Goal: Communication & Community: Answer question/provide support

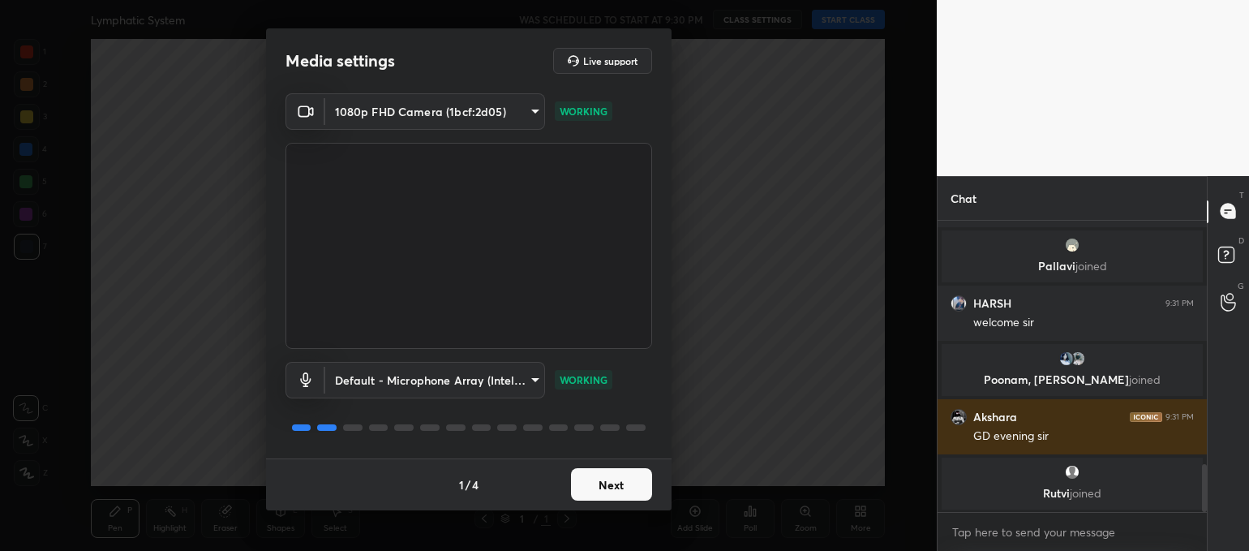
scroll to position [1479, 0]
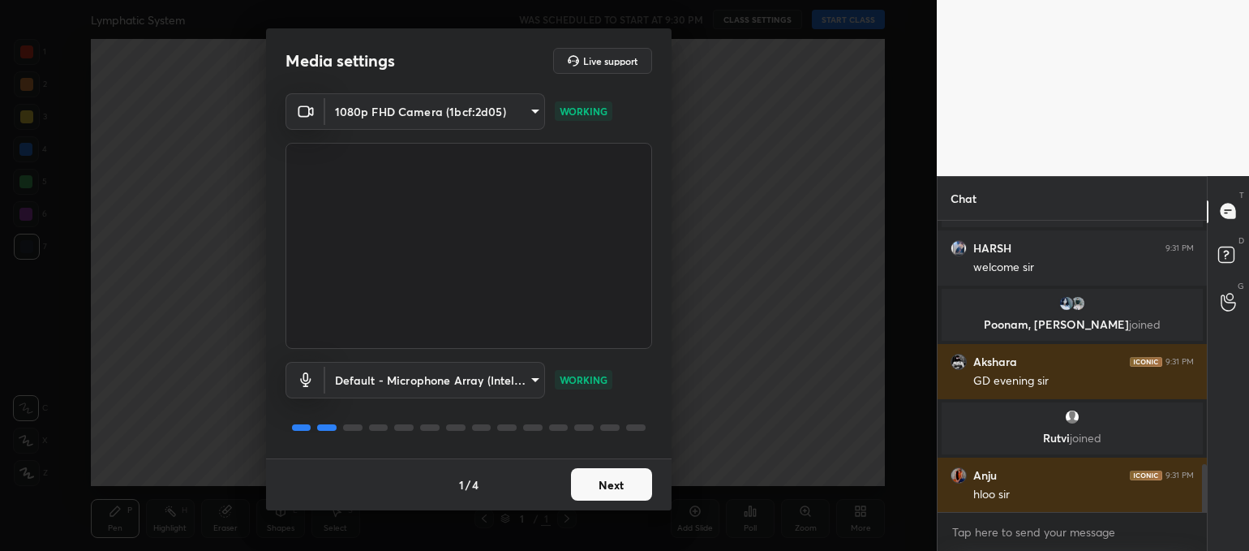
click at [628, 476] on button "Next" at bounding box center [611, 484] width 81 height 32
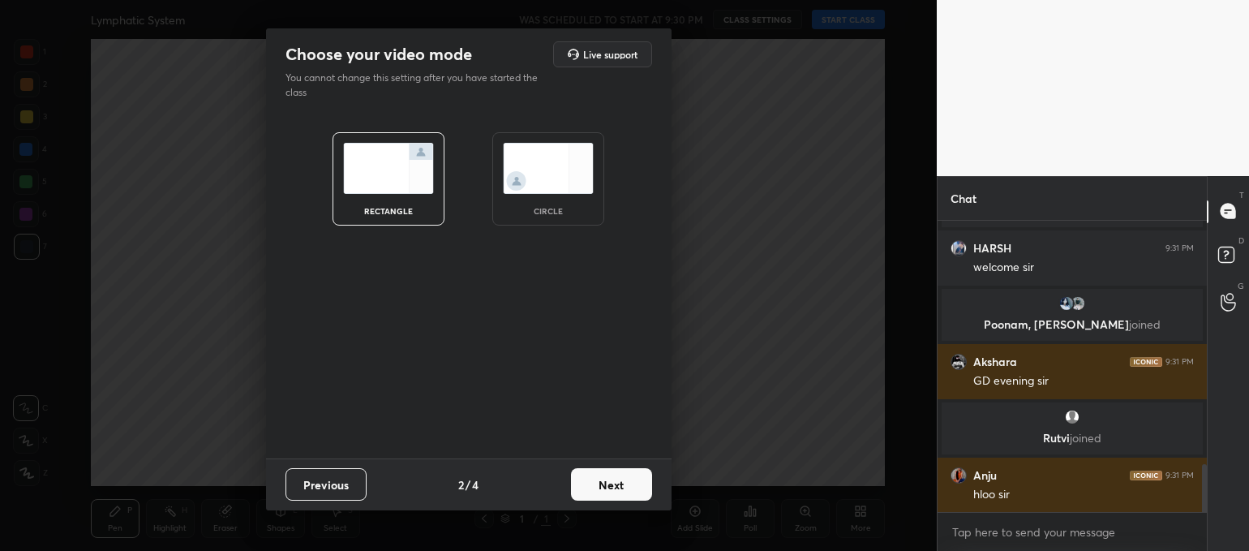
click at [628, 476] on button "Next" at bounding box center [611, 484] width 81 height 32
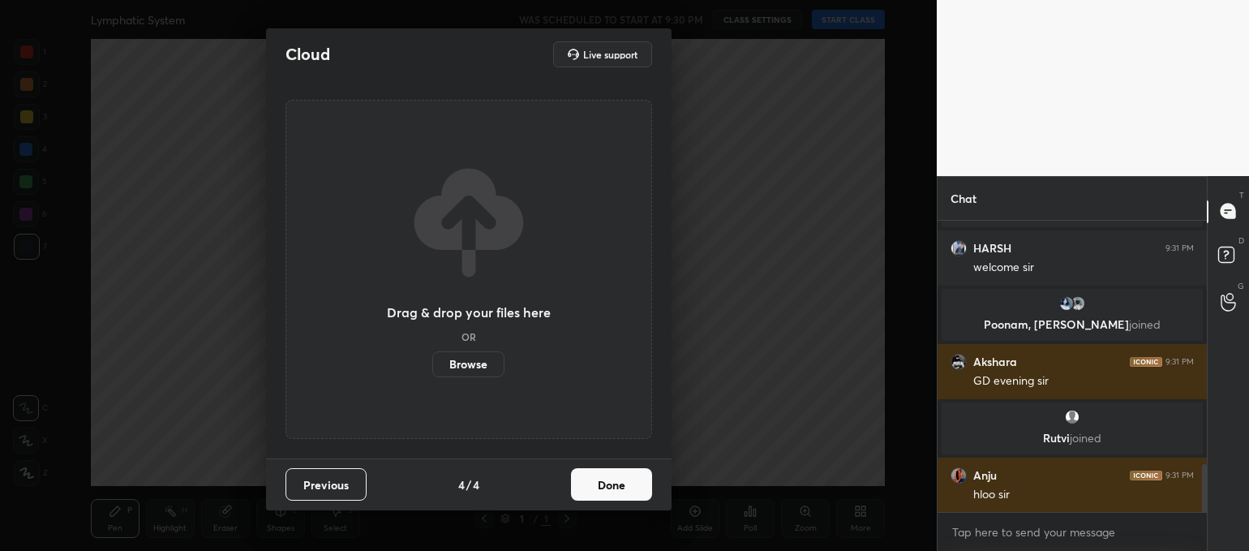
click at [628, 476] on button "Done" at bounding box center [611, 484] width 81 height 32
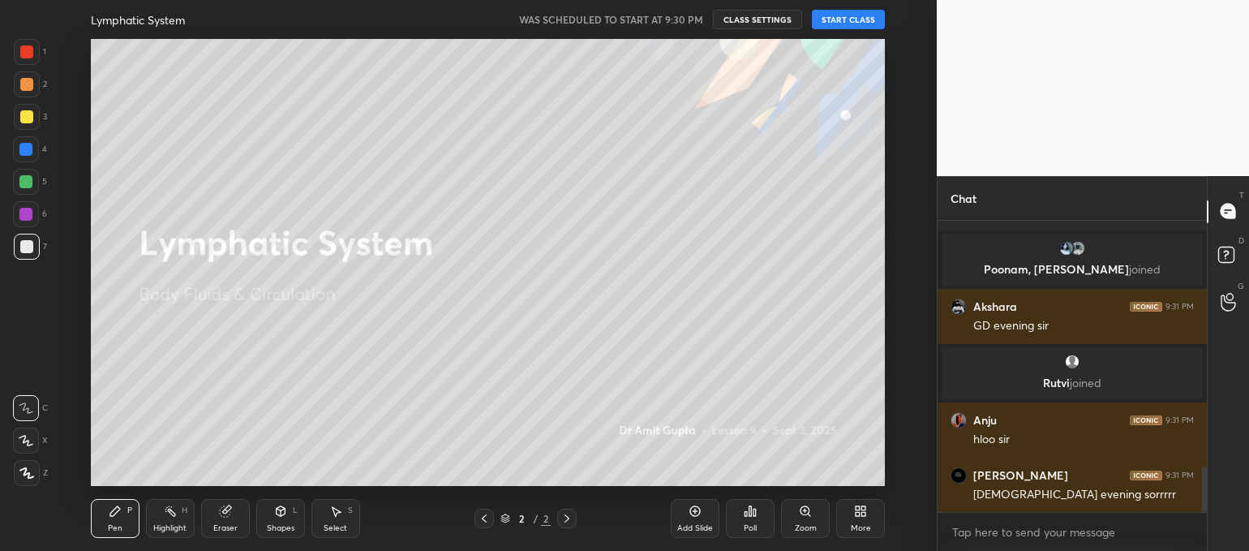
scroll to position [1592, 0]
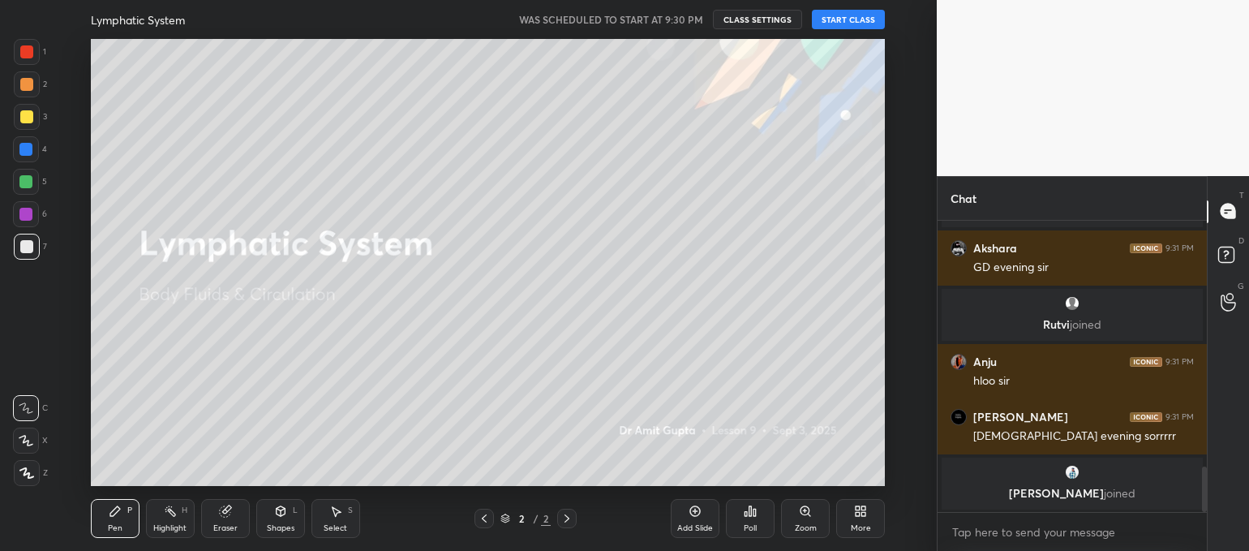
click at [869, 22] on button "START CLASS" at bounding box center [848, 19] width 73 height 19
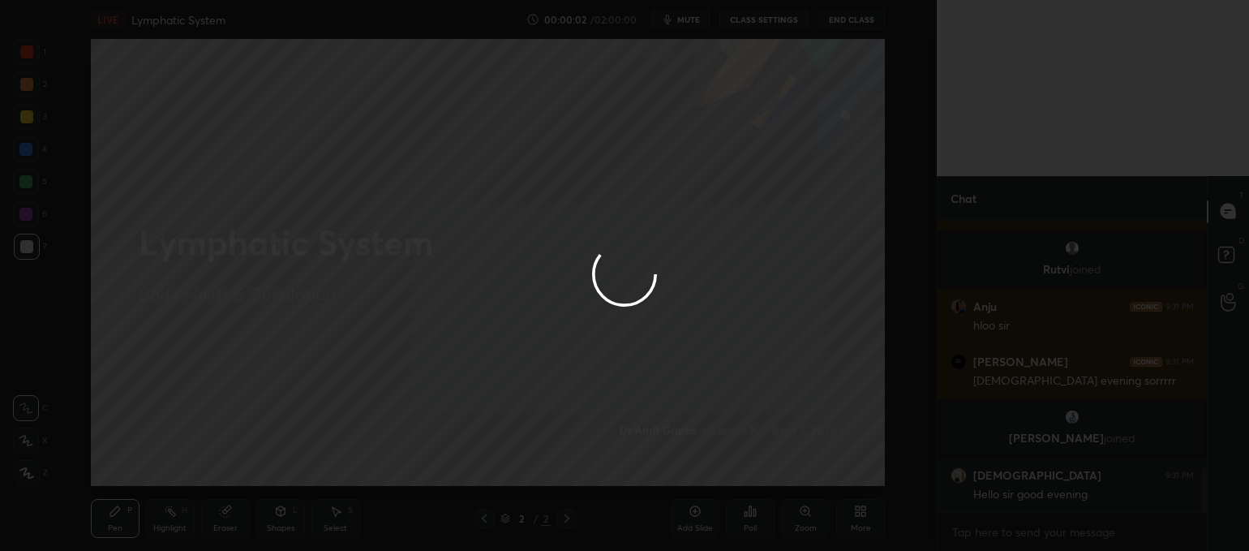
scroll to position [1617, 0]
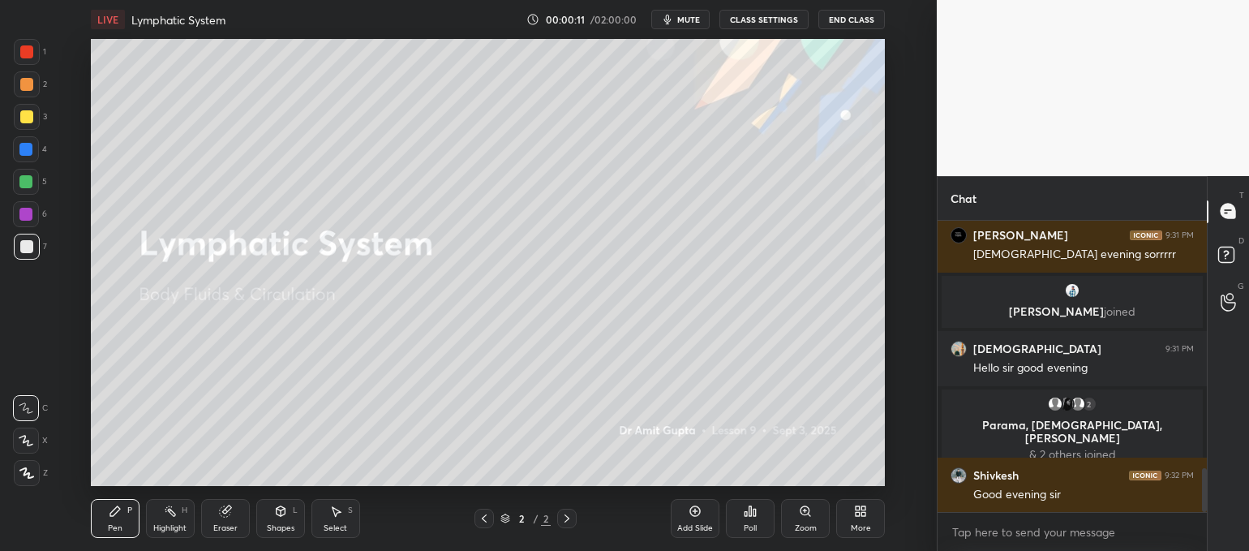
click at [31, 445] on icon at bounding box center [26, 440] width 15 height 11
click at [31, 443] on icon at bounding box center [26, 440] width 15 height 11
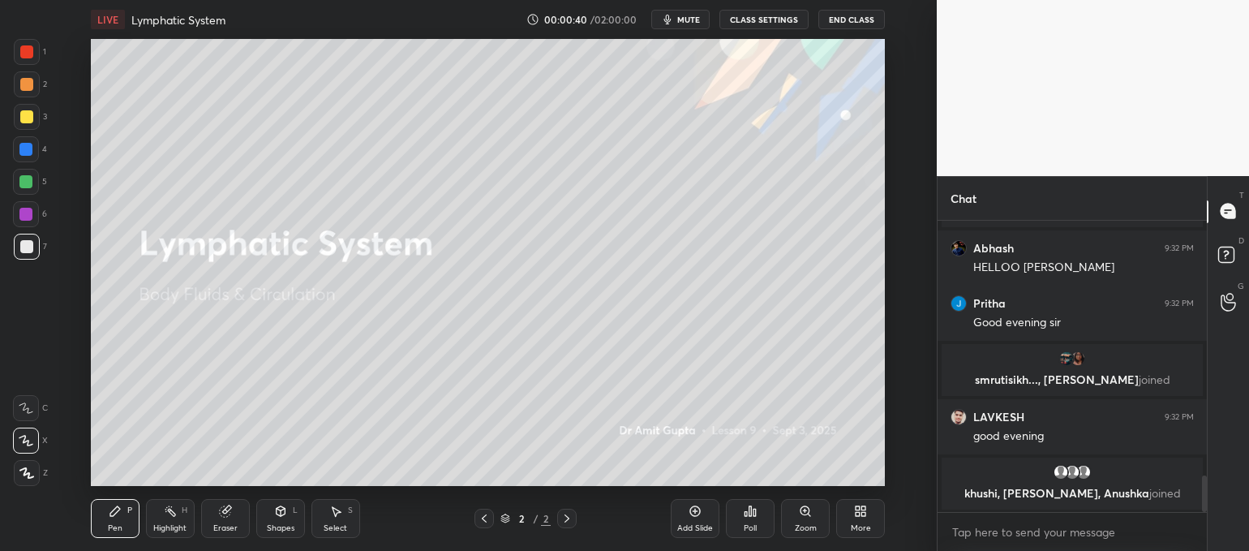
scroll to position [2064, 0]
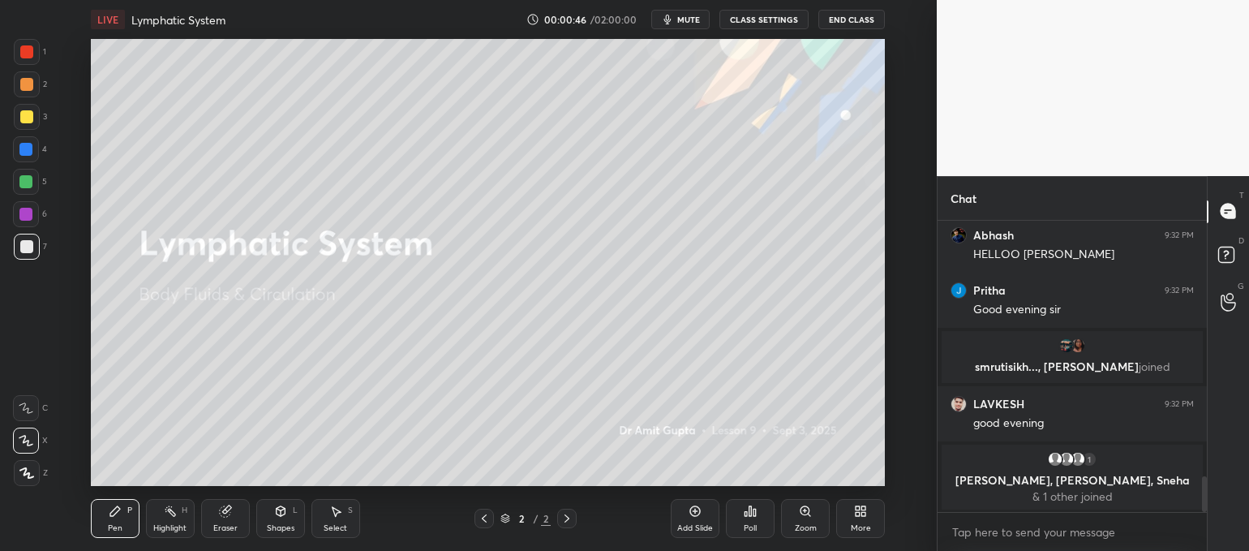
drag, startPoint x: 692, startPoint y: 14, endPoint x: 691, endPoint y: 24, distance: 9.9
click at [694, 16] on span "mute" at bounding box center [688, 19] width 23 height 11
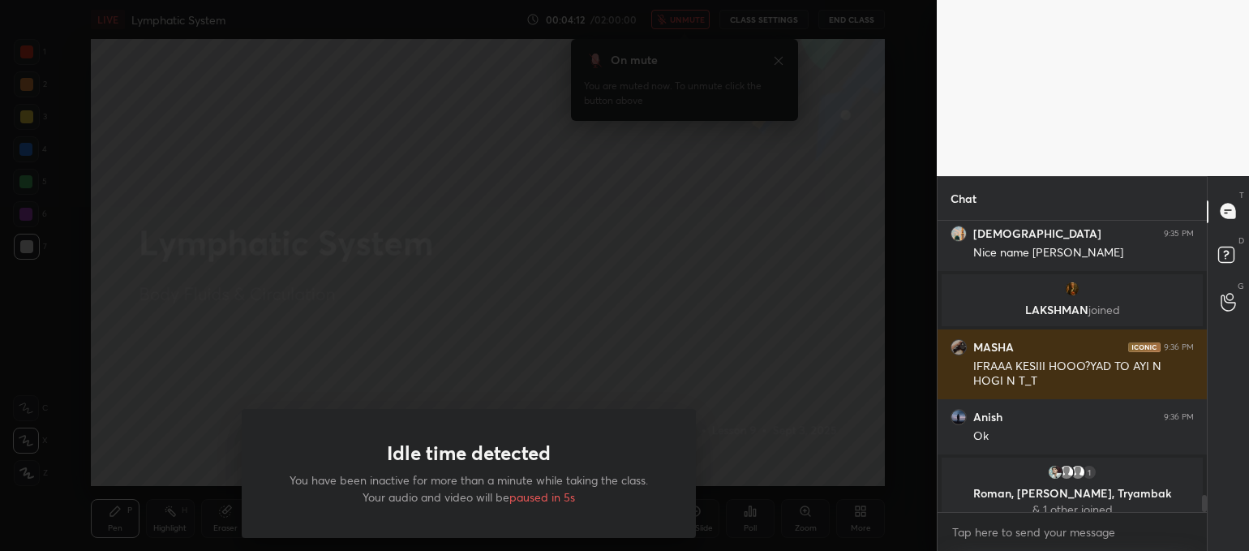
scroll to position [4787, 0]
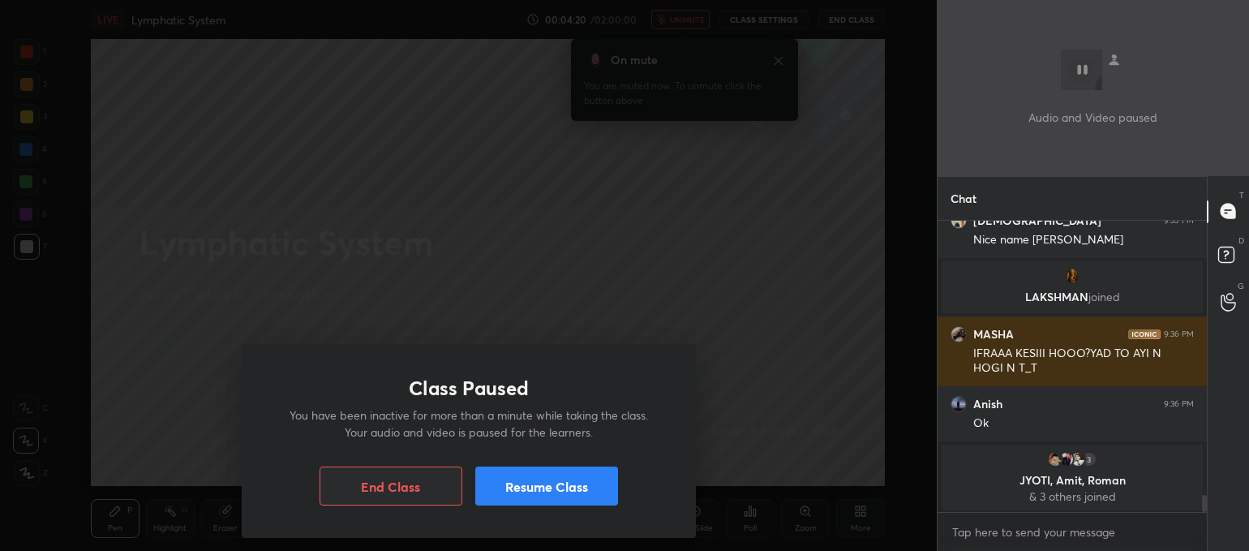
click at [562, 490] on button "Resume Class" at bounding box center [546, 485] width 143 height 39
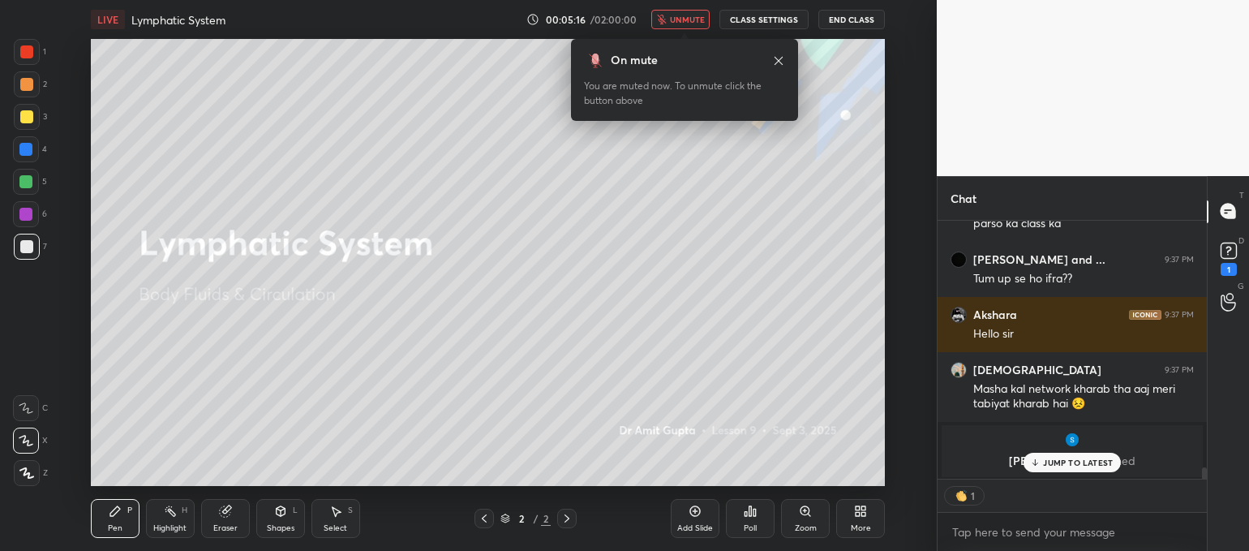
scroll to position [5812, 0]
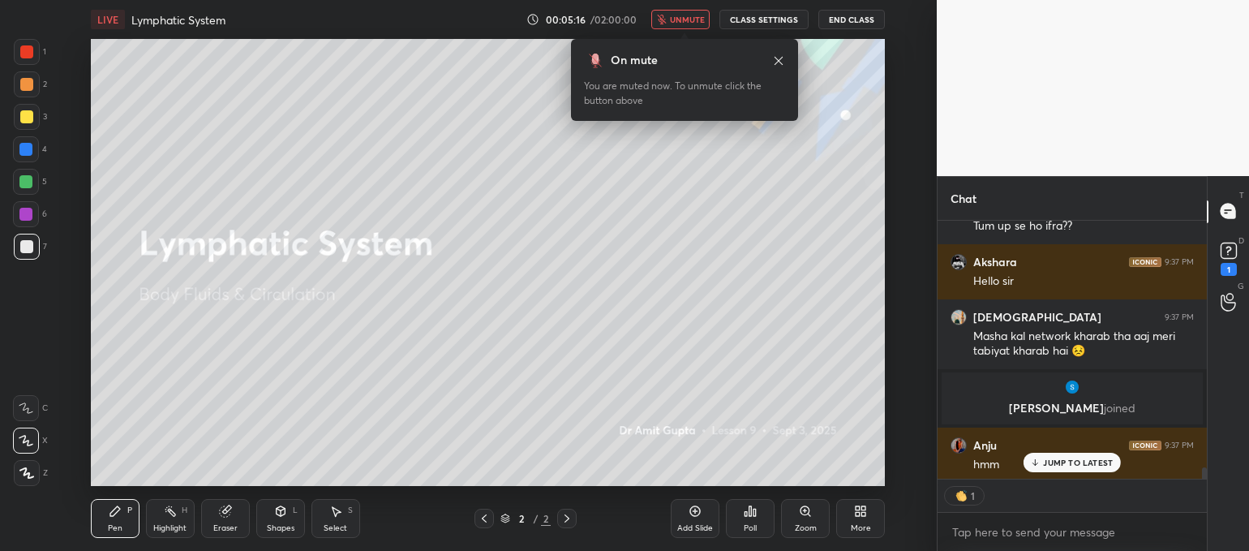
type textarea "x"
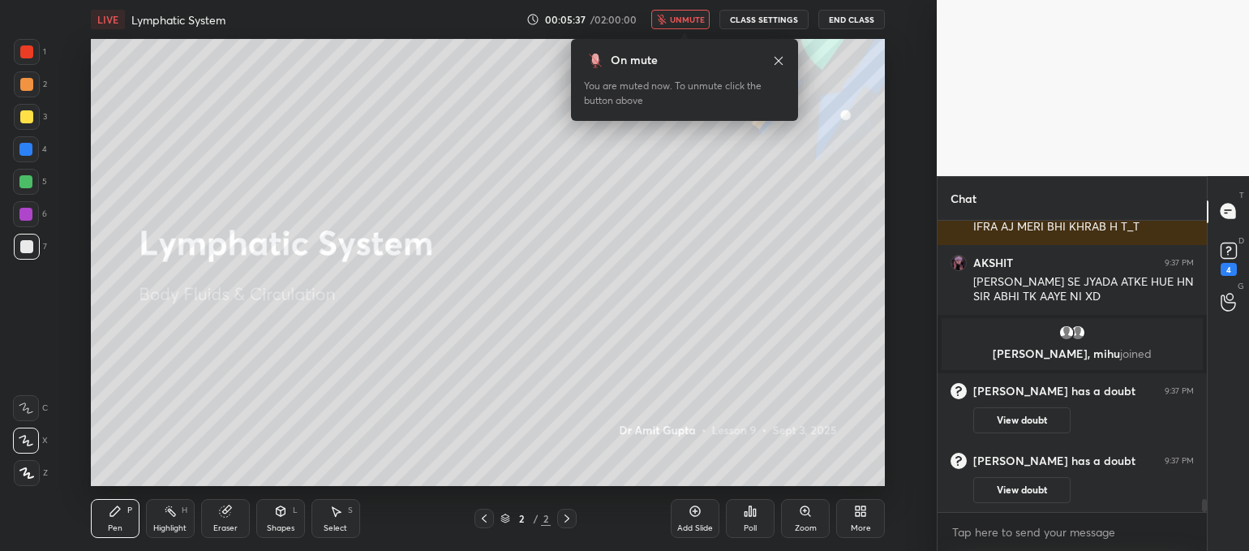
scroll to position [6123, 0]
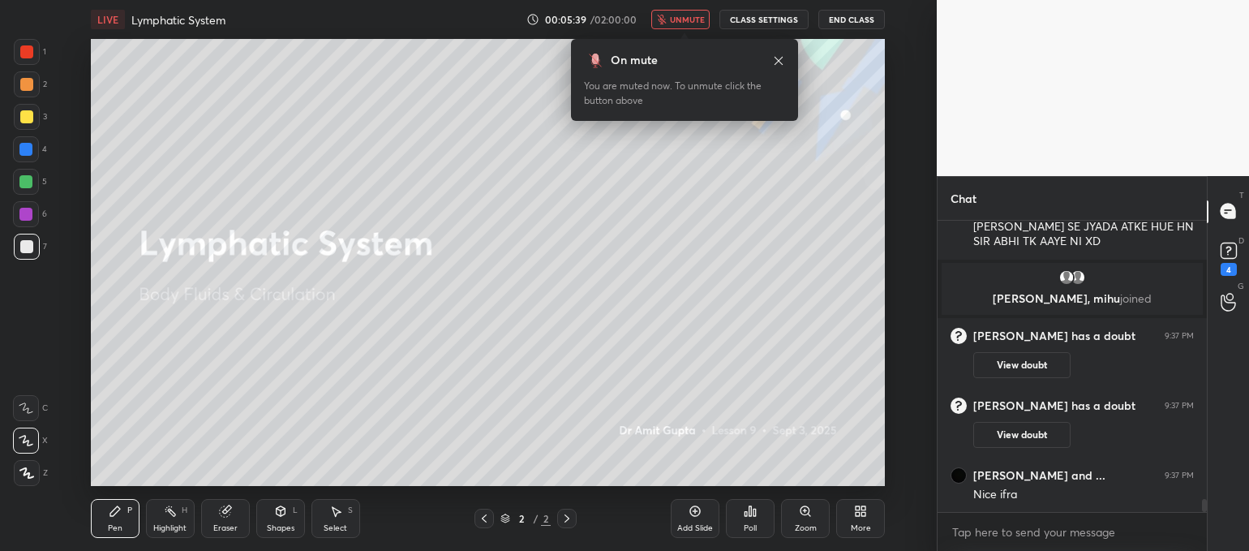
click at [666, 22] on icon "button" at bounding box center [662, 20] width 9 height 10
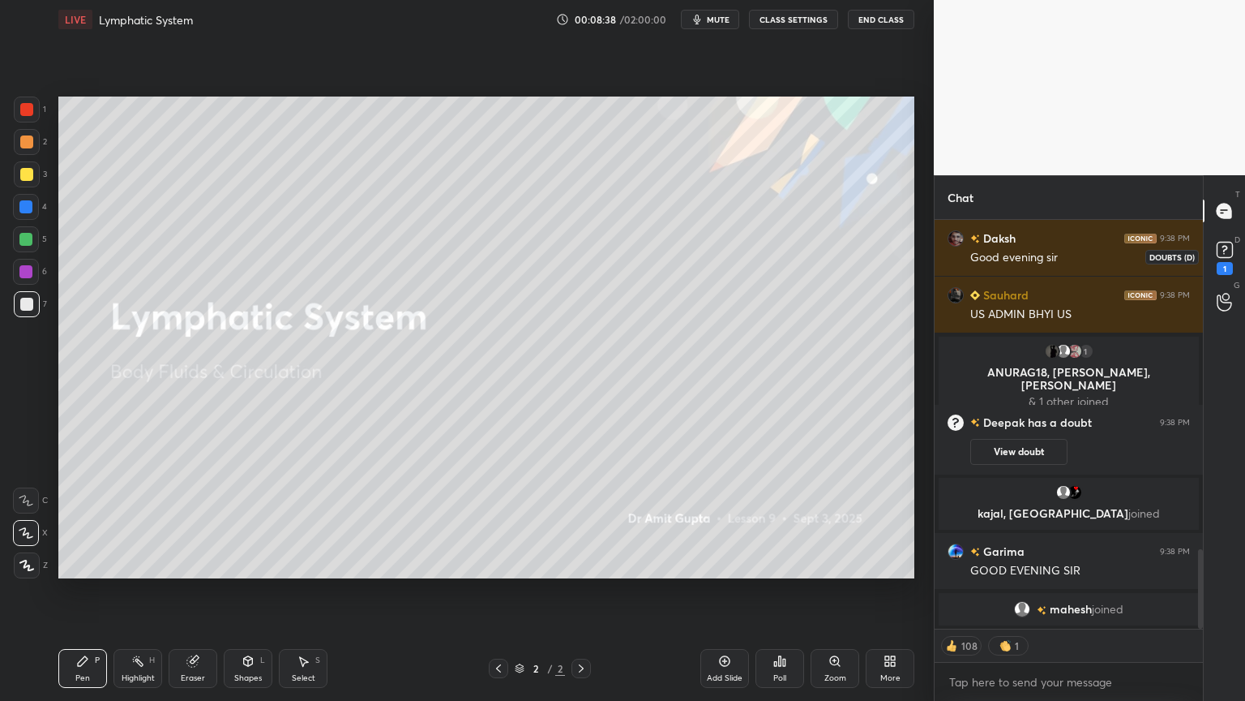
click at [1232, 260] on icon at bounding box center [1225, 250] width 24 height 24
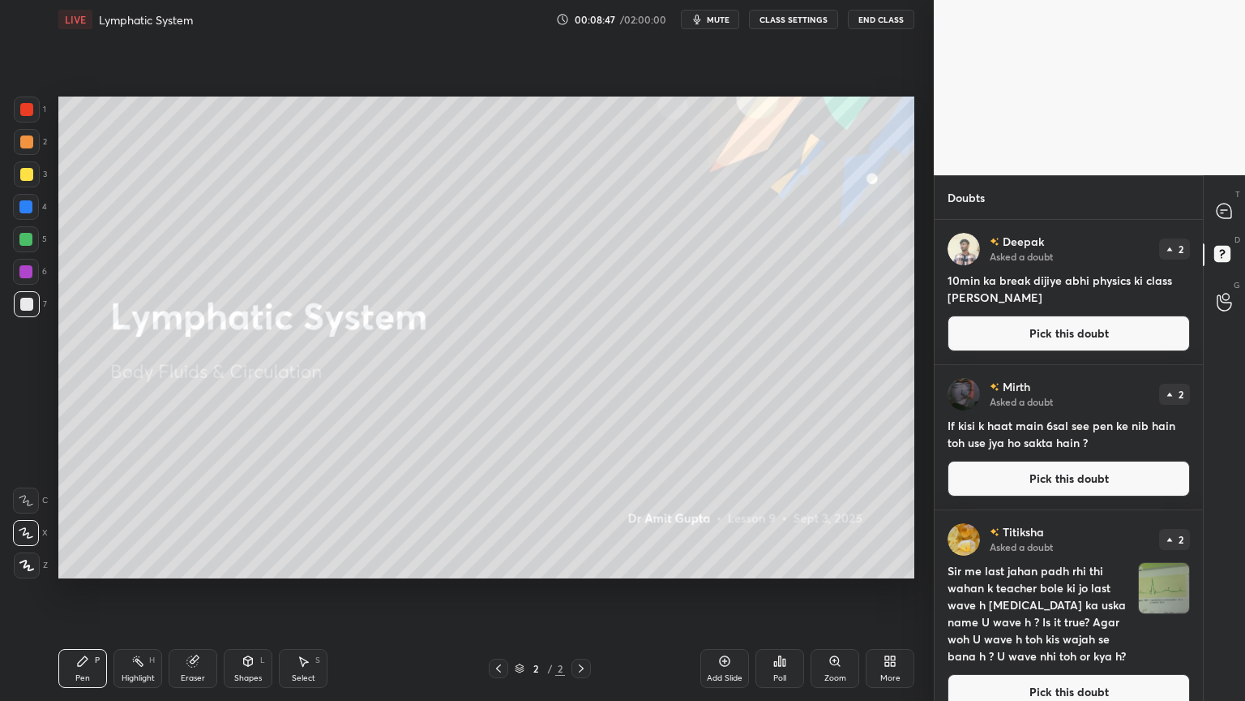
click at [718, 19] on span "mute" at bounding box center [718, 19] width 23 height 11
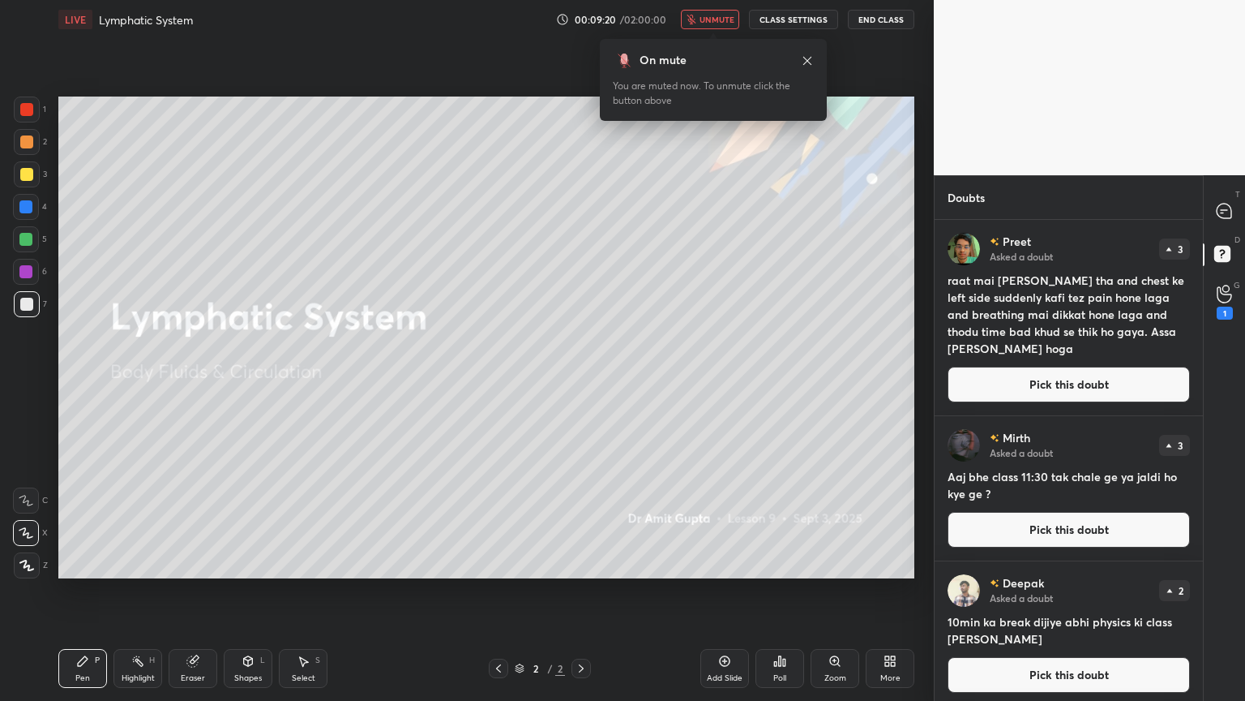
click at [723, 19] on span "unmute" at bounding box center [717, 19] width 35 height 11
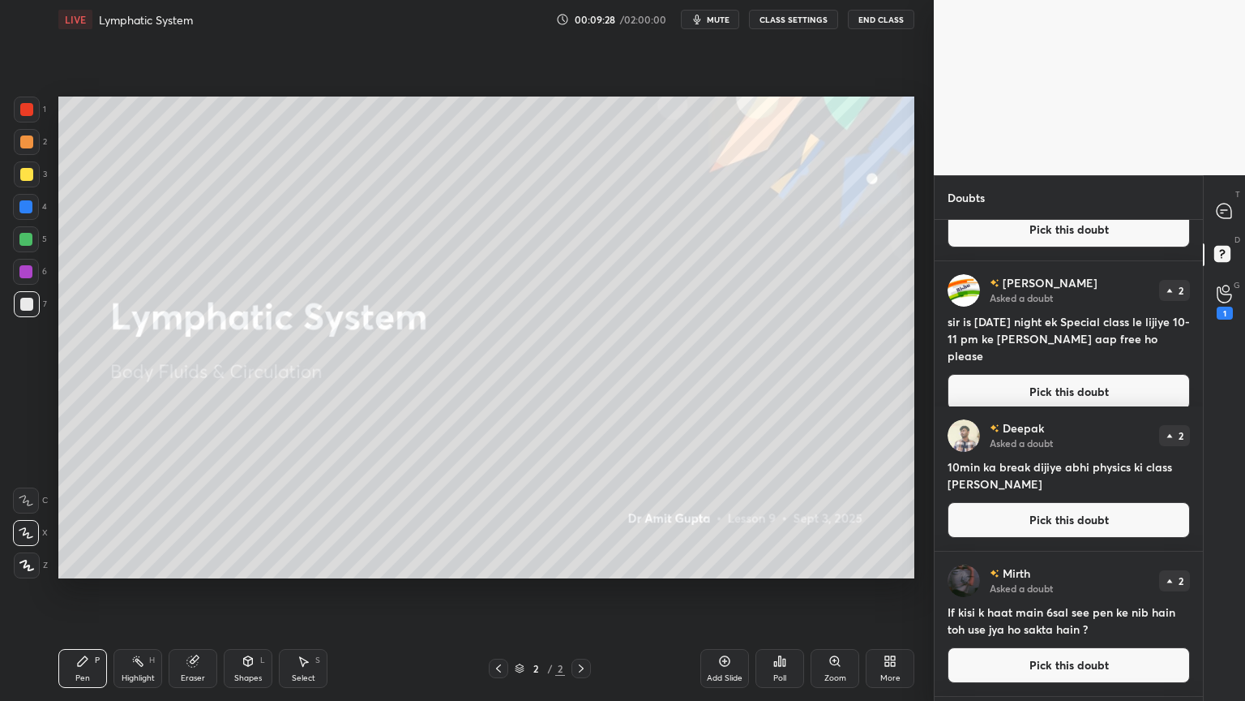
scroll to position [243, 0]
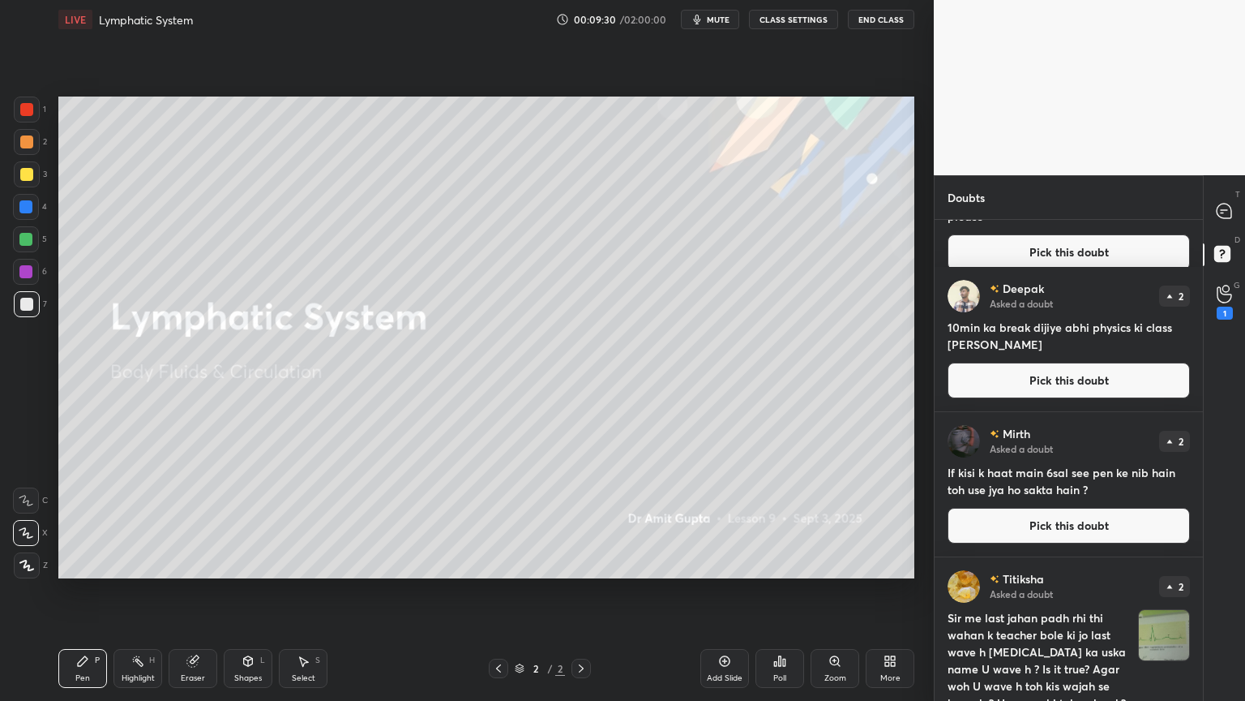
click at [726, 550] on icon at bounding box center [724, 660] width 13 height 13
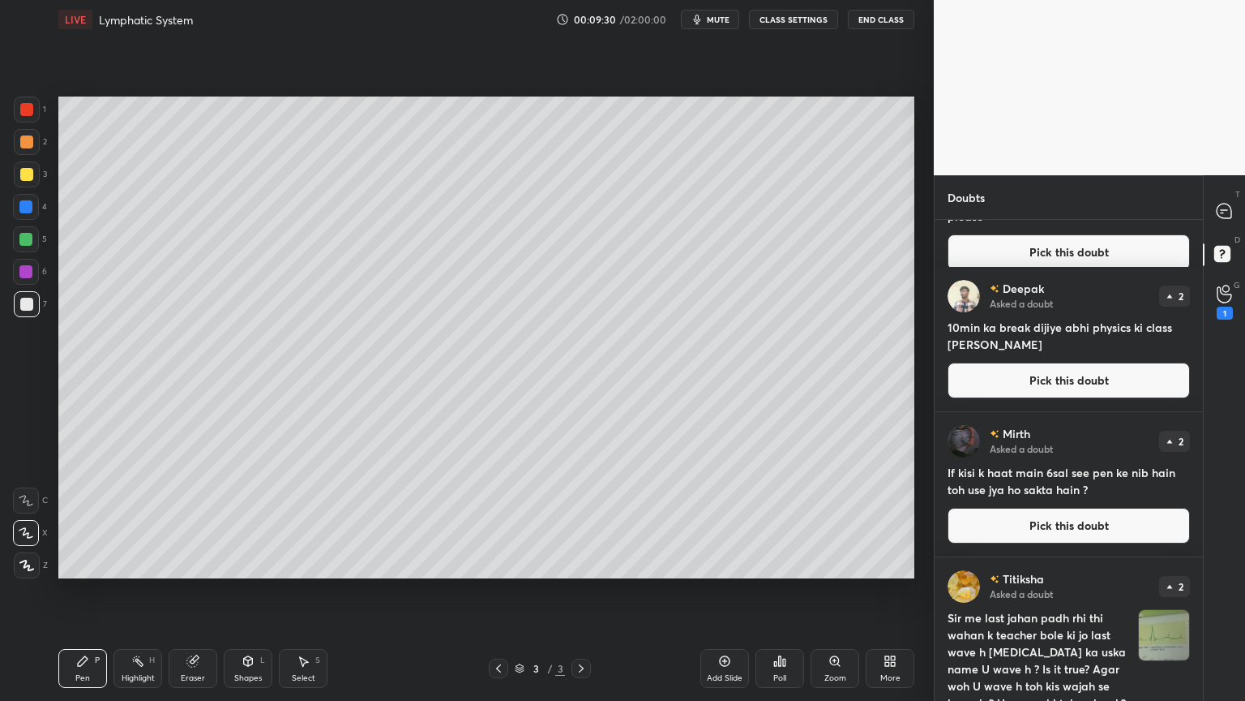
click at [726, 550] on icon at bounding box center [724, 660] width 13 height 13
click at [727, 550] on icon at bounding box center [724, 660] width 13 height 13
click at [729, 550] on icon at bounding box center [725, 661] width 11 height 11
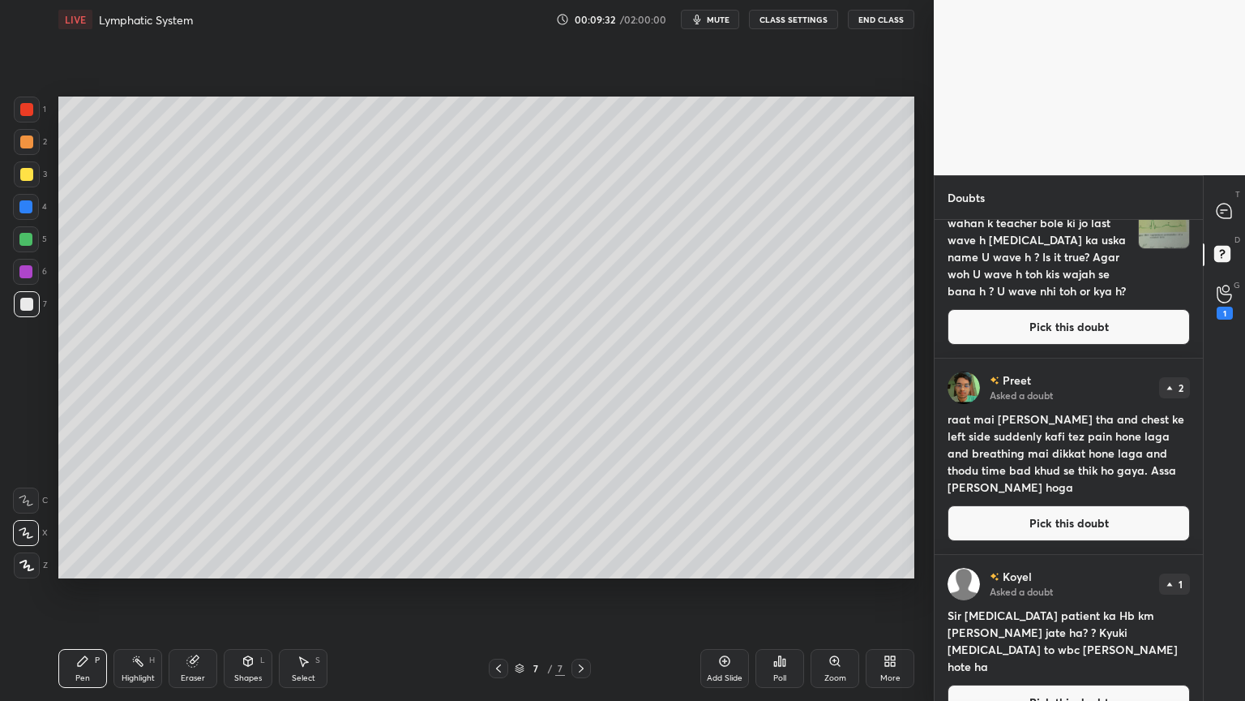
scroll to position [568, 0]
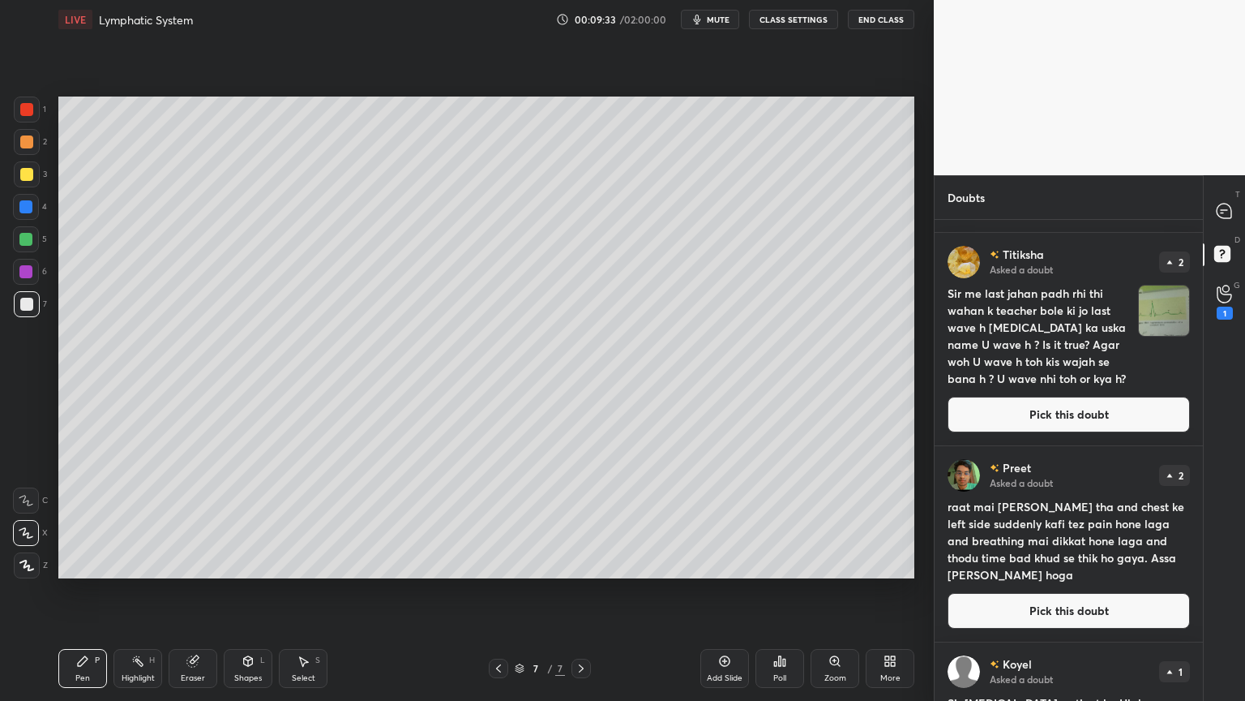
click at [1030, 418] on button "Pick this doubt" at bounding box center [1069, 414] width 242 height 36
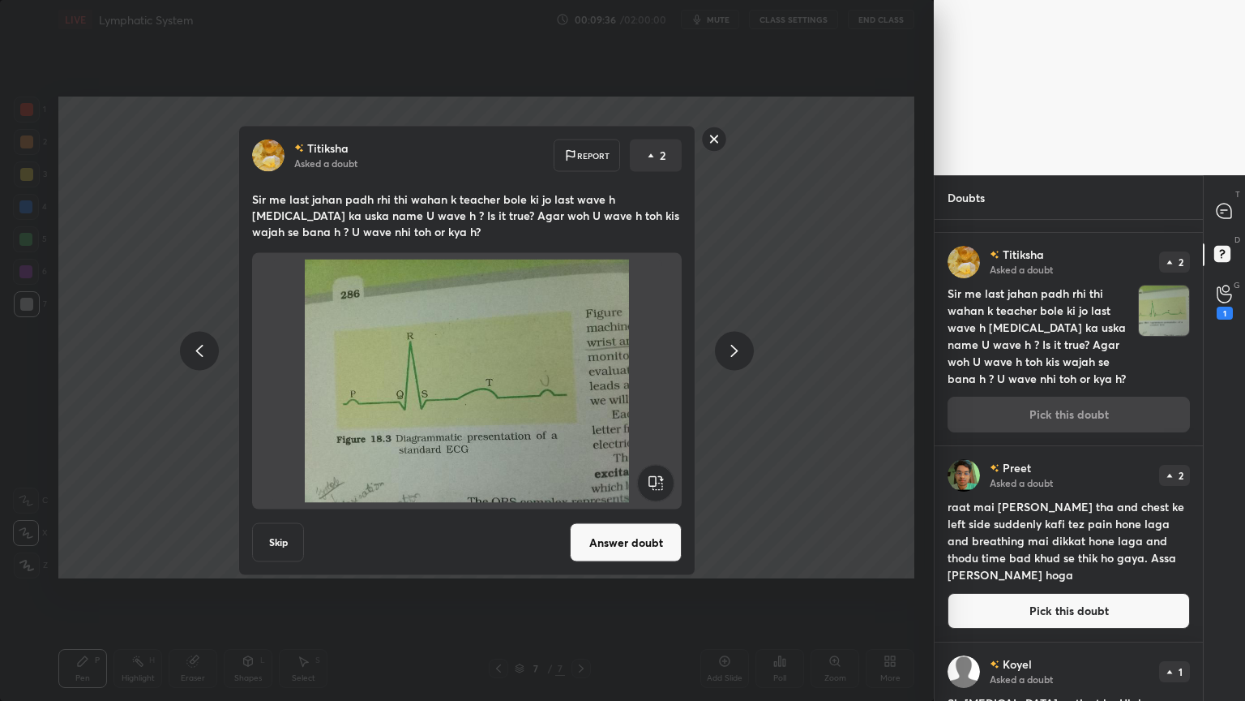
click at [668, 546] on button "Answer doubt" at bounding box center [626, 542] width 112 height 39
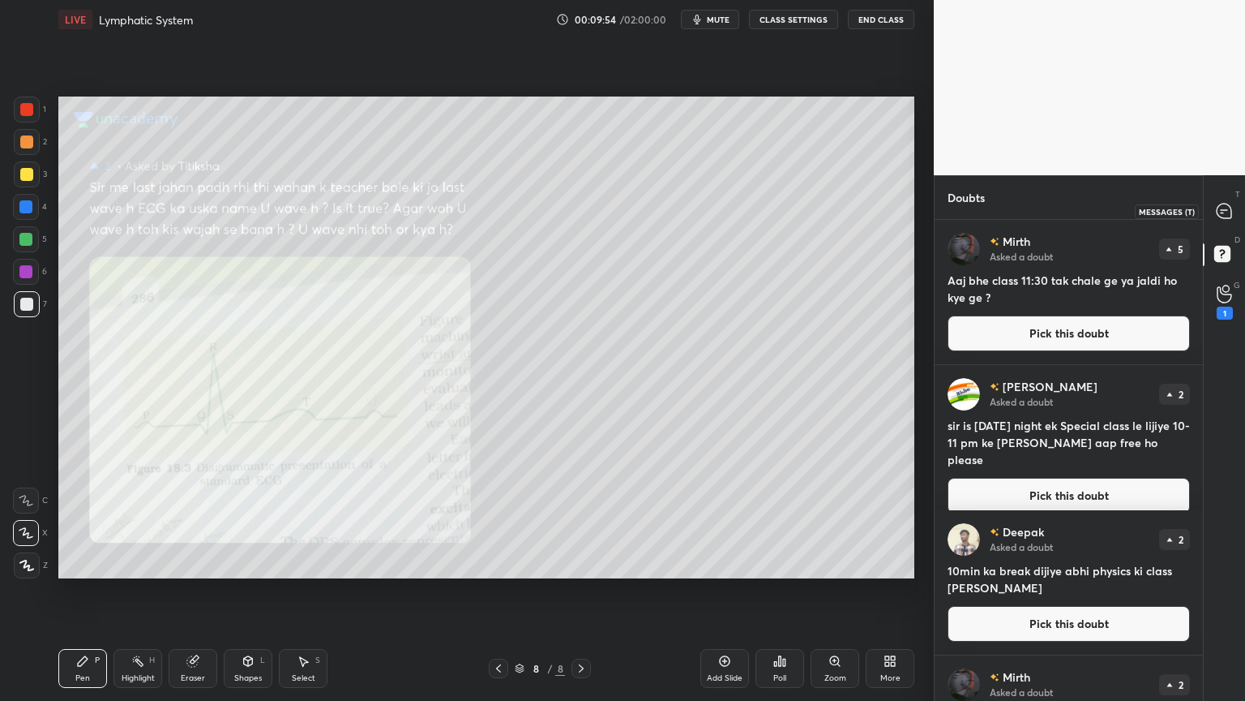
click at [1224, 204] on icon at bounding box center [1224, 211] width 15 height 15
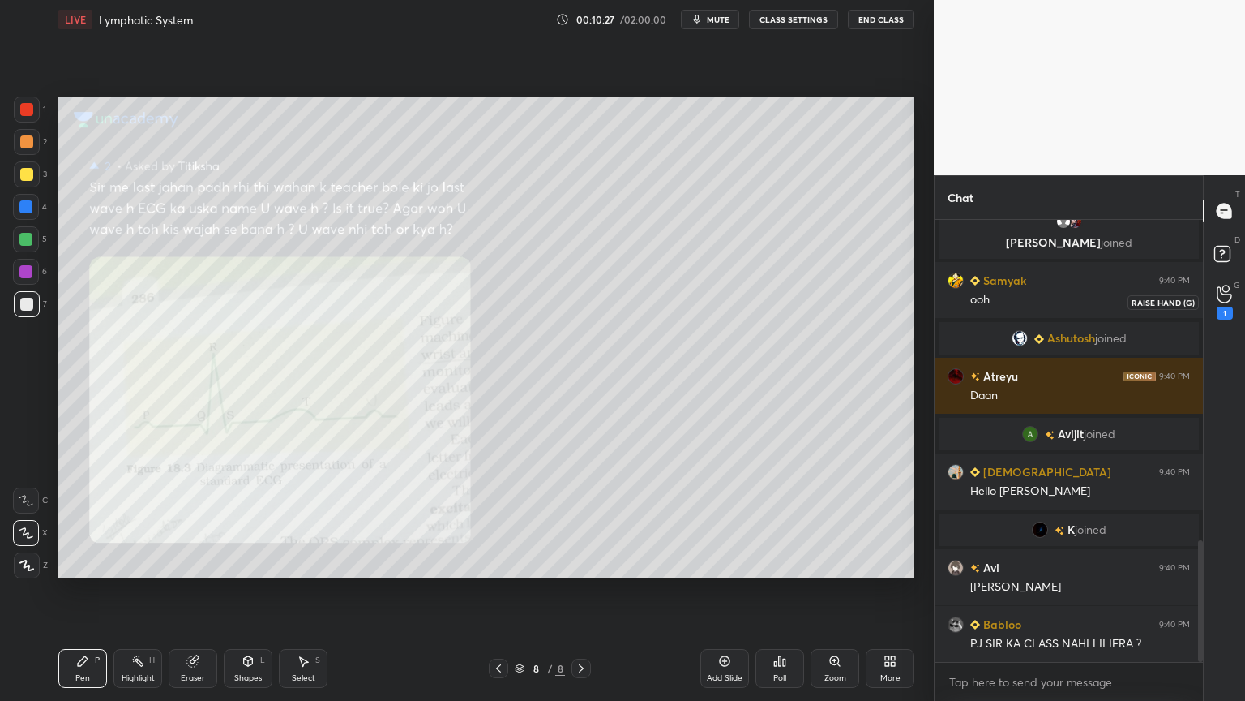
scroll to position [1167, 0]
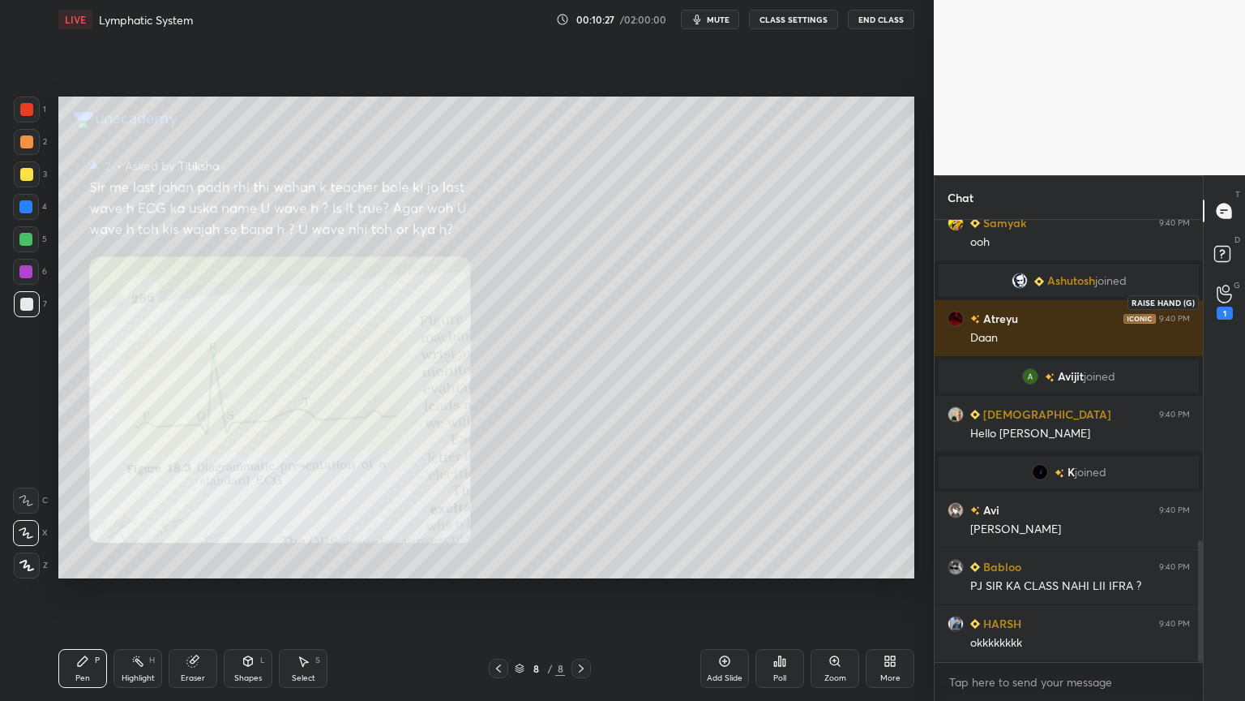
click at [1218, 290] on icon at bounding box center [1224, 294] width 15 height 16
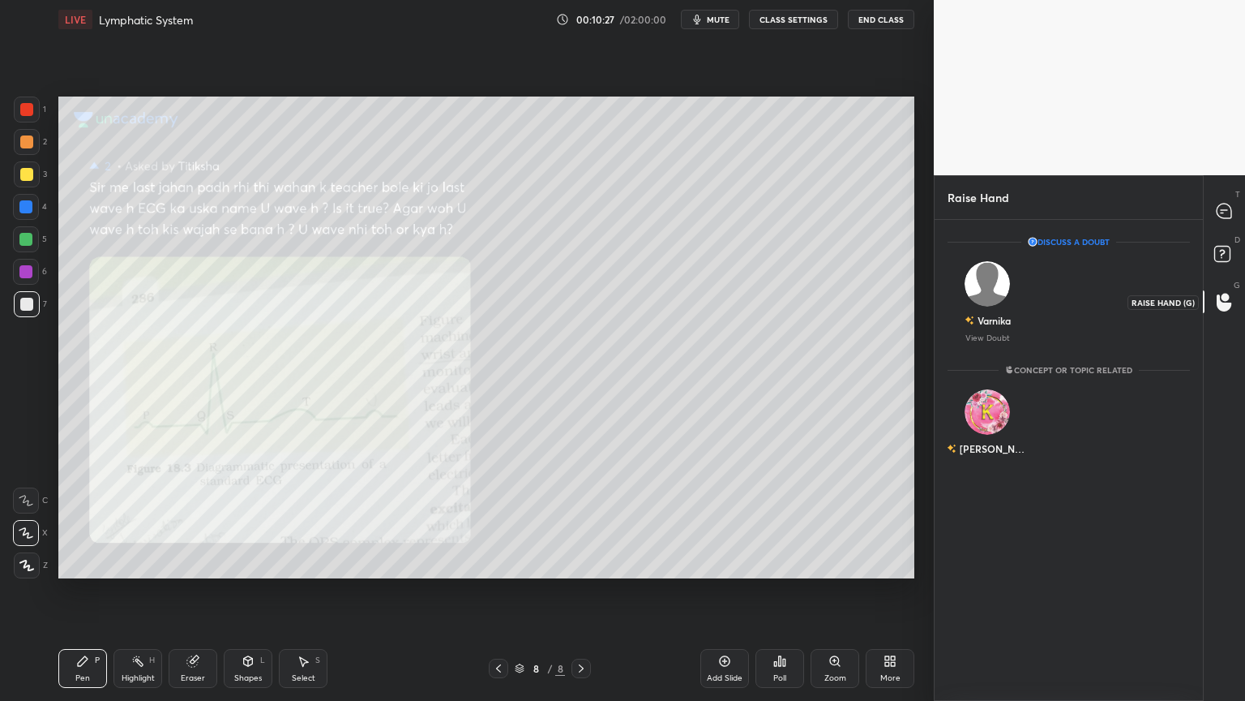
scroll to position [5, 5]
click at [1226, 262] on rect at bounding box center [1222, 253] width 15 height 15
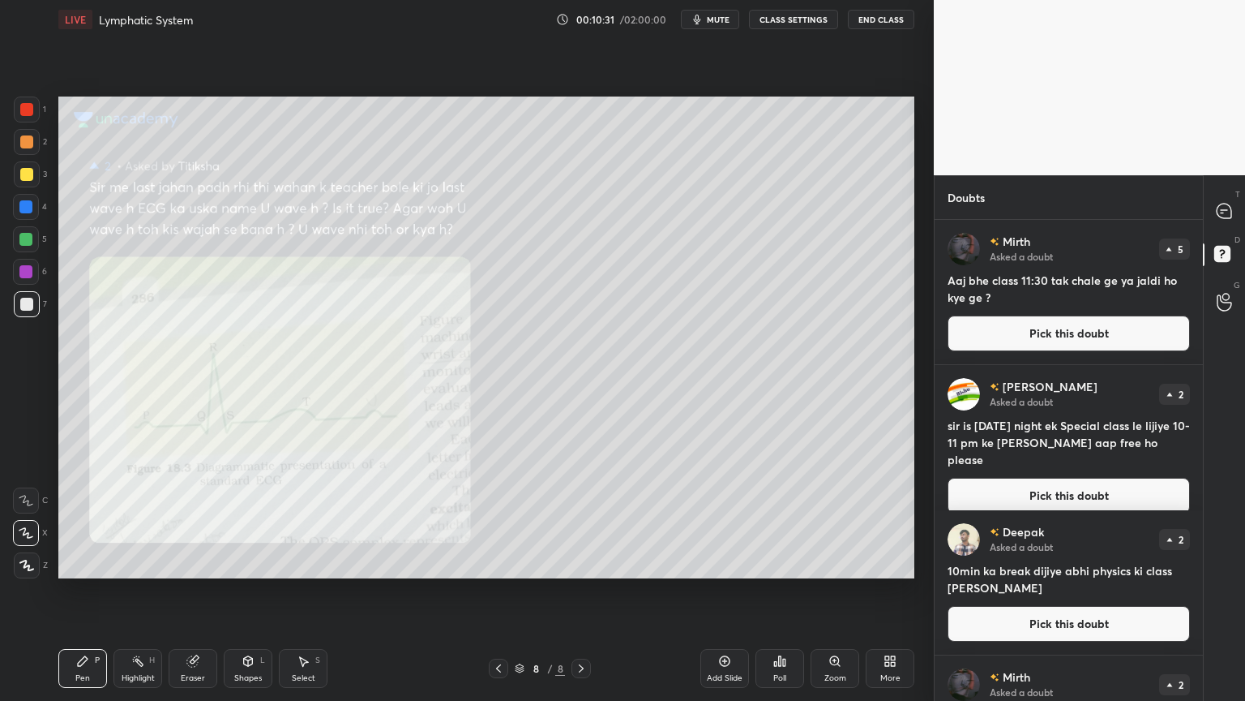
click at [1106, 350] on button "Pick this doubt" at bounding box center [1069, 333] width 242 height 36
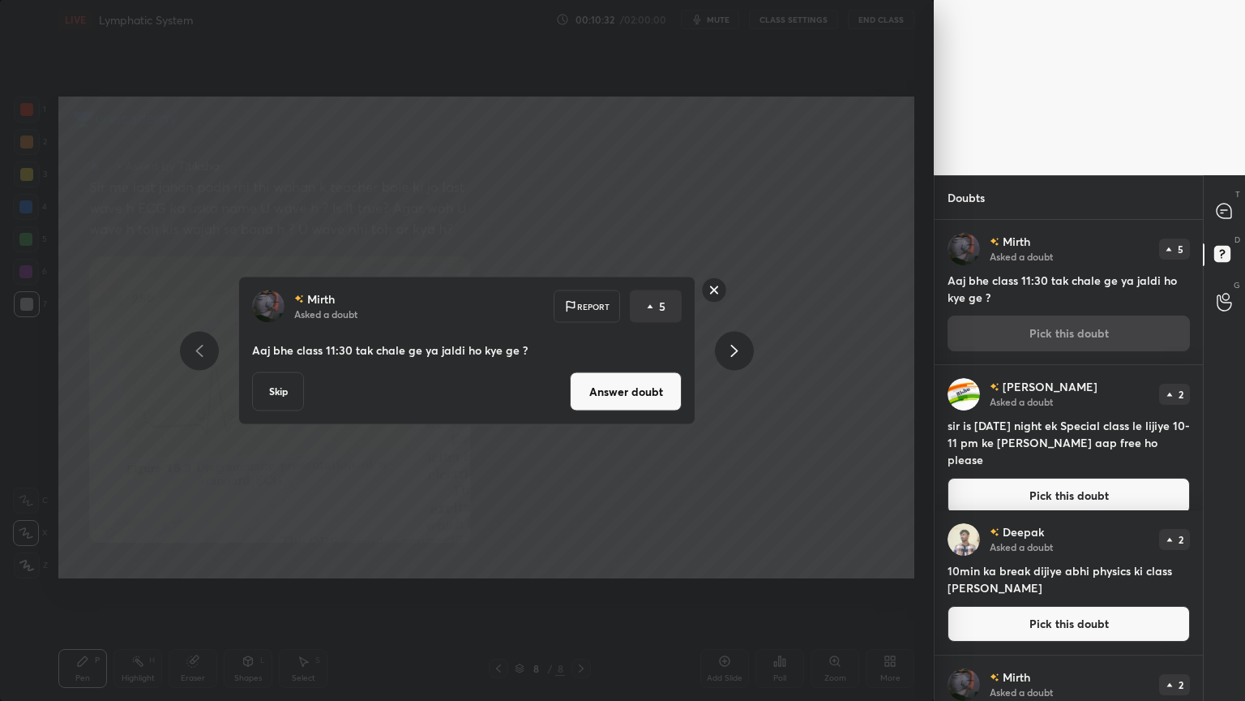
click at [616, 395] on button "Answer doubt" at bounding box center [626, 391] width 112 height 39
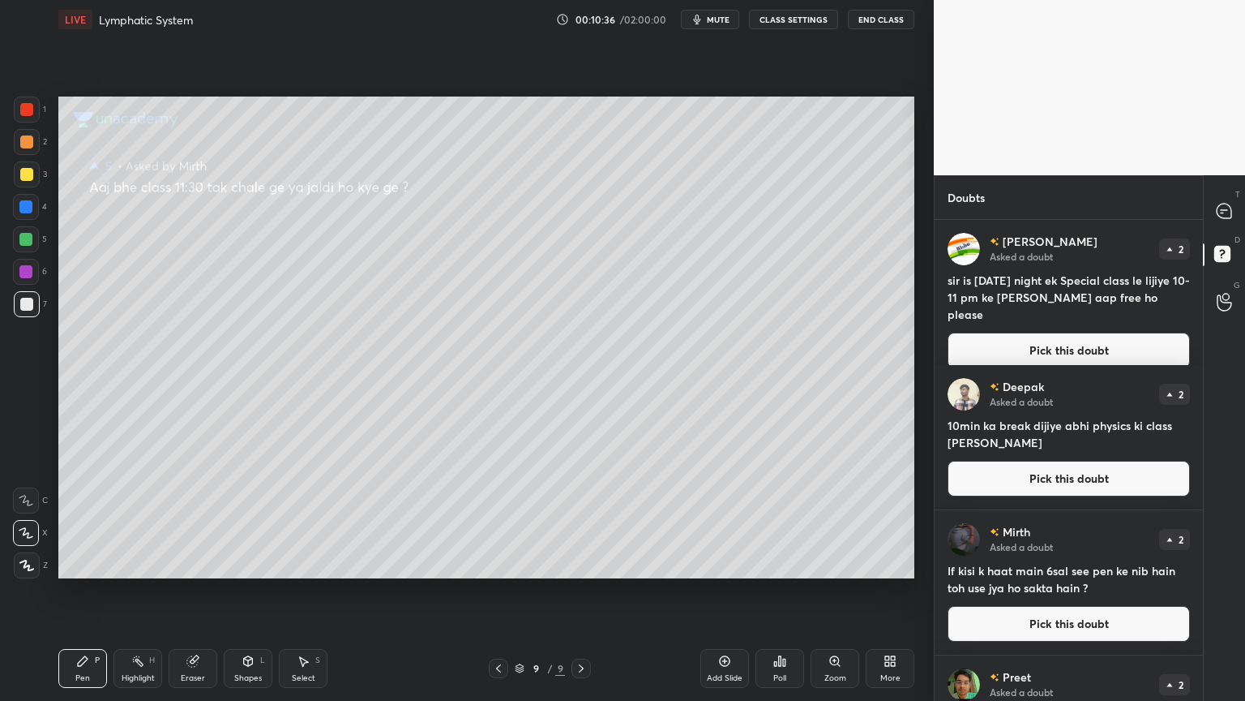
click at [1080, 332] on button "Pick this doubt" at bounding box center [1069, 350] width 242 height 36
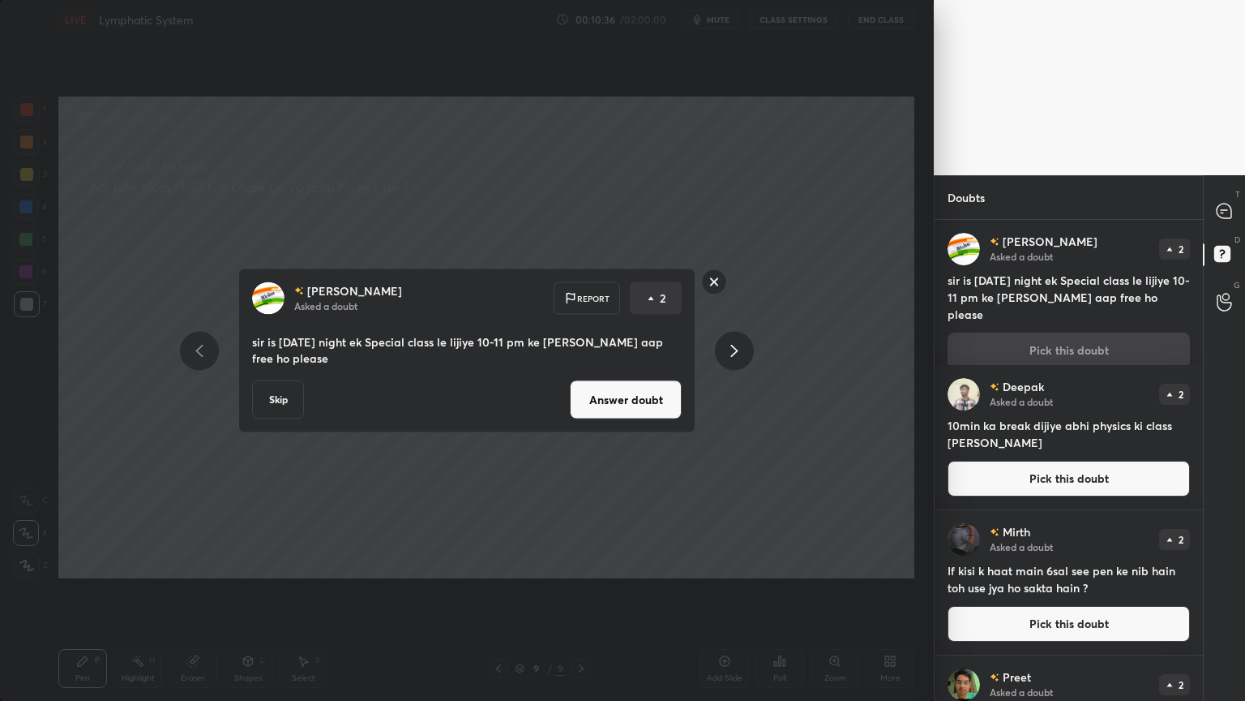
click at [645, 390] on button "Answer doubt" at bounding box center [626, 399] width 112 height 39
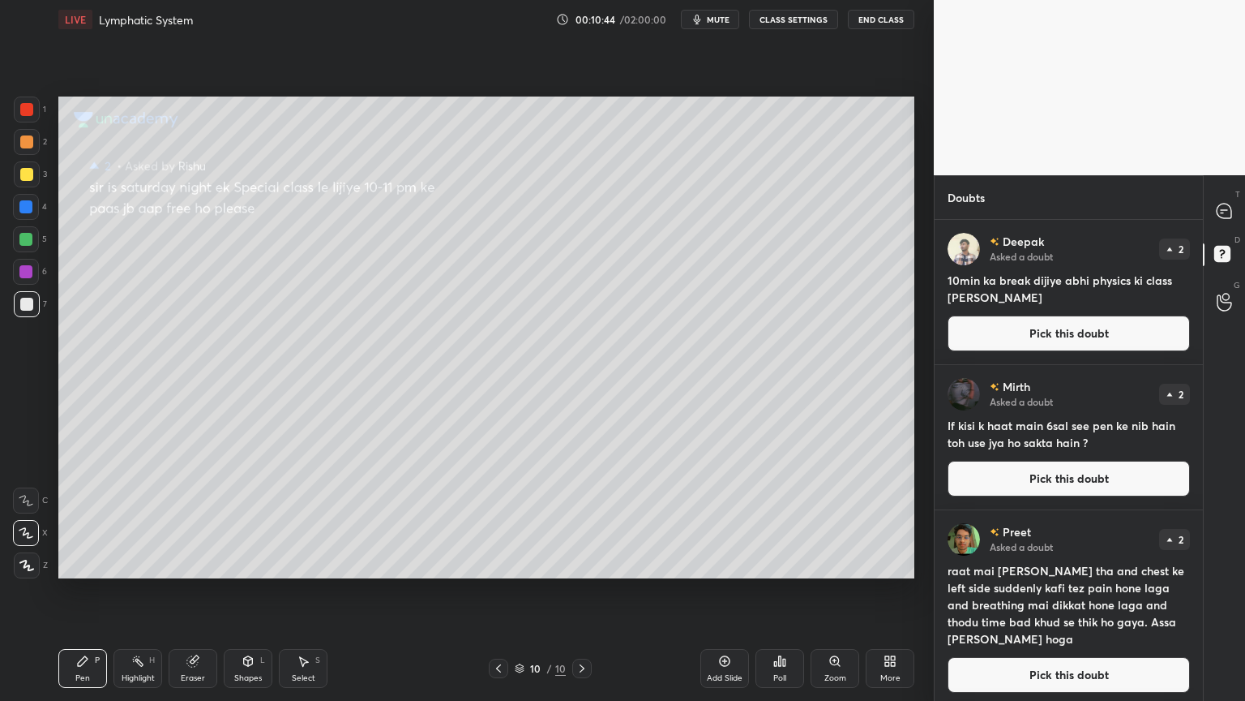
click at [973, 334] on button "Pick this doubt" at bounding box center [1069, 333] width 242 height 36
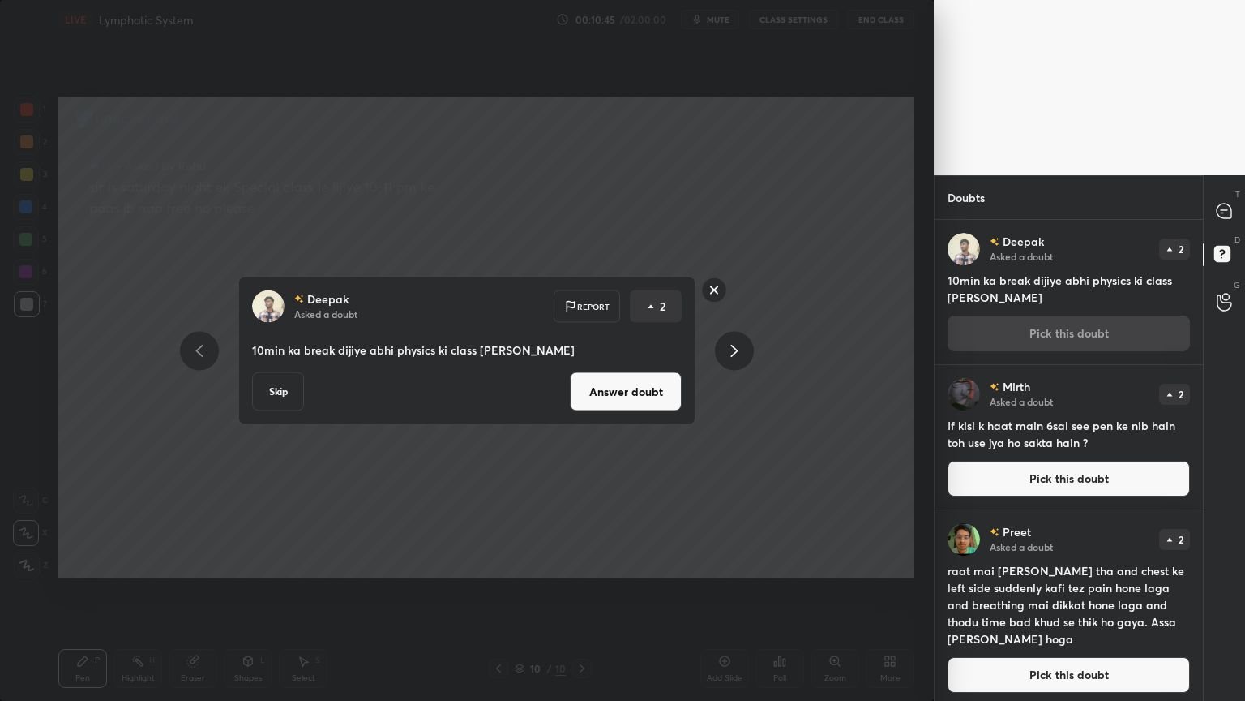
click at [606, 385] on button "Answer doubt" at bounding box center [626, 391] width 112 height 39
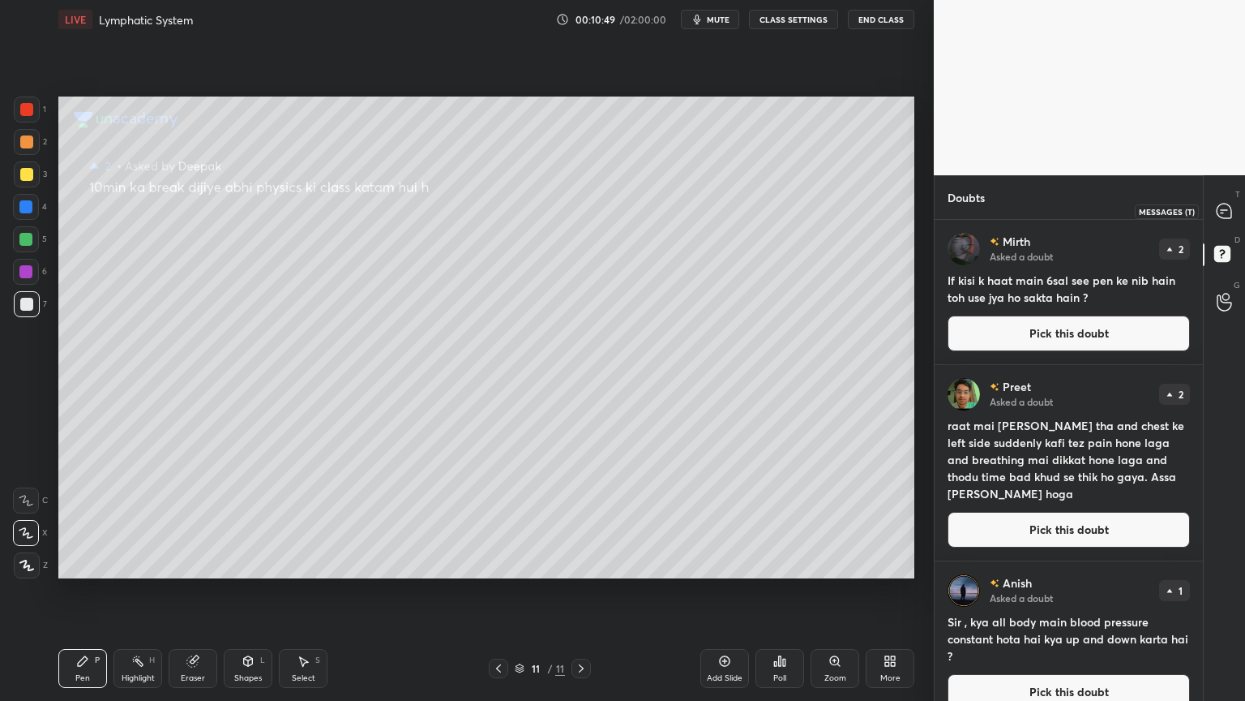
click at [1218, 214] on icon at bounding box center [1224, 211] width 15 height 15
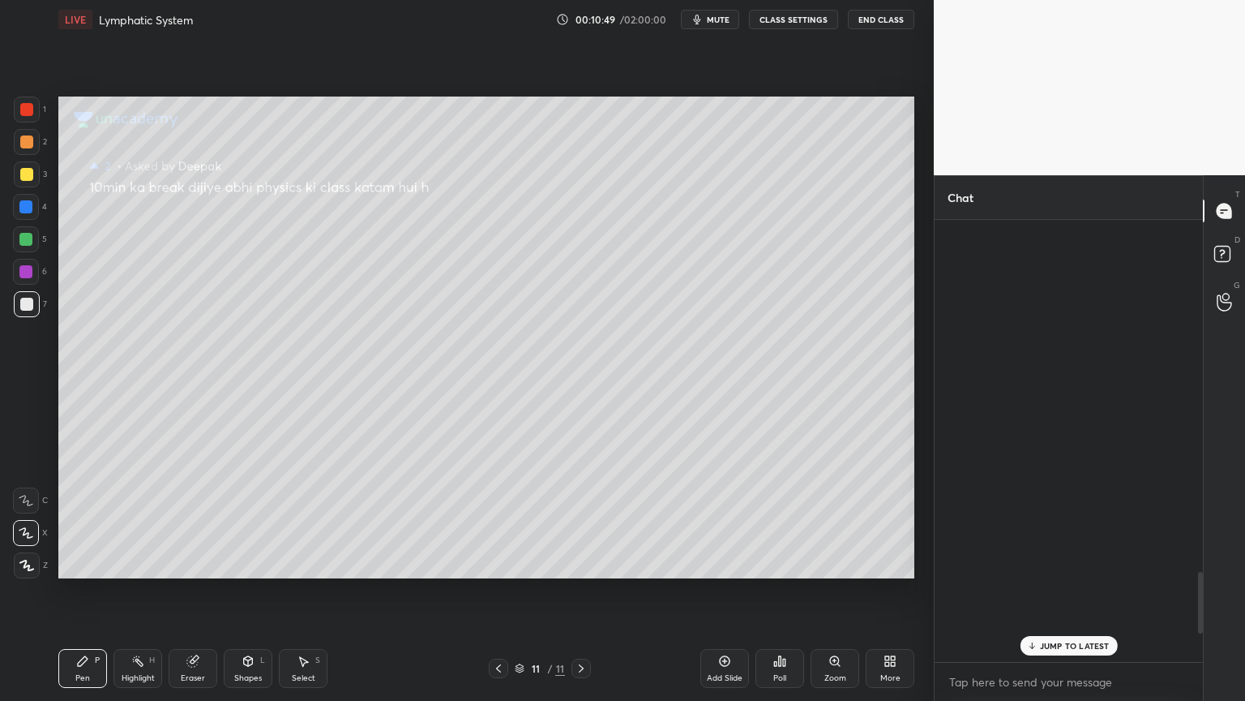
scroll to position [437, 264]
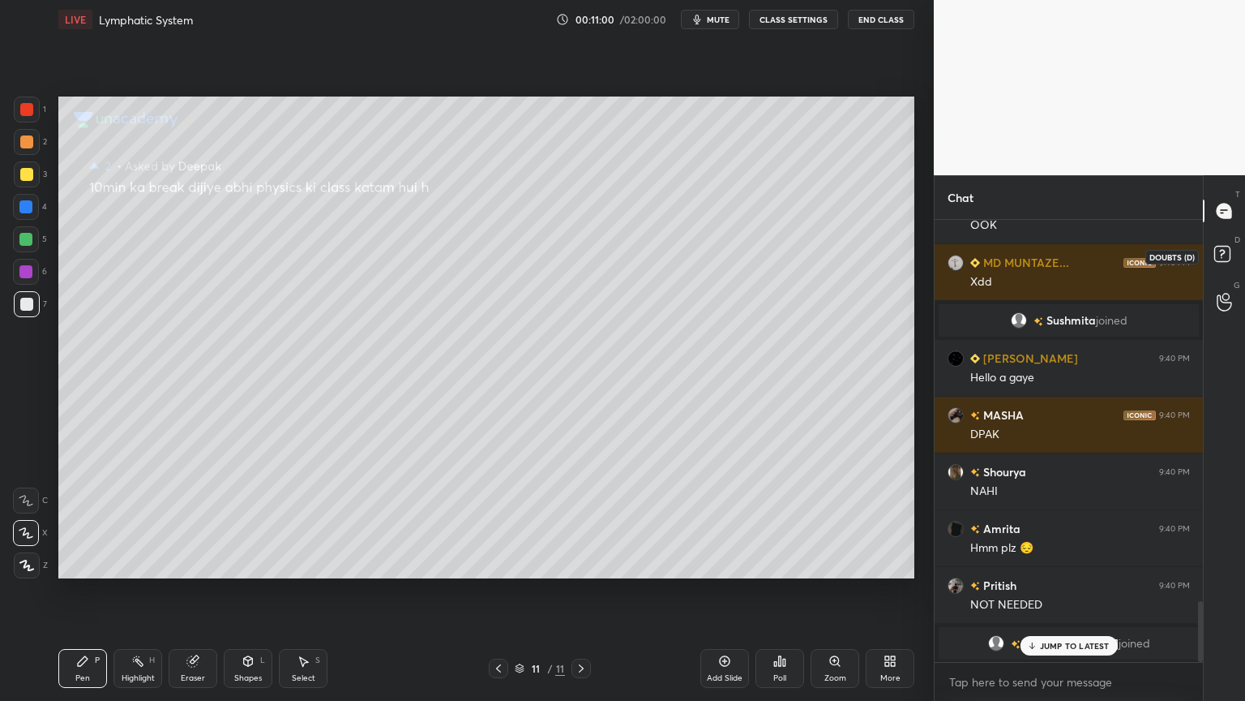
click at [1224, 253] on icon at bounding box center [1222, 253] width 6 height 6
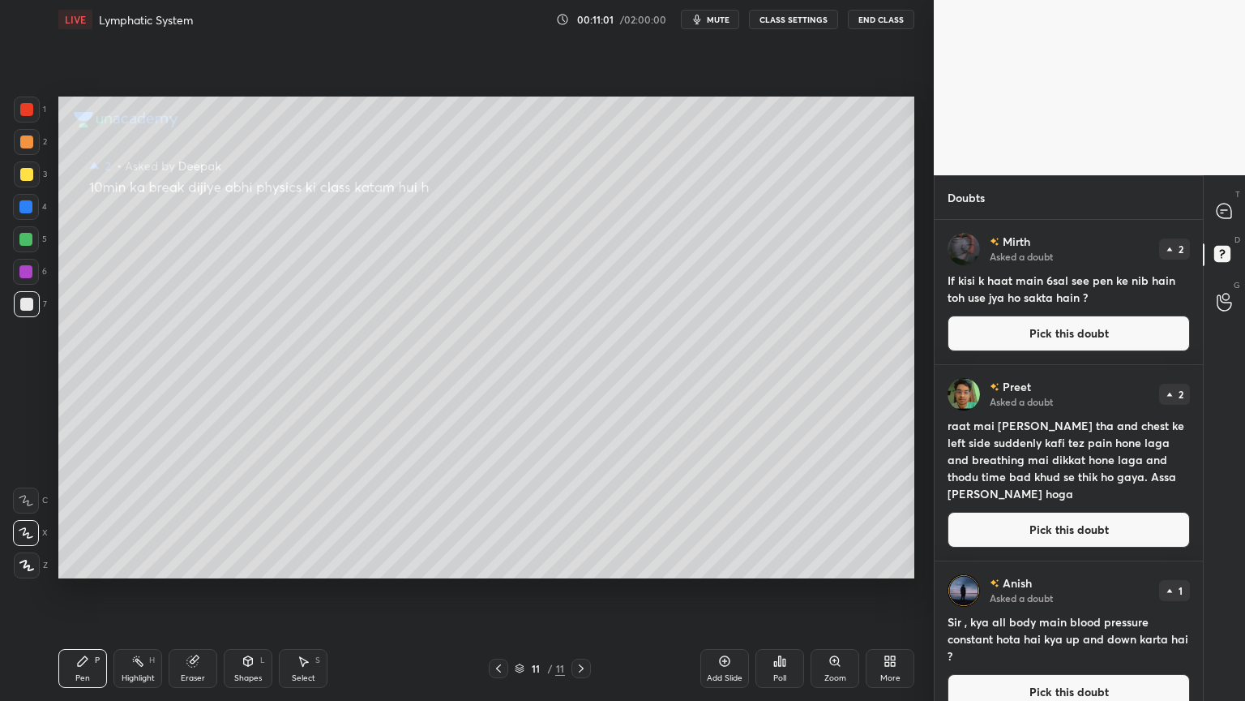
click at [1086, 328] on button "Pick this doubt" at bounding box center [1069, 333] width 242 height 36
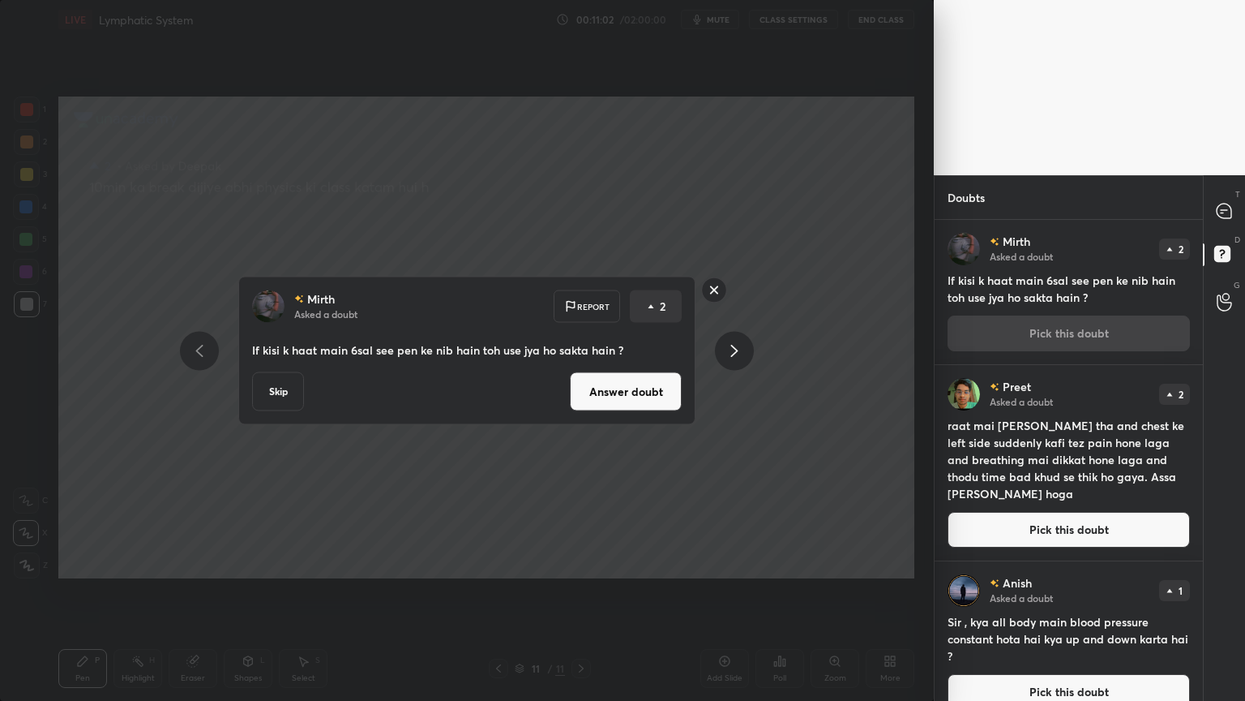
click at [668, 393] on button "Answer doubt" at bounding box center [626, 391] width 112 height 39
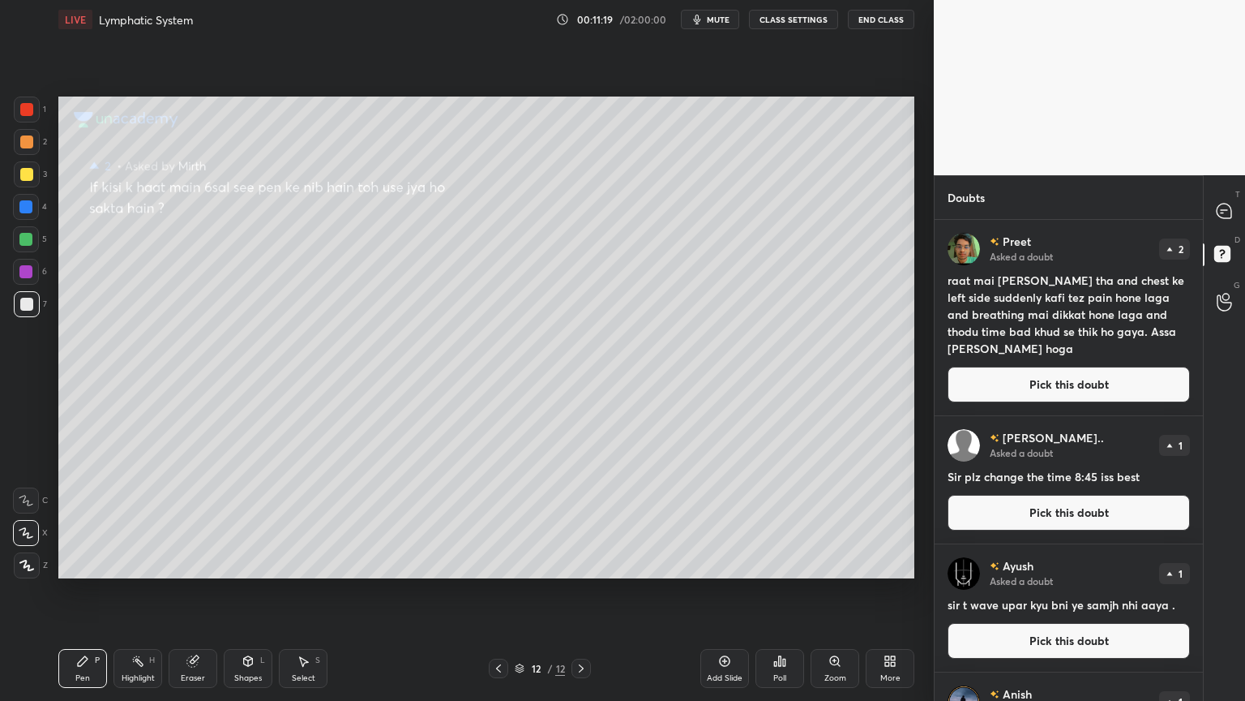
click at [995, 392] on button "Pick this doubt" at bounding box center [1069, 384] width 242 height 36
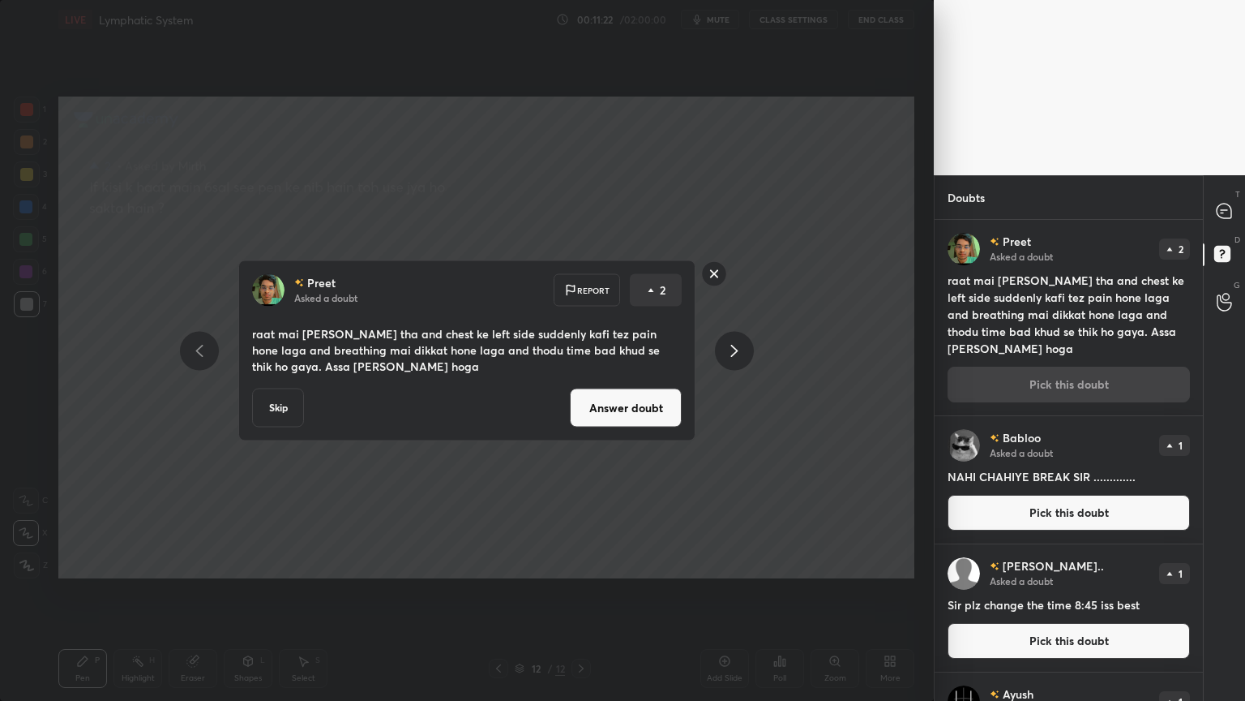
click at [636, 411] on button "Answer doubt" at bounding box center [626, 407] width 112 height 39
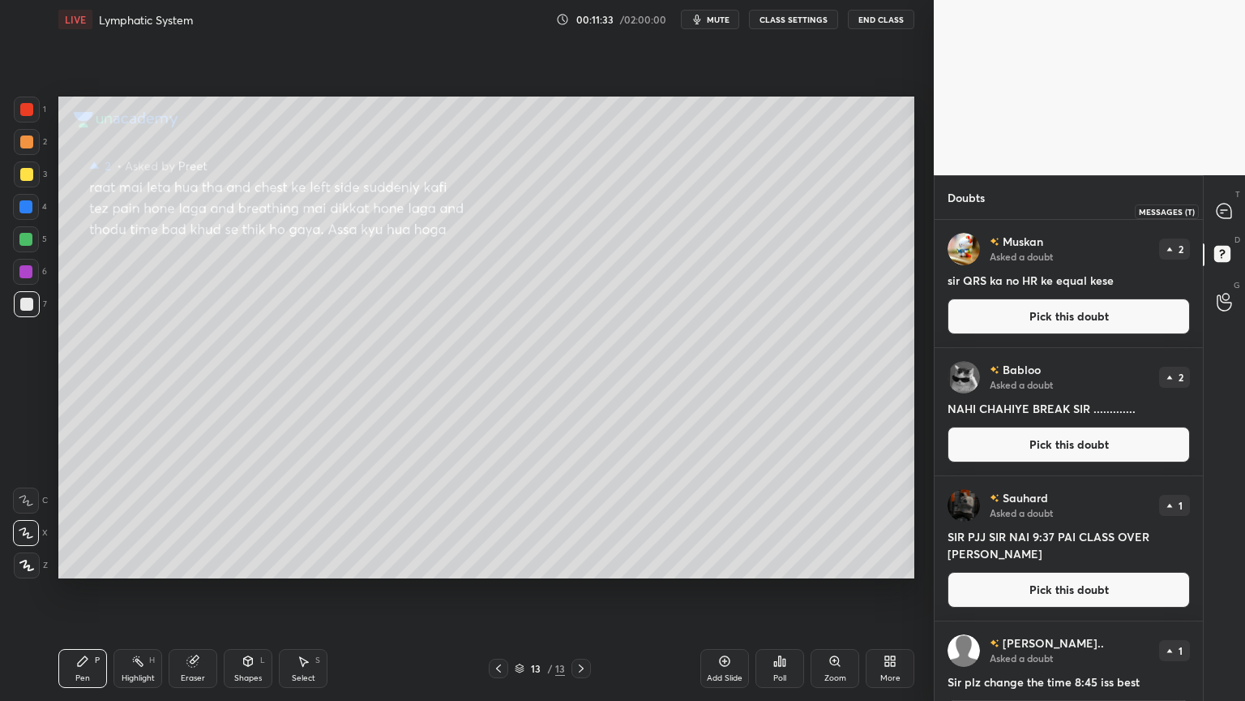
click at [1229, 208] on icon at bounding box center [1224, 211] width 15 height 15
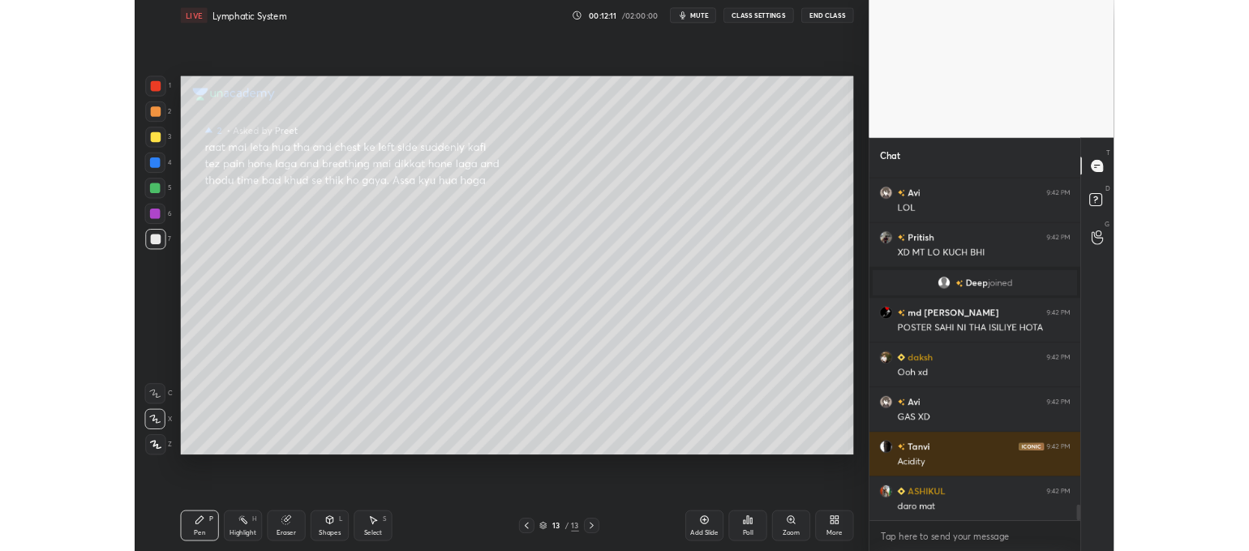
scroll to position [9304, 0]
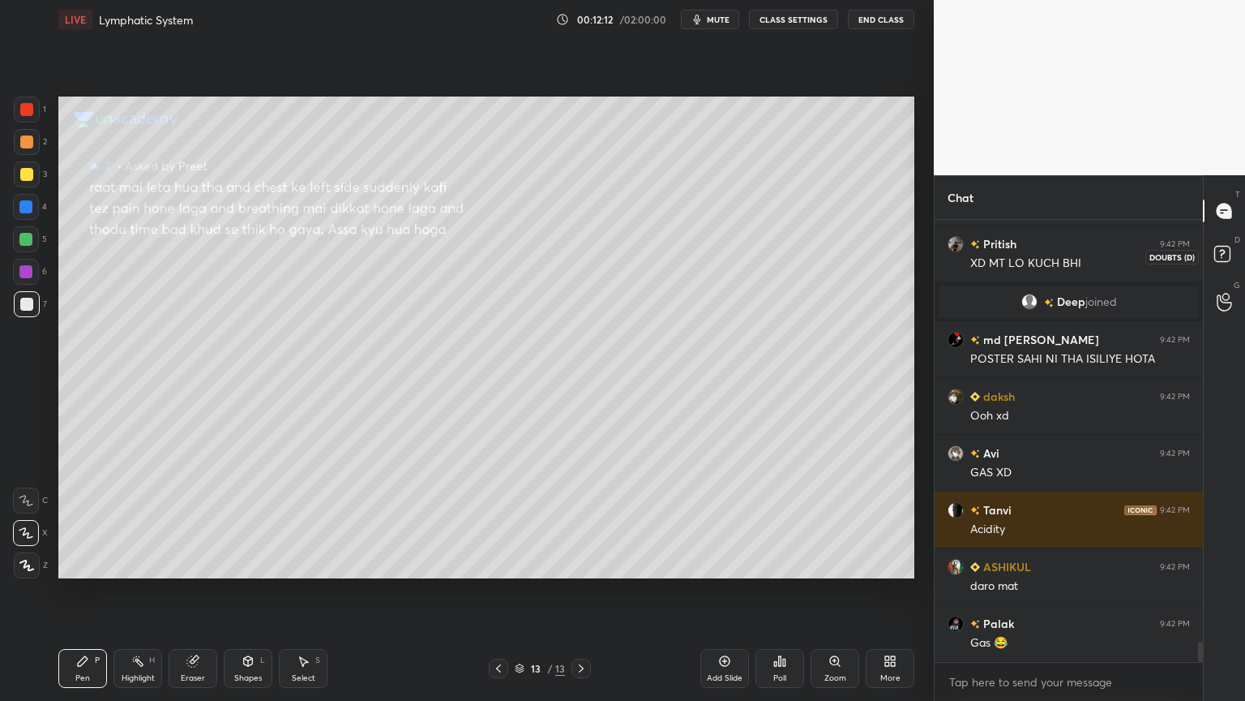
click at [1223, 253] on icon at bounding box center [1222, 253] width 6 height 6
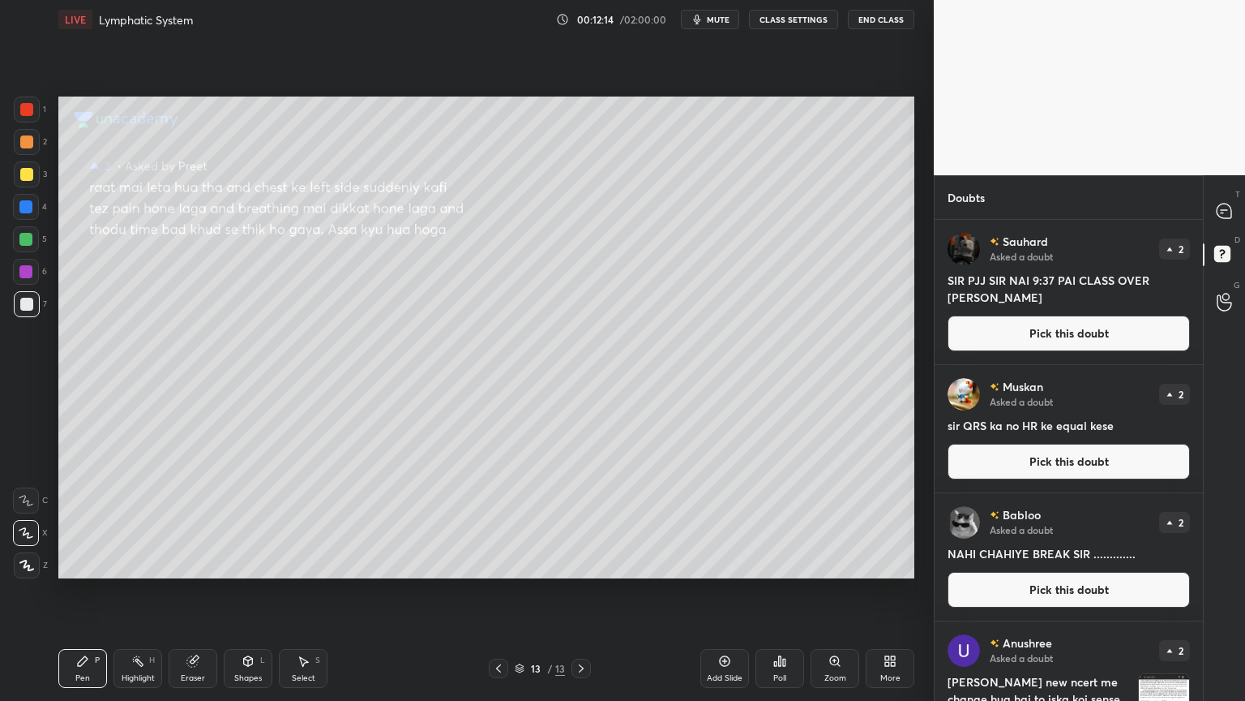
click at [1089, 334] on button "Pick this doubt" at bounding box center [1069, 333] width 242 height 36
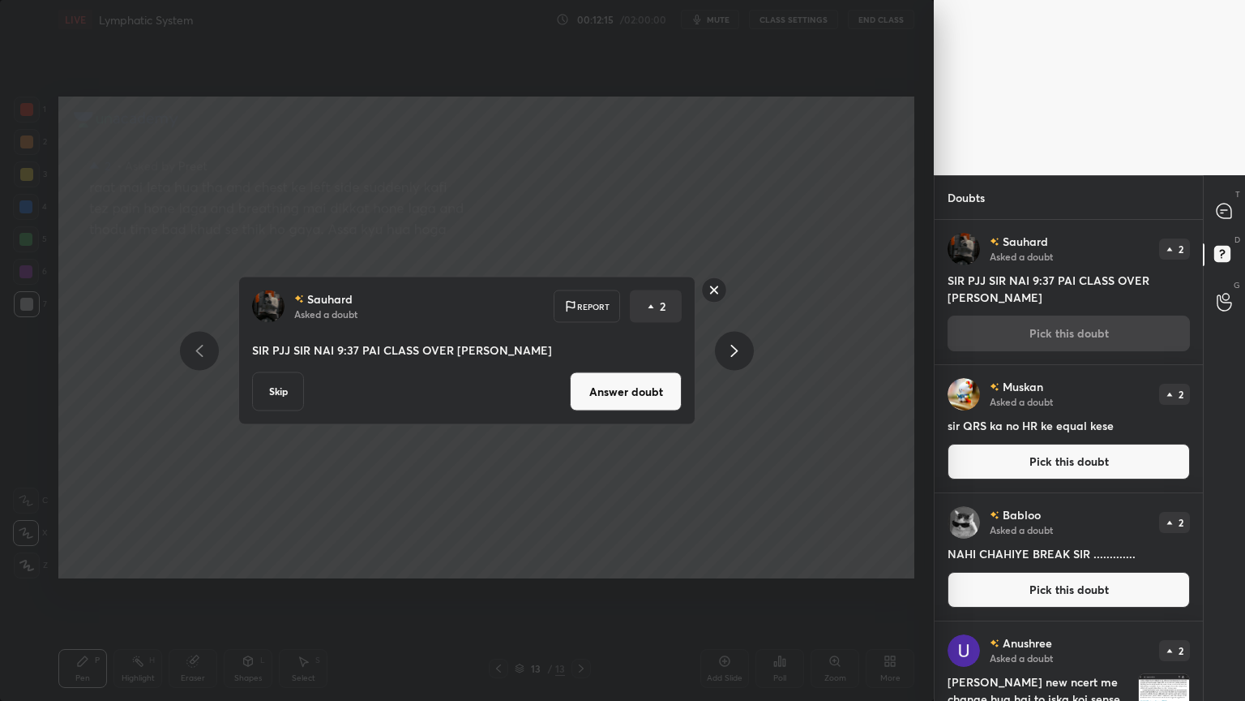
click at [652, 399] on button "Answer doubt" at bounding box center [626, 391] width 112 height 39
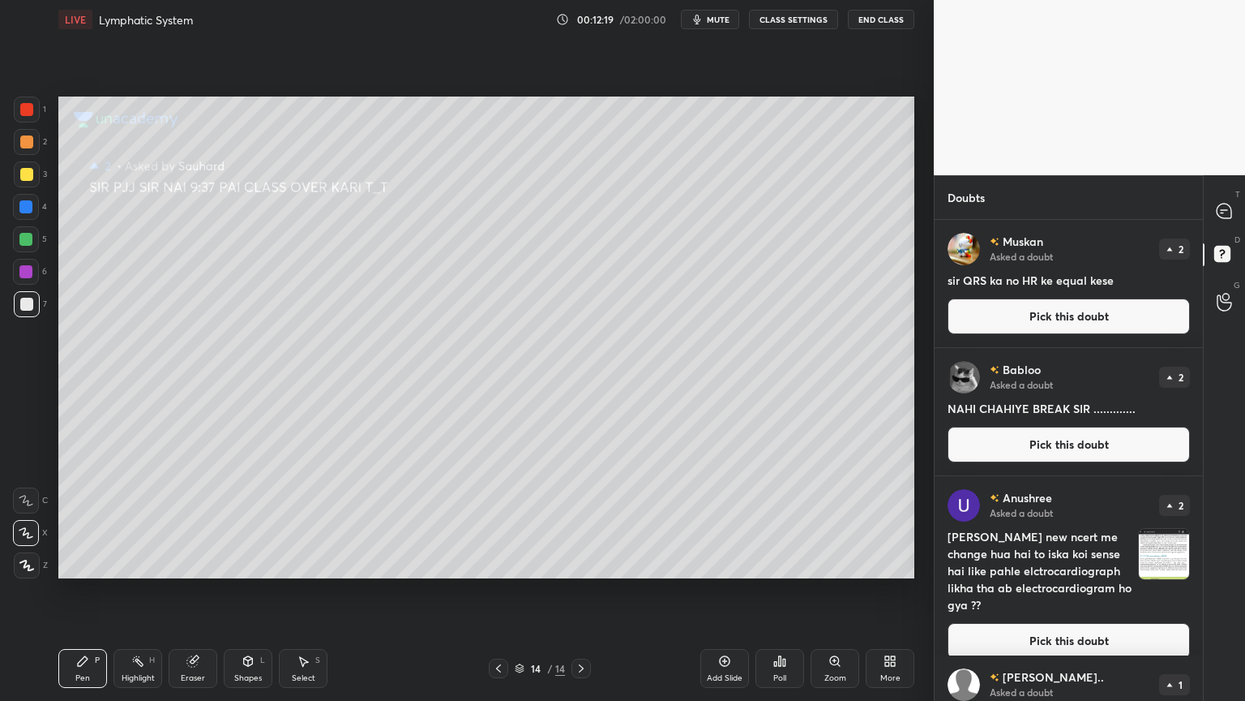
click at [1010, 310] on button "Pick this doubt" at bounding box center [1069, 316] width 242 height 36
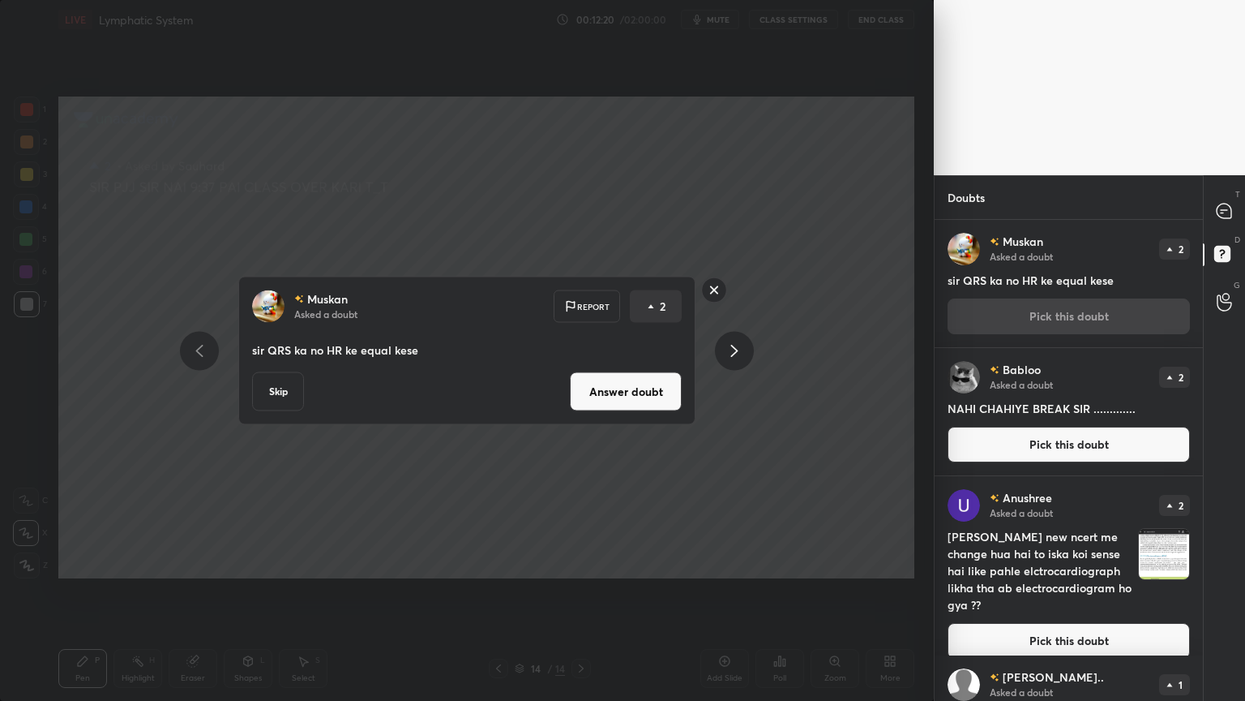
click at [658, 395] on button "Answer doubt" at bounding box center [626, 391] width 112 height 39
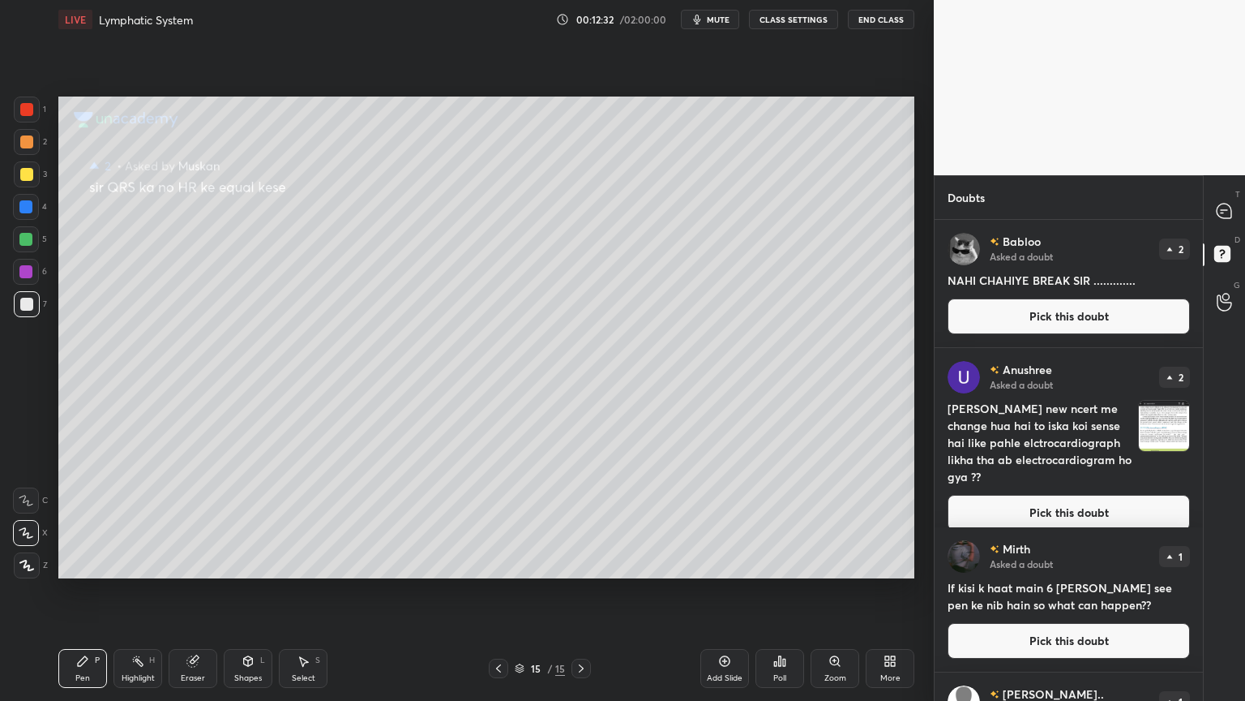
click at [1028, 319] on button "Pick this doubt" at bounding box center [1069, 316] width 242 height 36
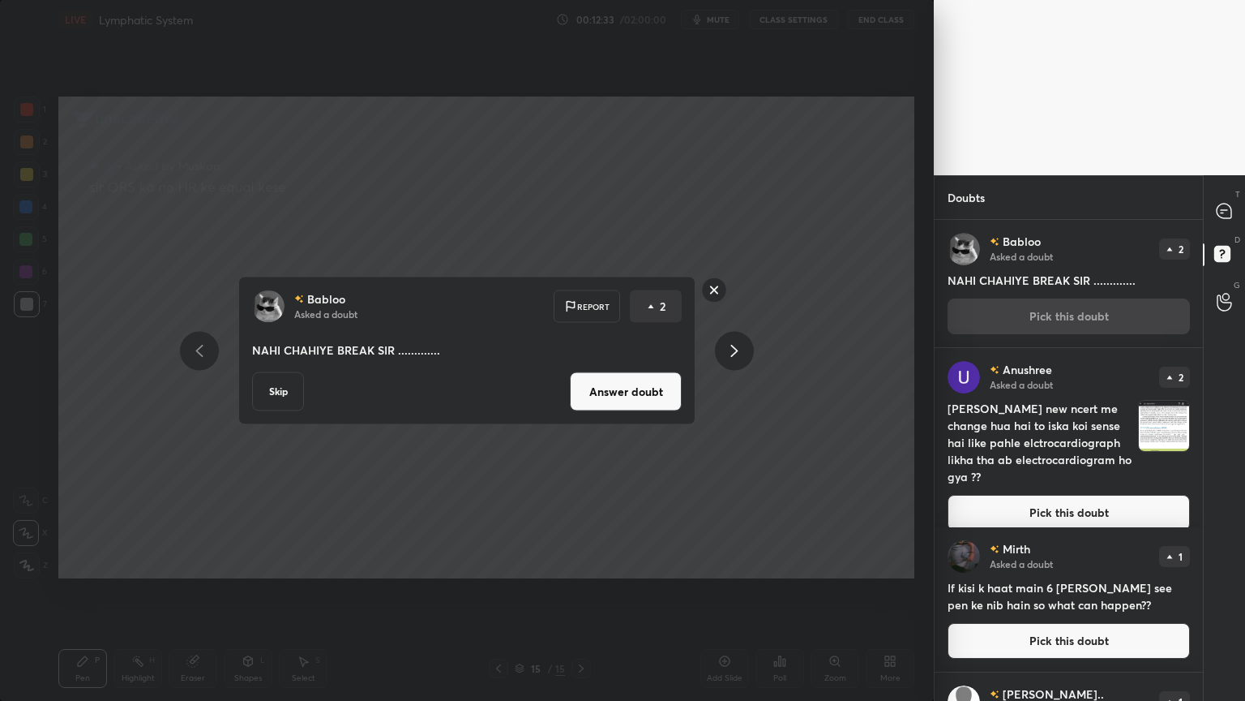
click at [672, 386] on button "Answer doubt" at bounding box center [626, 391] width 112 height 39
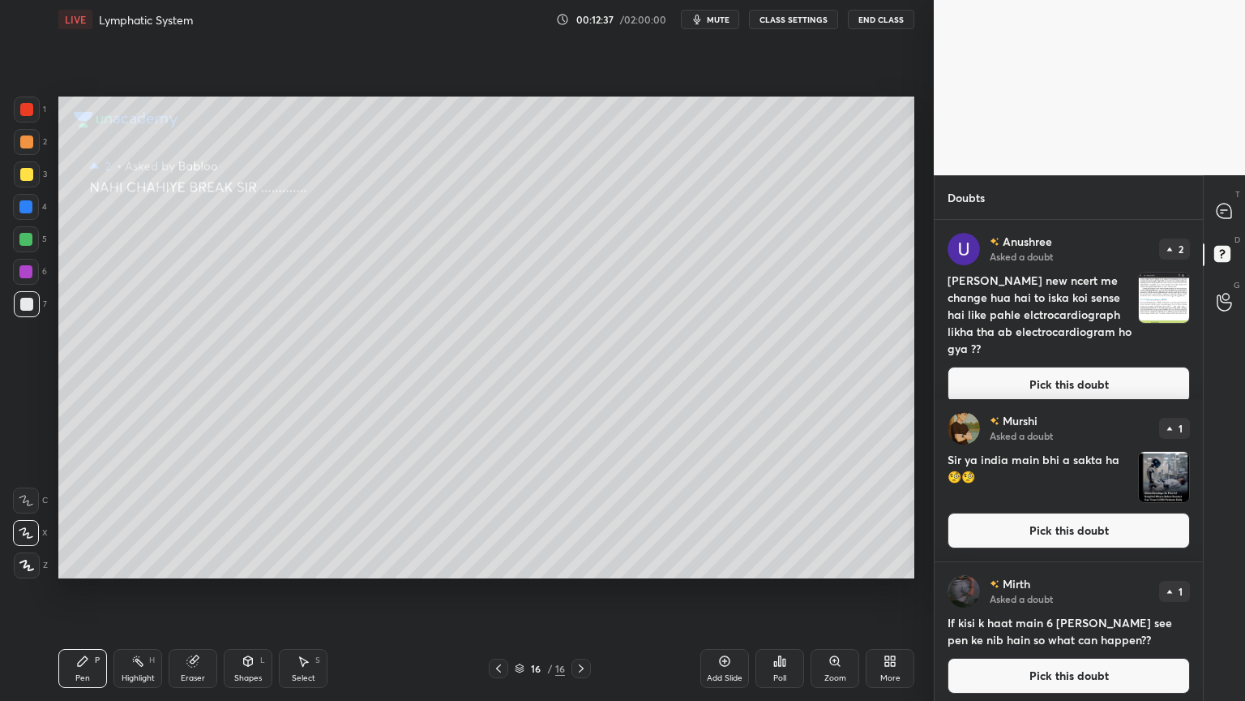
click at [1014, 366] on button "Pick this doubt" at bounding box center [1069, 384] width 242 height 36
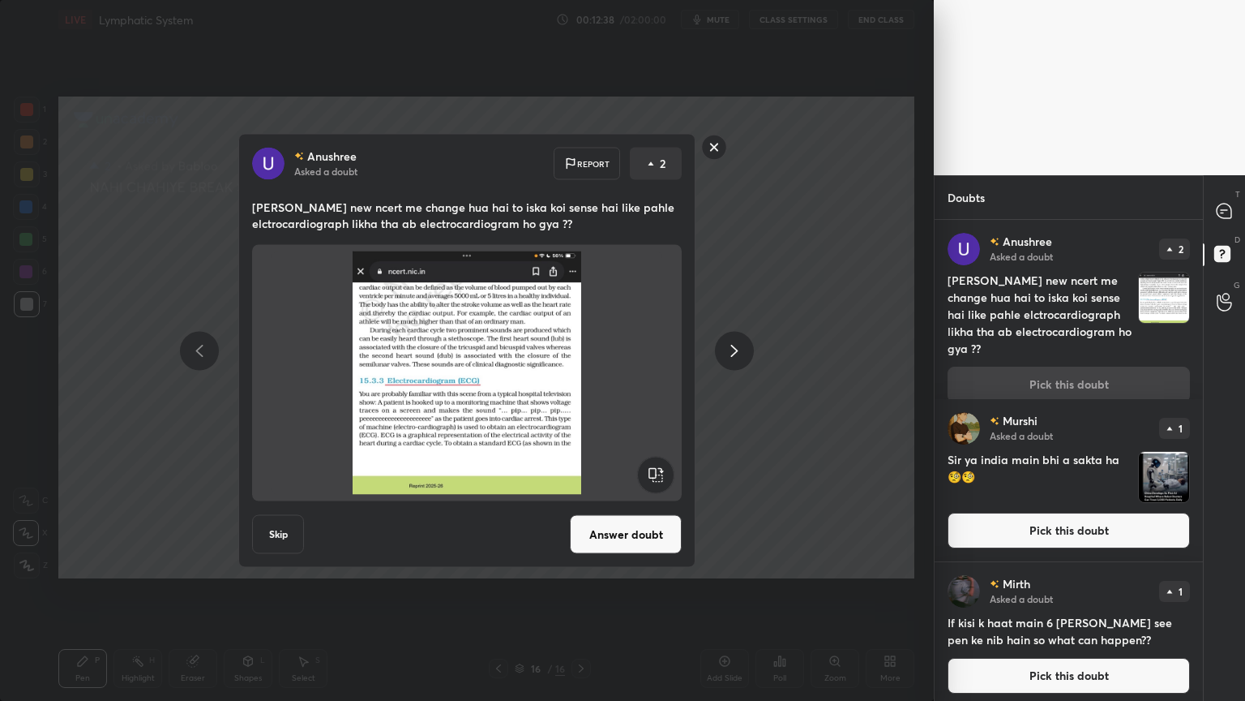
click at [636, 527] on button "Answer doubt" at bounding box center [626, 534] width 112 height 39
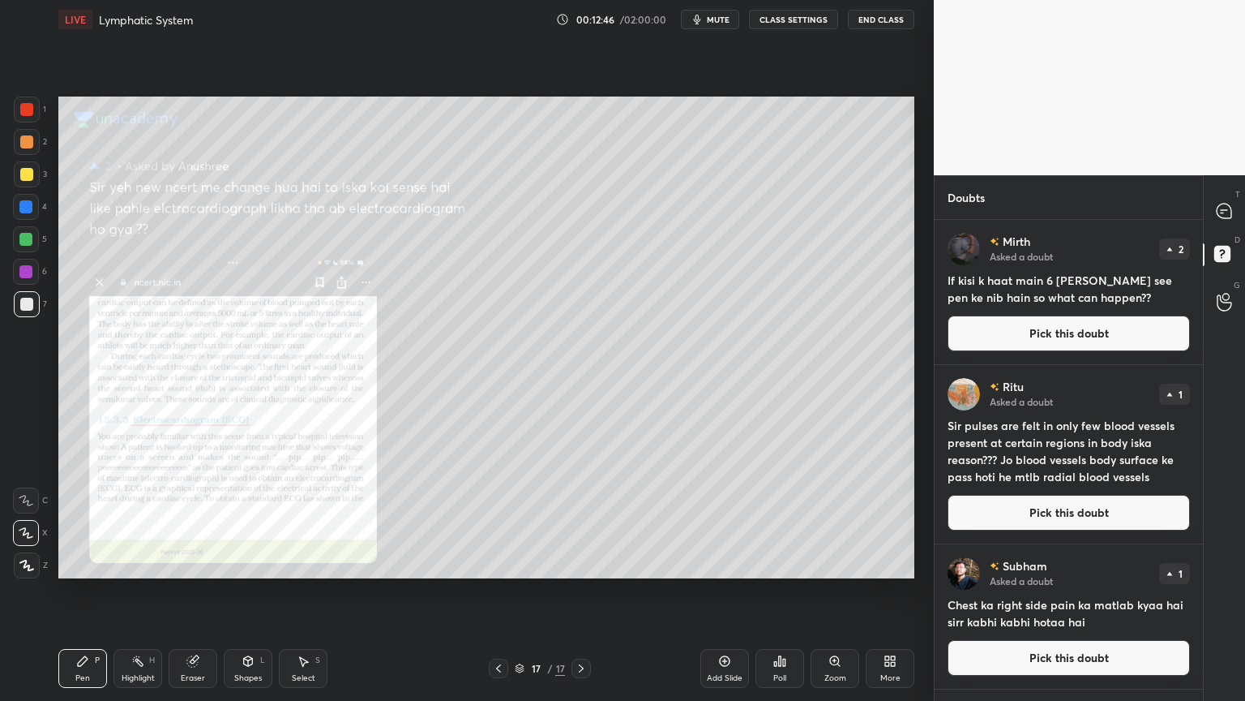
click at [830, 550] on div "Zoom" at bounding box center [835, 668] width 49 height 39
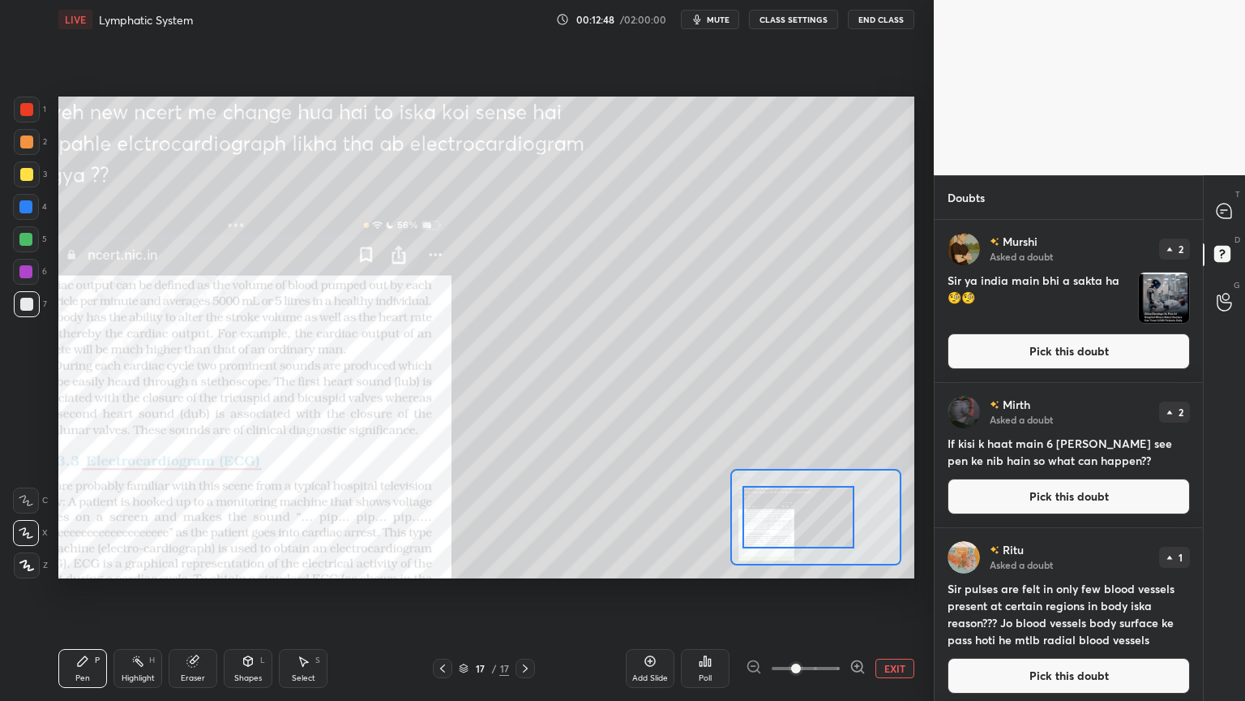
drag, startPoint x: 837, startPoint y: 522, endPoint x: 820, endPoint y: 522, distance: 17.0
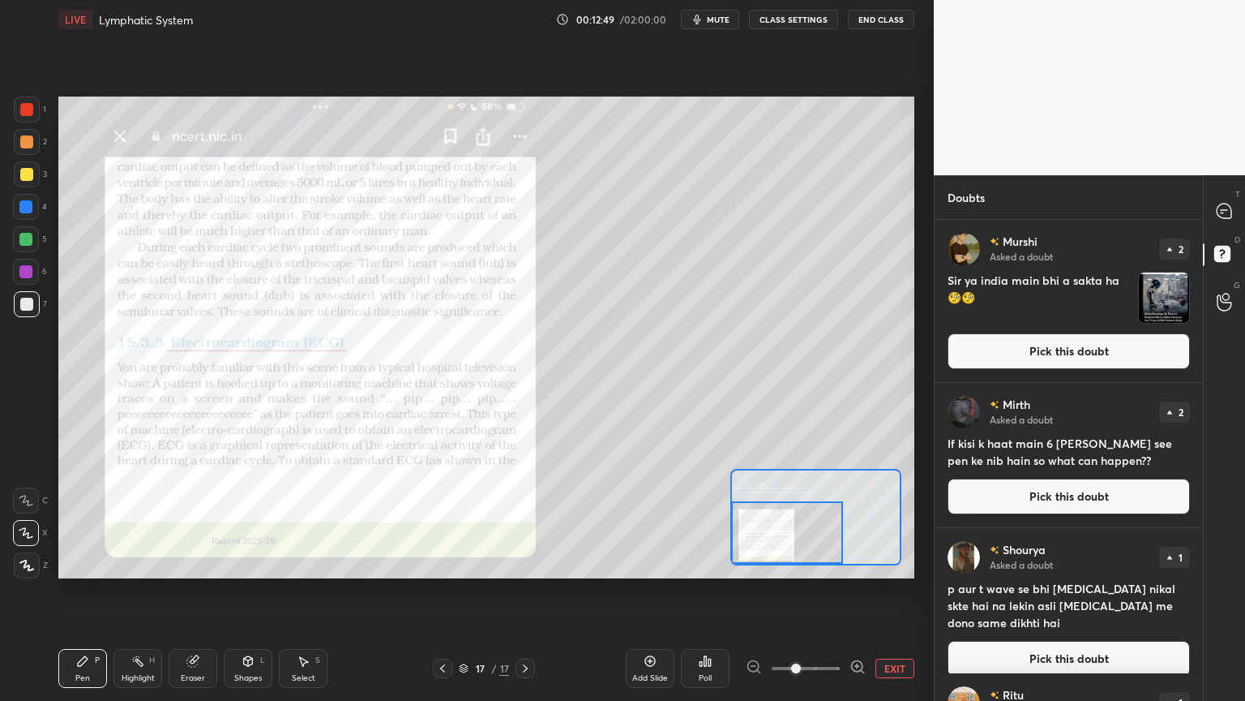
click at [783, 538] on div at bounding box center [787, 532] width 112 height 62
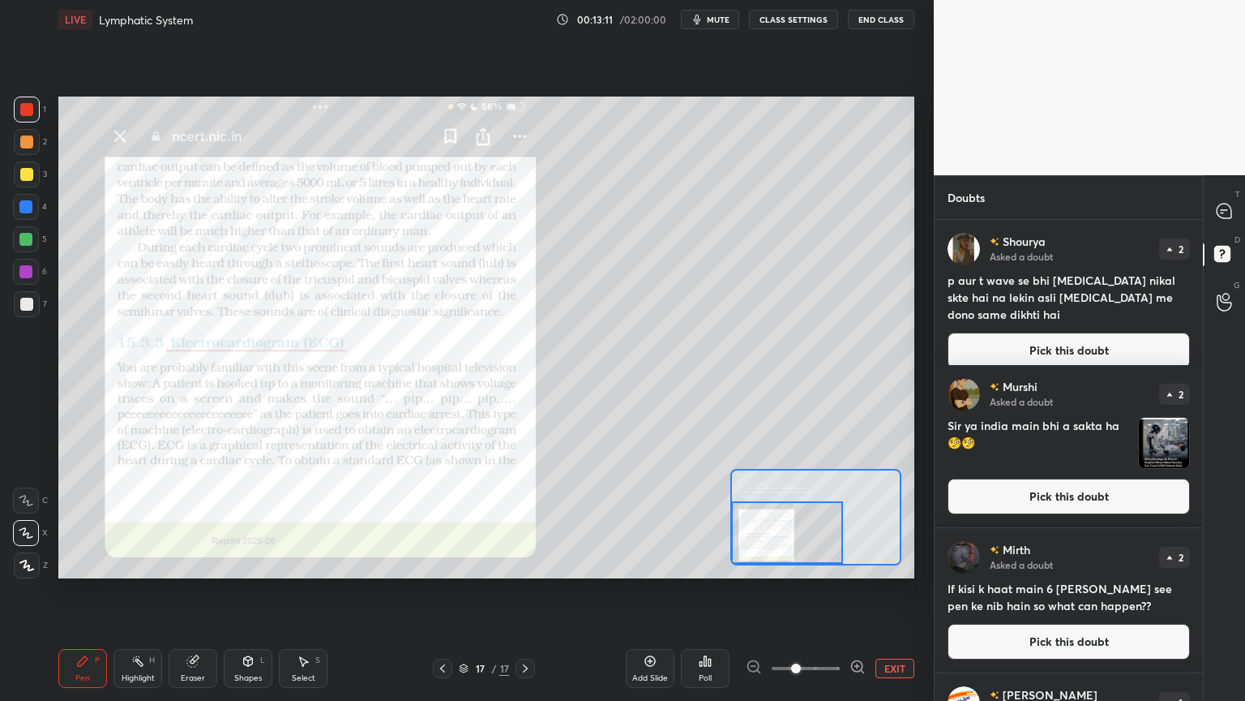
click at [884, 550] on button "EXIT" at bounding box center [895, 667] width 39 height 19
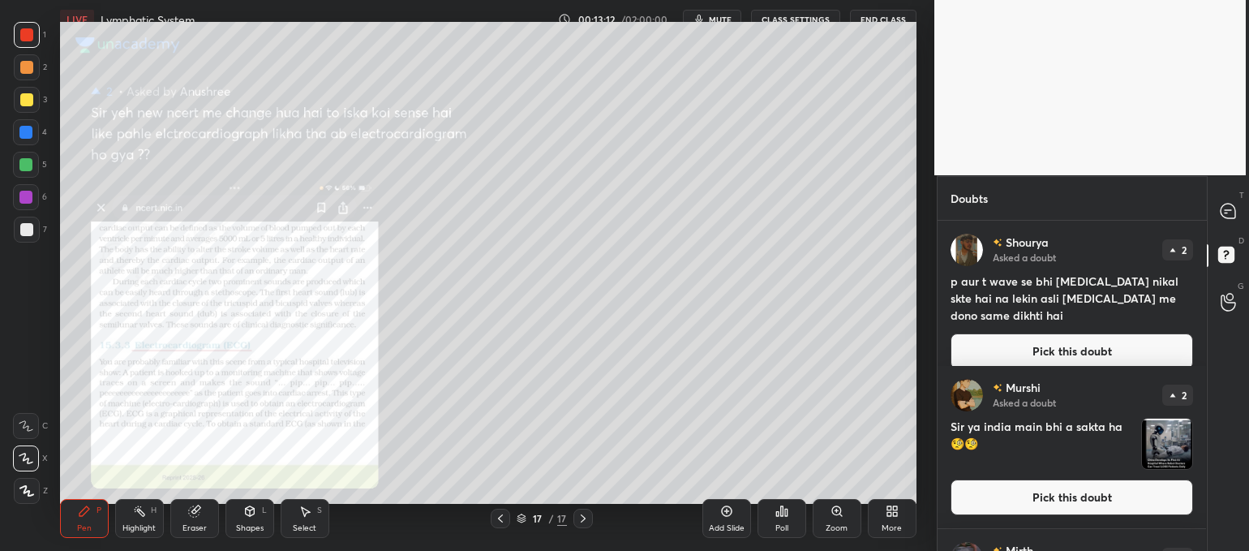
scroll to position [5, 5]
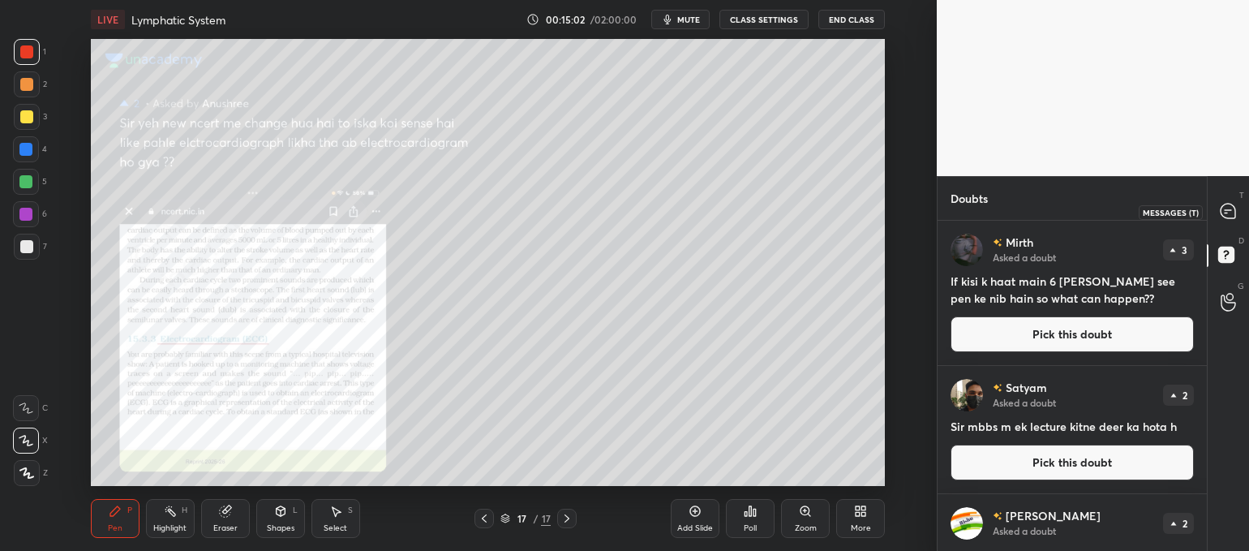
click at [1225, 206] on icon at bounding box center [1227, 211] width 15 height 15
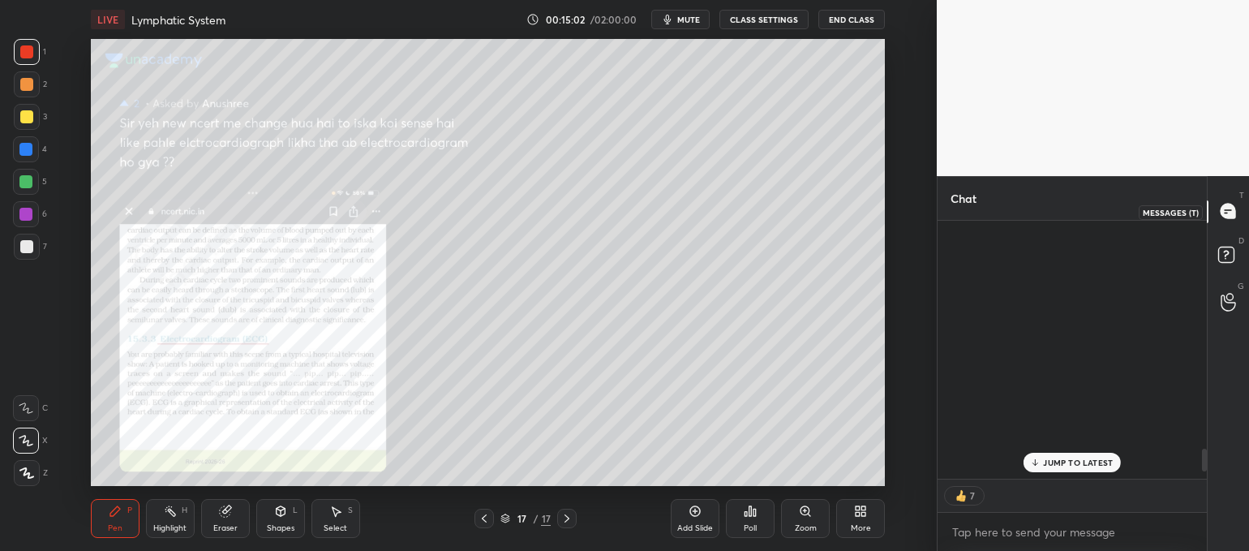
scroll to position [253, 265]
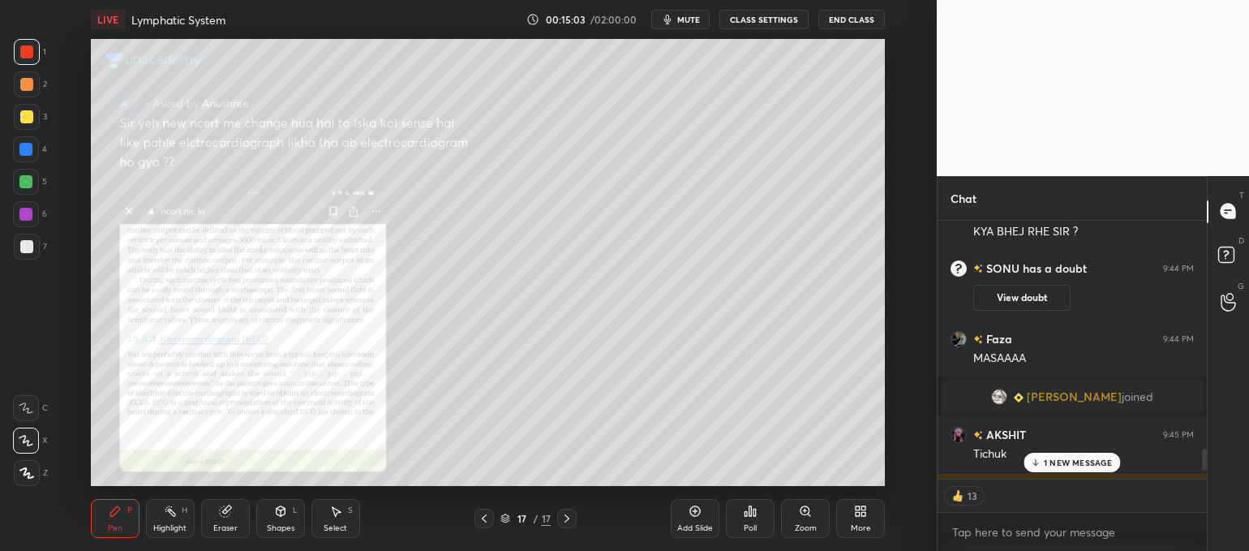
click at [1061, 461] on p "1 NEW MESSAGE" at bounding box center [1077, 462] width 69 height 10
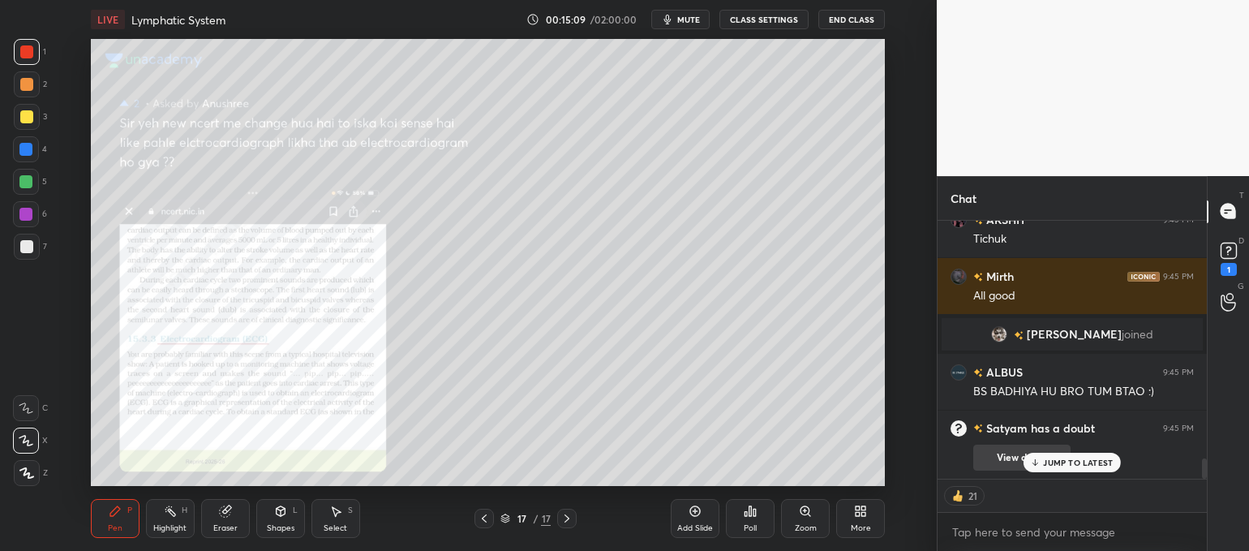
click at [1064, 463] on p "JUMP TO LATEST" at bounding box center [1078, 462] width 70 height 10
click at [1223, 249] on rect at bounding box center [1227, 249] width 15 height 15
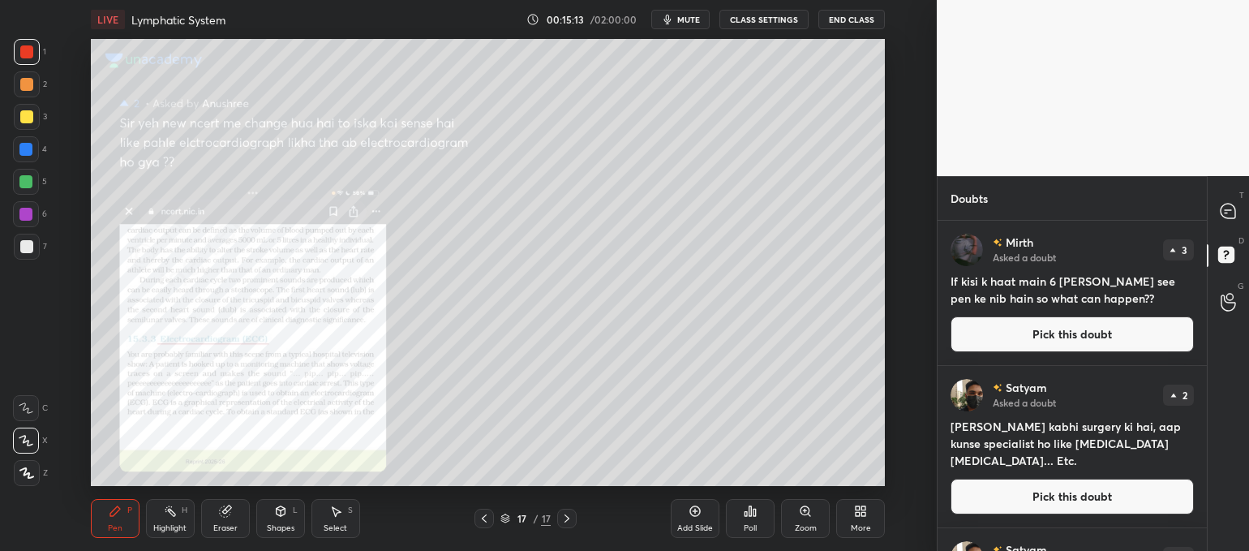
click at [1093, 330] on button "Pick this doubt" at bounding box center [1071, 334] width 243 height 36
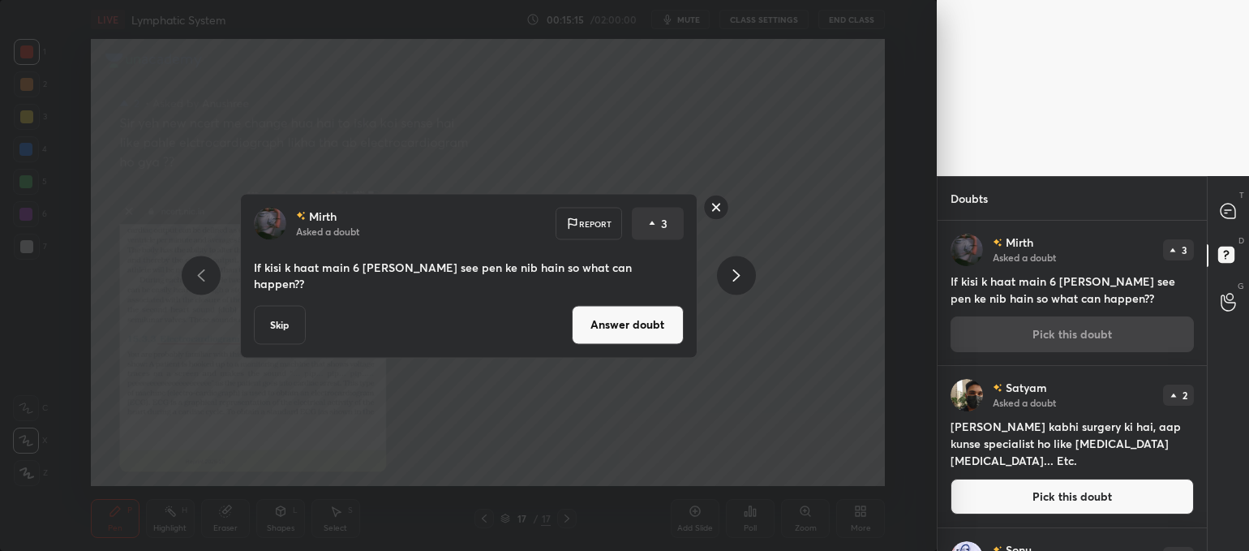
click at [590, 312] on button "Answer doubt" at bounding box center [628, 324] width 112 height 39
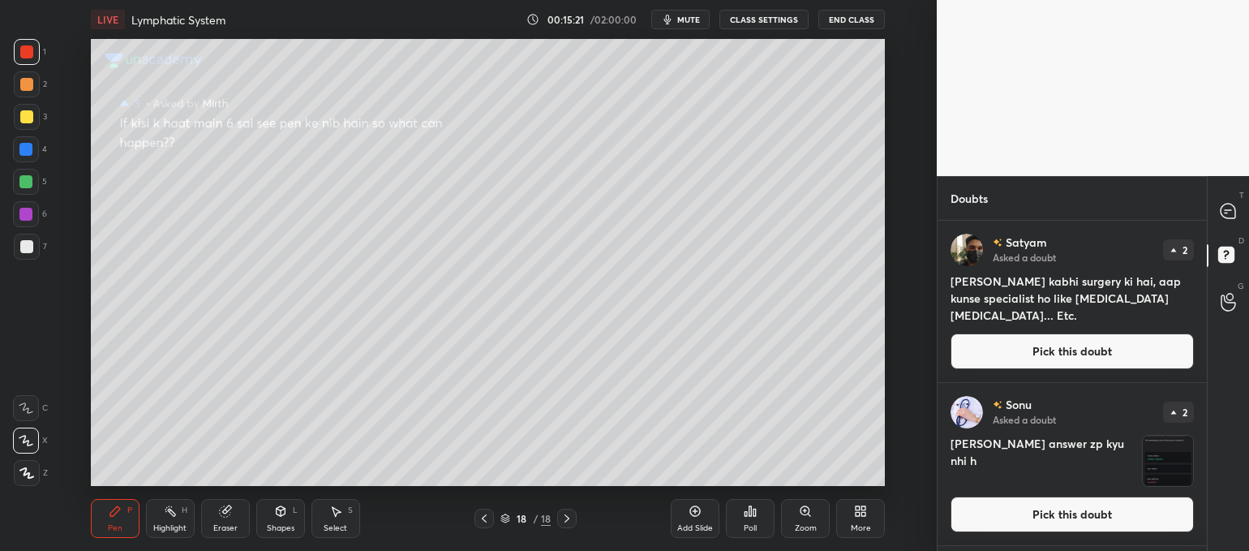
click at [1093, 351] on button "Pick this doubt" at bounding box center [1071, 351] width 243 height 36
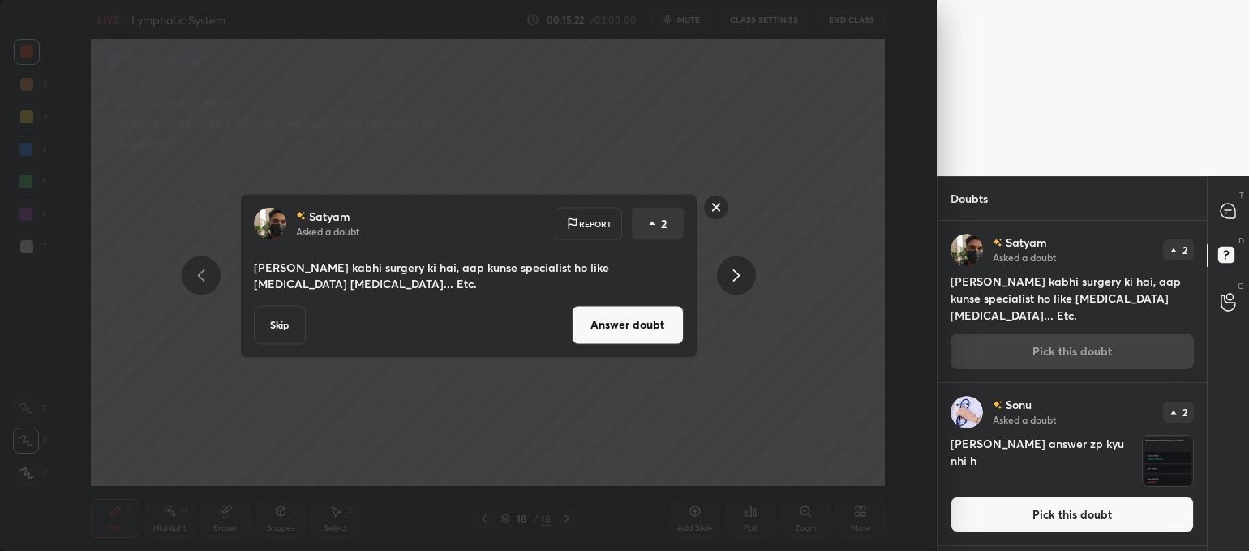
click at [653, 342] on button "Answer doubt" at bounding box center [628, 324] width 112 height 39
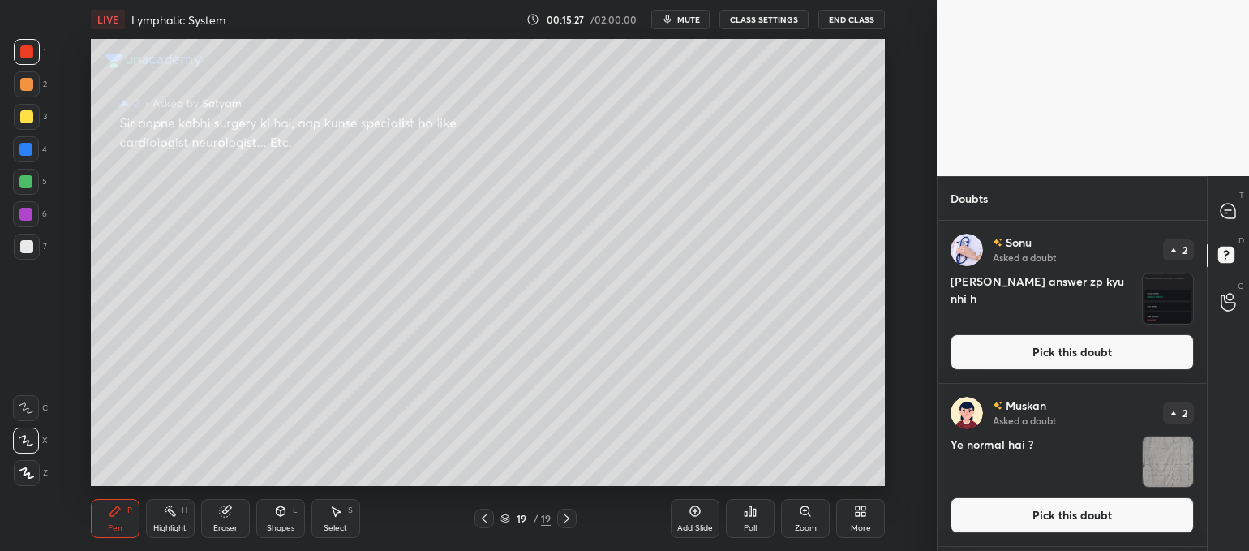
click at [1063, 353] on button "Pick this doubt" at bounding box center [1071, 352] width 243 height 36
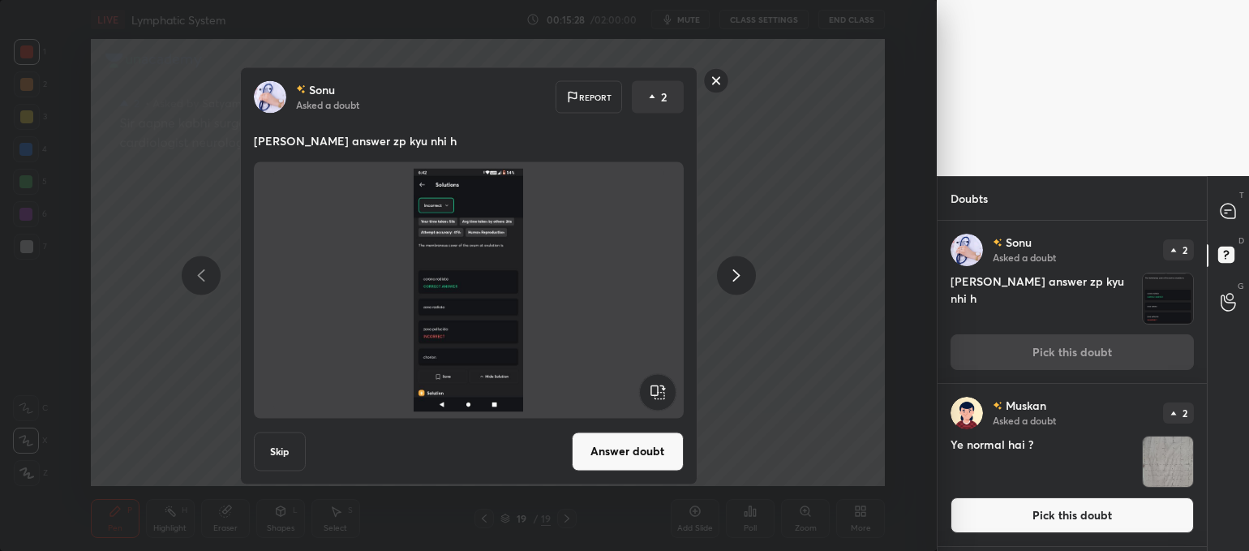
click at [658, 456] on button "Answer doubt" at bounding box center [628, 450] width 112 height 39
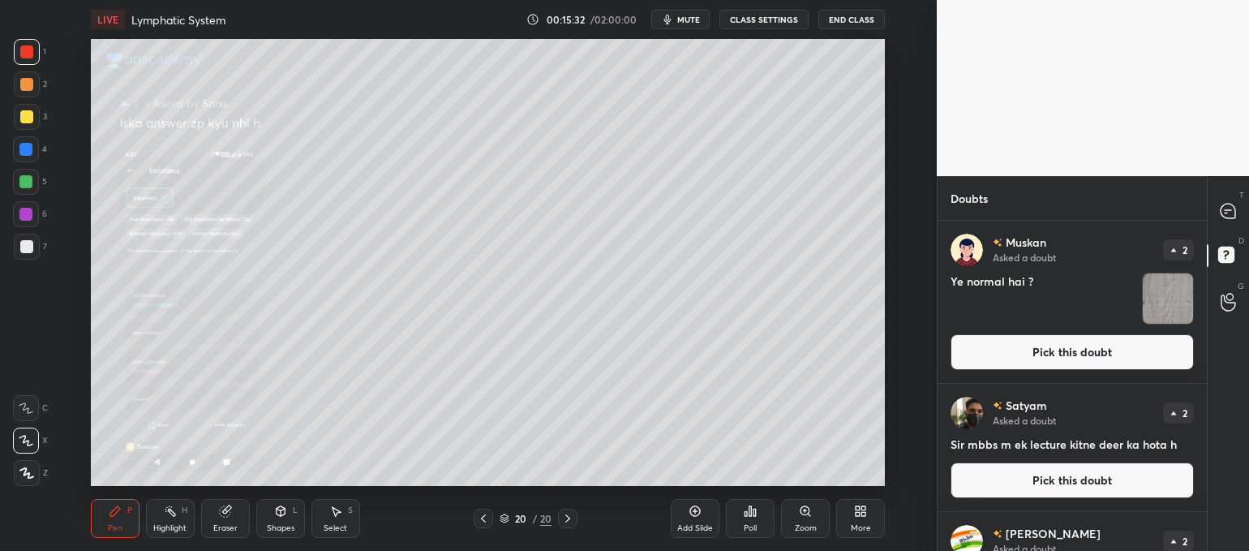
click at [803, 516] on icon at bounding box center [805, 510] width 13 height 13
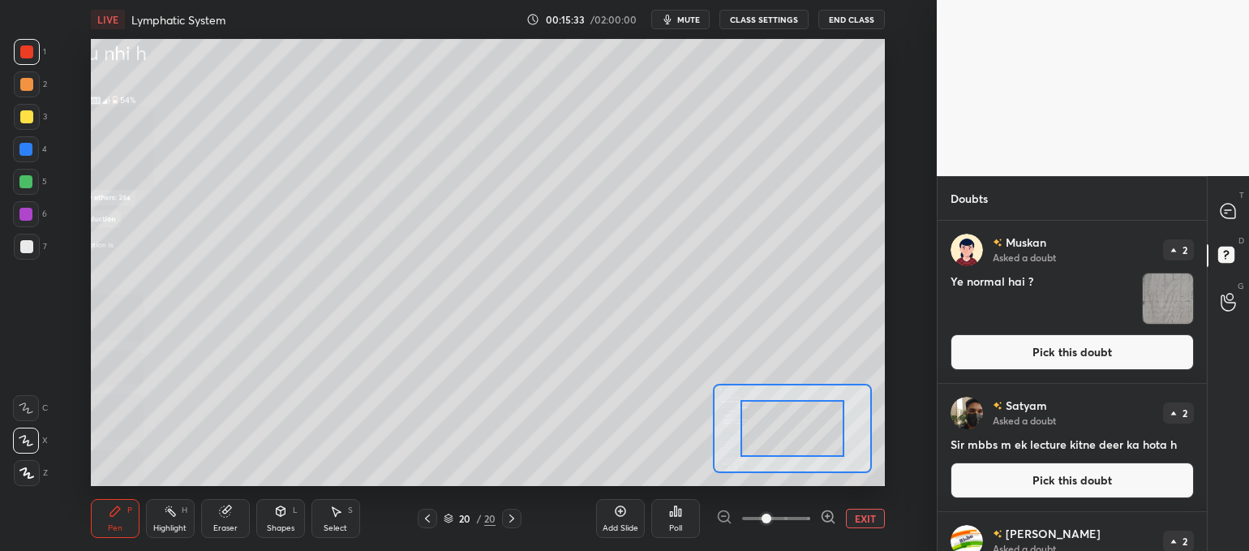
click at [803, 516] on span at bounding box center [776, 518] width 68 height 24
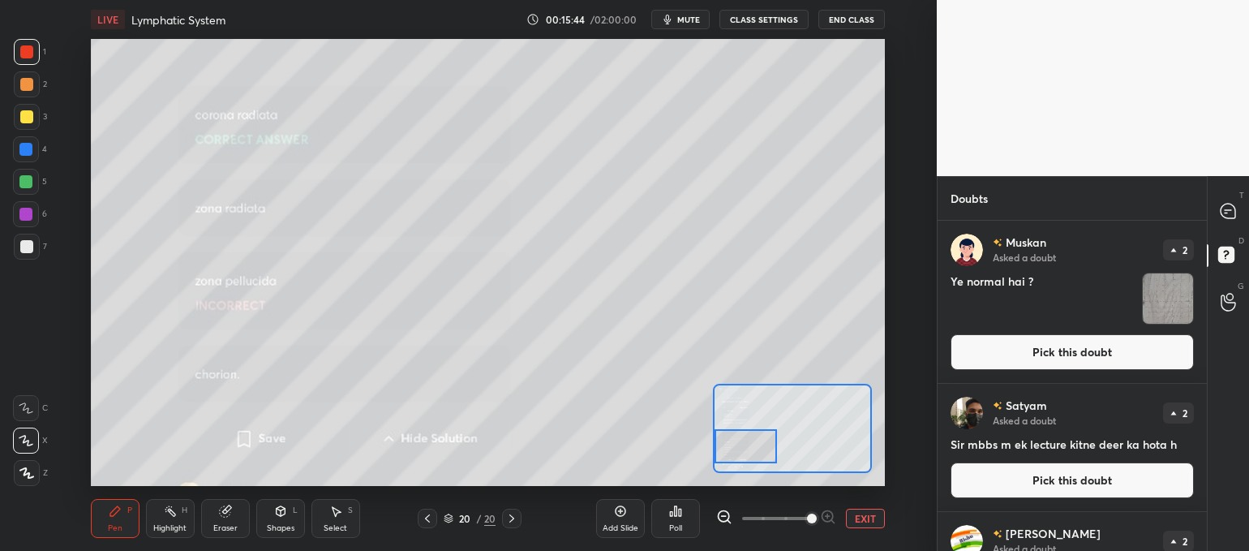
drag, startPoint x: 786, startPoint y: 433, endPoint x: 723, endPoint y: 451, distance: 64.9
click at [723, 451] on div at bounding box center [745, 446] width 62 height 34
click at [1042, 341] on button "Pick this doubt" at bounding box center [1071, 352] width 243 height 36
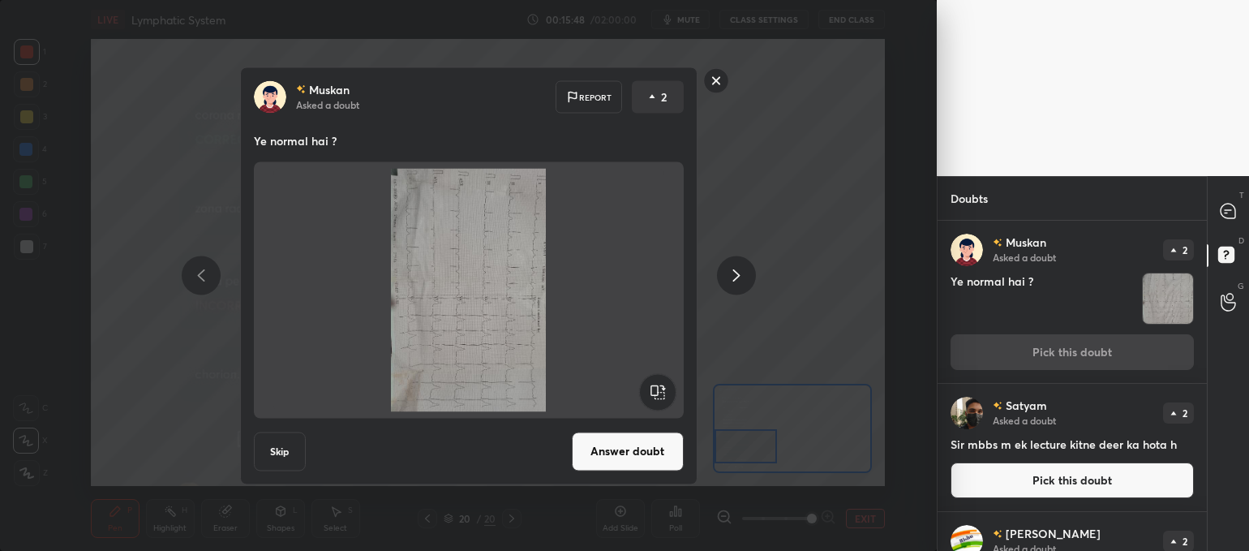
click at [655, 383] on rect at bounding box center [657, 391] width 36 height 36
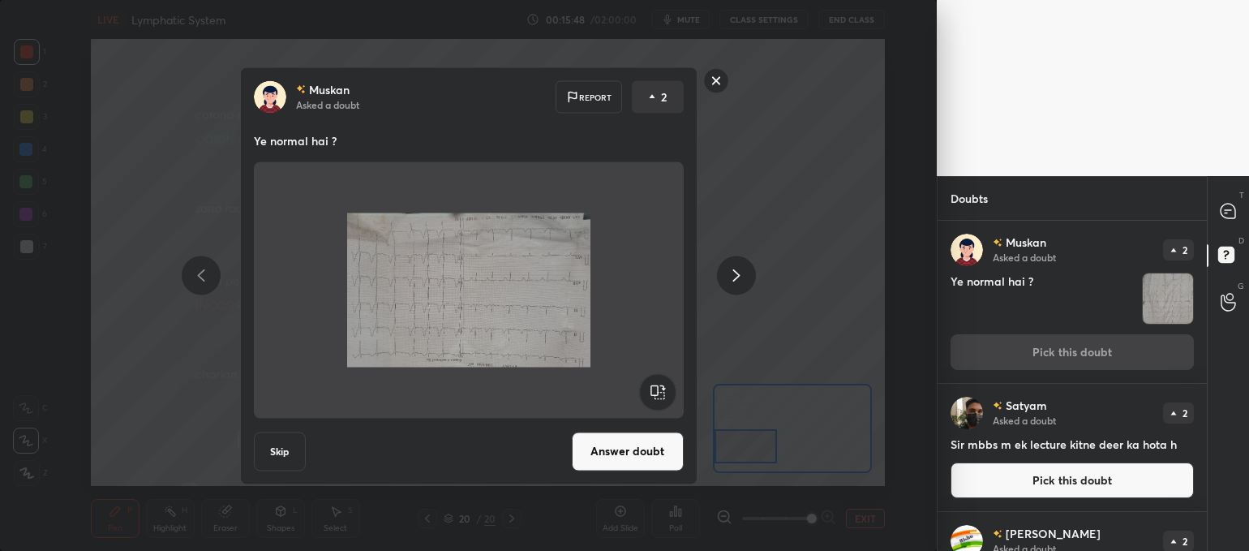
click at [656, 383] on rect at bounding box center [657, 391] width 36 height 36
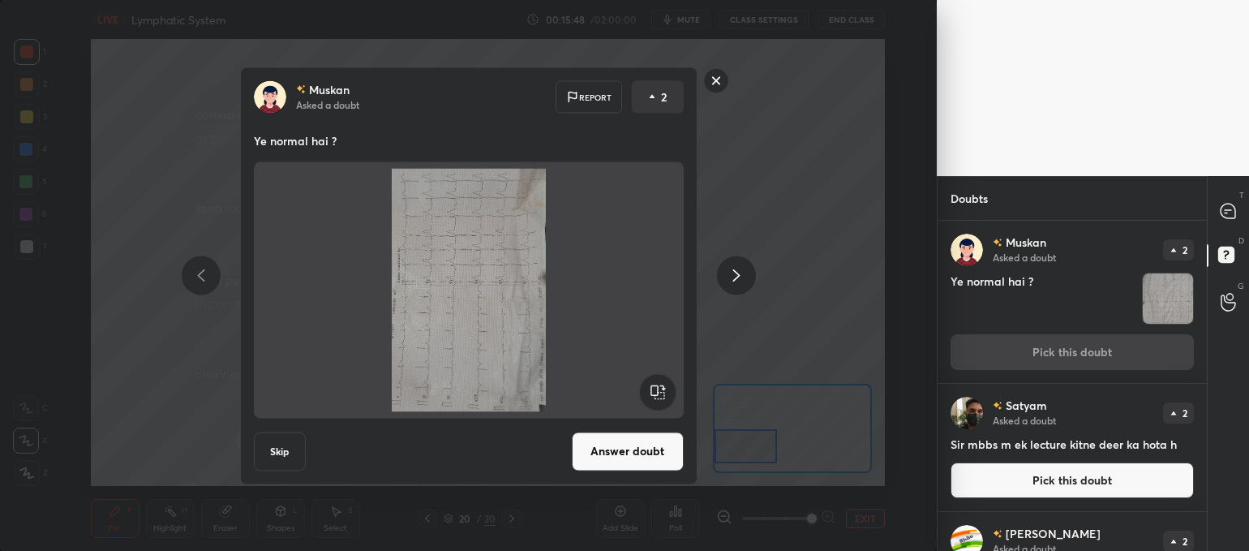
click at [656, 383] on rect at bounding box center [657, 391] width 36 height 36
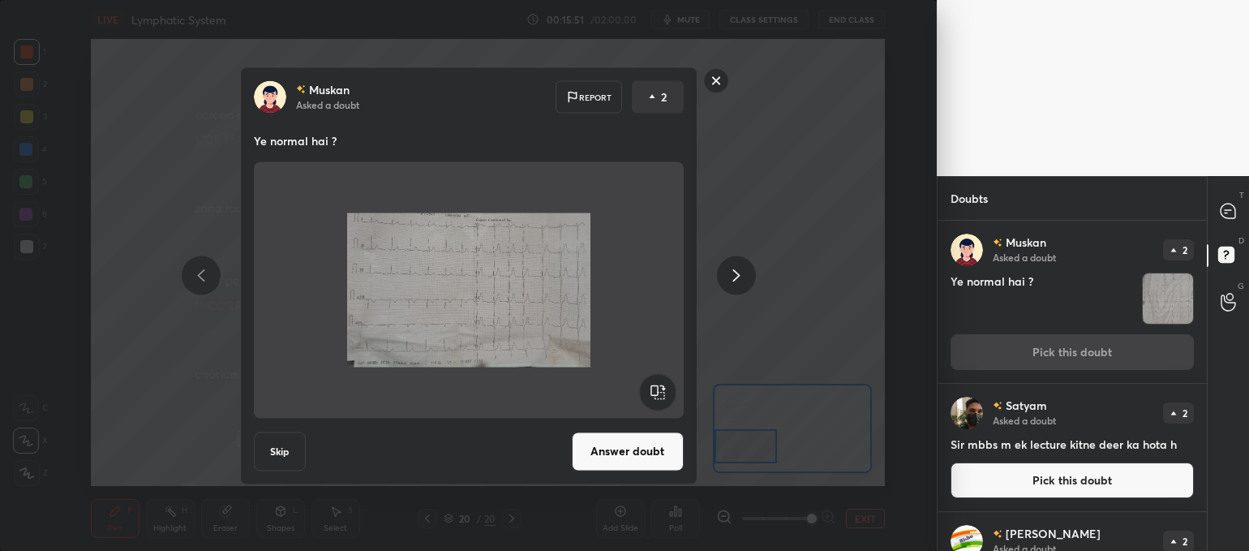
click at [622, 447] on button "Answer doubt" at bounding box center [628, 450] width 112 height 39
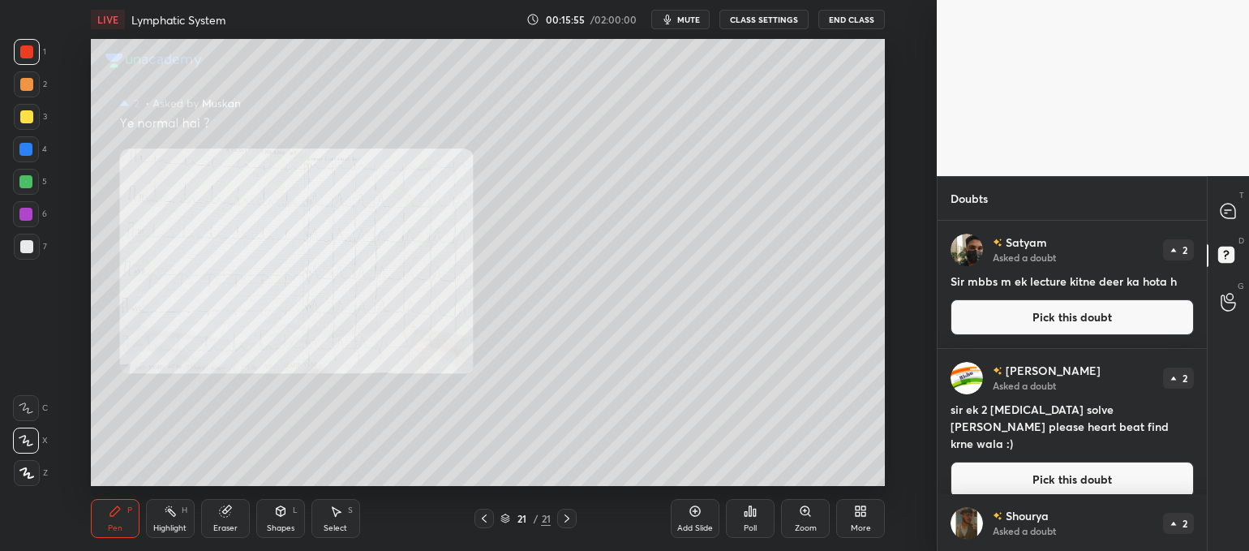
click at [1059, 312] on button "Pick this doubt" at bounding box center [1071, 317] width 243 height 36
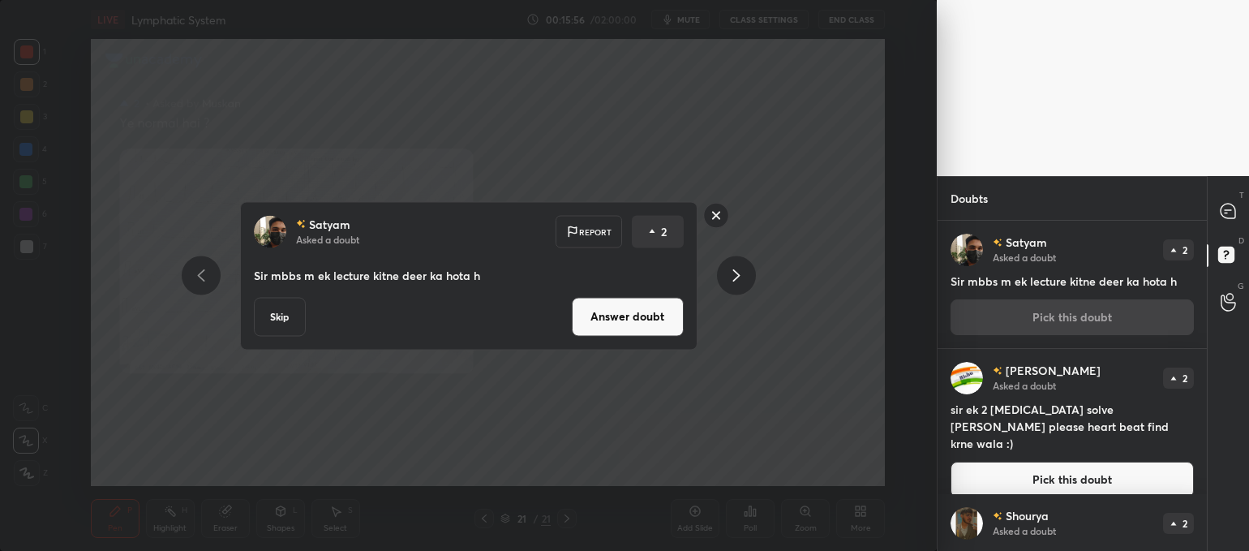
click at [617, 311] on button "Answer doubt" at bounding box center [628, 316] width 112 height 39
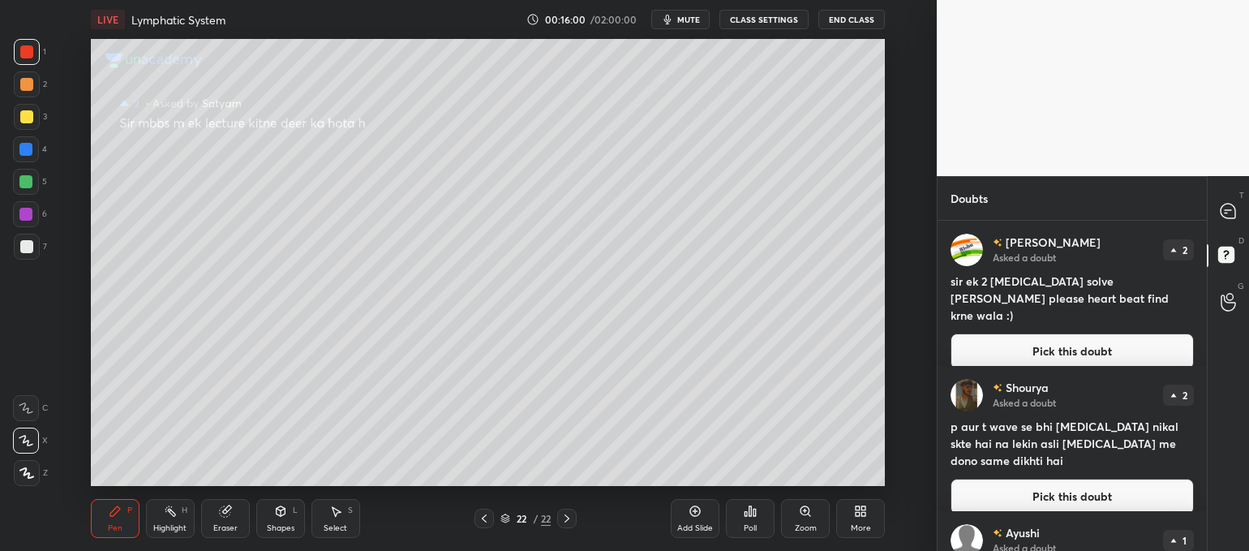
click at [993, 336] on button "Pick this doubt" at bounding box center [1071, 351] width 243 height 36
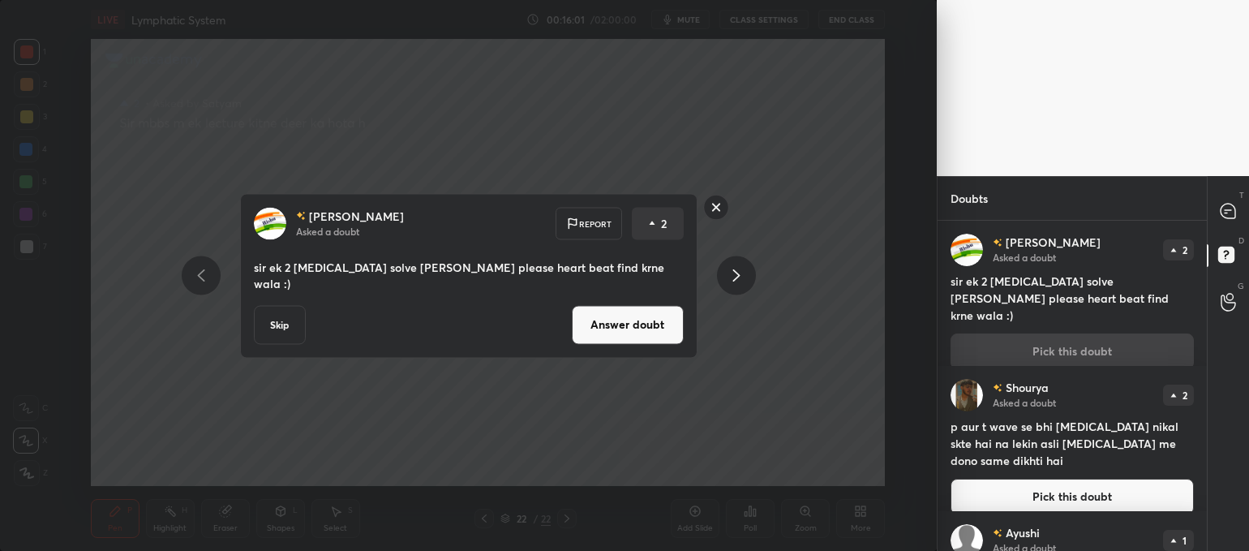
click at [640, 319] on button "Answer doubt" at bounding box center [628, 324] width 112 height 39
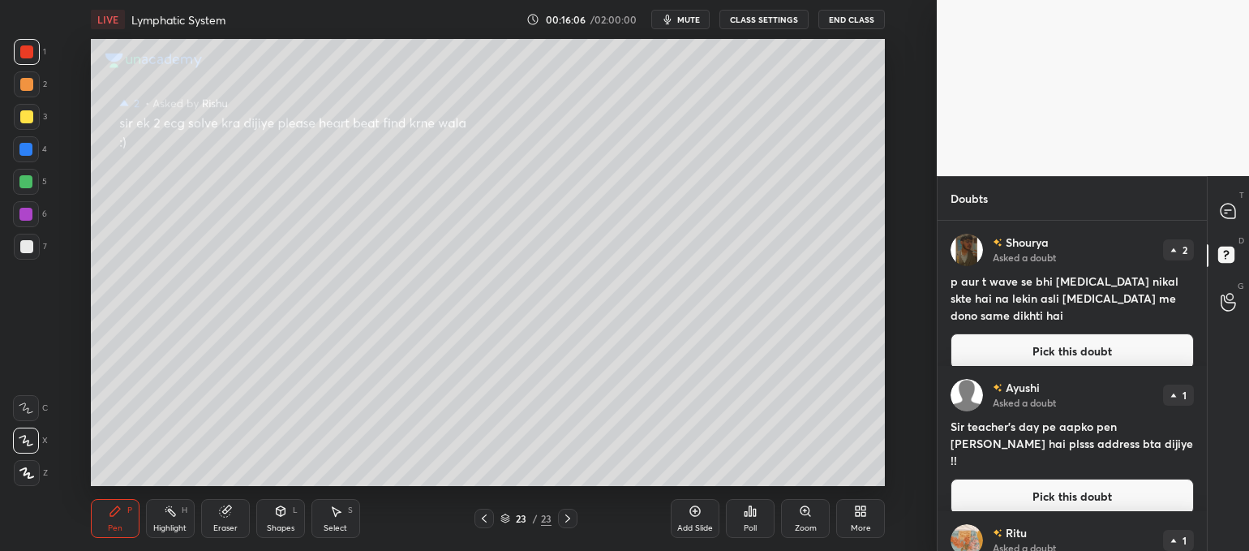
click at [992, 333] on button "Pick this doubt" at bounding box center [1071, 351] width 243 height 36
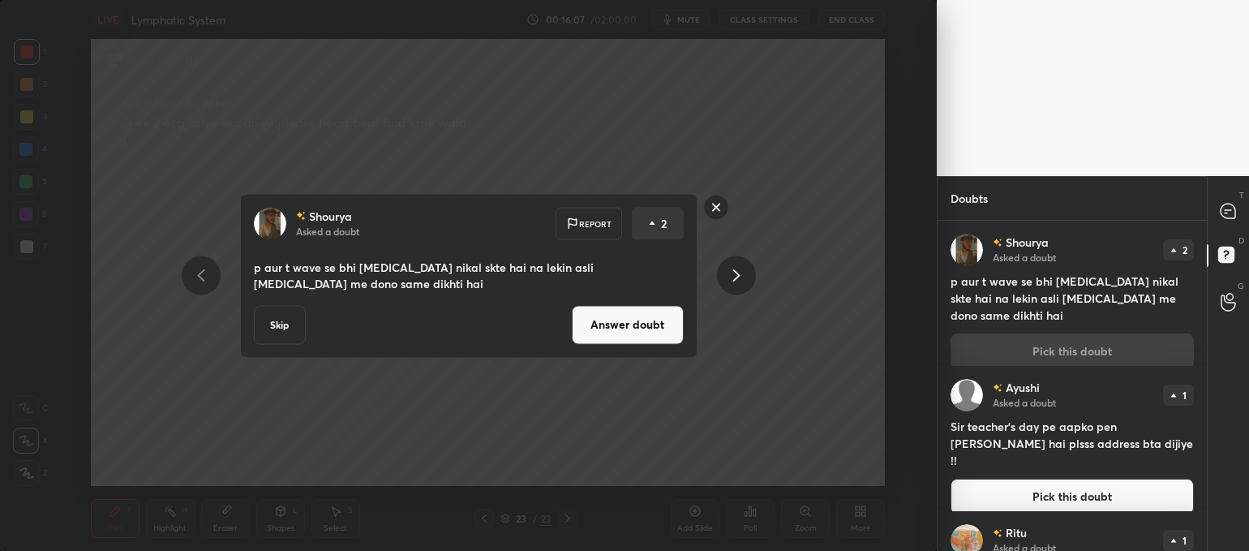
click at [647, 326] on button "Answer doubt" at bounding box center [628, 324] width 112 height 39
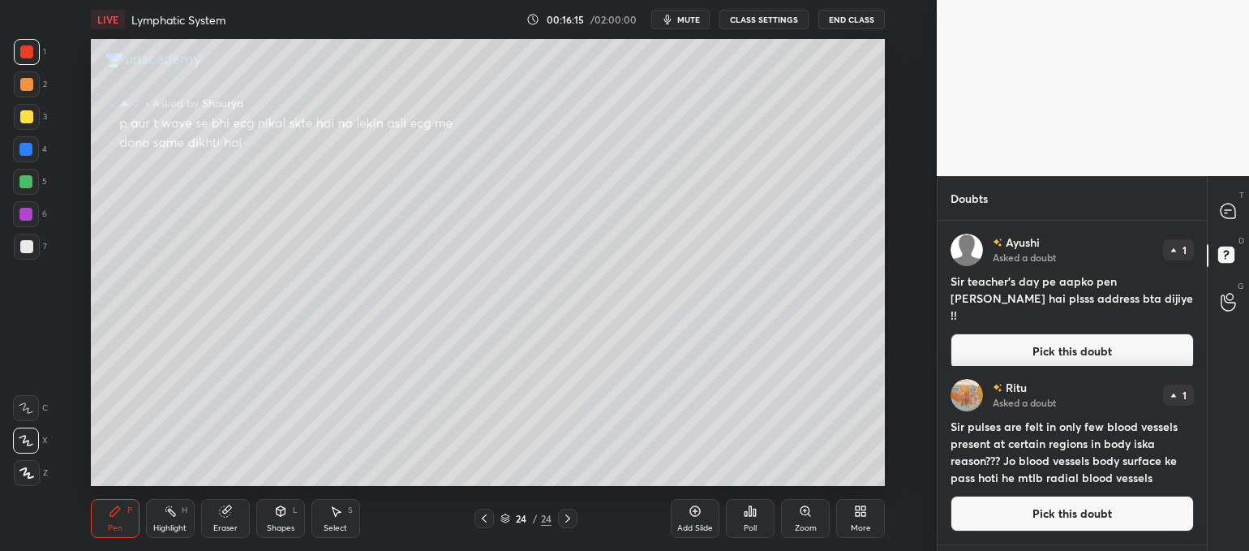
click at [1016, 333] on button "Pick this doubt" at bounding box center [1071, 351] width 243 height 36
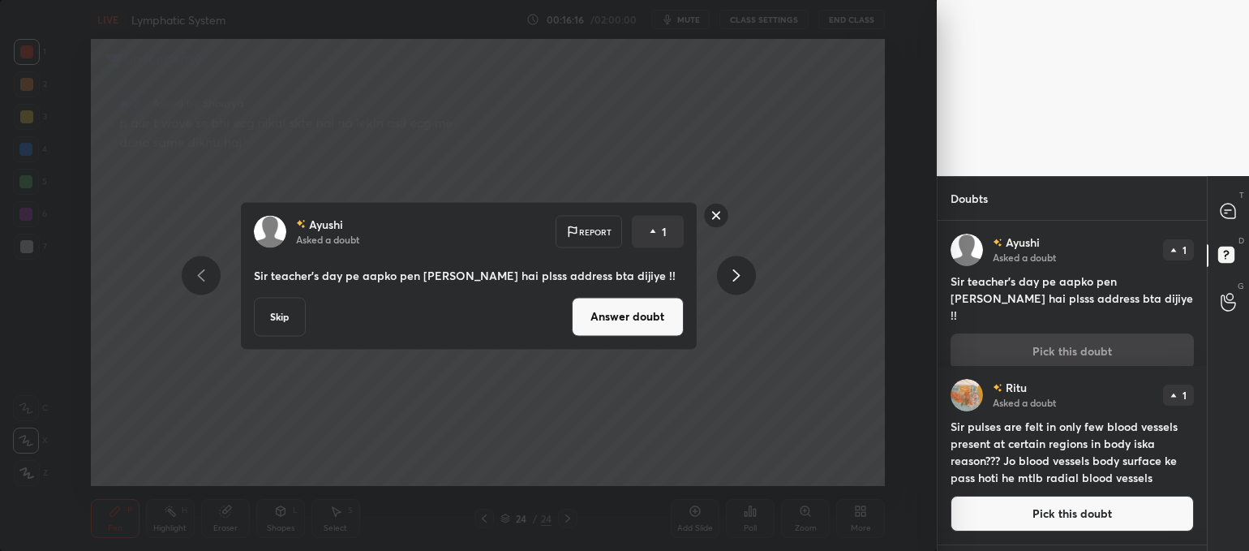
click at [642, 311] on button "Answer doubt" at bounding box center [628, 316] width 112 height 39
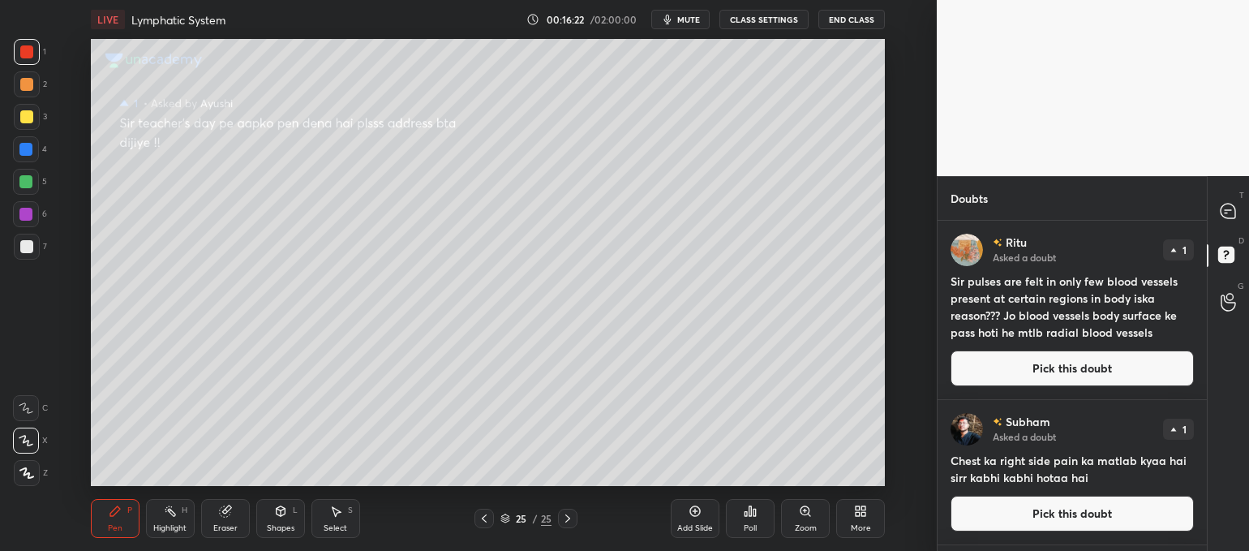
click at [1099, 372] on button "Pick this doubt" at bounding box center [1071, 368] width 243 height 36
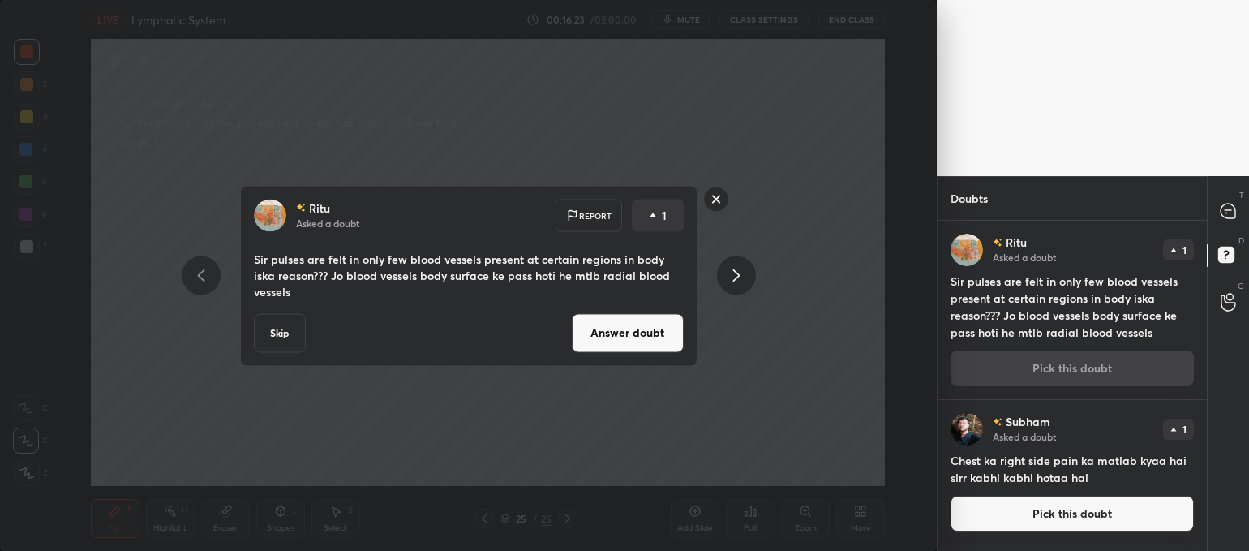
click at [644, 339] on button "Answer doubt" at bounding box center [628, 332] width 112 height 39
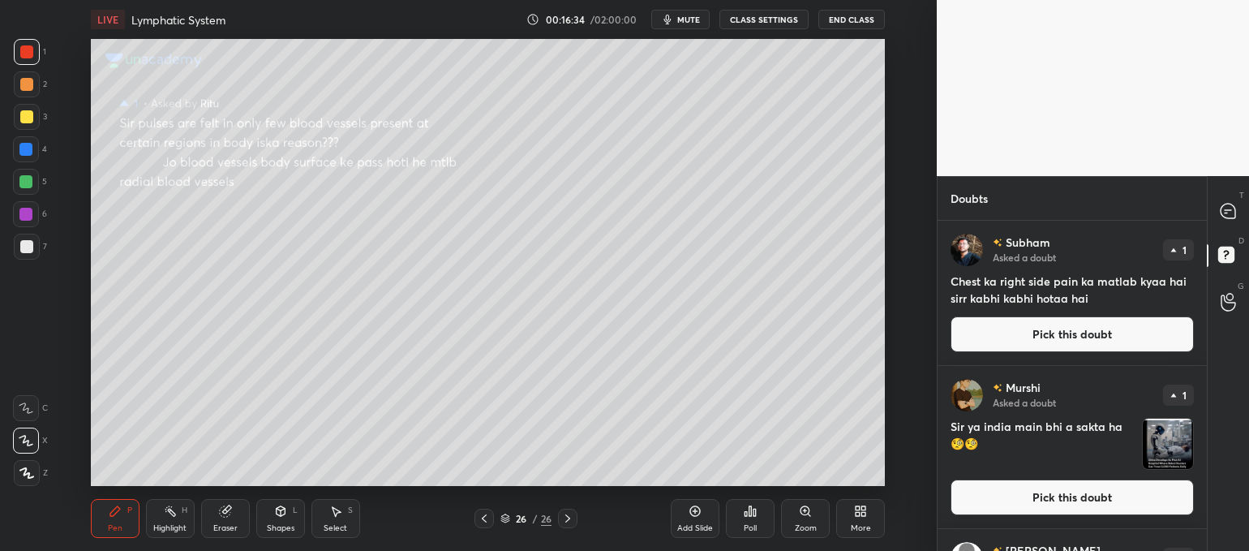
click at [1086, 335] on button "Pick this doubt" at bounding box center [1071, 334] width 243 height 36
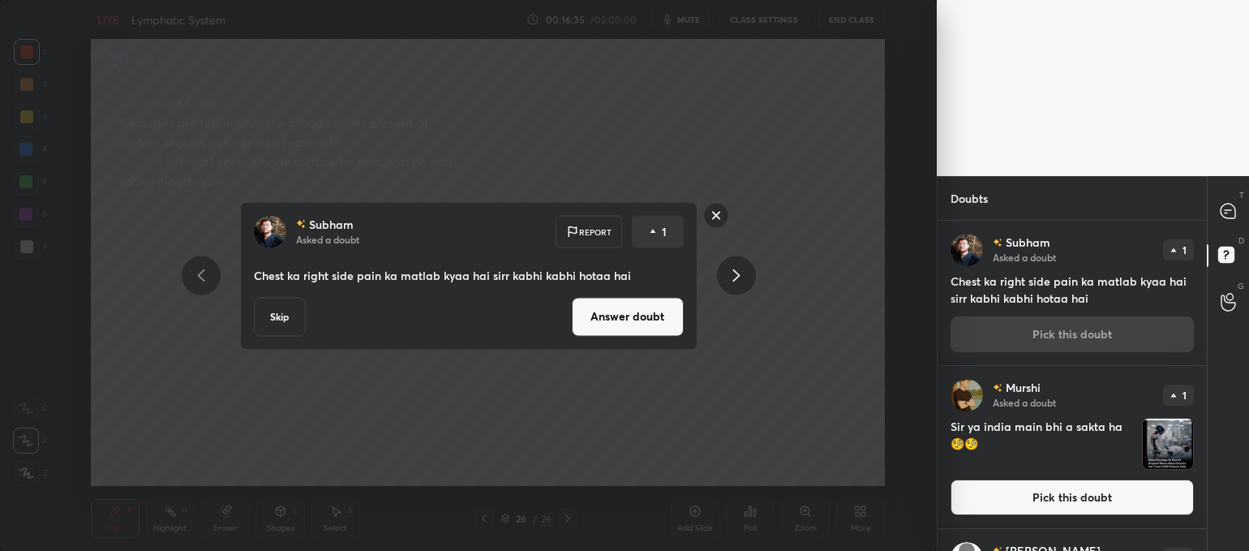
click at [658, 328] on button "Answer doubt" at bounding box center [628, 316] width 112 height 39
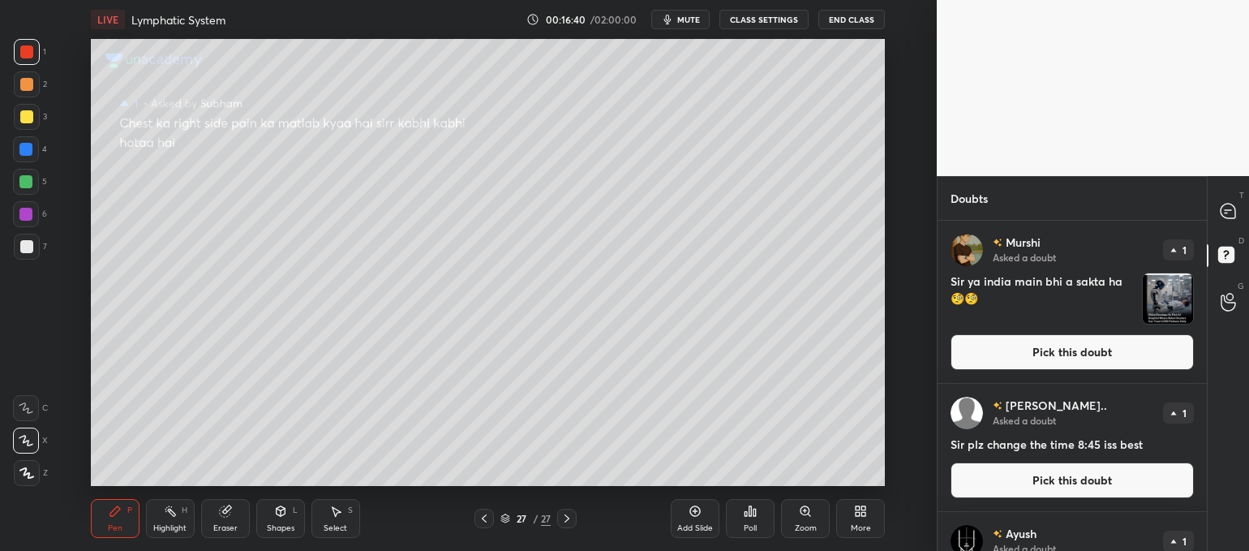
click at [1017, 345] on button "Pick this doubt" at bounding box center [1071, 352] width 243 height 36
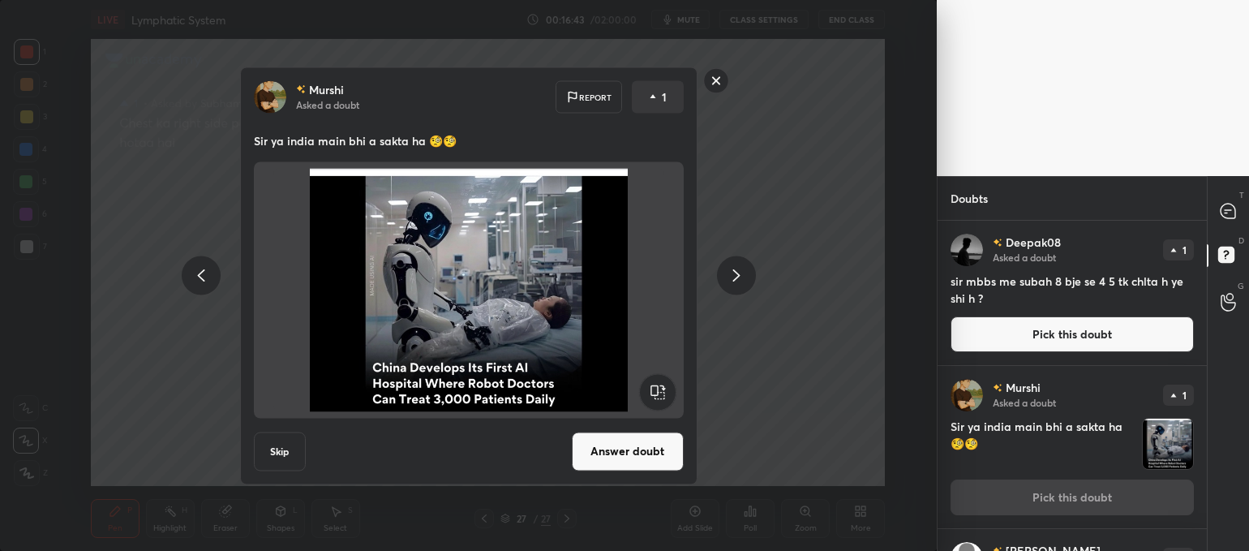
click at [649, 443] on button "Answer doubt" at bounding box center [628, 450] width 112 height 39
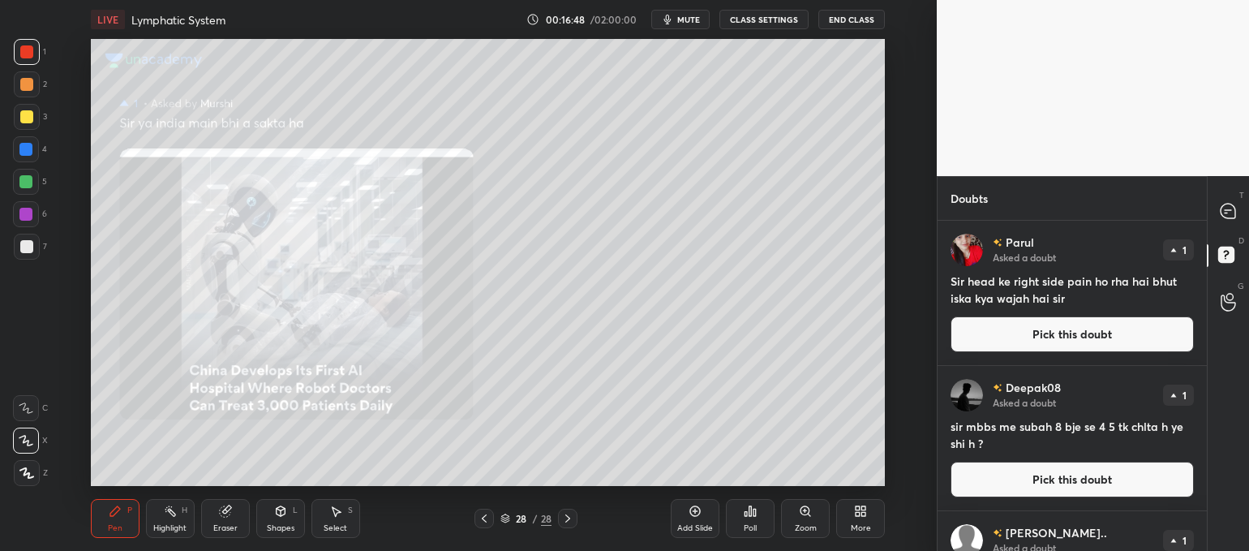
click at [1099, 330] on button "Pick this doubt" at bounding box center [1071, 334] width 243 height 36
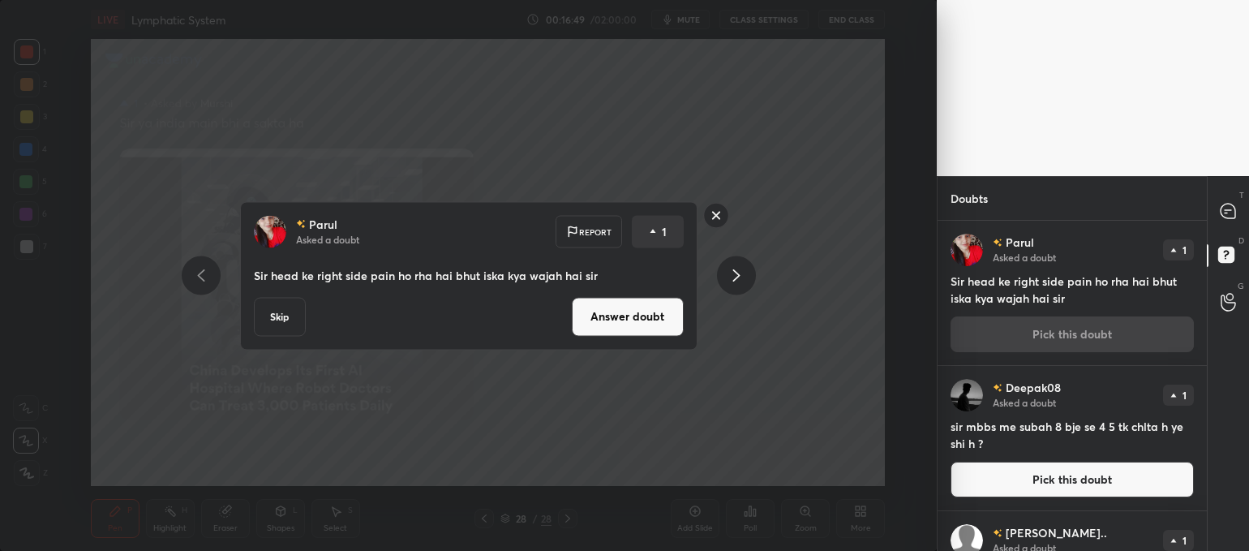
click at [648, 331] on button "Answer doubt" at bounding box center [628, 316] width 112 height 39
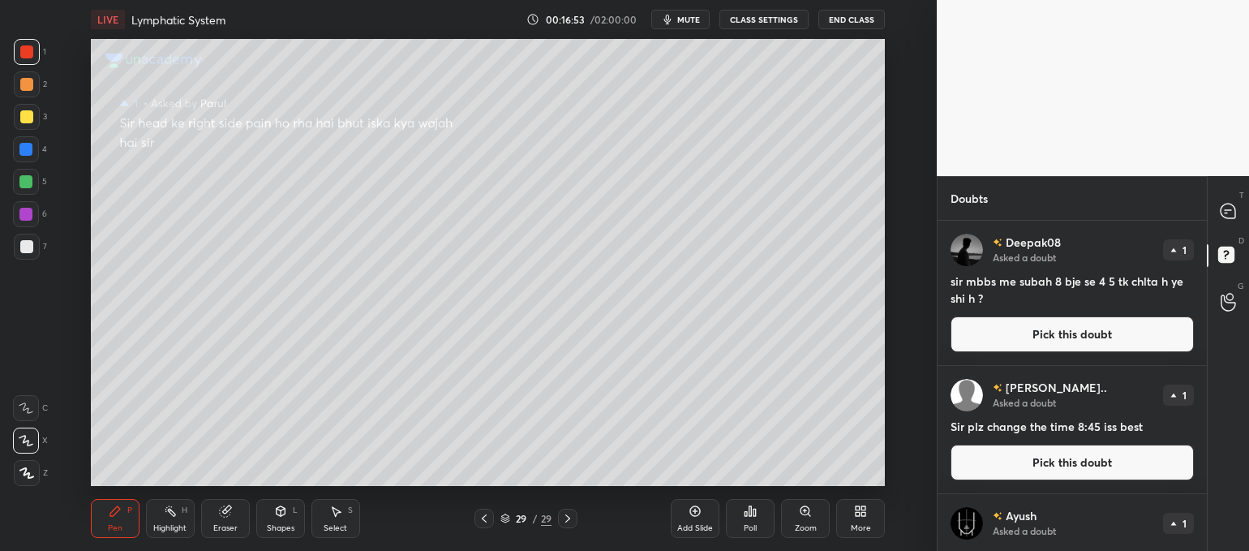
click at [1093, 331] on button "Pick this doubt" at bounding box center [1071, 334] width 243 height 36
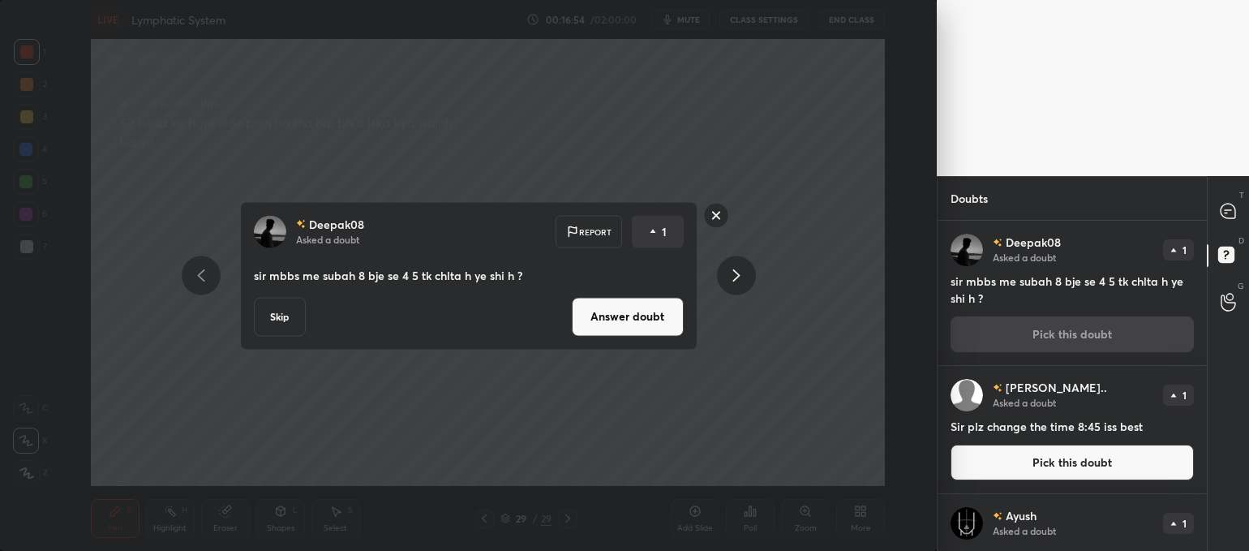
click at [615, 315] on button "Answer doubt" at bounding box center [628, 316] width 112 height 39
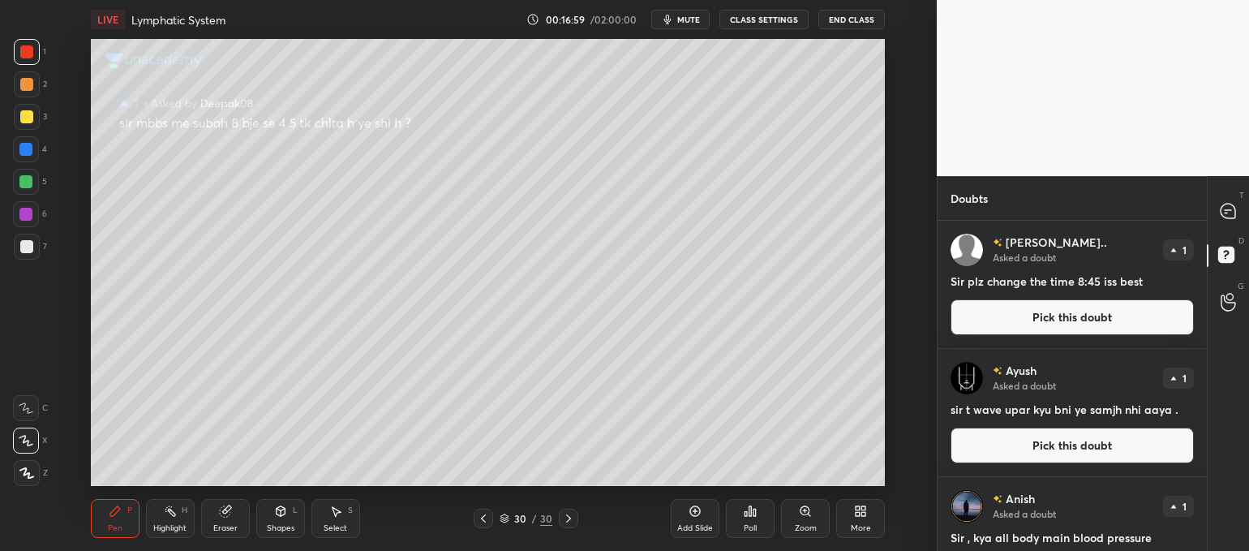
click at [1052, 313] on button "Pick this doubt" at bounding box center [1071, 317] width 243 height 36
click at [1048, 318] on div "Manushri B... Asked a doubt 1 Sir plz change the time 8:45 iss best Pick this d…" at bounding box center [1071, 284] width 269 height 127
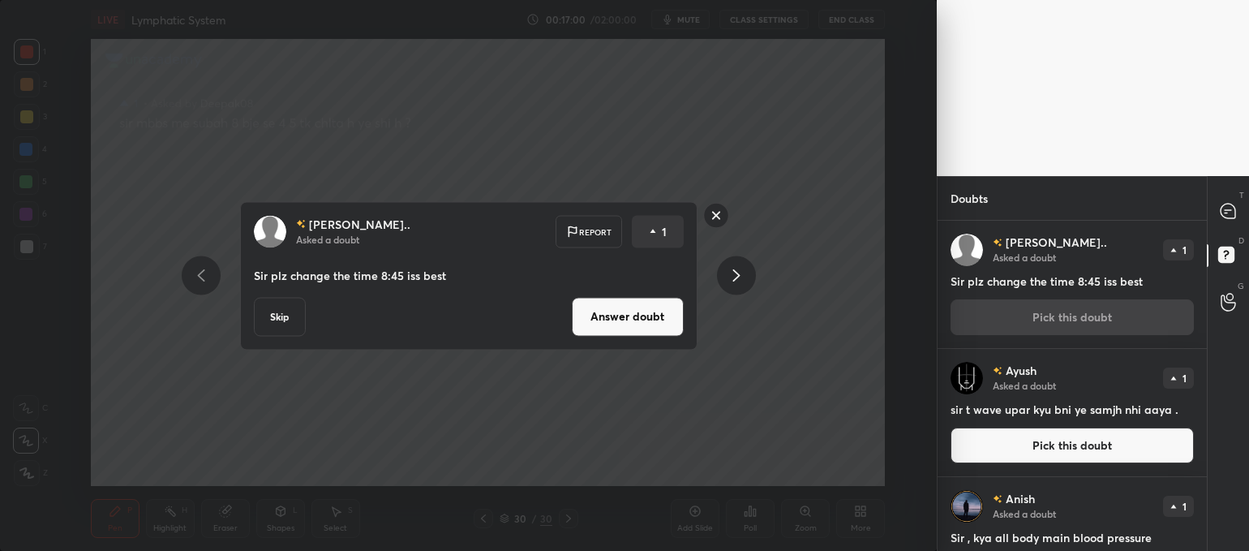
click at [666, 314] on button "Answer doubt" at bounding box center [628, 316] width 112 height 39
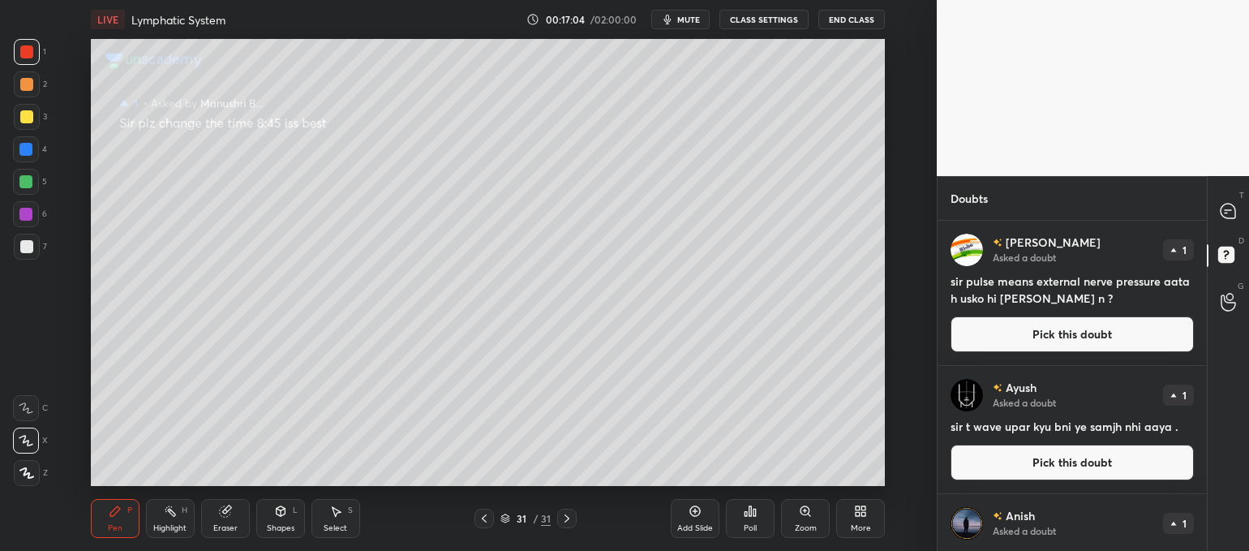
drag, startPoint x: 1028, startPoint y: 334, endPoint x: 1012, endPoint y: 332, distance: 16.3
click at [1029, 336] on button "Pick this doubt" at bounding box center [1071, 334] width 243 height 36
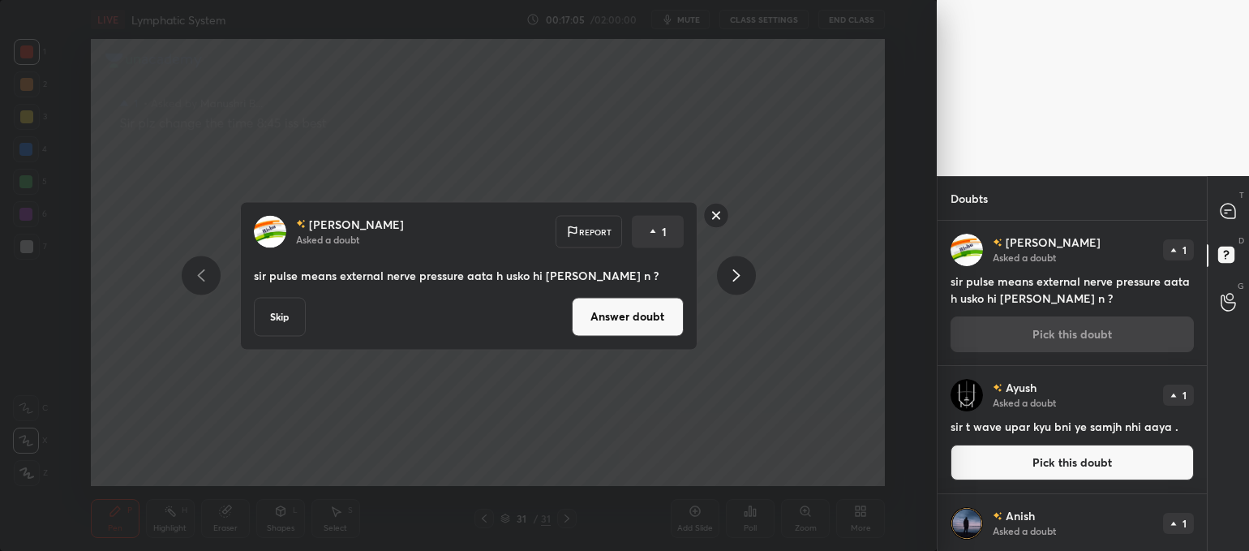
click at [656, 311] on button "Answer doubt" at bounding box center [628, 316] width 112 height 39
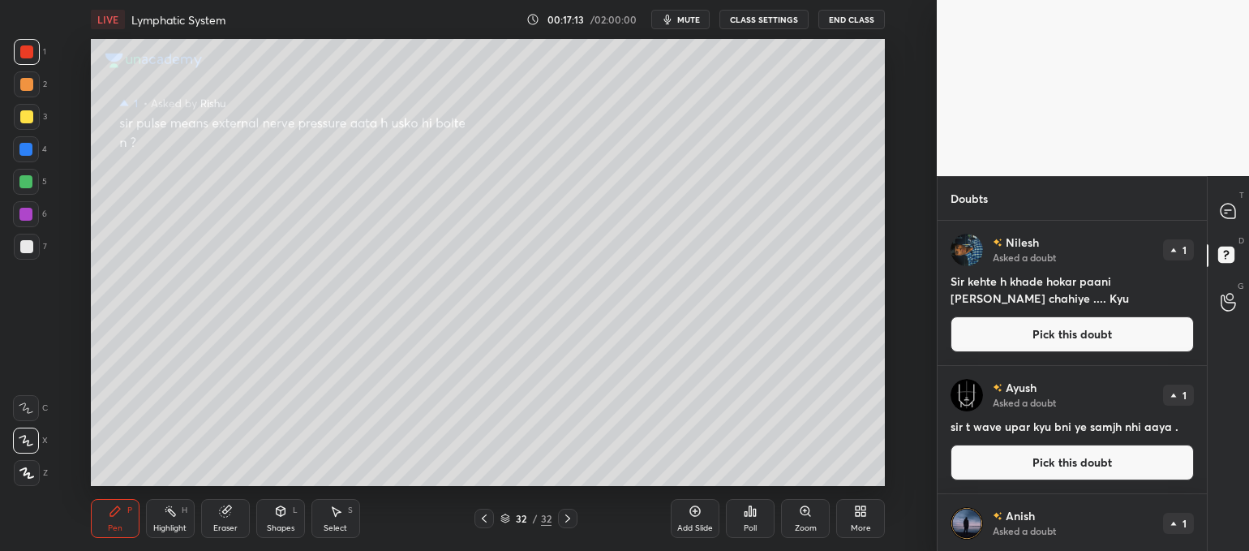
click at [1018, 329] on button "Pick this doubt" at bounding box center [1071, 334] width 243 height 36
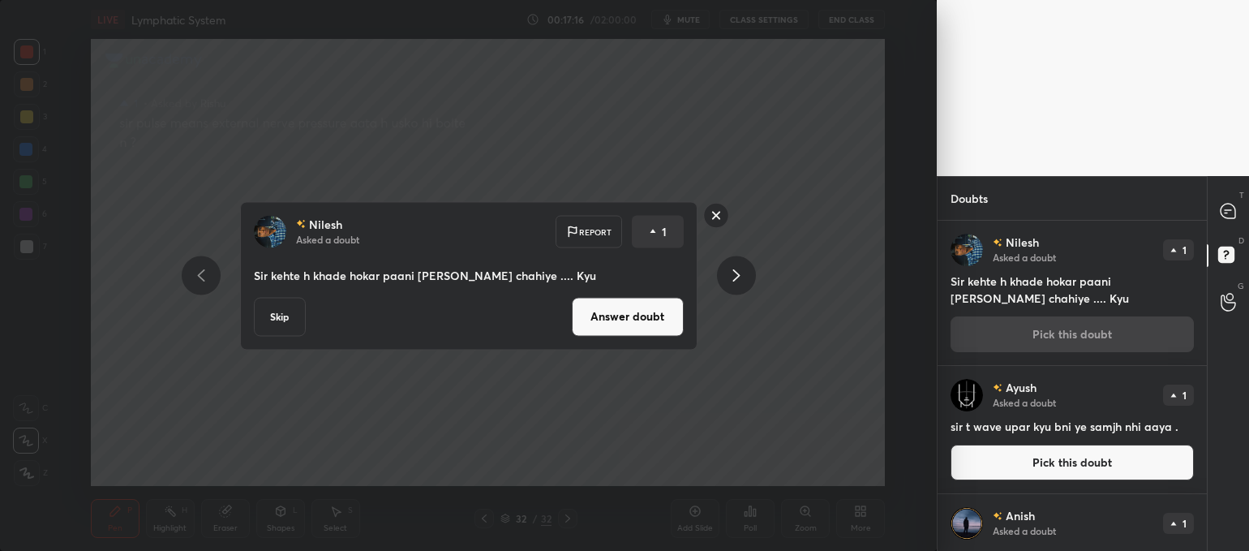
click at [672, 317] on button "Answer doubt" at bounding box center [628, 316] width 112 height 39
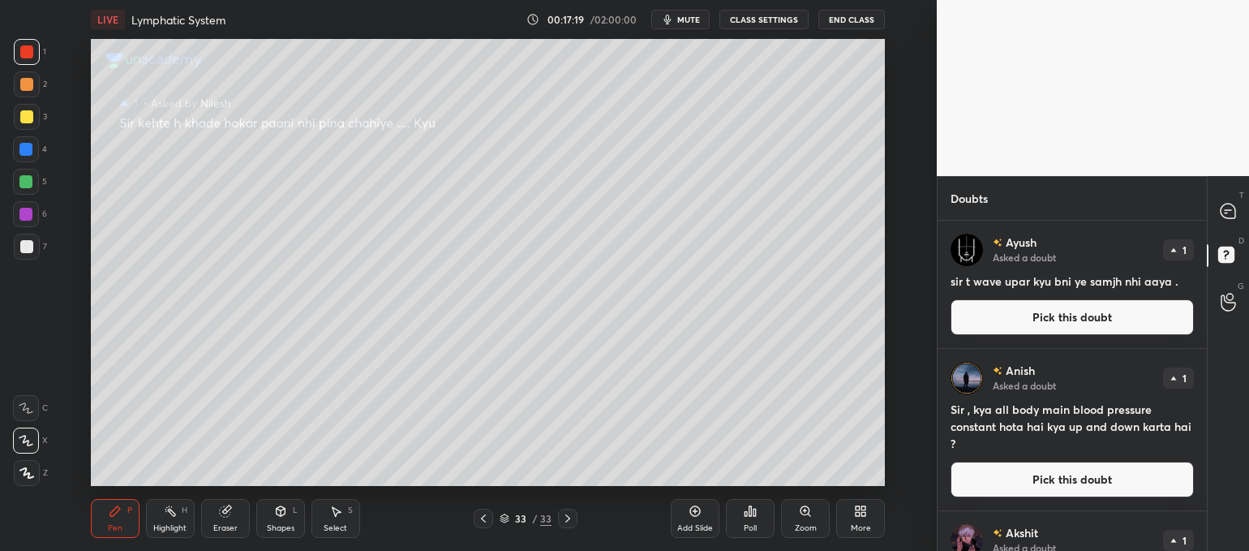
click at [1065, 320] on button "Pick this doubt" at bounding box center [1071, 317] width 243 height 36
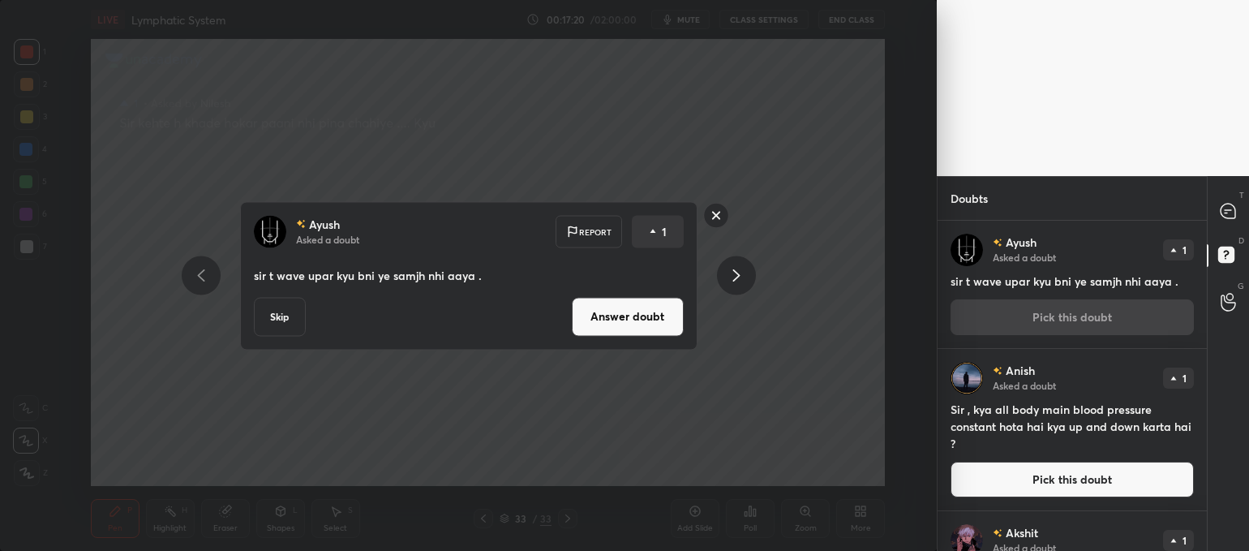
click at [655, 315] on button "Answer doubt" at bounding box center [628, 316] width 112 height 39
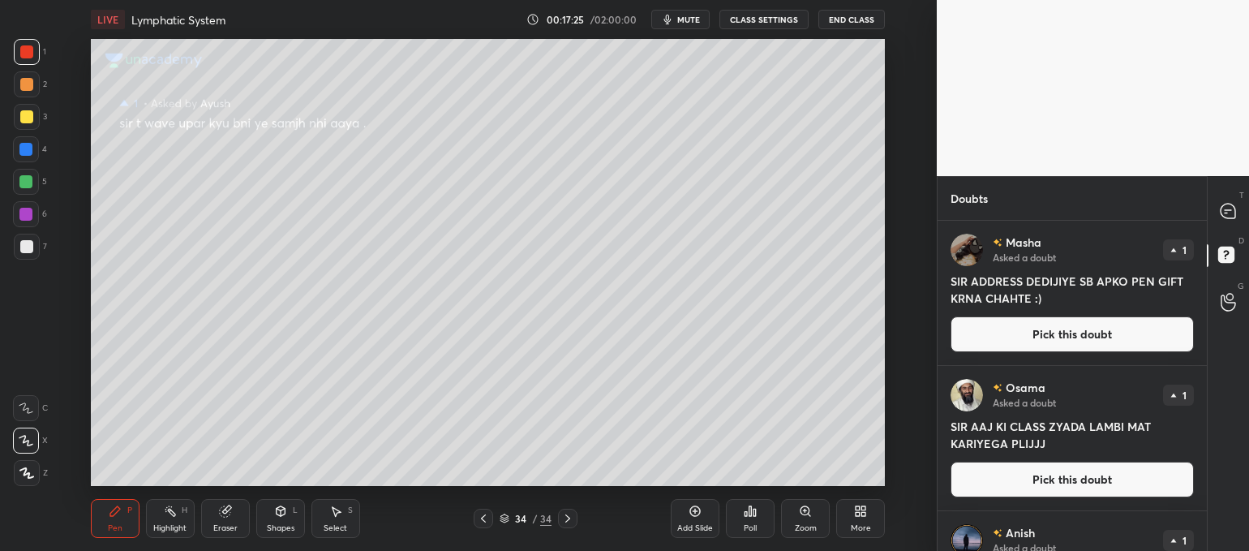
click at [976, 334] on button "Pick this doubt" at bounding box center [1071, 334] width 243 height 36
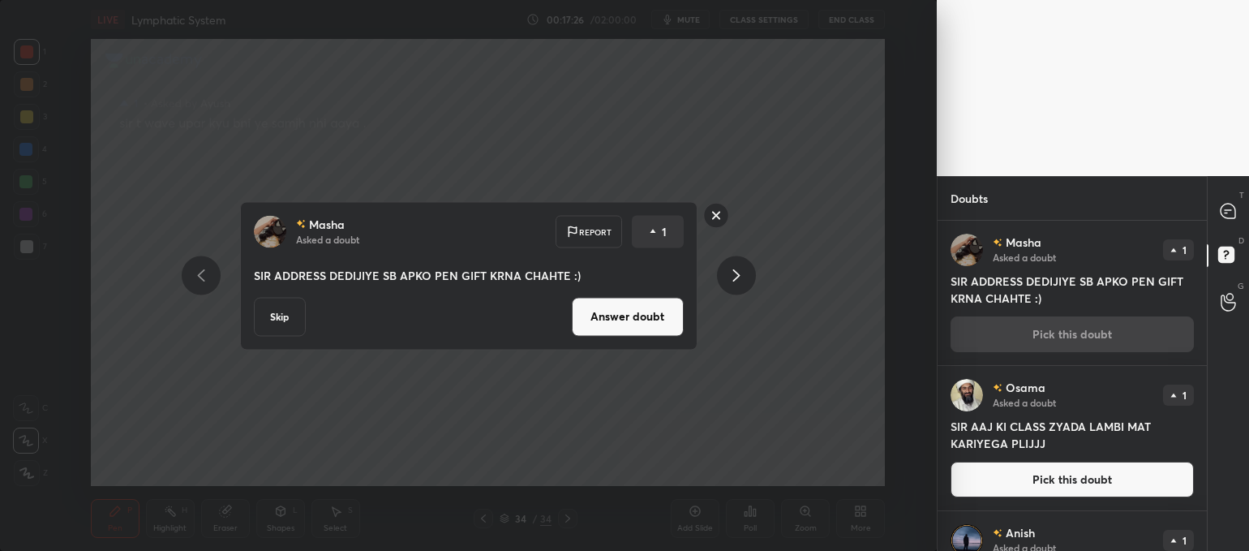
click at [662, 323] on button "Answer doubt" at bounding box center [628, 316] width 112 height 39
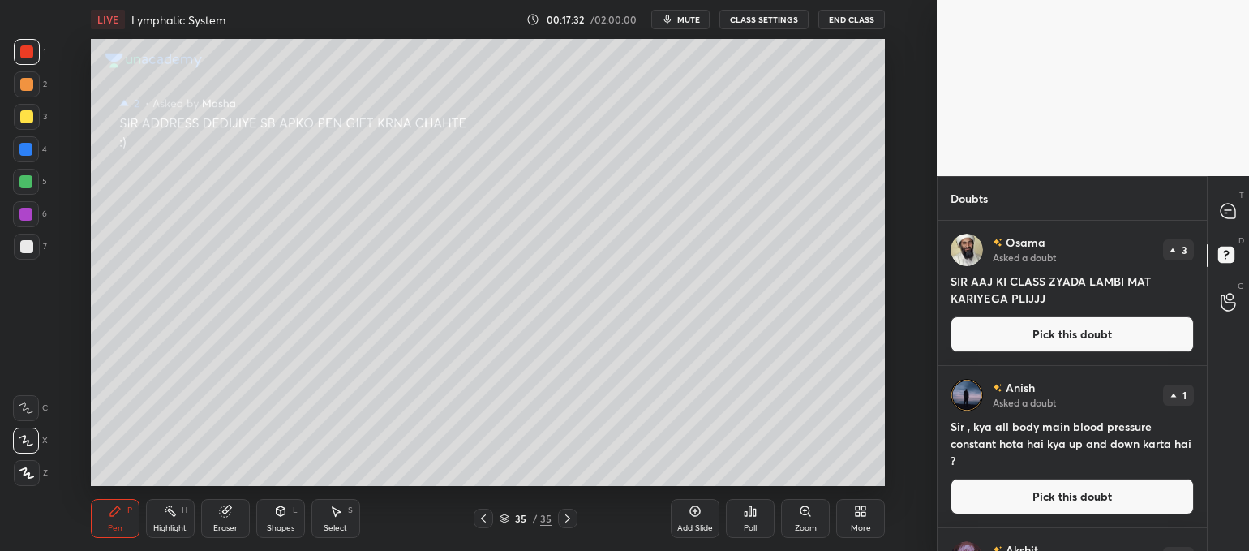
click at [1080, 328] on button "Pick this doubt" at bounding box center [1071, 334] width 243 height 36
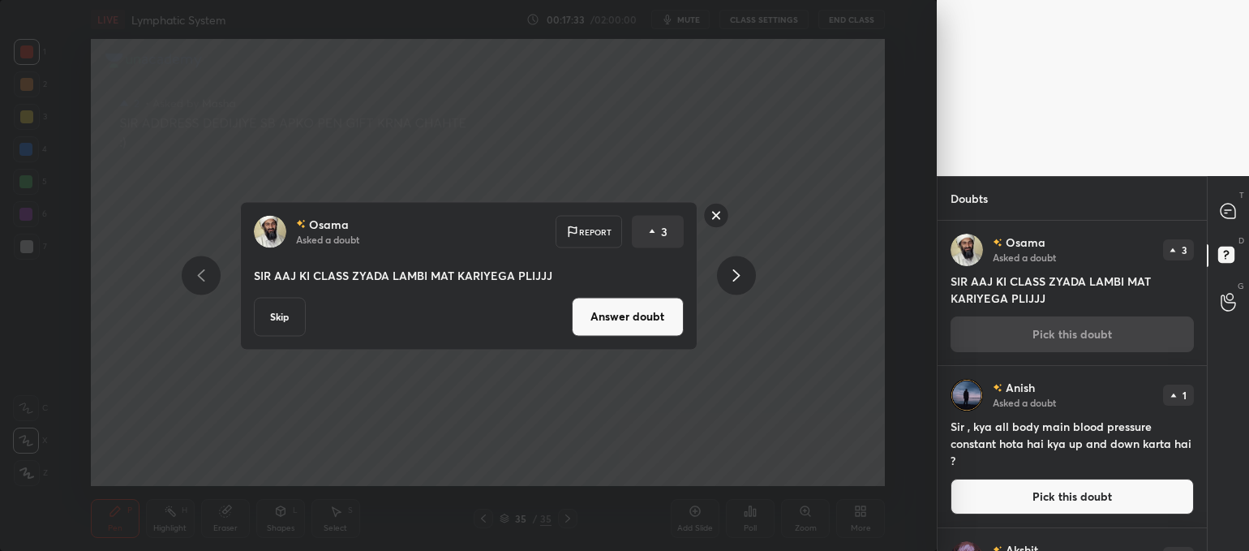
click at [612, 314] on button "Answer doubt" at bounding box center [628, 316] width 112 height 39
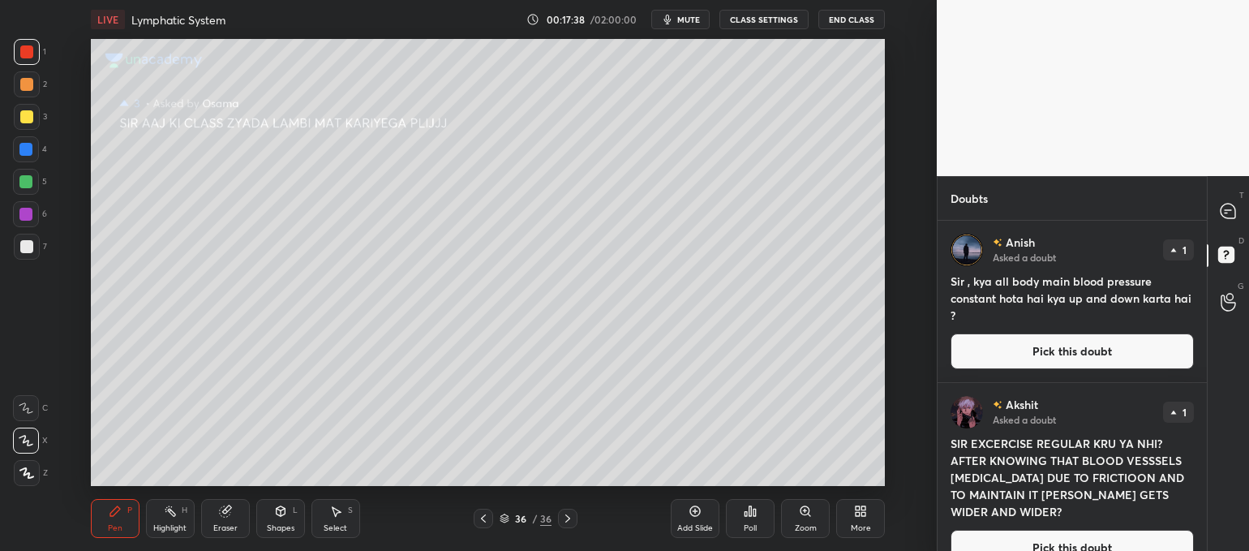
click at [1043, 344] on button "Pick this doubt" at bounding box center [1071, 351] width 243 height 36
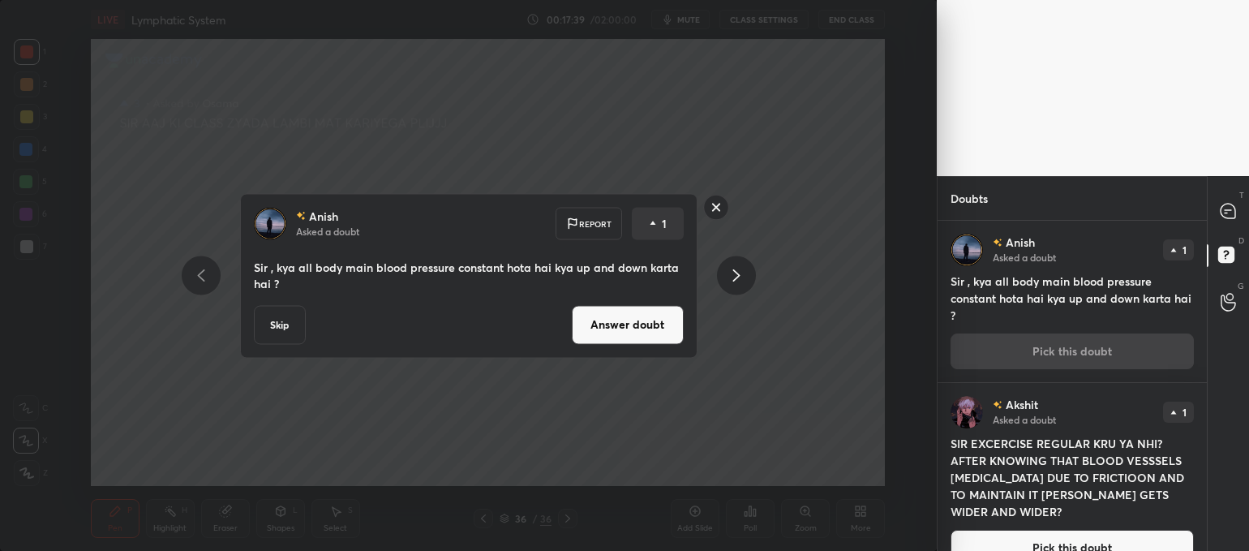
click at [601, 333] on button "Answer doubt" at bounding box center [628, 324] width 112 height 39
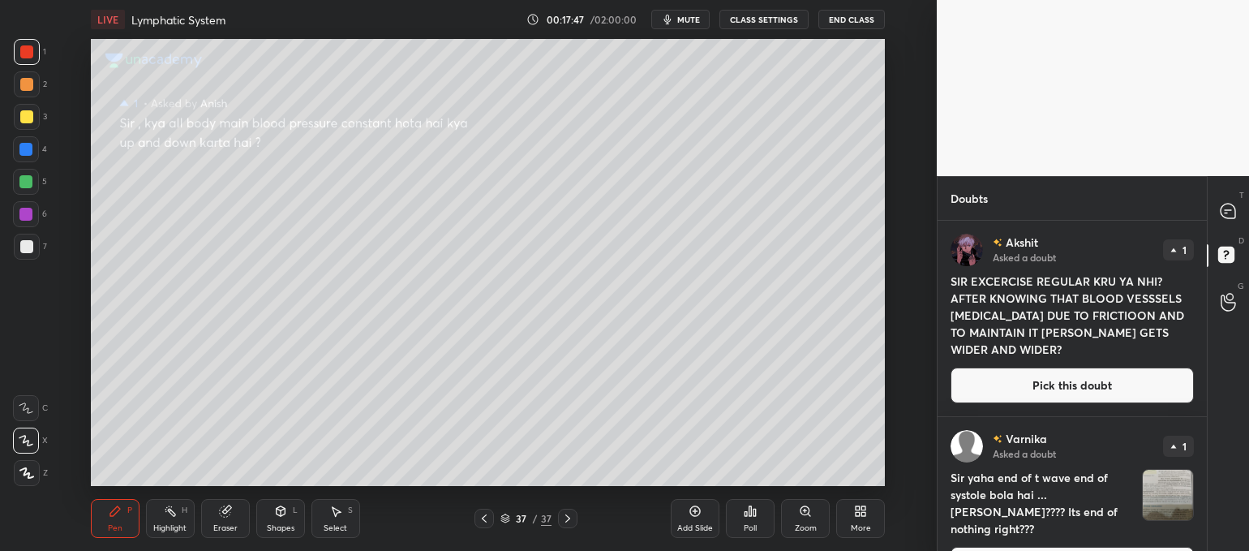
click at [1032, 384] on button "Pick this doubt" at bounding box center [1071, 385] width 243 height 36
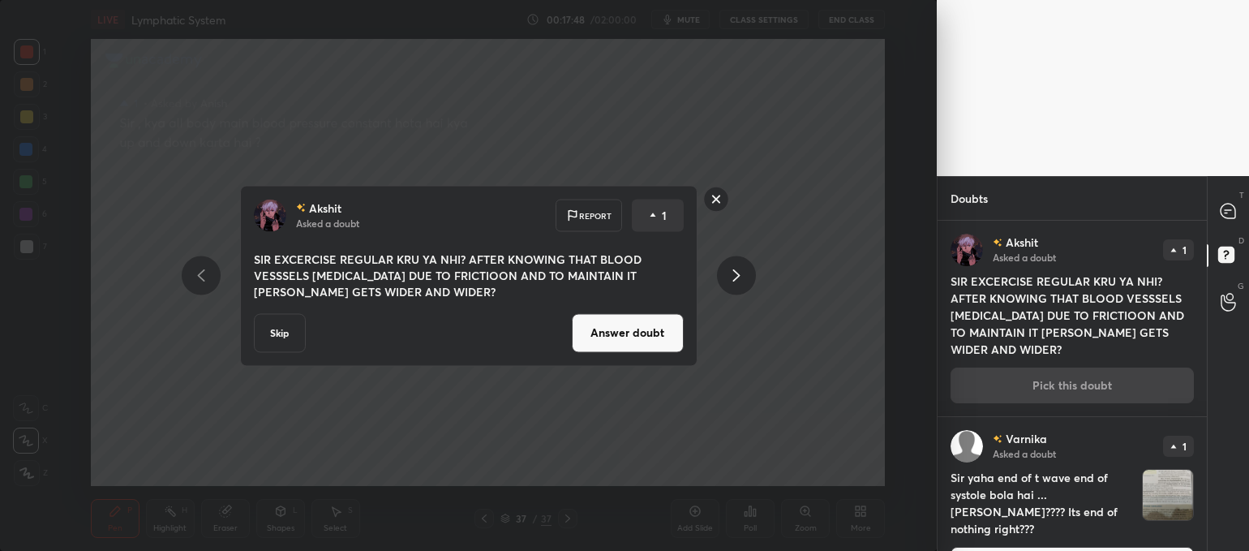
click at [650, 336] on button "Answer doubt" at bounding box center [628, 332] width 112 height 39
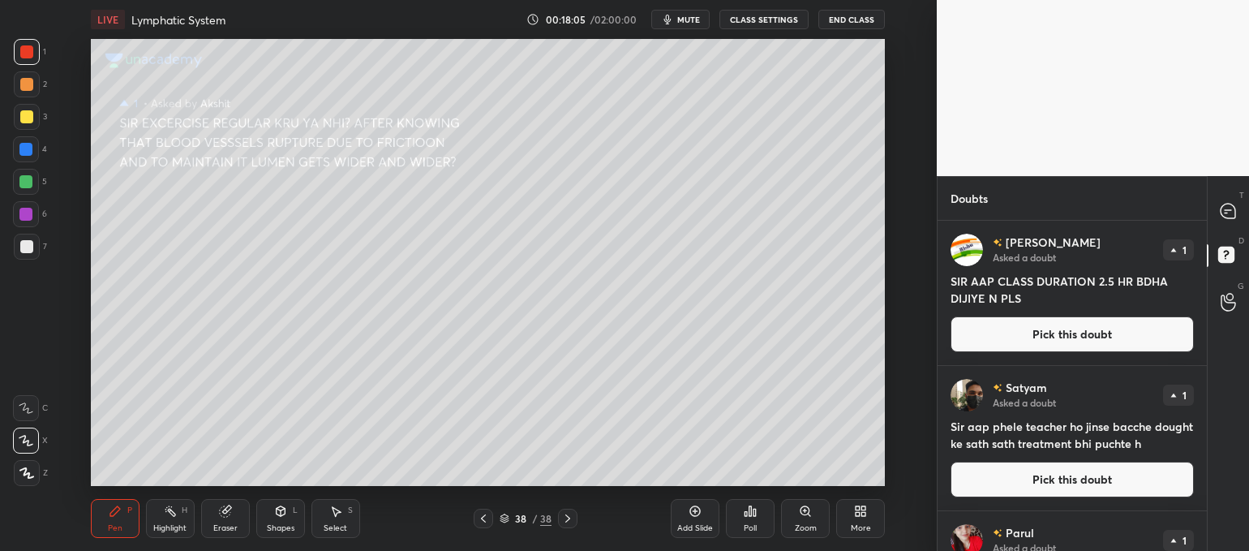
click at [988, 332] on button "Pick this doubt" at bounding box center [1071, 334] width 243 height 36
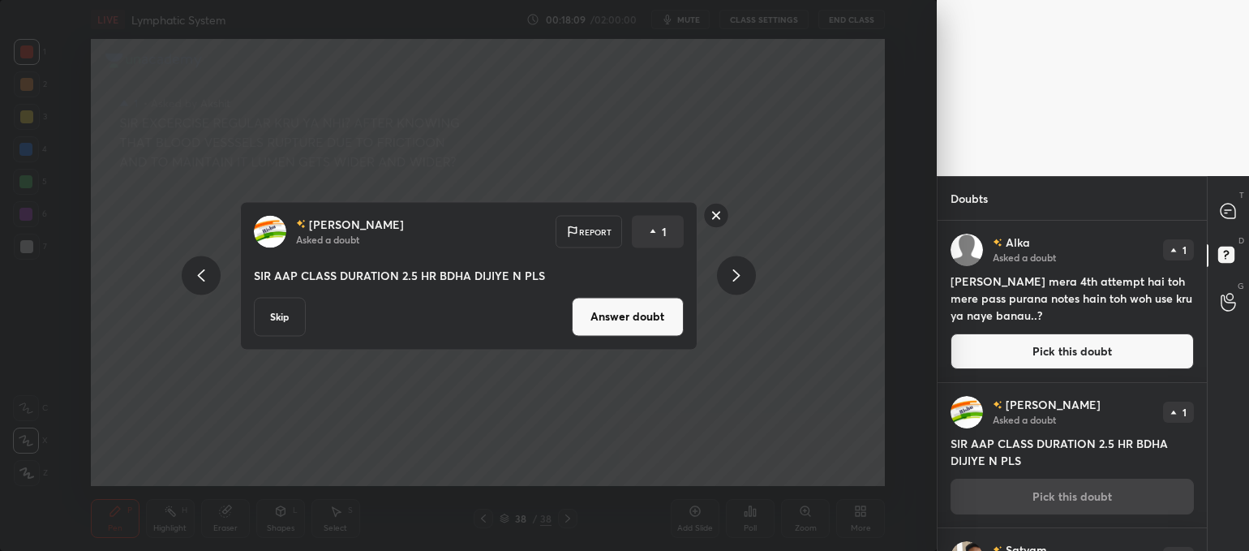
click at [717, 211] on rect at bounding box center [715, 215] width 25 height 25
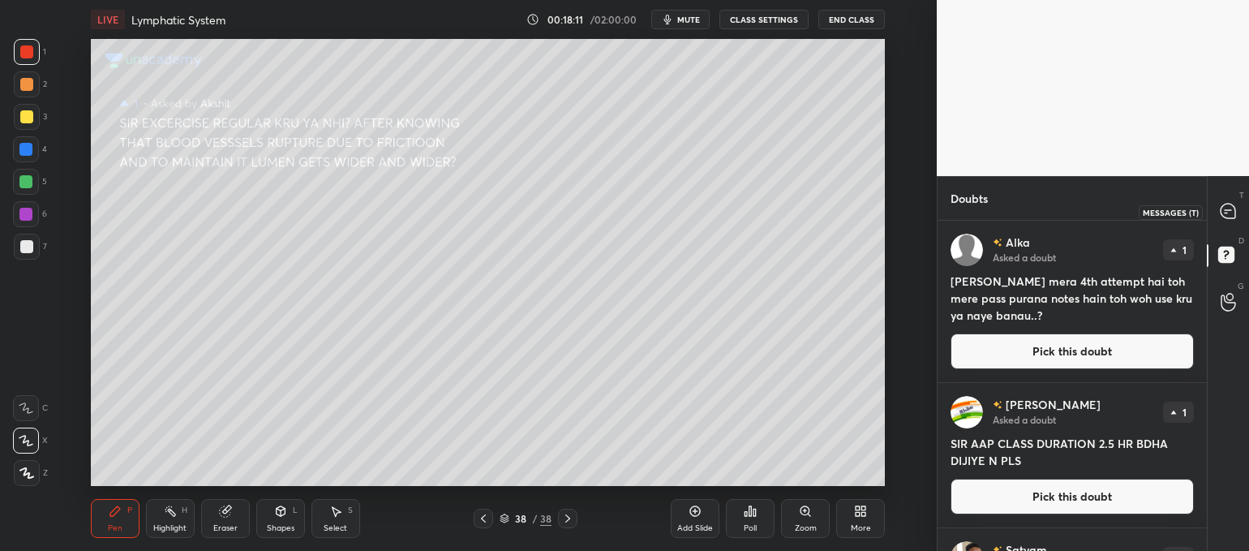
click at [1228, 210] on icon at bounding box center [1227, 211] width 15 height 15
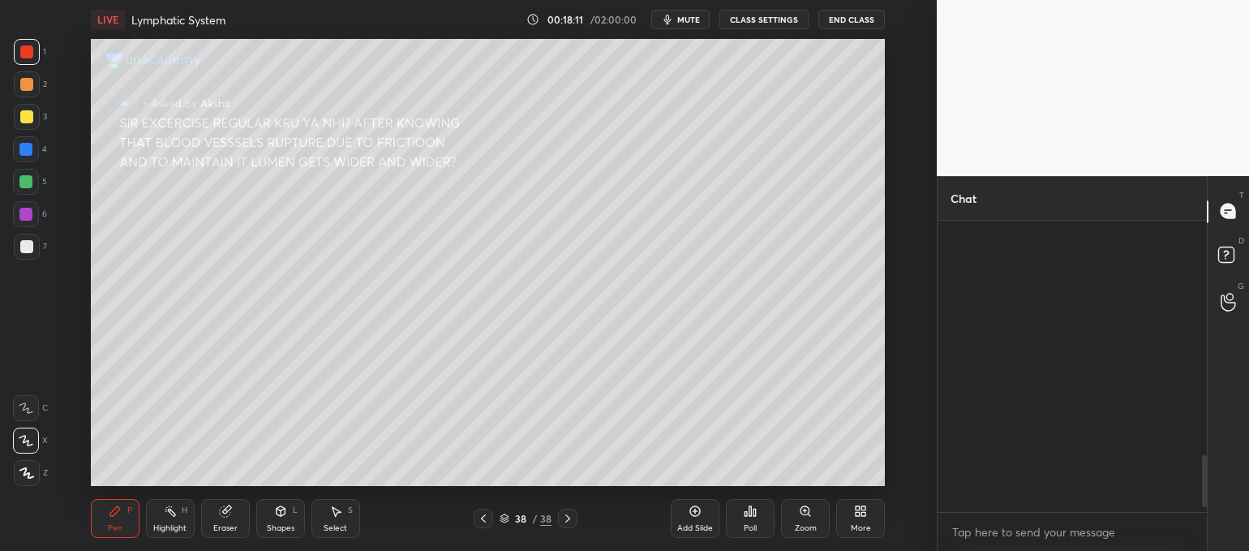
scroll to position [287, 265]
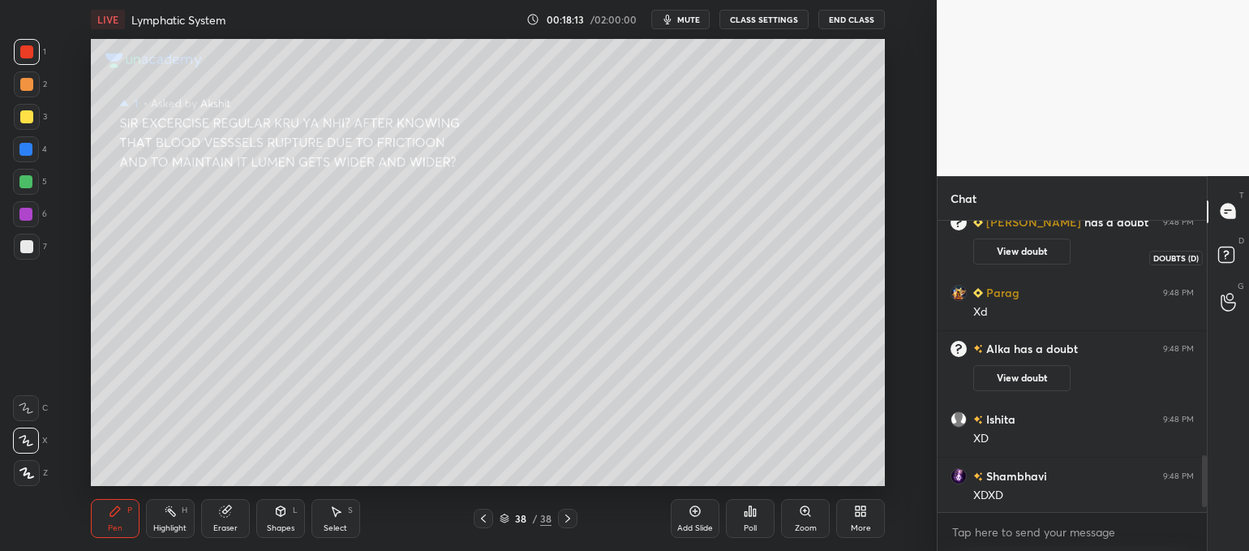
click at [1232, 252] on rect at bounding box center [1225, 253] width 15 height 15
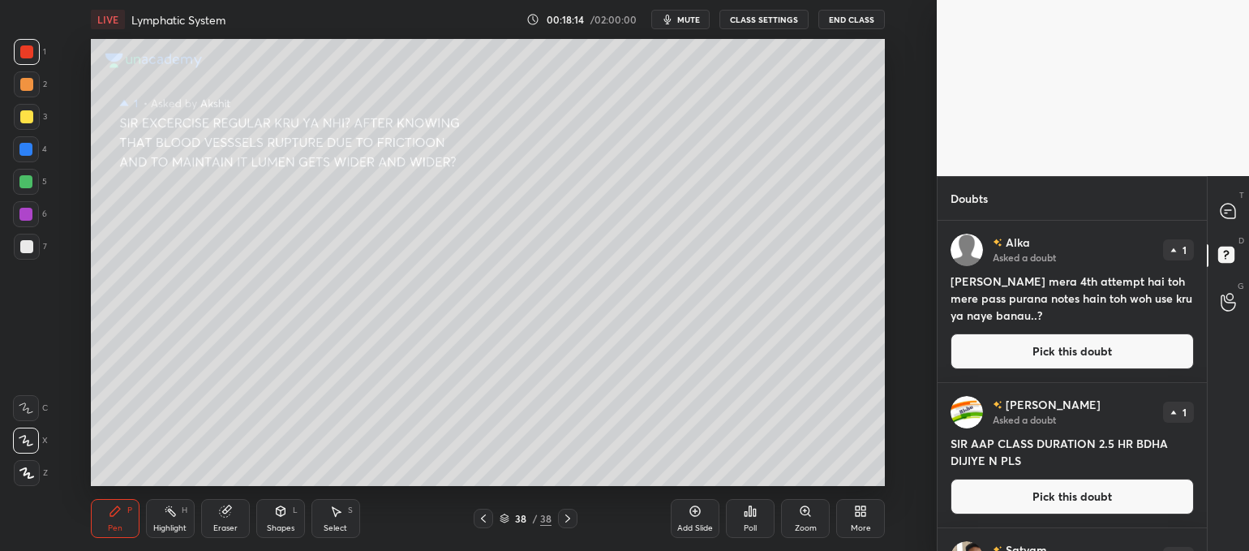
click at [1035, 486] on button "Pick this doubt" at bounding box center [1071, 496] width 243 height 36
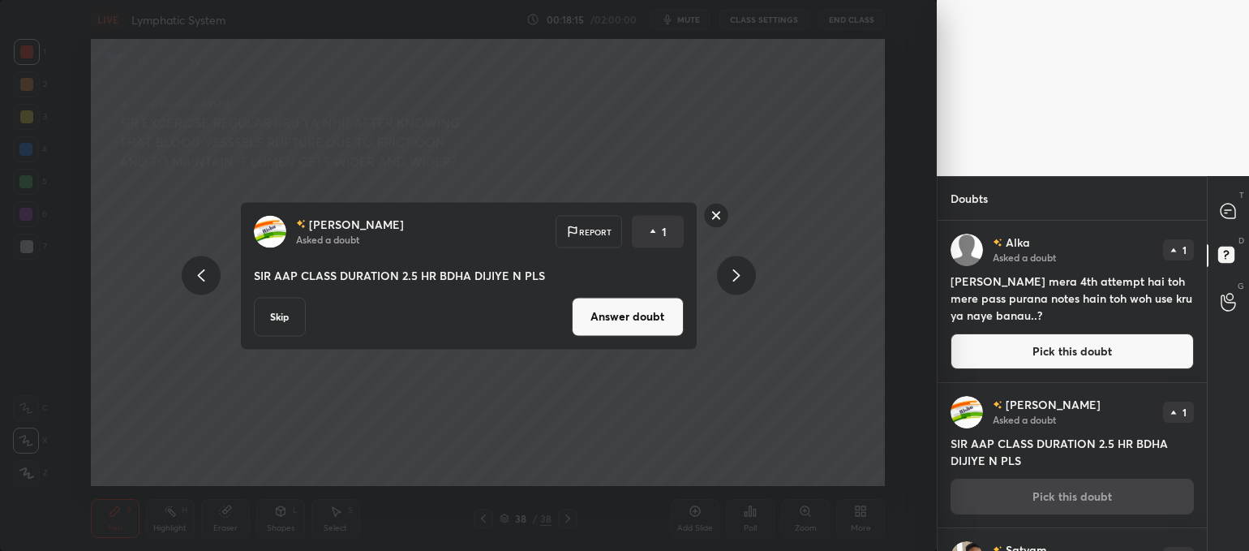
click at [651, 314] on button "Answer doubt" at bounding box center [628, 316] width 112 height 39
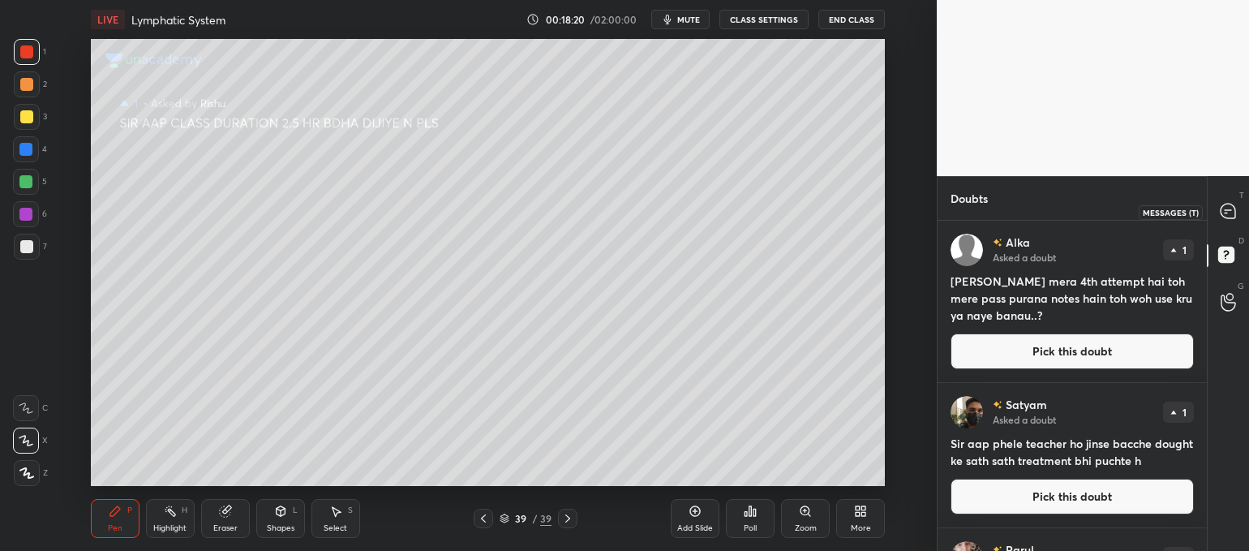
click at [1232, 220] on icon at bounding box center [1227, 211] width 17 height 17
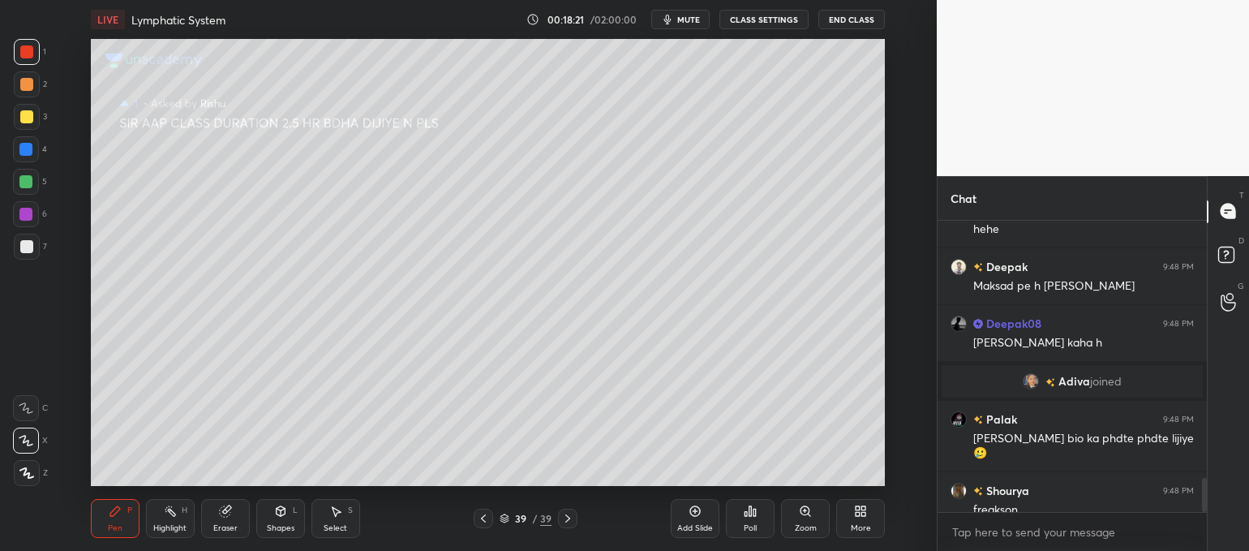
scroll to position [2030, 0]
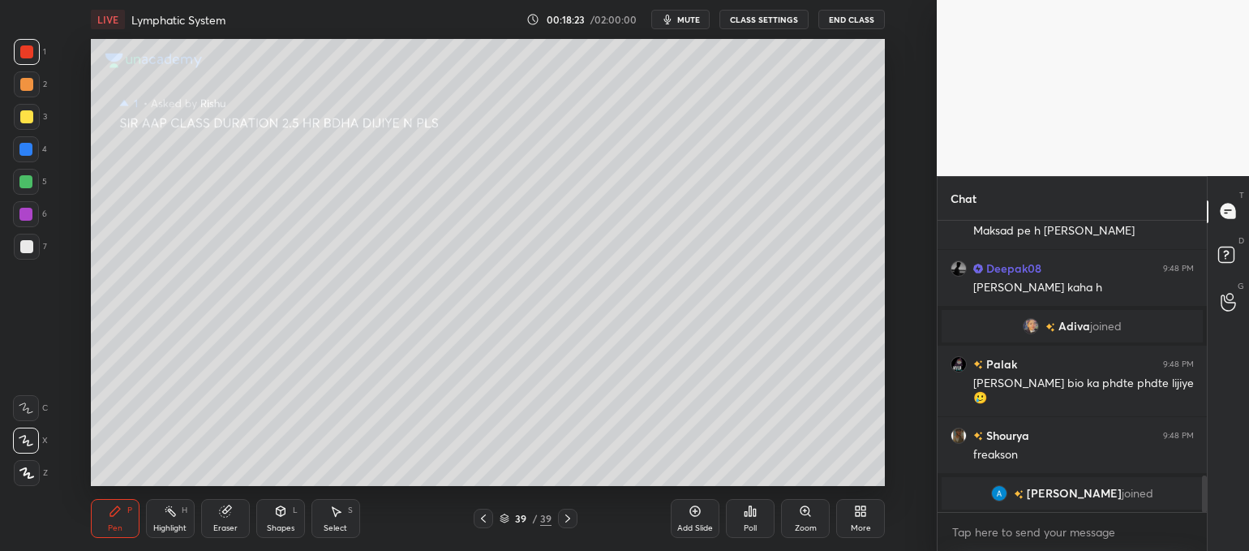
click at [489, 511] on div at bounding box center [482, 517] width 19 height 19
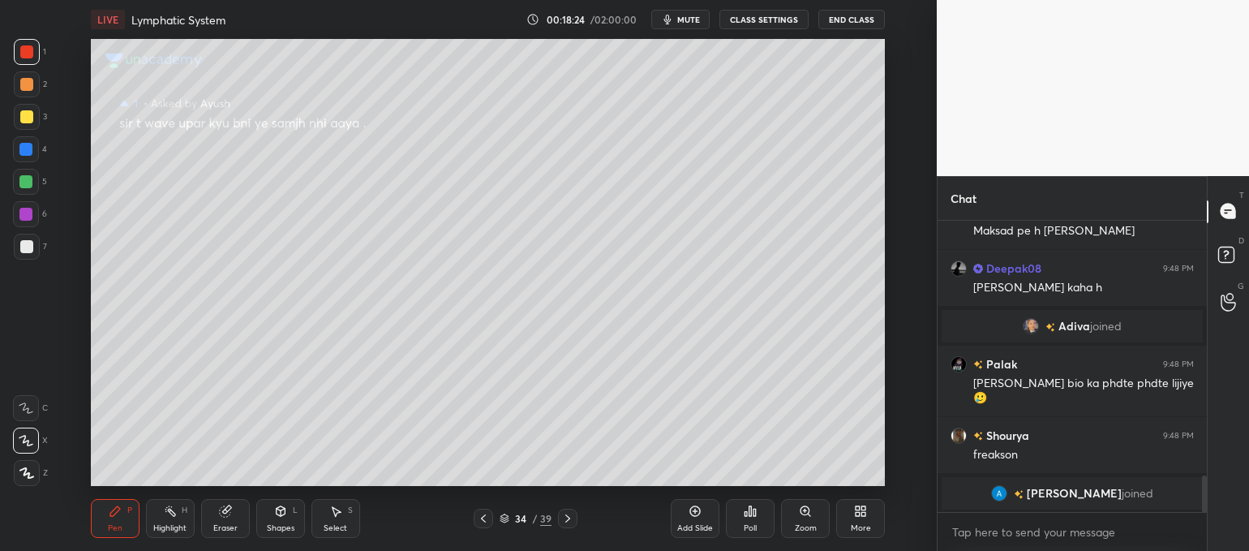
click at [489, 511] on div at bounding box center [482, 517] width 19 height 19
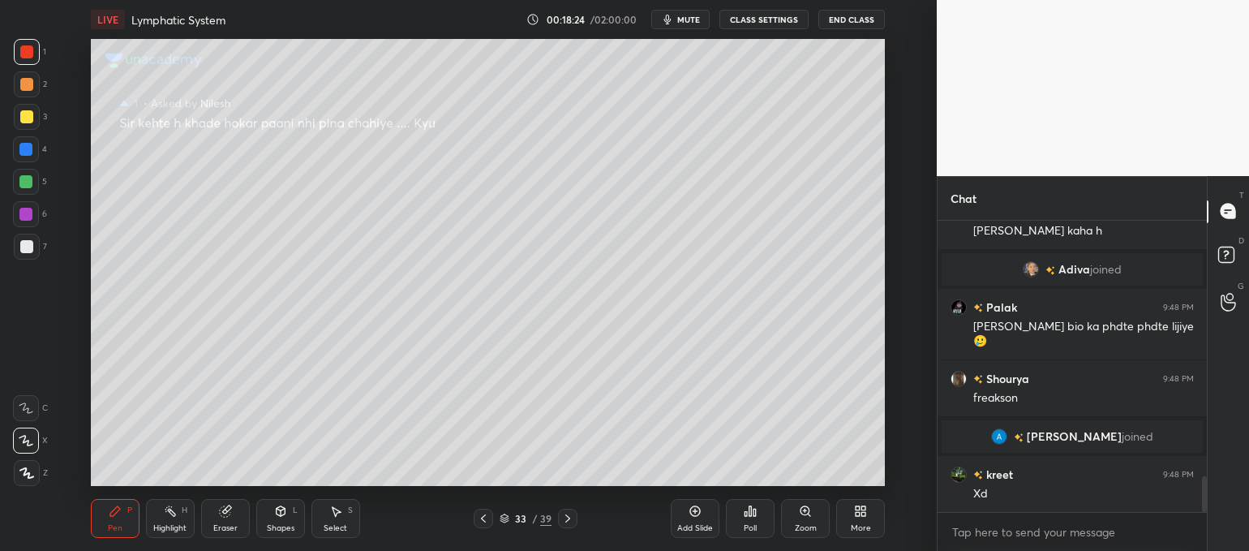
click at [489, 511] on div at bounding box center [482, 517] width 19 height 19
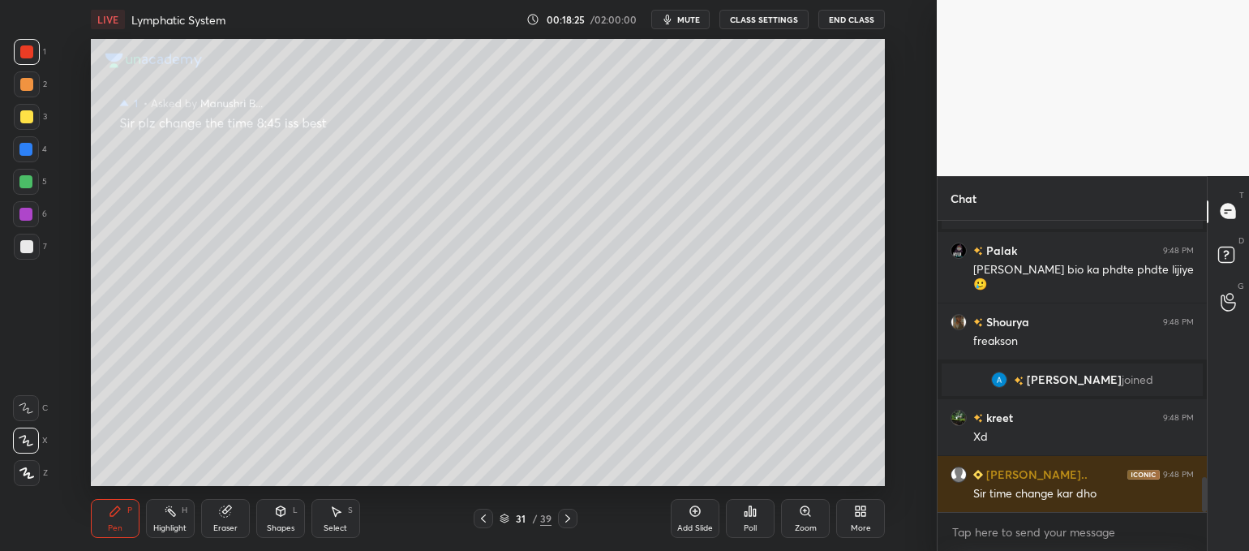
click at [489, 511] on div at bounding box center [482, 517] width 19 height 19
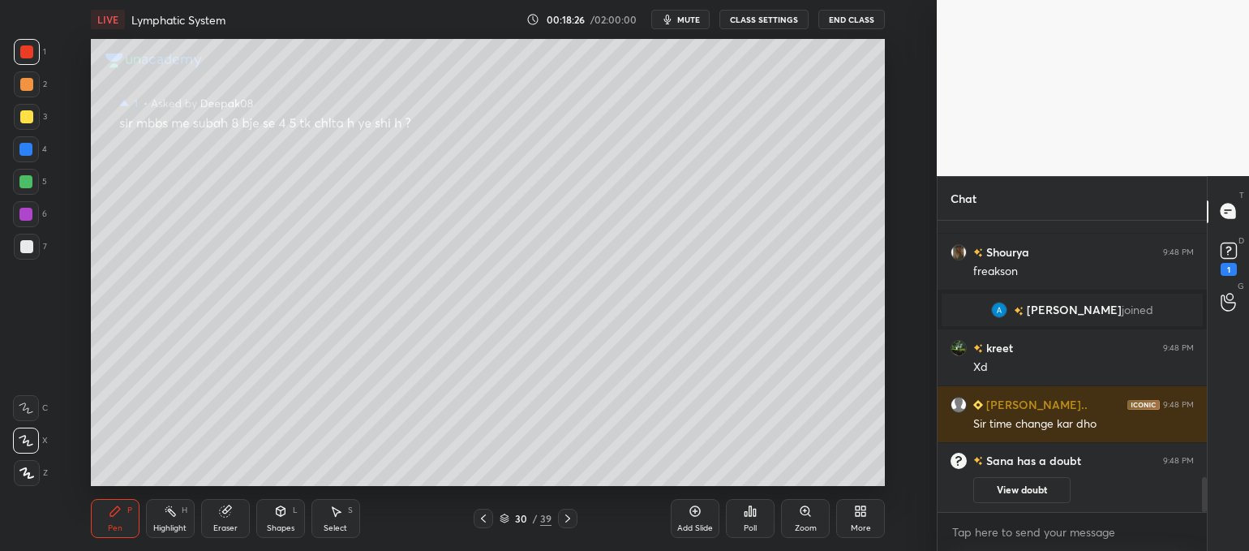
click at [489, 511] on div at bounding box center [482, 517] width 19 height 19
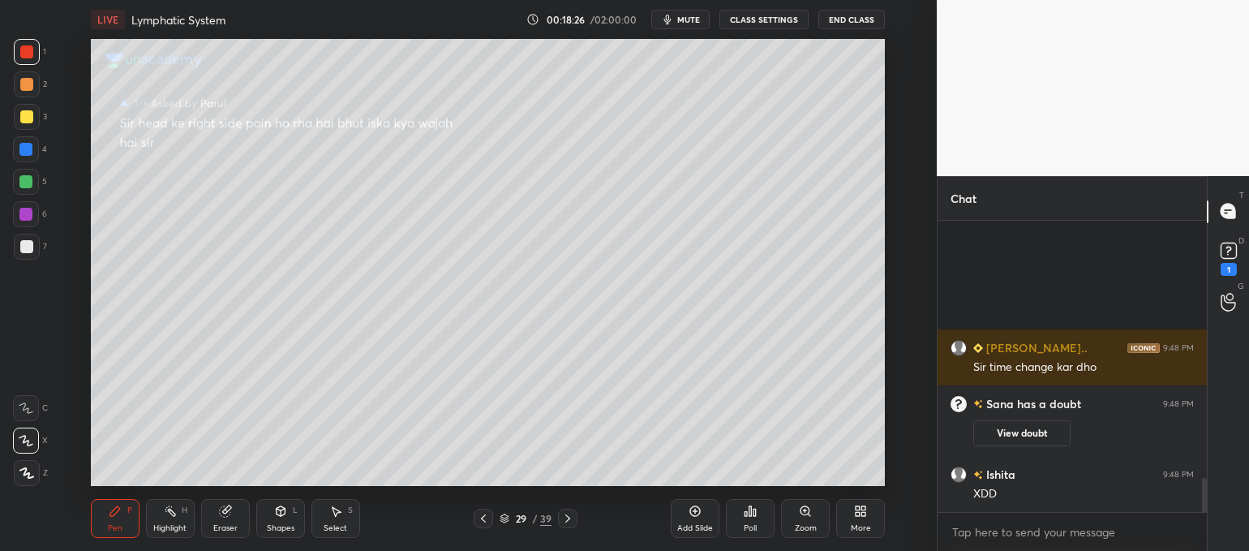
scroll to position [2205, 0]
click at [489, 511] on div at bounding box center [482, 517] width 19 height 19
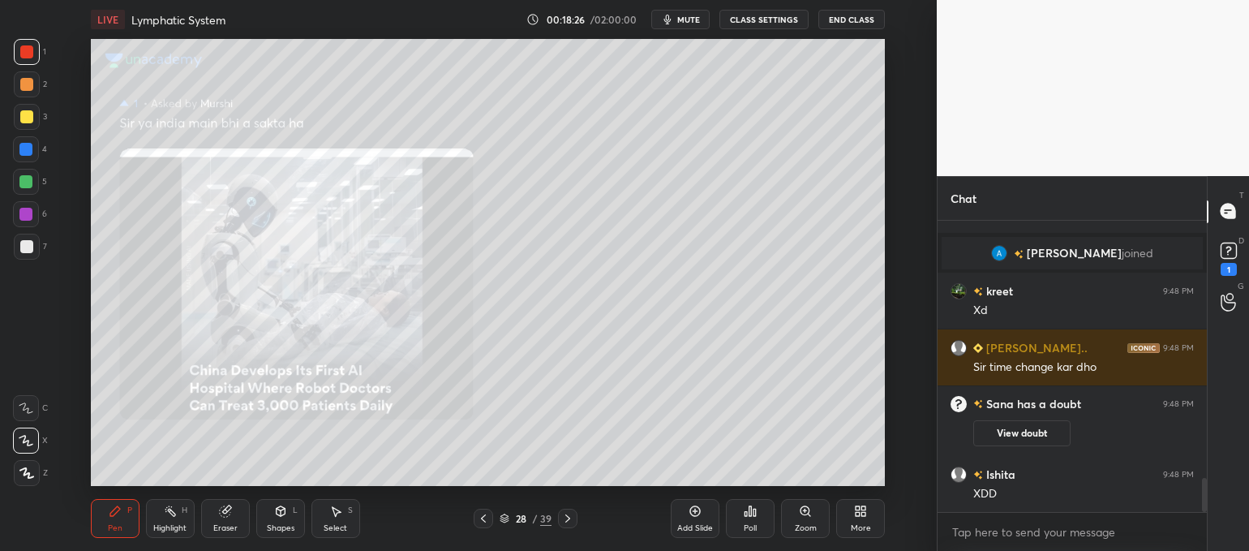
click at [489, 511] on div at bounding box center [482, 517] width 19 height 19
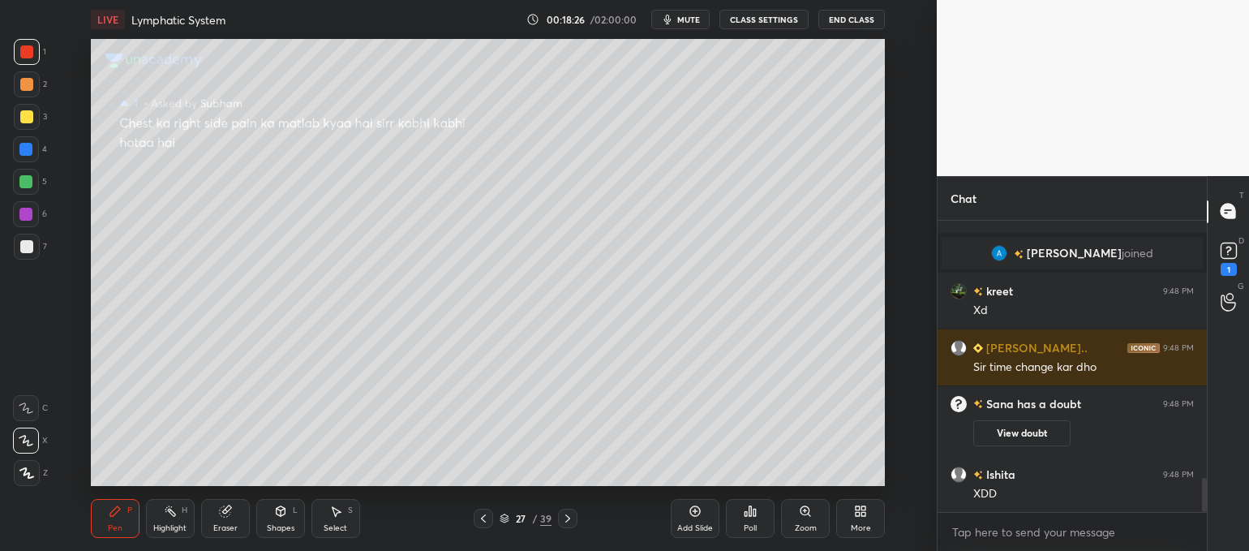
click at [489, 511] on div at bounding box center [482, 517] width 19 height 19
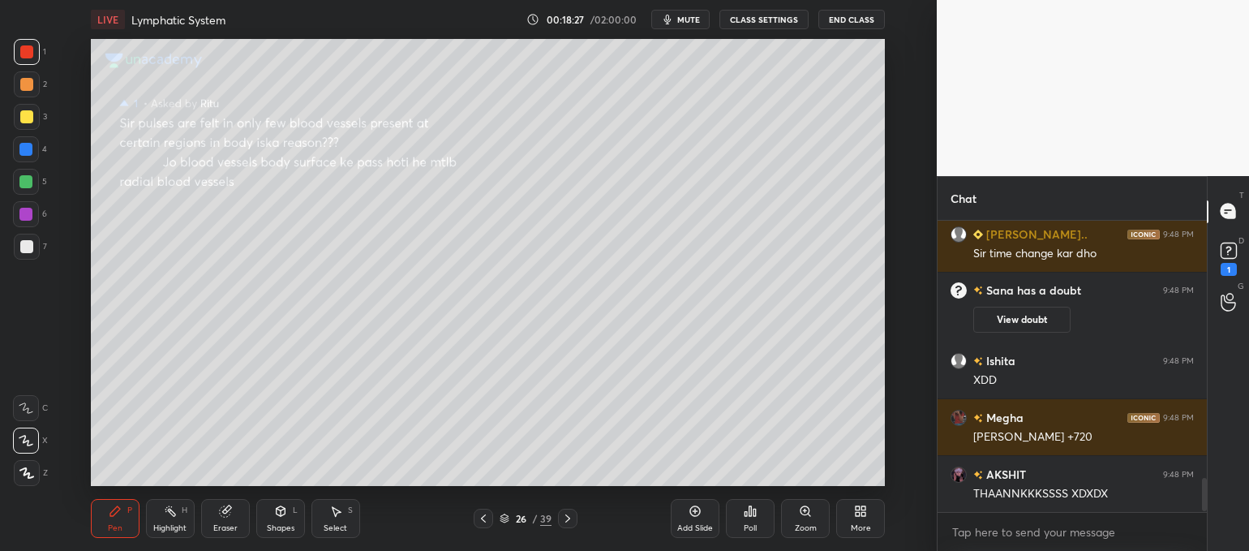
click at [489, 511] on div at bounding box center [482, 517] width 19 height 19
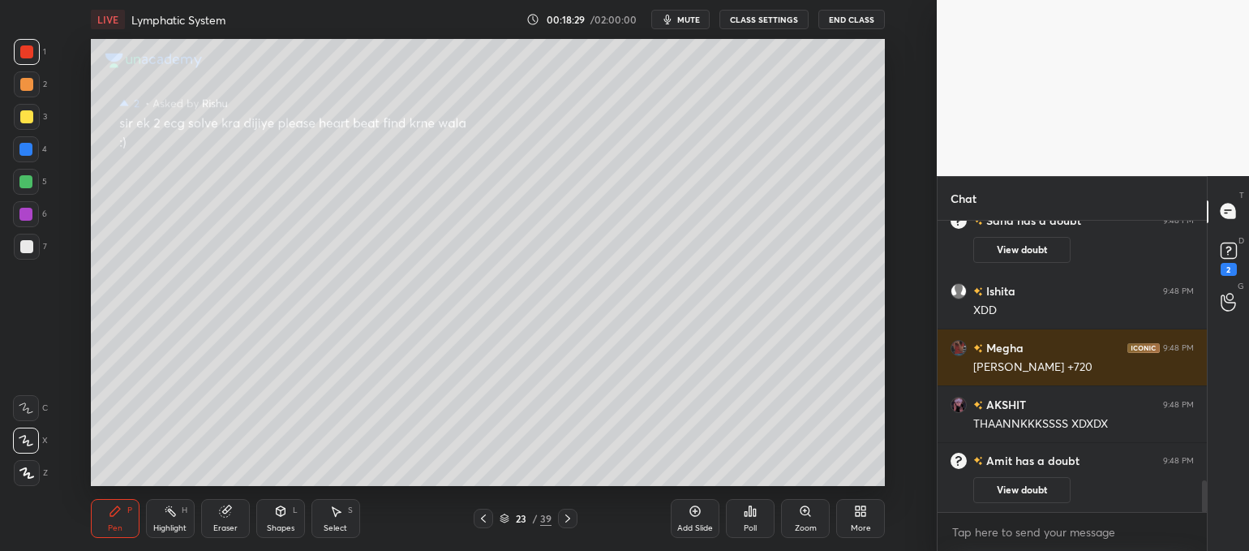
click at [568, 521] on icon at bounding box center [567, 518] width 13 height 13
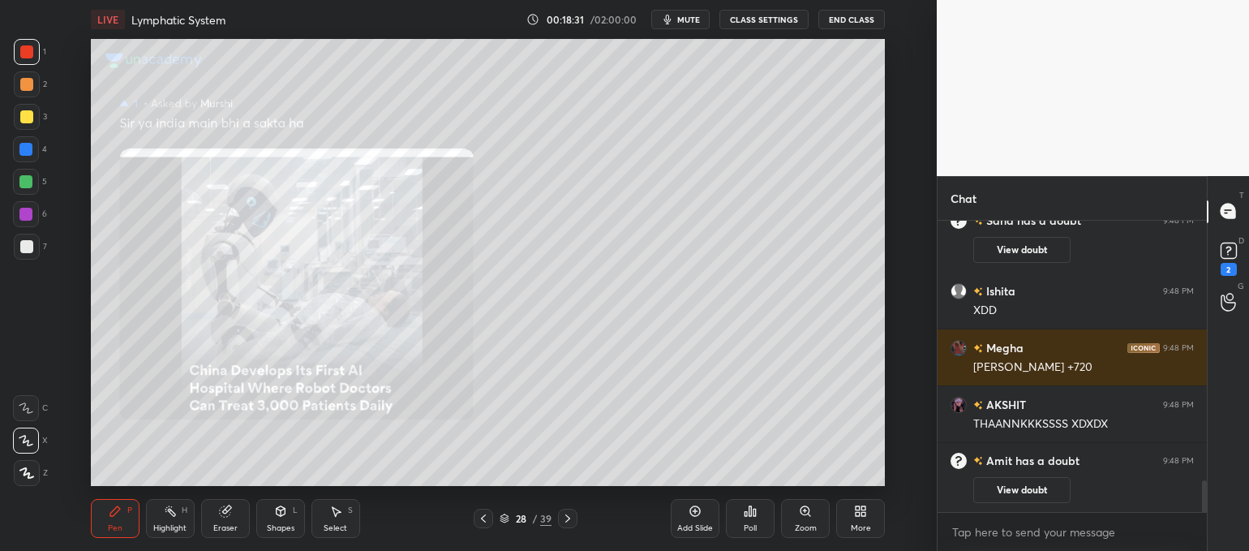
click at [481, 516] on icon at bounding box center [483, 518] width 13 height 13
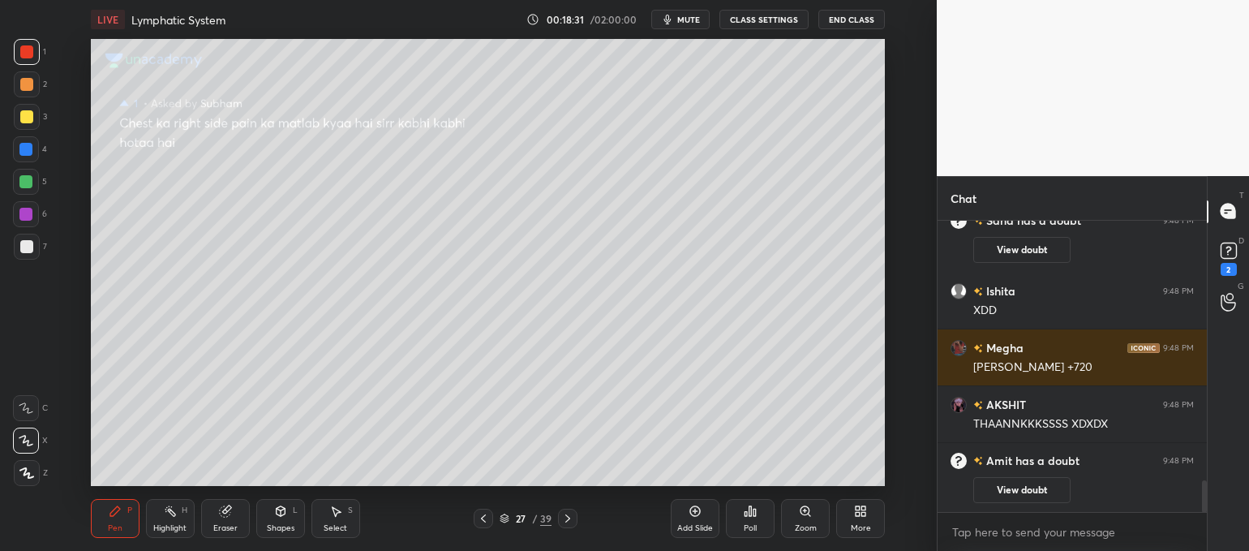
click at [481, 516] on icon at bounding box center [483, 518] width 13 height 13
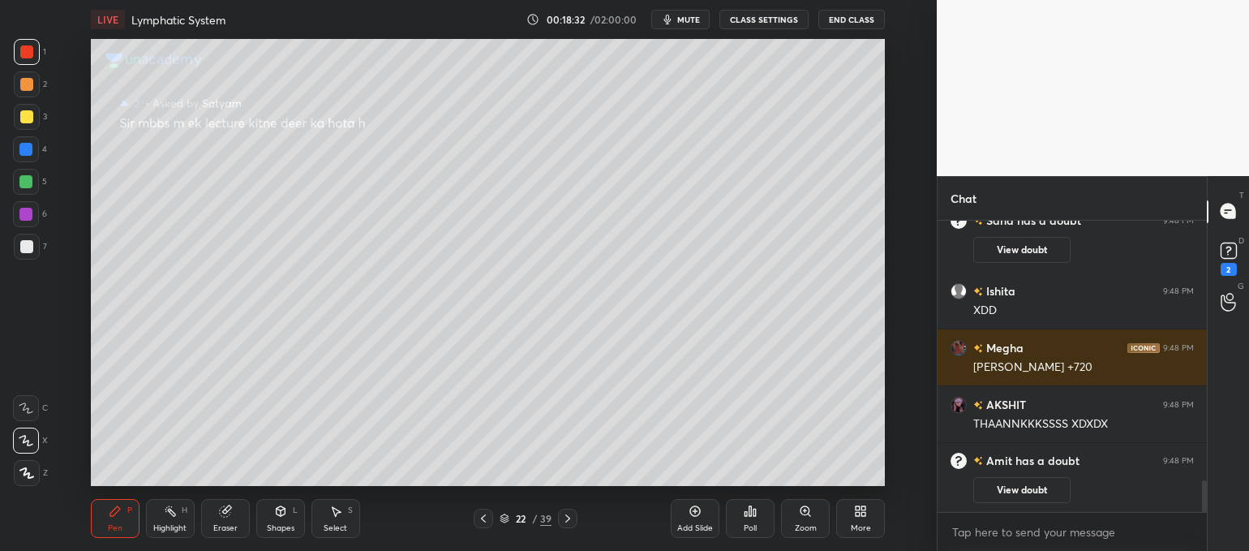
click at [481, 516] on icon at bounding box center [483, 518] width 13 height 13
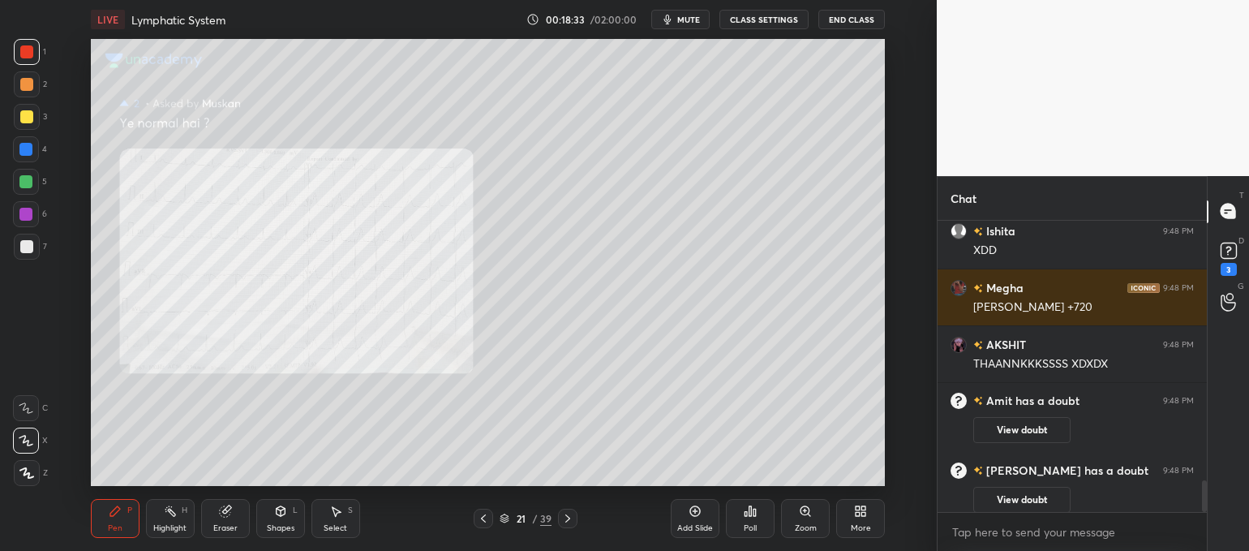
scroll to position [2398, 0]
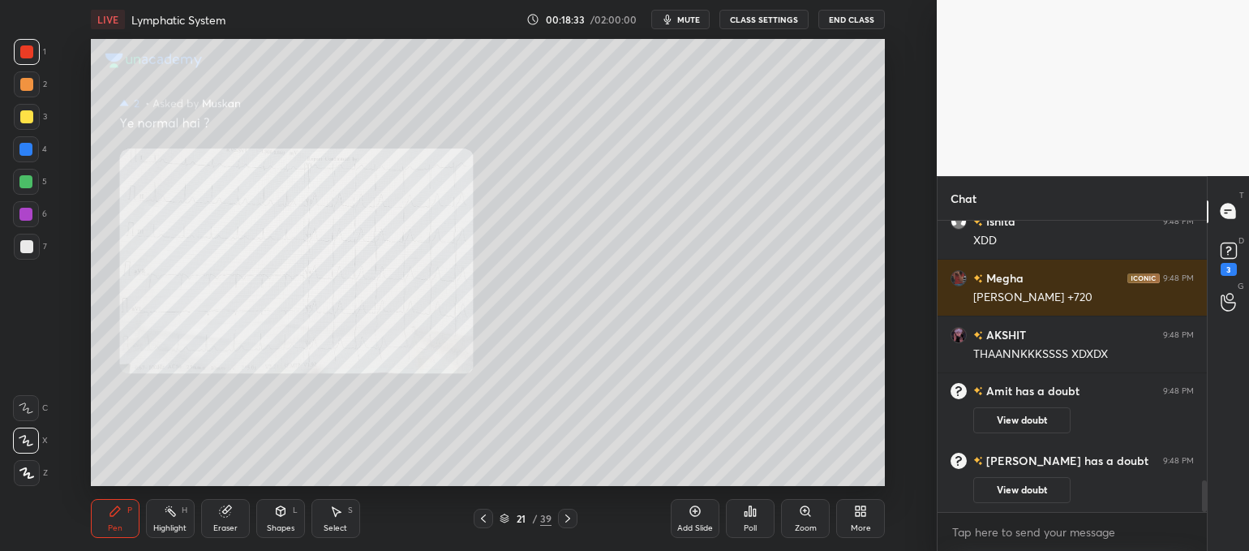
click at [481, 516] on icon at bounding box center [483, 518] width 13 height 13
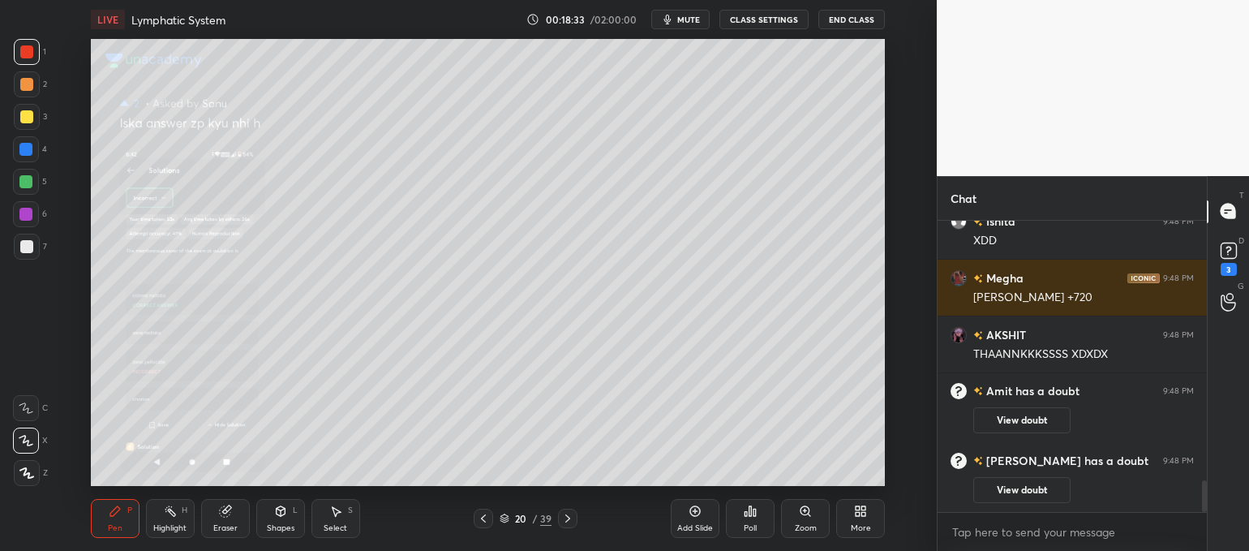
click at [481, 516] on icon at bounding box center [483, 518] width 13 height 13
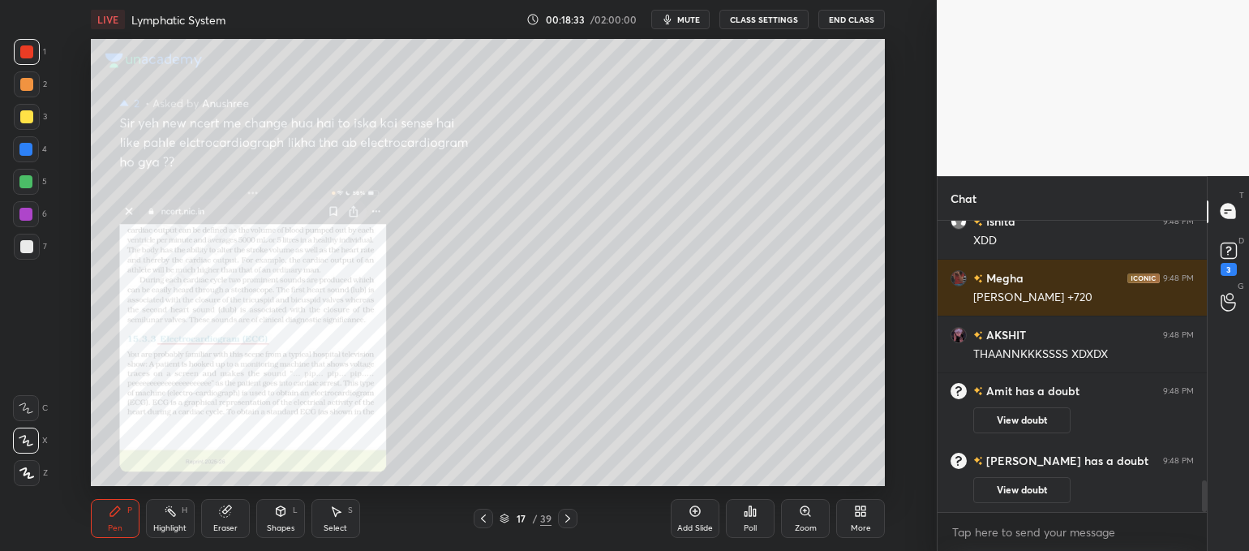
click at [481, 516] on icon at bounding box center [483, 518] width 13 height 13
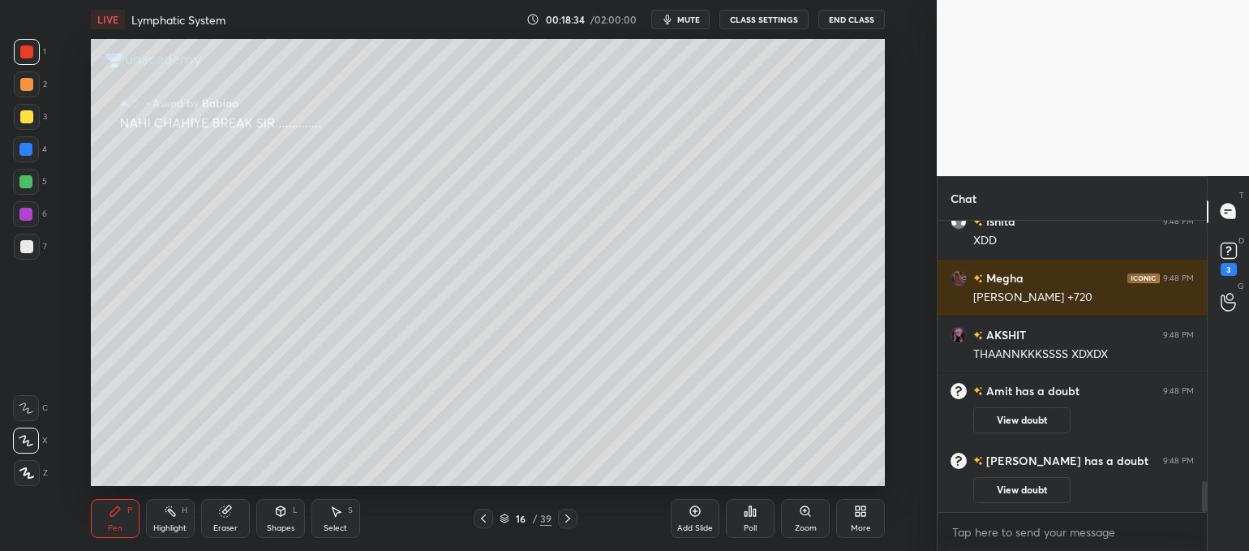
scroll to position [2455, 0]
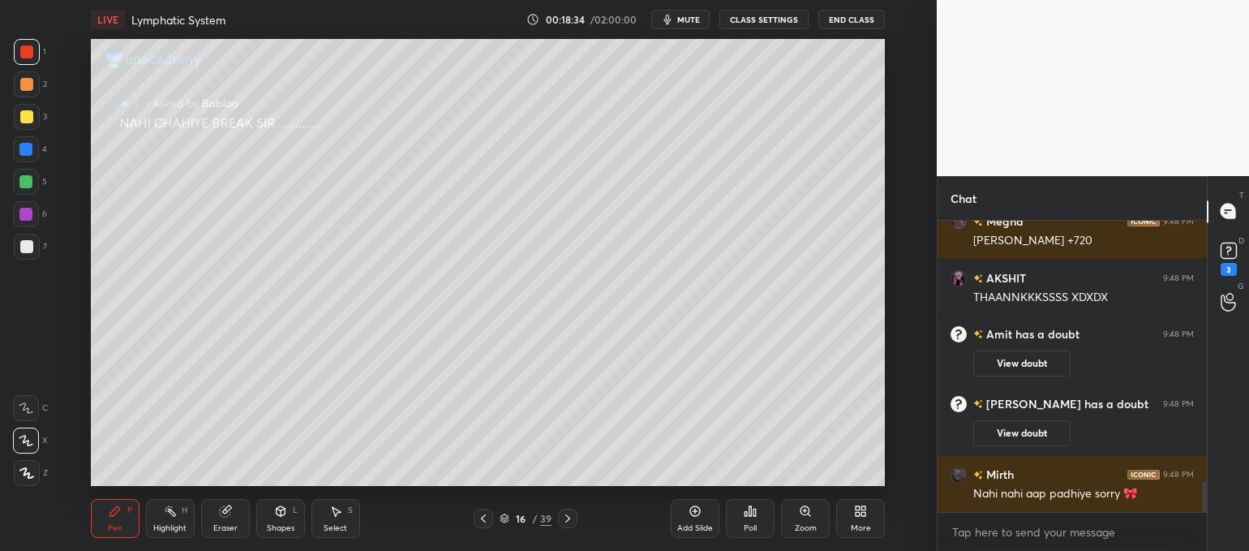
click at [481, 516] on icon at bounding box center [483, 518] width 13 height 13
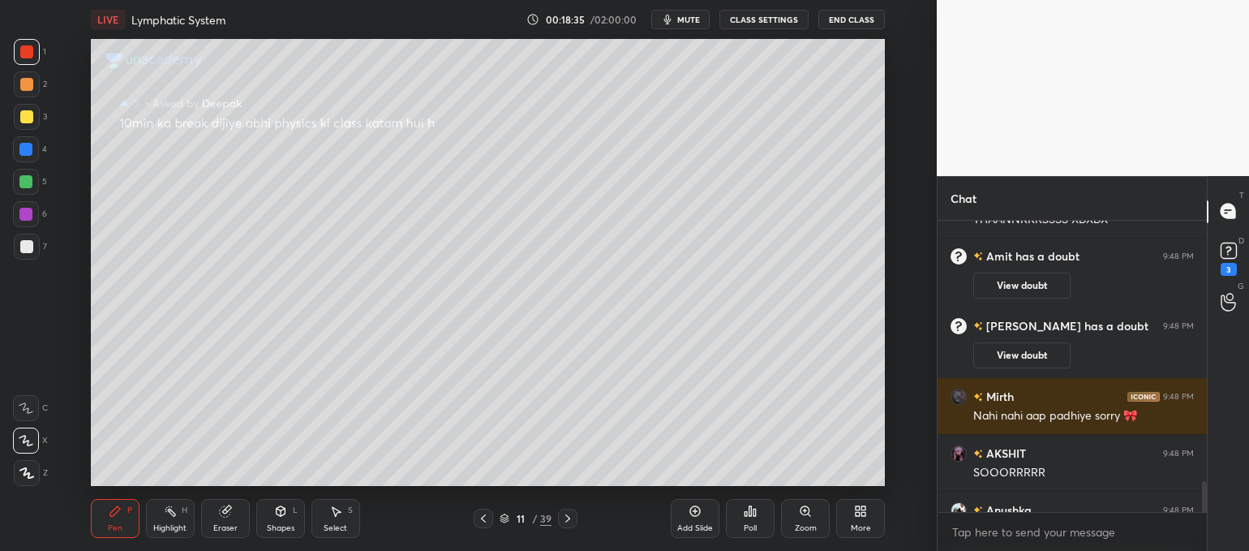
scroll to position [2491, 0]
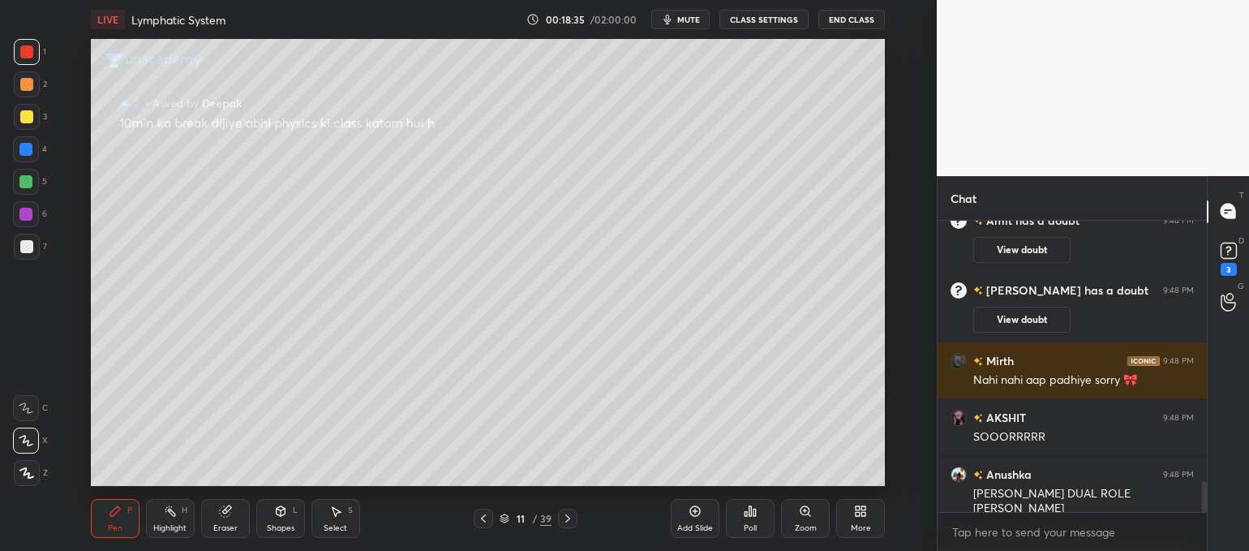
click at [481, 516] on icon at bounding box center [483, 518] width 13 height 13
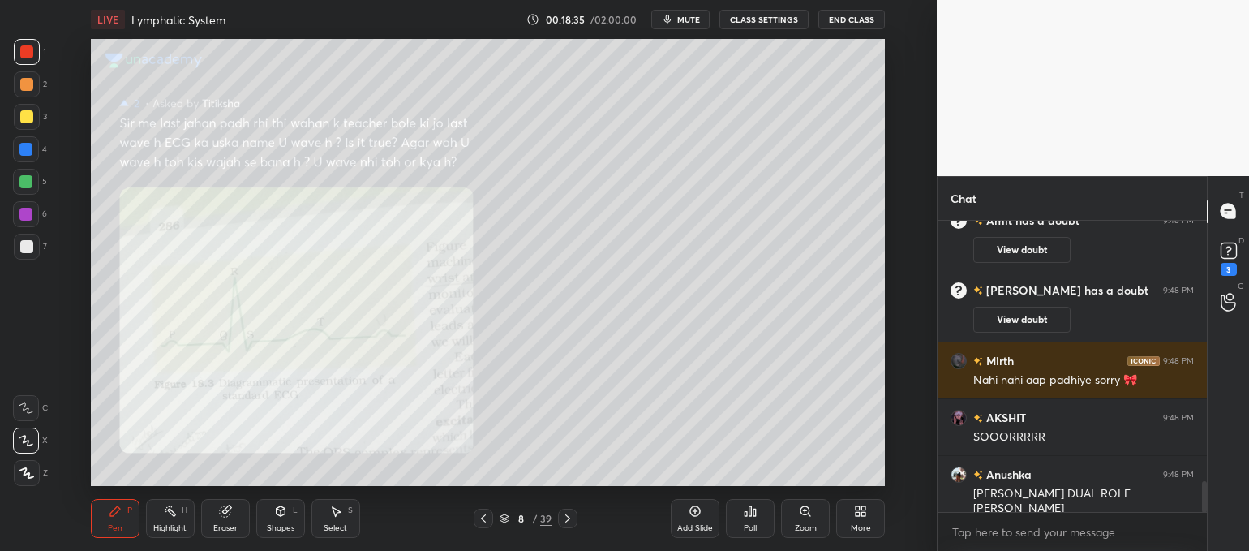
click at [481, 516] on icon at bounding box center [483, 518] width 13 height 13
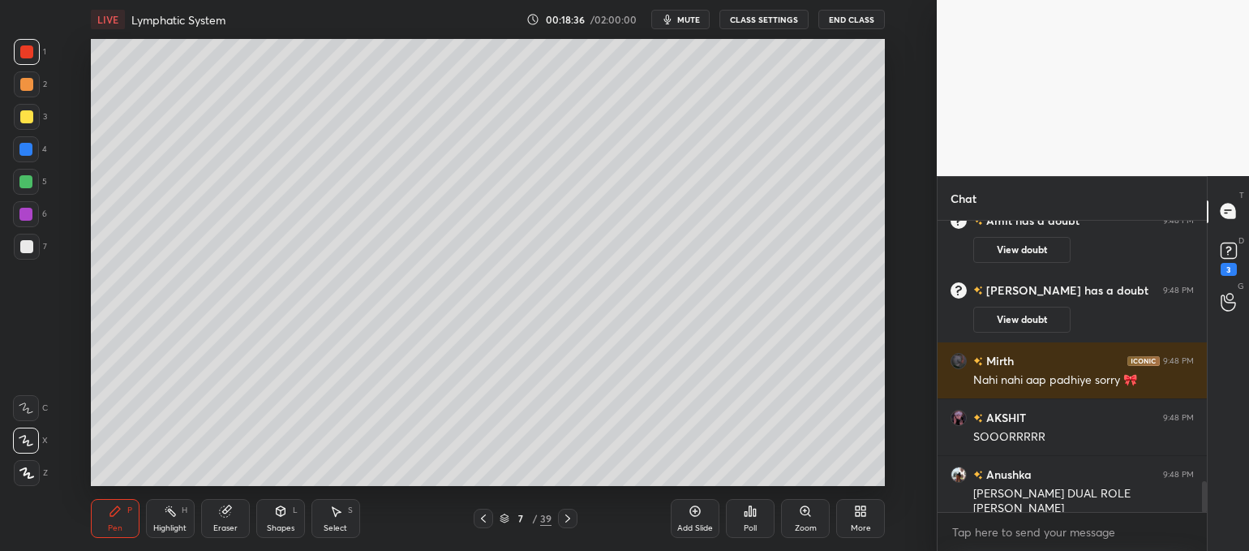
click at [481, 516] on icon at bounding box center [483, 518] width 13 height 13
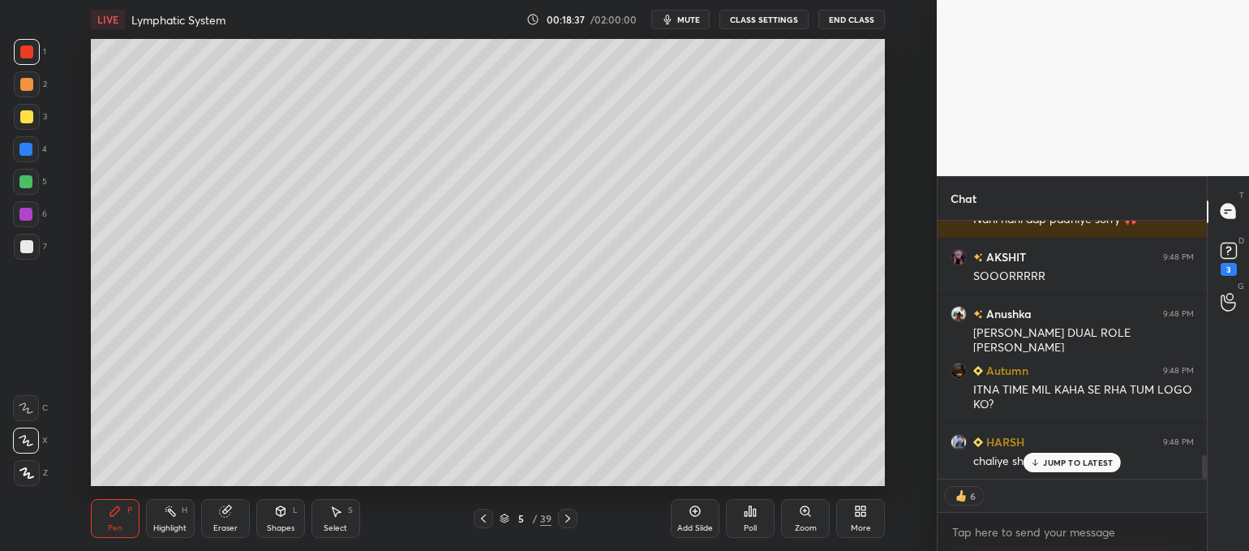
click at [791, 24] on button "CLASS SETTINGS" at bounding box center [763, 19] width 89 height 19
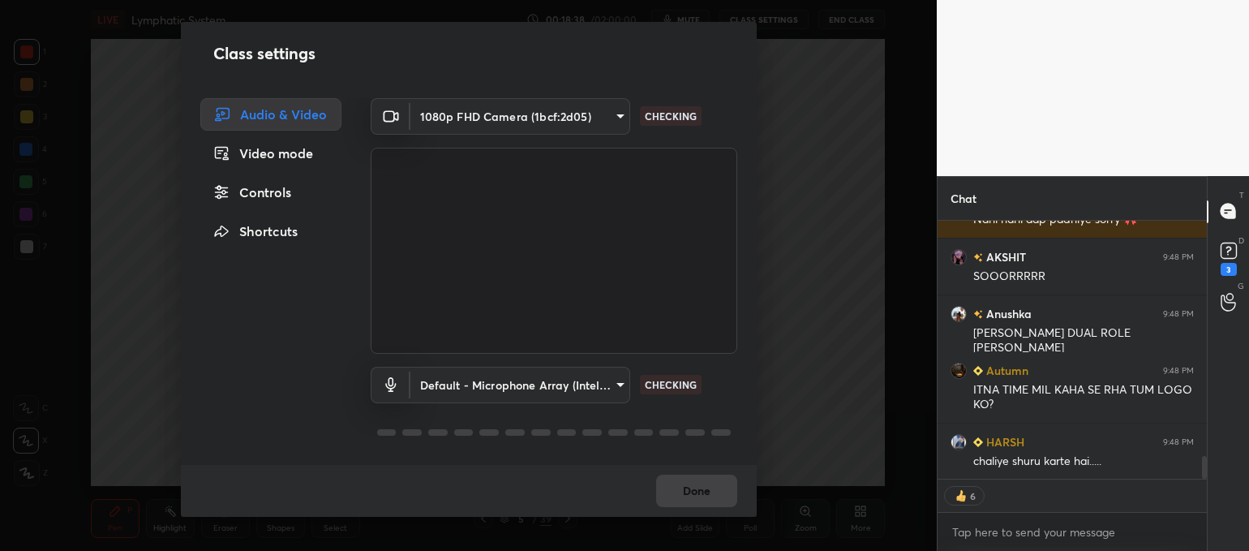
scroll to position [2662, 0]
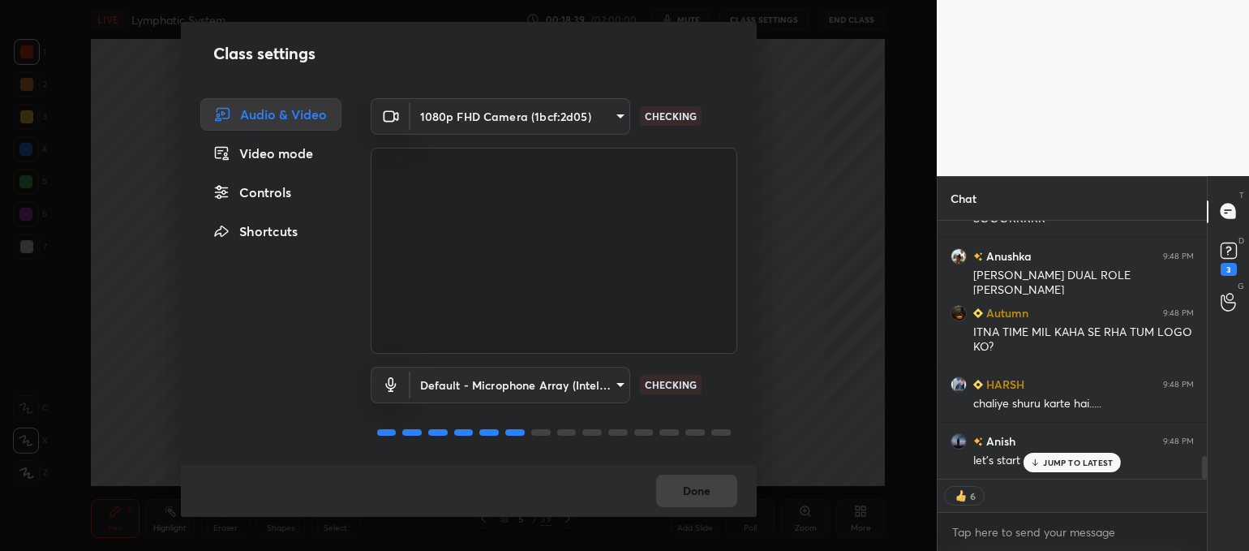
click at [262, 196] on div "Controls" at bounding box center [270, 192] width 141 height 32
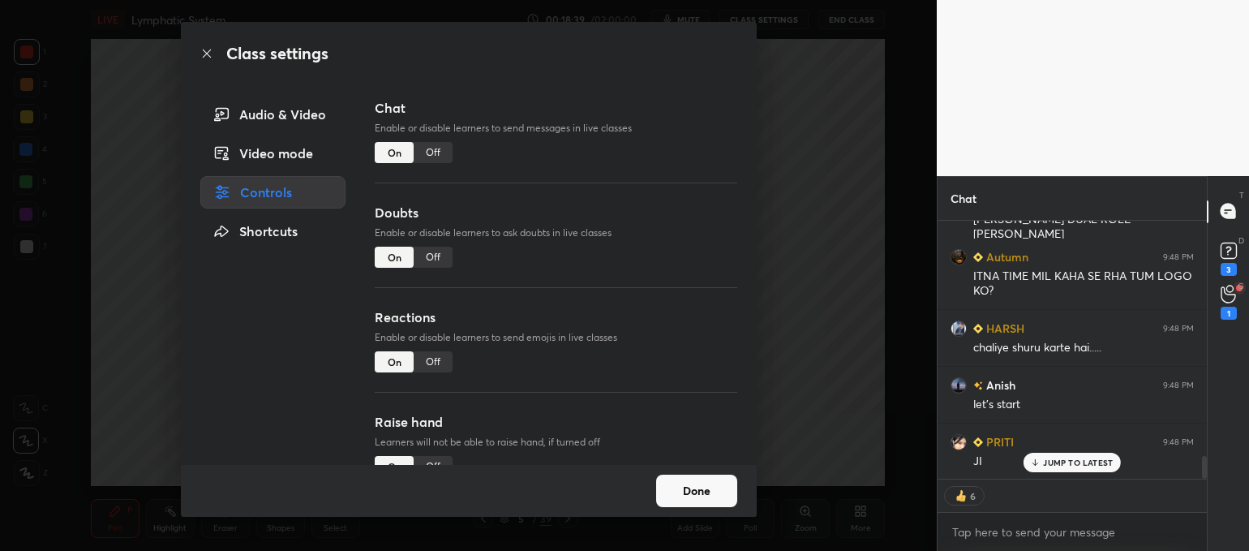
scroll to position [2775, 0]
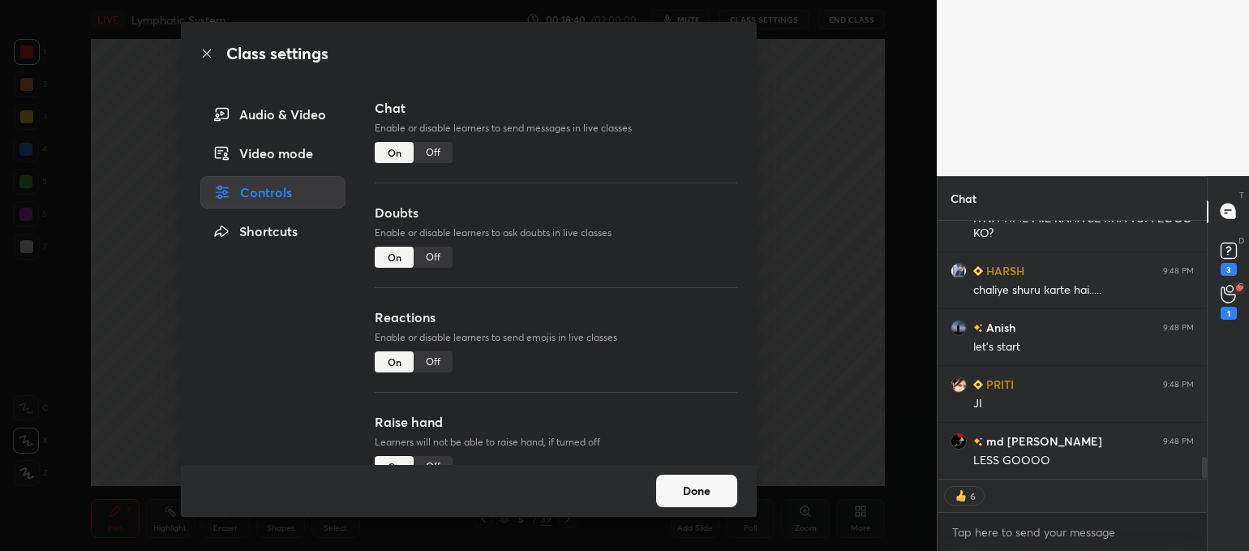
click at [427, 252] on div "Off" at bounding box center [432, 256] width 39 height 21
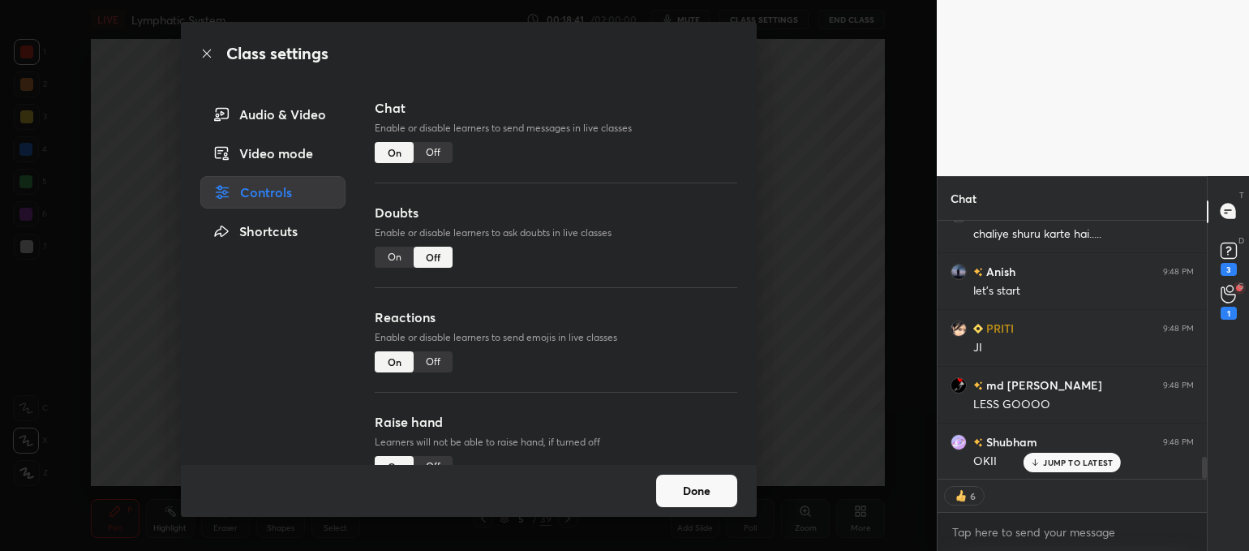
click at [433, 354] on div "Off" at bounding box center [432, 361] width 39 height 21
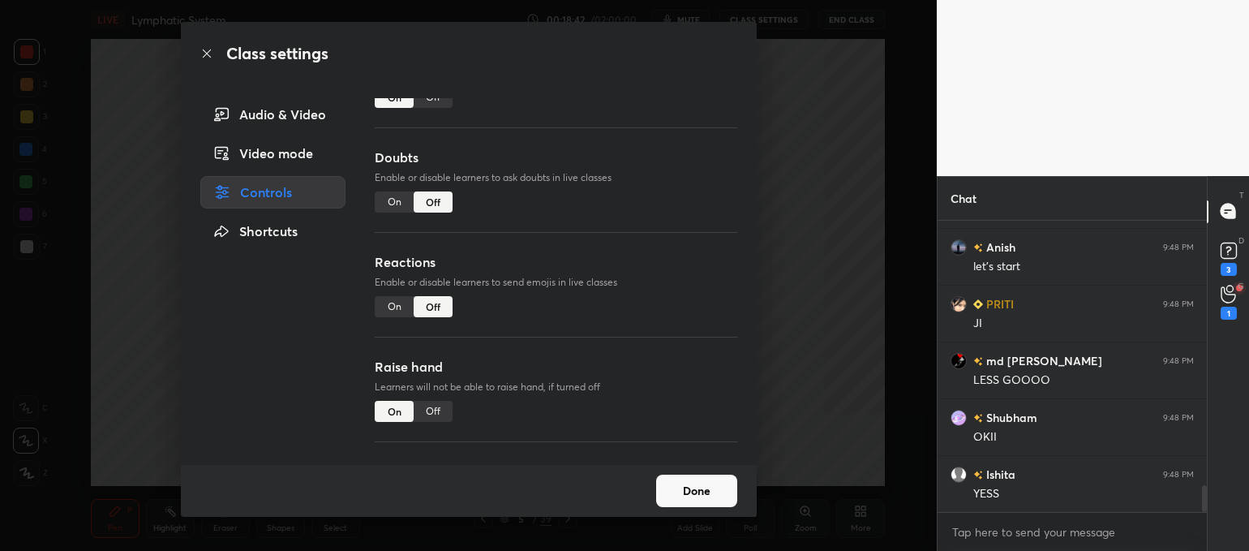
scroll to position [140, 0]
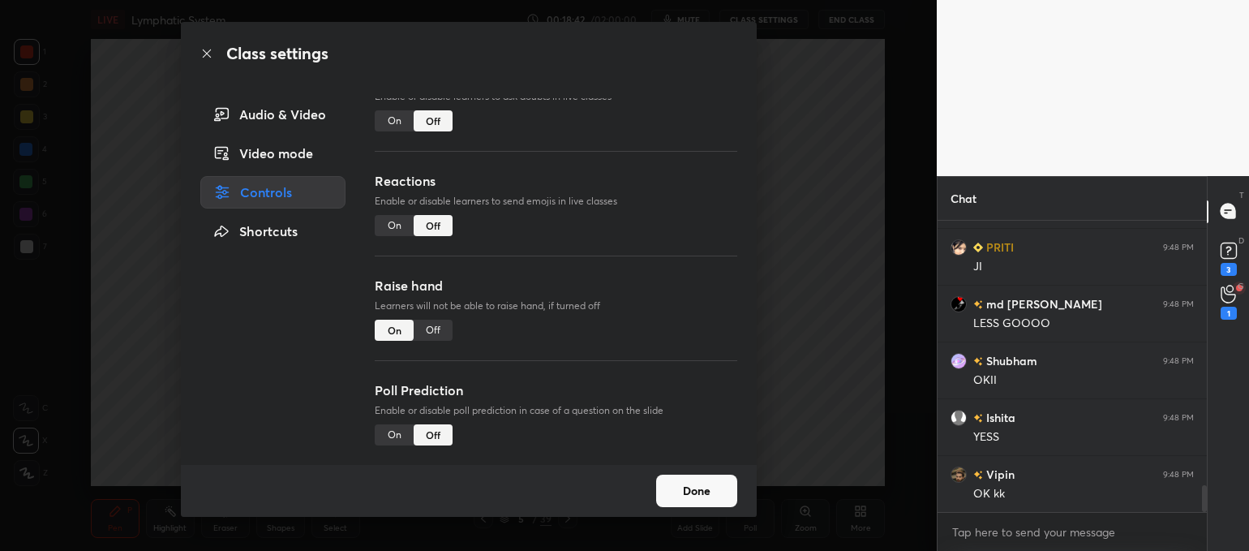
click at [442, 323] on div "Off" at bounding box center [432, 329] width 39 height 21
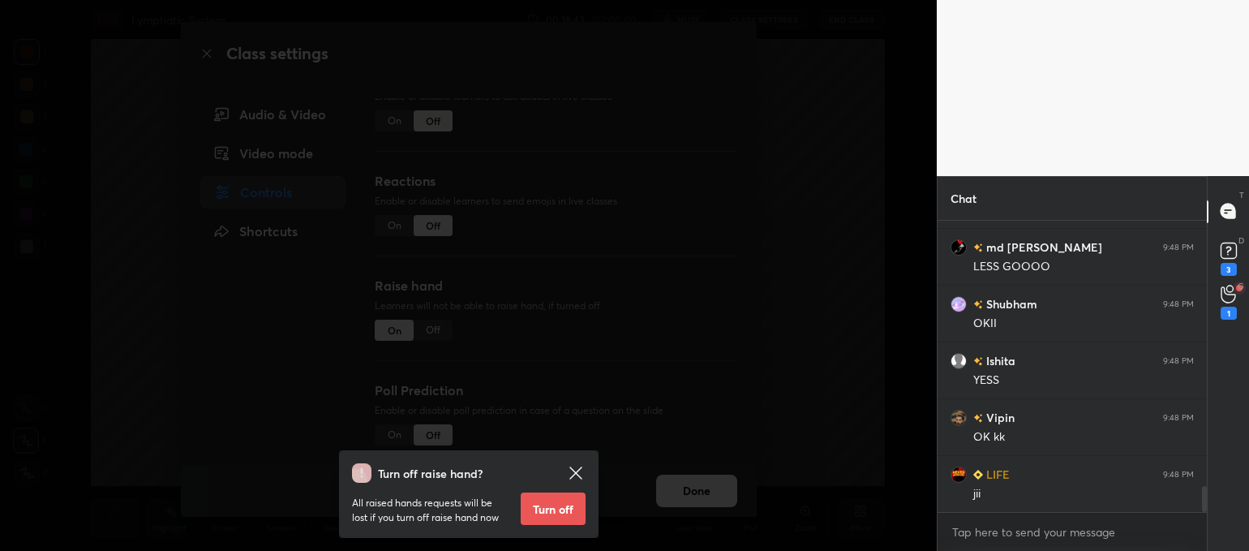
click at [548, 504] on button "Turn off" at bounding box center [553, 508] width 65 height 32
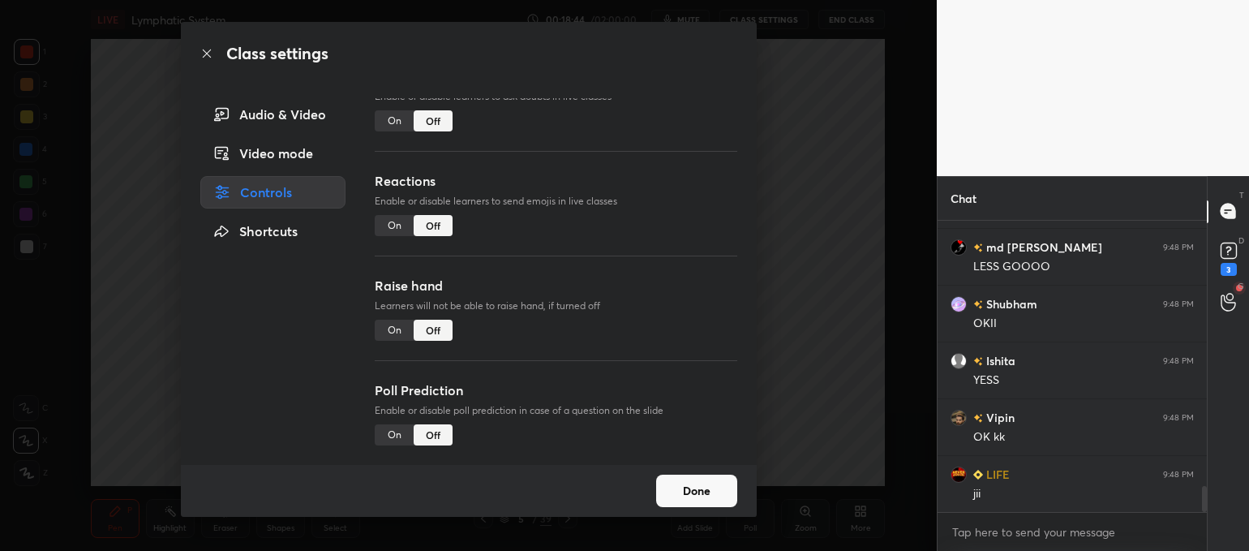
scroll to position [3026, 0]
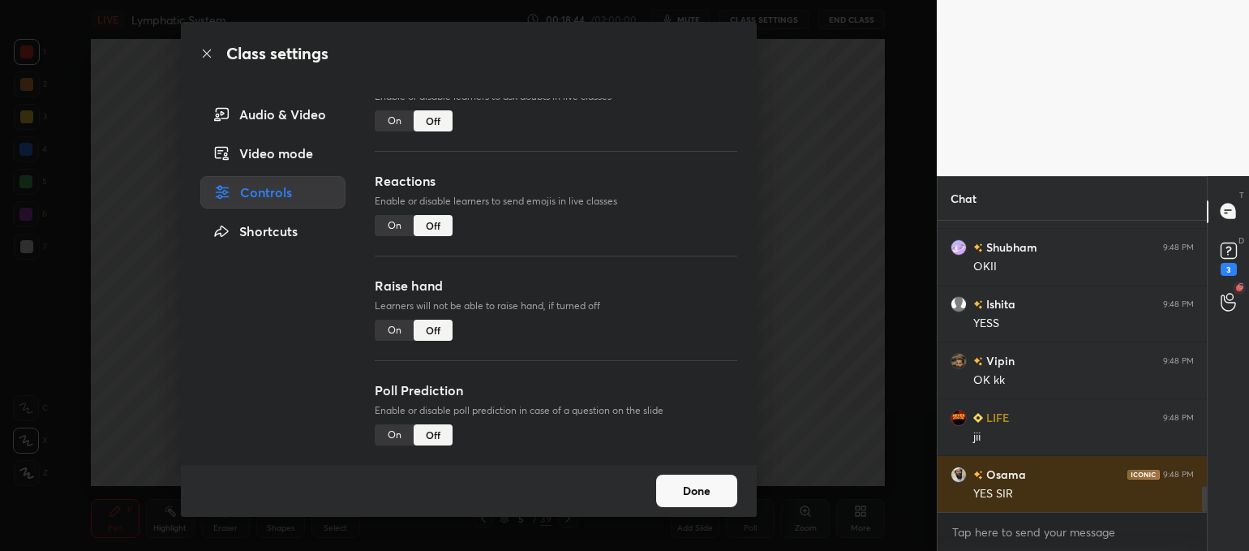
click at [692, 489] on button "Done" at bounding box center [696, 490] width 81 height 32
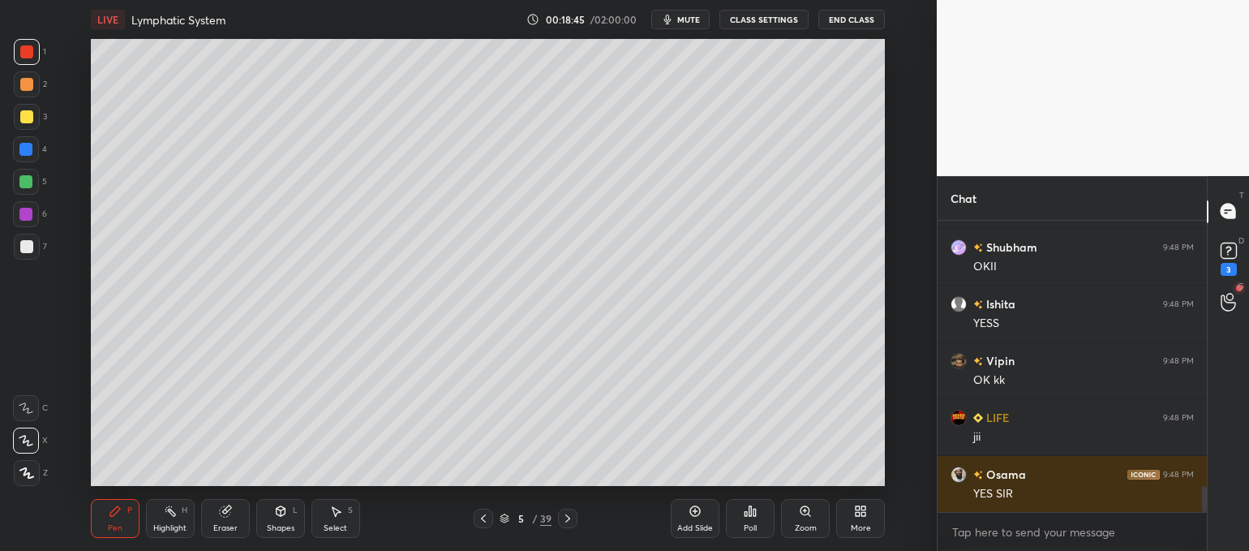
scroll to position [3083, 0]
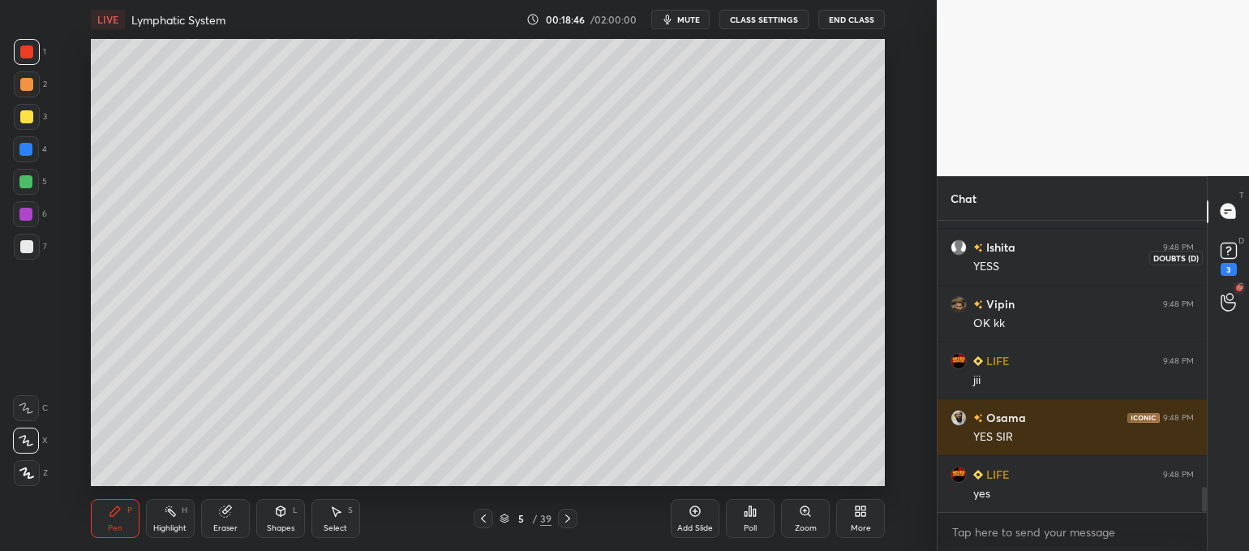
click at [1234, 242] on icon at bounding box center [1228, 250] width 24 height 24
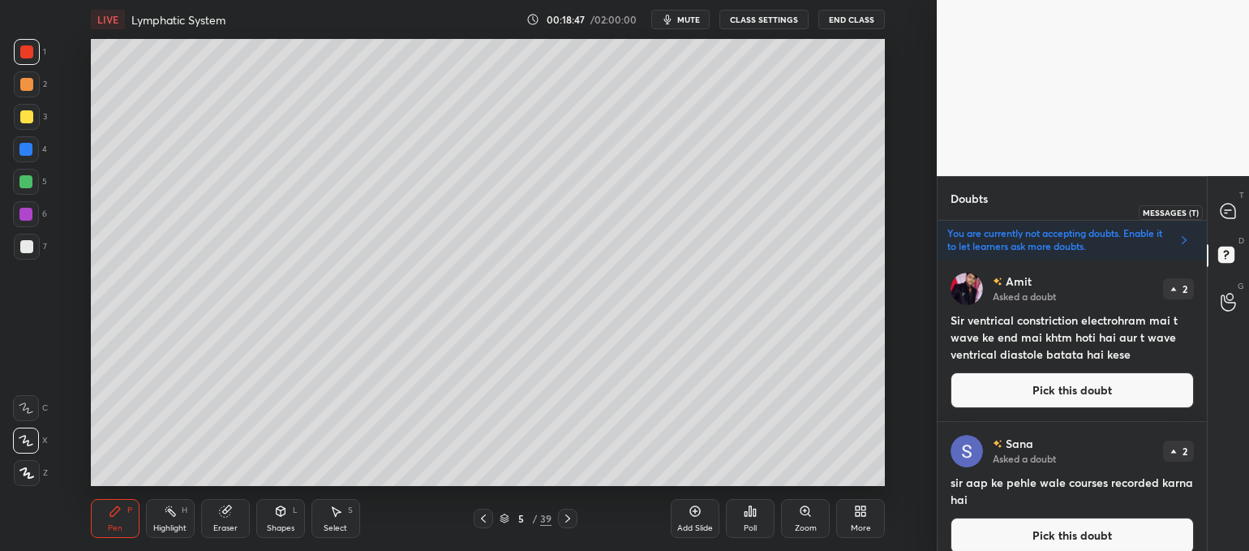
click at [1229, 213] on icon at bounding box center [1227, 211] width 15 height 15
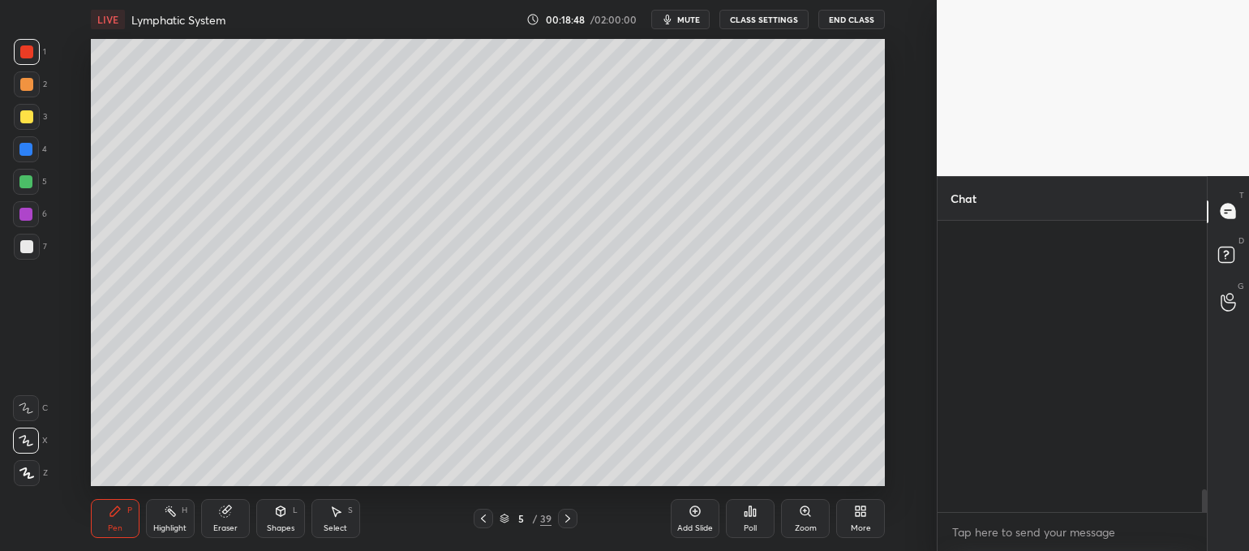
scroll to position [3481, 0]
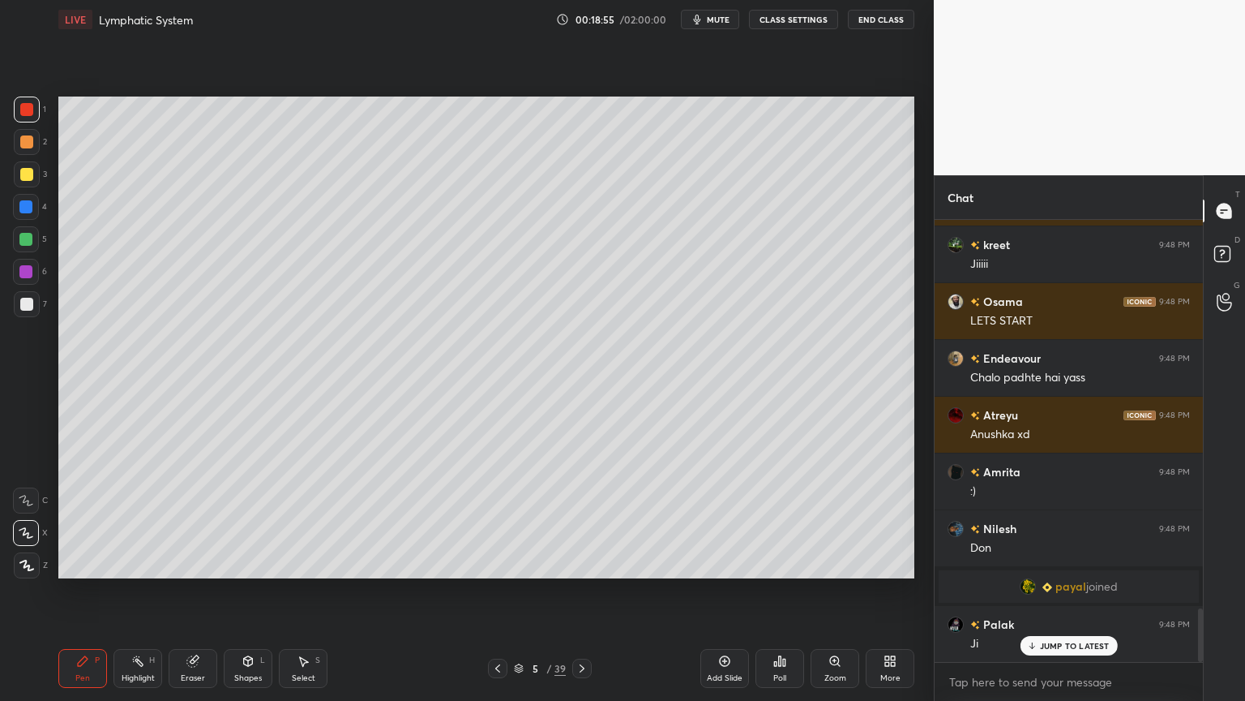
click at [887, 550] on icon at bounding box center [890, 660] width 13 height 13
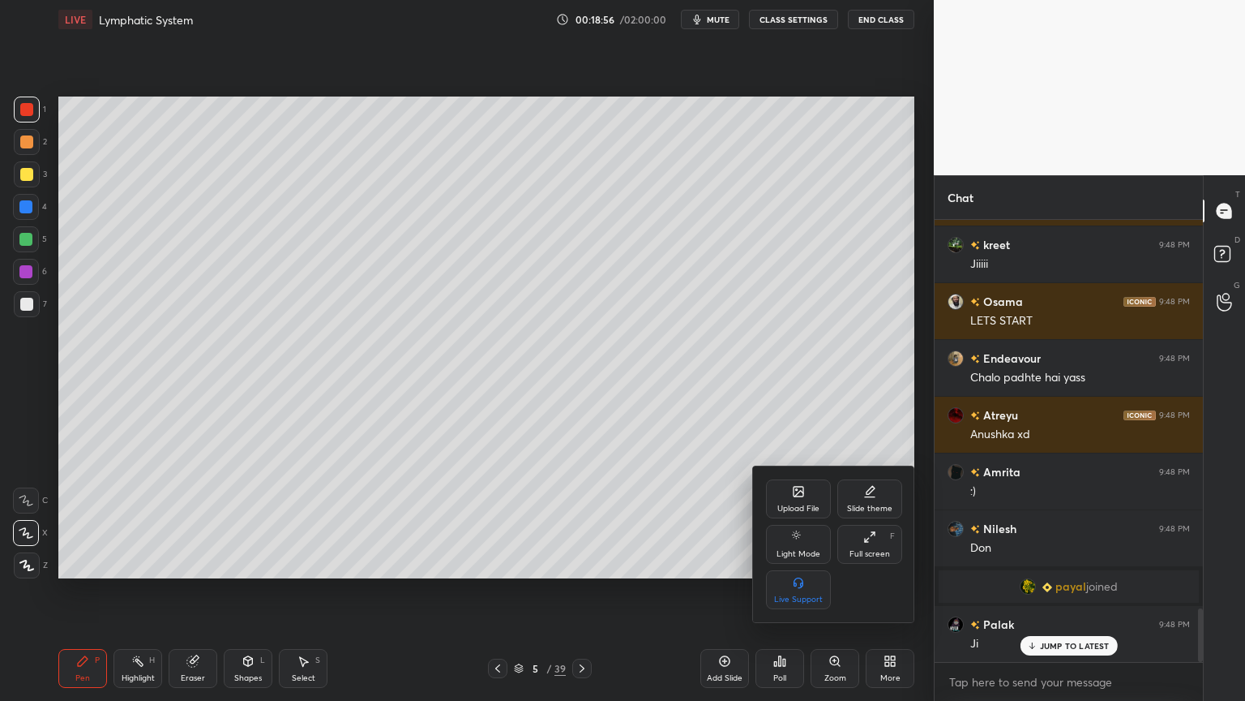
click at [811, 494] on div "Upload File" at bounding box center [798, 498] width 65 height 39
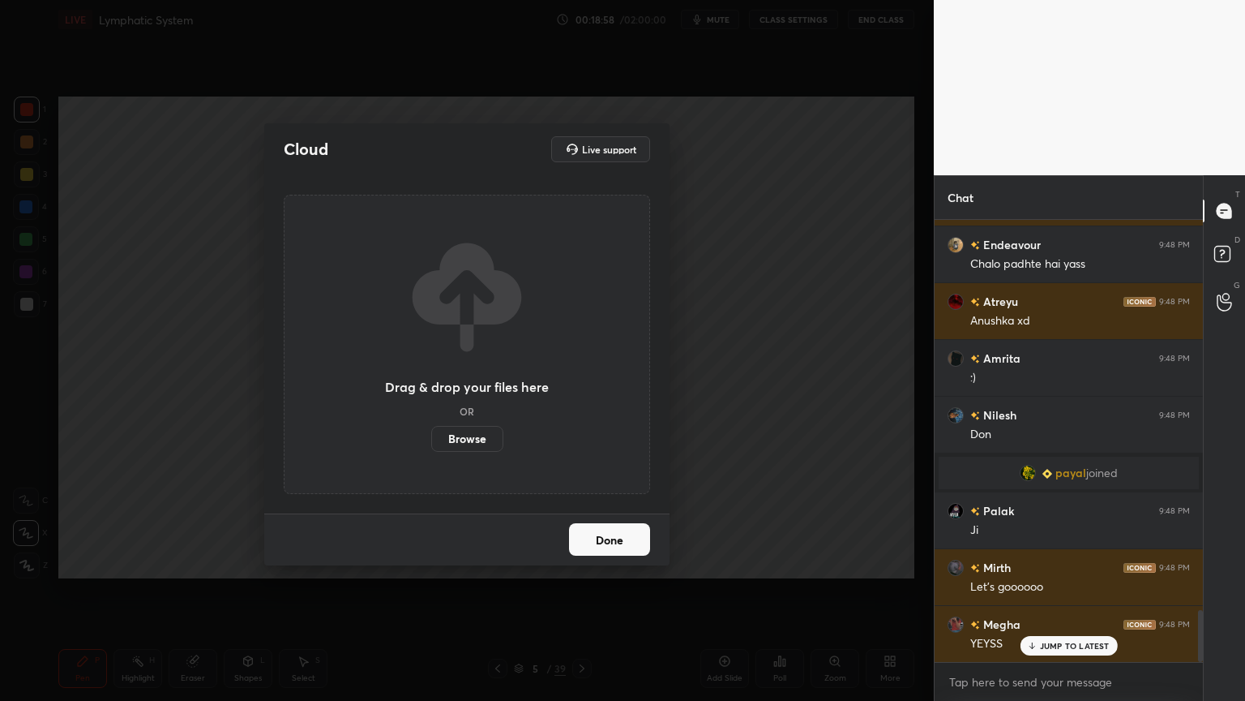
click at [474, 448] on label "Browse" at bounding box center [467, 439] width 72 height 26
click at [431, 448] on input "Browse" at bounding box center [431, 439] width 0 height 26
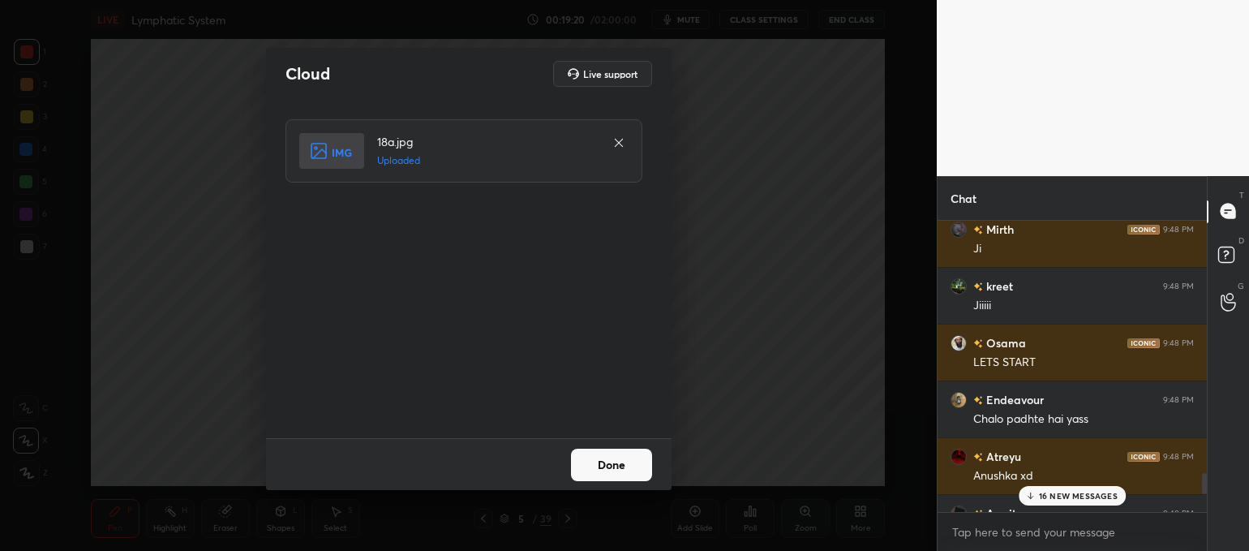
click at [617, 459] on button "Done" at bounding box center [611, 464] width 81 height 32
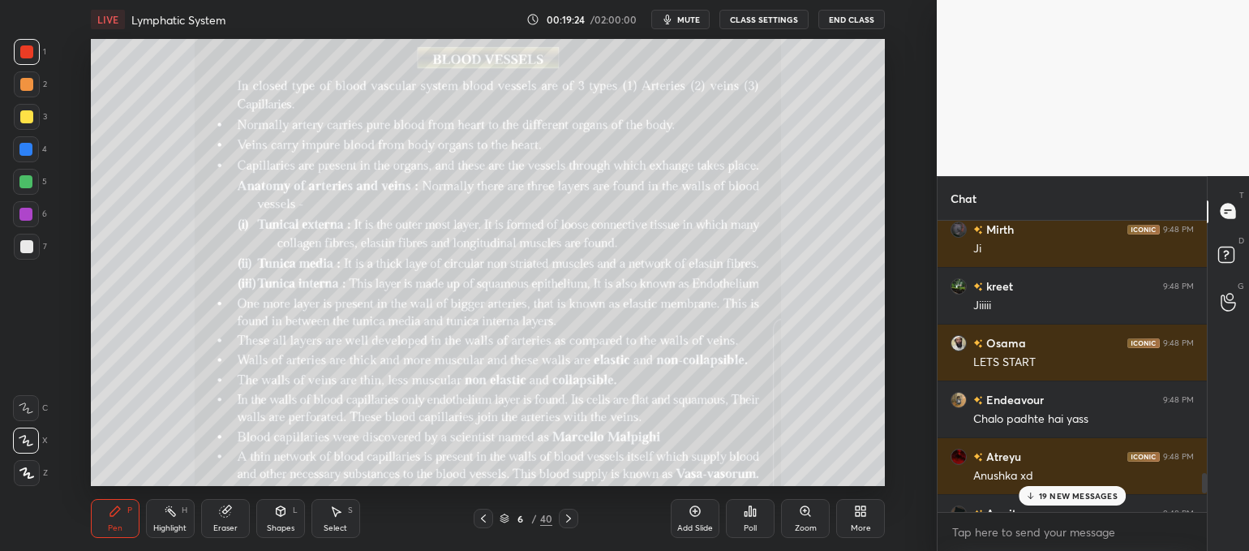
click at [865, 517] on div "More" at bounding box center [860, 518] width 49 height 39
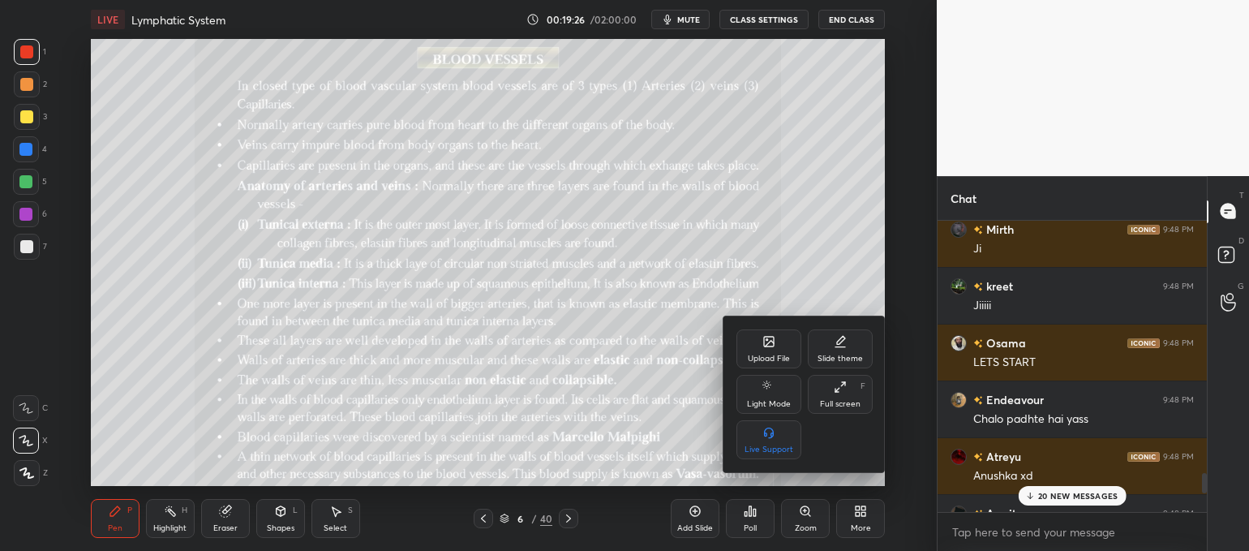
click at [767, 353] on div "Upload File" at bounding box center [768, 348] width 65 height 39
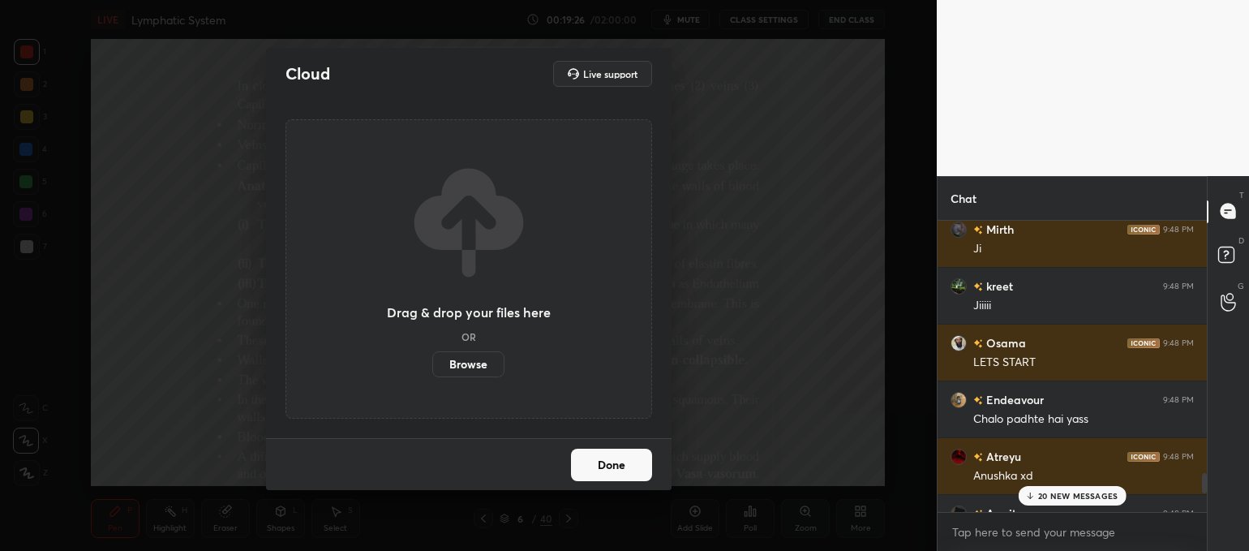
click at [486, 366] on label "Browse" at bounding box center [468, 364] width 72 height 26
click at [432, 366] on input "Browse" at bounding box center [432, 364] width 0 height 26
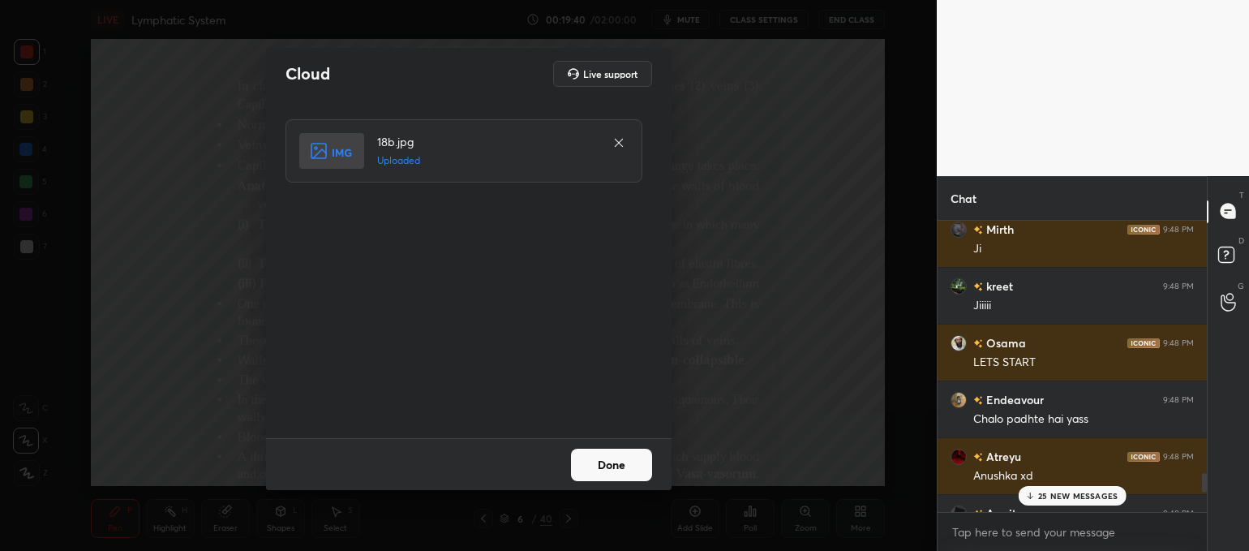
click at [1068, 496] on p "25 NEW MESSAGES" at bounding box center [1077, 496] width 79 height 10
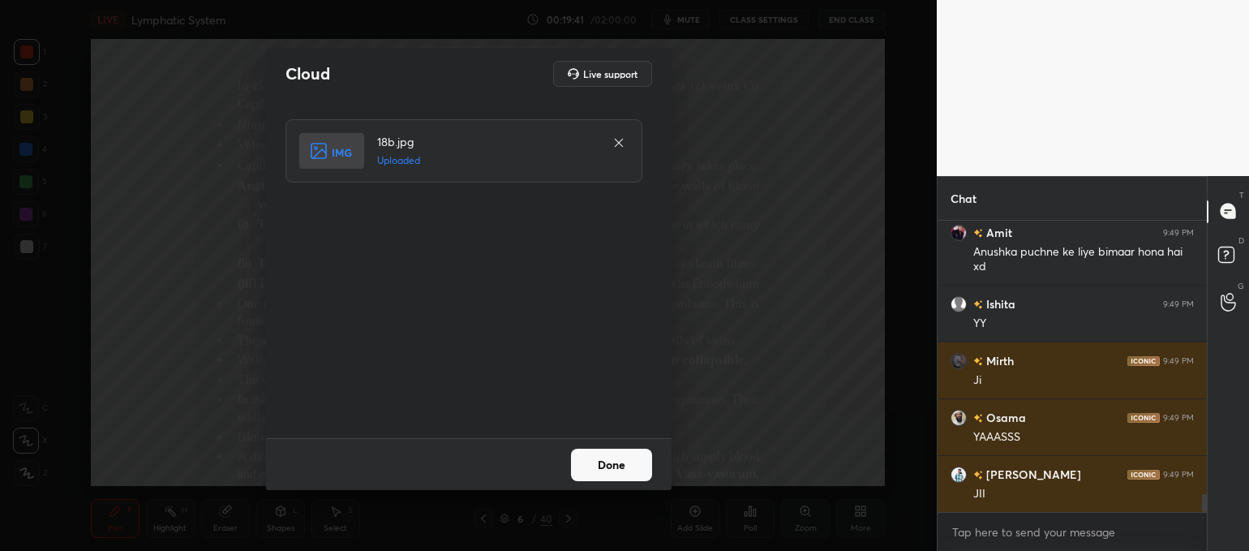
click at [620, 469] on button "Done" at bounding box center [611, 464] width 81 height 32
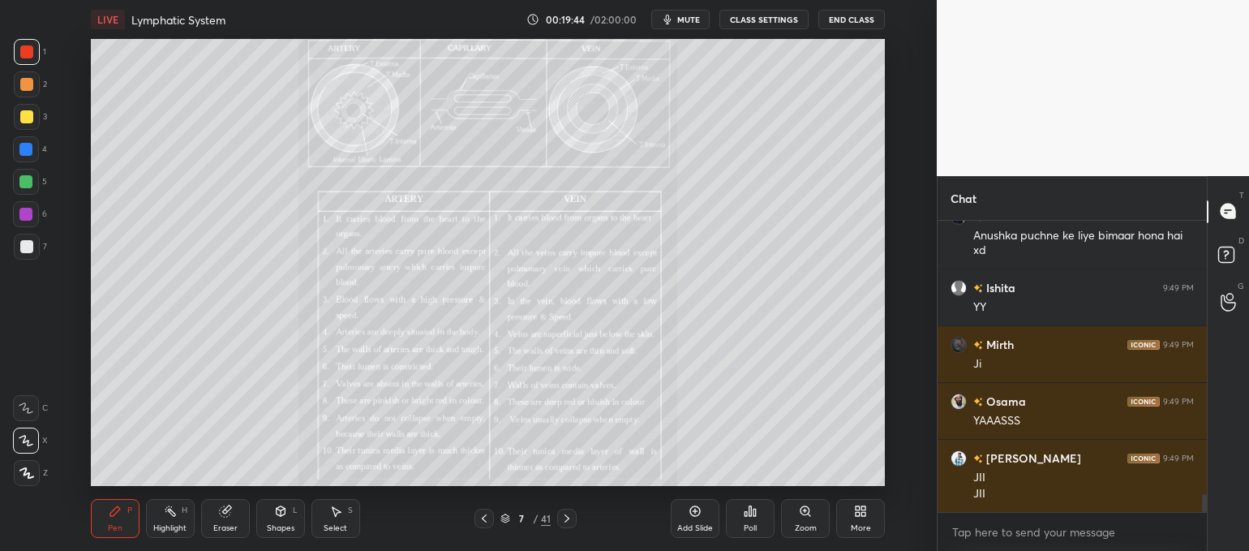
click at [803, 524] on div "Zoom" at bounding box center [806, 528] width 22 height 8
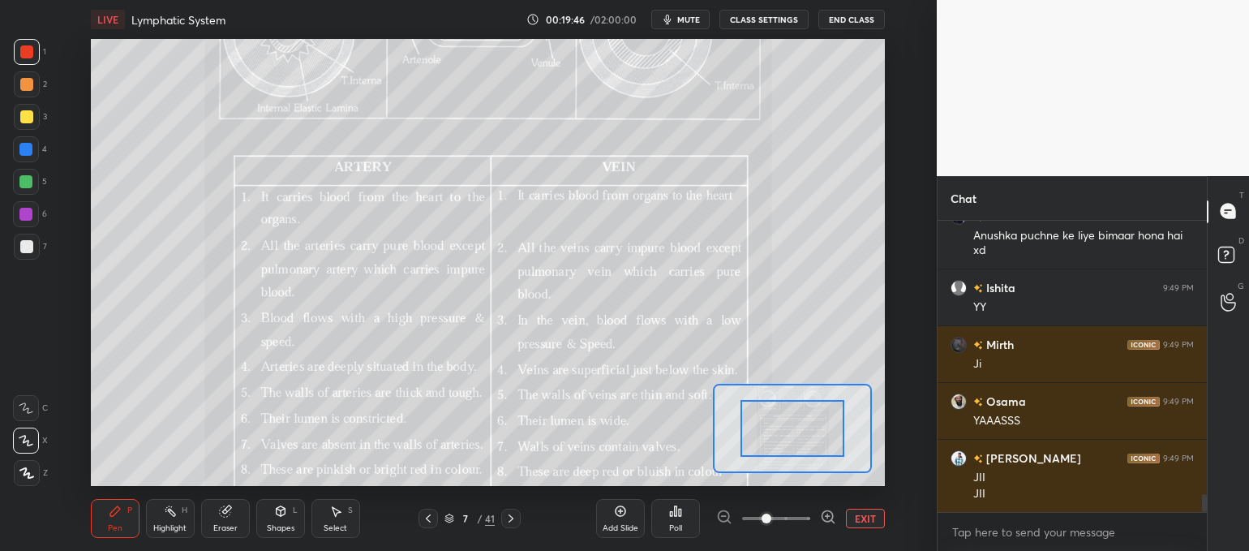
click at [828, 516] on icon at bounding box center [828, 516] width 0 height 4
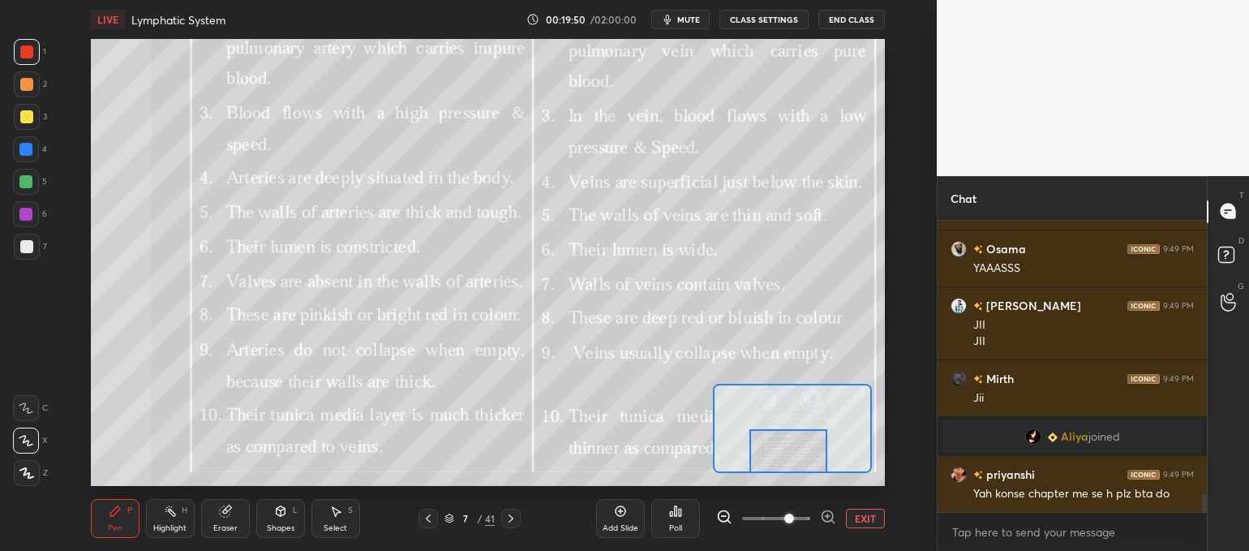
scroll to position [4514, 0]
drag, startPoint x: 792, startPoint y: 431, endPoint x: 788, endPoint y: 461, distance: 31.1
click at [788, 461] on div at bounding box center [788, 450] width 78 height 43
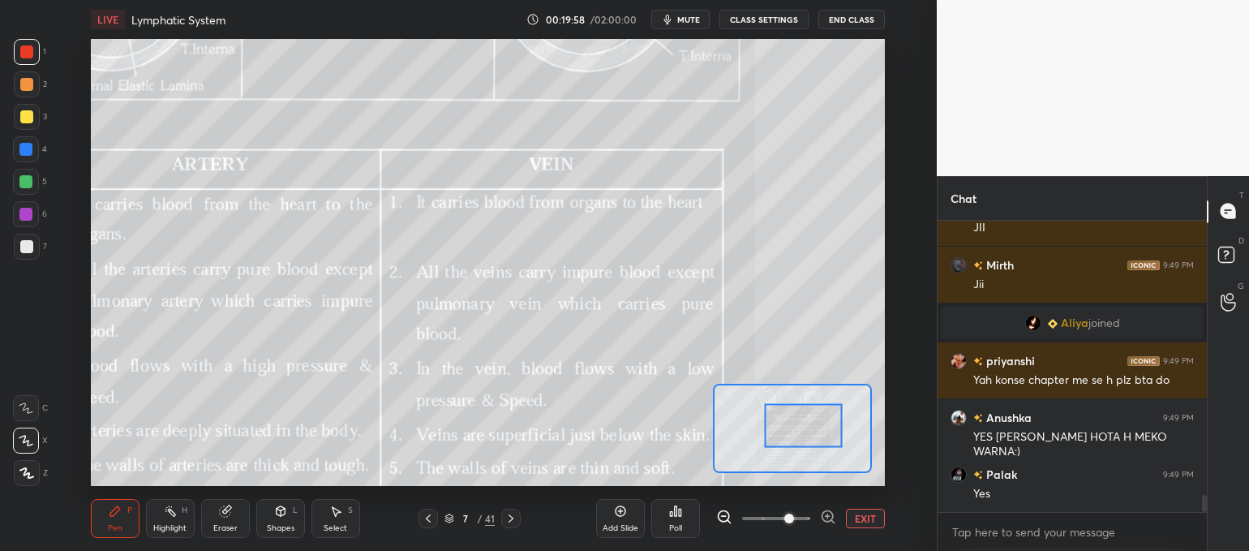
scroll to position [4798, 0]
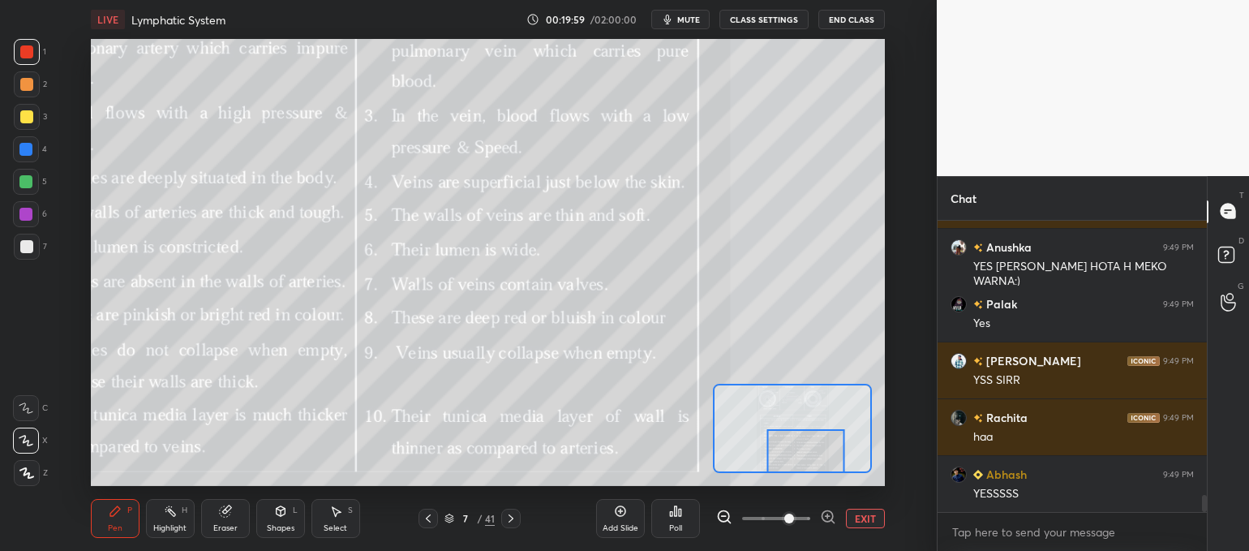
drag, startPoint x: 817, startPoint y: 420, endPoint x: 815, endPoint y: 437, distance: 17.2
click at [821, 456] on div at bounding box center [806, 450] width 78 height 43
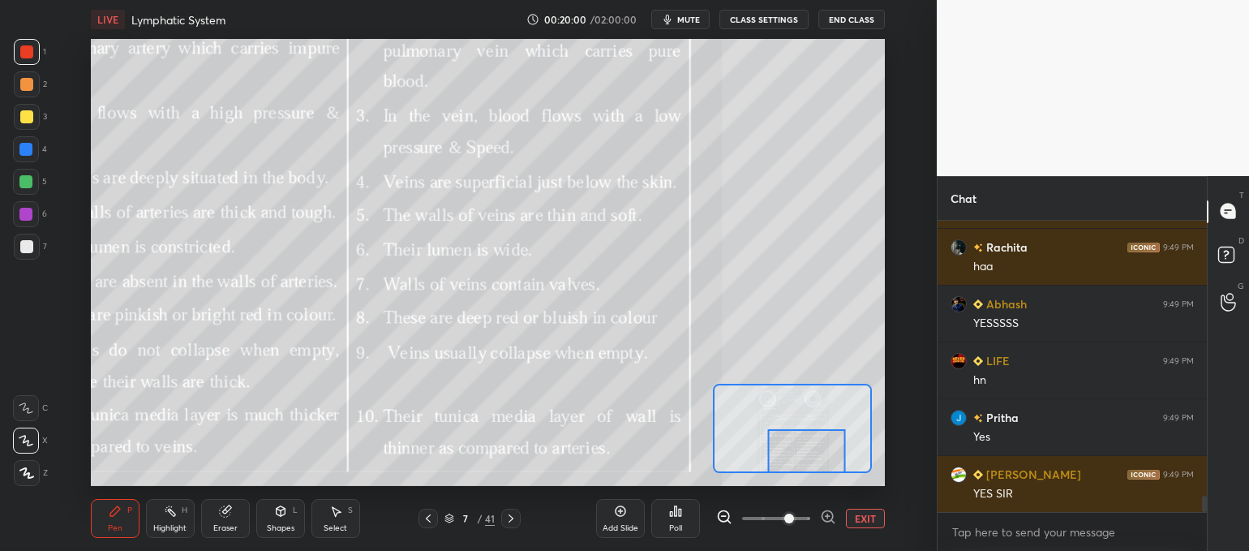
scroll to position [5025, 0]
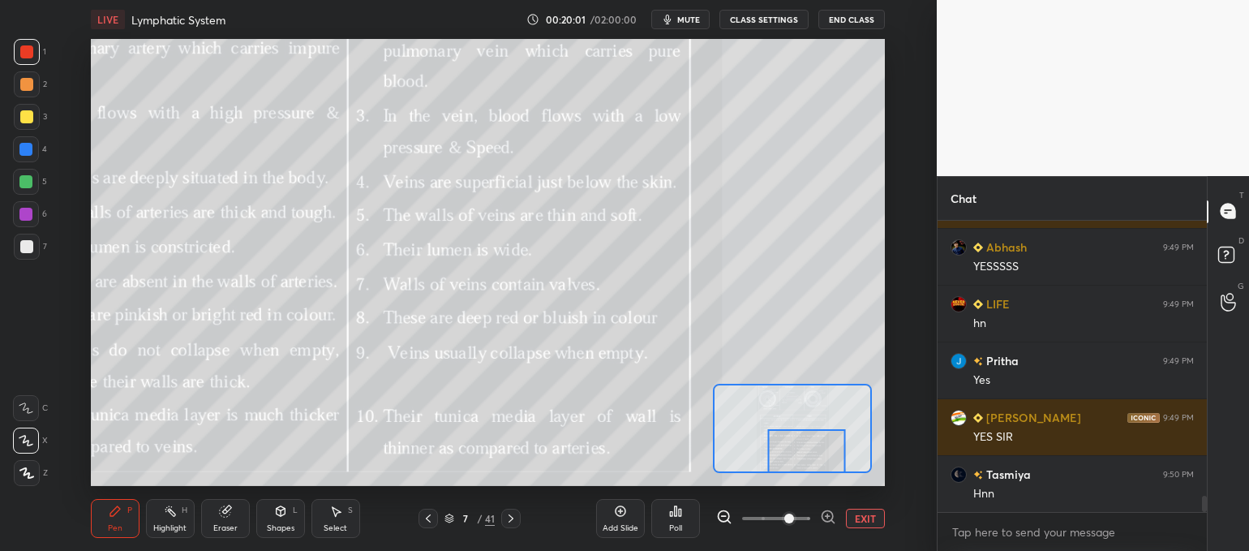
click at [859, 510] on button "EXIT" at bounding box center [865, 517] width 39 height 19
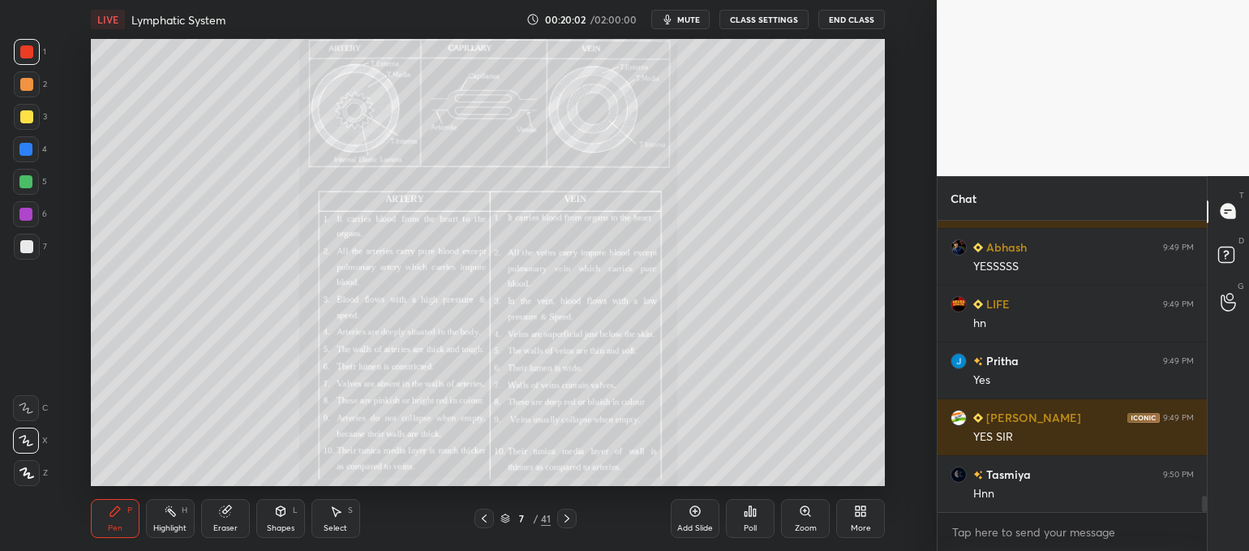
click at [860, 512] on icon at bounding box center [860, 510] width 13 height 13
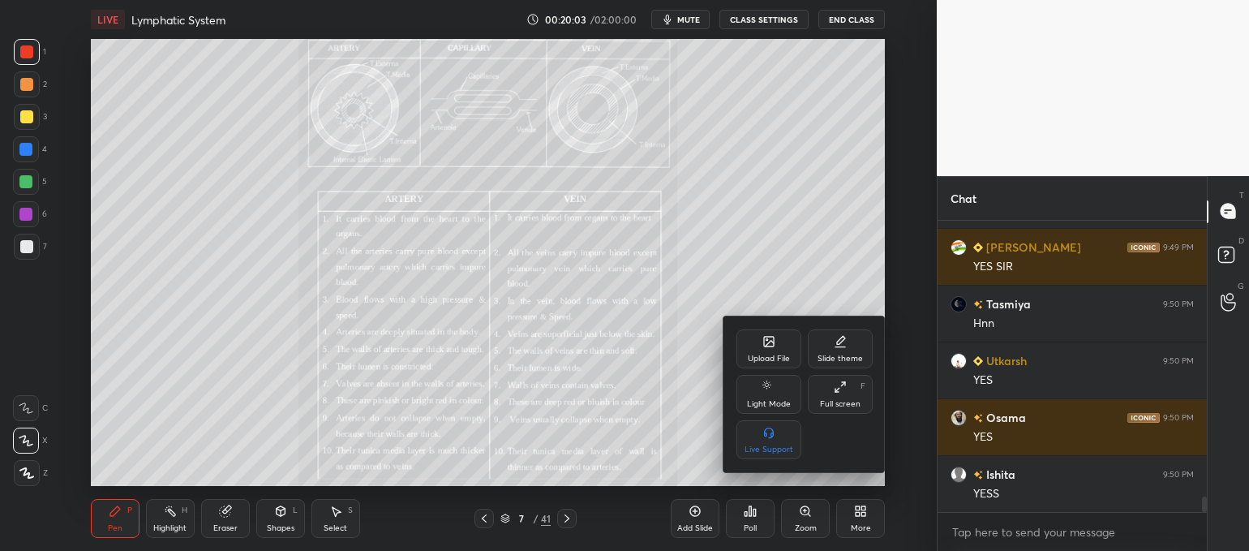
click at [769, 341] on icon at bounding box center [769, 341] width 10 height 10
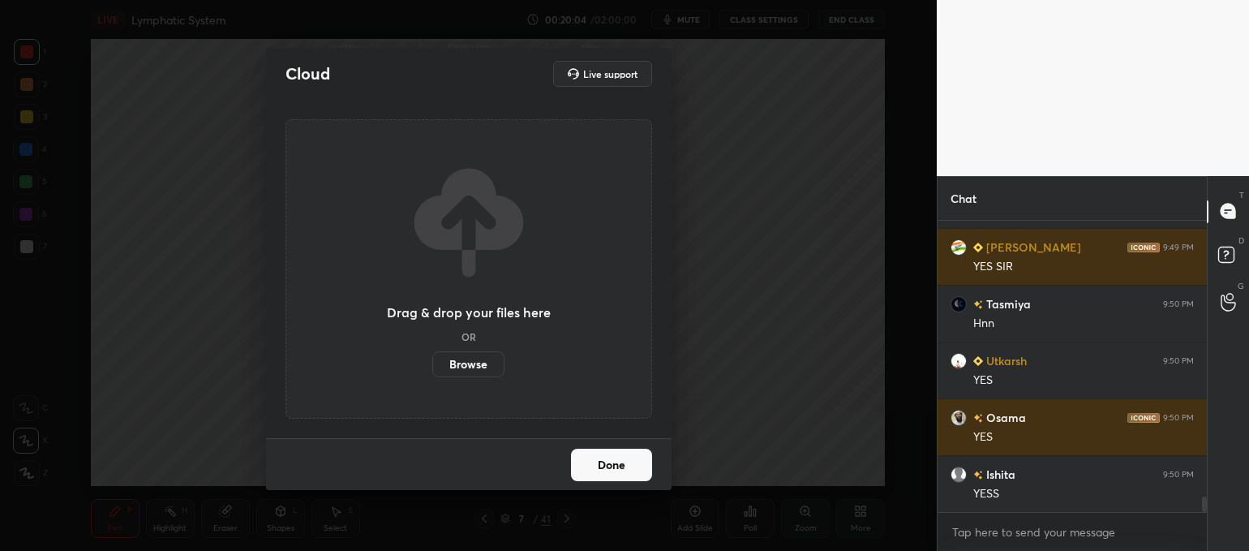
scroll to position [5252, 0]
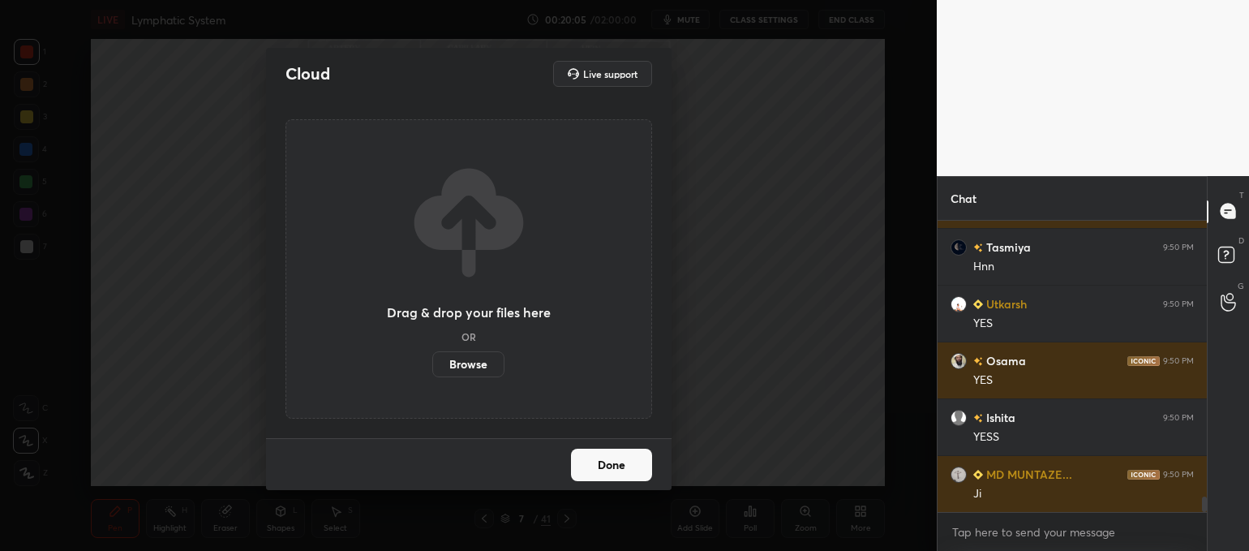
click at [473, 366] on label "Browse" at bounding box center [468, 364] width 72 height 26
click at [432, 366] on input "Browse" at bounding box center [432, 364] width 0 height 26
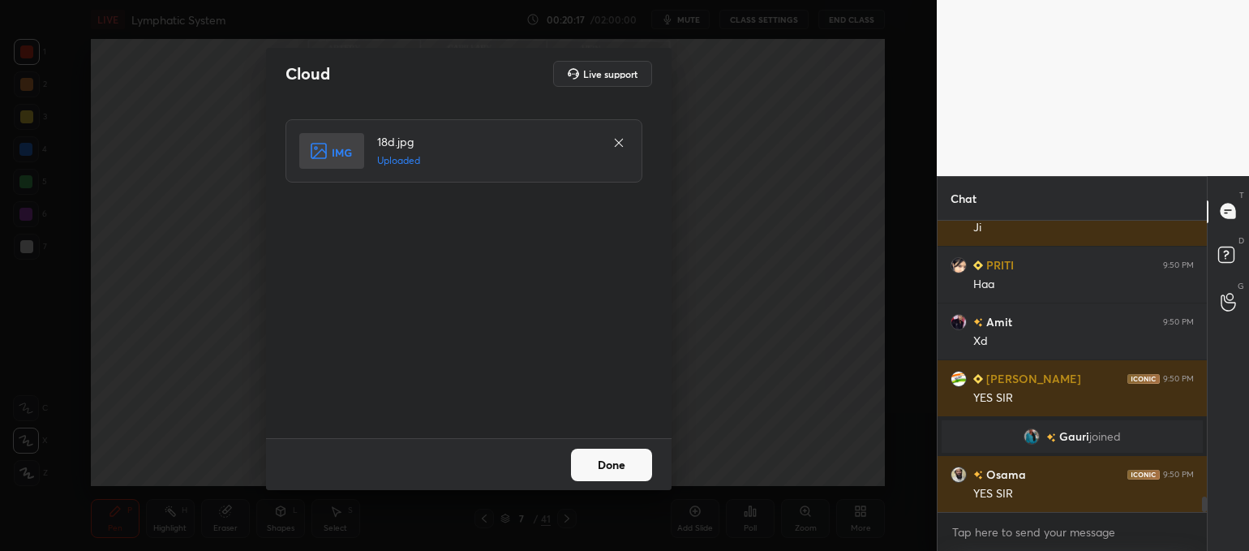
scroll to position [5228, 0]
click at [639, 473] on button "Done" at bounding box center [611, 464] width 81 height 32
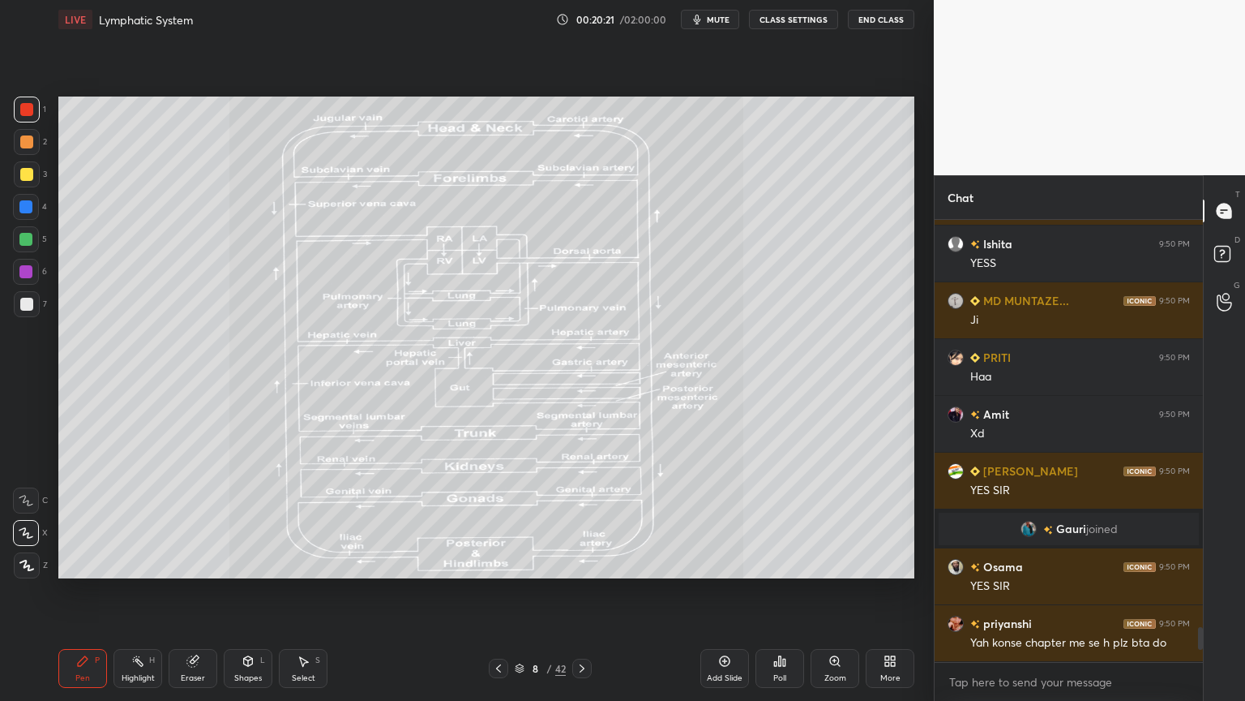
scroll to position [4869, 0]
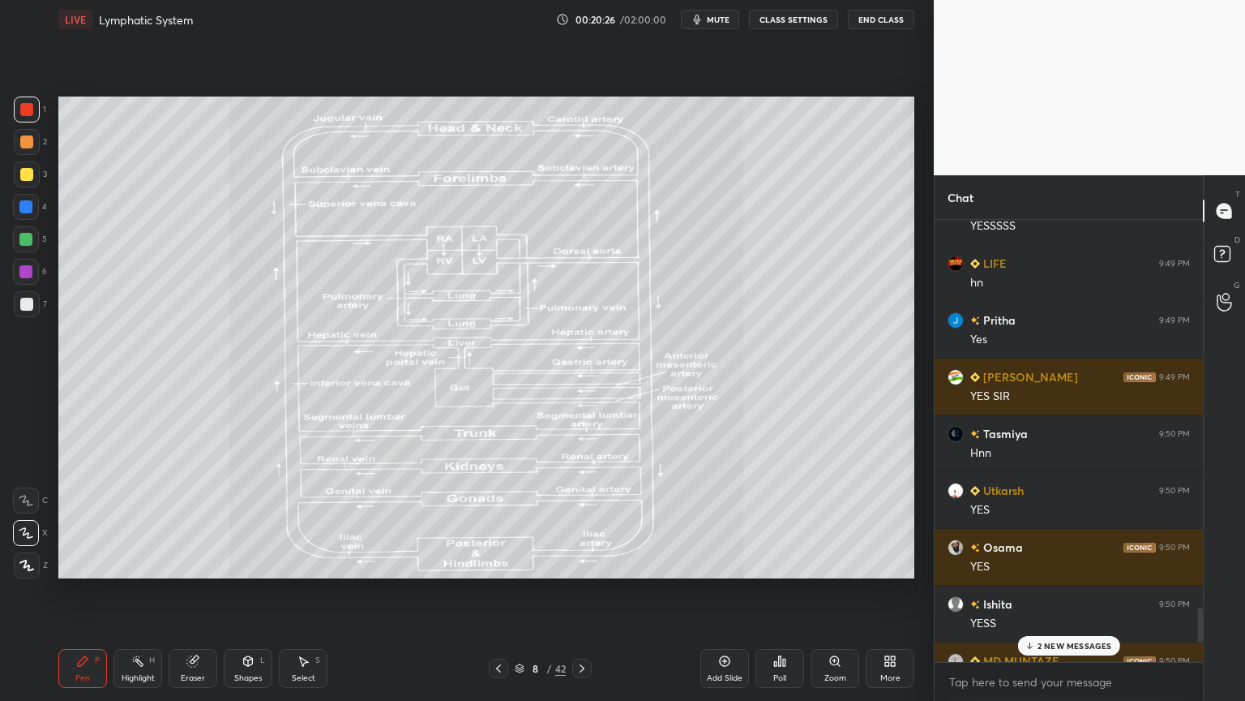
click at [32, 177] on div at bounding box center [26, 174] width 13 height 13
drag, startPoint x: 32, startPoint y: 174, endPoint x: 32, endPoint y: 182, distance: 8.1
click at [31, 176] on div at bounding box center [27, 174] width 26 height 26
click at [140, 550] on div "Highlight" at bounding box center [138, 678] width 33 height 8
click at [1076, 550] on p "13 NEW MESSAGES" at bounding box center [1075, 646] width 78 height 10
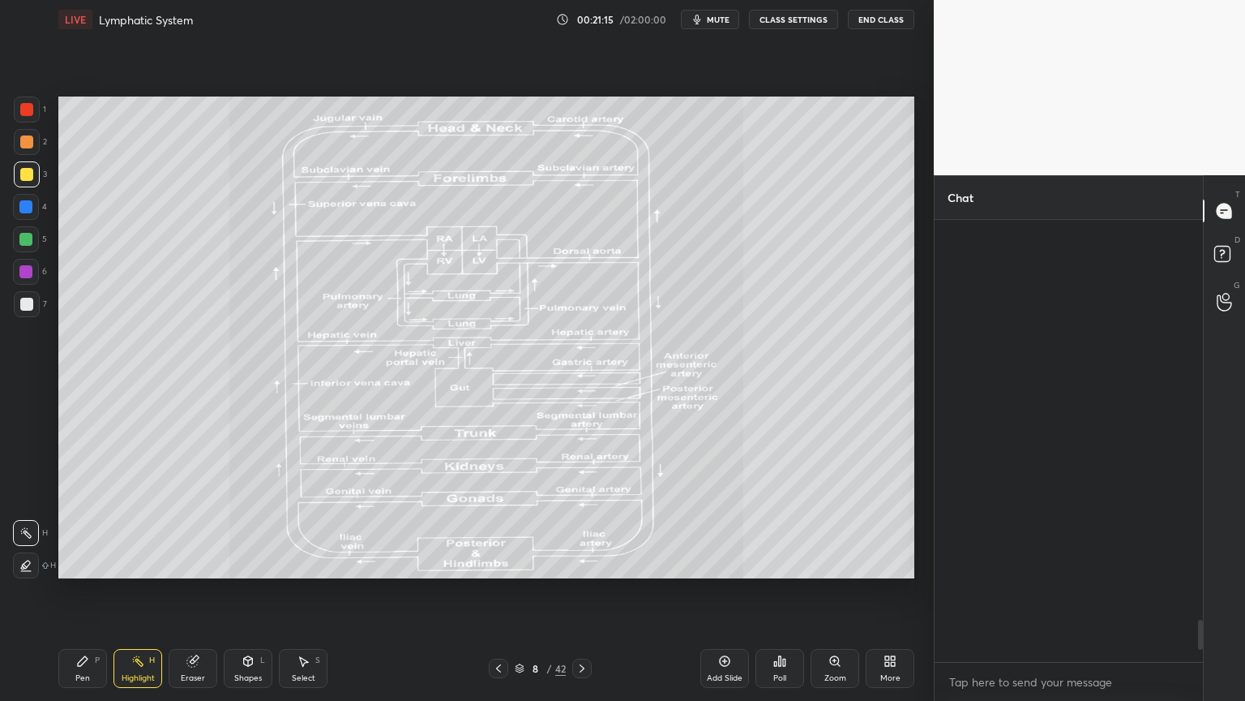
scroll to position [5984, 0]
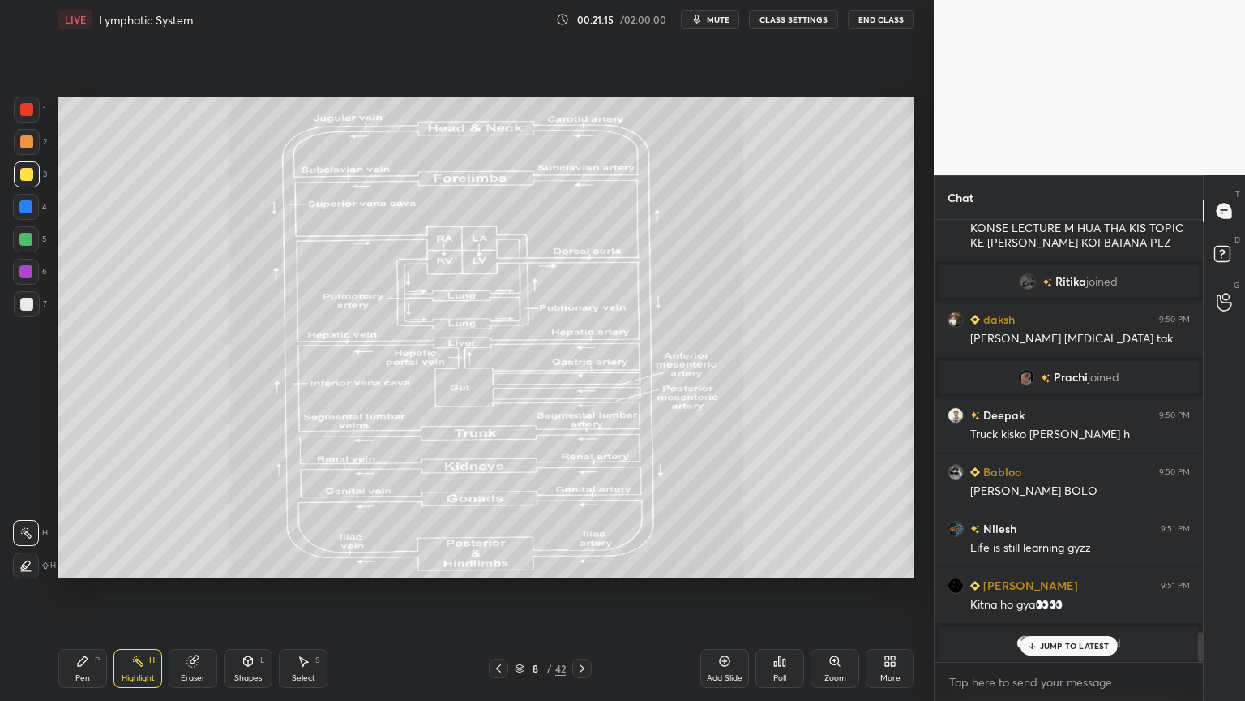
click at [1073, 550] on p "JUMP TO LATEST" at bounding box center [1075, 646] width 70 height 10
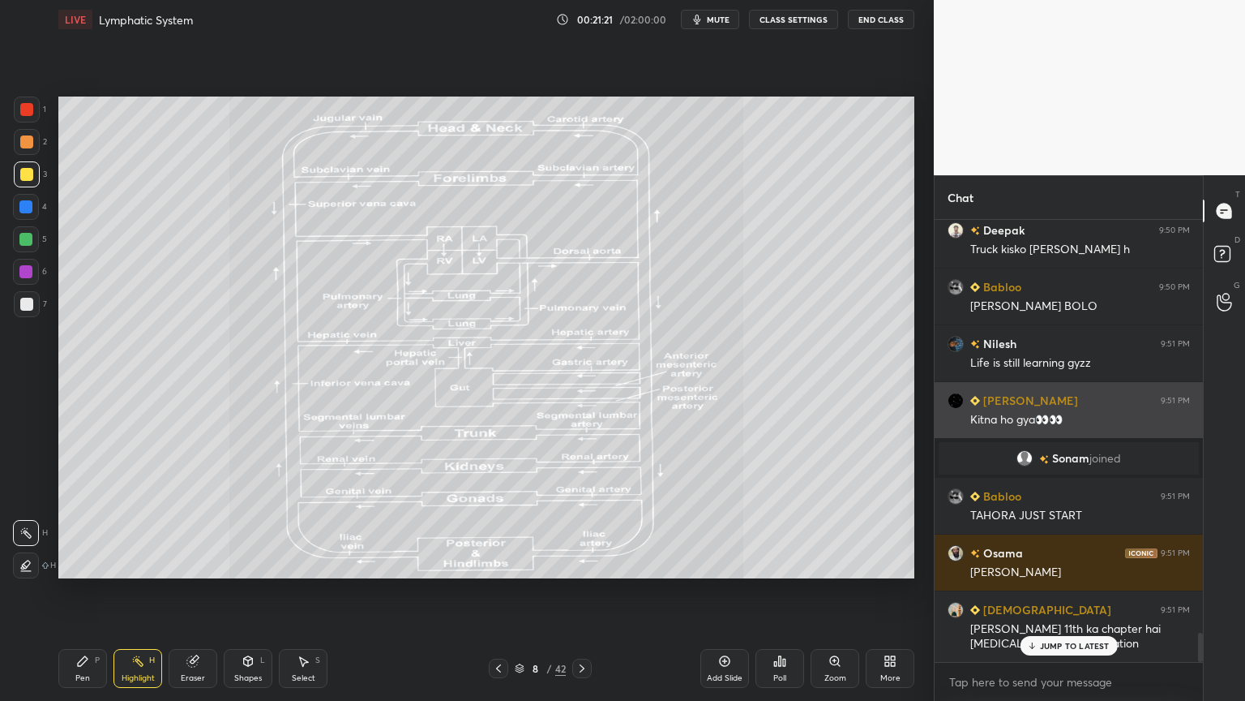
scroll to position [6207, 0]
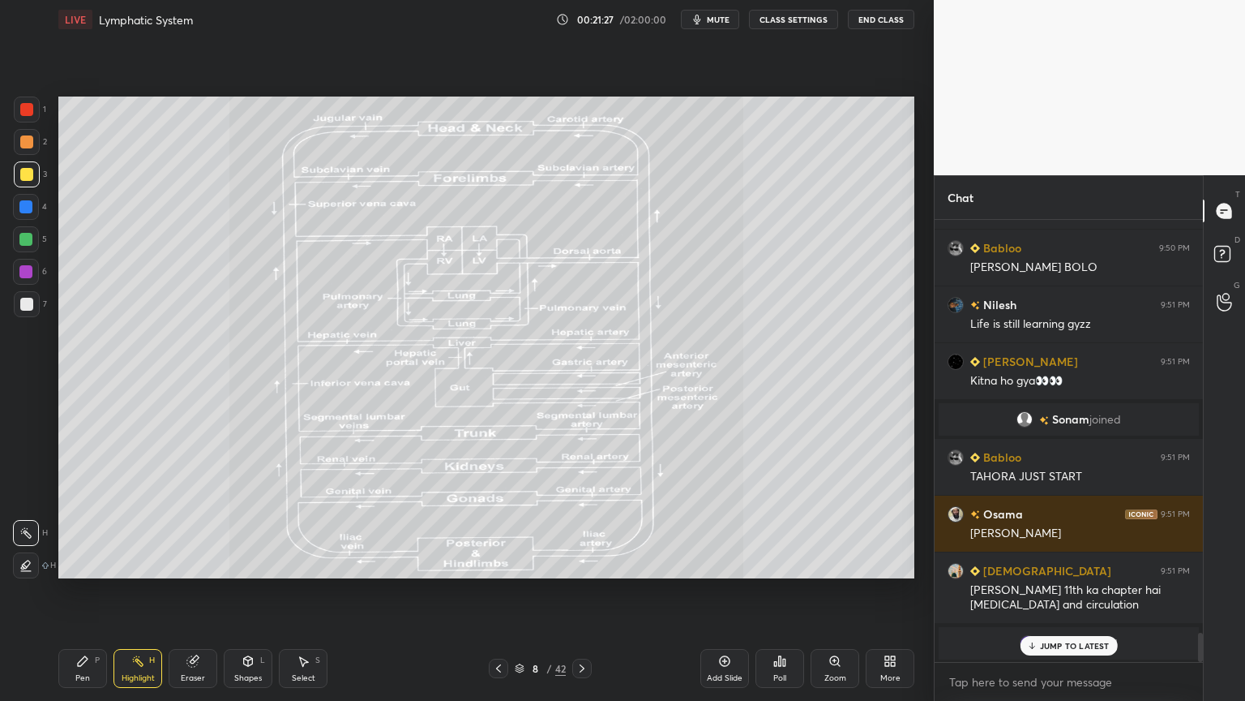
click at [723, 550] on icon at bounding box center [724, 660] width 5 height 5
click at [726, 550] on icon at bounding box center [724, 660] width 13 height 13
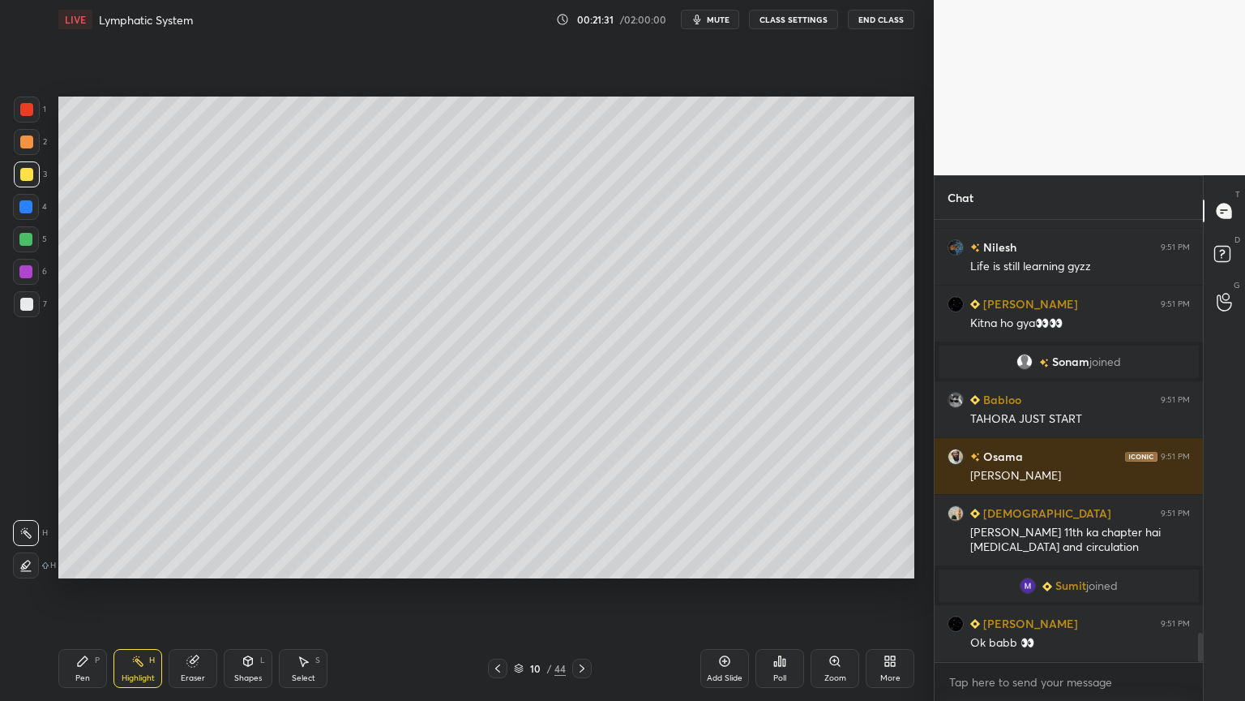
drag, startPoint x: 247, startPoint y: 672, endPoint x: 238, endPoint y: 655, distance: 19.2
click at [247, 550] on div "Shapes L" at bounding box center [248, 668] width 49 height 39
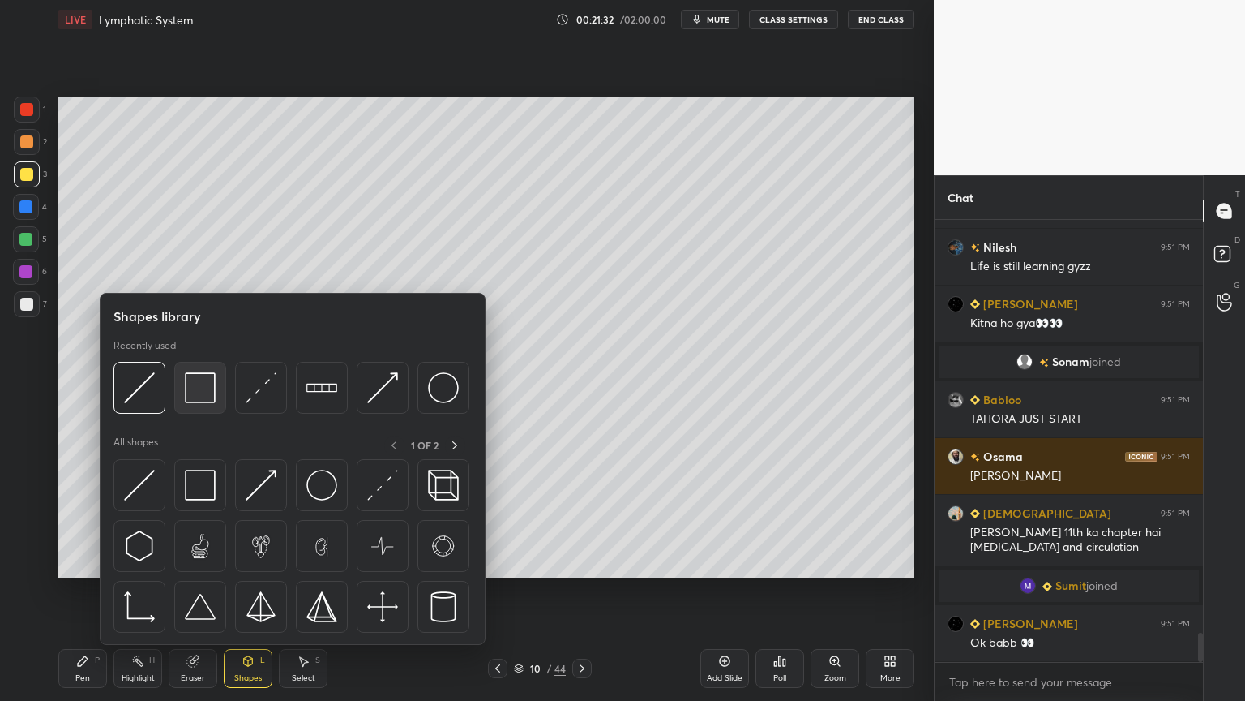
click at [196, 390] on img at bounding box center [200, 387] width 31 height 31
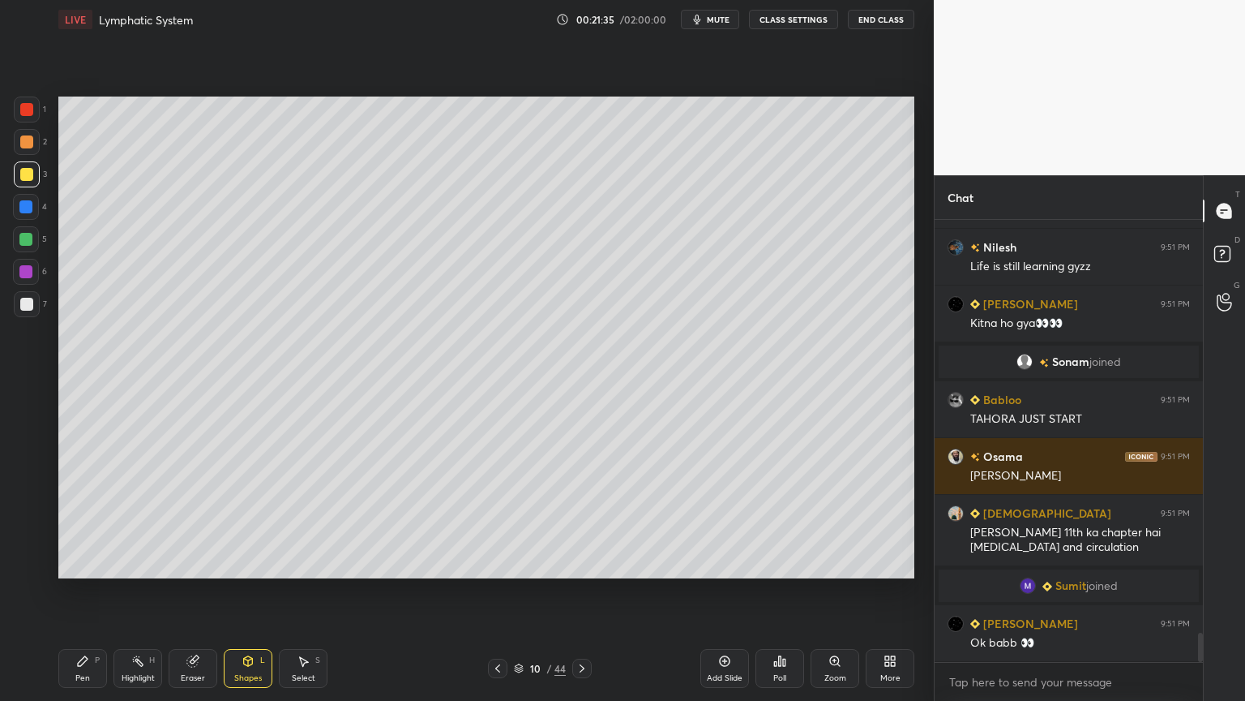
click at [29, 305] on div at bounding box center [26, 304] width 13 height 13
click at [81, 550] on div "Pen" at bounding box center [82, 678] width 15 height 8
click at [29, 206] on div at bounding box center [26, 207] width 26 height 26
click at [35, 204] on div at bounding box center [26, 207] width 26 height 26
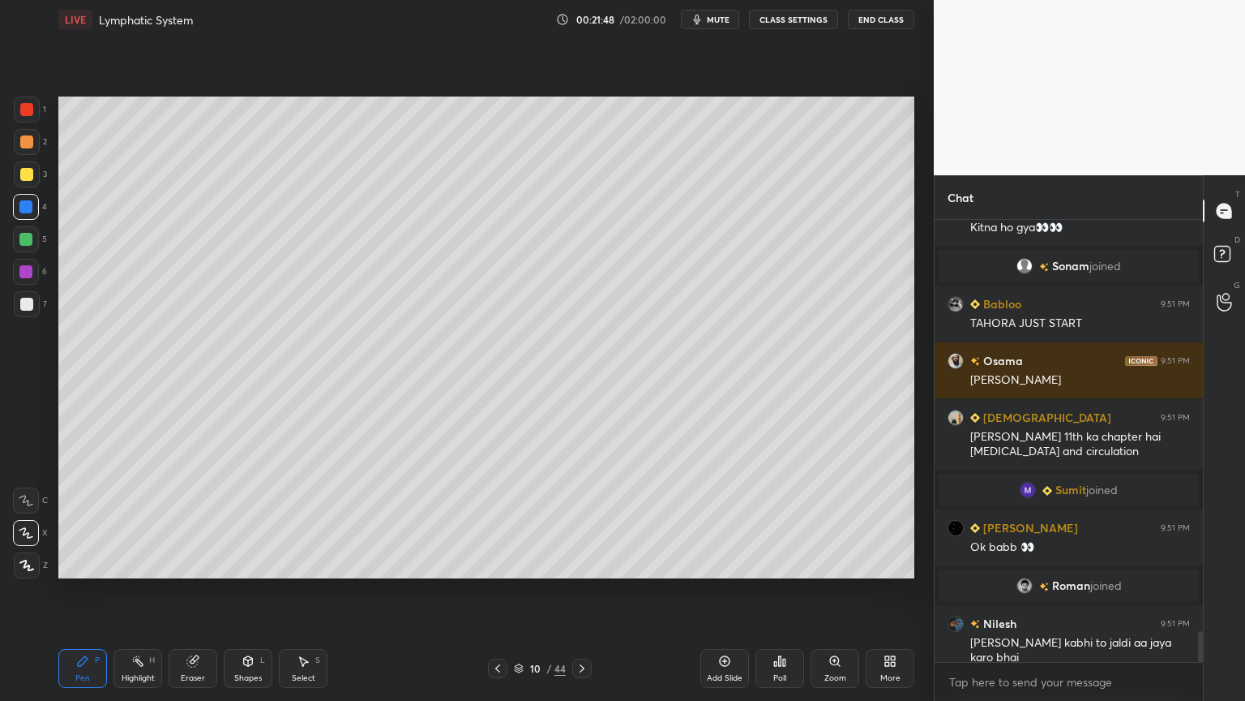
scroll to position [5960, 0]
drag, startPoint x: 195, startPoint y: 673, endPoint x: 211, endPoint y: 601, distance: 74.0
click at [195, 550] on div "Eraser" at bounding box center [193, 678] width 24 height 8
click at [85, 550] on div "Pen P" at bounding box center [82, 668] width 49 height 39
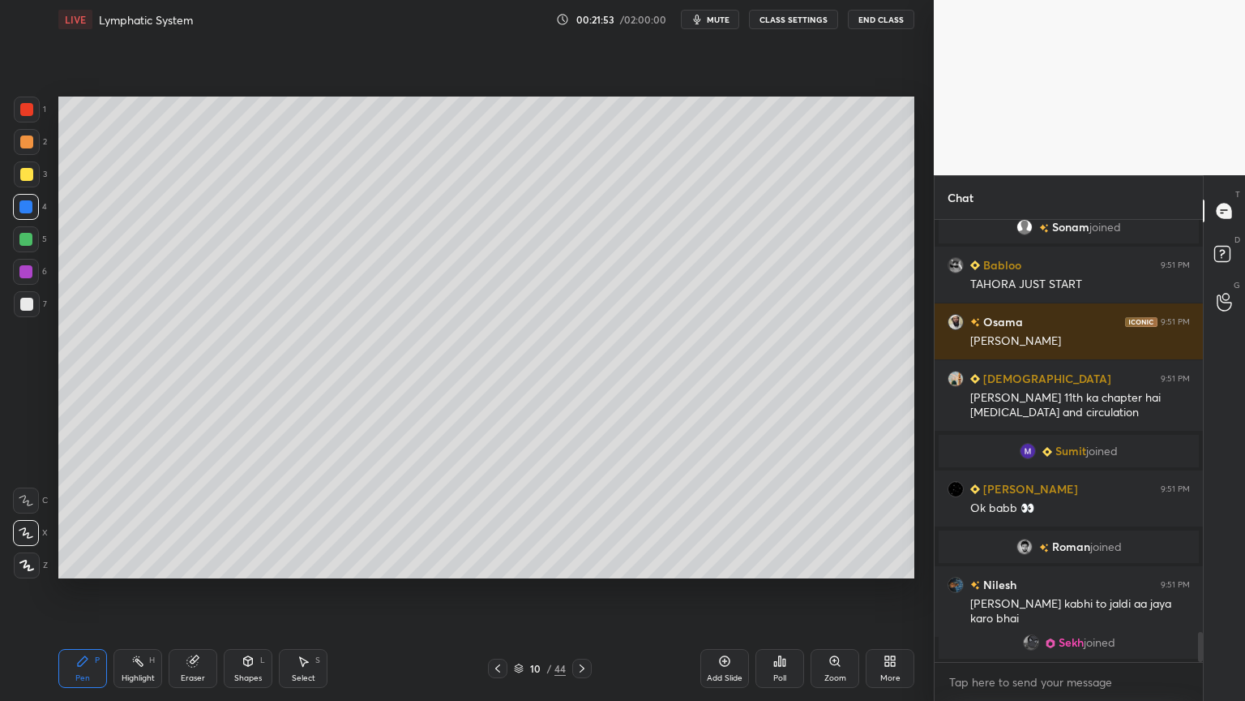
drag, startPoint x: 26, startPoint y: 571, endPoint x: 55, endPoint y: 520, distance: 58.8
click at [29, 550] on icon at bounding box center [26, 564] width 15 height 11
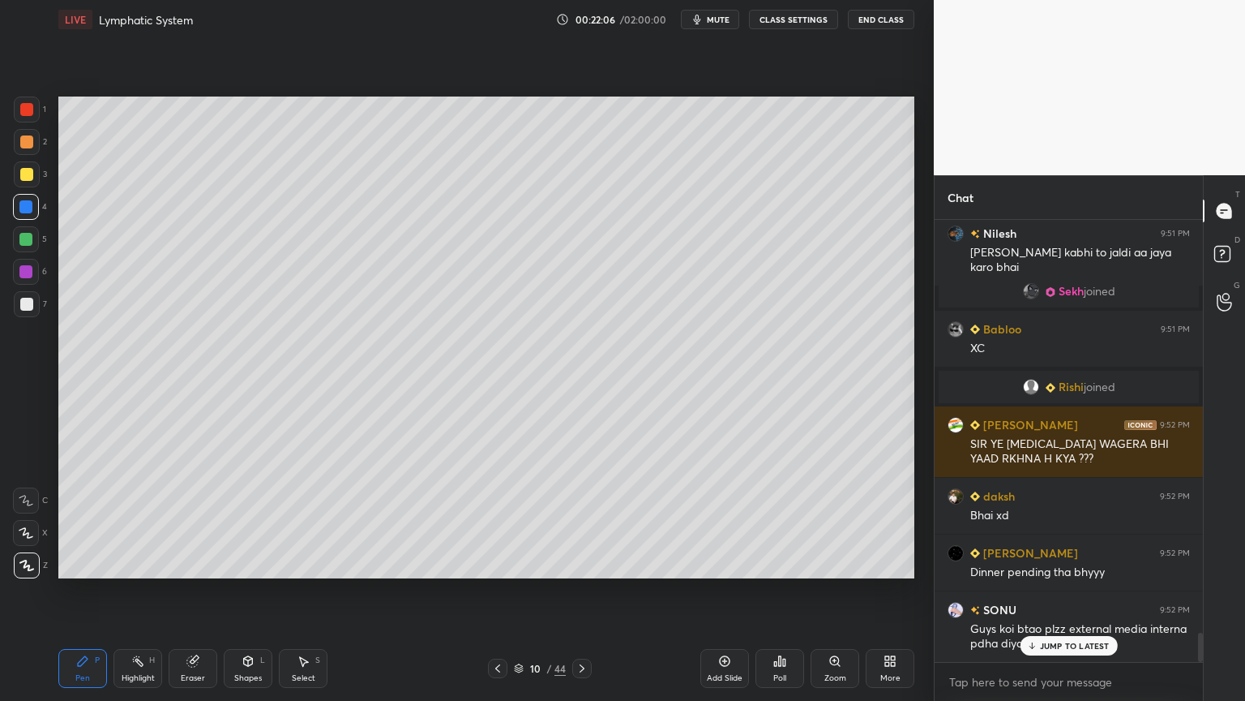
scroll to position [6340, 0]
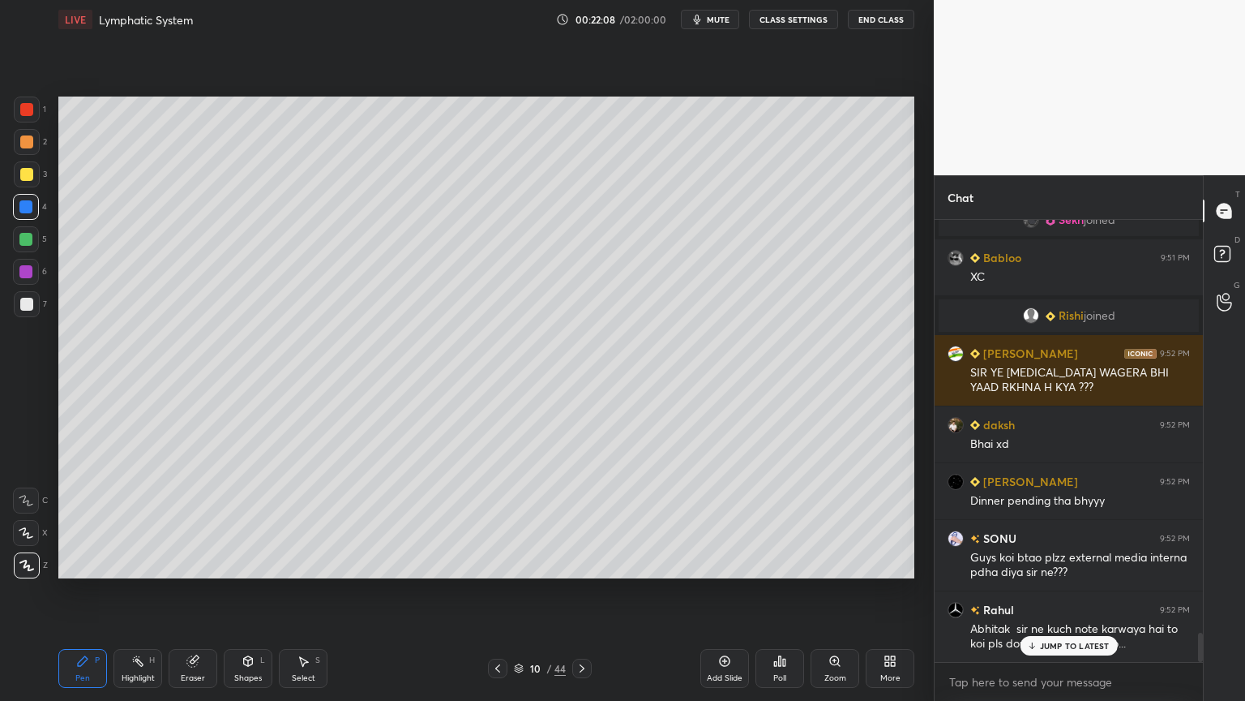
click at [726, 20] on span "mute" at bounding box center [718, 19] width 23 height 11
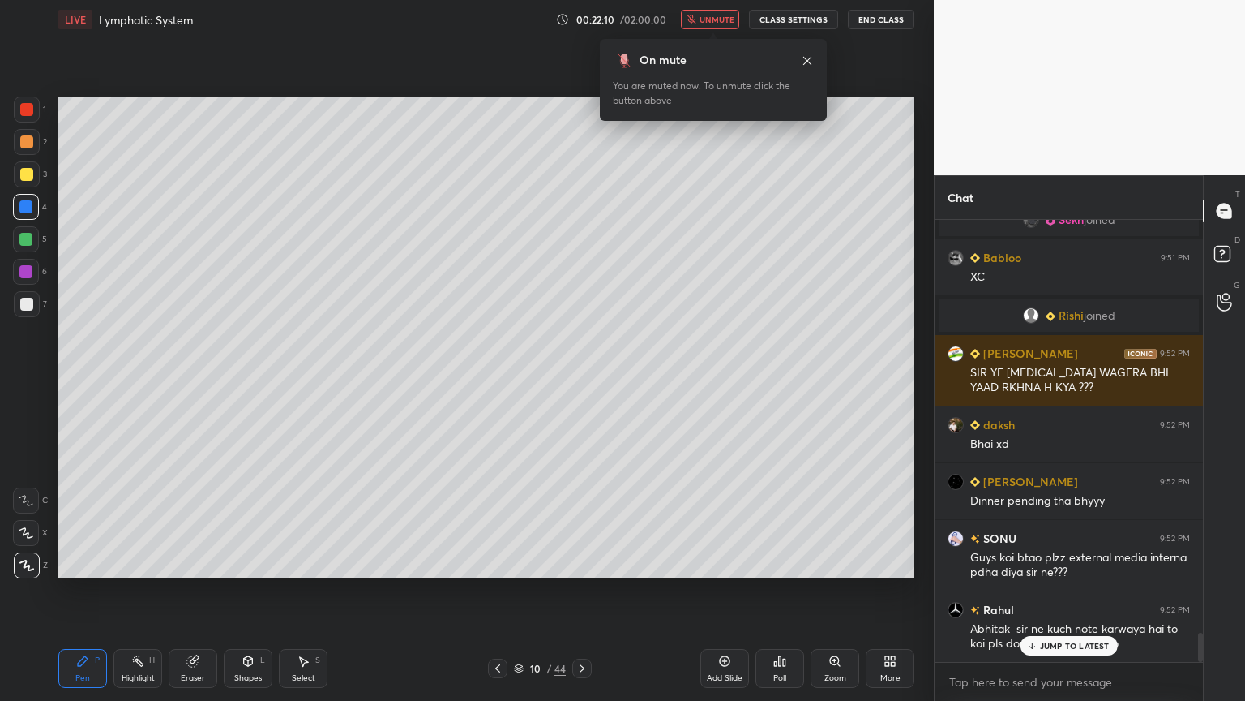
click at [30, 109] on div at bounding box center [26, 109] width 13 height 13
click at [725, 24] on button "unmute" at bounding box center [710, 19] width 58 height 19
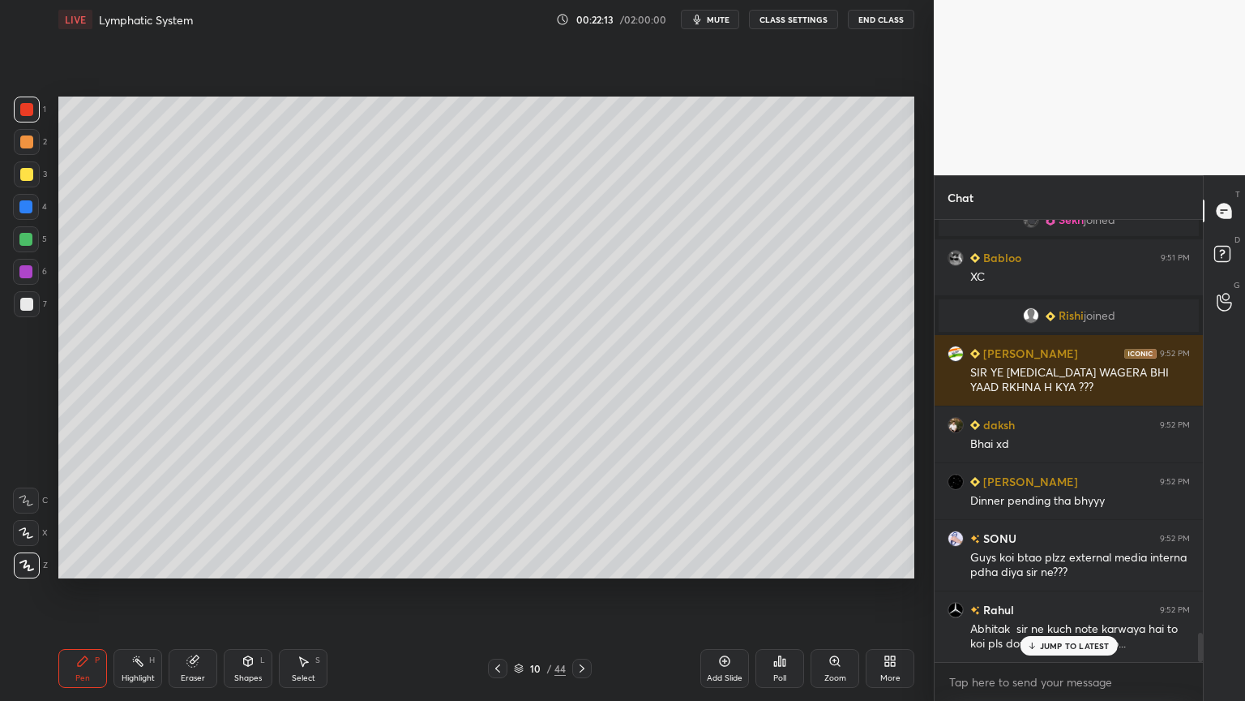
scroll to position [6398, 0]
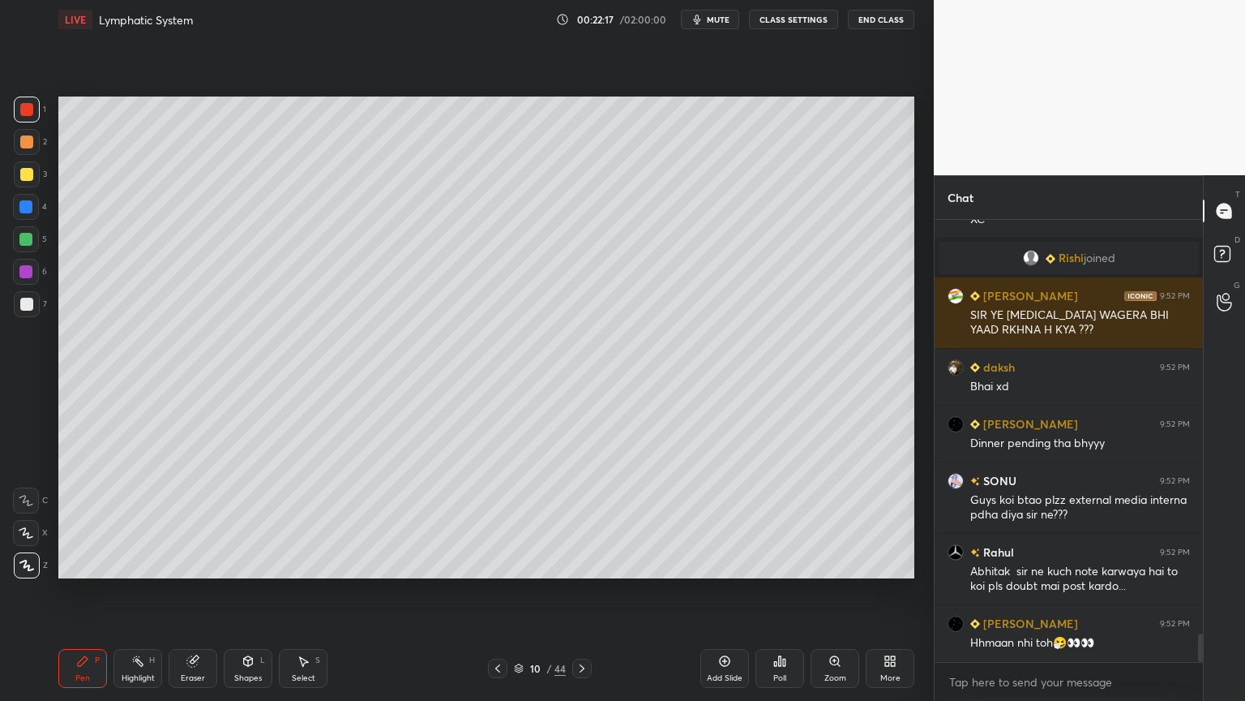
drag, startPoint x: 721, startPoint y: 19, endPoint x: 721, endPoint y: 36, distance: 17.0
click at [722, 20] on span "mute" at bounding box center [718, 19] width 23 height 11
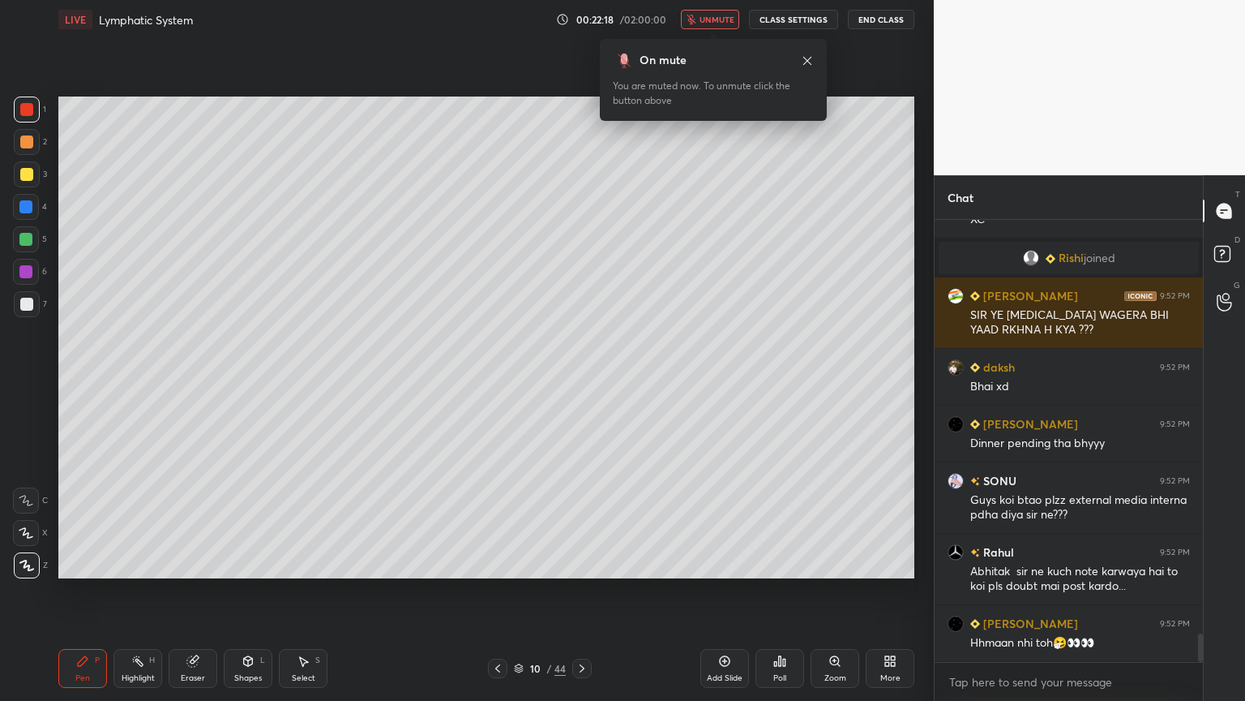
scroll to position [6454, 0]
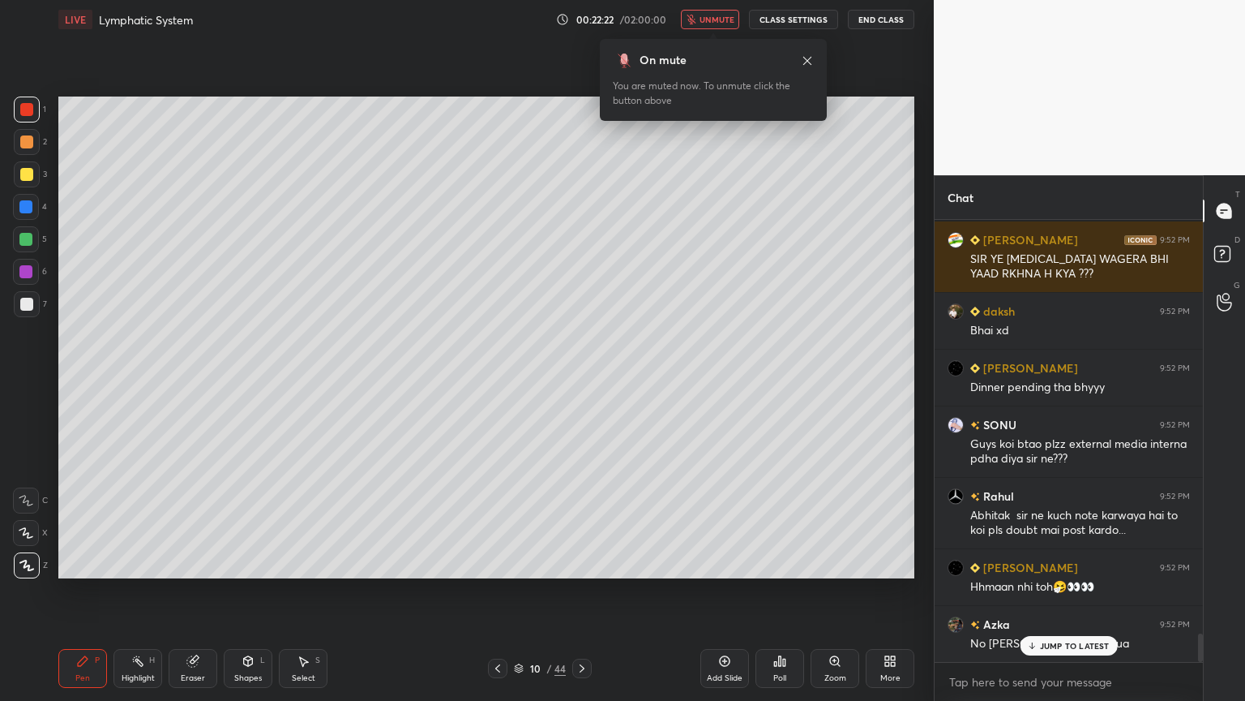
click at [727, 23] on span "unmute" at bounding box center [717, 19] width 35 height 11
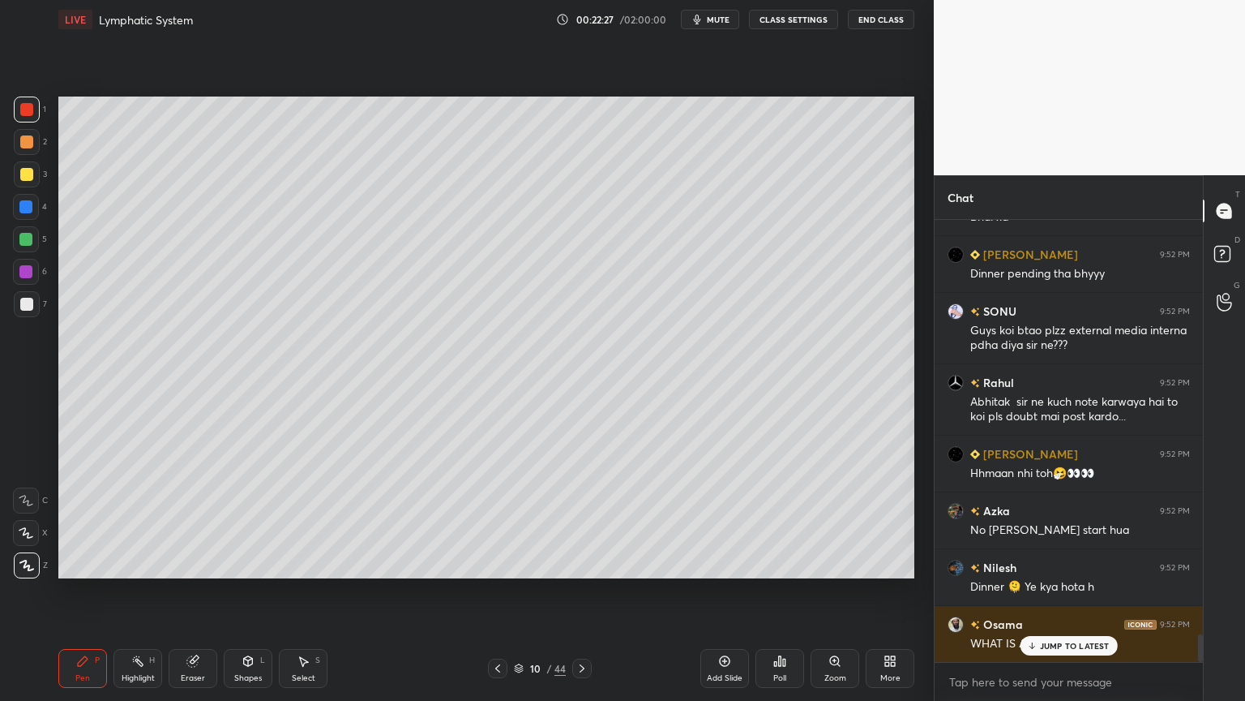
scroll to position [6625, 0]
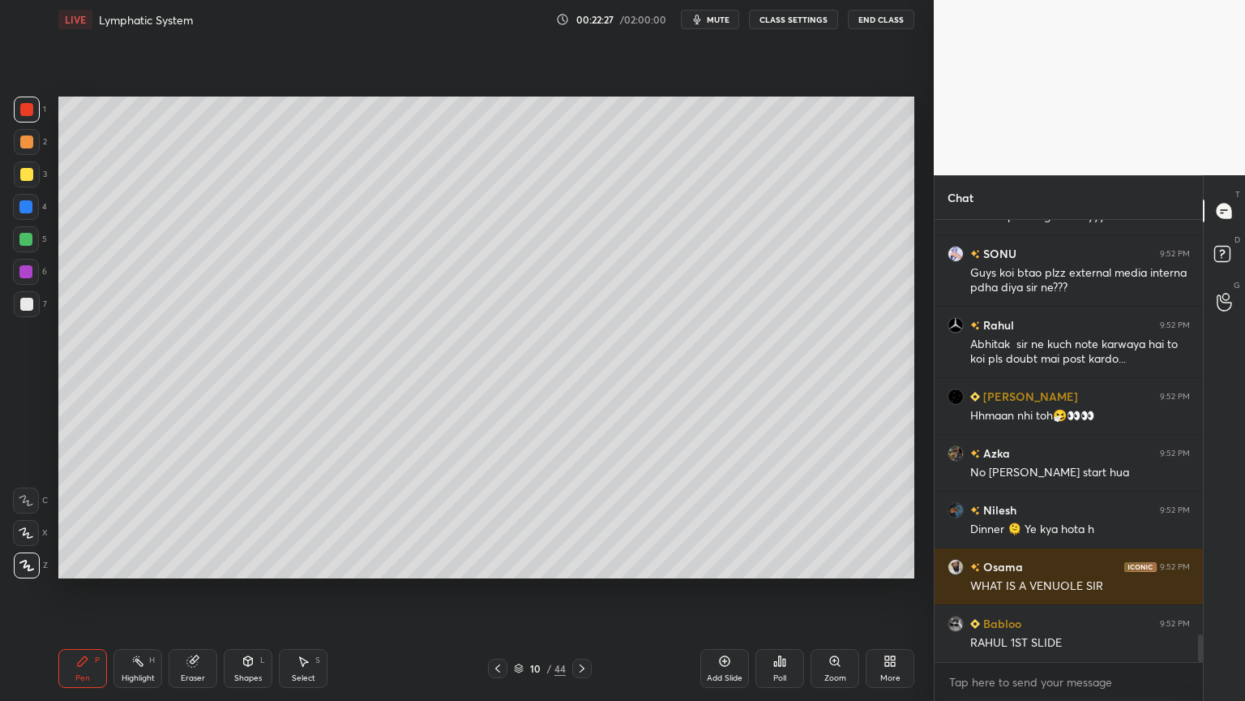
click at [28, 305] on div at bounding box center [26, 304] width 13 height 13
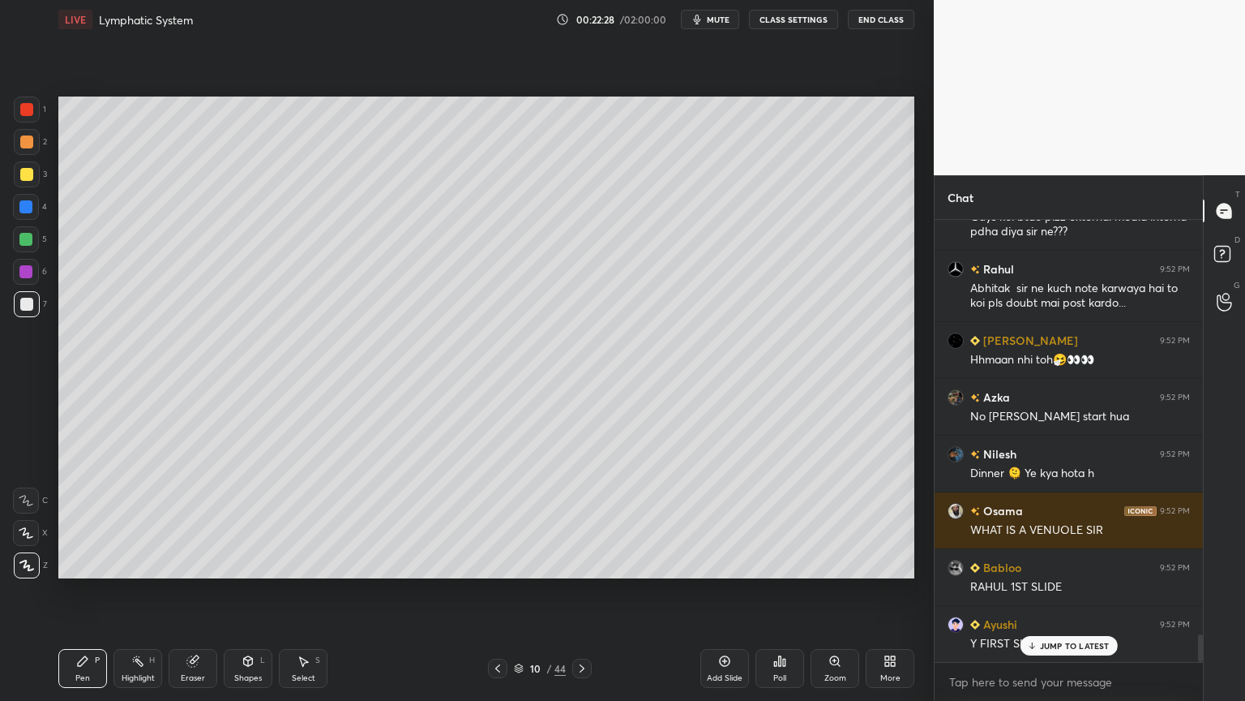
scroll to position [6738, 0]
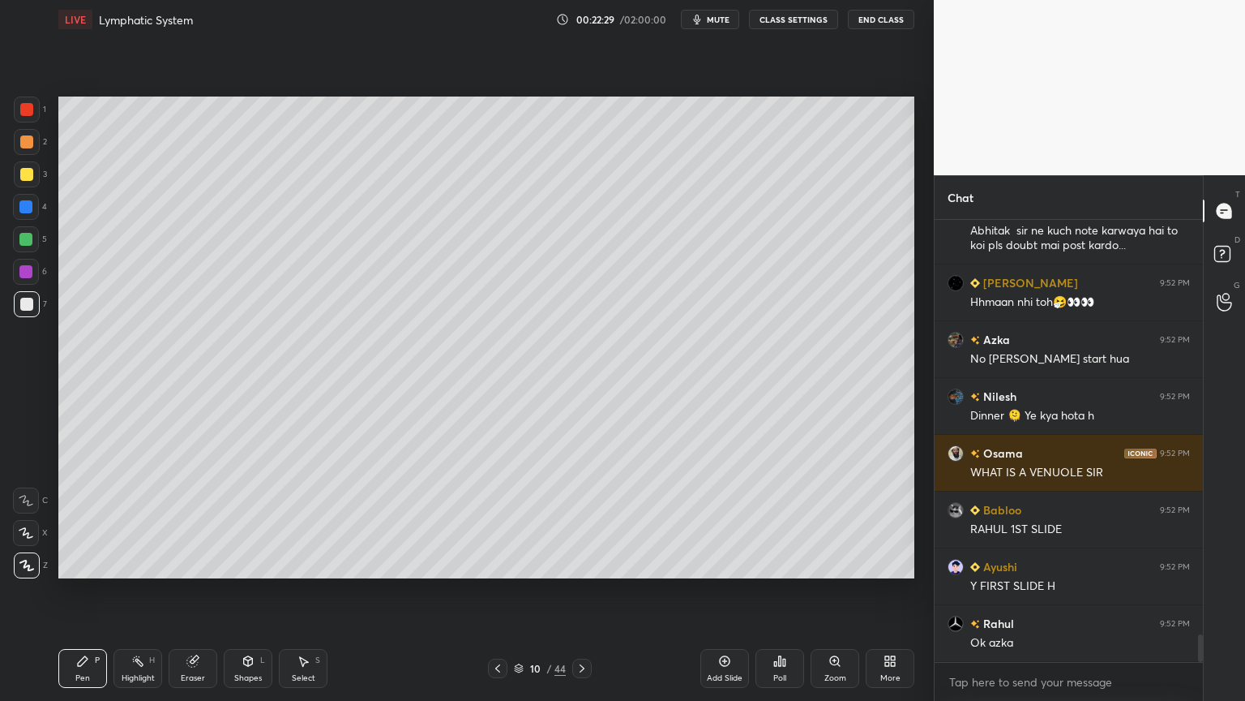
click at [250, 550] on icon at bounding box center [248, 661] width 9 height 10
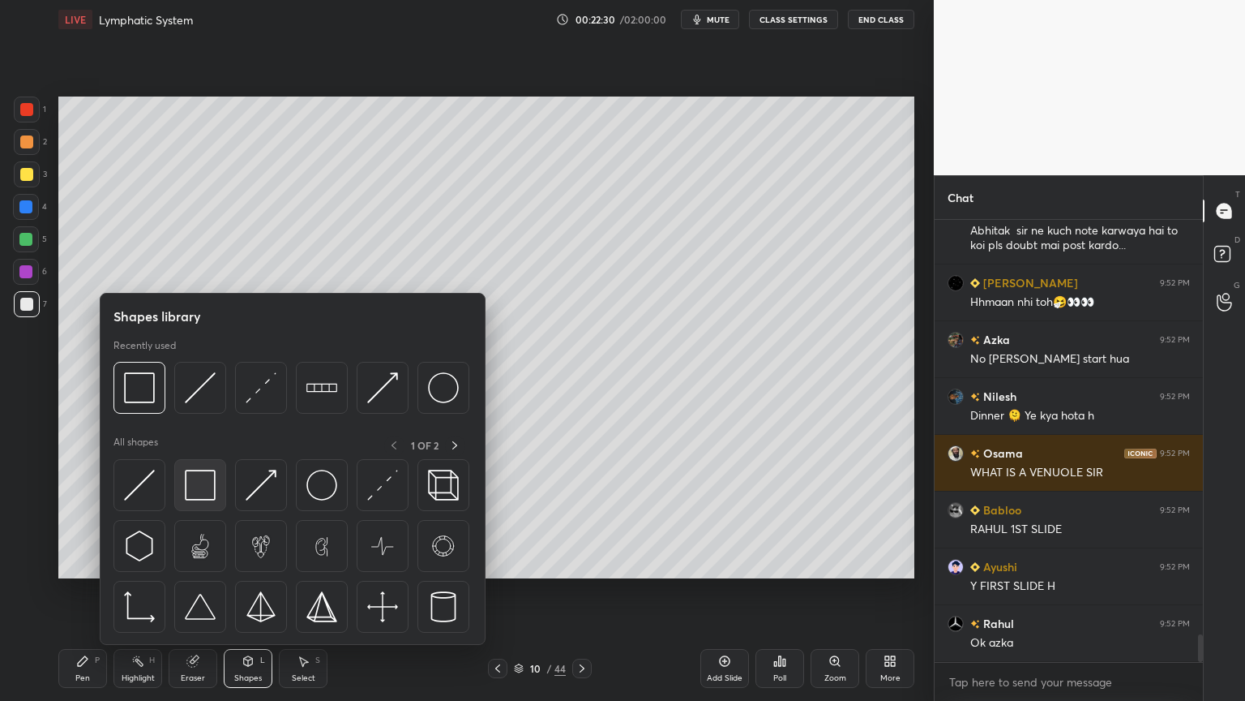
click at [208, 495] on img at bounding box center [200, 484] width 31 height 31
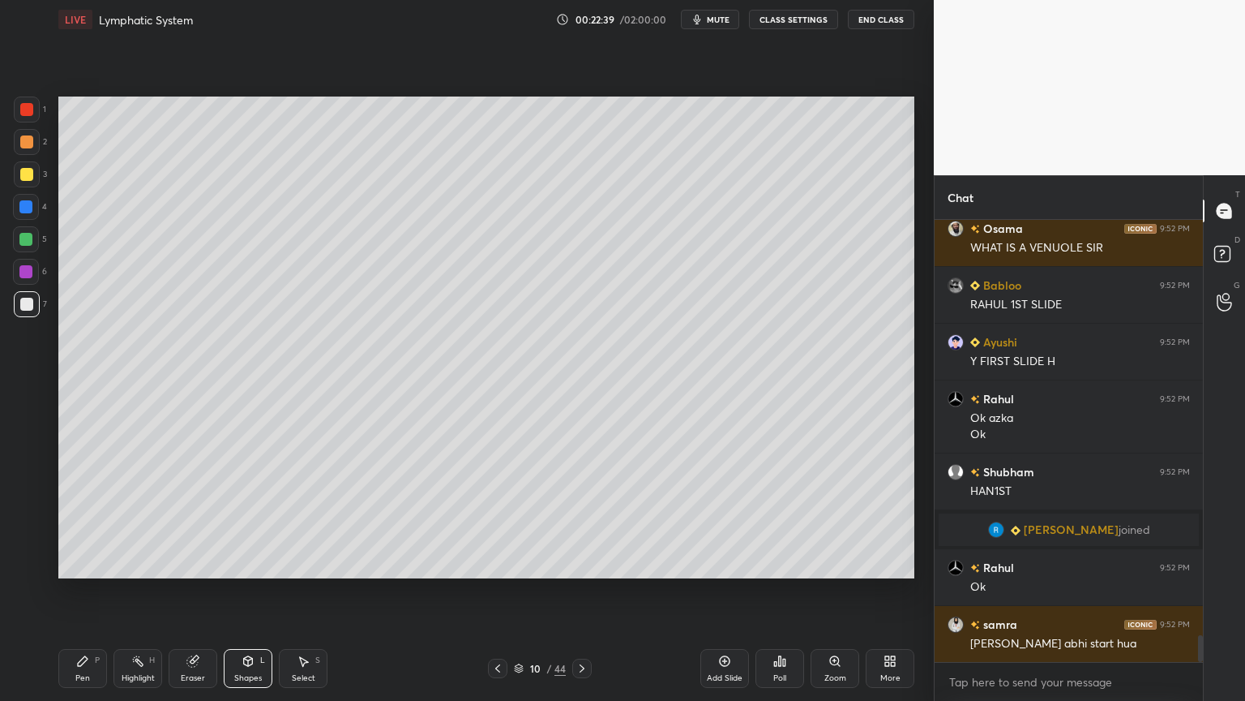
scroll to position [7002, 0]
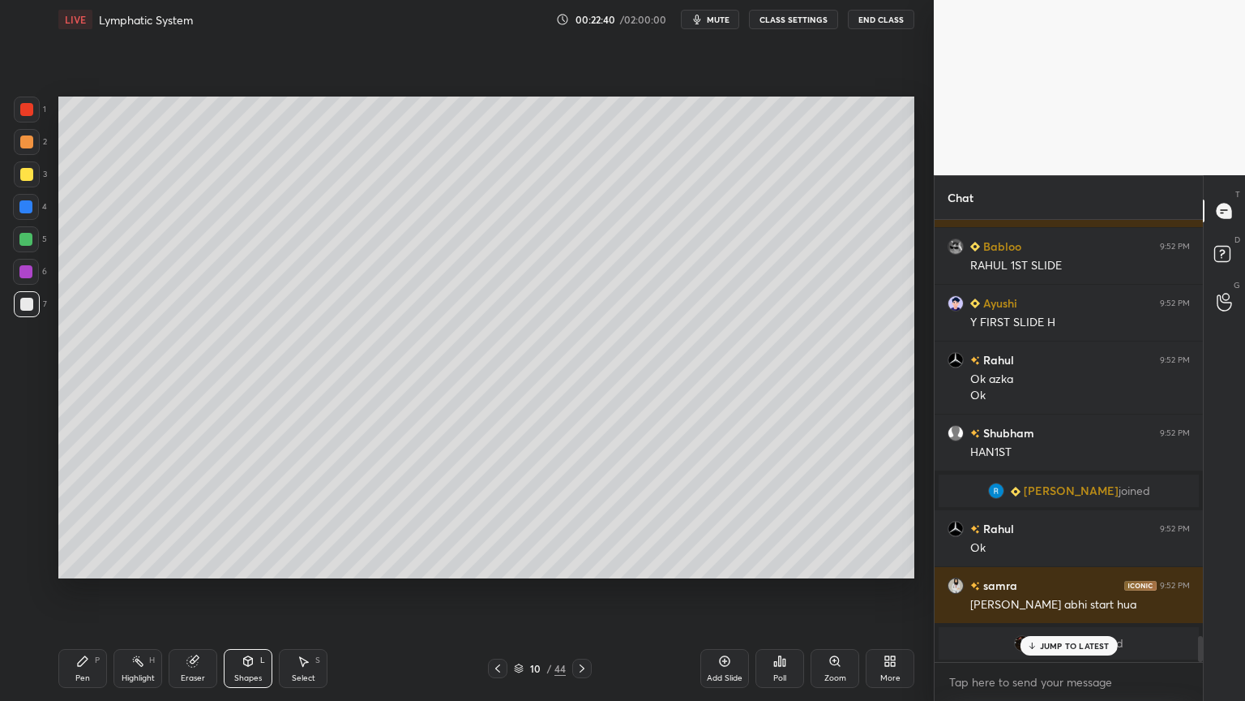
click at [75, 550] on div "Pen P" at bounding box center [82, 668] width 49 height 39
click at [79, 550] on icon at bounding box center [83, 661] width 10 height 10
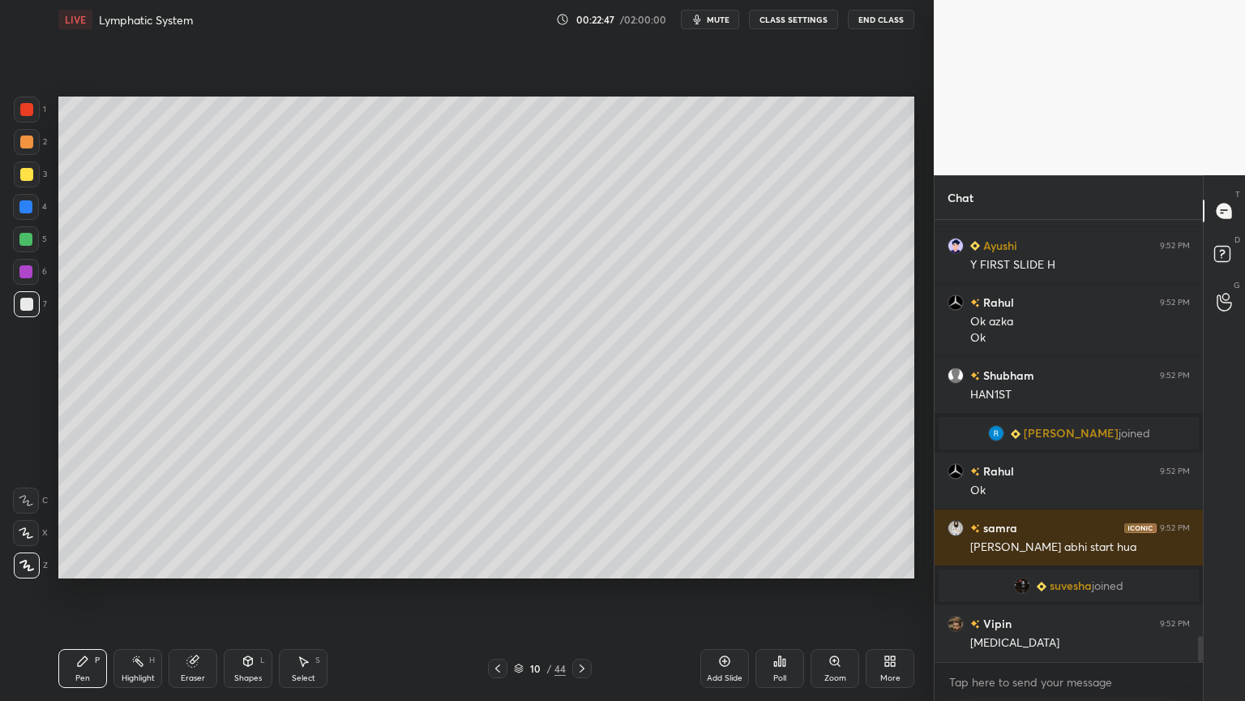
click at [29, 208] on div at bounding box center [25, 206] width 13 height 13
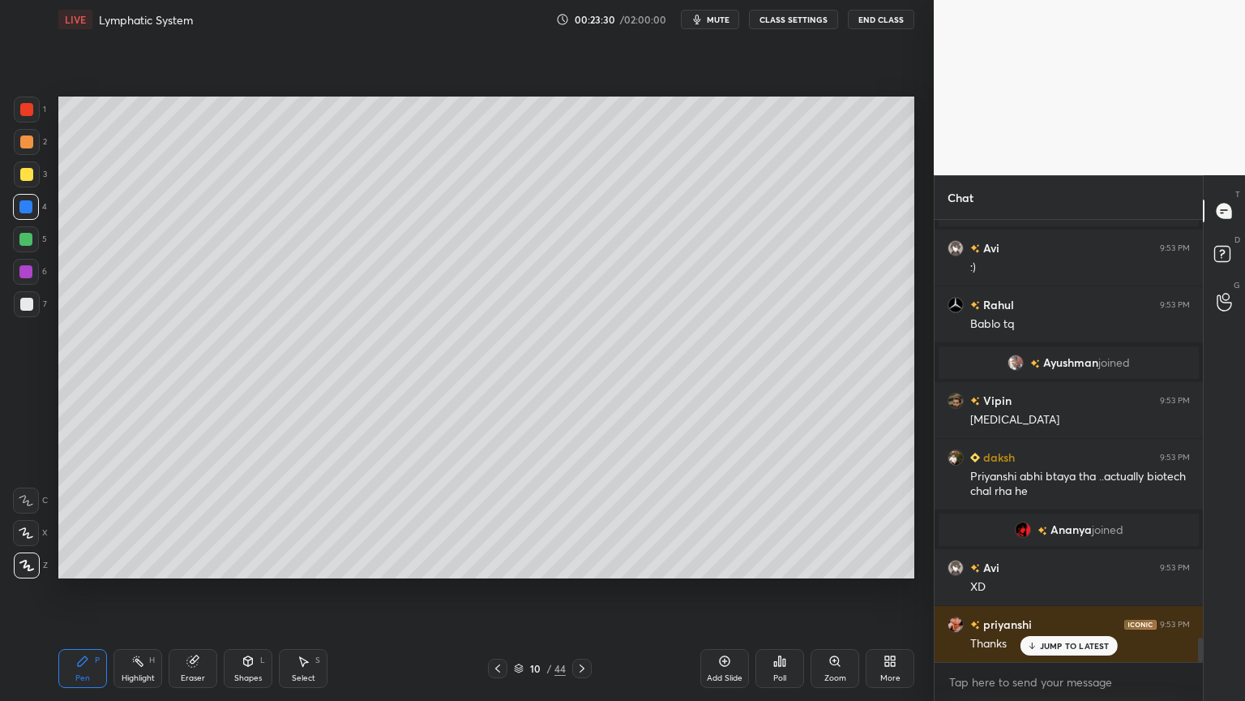
scroll to position [7601, 0]
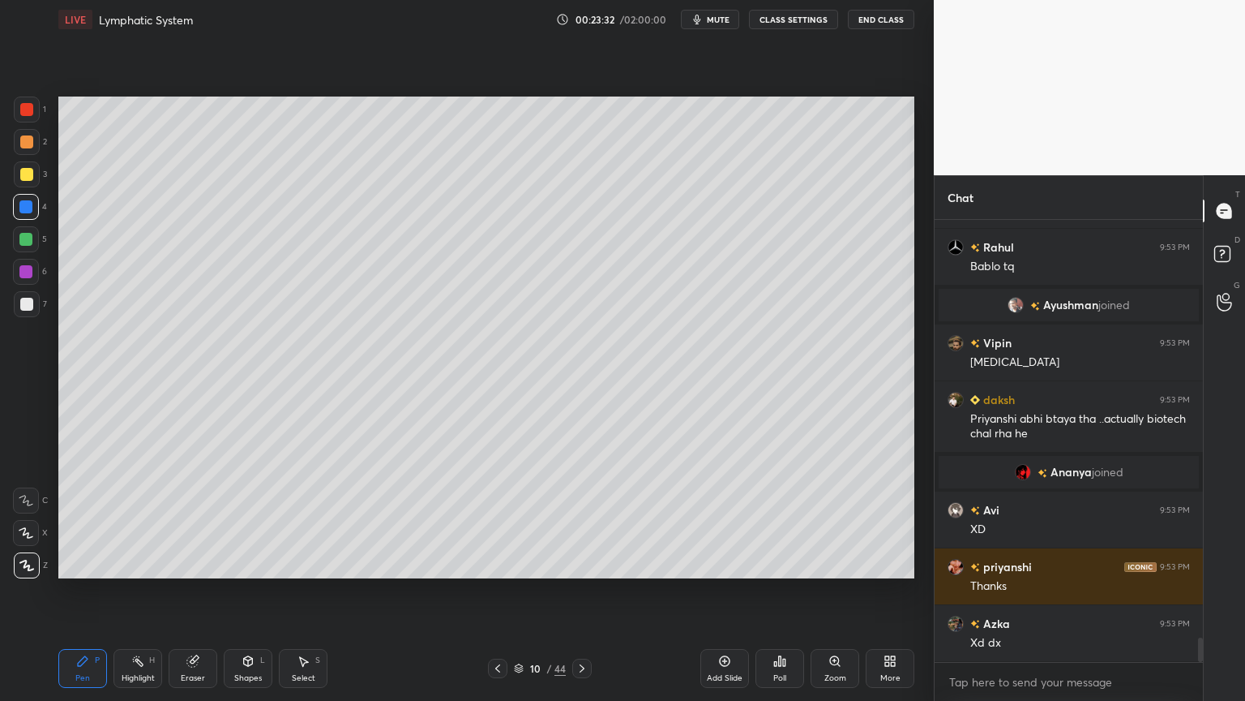
drag, startPoint x: 162, startPoint y: 665, endPoint x: 153, endPoint y: 664, distance: 9.0
click at [161, 550] on div "Pen P Highlight H Eraser Shapes L Select S" at bounding box center [218, 668] width 321 height 39
drag, startPoint x: 147, startPoint y: 669, endPoint x: 143, endPoint y: 629, distance: 39.9
click at [147, 550] on div "Highlight H" at bounding box center [138, 668] width 49 height 39
click at [26, 301] on div at bounding box center [26, 304] width 13 height 13
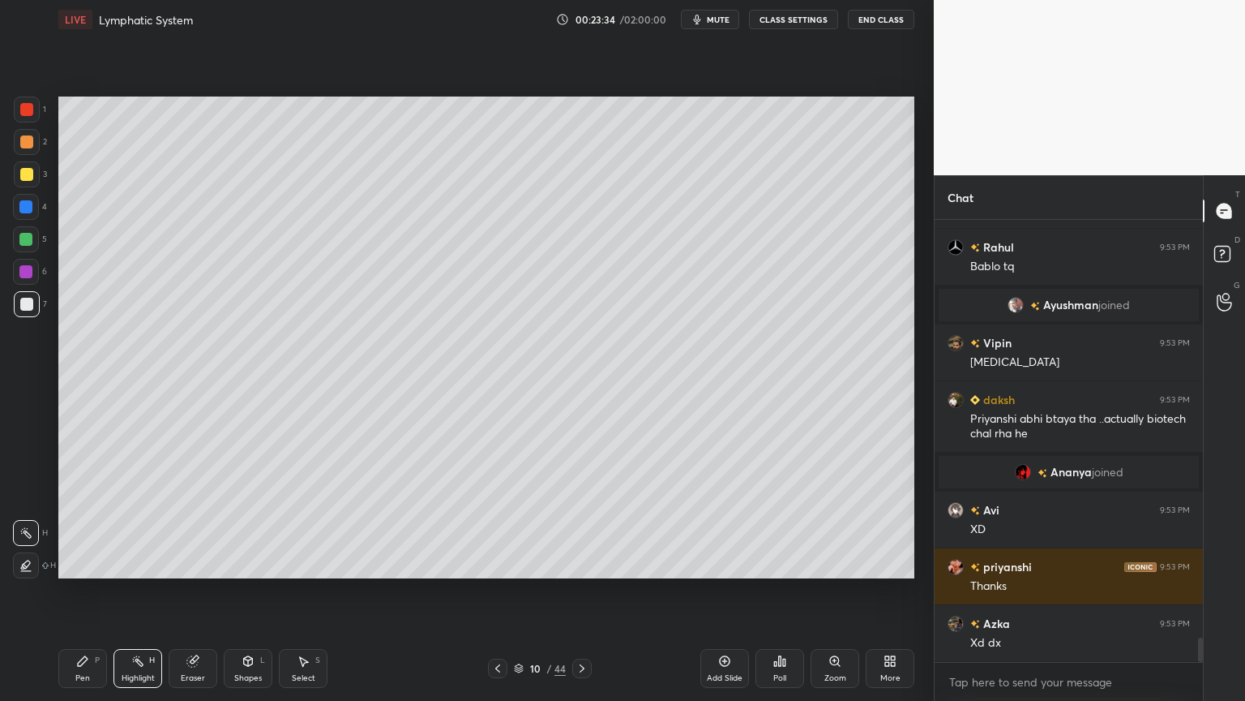
click at [26, 306] on div at bounding box center [26, 304] width 13 height 13
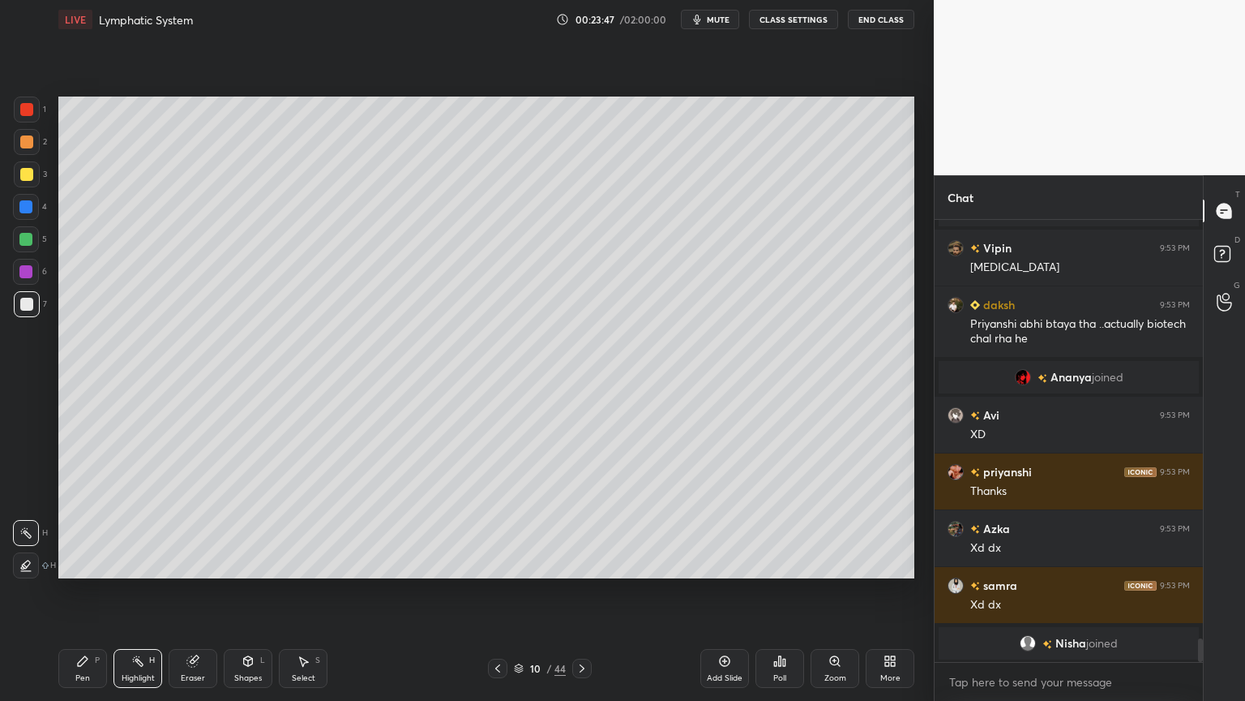
scroll to position [7753, 0]
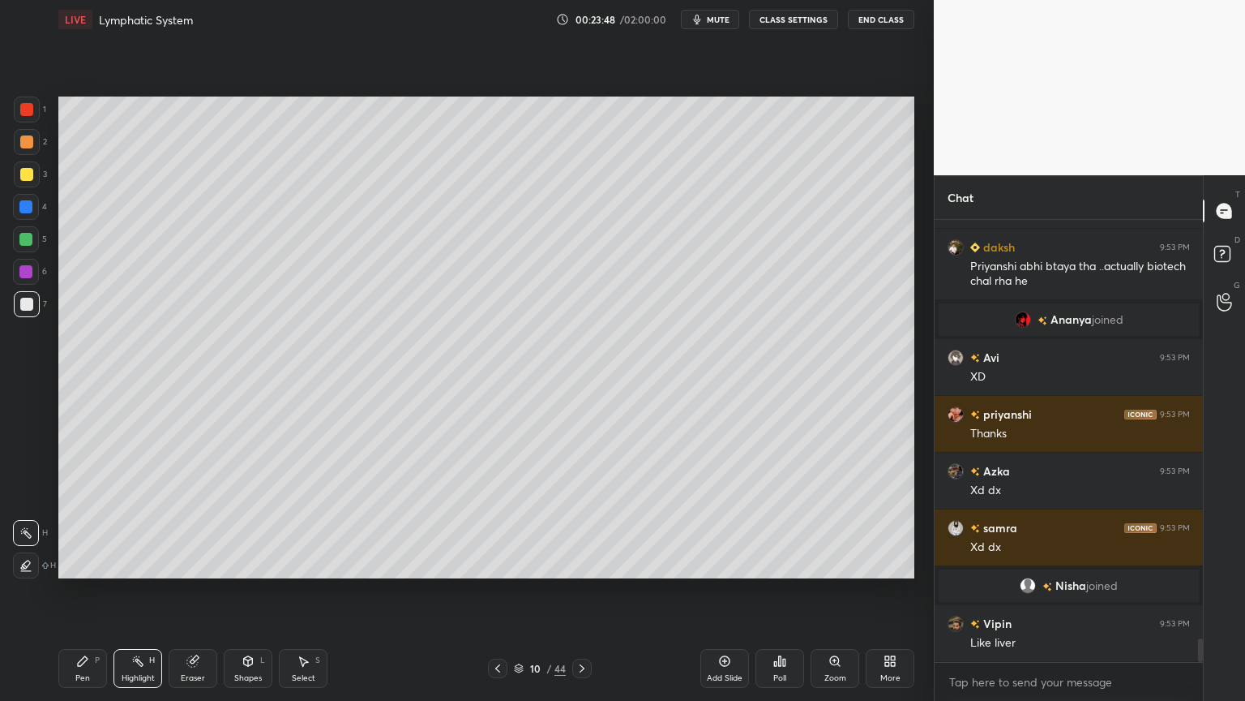
click at [81, 550] on div "Pen" at bounding box center [82, 678] width 15 height 8
click at [21, 205] on div at bounding box center [25, 206] width 13 height 13
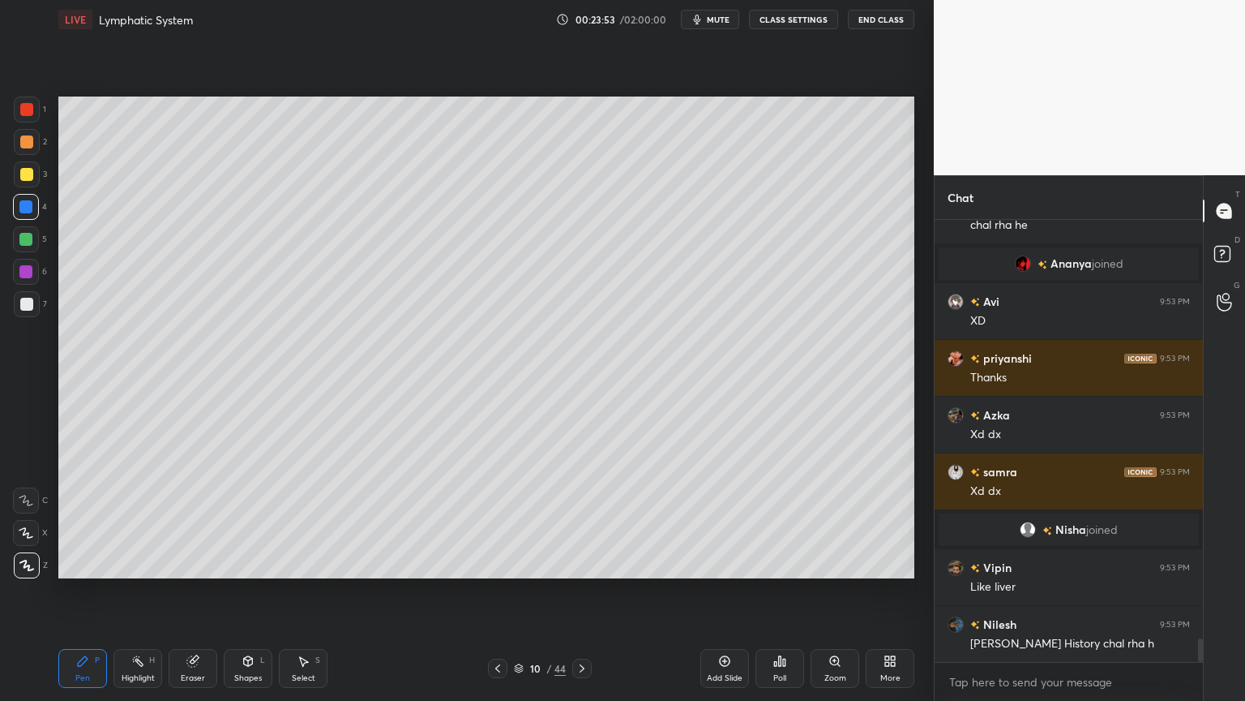
scroll to position [7867, 0]
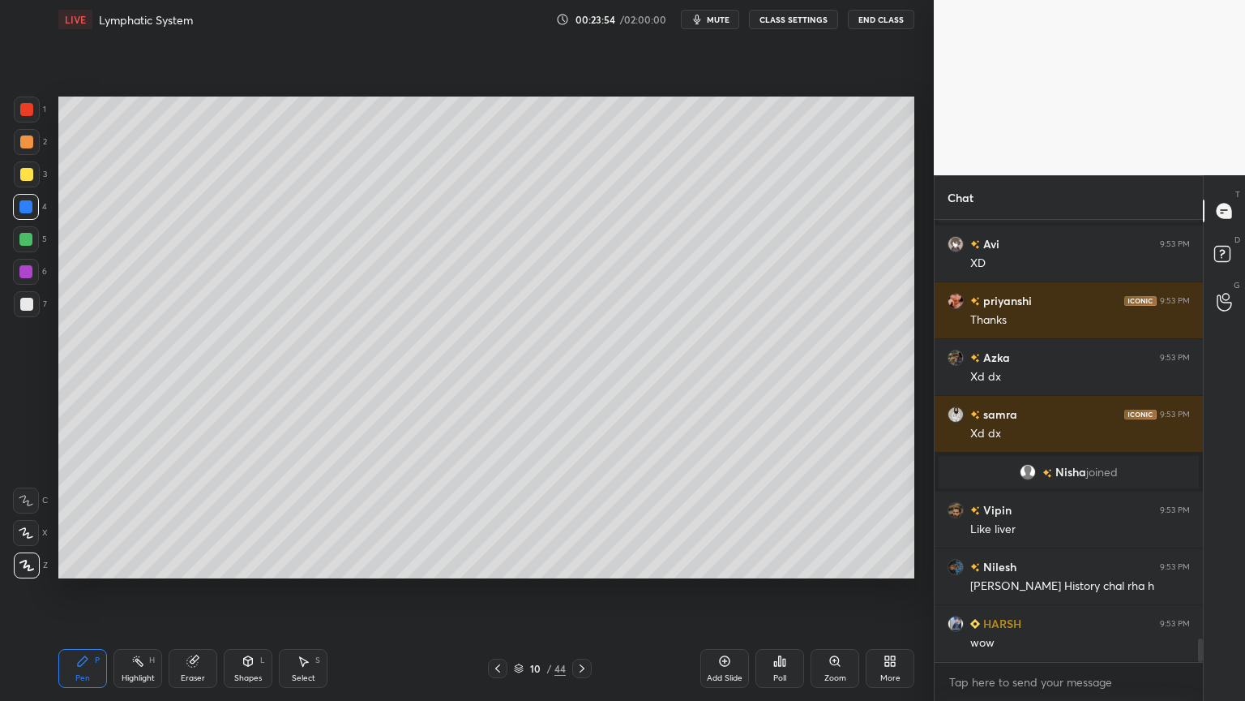
click at [132, 550] on div "Highlight H" at bounding box center [138, 668] width 49 height 39
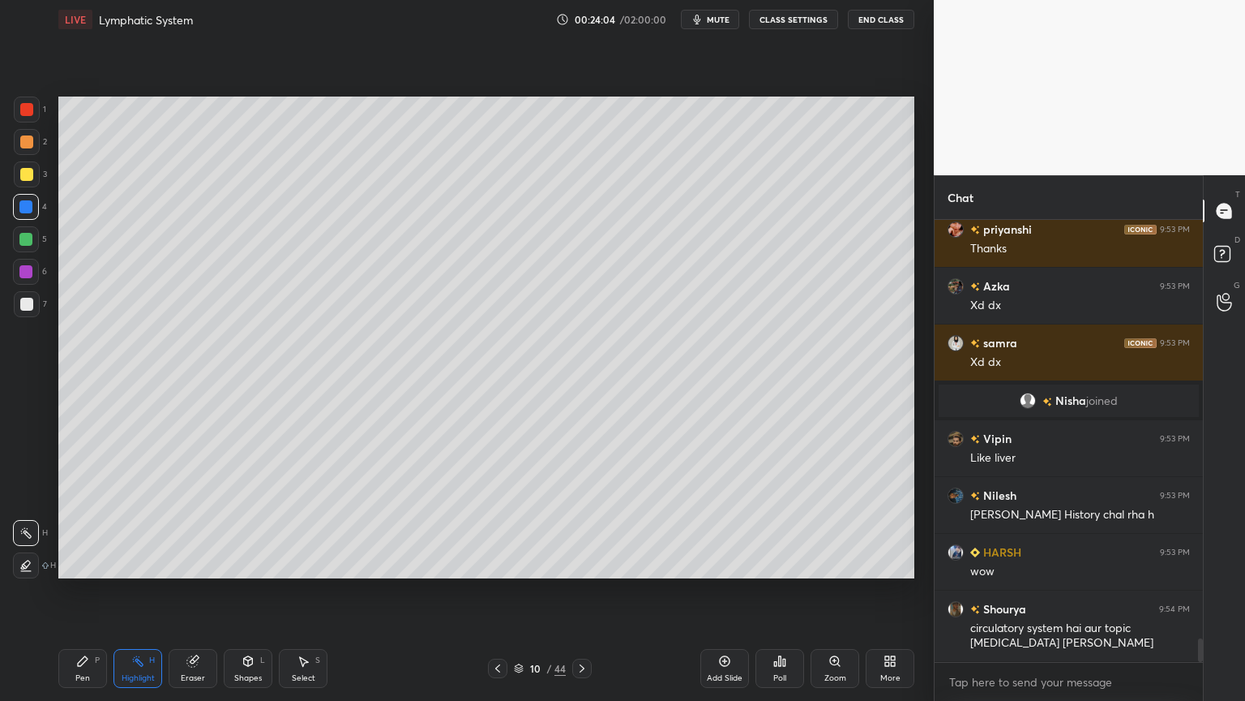
drag, startPoint x: 21, startPoint y: 295, endPoint x: 26, endPoint y: 305, distance: 10.9
click at [27, 302] on div at bounding box center [27, 304] width 26 height 26
click at [29, 302] on div at bounding box center [26, 304] width 13 height 13
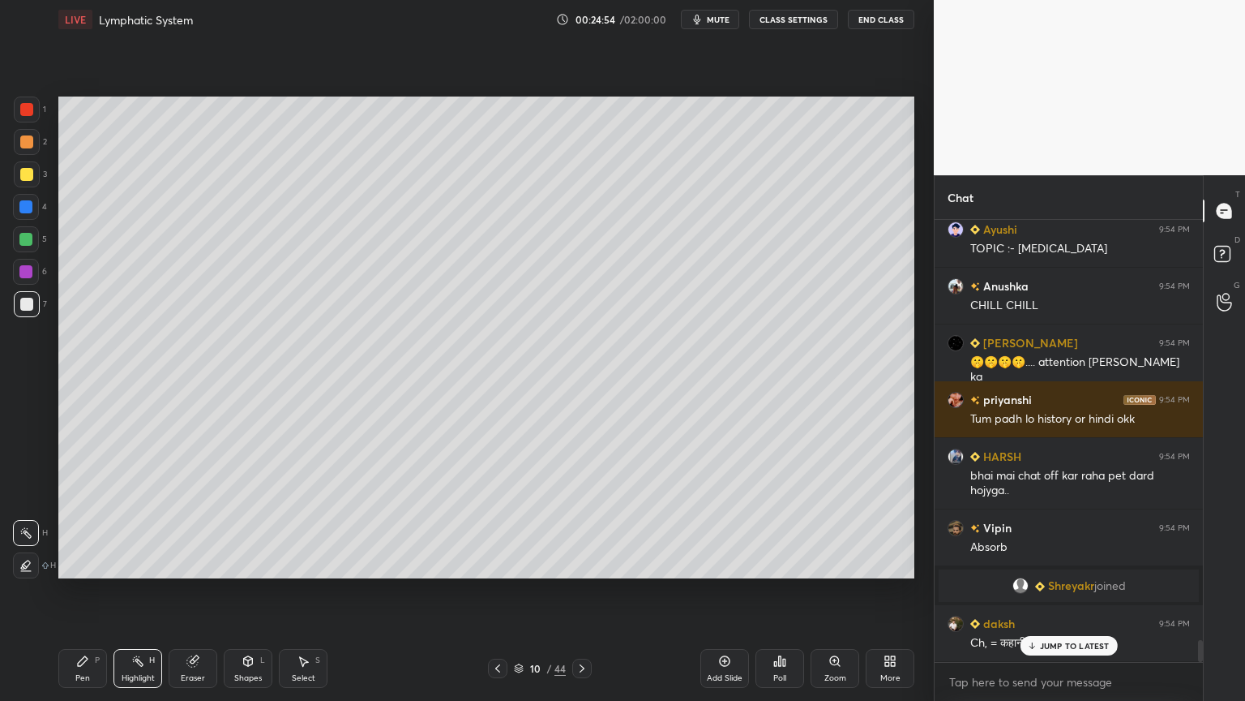
scroll to position [8546, 0]
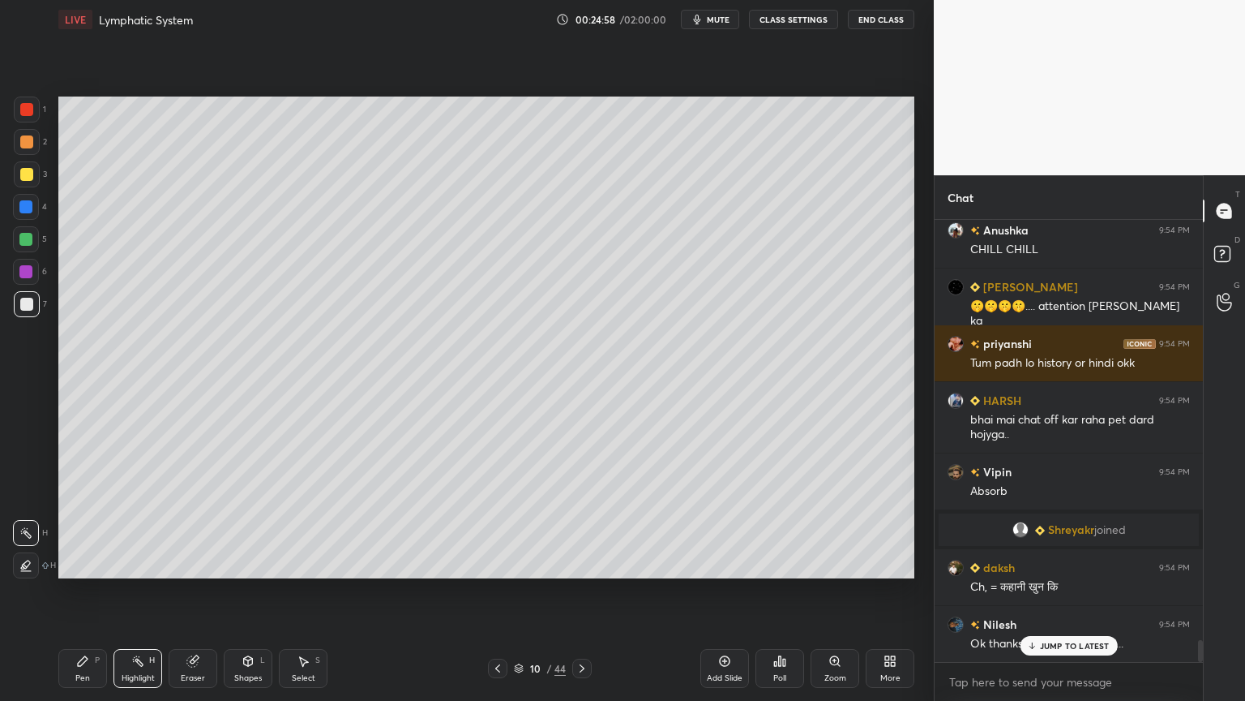
drag, startPoint x: 88, startPoint y: 686, endPoint x: 87, endPoint y: 678, distance: 8.3
click at [88, 550] on div "Pen P" at bounding box center [82, 668] width 49 height 39
drag, startPoint x: 17, startPoint y: 201, endPoint x: 28, endPoint y: 204, distance: 11.0
click at [21, 205] on div at bounding box center [26, 207] width 26 height 26
click at [138, 550] on div "Highlight" at bounding box center [138, 678] width 33 height 8
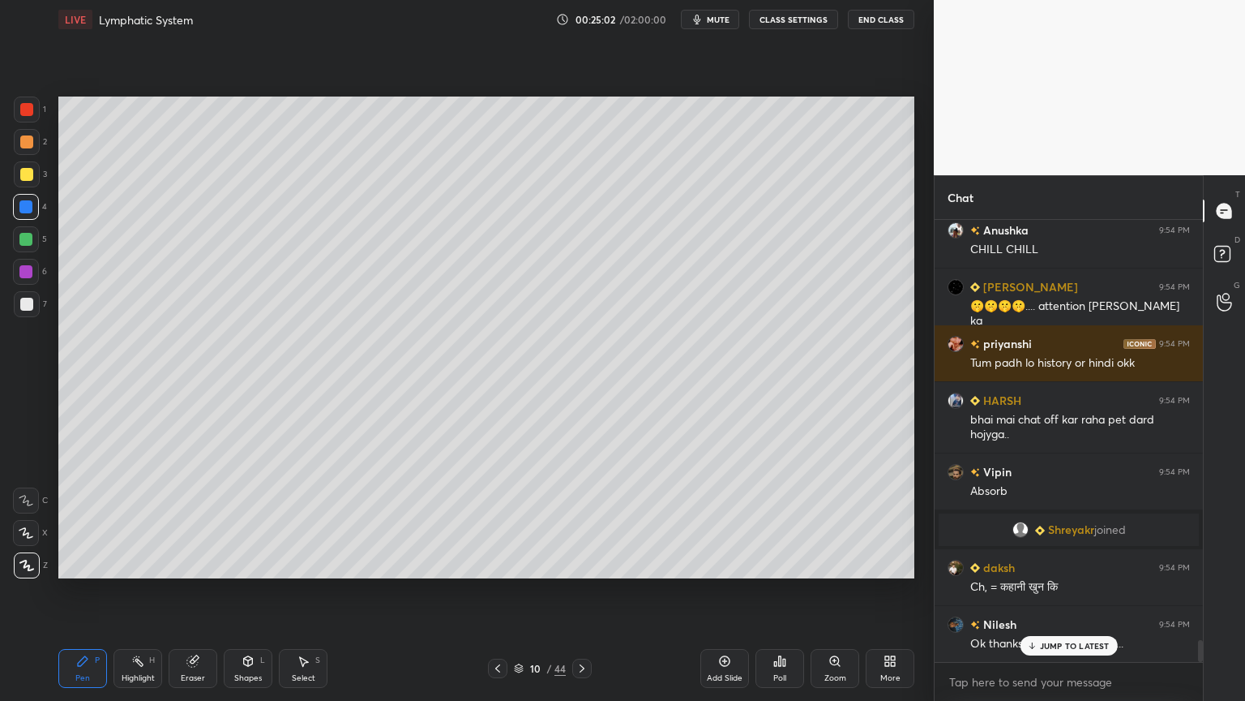
click at [142, 550] on div "Highlight" at bounding box center [138, 678] width 33 height 8
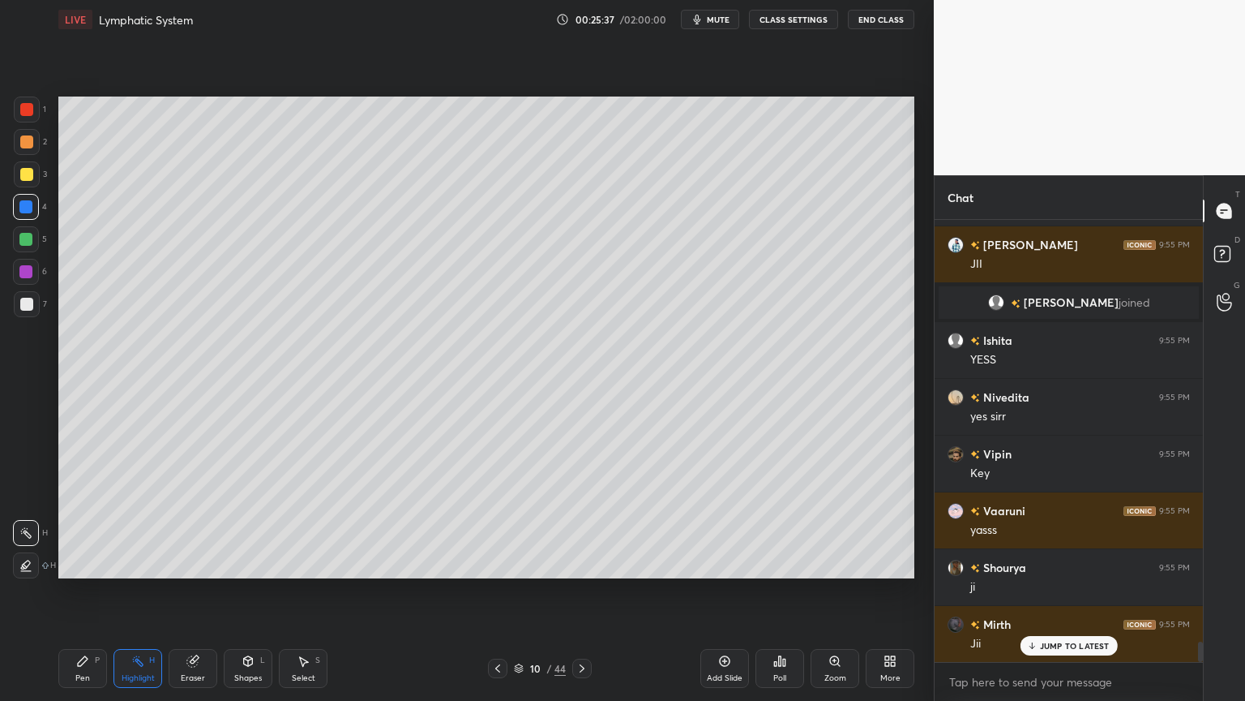
scroll to position [9266, 0]
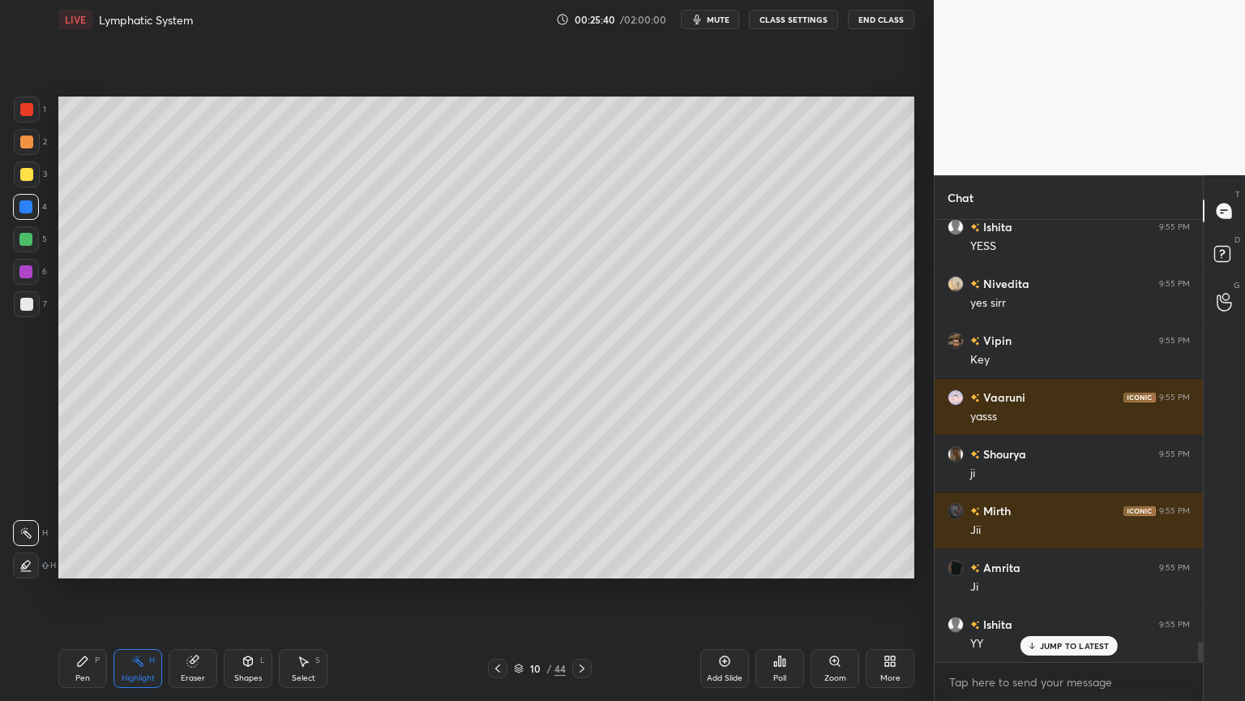
click at [75, 550] on div "Pen P" at bounding box center [82, 668] width 49 height 39
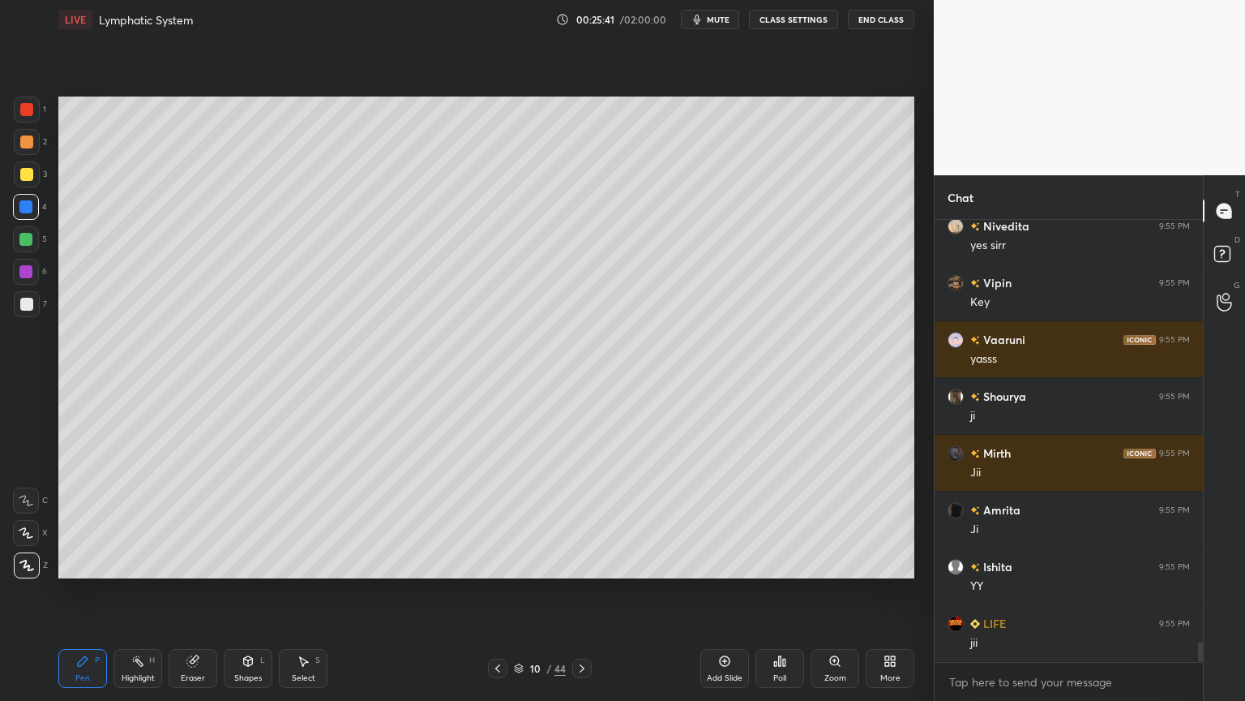
click at [27, 550] on div at bounding box center [27, 565] width 26 height 26
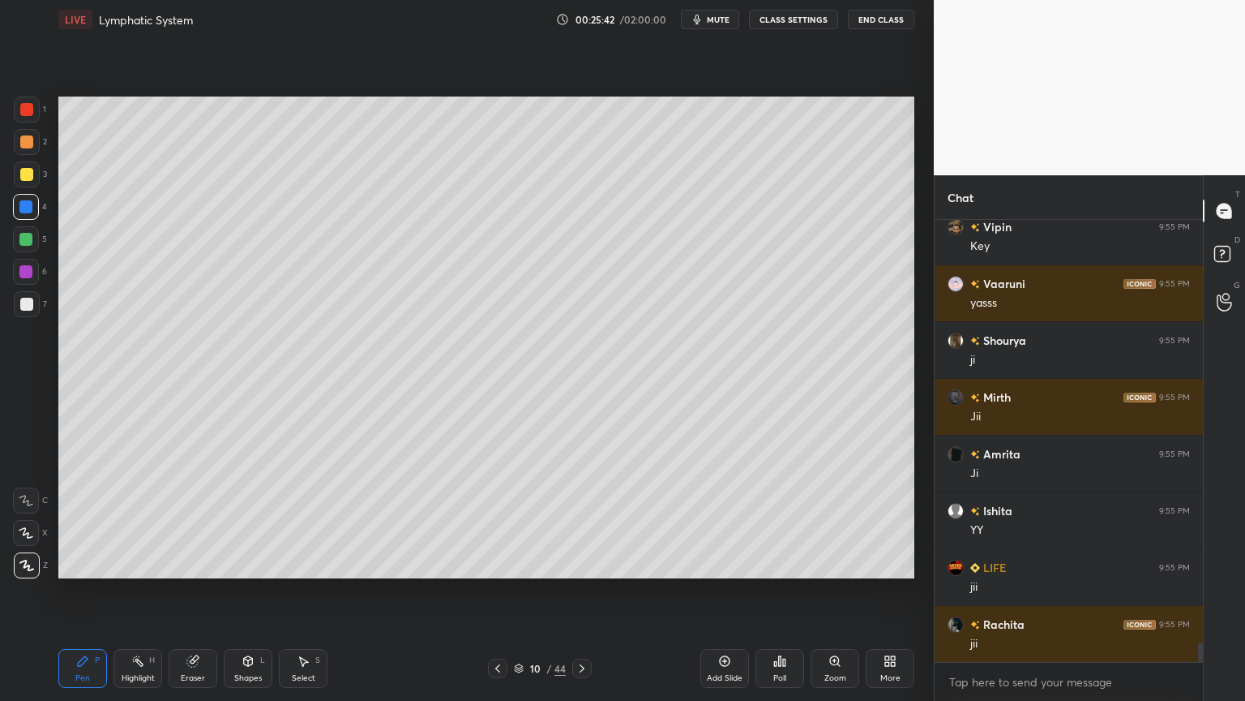
drag, startPoint x: 25, startPoint y: 179, endPoint x: 43, endPoint y: 206, distance: 32.2
click at [26, 179] on div at bounding box center [26, 174] width 13 height 13
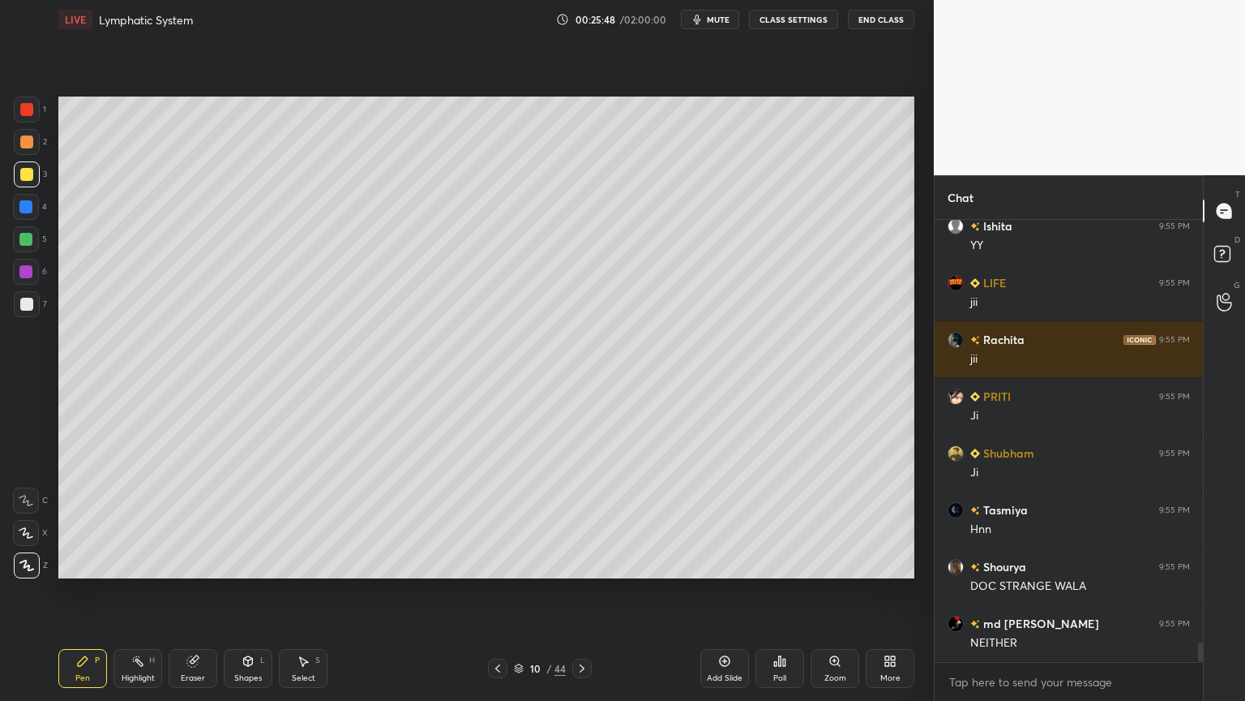
scroll to position [9720, 0]
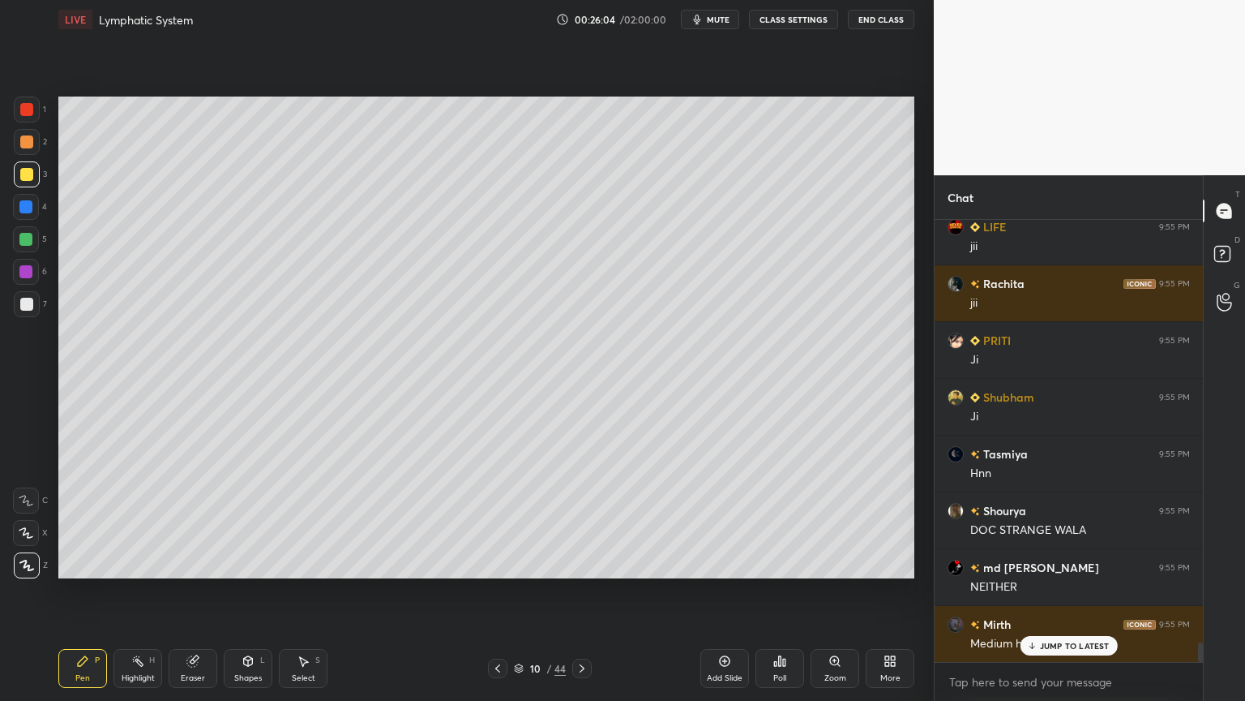
click at [26, 238] on div at bounding box center [25, 239] width 13 height 13
click at [29, 238] on div at bounding box center [25, 239] width 13 height 13
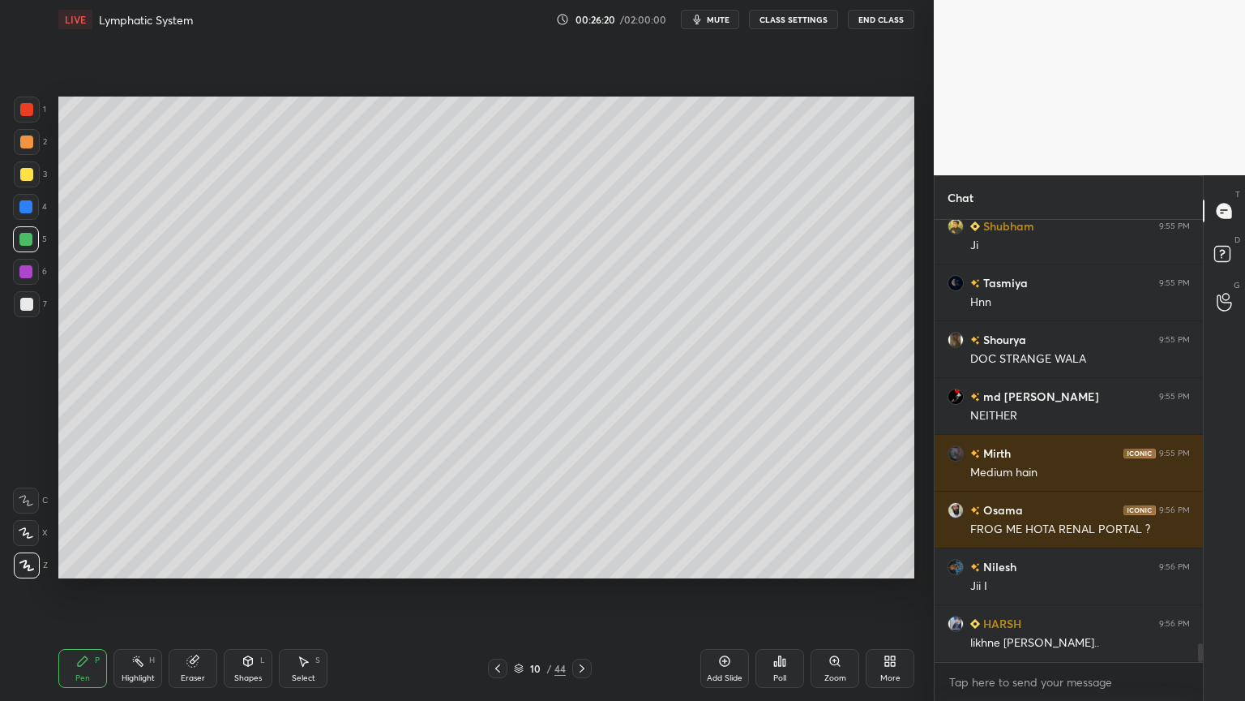
scroll to position [9930, 0]
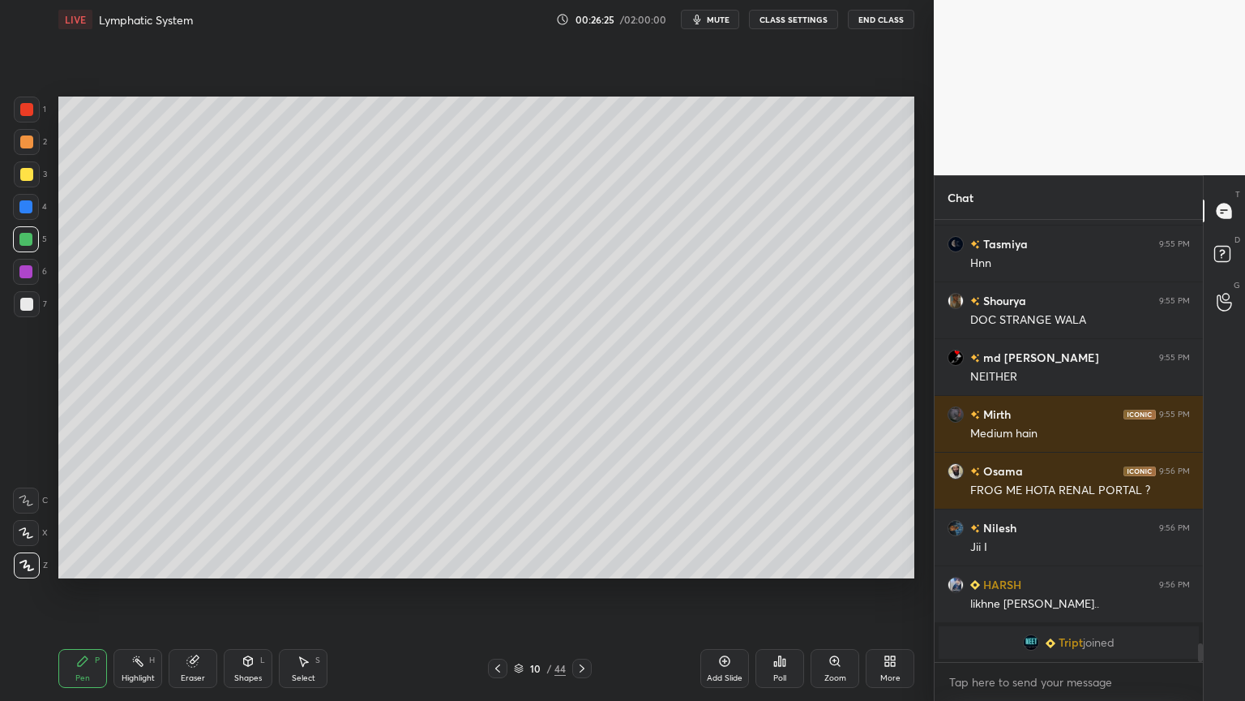
click at [28, 109] on div at bounding box center [26, 109] width 13 height 13
click at [721, 550] on icon at bounding box center [724, 660] width 13 height 13
click at [28, 310] on div at bounding box center [26, 304] width 13 height 13
drag, startPoint x: 28, startPoint y: 302, endPoint x: 38, endPoint y: 293, distance: 12.7
click at [28, 302] on div at bounding box center [26, 304] width 13 height 13
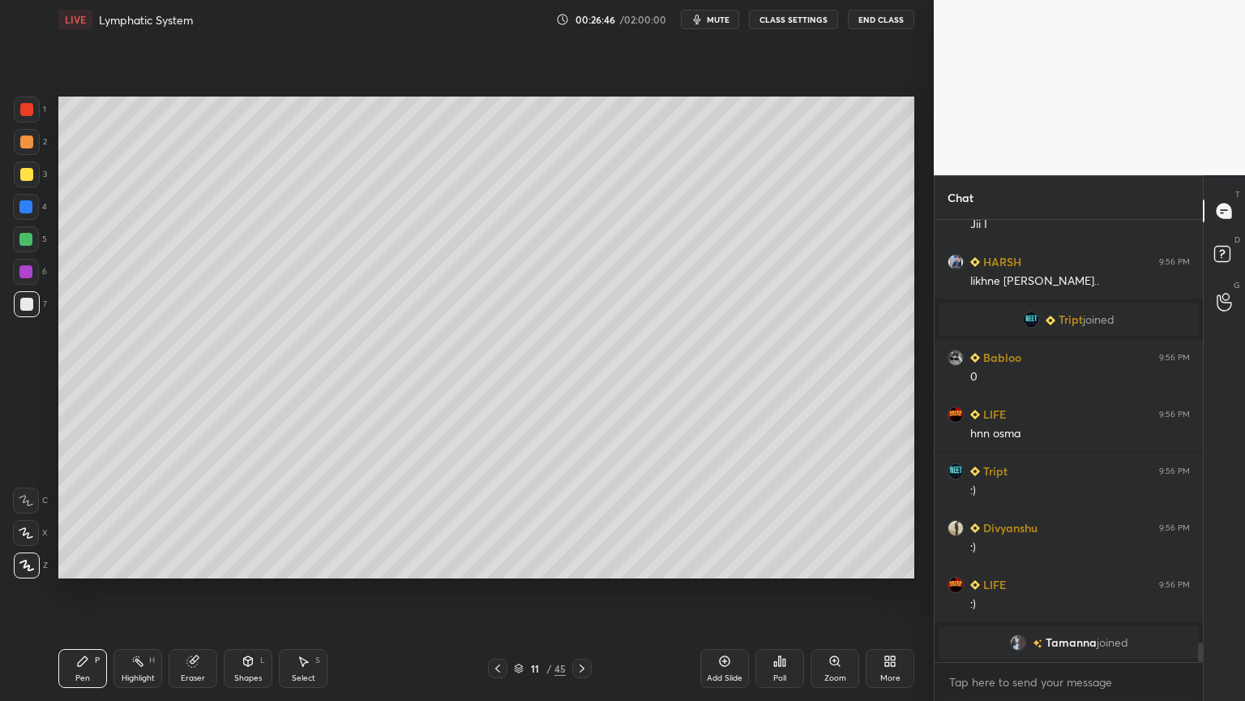
scroll to position [9690, 0]
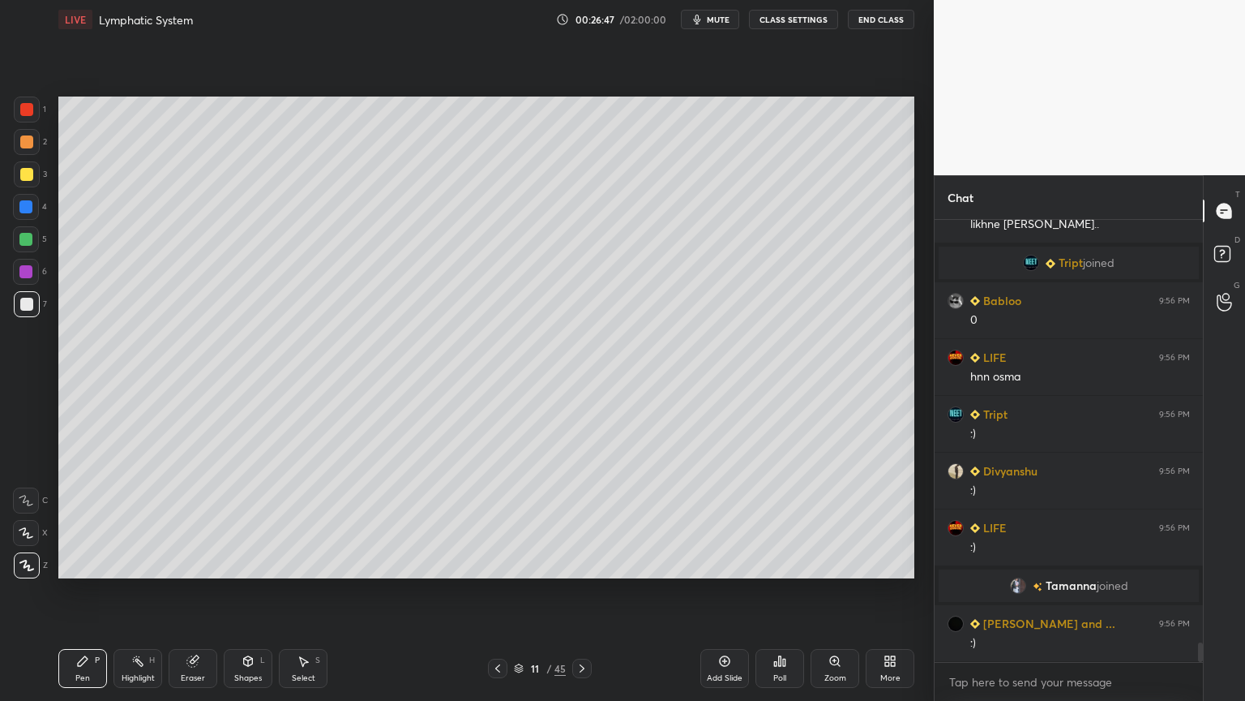
click at [194, 550] on div "Eraser" at bounding box center [193, 668] width 49 height 39
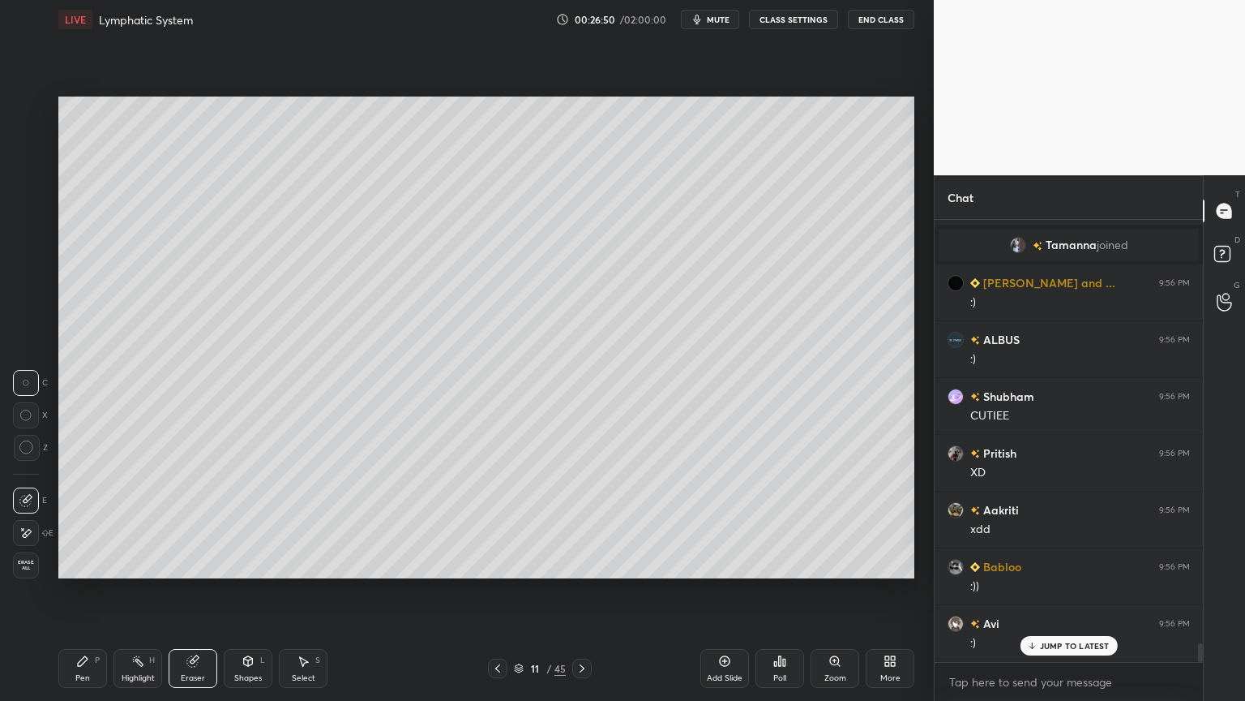
scroll to position [10086, 0]
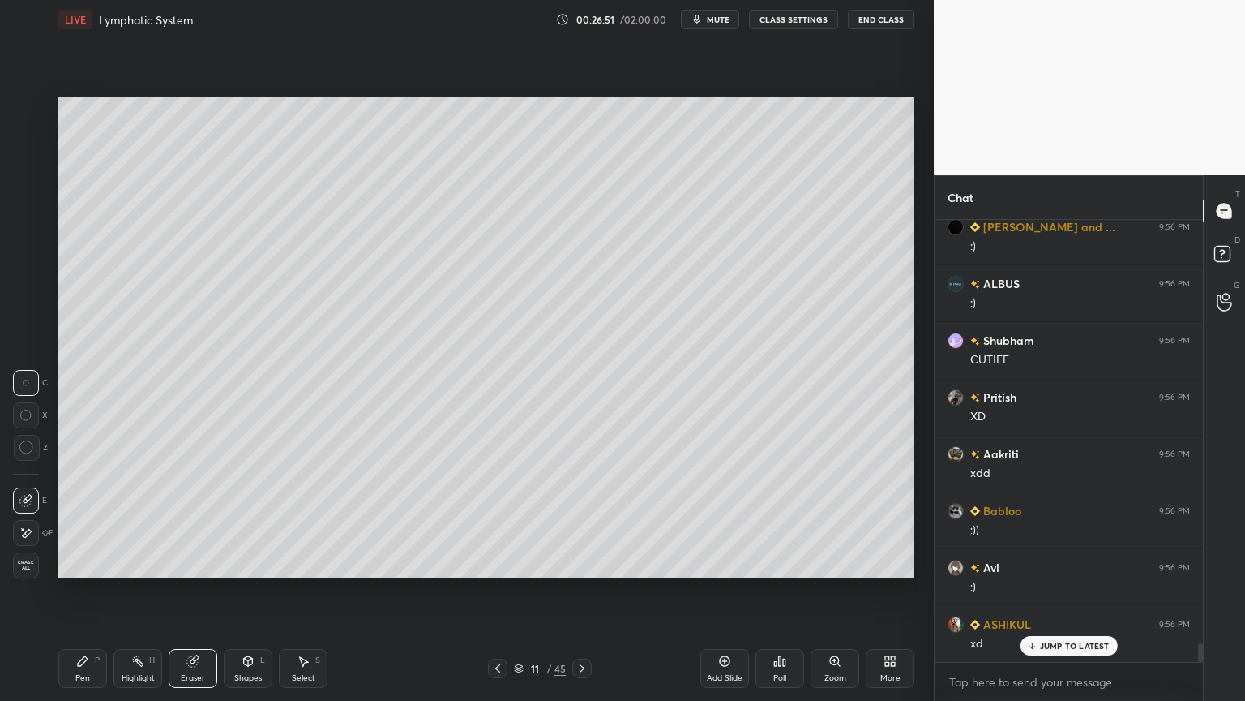
click at [26, 530] on icon at bounding box center [25, 533] width 13 height 14
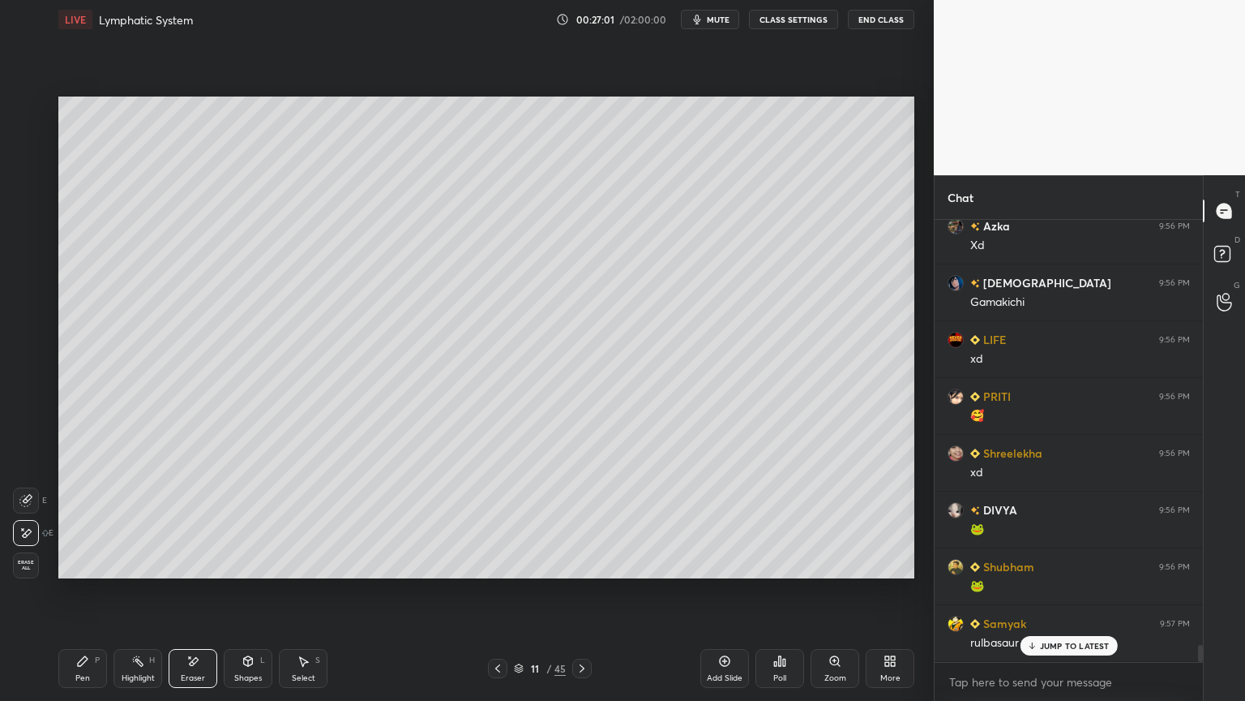
scroll to position [11221, 0]
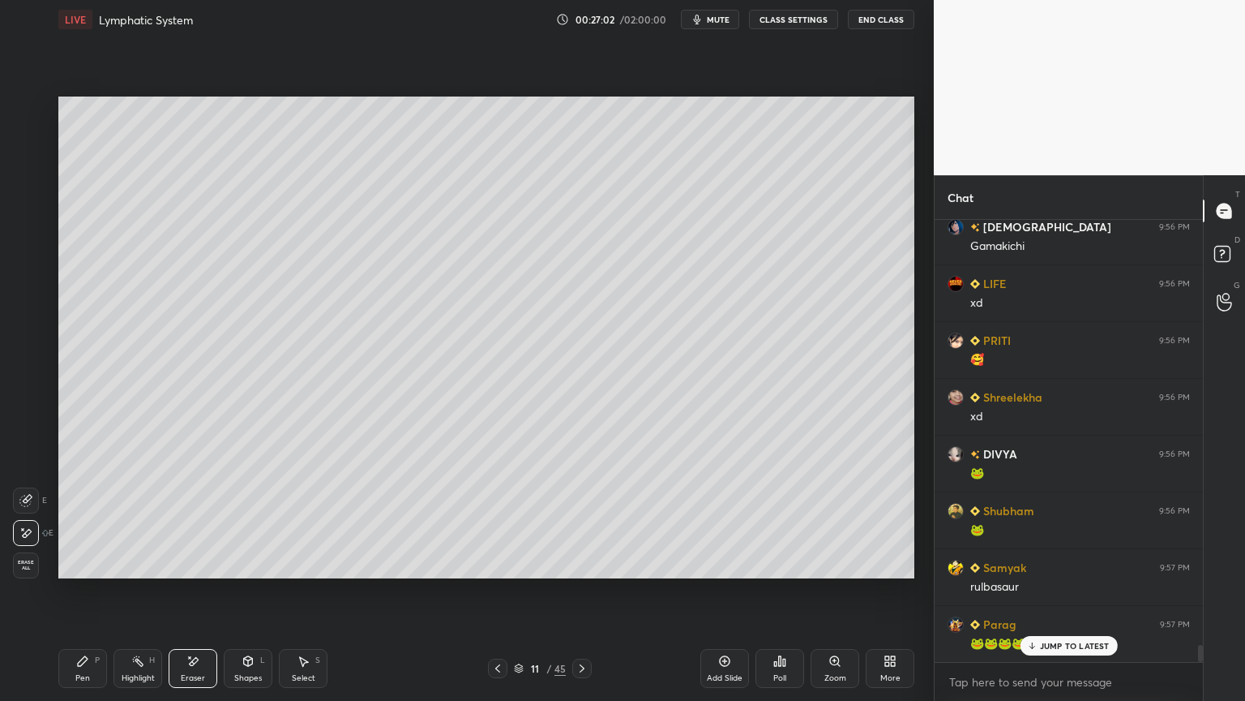
click at [36, 493] on div at bounding box center [26, 500] width 26 height 26
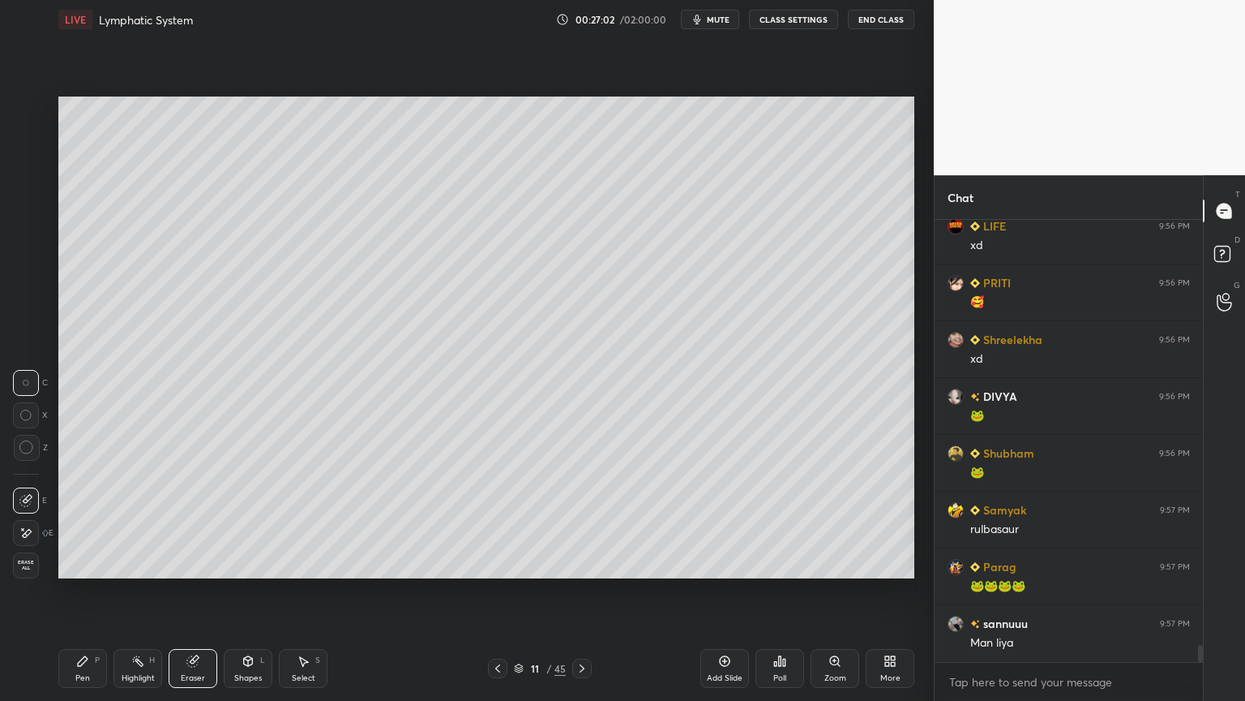
click at [33, 493] on div at bounding box center [26, 500] width 26 height 26
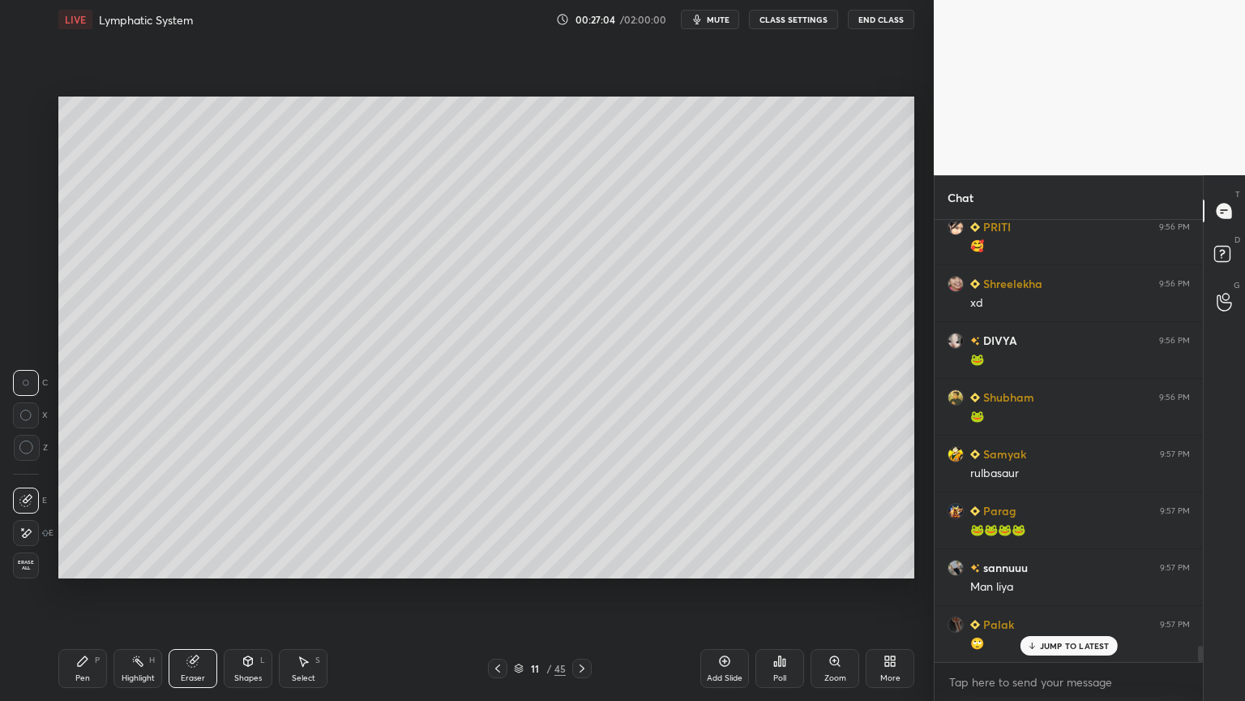
click at [77, 550] on icon at bounding box center [82, 660] width 13 height 13
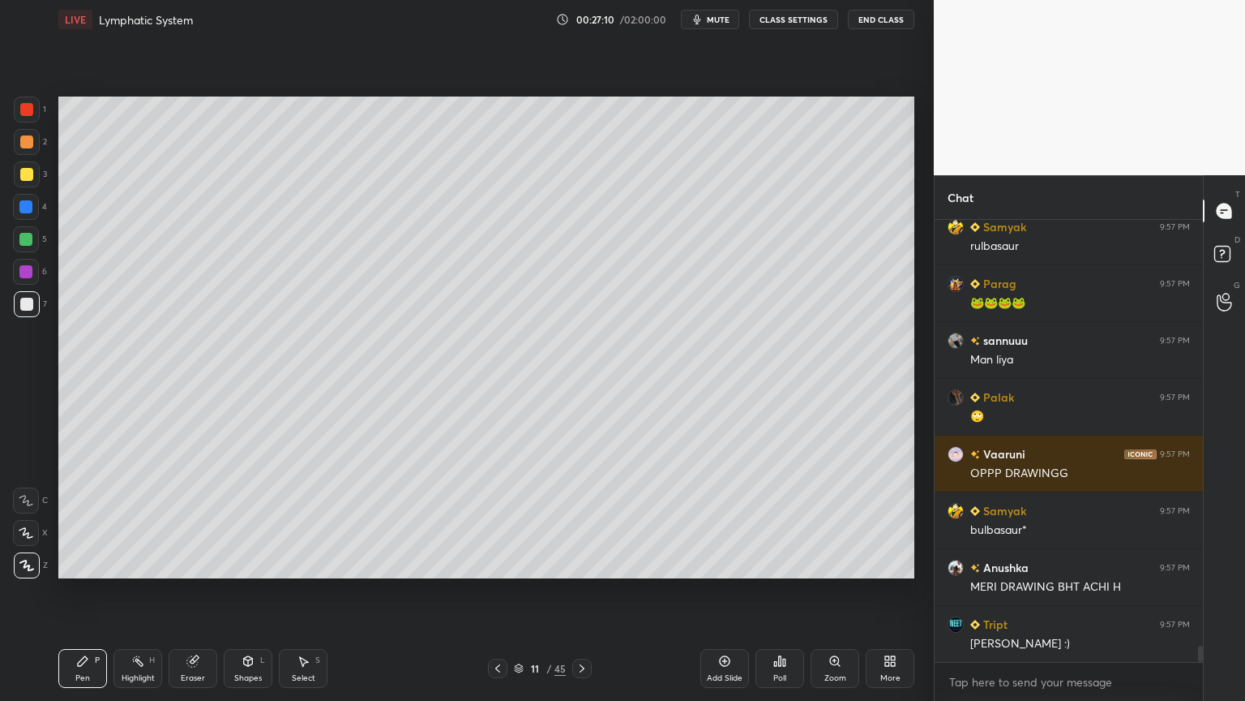
scroll to position [11619, 0]
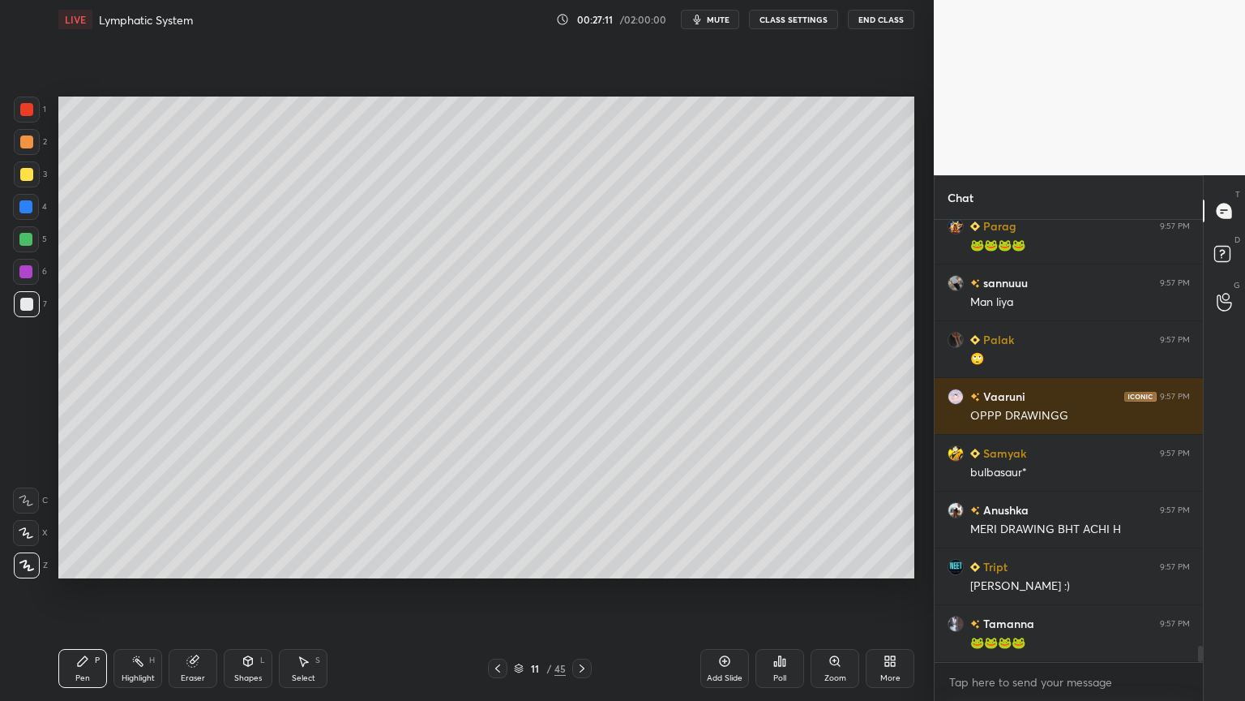
click at [189, 550] on div "Eraser" at bounding box center [193, 678] width 24 height 8
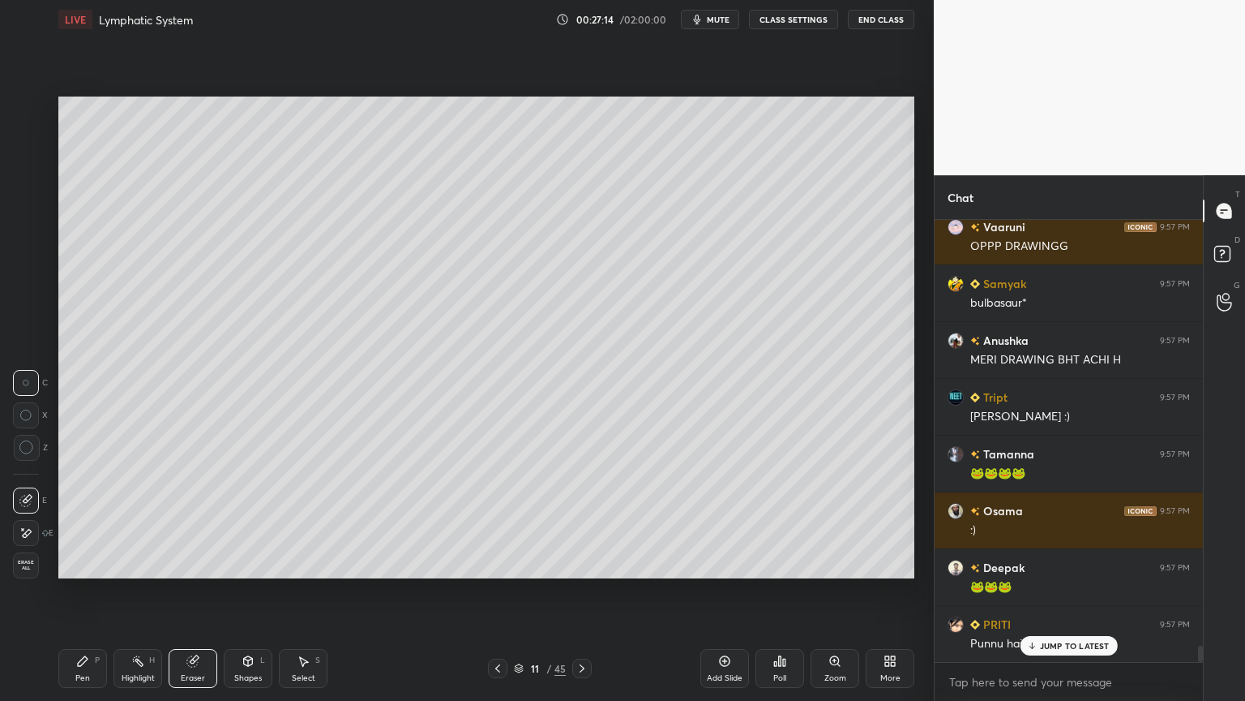
scroll to position [11846, 0]
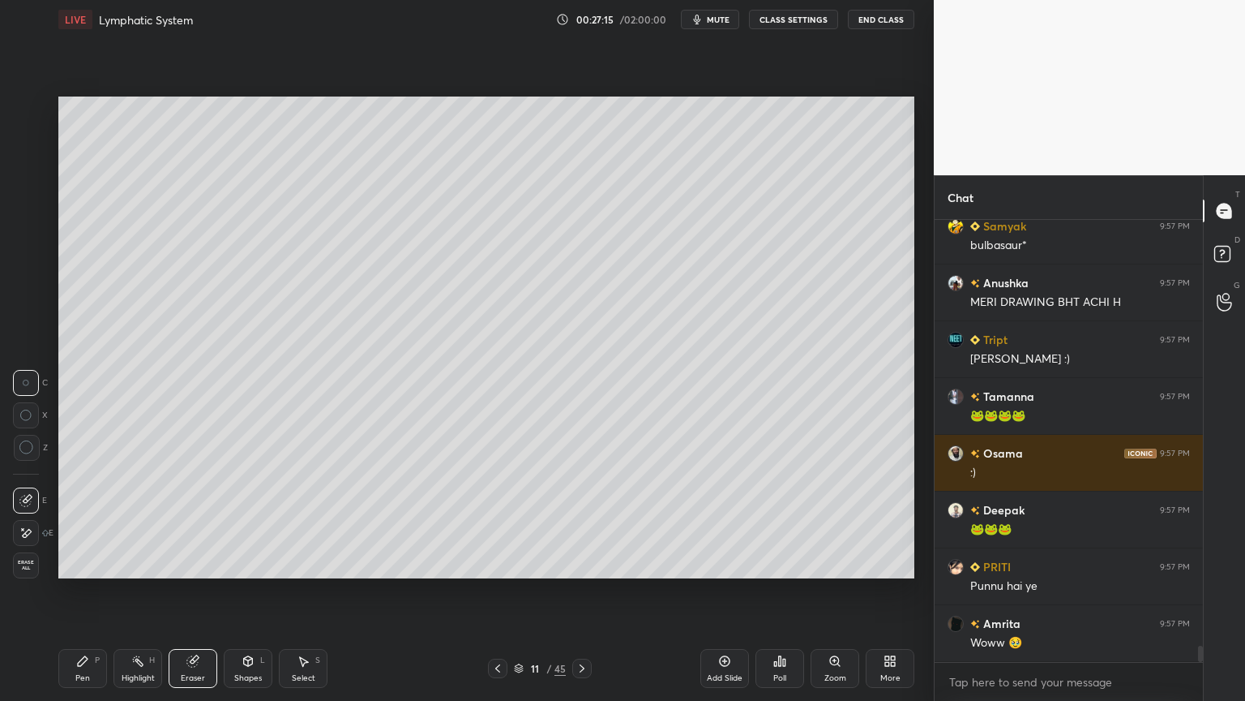
click at [83, 550] on div "Pen" at bounding box center [82, 678] width 15 height 8
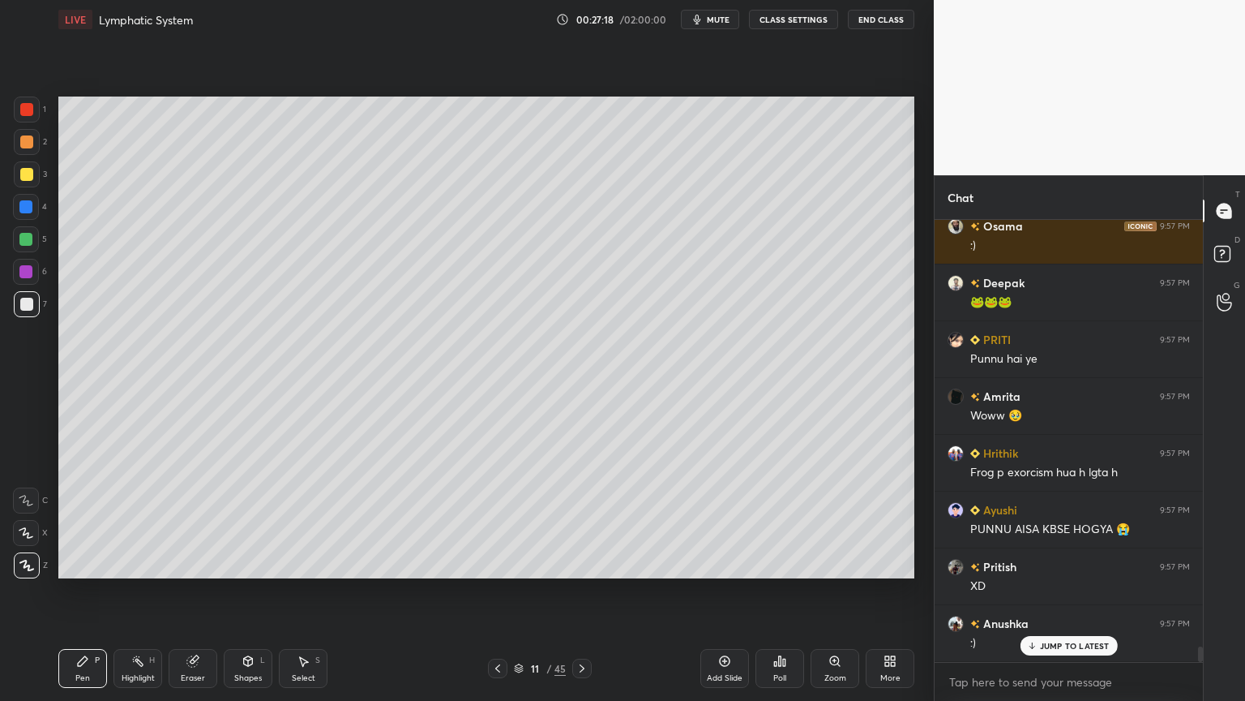
scroll to position [12129, 0]
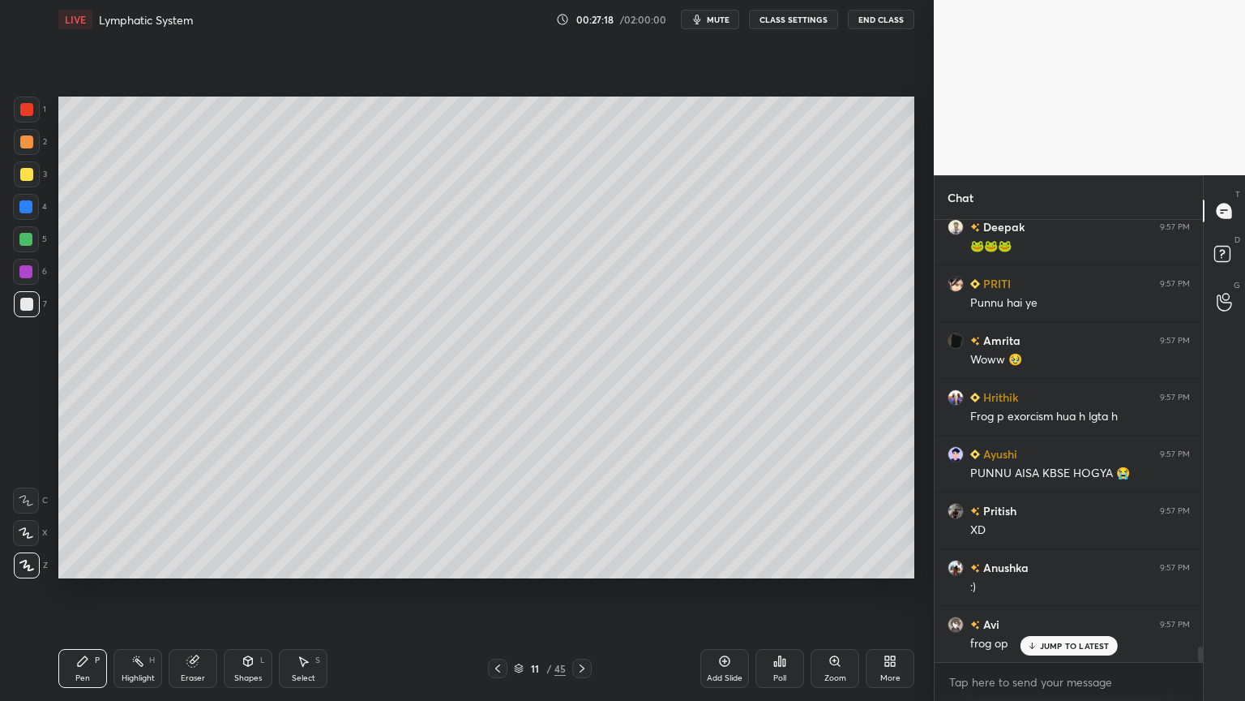
click at [26, 143] on div at bounding box center [26, 141] width 13 height 13
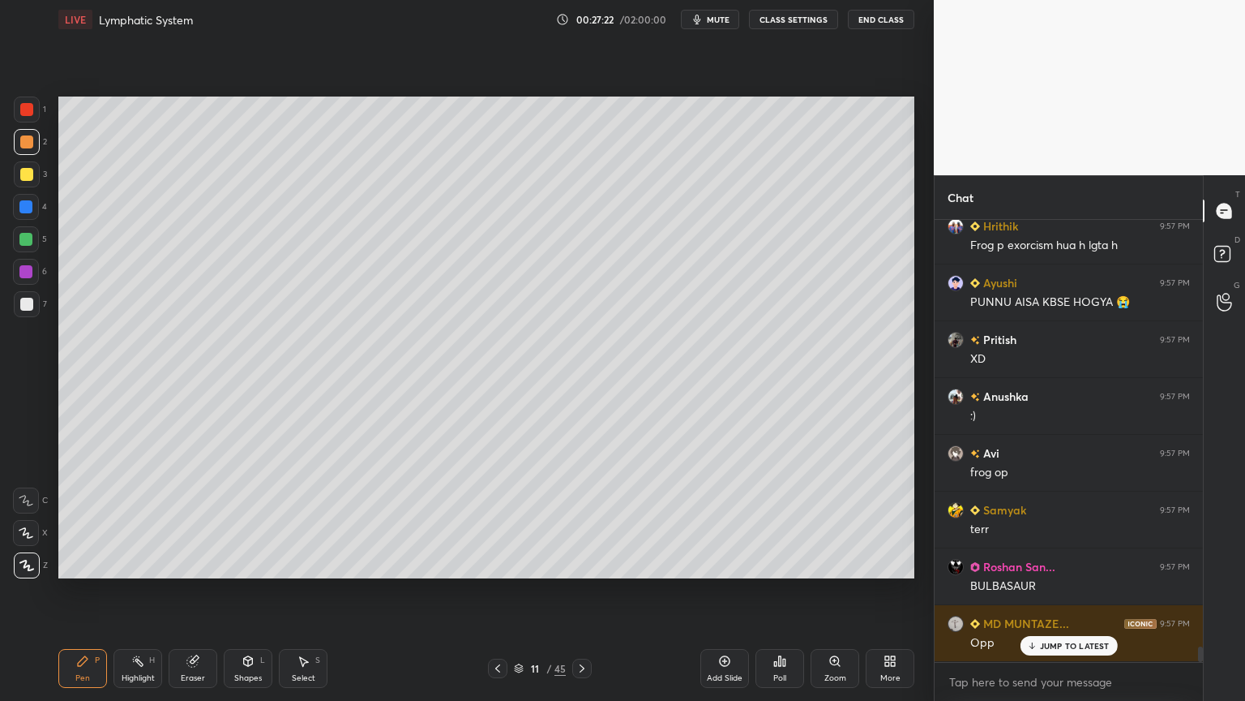
scroll to position [12356, 0]
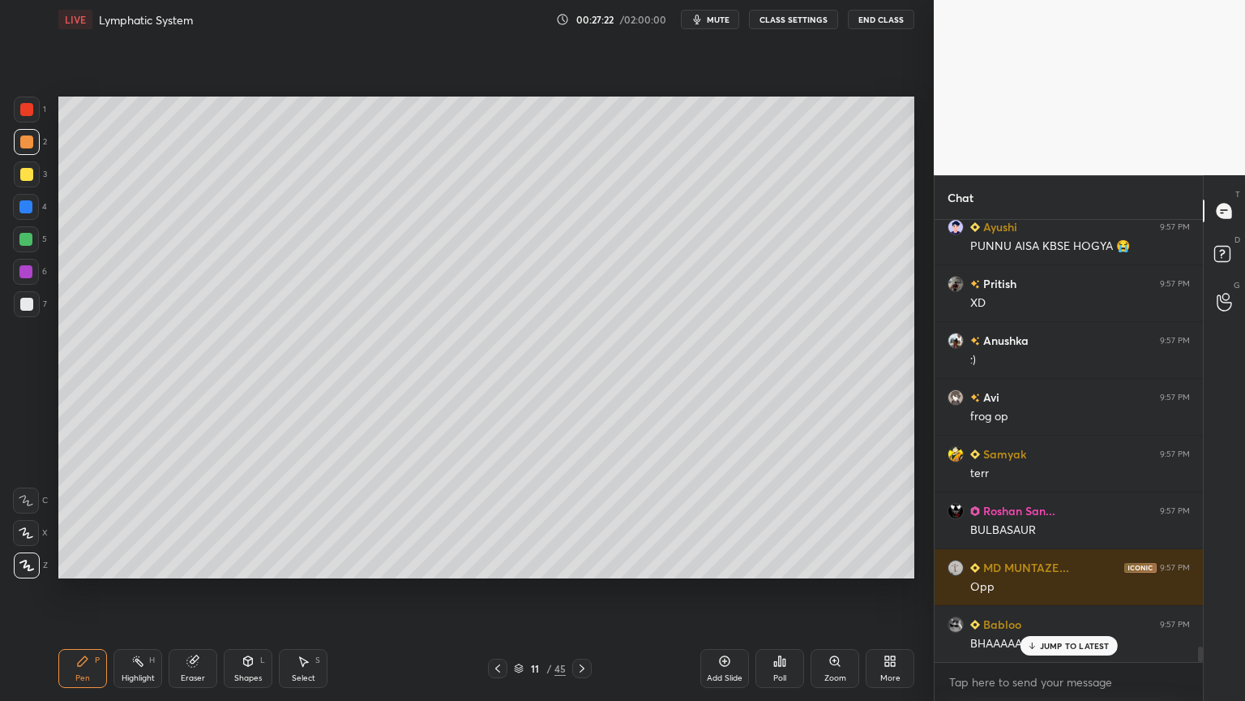
click at [17, 207] on div at bounding box center [26, 207] width 26 height 26
drag, startPoint x: 23, startPoint y: 208, endPoint x: 43, endPoint y: 227, distance: 28.1
click at [24, 214] on div at bounding box center [26, 207] width 26 height 26
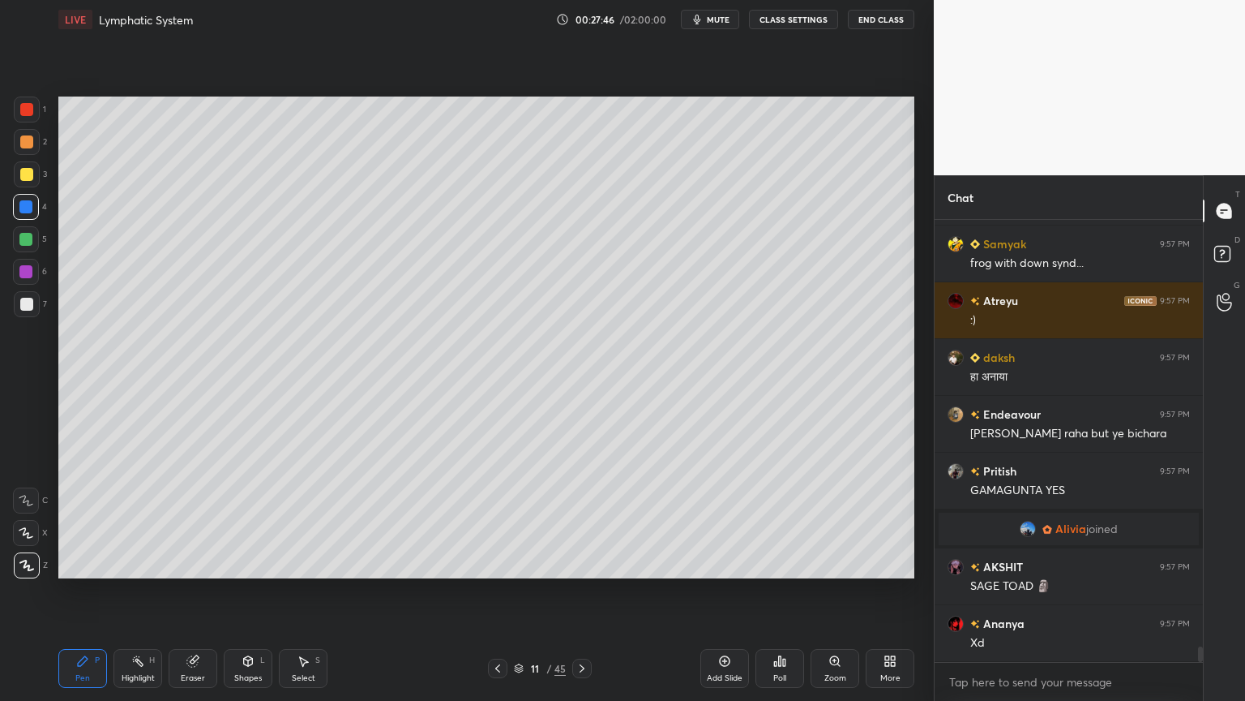
click at [29, 111] on div at bounding box center [26, 109] width 13 height 13
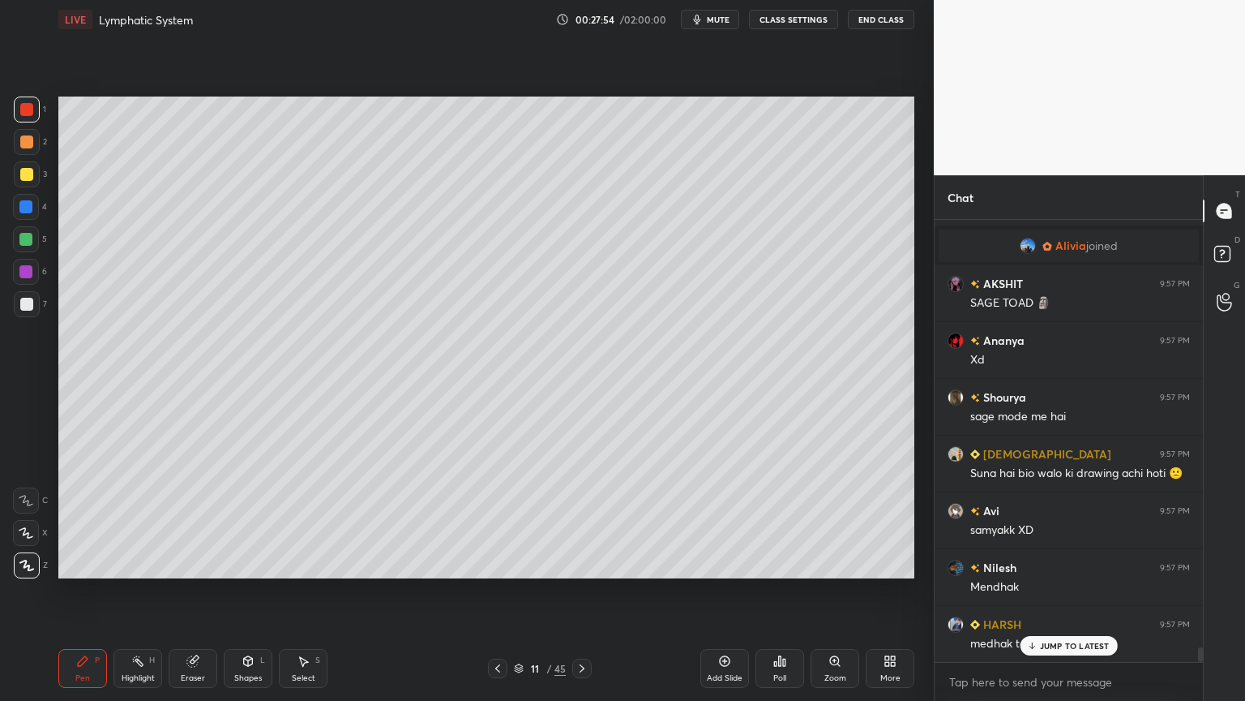
click at [25, 199] on div at bounding box center [26, 207] width 26 height 26
click at [24, 205] on div at bounding box center [25, 206] width 13 height 13
click at [32, 214] on div at bounding box center [26, 207] width 26 height 26
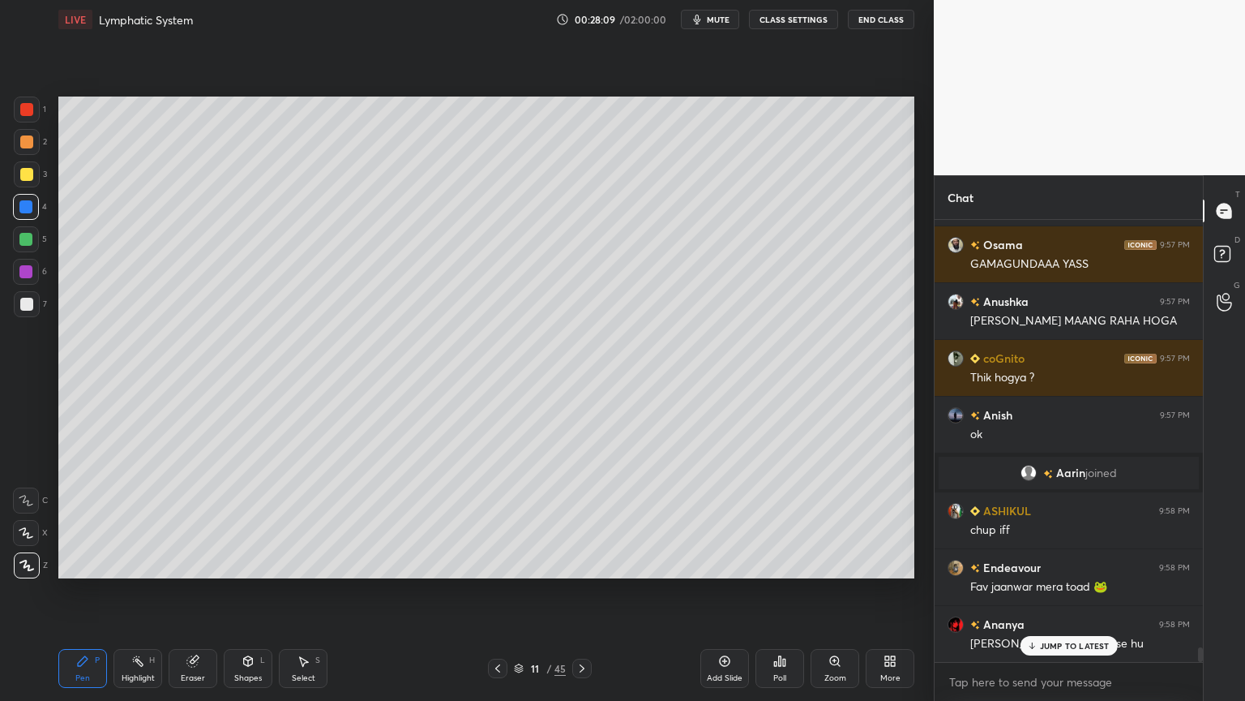
click at [33, 302] on div at bounding box center [27, 304] width 26 height 26
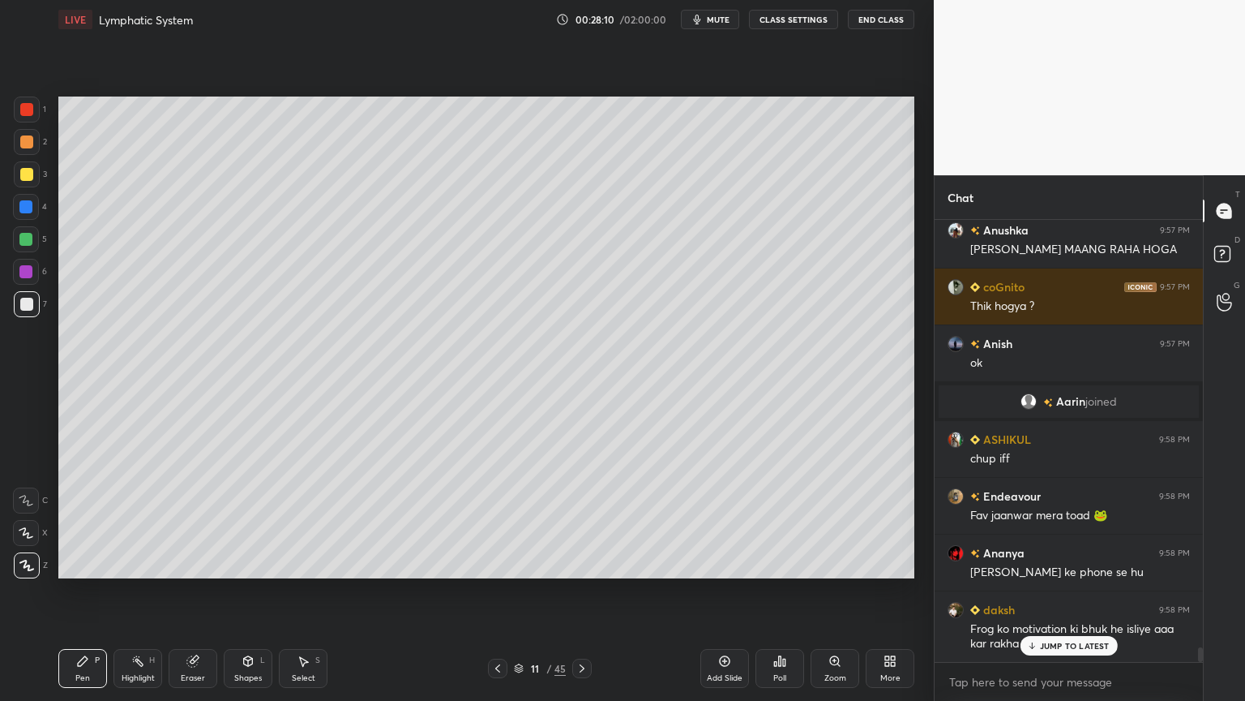
drag, startPoint x: 36, startPoint y: 304, endPoint x: 49, endPoint y: 276, distance: 30.5
click at [36, 307] on div at bounding box center [27, 304] width 26 height 26
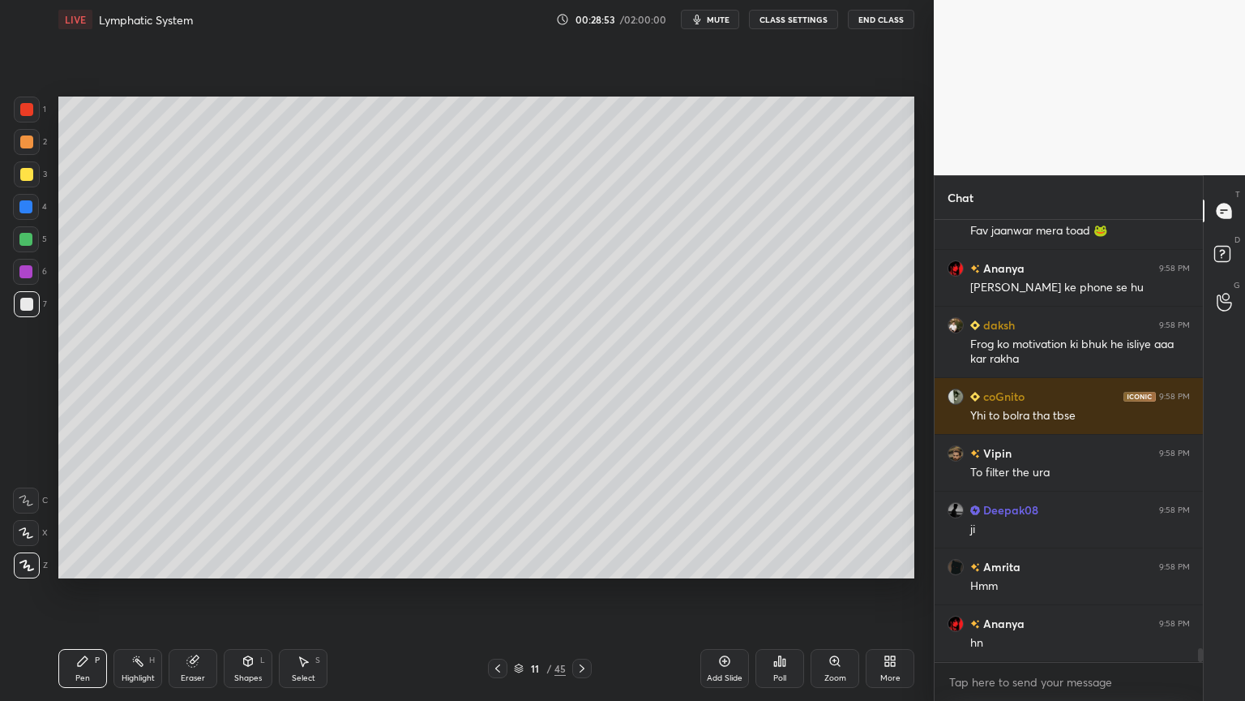
scroll to position [13634, 0]
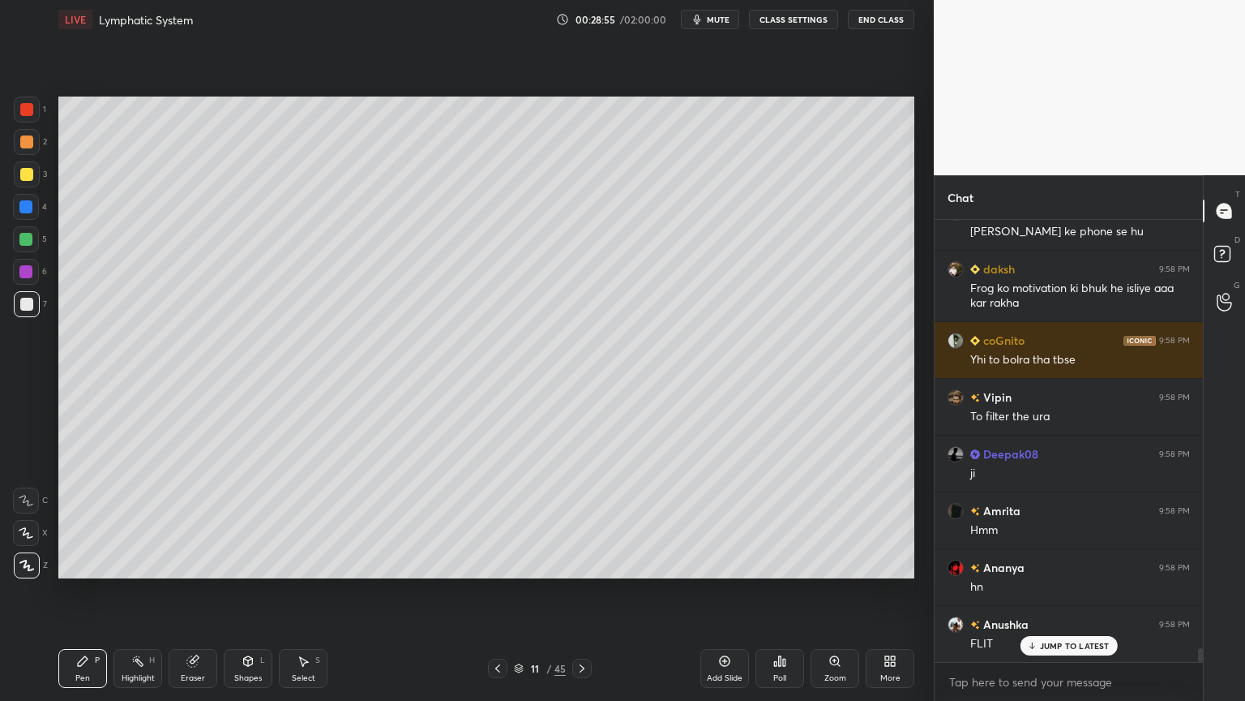
click at [255, 550] on div "Shapes L" at bounding box center [248, 668] width 49 height 39
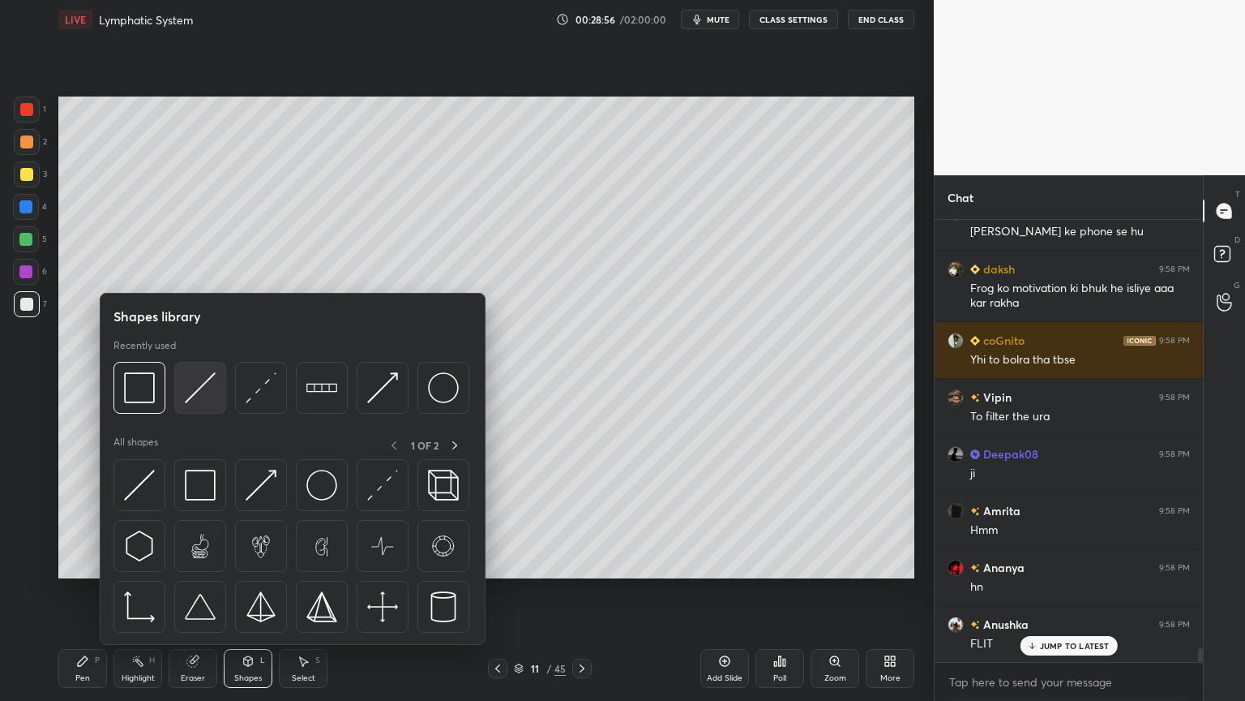
click at [197, 399] on img at bounding box center [200, 387] width 31 height 31
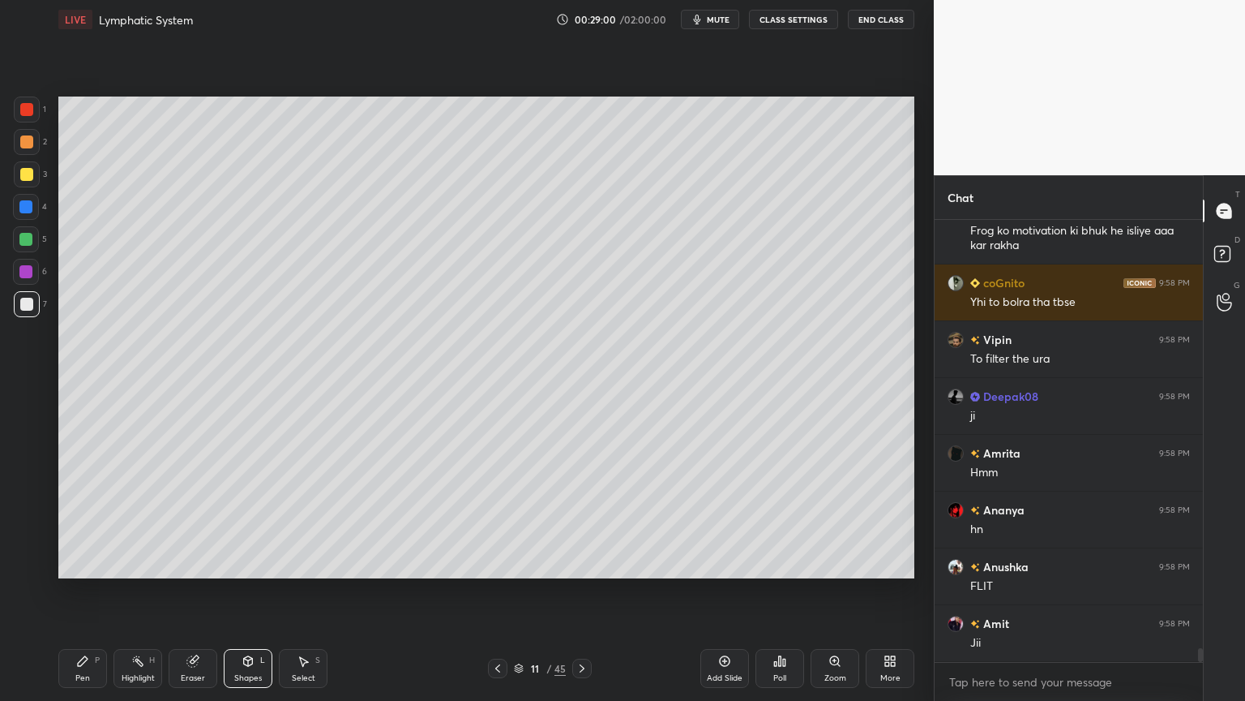
scroll to position [13747, 0]
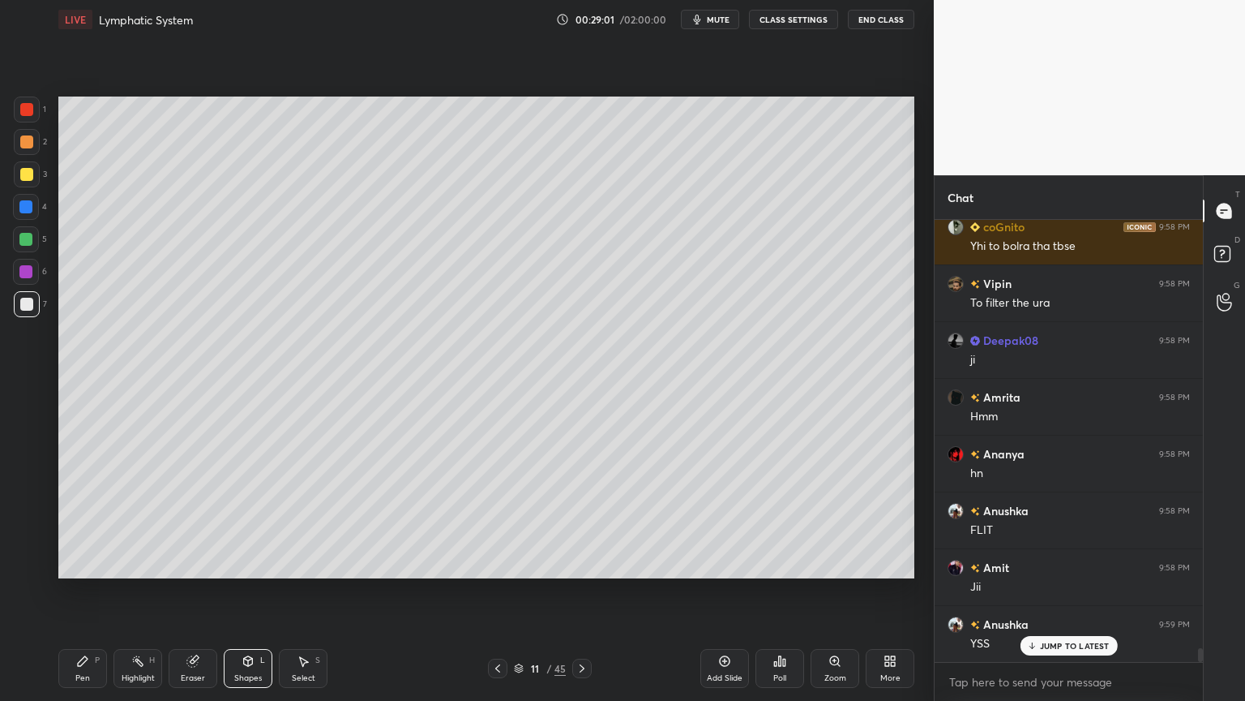
drag, startPoint x: 78, startPoint y: 666, endPoint x: 71, endPoint y: 603, distance: 63.6
click at [81, 550] on icon at bounding box center [82, 660] width 13 height 13
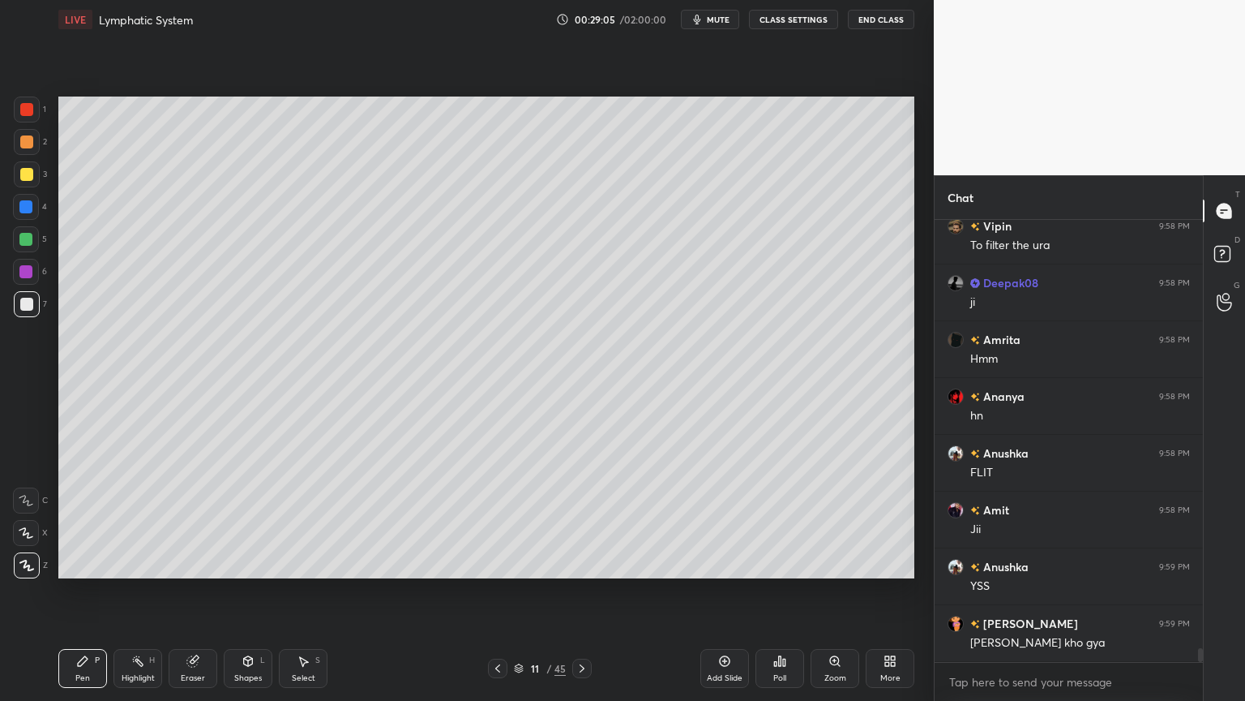
scroll to position [13861, 0]
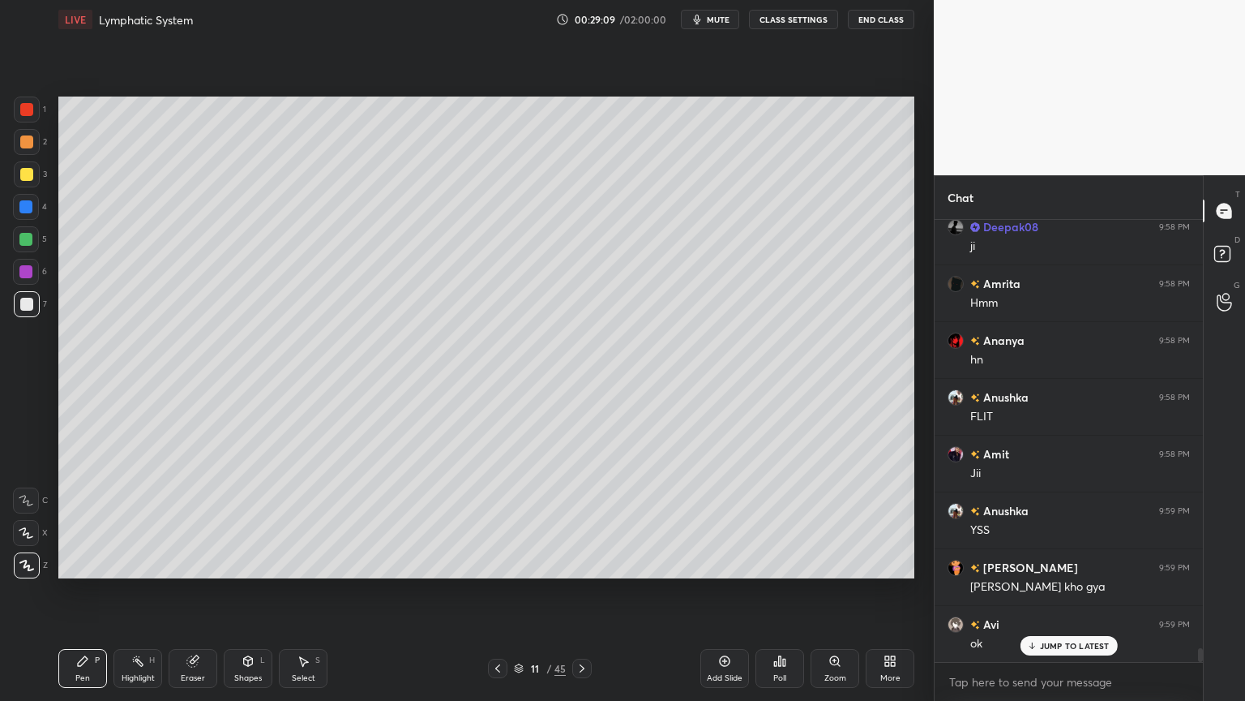
click at [29, 242] on div at bounding box center [25, 239] width 13 height 13
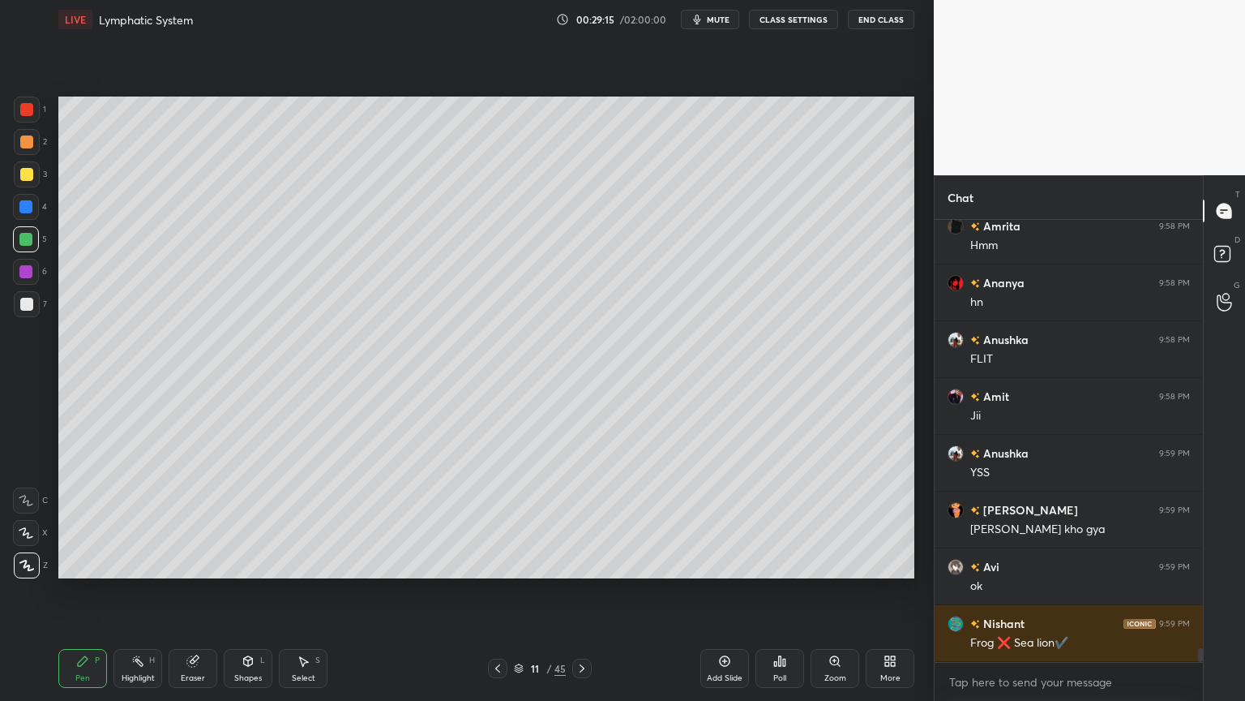
click at [496, 550] on icon at bounding box center [497, 668] width 13 height 13
click at [581, 550] on icon at bounding box center [582, 668] width 13 height 13
click at [729, 550] on icon at bounding box center [725, 661] width 11 height 11
drag, startPoint x: 32, startPoint y: 302, endPoint x: 54, endPoint y: 279, distance: 31.5
click at [34, 305] on div at bounding box center [27, 304] width 26 height 26
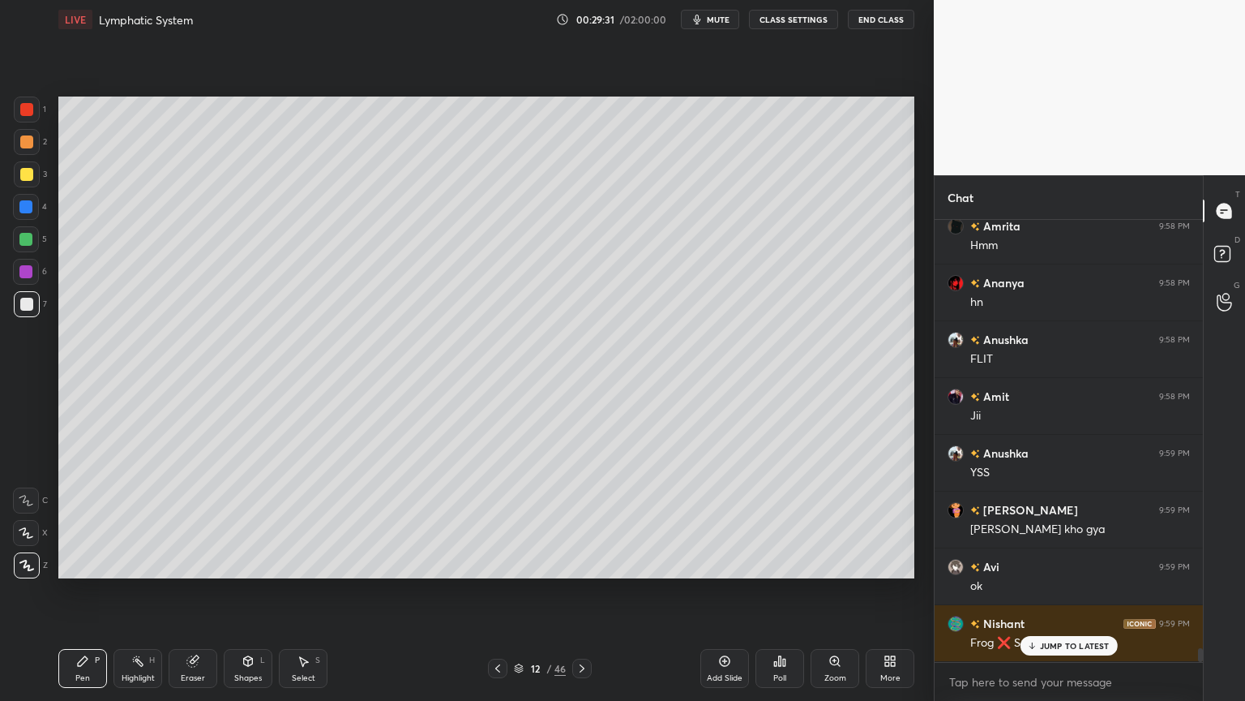
scroll to position [13974, 0]
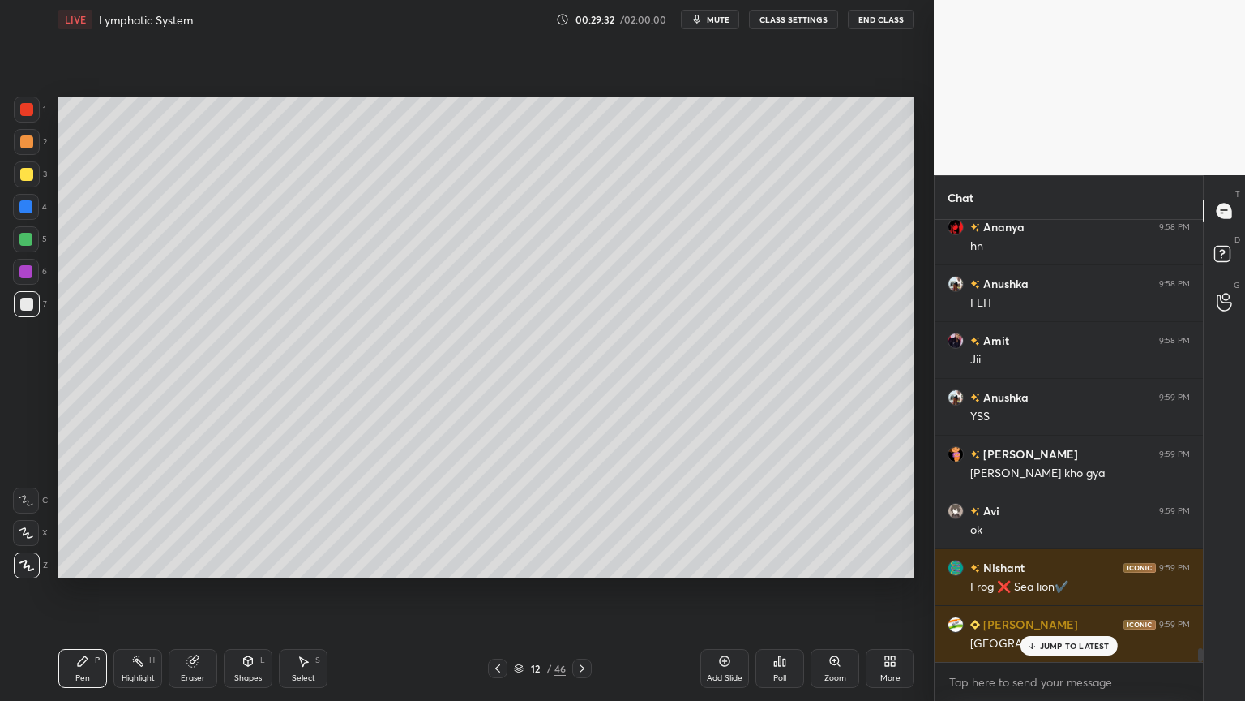
click at [254, 550] on div "Shapes L" at bounding box center [248, 668] width 49 height 39
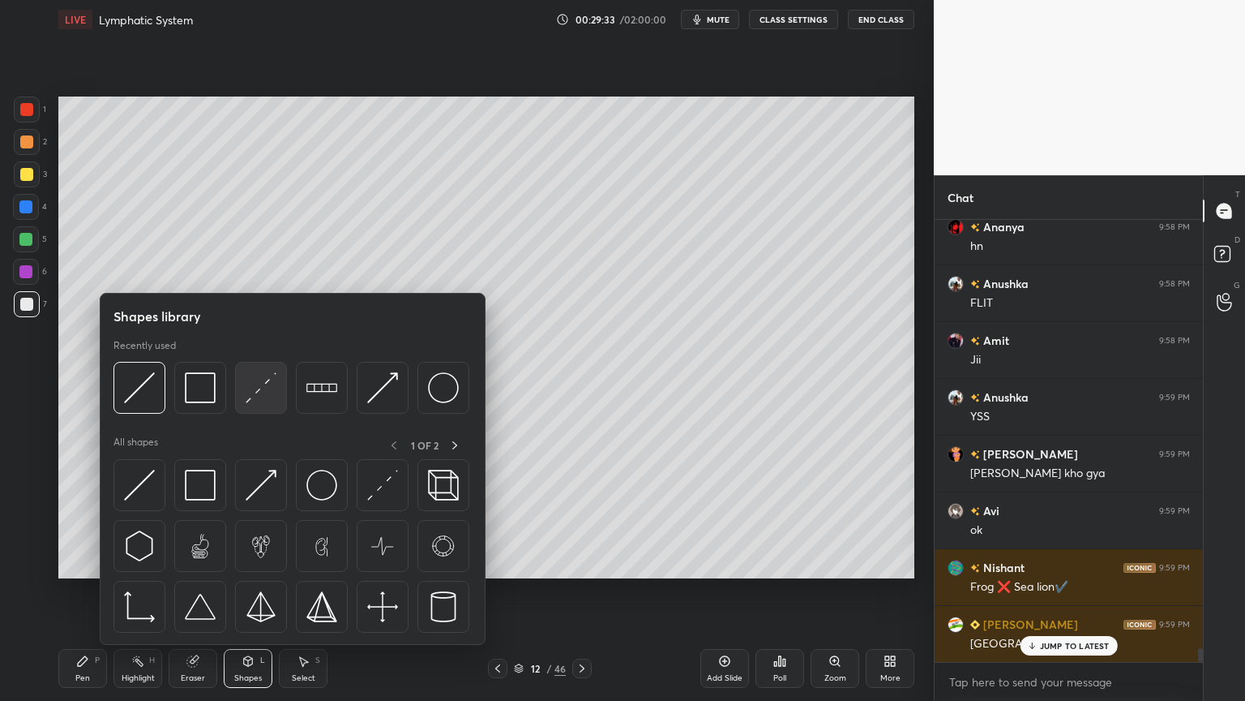
click at [251, 397] on img at bounding box center [261, 387] width 31 height 31
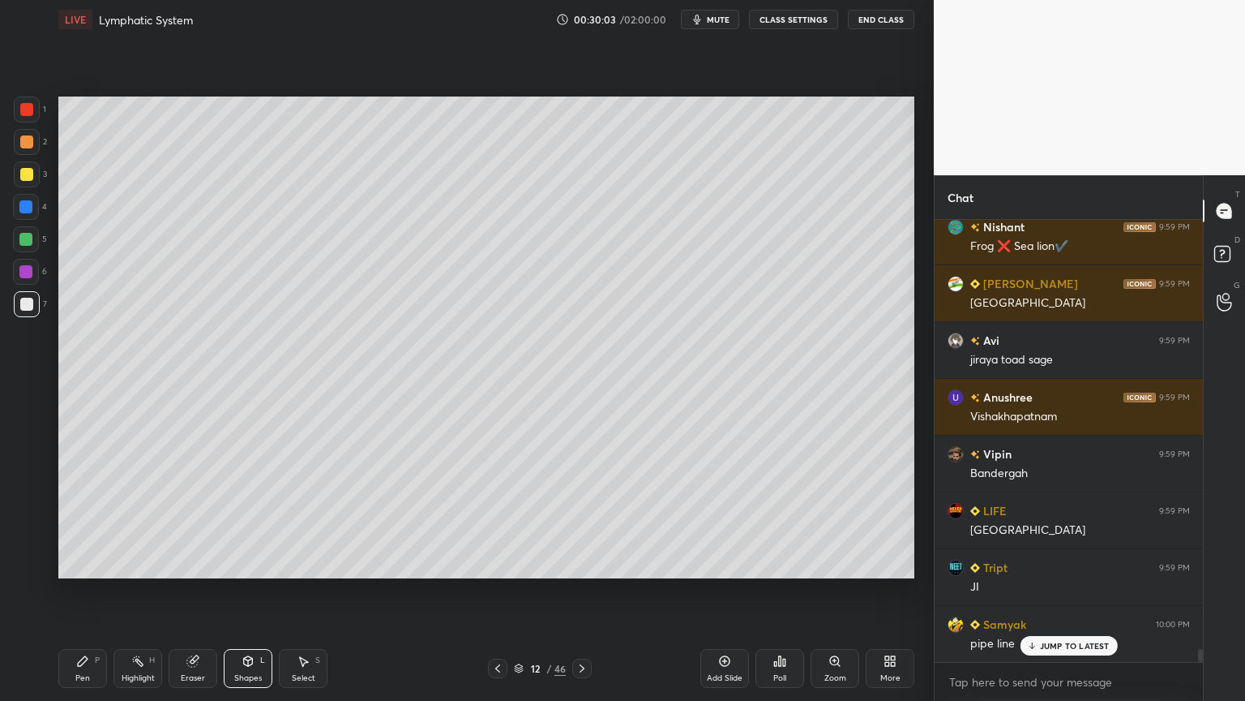
scroll to position [14429, 0]
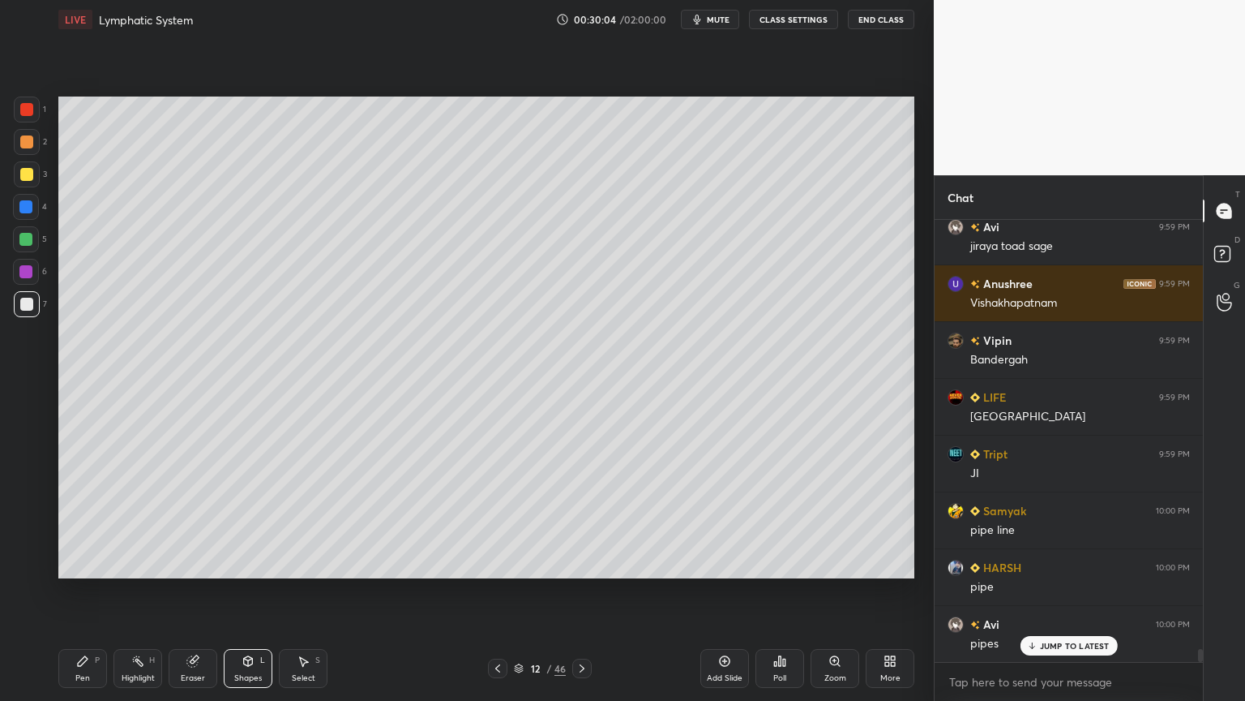
click at [37, 143] on div at bounding box center [27, 142] width 26 height 26
click at [30, 146] on div at bounding box center [27, 142] width 26 height 26
click at [30, 147] on div at bounding box center [27, 142] width 26 height 26
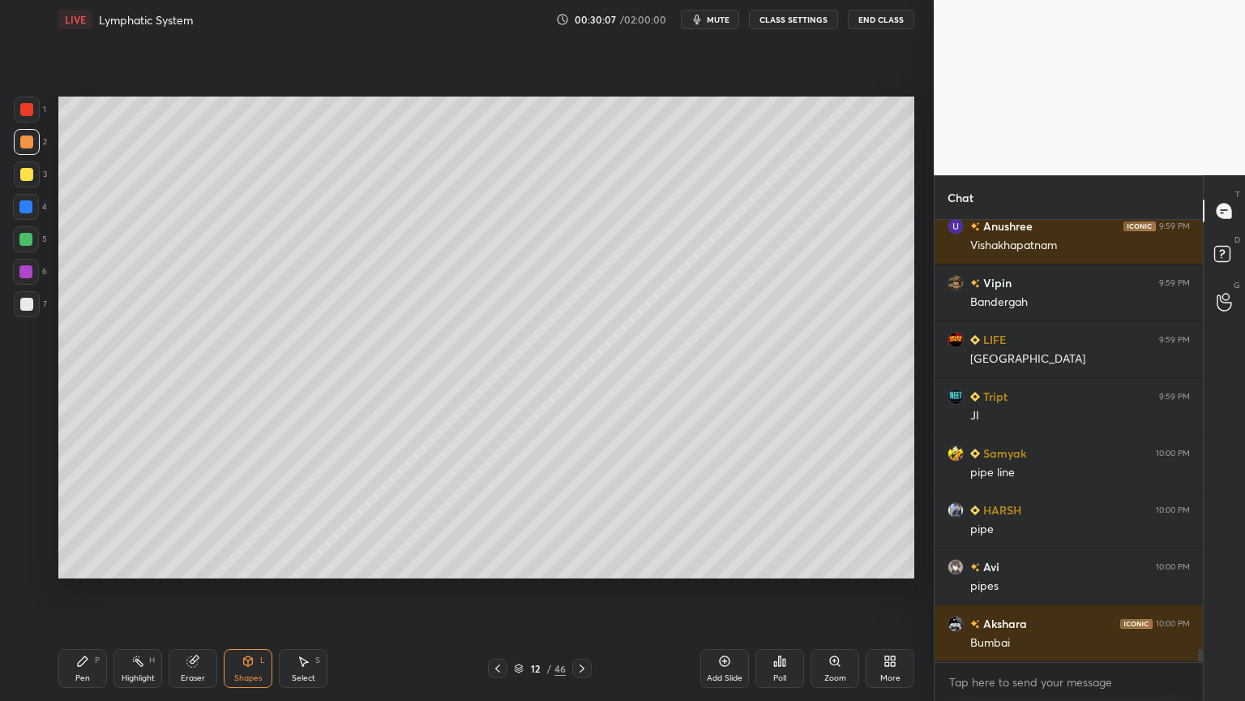
scroll to position [14542, 0]
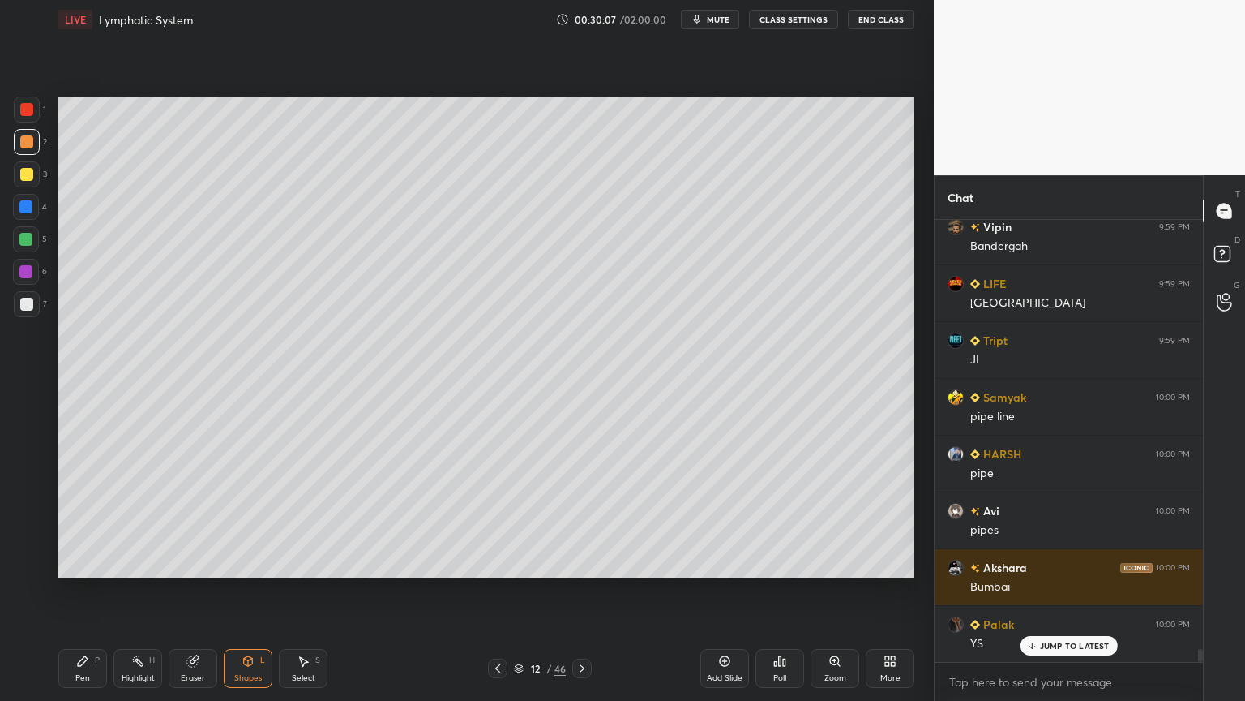
click at [88, 550] on div "Pen" at bounding box center [82, 678] width 15 height 8
click at [84, 550] on div "Pen" at bounding box center [82, 678] width 15 height 8
click at [27, 550] on div at bounding box center [27, 565] width 26 height 26
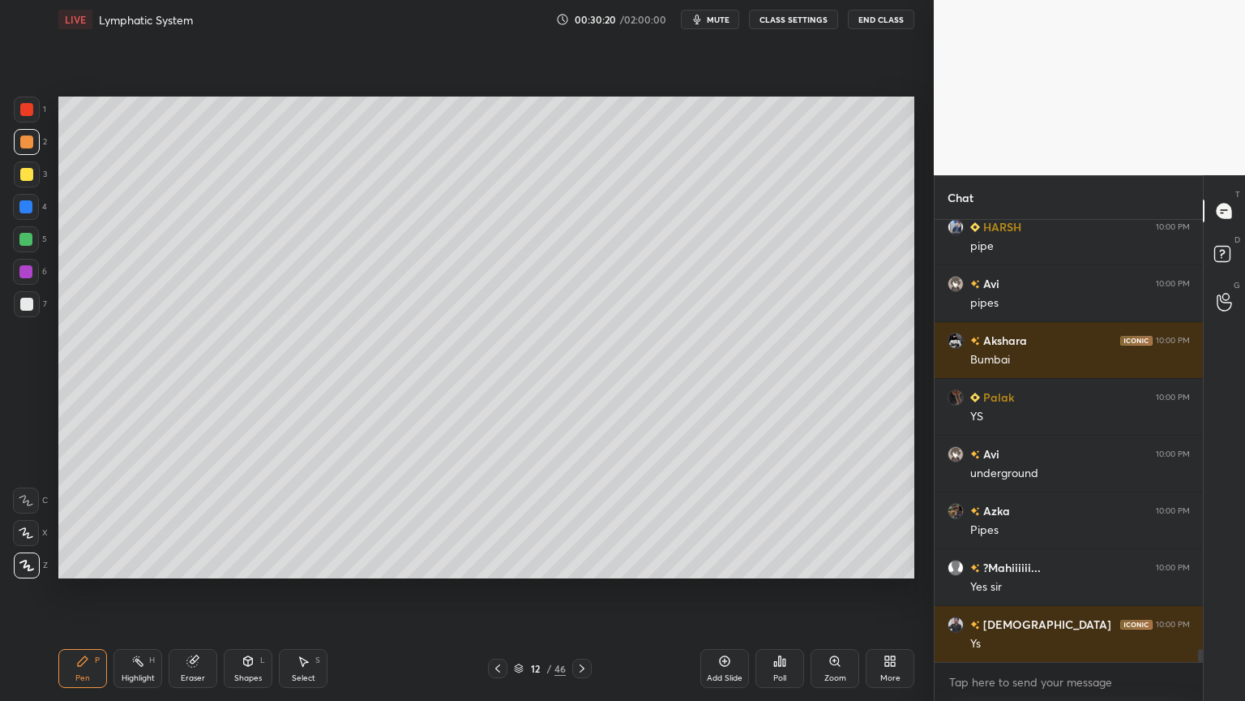
scroll to position [14827, 0]
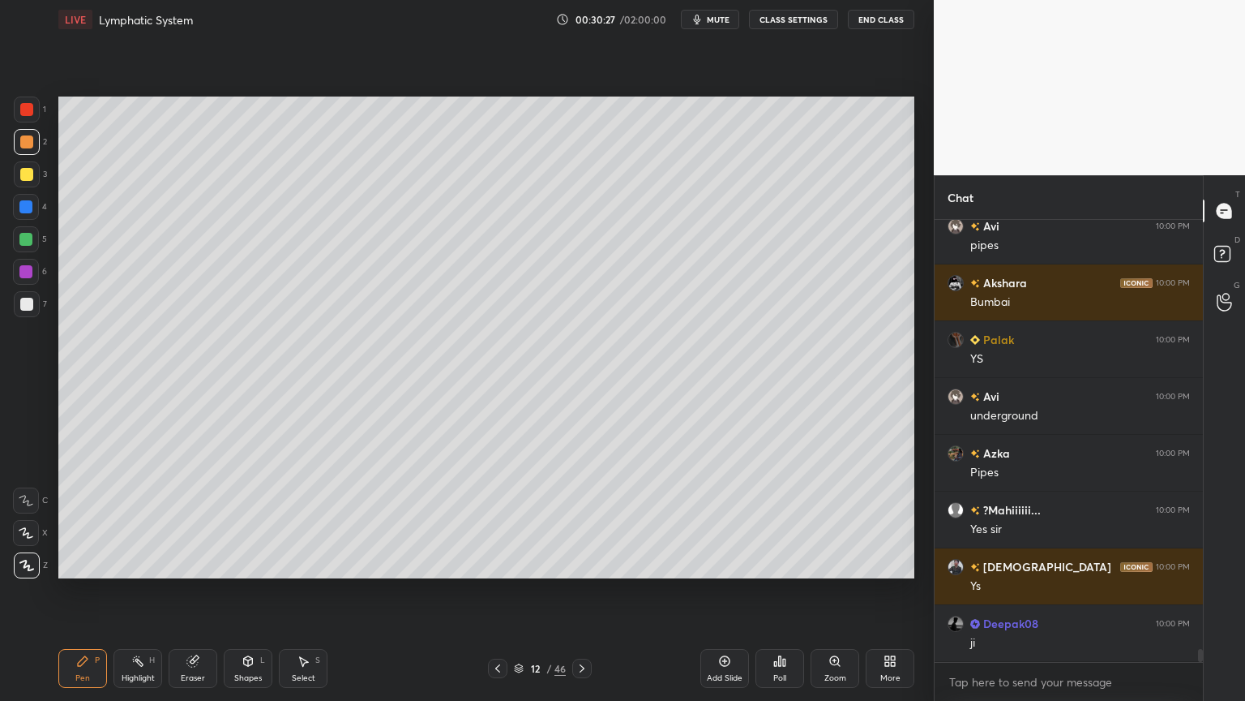
click at [31, 210] on div at bounding box center [26, 207] width 26 height 26
drag, startPoint x: 31, startPoint y: 209, endPoint x: 41, endPoint y: 214, distance: 10.9
click at [31, 210] on div at bounding box center [25, 206] width 13 height 13
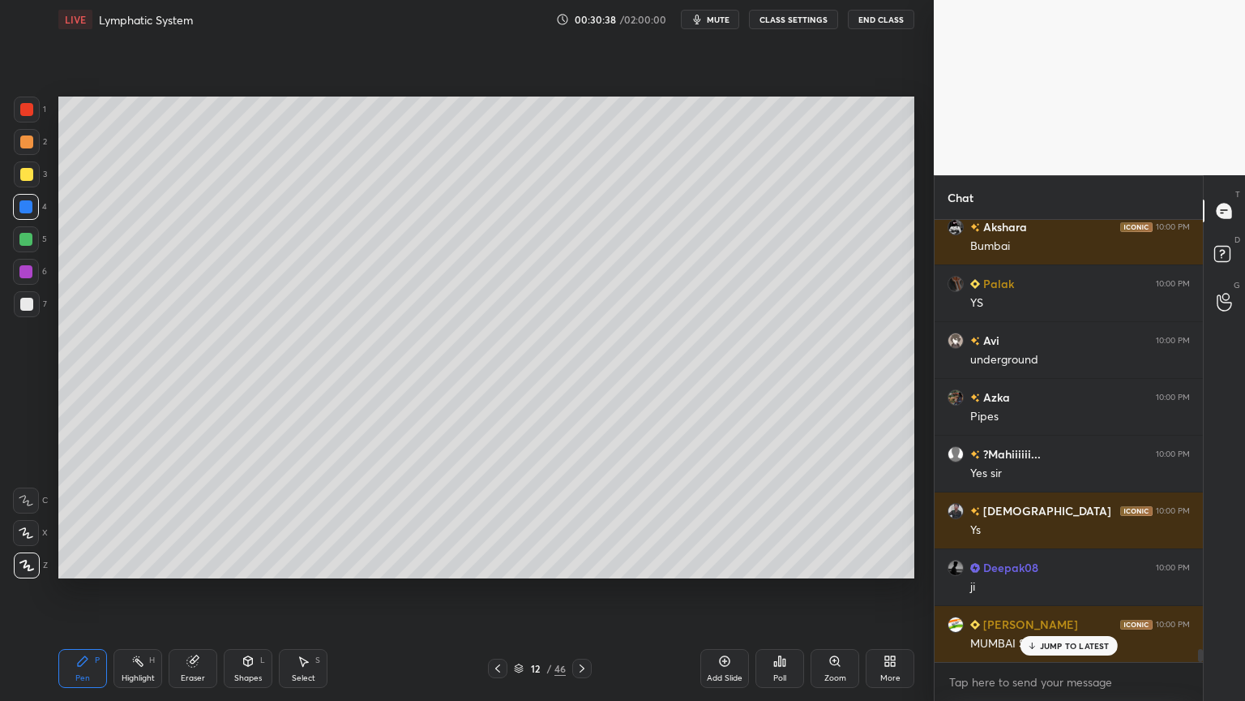
click at [32, 240] on div at bounding box center [26, 239] width 26 height 26
click at [26, 499] on icon at bounding box center [26, 500] width 15 height 11
click at [36, 499] on div at bounding box center [26, 500] width 26 height 26
click at [141, 550] on div "Highlight H" at bounding box center [138, 668] width 49 height 39
drag, startPoint x: 148, startPoint y: 666, endPoint x: 156, endPoint y: 665, distance: 8.1
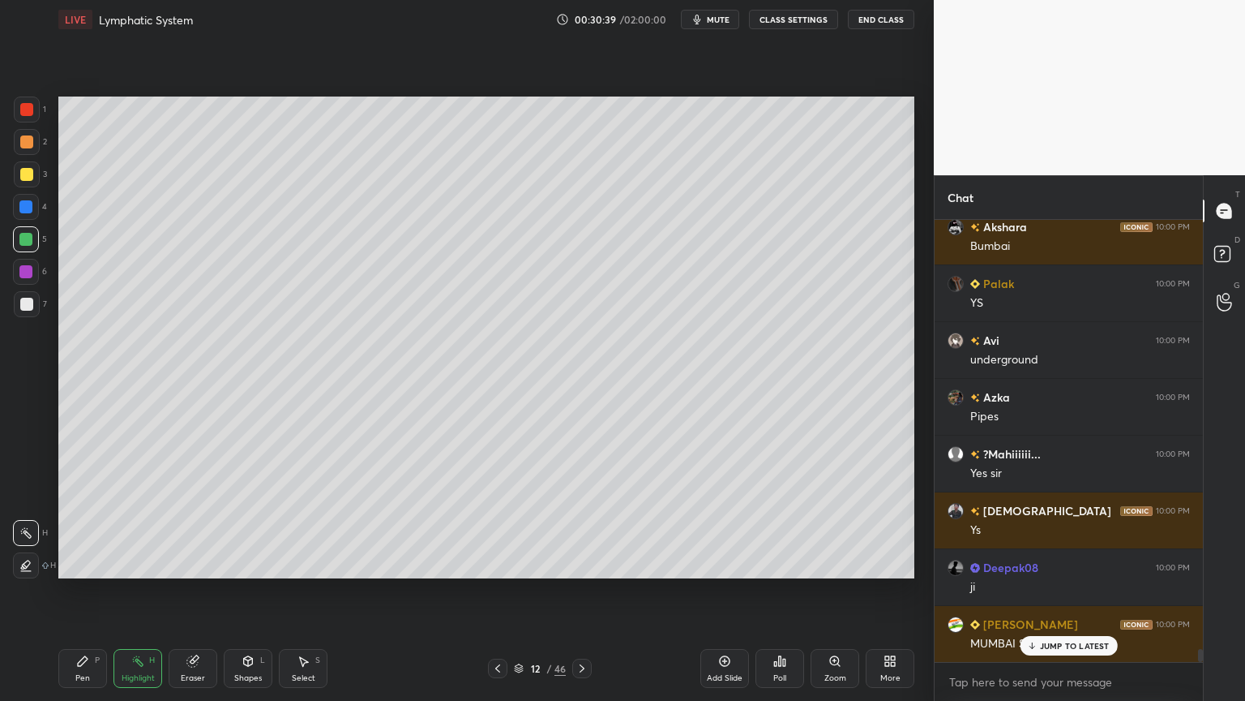
click at [156, 550] on div "Highlight H" at bounding box center [138, 668] width 49 height 39
click at [81, 550] on div "Pen" at bounding box center [82, 678] width 15 height 8
click at [28, 496] on icon at bounding box center [26, 500] width 15 height 11
click at [31, 495] on icon at bounding box center [26, 500] width 15 height 11
click at [1056, 550] on p "JUMP TO LATEST" at bounding box center [1075, 646] width 70 height 10
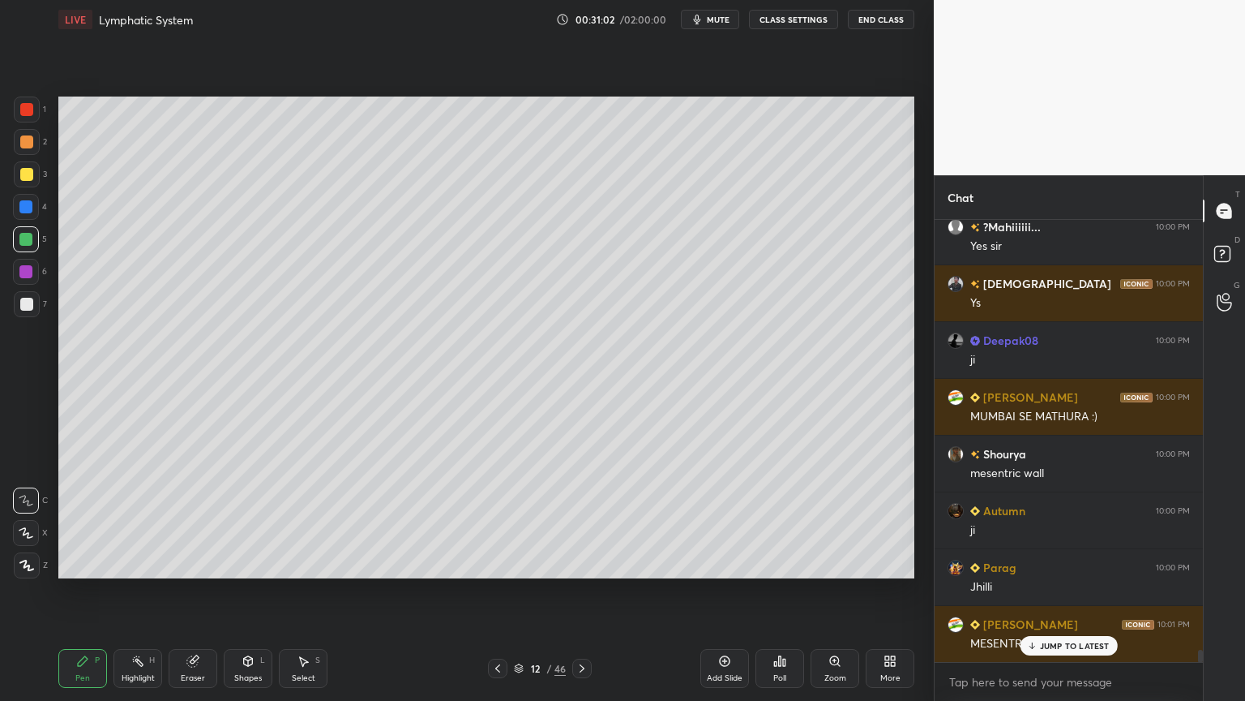
scroll to position [15167, 0]
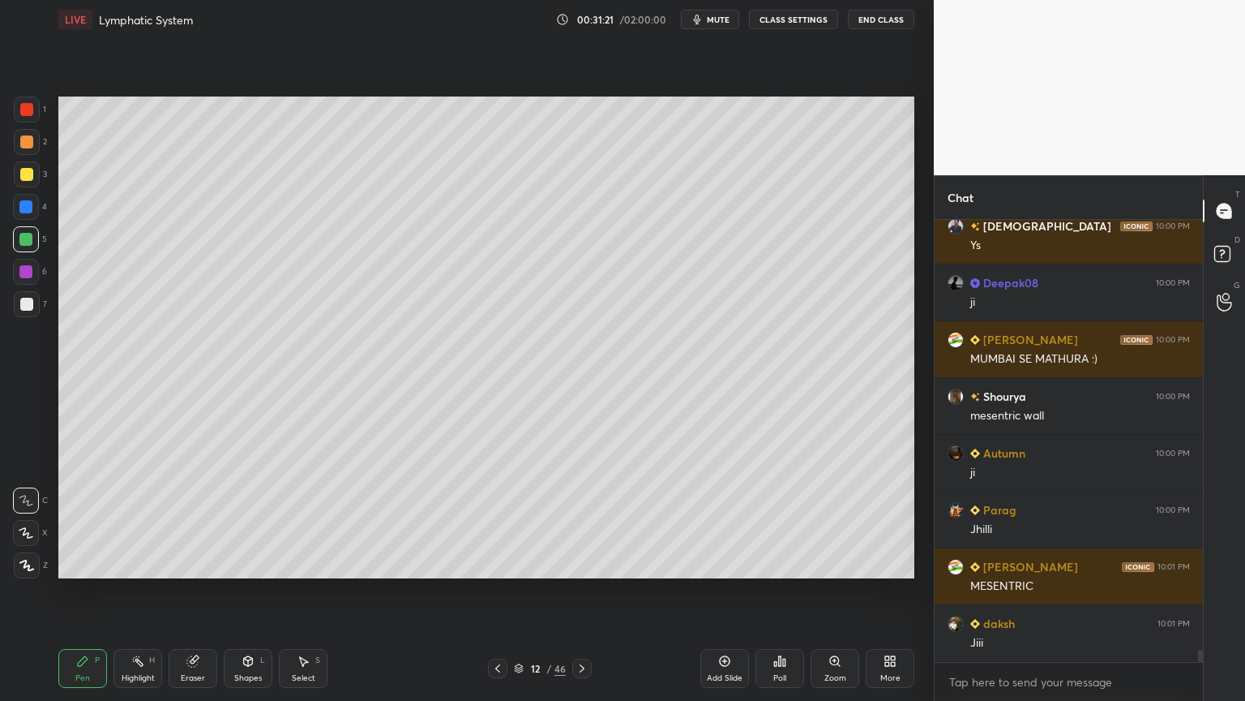
click at [28, 215] on div at bounding box center [26, 207] width 26 height 26
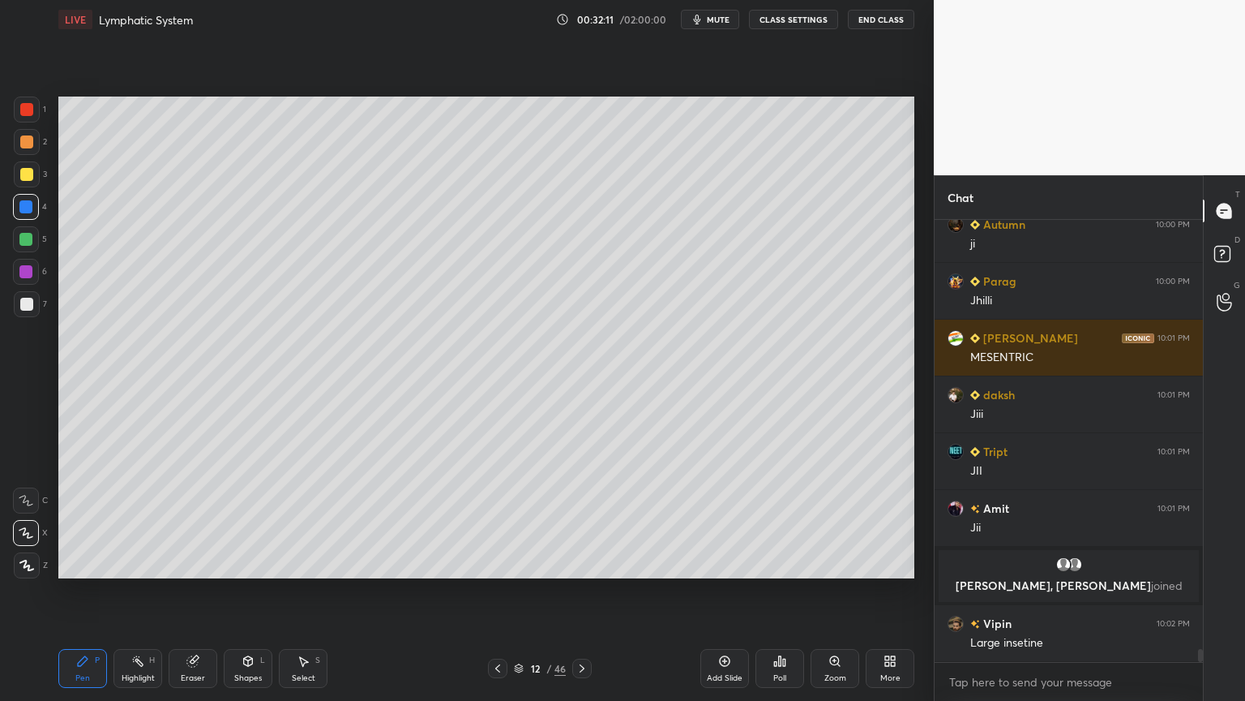
scroll to position [14574, 0]
click at [30, 550] on icon at bounding box center [26, 564] width 15 height 11
click at [29, 550] on icon at bounding box center [26, 564] width 15 height 11
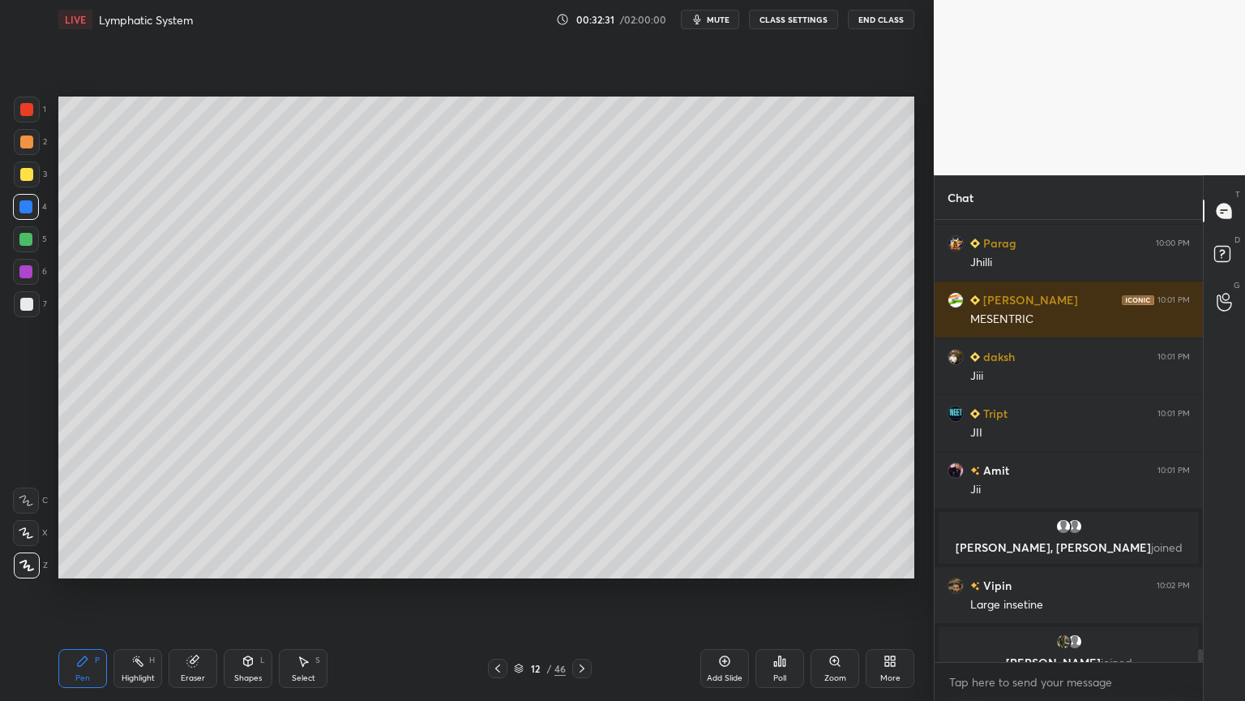
click at [131, 550] on div "Highlight H" at bounding box center [138, 668] width 49 height 39
drag, startPoint x: 141, startPoint y: 668, endPoint x: 214, endPoint y: 591, distance: 106.1
click at [142, 550] on div "Highlight H" at bounding box center [138, 668] width 49 height 39
click at [84, 550] on div "Pen" at bounding box center [82, 678] width 15 height 8
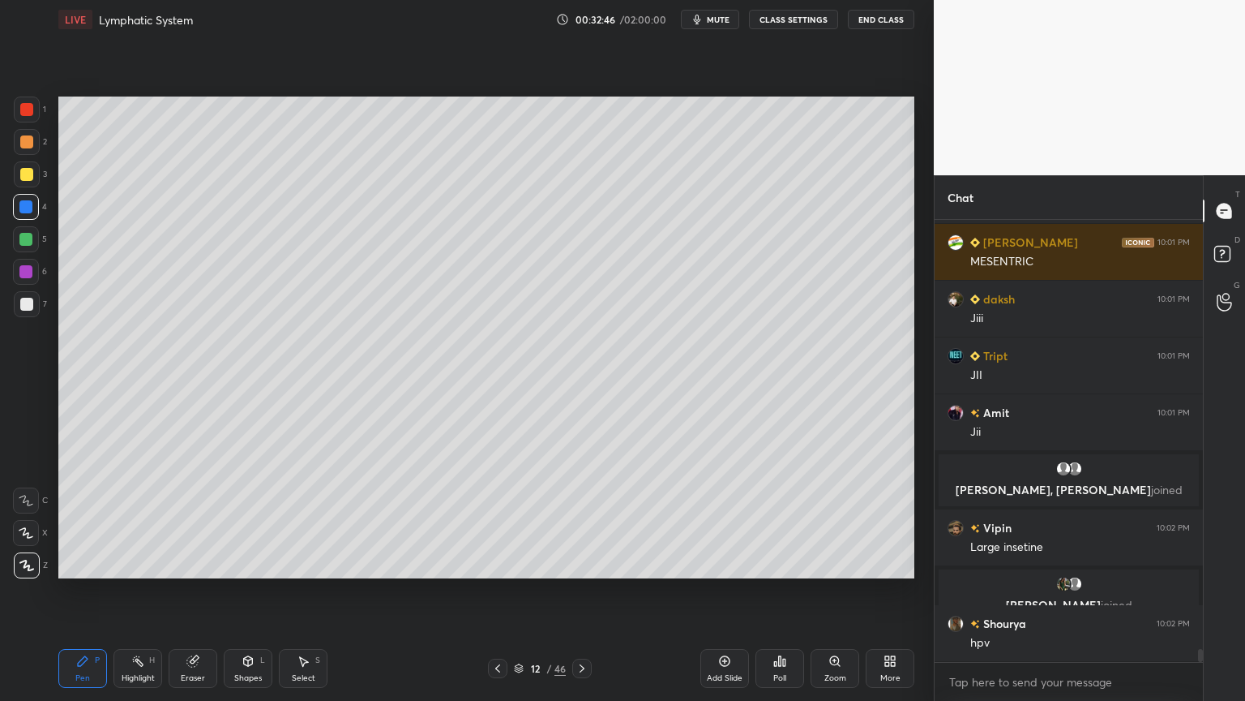
scroll to position [14678, 0]
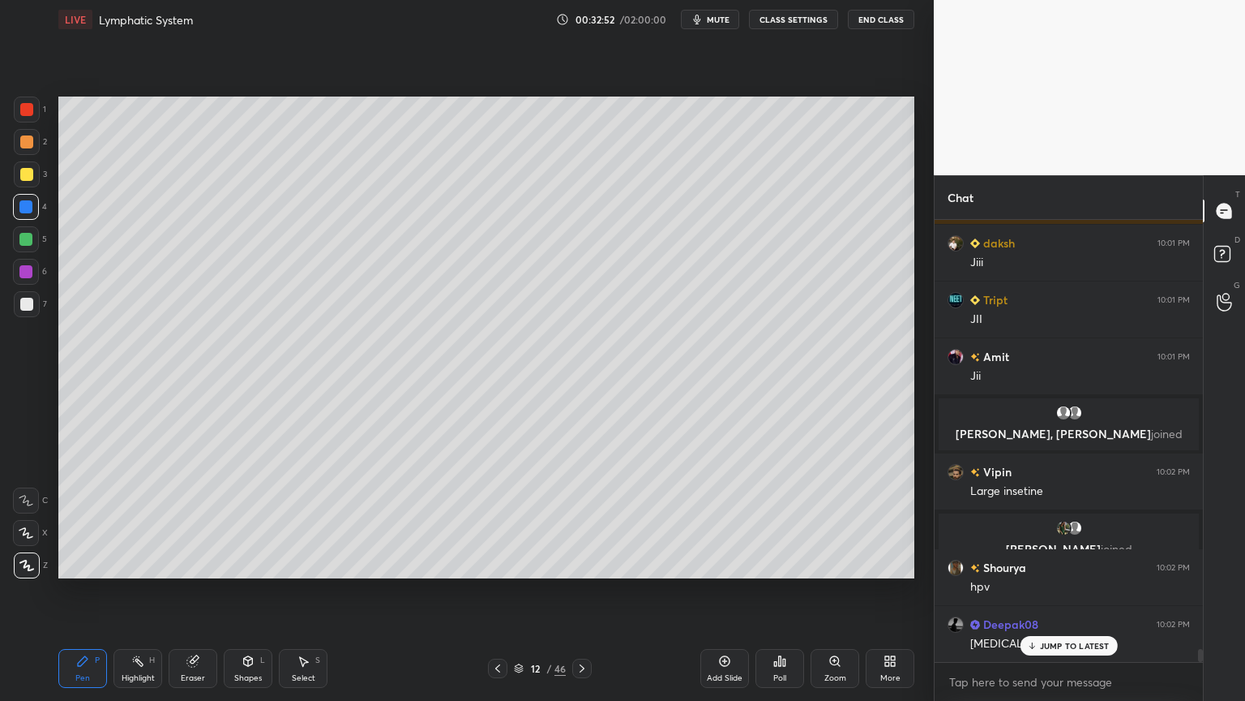
click at [28, 110] on div at bounding box center [26, 109] width 13 height 13
click at [30, 114] on div at bounding box center [26, 109] width 13 height 13
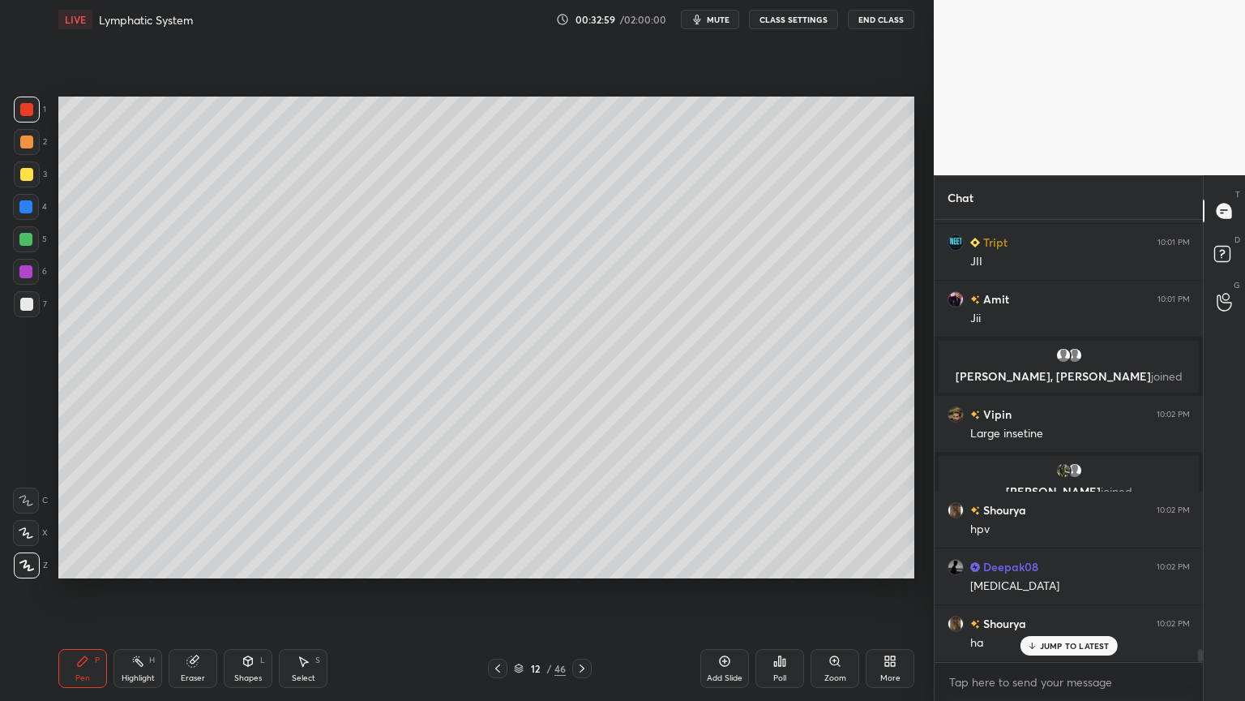
scroll to position [14792, 0]
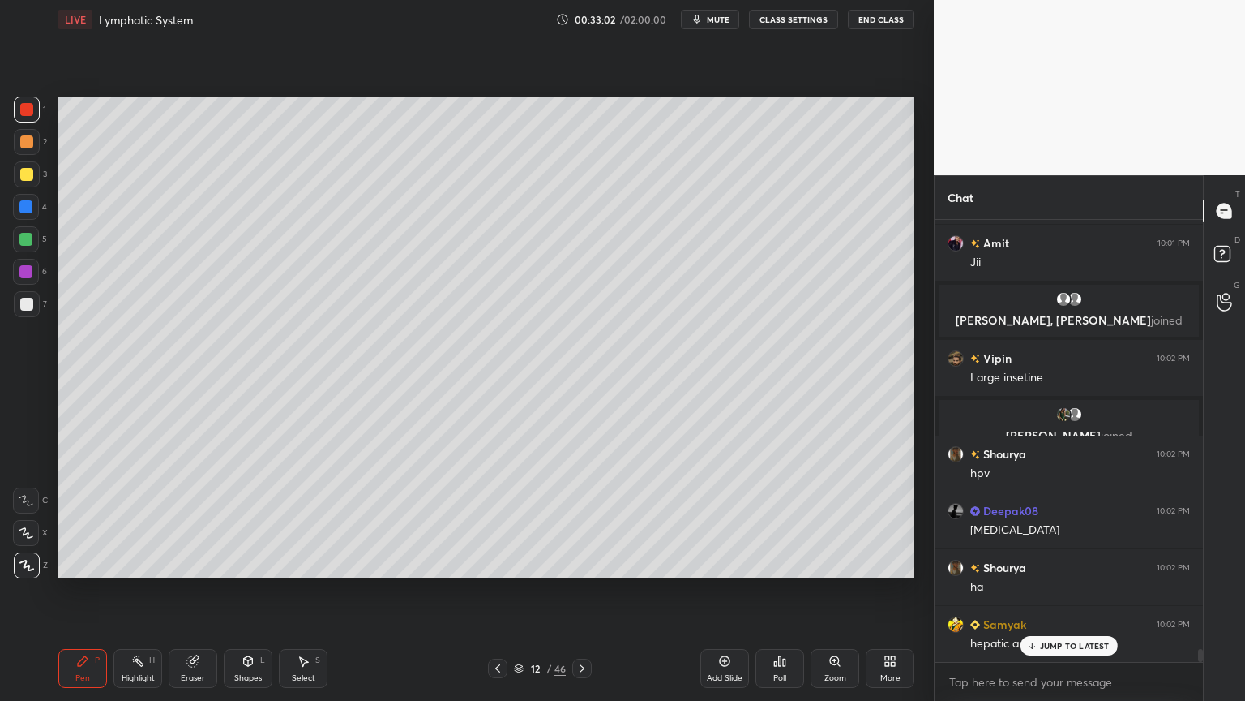
click at [22, 221] on div "4" at bounding box center [30, 210] width 34 height 32
drag, startPoint x: 139, startPoint y: 668, endPoint x: 141, endPoint y: 602, distance: 65.7
click at [143, 550] on div "Highlight H" at bounding box center [138, 668] width 49 height 39
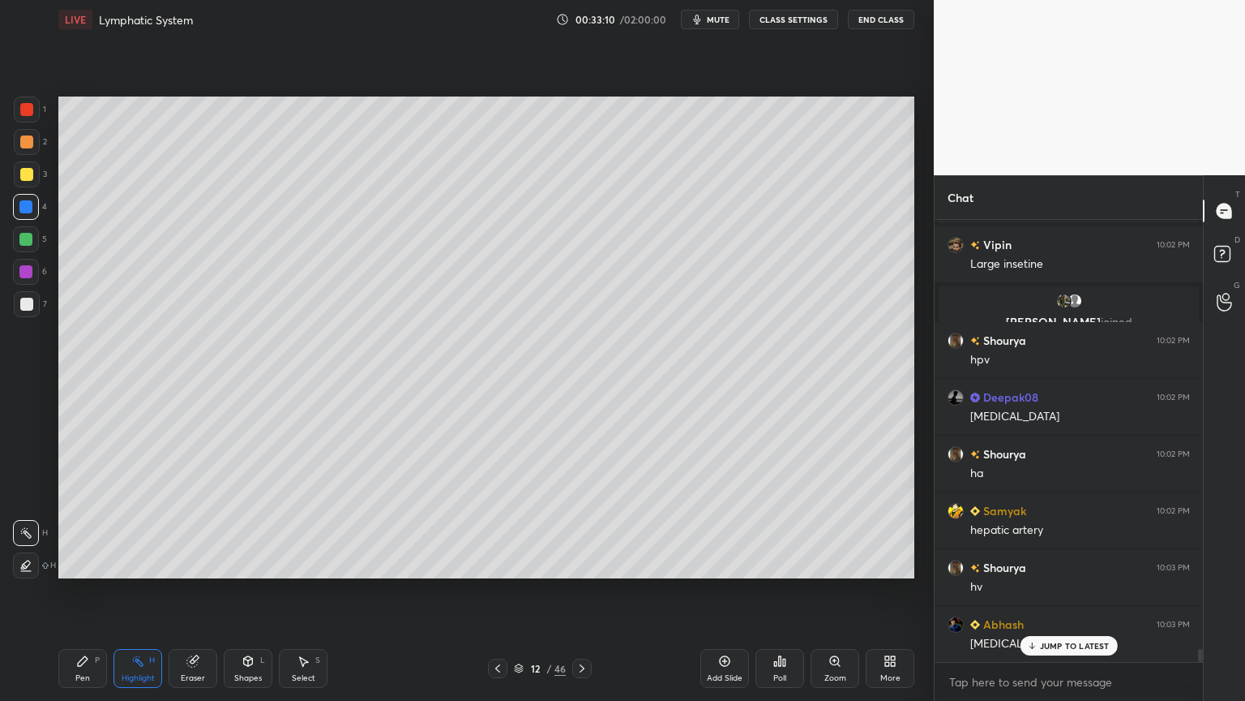
scroll to position [14963, 0]
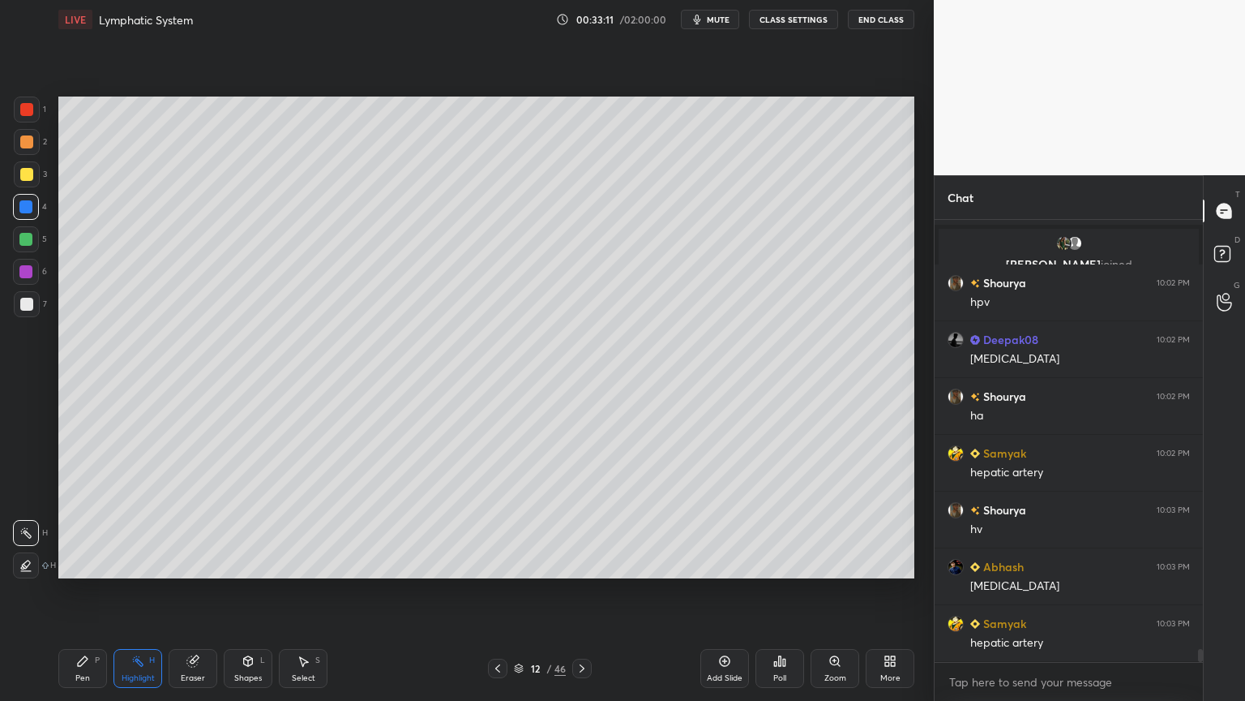
click at [81, 550] on icon at bounding box center [83, 661] width 10 height 10
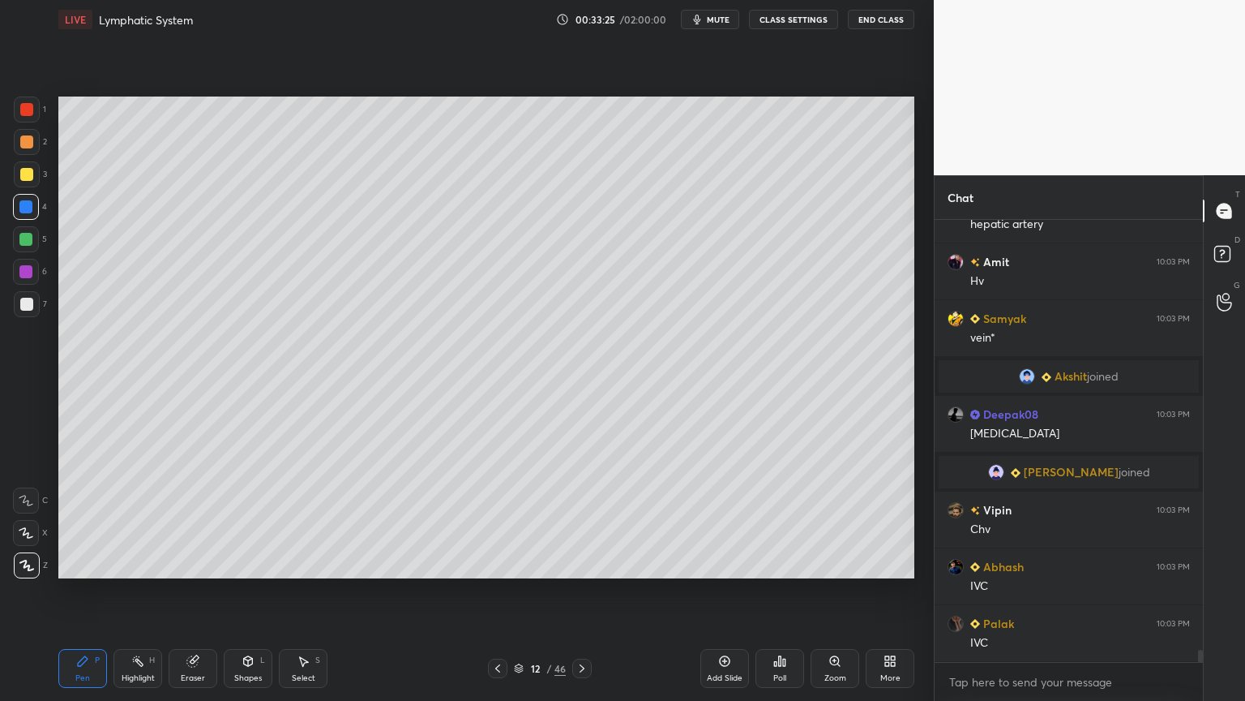
scroll to position [15294, 0]
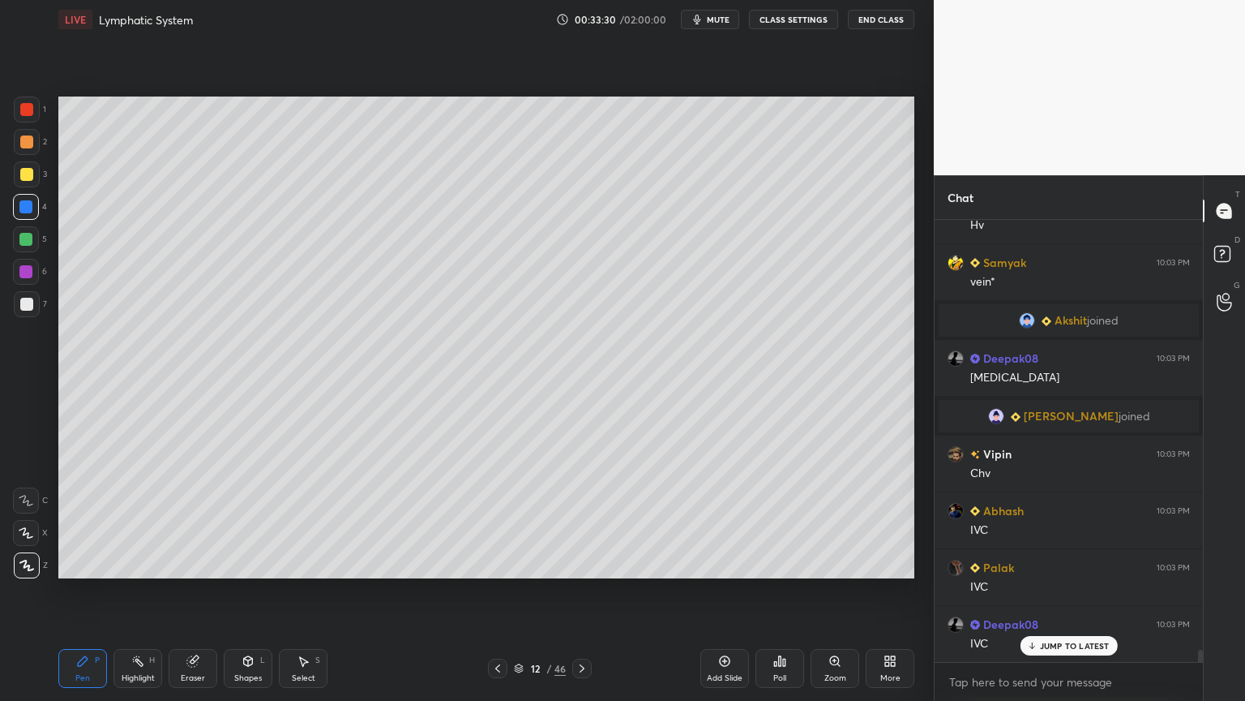
click at [145, 550] on div "Highlight H" at bounding box center [138, 668] width 49 height 39
click at [152, 550] on div "Highlight H" at bounding box center [138, 668] width 49 height 39
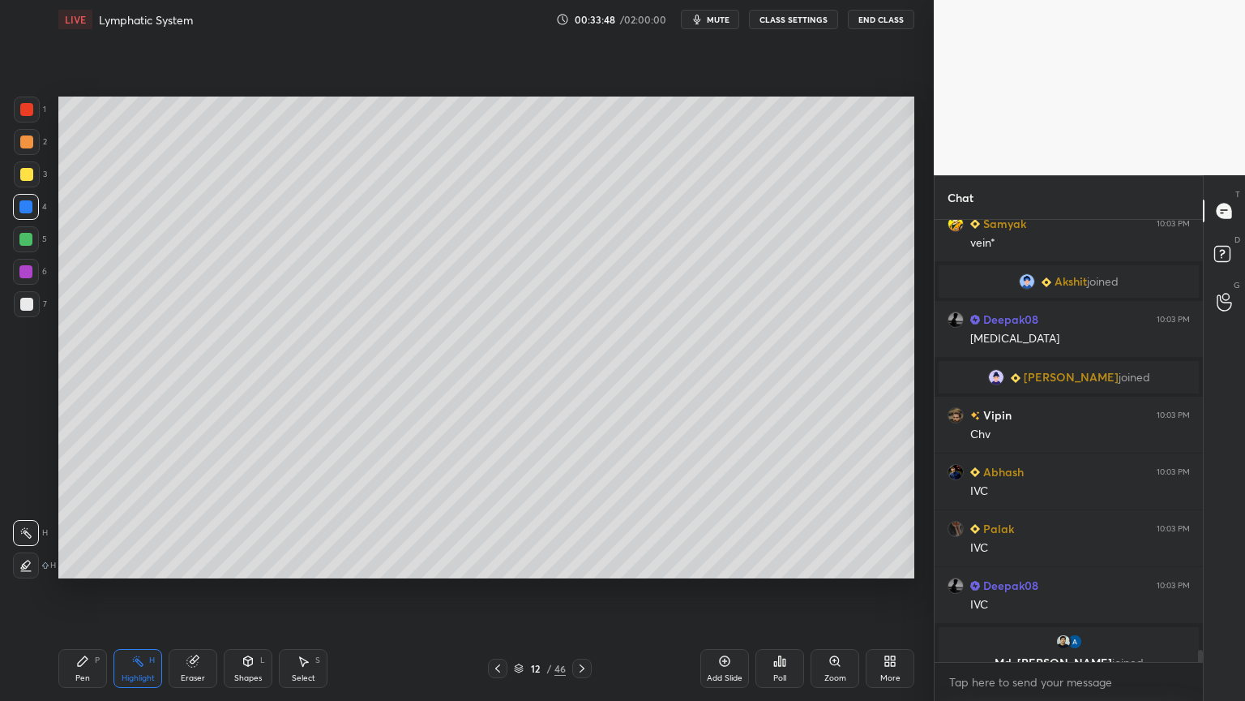
click at [19, 233] on div at bounding box center [26, 239] width 26 height 26
click at [499, 550] on icon at bounding box center [497, 668] width 13 height 13
click at [582, 550] on icon at bounding box center [582, 668] width 5 height 8
click at [726, 550] on icon at bounding box center [724, 660] width 13 height 13
click at [27, 305] on div at bounding box center [26, 304] width 13 height 13
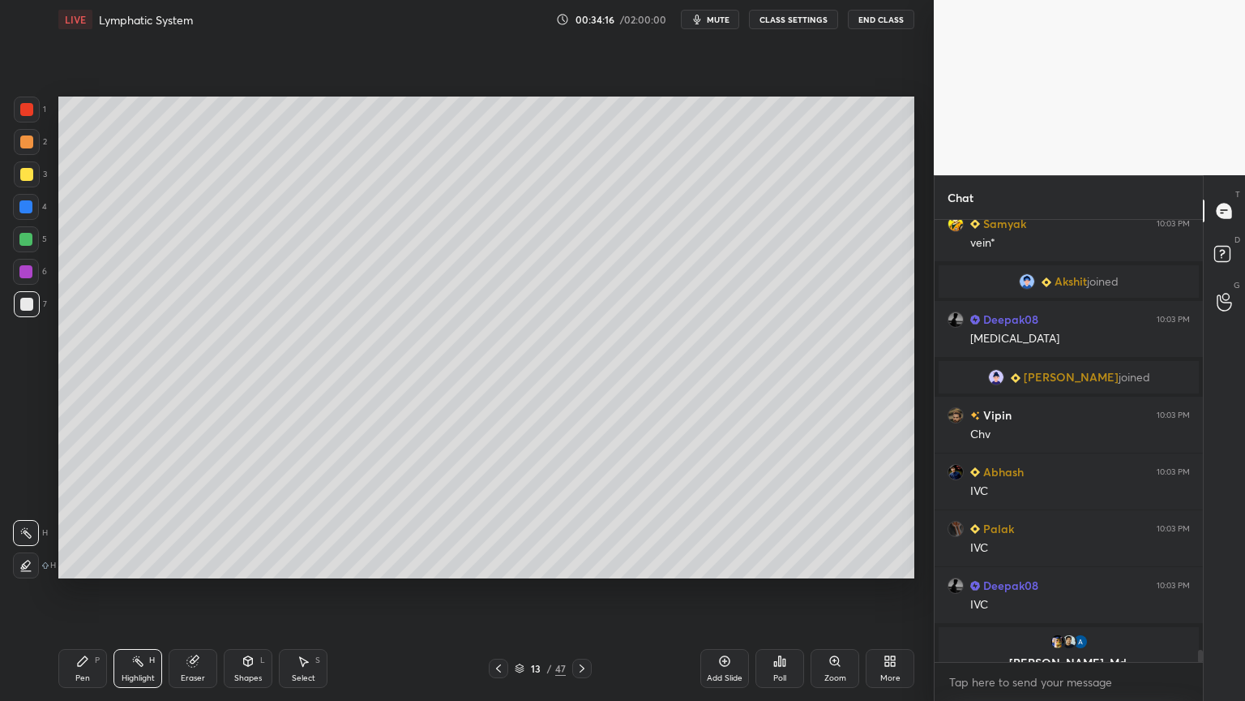
drag, startPoint x: 250, startPoint y: 671, endPoint x: 236, endPoint y: 645, distance: 30.1
click at [247, 550] on div "Shapes L" at bounding box center [248, 668] width 49 height 39
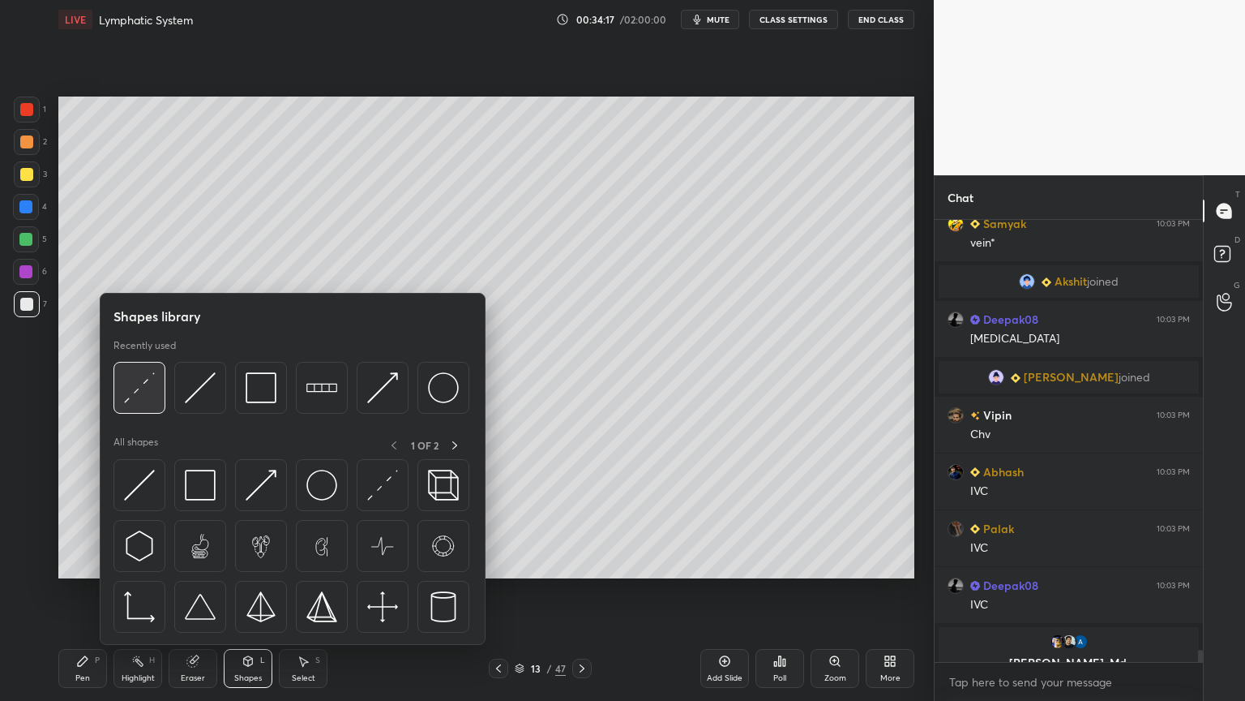
click at [143, 398] on img at bounding box center [139, 387] width 31 height 31
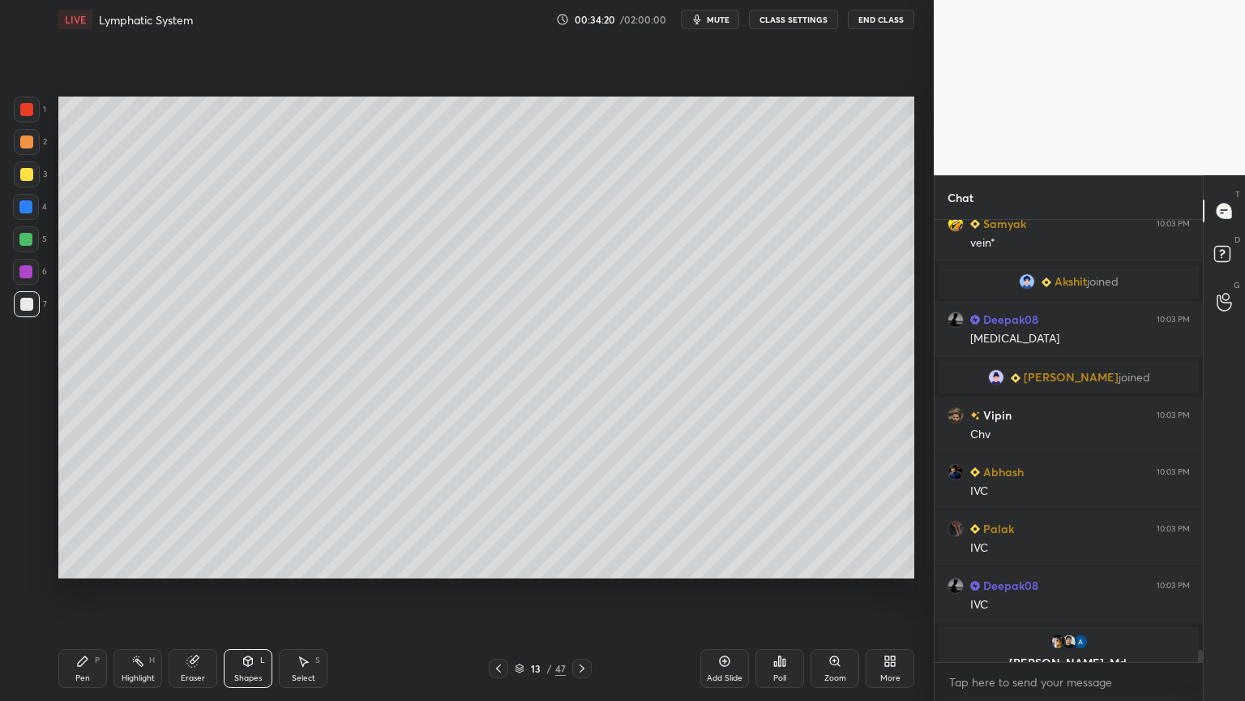
click at [88, 550] on div "Pen P" at bounding box center [82, 668] width 49 height 39
click at [30, 550] on div at bounding box center [27, 565] width 26 height 26
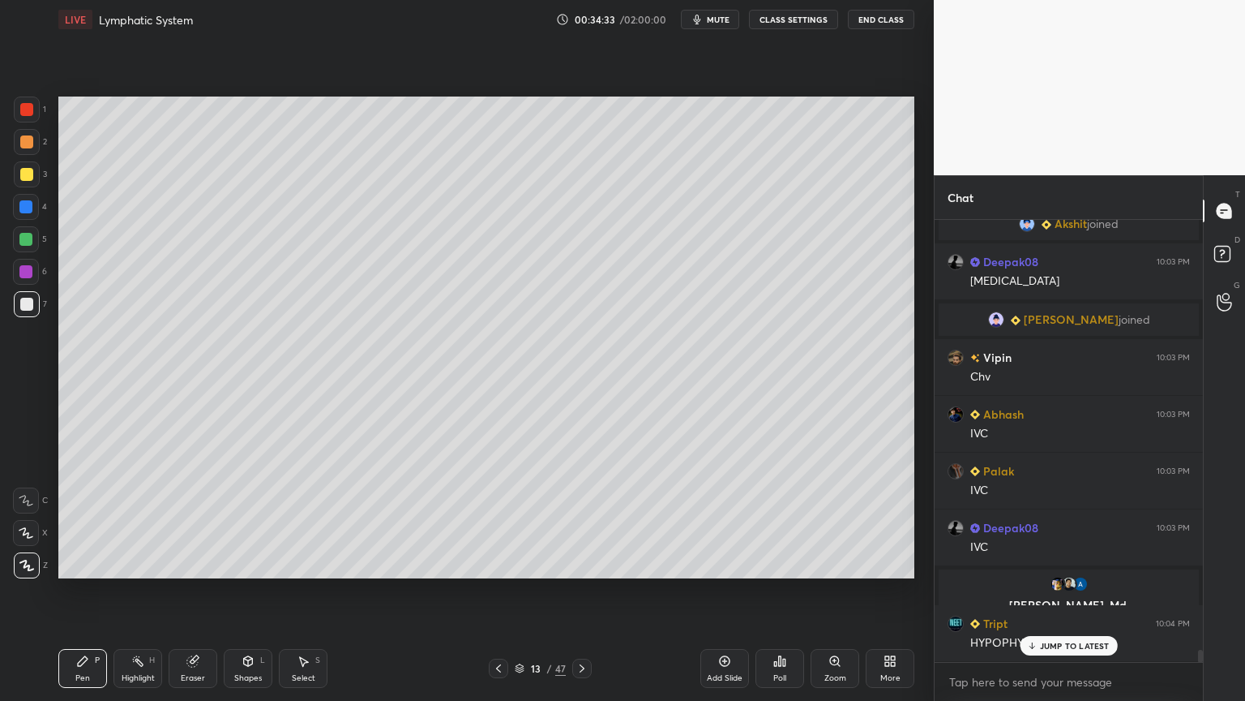
scroll to position [15447, 0]
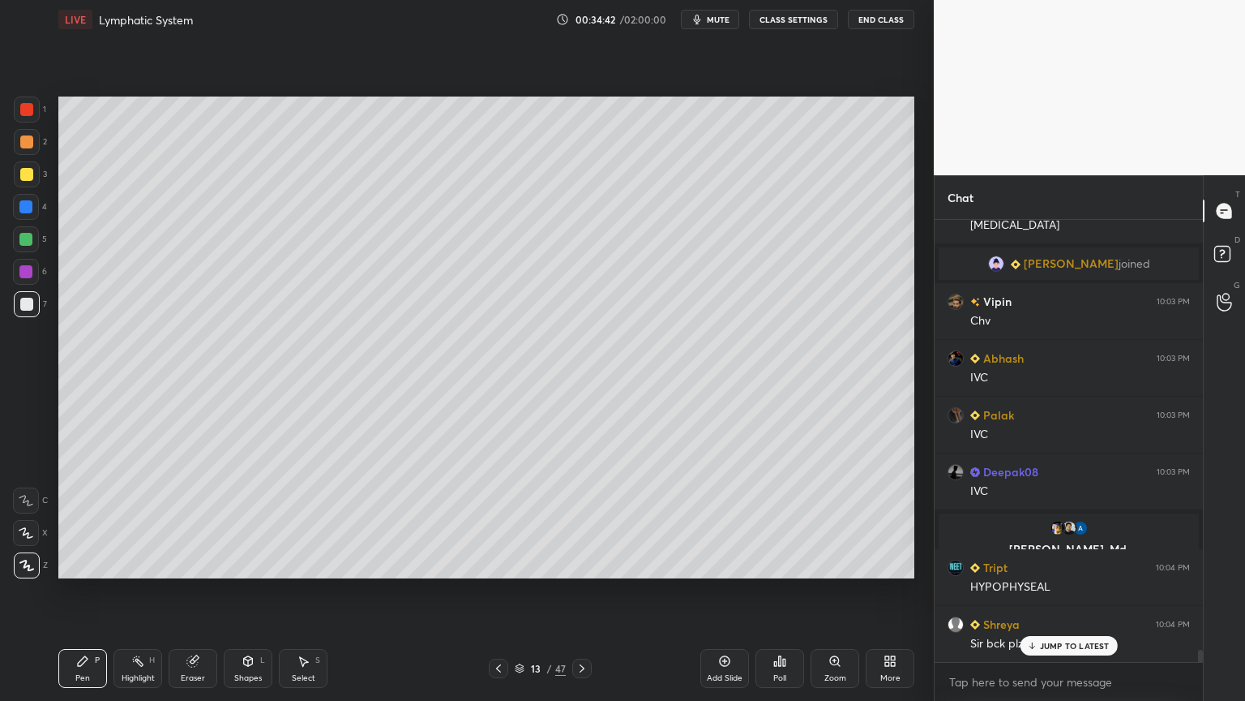
drag, startPoint x: 35, startPoint y: 110, endPoint x: 30, endPoint y: 122, distance: 12.3
click at [32, 110] on div at bounding box center [27, 109] width 26 height 26
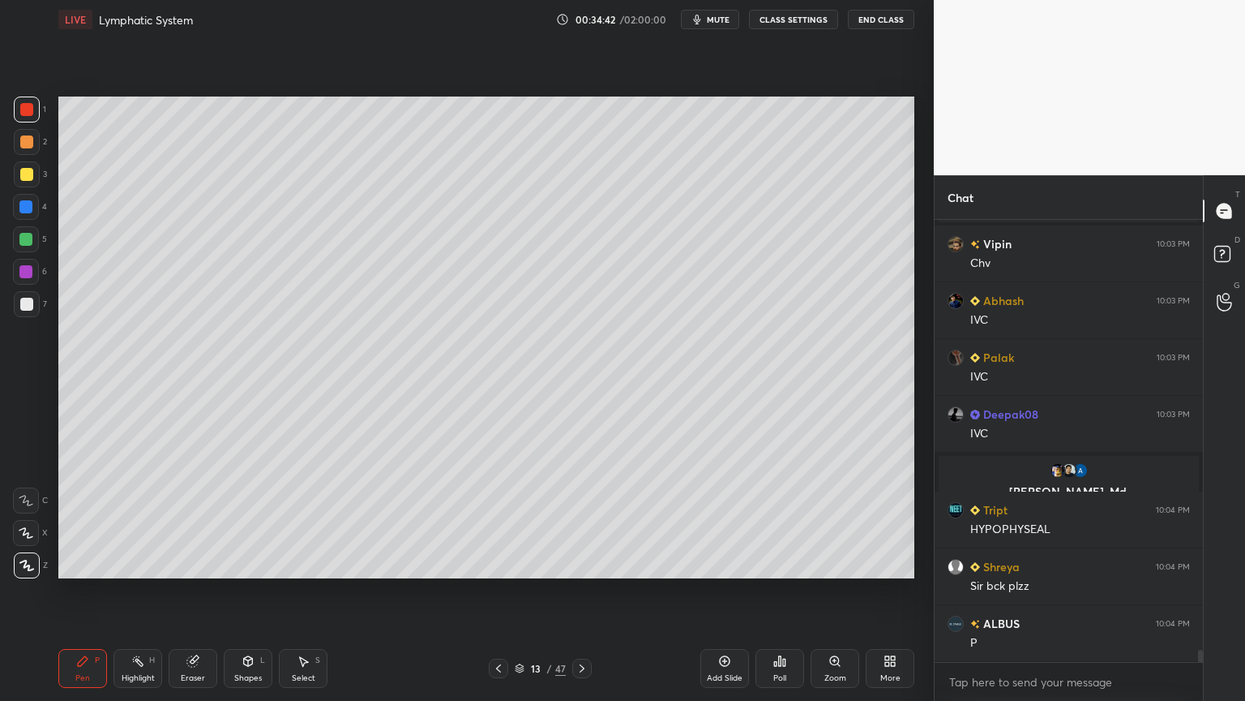
click at [246, 550] on div "Shapes L" at bounding box center [248, 668] width 49 height 39
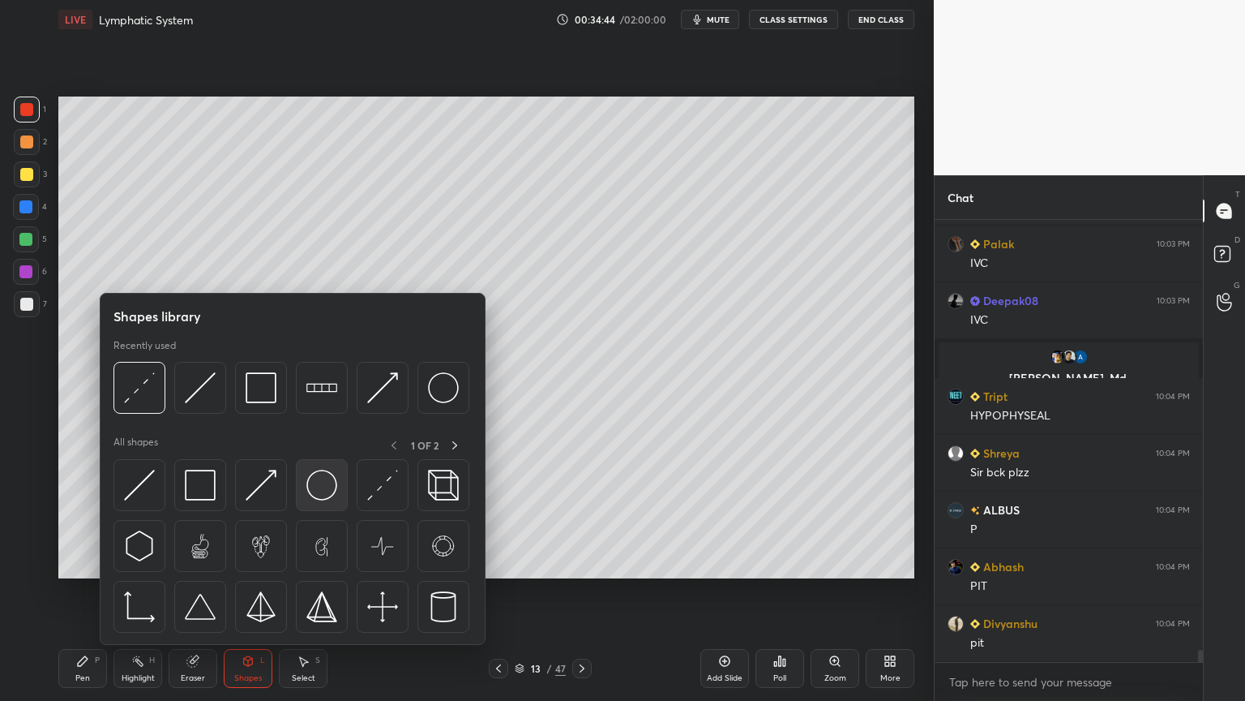
scroll to position [15901, 0]
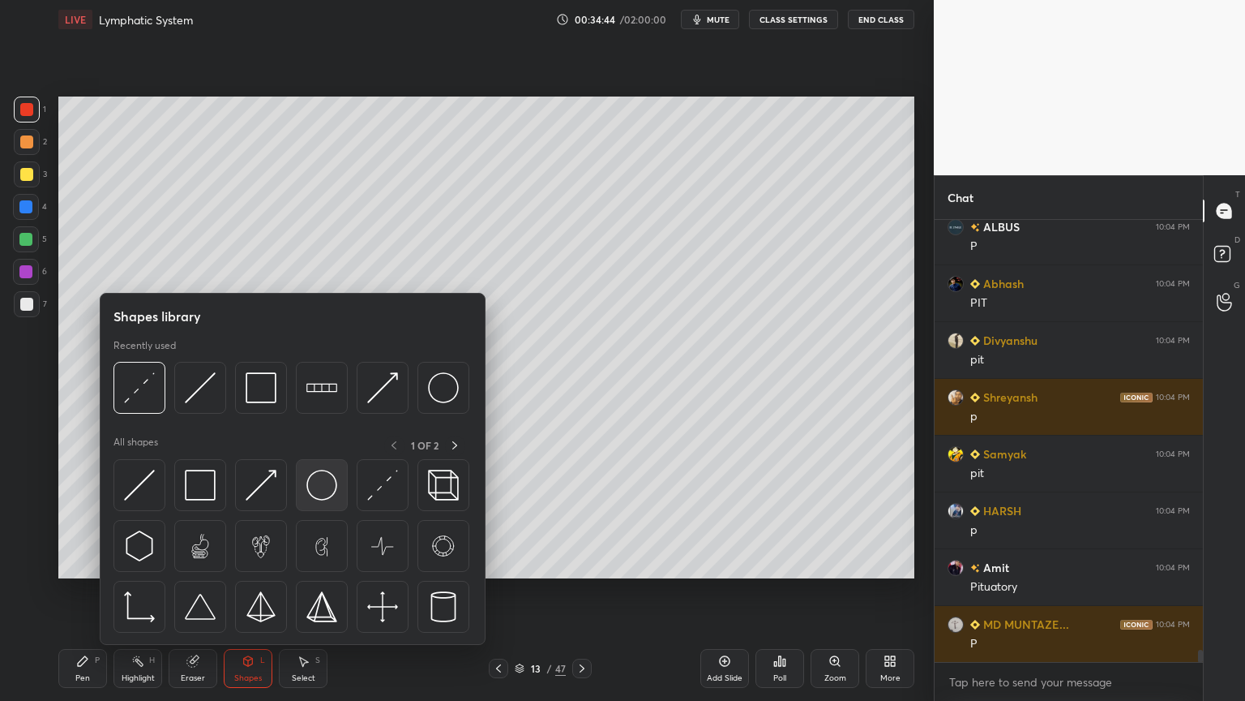
click at [319, 489] on img at bounding box center [321, 484] width 31 height 31
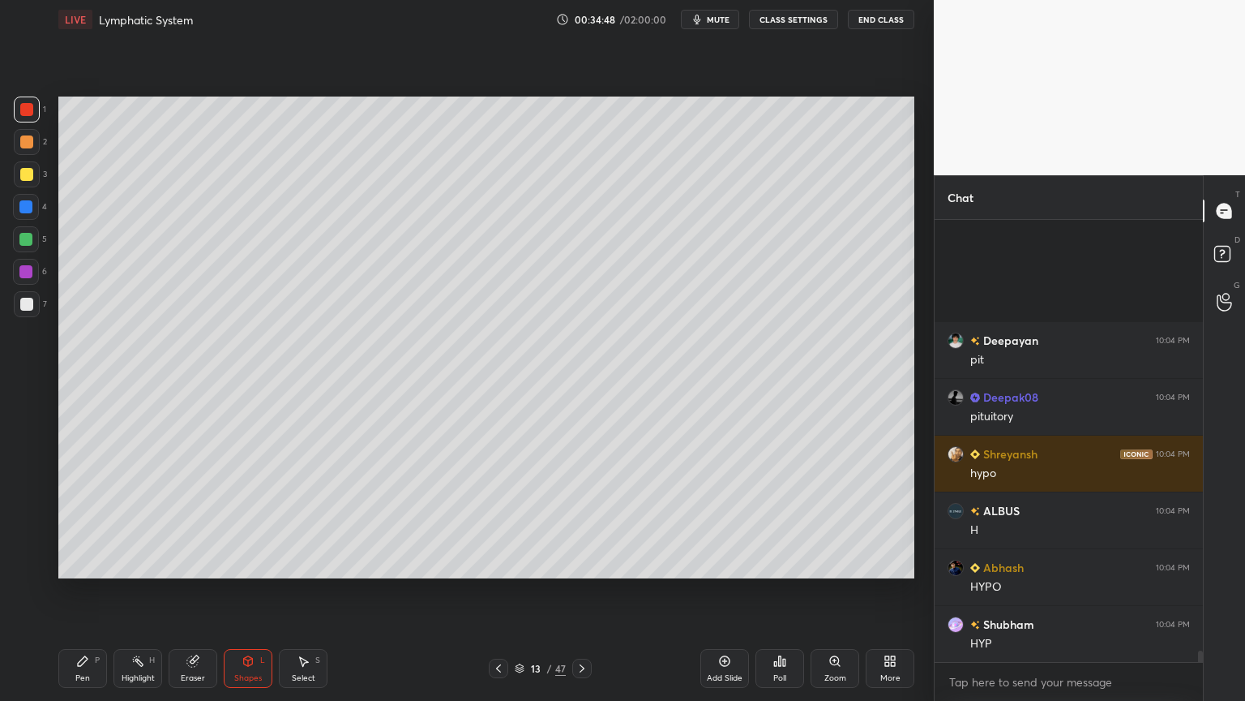
scroll to position [16412, 0]
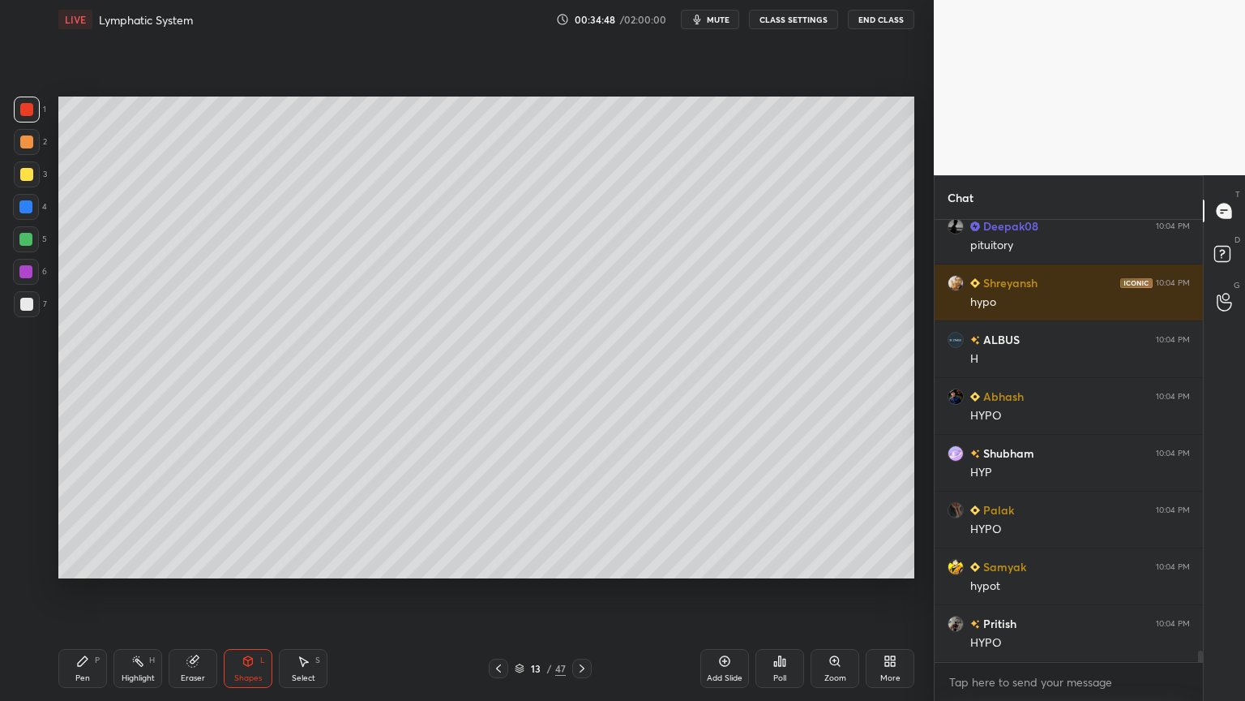
click at [25, 141] on div at bounding box center [26, 141] width 13 height 13
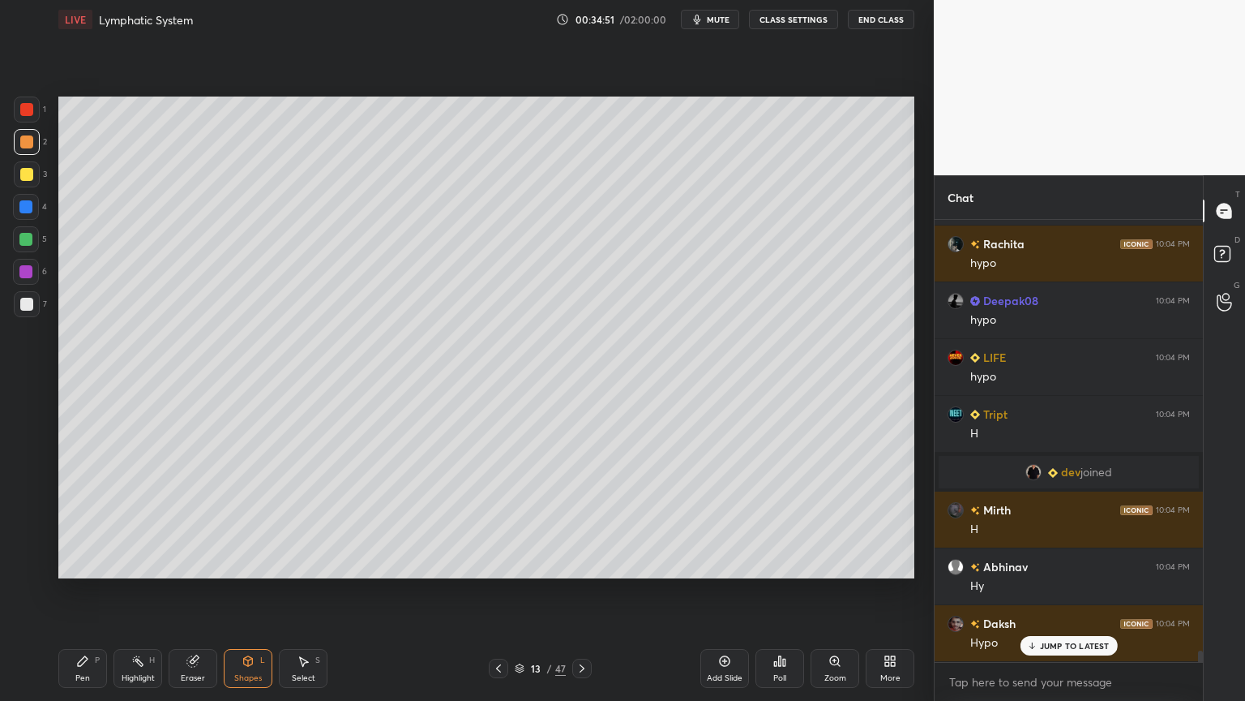
scroll to position [16420, 0]
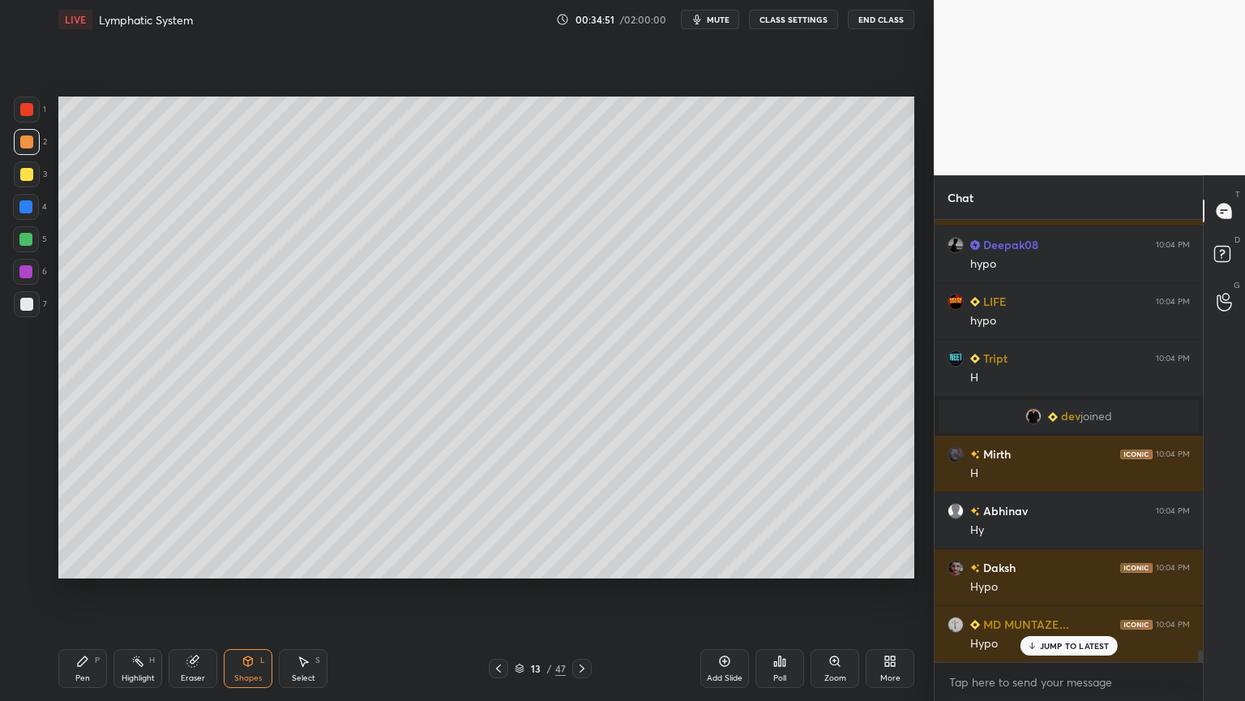
click at [88, 550] on icon at bounding box center [82, 660] width 13 height 13
click at [95, 550] on div "Pen P" at bounding box center [82, 668] width 49 height 39
click at [36, 541] on div at bounding box center [26, 533] width 26 height 26
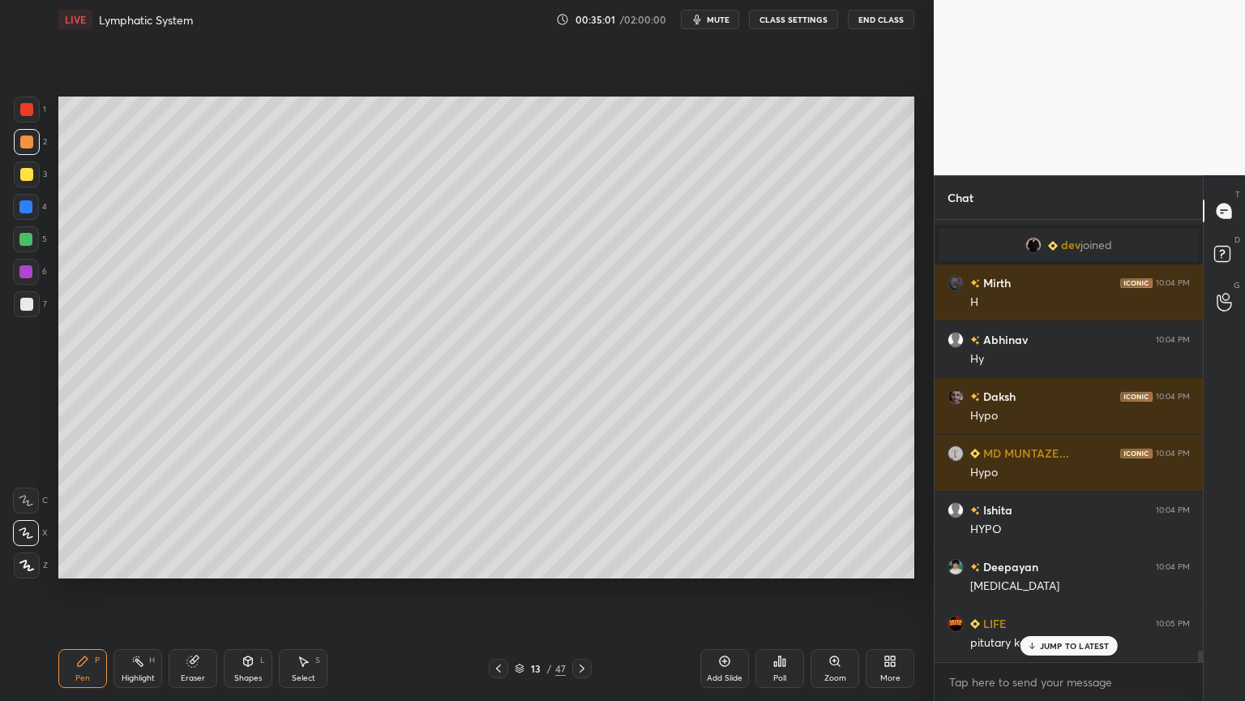
scroll to position [16647, 0]
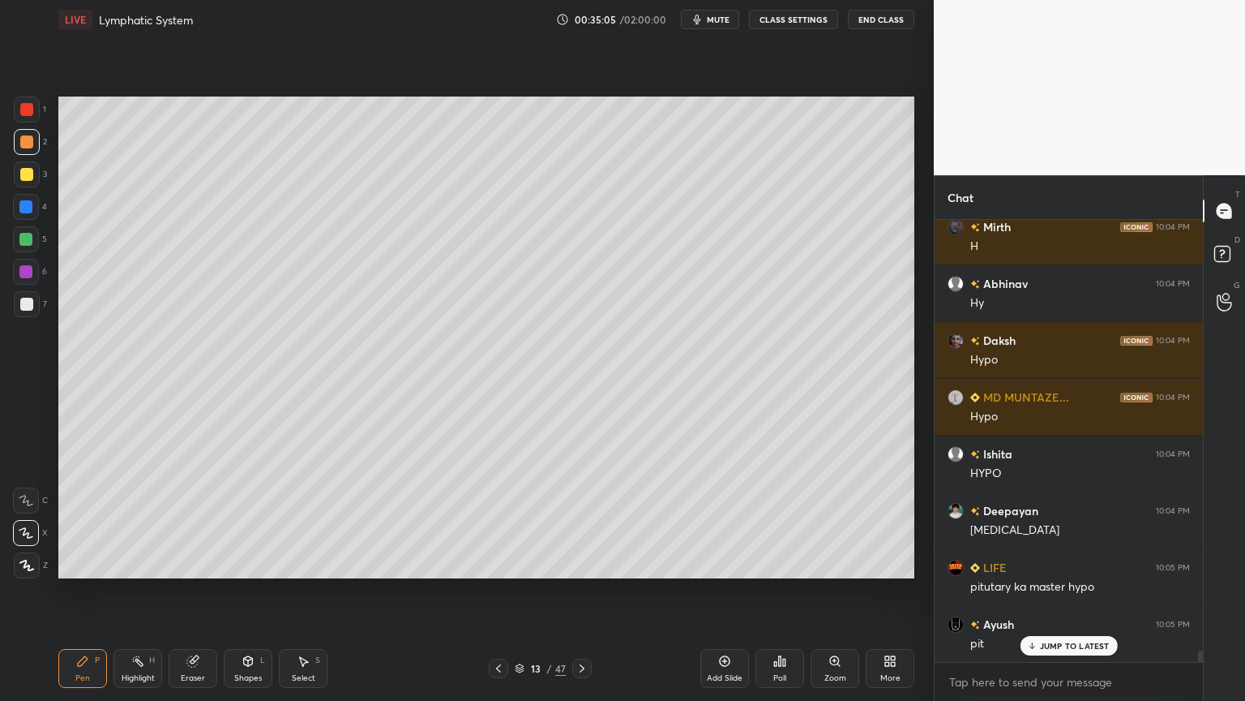
click at [33, 116] on div at bounding box center [27, 109] width 26 height 26
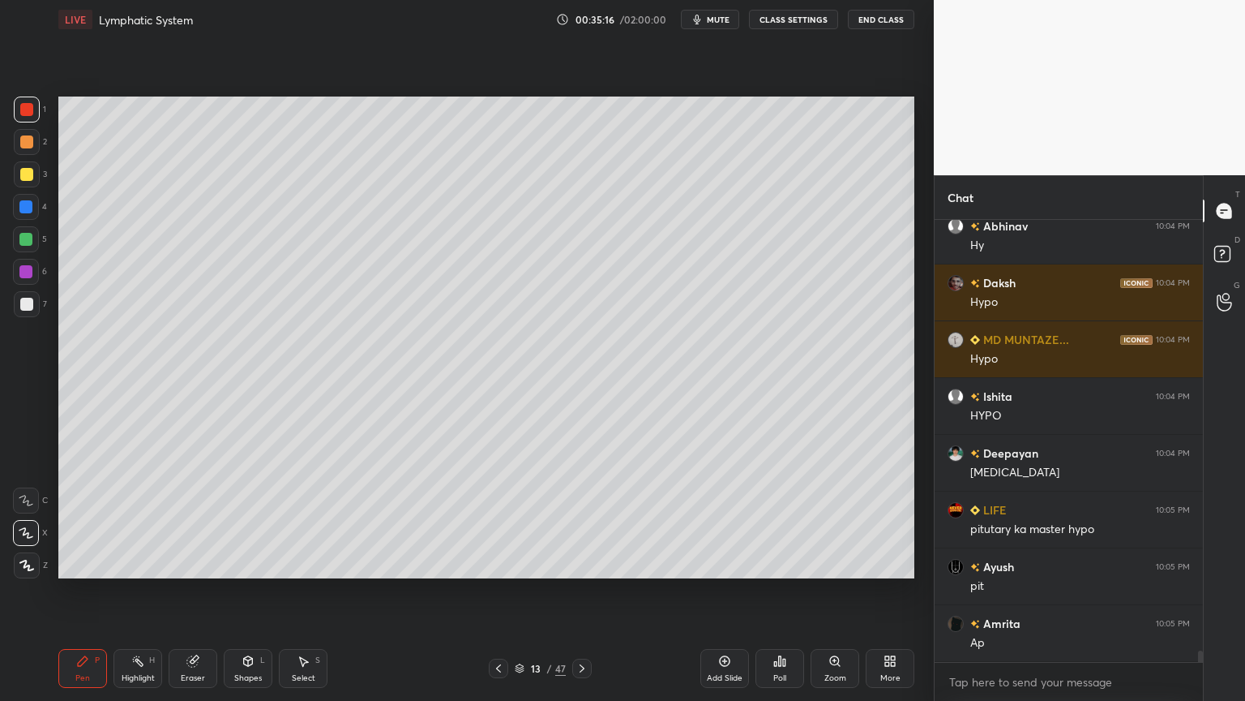
scroll to position [16760, 0]
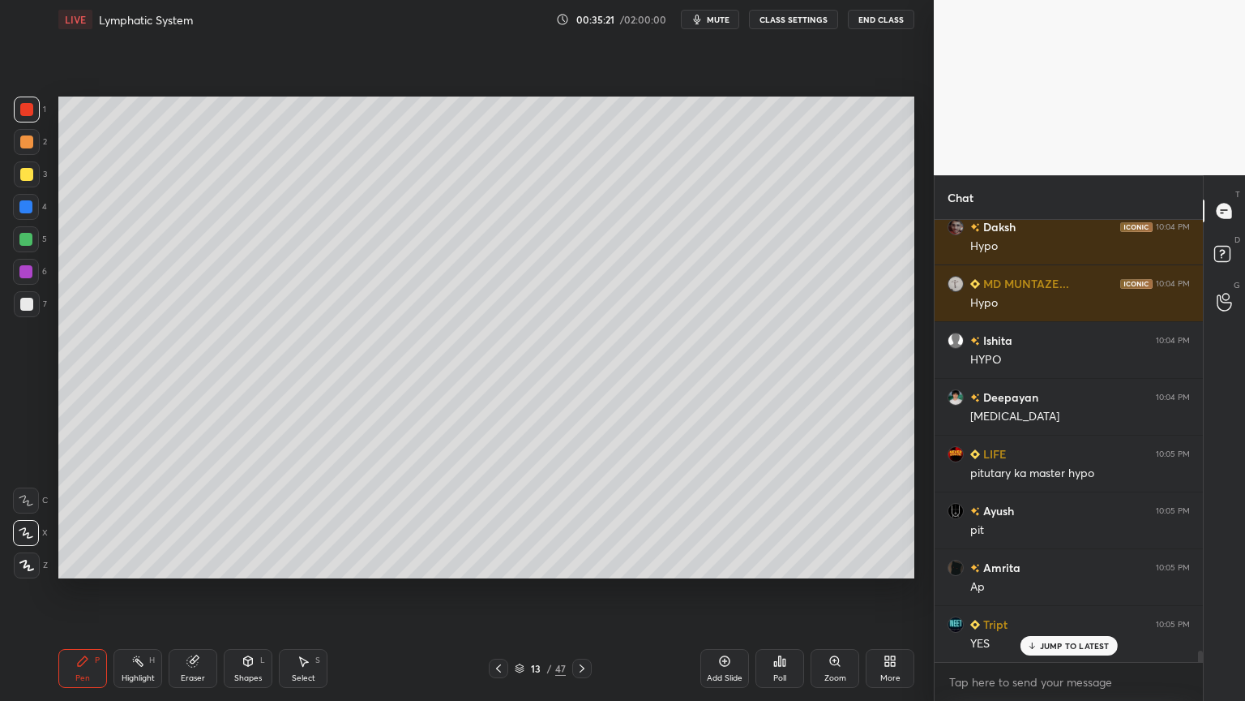
click at [32, 206] on div at bounding box center [26, 207] width 26 height 26
click at [29, 550] on icon at bounding box center [26, 564] width 15 height 11
drag, startPoint x: 32, startPoint y: 567, endPoint x: 36, endPoint y: 559, distance: 8.7
click at [32, 550] on icon at bounding box center [26, 564] width 15 height 11
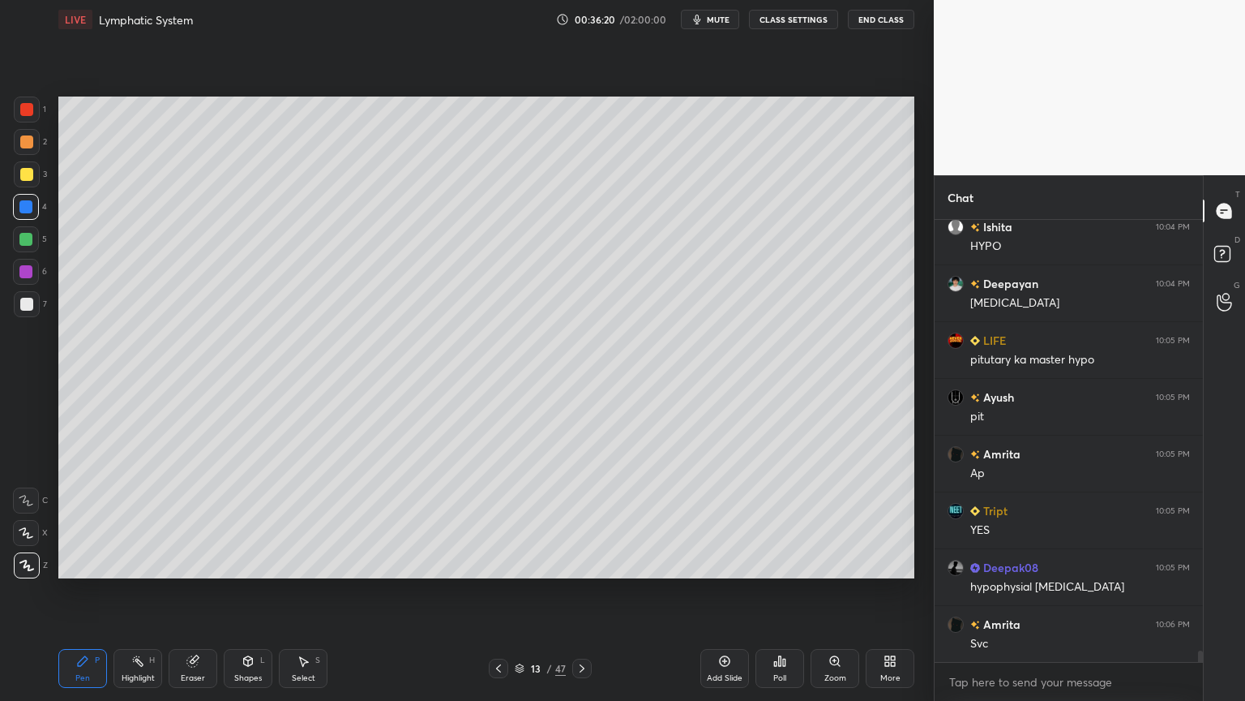
scroll to position [16913, 0]
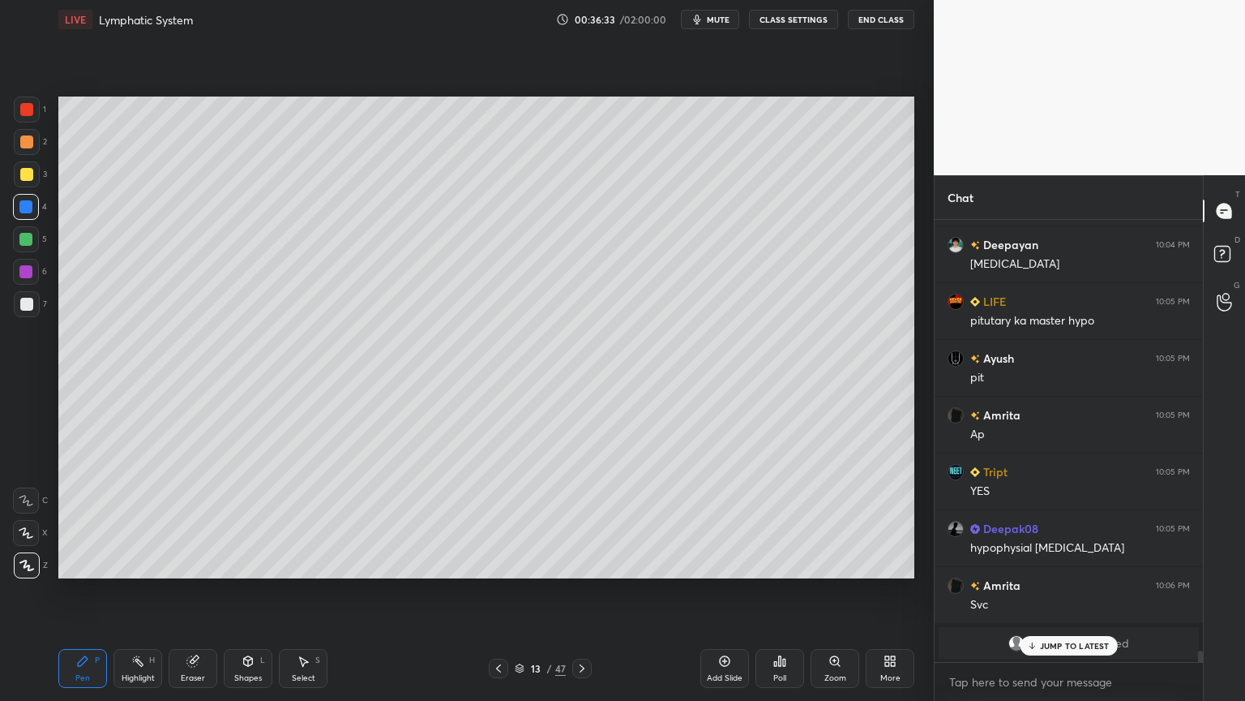
click at [31, 176] on div at bounding box center [26, 174] width 13 height 13
click at [30, 180] on div at bounding box center [26, 174] width 13 height 13
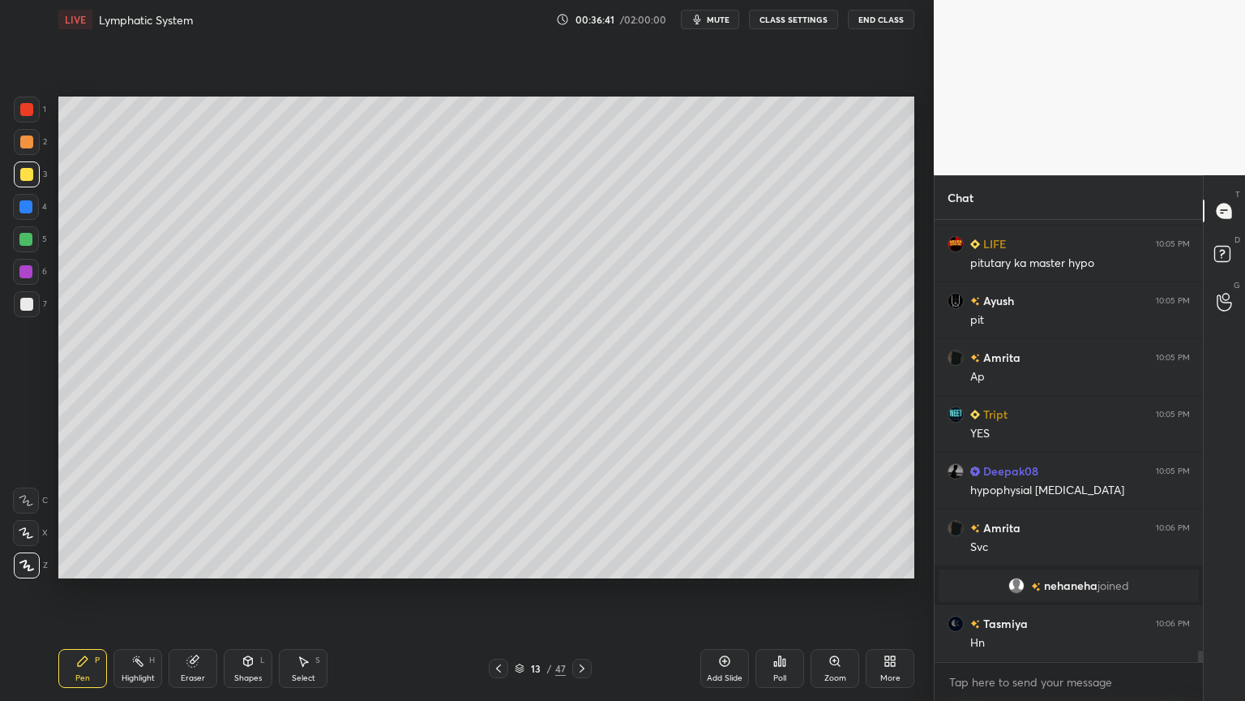
scroll to position [17026, 0]
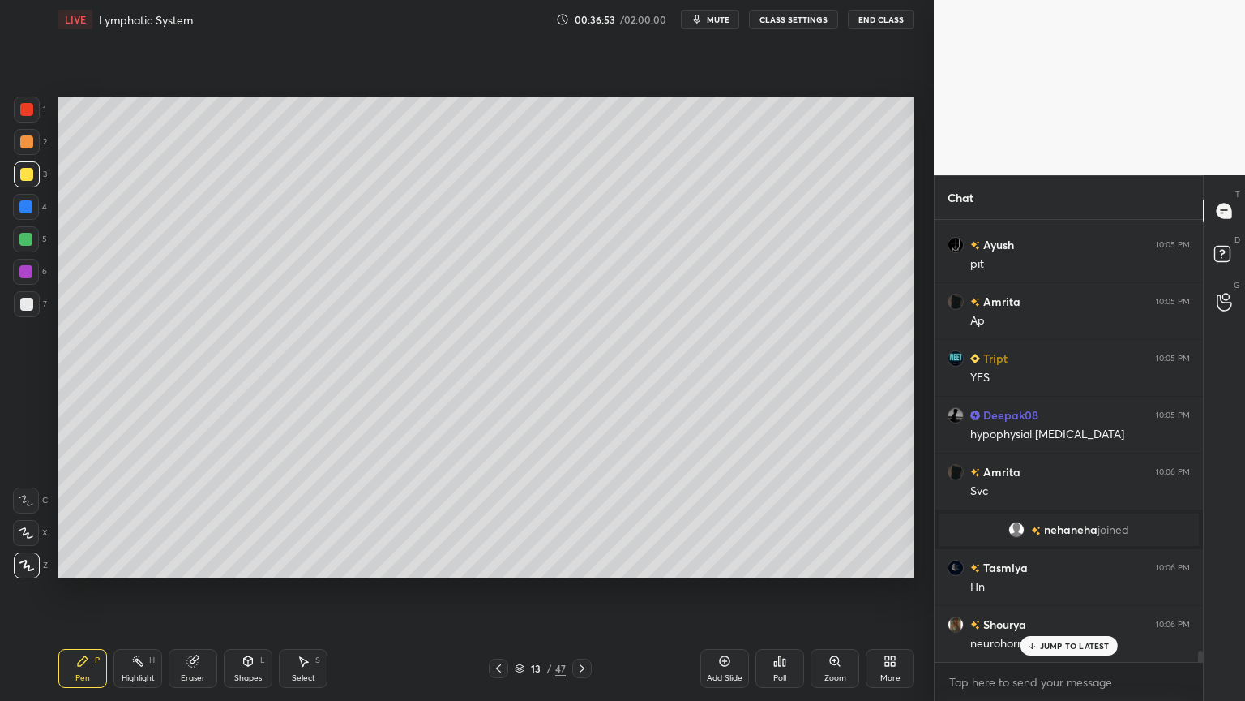
drag, startPoint x: 23, startPoint y: 110, endPoint x: 47, endPoint y: 137, distance: 36.2
click at [23, 113] on div at bounding box center [26, 109] width 13 height 13
drag, startPoint x: 24, startPoint y: 195, endPoint x: 28, endPoint y: 176, distance: 19.9
click at [25, 196] on div at bounding box center [26, 207] width 26 height 26
click at [28, 172] on div at bounding box center [26, 174] width 13 height 13
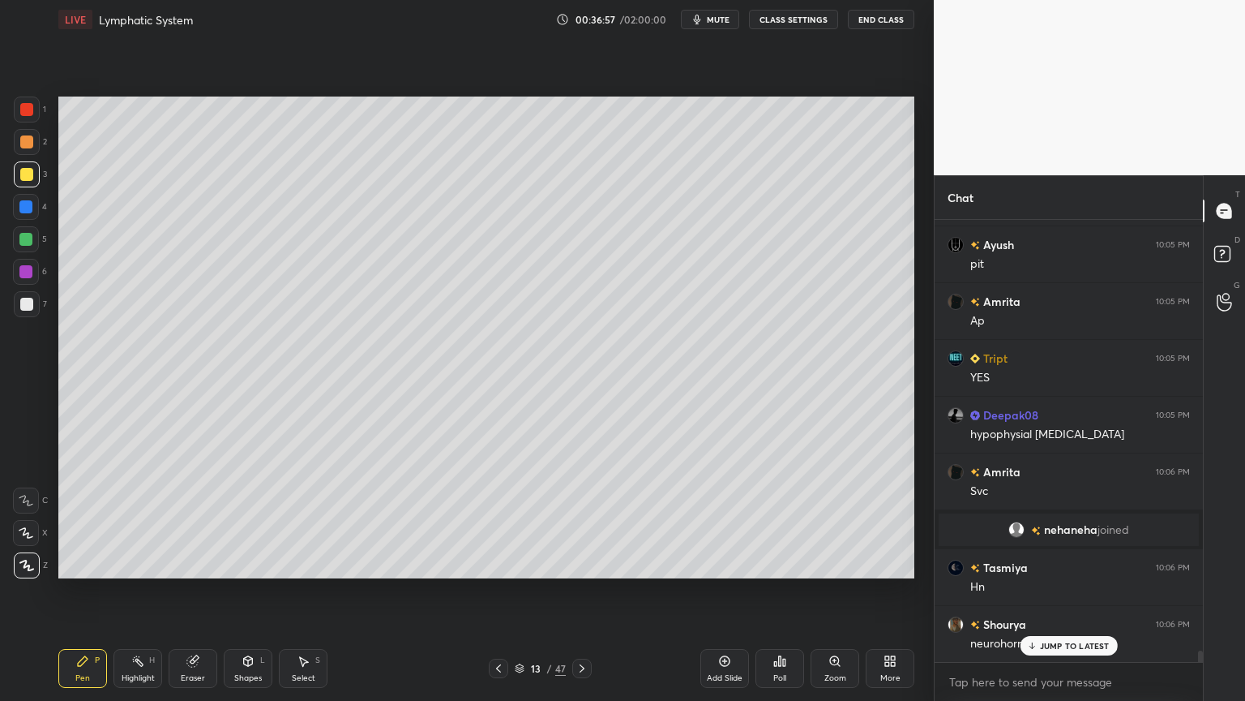
click at [28, 172] on div at bounding box center [26, 174] width 13 height 13
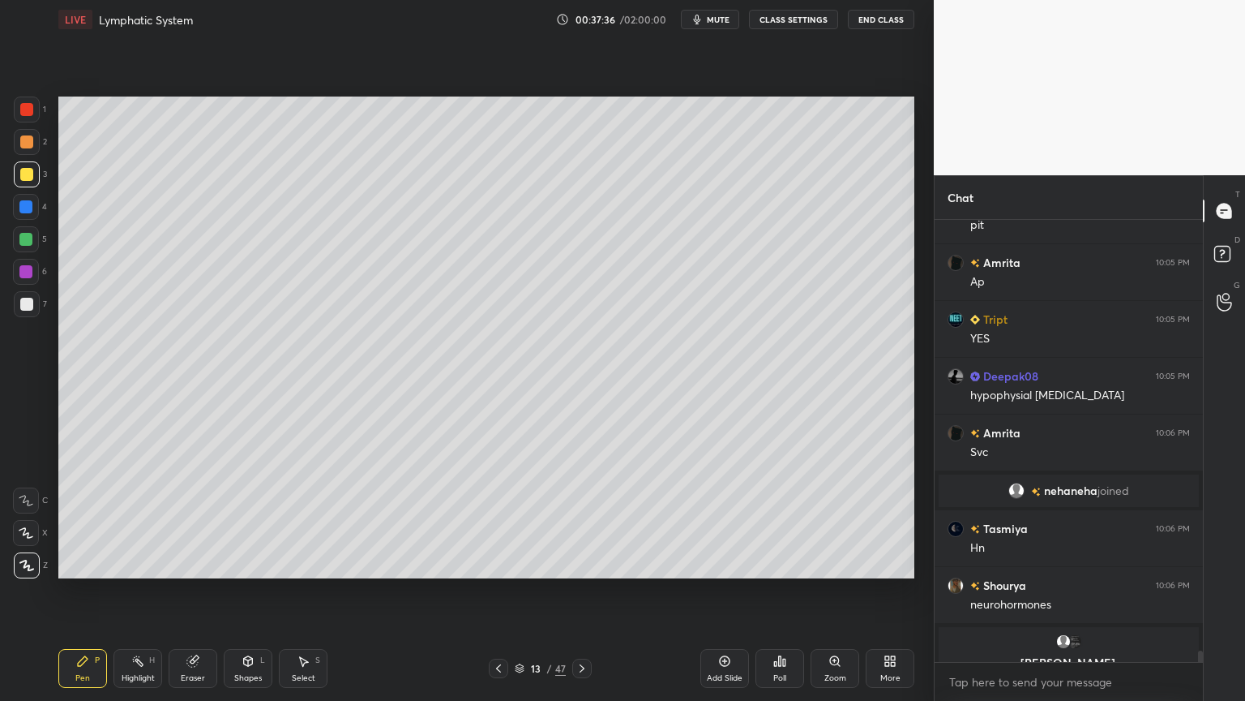
drag, startPoint x: 498, startPoint y: 666, endPoint x: 494, endPoint y: 654, distance: 12.1
click at [495, 550] on div "Pen P Highlight H Eraser Shapes L Select S 13 / 47 Add Slide Poll Zoom More" at bounding box center [486, 668] width 856 height 65
click at [496, 550] on div "Pen P Highlight H Eraser Shapes L Select S 13 / 47 Add Slide Poll Zoom More" at bounding box center [486, 668] width 856 height 65
click at [487, 550] on div "13 / 47" at bounding box center [539, 667] width 321 height 19
click at [494, 550] on icon at bounding box center [498, 668] width 13 height 13
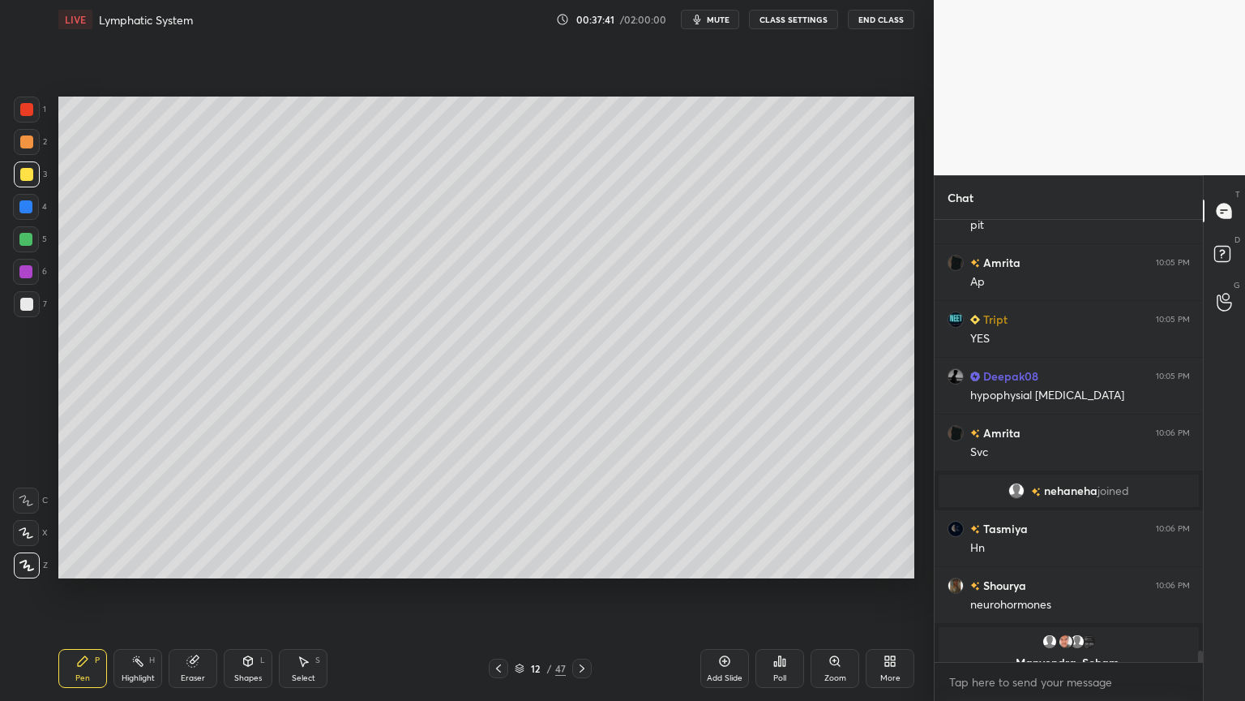
click at [30, 306] on div at bounding box center [26, 304] width 13 height 13
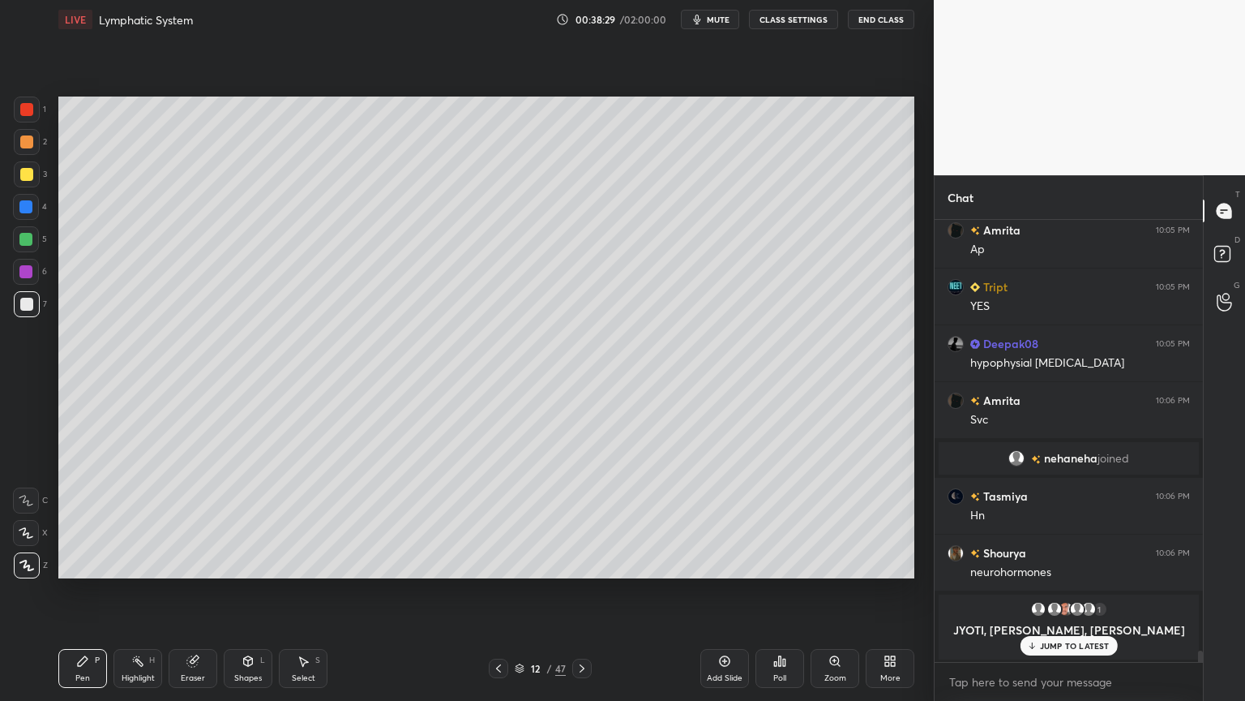
click at [499, 550] on icon at bounding box center [498, 668] width 13 height 13
click at [585, 550] on icon at bounding box center [582, 668] width 13 height 13
click at [577, 550] on icon at bounding box center [582, 668] width 13 height 13
click at [1066, 550] on p "JUMP TO LATEST" at bounding box center [1075, 646] width 70 height 10
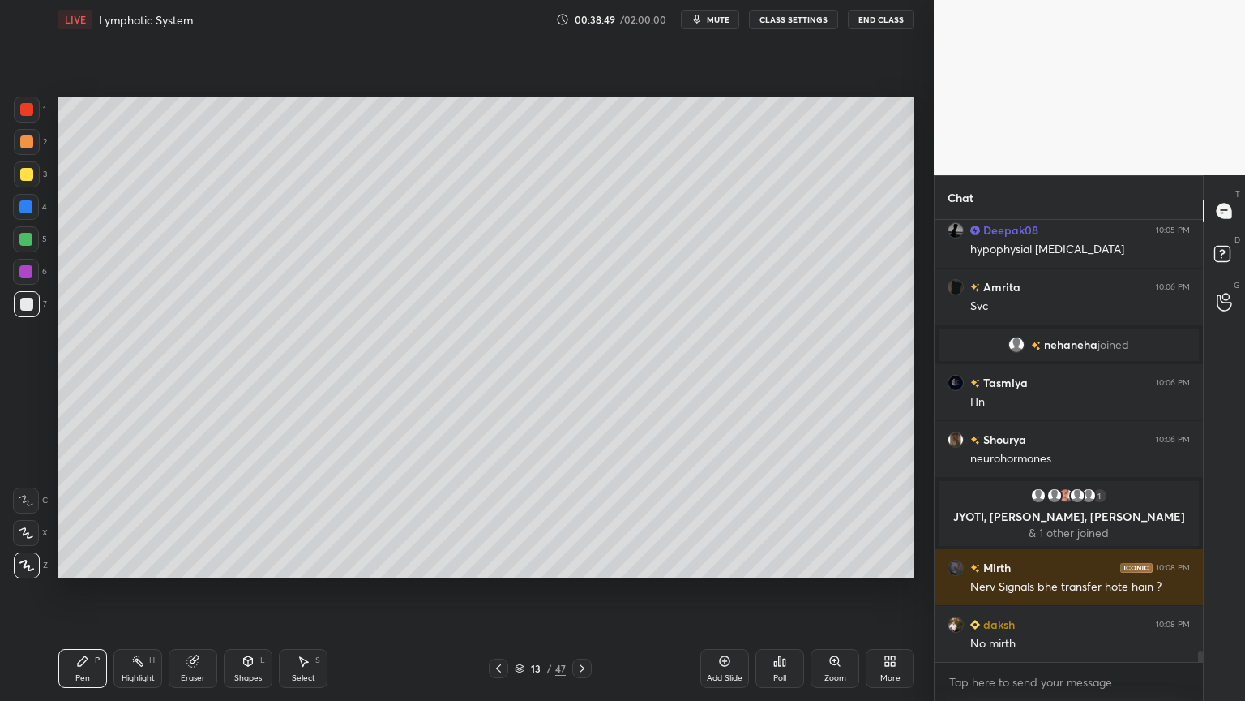
scroll to position [17025, 0]
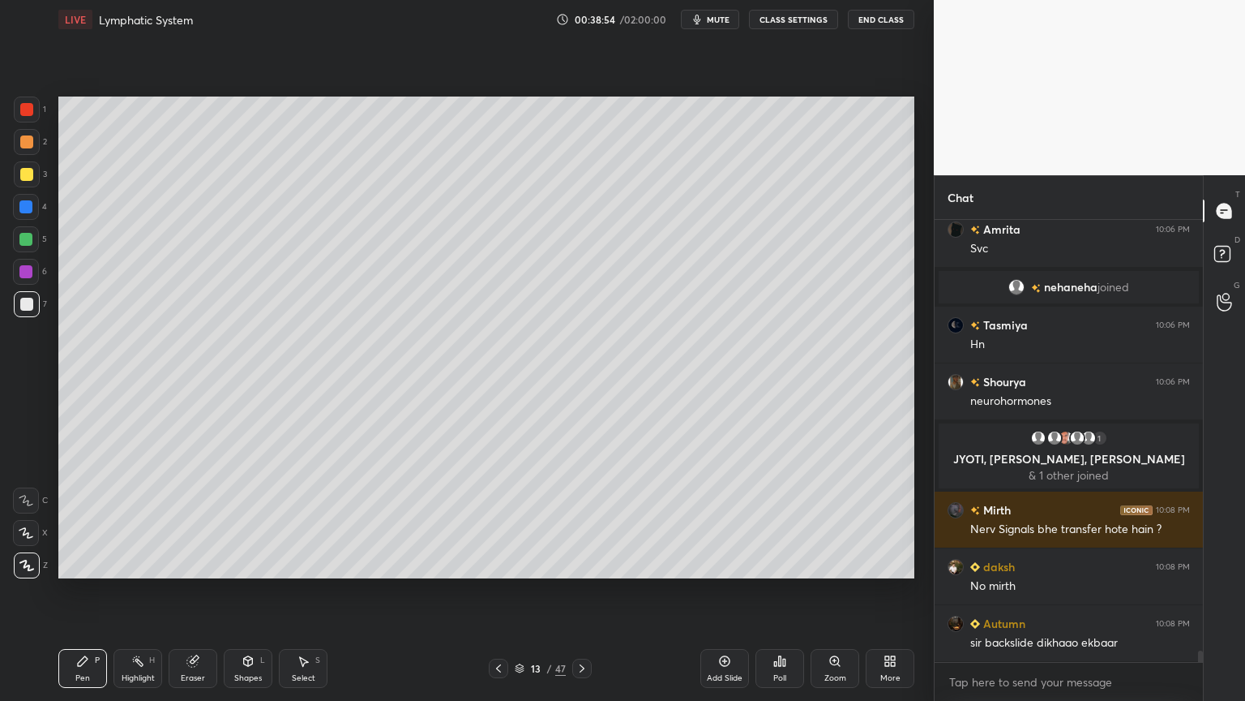
click at [497, 550] on icon at bounding box center [498, 668] width 13 height 13
click at [499, 550] on icon at bounding box center [498, 668] width 13 height 13
click at [502, 550] on icon at bounding box center [498, 668] width 13 height 13
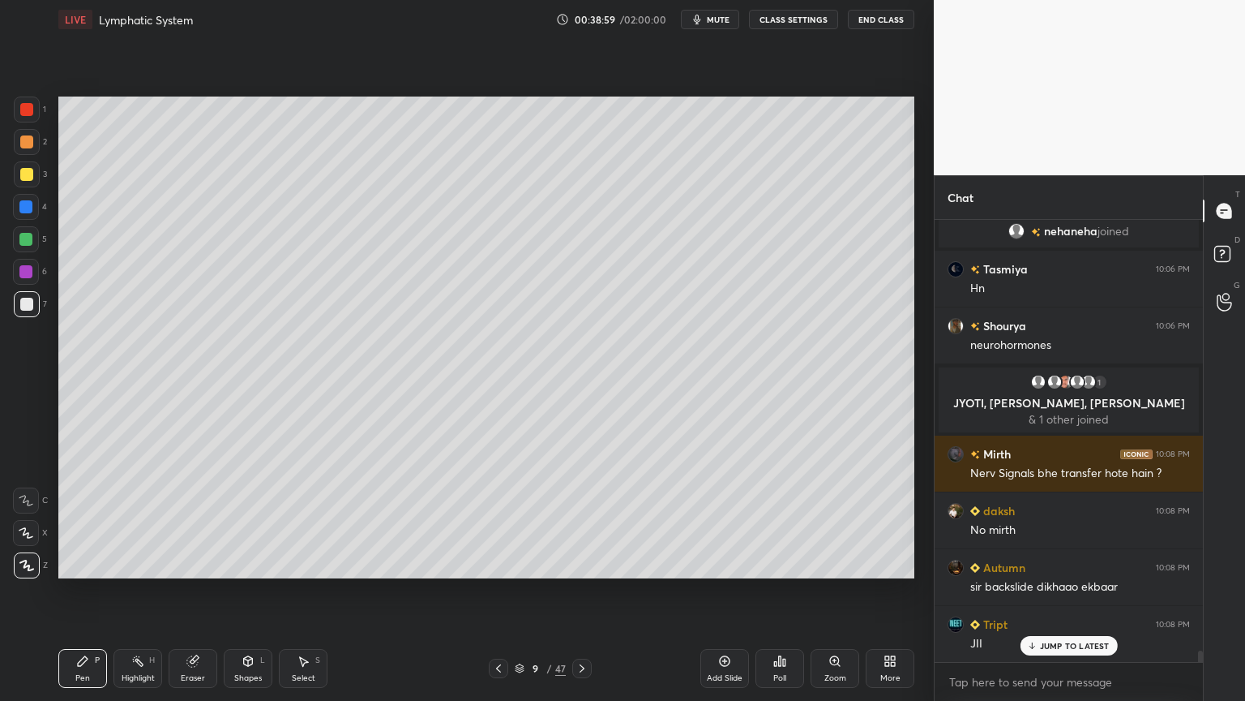
click at [579, 550] on icon at bounding box center [582, 668] width 13 height 13
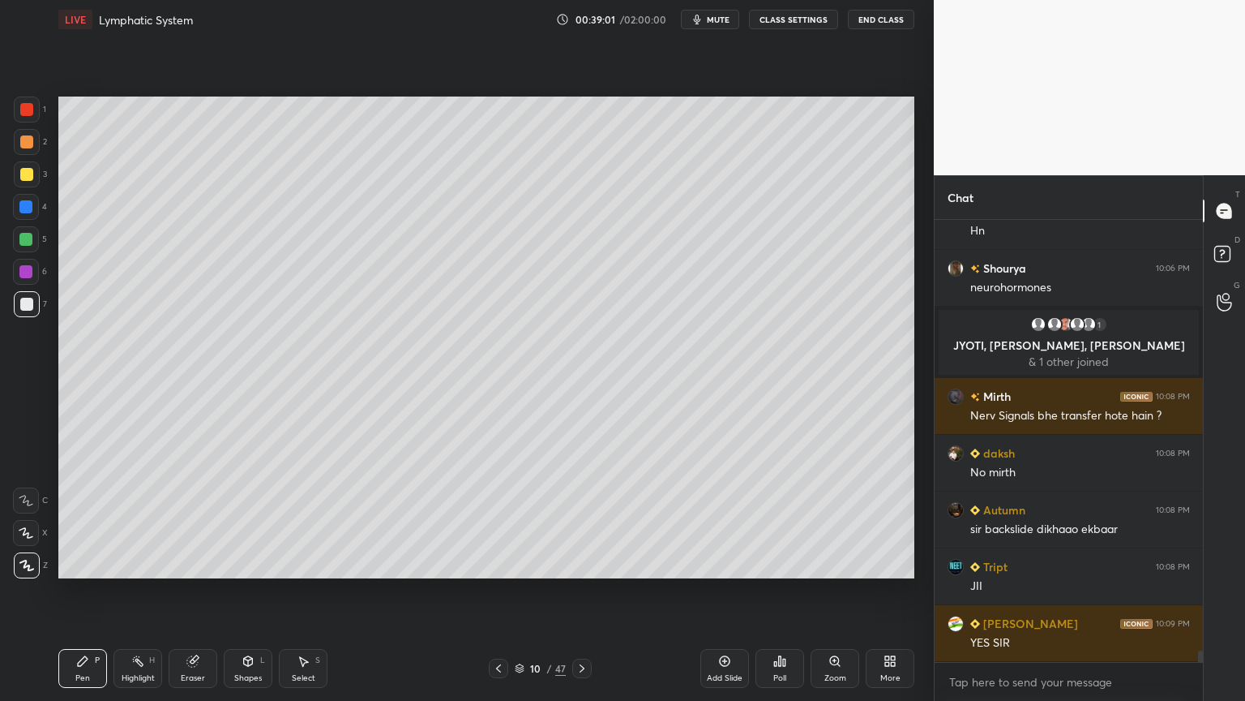
scroll to position [17252, 0]
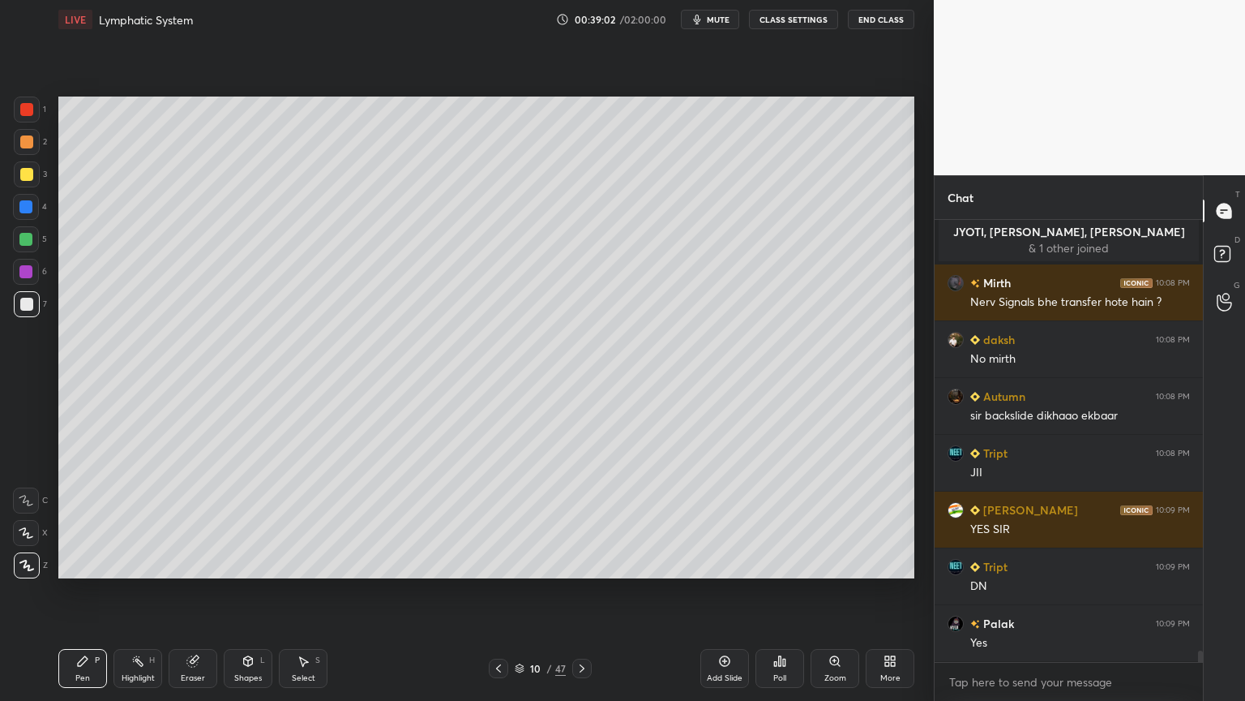
drag, startPoint x: 140, startPoint y: 678, endPoint x: 147, endPoint y: 668, distance: 11.7
click at [143, 550] on div "Highlight" at bounding box center [138, 678] width 33 height 8
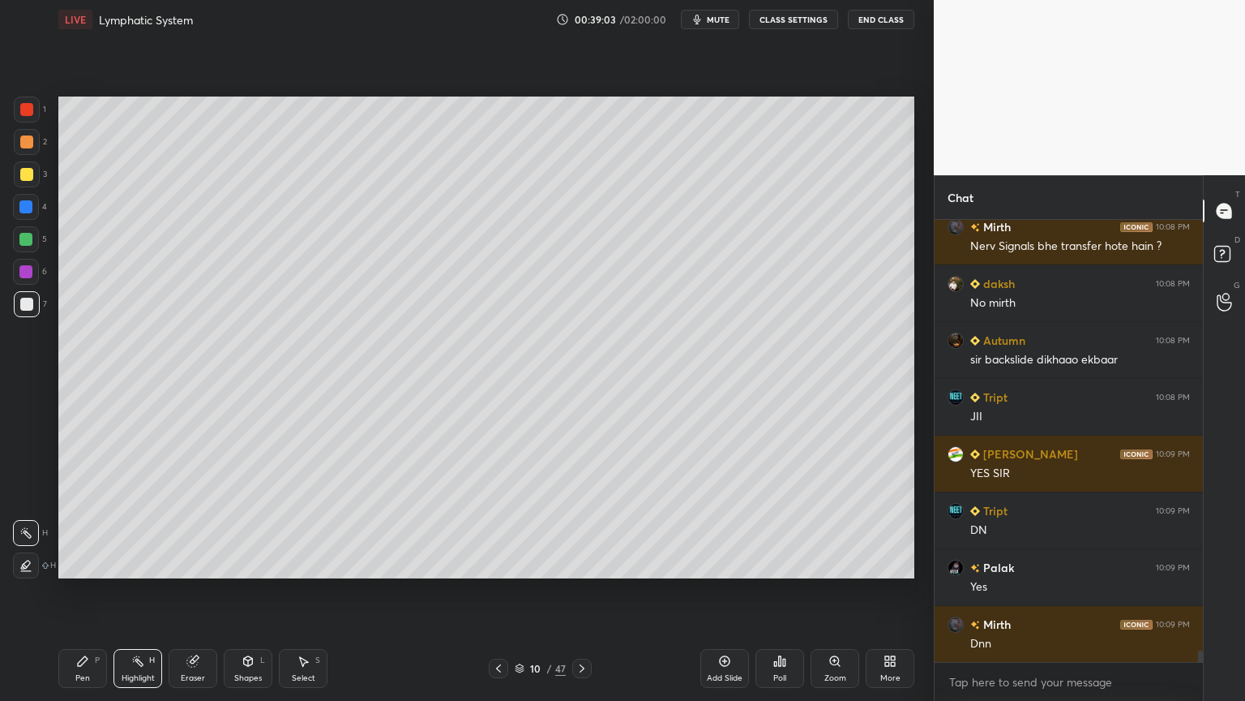
scroll to position [17366, 0]
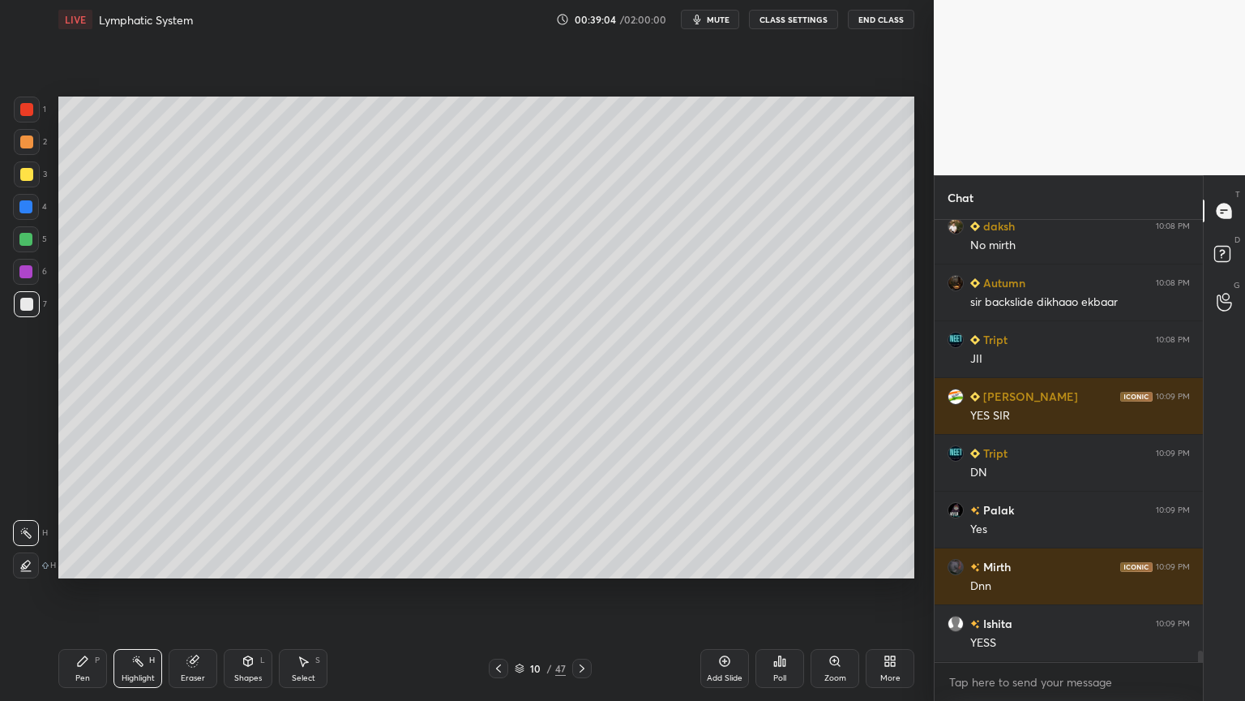
drag, startPoint x: 30, startPoint y: 305, endPoint x: 41, endPoint y: 302, distance: 11.8
click at [29, 305] on div at bounding box center [26, 304] width 13 height 13
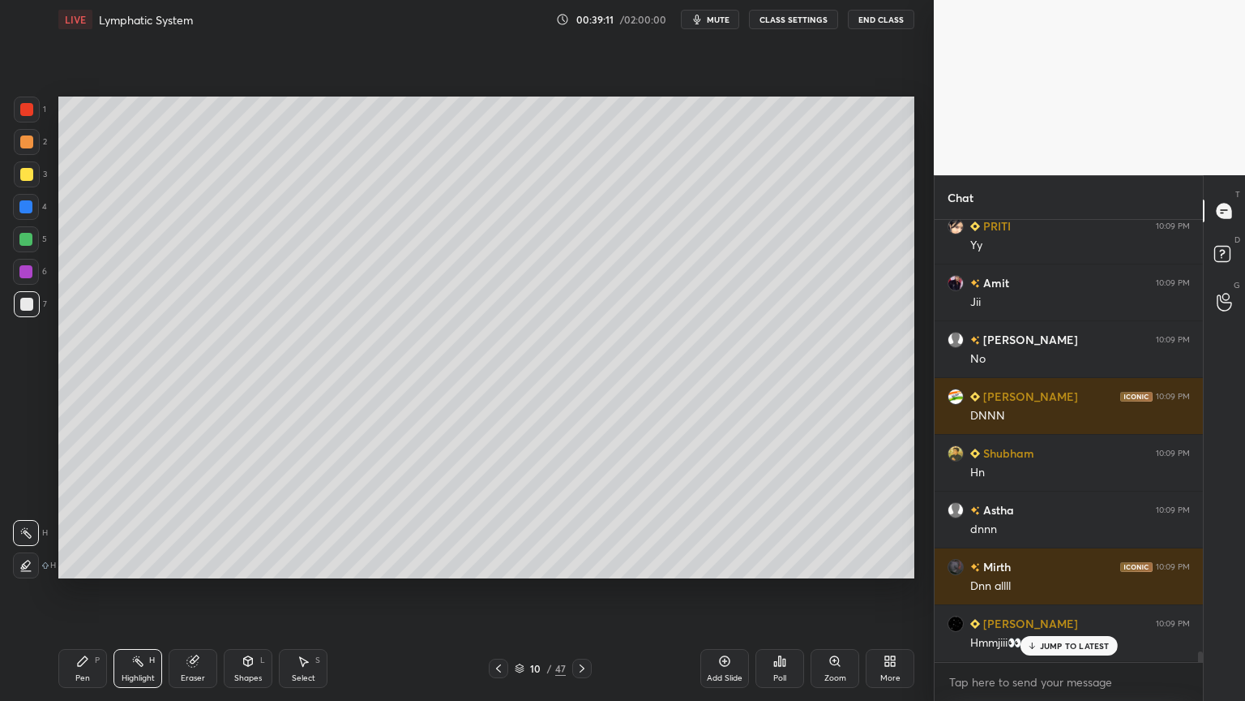
scroll to position [17876, 0]
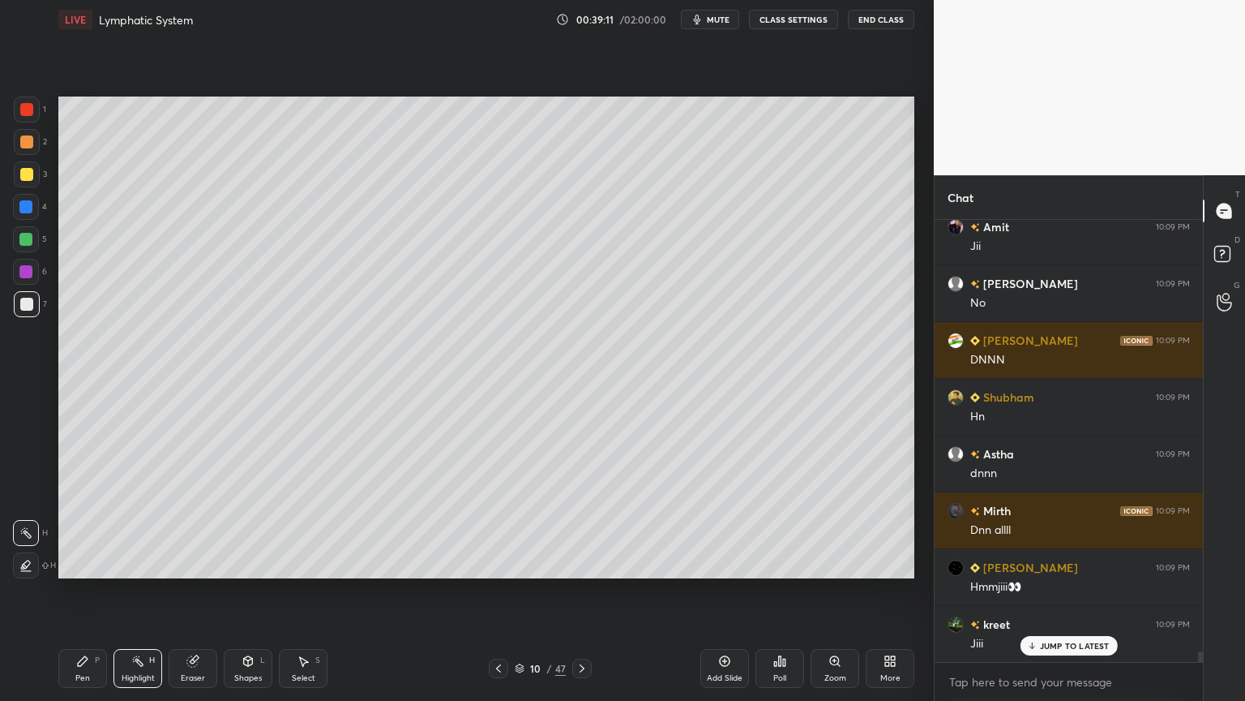
click at [771, 550] on div "Poll" at bounding box center [780, 668] width 49 height 39
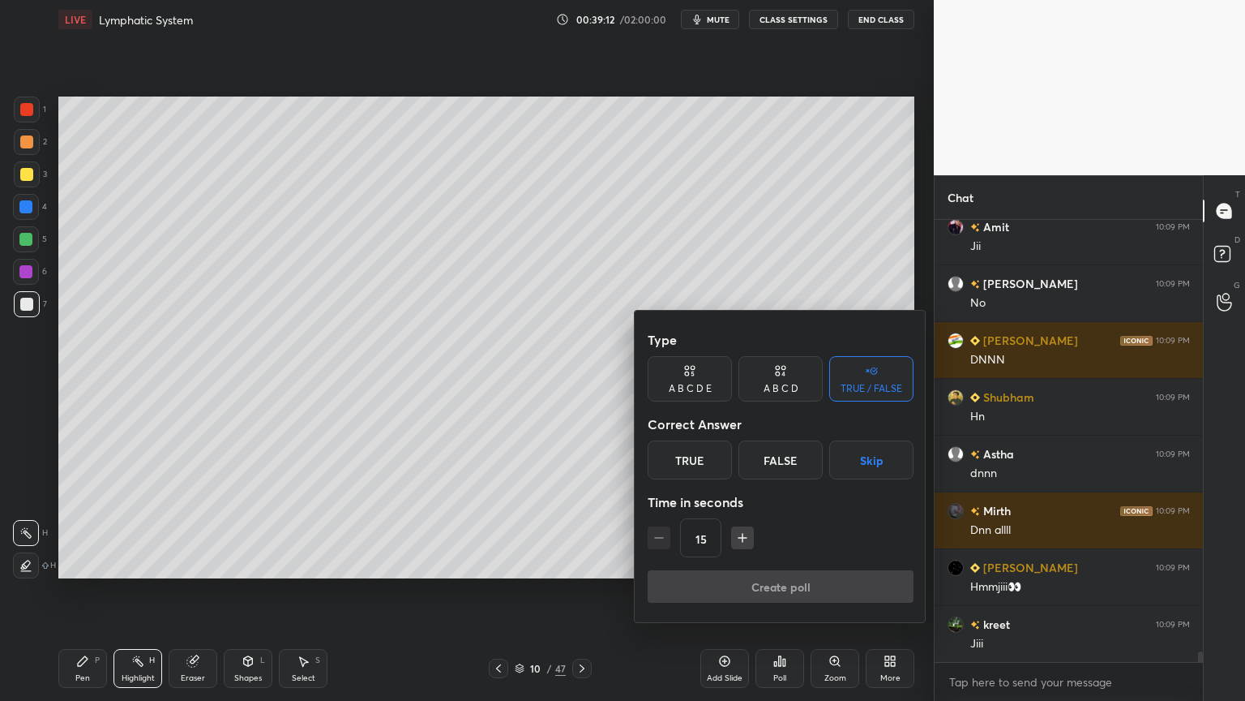
scroll to position [17933, 0]
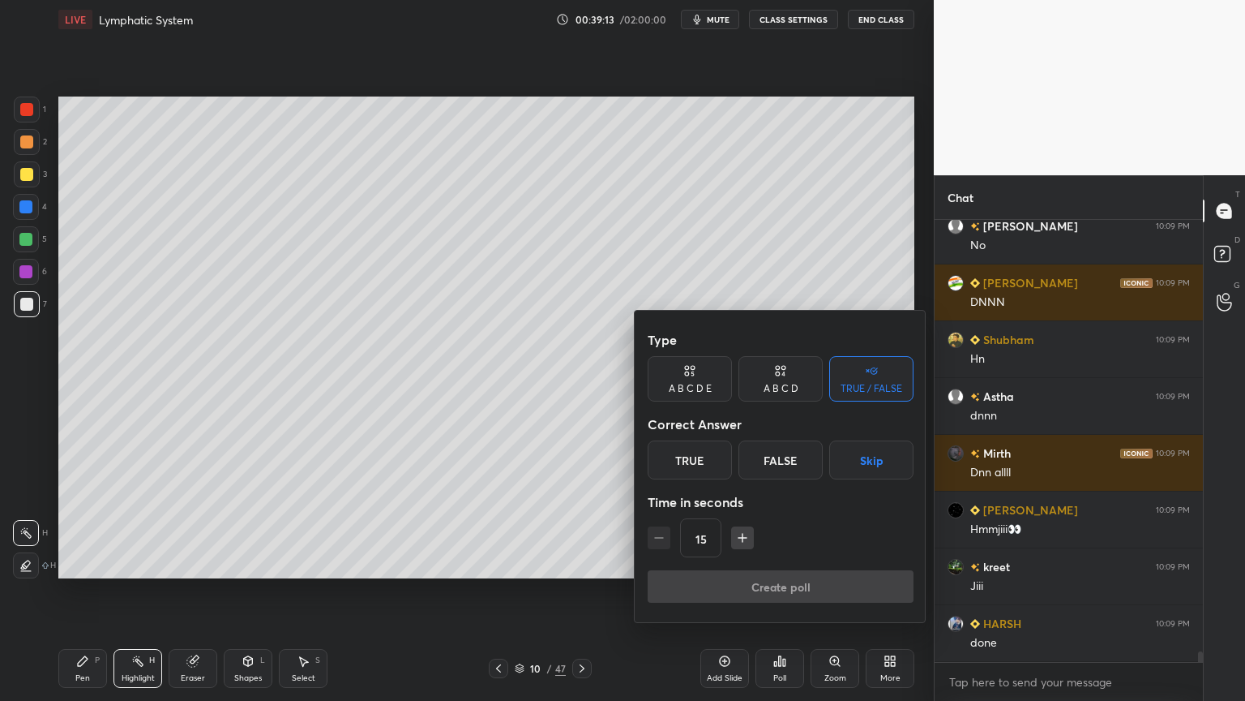
drag, startPoint x: 861, startPoint y: 457, endPoint x: 859, endPoint y: 474, distance: 17.2
click at [861, 457] on button "Skip" at bounding box center [871, 459] width 84 height 39
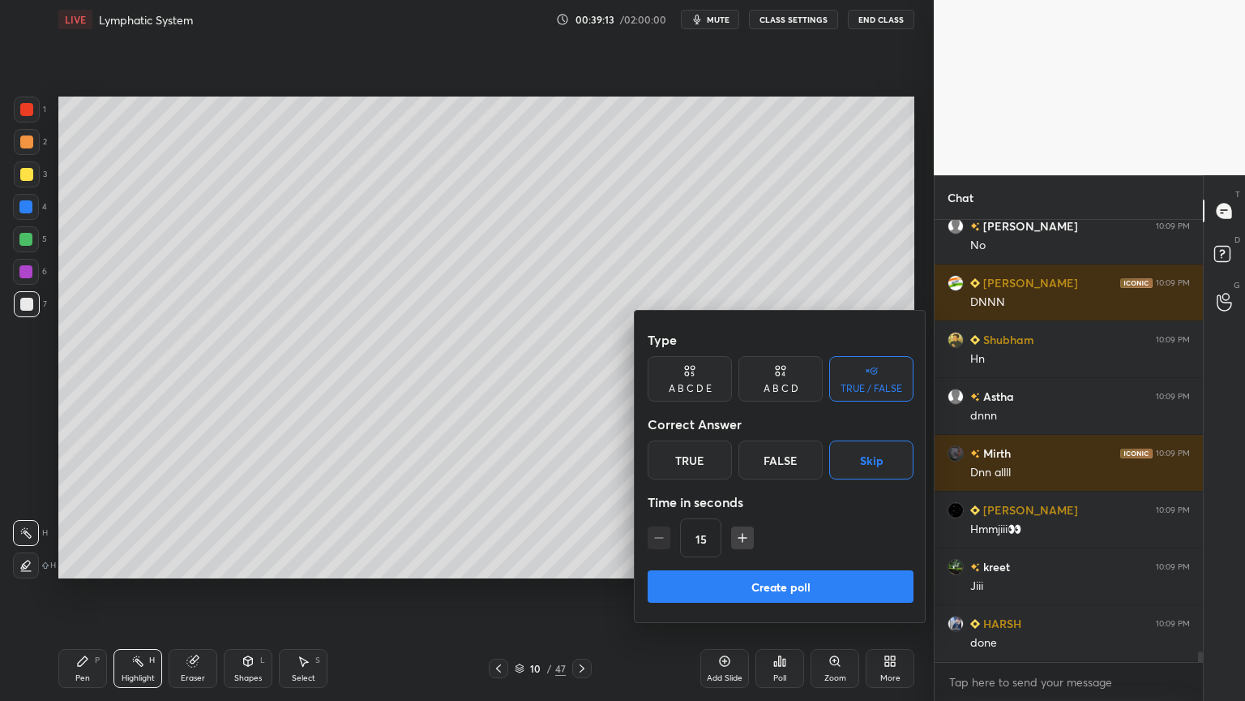
click at [812, 550] on button "Create poll" at bounding box center [781, 586] width 266 height 32
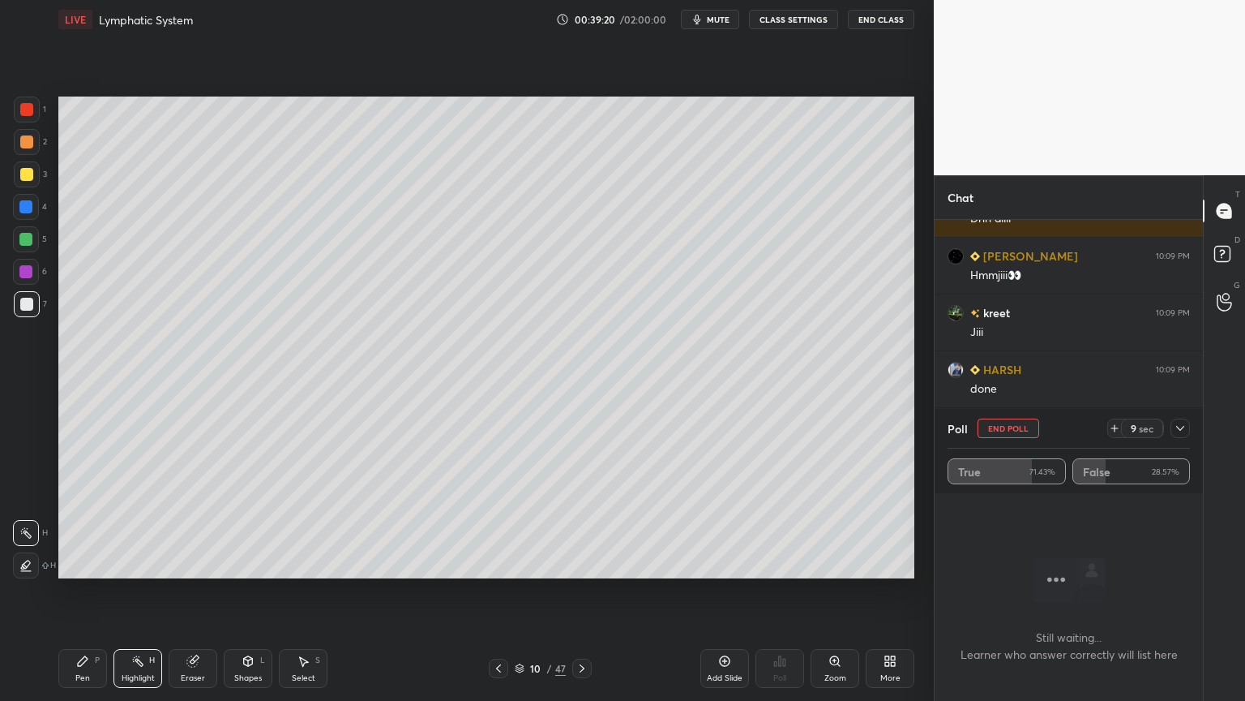
scroll to position [18301, 0]
click at [1033, 431] on button "End Poll" at bounding box center [1009, 427] width 62 height 19
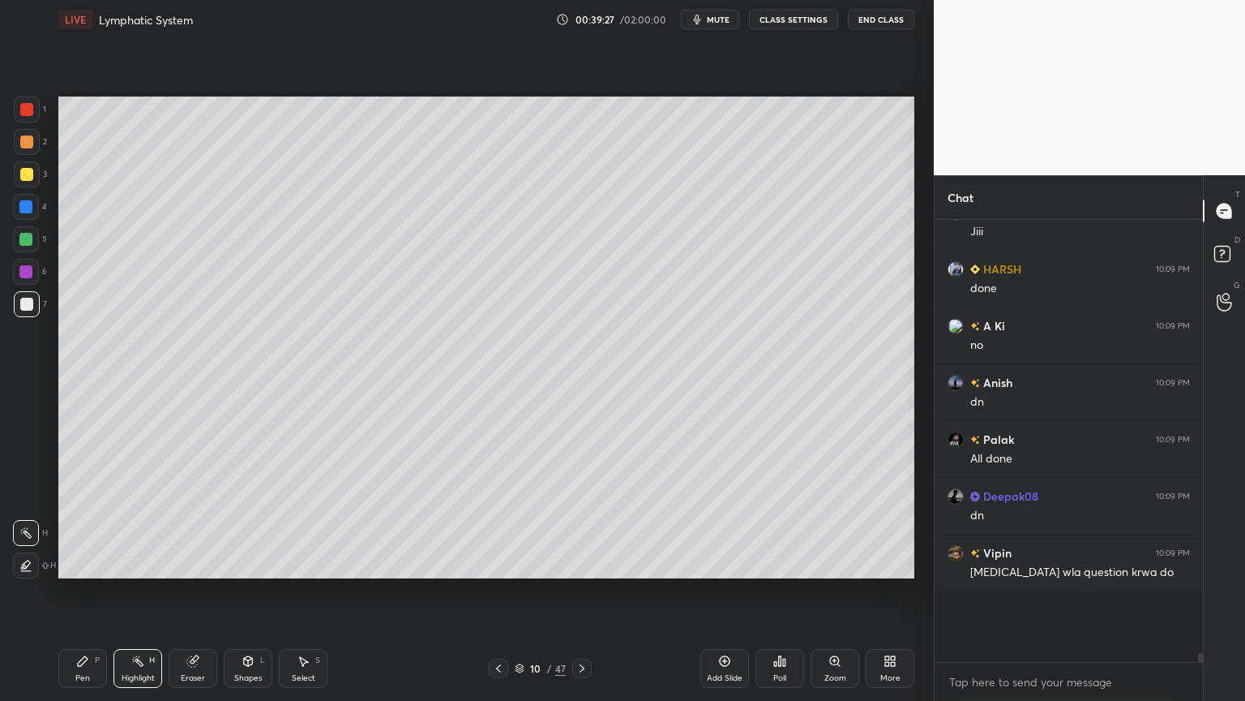
scroll to position [18222, 0]
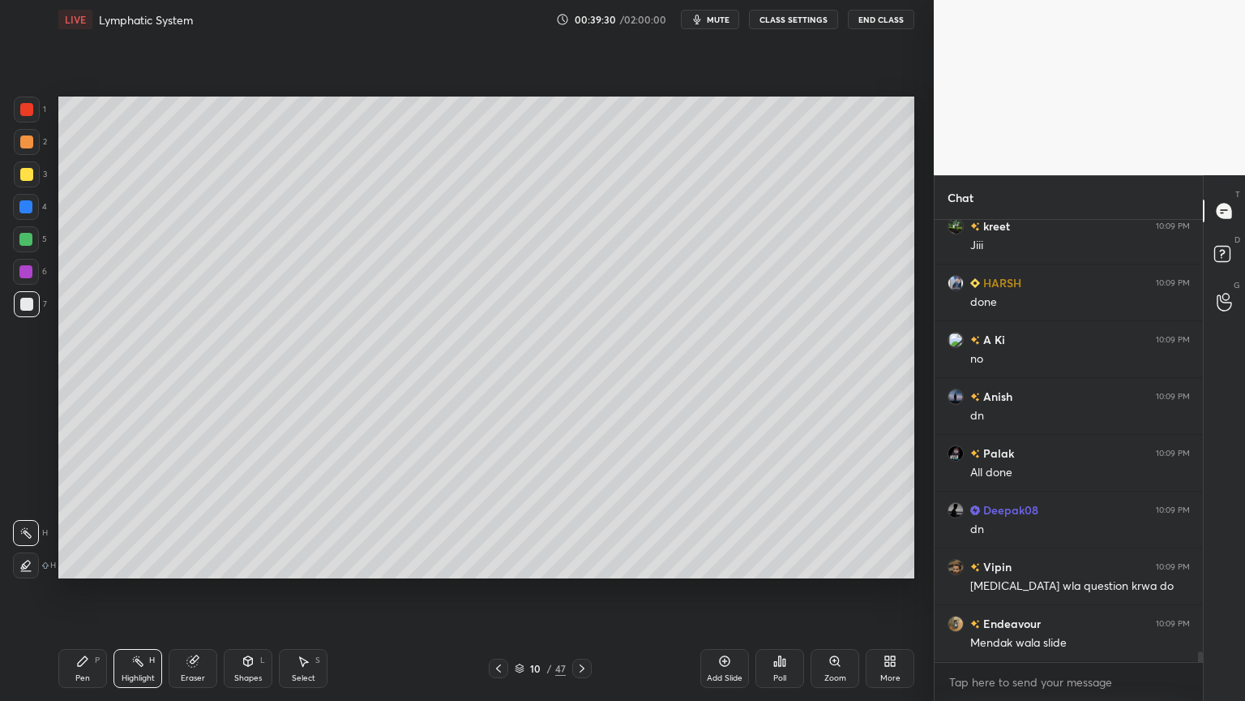
click at [728, 19] on span "mute" at bounding box center [718, 19] width 23 height 11
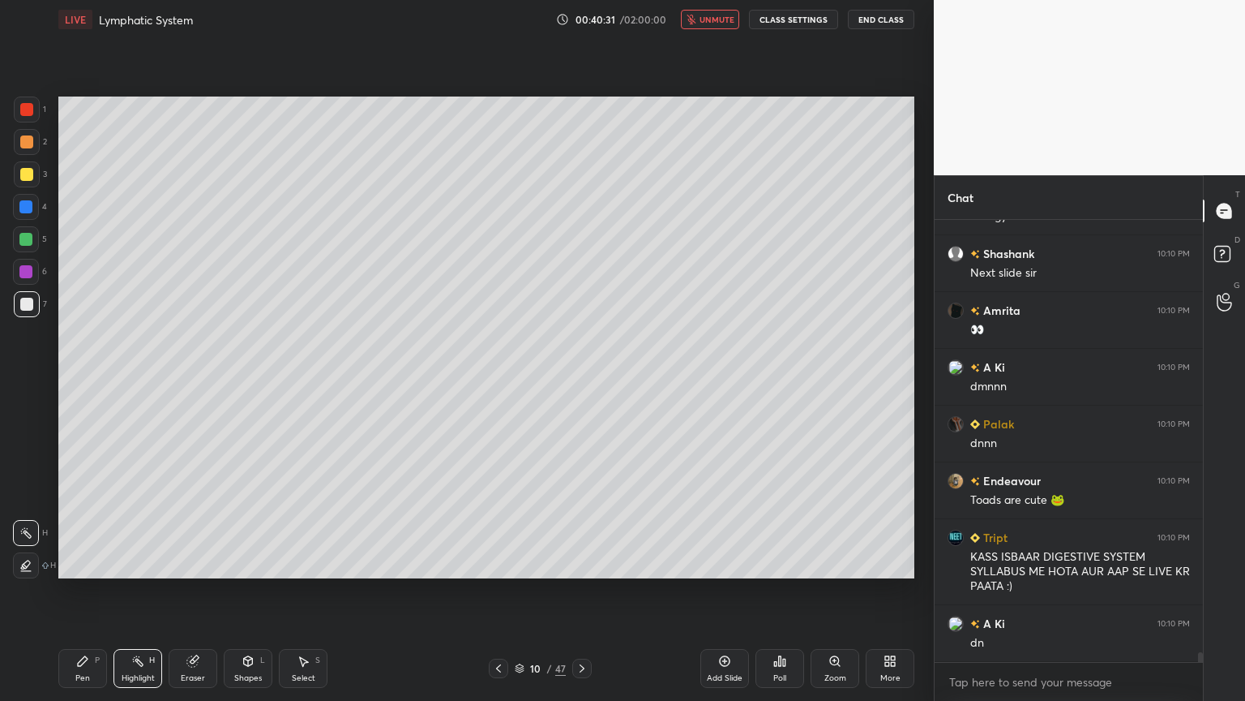
scroll to position [19890, 0]
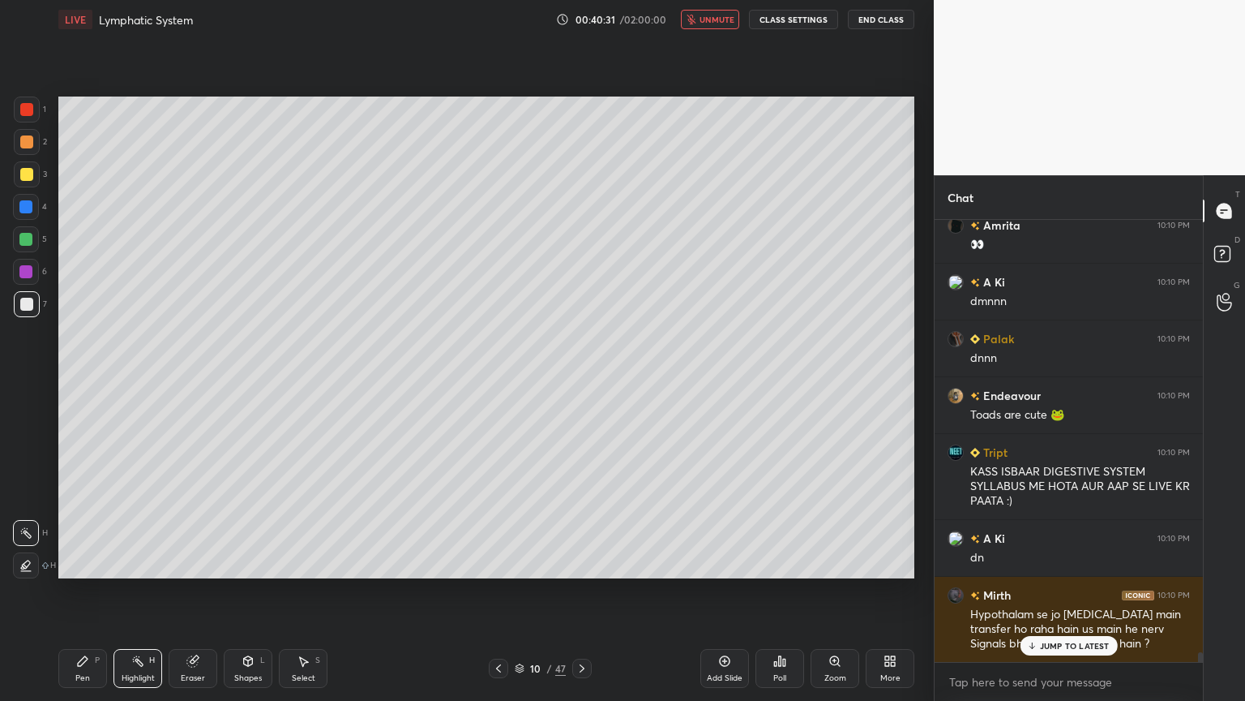
click at [722, 25] on button "unmute" at bounding box center [710, 19] width 58 height 19
click at [581, 550] on icon at bounding box center [582, 668] width 5 height 8
click at [583, 550] on icon at bounding box center [582, 668] width 13 height 13
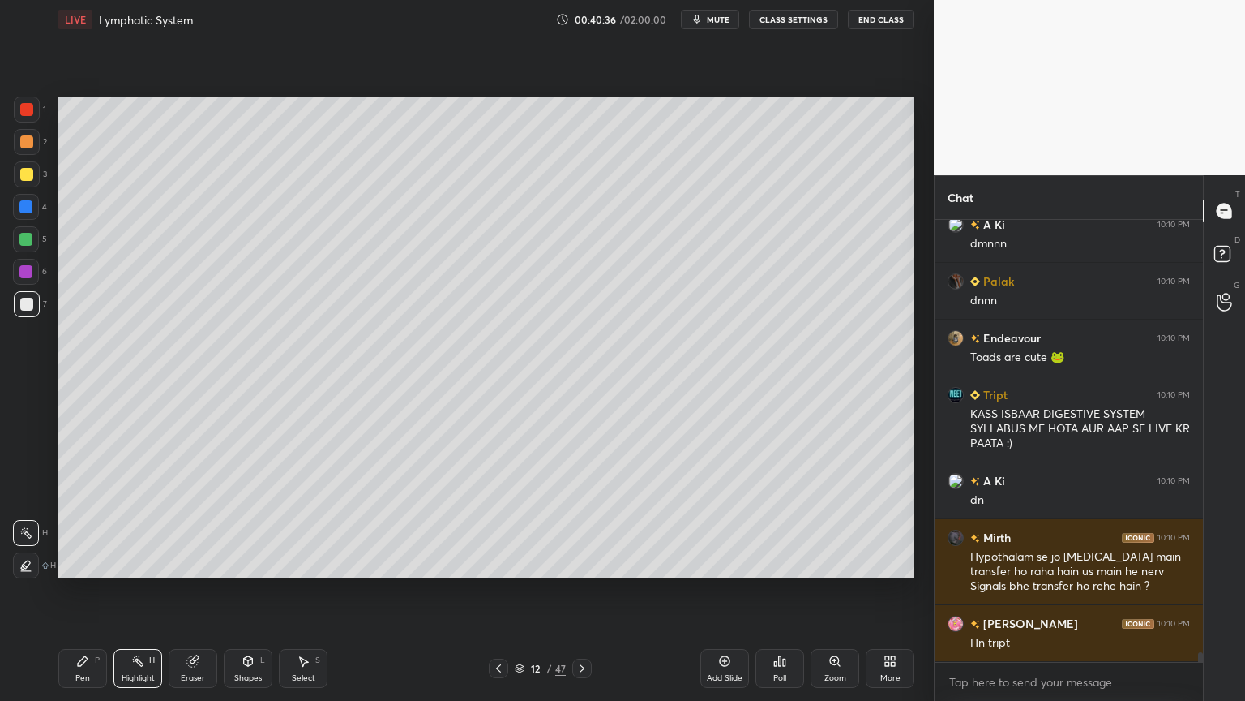
scroll to position [20061, 0]
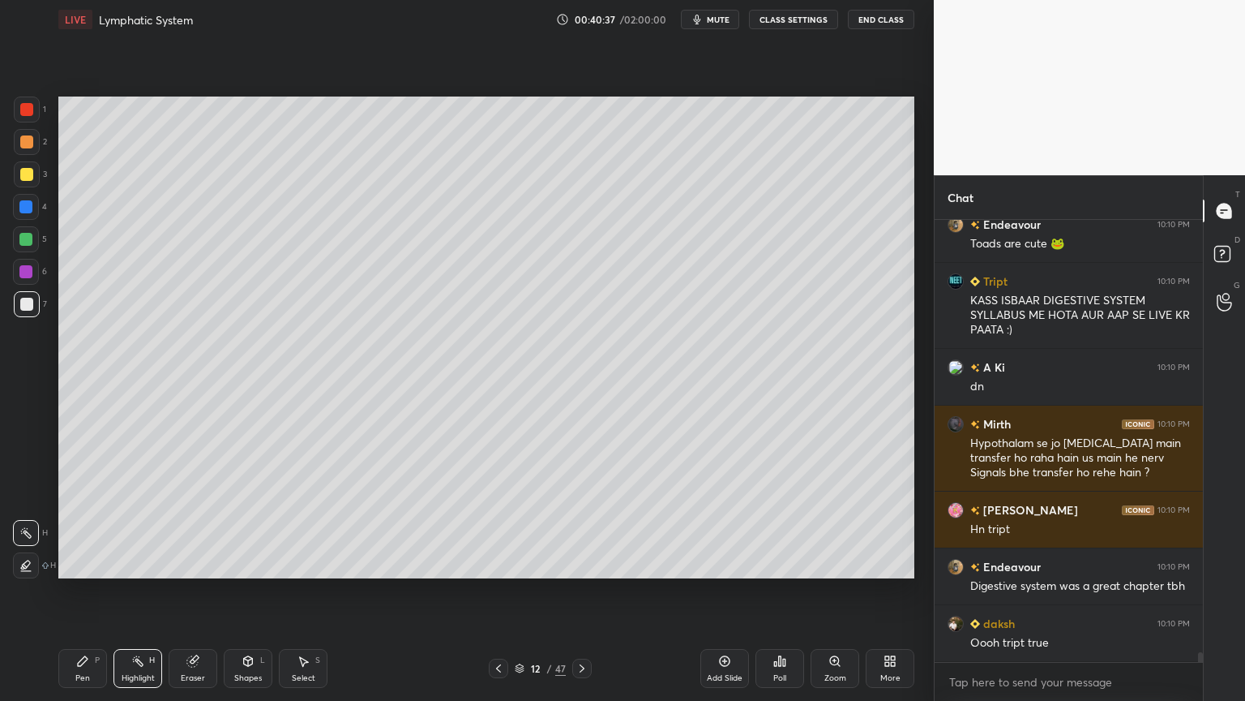
click at [503, 550] on icon at bounding box center [498, 668] width 13 height 13
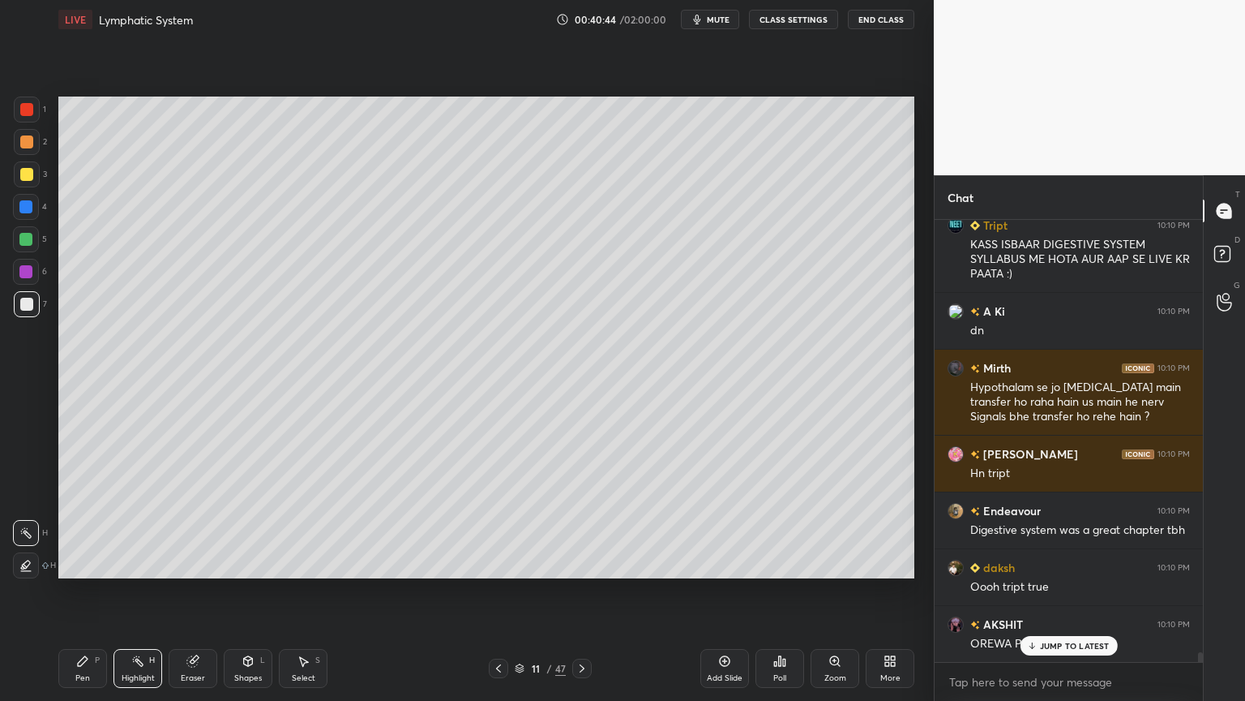
scroll to position [20174, 0]
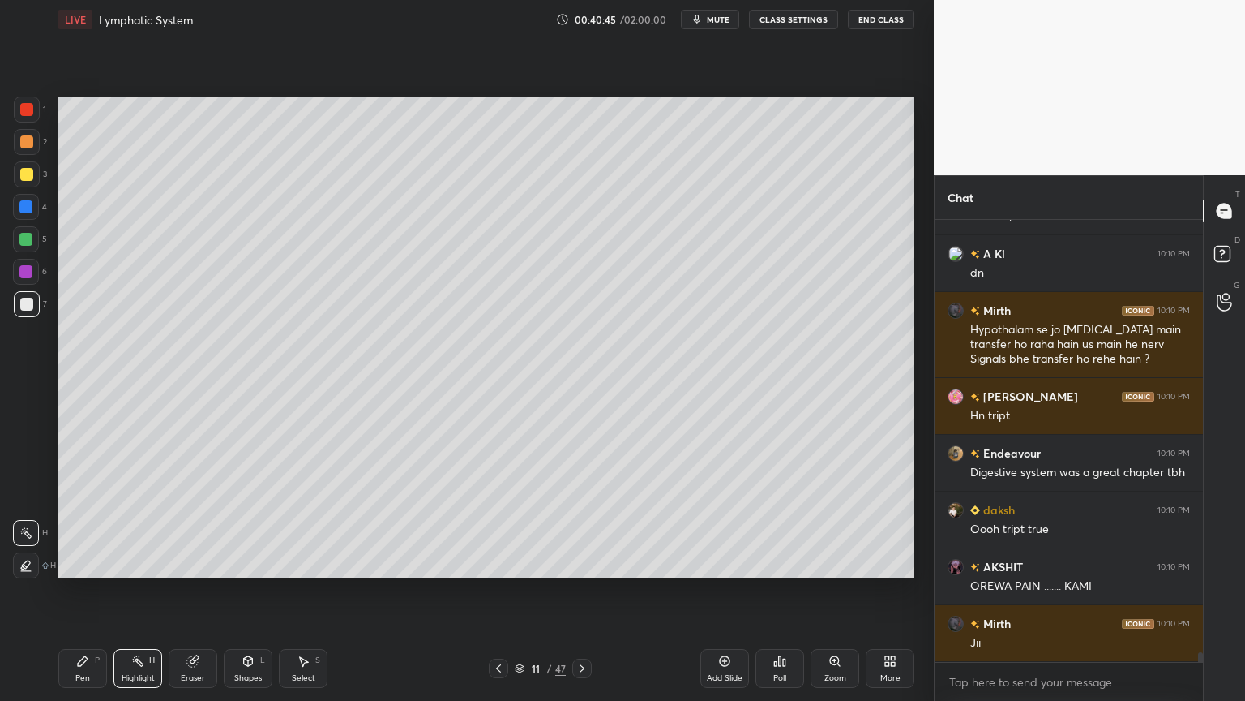
click at [720, 19] on span "mute" at bounding box center [718, 19] width 23 height 11
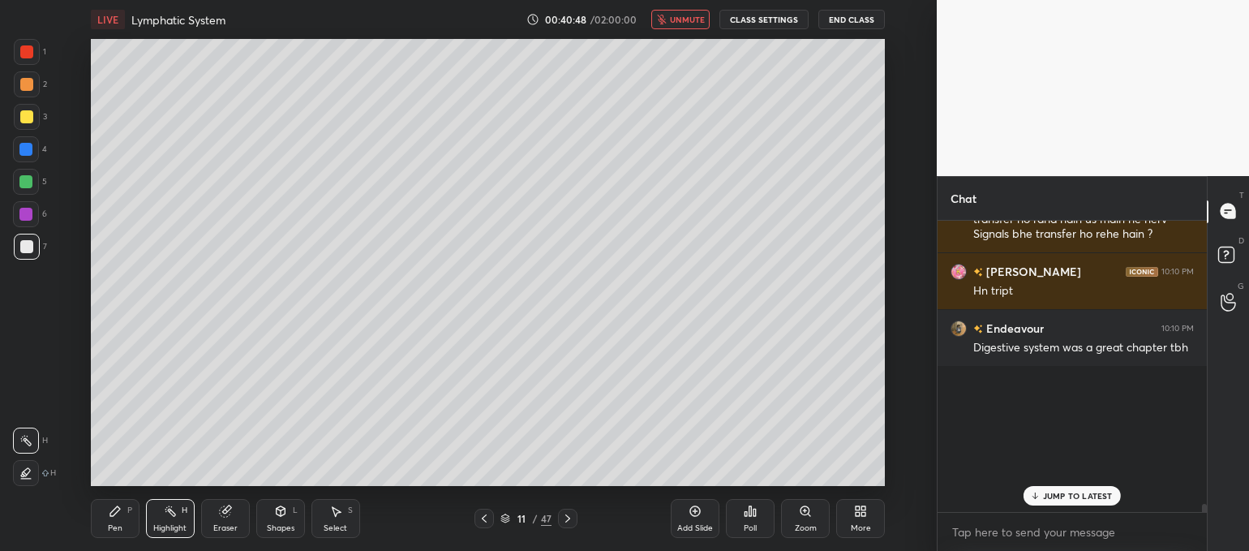
scroll to position [19167, 0]
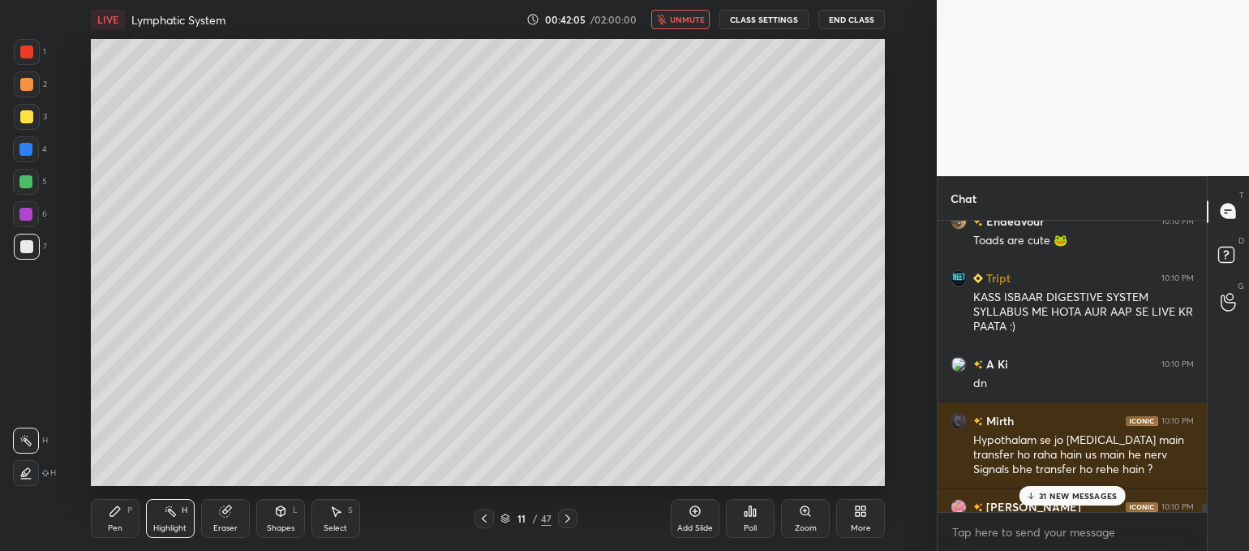
click at [1064, 494] on p "31 NEW MESSAGES" at bounding box center [1078, 496] width 78 height 10
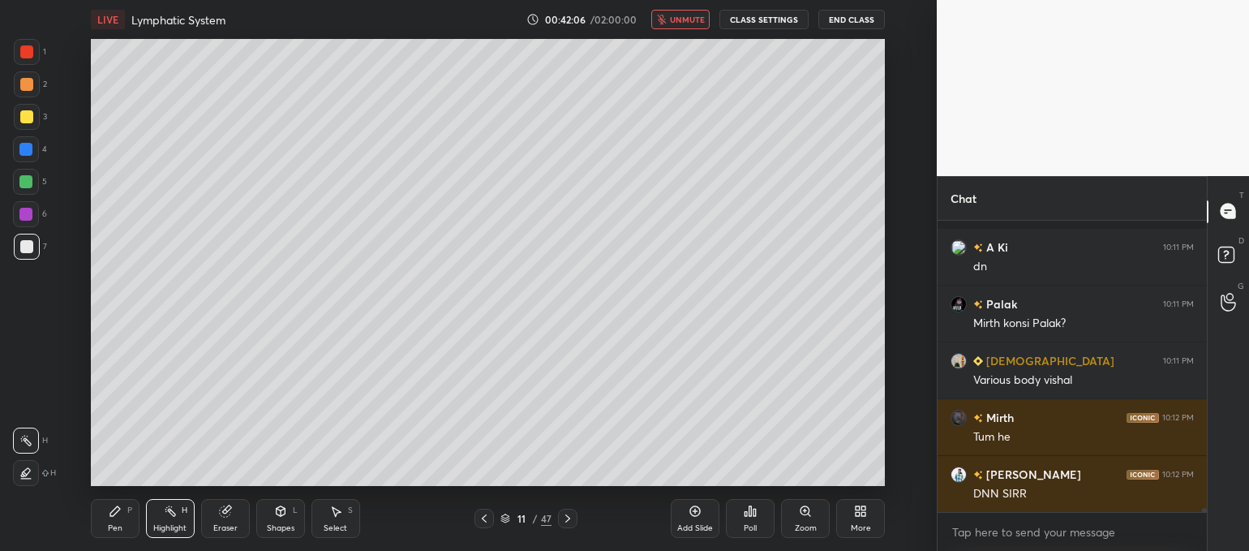
scroll to position [21113, 0]
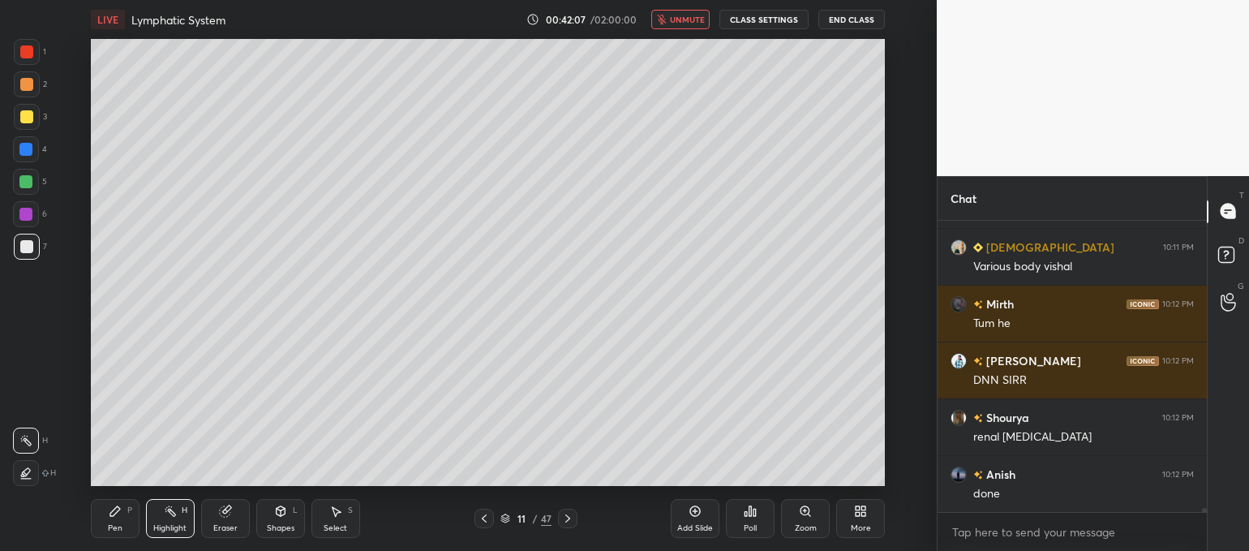
click at [564, 516] on icon at bounding box center [567, 518] width 13 height 13
click at [114, 521] on div "Pen P" at bounding box center [115, 518] width 49 height 39
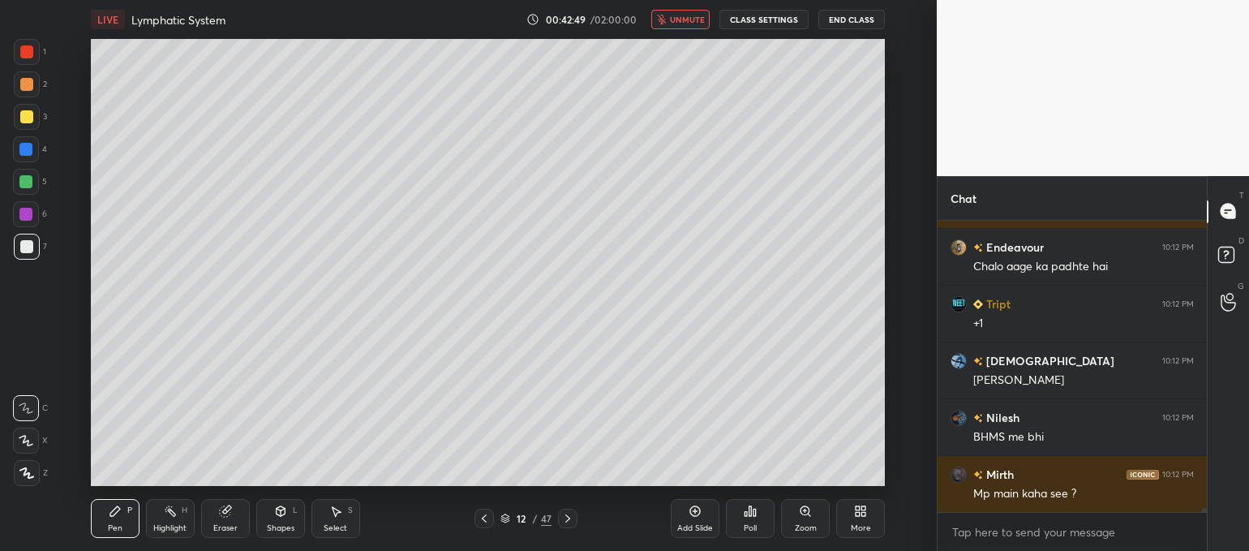
scroll to position [22137, 0]
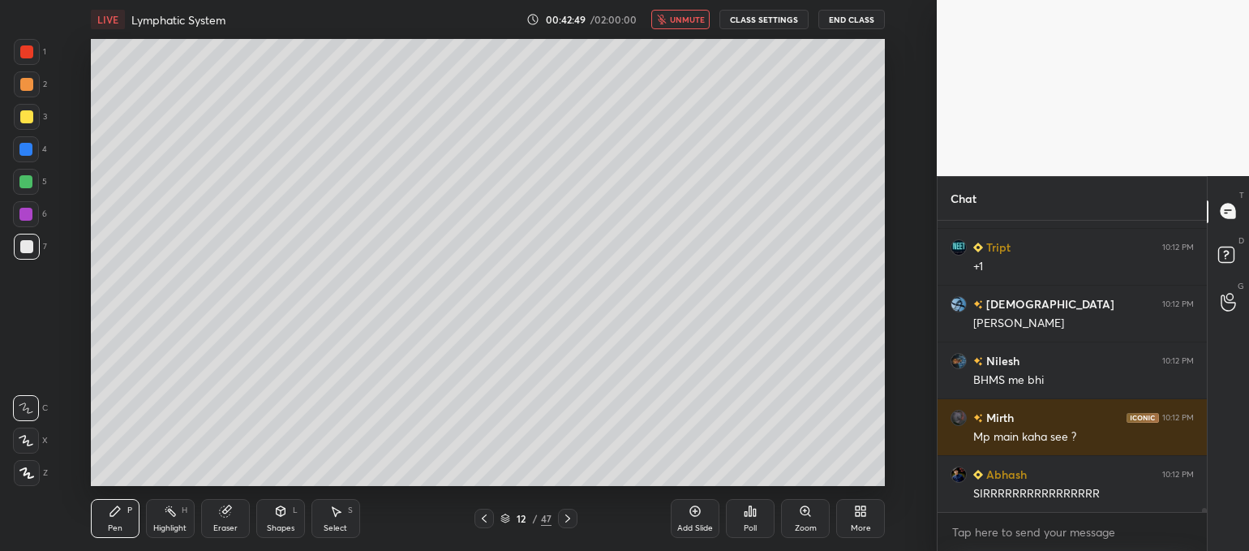
click at [695, 19] on span "unmute" at bounding box center [687, 19] width 35 height 11
click at [747, 511] on icon at bounding box center [749, 510] width 13 height 13
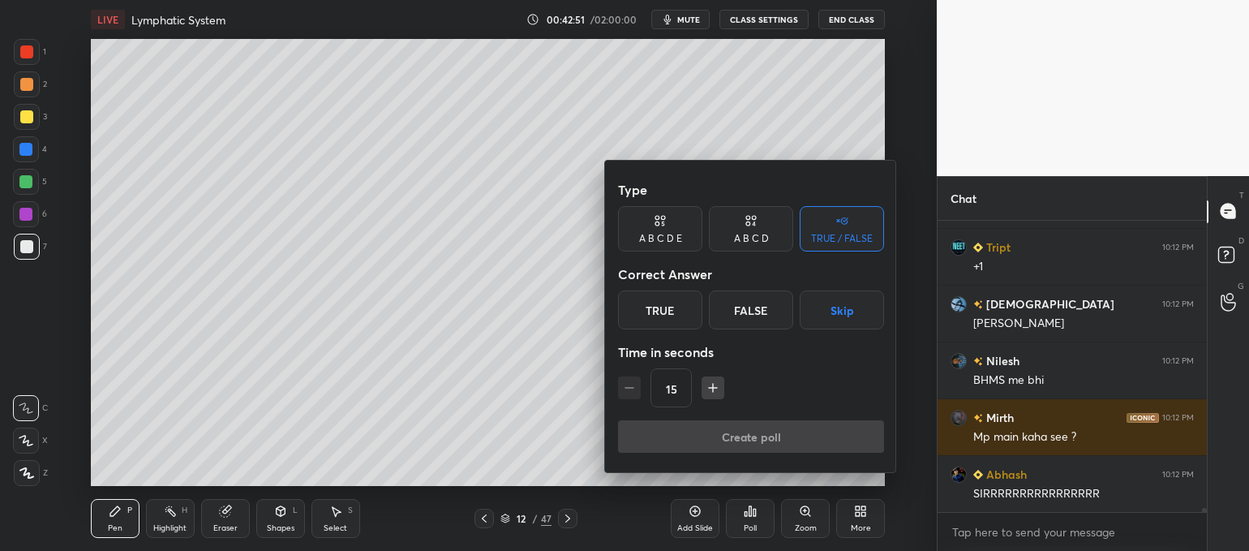
scroll to position [22194, 0]
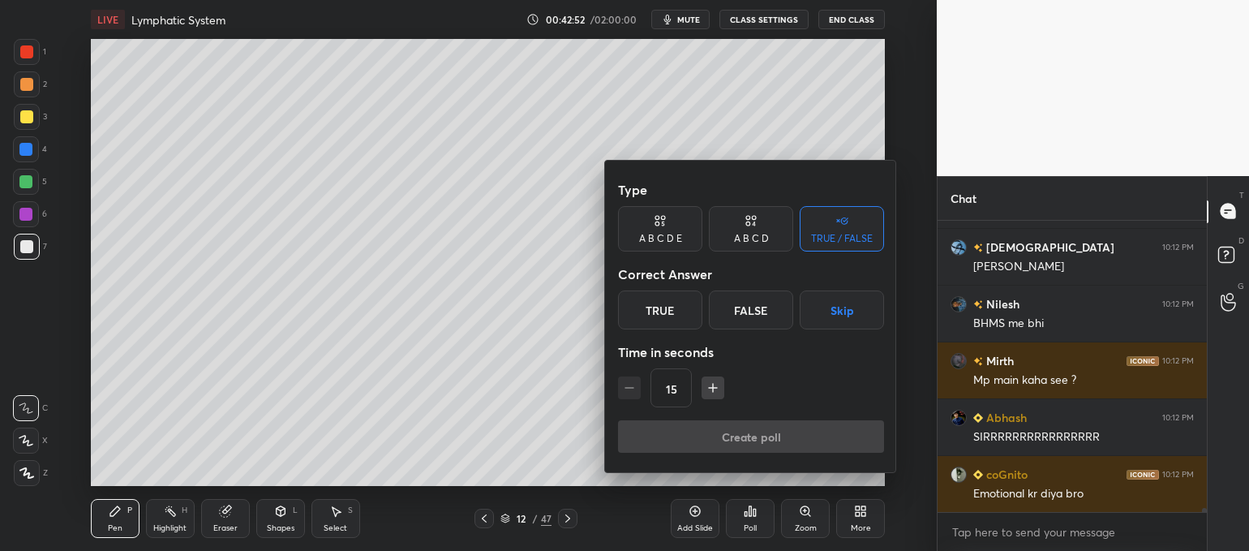
click at [833, 311] on button "Skip" at bounding box center [841, 309] width 84 height 39
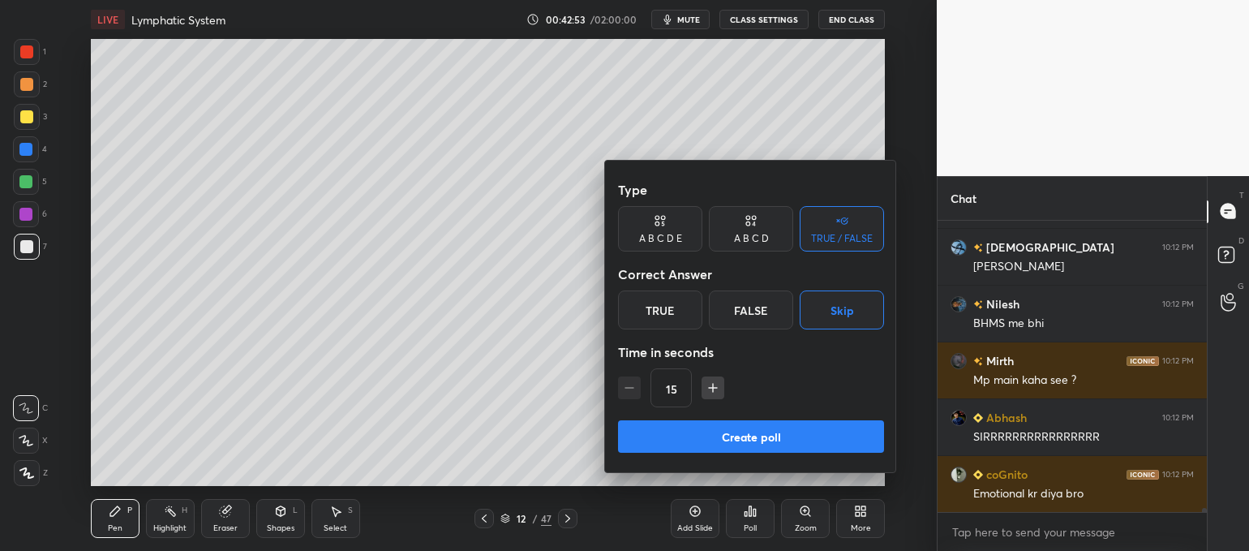
click at [815, 435] on button "Create poll" at bounding box center [751, 436] width 266 height 32
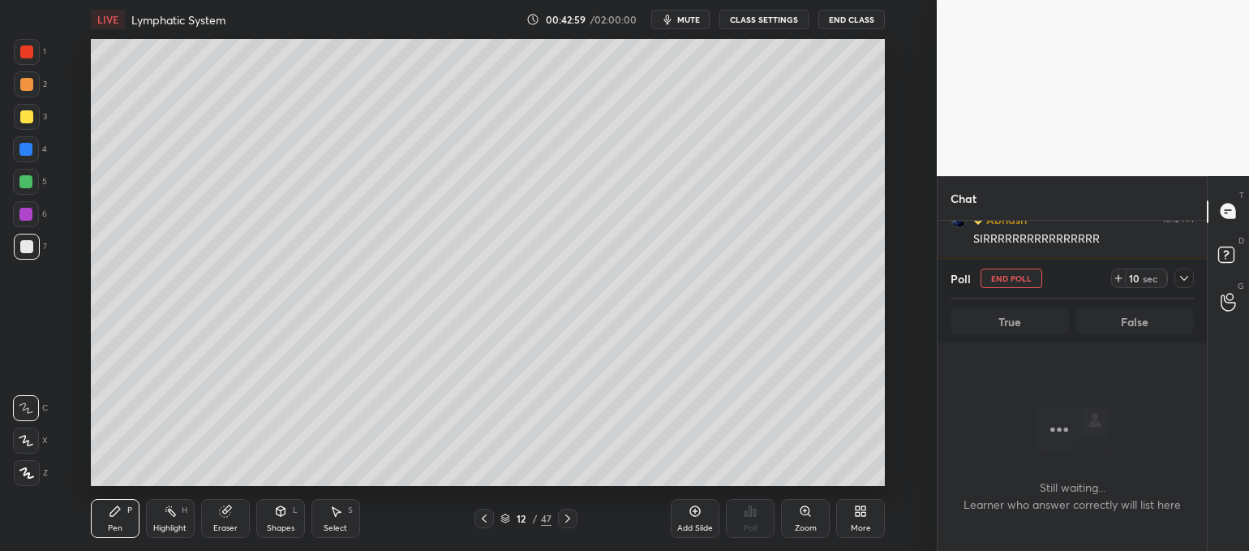
scroll to position [22449, 0]
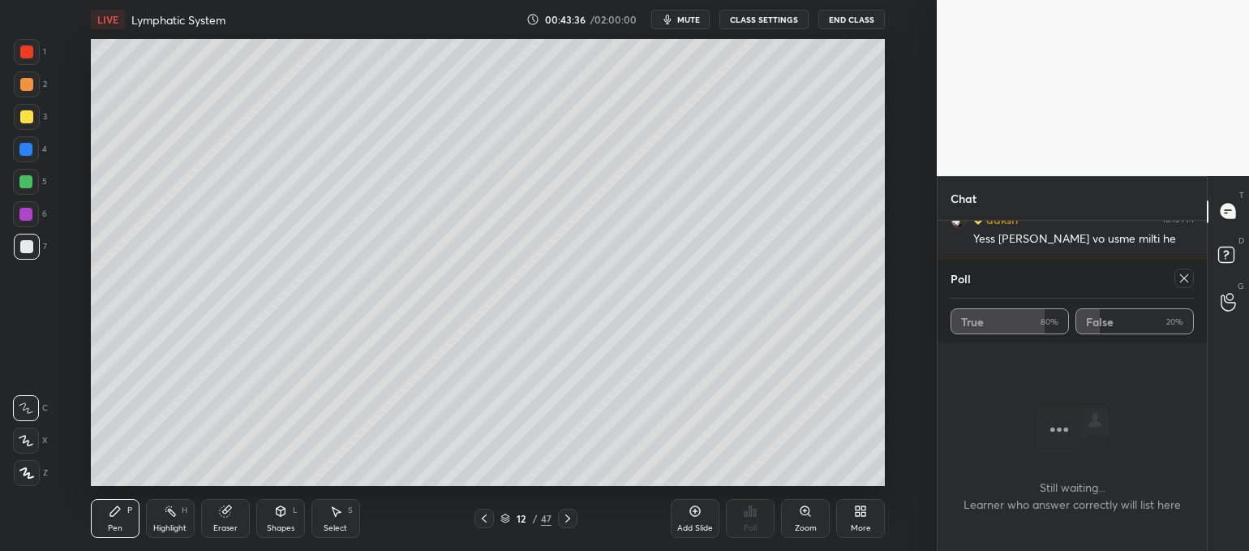
click at [1188, 277] on icon at bounding box center [1183, 278] width 13 height 13
click at [1183, 278] on div "Chat Vishal 10:13 PM Life Kidney for filtration tha daksh 10:13 PM Yess ayushma…" at bounding box center [1071, 363] width 270 height 375
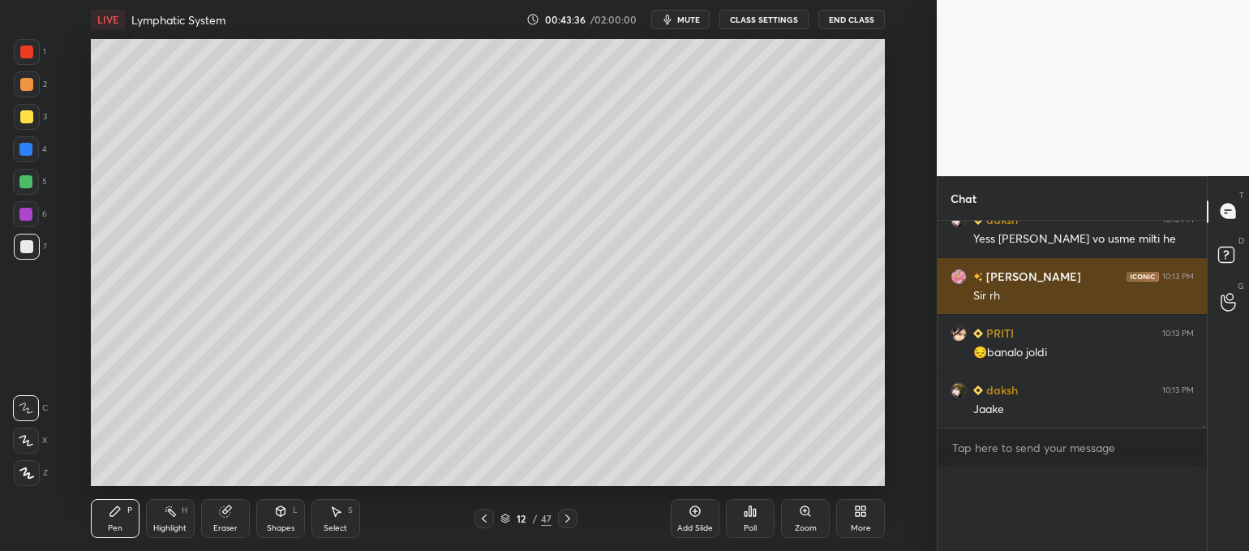
click at [1183, 279] on div "10:13 PM" at bounding box center [1178, 276] width 32 height 10
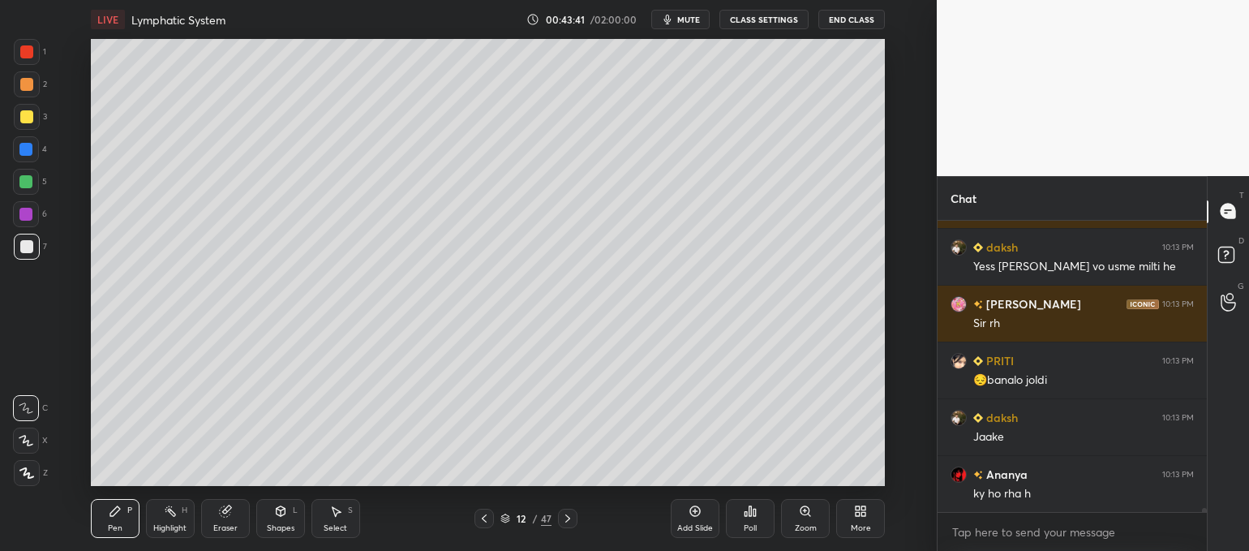
click at [568, 516] on icon at bounding box center [567, 518] width 5 height 8
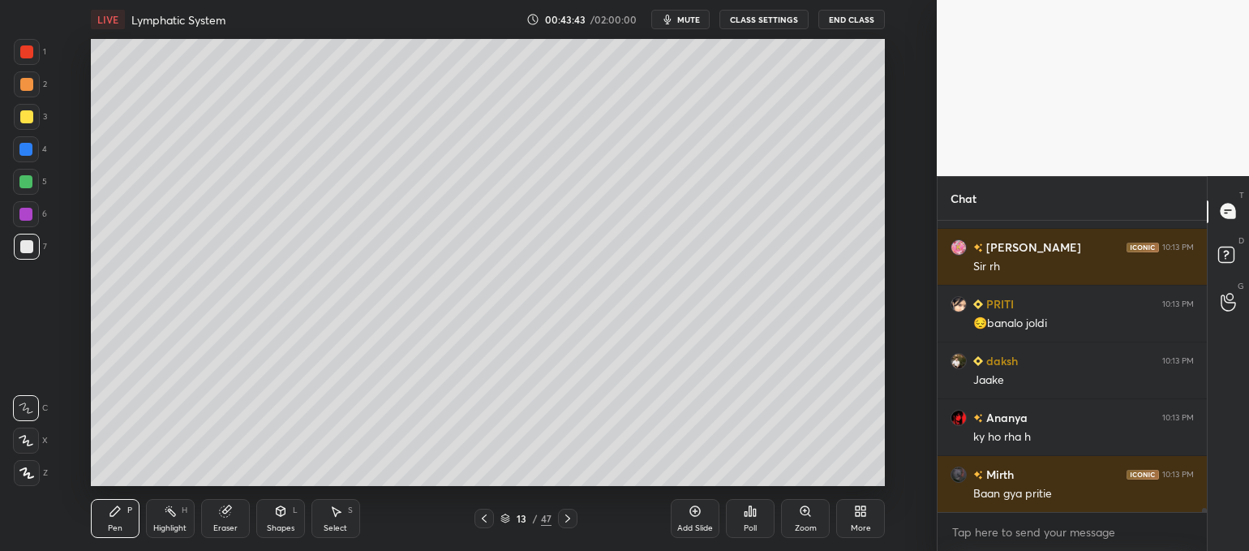
click at [171, 522] on div "Highlight H" at bounding box center [170, 518] width 49 height 39
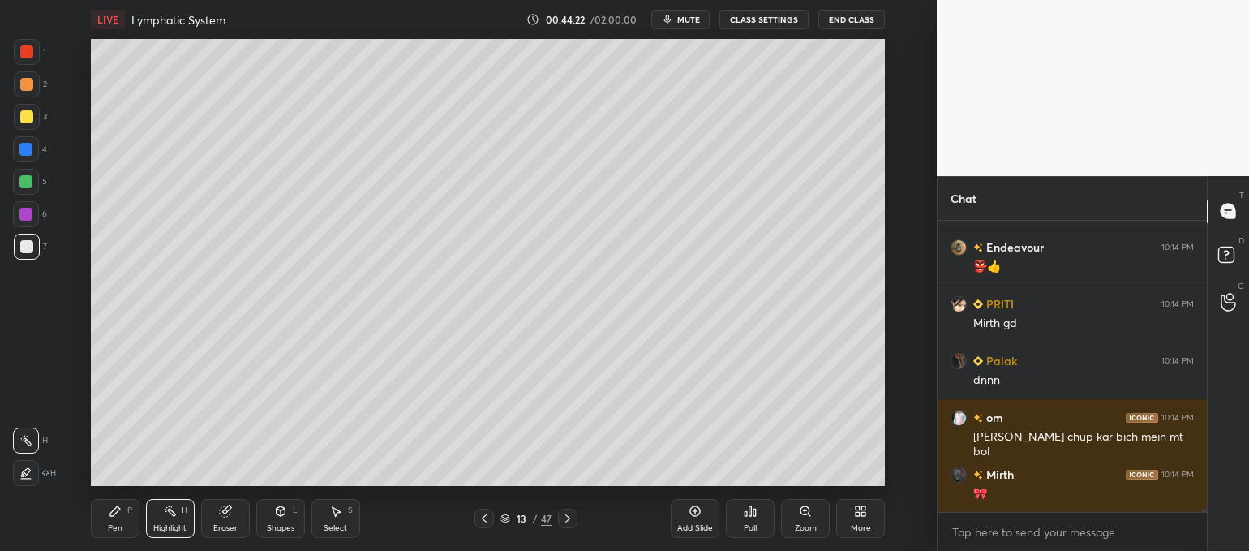
scroll to position [23289, 0]
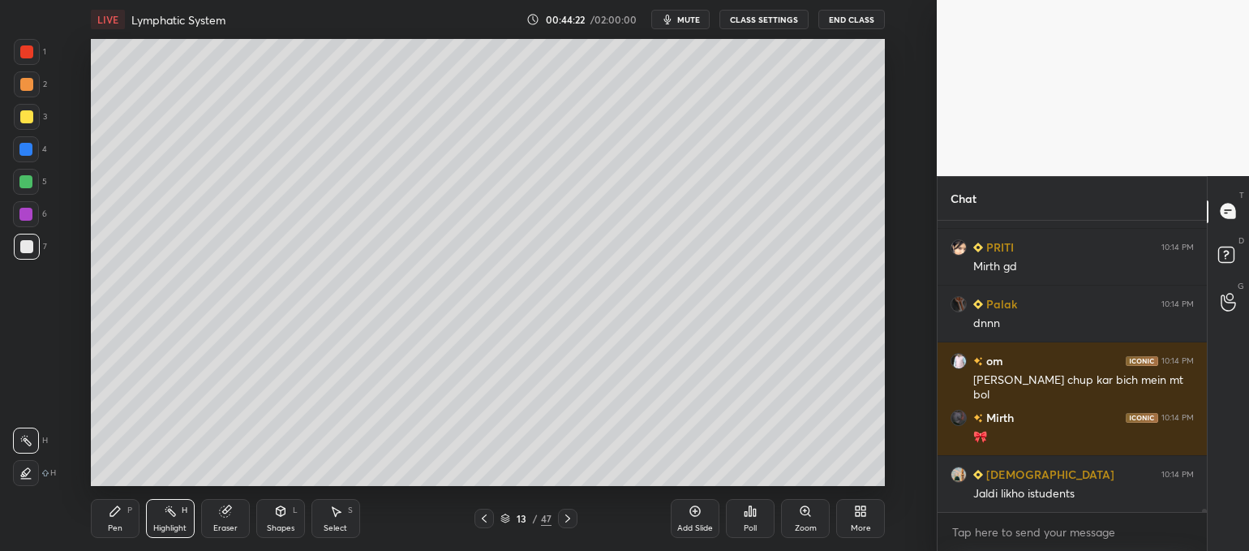
click at [743, 518] on div "Poll" at bounding box center [750, 518] width 49 height 39
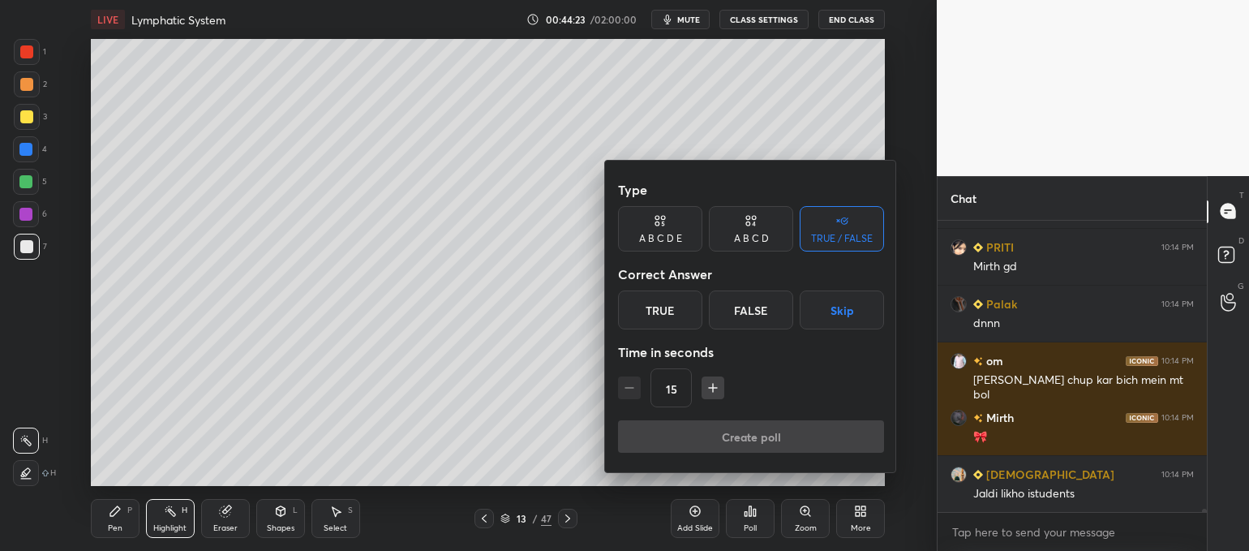
click at [837, 314] on button "Skip" at bounding box center [841, 309] width 84 height 39
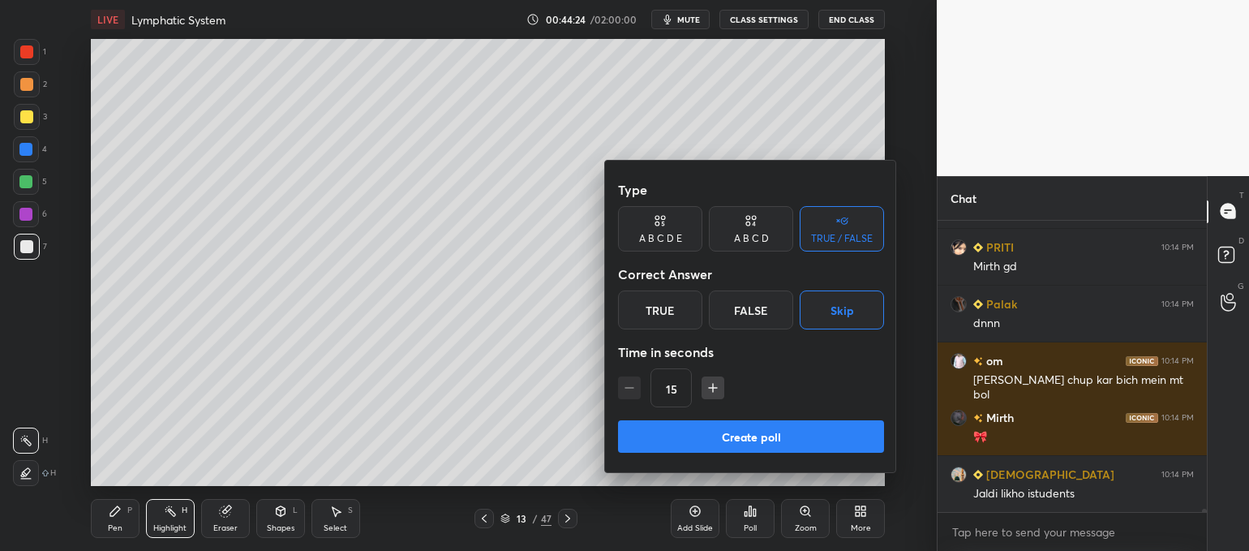
click at [780, 434] on button "Create poll" at bounding box center [751, 436] width 266 height 32
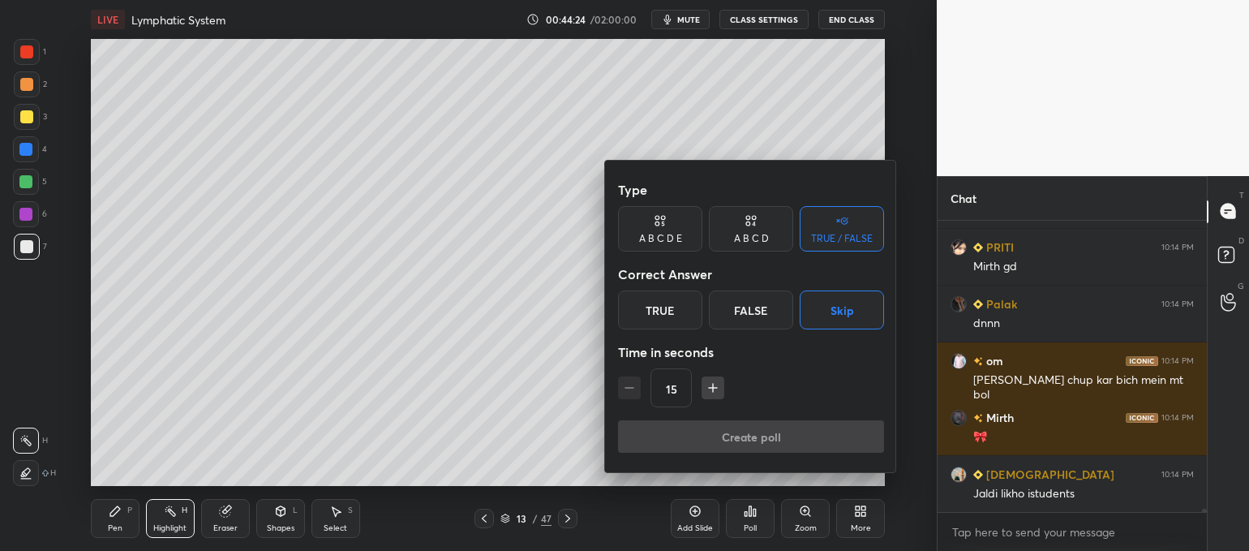
scroll to position [260, 265]
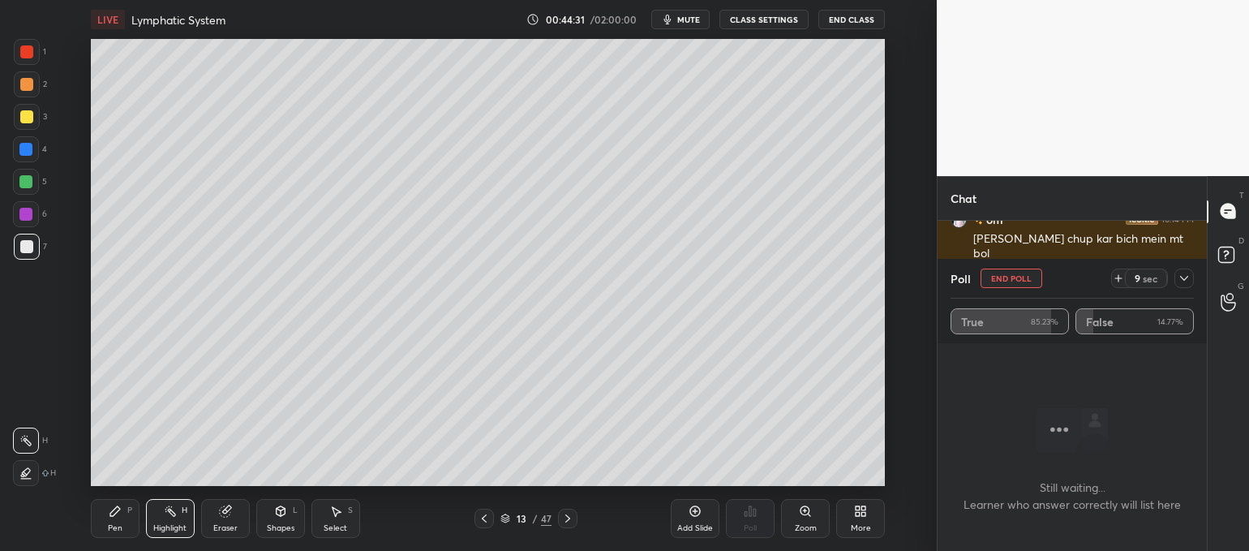
click at [1022, 278] on button "End Poll" at bounding box center [1011, 277] width 62 height 19
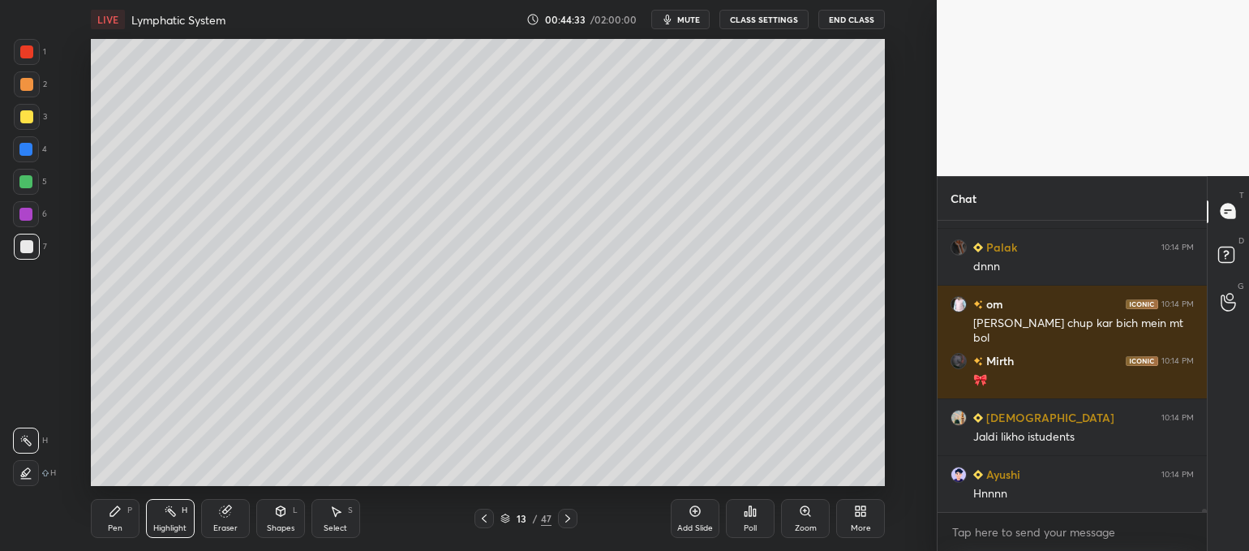
click at [568, 516] on icon at bounding box center [567, 518] width 13 height 13
click at [564, 520] on icon at bounding box center [567, 518] width 13 height 13
click at [565, 519] on icon at bounding box center [567, 518] width 13 height 13
click at [567, 516] on icon at bounding box center [567, 518] width 13 height 13
click at [483, 517] on icon at bounding box center [484, 518] width 13 height 13
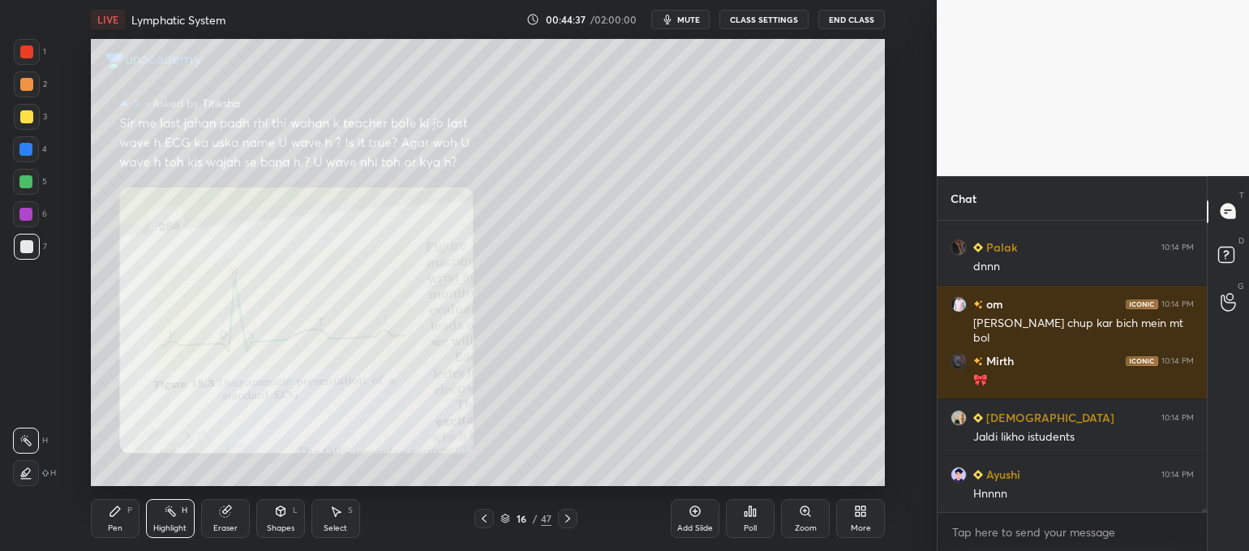
click at [481, 518] on icon at bounding box center [484, 518] width 13 height 13
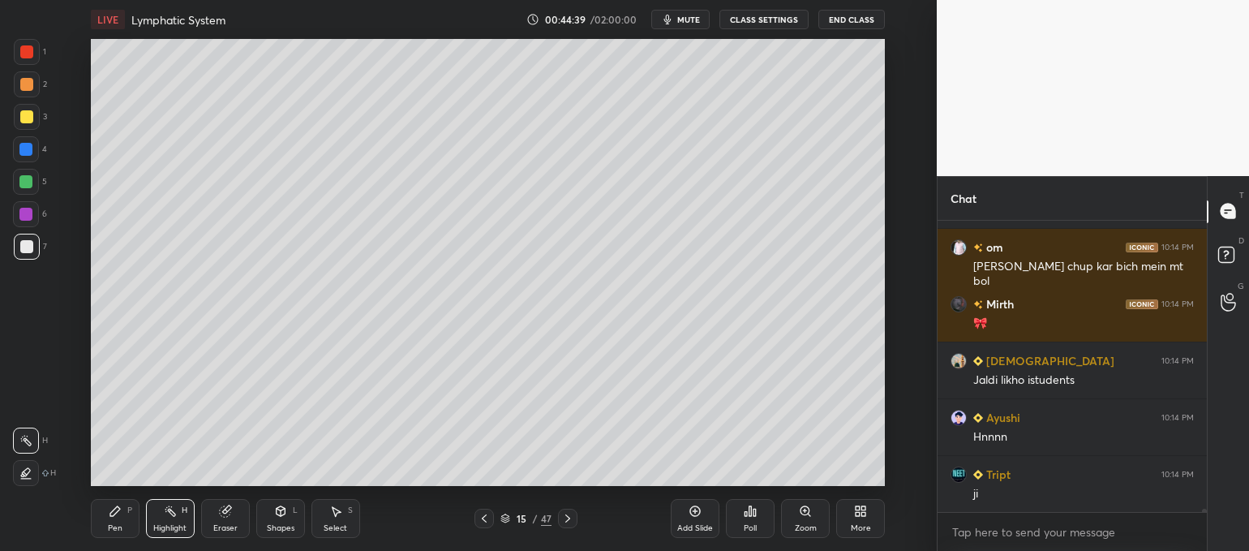
click at [477, 524] on div at bounding box center [483, 517] width 19 height 19
click at [479, 519] on icon at bounding box center [484, 518] width 13 height 13
click at [564, 522] on icon at bounding box center [567, 518] width 13 height 13
click at [114, 511] on icon at bounding box center [115, 511] width 10 height 10
click at [29, 439] on icon at bounding box center [26, 440] width 15 height 11
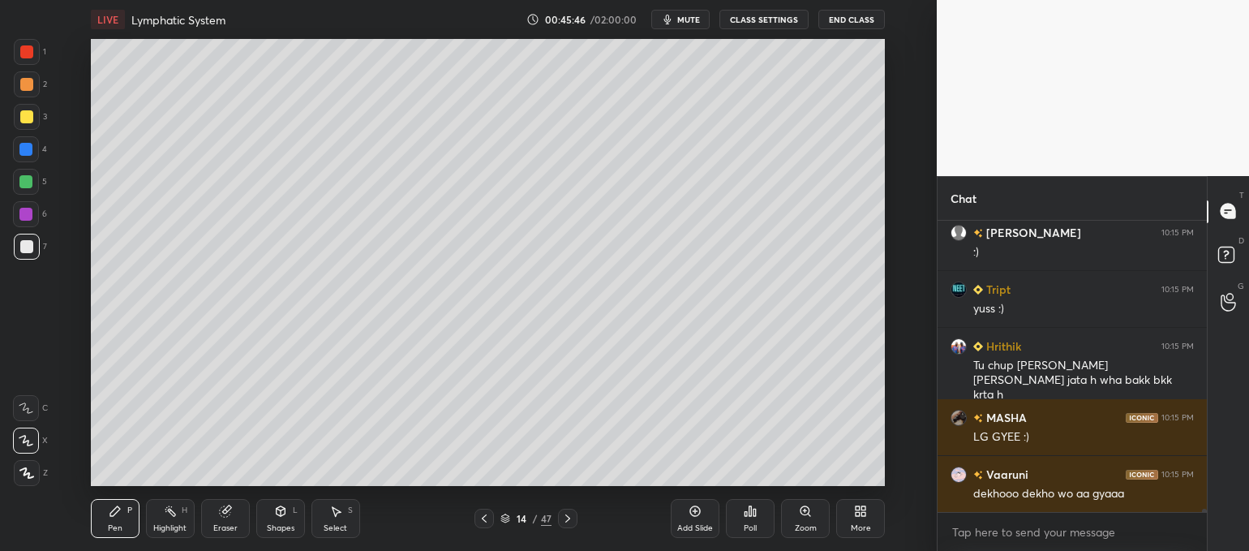
scroll to position [25325, 0]
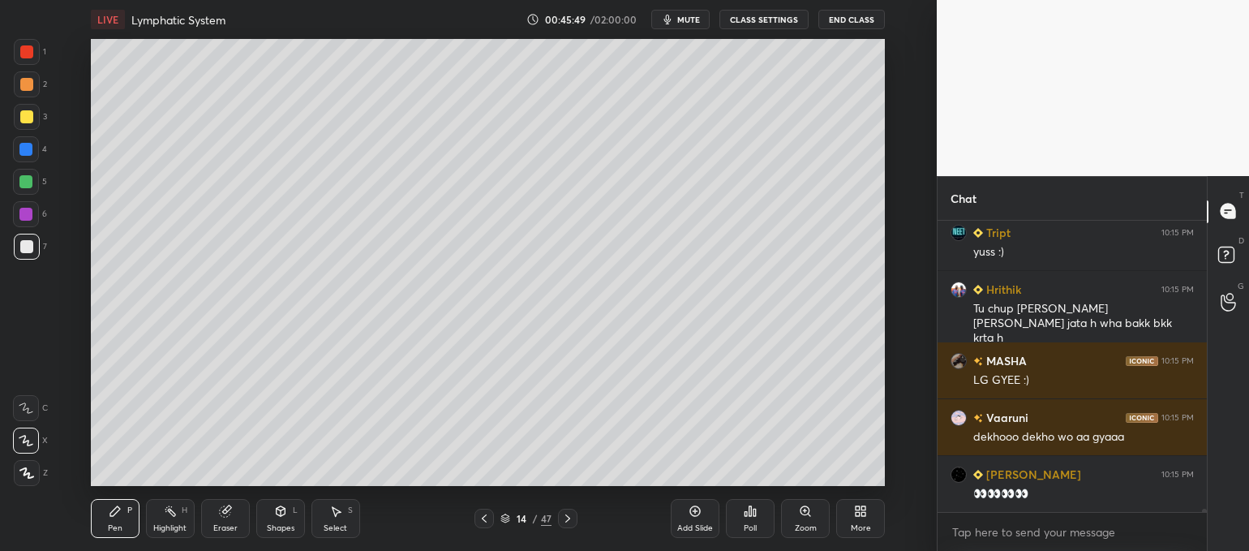
click at [755, 513] on icon at bounding box center [749, 510] width 13 height 13
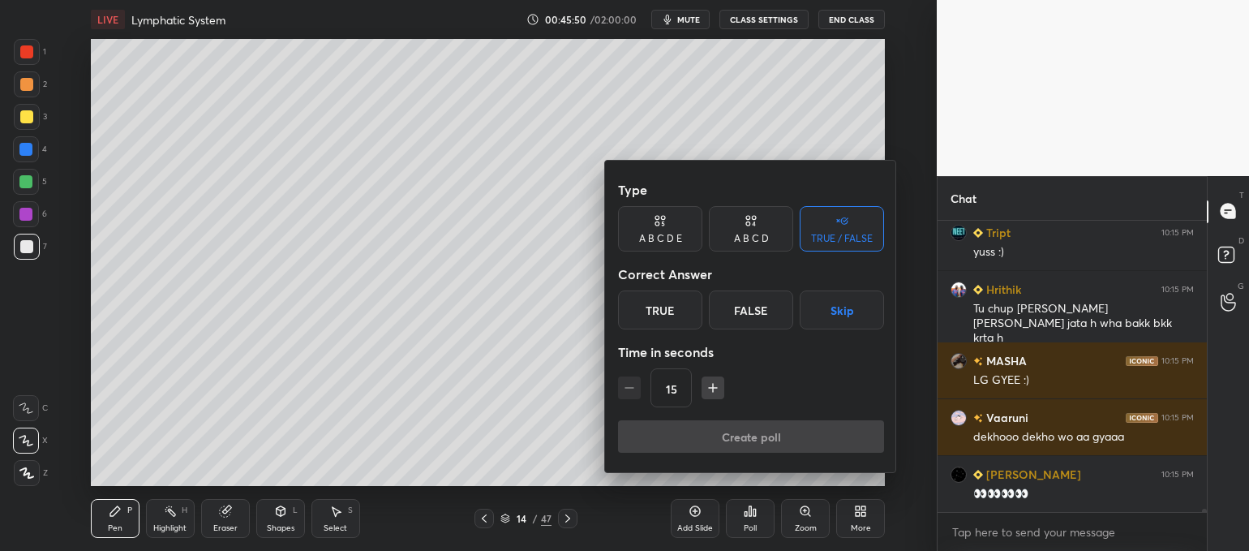
click at [759, 238] on div "A B C D" at bounding box center [751, 239] width 35 height 10
click at [645, 309] on div "A" at bounding box center [642, 309] width 48 height 39
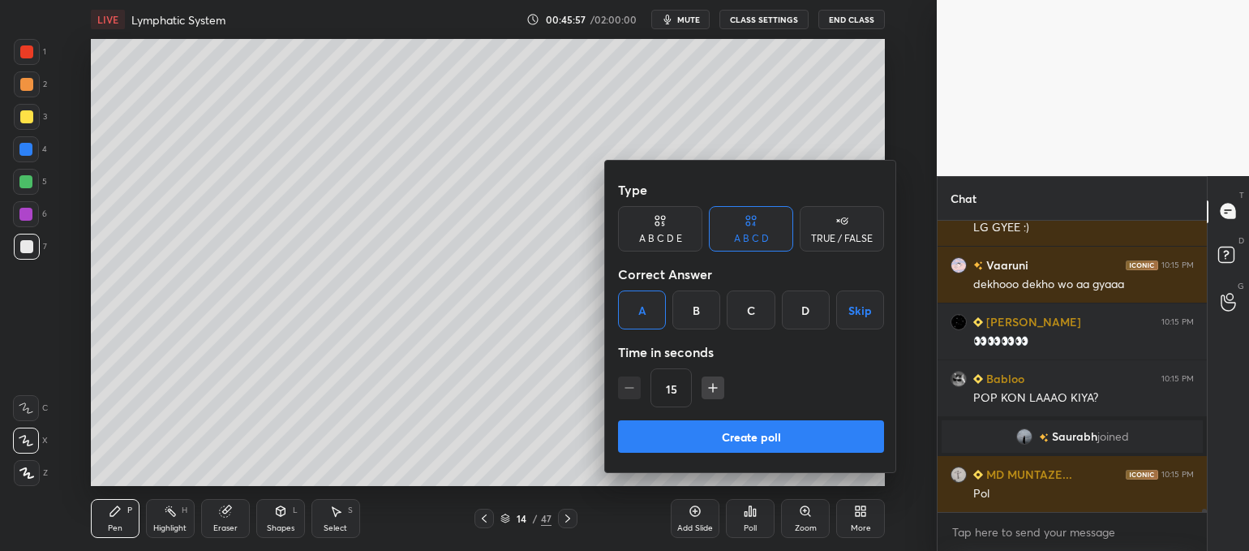
scroll to position [24920, 0]
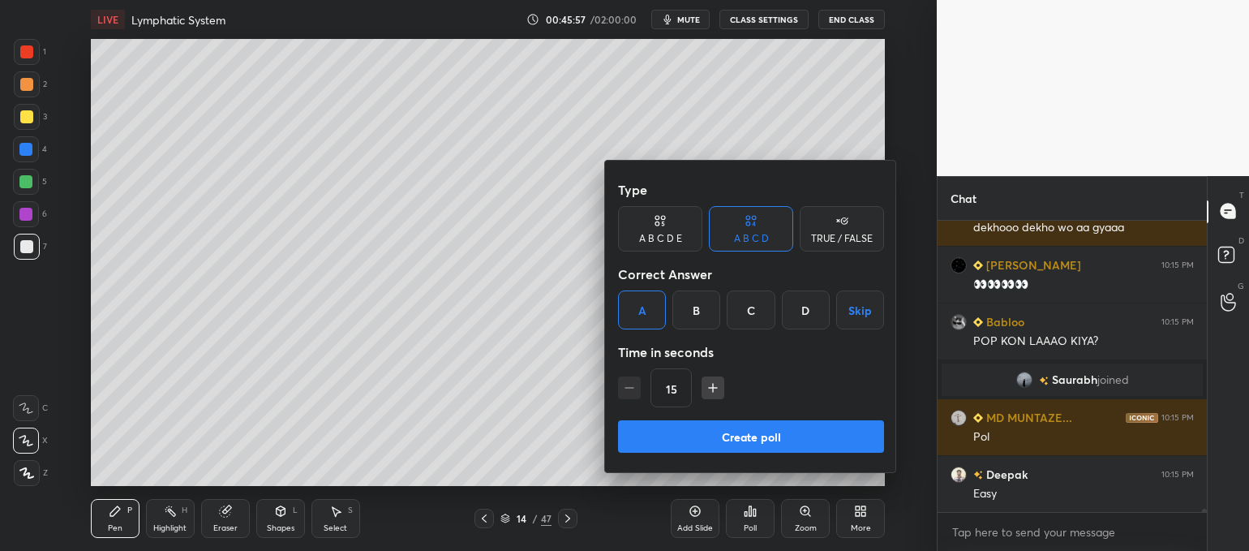
click at [804, 312] on div "D" at bounding box center [806, 309] width 48 height 39
click at [760, 440] on button "Create poll" at bounding box center [751, 436] width 266 height 32
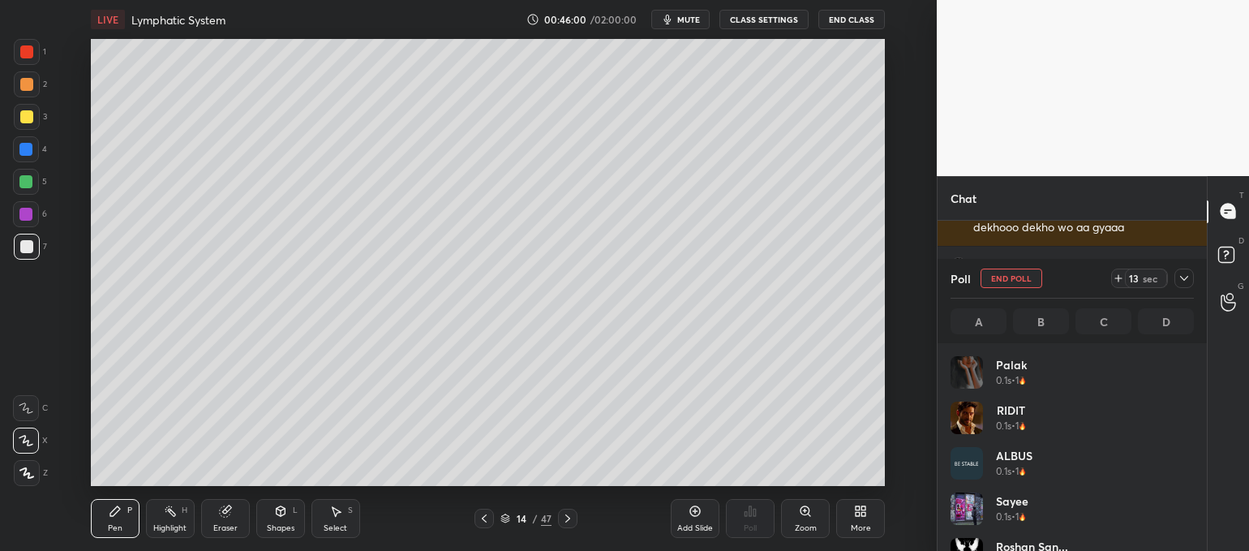
scroll to position [190, 239]
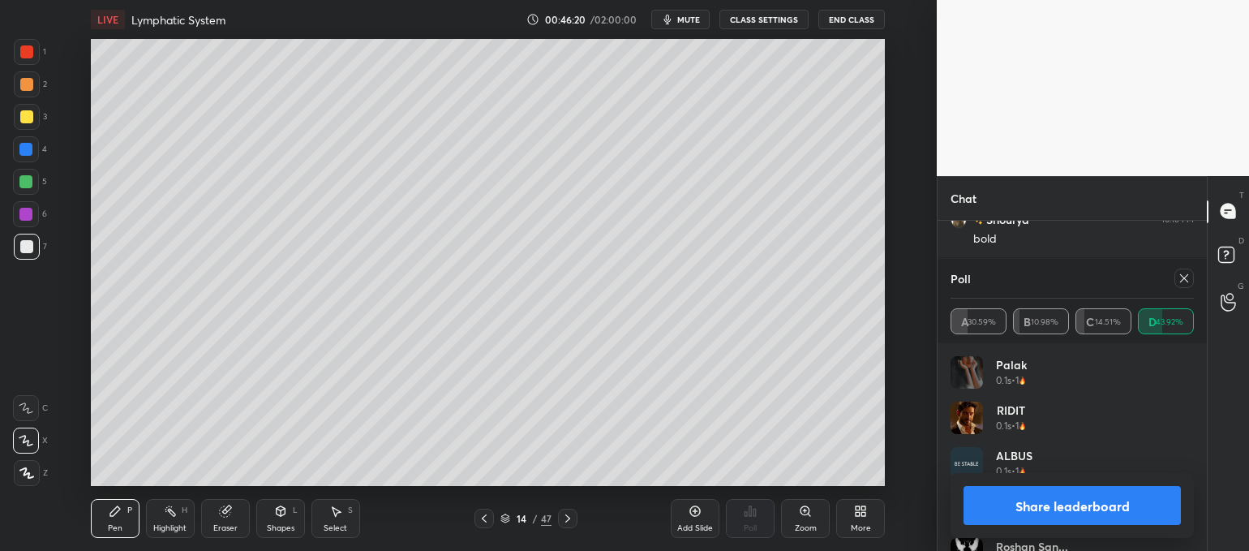
drag, startPoint x: 1026, startPoint y: 505, endPoint x: 970, endPoint y: 518, distance: 57.4
click at [1024, 508] on button "Share leaderboard" at bounding box center [1071, 505] width 217 height 39
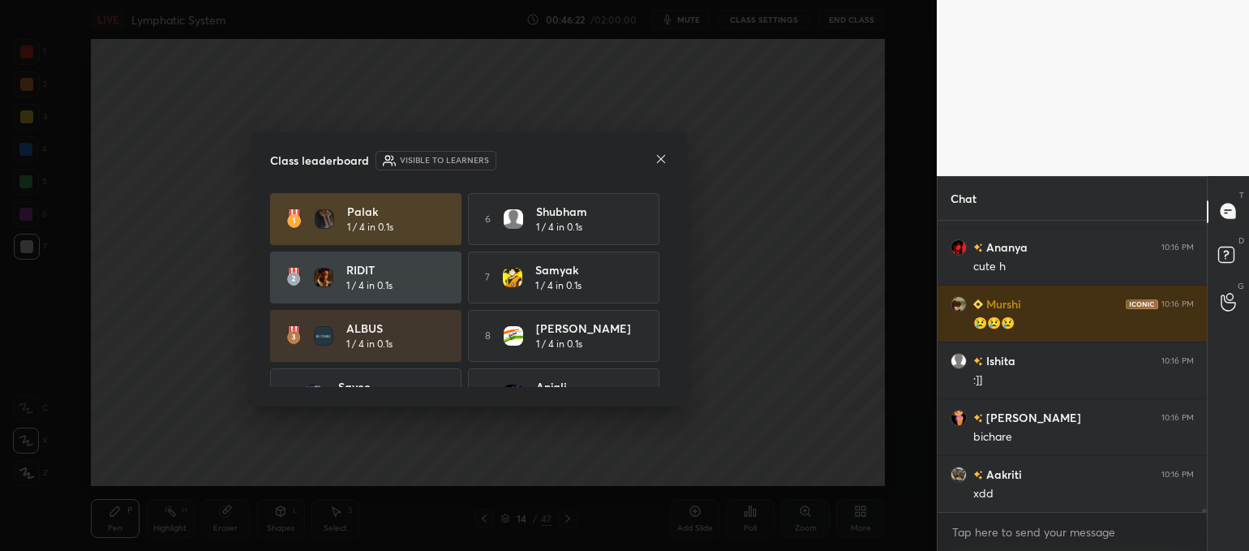
click at [658, 157] on icon at bounding box center [660, 158] width 13 height 13
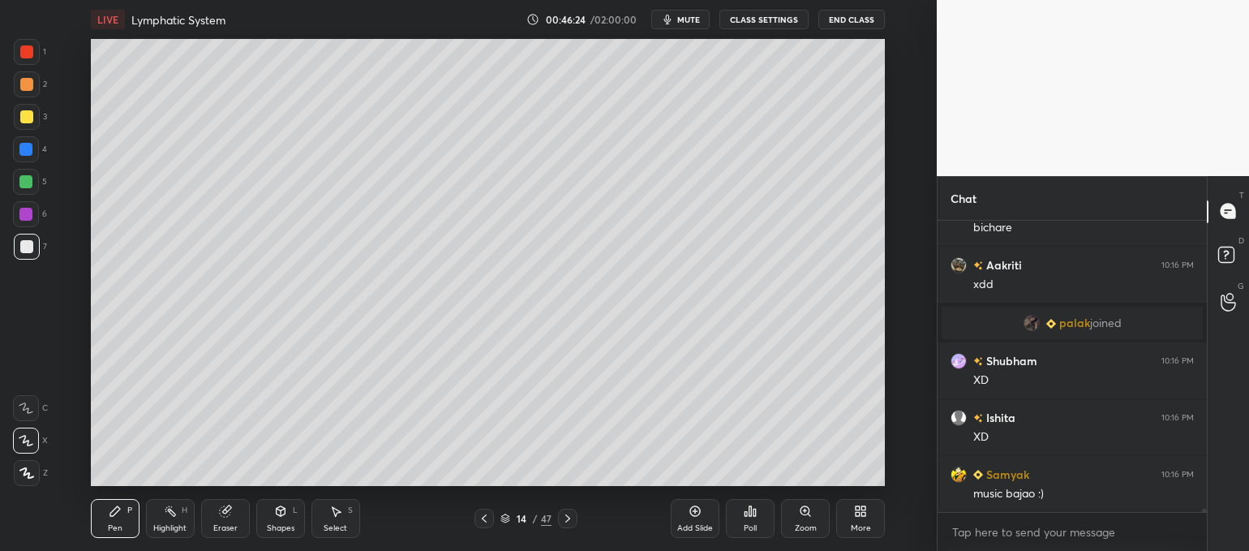
click at [219, 524] on div "Eraser" at bounding box center [225, 528] width 24 height 8
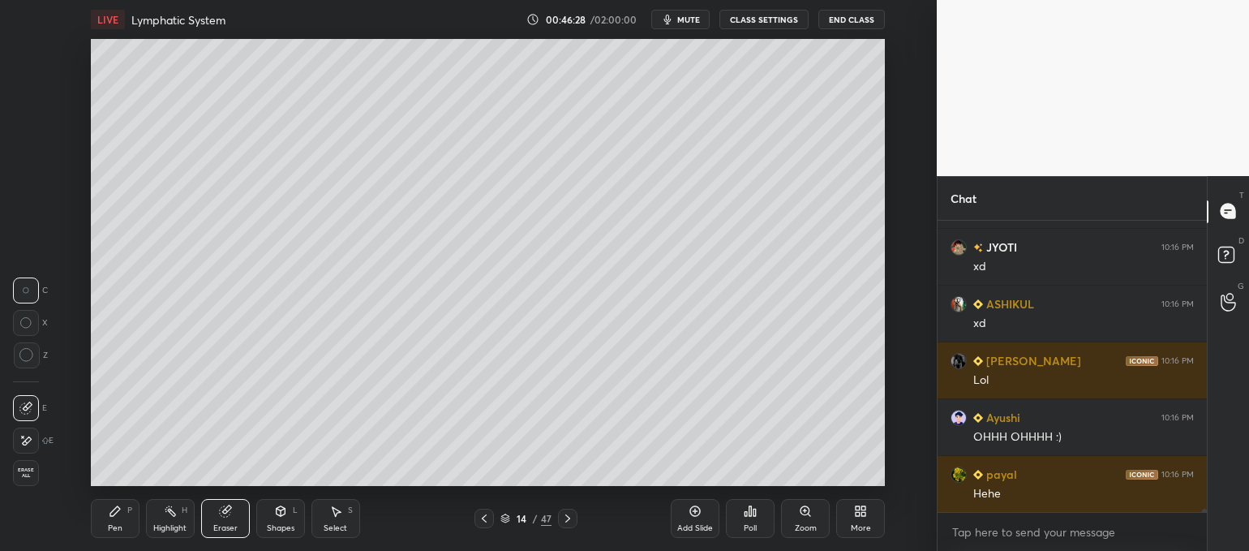
click at [26, 440] on icon at bounding box center [25, 441] width 13 height 14
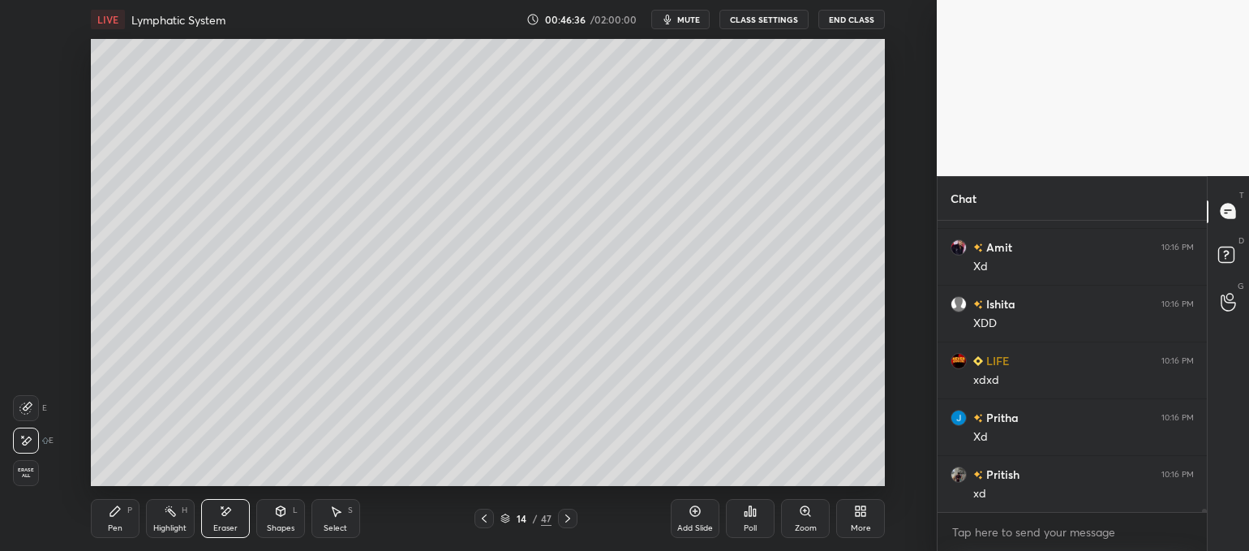
click at [114, 514] on icon at bounding box center [115, 511] width 10 height 10
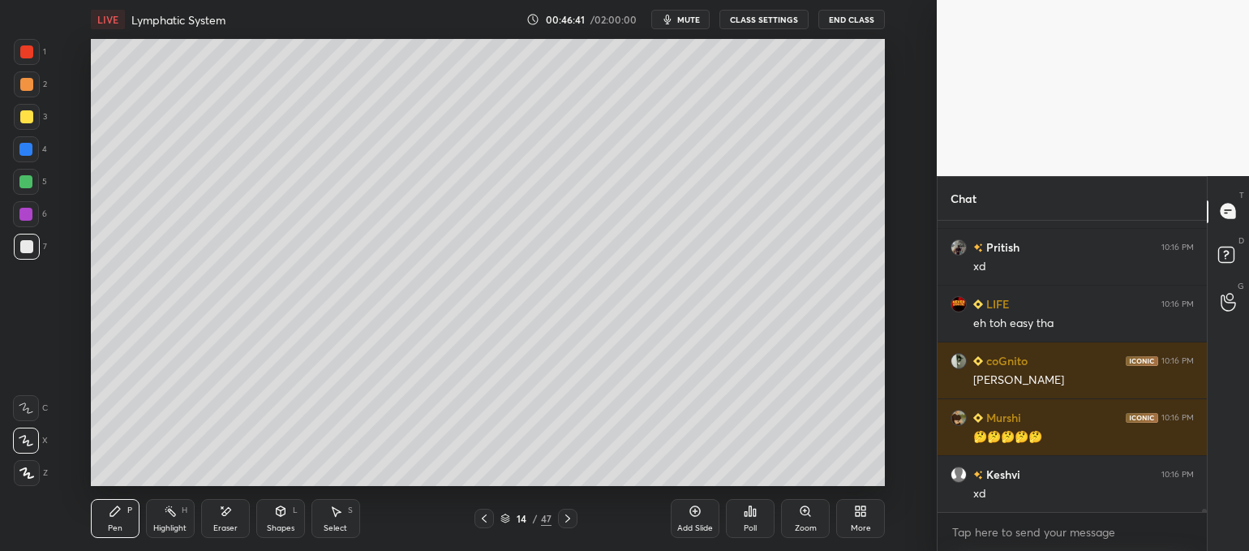
click at [29, 469] on icon at bounding box center [26, 472] width 15 height 11
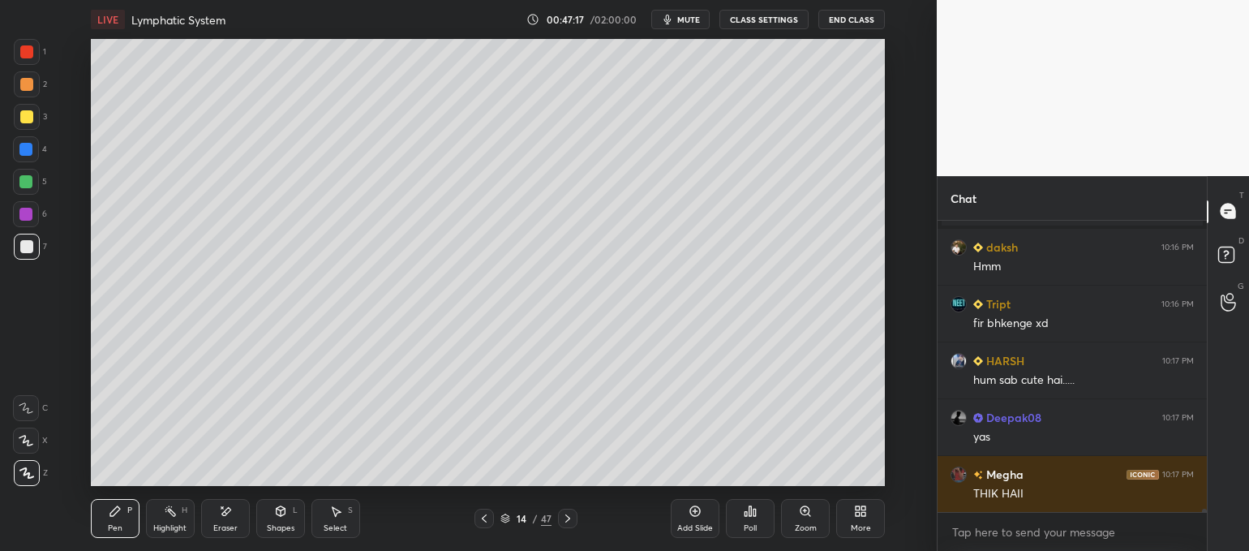
click at [750, 514] on icon at bounding box center [749, 510] width 13 height 13
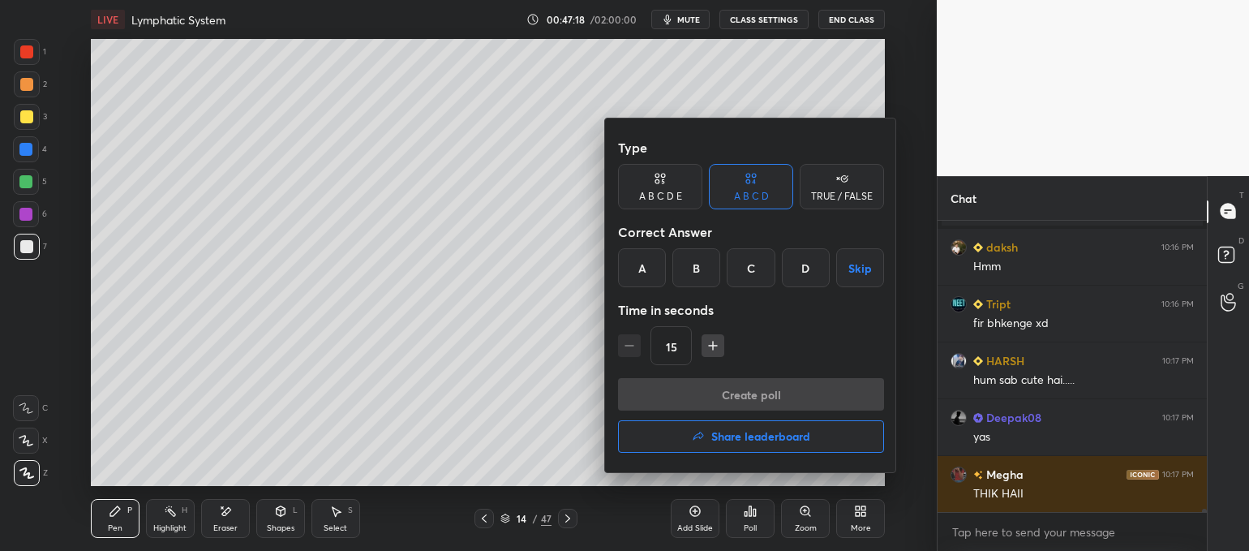
click at [671, 186] on div "A B C D E" at bounding box center [660, 186] width 84 height 45
click at [776, 265] on div "D" at bounding box center [773, 267] width 39 height 39
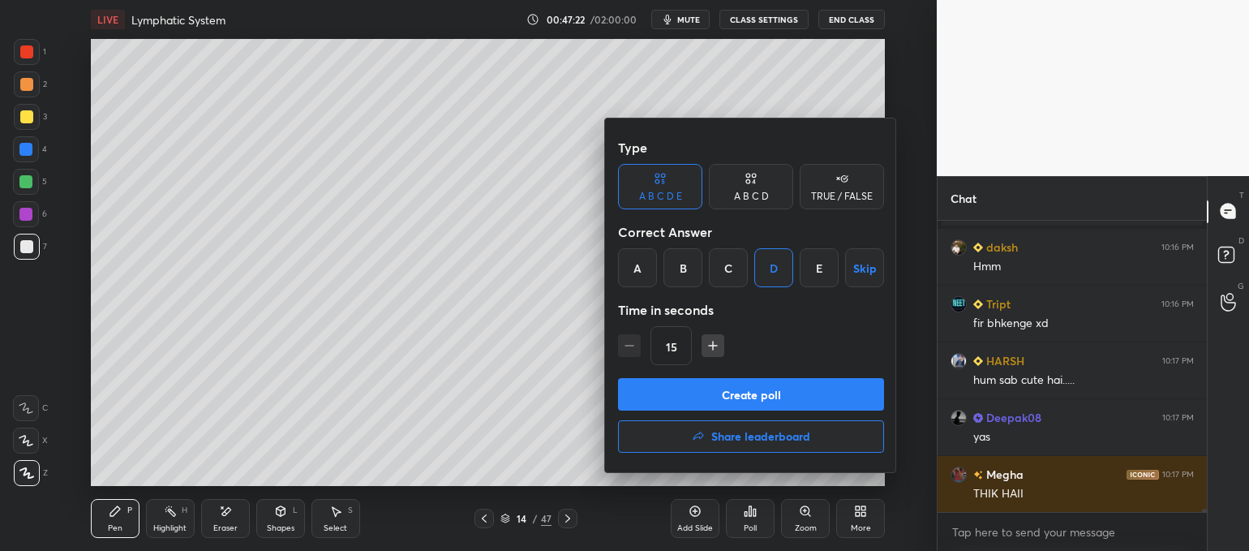
click at [766, 392] on button "Create poll" at bounding box center [751, 394] width 266 height 32
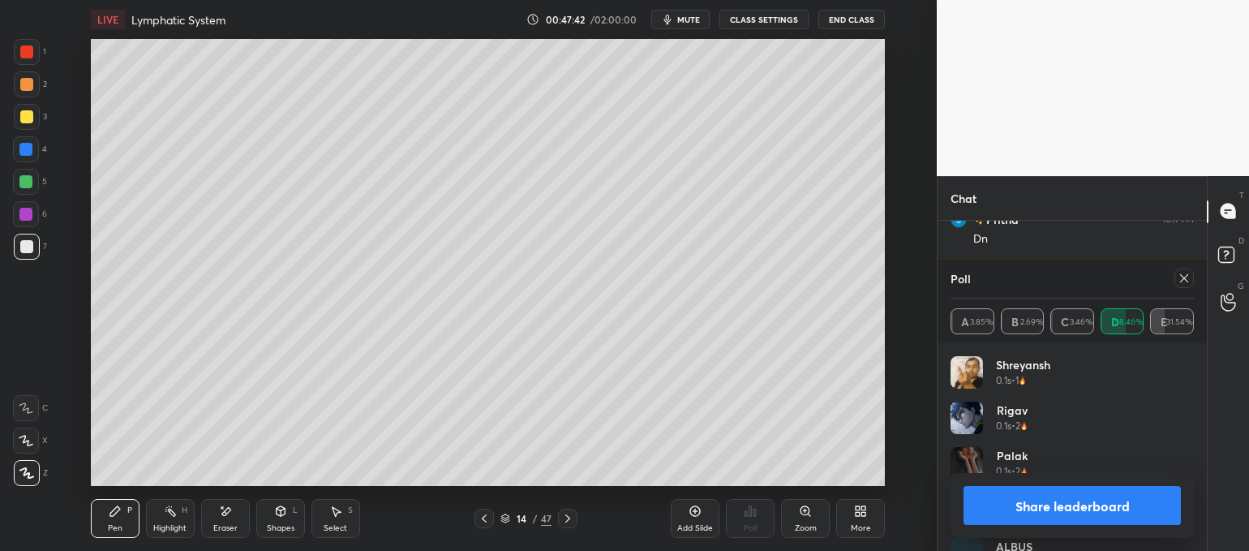
scroll to position [29545, 0]
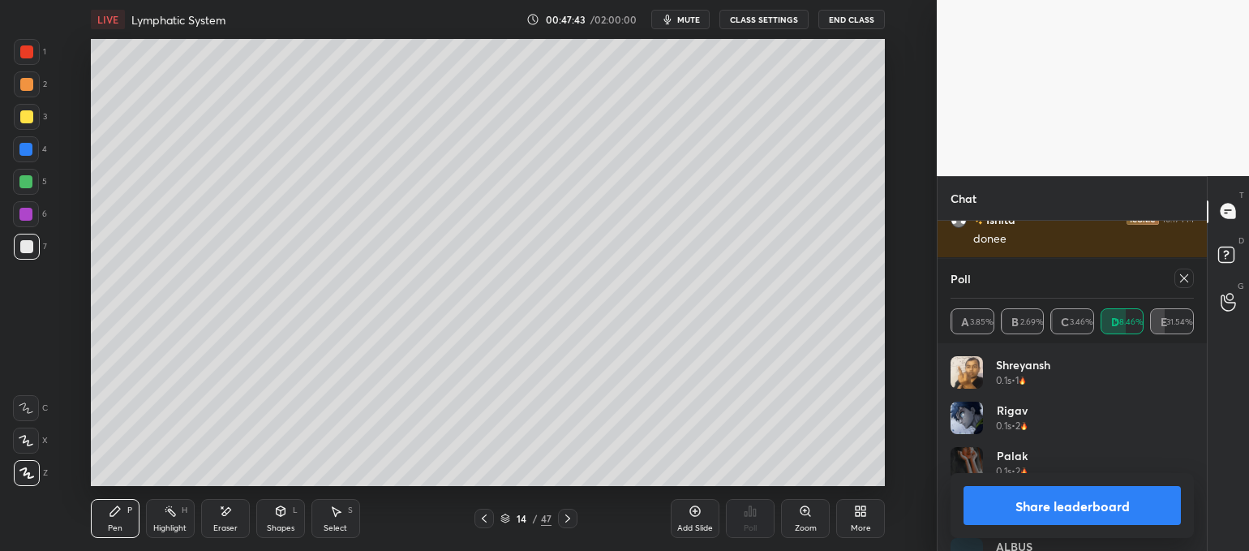
click at [1077, 509] on button "Share leaderboard" at bounding box center [1071, 505] width 217 height 39
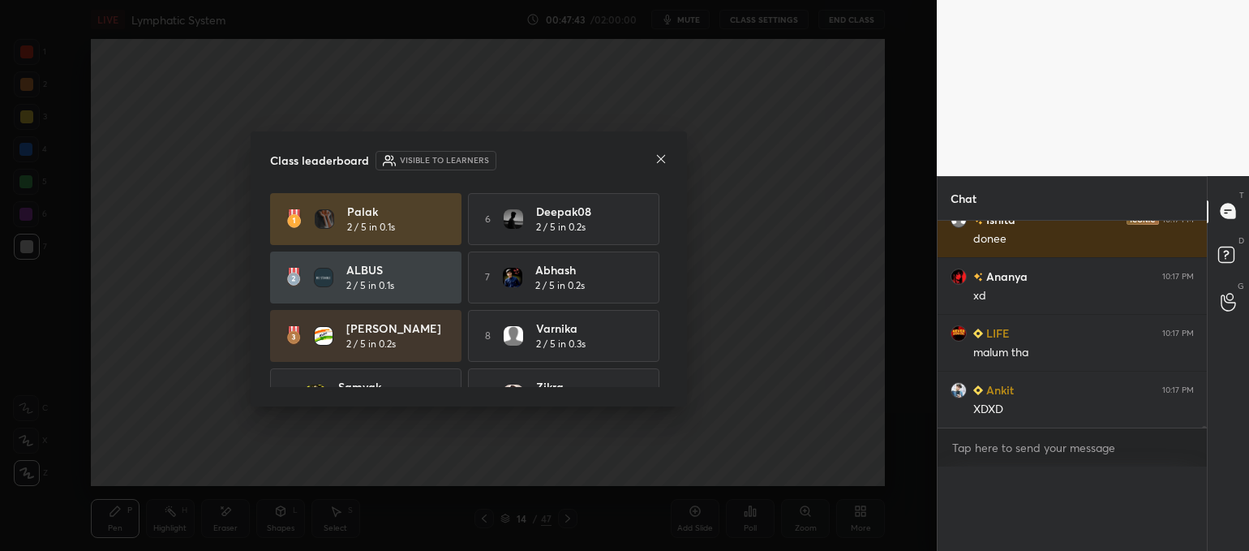
scroll to position [0, 0]
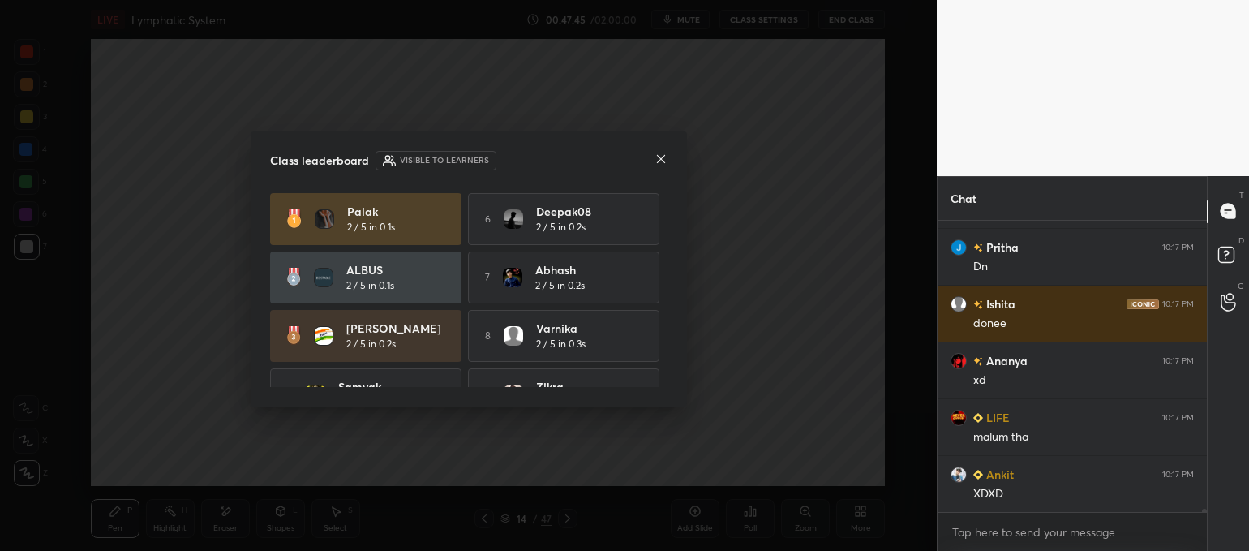
click at [656, 154] on icon at bounding box center [660, 158] width 13 height 13
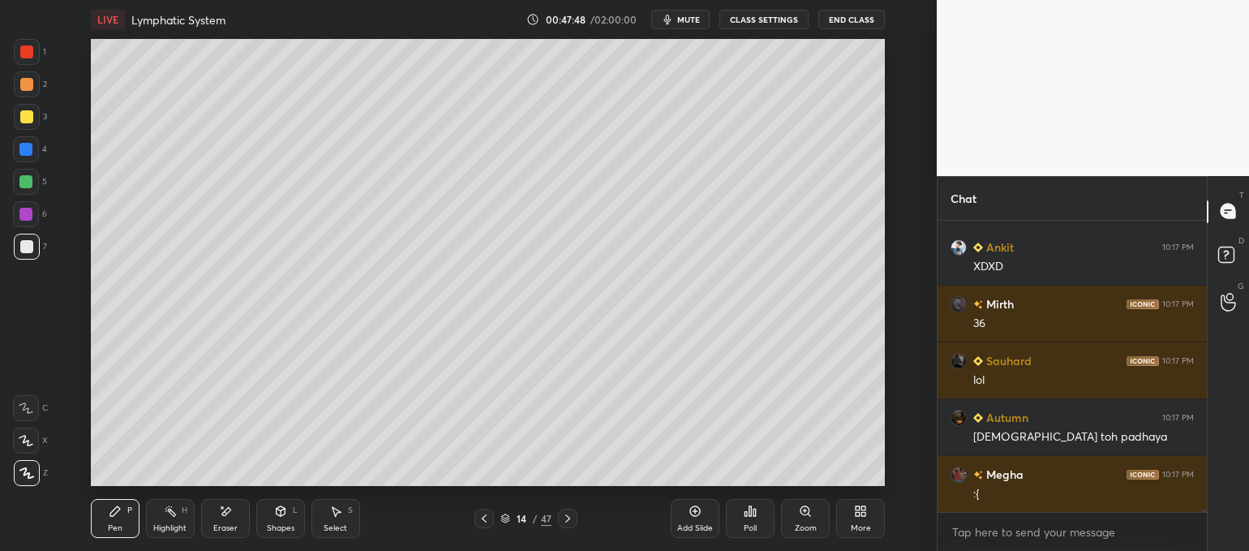
click at [228, 517] on icon at bounding box center [225, 511] width 13 height 14
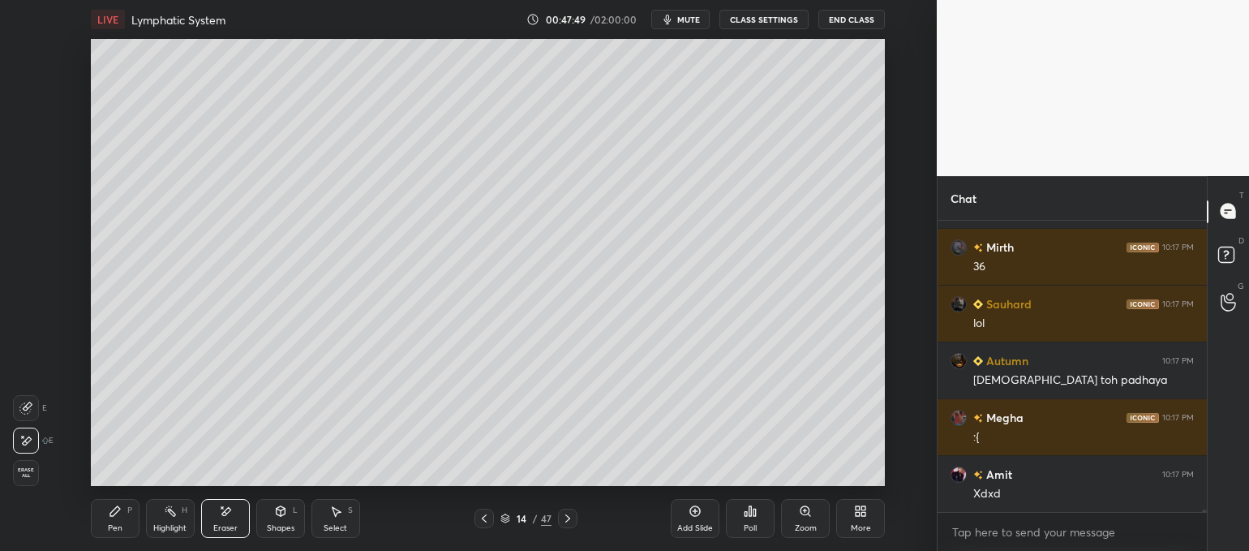
drag, startPoint x: 29, startPoint y: 446, endPoint x: 37, endPoint y: 443, distance: 8.5
click at [33, 448] on div at bounding box center [26, 440] width 26 height 26
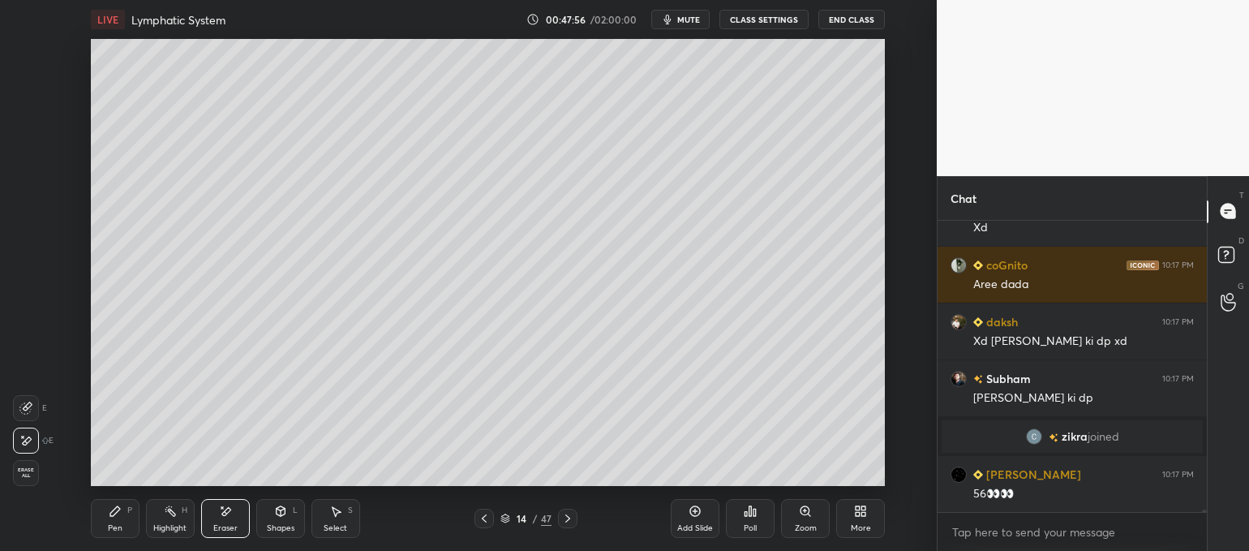
drag, startPoint x: 117, startPoint y: 520, endPoint x: 111, endPoint y: 494, distance: 26.6
click at [116, 520] on div "Pen P" at bounding box center [115, 518] width 49 height 39
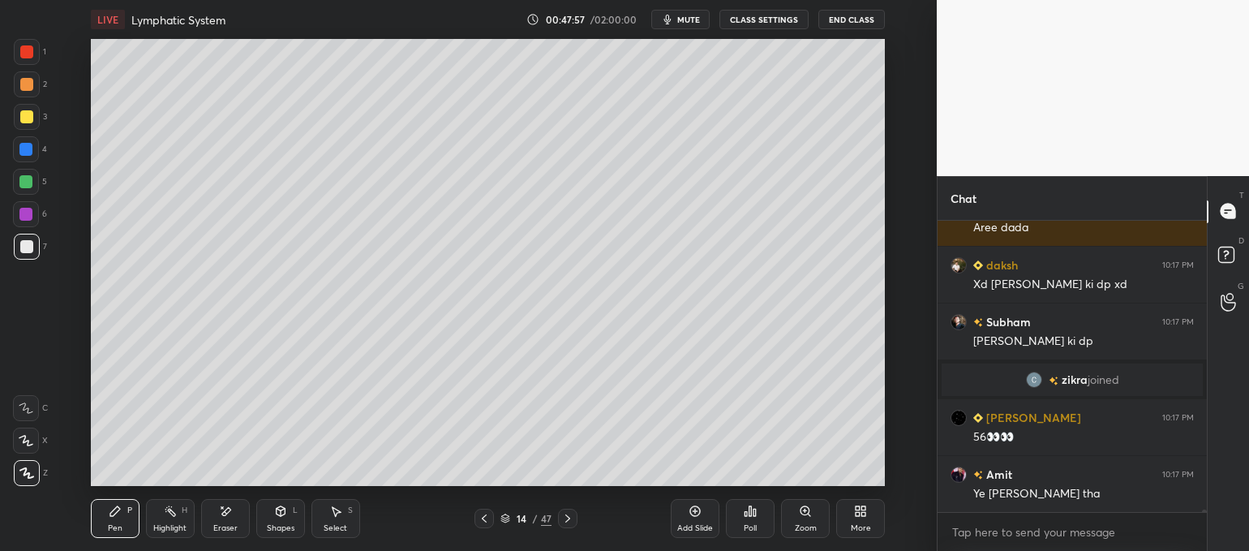
click at [28, 239] on div at bounding box center [27, 247] width 26 height 26
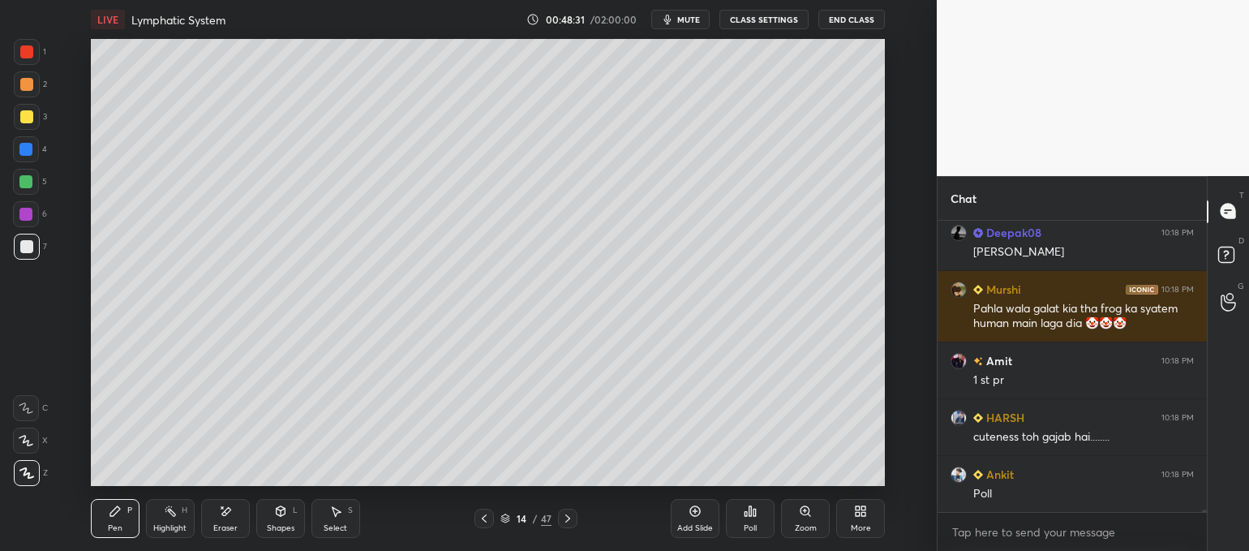
click at [749, 514] on icon at bounding box center [750, 511] width 2 height 10
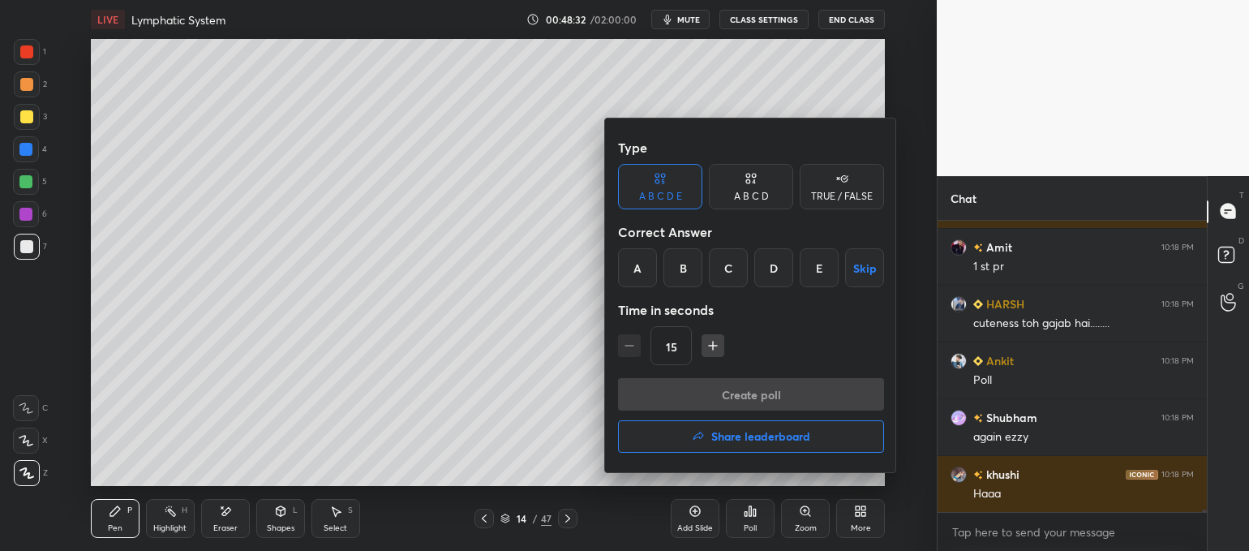
click at [773, 272] on div "D" at bounding box center [773, 267] width 39 height 39
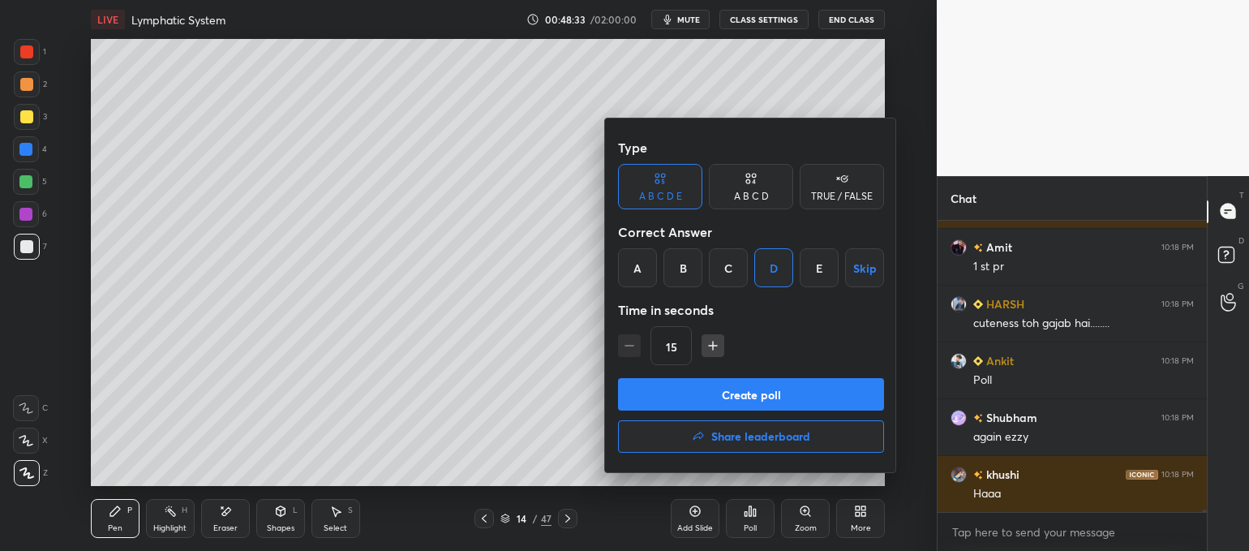
click at [752, 384] on button "Create poll" at bounding box center [751, 394] width 266 height 32
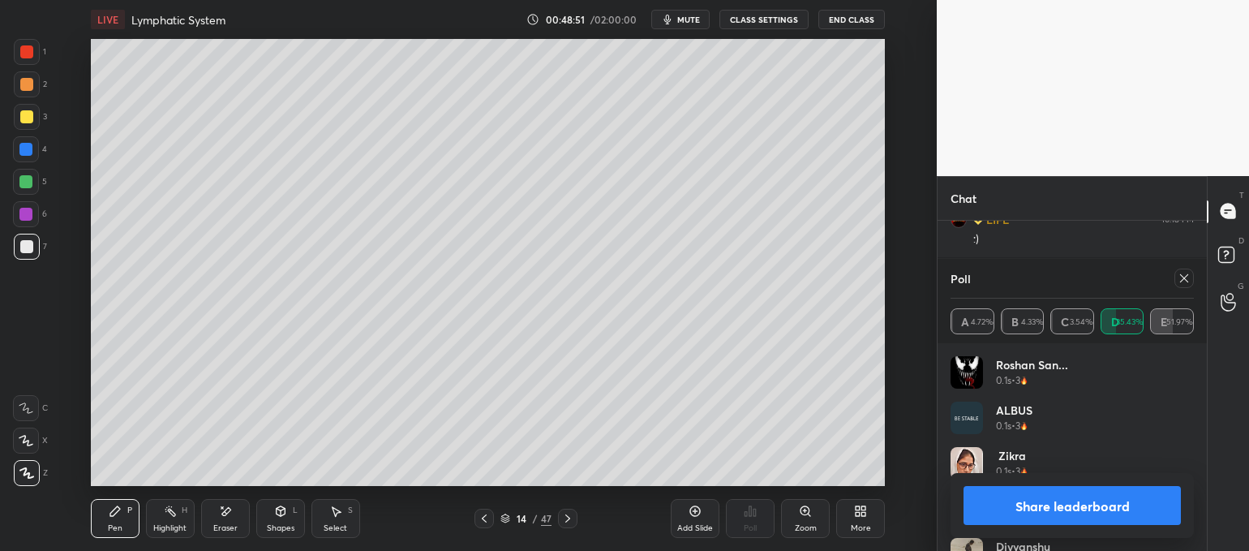
drag, startPoint x: 1036, startPoint y: 480, endPoint x: 1022, endPoint y: 505, distance: 28.7
click at [1027, 486] on div "Share leaderboard" at bounding box center [1071, 505] width 243 height 65
drag, startPoint x: 1021, startPoint y: 505, endPoint x: 1030, endPoint y: 525, distance: 21.4
click at [1021, 508] on button "Share leaderboard" at bounding box center [1071, 505] width 217 height 39
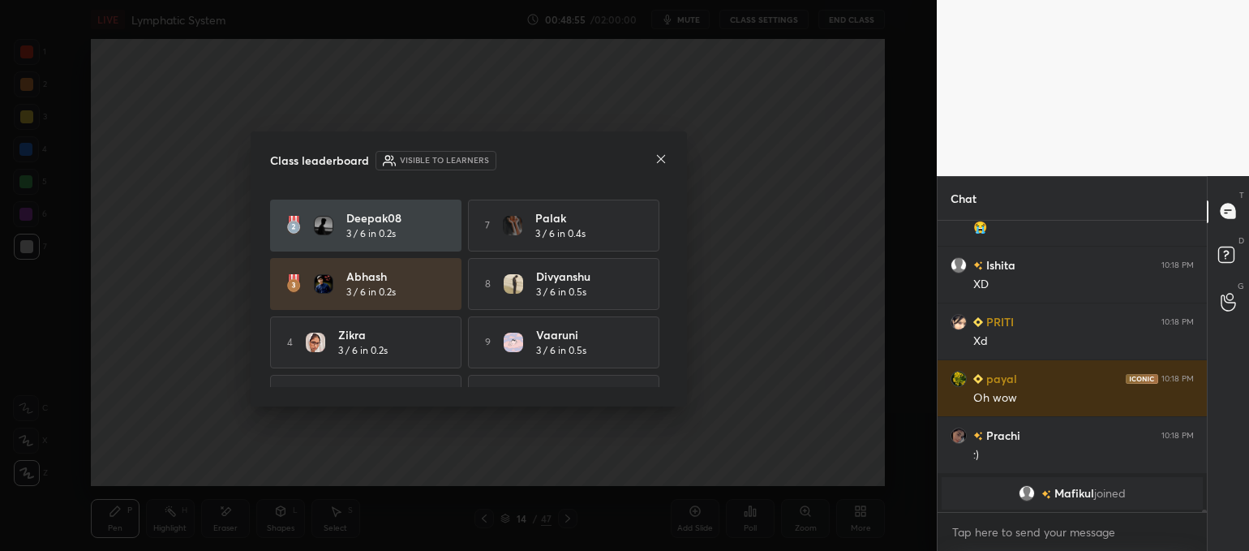
drag, startPoint x: 666, startPoint y: 255, endPoint x: 666, endPoint y: 270, distance: 15.4
click at [666, 270] on div "ALBUS 3 / 6 in 0.1s 6 Tript 3 / 6 in 0.4s Deepak08 3 / 6 in 0.2s 7 Palak 3 / 6 …" at bounding box center [468, 290] width 397 height 195
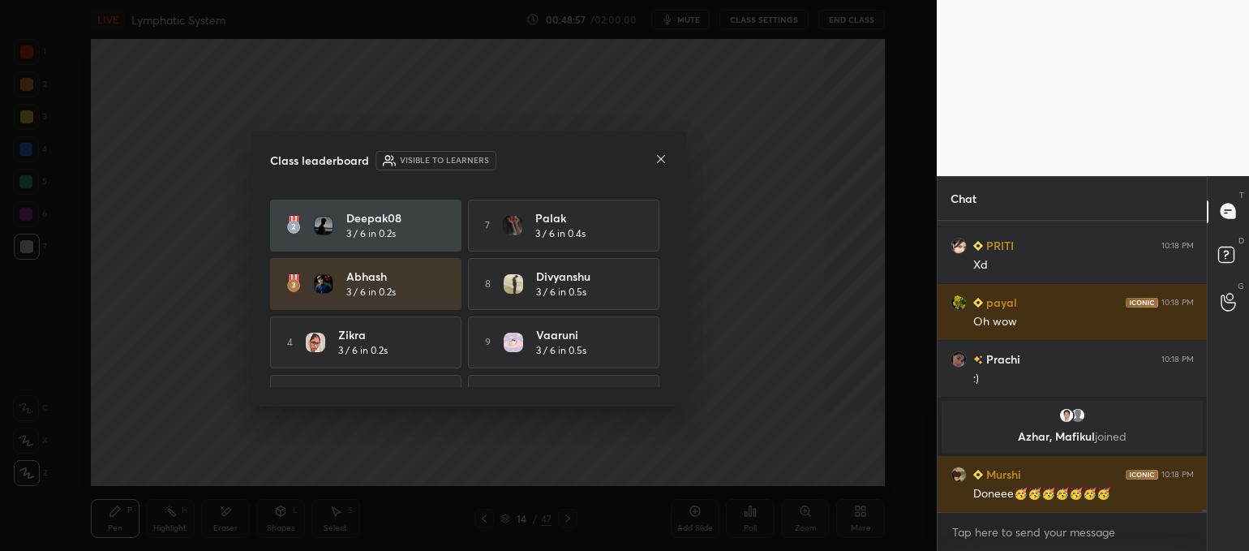
click at [659, 157] on icon at bounding box center [660, 158] width 13 height 13
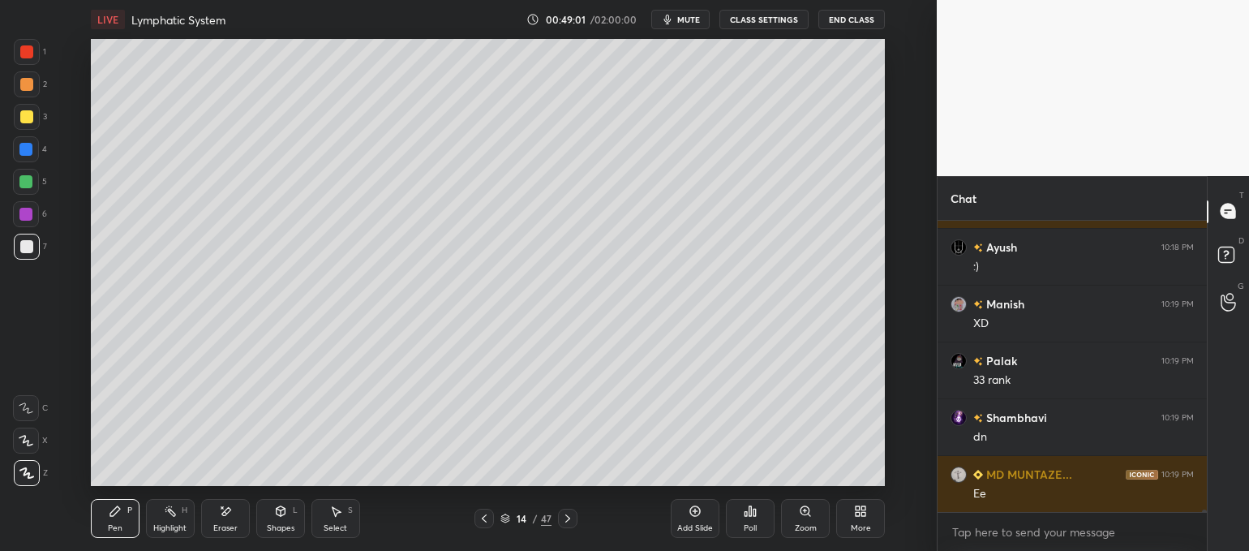
click at [690, 515] on div "Add Slide" at bounding box center [695, 518] width 49 height 39
click at [34, 246] on div at bounding box center [27, 247] width 26 height 26
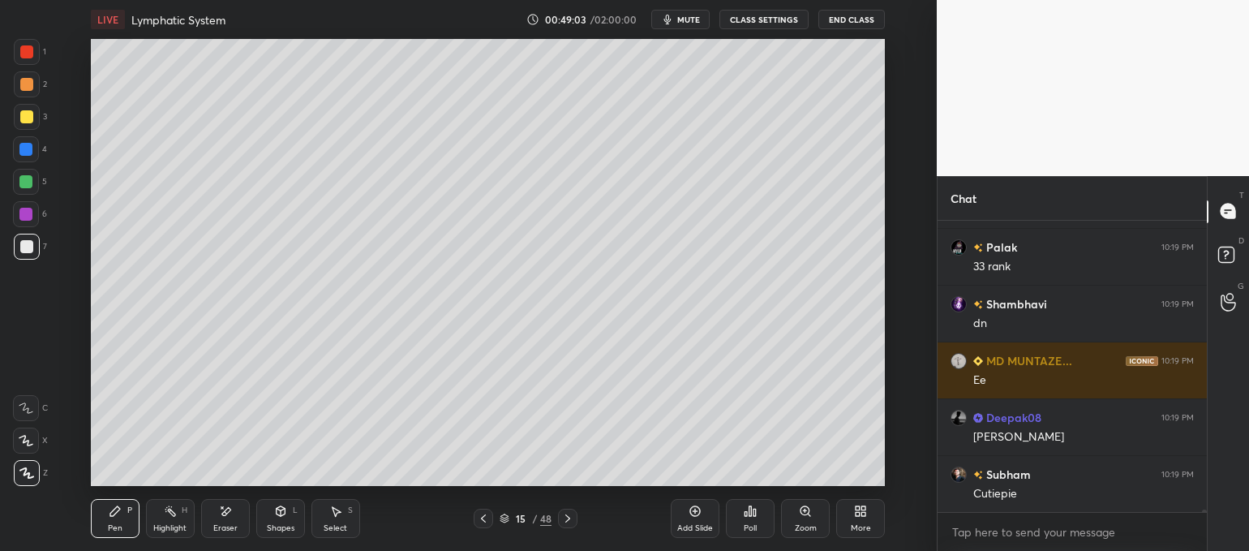
click at [29, 248] on div at bounding box center [26, 246] width 13 height 13
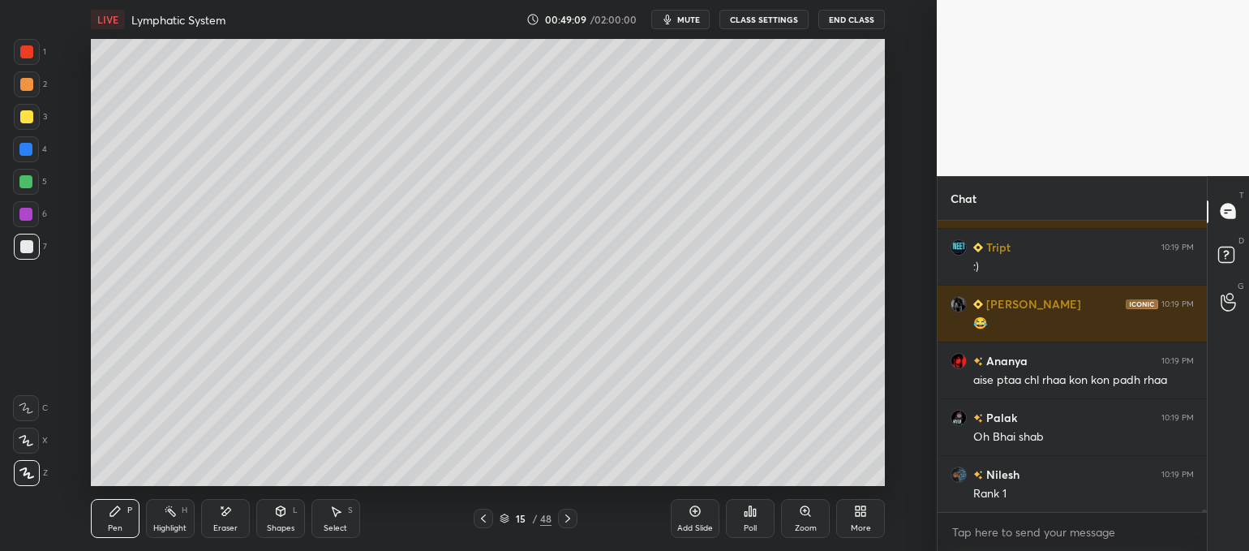
click at [276, 512] on icon at bounding box center [280, 511] width 9 height 10
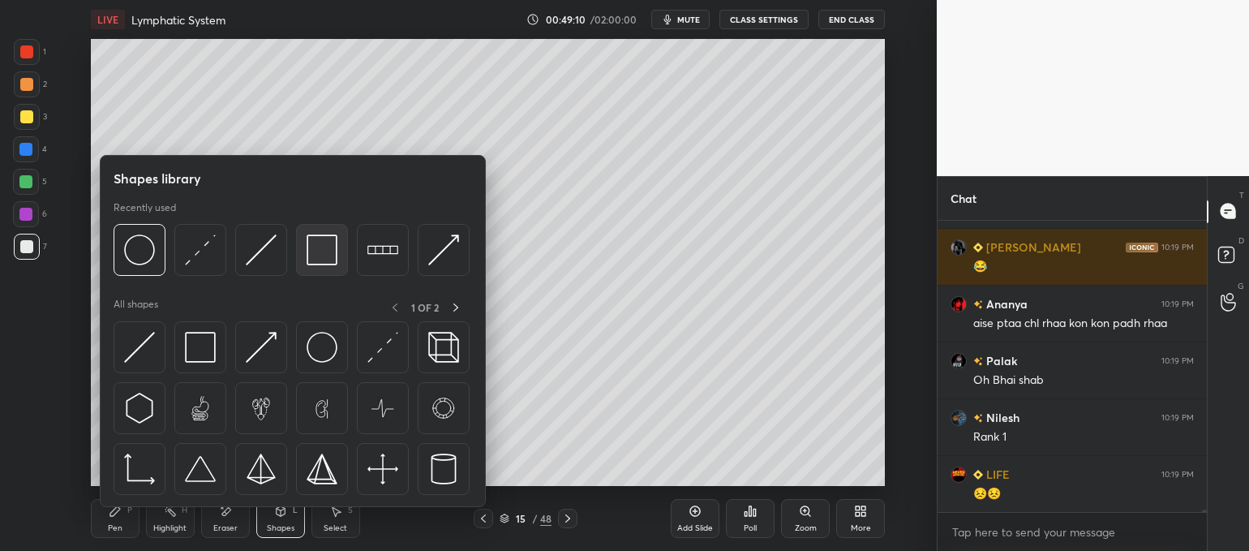
click at [323, 261] on img at bounding box center [321, 249] width 31 height 31
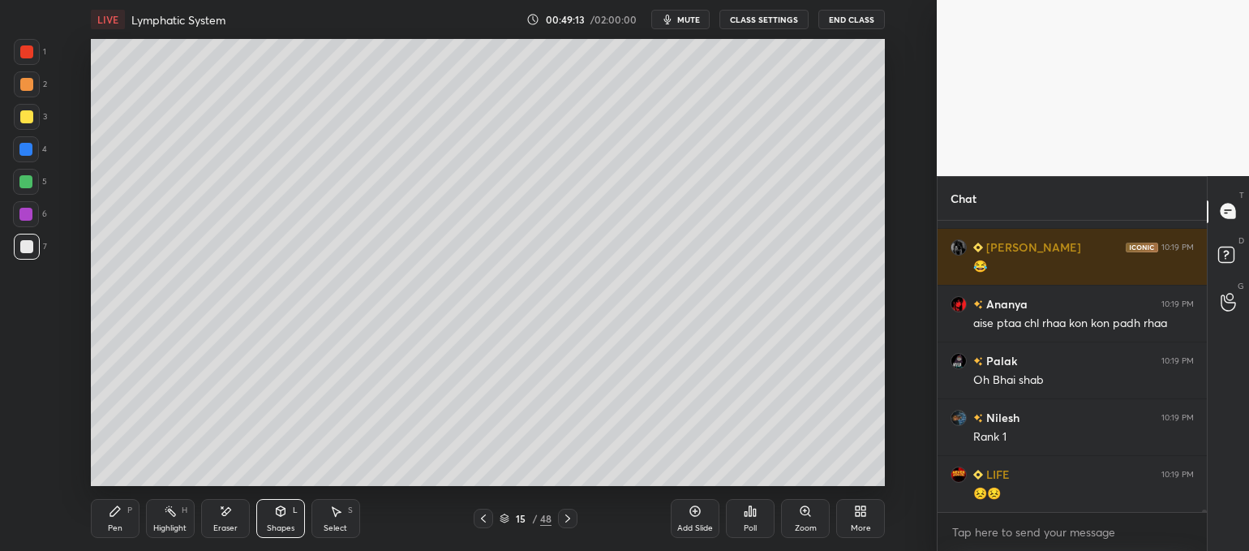
click at [30, 54] on div at bounding box center [26, 51] width 13 height 13
drag, startPoint x: 114, startPoint y: 515, endPoint x: 113, endPoint y: 493, distance: 21.9
click at [116, 514] on icon at bounding box center [115, 510] width 13 height 13
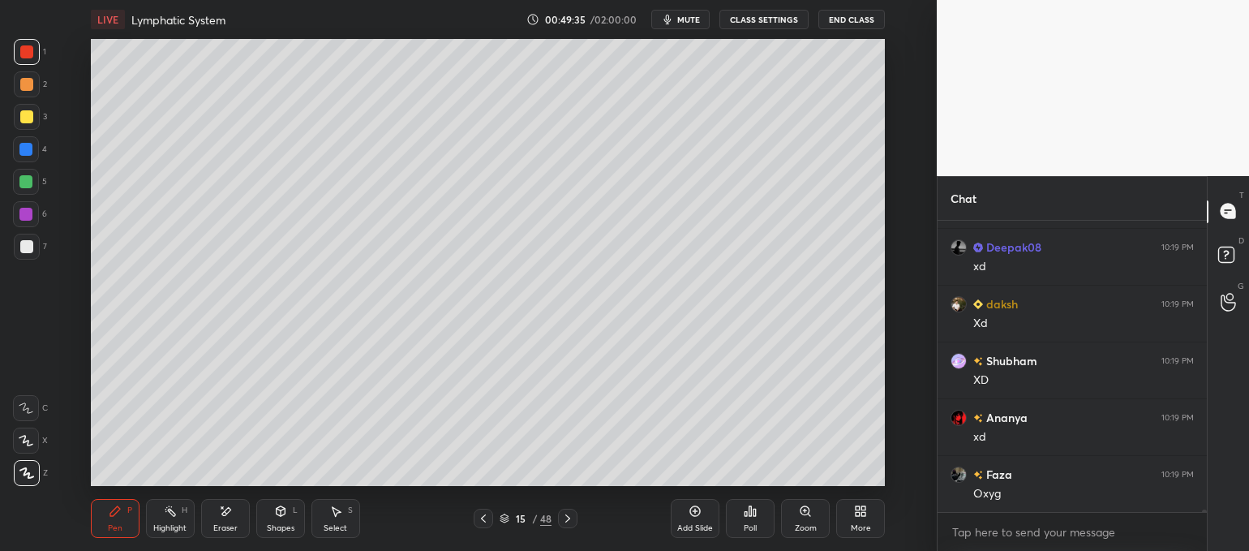
click at [34, 151] on div at bounding box center [26, 149] width 26 height 26
click at [34, 148] on div at bounding box center [26, 149] width 26 height 26
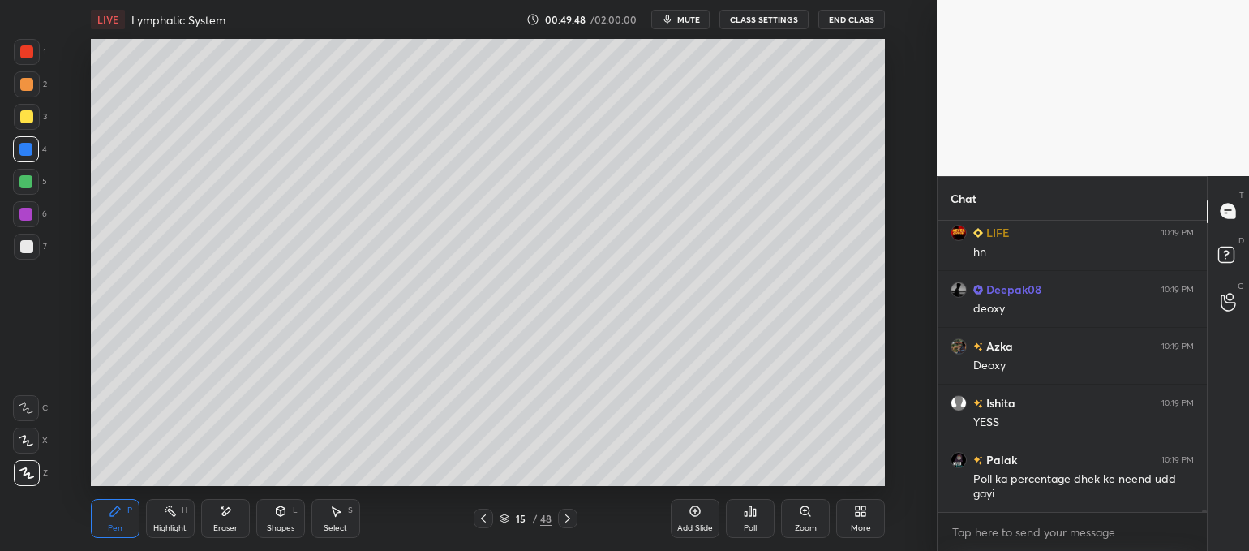
click at [32, 84] on div at bounding box center [27, 84] width 26 height 26
click at [36, 88] on div at bounding box center [27, 84] width 26 height 26
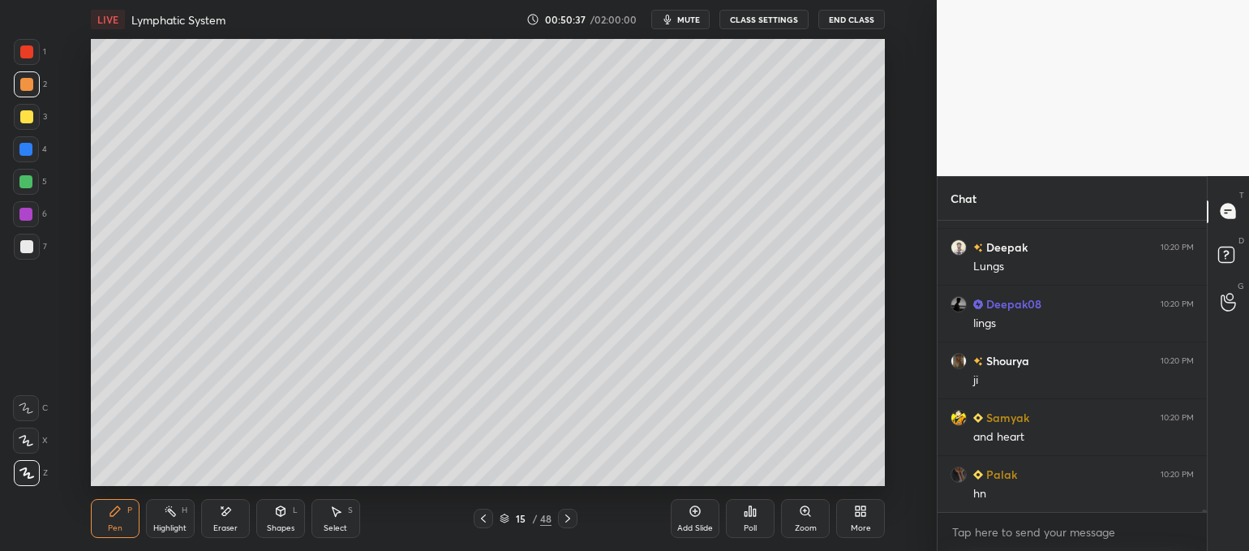
scroll to position [34630, 0]
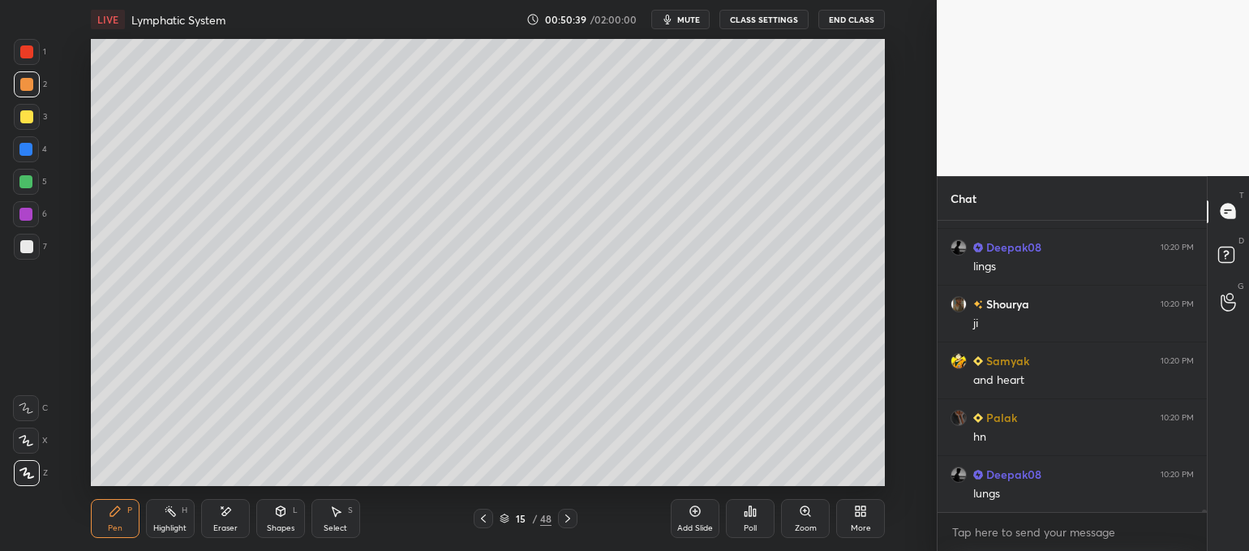
click at [174, 515] on div "Highlight H" at bounding box center [170, 518] width 49 height 39
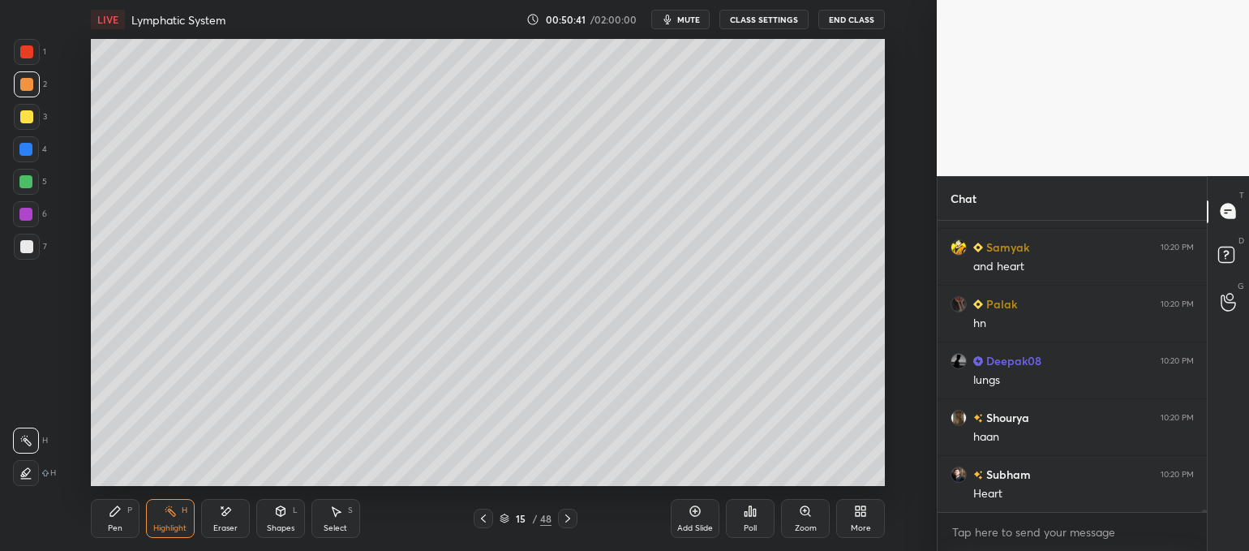
scroll to position [34800, 0]
click at [32, 90] on div at bounding box center [27, 84] width 26 height 26
drag, startPoint x: 104, startPoint y: 525, endPoint x: 114, endPoint y: 519, distance: 11.7
click at [105, 526] on div "Pen P" at bounding box center [115, 518] width 49 height 39
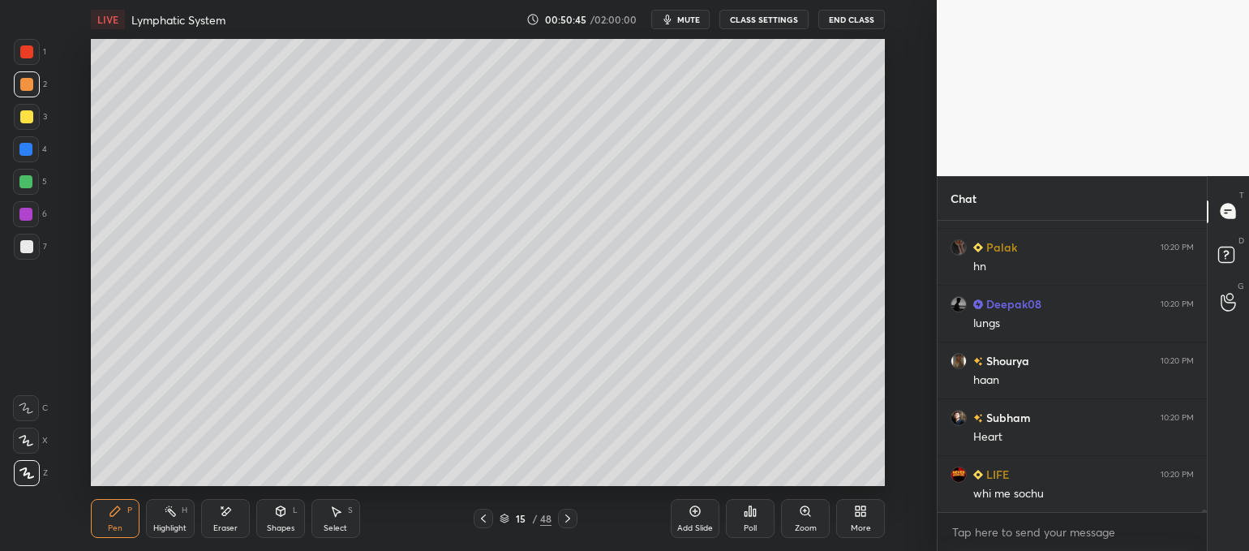
drag, startPoint x: 115, startPoint y: 520, endPoint x: 104, endPoint y: 495, distance: 26.8
click at [114, 521] on div "Pen P" at bounding box center [115, 518] width 49 height 39
drag, startPoint x: 29, startPoint y: 401, endPoint x: 88, endPoint y: 365, distance: 68.8
click at [28, 402] on div at bounding box center [26, 408] width 26 height 26
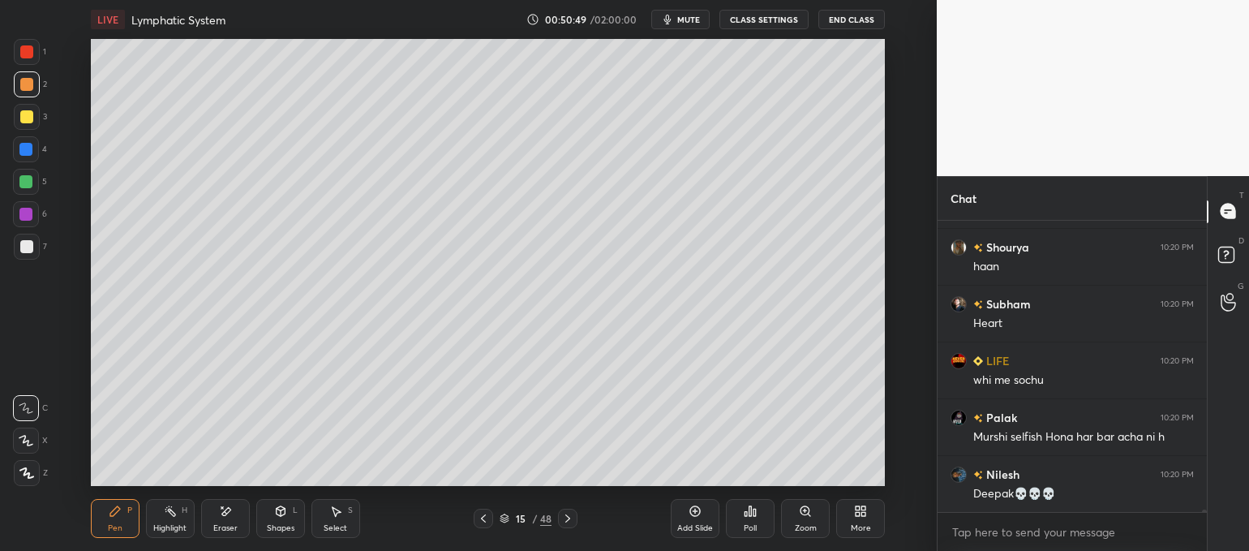
scroll to position [34970, 0]
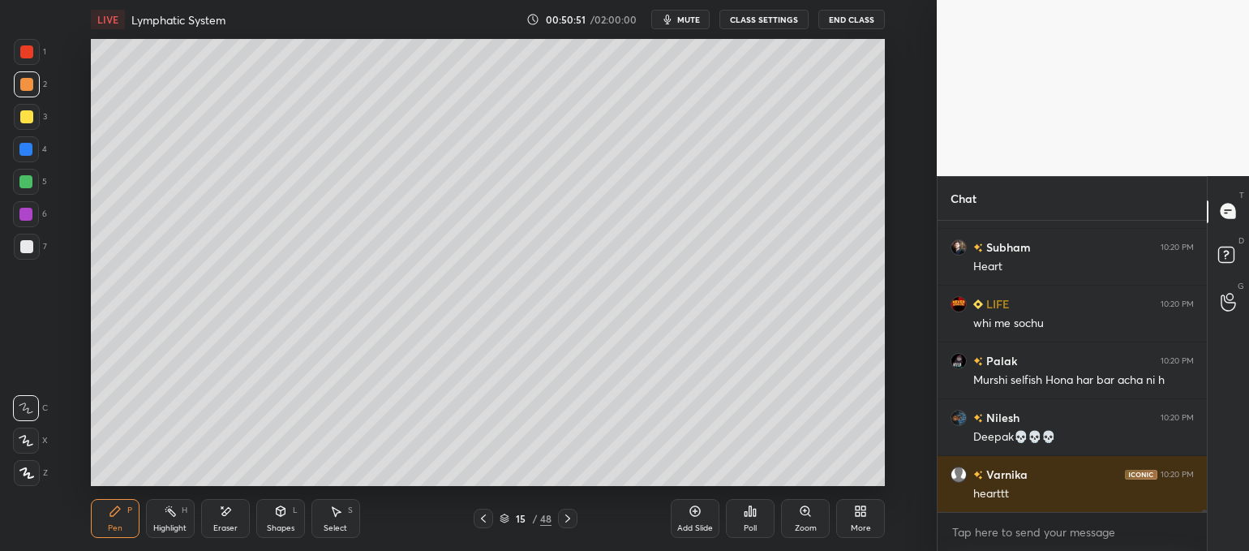
click at [483, 520] on icon at bounding box center [483, 518] width 13 height 13
click at [31, 52] on div at bounding box center [26, 51] width 13 height 13
click at [29, 54] on div at bounding box center [26, 51] width 13 height 13
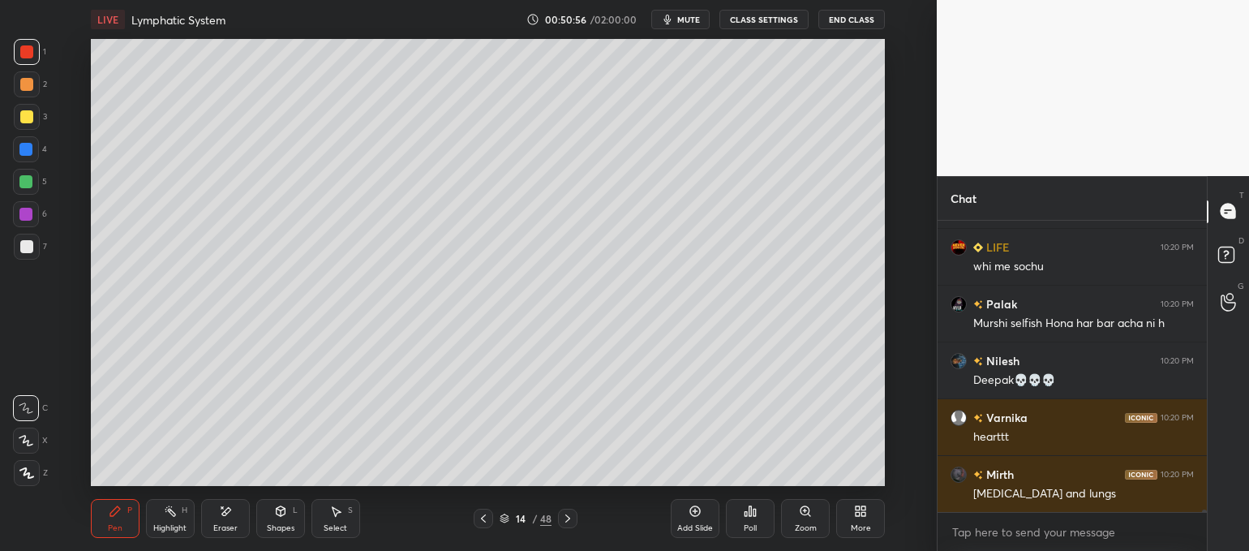
click at [29, 147] on div at bounding box center [25, 149] width 13 height 13
click at [24, 439] on icon at bounding box center [26, 440] width 15 height 11
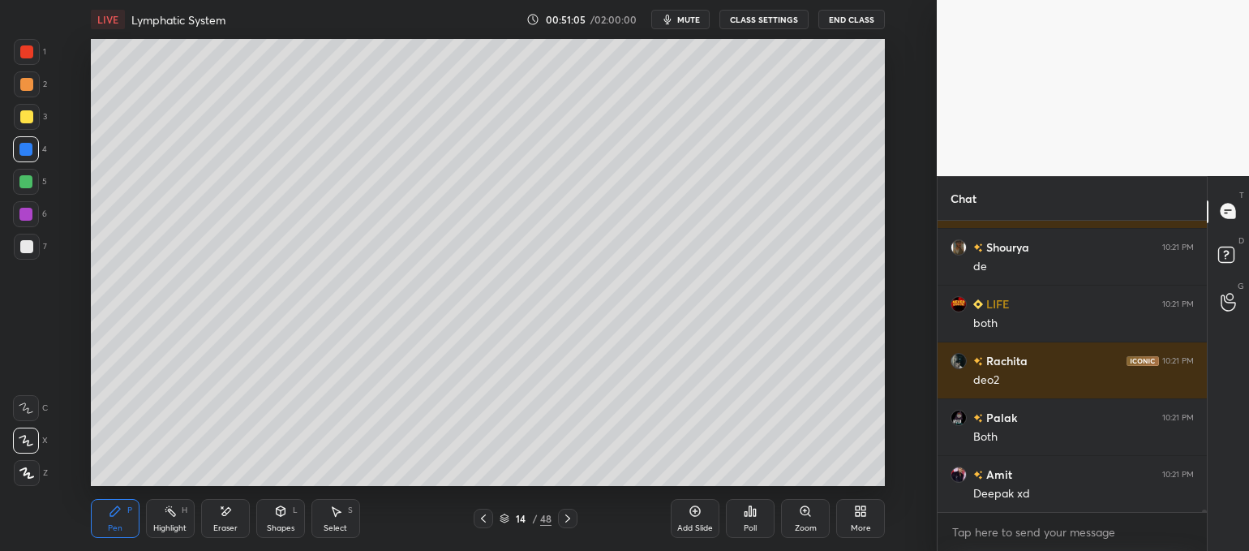
scroll to position [35368, 0]
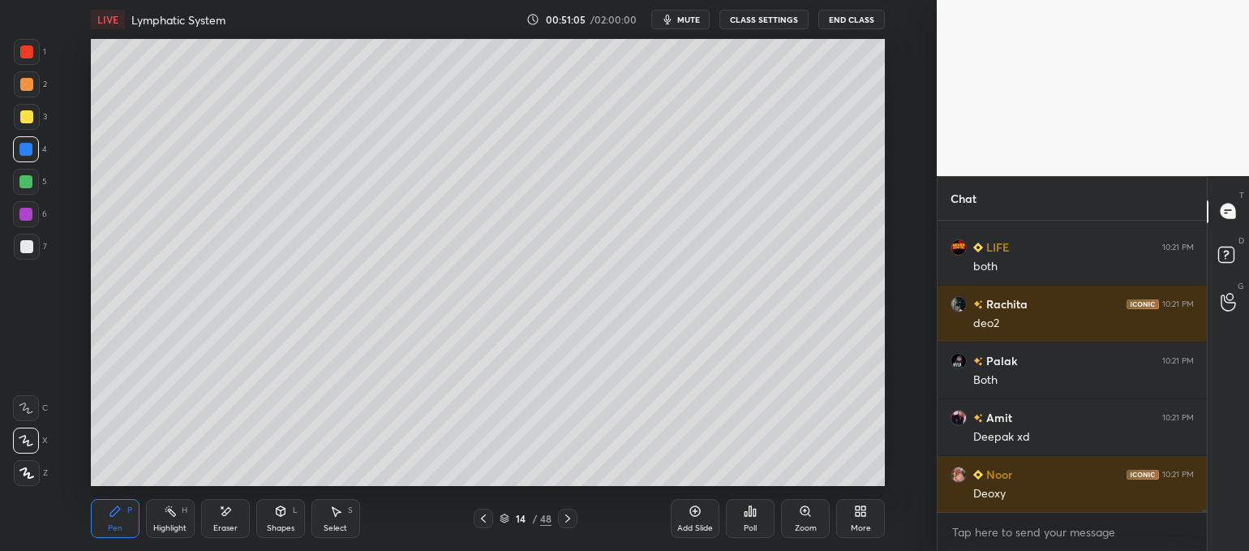
click at [32, 49] on div at bounding box center [26, 51] width 13 height 13
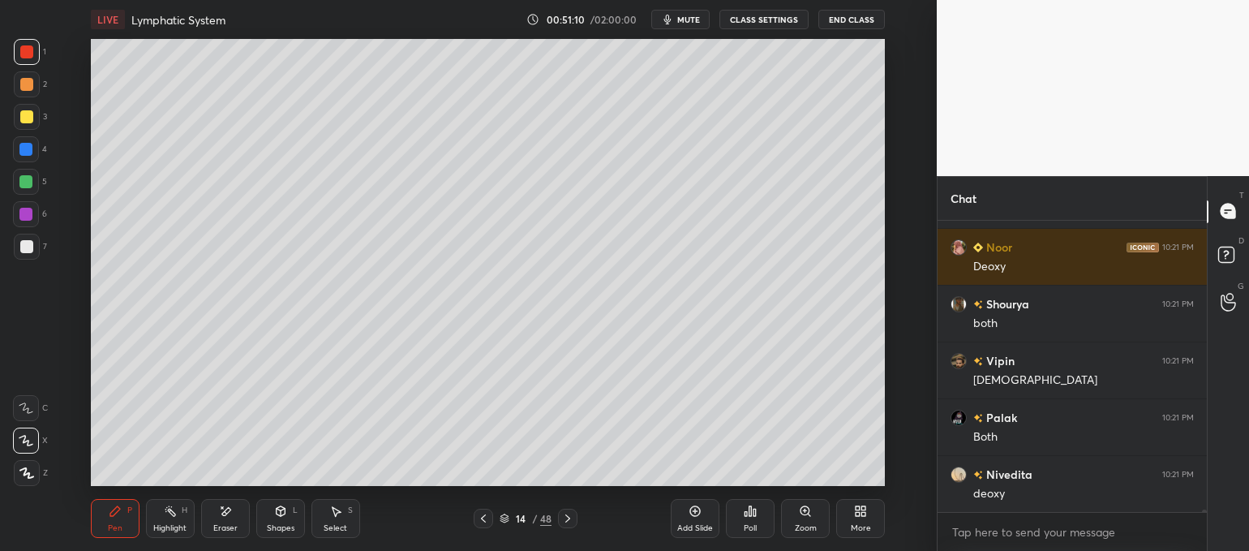
scroll to position [35651, 0]
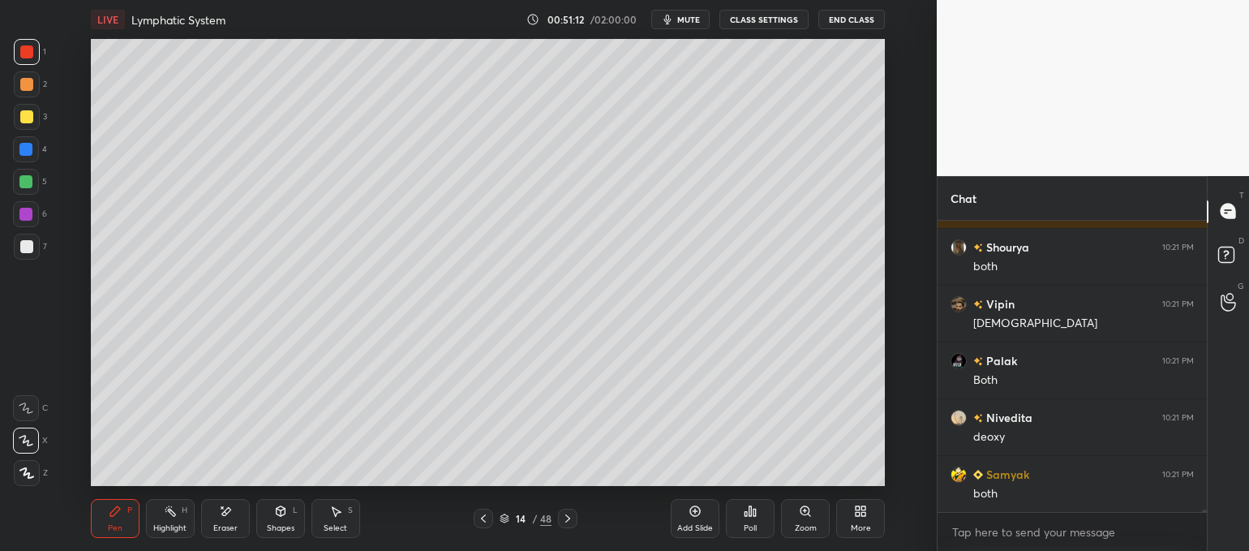
drag, startPoint x: 35, startPoint y: 143, endPoint x: 50, endPoint y: 145, distance: 15.6
click at [31, 145] on div at bounding box center [26, 149] width 26 height 26
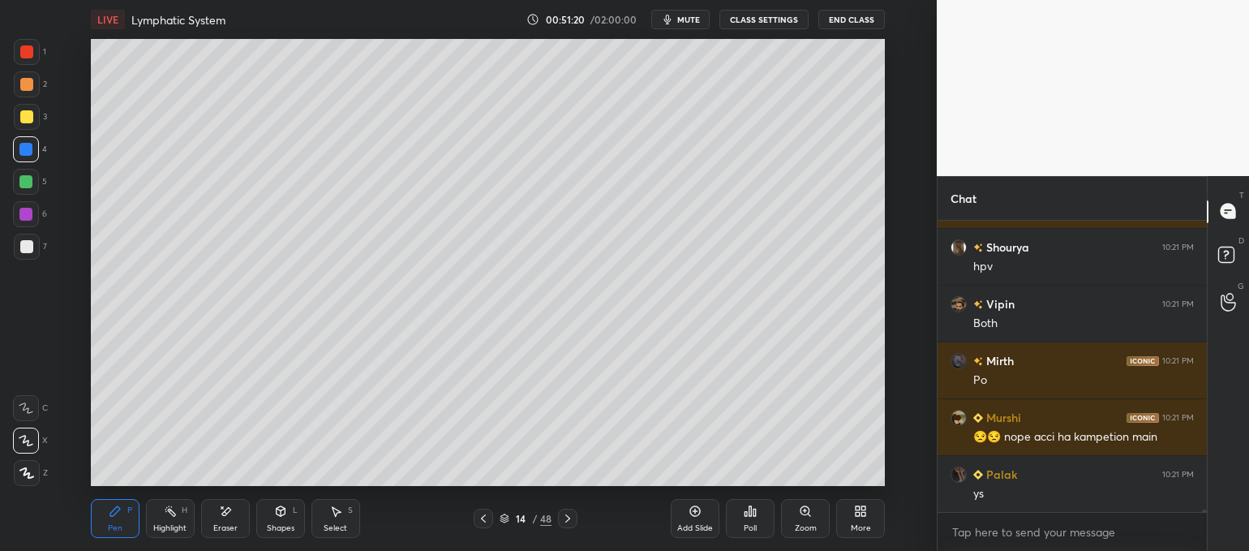
scroll to position [36219, 0]
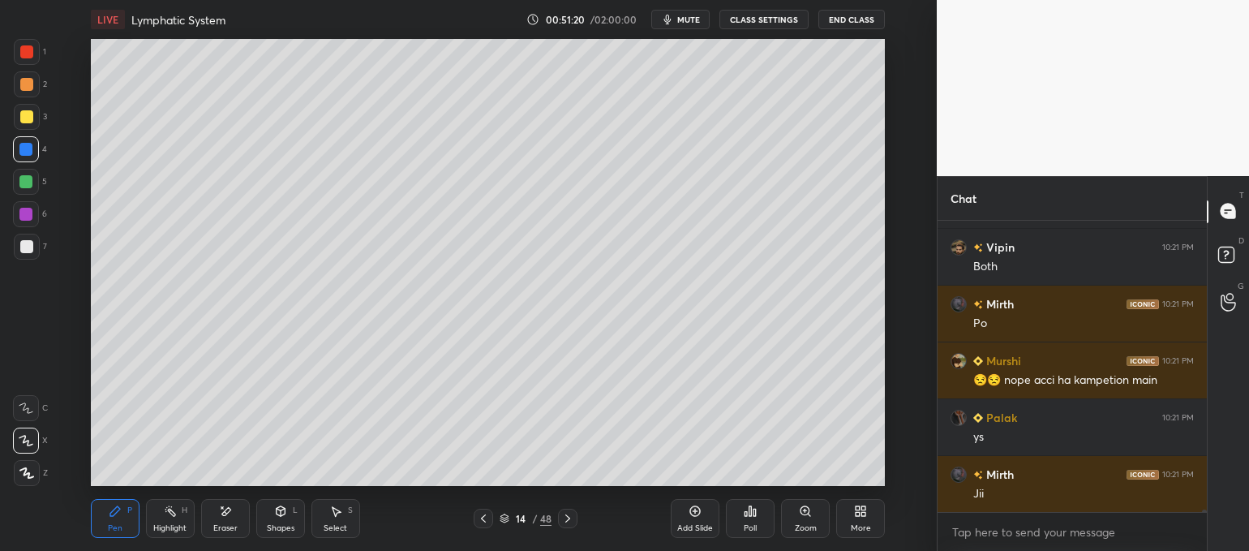
click at [40, 55] on div "1 2 3 4 5 6 7" at bounding box center [30, 152] width 34 height 227
click at [24, 50] on div at bounding box center [26, 51] width 13 height 13
drag, startPoint x: 27, startPoint y: 54, endPoint x: 45, endPoint y: 58, distance: 18.9
click at [32, 58] on div at bounding box center [27, 52] width 26 height 26
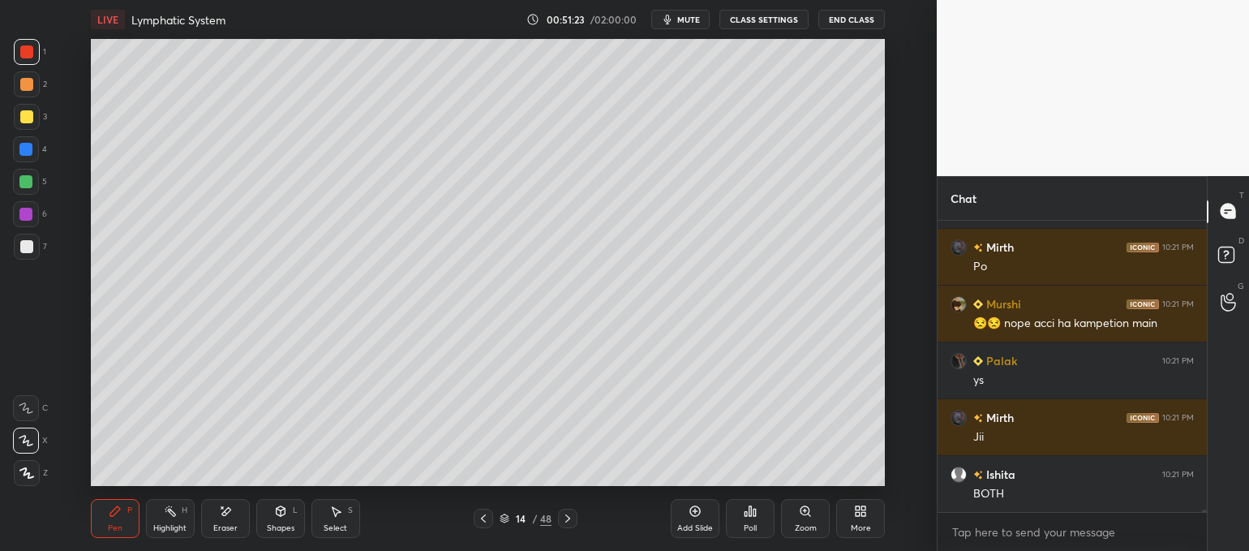
scroll to position [36332, 0]
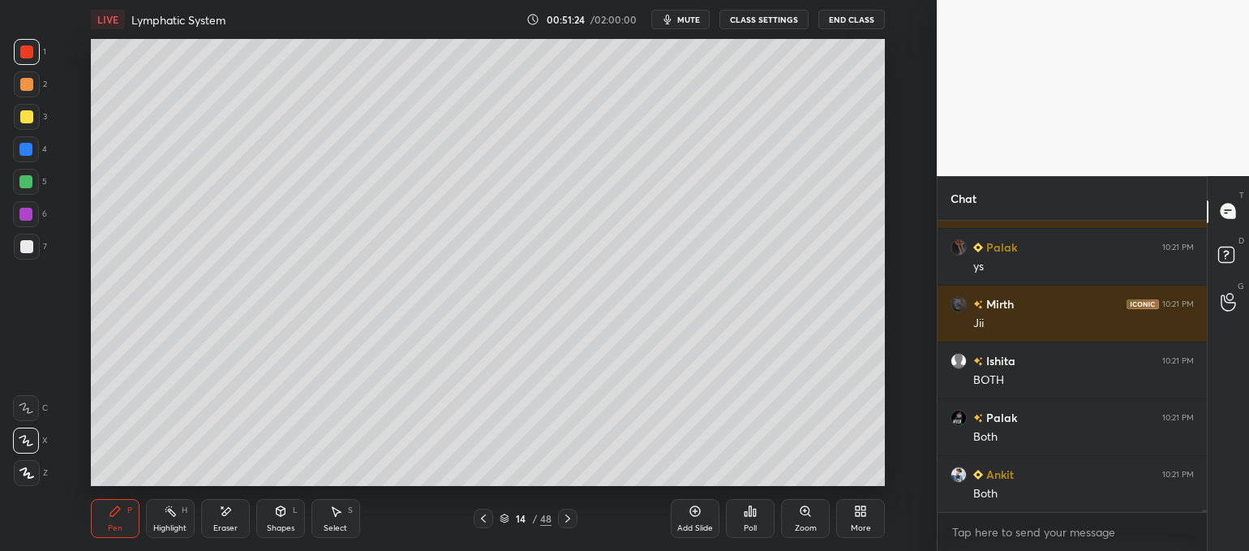
drag, startPoint x: 26, startPoint y: 152, endPoint x: 58, endPoint y: 169, distance: 36.6
click at [36, 158] on div at bounding box center [26, 149] width 26 height 26
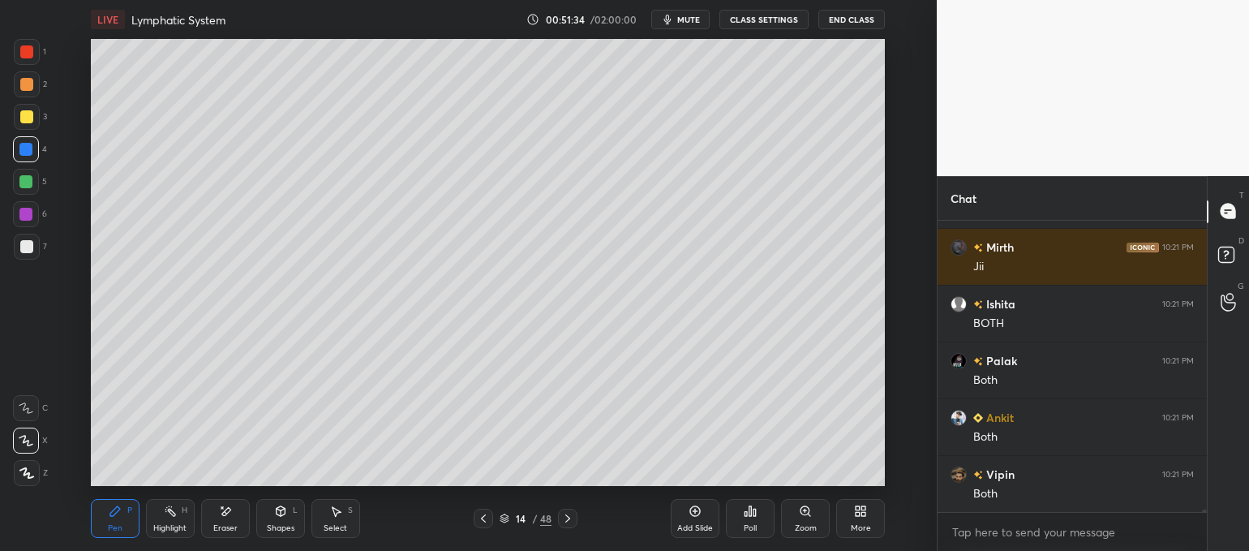
scroll to position [36503, 0]
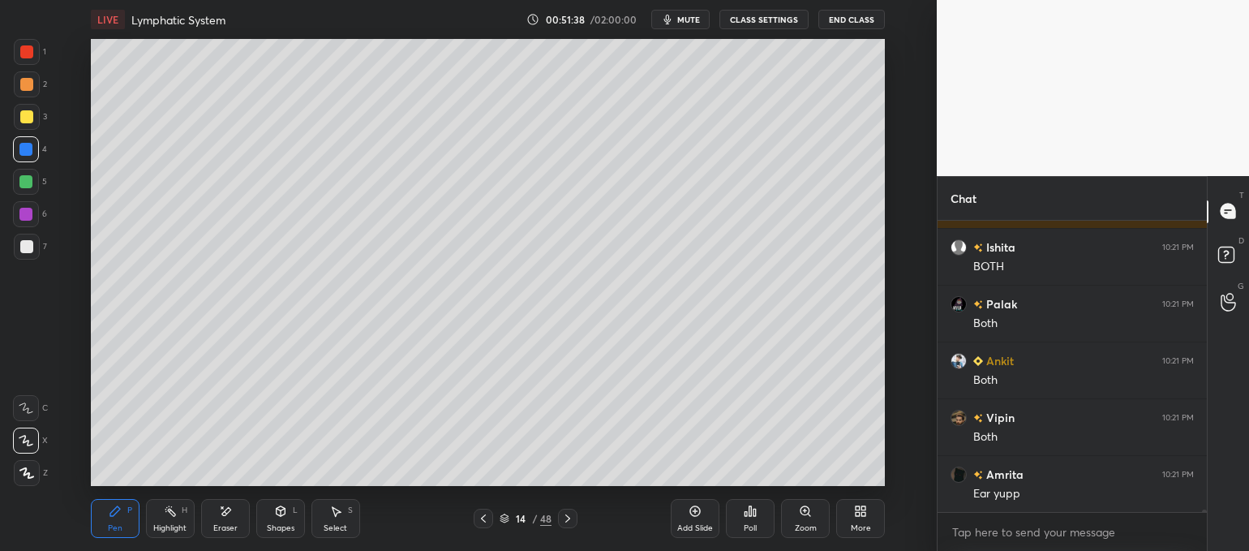
click at [25, 91] on div at bounding box center [27, 84] width 26 height 26
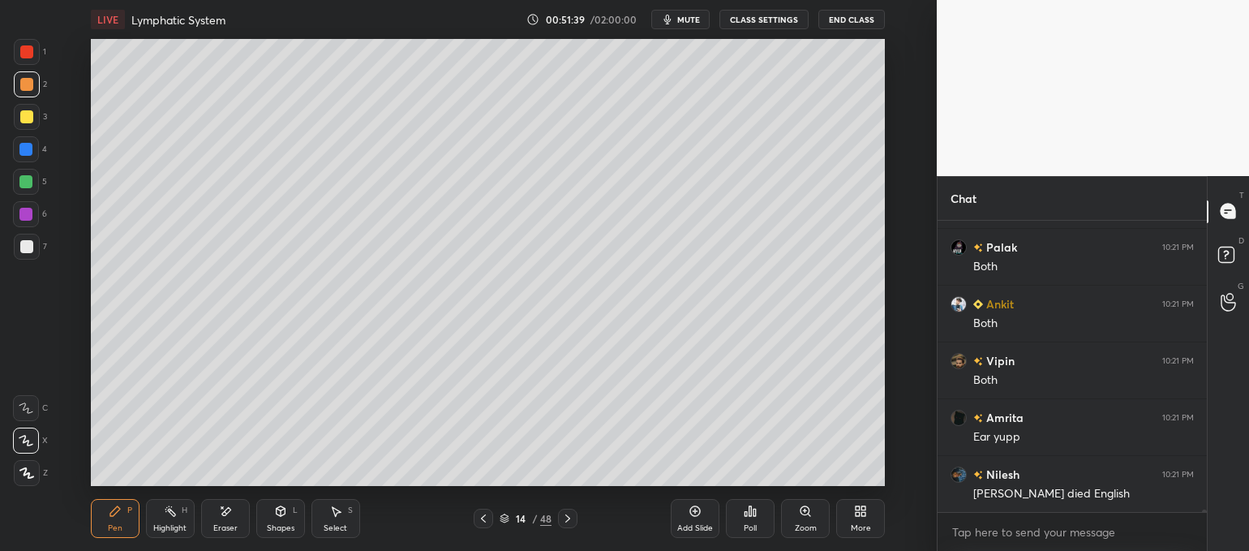
drag, startPoint x: 29, startPoint y: 87, endPoint x: 74, endPoint y: 105, distance: 48.3
click at [31, 89] on div at bounding box center [26, 84] width 13 height 13
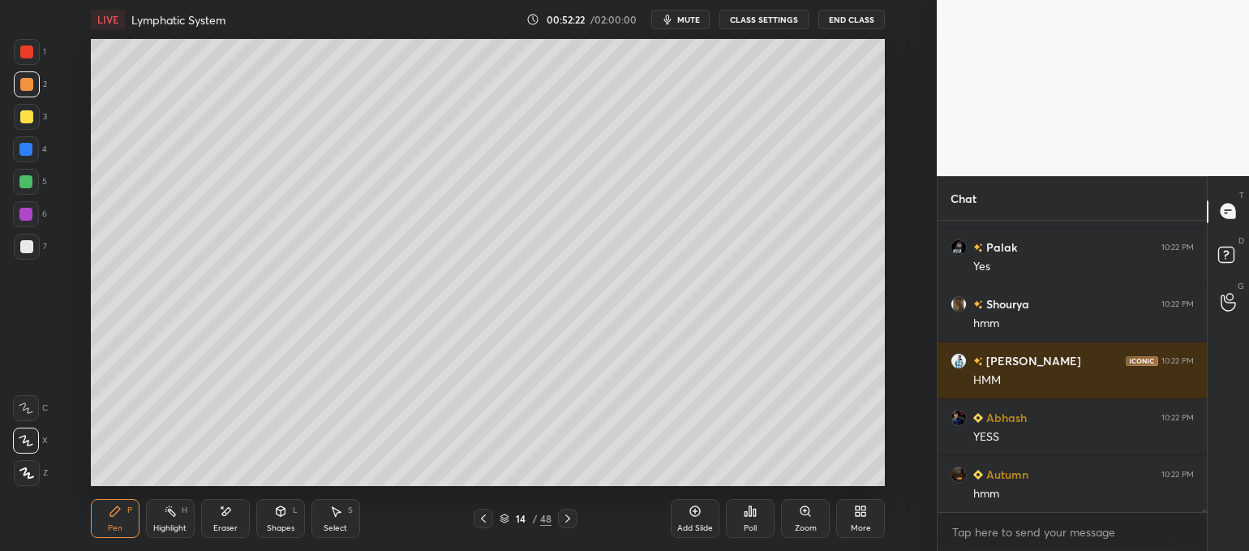
click at [567, 521] on icon at bounding box center [567, 518] width 13 height 13
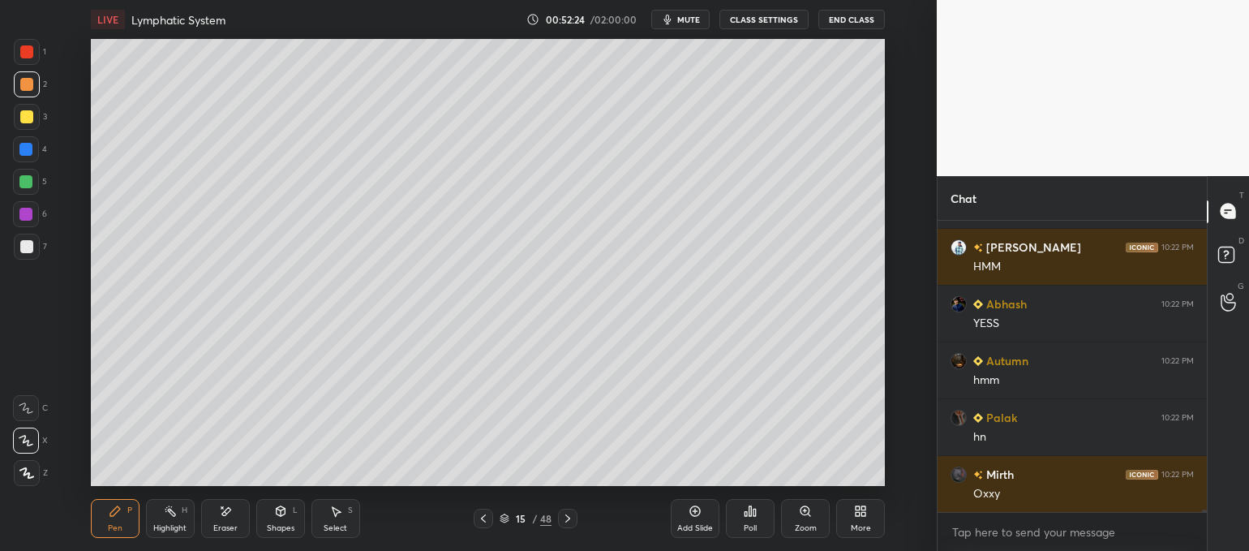
drag, startPoint x: 28, startPoint y: 76, endPoint x: 39, endPoint y: 84, distance: 13.9
click at [30, 84] on div at bounding box center [27, 84] width 26 height 26
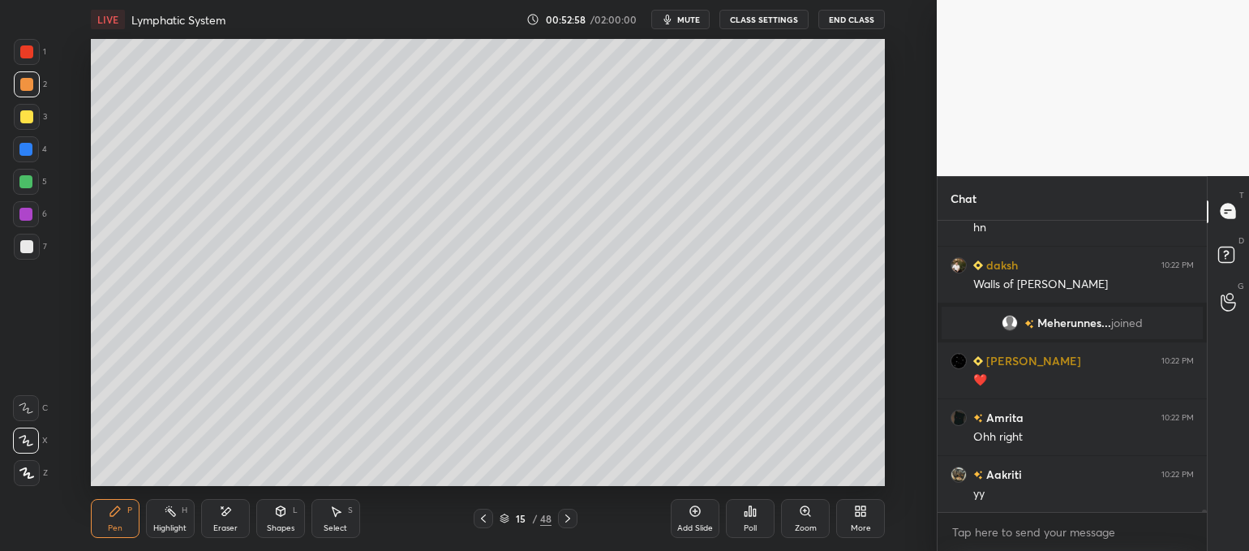
scroll to position [37626, 0]
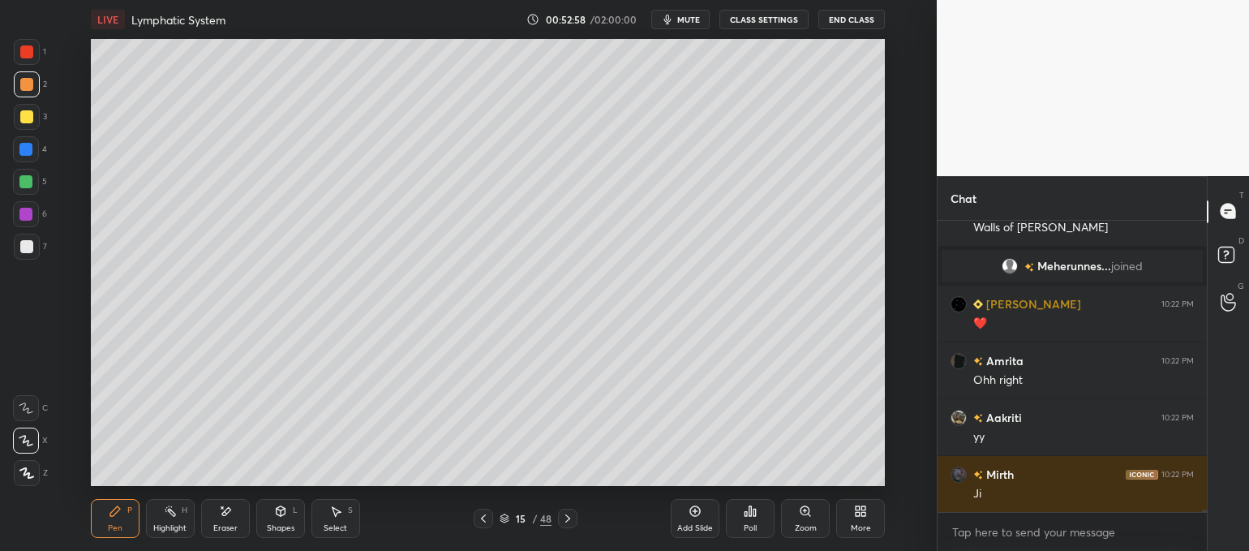
drag, startPoint x: 25, startPoint y: 248, endPoint x: 54, endPoint y: 231, distance: 33.8
click at [24, 249] on div at bounding box center [26, 246] width 13 height 13
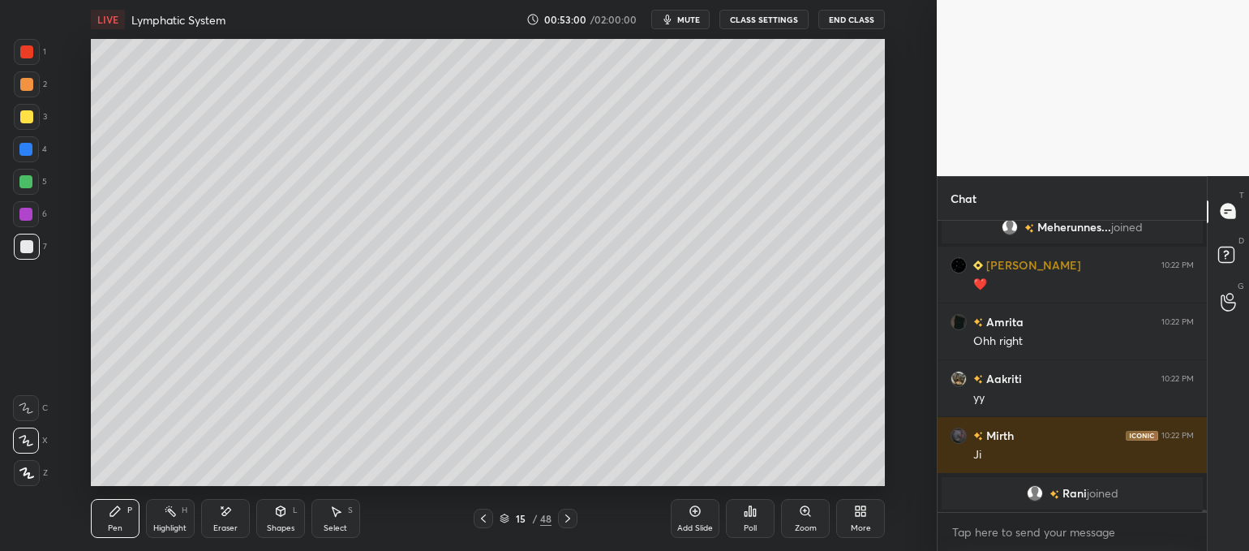
click at [479, 518] on icon at bounding box center [483, 518] width 13 height 13
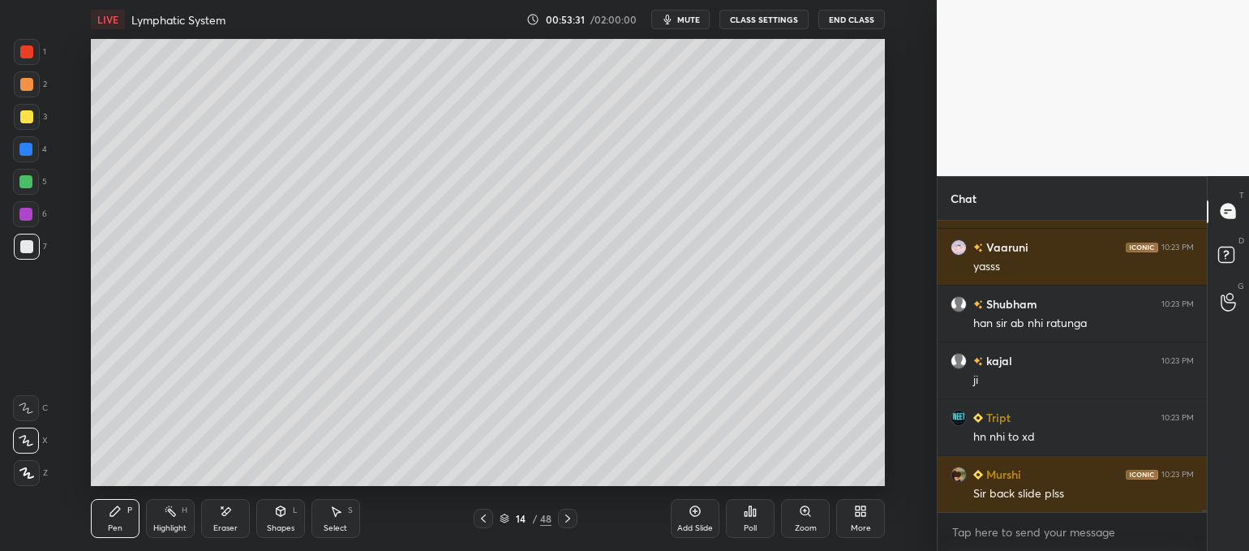
scroll to position [38419, 0]
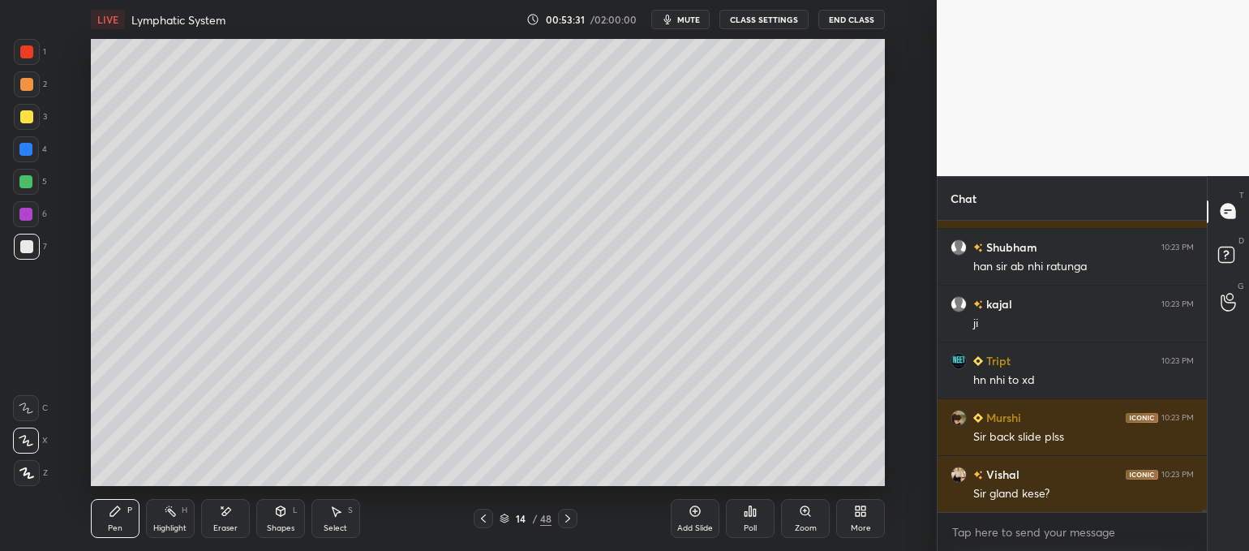
click at [569, 516] on icon at bounding box center [567, 518] width 13 height 13
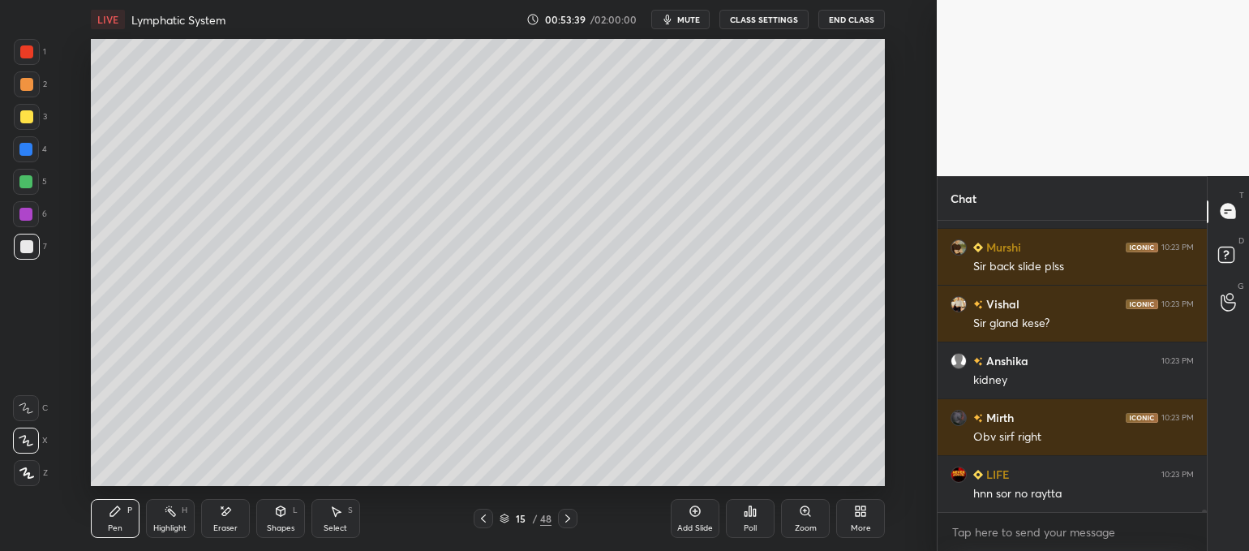
scroll to position [38646, 0]
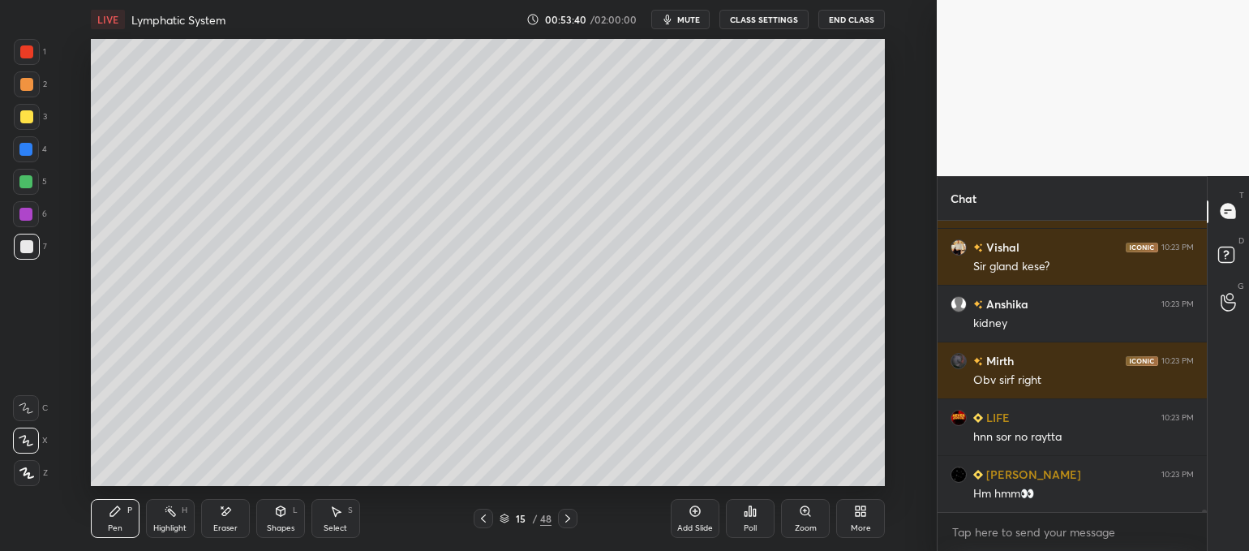
click at [568, 509] on div at bounding box center [567, 517] width 19 height 19
click at [482, 516] on icon at bounding box center [483, 518] width 13 height 13
click at [560, 514] on div at bounding box center [567, 517] width 19 height 19
click at [858, 520] on div "More" at bounding box center [860, 518] width 49 height 39
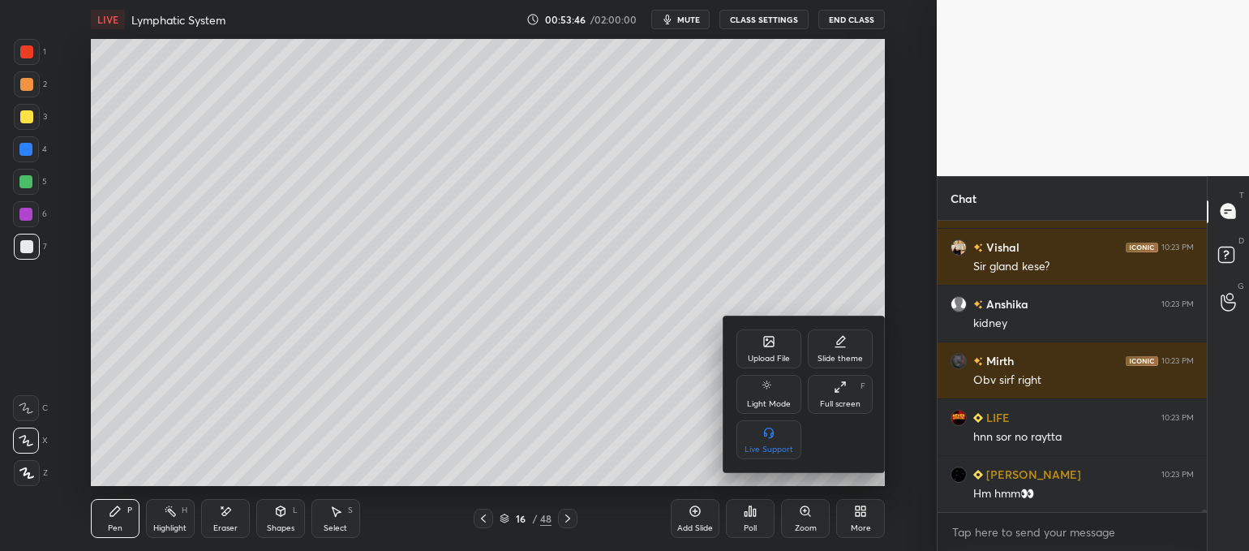
drag, startPoint x: 765, startPoint y: 364, endPoint x: 767, endPoint y: 354, distance: 9.9
click at [767, 354] on div "Upload File" at bounding box center [768, 348] width 65 height 39
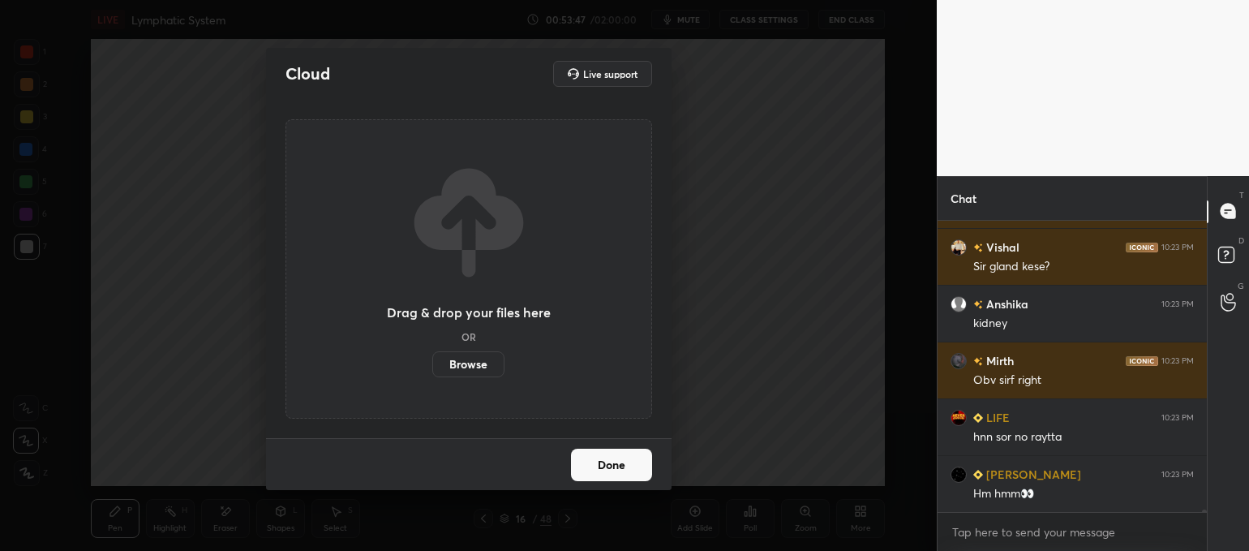
click at [466, 366] on label "Browse" at bounding box center [468, 364] width 72 height 26
click at [432, 366] on input "Browse" at bounding box center [432, 364] width 0 height 26
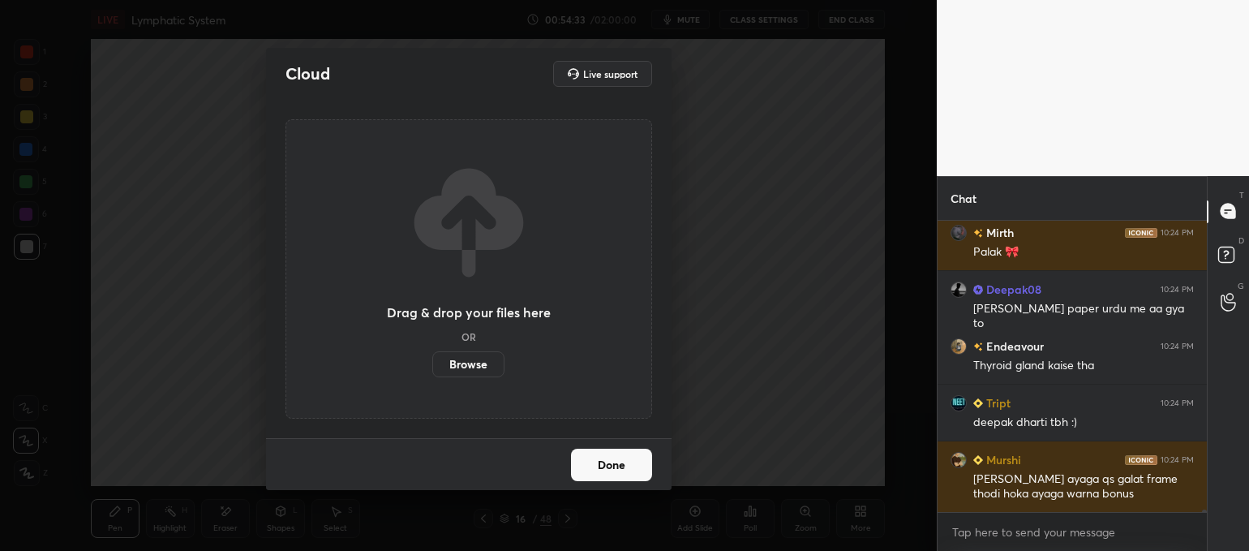
scroll to position [39300, 0]
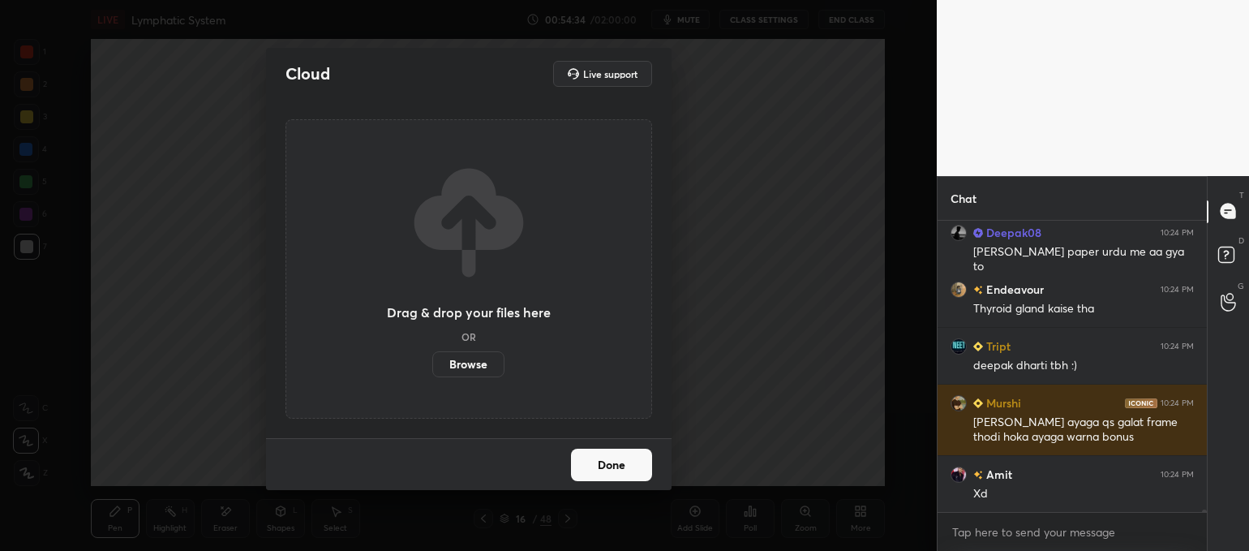
click at [470, 361] on label "Browse" at bounding box center [468, 364] width 72 height 26
click at [432, 361] on input "Browse" at bounding box center [432, 364] width 0 height 26
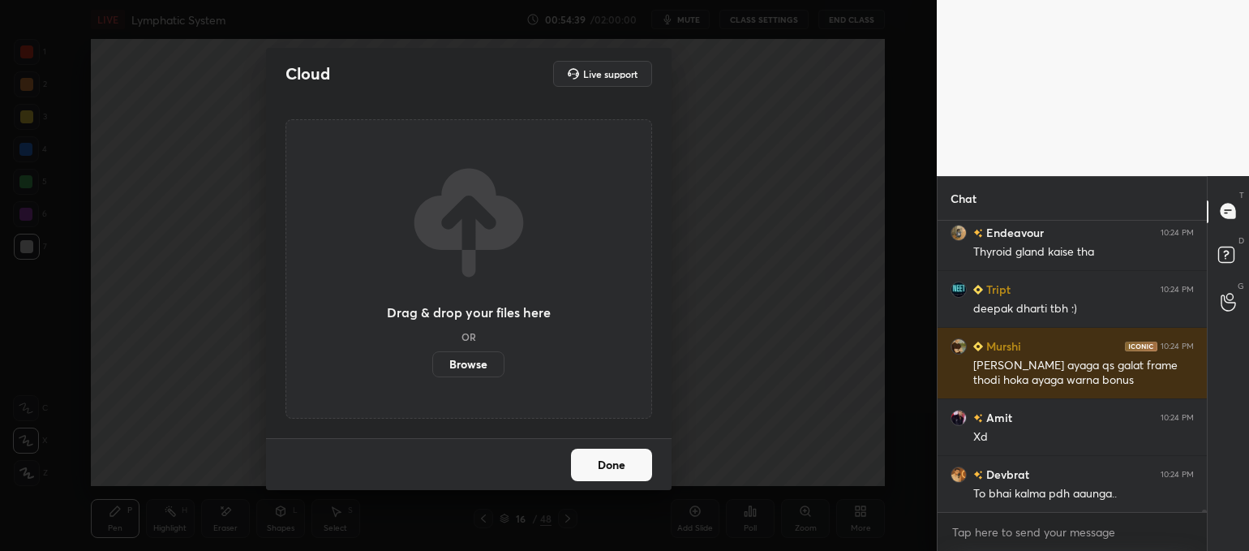
scroll to position [39413, 0]
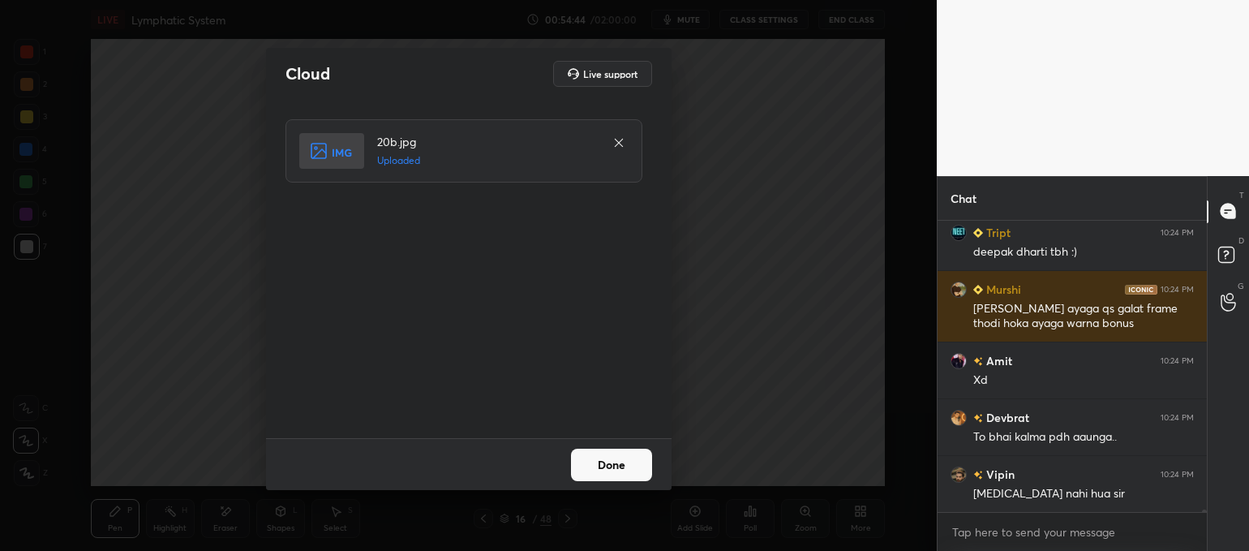
click at [619, 478] on button "Done" at bounding box center [611, 464] width 81 height 32
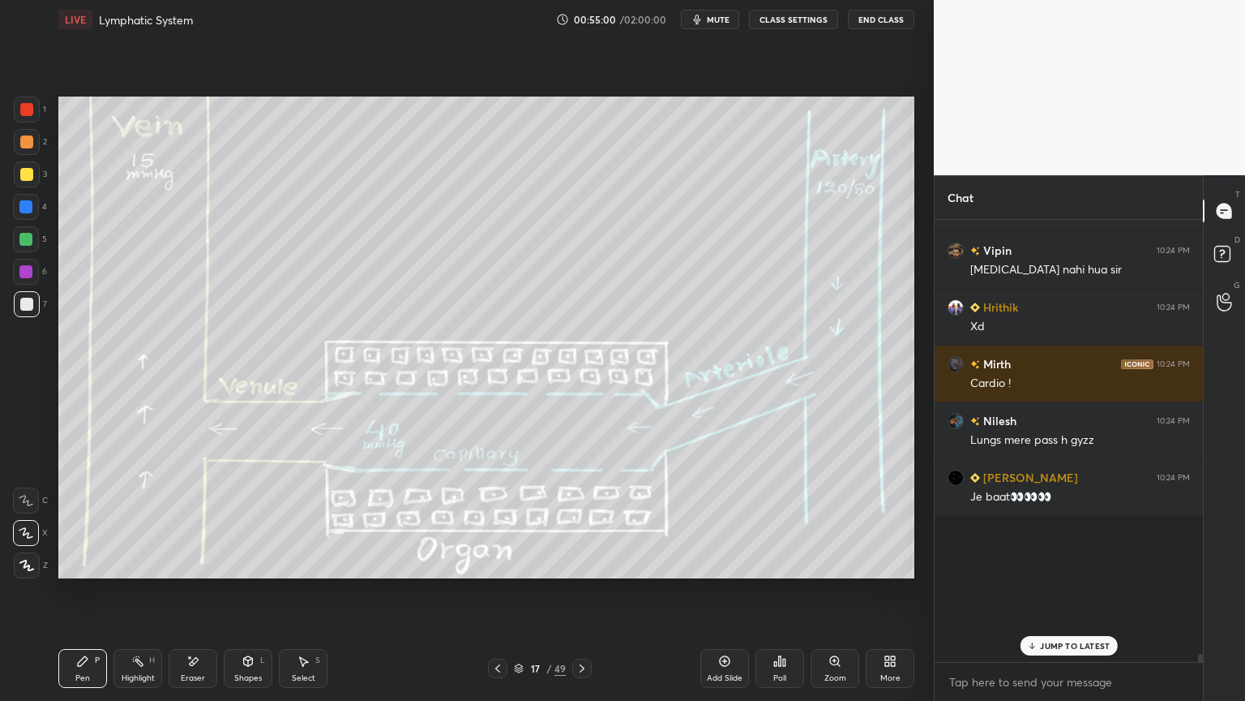
scroll to position [38881, 0]
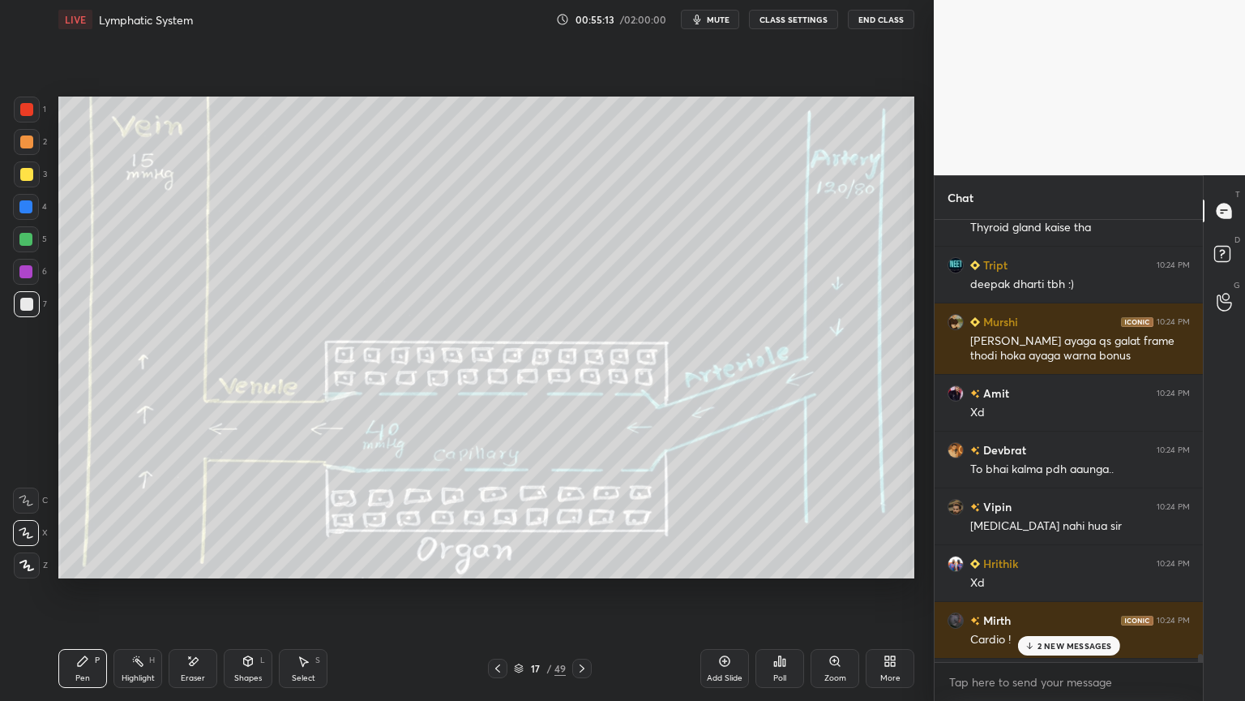
click at [139, 550] on icon at bounding box center [137, 660] width 13 height 13
click at [28, 209] on div at bounding box center [26, 207] width 26 height 26
click at [250, 550] on icon at bounding box center [248, 660] width 13 height 13
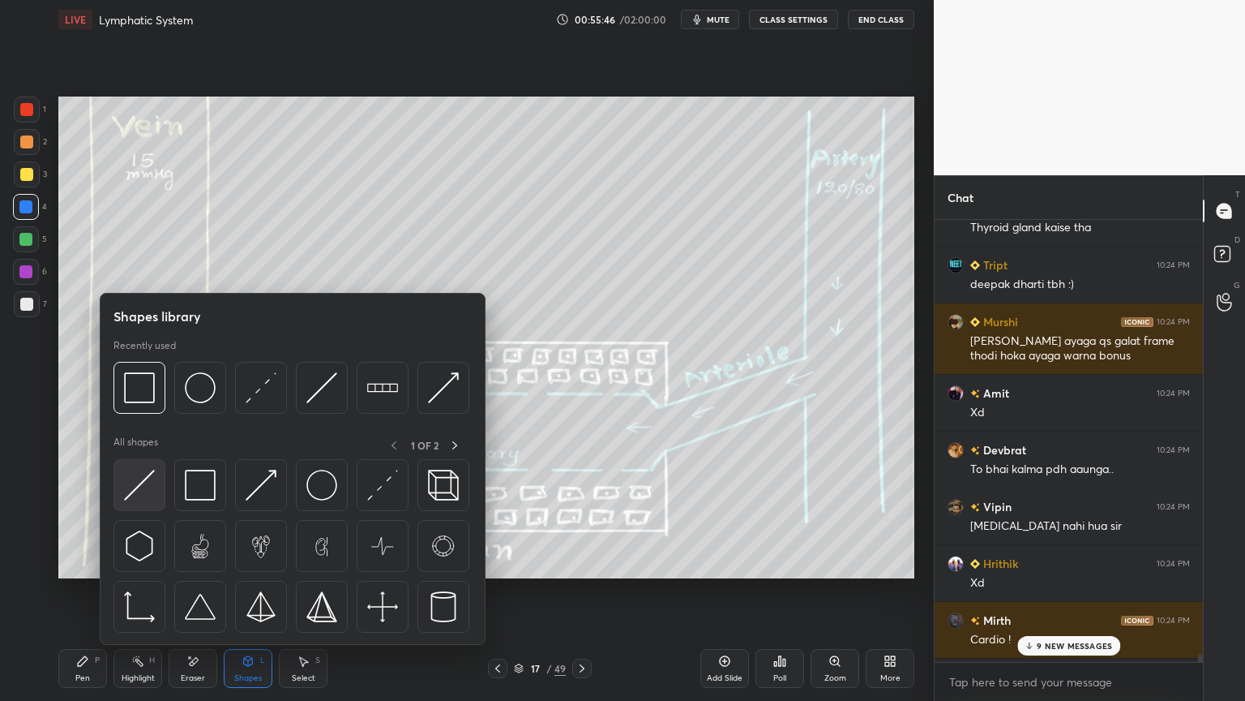
click at [145, 489] on img at bounding box center [139, 484] width 31 height 31
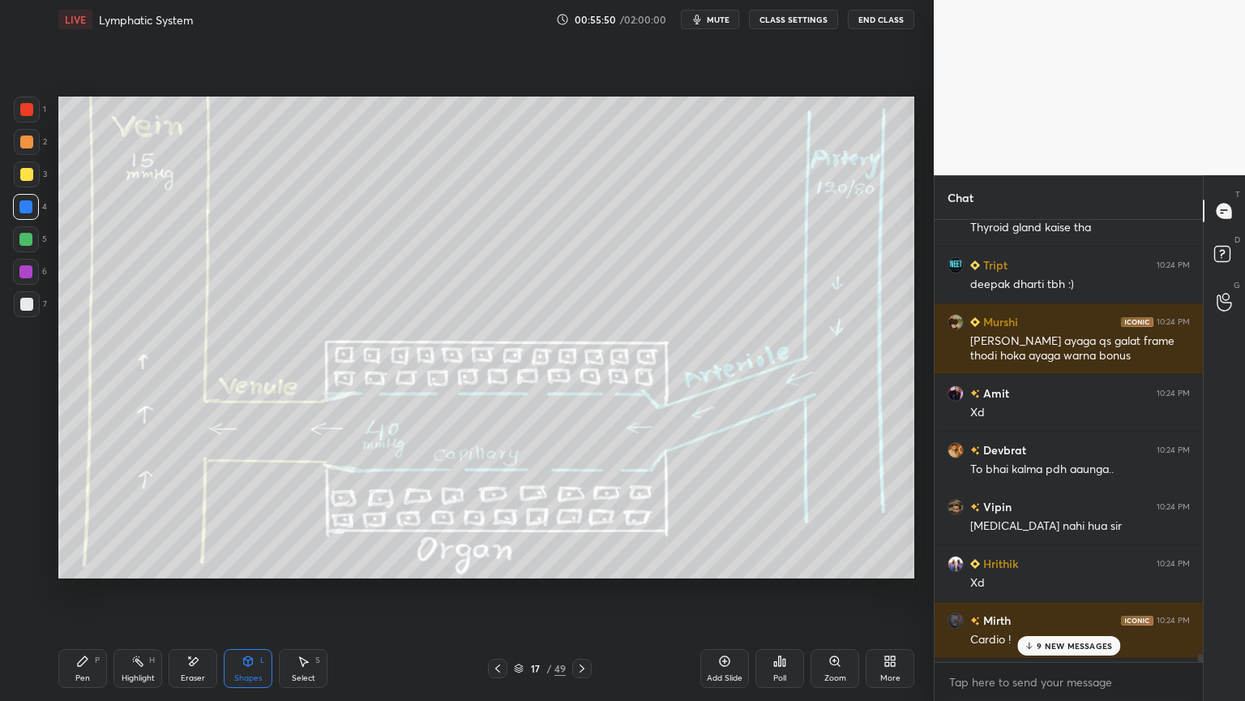
click at [83, 550] on icon at bounding box center [82, 660] width 13 height 13
click at [35, 550] on div at bounding box center [27, 565] width 26 height 26
click at [29, 550] on icon at bounding box center [26, 564] width 15 height 11
click at [251, 550] on div "Shapes L" at bounding box center [248, 668] width 49 height 39
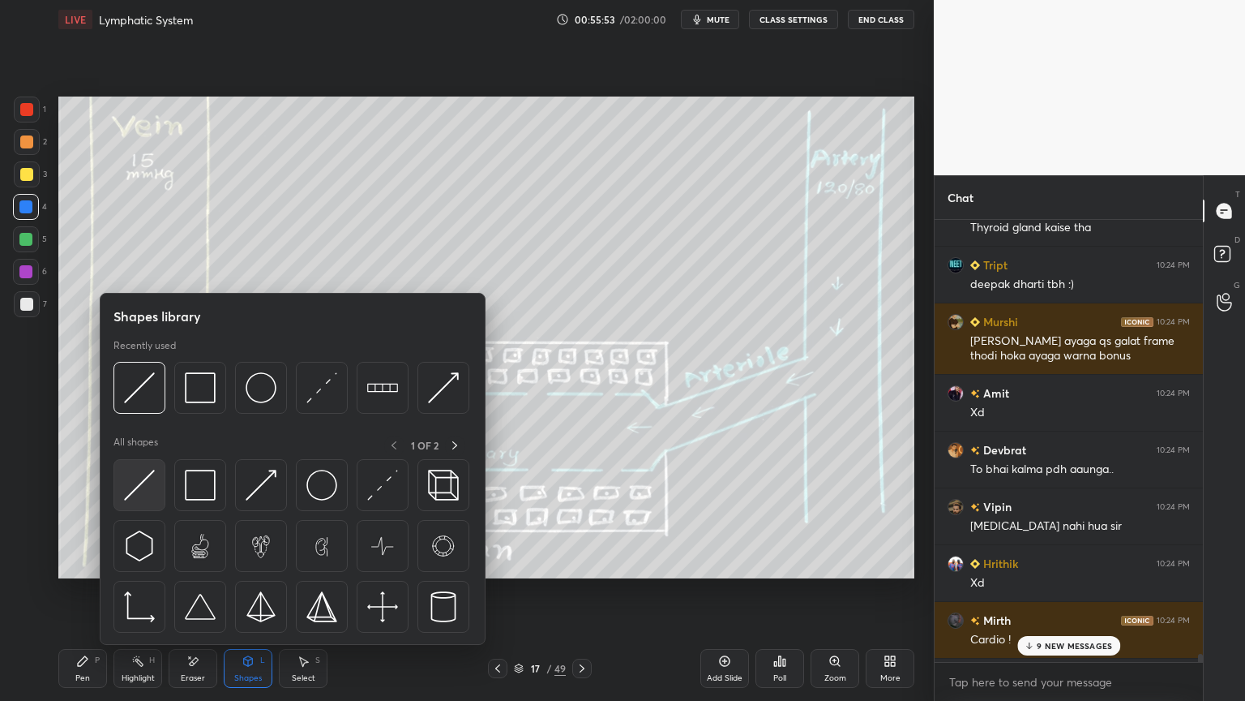
click at [152, 486] on img at bounding box center [139, 484] width 31 height 31
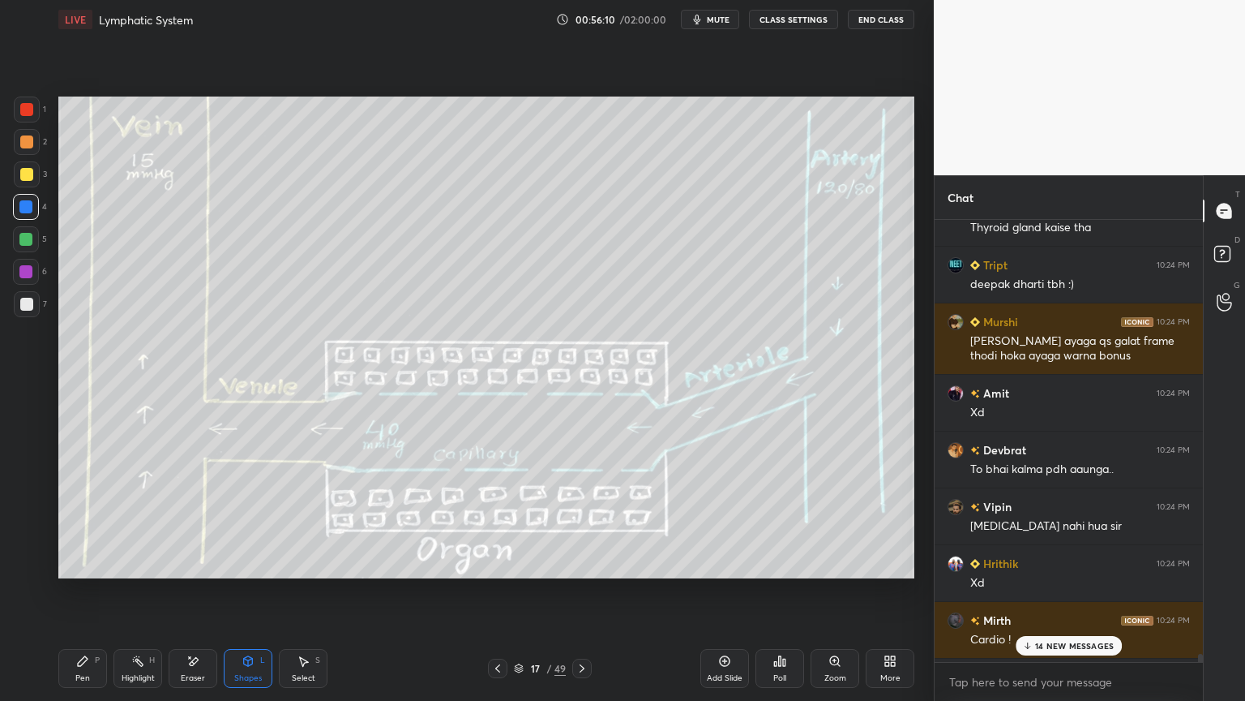
click at [27, 110] on div at bounding box center [26, 109] width 13 height 13
click at [84, 550] on div "Pen" at bounding box center [82, 678] width 15 height 8
drag, startPoint x: 256, startPoint y: 661, endPoint x: 251, endPoint y: 645, distance: 16.2
click at [256, 550] on div "Shapes L" at bounding box center [248, 668] width 49 height 39
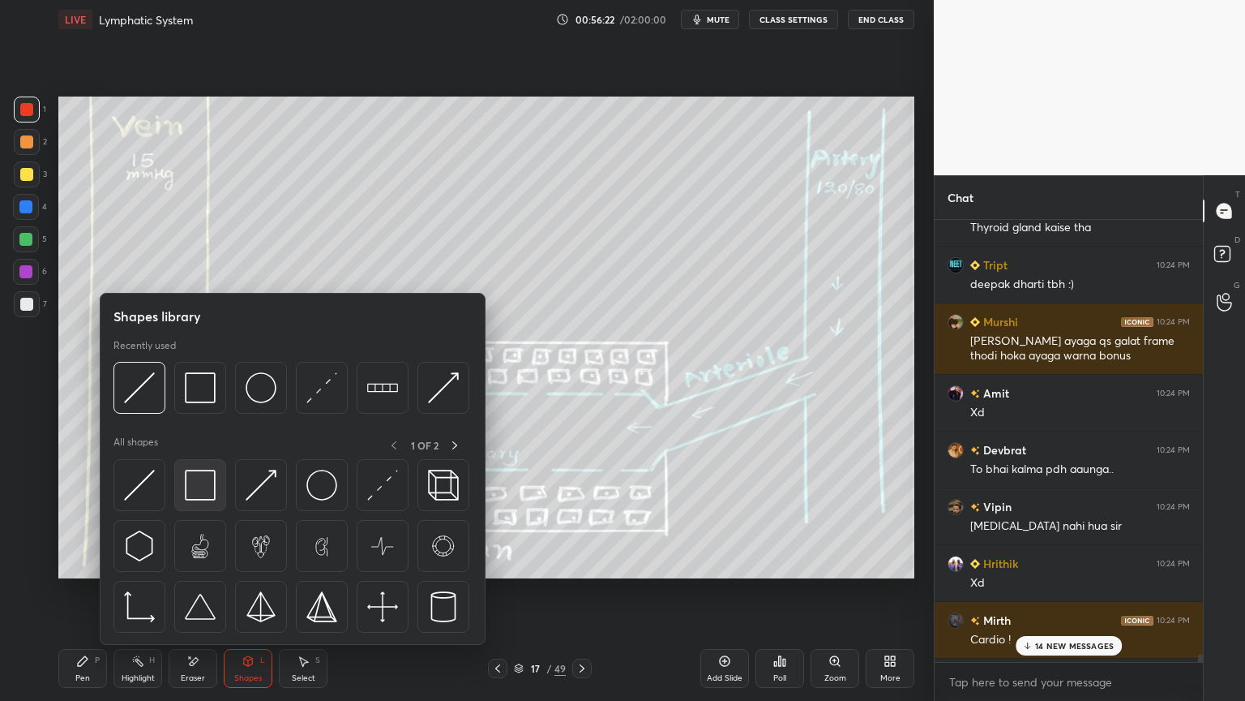
click at [198, 500] on div at bounding box center [200, 485] width 52 height 52
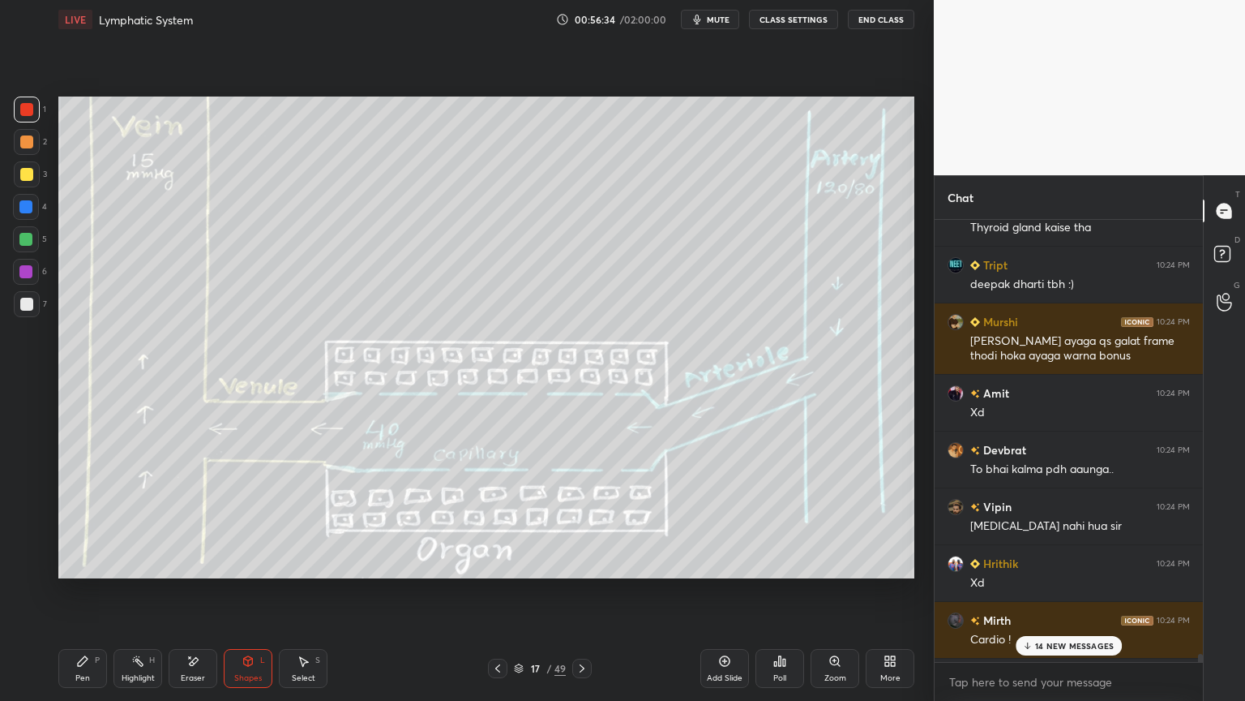
drag, startPoint x: 249, startPoint y: 660, endPoint x: 248, endPoint y: 651, distance: 9.0
click at [248, 550] on icon at bounding box center [248, 660] width 13 height 13
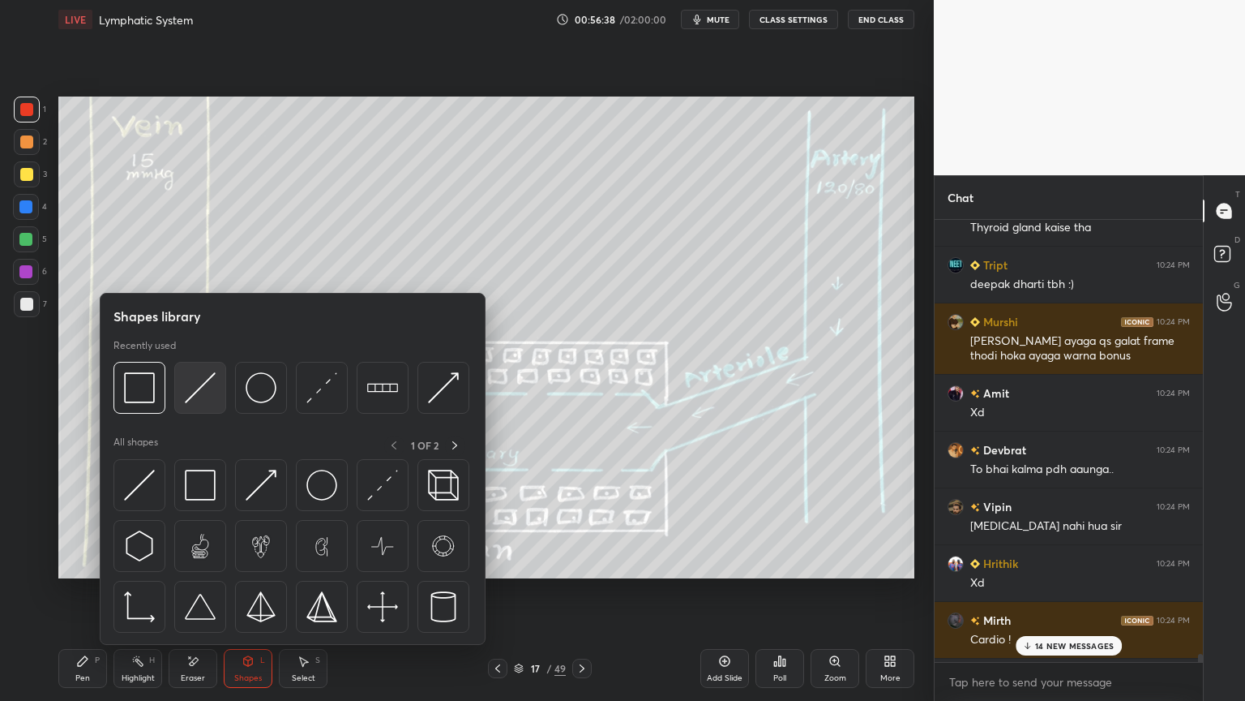
click at [202, 389] on img at bounding box center [200, 387] width 31 height 31
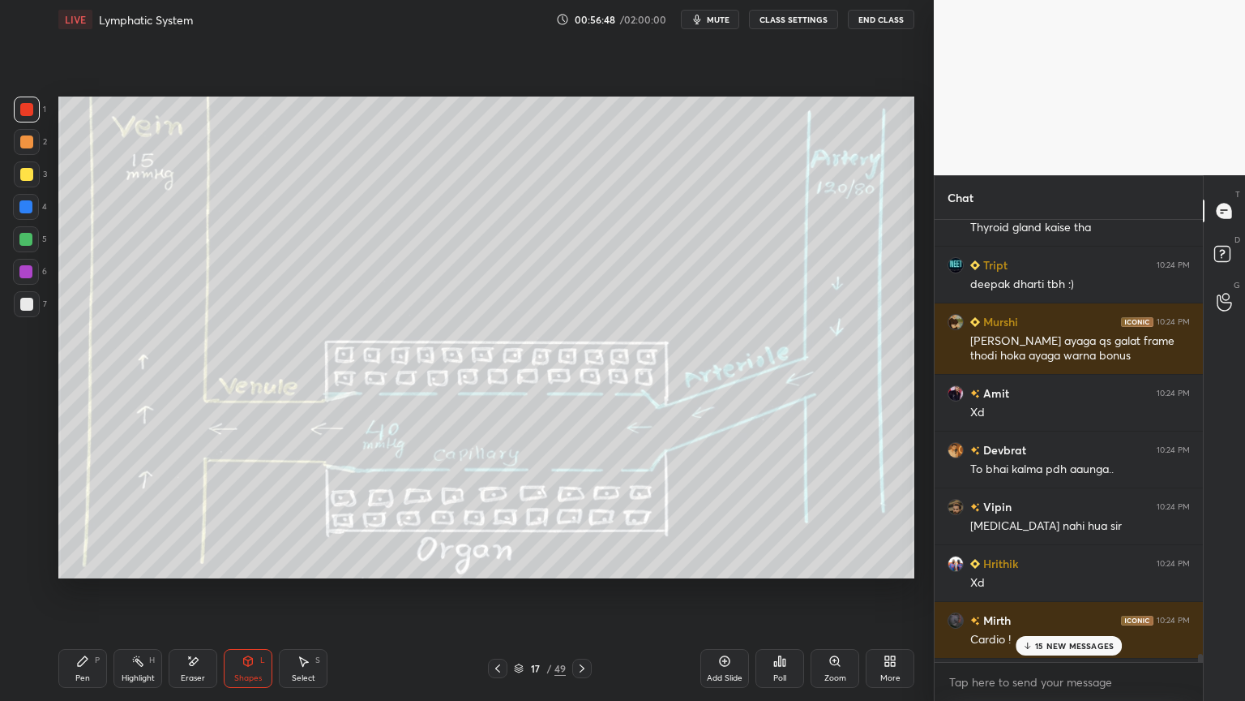
click at [1045, 550] on p "15 NEW MESSAGES" at bounding box center [1074, 646] width 79 height 10
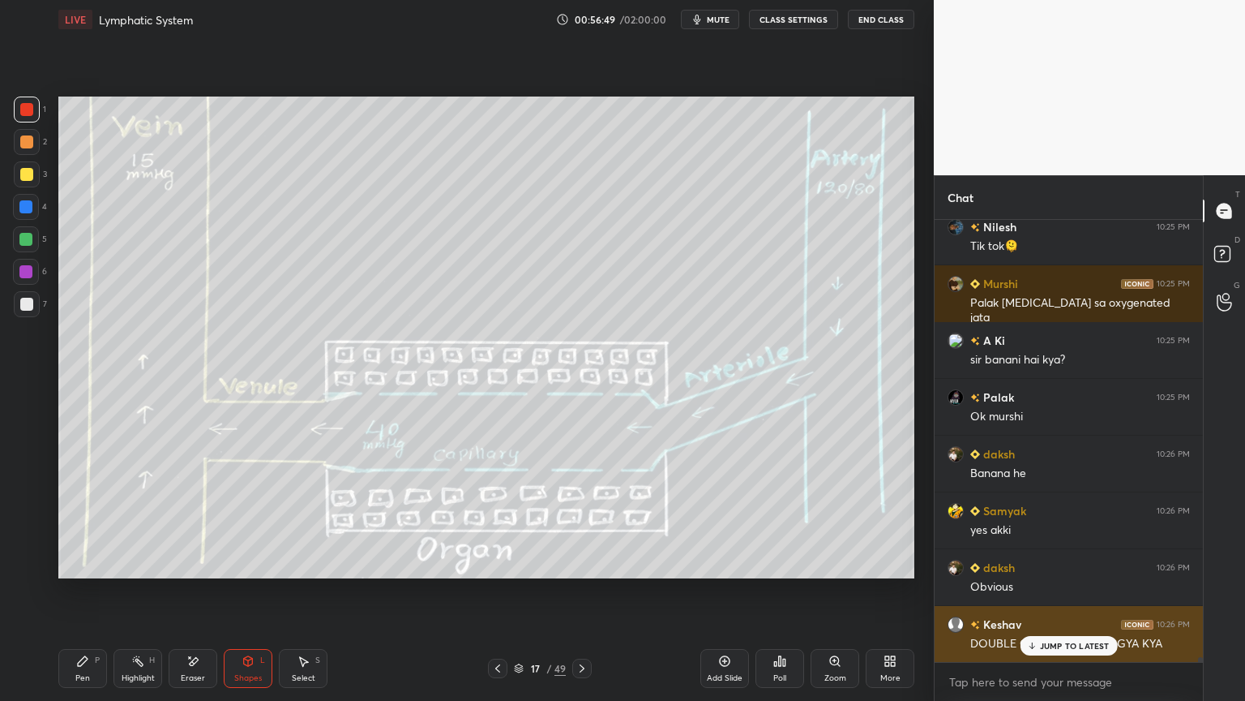
click at [1043, 550] on p "JUMP TO LATEST" at bounding box center [1075, 646] width 70 height 10
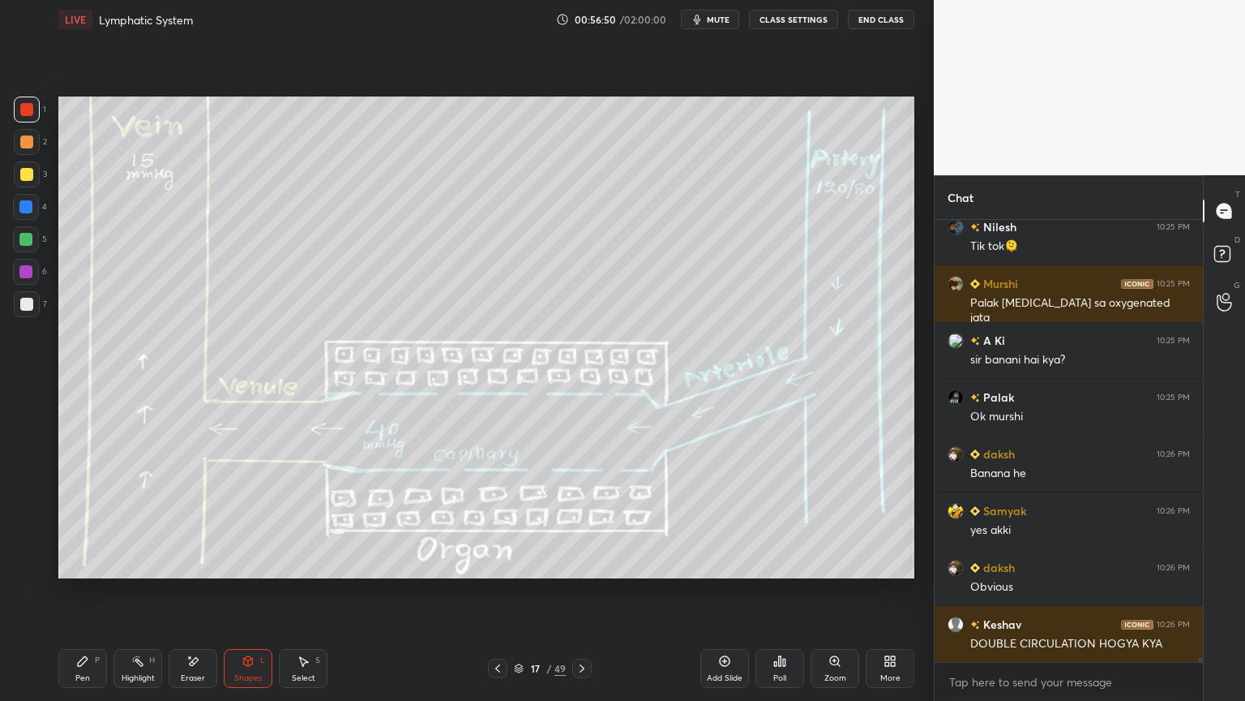
scroll to position [40269, 0]
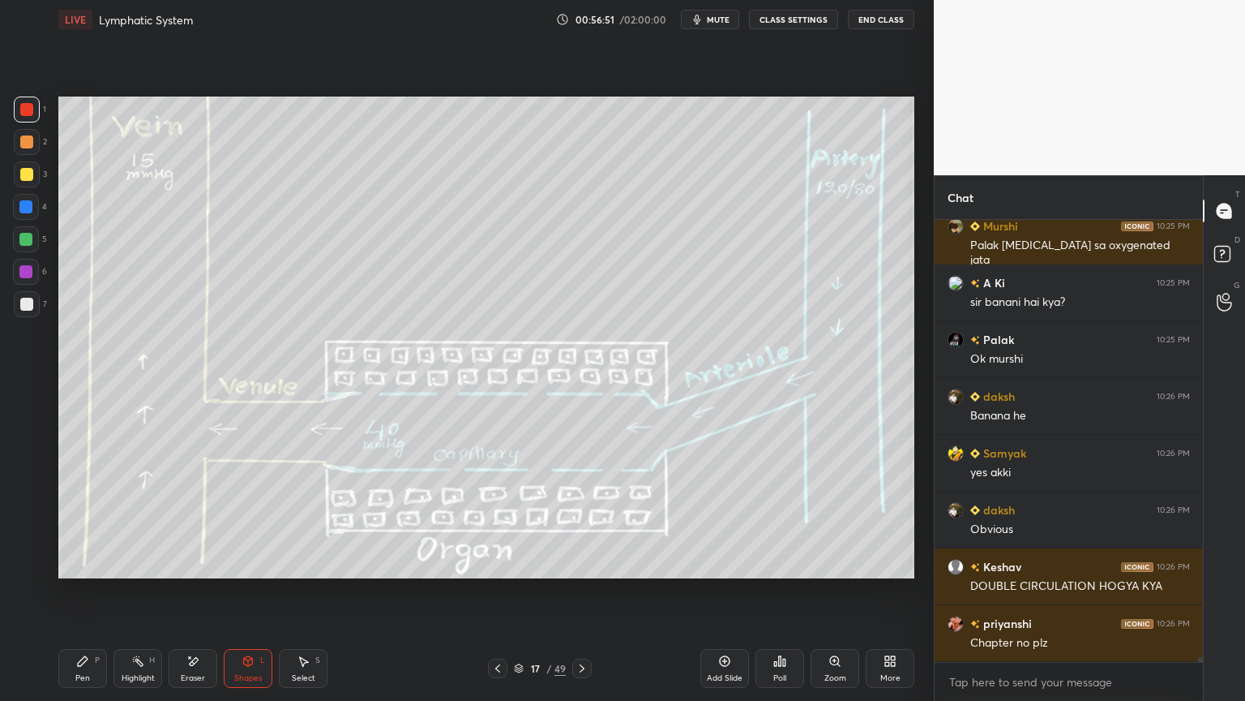
click at [143, 550] on div "Highlight H" at bounding box center [138, 668] width 49 height 39
click at [141, 550] on rect at bounding box center [139, 662] width 8 height 8
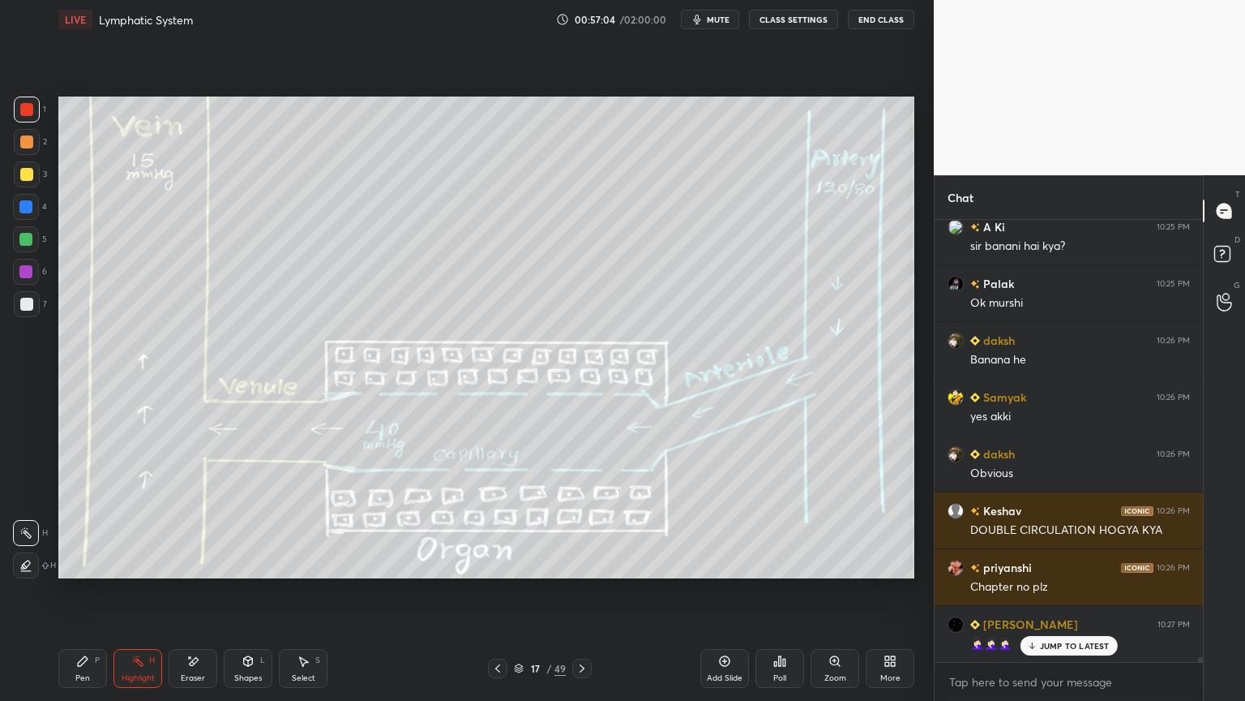
scroll to position [40382, 0]
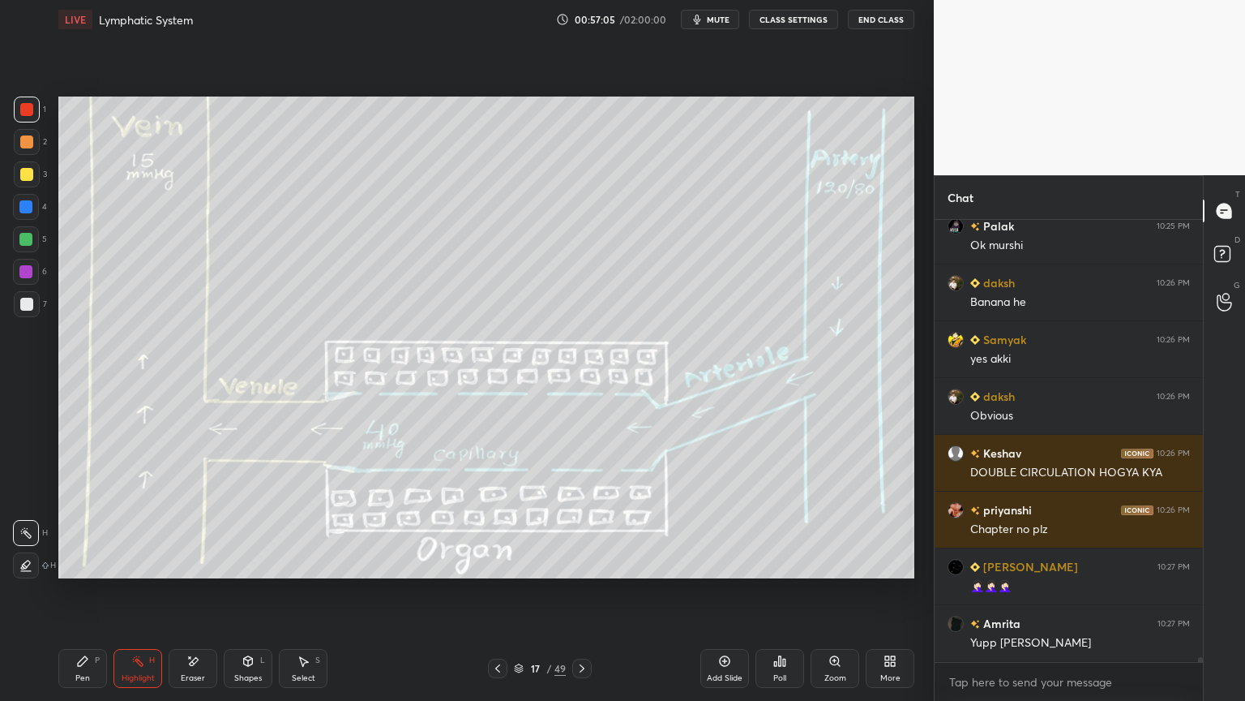
click at [32, 236] on div at bounding box center [26, 239] width 26 height 26
click at [29, 241] on div at bounding box center [25, 239] width 13 height 13
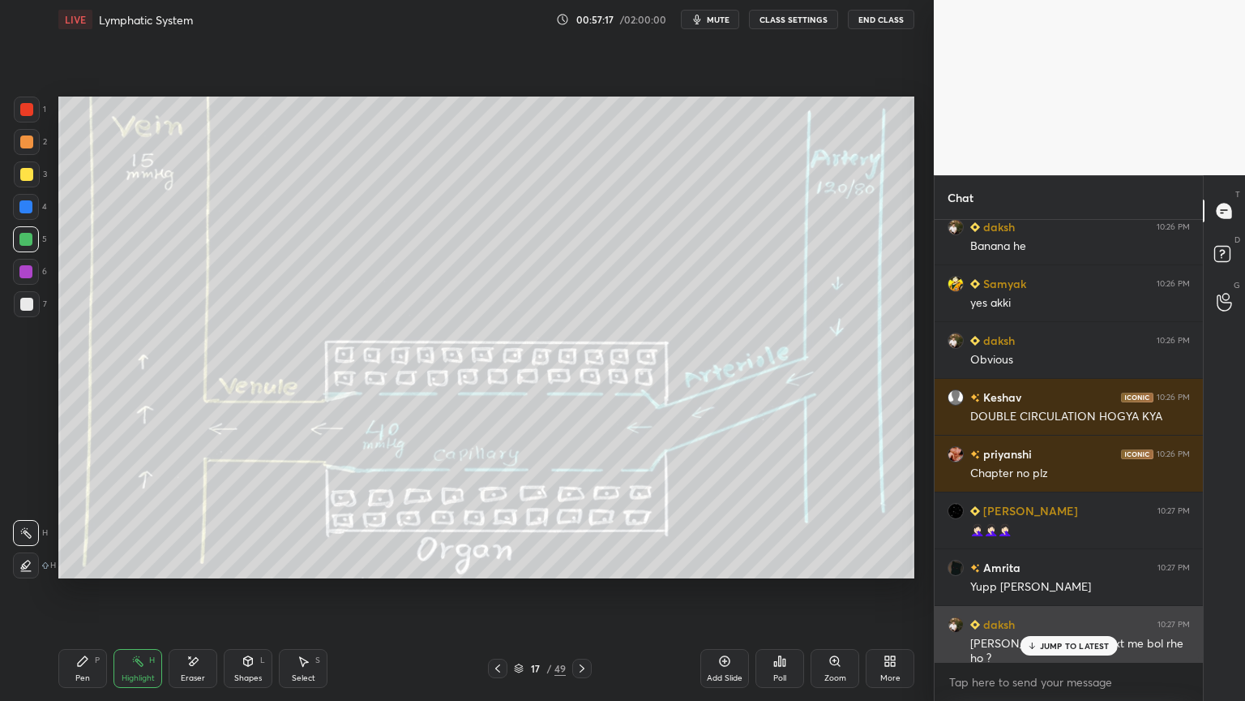
click at [1048, 550] on p "JUMP TO LATEST" at bounding box center [1075, 646] width 70 height 10
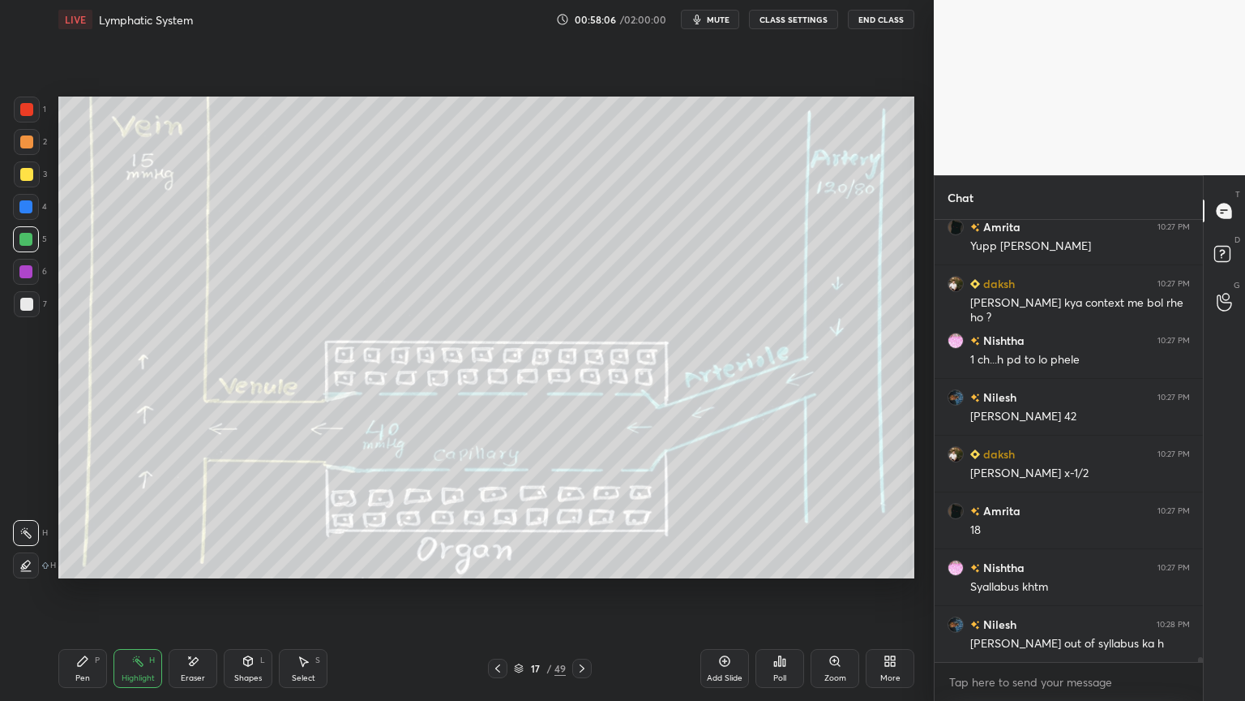
scroll to position [40836, 0]
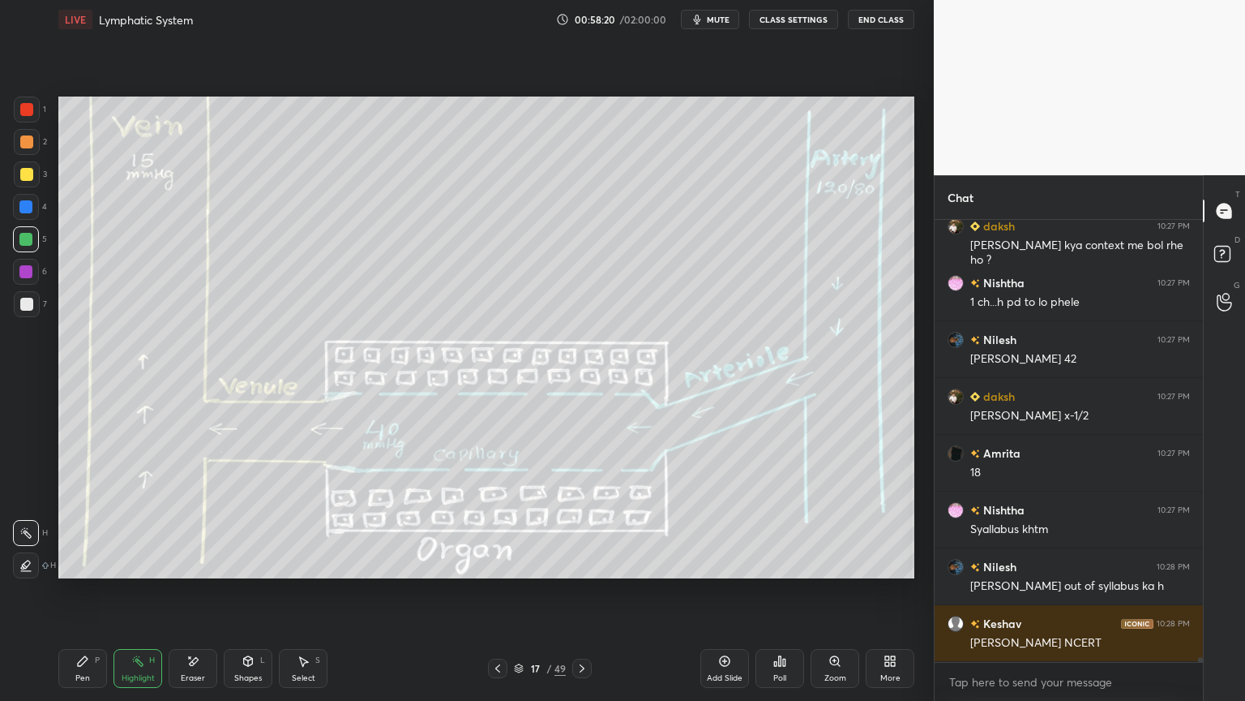
click at [19, 169] on div at bounding box center [27, 174] width 26 height 26
drag, startPoint x: 33, startPoint y: 169, endPoint x: 32, endPoint y: 188, distance: 18.7
click at [34, 174] on div at bounding box center [27, 174] width 26 height 26
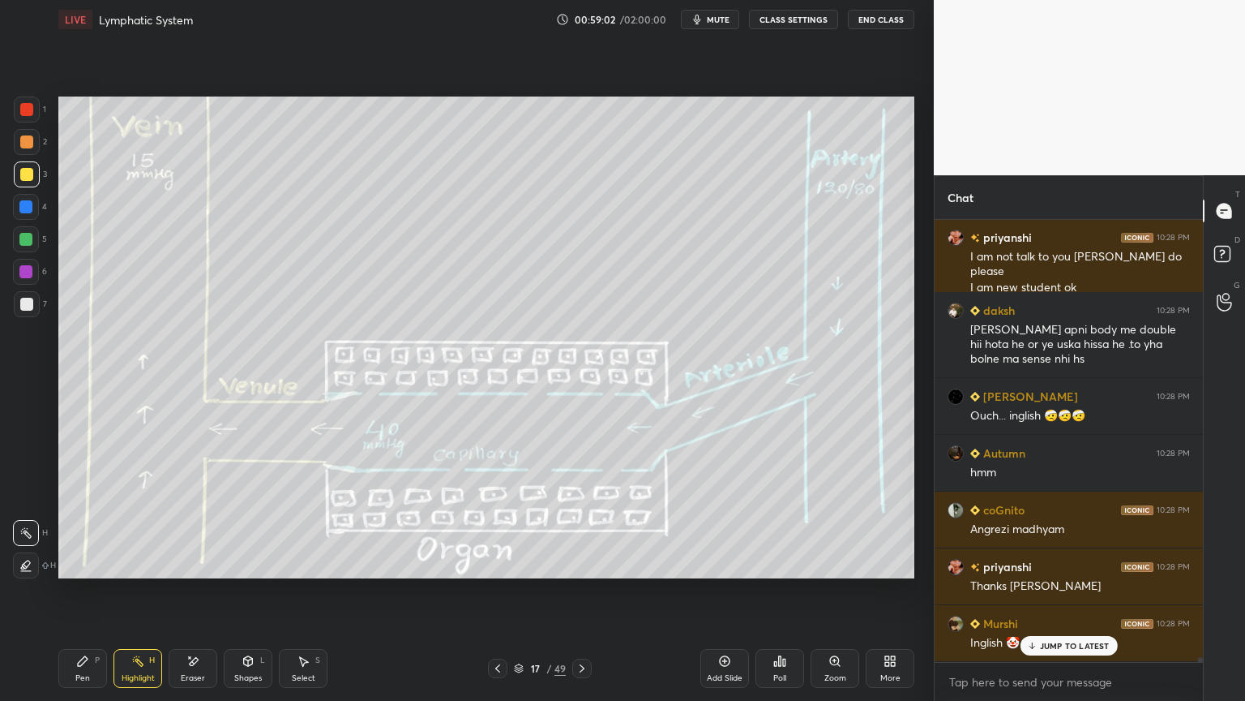
scroll to position [41392, 0]
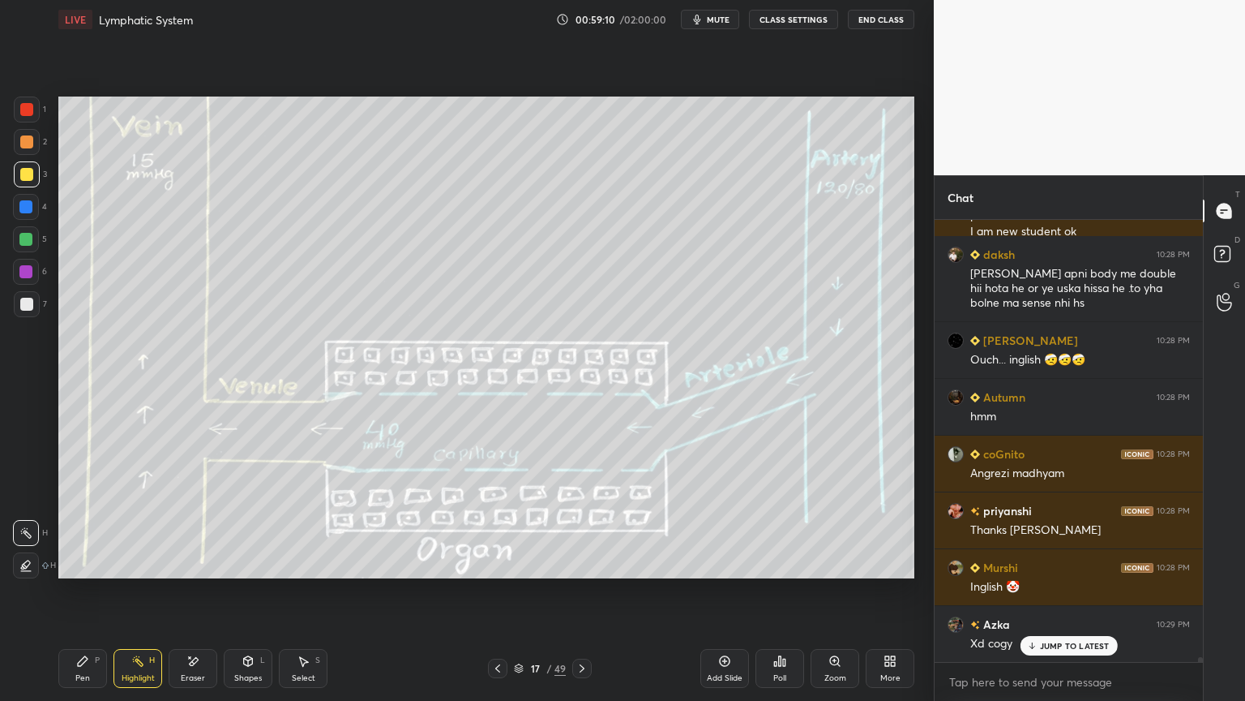
click at [29, 143] on div at bounding box center [26, 141] width 13 height 13
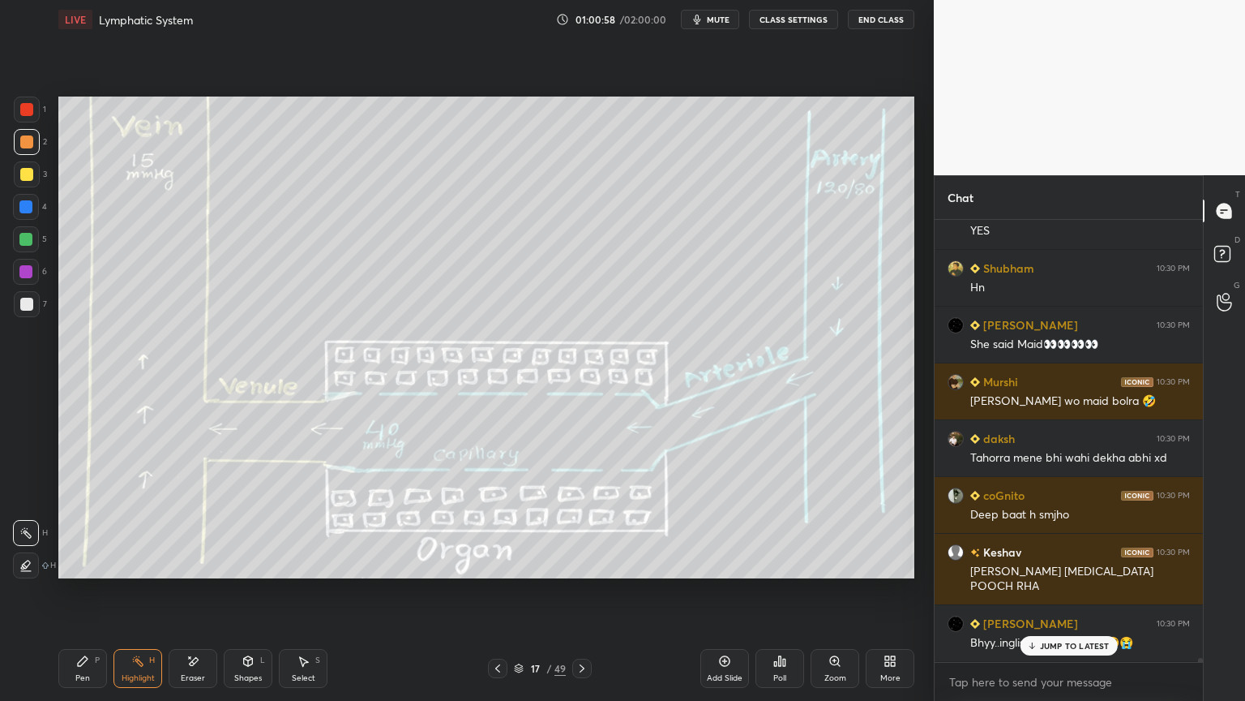
scroll to position [43577, 0]
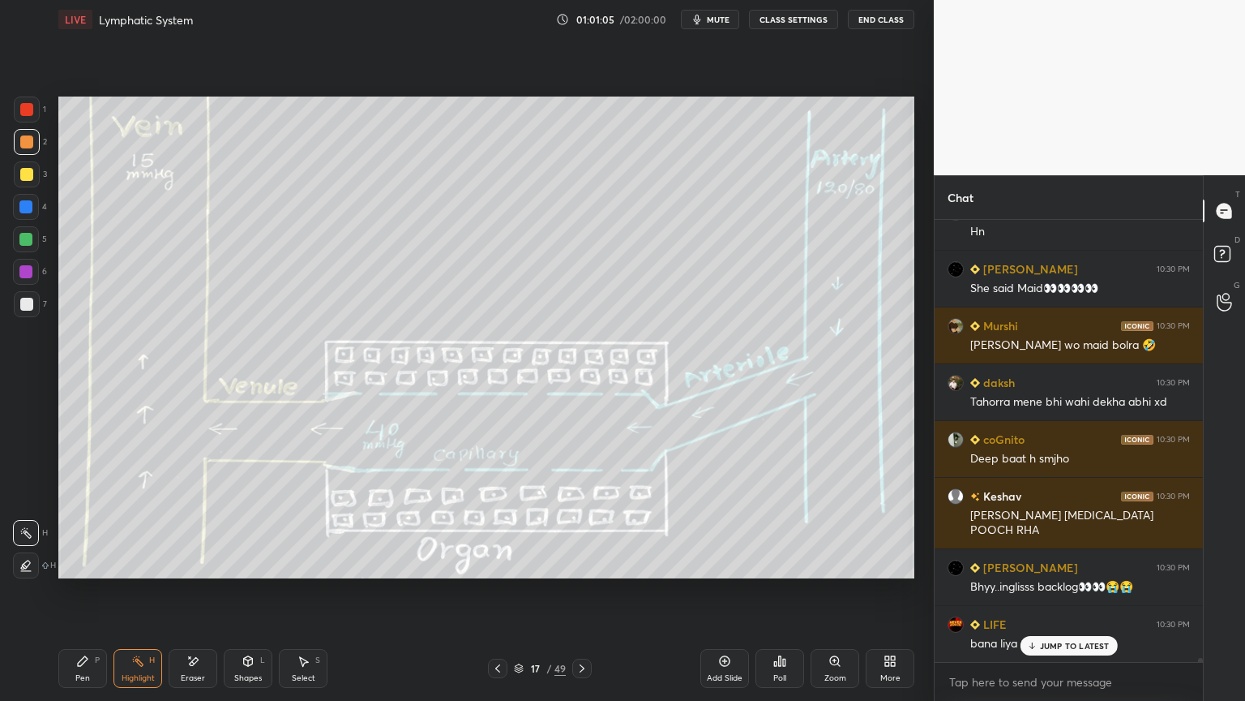
click at [79, 550] on icon at bounding box center [83, 661] width 10 height 10
click at [35, 246] on div at bounding box center [26, 239] width 26 height 26
click at [32, 243] on div at bounding box center [26, 239] width 26 height 26
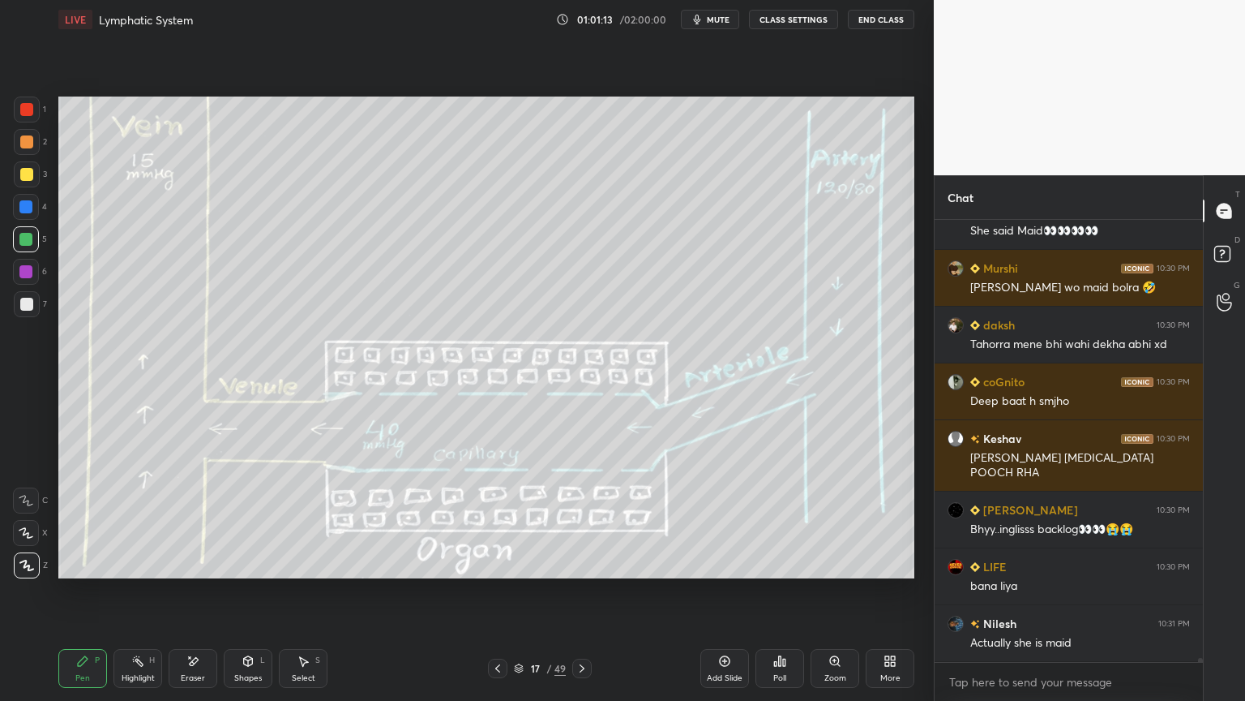
scroll to position [43691, 0]
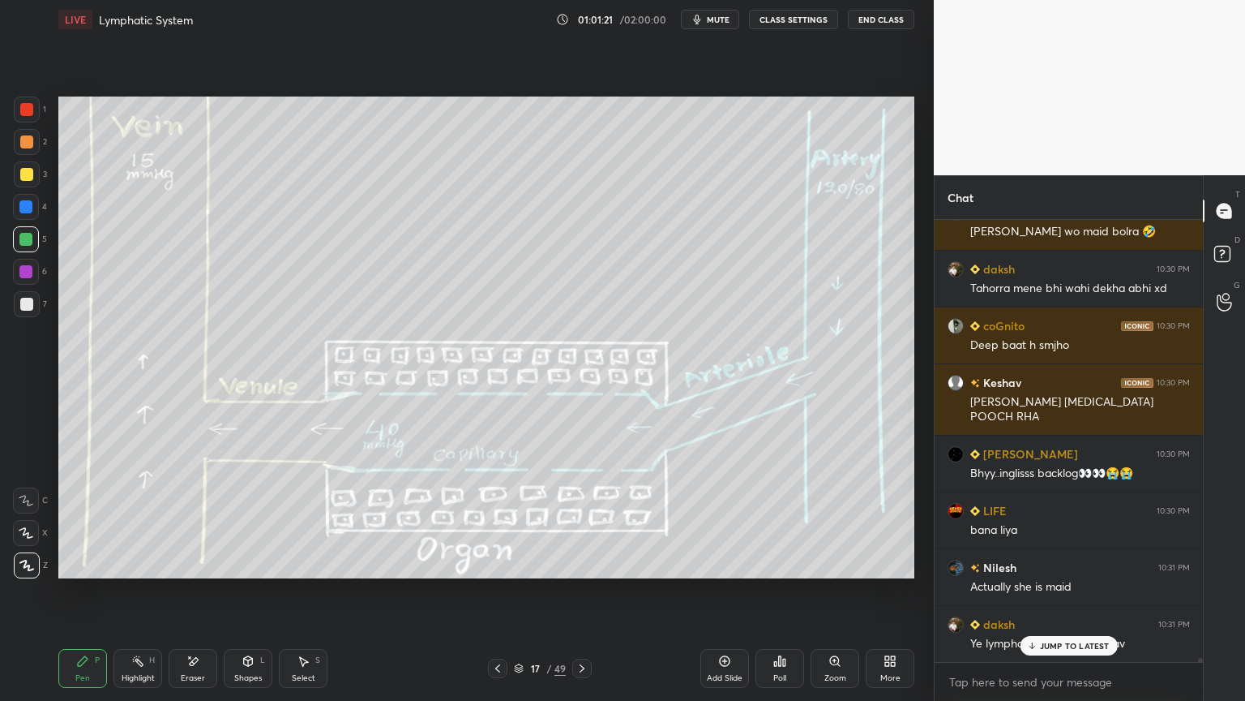
drag, startPoint x: 1051, startPoint y: 641, endPoint x: 966, endPoint y: 679, distance: 93.3
click at [1047, 550] on p "JUMP TO LATEST" at bounding box center [1075, 646] width 70 height 10
click at [27, 174] on div at bounding box center [26, 174] width 13 height 13
click at [25, 172] on div at bounding box center [26, 174] width 13 height 13
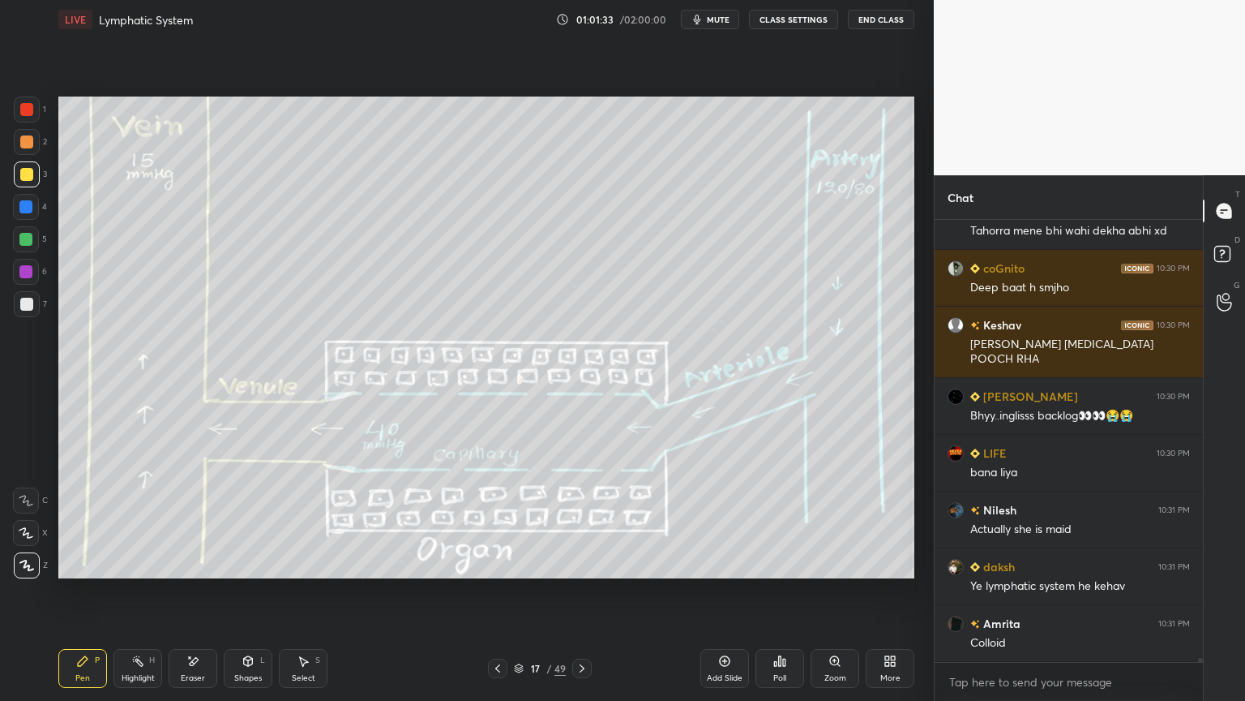
scroll to position [43804, 0]
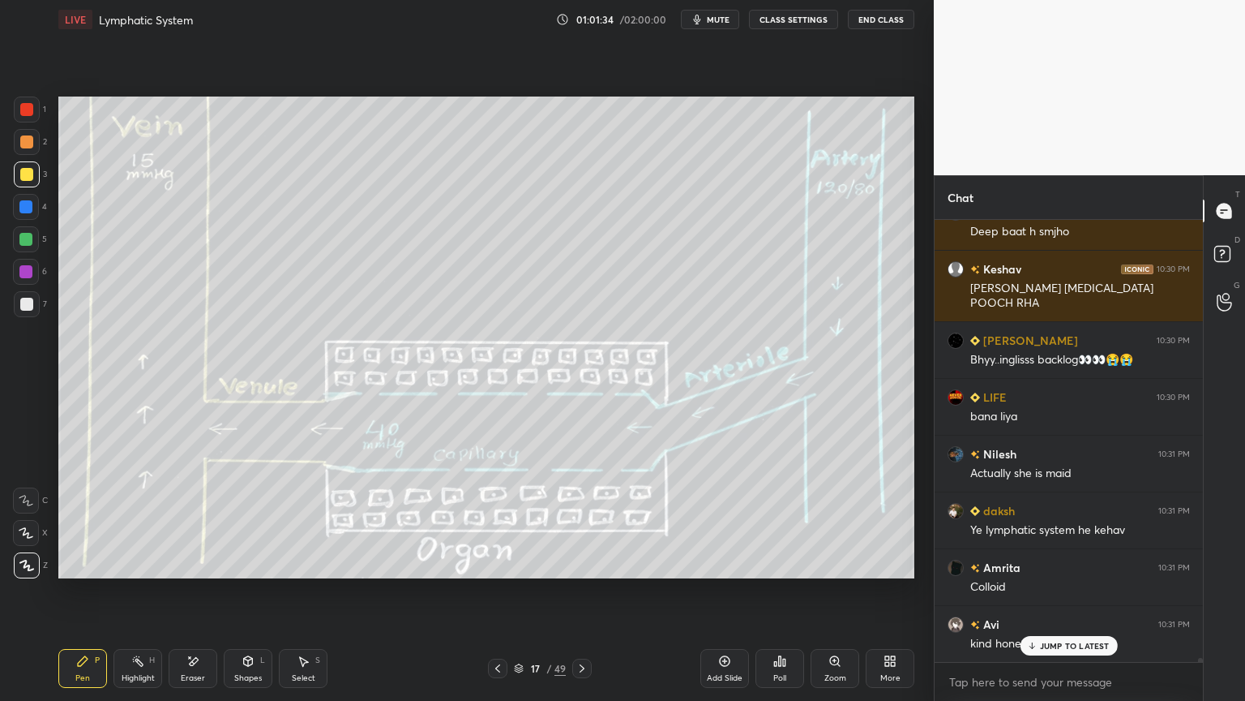
click at [25, 506] on div at bounding box center [26, 500] width 26 height 26
click at [26, 499] on icon at bounding box center [26, 500] width 15 height 11
drag, startPoint x: 27, startPoint y: 496, endPoint x: 53, endPoint y: 468, distance: 38.4
click at [30, 497] on icon at bounding box center [26, 500] width 15 height 11
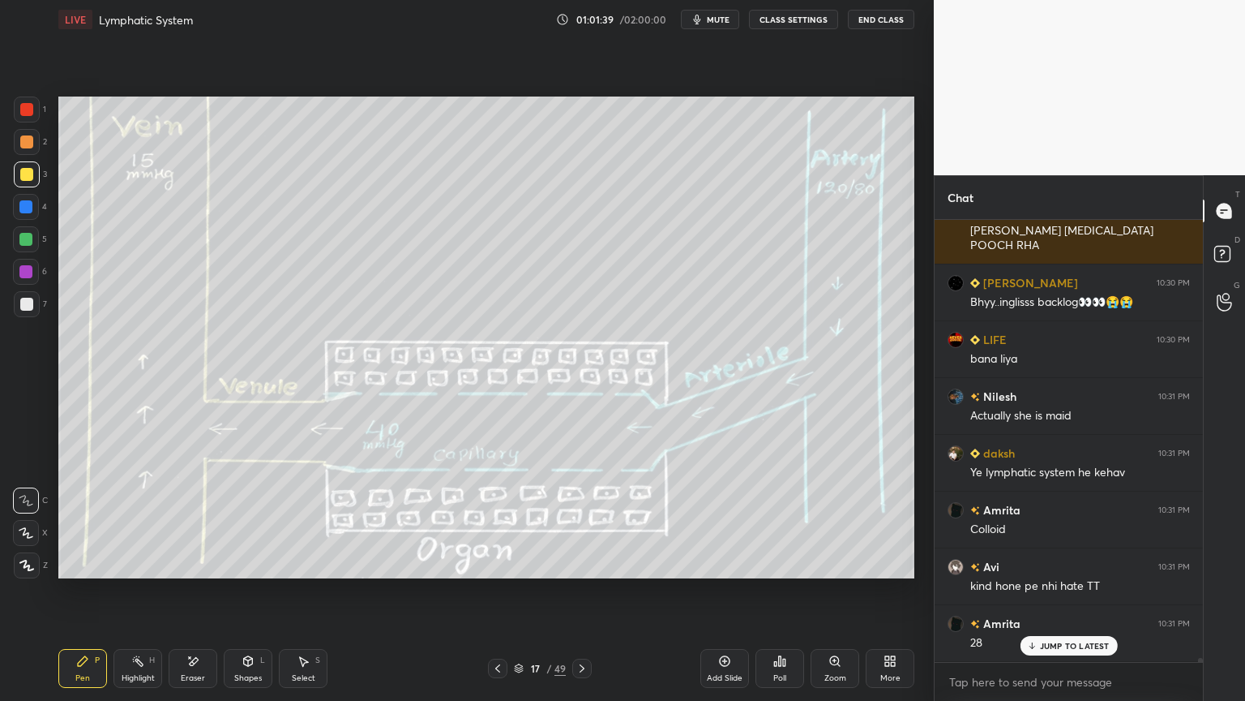
scroll to position [43918, 0]
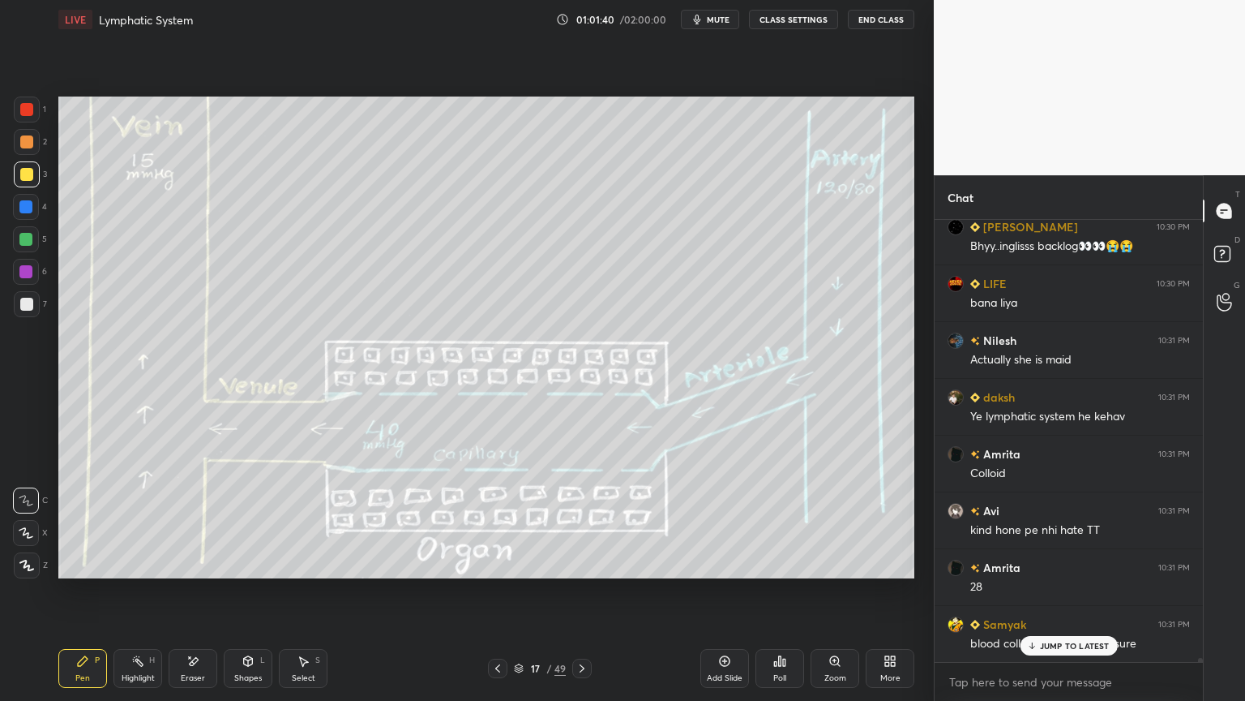
click at [31, 175] on div at bounding box center [26, 174] width 13 height 13
click at [32, 530] on icon at bounding box center [26, 532] width 15 height 11
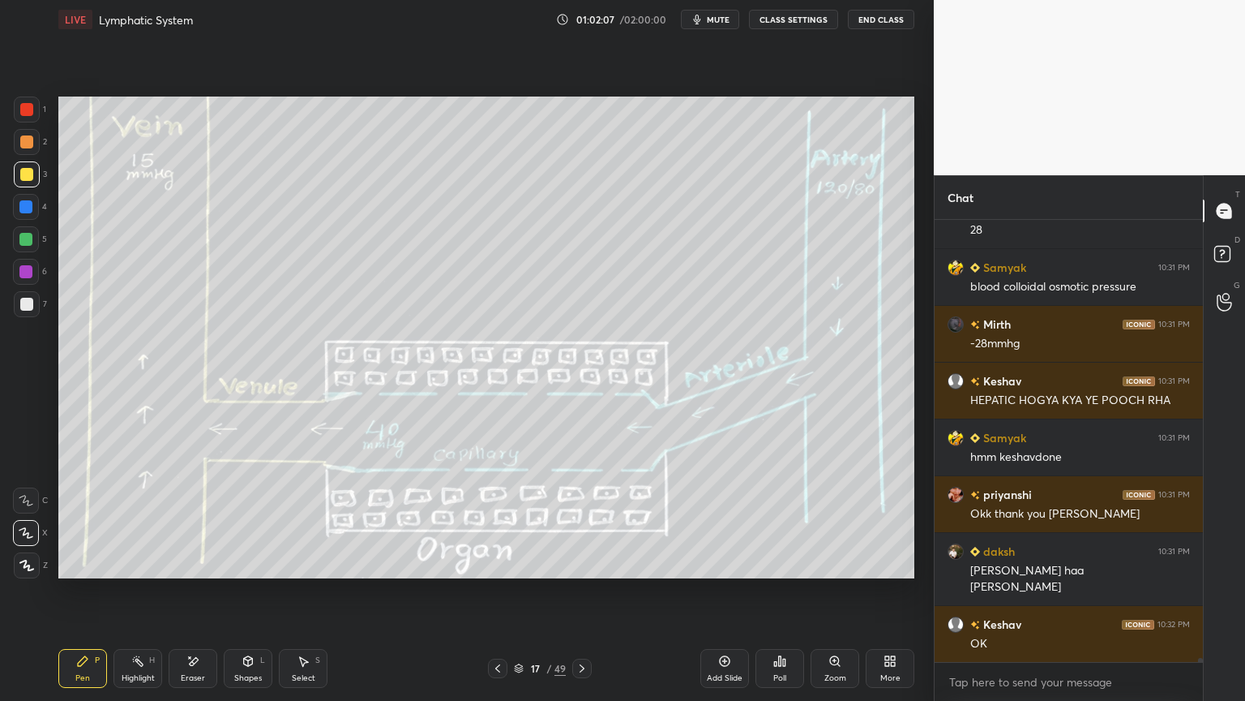
scroll to position [44332, 0]
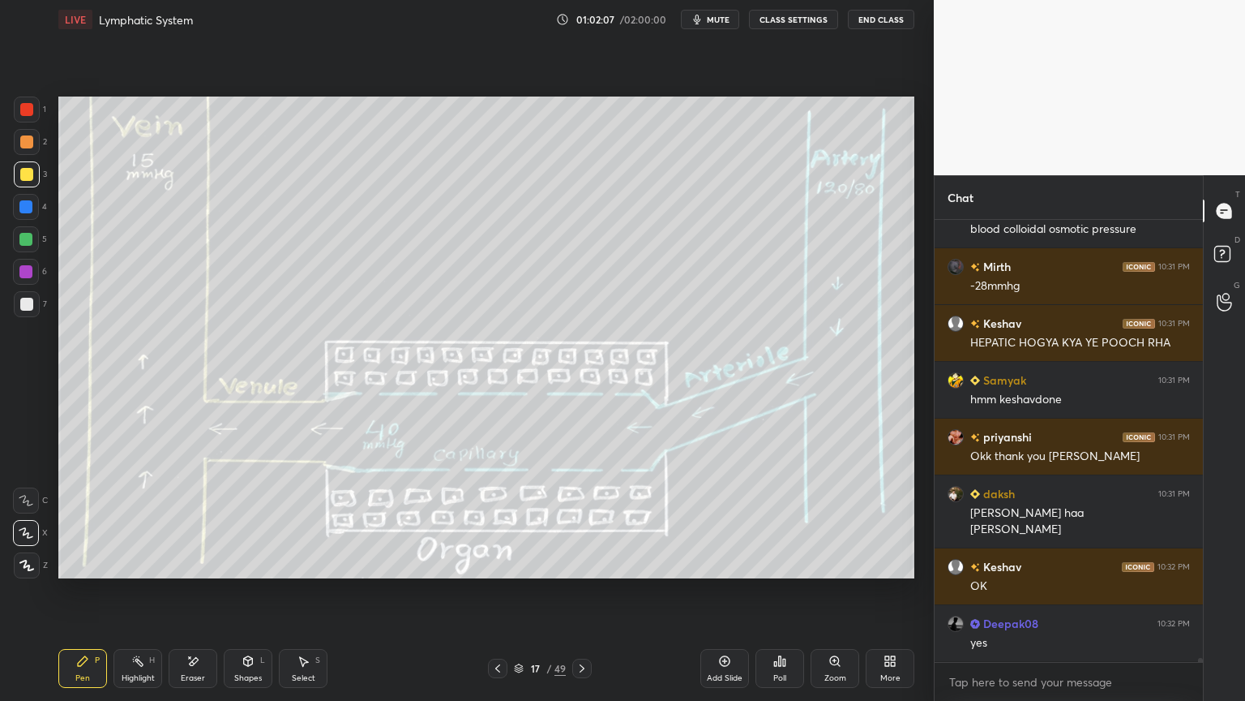
click at [28, 305] on div at bounding box center [26, 304] width 13 height 13
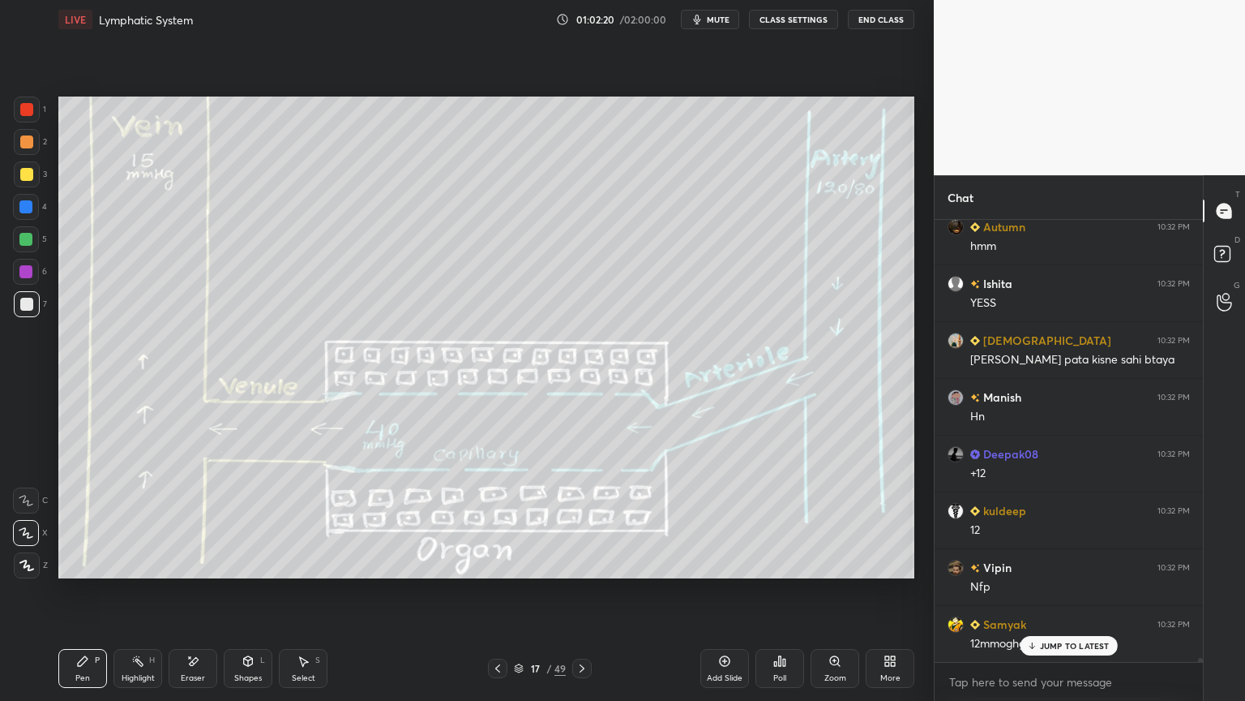
scroll to position [44956, 0]
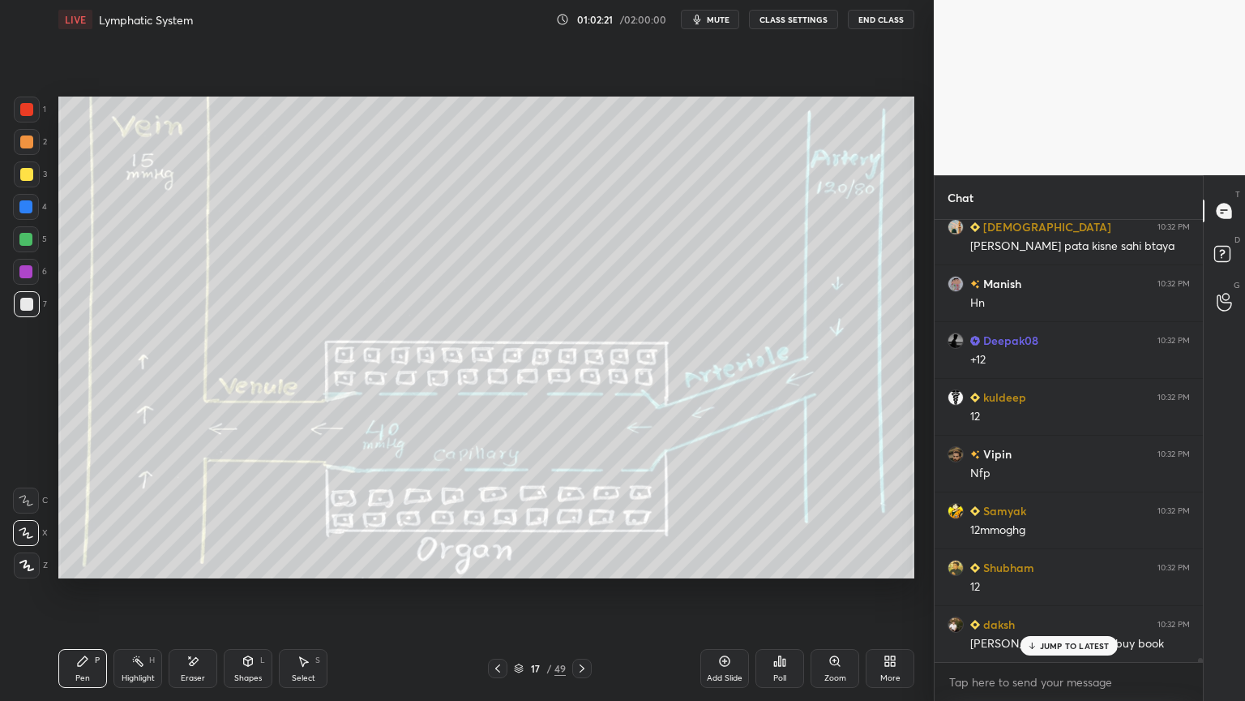
click at [32, 307] on div at bounding box center [27, 304] width 26 height 26
click at [36, 314] on div at bounding box center [27, 304] width 26 height 26
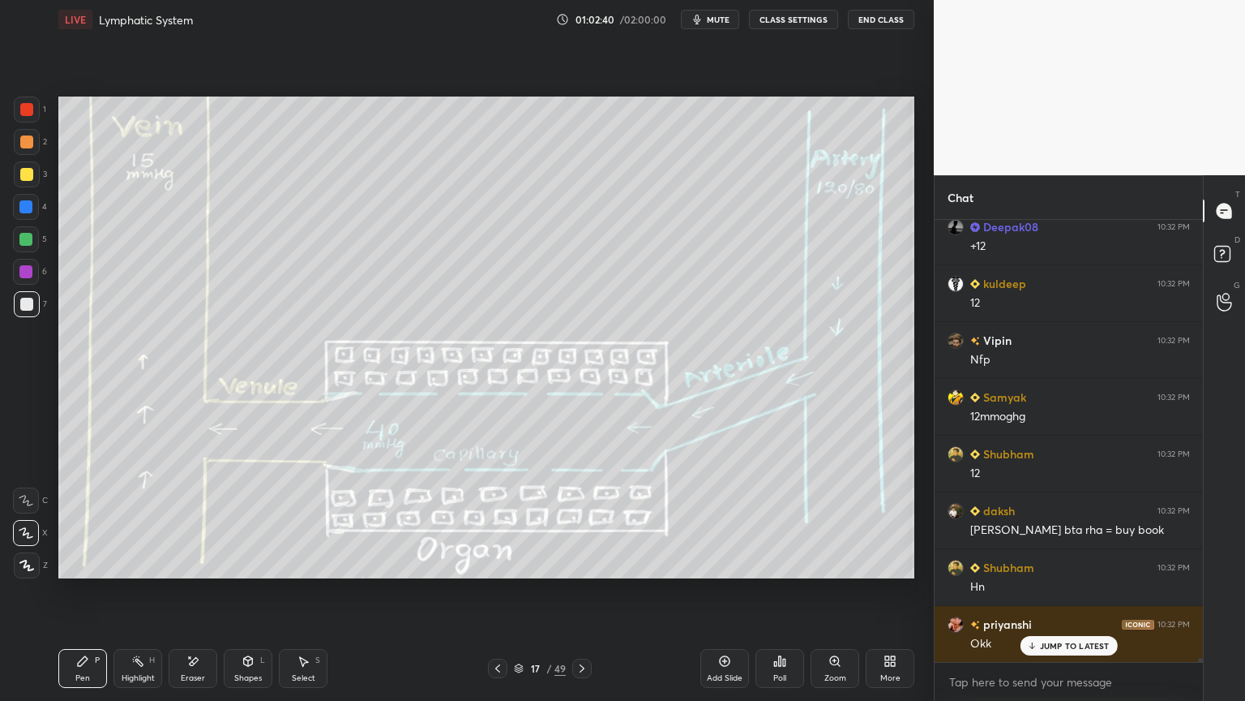
scroll to position [45127, 0]
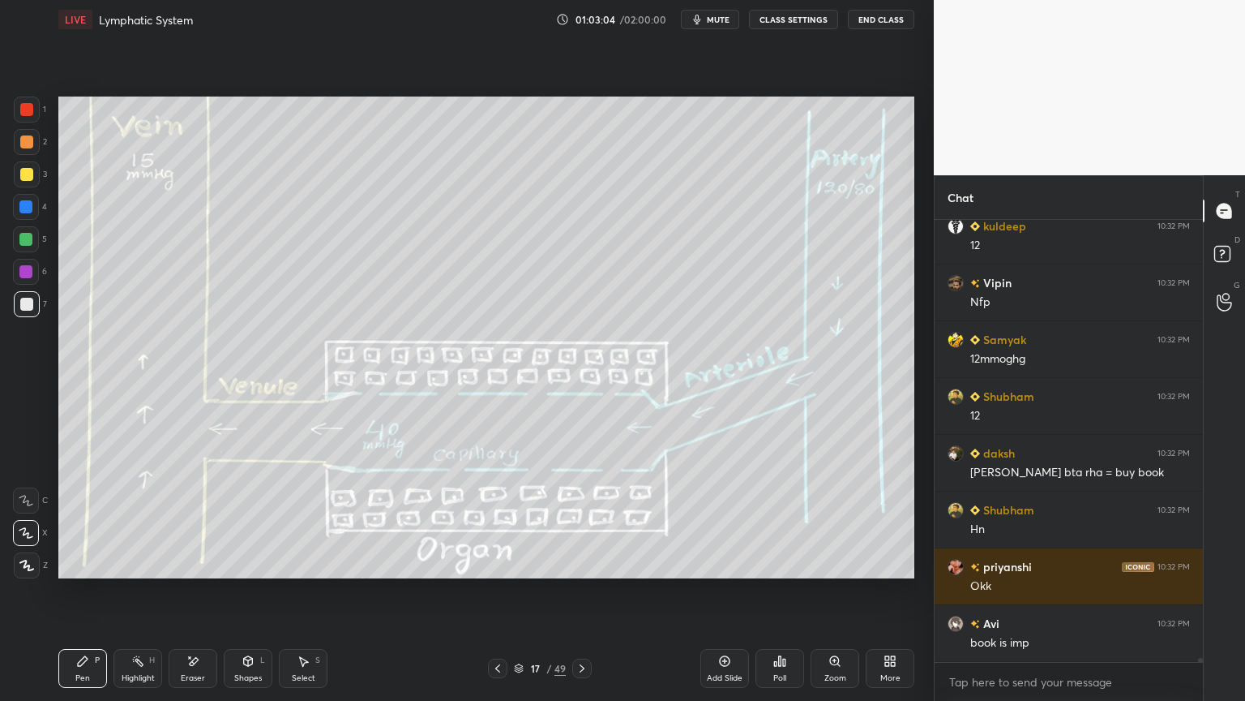
click at [26, 175] on div at bounding box center [26, 174] width 13 height 13
click at [25, 177] on div at bounding box center [26, 174] width 13 height 13
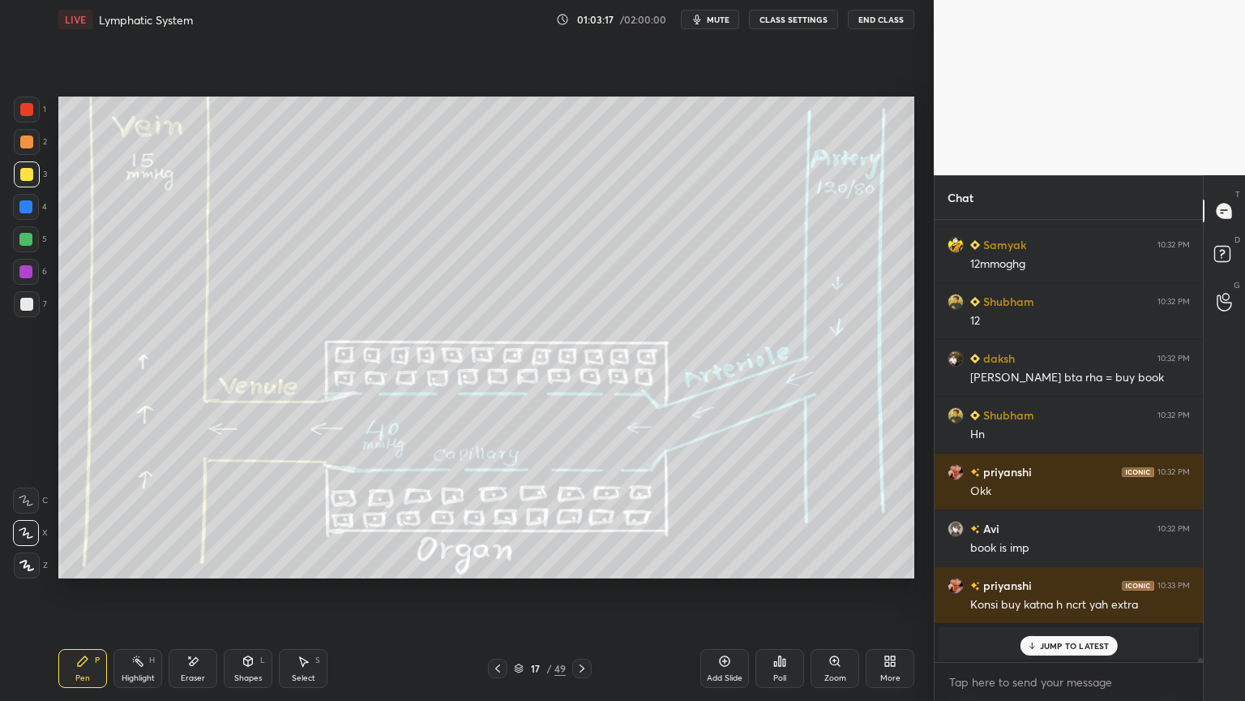
scroll to position [45293, 0]
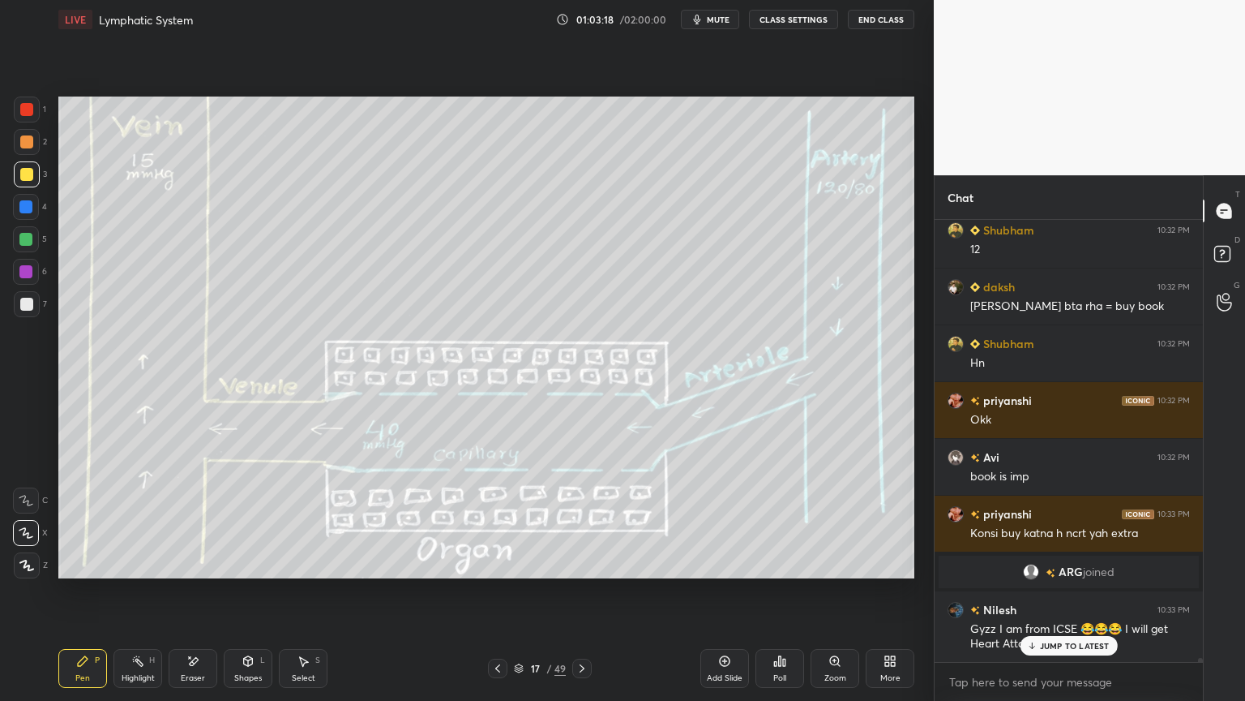
click at [146, 550] on div "Highlight H" at bounding box center [138, 668] width 49 height 39
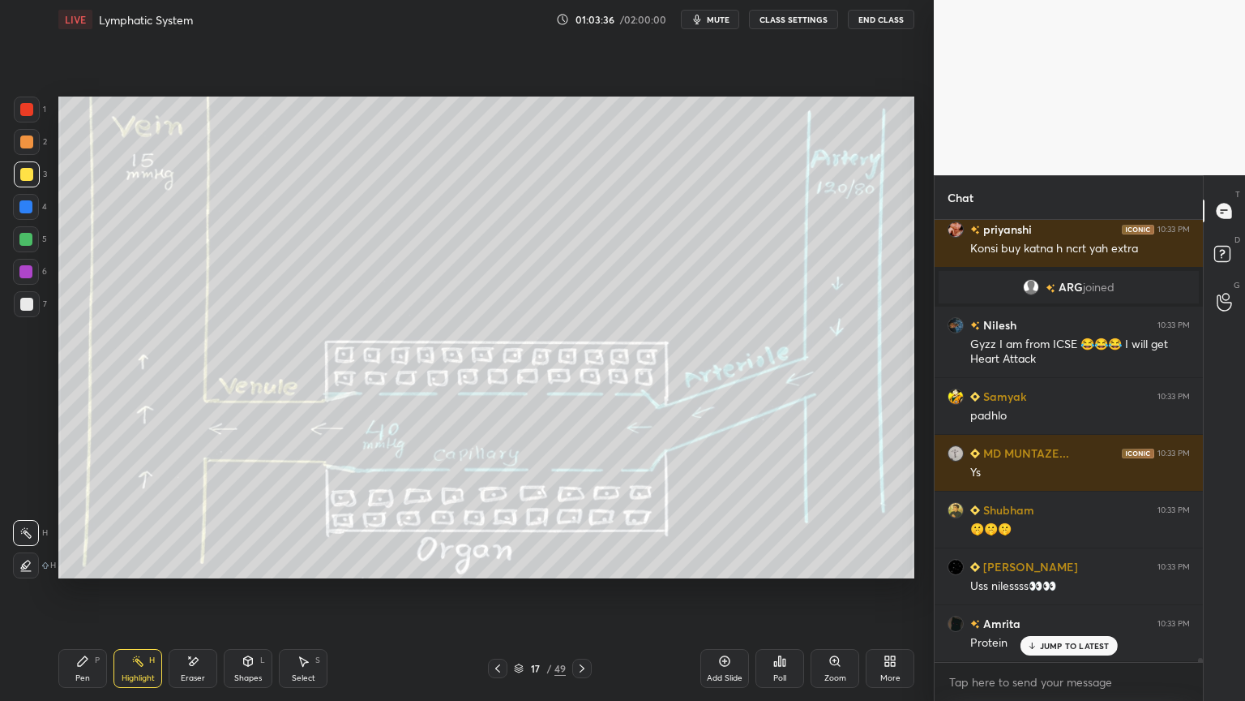
scroll to position [45634, 0]
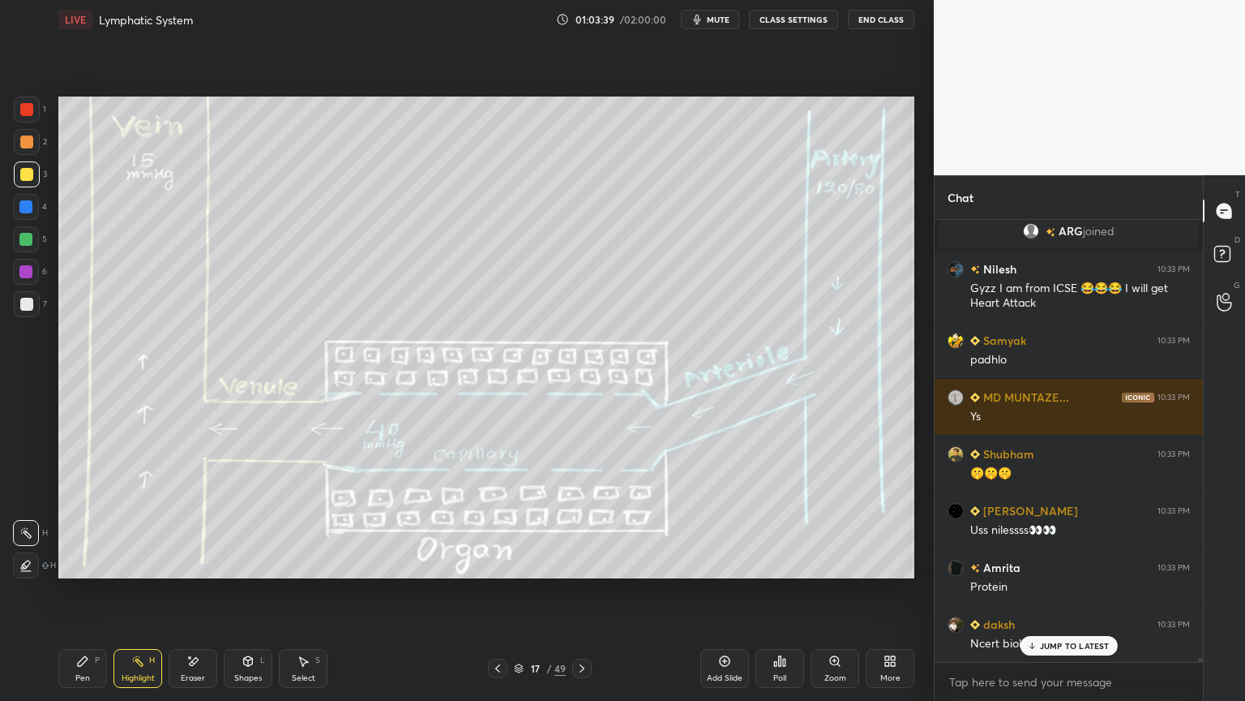
click at [26, 112] on div at bounding box center [26, 109] width 13 height 13
drag, startPoint x: 33, startPoint y: 105, endPoint x: 54, endPoint y: 122, distance: 27.6
click at [33, 110] on div at bounding box center [27, 109] width 26 height 26
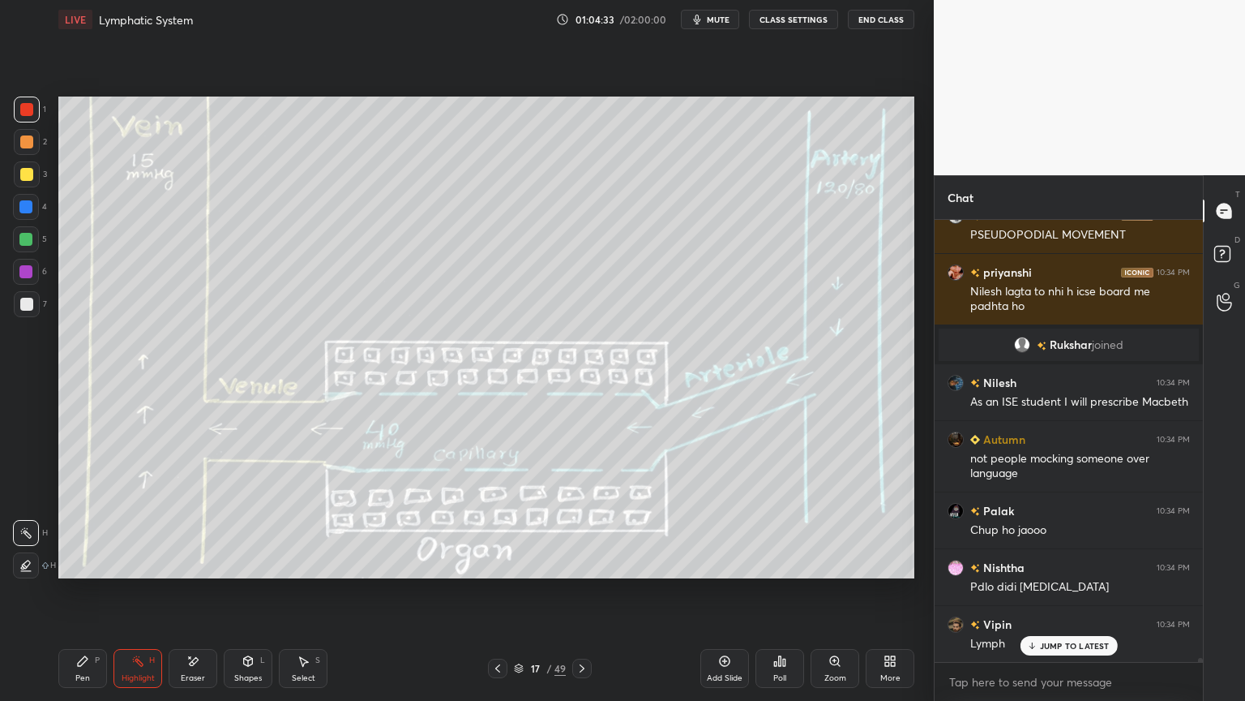
scroll to position [46894, 0]
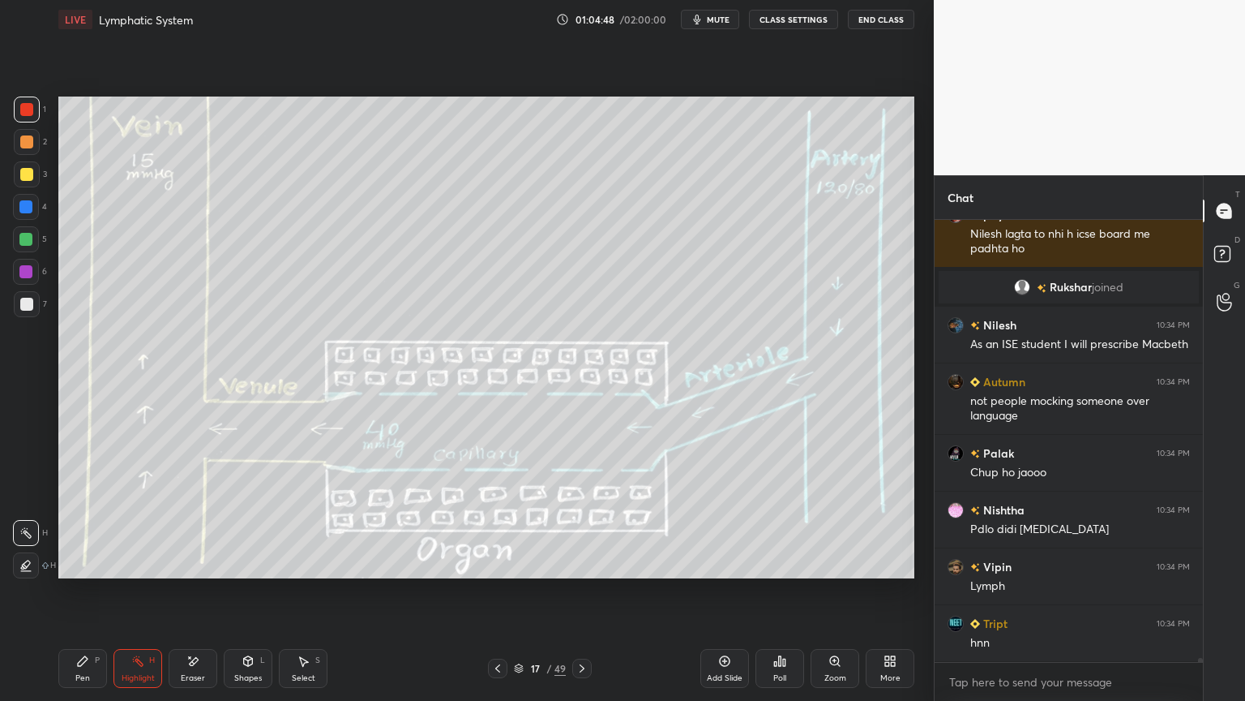
click at [829, 550] on icon at bounding box center [835, 660] width 13 height 13
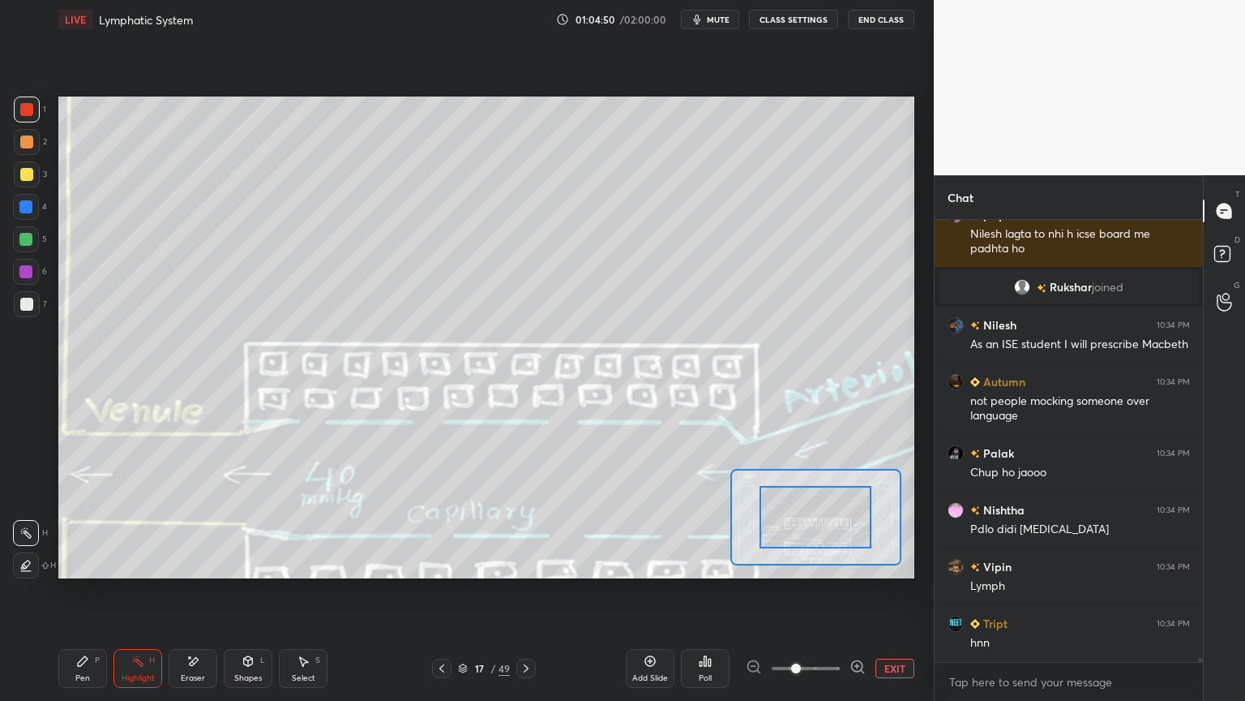
scroll to position [46950, 0]
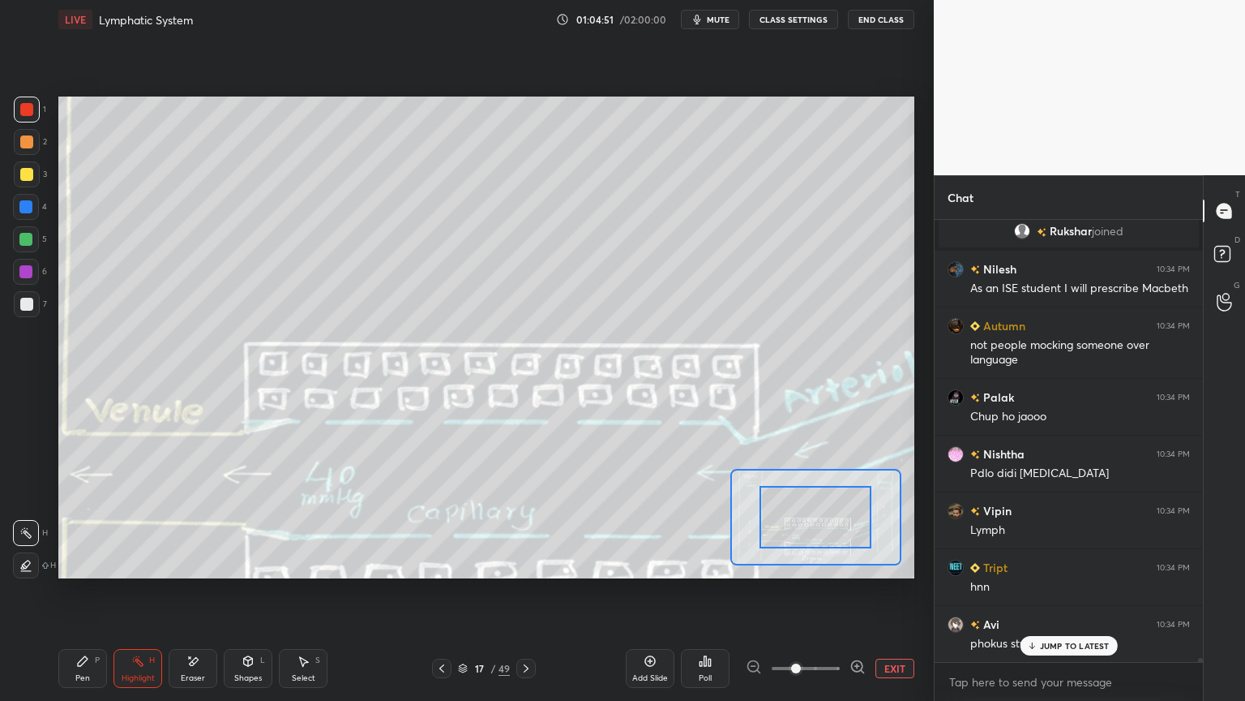
click at [23, 152] on div at bounding box center [27, 142] width 26 height 26
click at [76, 550] on icon at bounding box center [82, 660] width 13 height 13
click at [74, 550] on div "Pen P" at bounding box center [82, 668] width 49 height 39
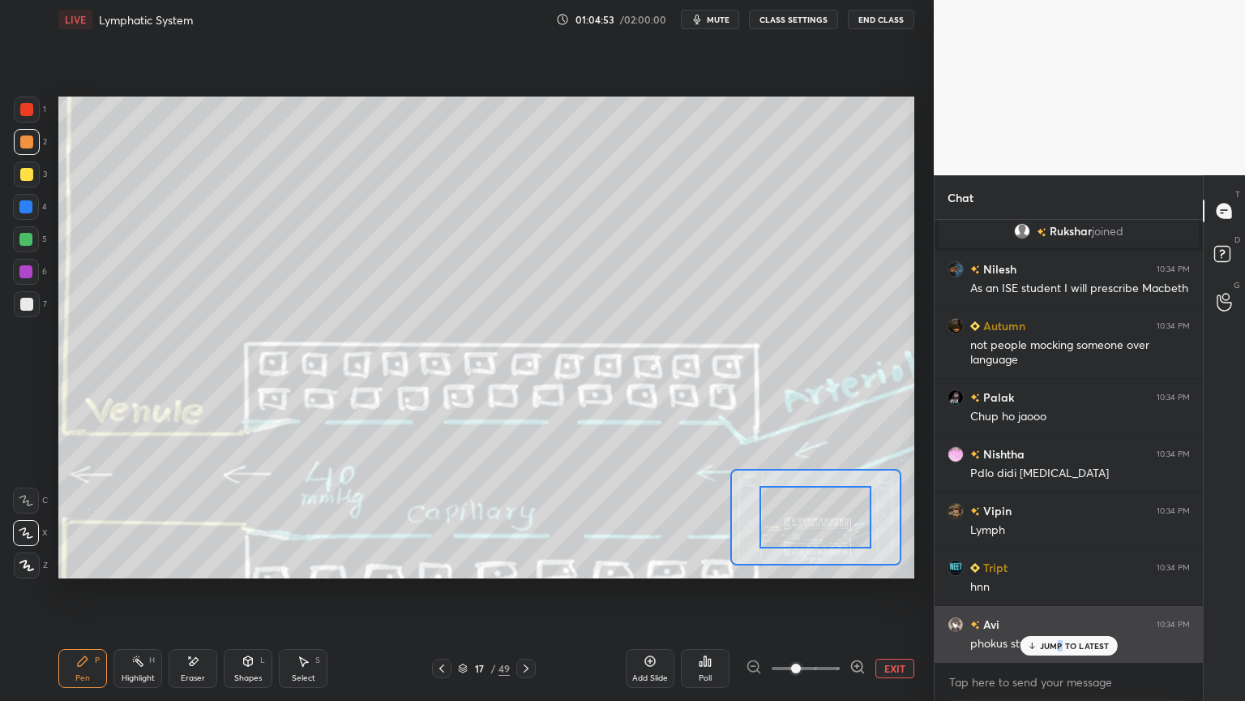
click at [1059, 550] on p "JUMP TO LATEST" at bounding box center [1075, 646] width 70 height 10
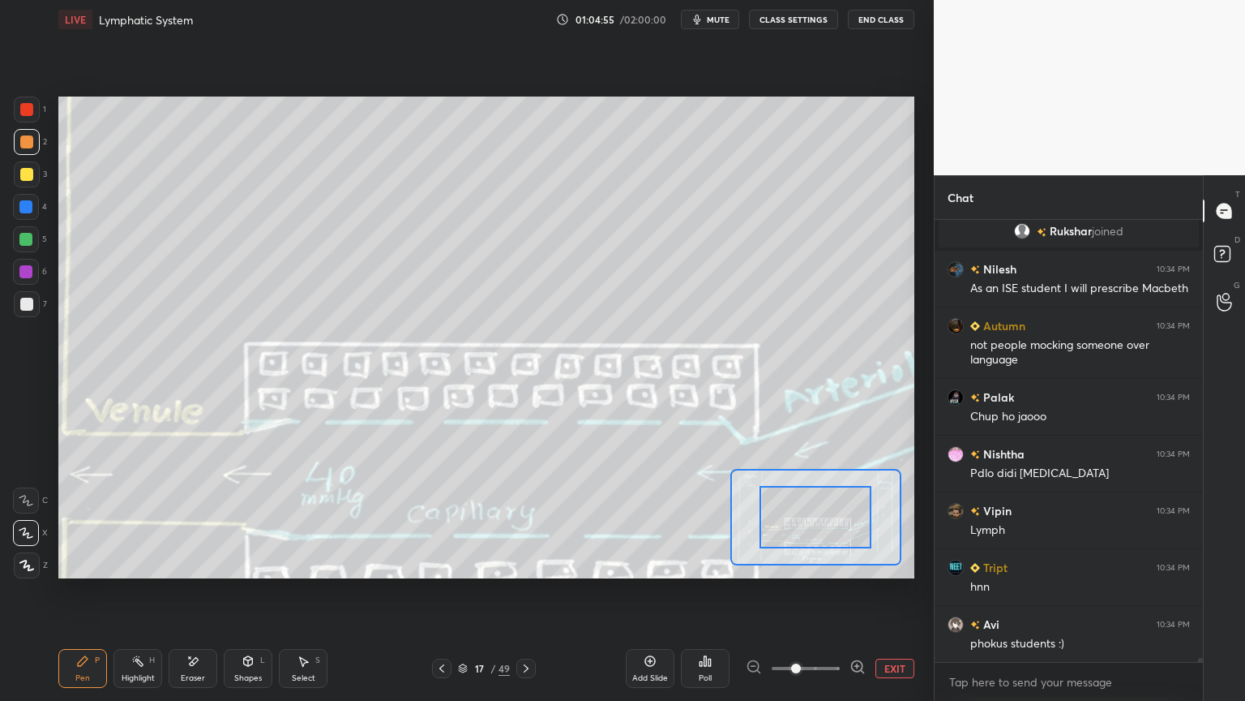
click at [859, 550] on icon at bounding box center [858, 666] width 16 height 16
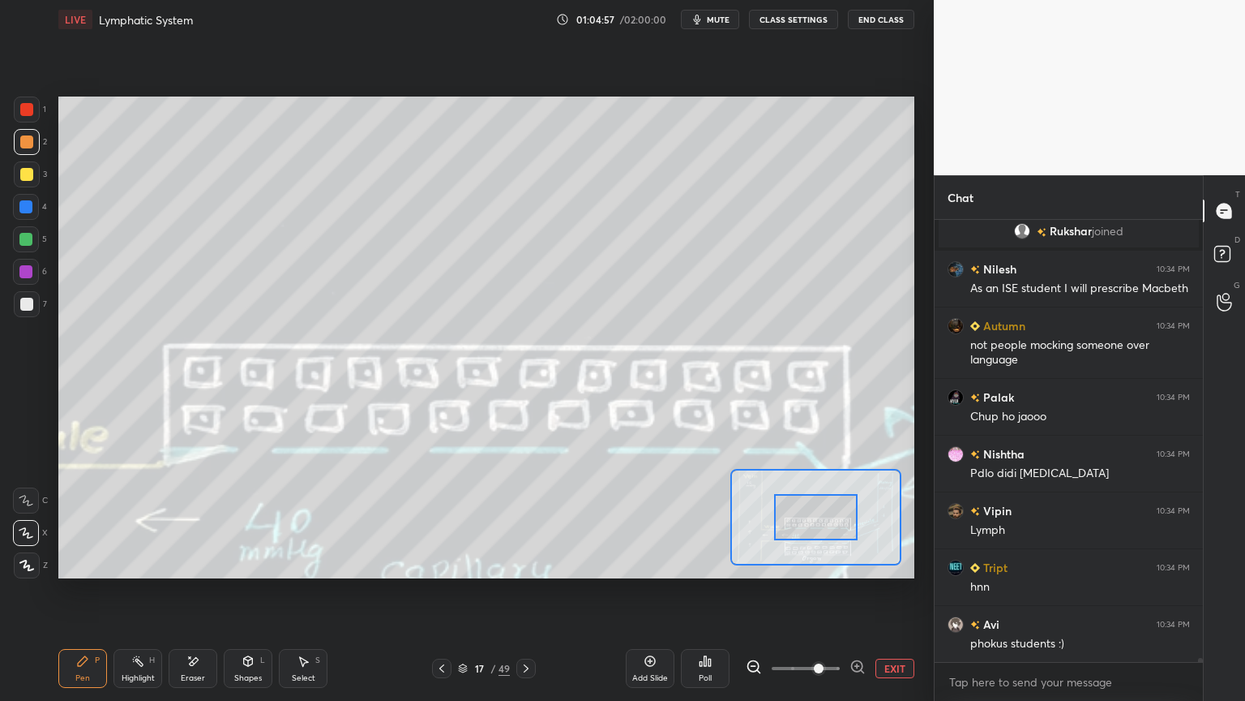
scroll to position [47008, 0]
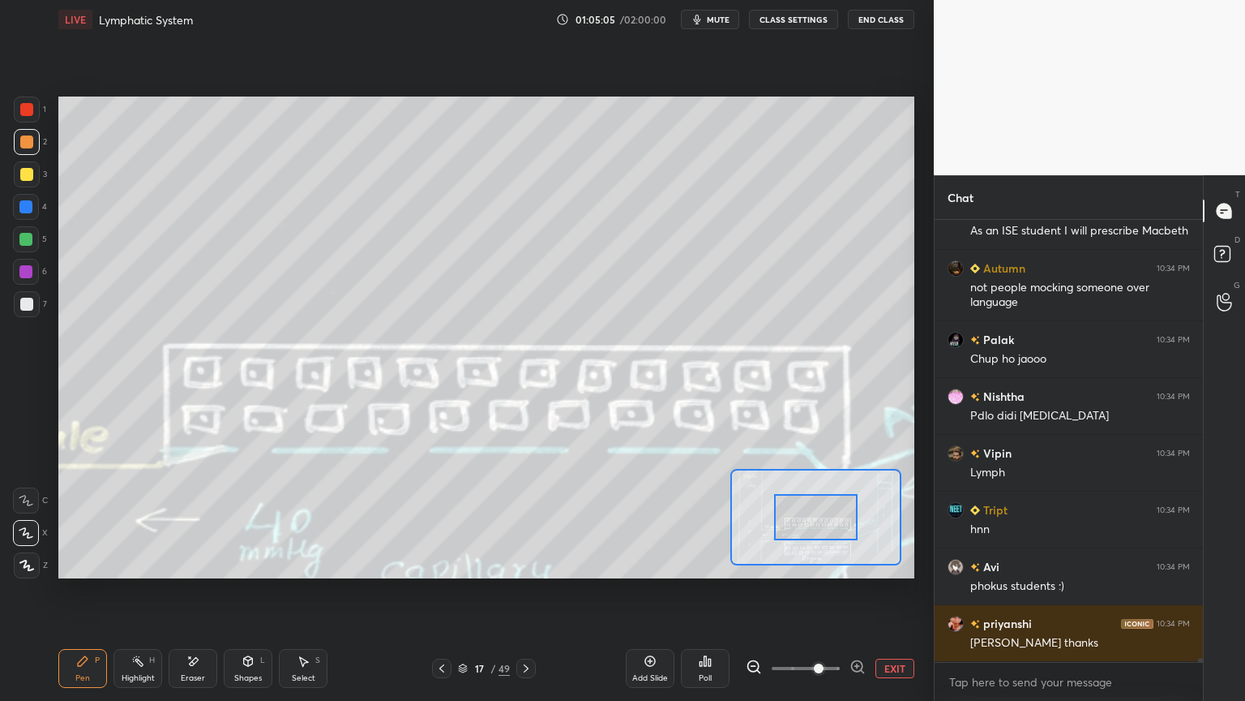
click at [893, 550] on button "EXIT" at bounding box center [895, 667] width 39 height 19
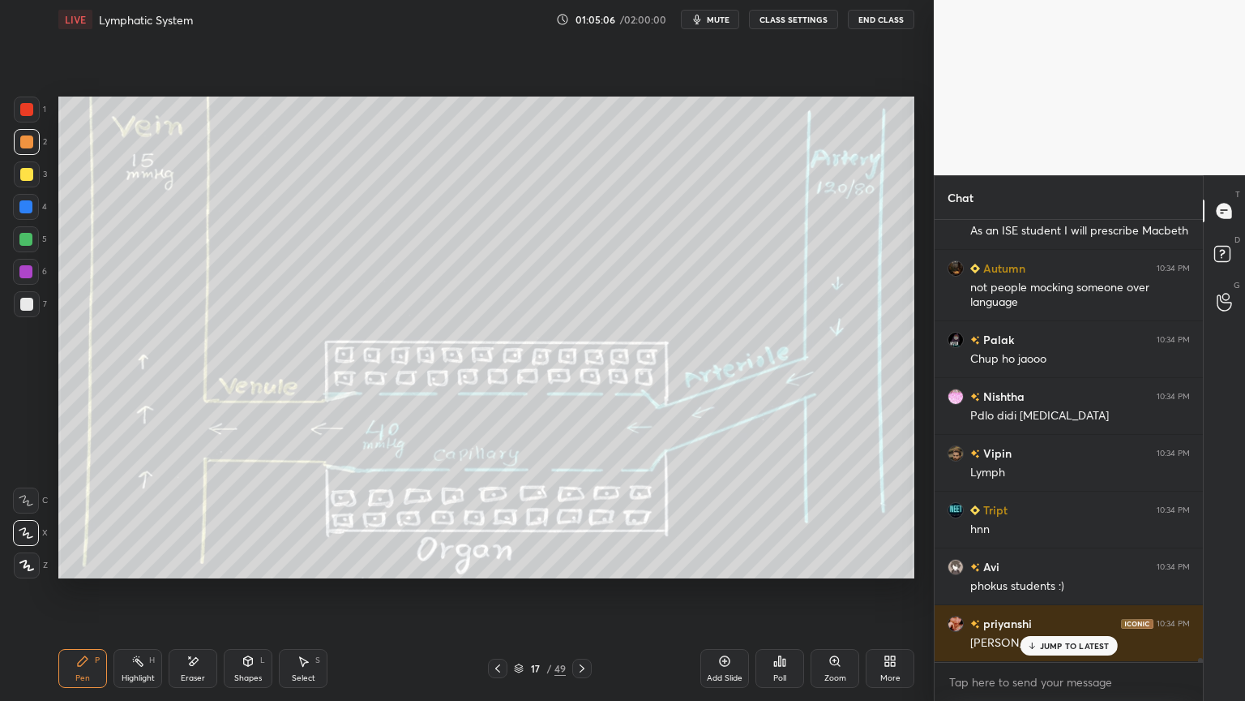
scroll to position [47064, 0]
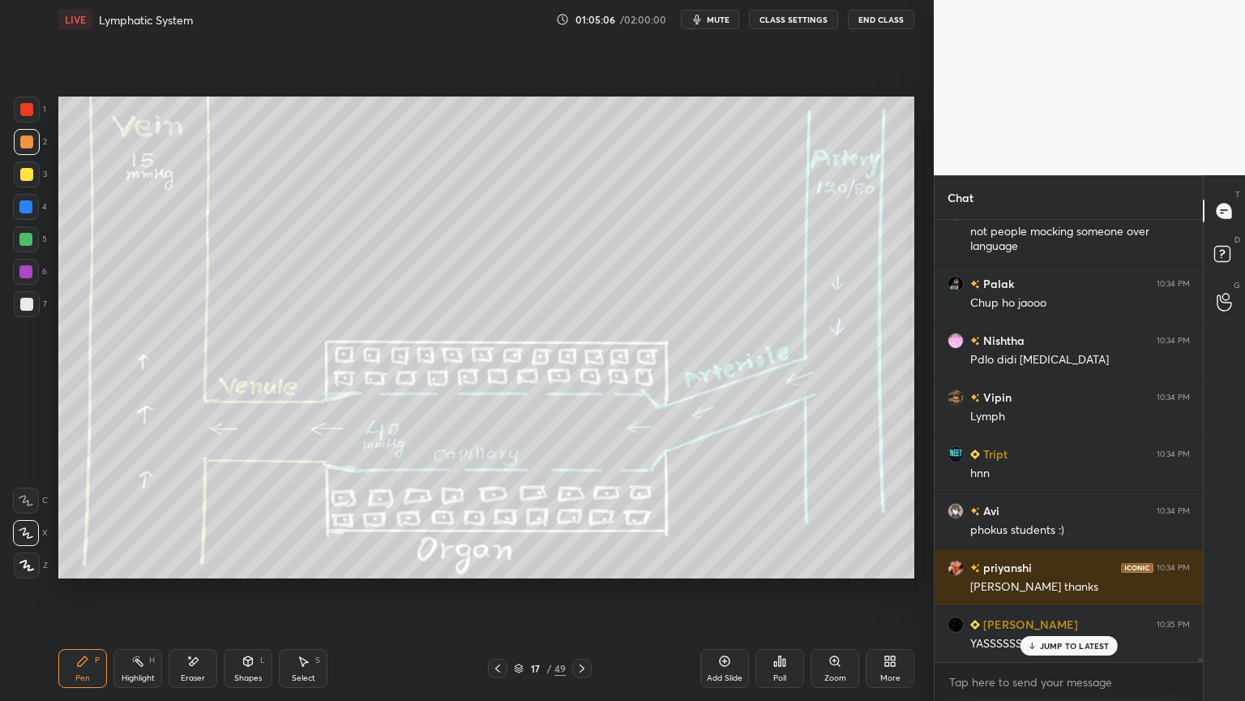
drag, startPoint x: 143, startPoint y: 659, endPoint x: 142, endPoint y: 651, distance: 8.1
click at [140, 550] on icon at bounding box center [137, 660] width 13 height 13
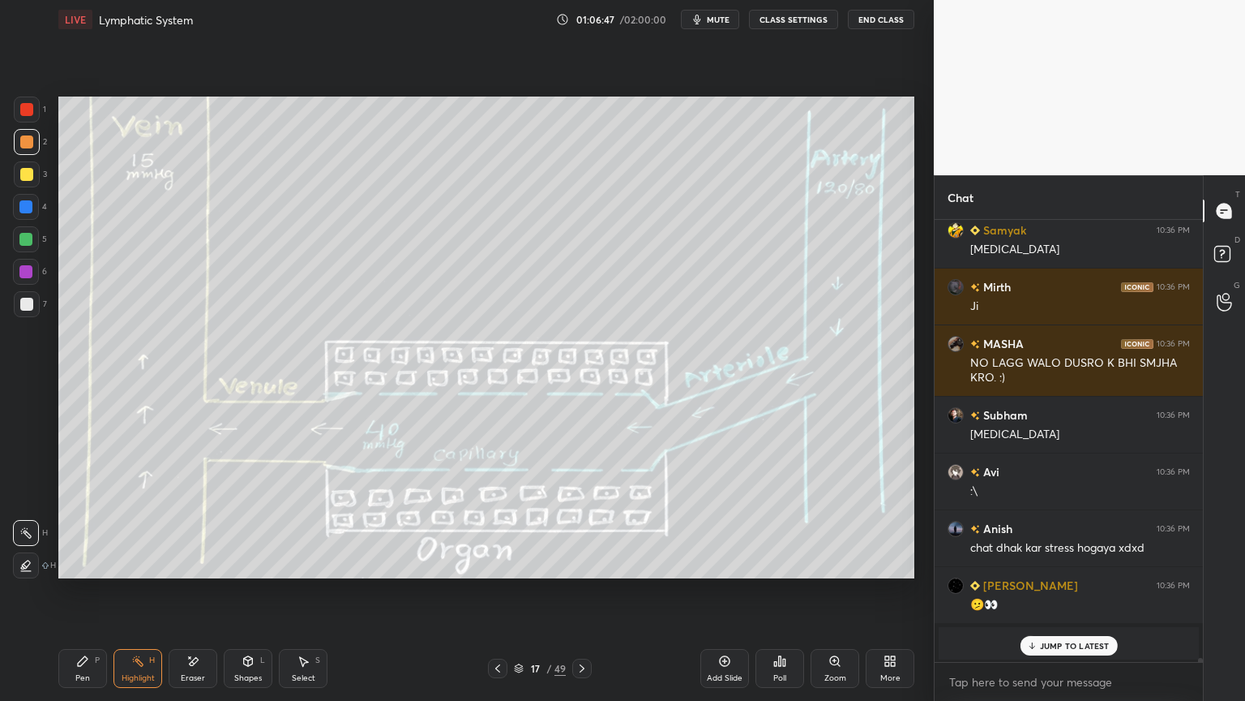
scroll to position [47660, 0]
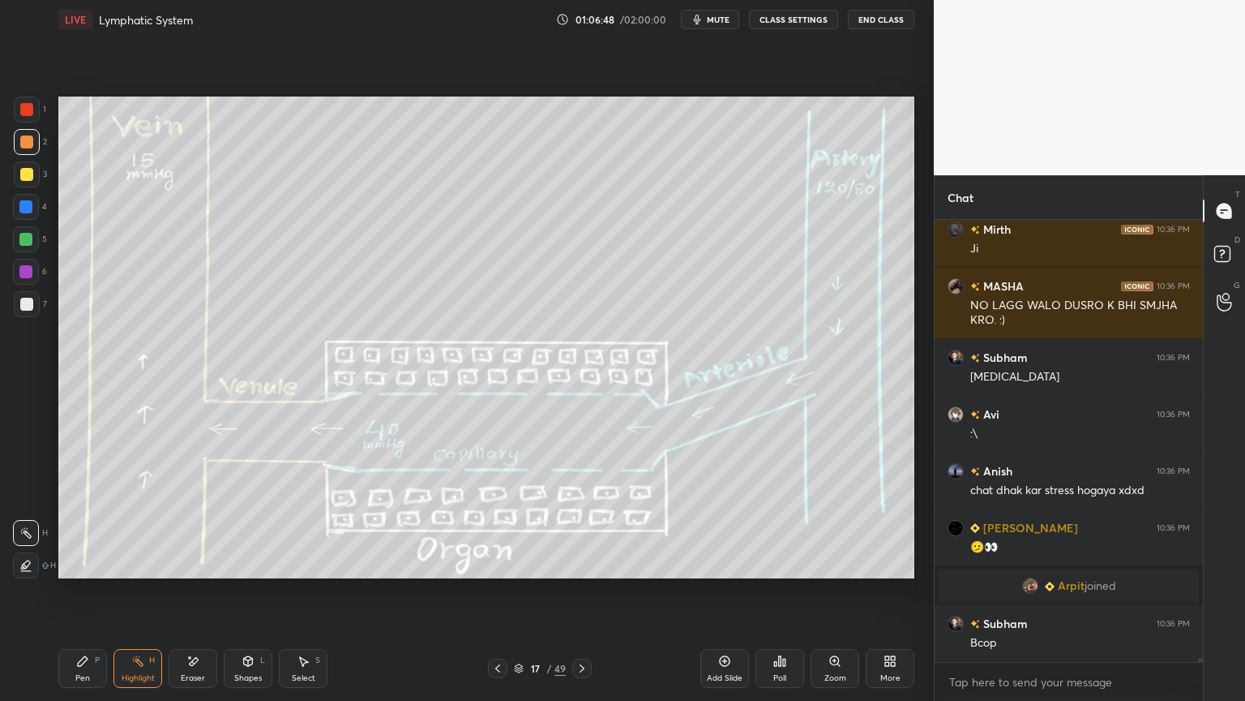
click at [31, 298] on div at bounding box center [27, 304] width 26 height 26
click at [34, 299] on div at bounding box center [27, 304] width 26 height 26
click at [33, 305] on div at bounding box center [27, 304] width 26 height 26
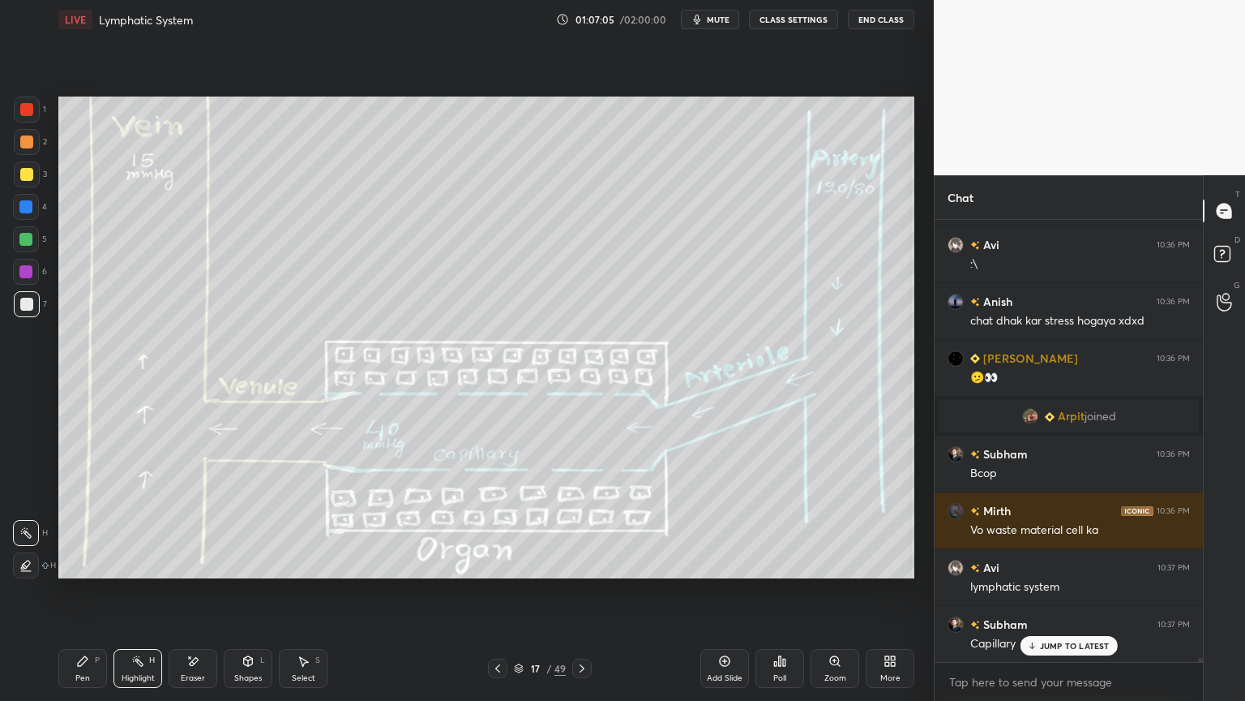
scroll to position [47887, 0]
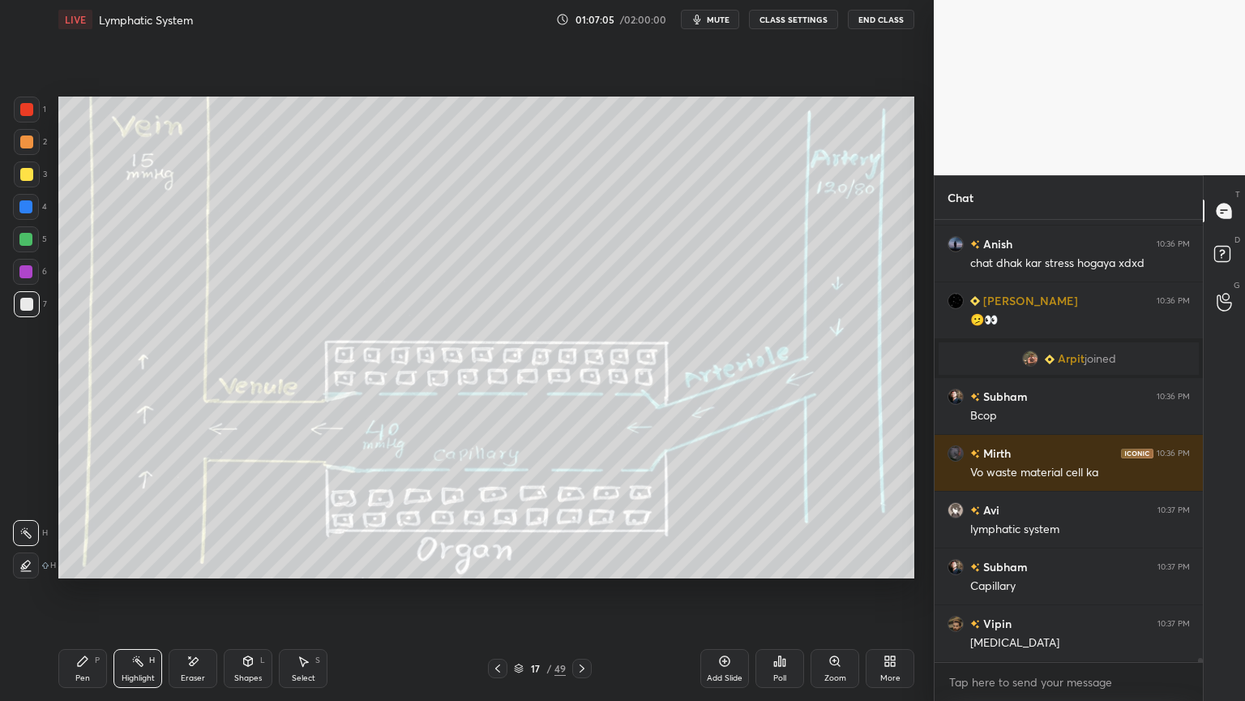
drag, startPoint x: 82, startPoint y: 663, endPoint x: 82, endPoint y: 637, distance: 25.9
click at [83, 550] on icon at bounding box center [82, 660] width 13 height 13
drag, startPoint x: 29, startPoint y: 306, endPoint x: 38, endPoint y: 306, distance: 9.0
click at [32, 308] on div at bounding box center [27, 304] width 26 height 26
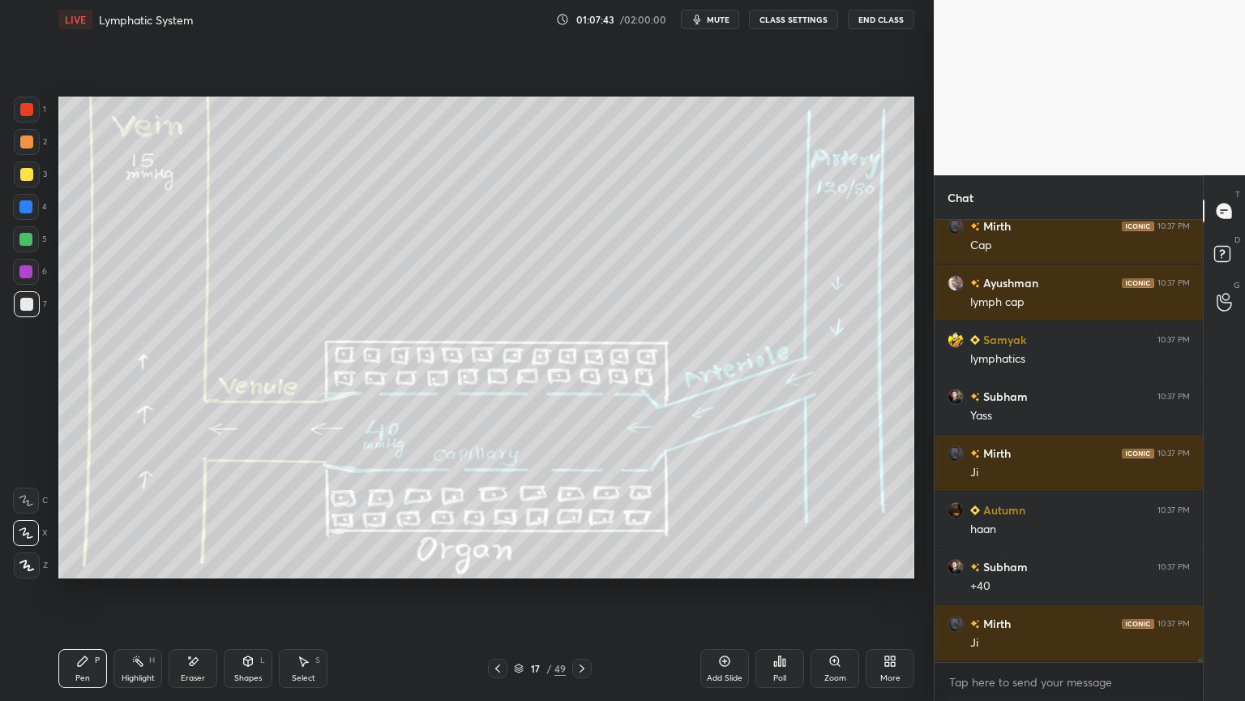
scroll to position [48549, 0]
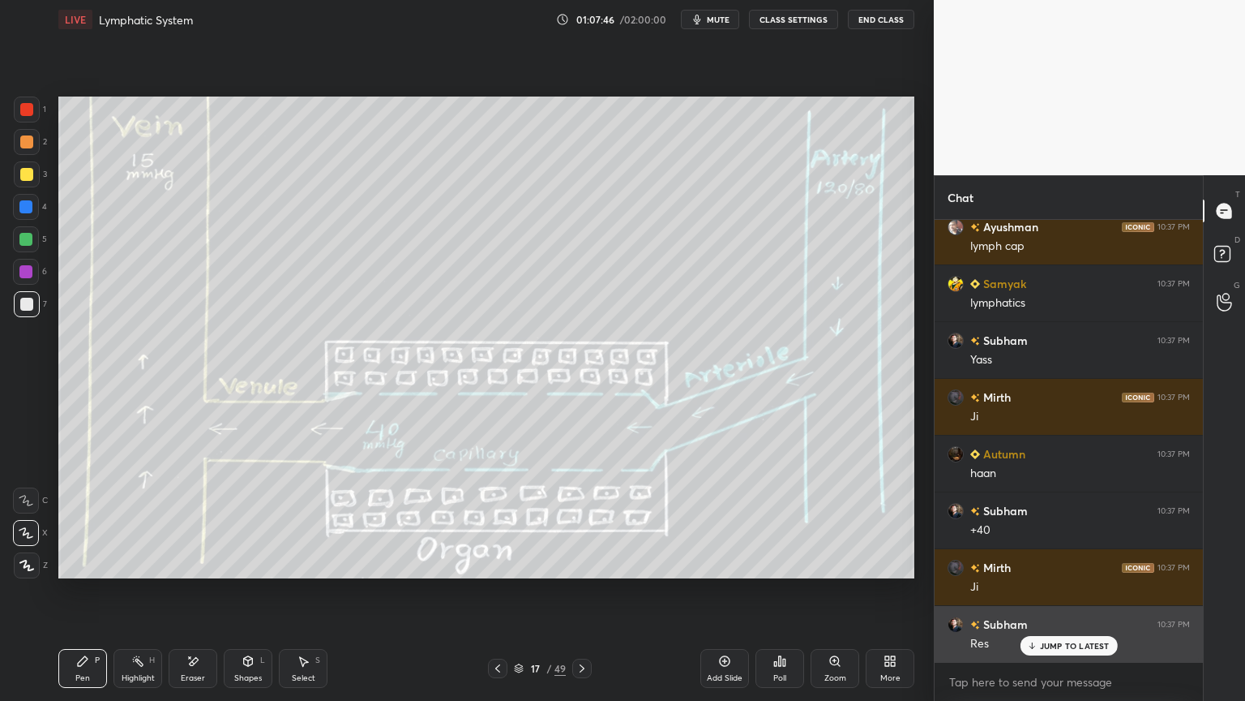
click at [1048, 550] on p "JUMP TO LATEST" at bounding box center [1075, 646] width 70 height 10
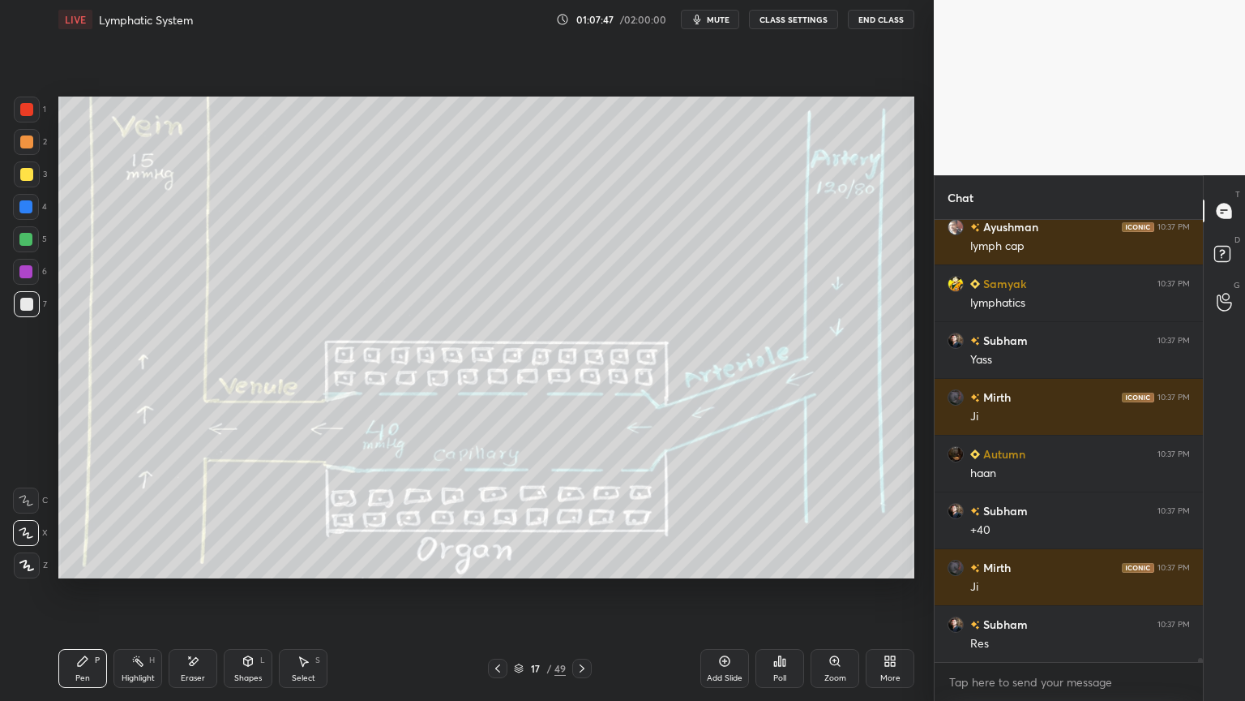
click at [725, 550] on icon at bounding box center [724, 660] width 13 height 13
click at [17, 237] on div at bounding box center [26, 239] width 26 height 26
drag, startPoint x: 28, startPoint y: 237, endPoint x: 49, endPoint y: 230, distance: 22.8
click at [33, 239] on div at bounding box center [26, 239] width 26 height 26
click at [23, 298] on div at bounding box center [27, 304] width 26 height 26
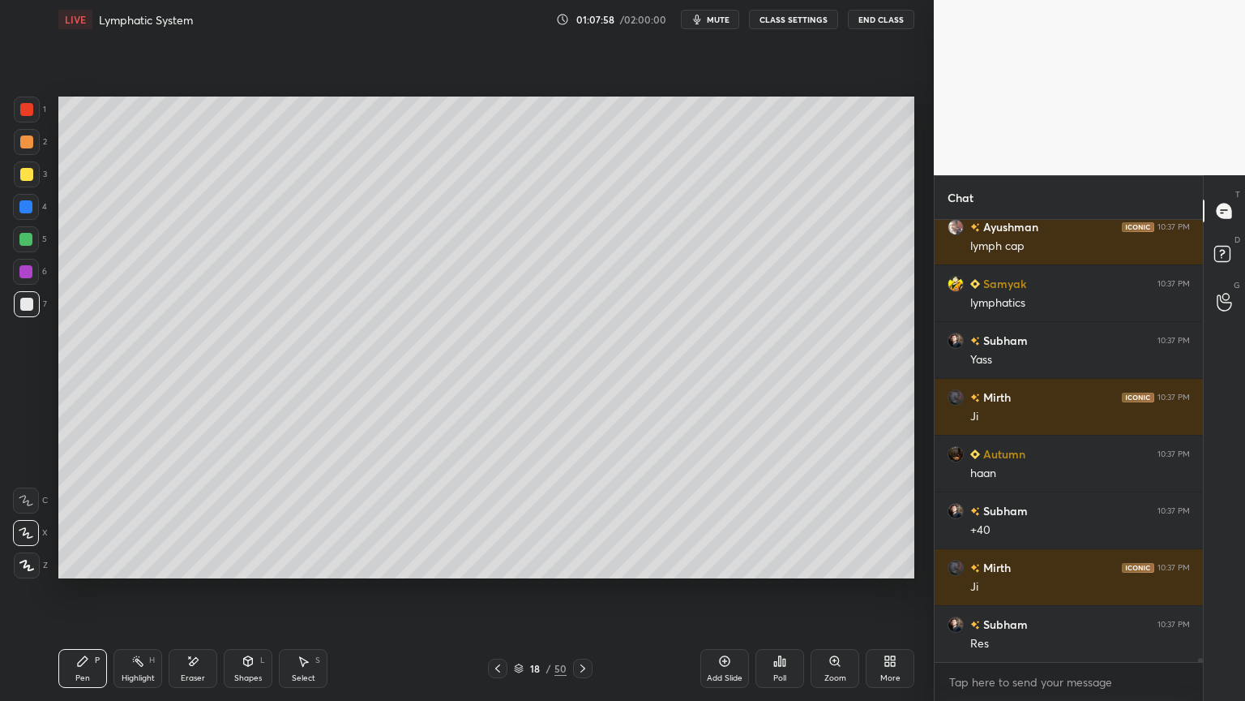
drag, startPoint x: 204, startPoint y: 669, endPoint x: 295, endPoint y: 581, distance: 126.7
click at [208, 550] on div "Eraser" at bounding box center [193, 668] width 49 height 39
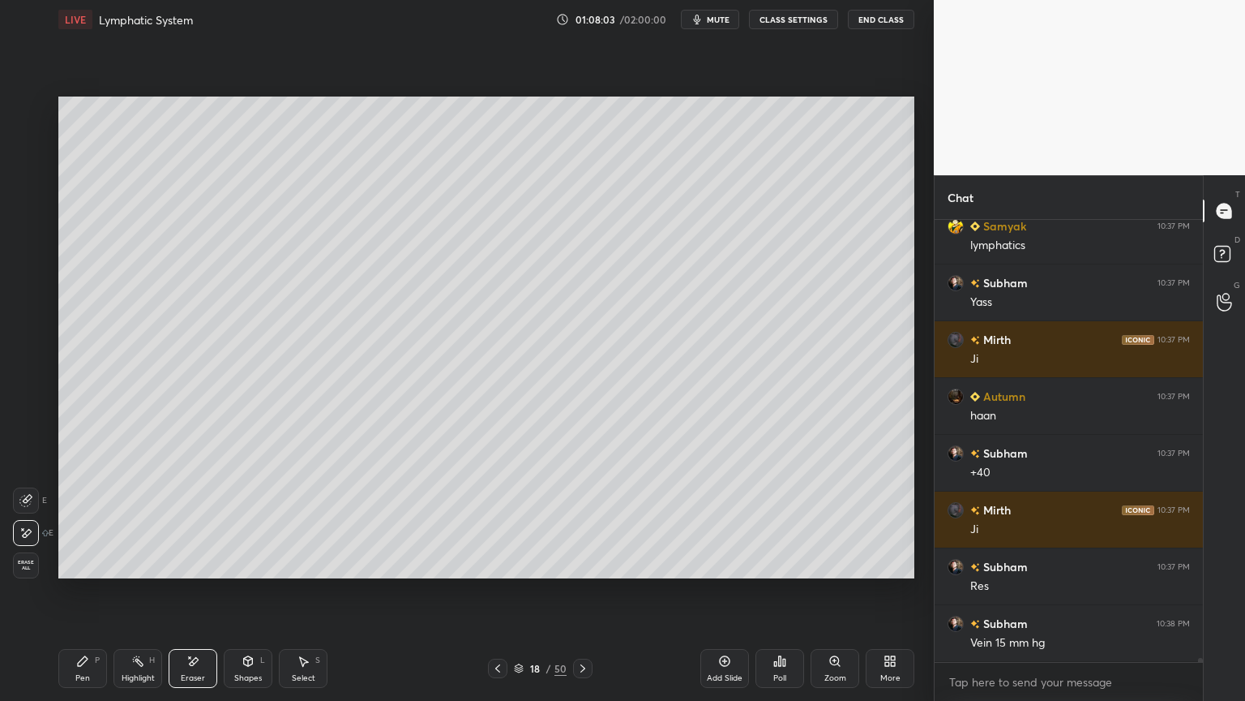
click at [31, 503] on div at bounding box center [26, 500] width 26 height 26
click at [36, 503] on div at bounding box center [26, 500] width 26 height 26
drag, startPoint x: 84, startPoint y: 671, endPoint x: 102, endPoint y: 650, distance: 27.6
click at [84, 550] on div "Pen P" at bounding box center [82, 668] width 49 height 39
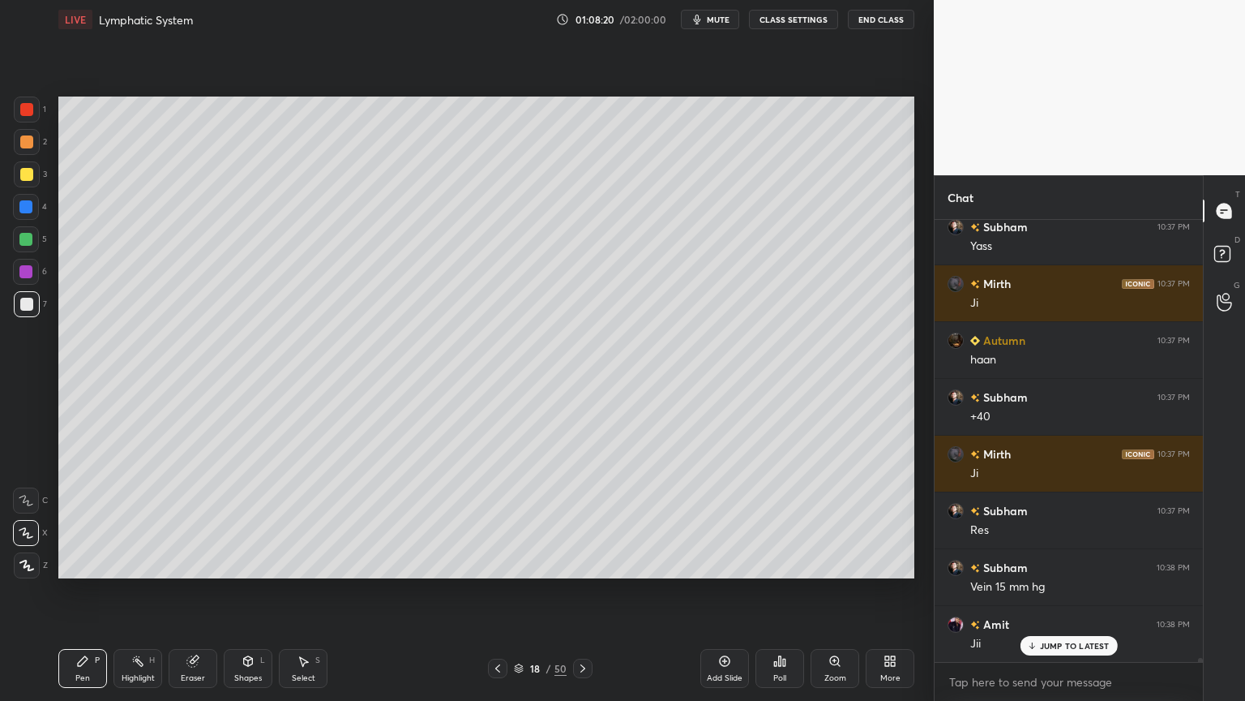
click at [198, 550] on icon at bounding box center [192, 660] width 13 height 13
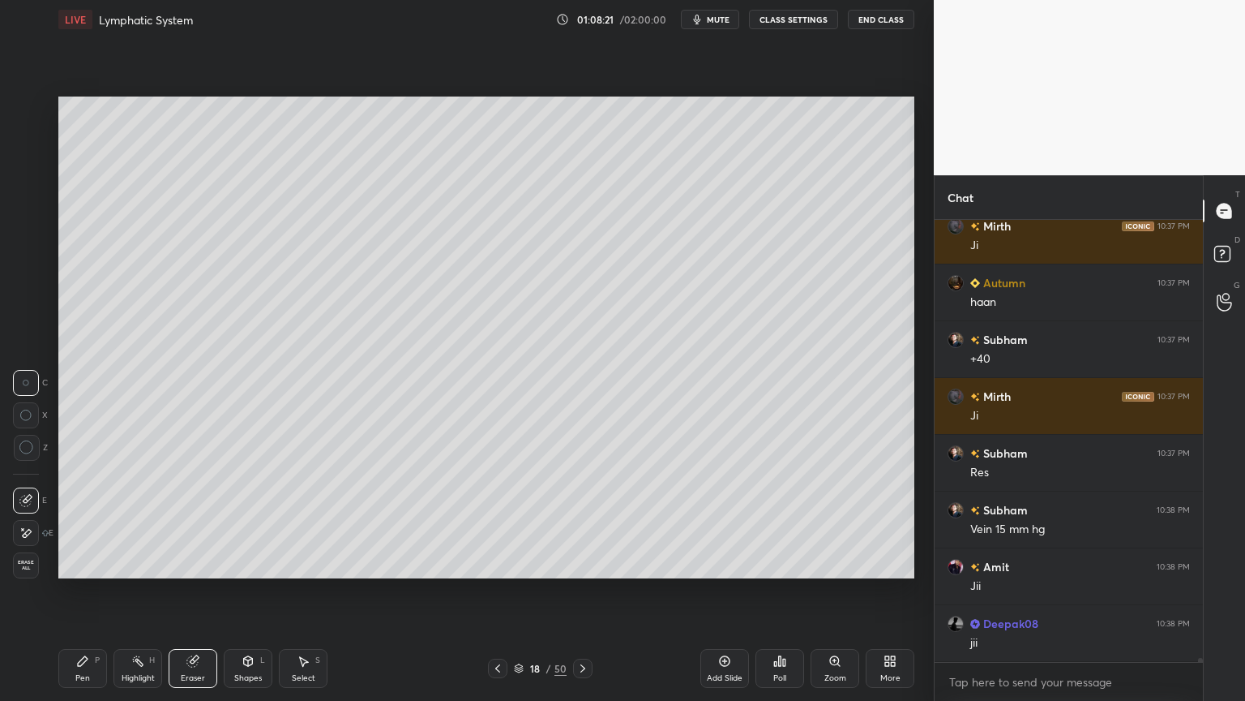
drag, startPoint x: 29, startPoint y: 388, endPoint x: 58, endPoint y: 396, distance: 29.7
click at [29, 386] on div at bounding box center [26, 383] width 26 height 26
drag, startPoint x: 142, startPoint y: 673, endPoint x: 132, endPoint y: 632, distance: 41.7
click at [142, 550] on div "Highlight H" at bounding box center [138, 668] width 49 height 39
drag, startPoint x: 36, startPoint y: 243, endPoint x: 28, endPoint y: 236, distance: 10.3
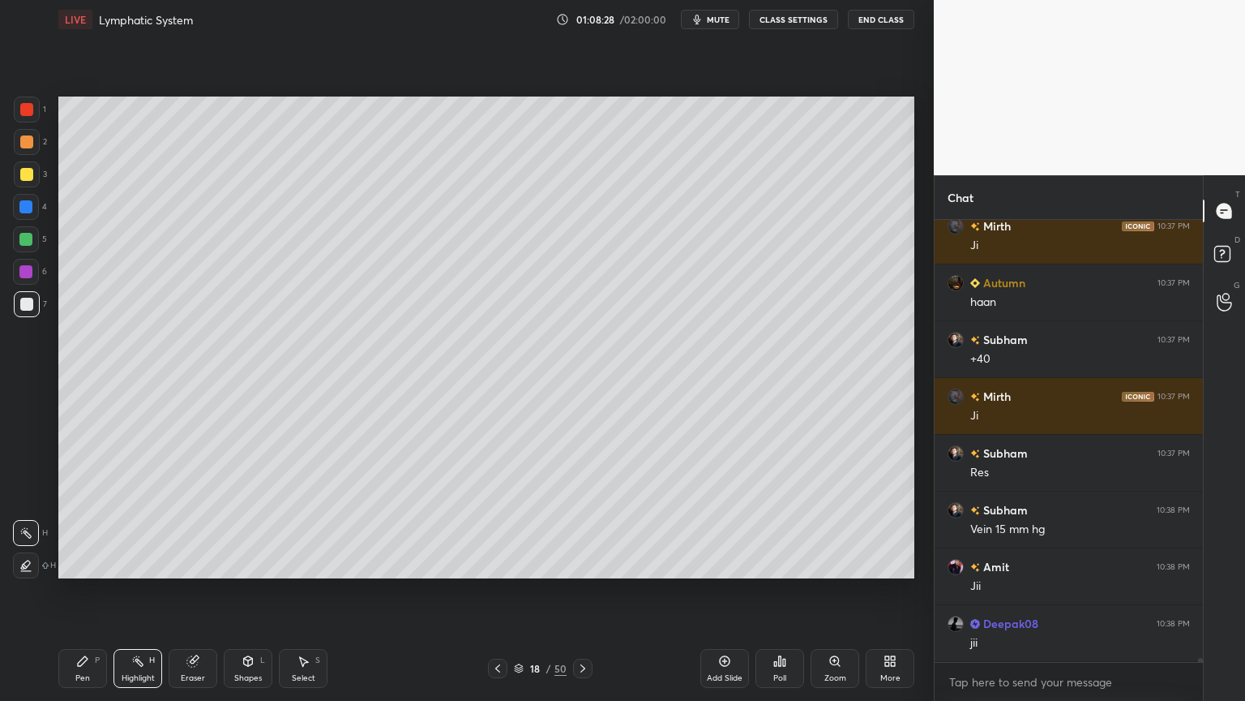
click at [33, 241] on div at bounding box center [26, 239] width 26 height 26
click at [26, 238] on div at bounding box center [26, 239] width 26 height 26
click at [32, 550] on div at bounding box center [26, 565] width 26 height 26
click at [36, 526] on div at bounding box center [26, 533] width 26 height 26
click at [31, 534] on icon at bounding box center [25, 532] width 13 height 13
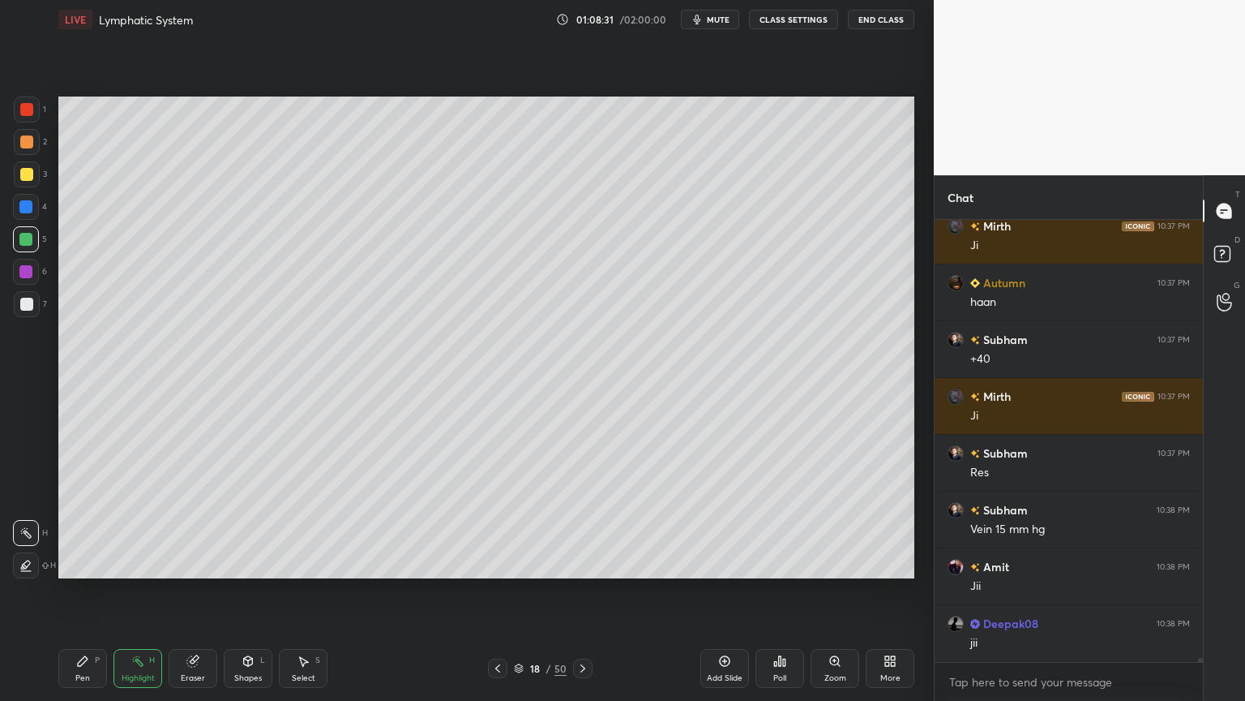
click at [93, 550] on div "Pen P" at bounding box center [82, 668] width 49 height 39
drag, startPoint x: 20, startPoint y: 167, endPoint x: 32, endPoint y: 158, distance: 15.1
click at [19, 165] on div at bounding box center [27, 174] width 26 height 26
click at [28, 162] on div at bounding box center [27, 174] width 26 height 26
click at [29, 152] on div "2" at bounding box center [30, 145] width 33 height 32
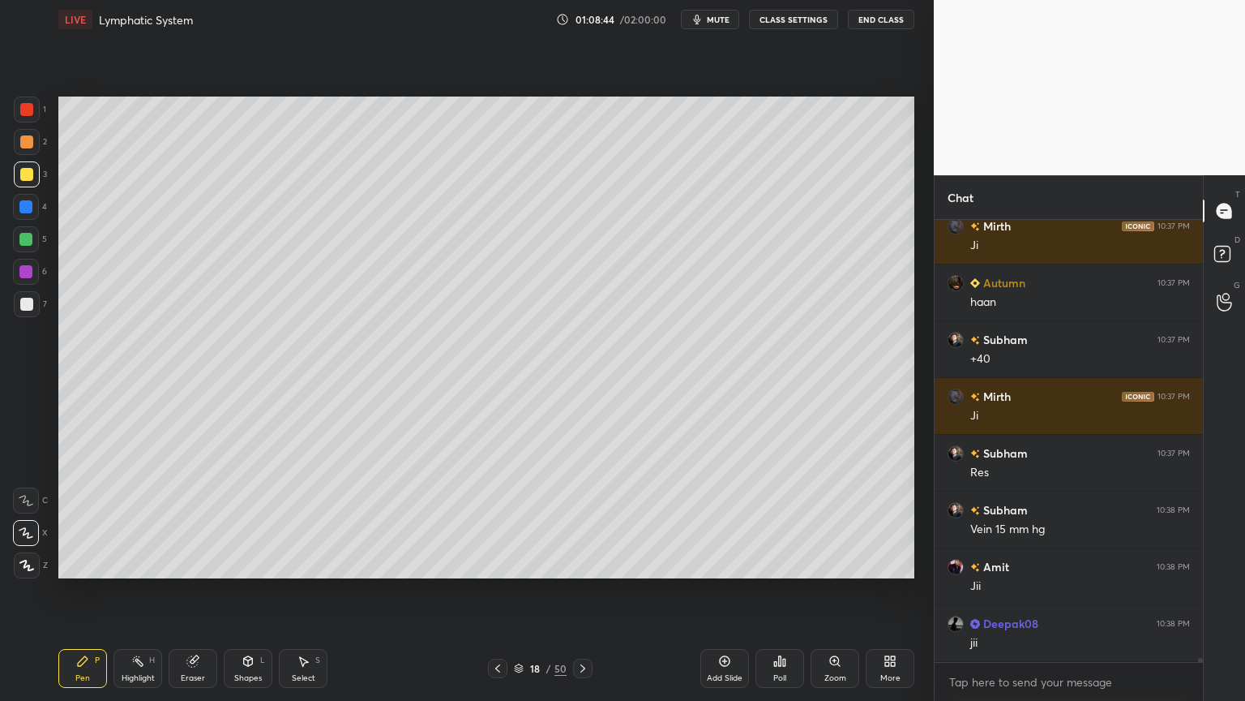
click at [28, 146] on div at bounding box center [26, 141] width 13 height 13
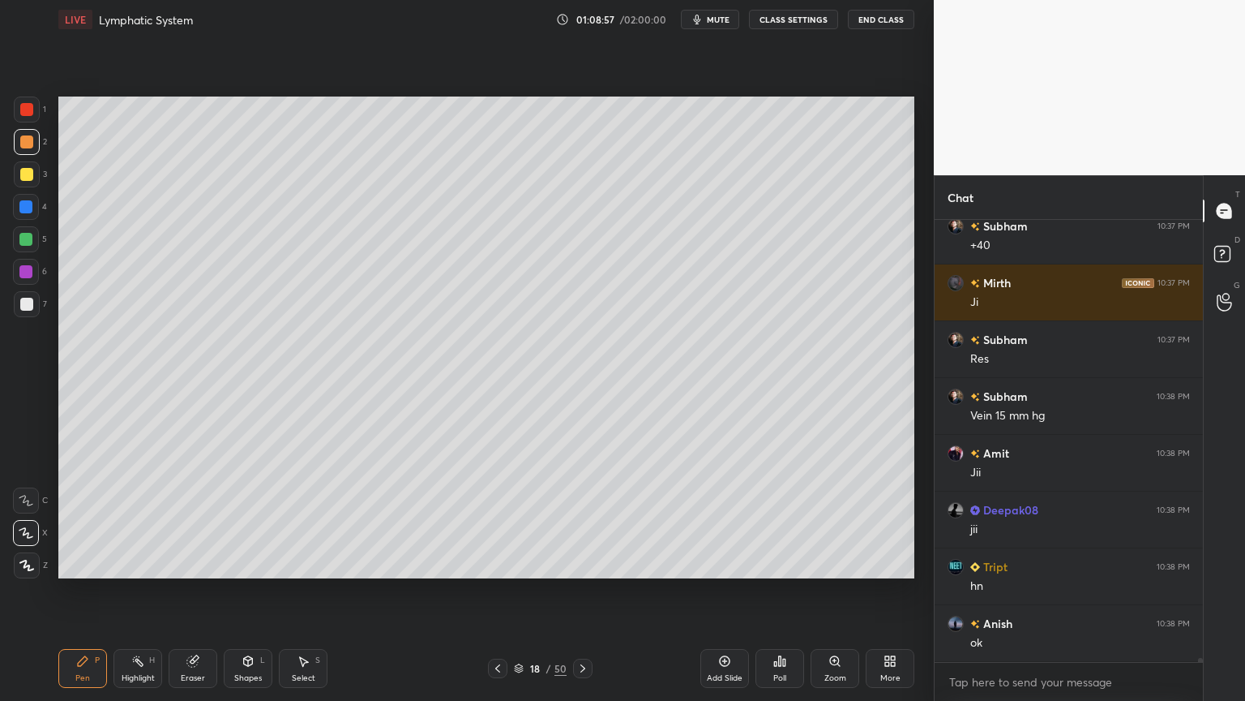
scroll to position [48890, 0]
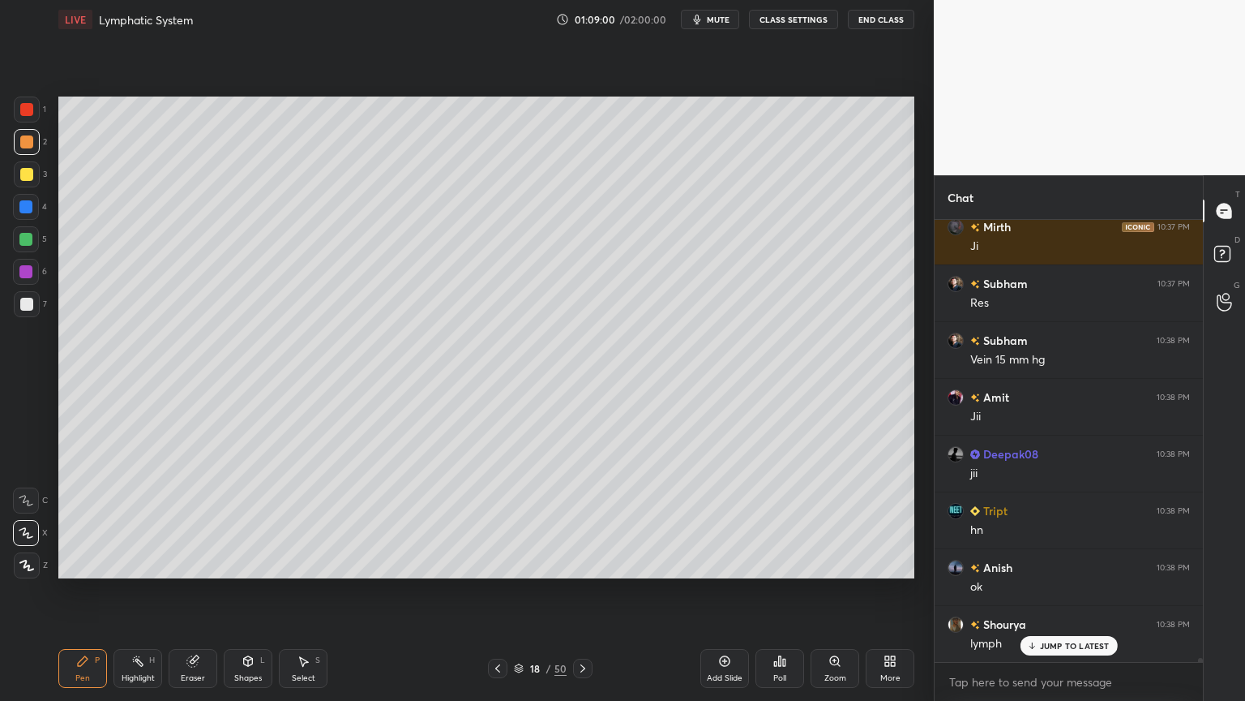
click at [496, 550] on div at bounding box center [497, 667] width 19 height 19
click at [142, 550] on div "Highlight H" at bounding box center [138, 668] width 49 height 39
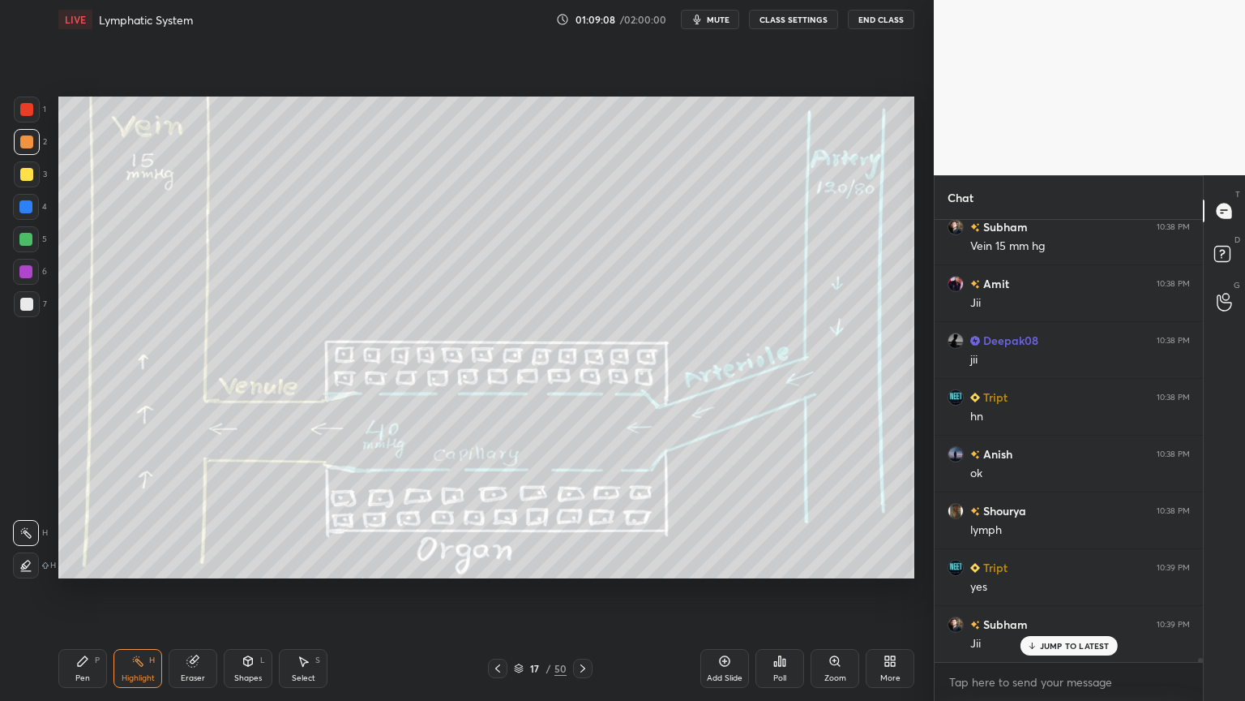
scroll to position [49061, 0]
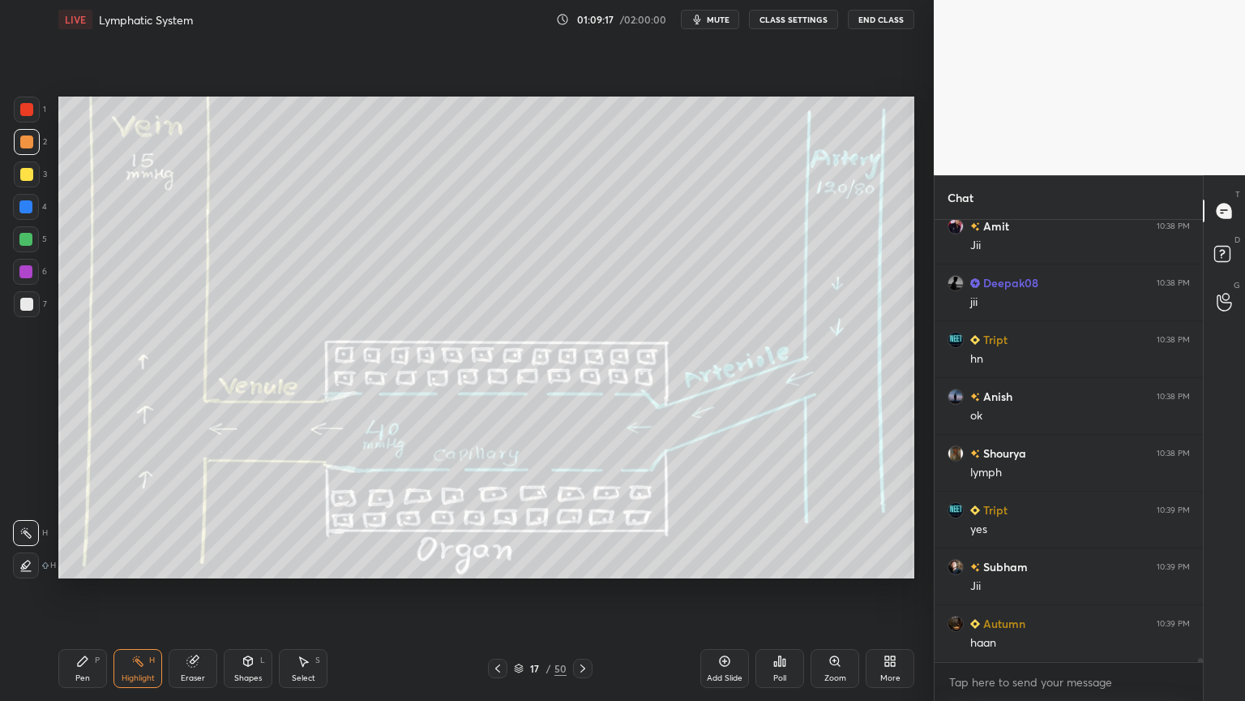
click at [582, 550] on icon at bounding box center [582, 668] width 13 height 13
click at [499, 550] on icon at bounding box center [497, 668] width 13 height 13
click at [80, 550] on icon at bounding box center [82, 660] width 13 height 13
click at [29, 550] on icon at bounding box center [26, 564] width 15 height 11
drag, startPoint x: 23, startPoint y: 306, endPoint x: 51, endPoint y: 305, distance: 28.4
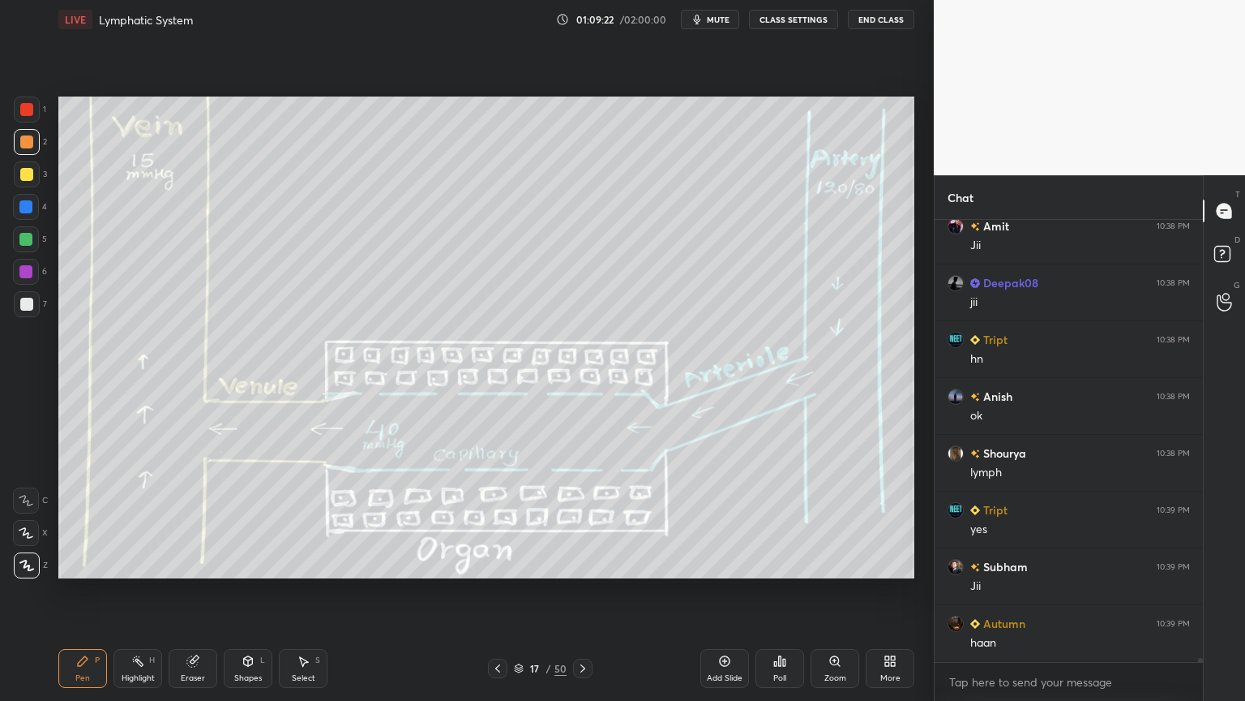
click at [22, 306] on div at bounding box center [26, 304] width 13 height 13
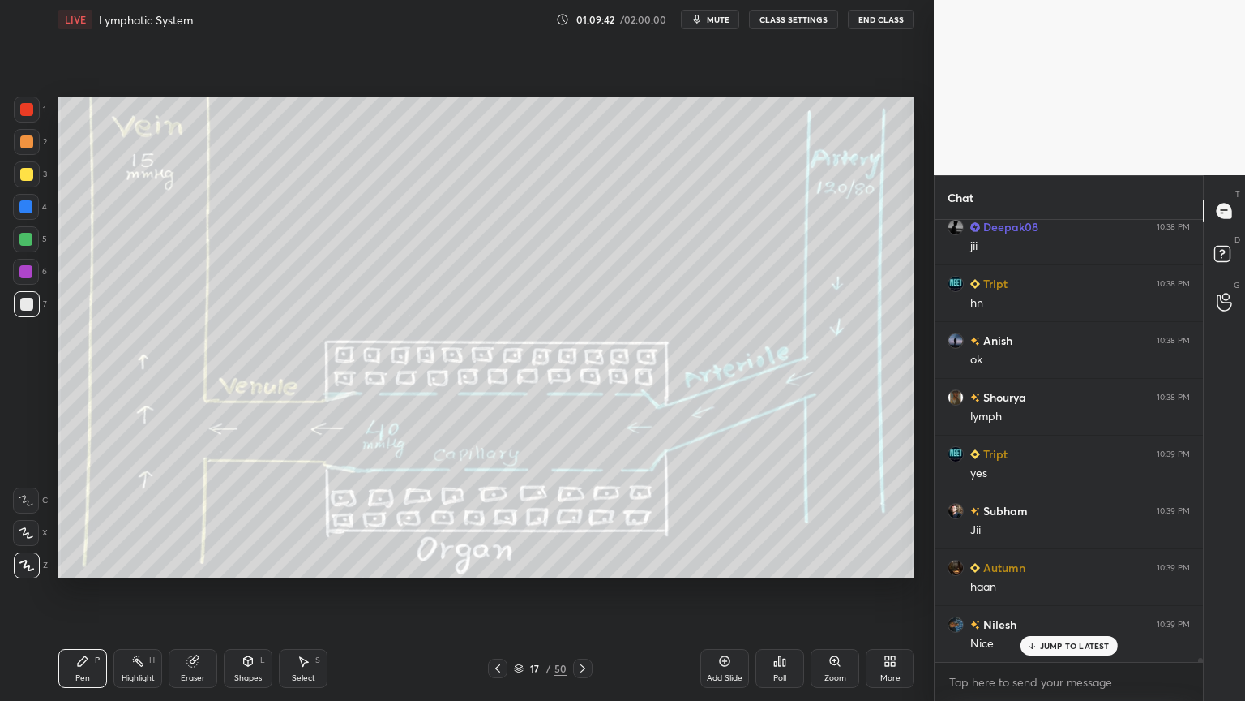
scroll to position [49156, 0]
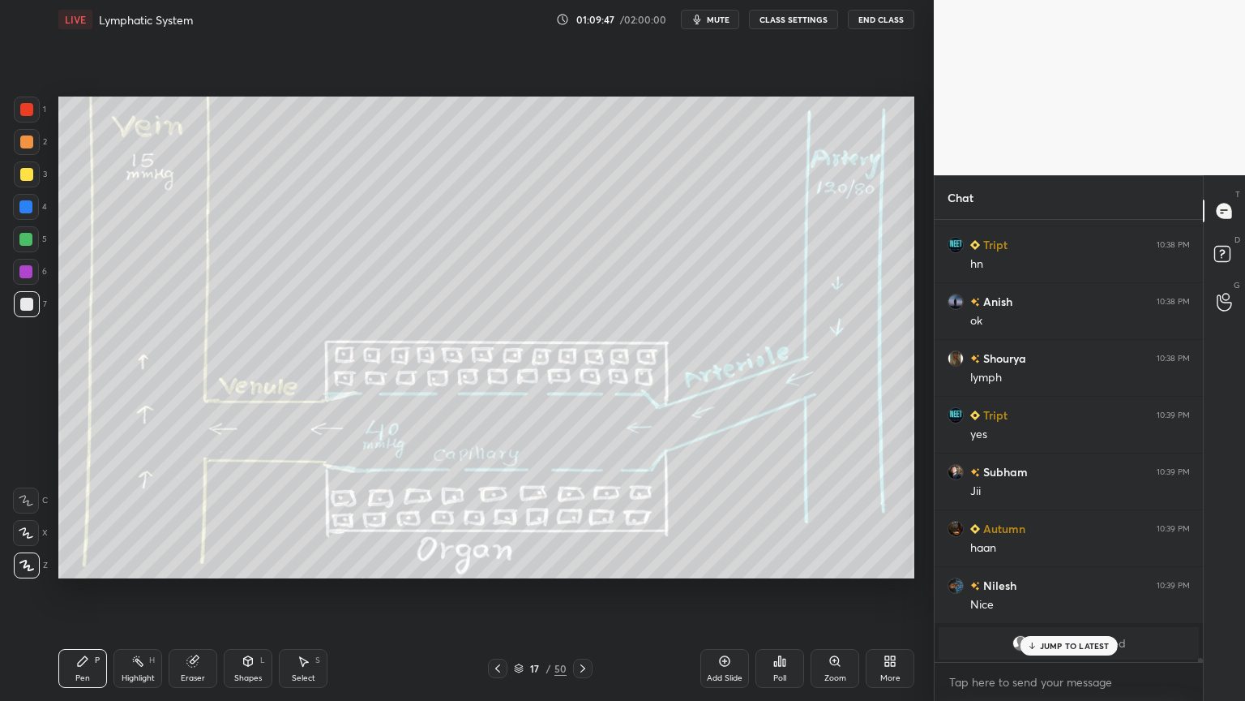
click at [85, 550] on div "Pen P" at bounding box center [82, 668] width 49 height 39
click at [94, 550] on div "Pen P" at bounding box center [82, 668] width 49 height 39
drag, startPoint x: 191, startPoint y: 657, endPoint x: 200, endPoint y: 622, distance: 36.0
click at [199, 550] on div "Eraser" at bounding box center [193, 668] width 49 height 39
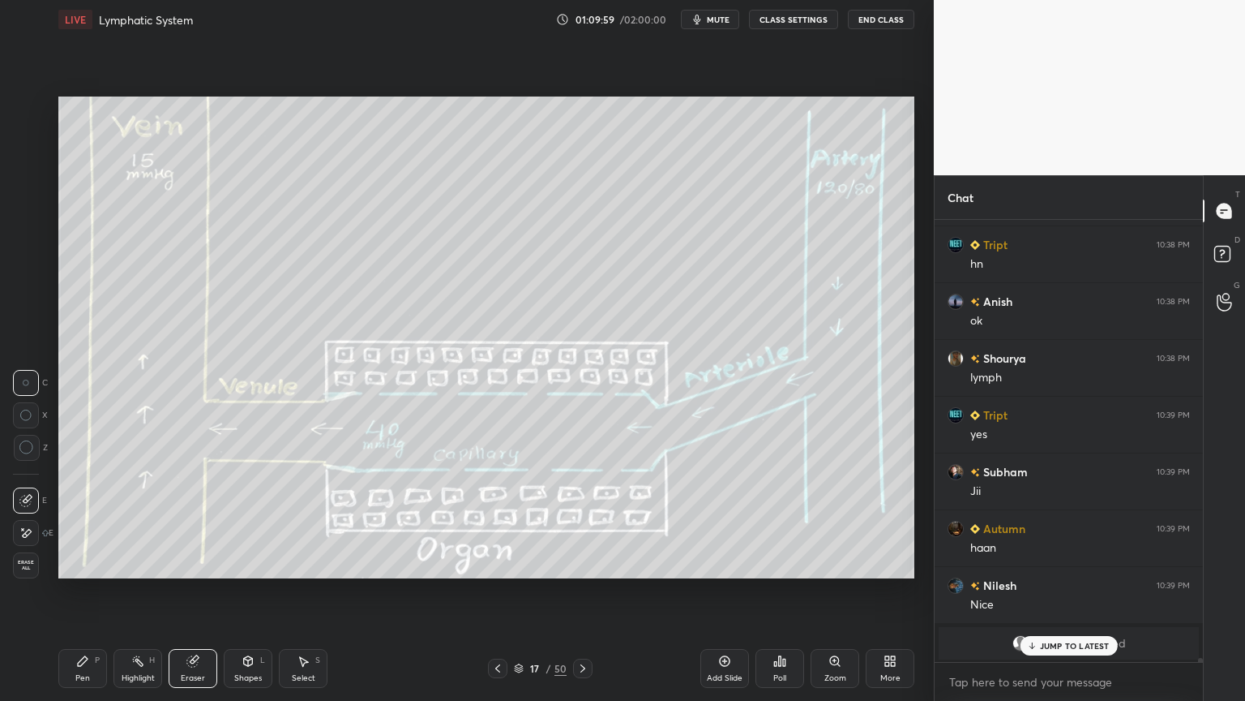
drag, startPoint x: 94, startPoint y: 658, endPoint x: 97, endPoint y: 639, distance: 18.9
click at [96, 550] on div "Pen P" at bounding box center [82, 668] width 49 height 39
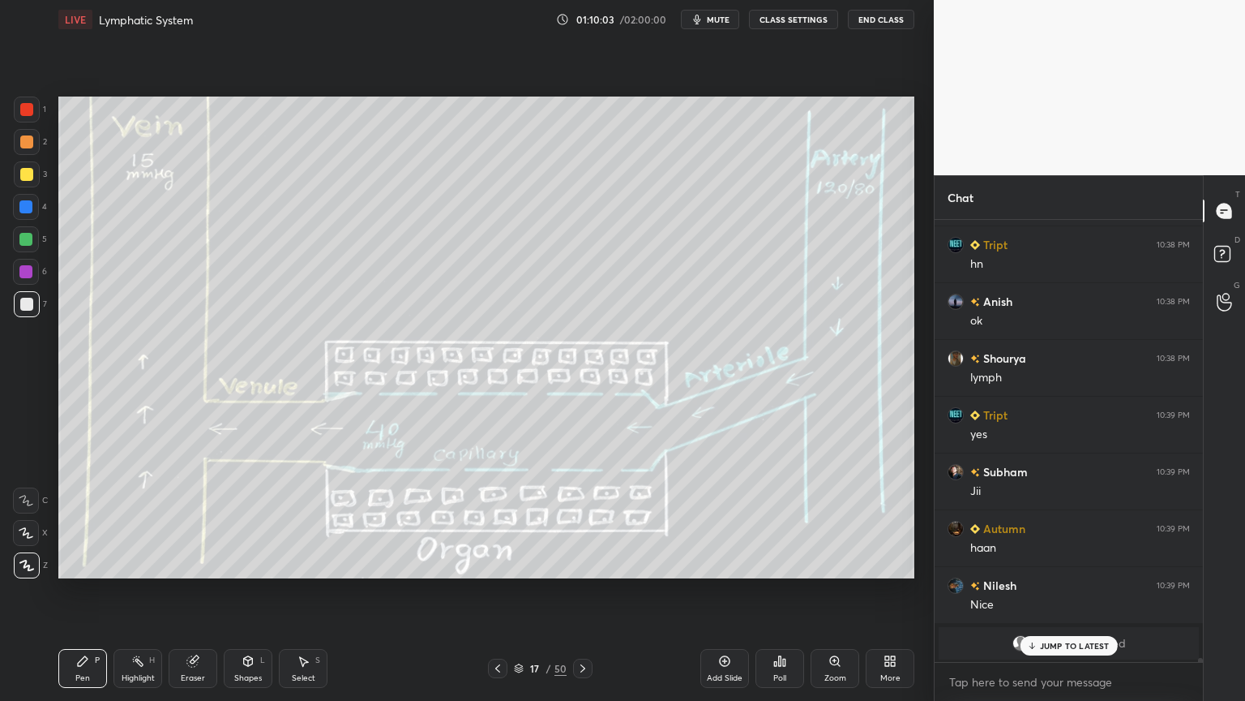
click at [201, 550] on div "Pen P Highlight H Eraser Shapes L Select S 17 / 50 Add Slide Poll Zoom More" at bounding box center [486, 668] width 856 height 65
drag, startPoint x: 199, startPoint y: 659, endPoint x: 201, endPoint y: 632, distance: 26.9
click at [199, 550] on div "Eraser" at bounding box center [193, 668] width 49 height 39
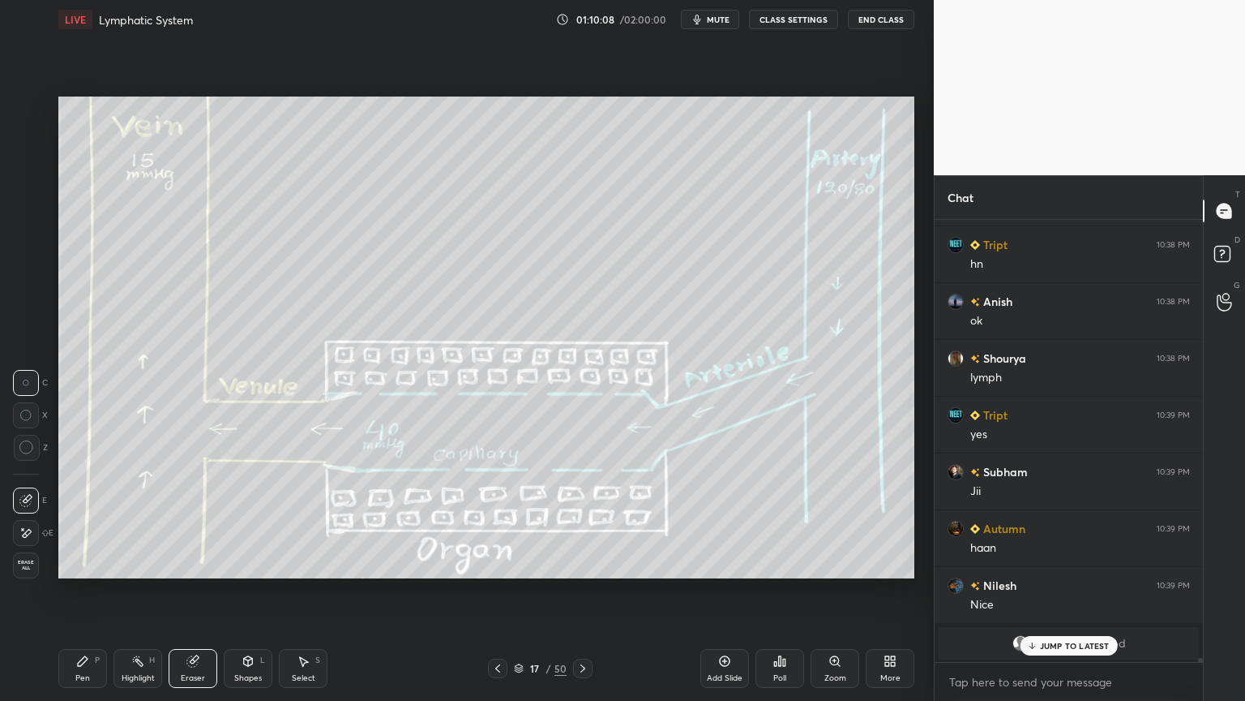
click at [90, 550] on div "Pen P" at bounding box center [82, 668] width 49 height 39
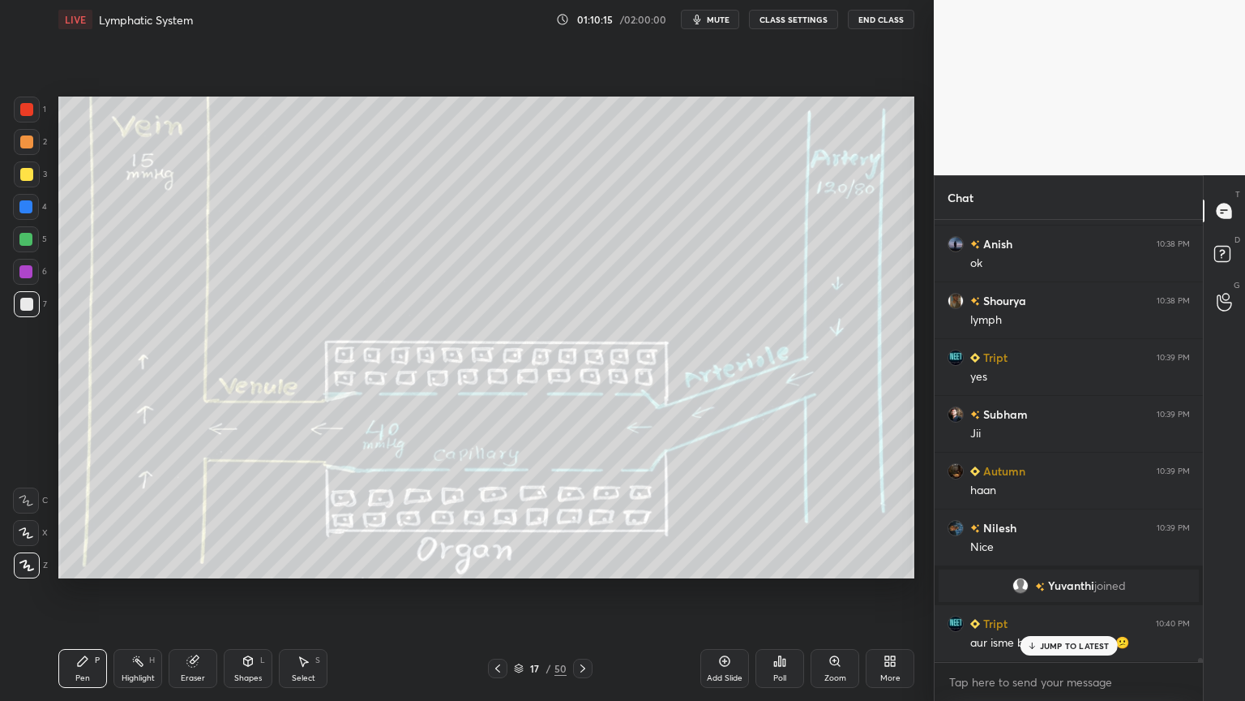
scroll to position [49269, 0]
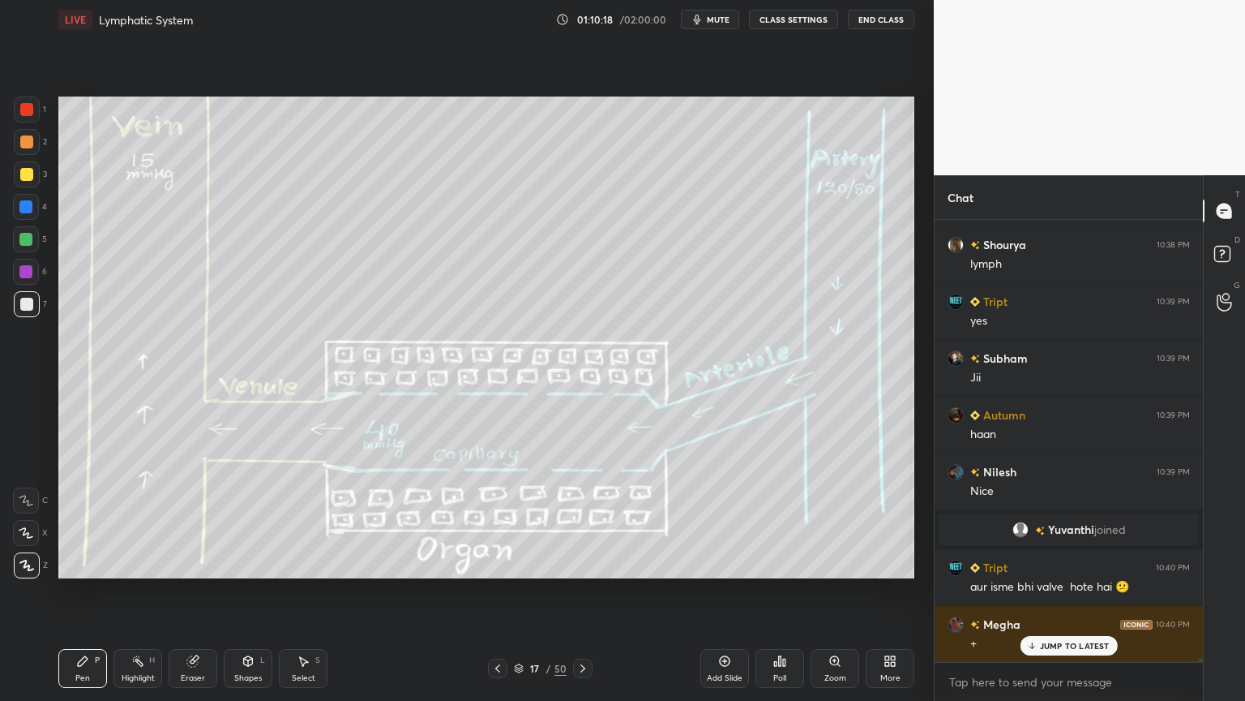
click at [144, 550] on div "Highlight H" at bounding box center [138, 668] width 49 height 39
click at [165, 550] on div "Pen P Highlight H Eraser Shapes L Select S" at bounding box center [218, 668] width 321 height 39
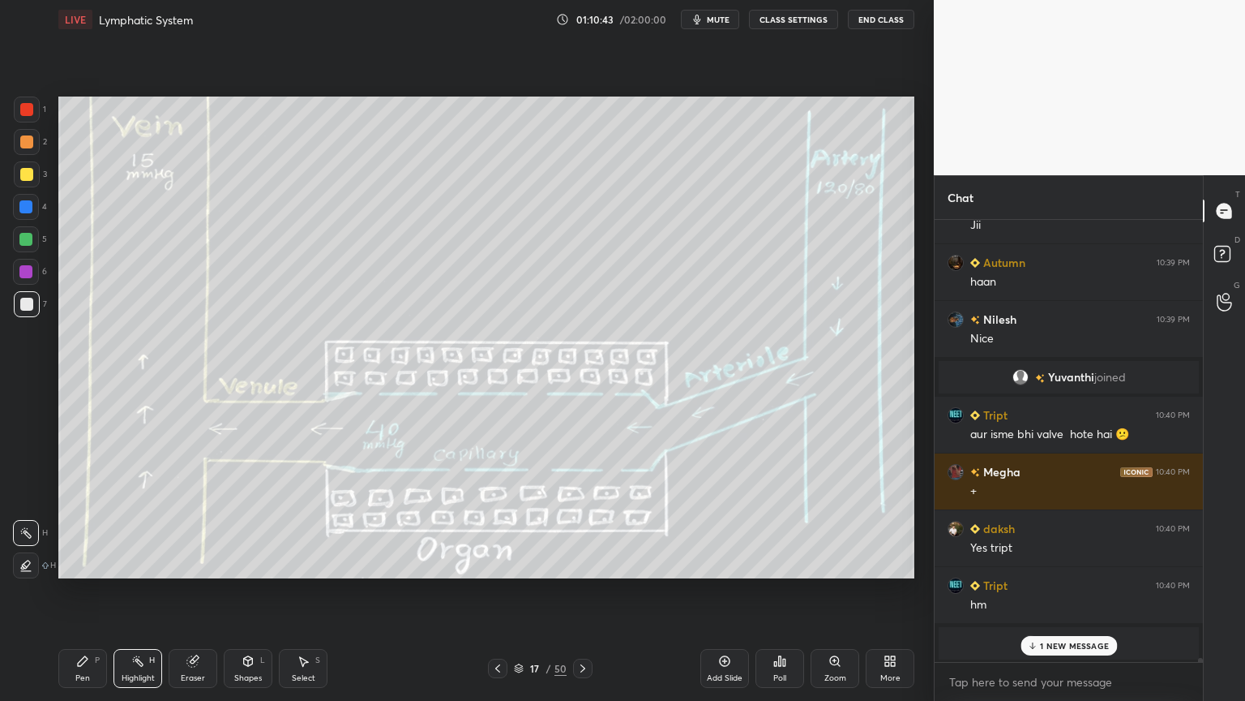
scroll to position [49479, 0]
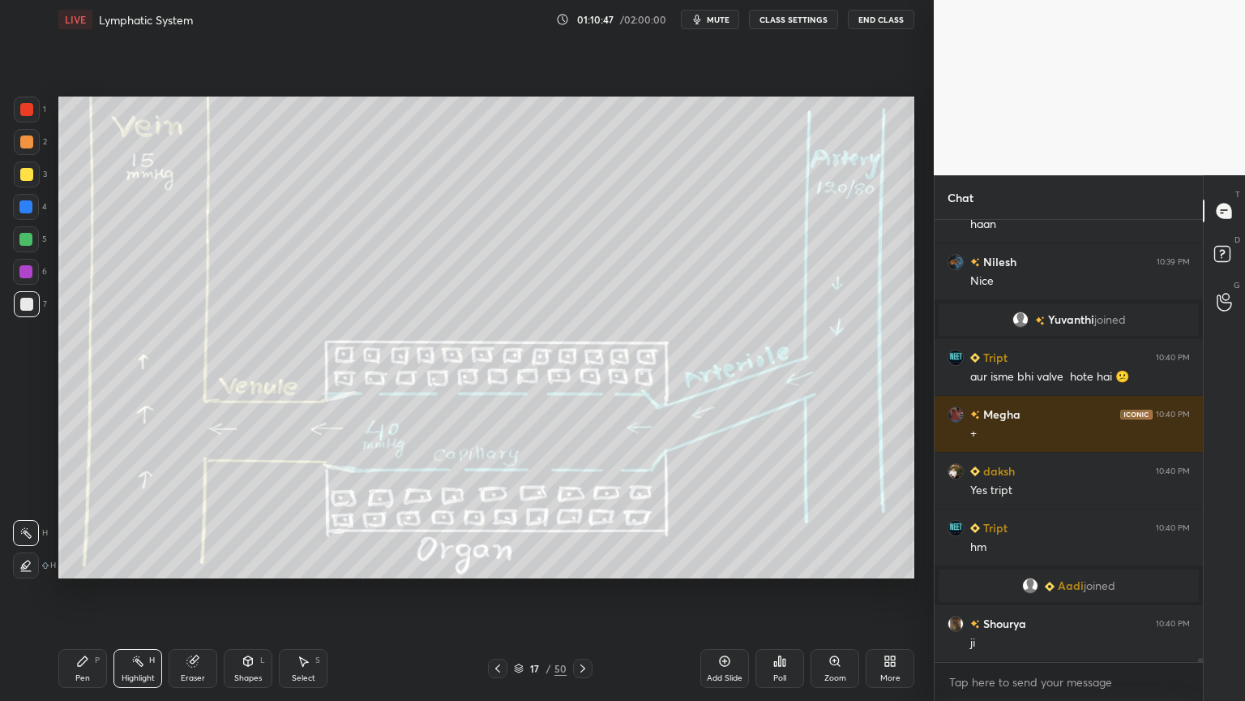
click at [581, 550] on icon at bounding box center [582, 668] width 13 height 13
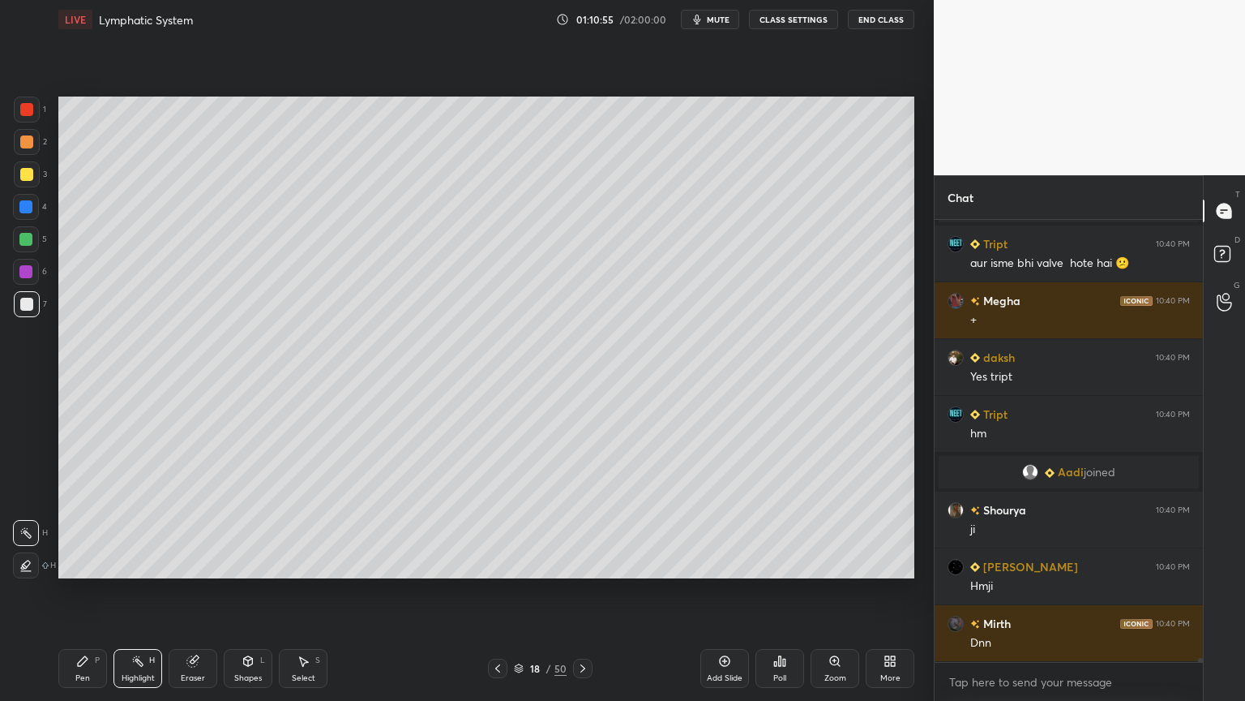
scroll to position [49648, 0]
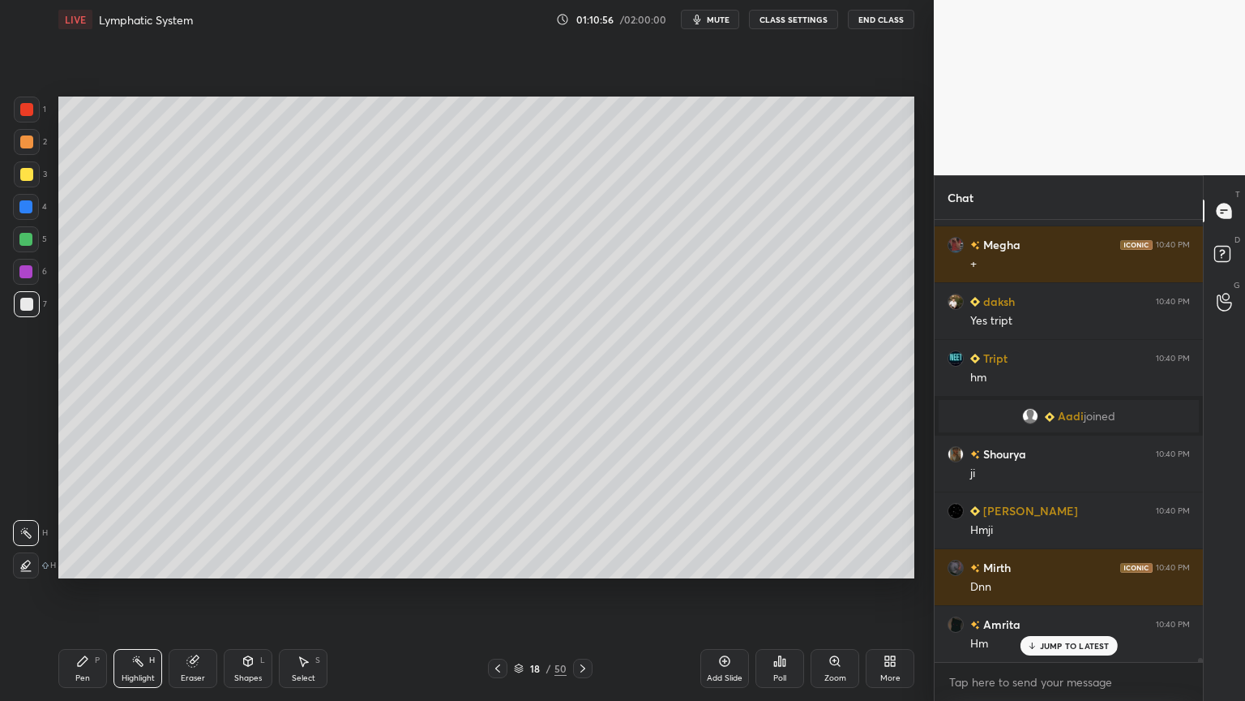
click at [502, 550] on icon at bounding box center [497, 668] width 13 height 13
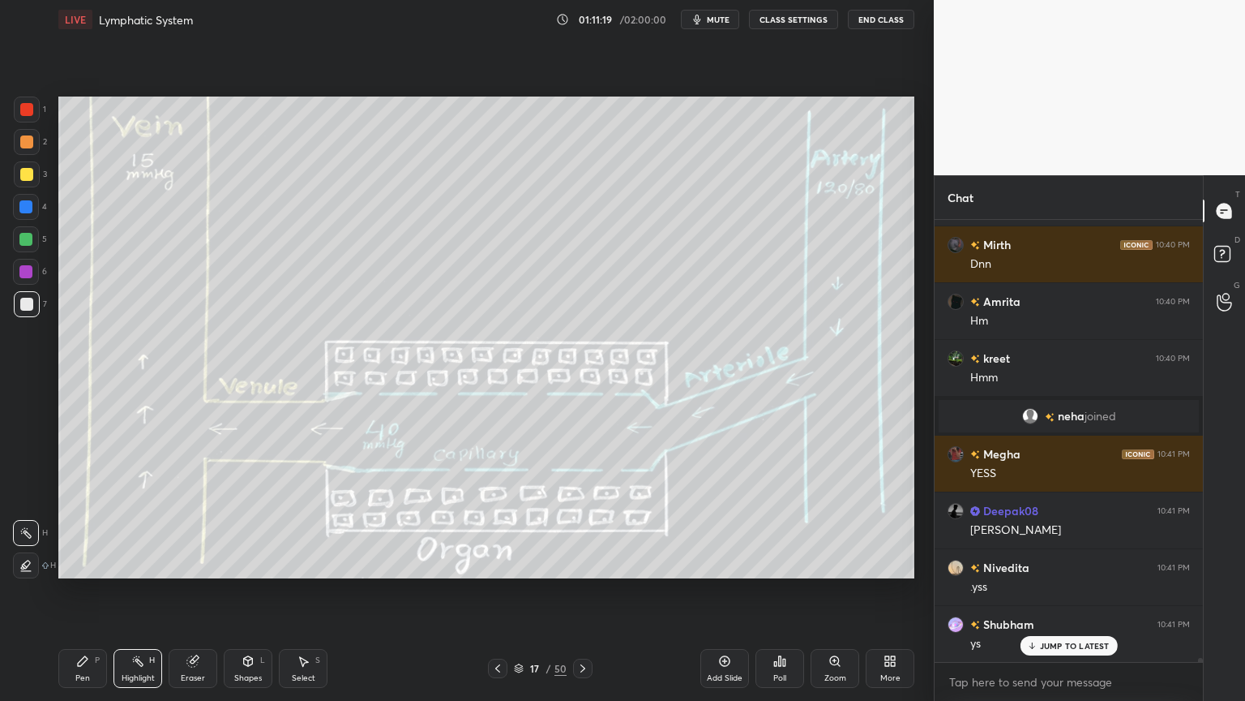
scroll to position [48597, 0]
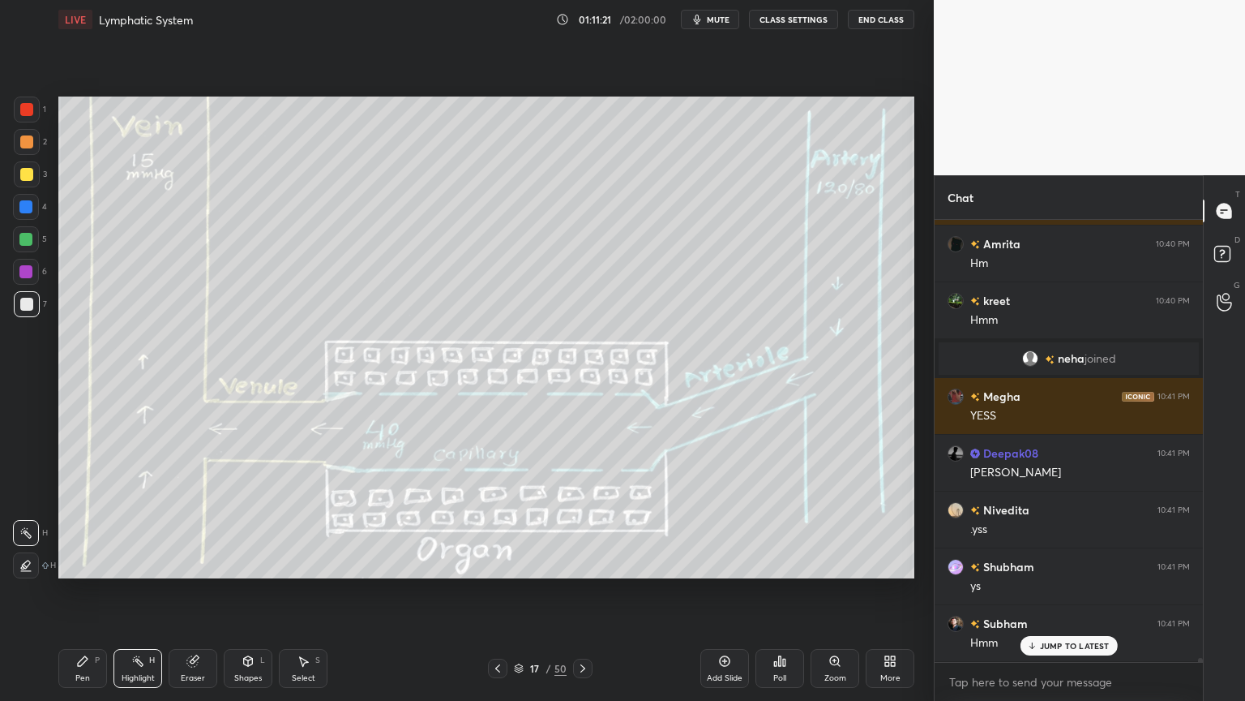
click at [196, 550] on div "Eraser" at bounding box center [193, 668] width 49 height 39
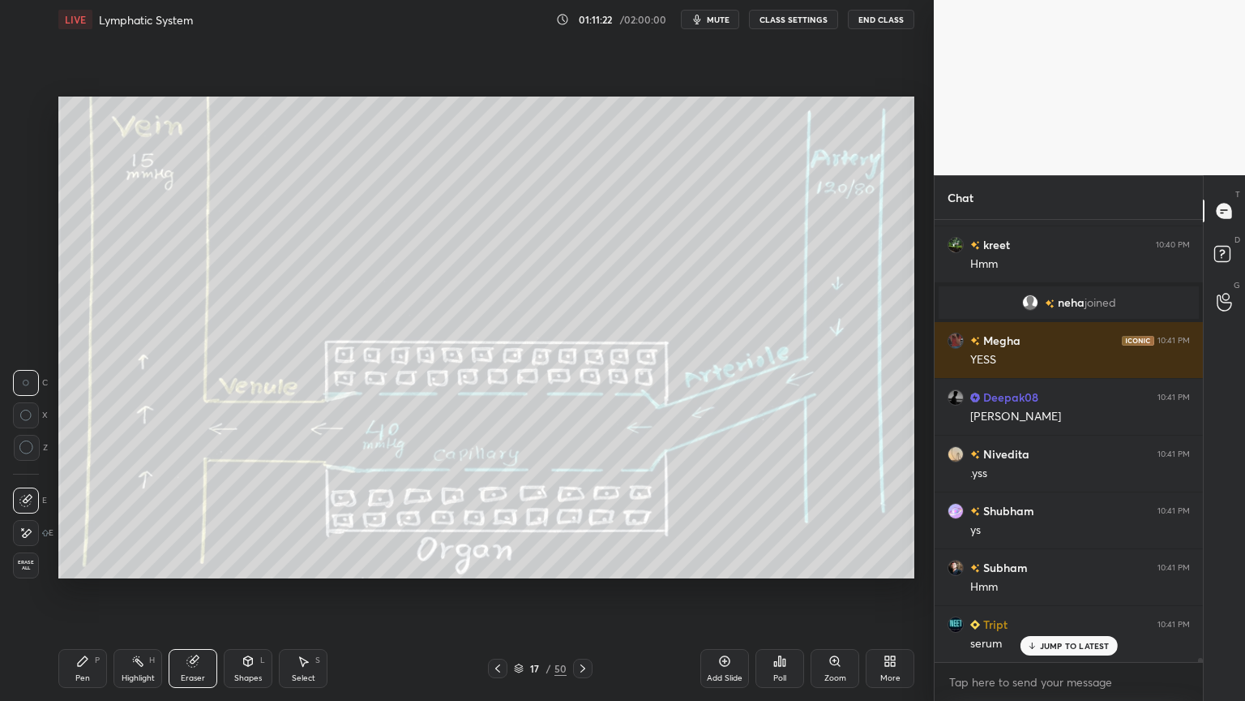
scroll to position [48766, 0]
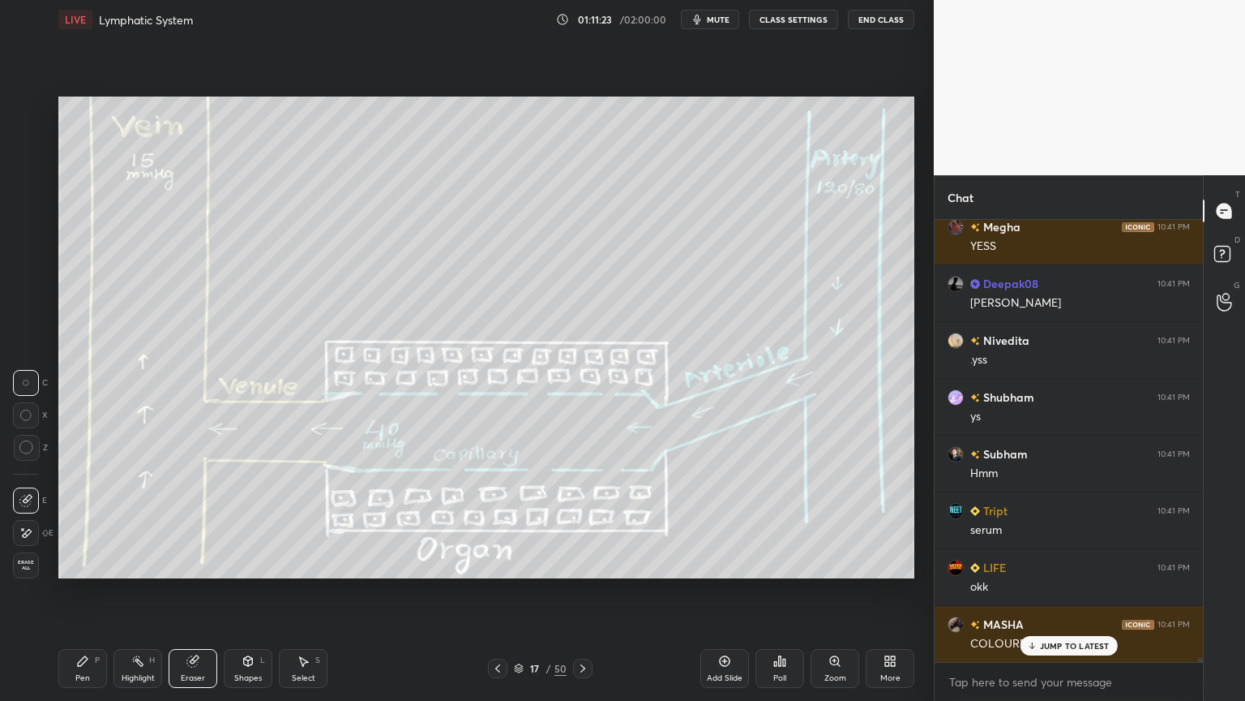
drag, startPoint x: 79, startPoint y: 671, endPoint x: 68, endPoint y: 624, distance: 48.4
click at [80, 550] on div "Pen P" at bounding box center [82, 668] width 49 height 39
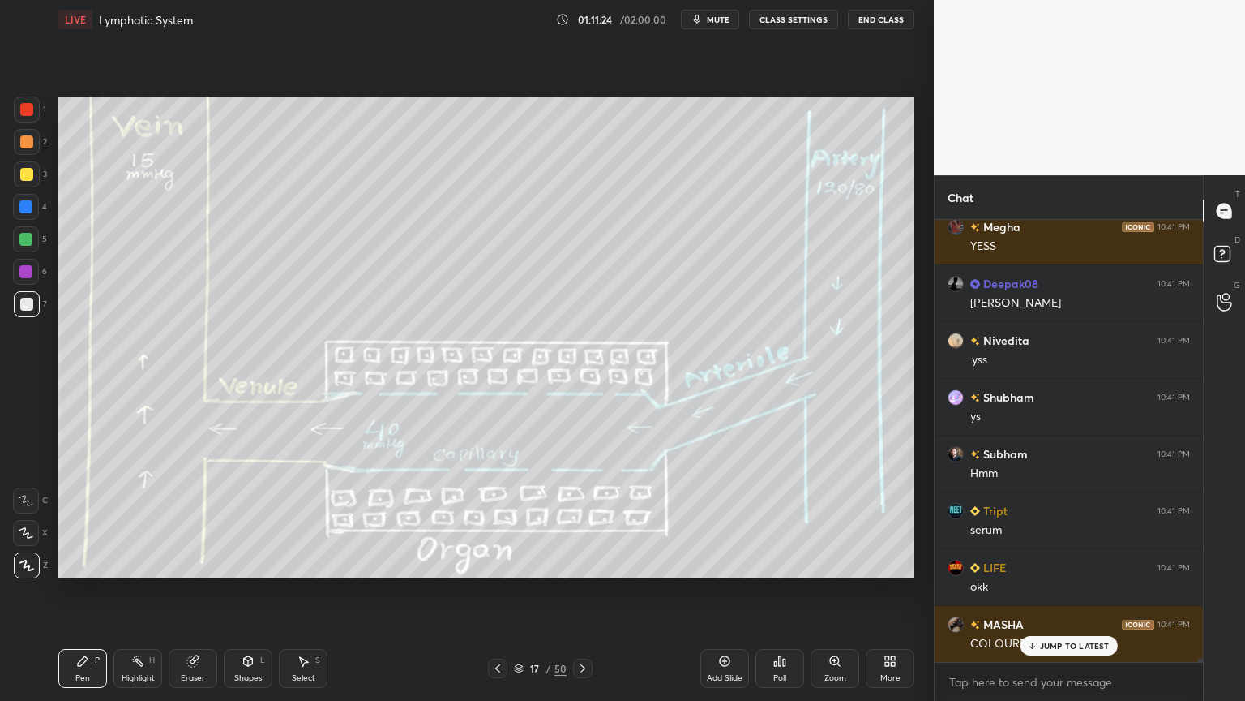
drag, startPoint x: 26, startPoint y: 315, endPoint x: 37, endPoint y: 315, distance: 11.4
click at [26, 319] on div "7" at bounding box center [30, 307] width 33 height 32
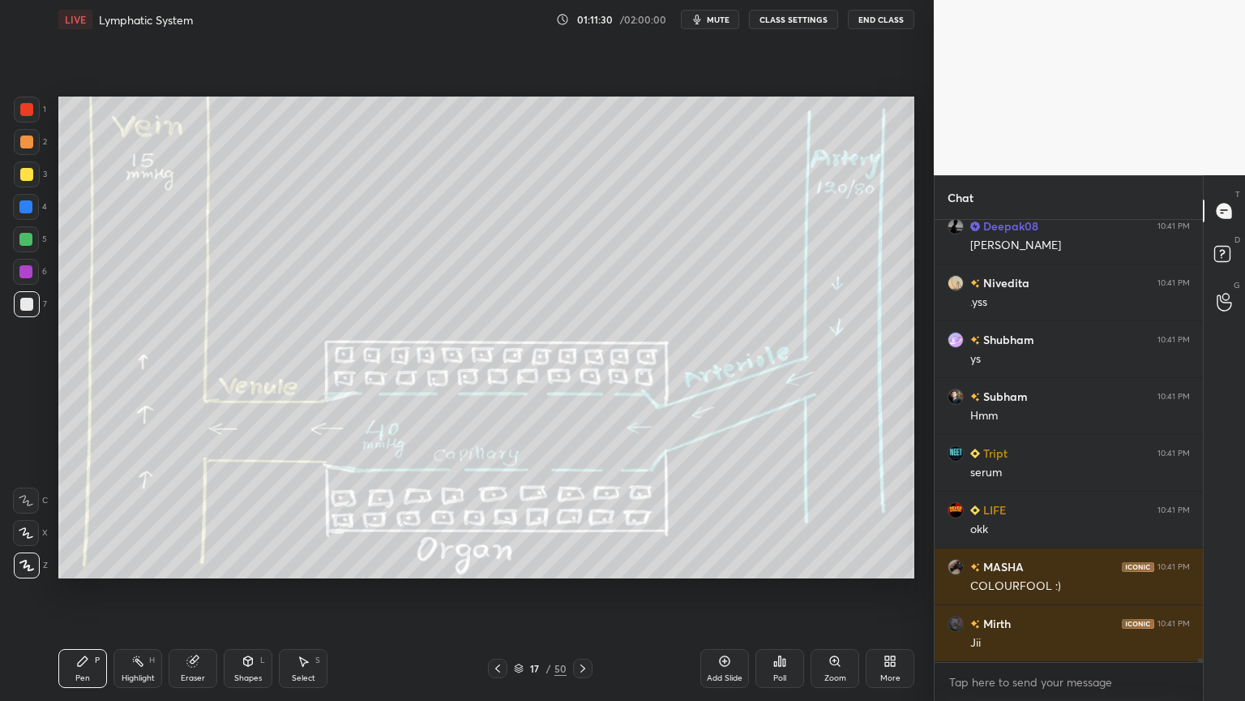
scroll to position [48863, 0]
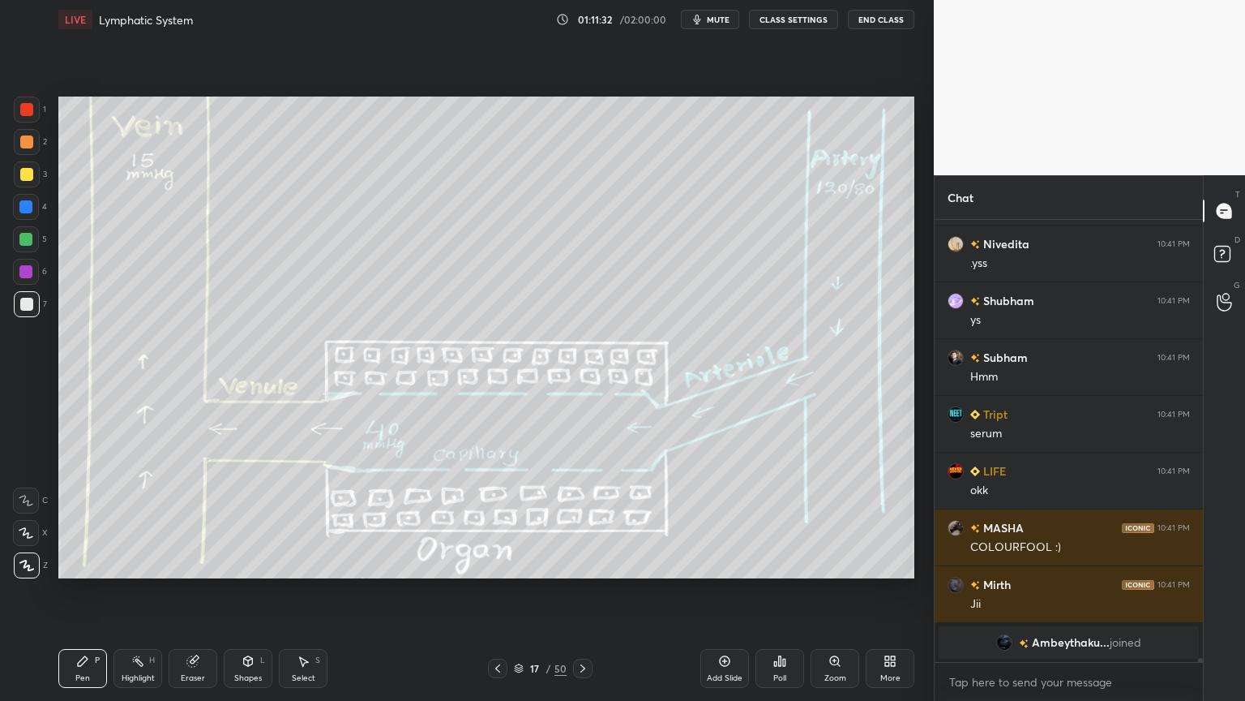
click at [151, 550] on div "Highlight H" at bounding box center [138, 668] width 49 height 39
click at [152, 550] on div "Highlight" at bounding box center [138, 678] width 33 height 8
click at [29, 210] on div at bounding box center [25, 206] width 13 height 13
click at [24, 212] on div at bounding box center [25, 206] width 13 height 13
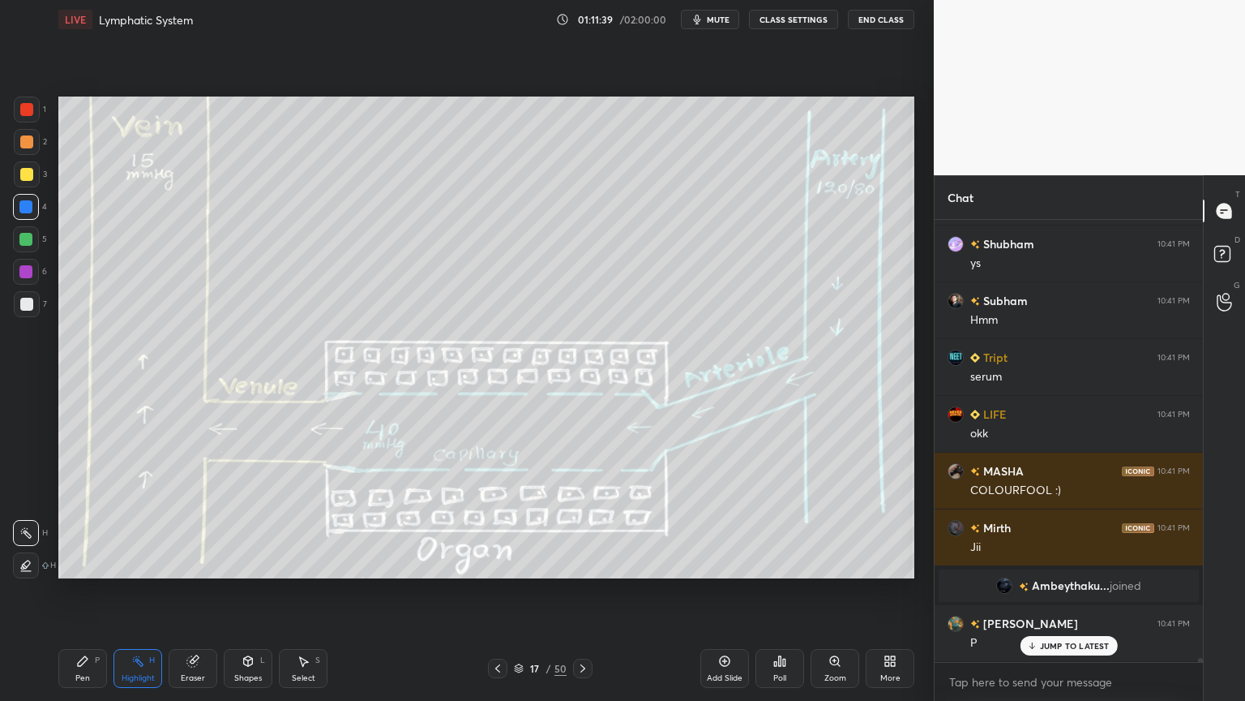
scroll to position [48831, 0]
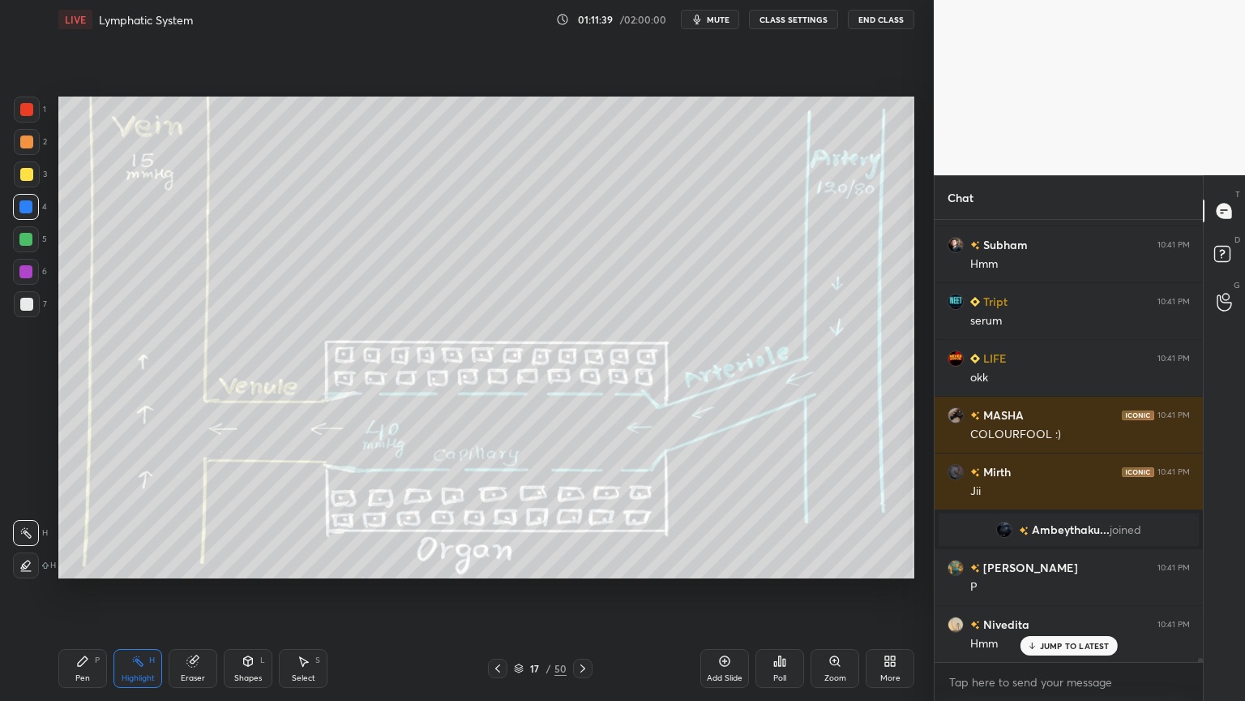
click at [20, 182] on div at bounding box center [27, 174] width 26 height 26
click at [81, 550] on icon at bounding box center [82, 660] width 13 height 13
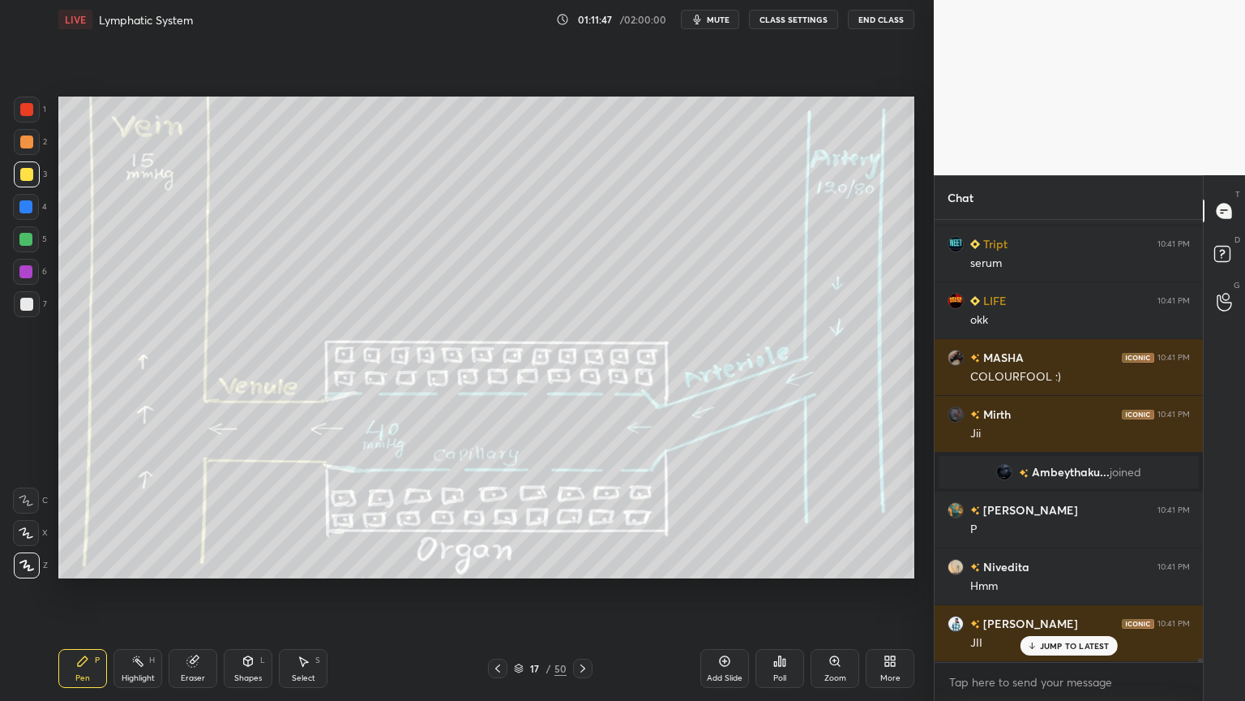
scroll to position [48945, 0]
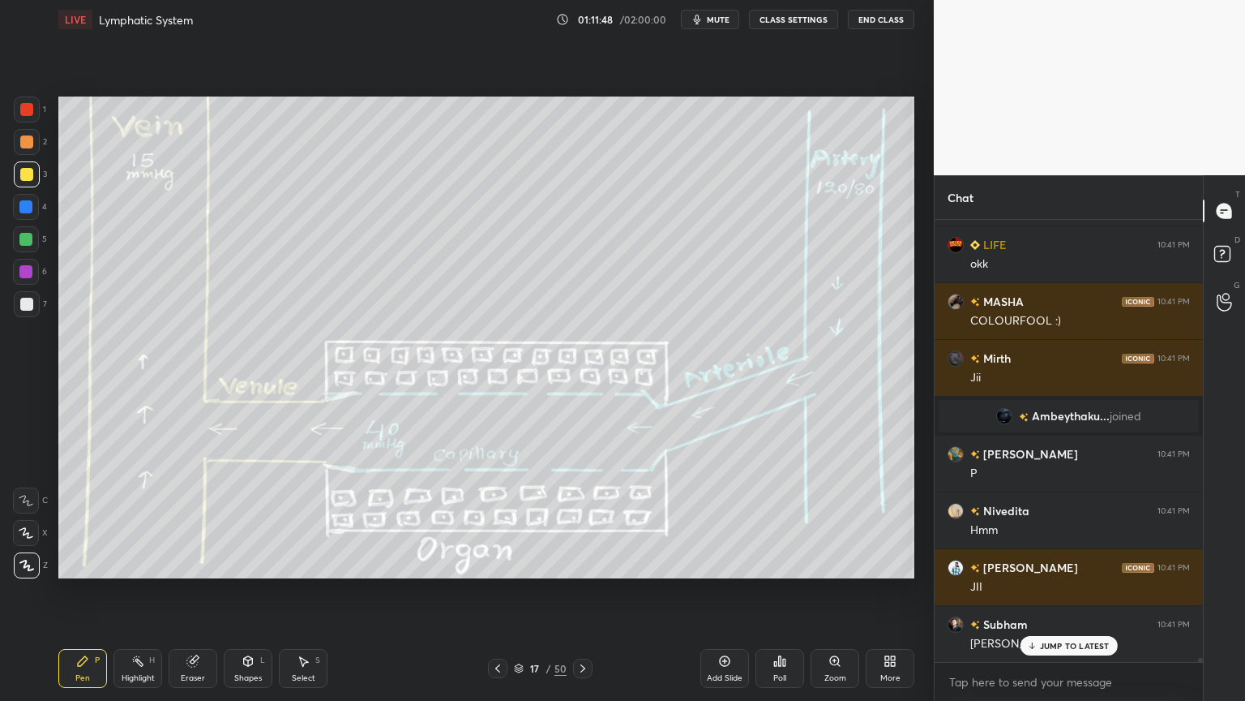
click at [145, 550] on div "Highlight H" at bounding box center [138, 668] width 49 height 39
click at [146, 550] on div "Highlight H" at bounding box center [138, 668] width 49 height 39
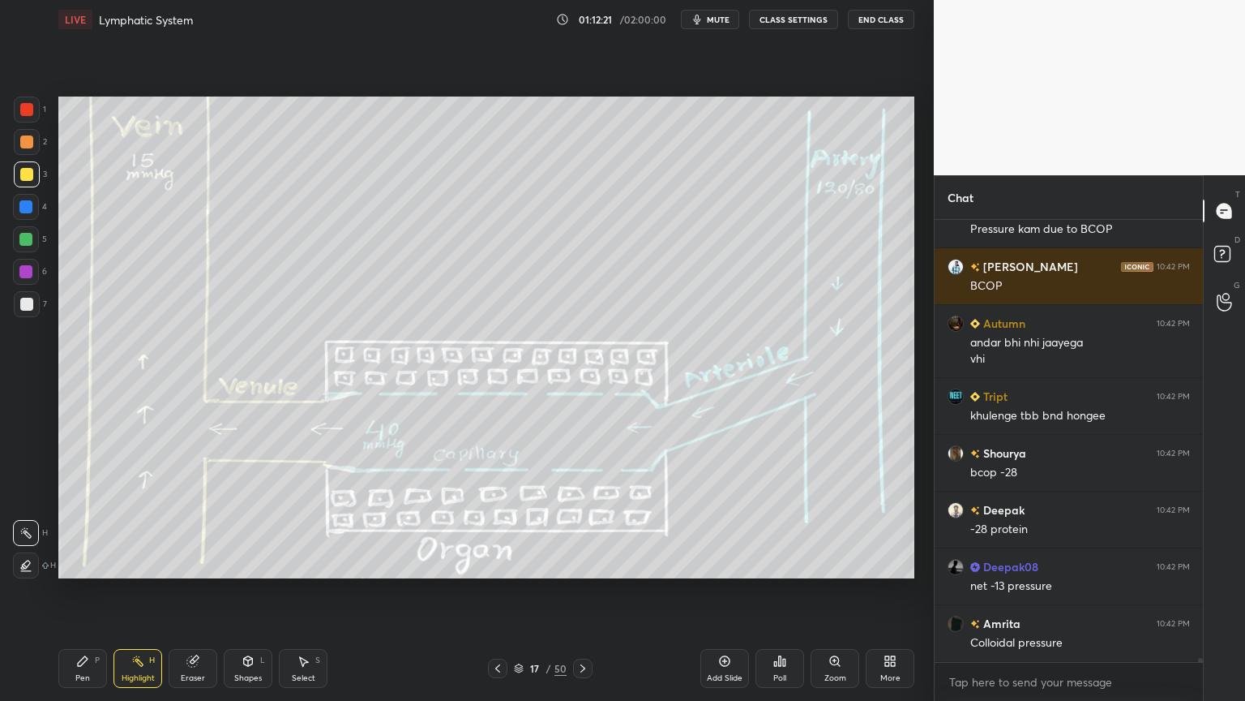
scroll to position [50323, 0]
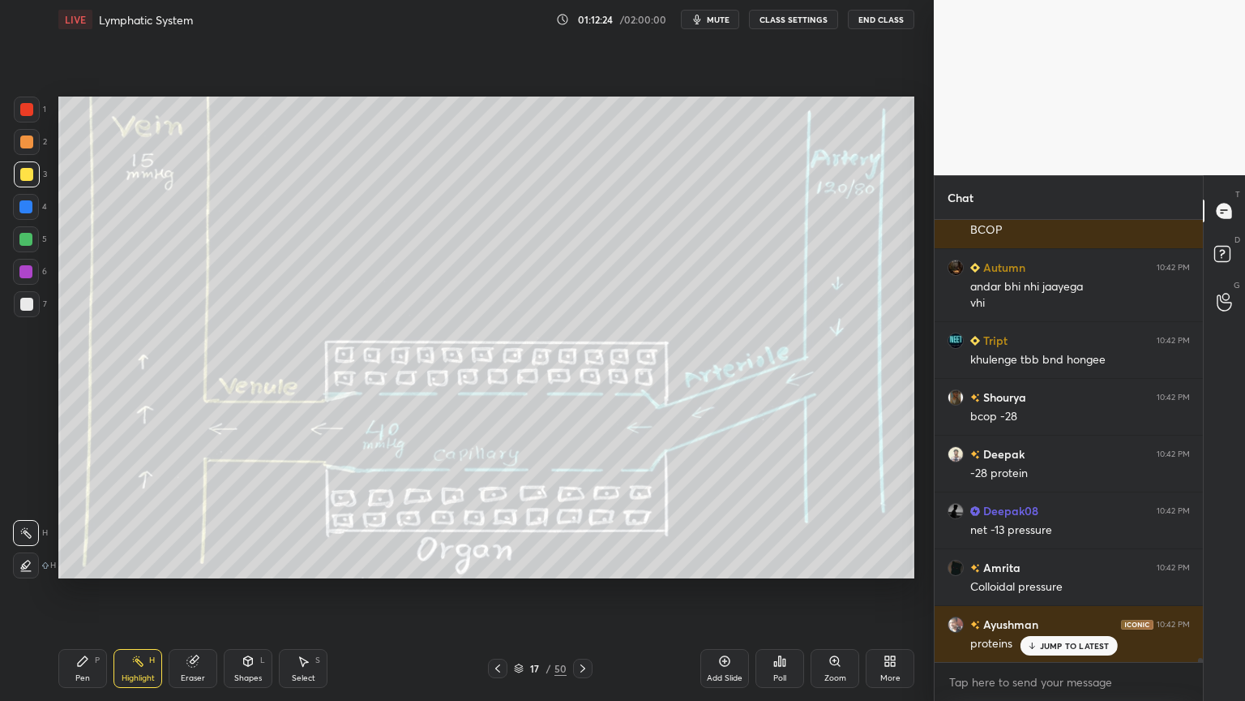
click at [720, 18] on span "mute" at bounding box center [718, 19] width 23 height 11
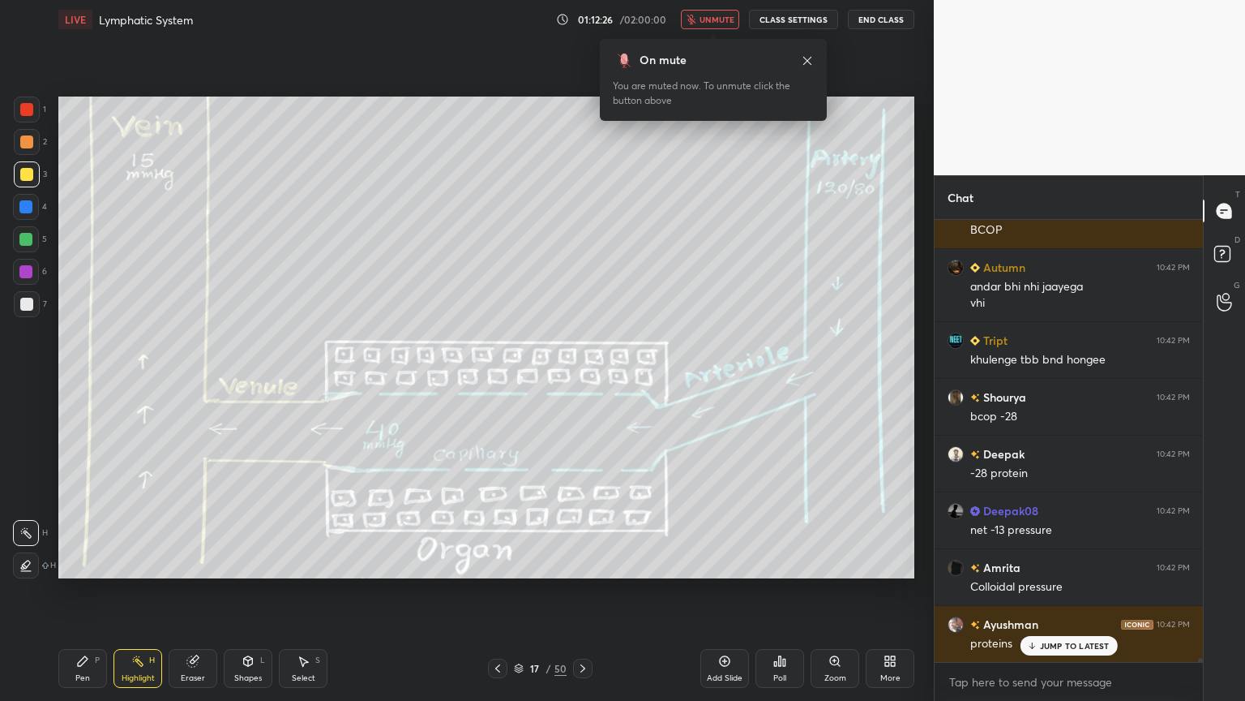
click at [733, 19] on span "unmute" at bounding box center [717, 19] width 35 height 11
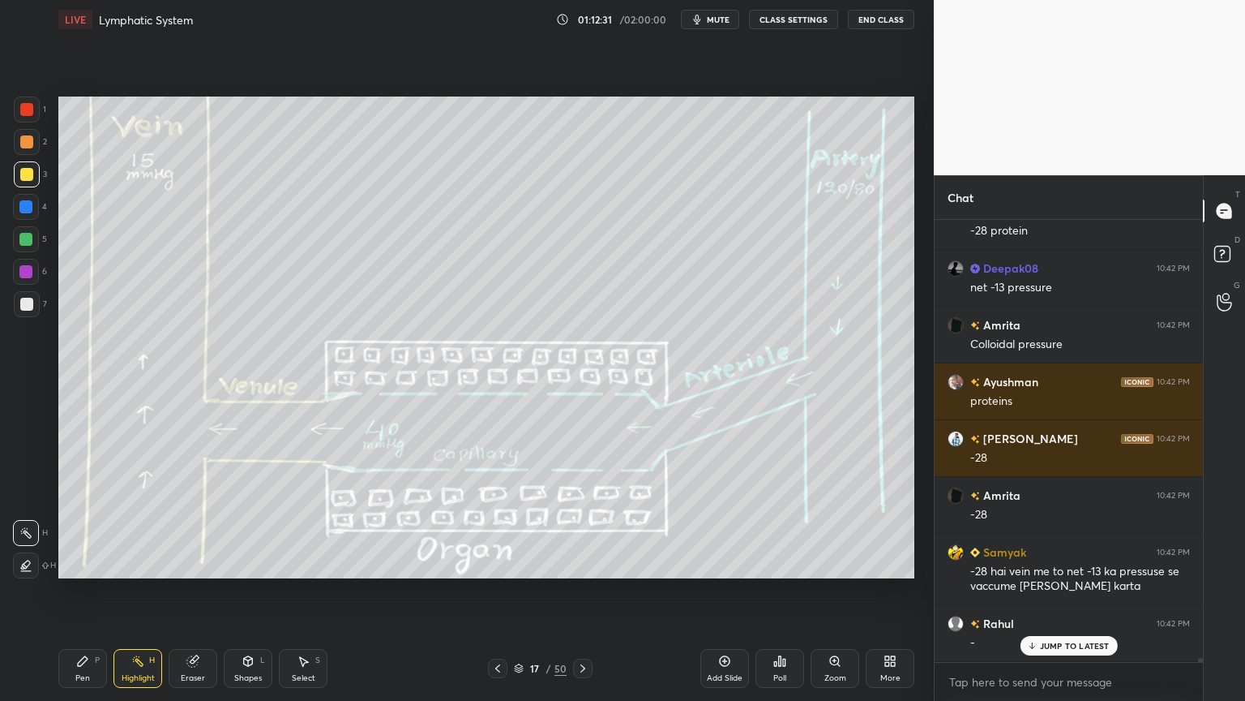
scroll to position [50621, 0]
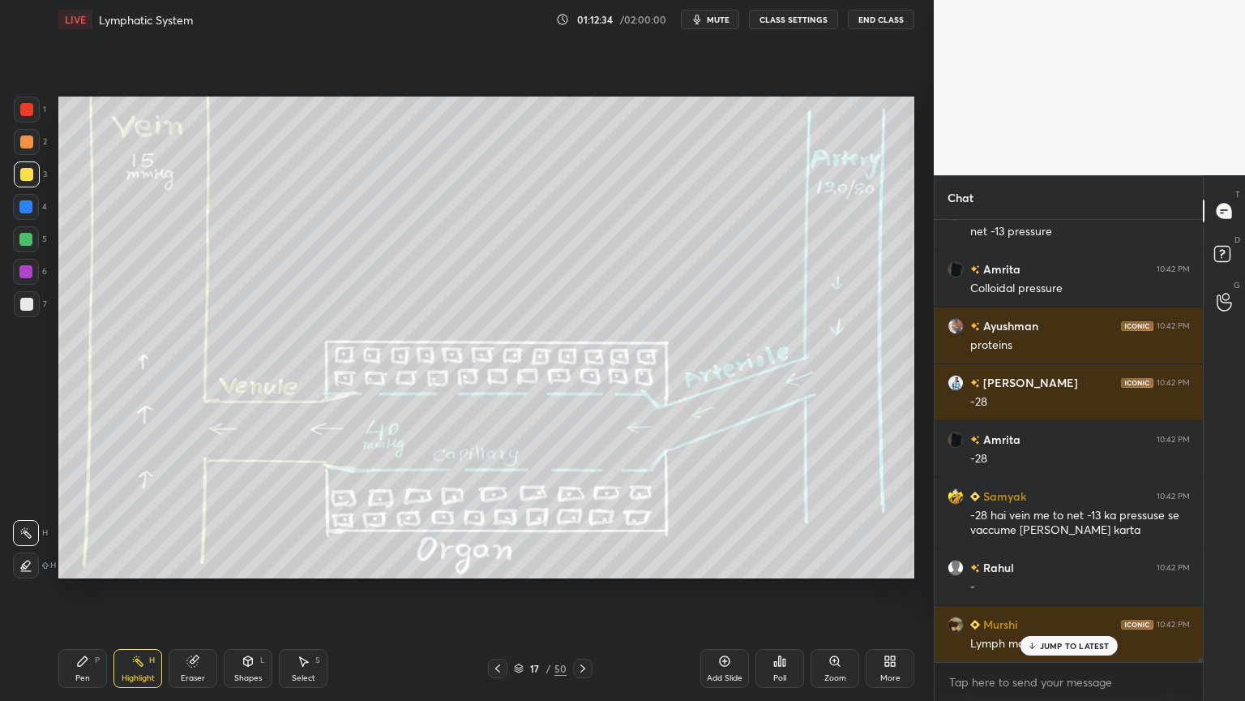
drag, startPoint x: 733, startPoint y: 19, endPoint x: 749, endPoint y: 32, distance: 20.8
click at [734, 19] on button "mute" at bounding box center [710, 19] width 58 height 19
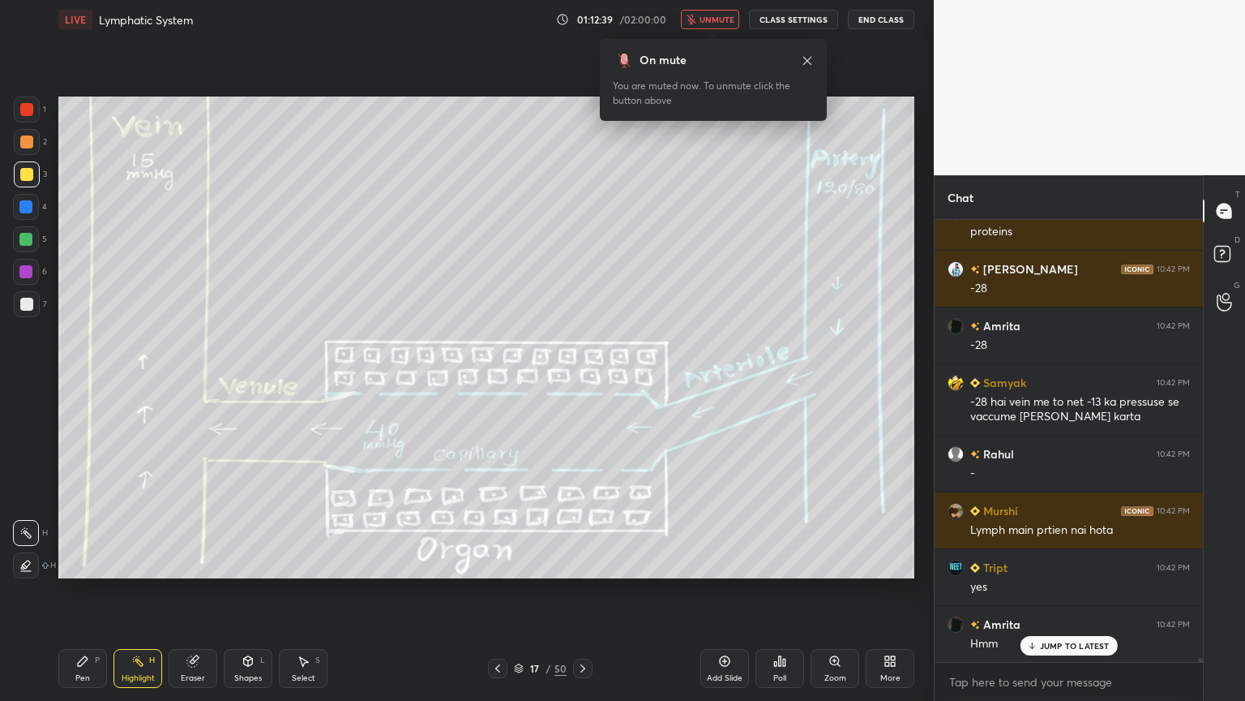
scroll to position [50792, 0]
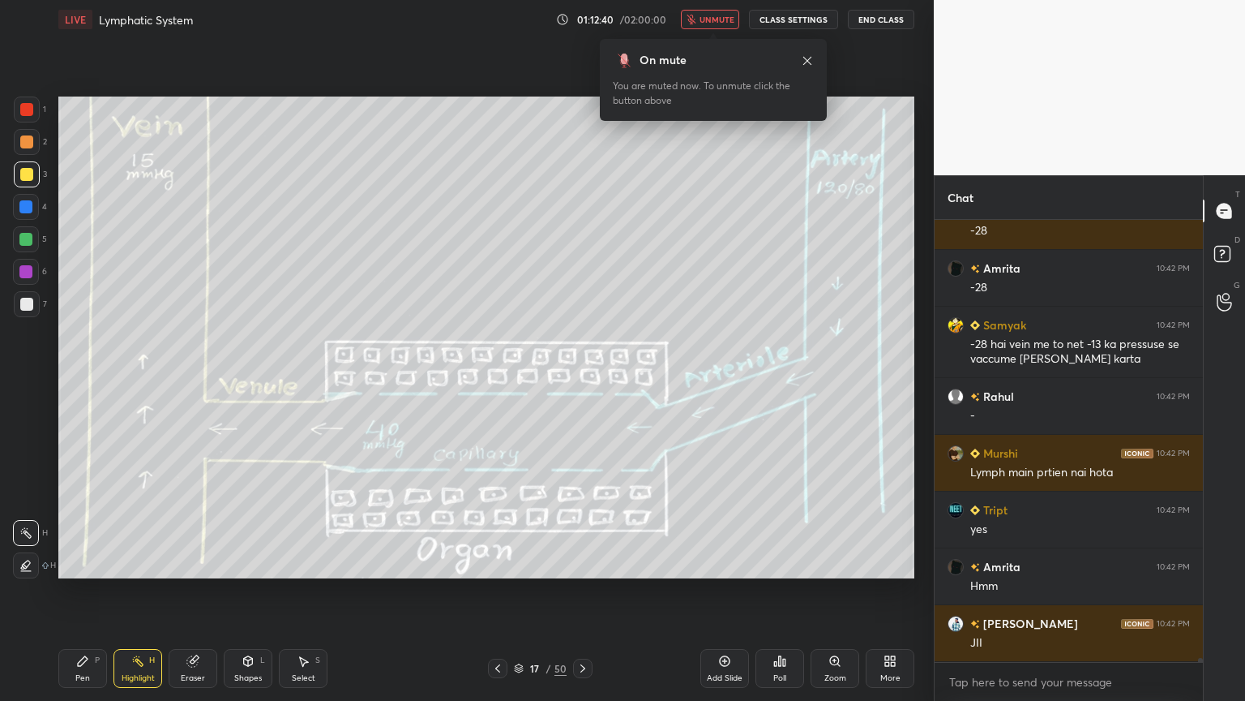
click at [725, 19] on span "unmute" at bounding box center [717, 19] width 35 height 11
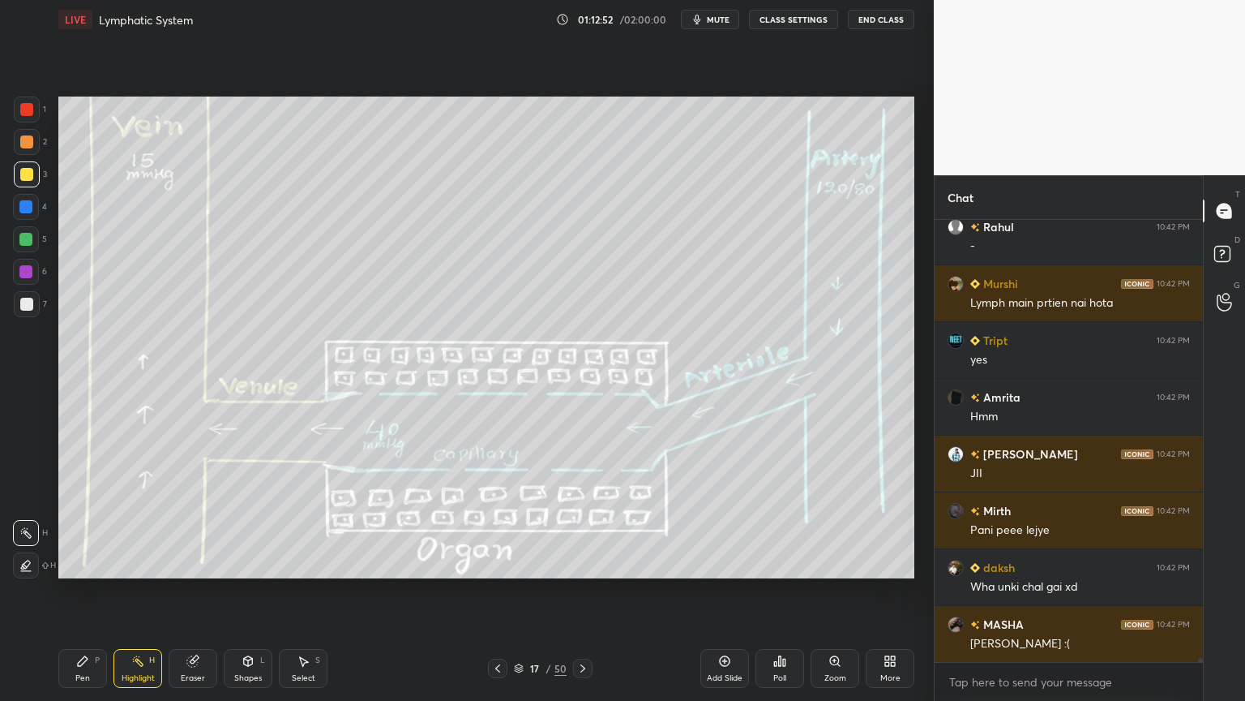
scroll to position [51020, 0]
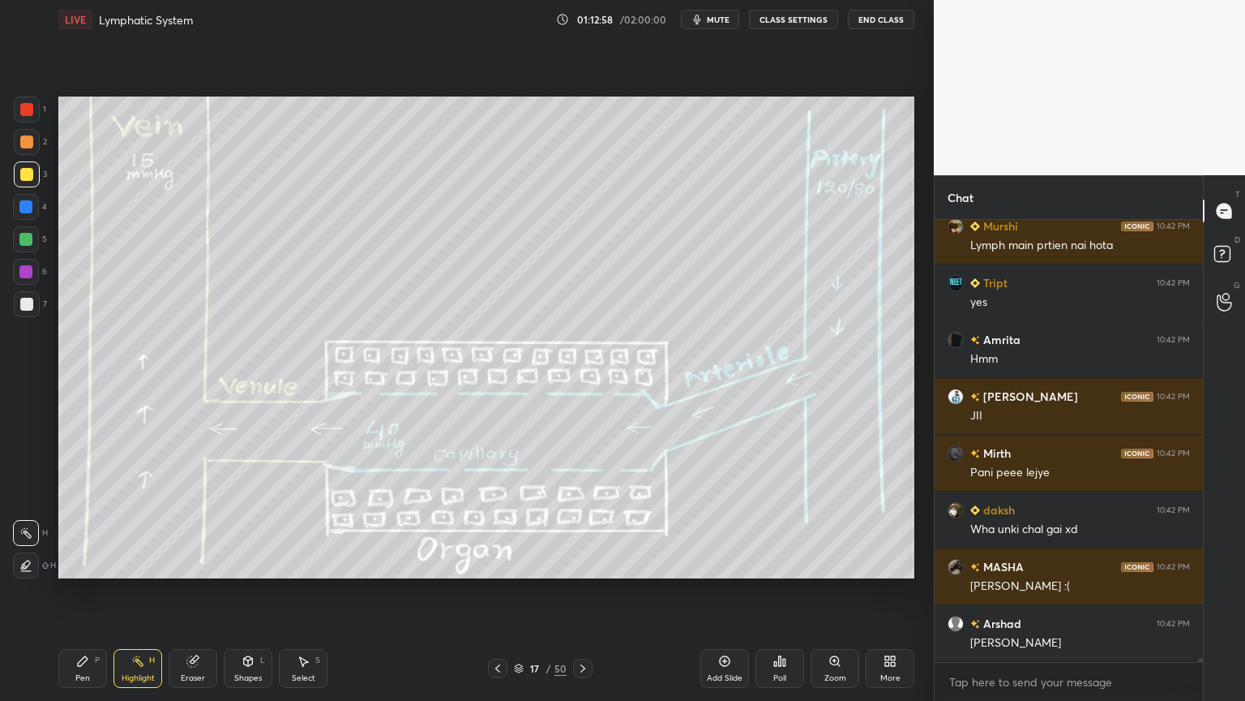
drag, startPoint x: 84, startPoint y: 652, endPoint x: 159, endPoint y: 585, distance: 99.9
click at [88, 550] on div "Pen P" at bounding box center [82, 668] width 49 height 39
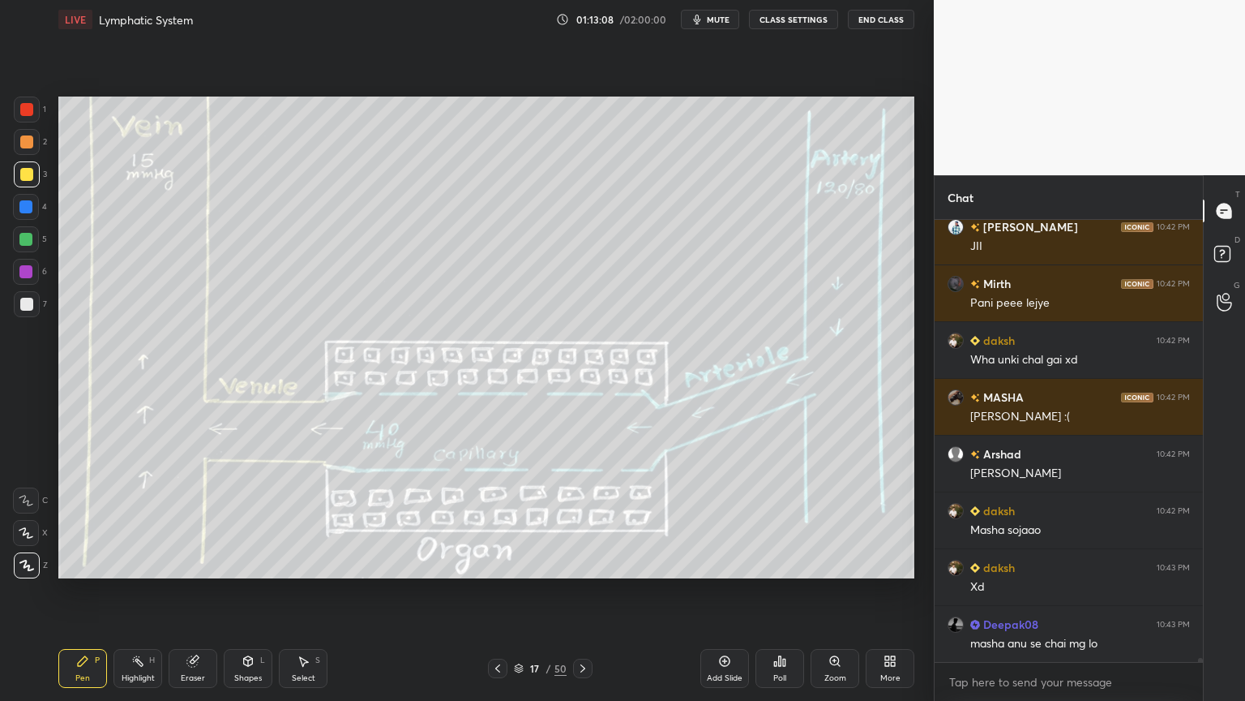
scroll to position [51247, 0]
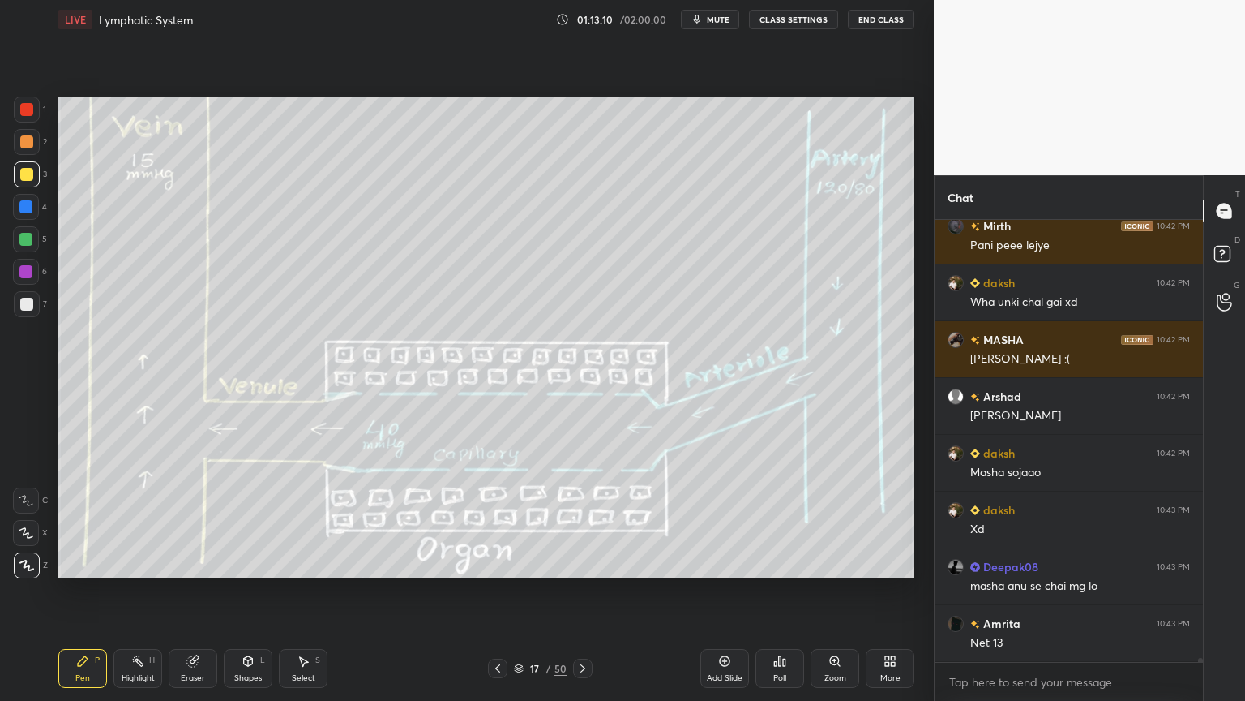
drag, startPoint x: 156, startPoint y: 668, endPoint x: 144, endPoint y: 669, distance: 11.4
click at [152, 550] on div "Highlight H" at bounding box center [138, 668] width 49 height 39
drag, startPoint x: 156, startPoint y: 666, endPoint x: 197, endPoint y: 593, distance: 83.5
click at [159, 550] on div "Highlight H" at bounding box center [138, 668] width 49 height 39
click at [88, 550] on div "Pen P" at bounding box center [82, 668] width 49 height 39
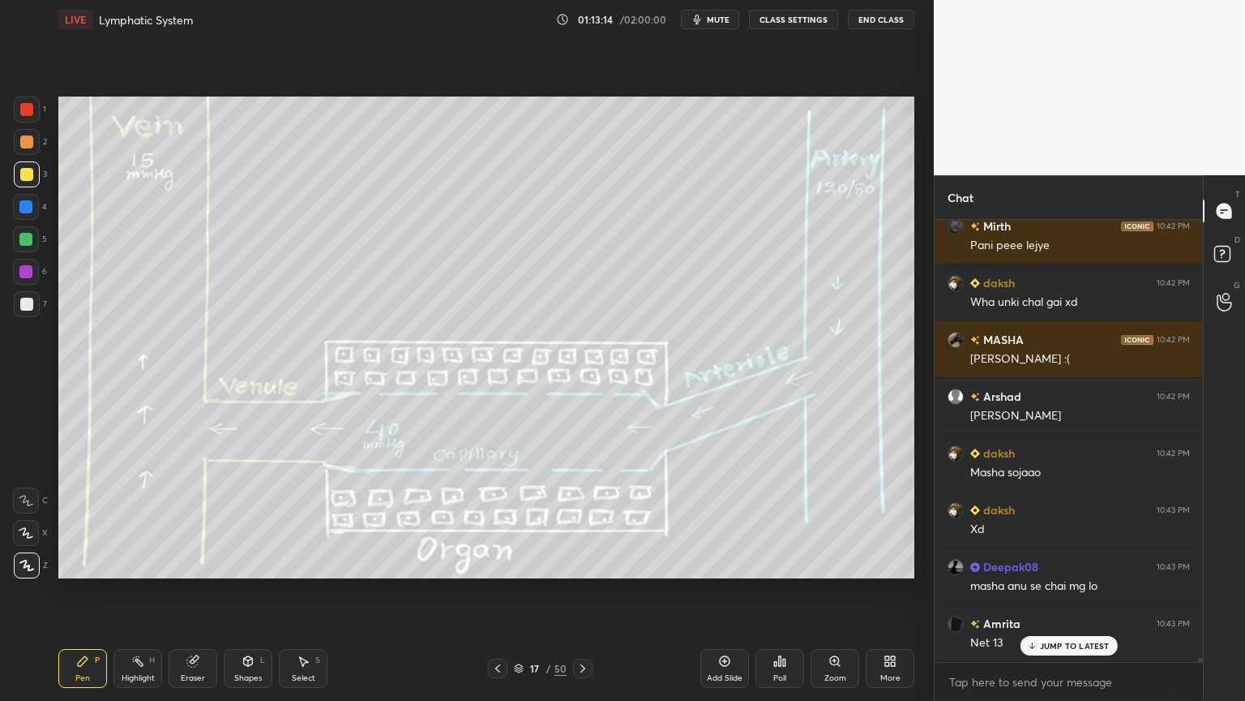
scroll to position [51302, 0]
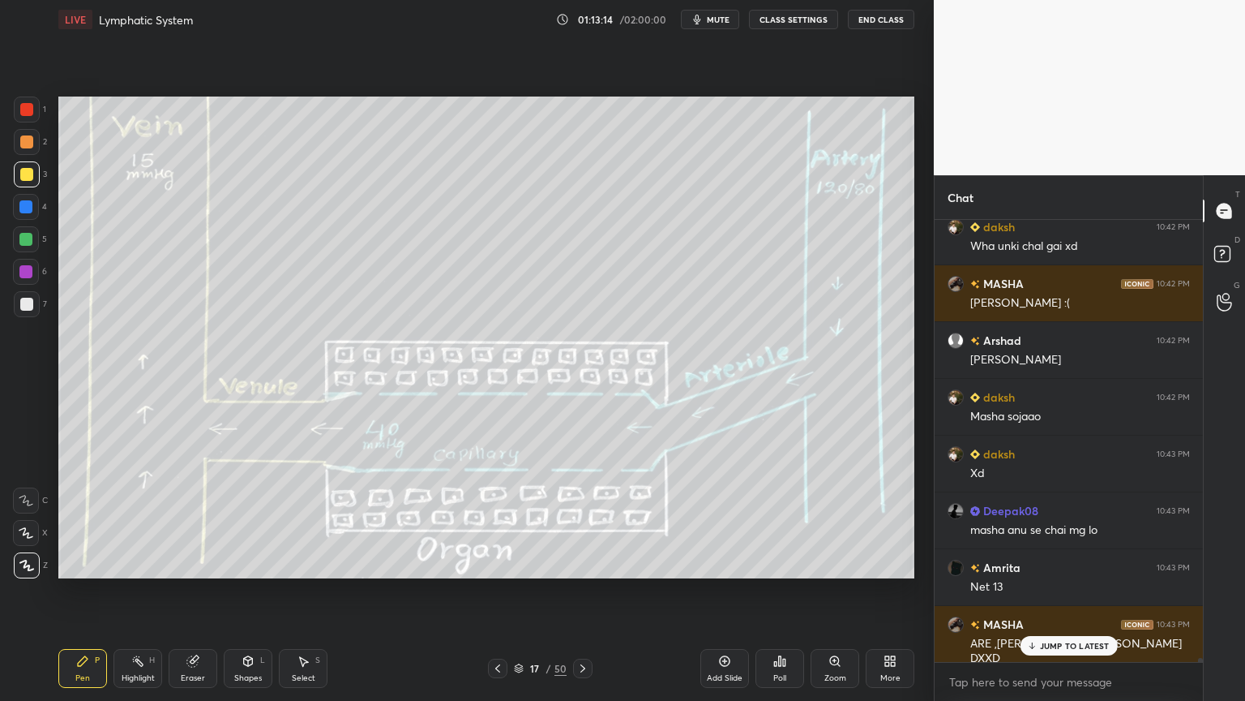
drag, startPoint x: 88, startPoint y: 645, endPoint x: 82, endPoint y: 616, distance: 29.7
click at [89, 550] on div "Pen P Highlight H Eraser Shapes L Select S 17 / 50 Add Slide Poll Zoom More" at bounding box center [486, 668] width 856 height 65
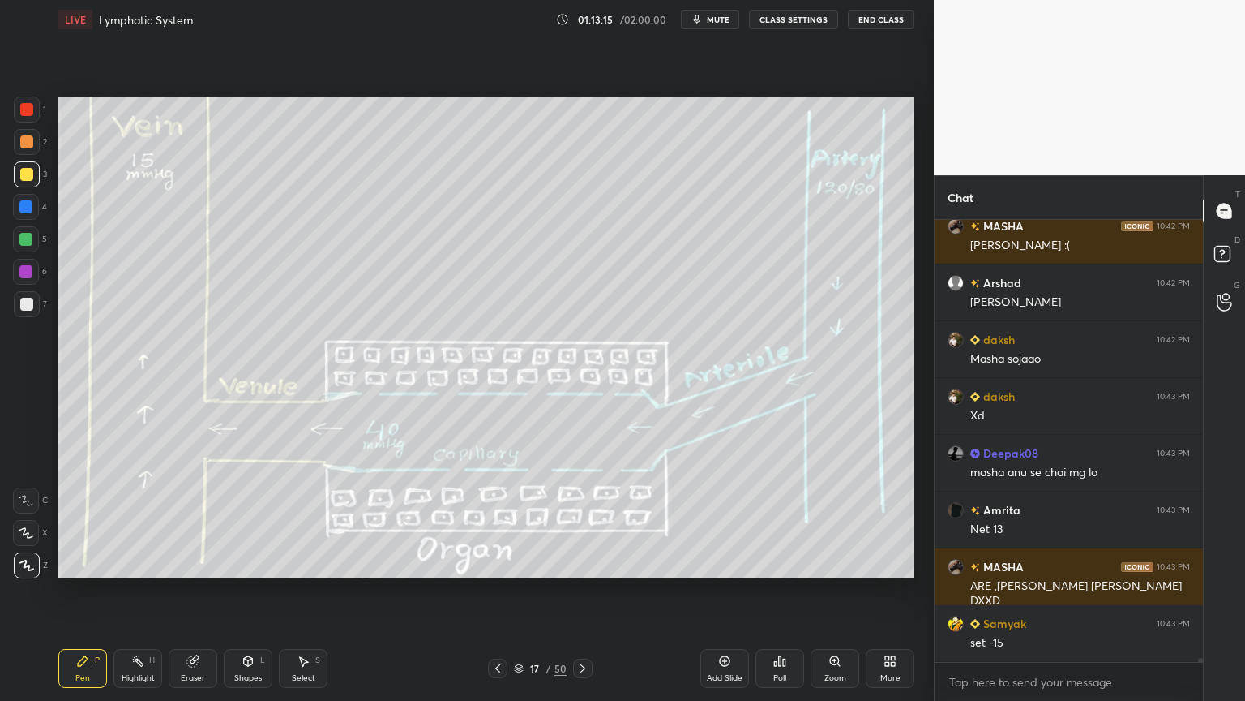
click at [25, 242] on div at bounding box center [26, 239] width 26 height 26
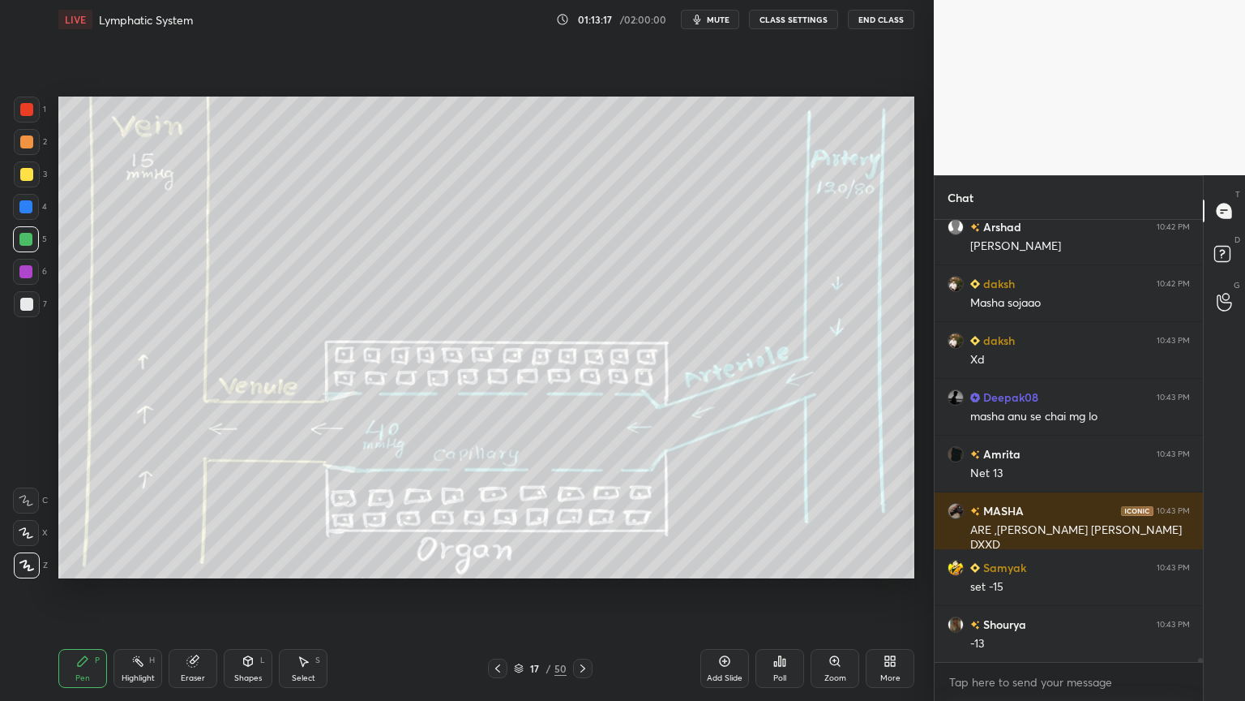
scroll to position [51474, 0]
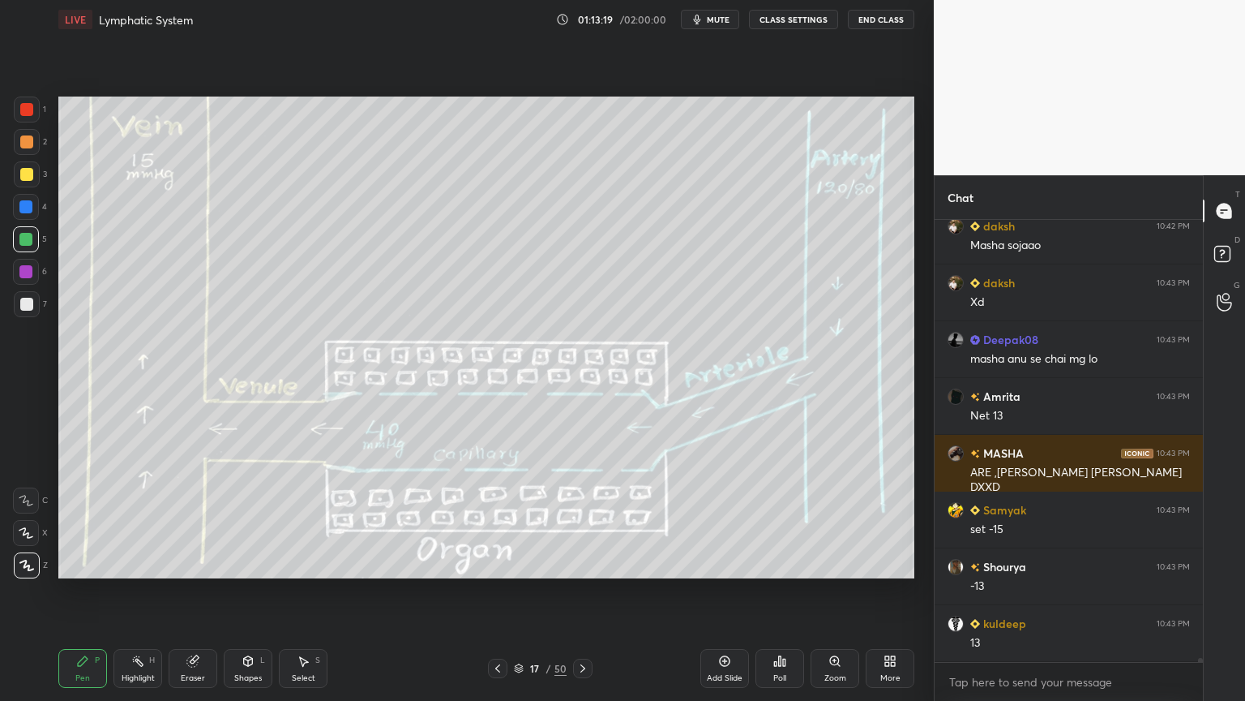
click at [136, 550] on rect at bounding box center [139, 662] width 8 height 8
click at [145, 550] on div "Highlight H" at bounding box center [138, 668] width 49 height 39
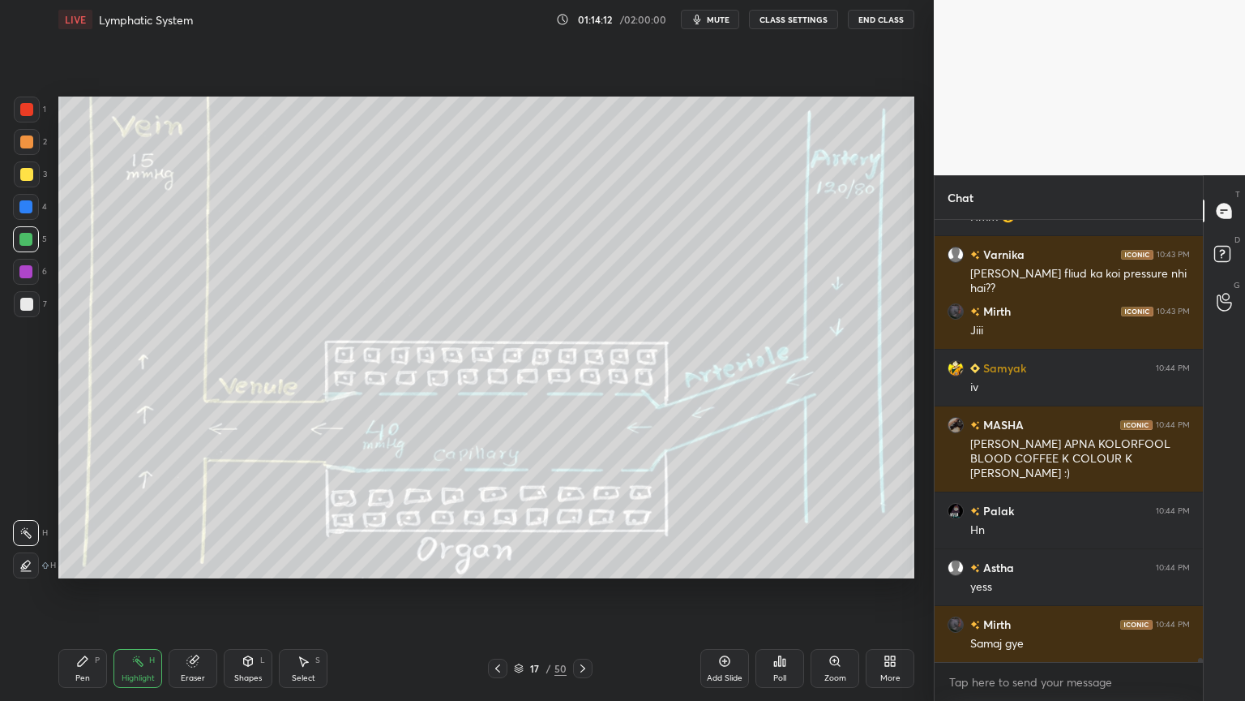
scroll to position [52839, 0]
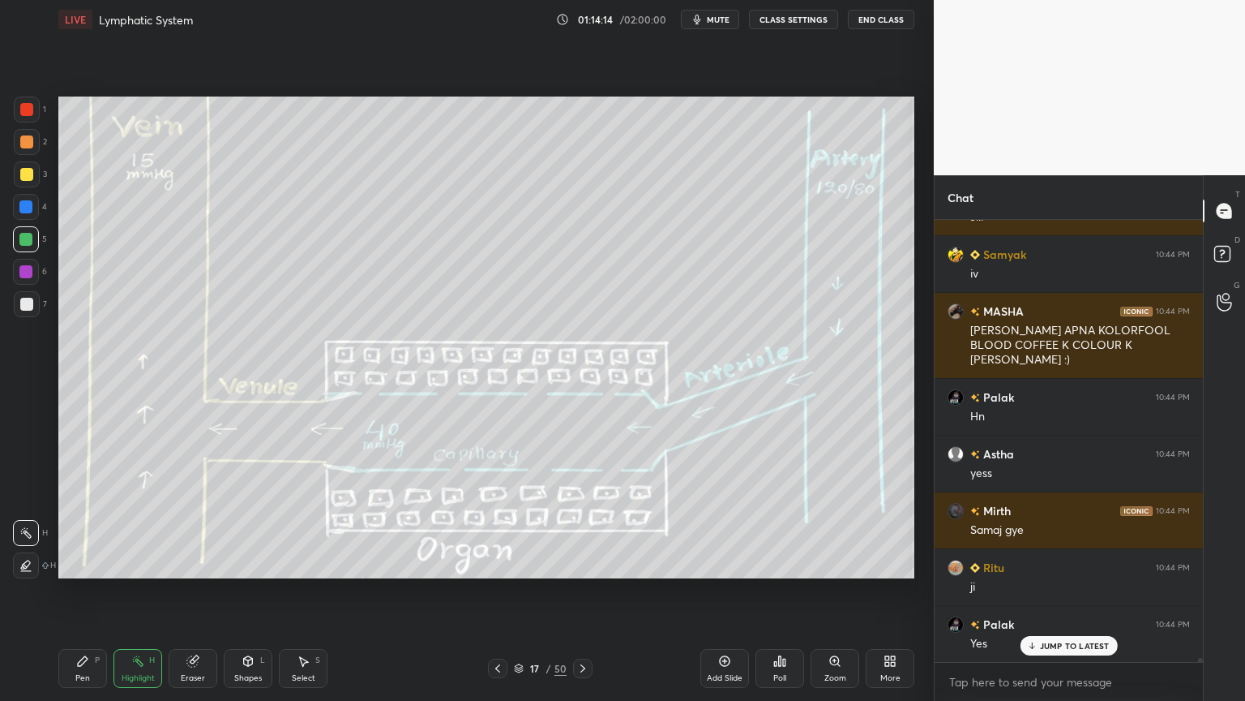
click at [727, 550] on icon at bounding box center [725, 661] width 11 height 11
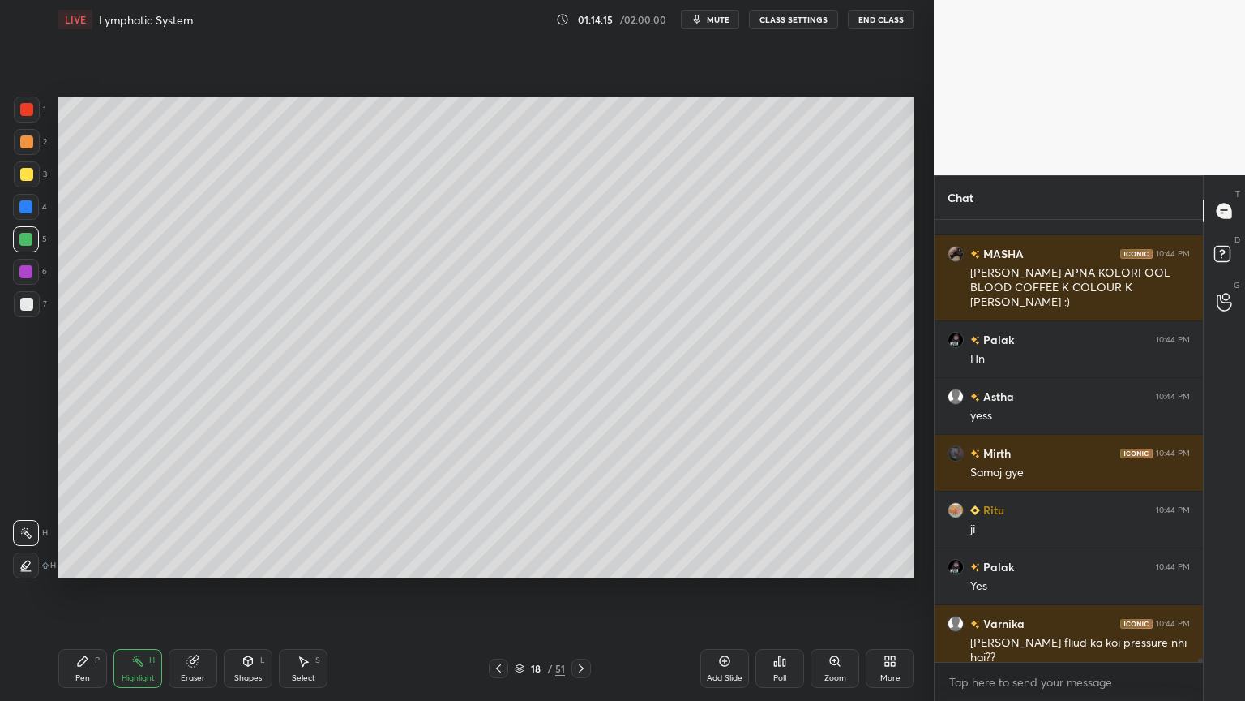
click at [256, 550] on div "Shapes L" at bounding box center [248, 668] width 49 height 39
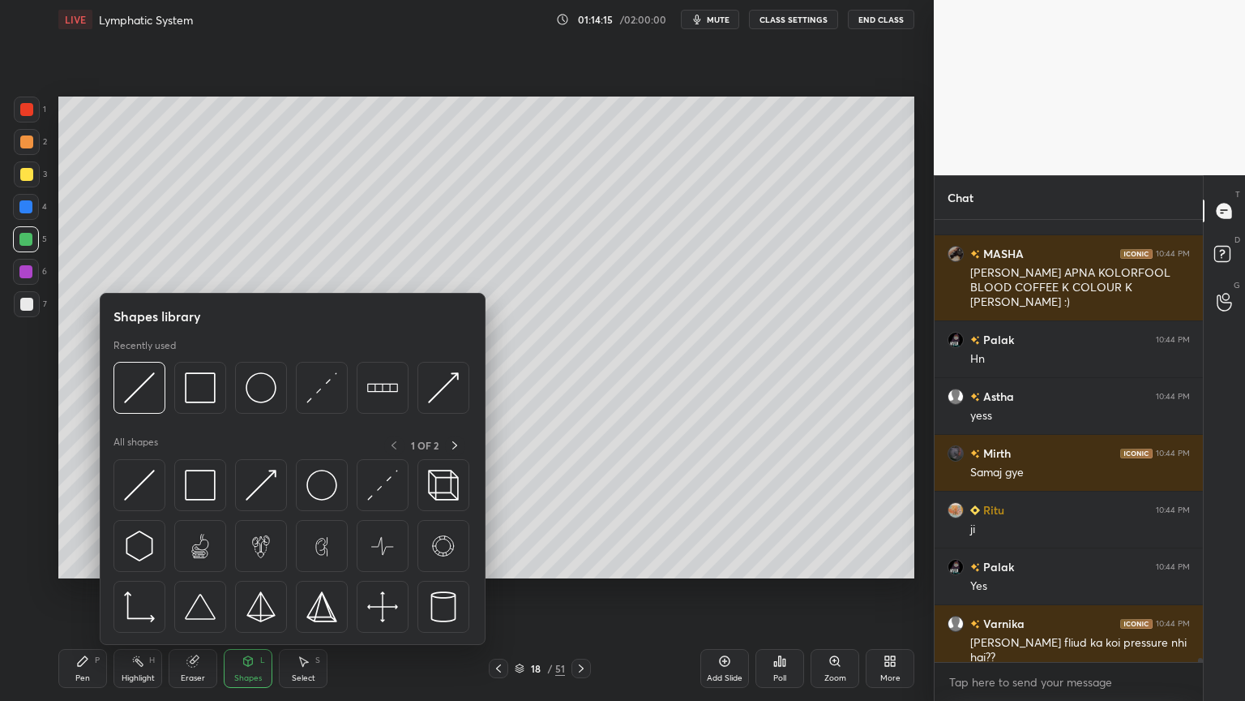
scroll to position [53024, 0]
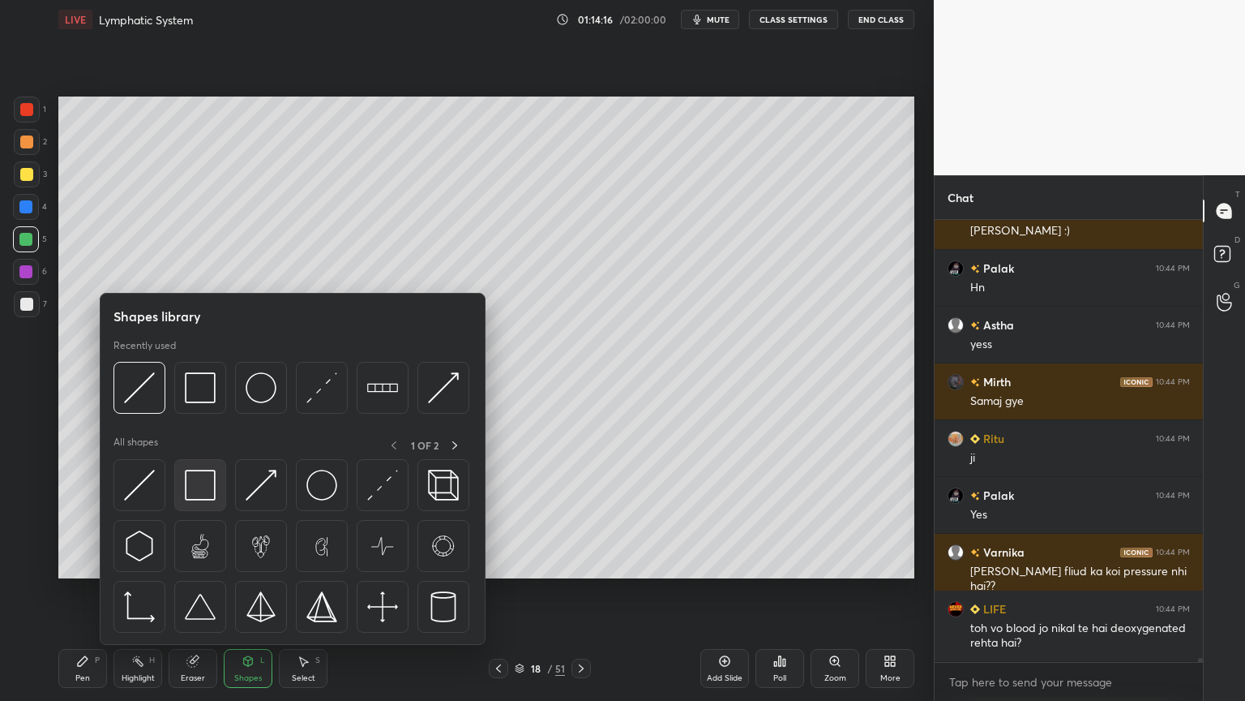
click at [212, 475] on img at bounding box center [200, 484] width 31 height 31
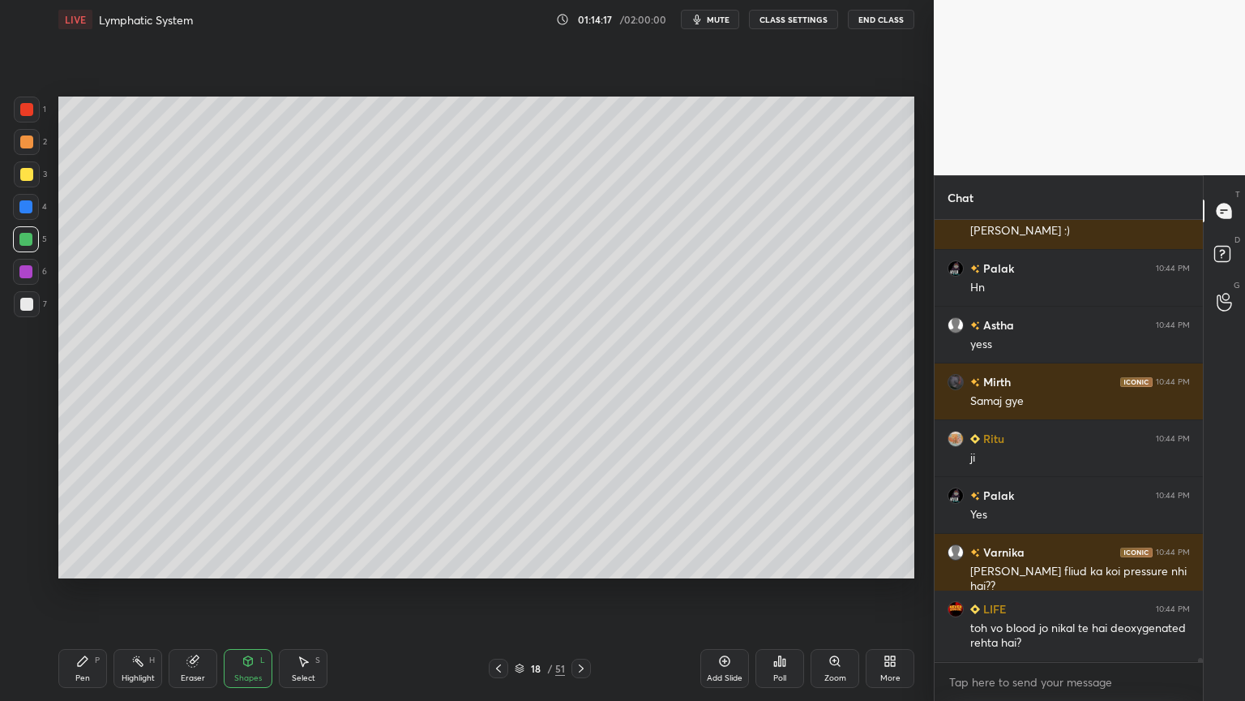
click at [28, 205] on div at bounding box center [25, 206] width 13 height 13
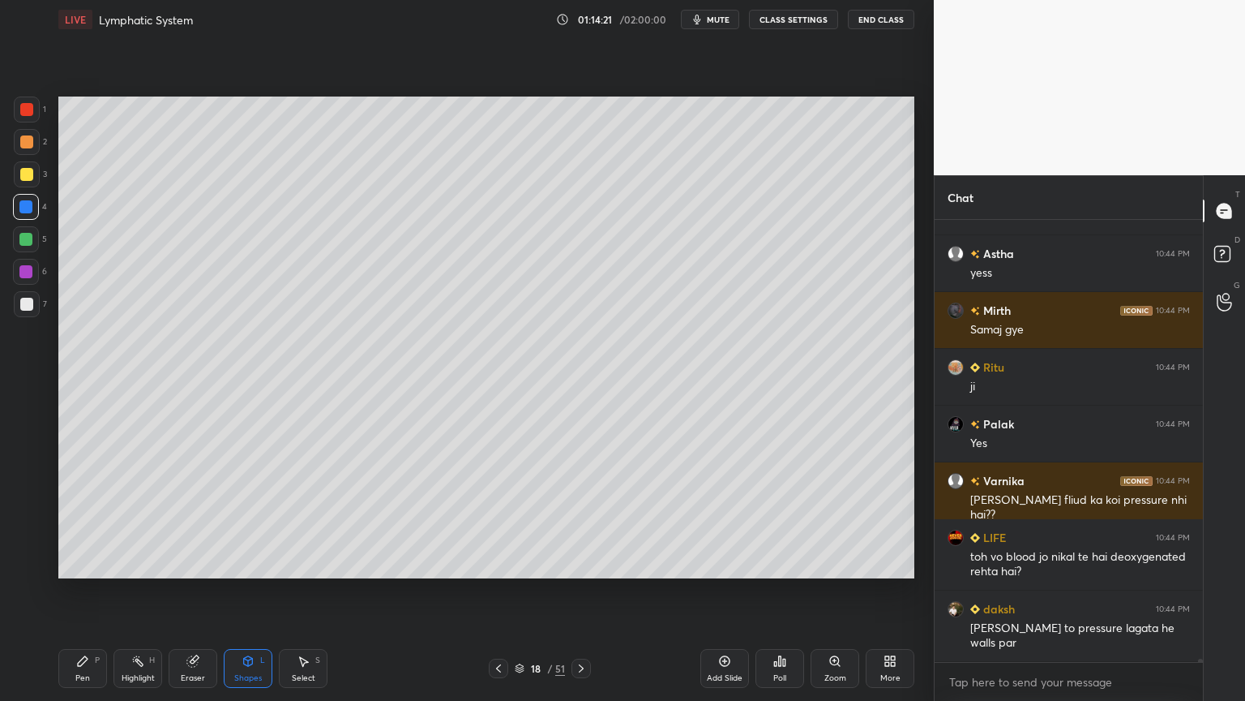
click at [195, 550] on div "Pen P Highlight H Eraser Shapes L Select S 18 / 51 Add Slide Poll Zoom More" at bounding box center [486, 668] width 856 height 65
click at [192, 550] on g at bounding box center [193, 661] width 12 height 12
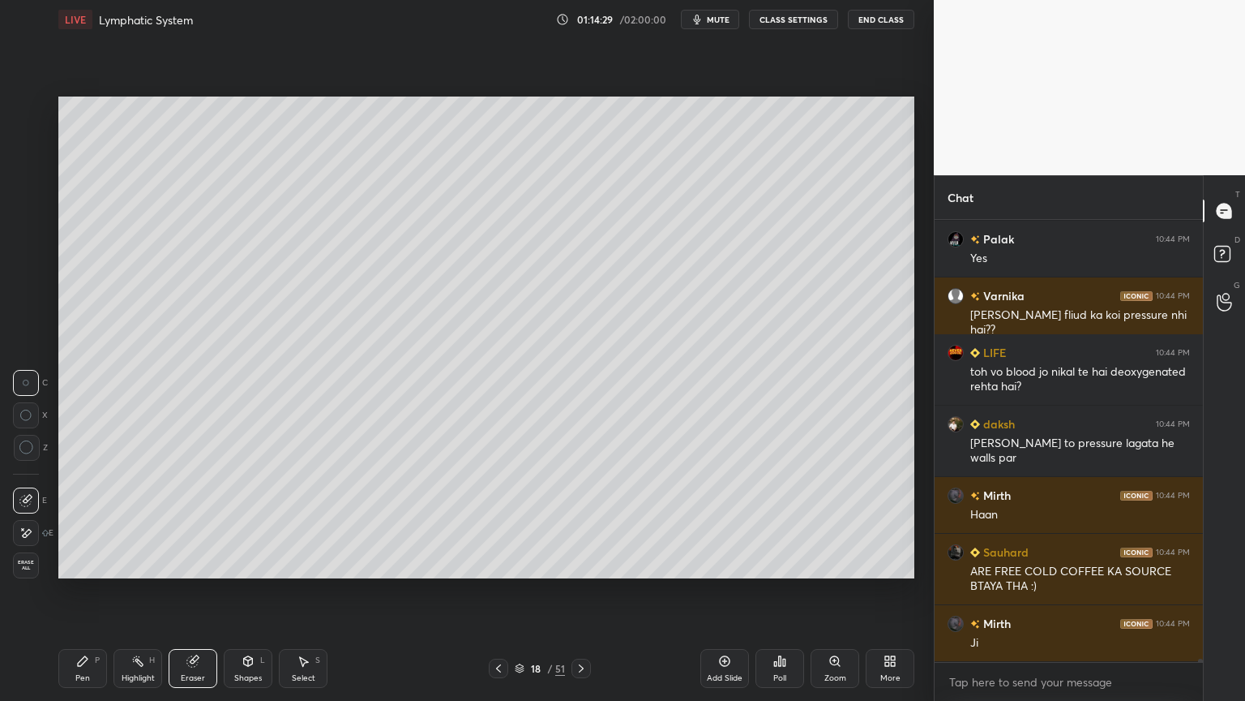
scroll to position [53336, 0]
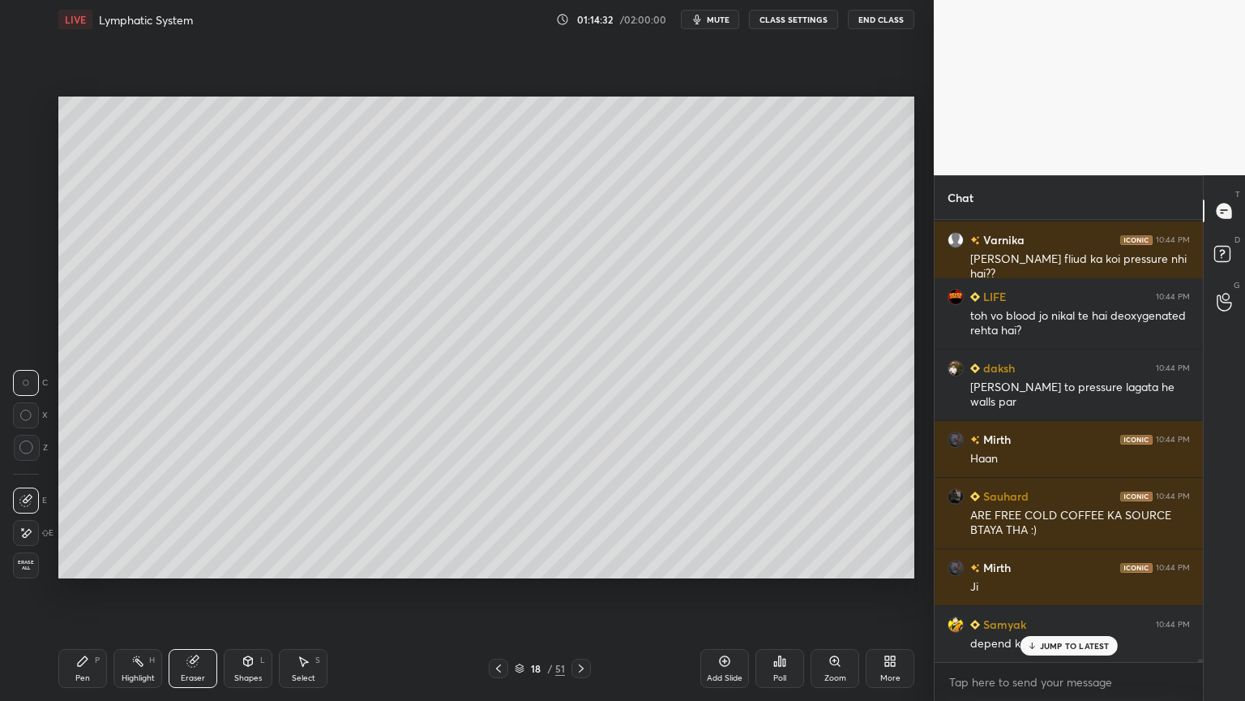
click at [86, 550] on icon at bounding box center [83, 661] width 10 height 10
drag, startPoint x: 254, startPoint y: 670, endPoint x: 247, endPoint y: 663, distance: 9.2
click at [253, 550] on div "Shapes L" at bounding box center [248, 668] width 49 height 39
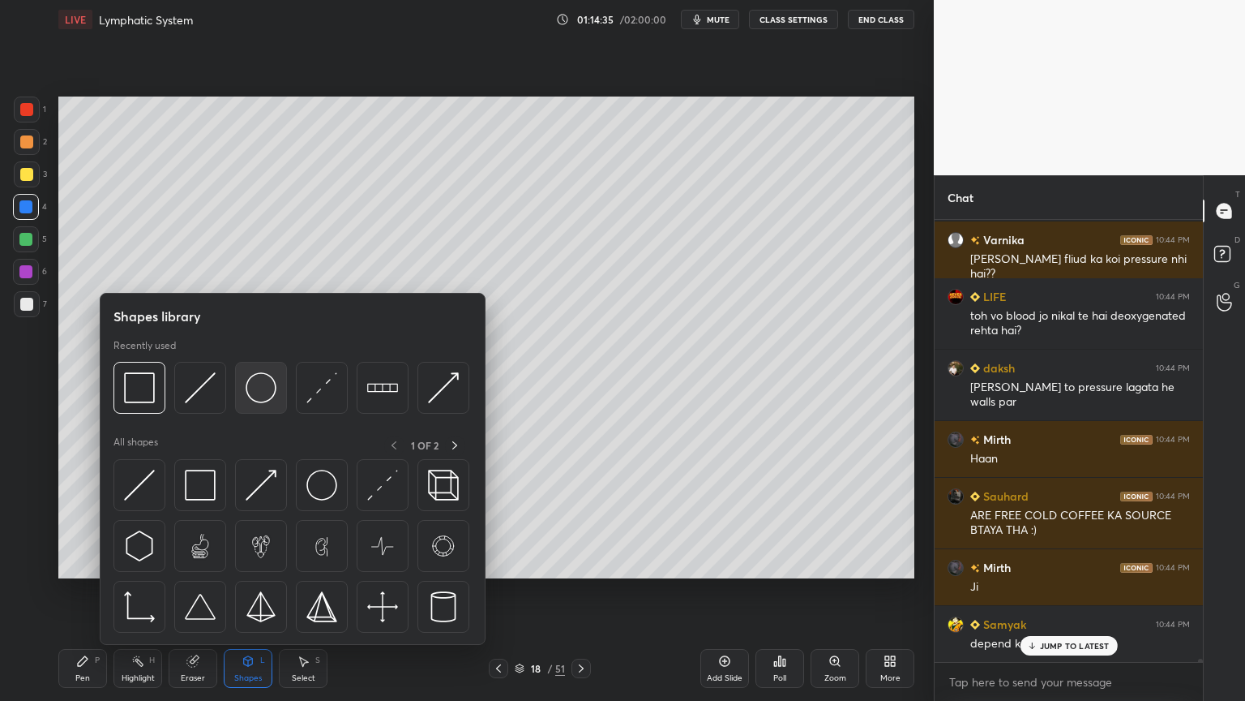
click at [272, 393] on img at bounding box center [261, 387] width 31 height 31
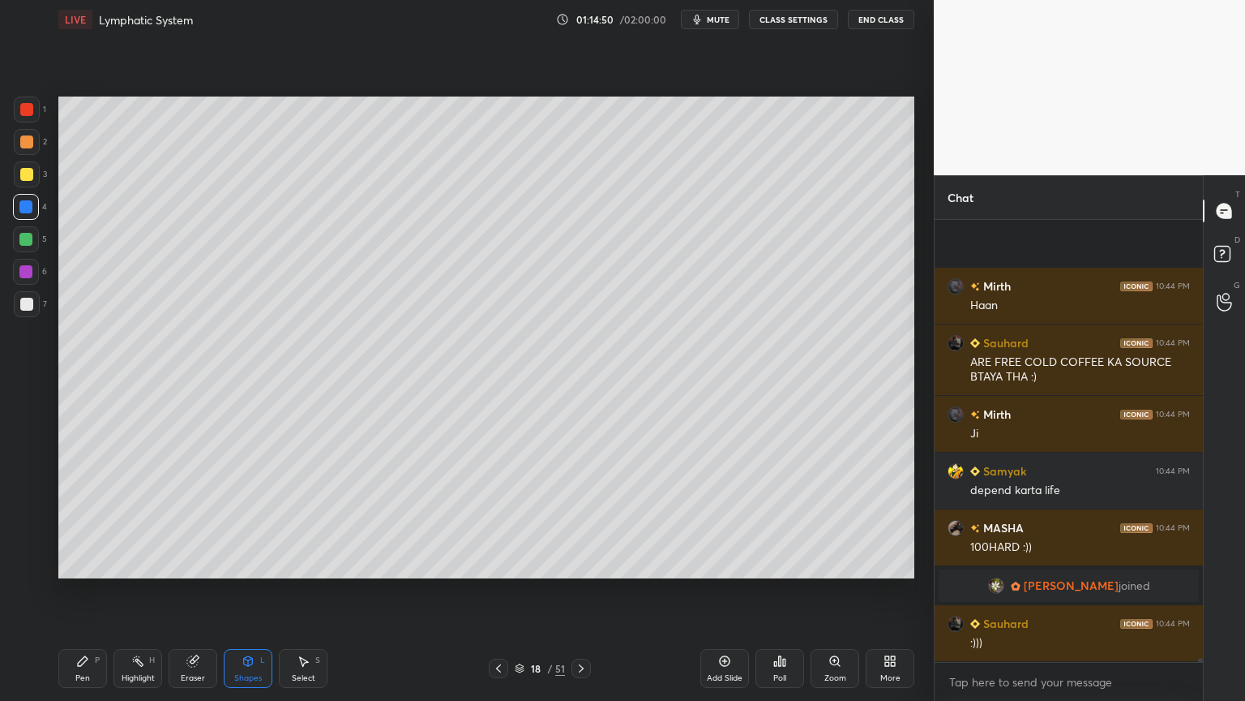
scroll to position [52281, 0]
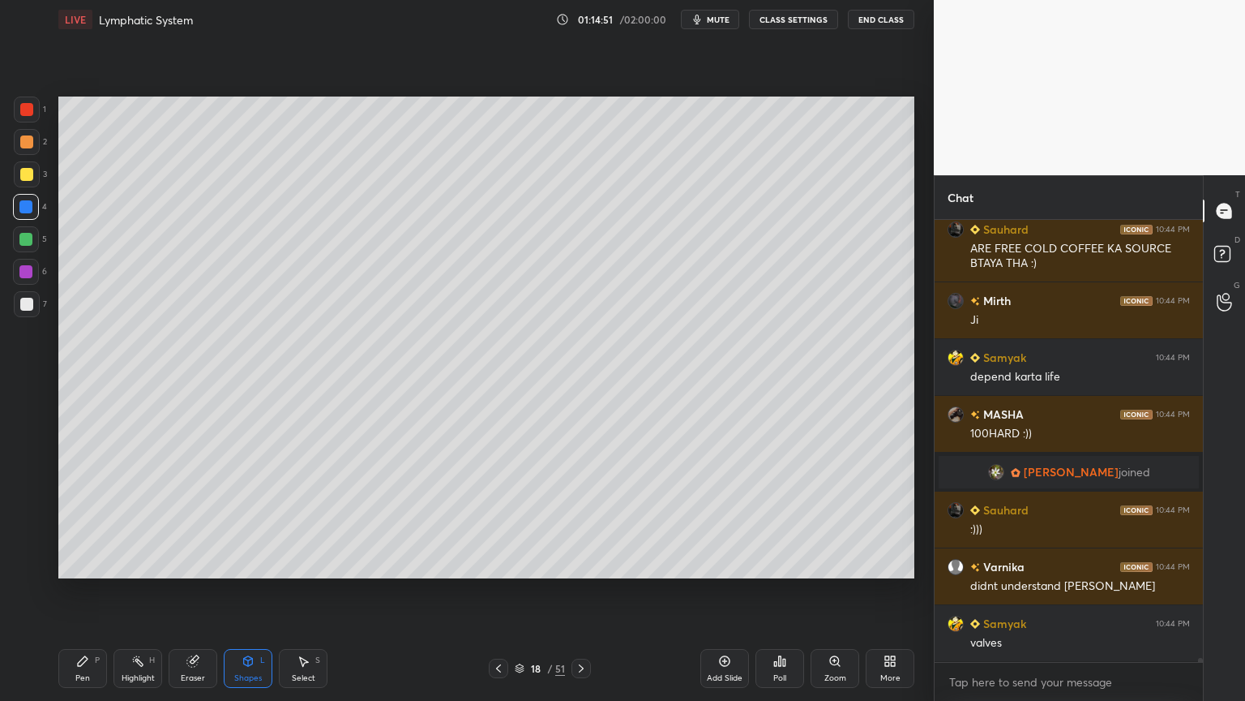
click at [88, 550] on div "Pen P" at bounding box center [82, 668] width 49 height 39
drag, startPoint x: 87, startPoint y: 668, endPoint x: 88, endPoint y: 652, distance: 16.2
click at [88, 550] on div "Pen P" at bounding box center [82, 668] width 49 height 39
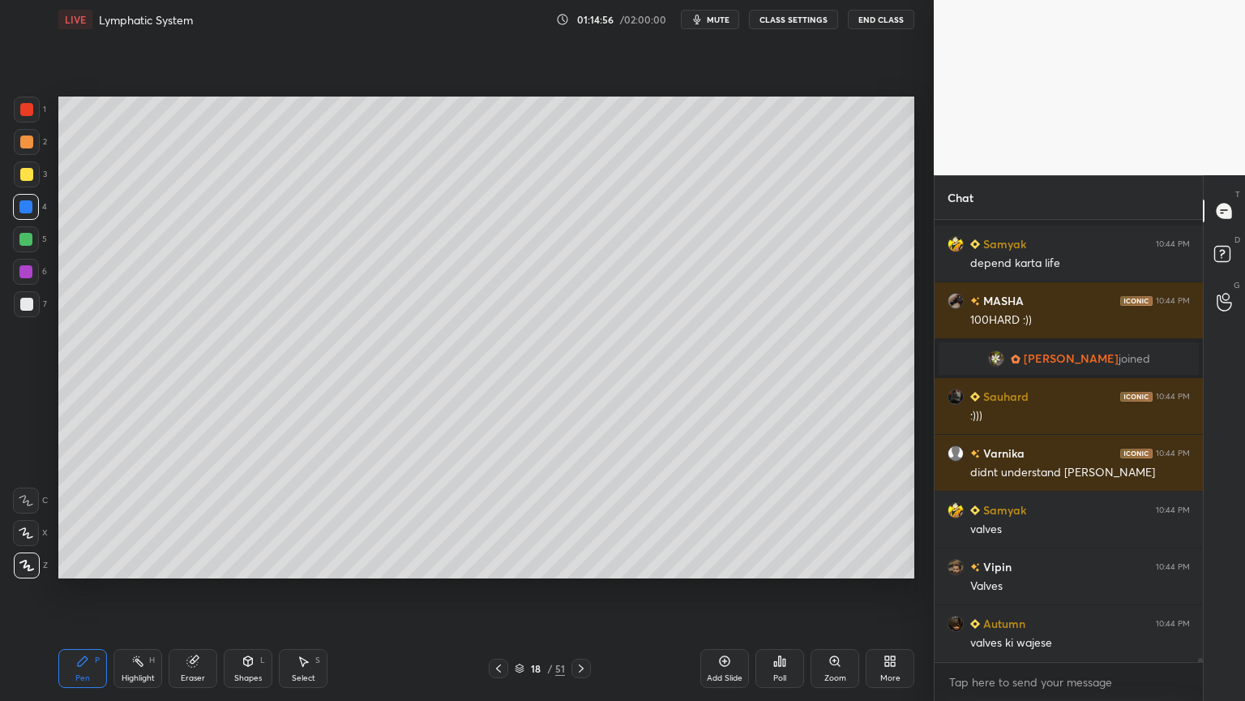
scroll to position [52466, 0]
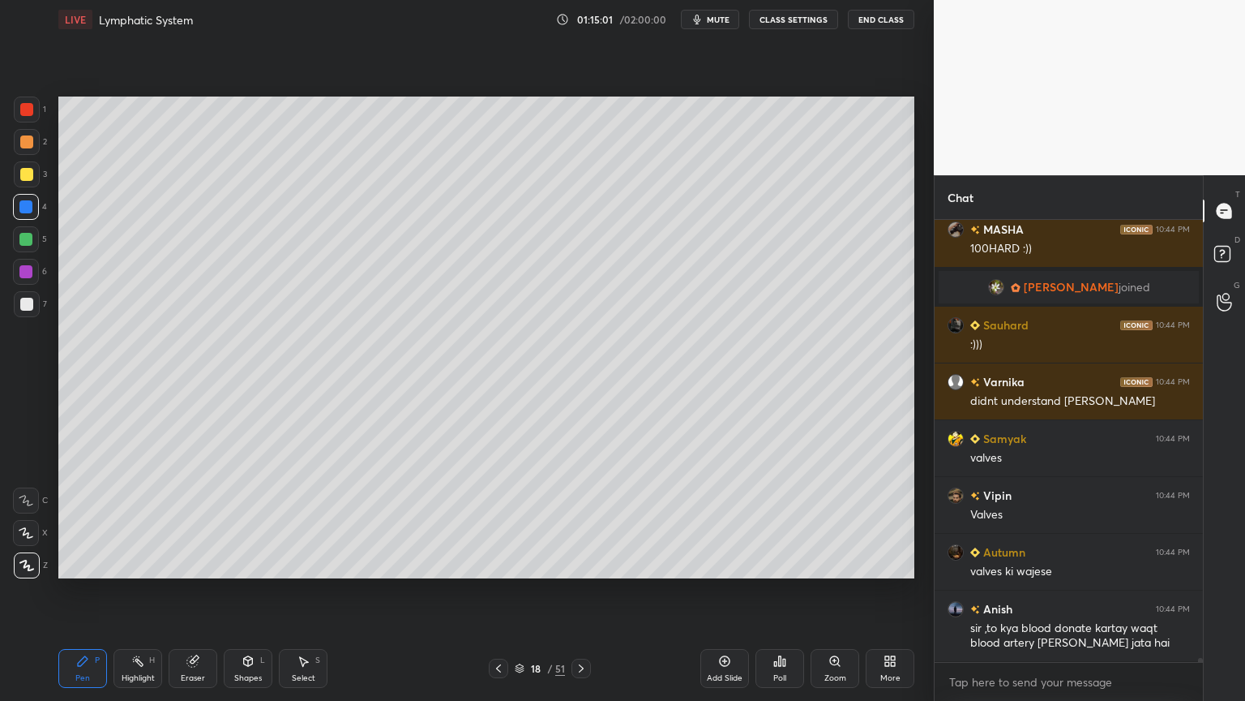
click at [29, 114] on div at bounding box center [26, 109] width 13 height 13
drag, startPoint x: 29, startPoint y: 114, endPoint x: 42, endPoint y: 126, distance: 18.3
click at [28, 116] on div at bounding box center [27, 109] width 26 height 26
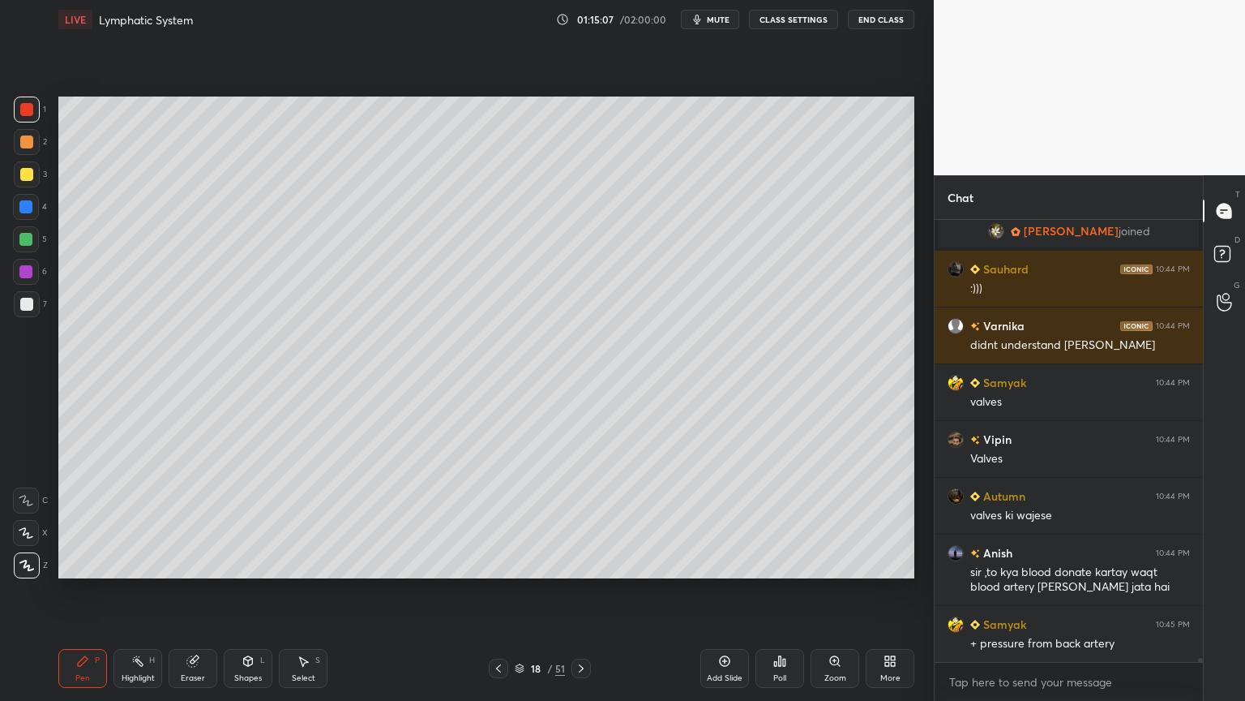
scroll to position [52579, 0]
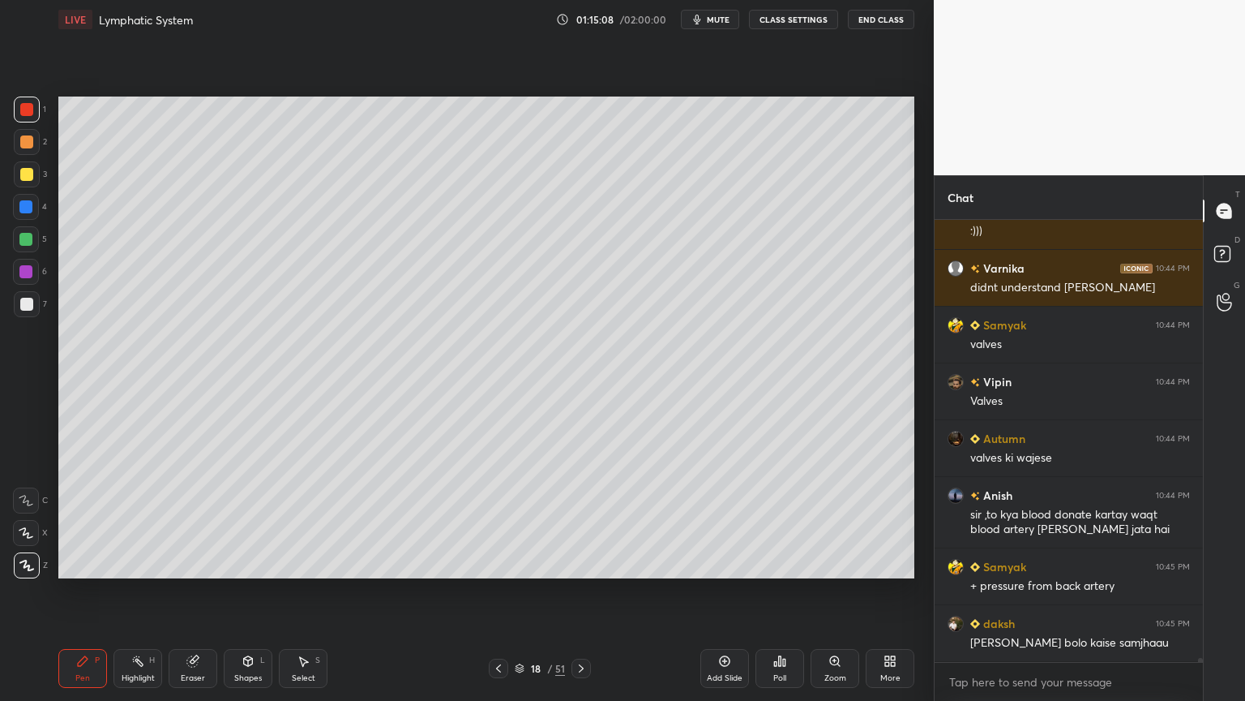
click at [29, 174] on div at bounding box center [26, 174] width 13 height 13
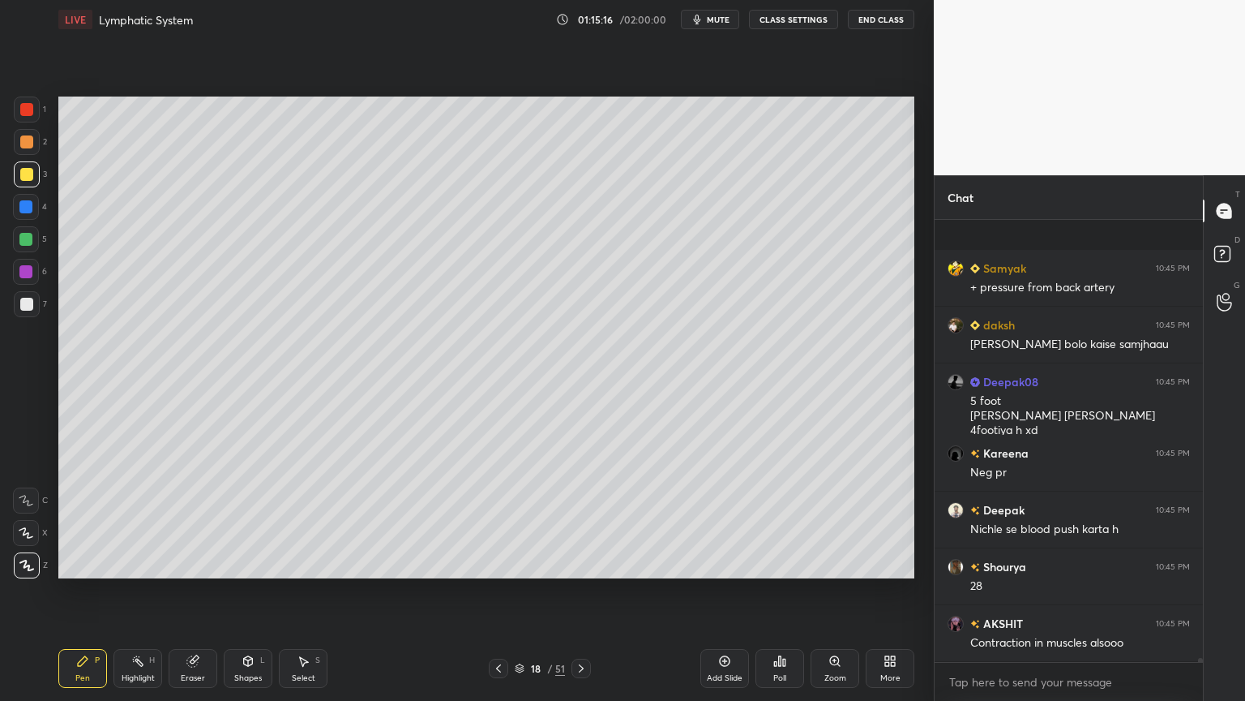
scroll to position [52991, 0]
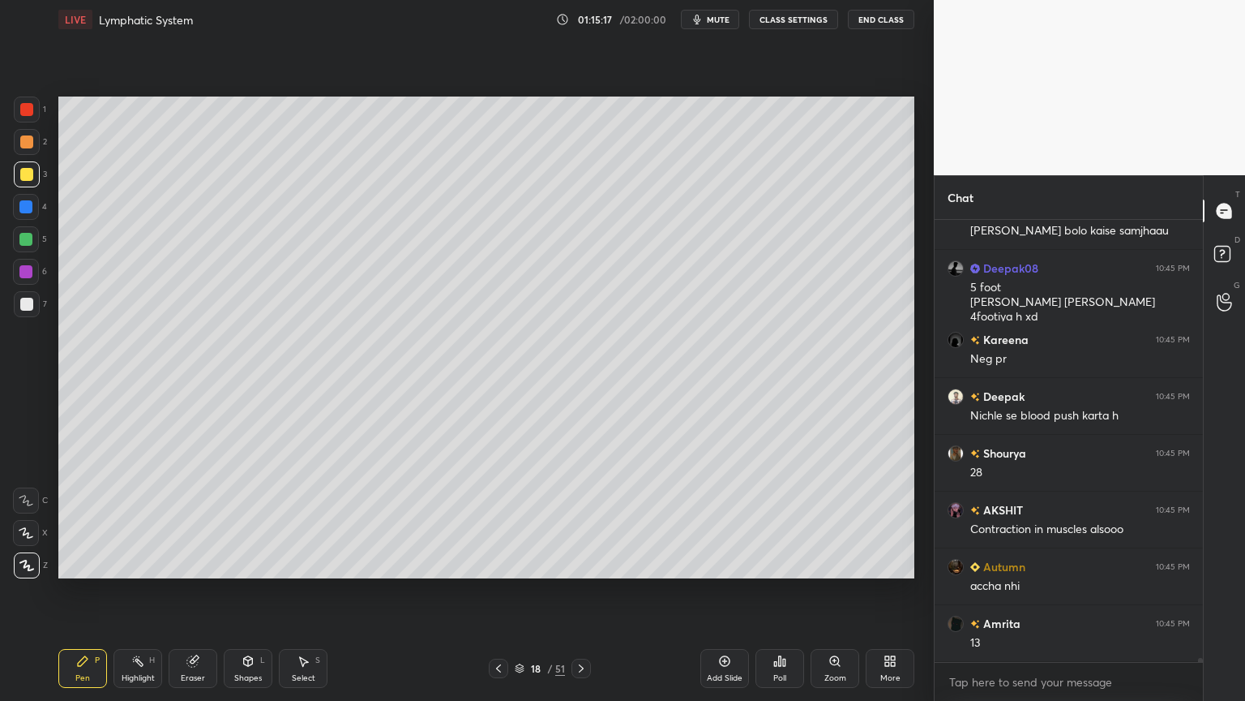
click at [499, 550] on icon at bounding box center [498, 668] width 13 height 13
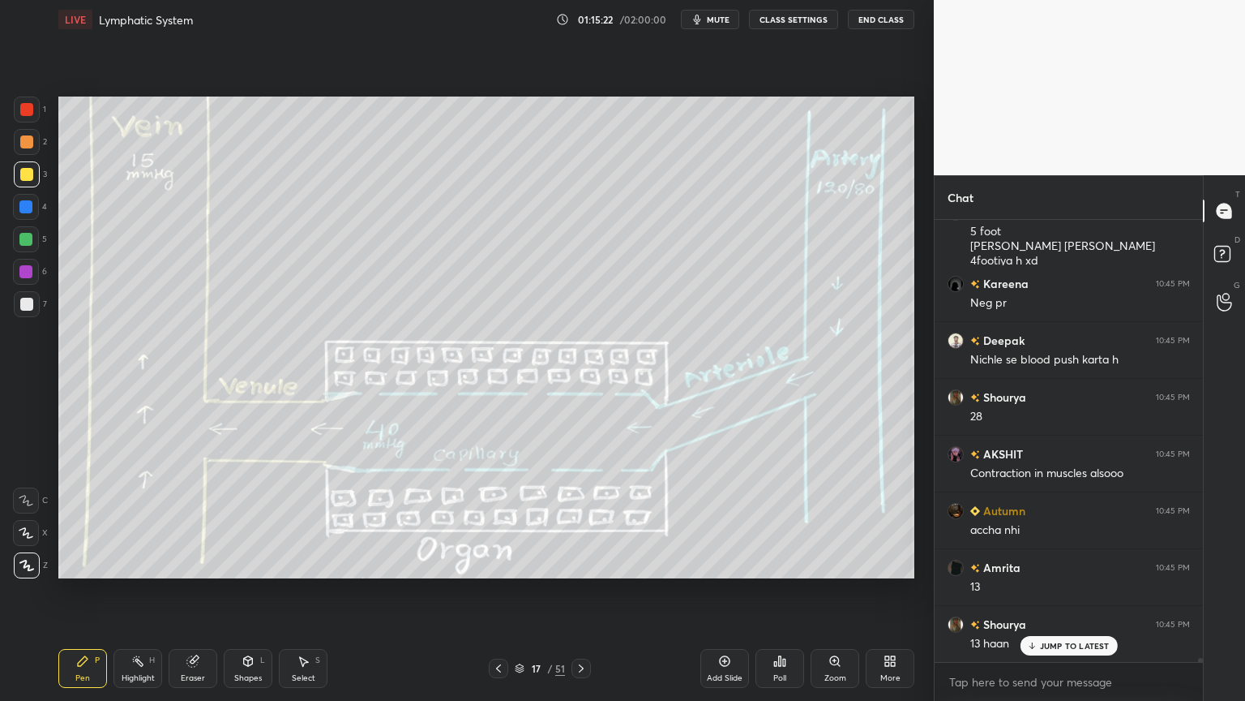
click at [581, 550] on icon at bounding box center [581, 668] width 13 height 13
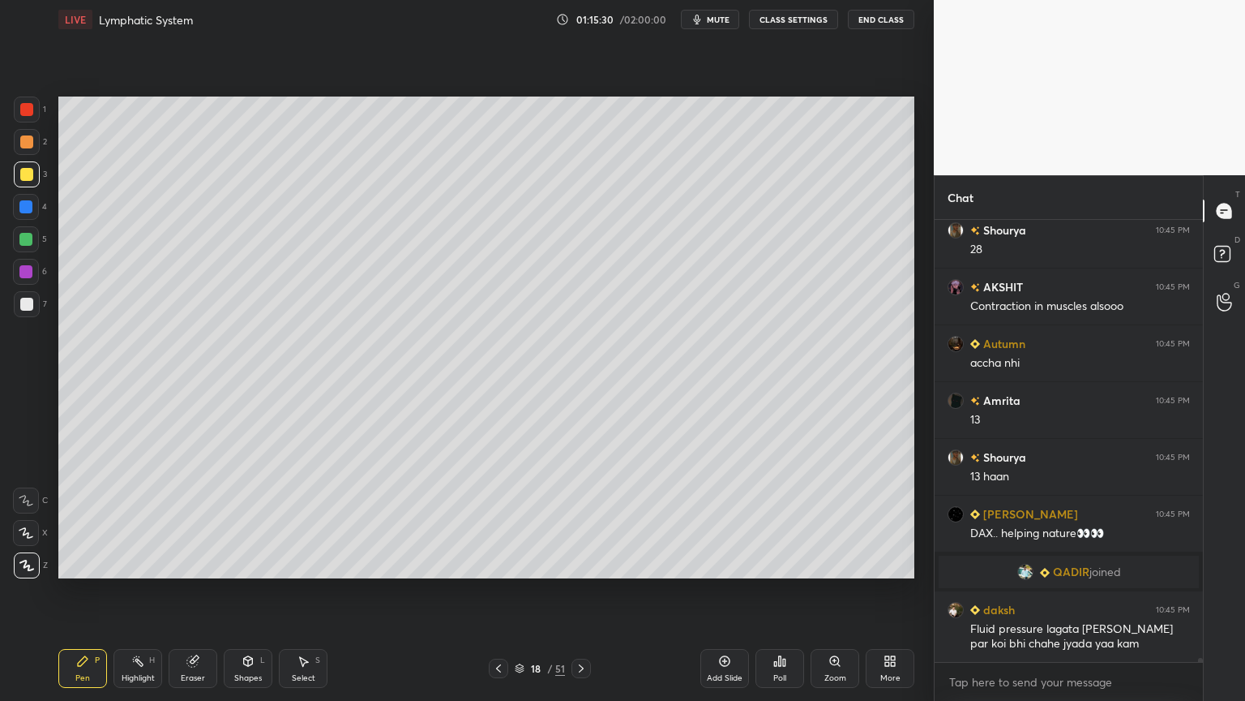
scroll to position [52907, 0]
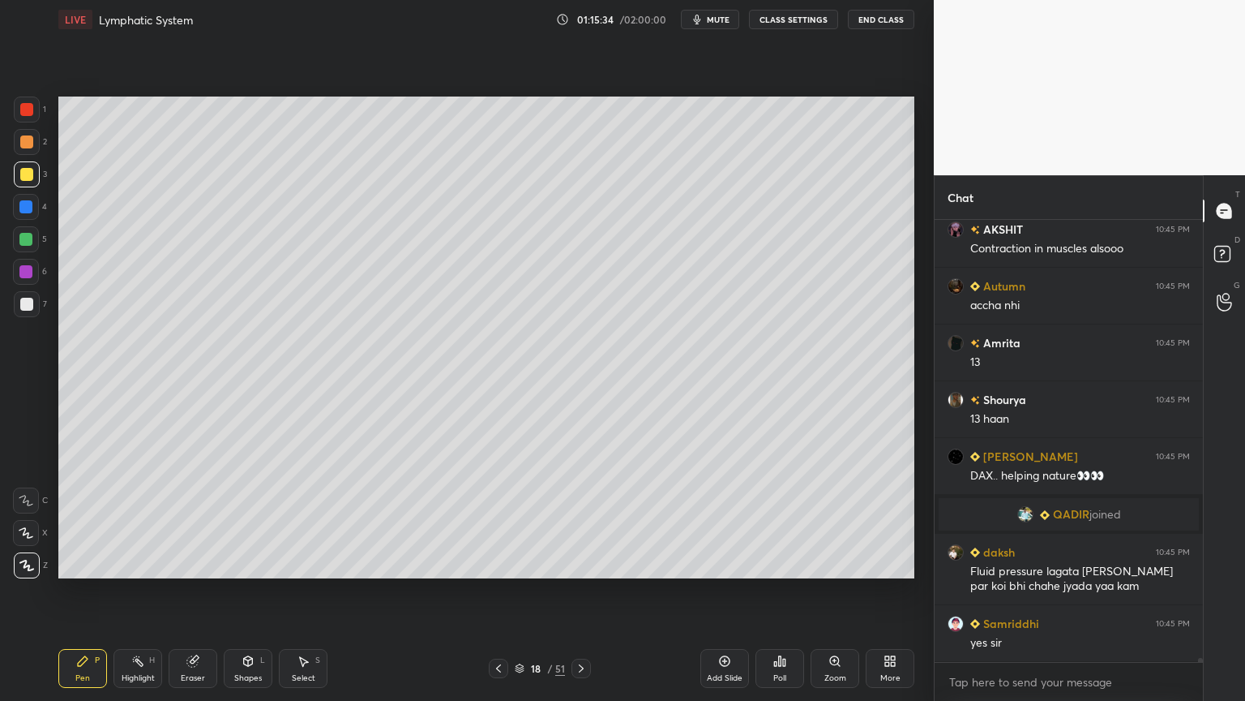
click at [29, 109] on div at bounding box center [26, 109] width 13 height 13
drag, startPoint x: 28, startPoint y: 111, endPoint x: 39, endPoint y: 120, distance: 14.4
click at [30, 112] on div at bounding box center [26, 109] width 13 height 13
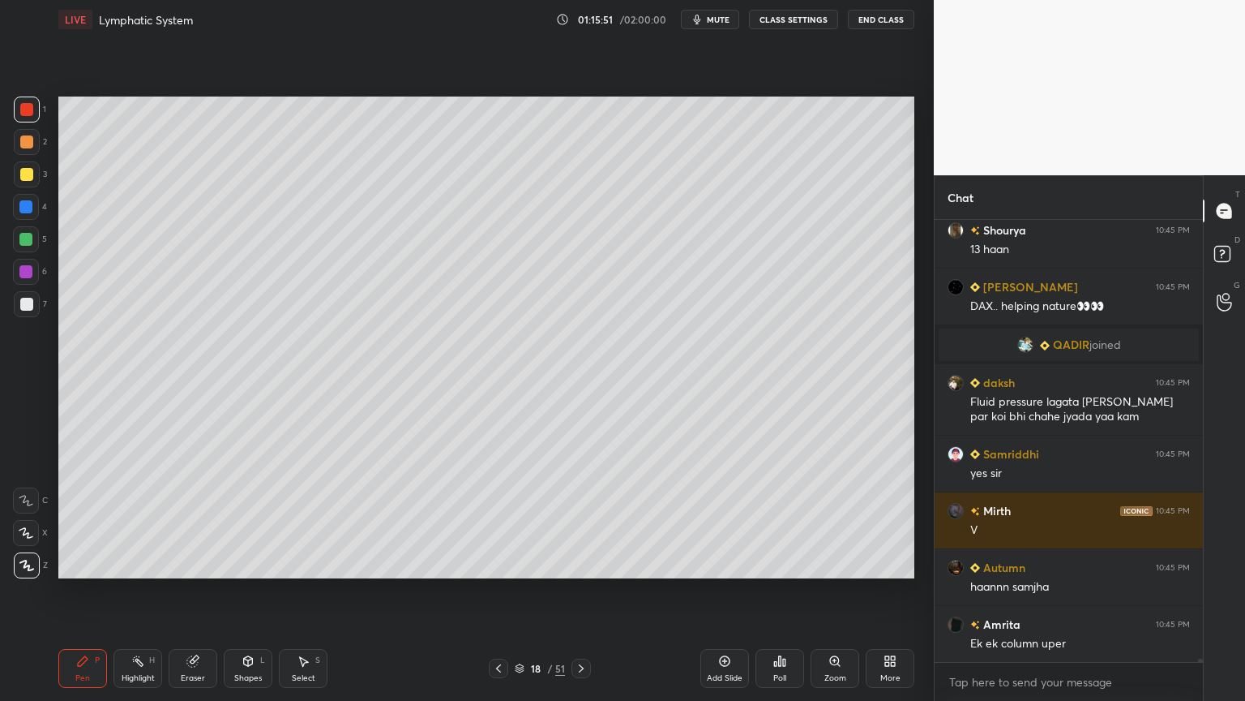
scroll to position [53134, 0]
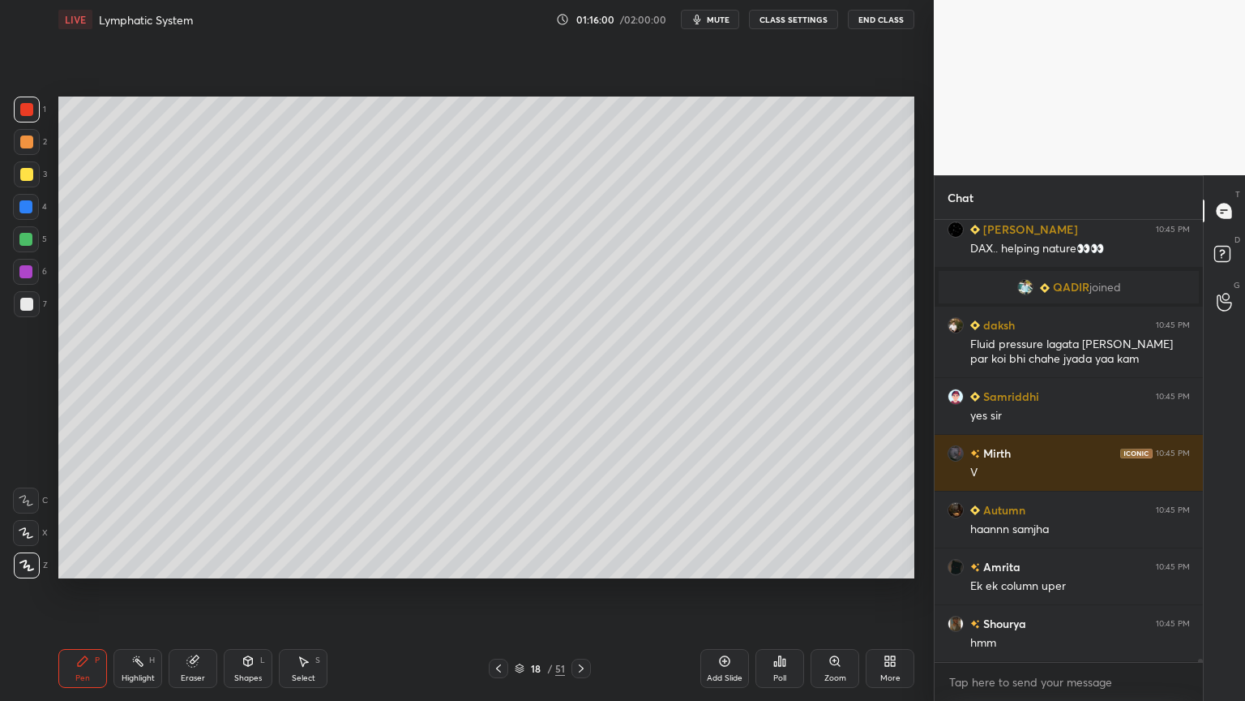
click at [135, 550] on div "Highlight H" at bounding box center [138, 668] width 49 height 39
click at [141, 550] on rect at bounding box center [139, 662] width 8 height 8
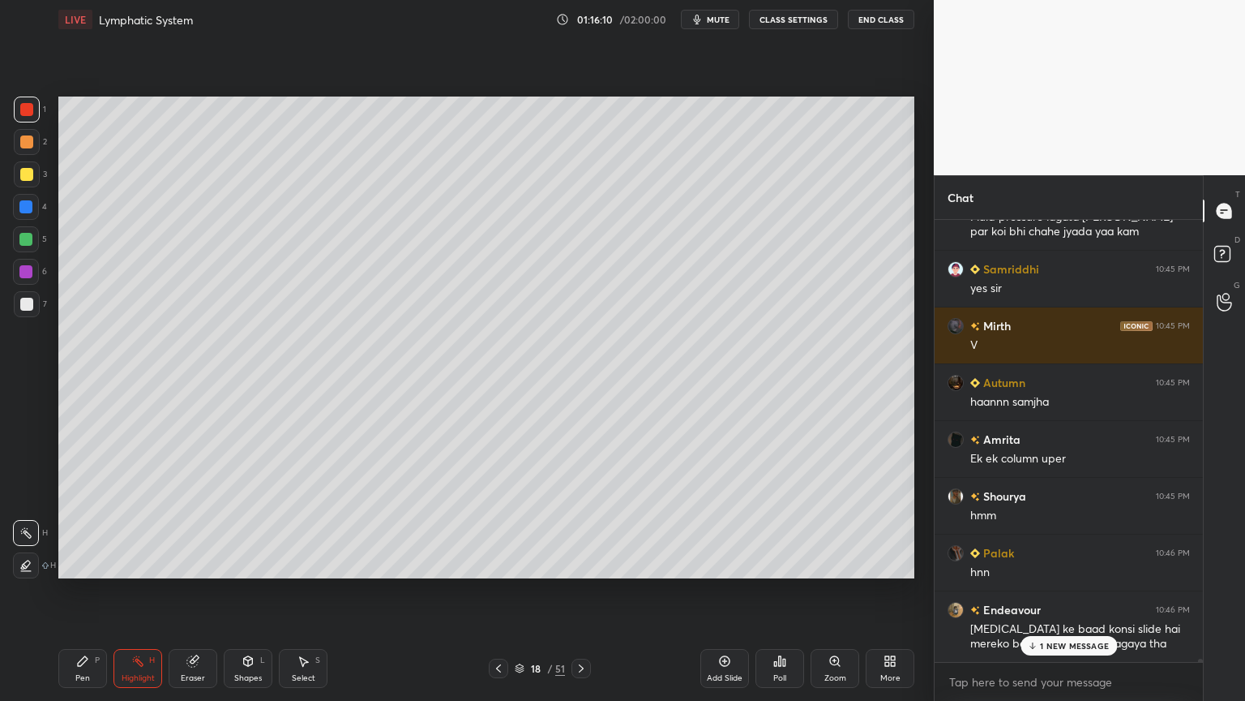
scroll to position [53319, 0]
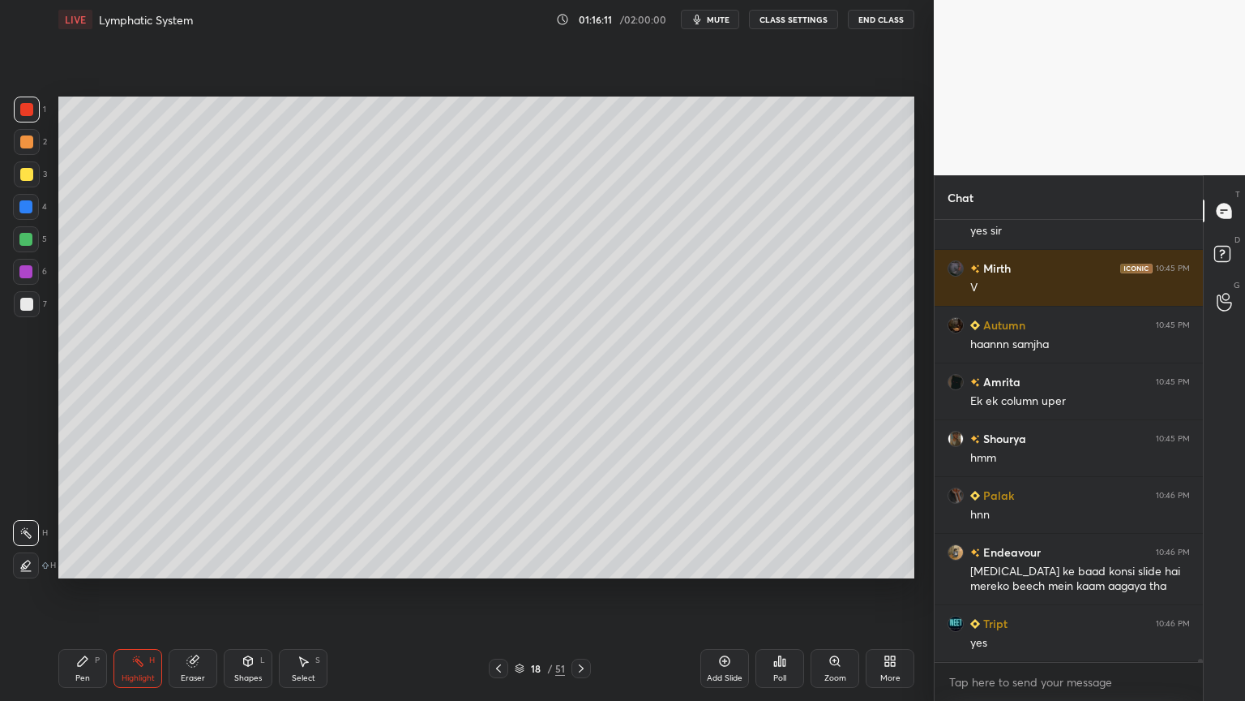
click at [24, 299] on div at bounding box center [26, 304] width 13 height 13
drag, startPoint x: 29, startPoint y: 302, endPoint x: 41, endPoint y: 420, distance: 118.9
click at [31, 302] on div at bounding box center [26, 304] width 13 height 13
click at [88, 550] on icon at bounding box center [82, 660] width 13 height 13
drag, startPoint x: 88, startPoint y: 658, endPoint x: 81, endPoint y: 651, distance: 9.8
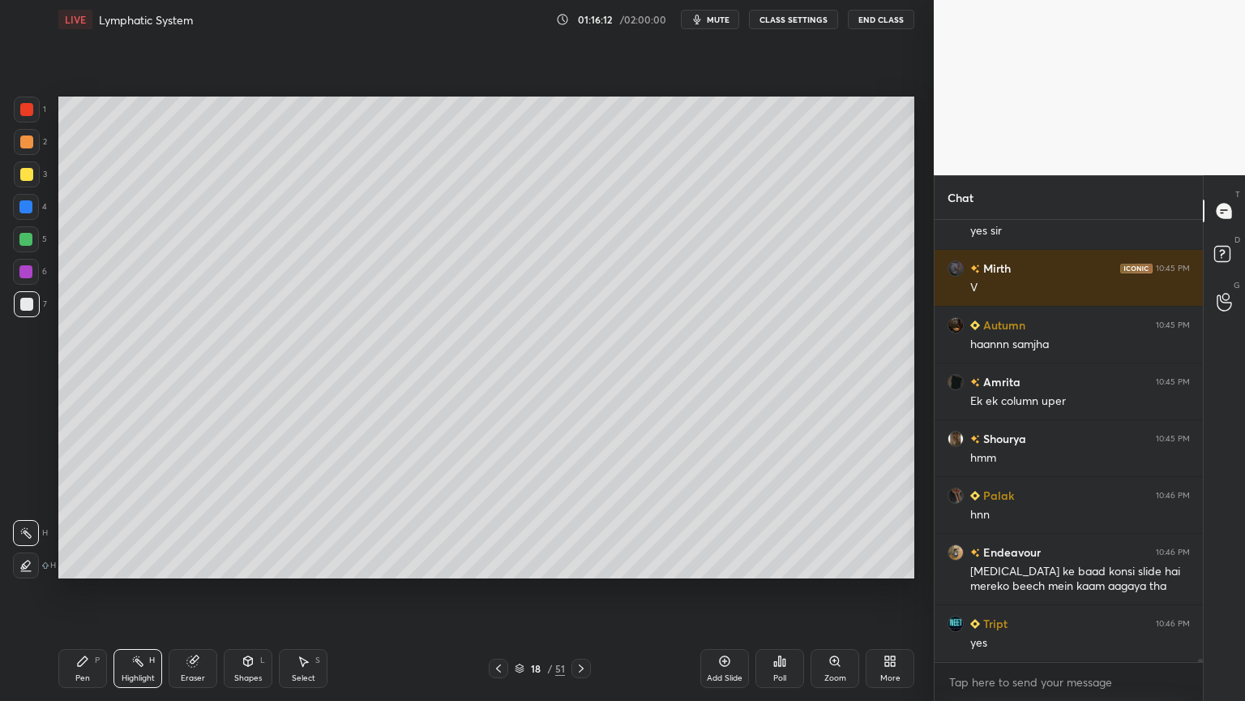
click at [85, 550] on icon at bounding box center [83, 661] width 10 height 10
click at [28, 529] on div at bounding box center [26, 533] width 26 height 26
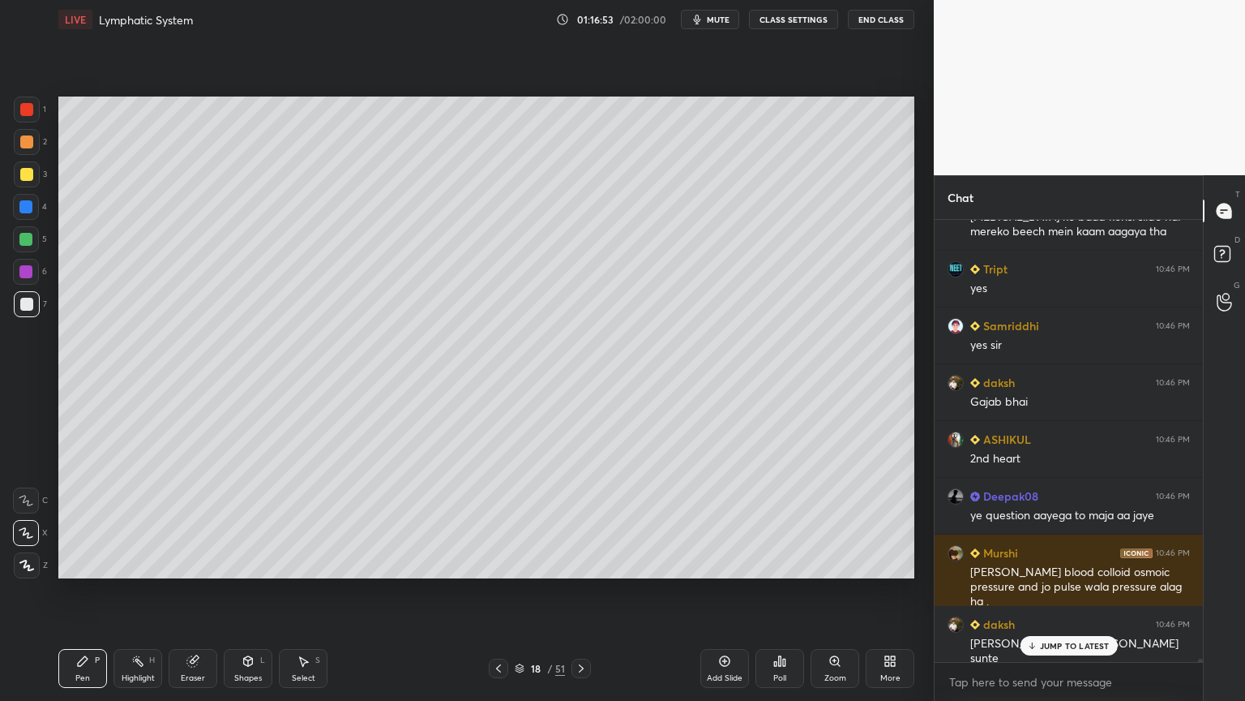
scroll to position [53731, 0]
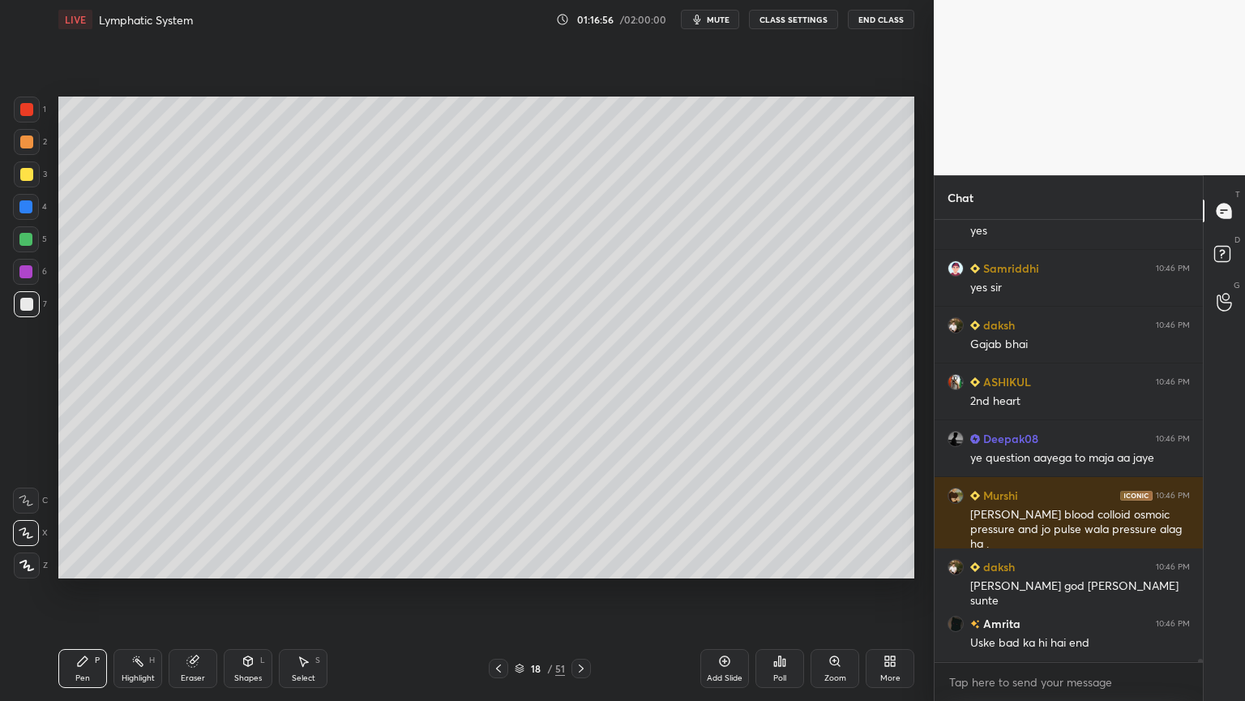
drag, startPoint x: 199, startPoint y: 661, endPoint x: 310, endPoint y: 597, distance: 127.5
click at [208, 550] on div "Eraser" at bounding box center [193, 668] width 49 height 39
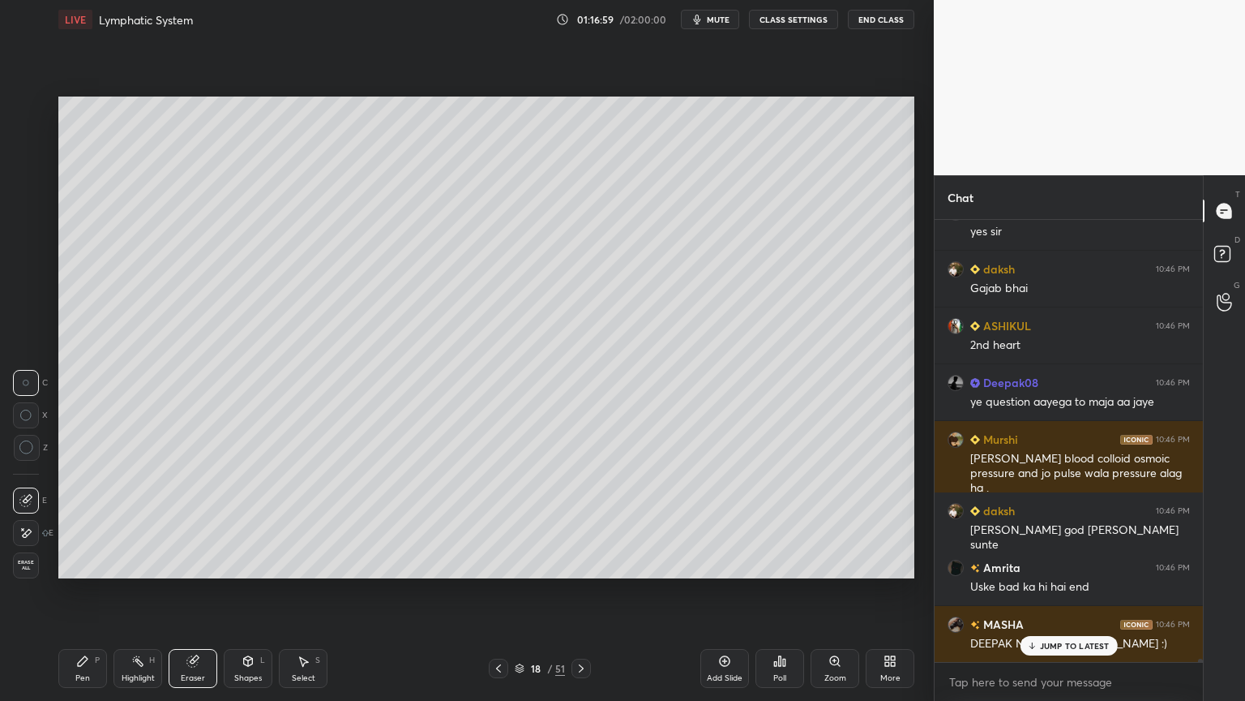
drag, startPoint x: 86, startPoint y: 662, endPoint x: 217, endPoint y: 587, distance: 151.0
click at [95, 550] on div "Pen P" at bounding box center [82, 668] width 49 height 39
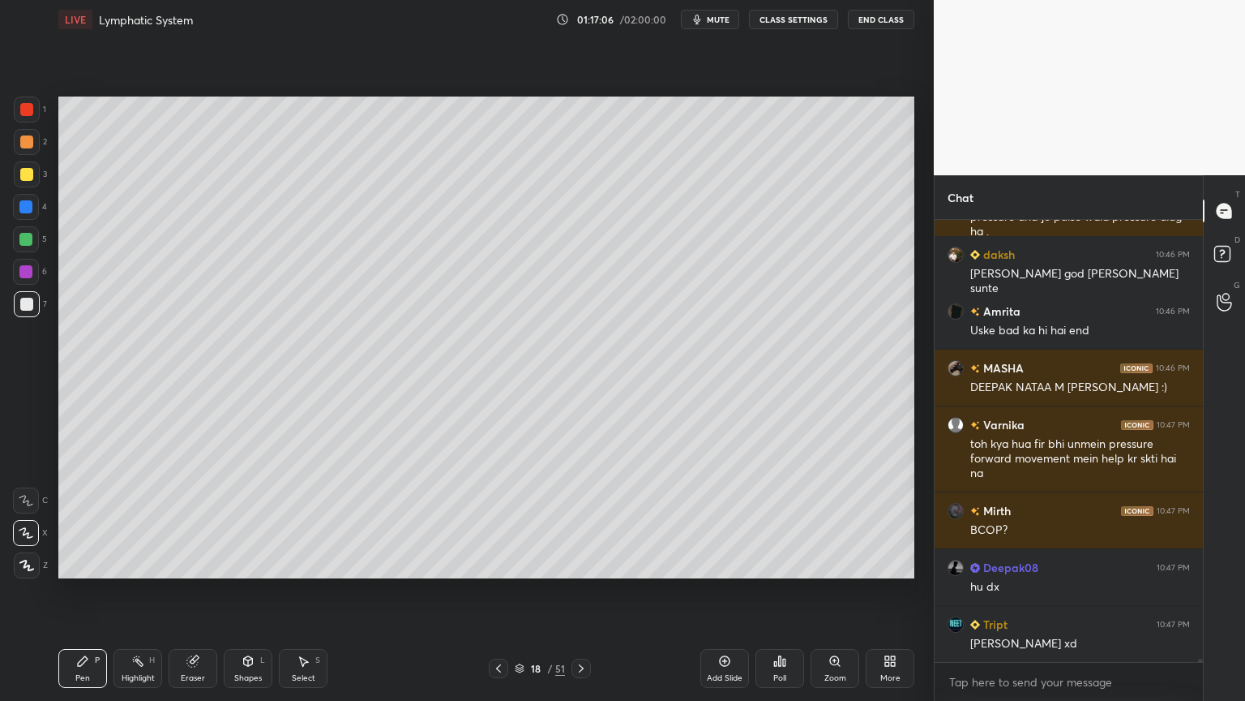
scroll to position [54100, 0]
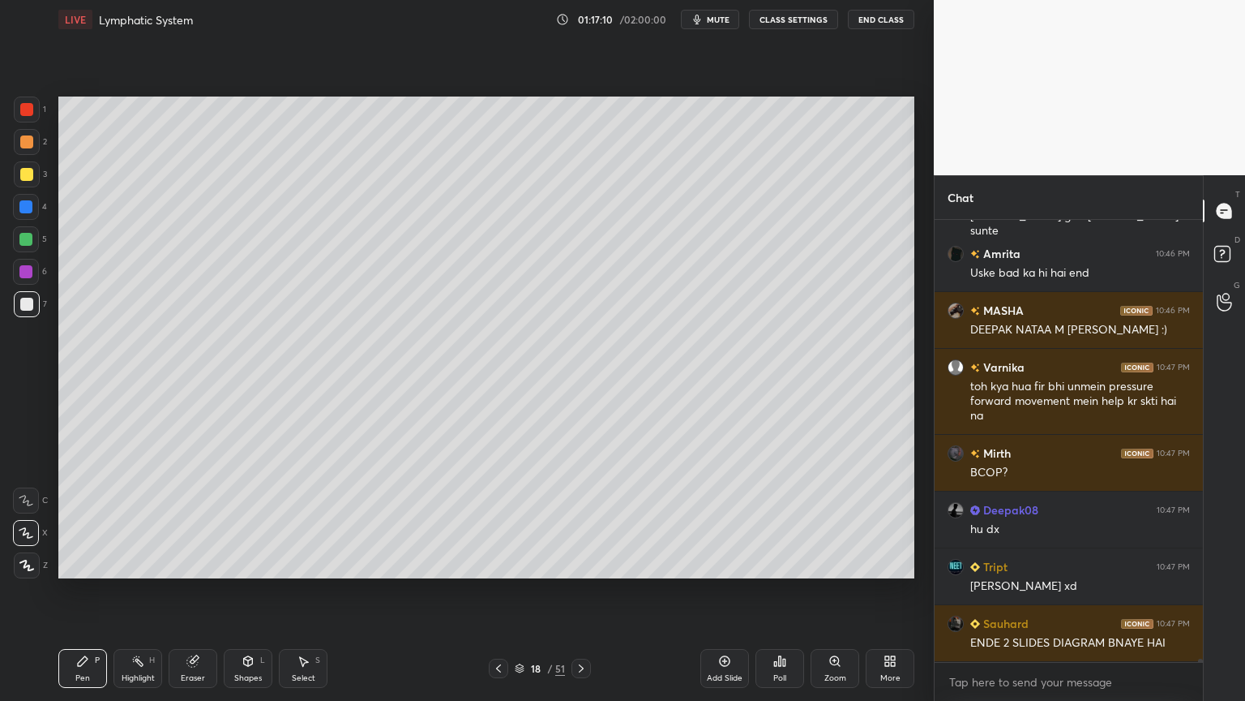
click at [496, 550] on icon at bounding box center [498, 668] width 13 height 13
click at [140, 550] on div "Highlight H" at bounding box center [138, 668] width 49 height 39
click at [142, 550] on div "Highlight H" at bounding box center [138, 668] width 49 height 39
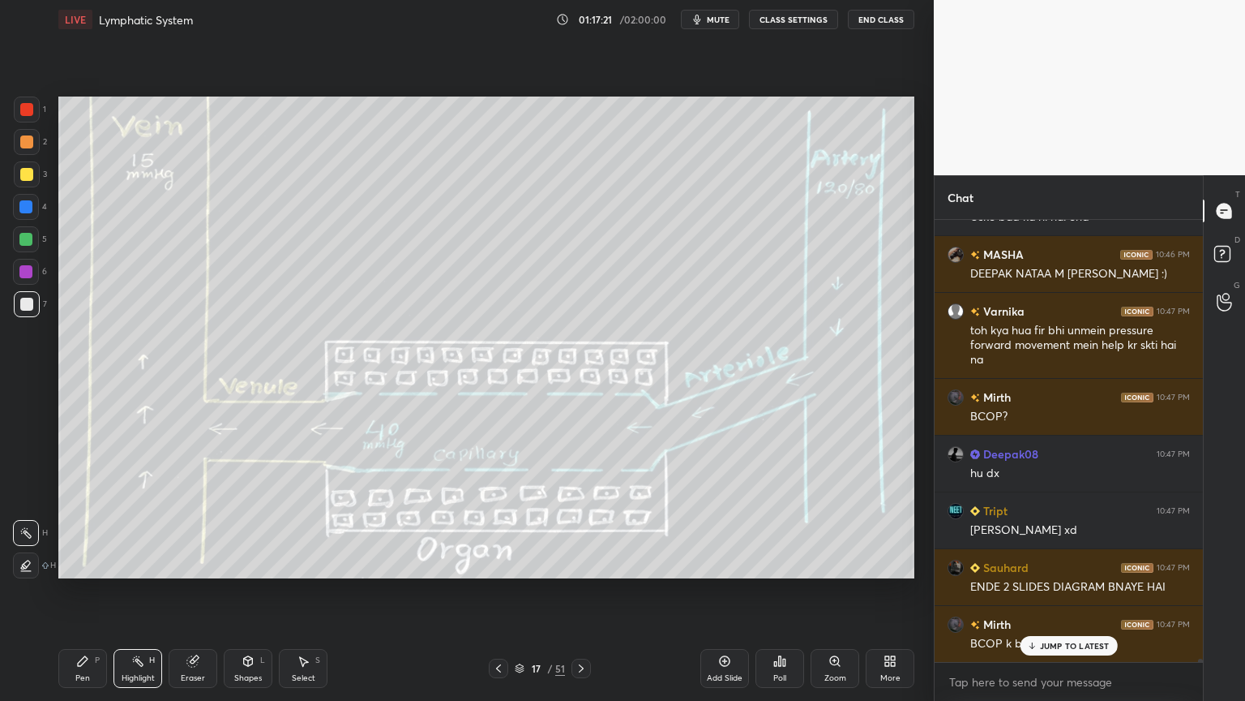
click at [730, 16] on span "mute" at bounding box center [718, 19] width 23 height 11
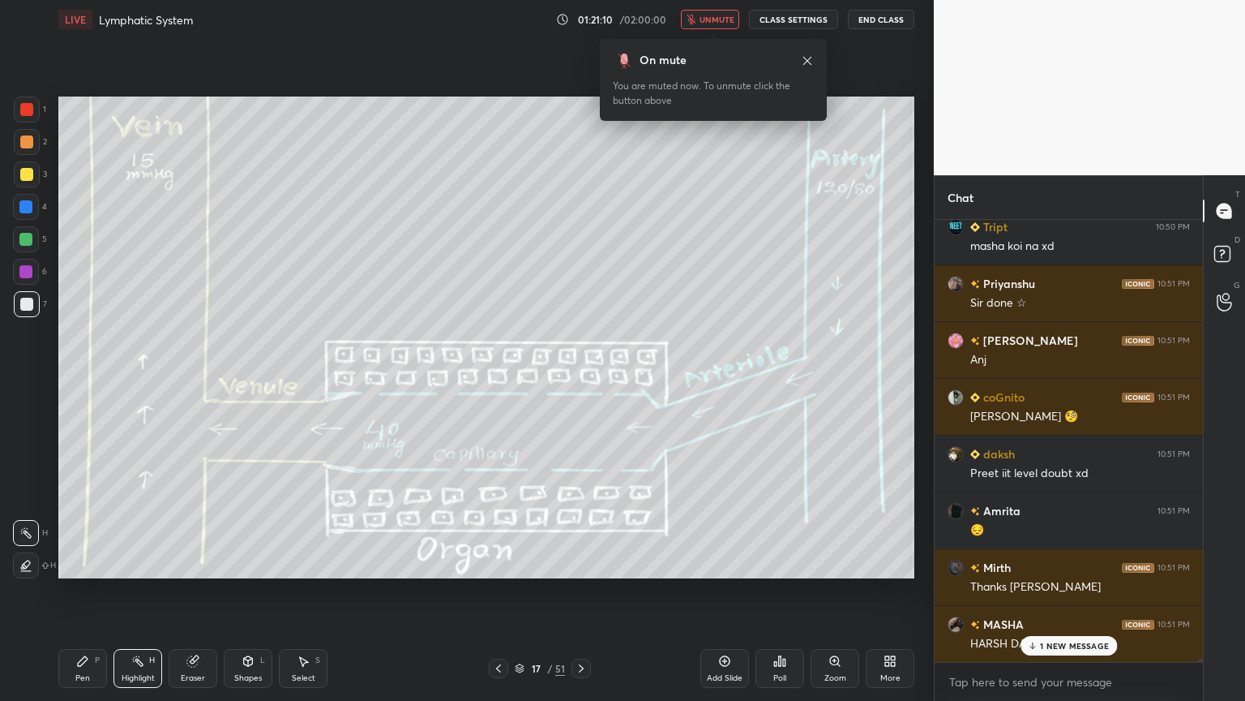
scroll to position [60236, 0]
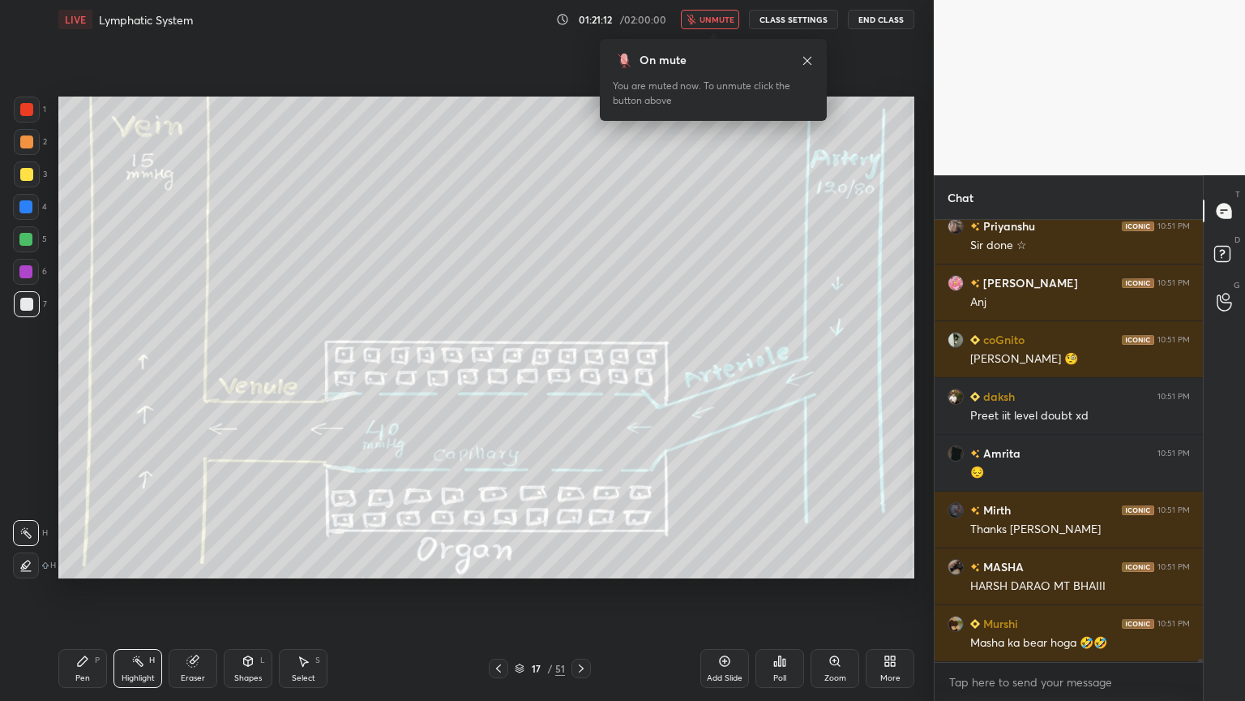
click at [722, 23] on span "unmute" at bounding box center [717, 19] width 35 height 11
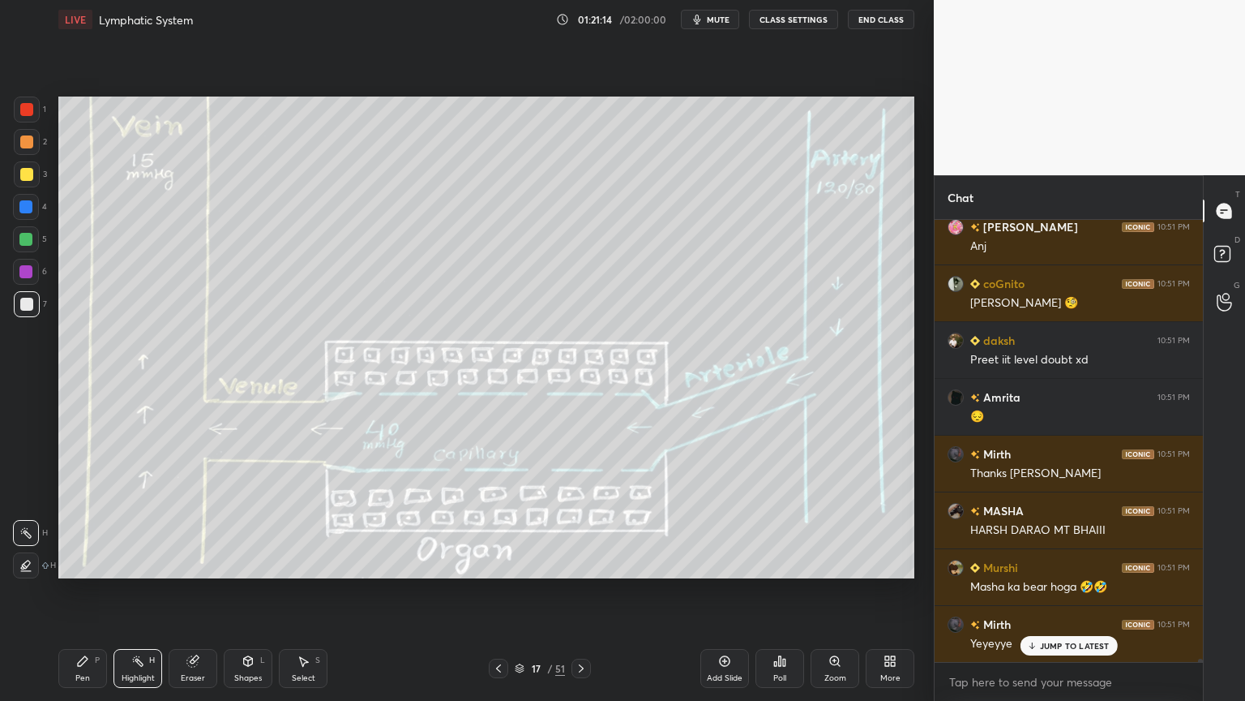
scroll to position [60350, 0]
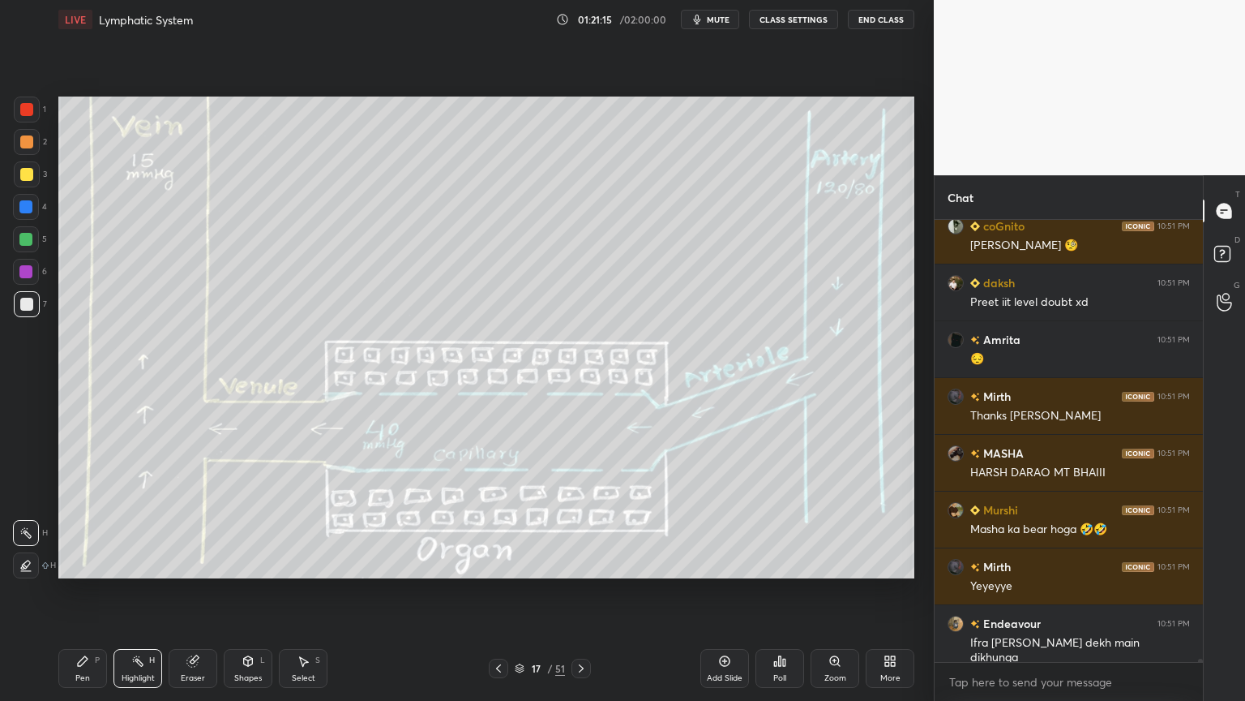
click at [780, 550] on icon at bounding box center [779, 660] width 13 height 13
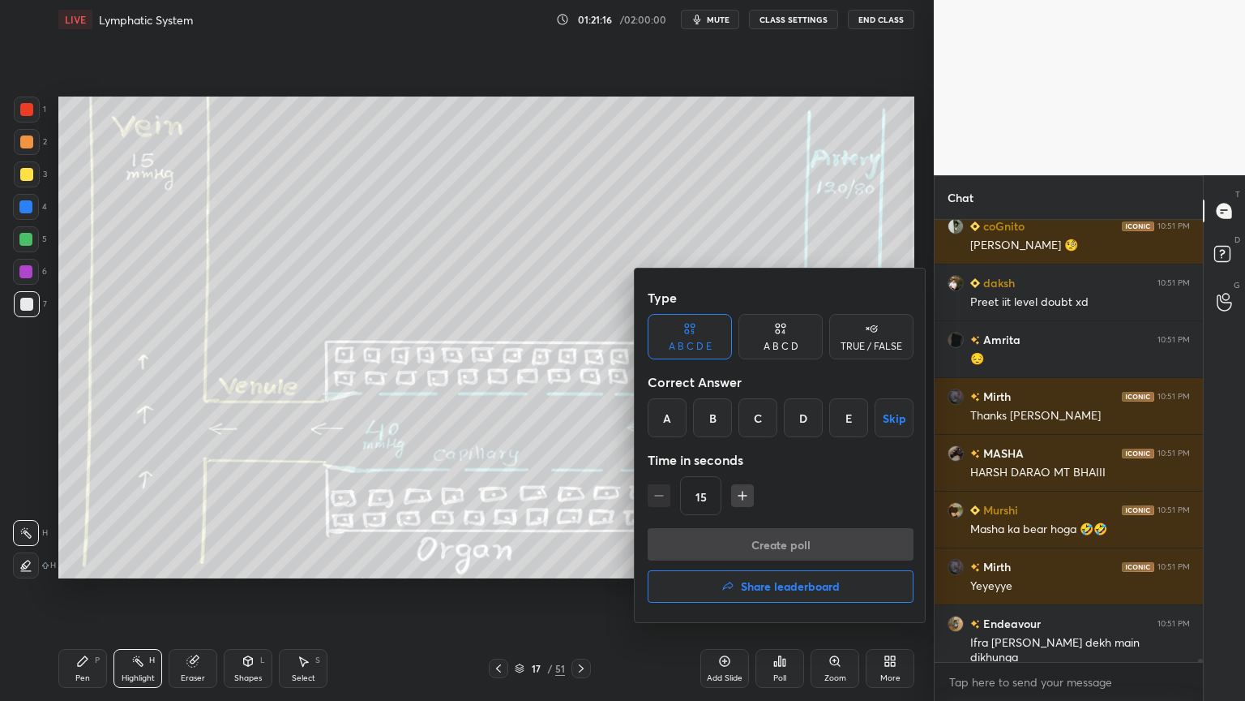
click at [871, 338] on div "TRUE / FALSE" at bounding box center [871, 336] width 84 height 45
drag, startPoint x: 868, startPoint y: 418, endPoint x: 862, endPoint y: 440, distance: 22.8
click at [870, 417] on button "Skip" at bounding box center [871, 417] width 84 height 39
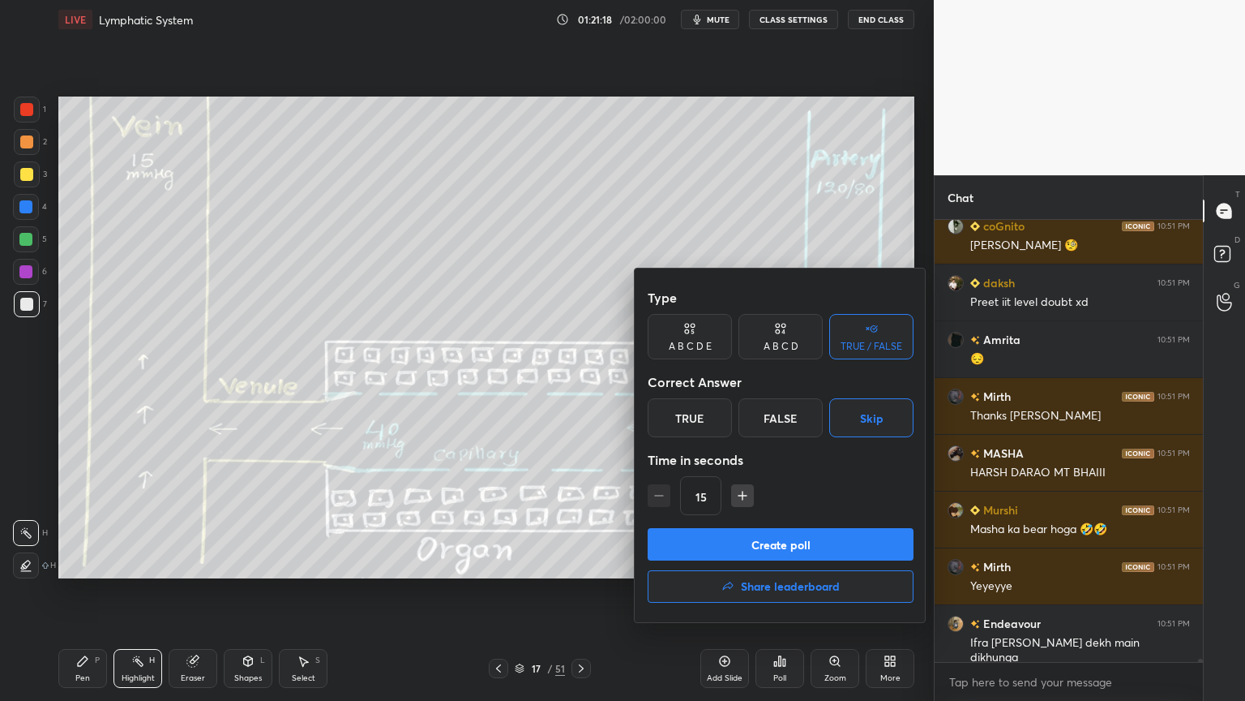
scroll to position [60406, 0]
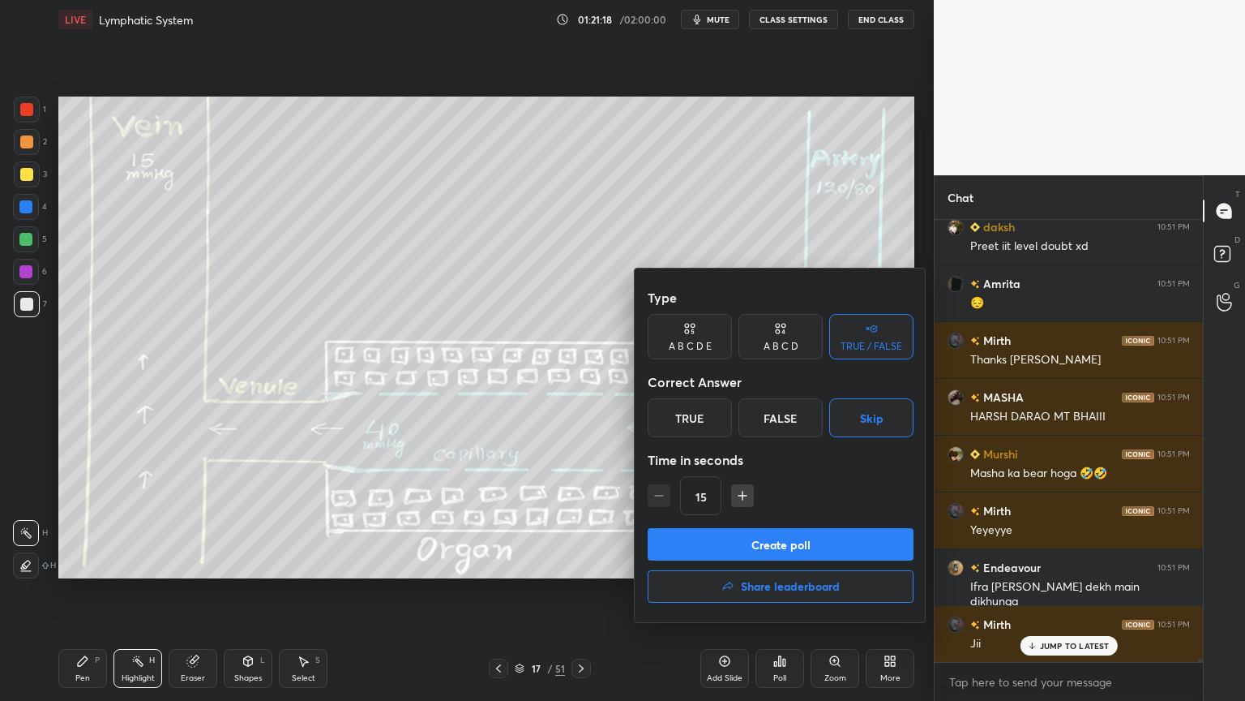
click at [795, 542] on button "Create poll" at bounding box center [781, 544] width 266 height 32
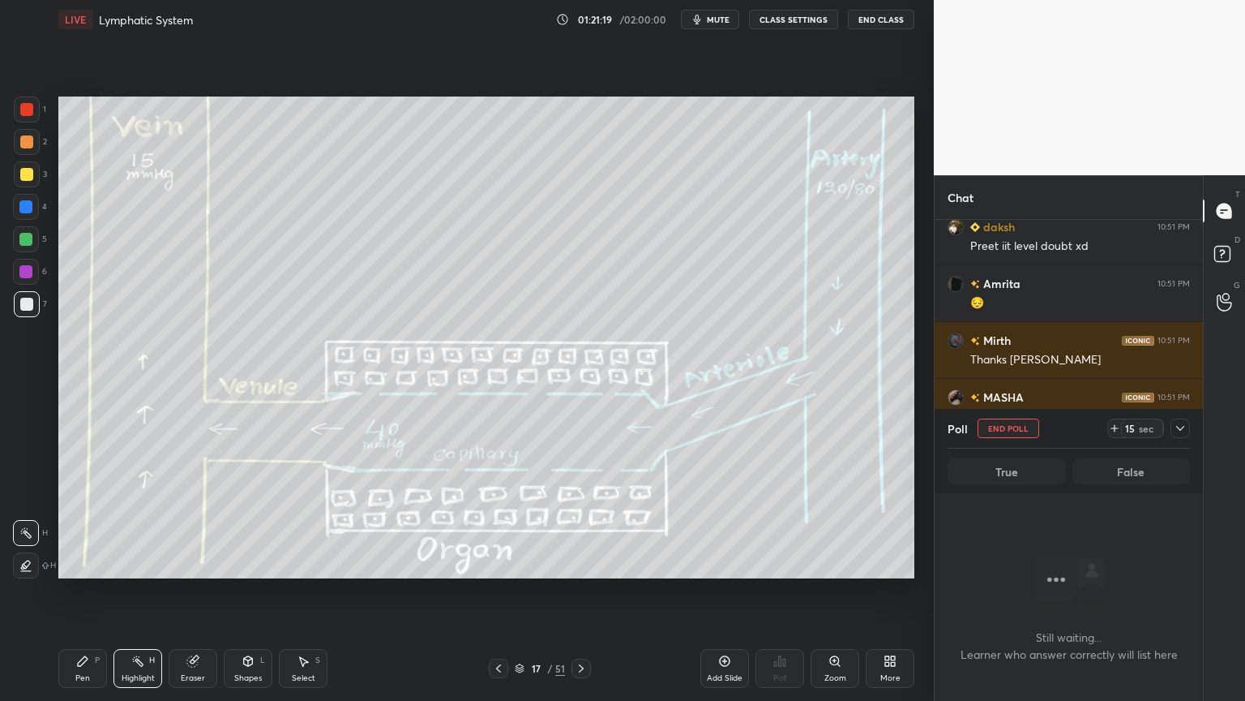
scroll to position [5, 5]
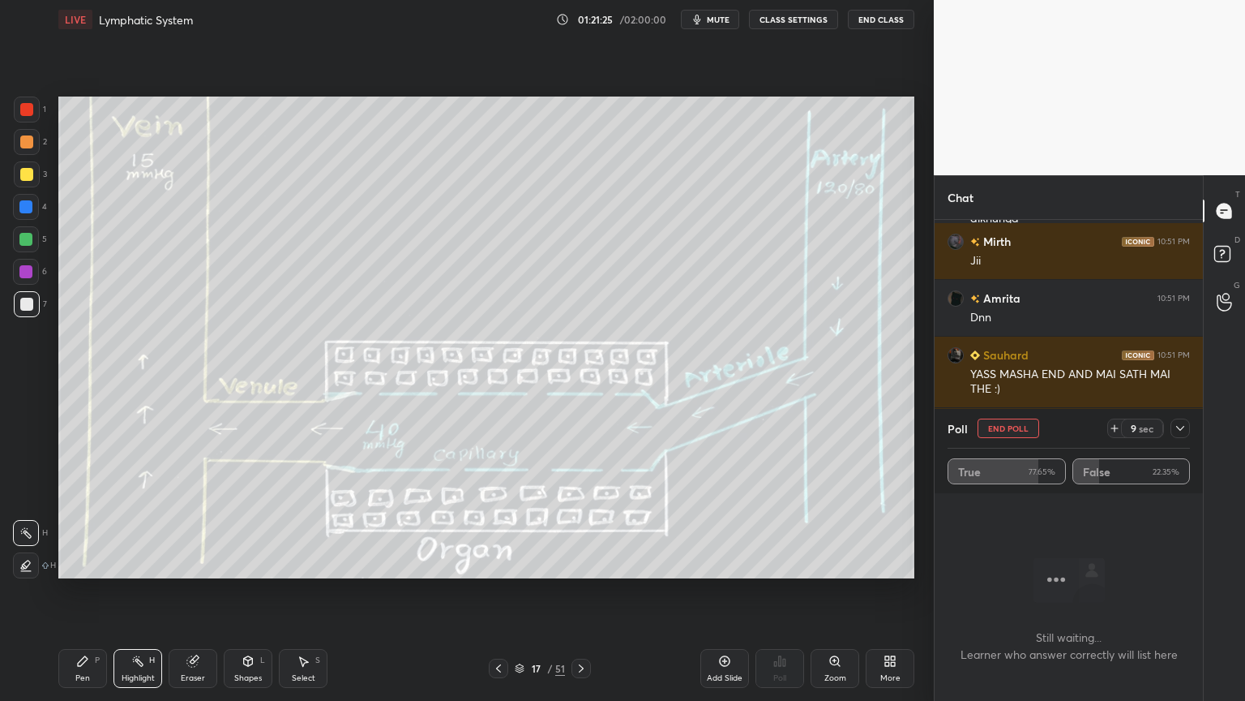
click at [724, 20] on span "mute" at bounding box center [718, 19] width 23 height 11
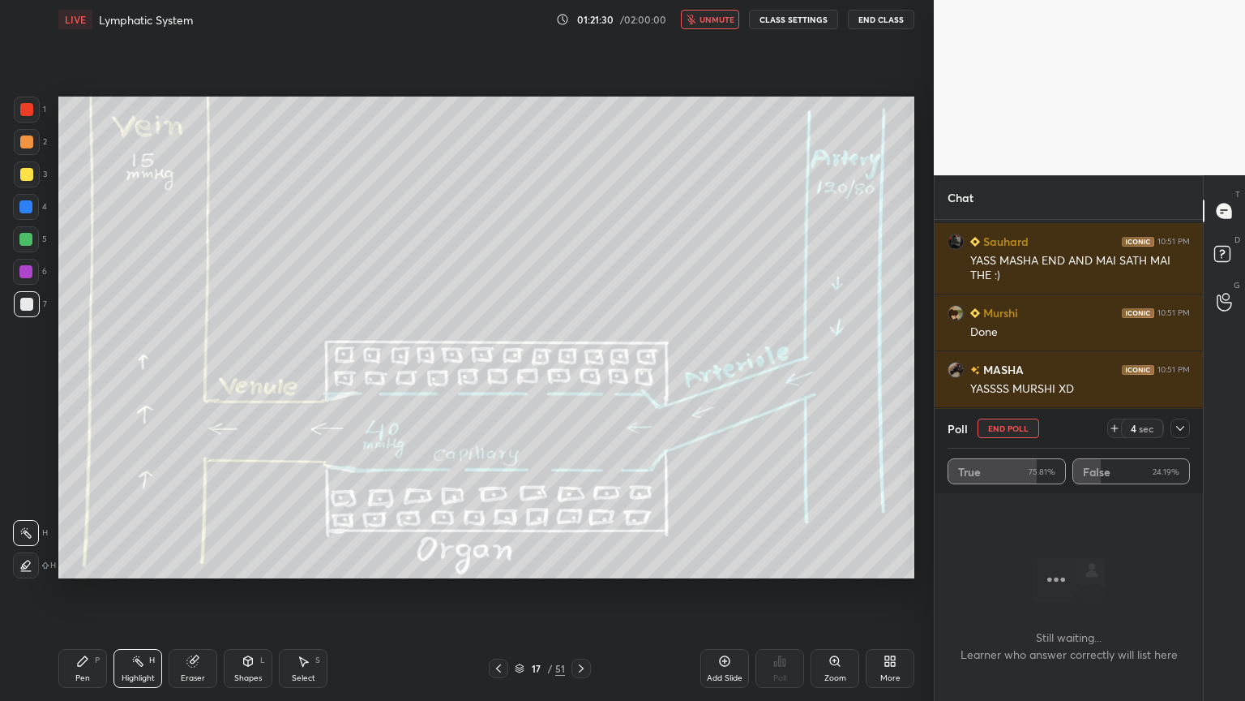
click at [1028, 426] on button "End Poll" at bounding box center [1009, 427] width 62 height 19
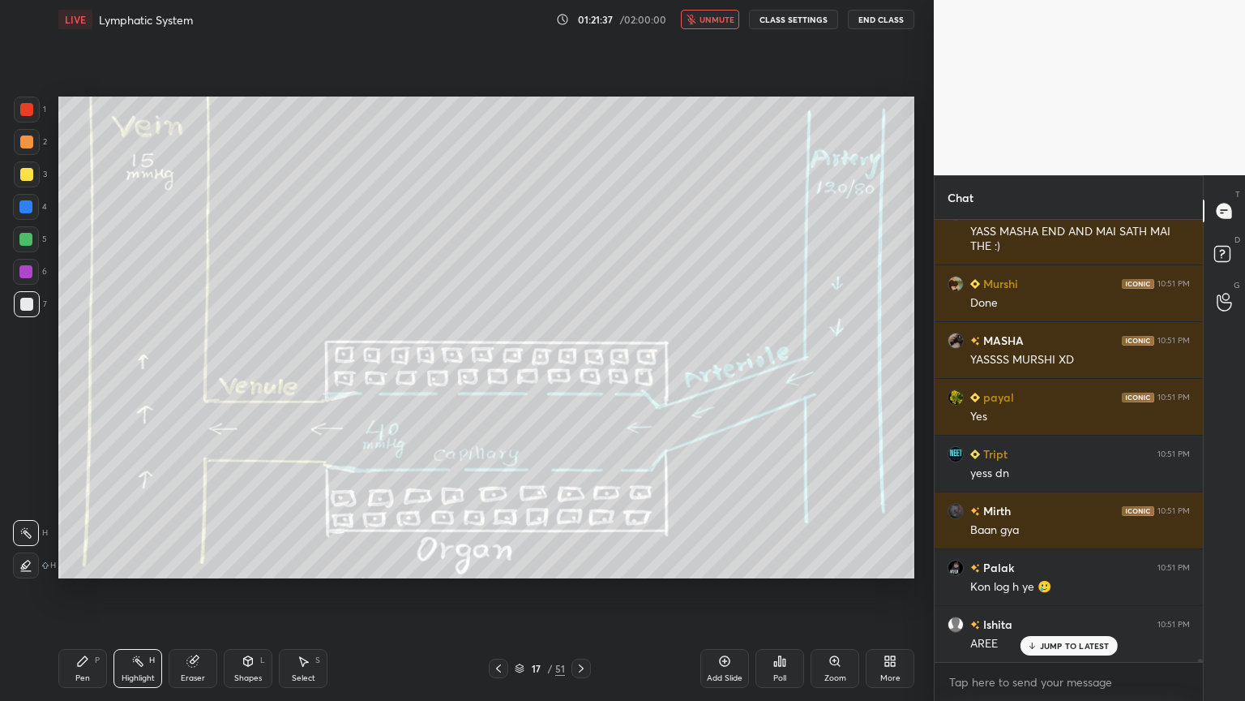
drag, startPoint x: 715, startPoint y: 19, endPoint x: 736, endPoint y: 19, distance: 21.1
click at [715, 21] on span "unmute" at bounding box center [717, 19] width 35 height 11
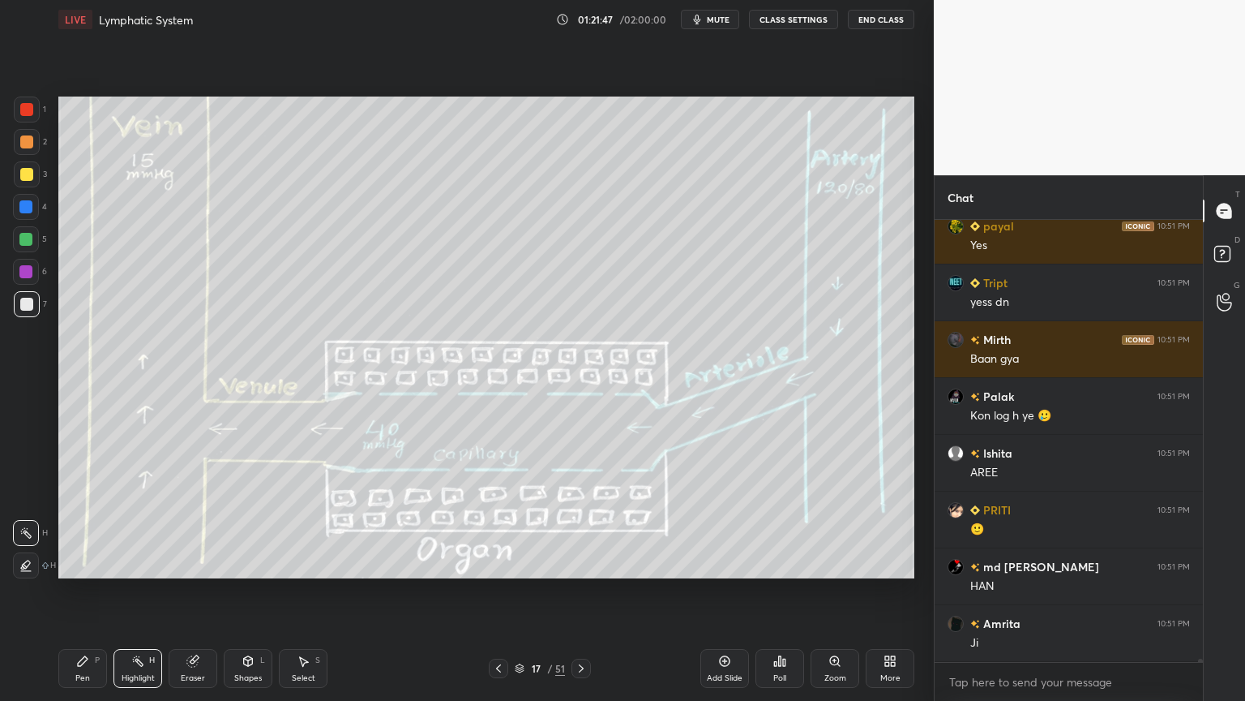
click at [582, 550] on icon at bounding box center [581, 668] width 13 height 13
click at [499, 550] on icon at bounding box center [498, 668] width 13 height 13
click at [726, 21] on button "mute" at bounding box center [710, 19] width 58 height 19
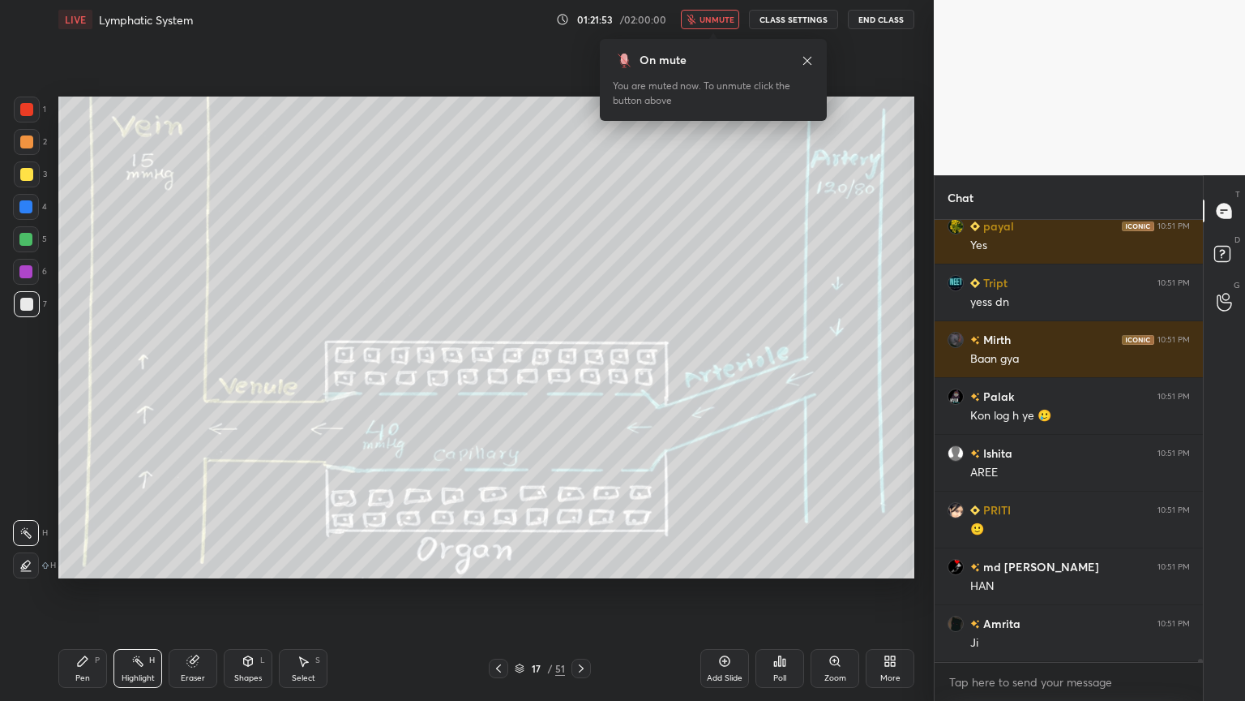
click at [727, 22] on span "unmute" at bounding box center [717, 19] width 35 height 11
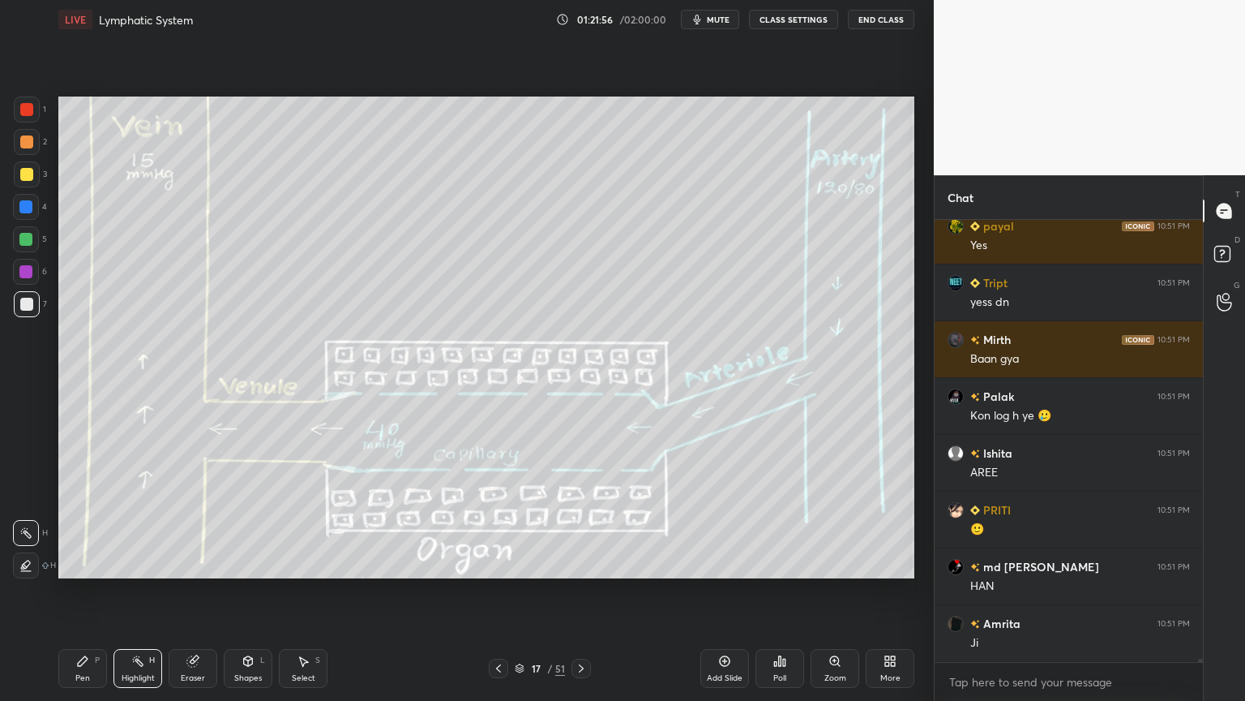
click at [581, 550] on icon at bounding box center [581, 668] width 13 height 13
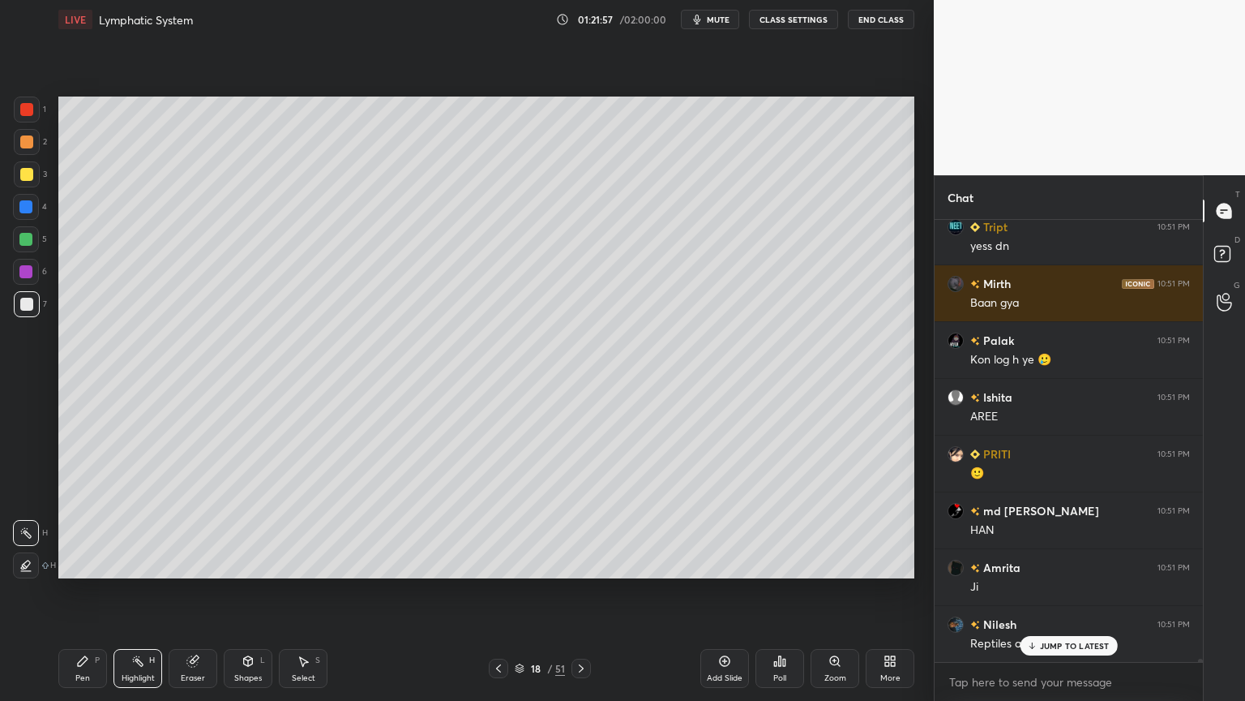
click at [579, 550] on icon at bounding box center [581, 668] width 13 height 13
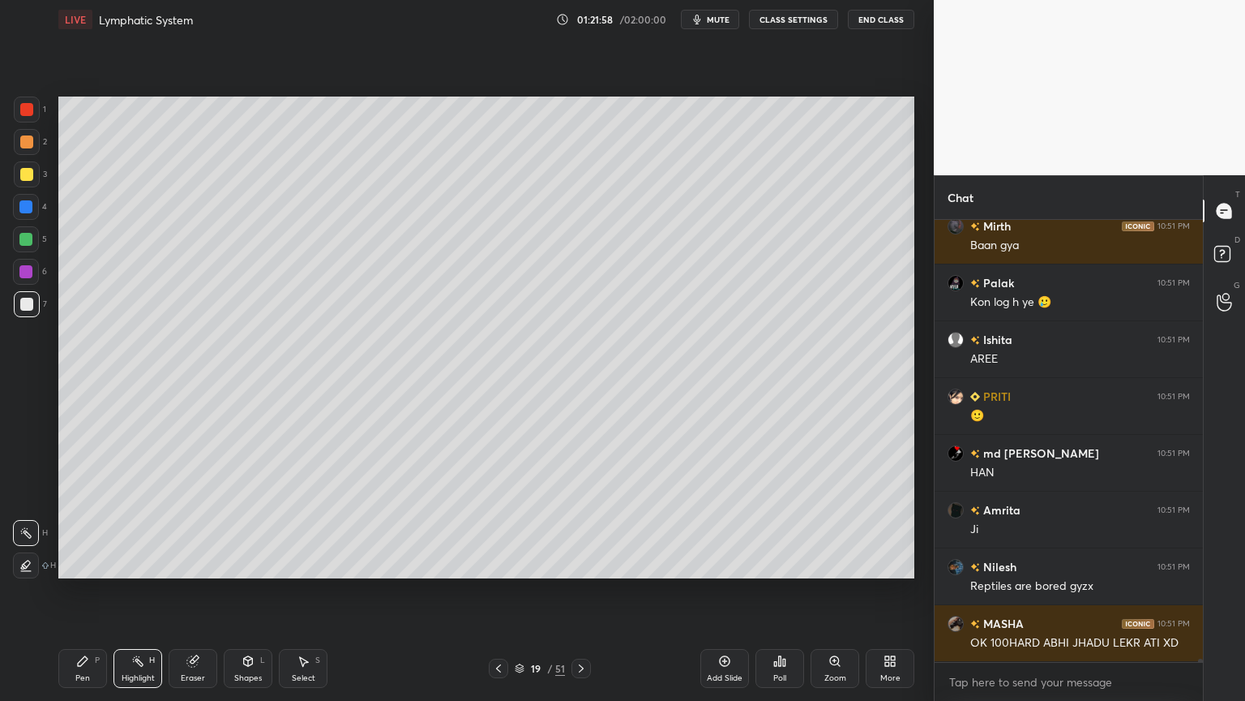
click at [579, 550] on icon at bounding box center [581, 668] width 13 height 13
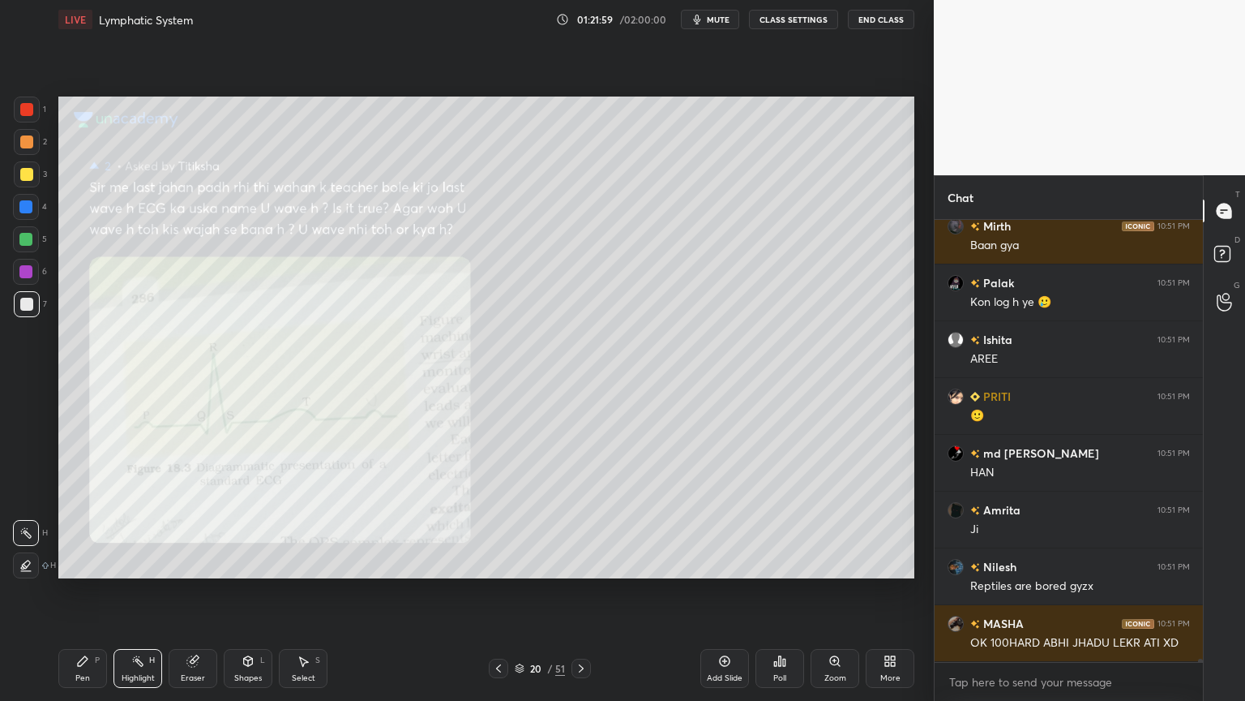
click at [504, 550] on div at bounding box center [498, 667] width 19 height 19
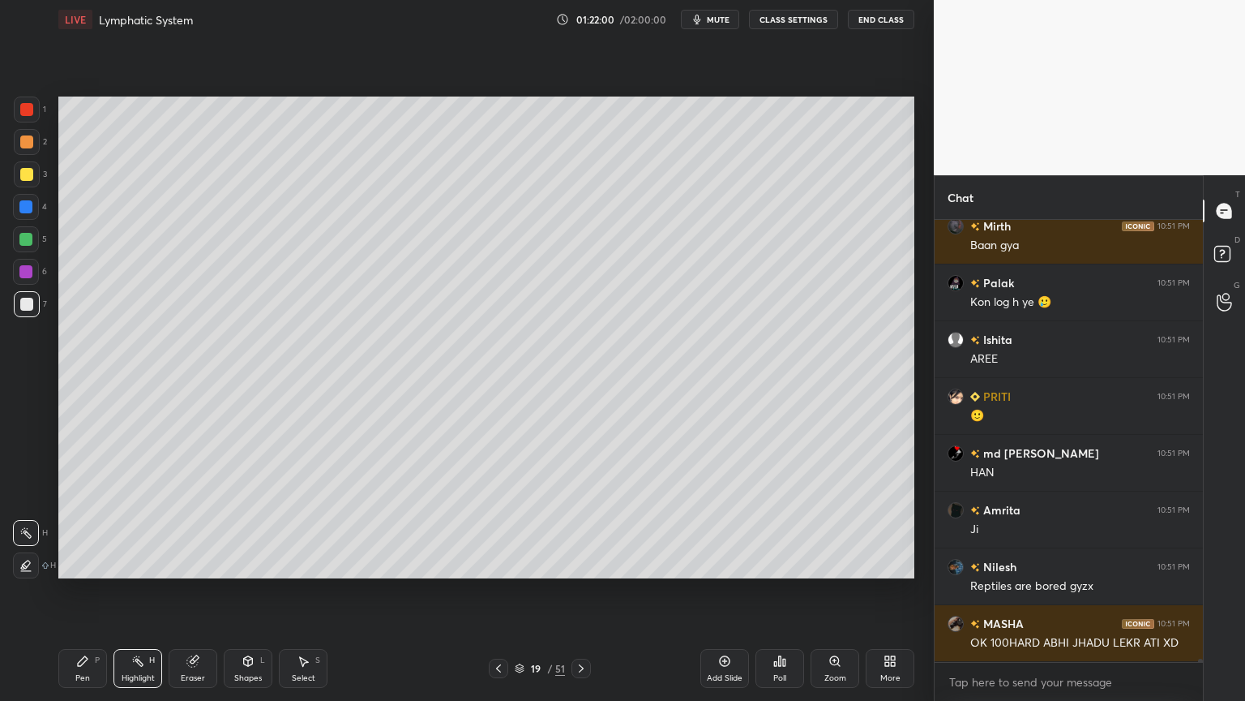
click at [724, 550] on icon at bounding box center [724, 660] width 5 height 5
click at [722, 550] on icon at bounding box center [724, 660] width 13 height 13
click at [723, 550] on icon at bounding box center [724, 660] width 13 height 13
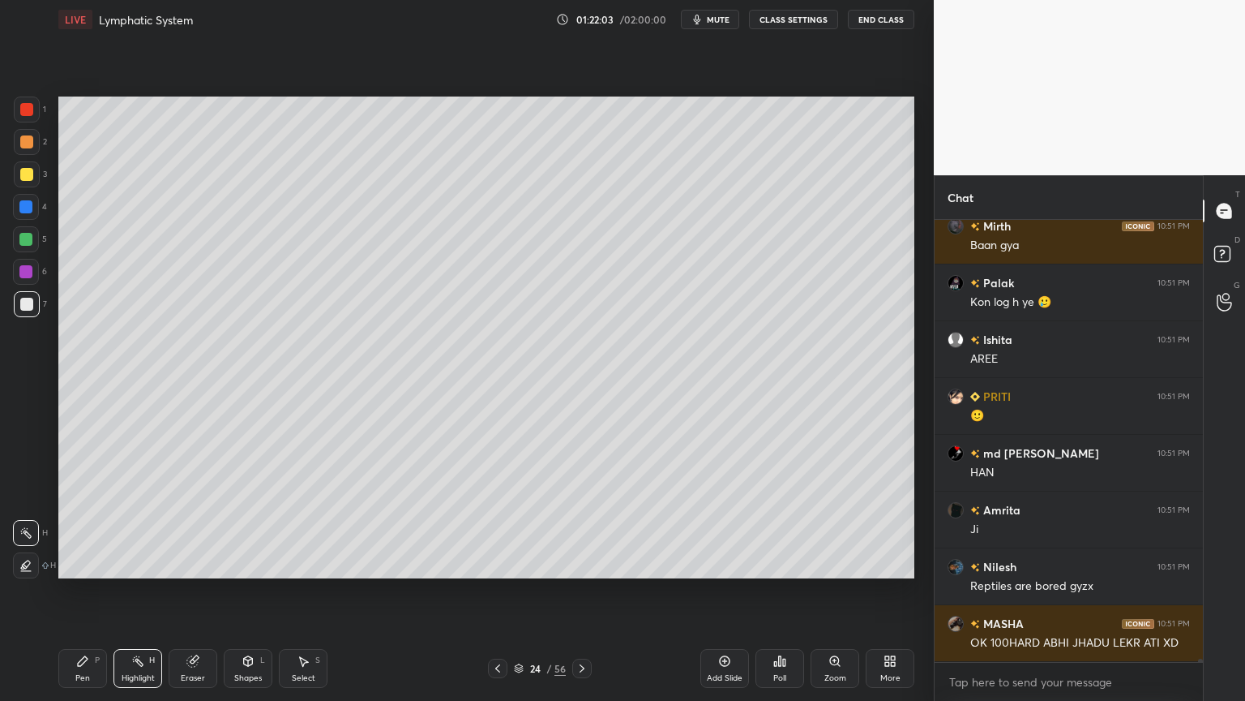
click at [497, 550] on icon at bounding box center [497, 668] width 5 height 8
click at [499, 550] on icon at bounding box center [497, 668] width 5 height 8
click at [498, 550] on icon at bounding box center [497, 668] width 13 height 13
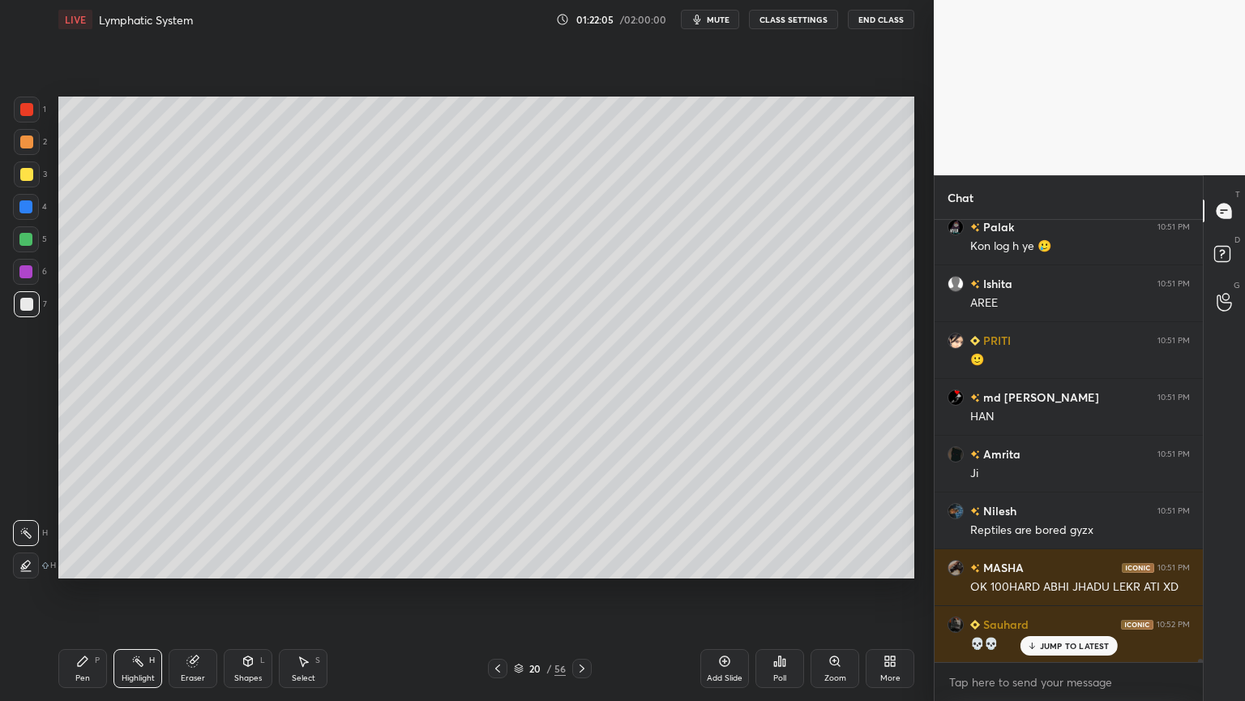
click at [499, 550] on icon at bounding box center [497, 668] width 13 height 13
click at [500, 550] on icon at bounding box center [497, 668] width 13 height 13
click at [577, 550] on icon at bounding box center [582, 668] width 13 height 13
click at [571, 550] on div "19 / 56" at bounding box center [540, 667] width 104 height 19
click at [584, 550] on icon at bounding box center [582, 668] width 5 height 8
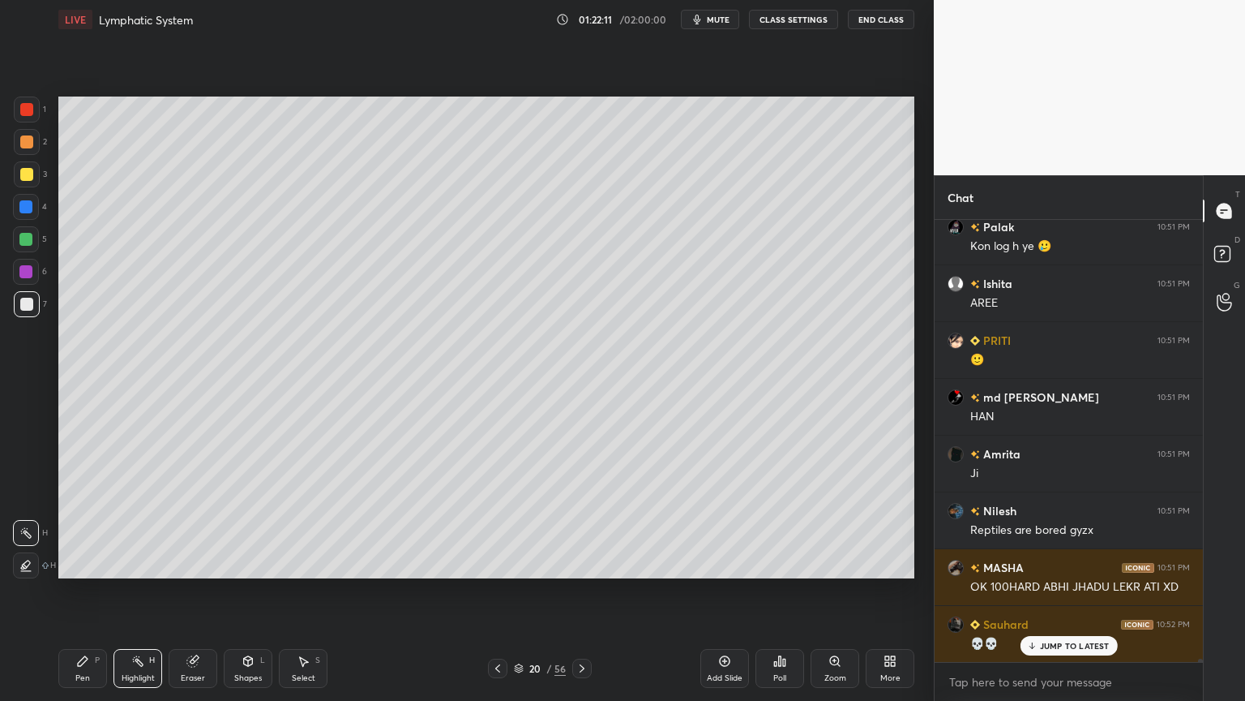
click at [36, 306] on div at bounding box center [27, 304] width 26 height 26
click at [35, 302] on div at bounding box center [27, 304] width 26 height 26
click at [32, 305] on div at bounding box center [26, 304] width 13 height 13
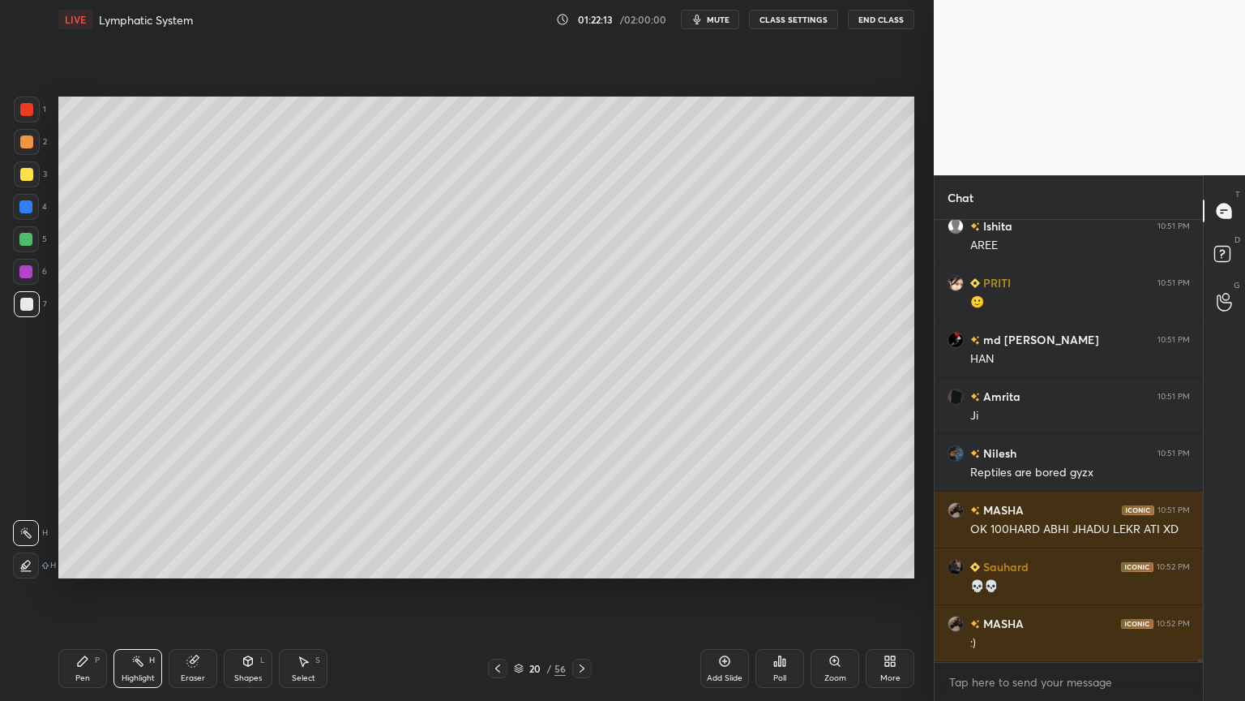
drag, startPoint x: 253, startPoint y: 651, endPoint x: 246, endPoint y: 655, distance: 8.3
click at [246, 550] on div "Shapes L" at bounding box center [248, 668] width 49 height 39
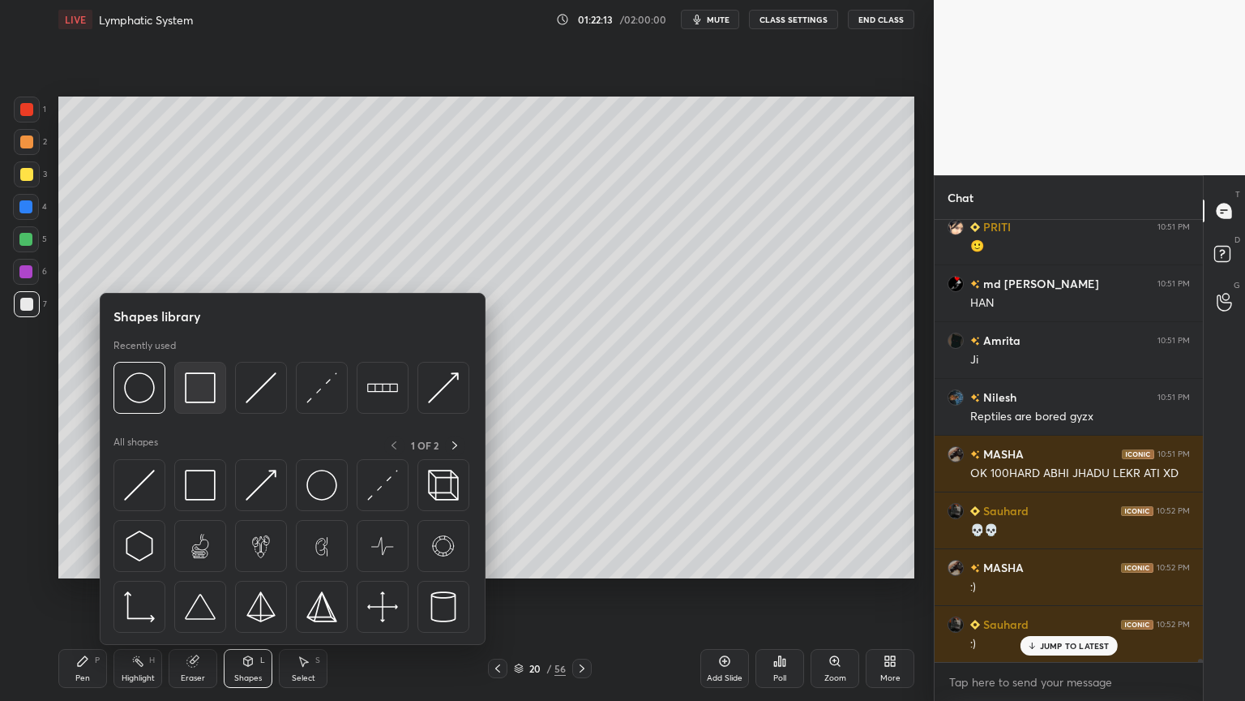
click at [214, 396] on div at bounding box center [200, 388] width 52 height 52
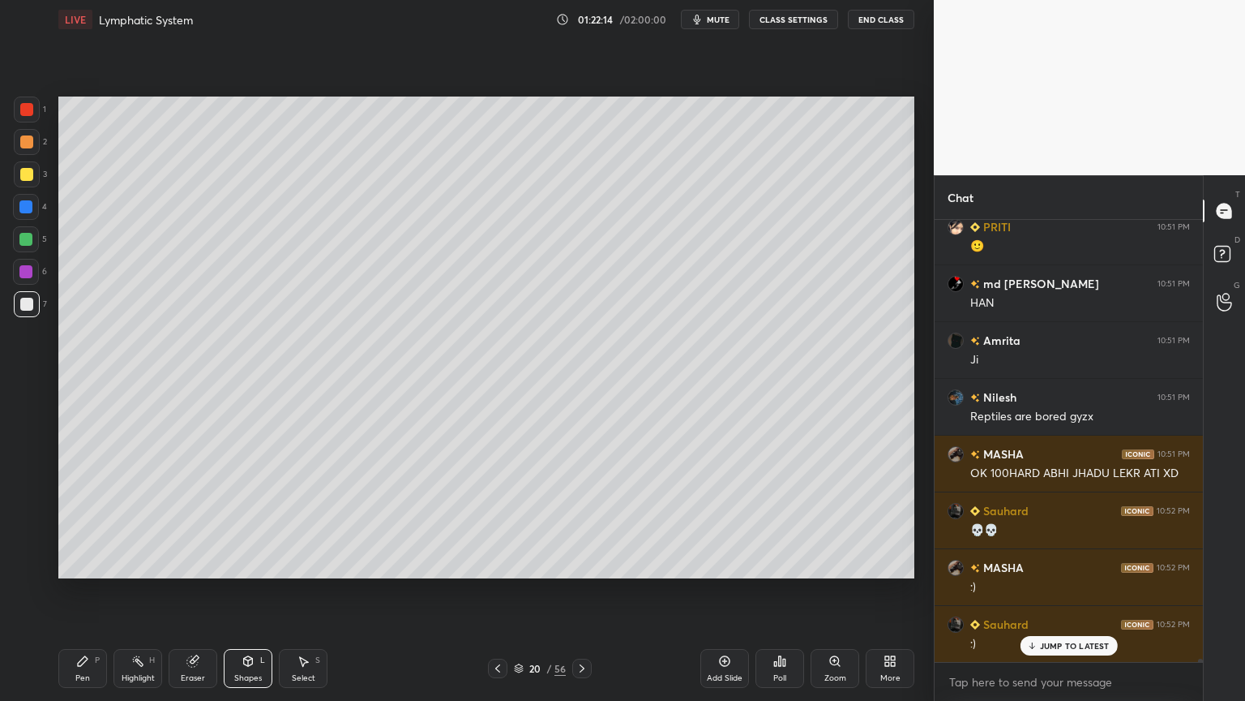
click at [85, 550] on icon at bounding box center [82, 660] width 13 height 13
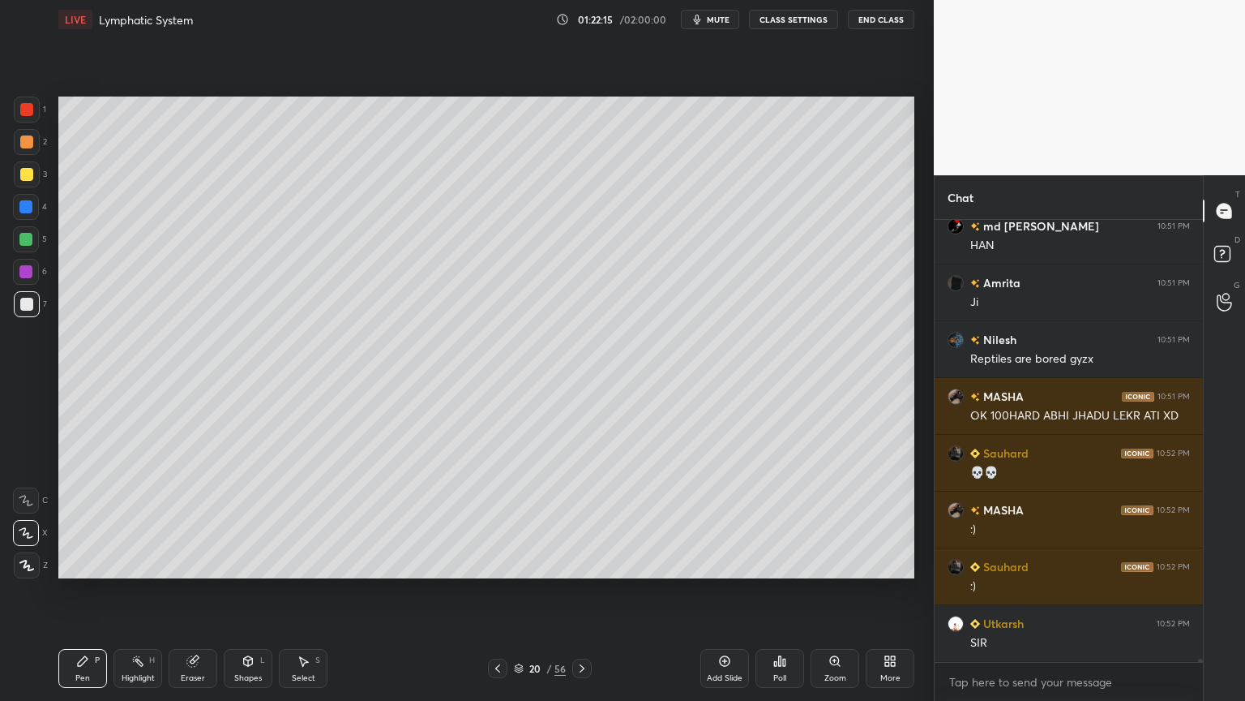
drag, startPoint x: 36, startPoint y: 568, endPoint x: 32, endPoint y: 576, distance: 9.5
click at [36, 550] on div "Z" at bounding box center [31, 565] width 34 height 26
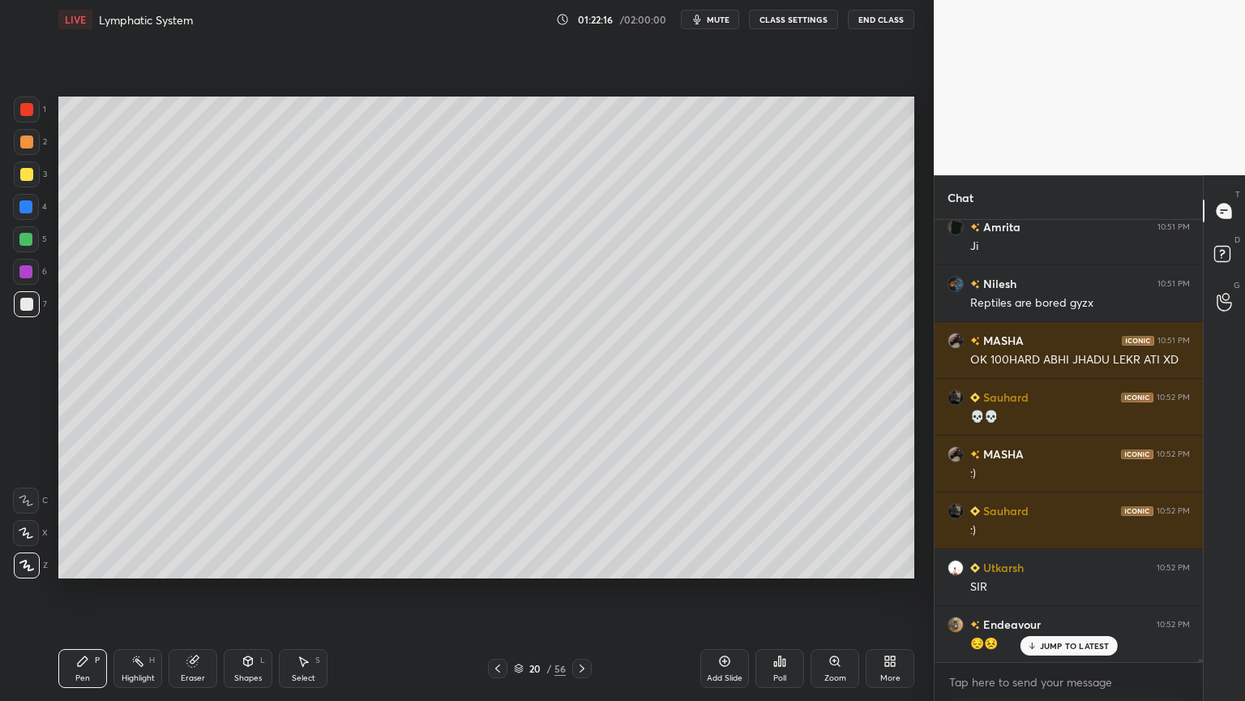
click at [247, 550] on div "Shapes L" at bounding box center [248, 668] width 49 height 39
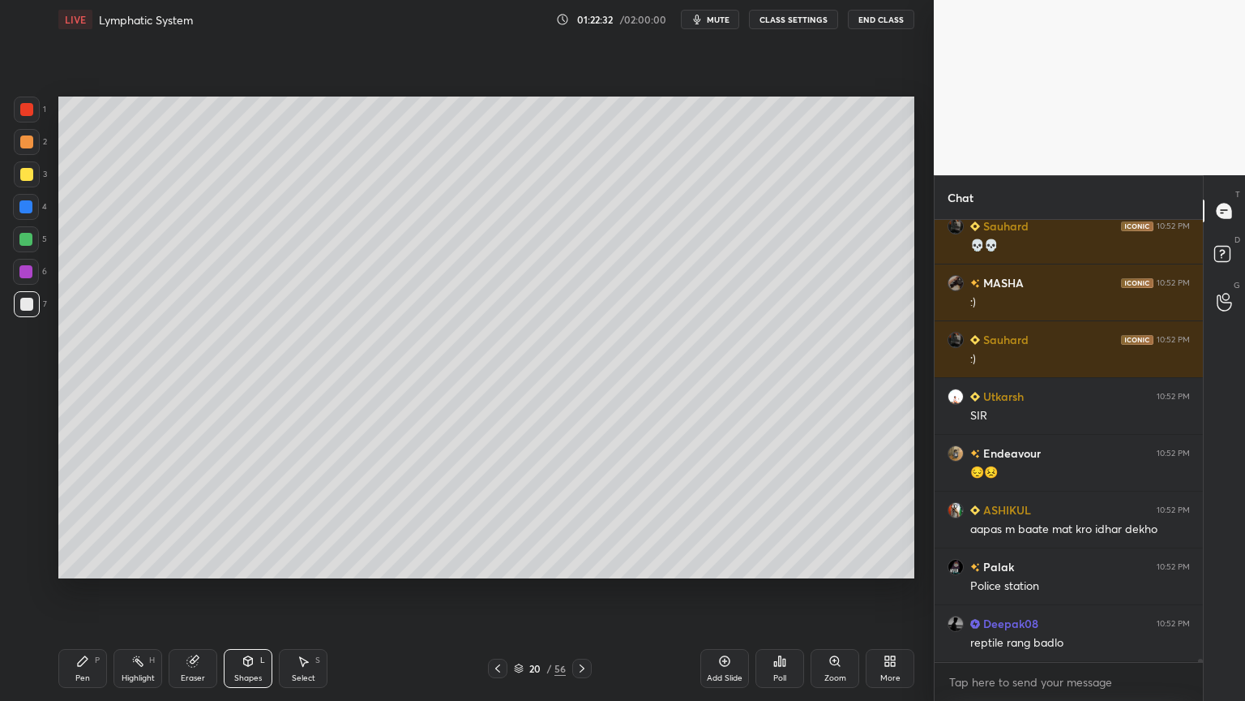
scroll to position [61726, 0]
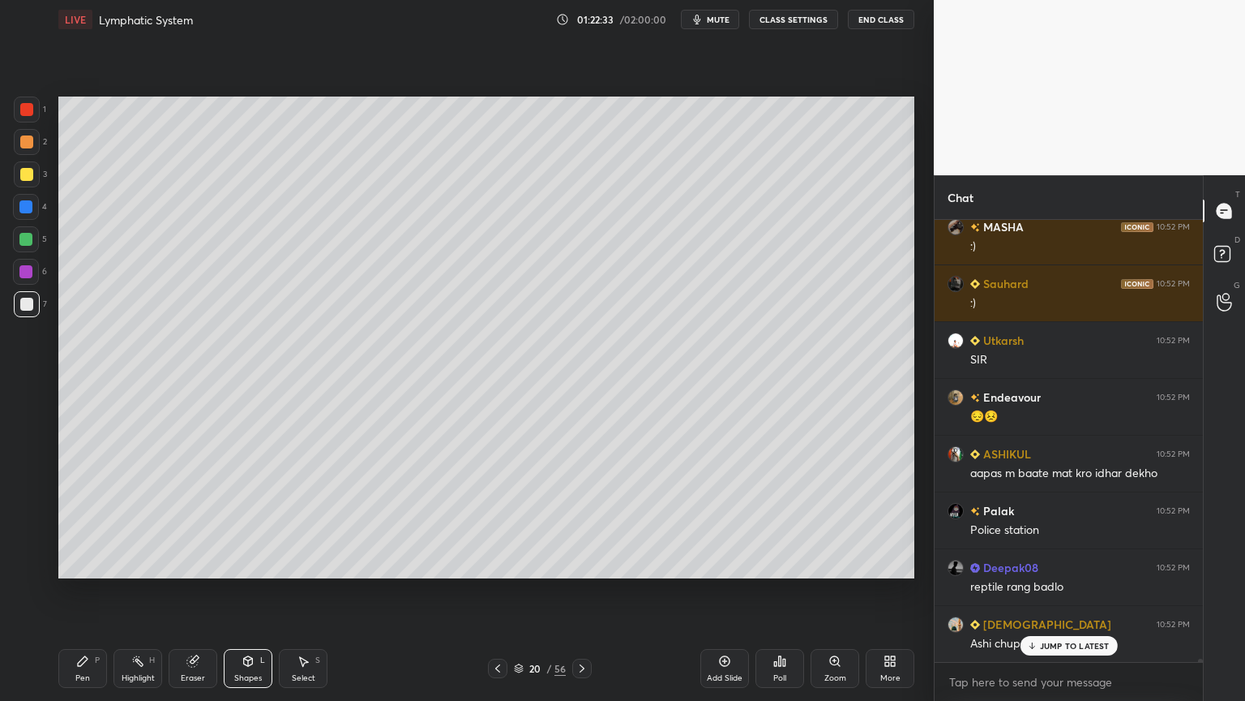
drag, startPoint x: 77, startPoint y: 658, endPoint x: 94, endPoint y: 603, distance: 56.9
click at [81, 550] on icon at bounding box center [82, 660] width 13 height 13
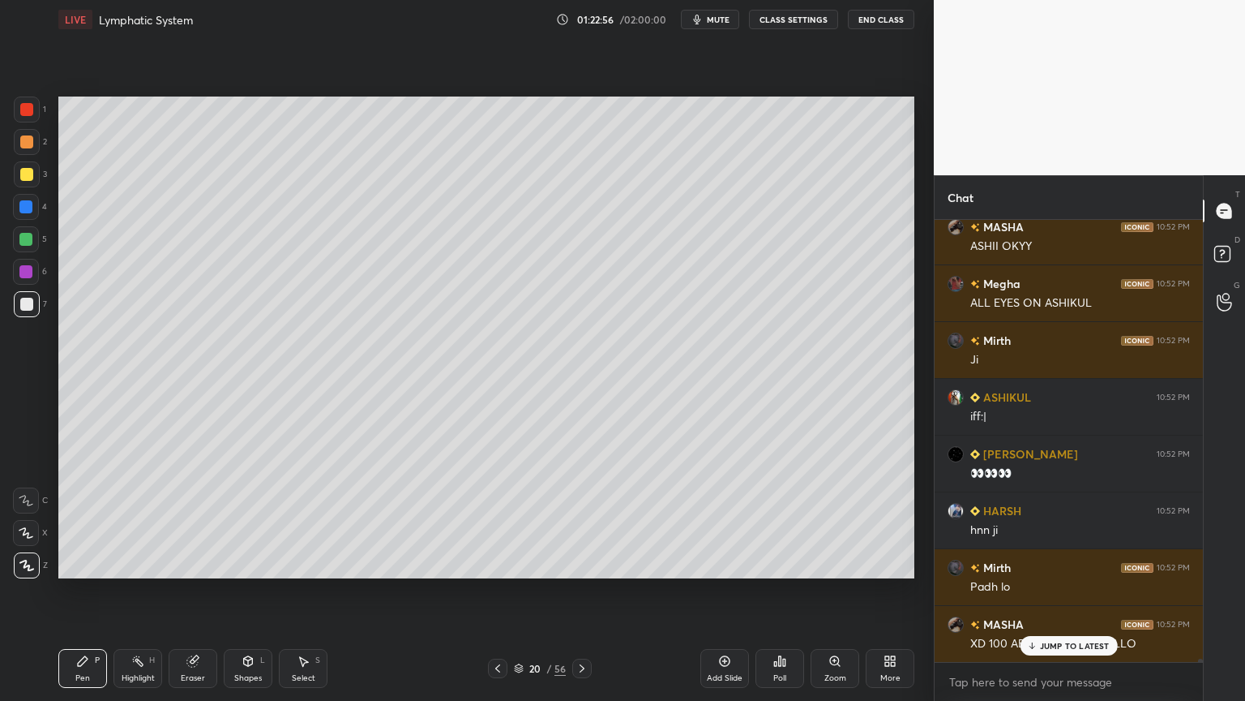
scroll to position [62309, 0]
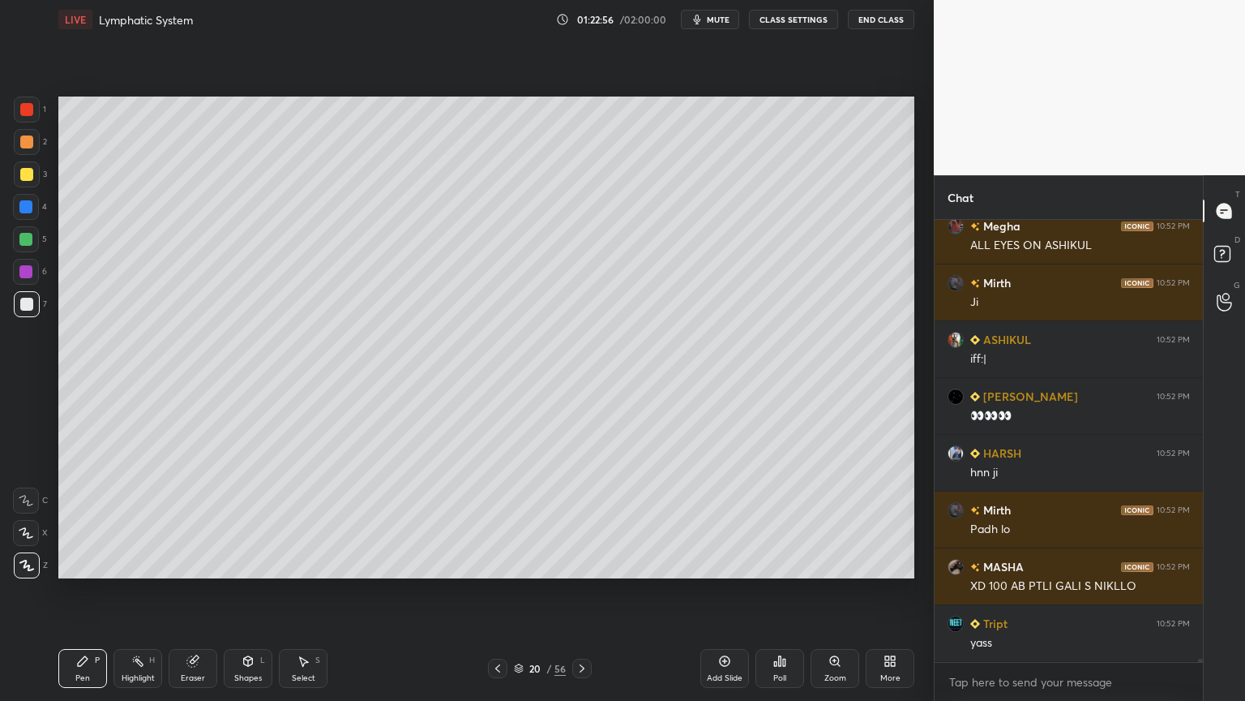
click at [26, 139] on div at bounding box center [26, 141] width 13 height 13
drag, startPoint x: 26, startPoint y: 142, endPoint x: 49, endPoint y: 149, distance: 23.8
click at [36, 148] on div at bounding box center [27, 142] width 26 height 26
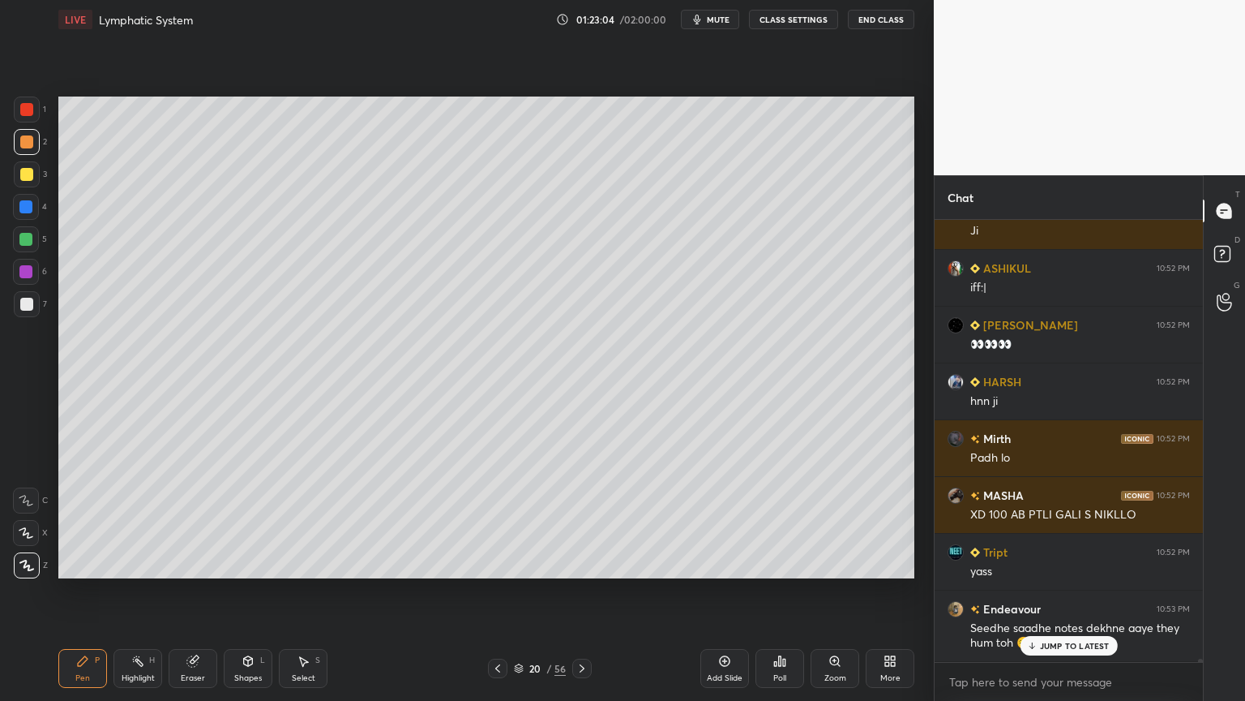
scroll to position [62436, 0]
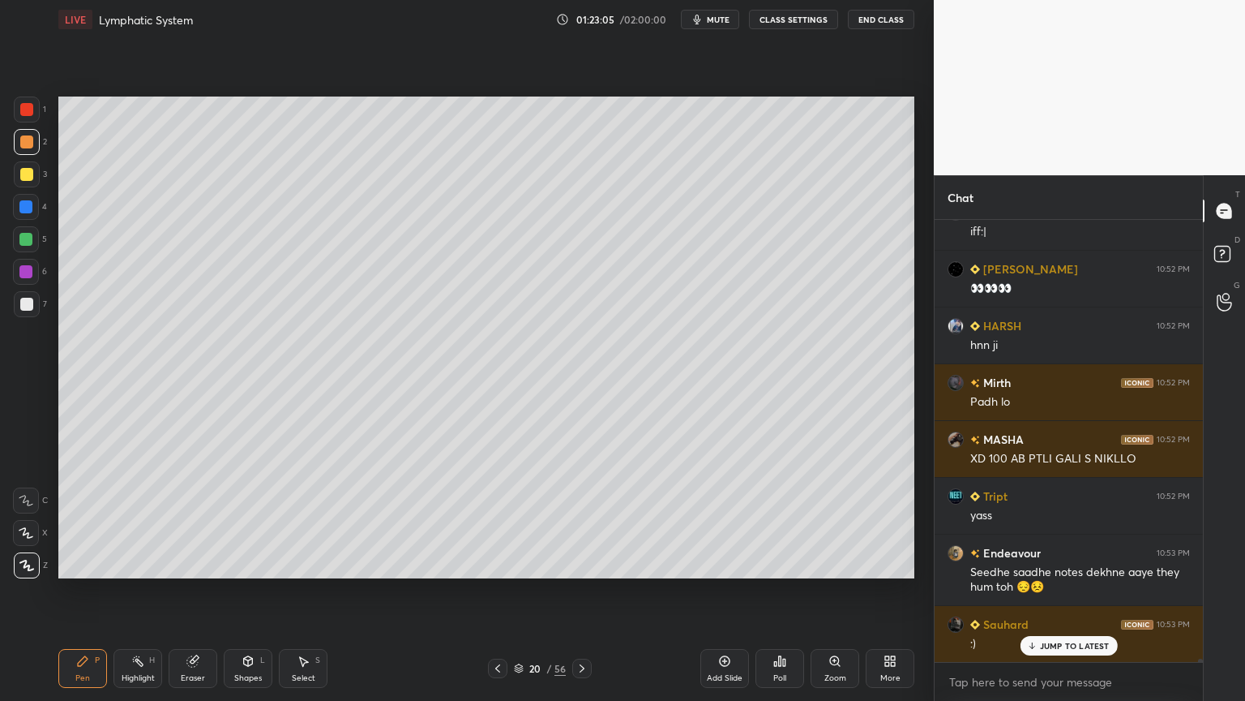
click at [205, 550] on div "Eraser" at bounding box center [193, 668] width 49 height 39
click at [91, 550] on div "Pen P" at bounding box center [82, 668] width 49 height 39
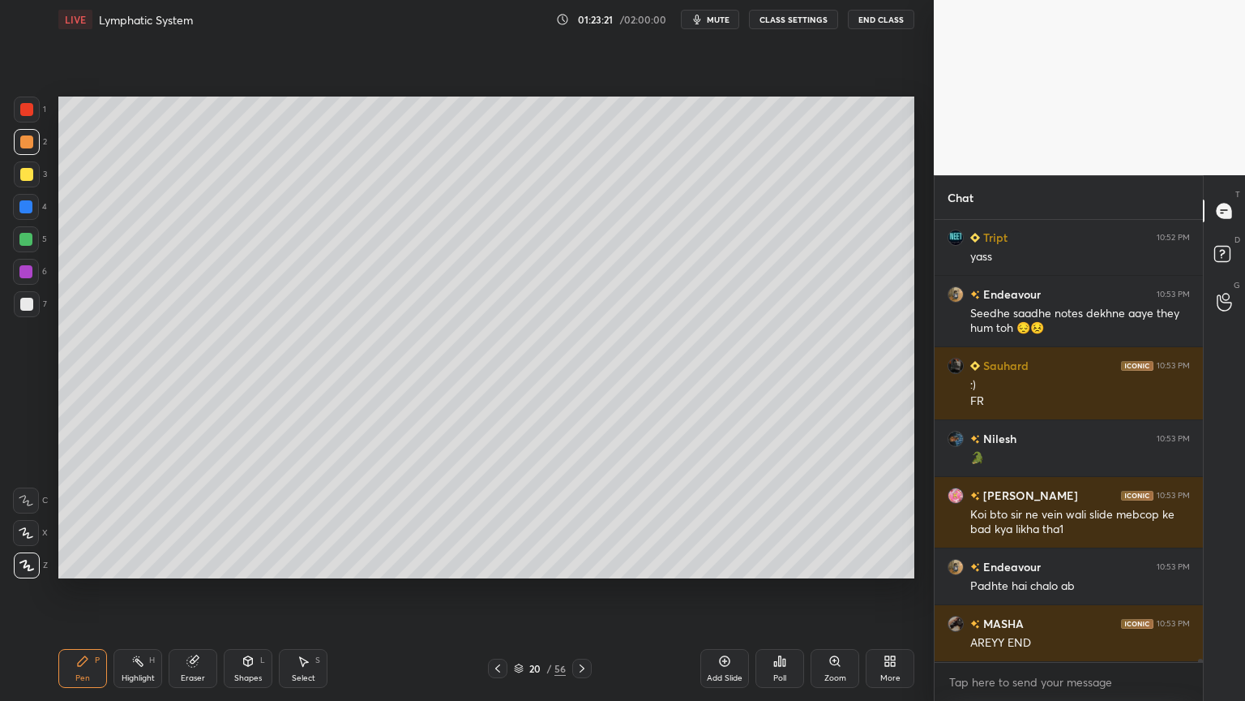
scroll to position [62751, 0]
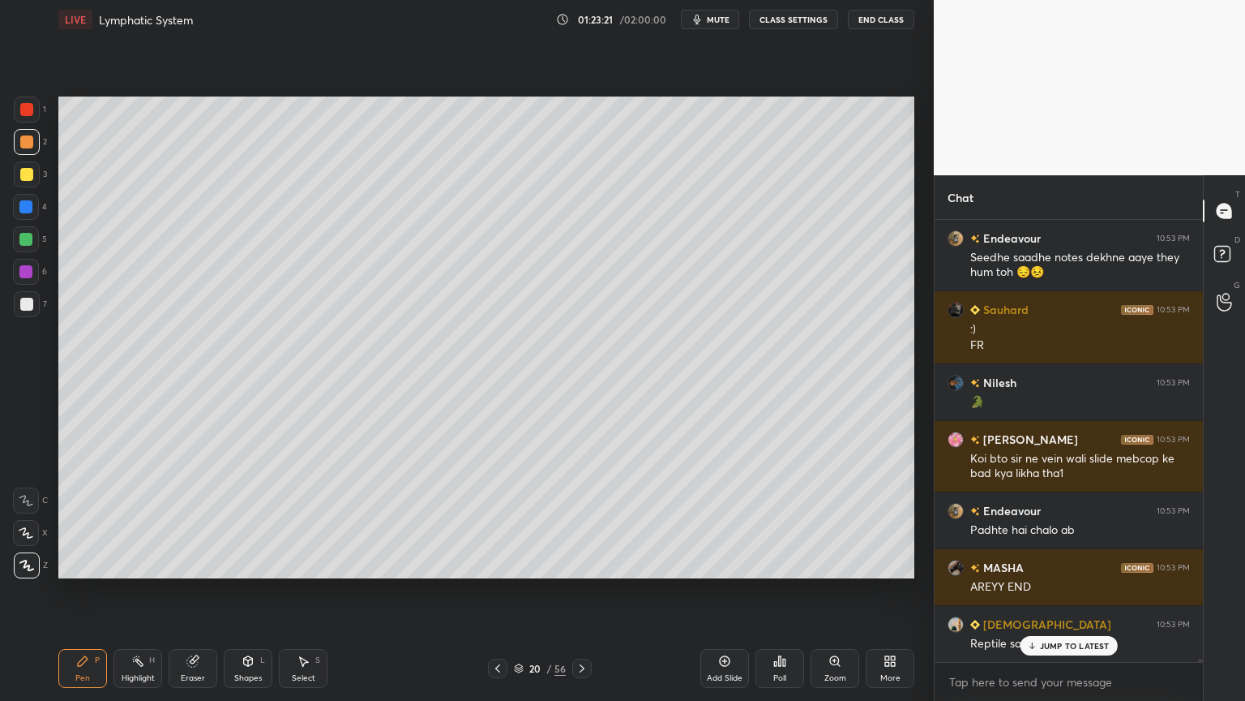
click at [195, 550] on icon at bounding box center [192, 661] width 11 height 11
click at [79, 550] on div "Pen P" at bounding box center [82, 668] width 49 height 39
click at [86, 550] on icon at bounding box center [82, 660] width 13 height 13
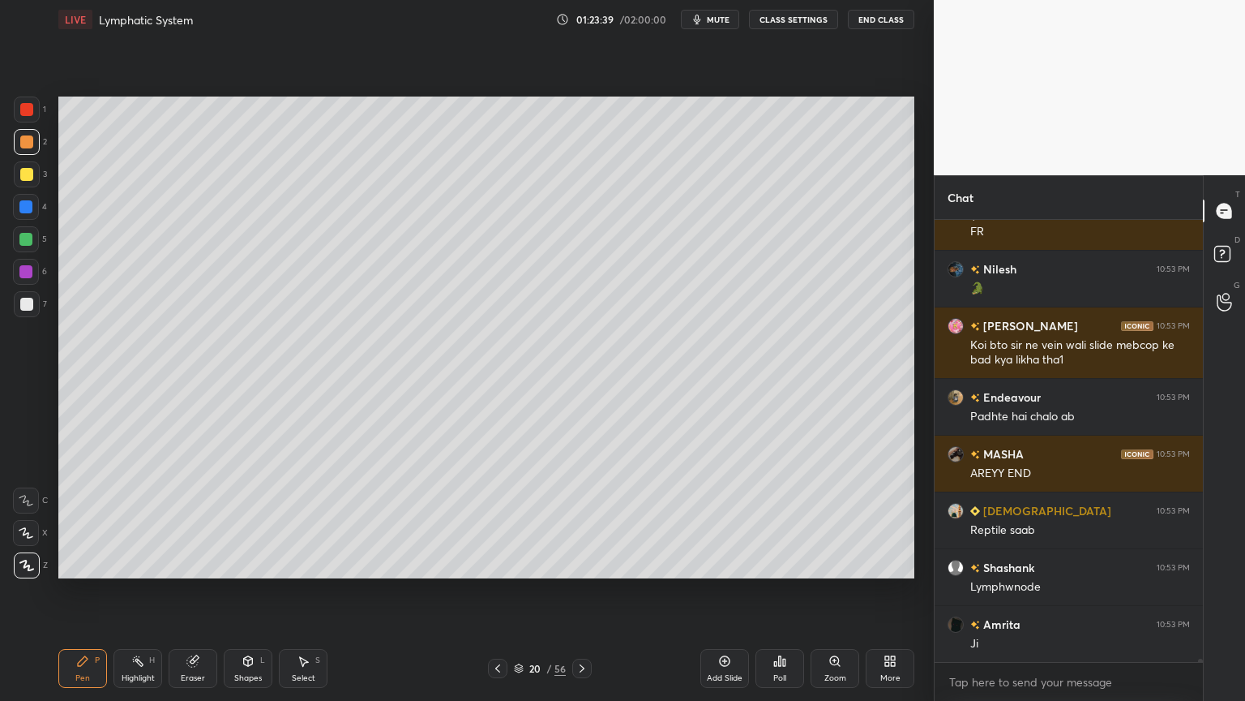
scroll to position [62922, 0]
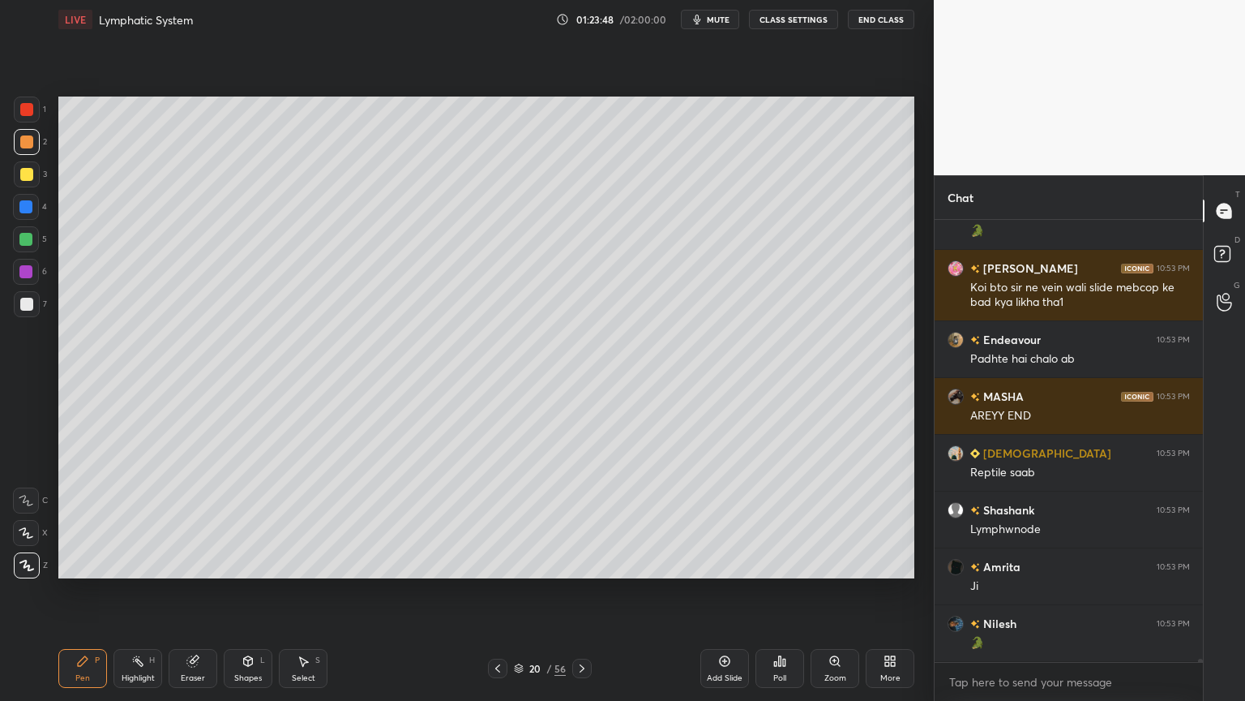
drag, startPoint x: 19, startPoint y: 202, endPoint x: 19, endPoint y: 211, distance: 9.0
click at [19, 204] on div at bounding box center [25, 206] width 13 height 13
drag, startPoint x: 19, startPoint y: 211, endPoint x: 55, endPoint y: 241, distance: 47.2
click at [23, 213] on div at bounding box center [26, 207] width 26 height 26
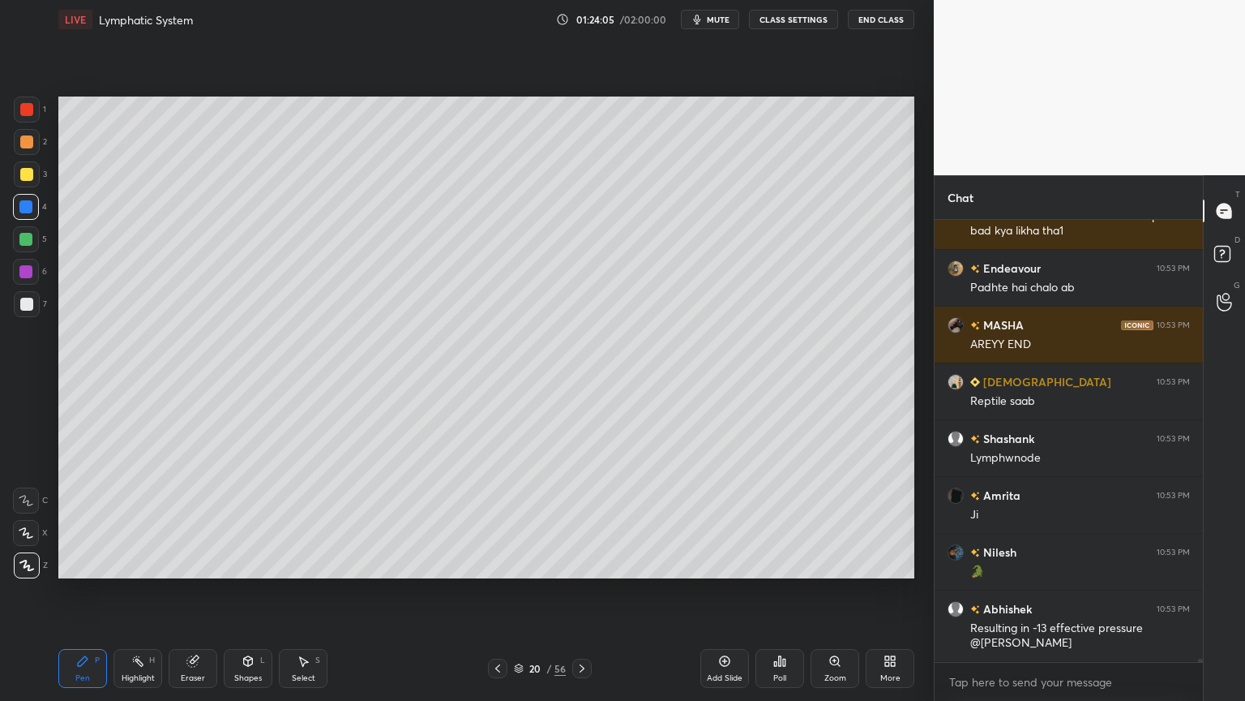
click at [35, 138] on div at bounding box center [27, 142] width 26 height 26
click at [32, 148] on div at bounding box center [27, 142] width 26 height 26
drag, startPoint x: 28, startPoint y: 305, endPoint x: 24, endPoint y: 296, distance: 9.8
click at [26, 301] on div at bounding box center [26, 304] width 13 height 13
drag, startPoint x: 24, startPoint y: 296, endPoint x: 53, endPoint y: 287, distance: 30.5
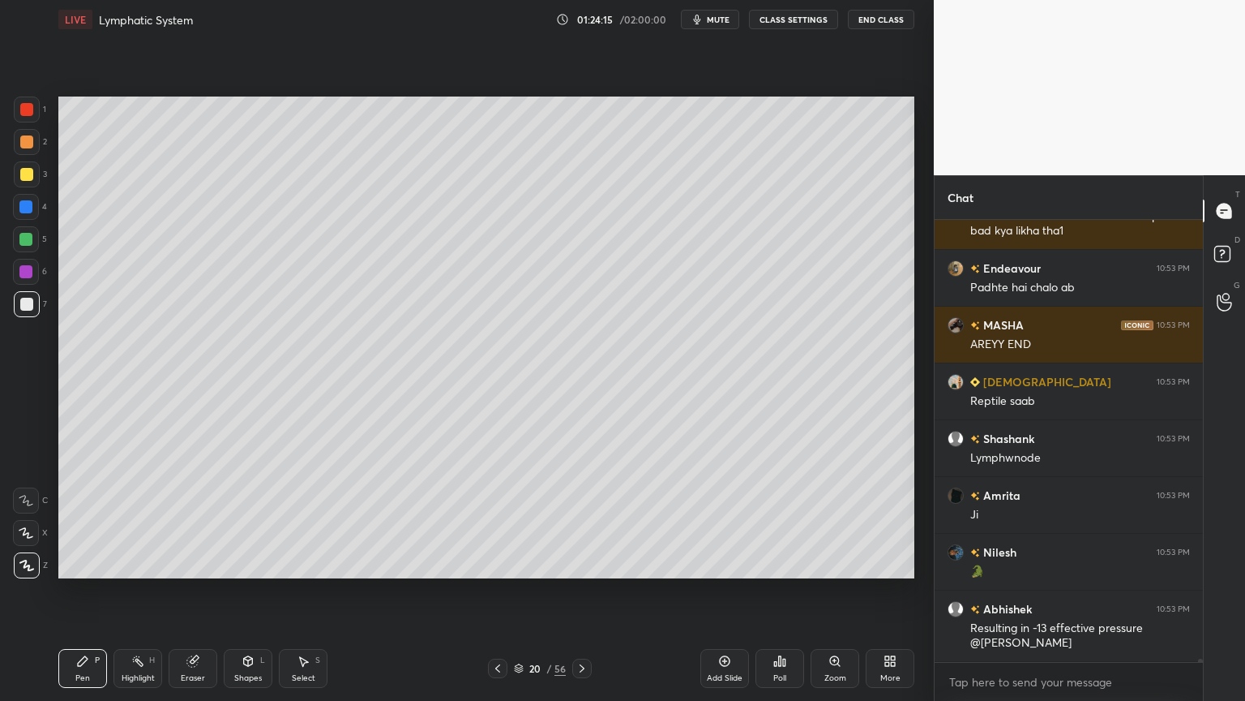
click at [24, 298] on div at bounding box center [27, 304] width 26 height 26
drag, startPoint x: 140, startPoint y: 671, endPoint x: 162, endPoint y: 628, distance: 48.2
click at [142, 550] on div "Highlight H" at bounding box center [138, 668] width 49 height 39
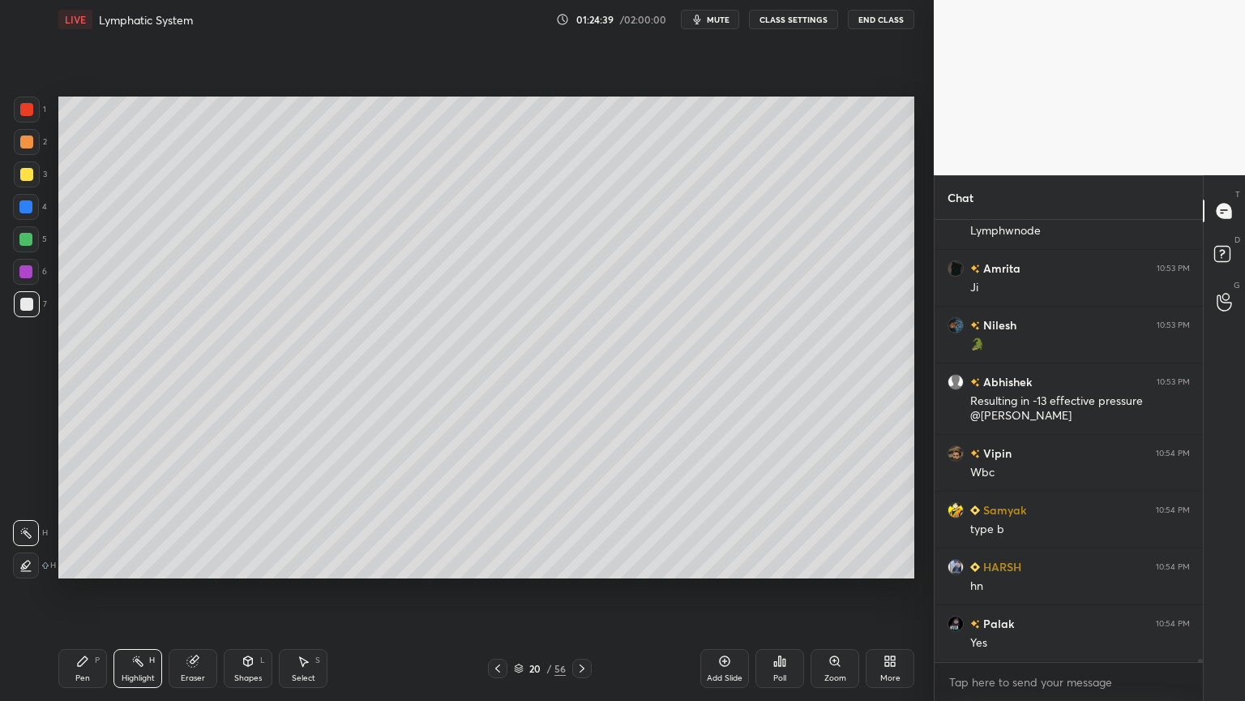
scroll to position [63276, 0]
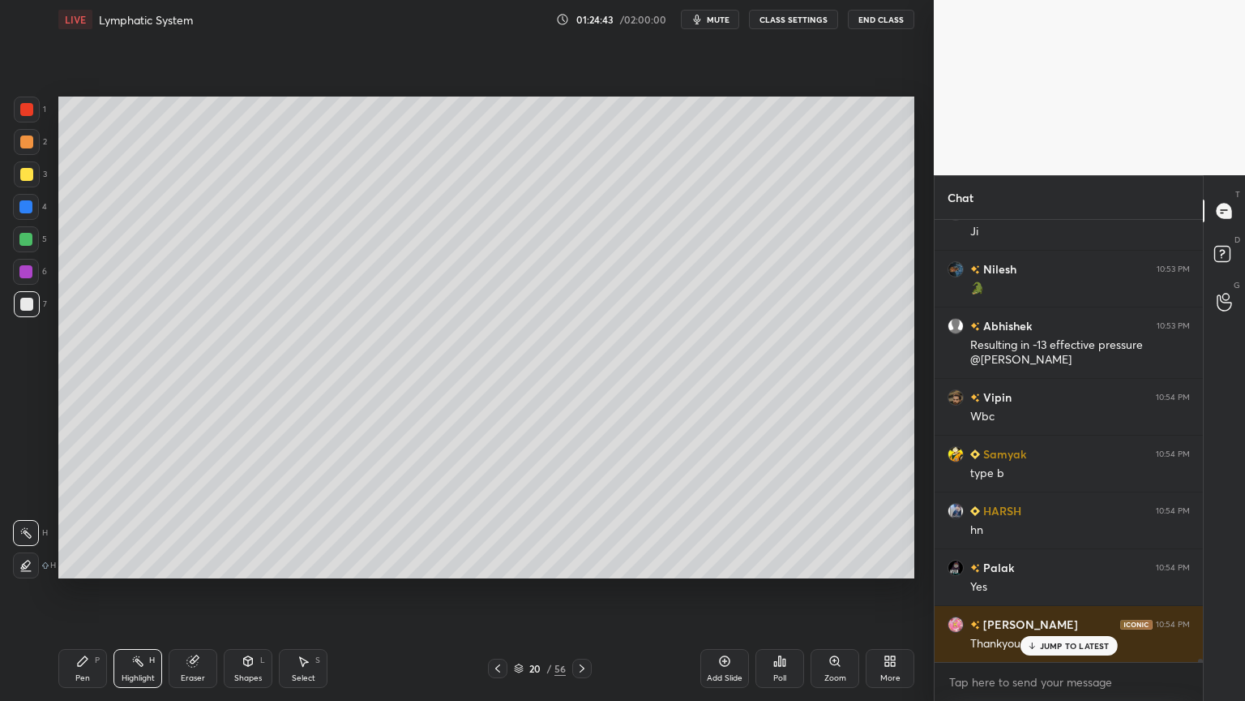
drag, startPoint x: 81, startPoint y: 665, endPoint x: 100, endPoint y: 636, distance: 34.6
click at [88, 550] on icon at bounding box center [82, 660] width 13 height 13
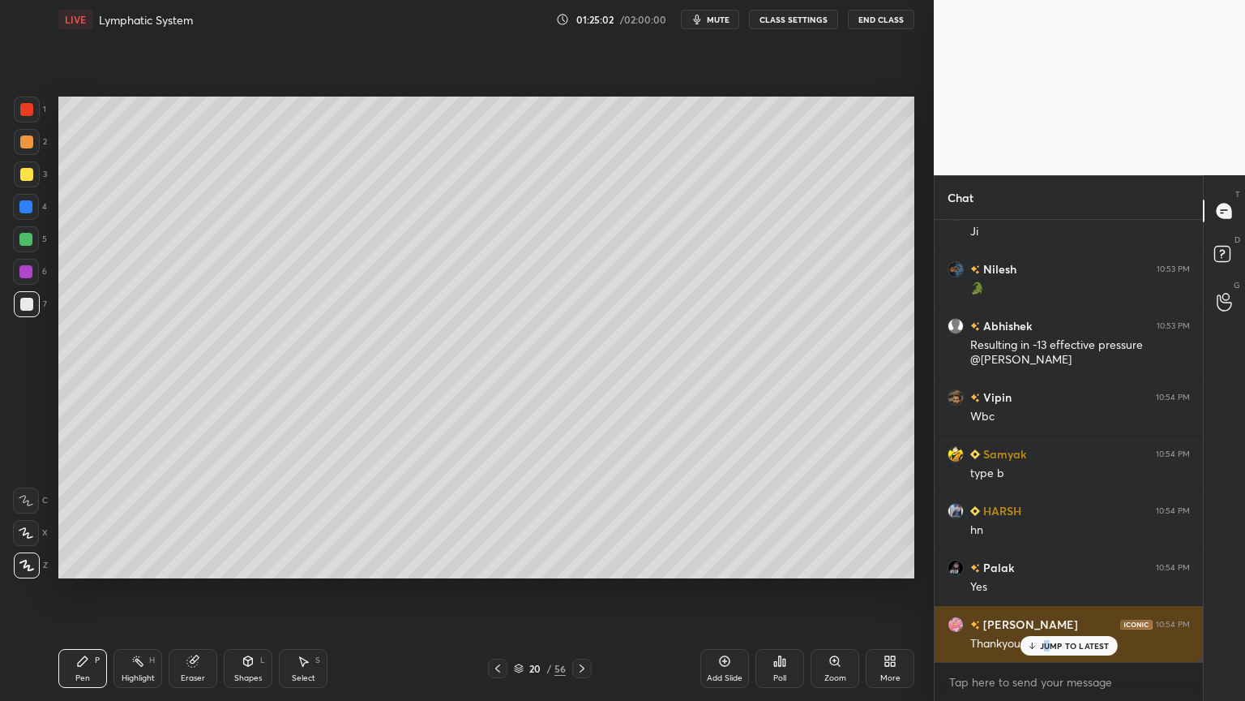
drag, startPoint x: 1048, startPoint y: 642, endPoint x: 1031, endPoint y: 650, distance: 18.9
click at [1042, 550] on p "JUMP TO LATEST" at bounding box center [1075, 646] width 70 height 10
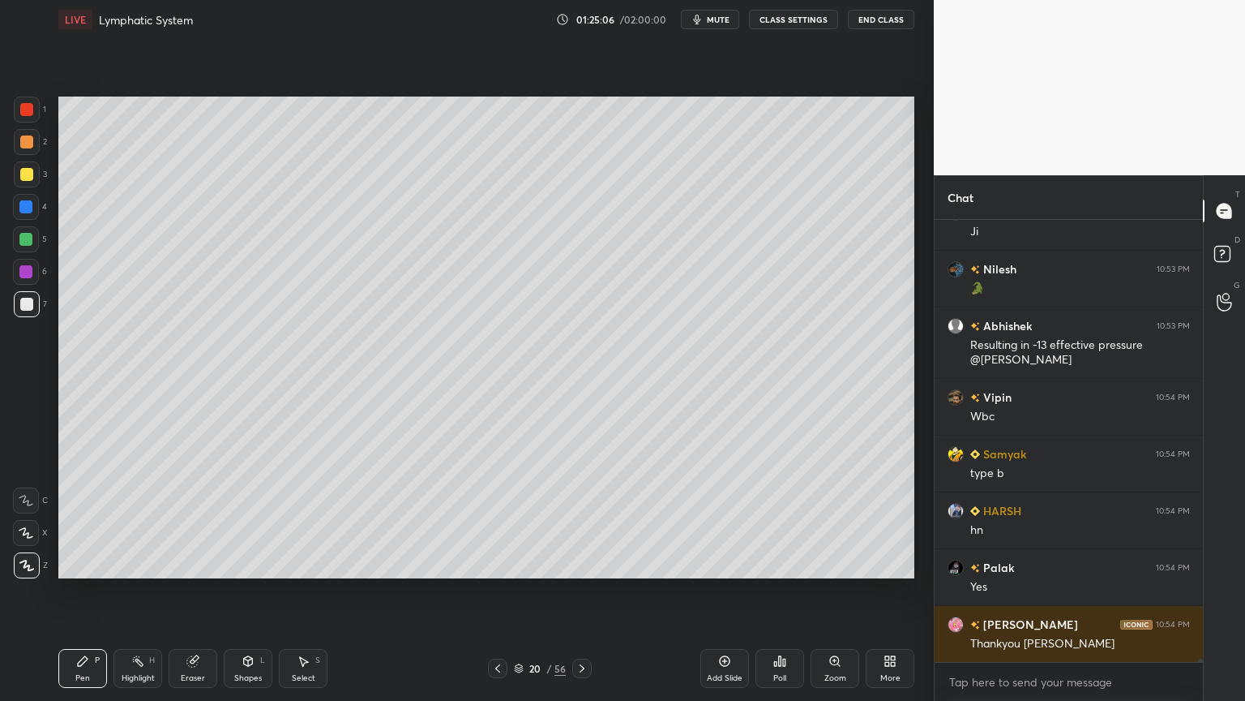
scroll to position [63334, 0]
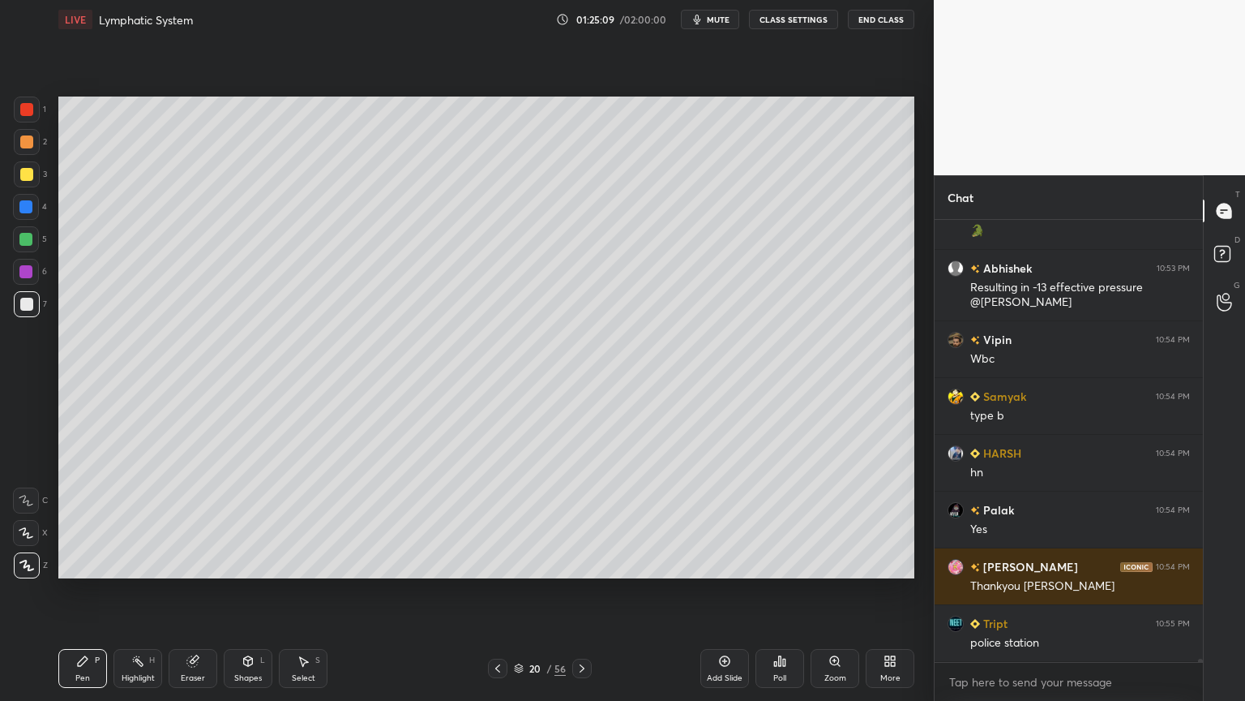
click at [726, 550] on icon at bounding box center [724, 660] width 13 height 13
drag, startPoint x: 23, startPoint y: 303, endPoint x: 32, endPoint y: 295, distance: 12.1
click at [28, 304] on div at bounding box center [26, 304] width 13 height 13
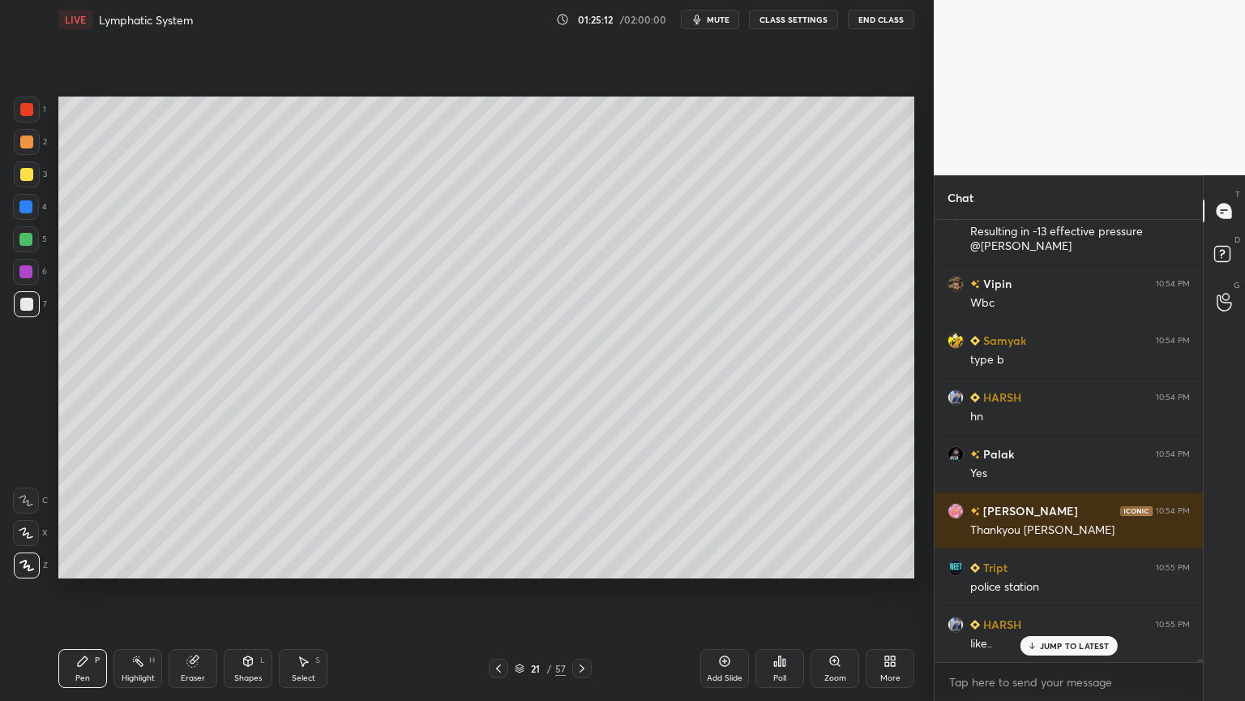
drag, startPoint x: 23, startPoint y: 136, endPoint x: 42, endPoint y: 141, distance: 20.1
click at [25, 139] on div at bounding box center [26, 141] width 13 height 13
click at [415, 110] on div "Setting up your live class Poll for secs No correct answer Start poll" at bounding box center [486, 337] width 869 height 597
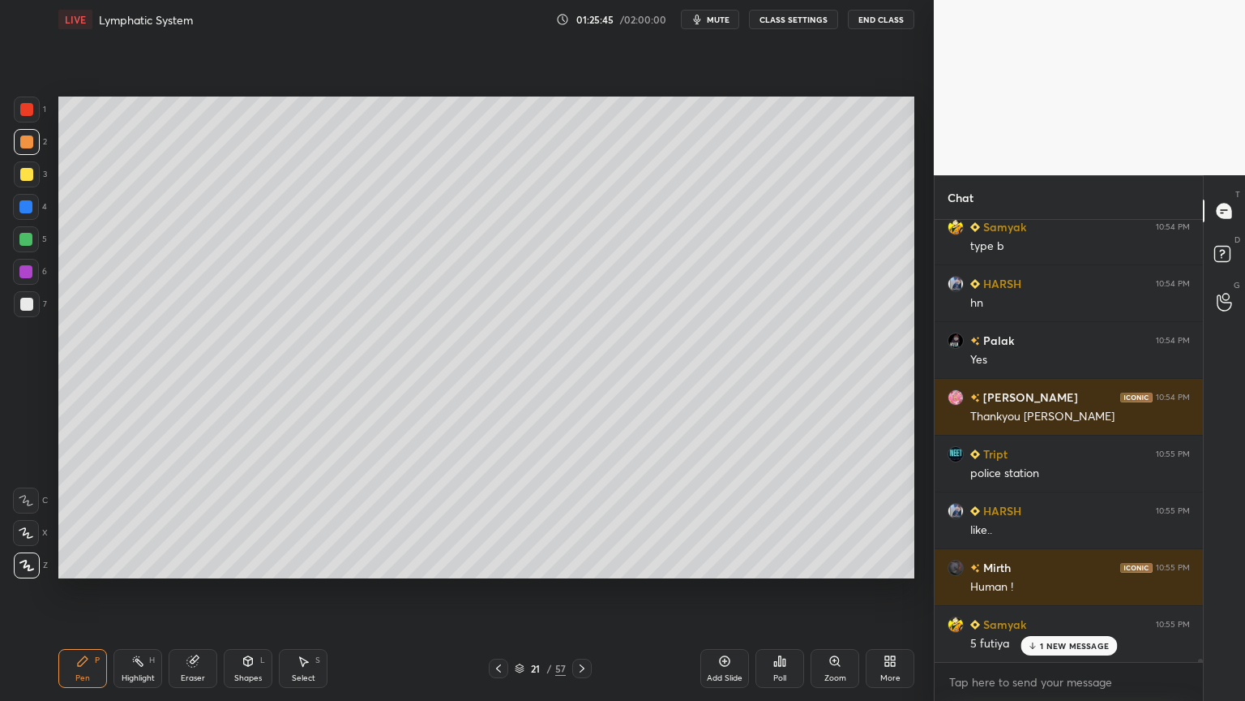
scroll to position [63561, 0]
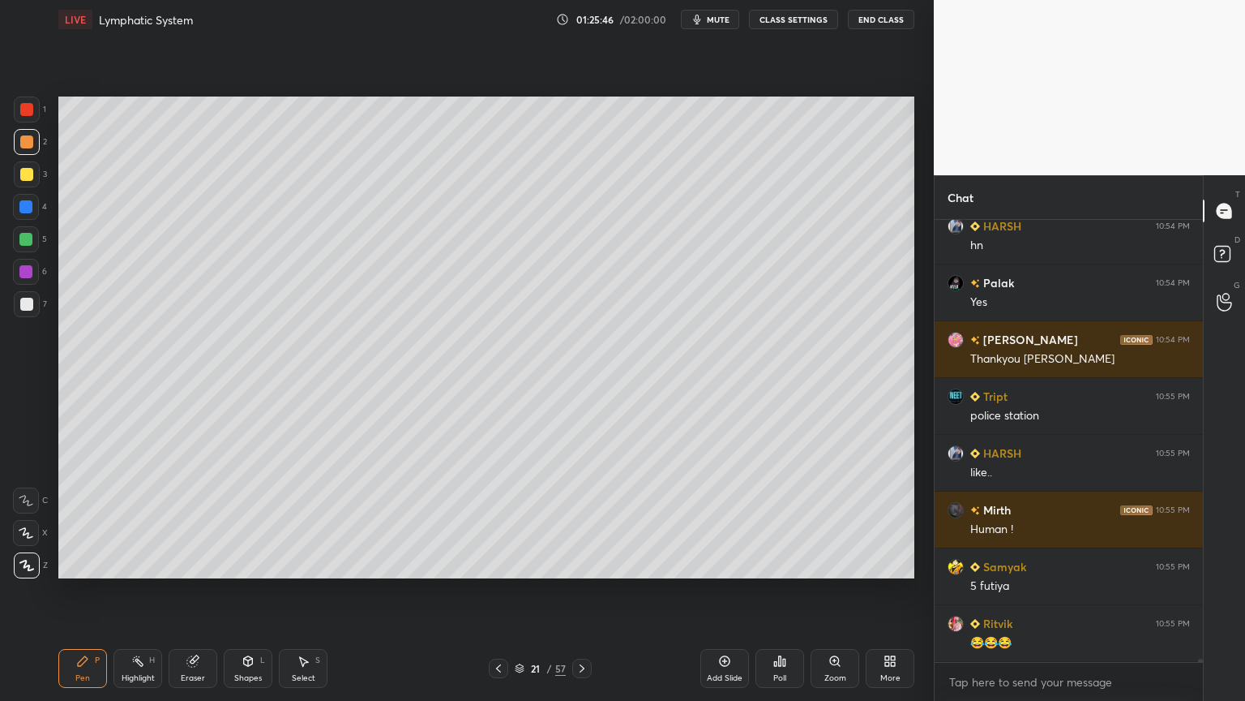
click at [195, 550] on div "Eraser" at bounding box center [193, 668] width 49 height 39
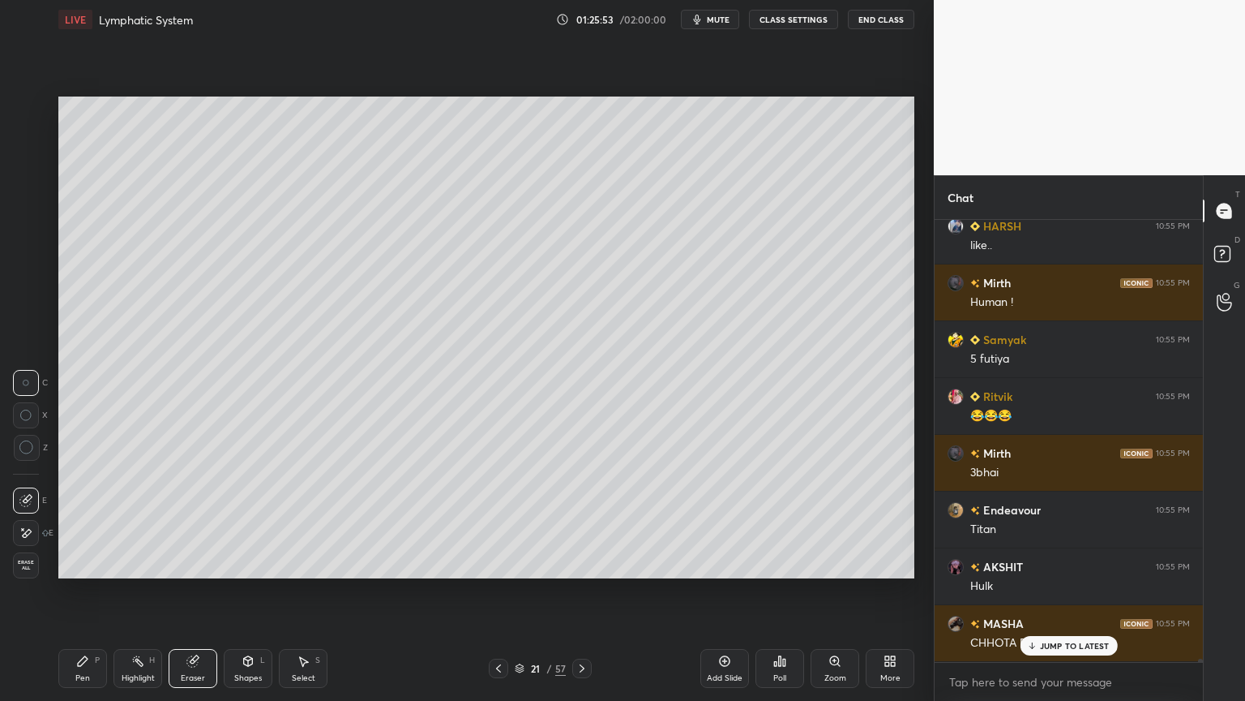
scroll to position [63843, 0]
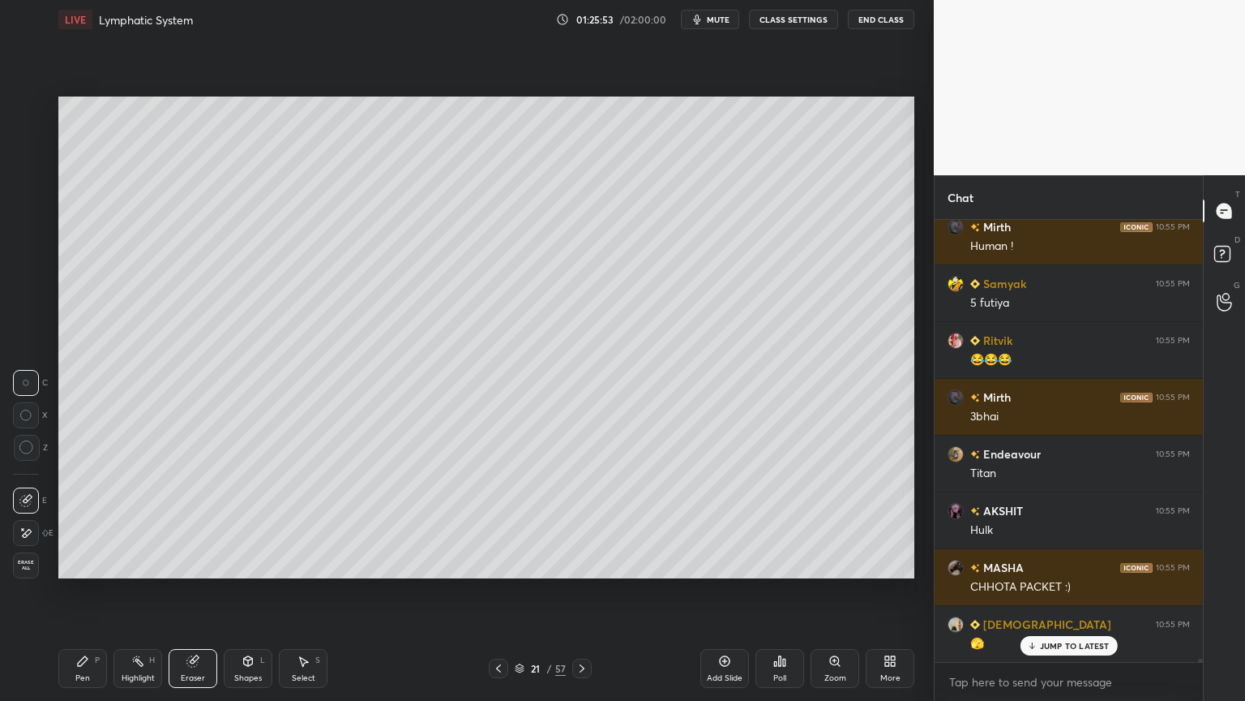
drag, startPoint x: 94, startPoint y: 664, endPoint x: 78, endPoint y: 637, distance: 31.3
click at [94, 550] on div "Pen P" at bounding box center [82, 668] width 49 height 39
click at [43, 144] on div "2" at bounding box center [30, 142] width 33 height 26
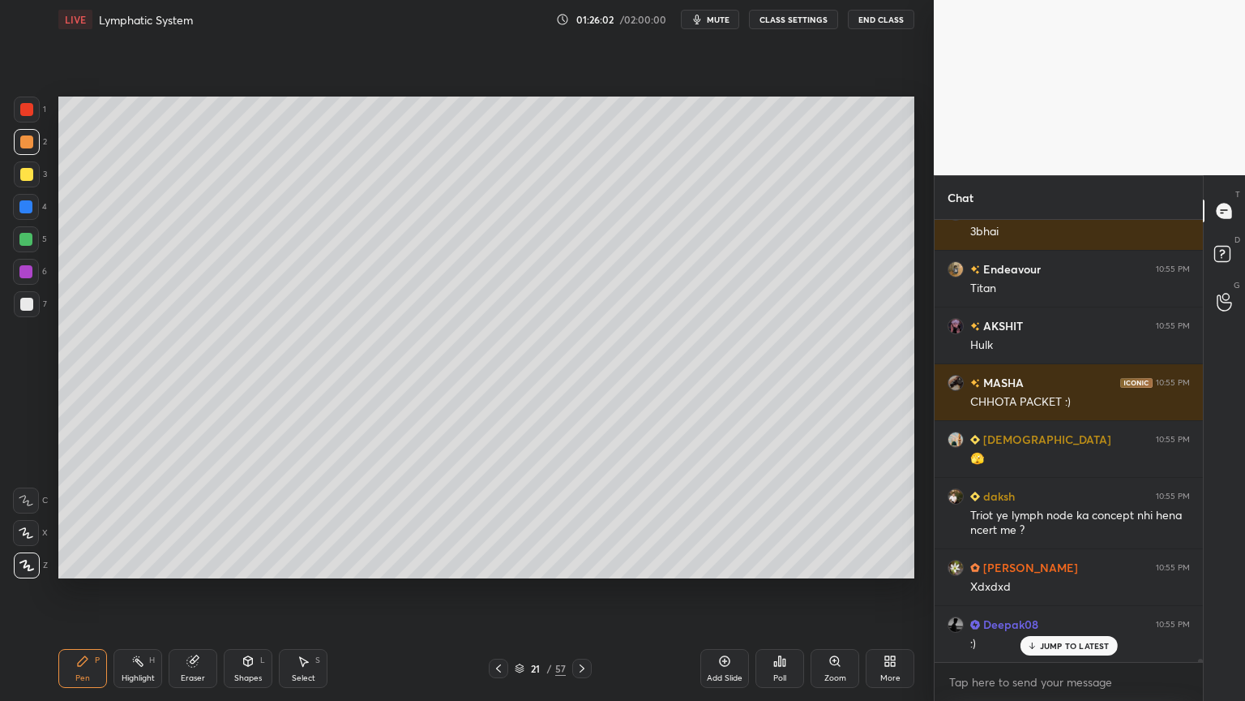
scroll to position [64086, 0]
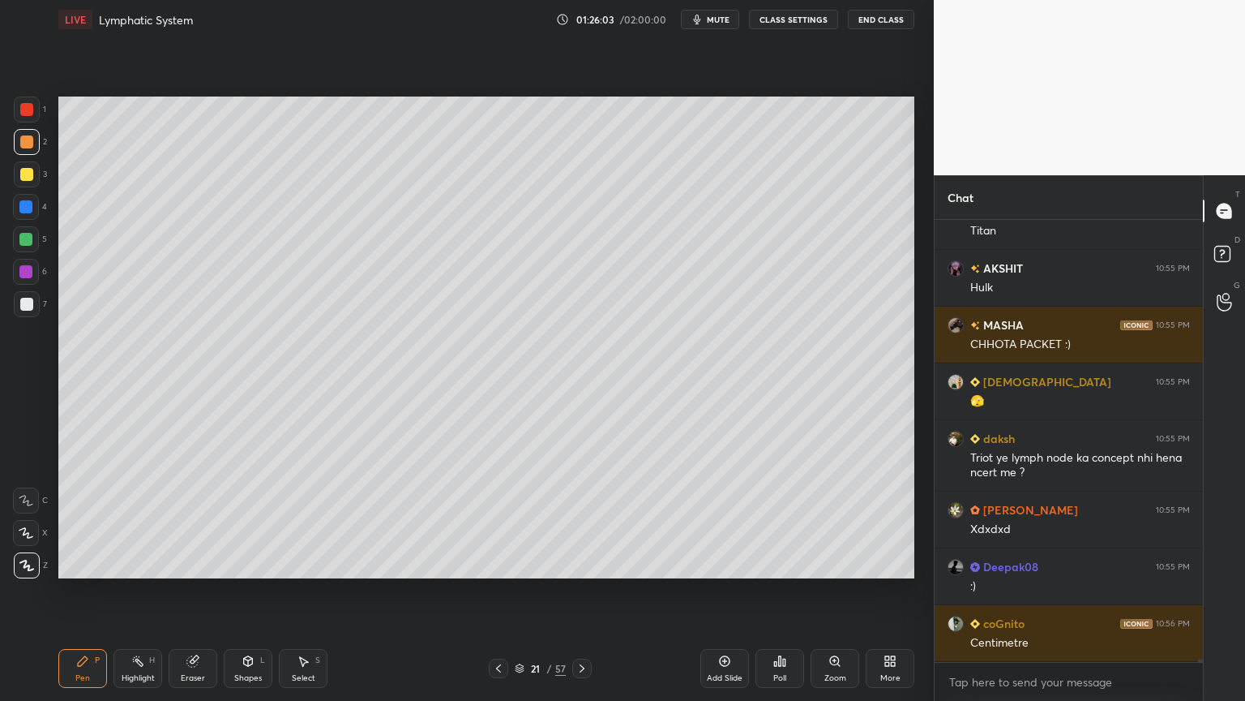
drag, startPoint x: 191, startPoint y: 659, endPoint x: 195, endPoint y: 652, distance: 8.8
click at [194, 550] on g at bounding box center [193, 661] width 12 height 12
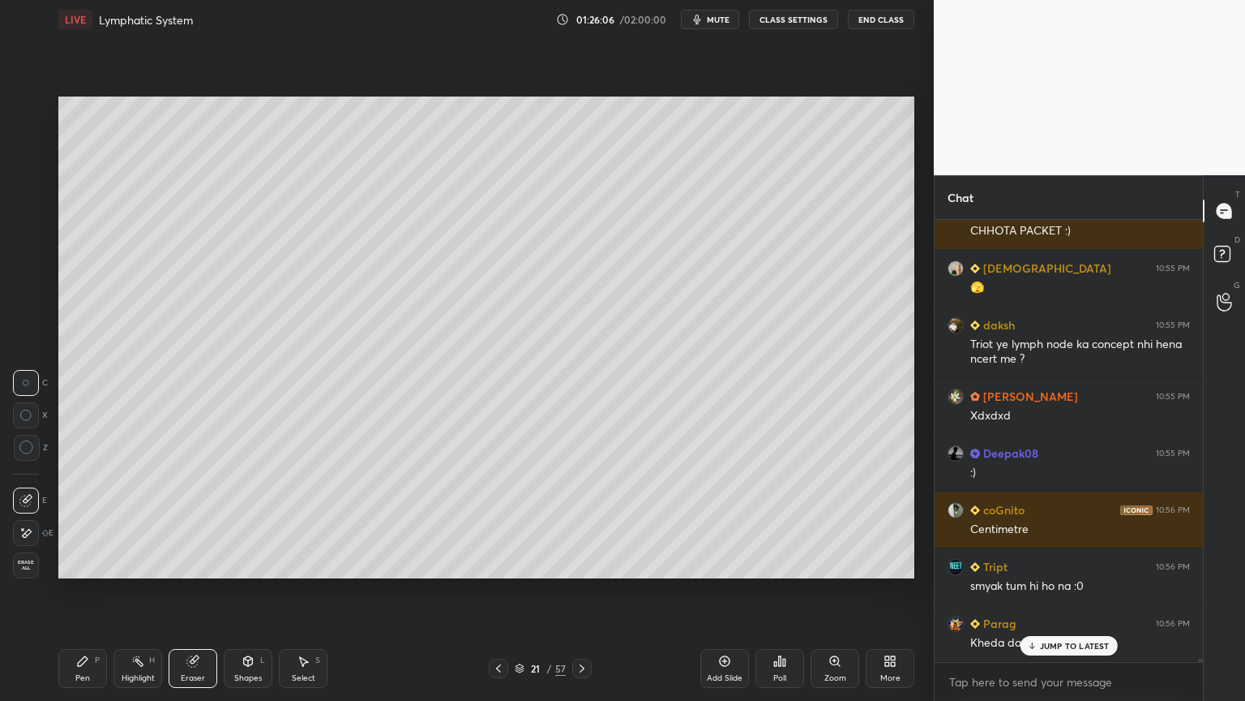
scroll to position [64369, 0]
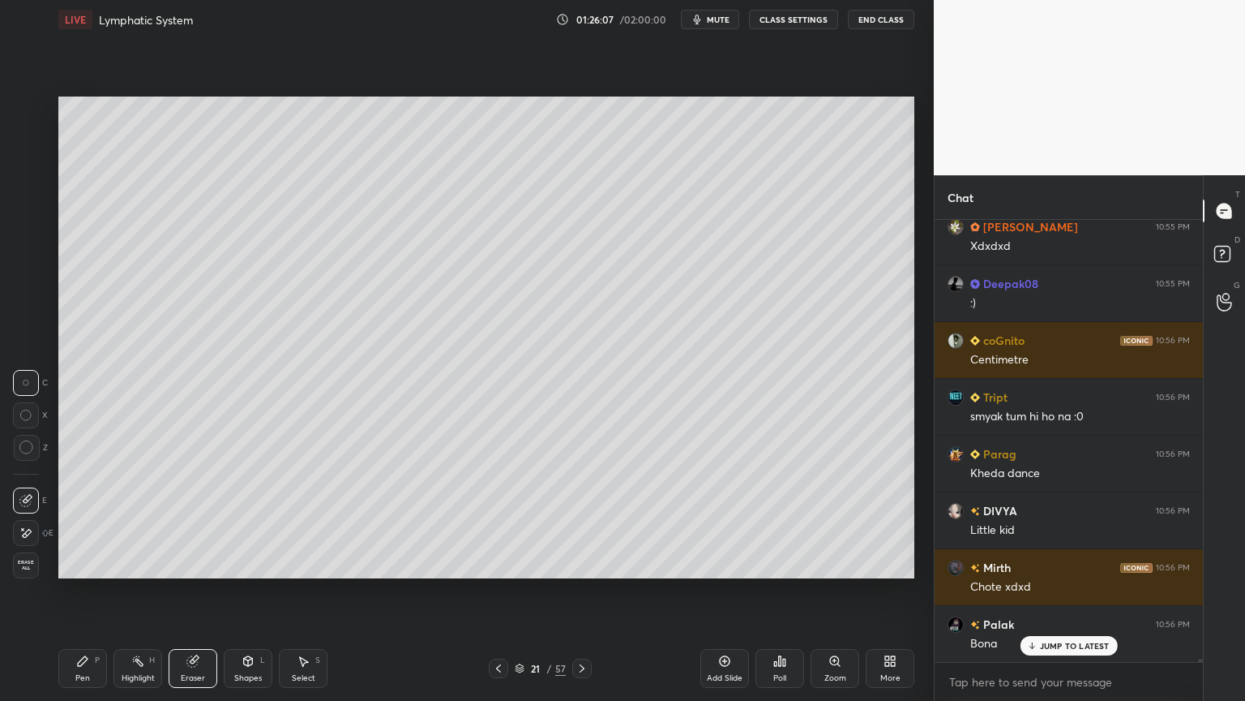
click at [77, 550] on div "Pen P" at bounding box center [82, 668] width 49 height 39
drag, startPoint x: 207, startPoint y: 667, endPoint x: 196, endPoint y: 601, distance: 67.3
click at [205, 550] on div "Eraser" at bounding box center [193, 668] width 49 height 39
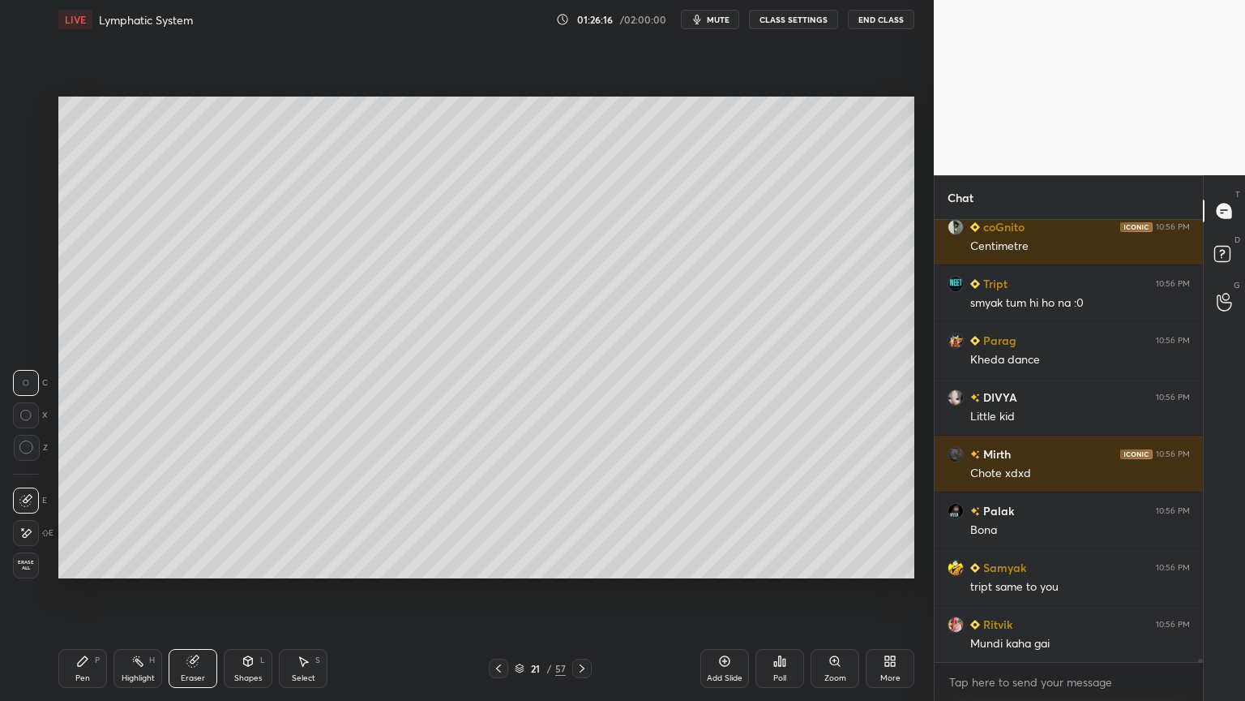
scroll to position [64540, 0]
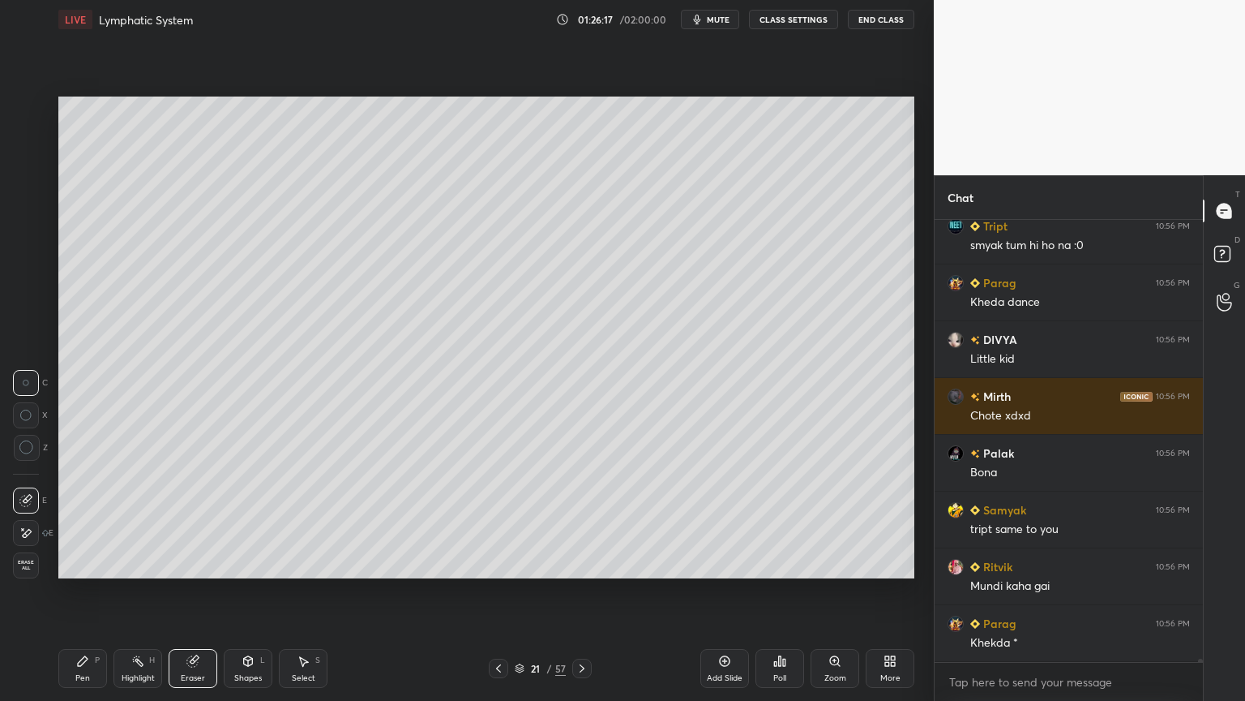
drag, startPoint x: 72, startPoint y: 655, endPoint x: 68, endPoint y: 641, distance: 14.4
click at [72, 550] on div "Pen P" at bounding box center [82, 668] width 49 height 39
drag, startPoint x: 32, startPoint y: 563, endPoint x: 55, endPoint y: 527, distance: 43.0
click at [33, 550] on div at bounding box center [27, 565] width 26 height 26
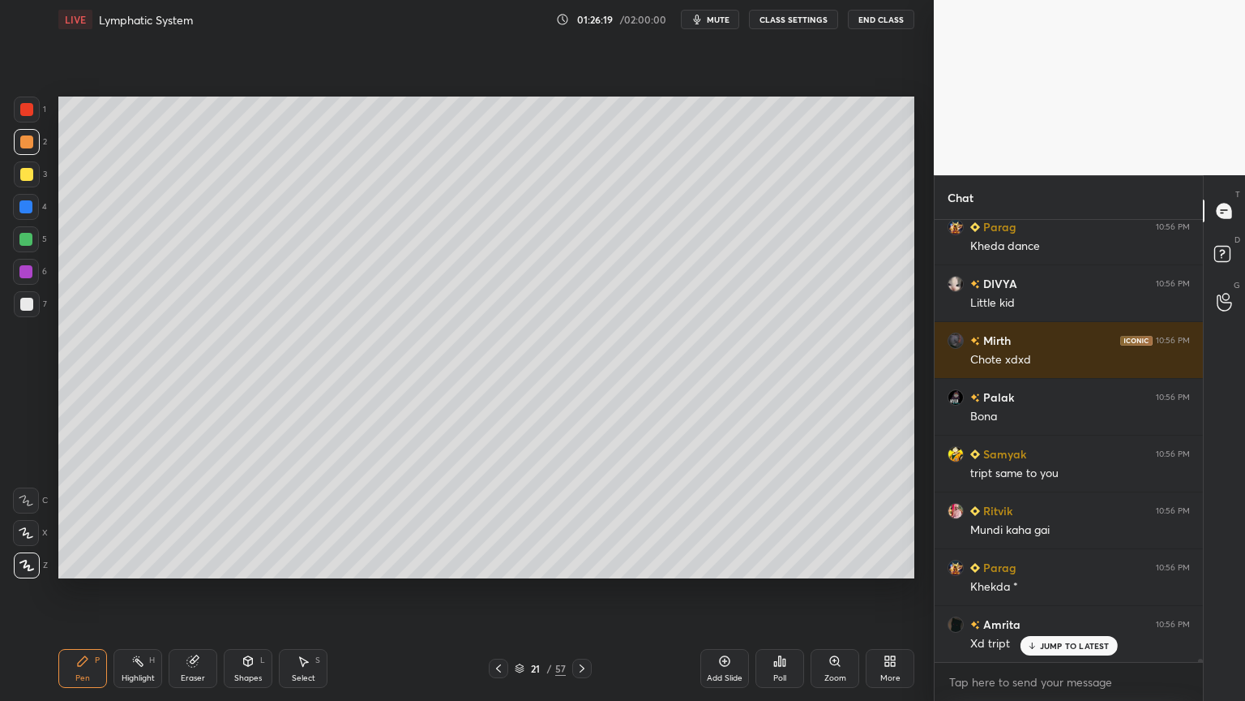
scroll to position [64653, 0]
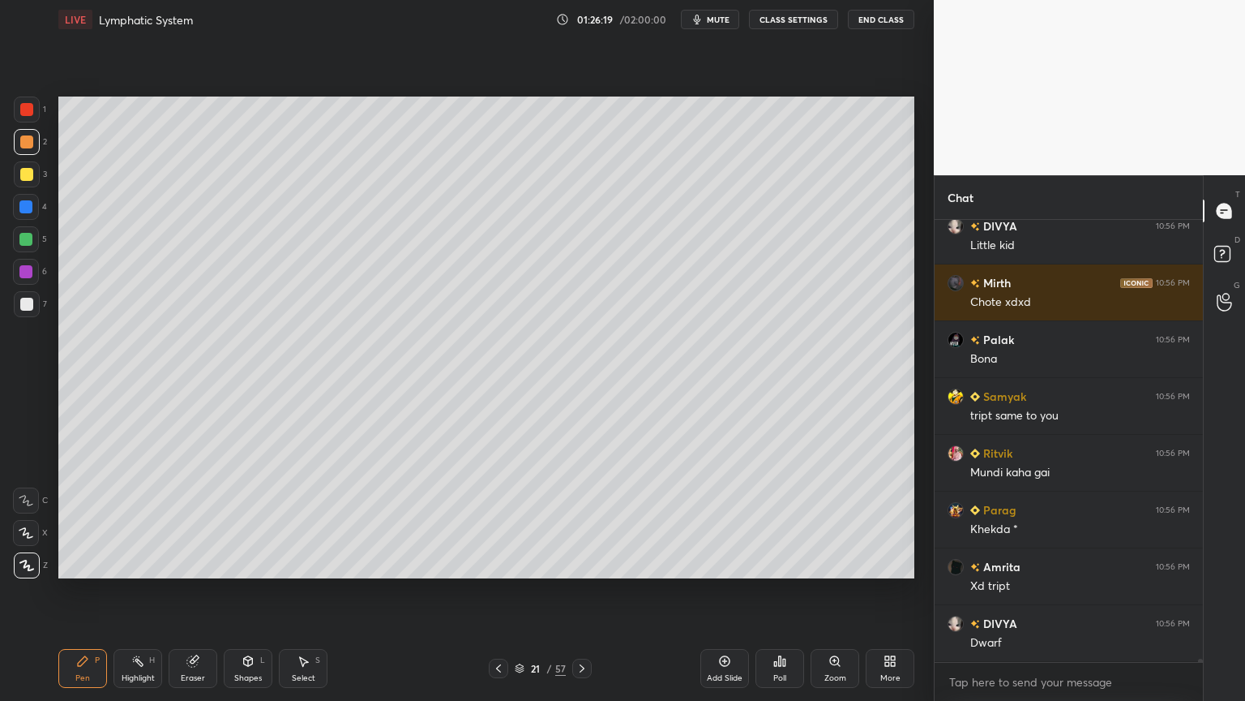
click at [538, 95] on div "Setting up your live class Poll for secs No correct answer Start poll" at bounding box center [486, 337] width 869 height 597
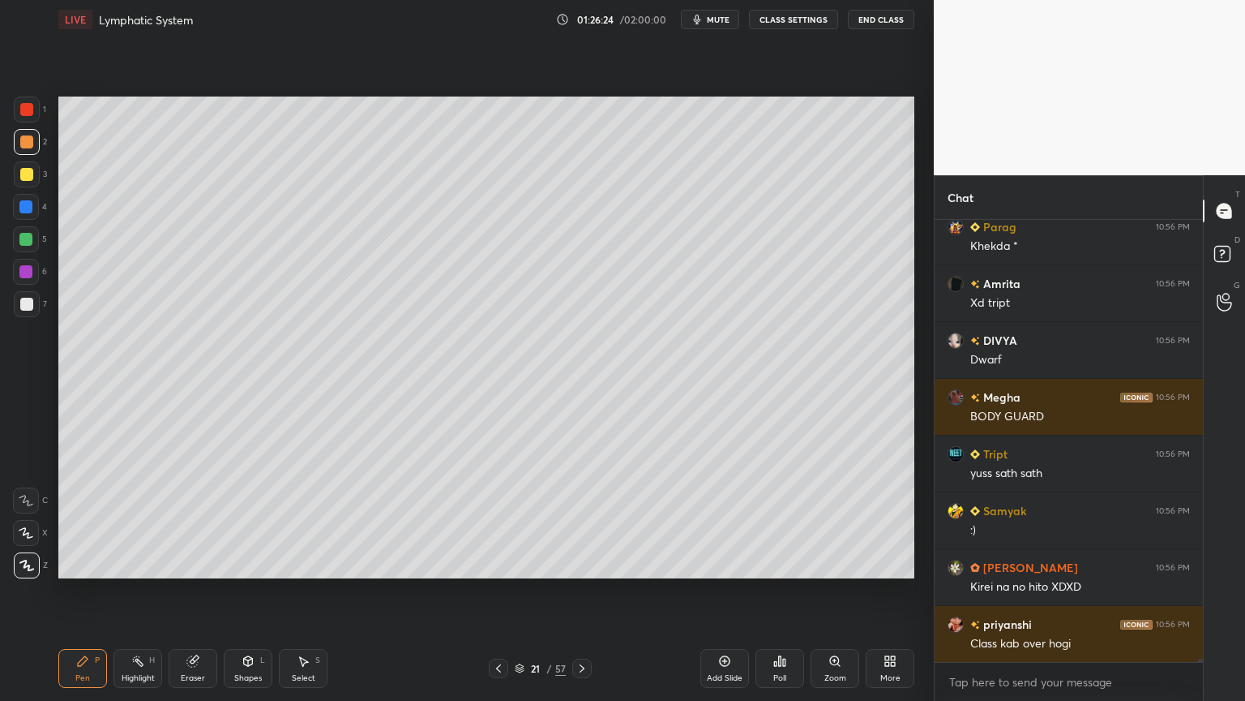
scroll to position [64994, 0]
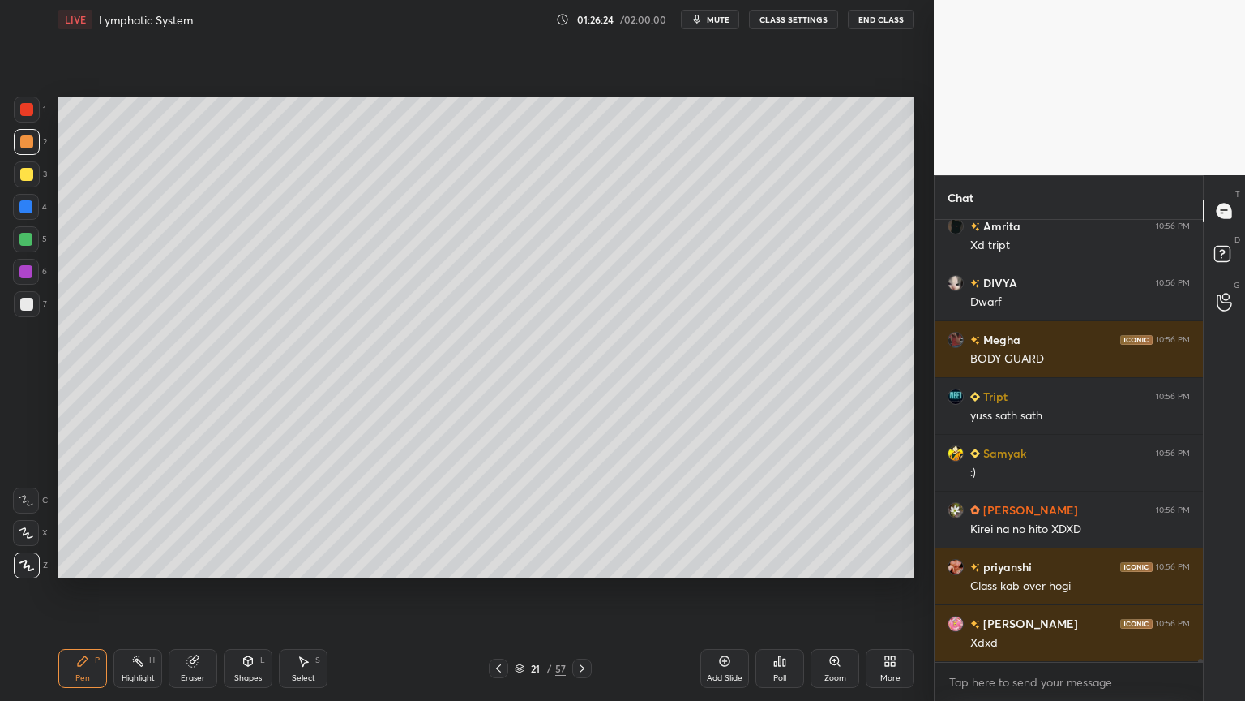
click at [201, 550] on div "Eraser" at bounding box center [193, 668] width 49 height 39
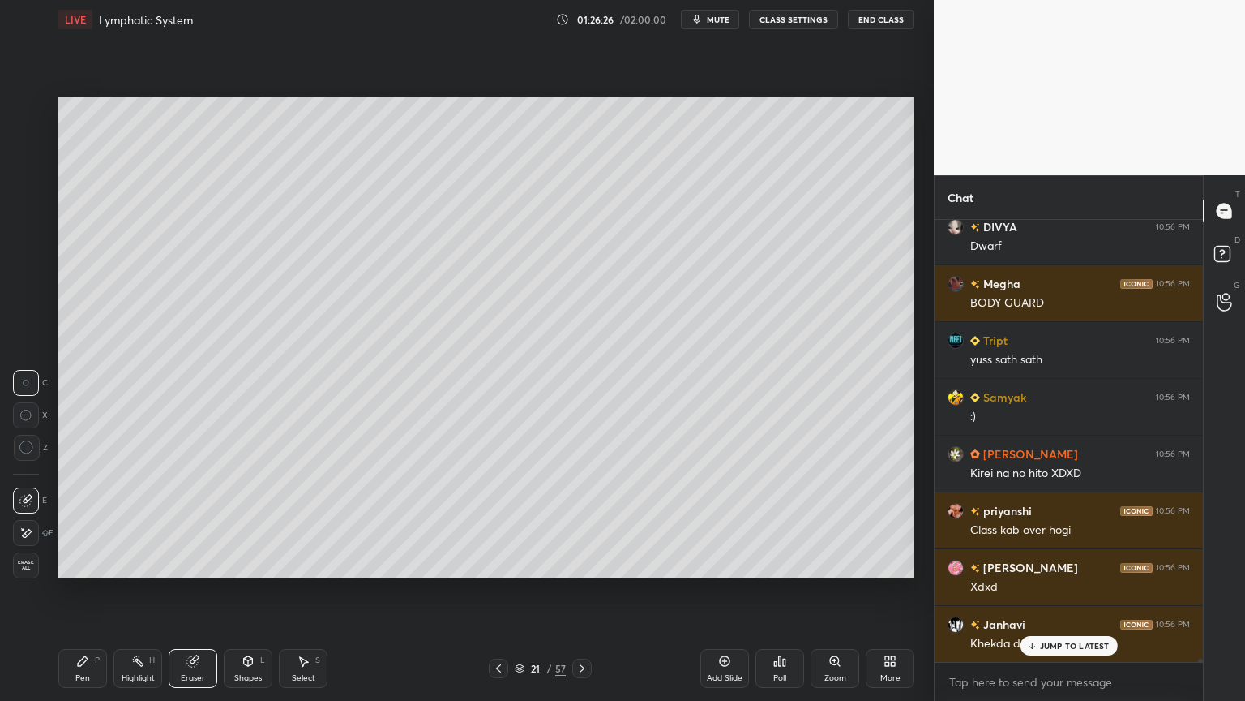
scroll to position [65089, 0]
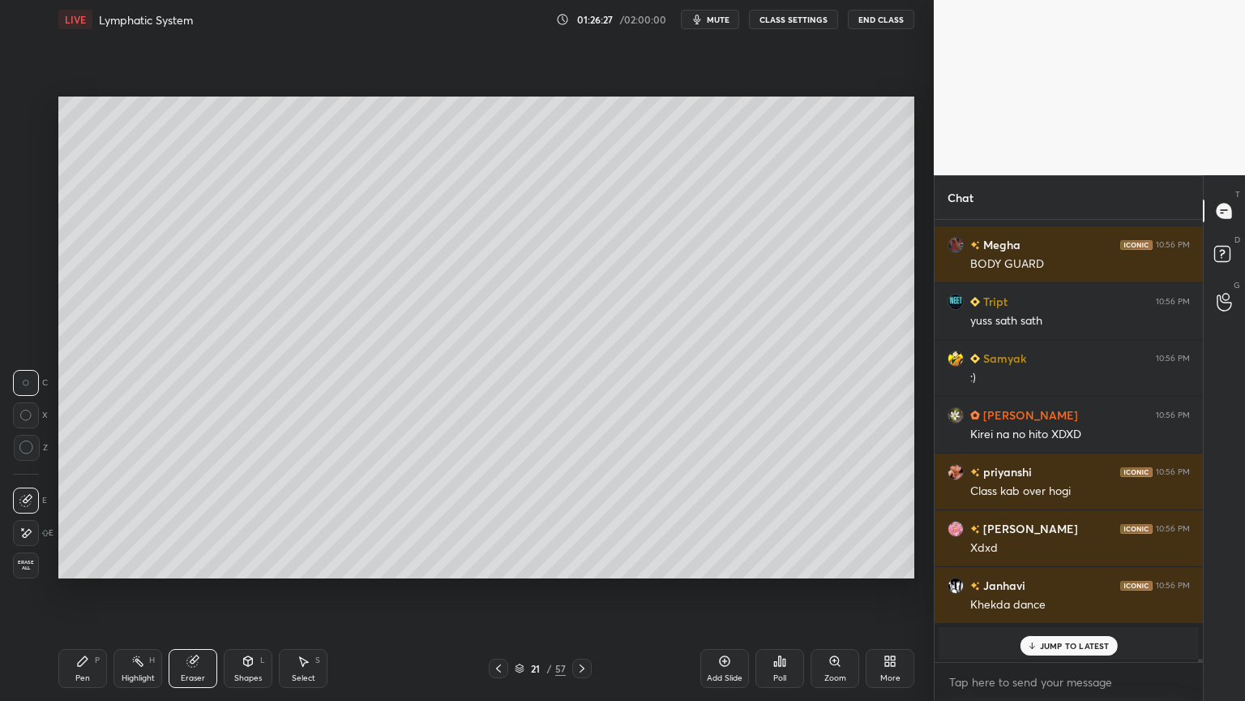
drag, startPoint x: 91, startPoint y: 665, endPoint x: 92, endPoint y: 652, distance: 13.1
click at [92, 550] on div "Pen P" at bounding box center [82, 668] width 49 height 39
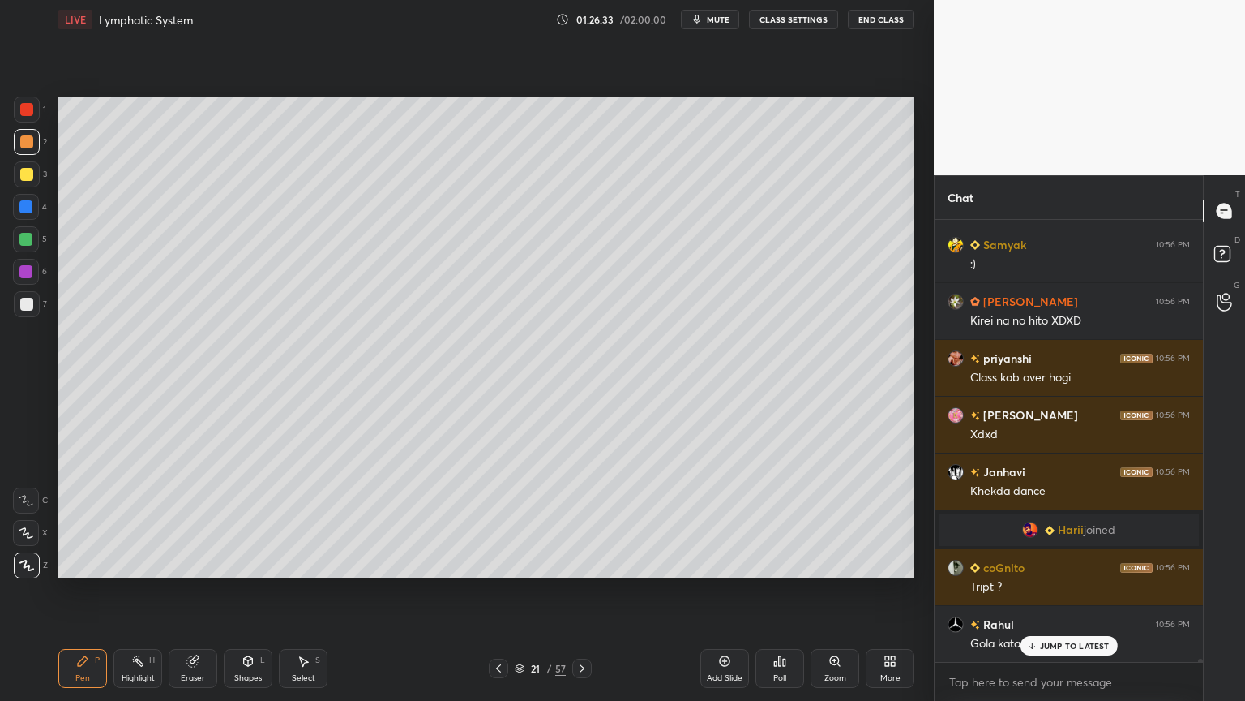
scroll to position [65260, 0]
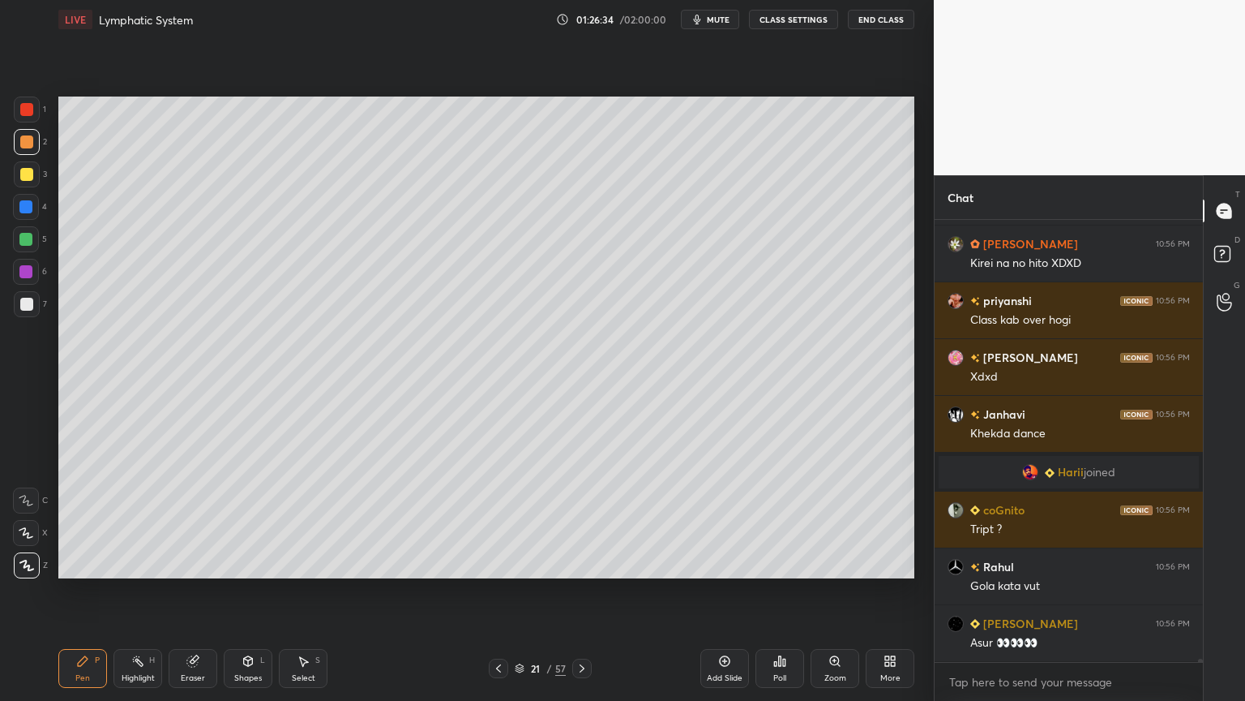
click at [23, 259] on div at bounding box center [26, 272] width 26 height 26
click at [25, 251] on div at bounding box center [26, 239] width 26 height 26
drag, startPoint x: 24, startPoint y: 264, endPoint x: 36, endPoint y: 256, distance: 14.6
click at [25, 264] on div "1 2 3 4 5 6 7" at bounding box center [30, 209] width 34 height 227
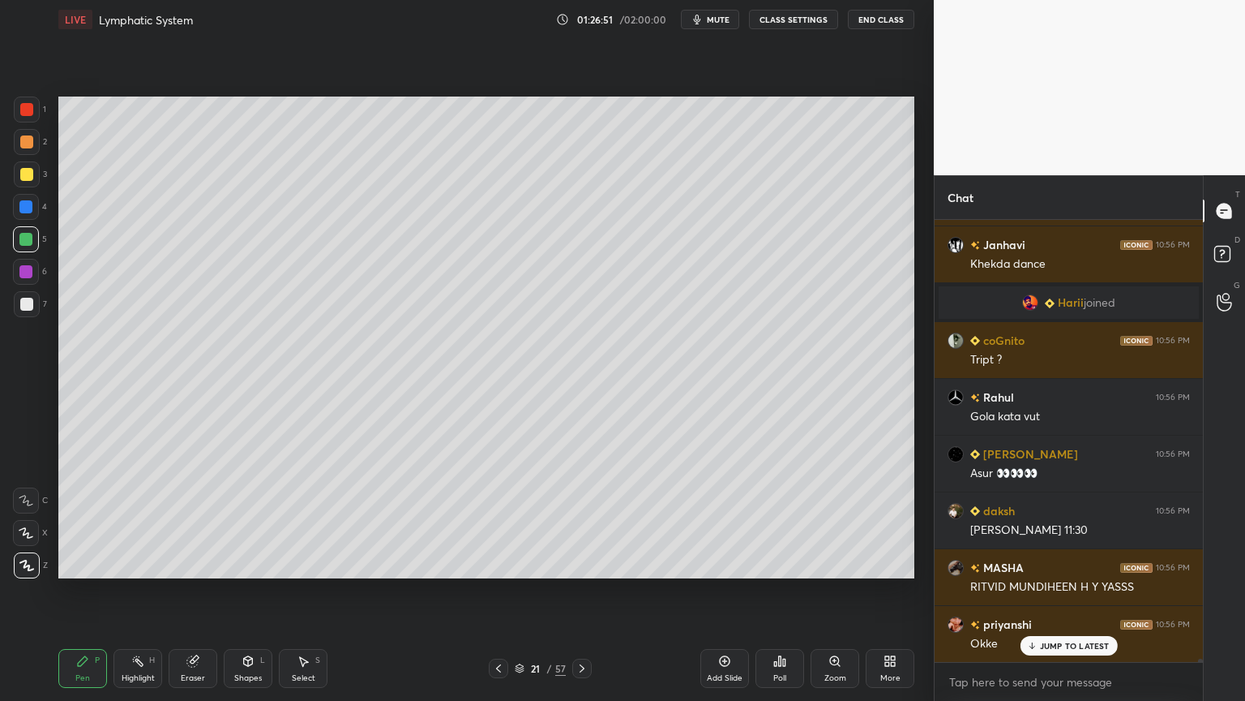
scroll to position [65446, 0]
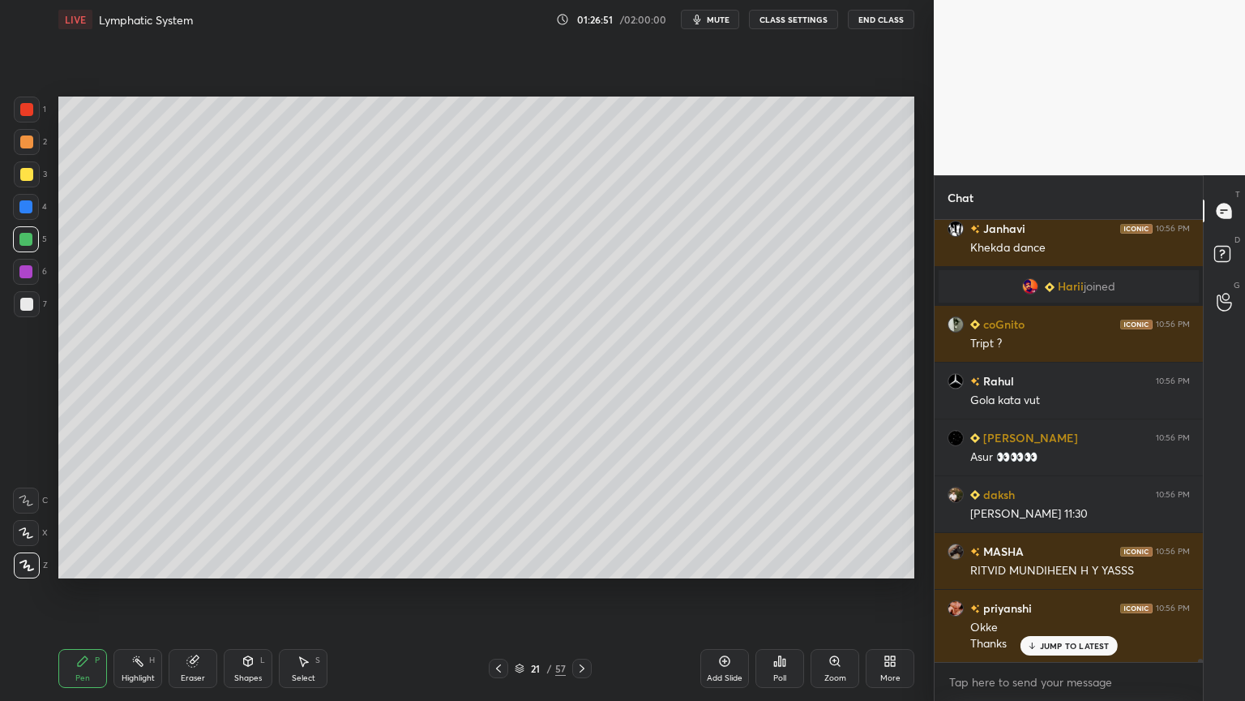
click at [39, 302] on div "7" at bounding box center [30, 304] width 33 height 26
click at [30, 308] on div at bounding box center [27, 304] width 26 height 26
click at [37, 302] on div at bounding box center [27, 304] width 26 height 26
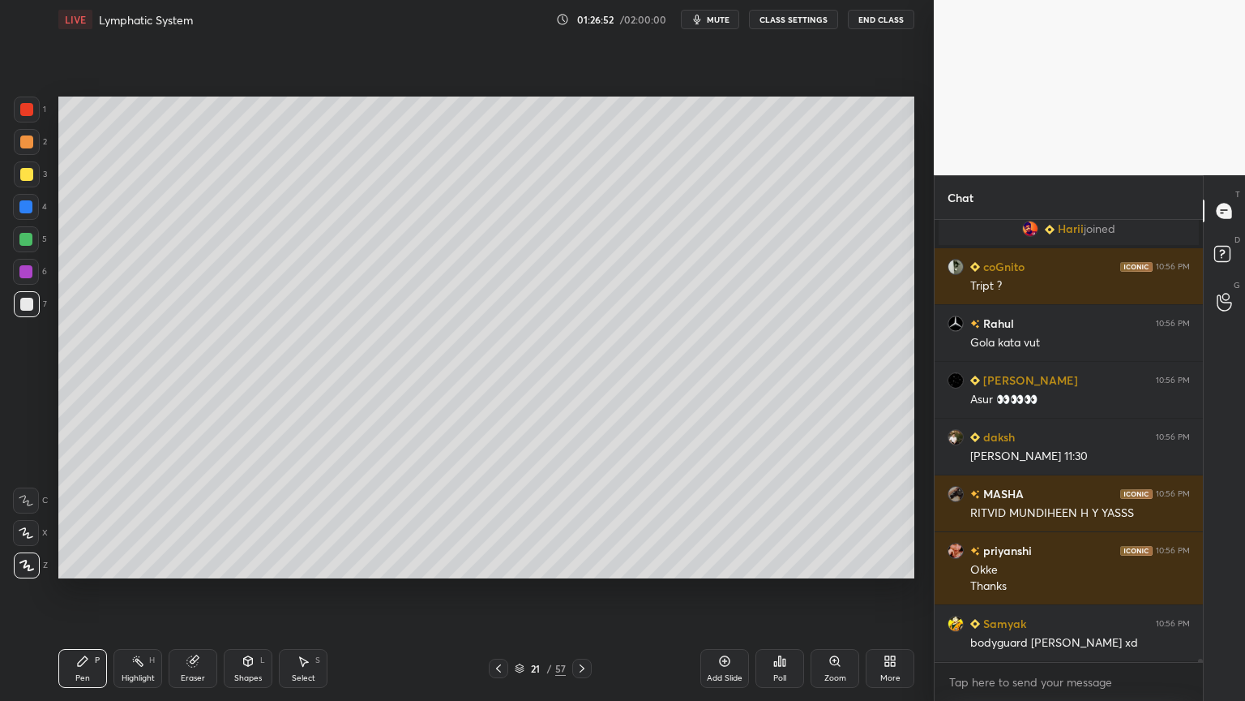
click at [30, 110] on div at bounding box center [27, 109] width 26 height 26
drag, startPoint x: 33, startPoint y: 116, endPoint x: 43, endPoint y: 139, distance: 24.7
click at [33, 117] on div at bounding box center [27, 109] width 26 height 26
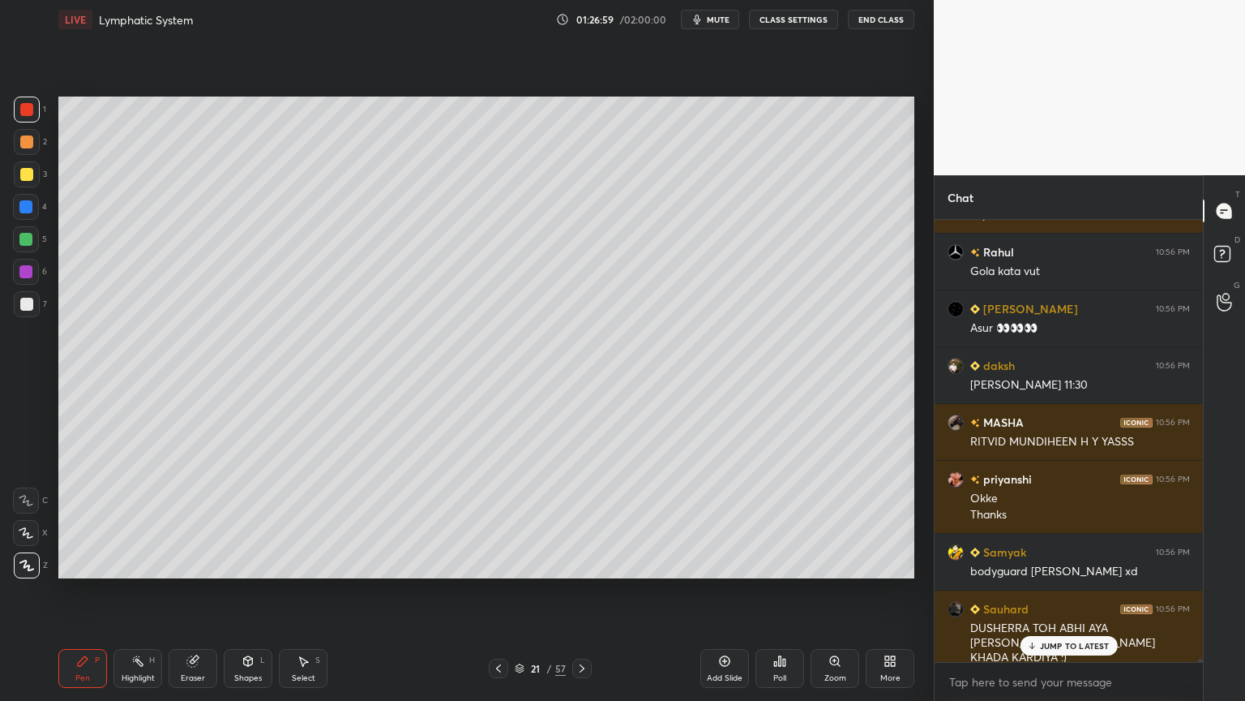
scroll to position [65630, 0]
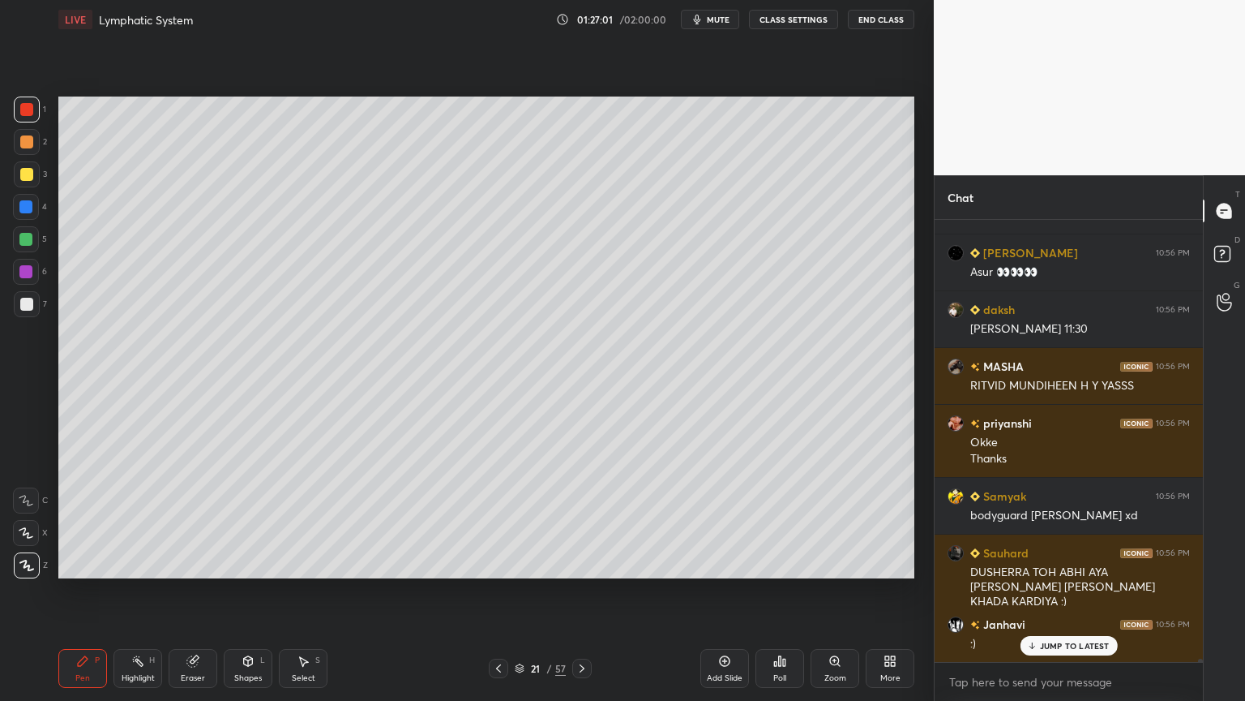
drag, startPoint x: 84, startPoint y: 654, endPoint x: 39, endPoint y: 423, distance: 235.5
click at [82, 550] on div "Pen P" at bounding box center [82, 668] width 49 height 39
click at [26, 207] on div at bounding box center [25, 206] width 13 height 13
click at [28, 209] on div at bounding box center [25, 206] width 13 height 13
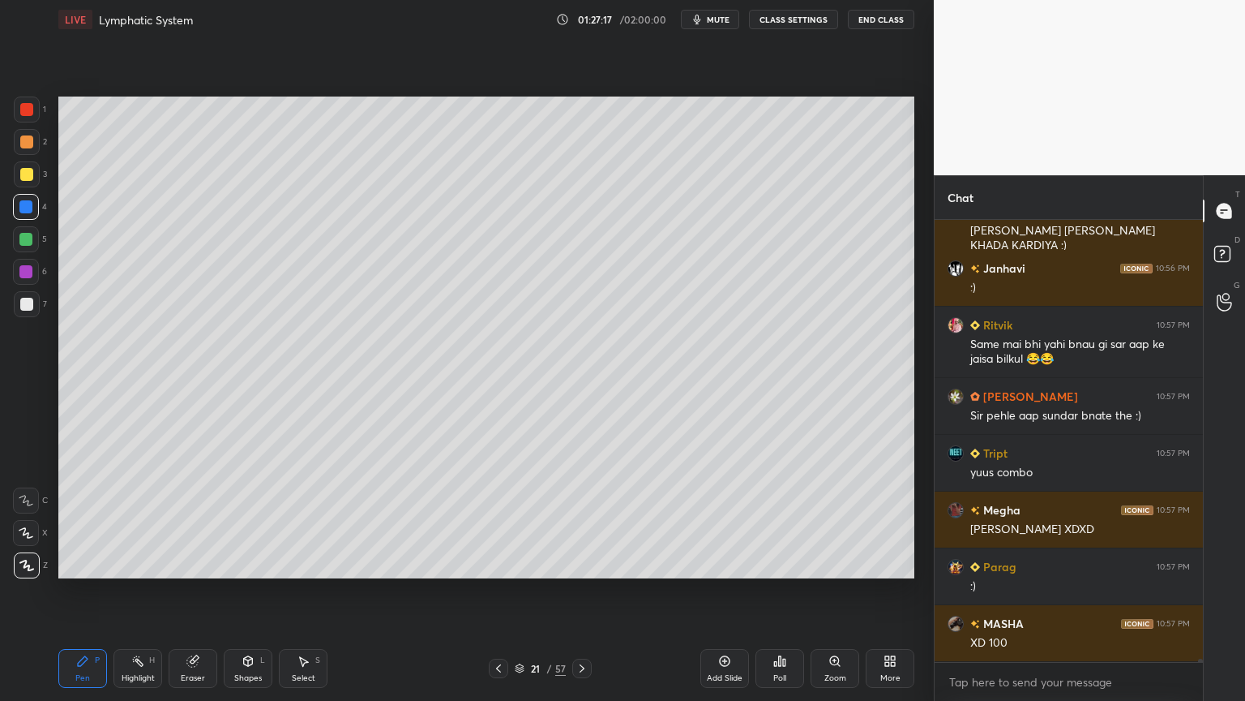
scroll to position [66042, 0]
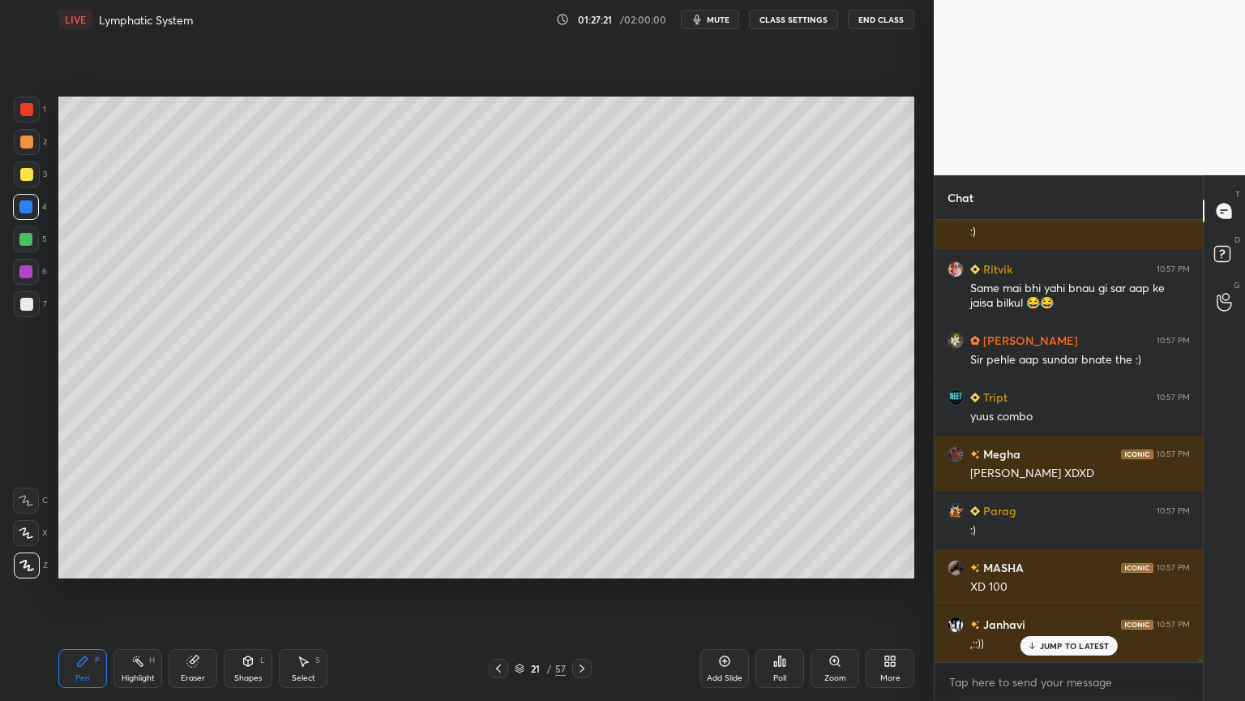
drag, startPoint x: 35, startPoint y: 294, endPoint x: 42, endPoint y: 243, distance: 51.6
click at [32, 293] on div at bounding box center [27, 304] width 26 height 26
drag, startPoint x: 25, startPoint y: 310, endPoint x: 55, endPoint y: 282, distance: 40.7
click at [29, 311] on div at bounding box center [27, 304] width 26 height 26
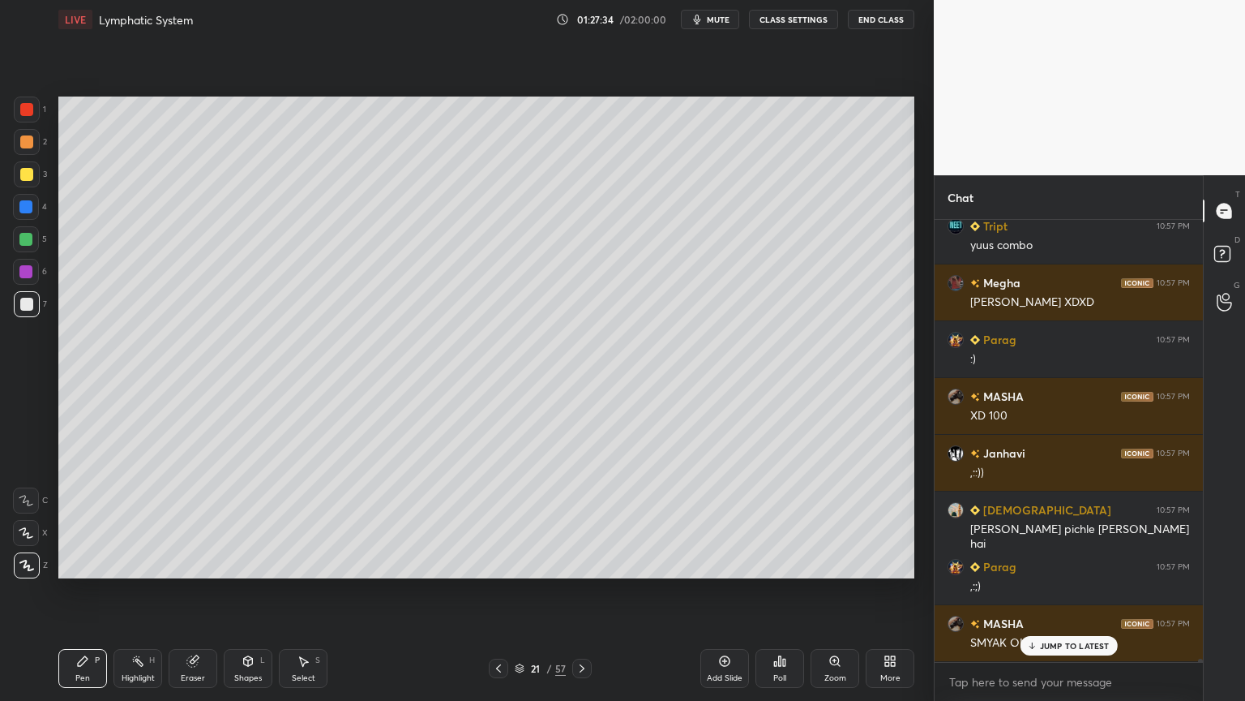
scroll to position [66269, 0]
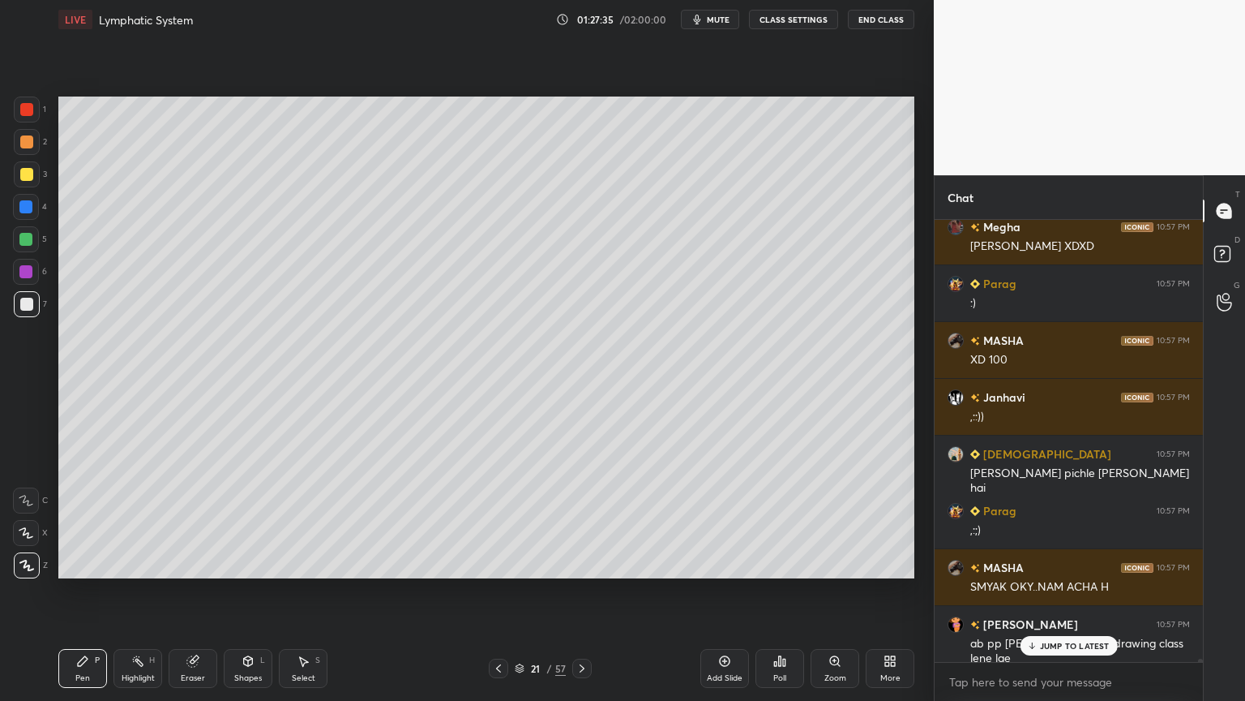
click at [28, 497] on icon at bounding box center [26, 500] width 15 height 11
click at [29, 498] on icon at bounding box center [26, 500] width 15 height 11
drag, startPoint x: 32, startPoint y: 496, endPoint x: 39, endPoint y: 433, distance: 63.6
click at [31, 497] on icon at bounding box center [26, 500] width 15 height 11
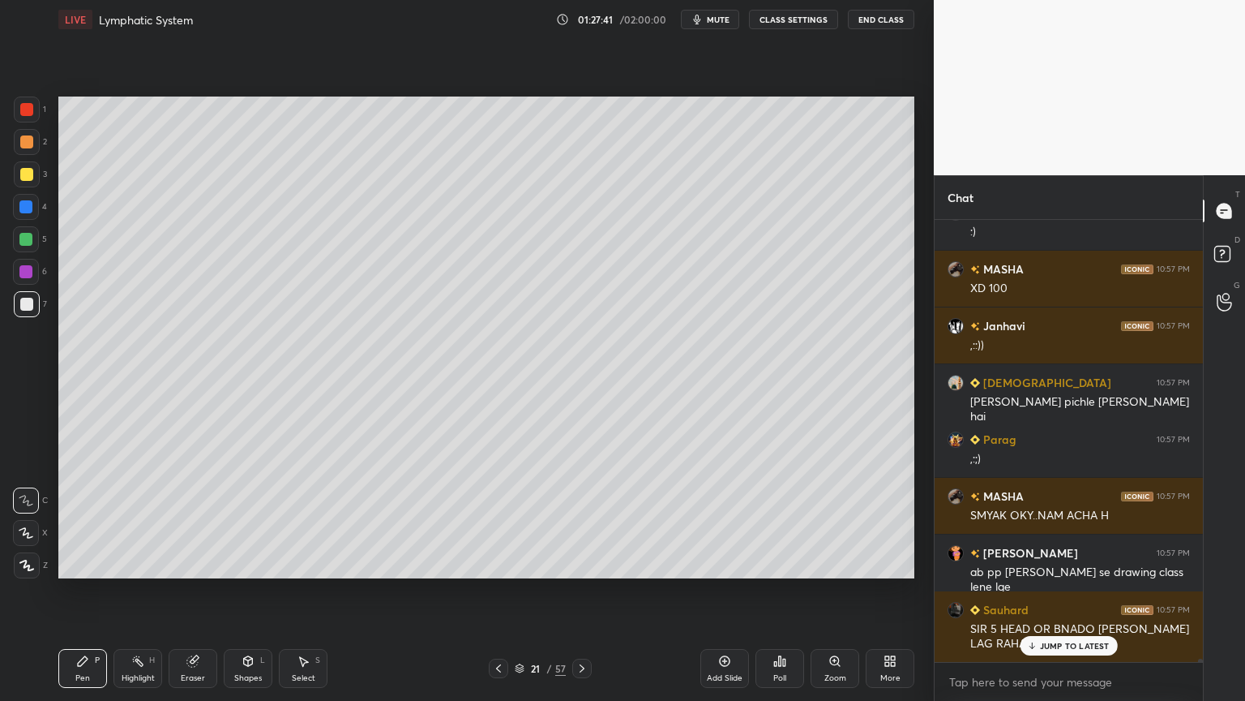
drag, startPoint x: 26, startPoint y: 237, endPoint x: 47, endPoint y: 237, distance: 21.1
click at [30, 237] on div at bounding box center [25, 239] width 13 height 13
click at [28, 301] on div at bounding box center [26, 304] width 13 height 13
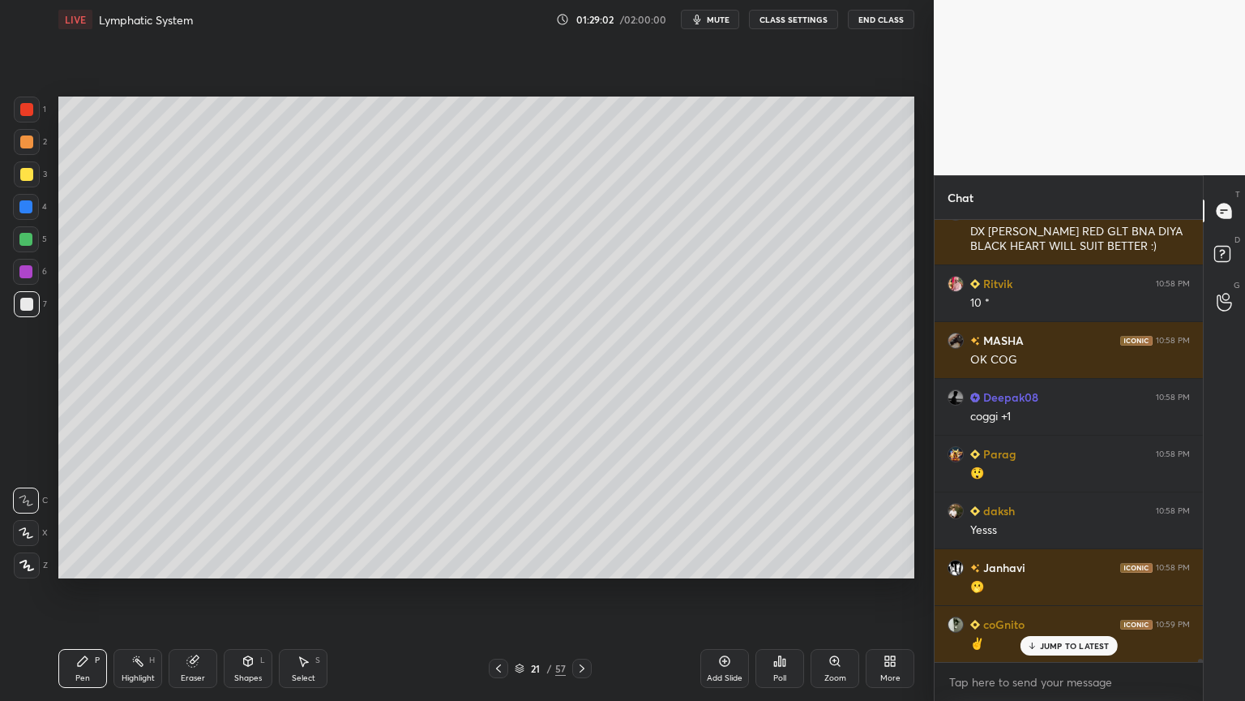
scroll to position [67365, 0]
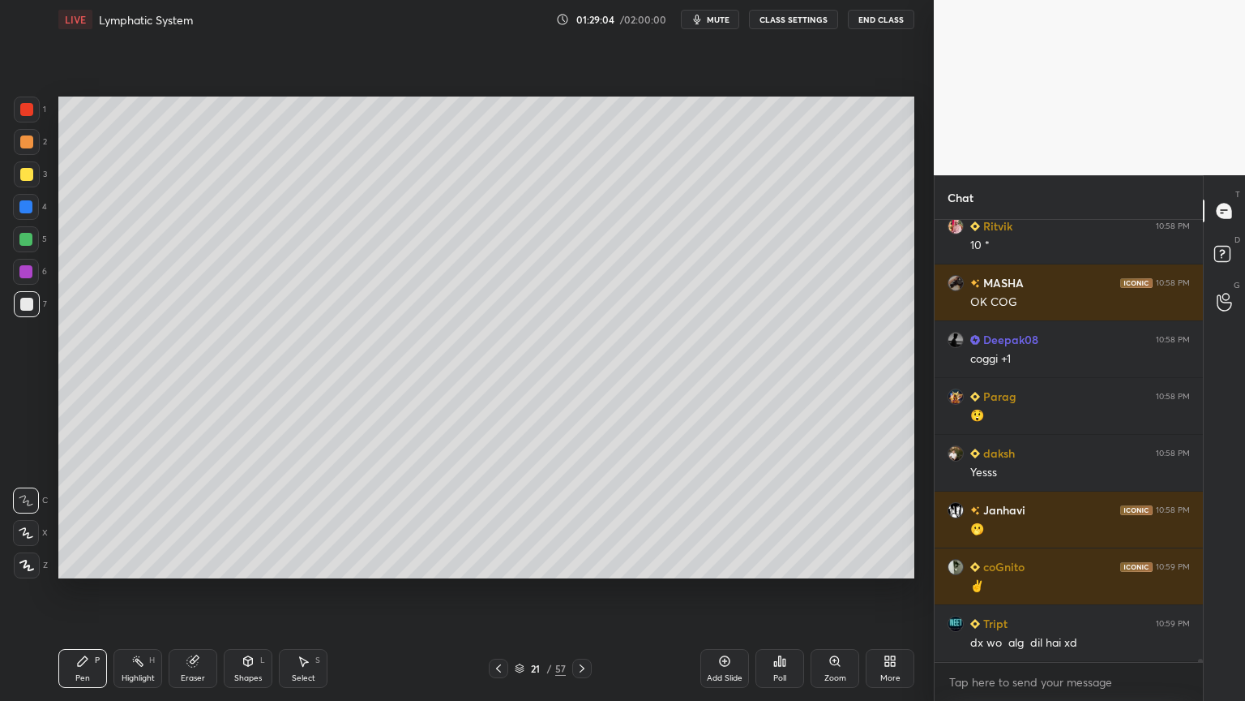
click at [144, 550] on div "Highlight H" at bounding box center [138, 668] width 49 height 39
click at [161, 550] on div "Highlight H" at bounding box center [138, 668] width 49 height 39
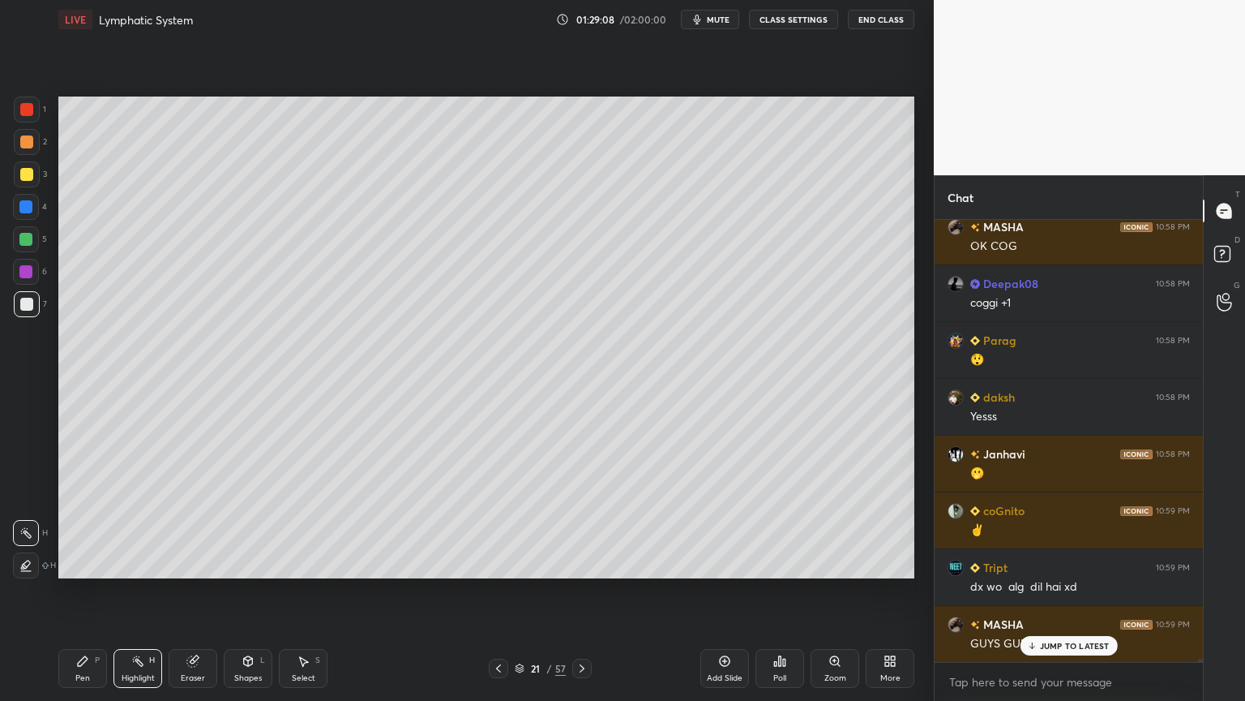
drag, startPoint x: 728, startPoint y: 24, endPoint x: 723, endPoint y: 54, distance: 30.4
click at [730, 24] on button "mute" at bounding box center [710, 19] width 58 height 19
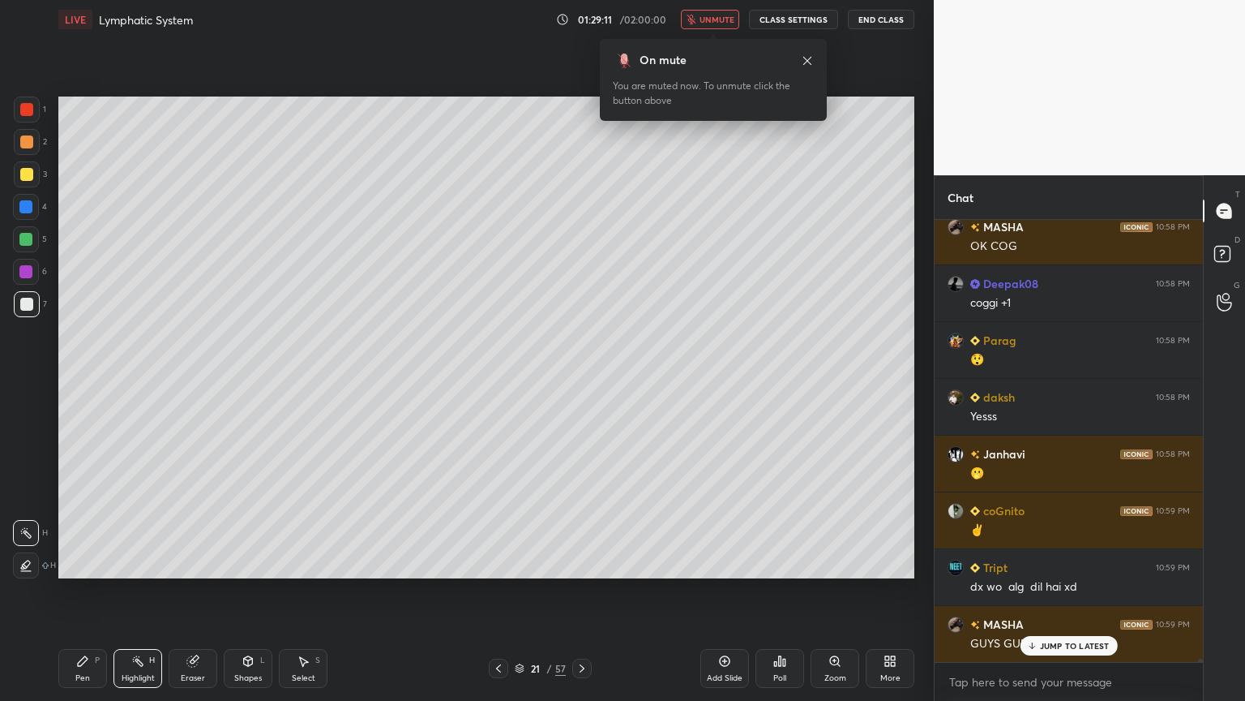
click at [727, 19] on span "unmute" at bounding box center [717, 19] width 35 height 11
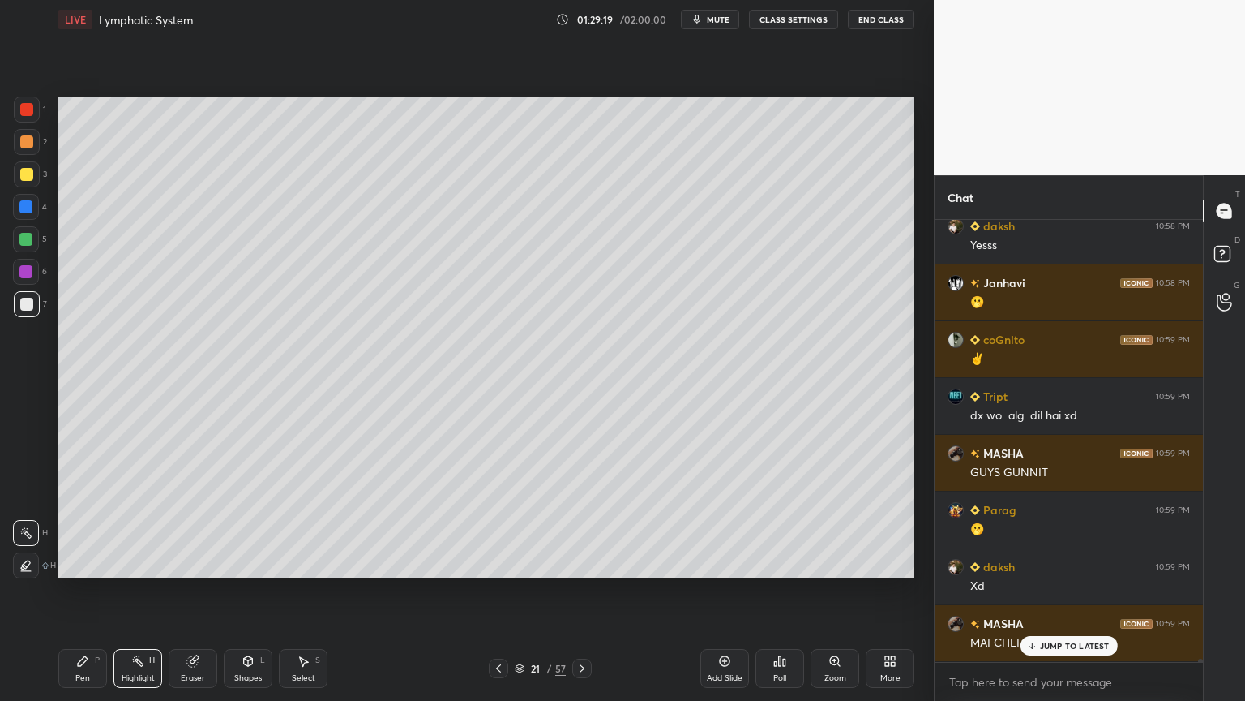
scroll to position [67648, 0]
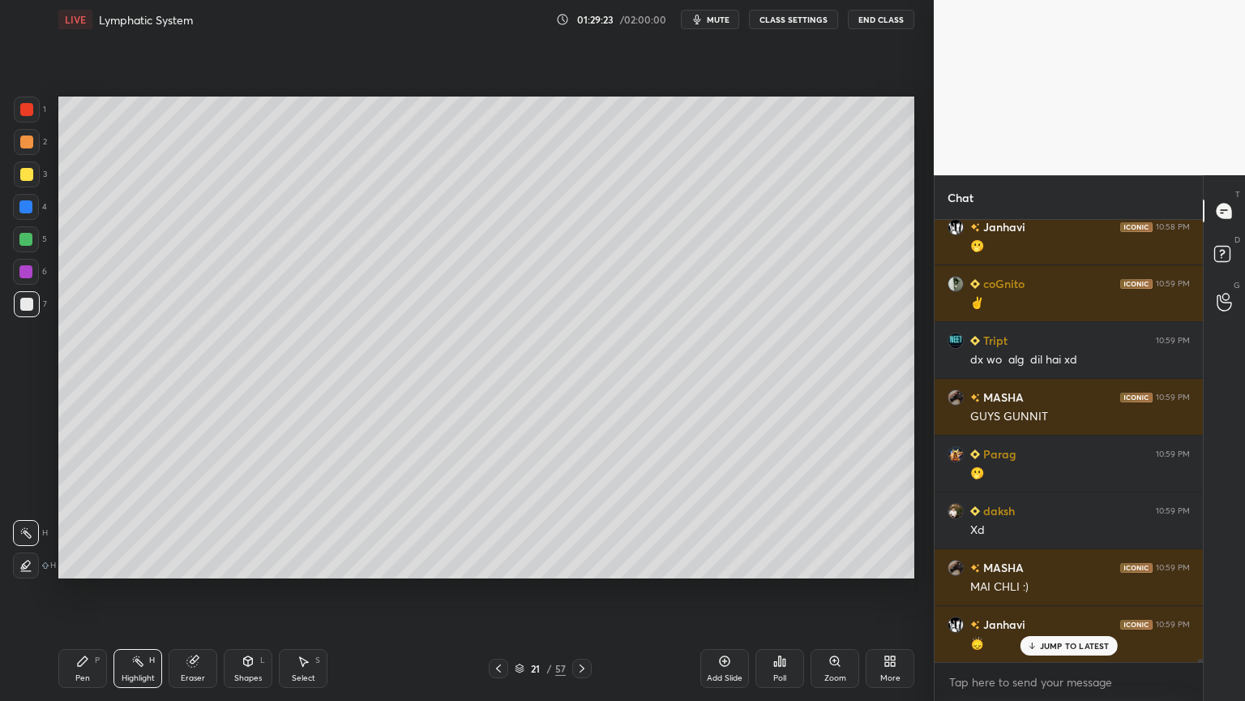
click at [466, 142] on div "Setting up your live class Poll for secs No correct answer Start poll" at bounding box center [486, 337] width 869 height 597
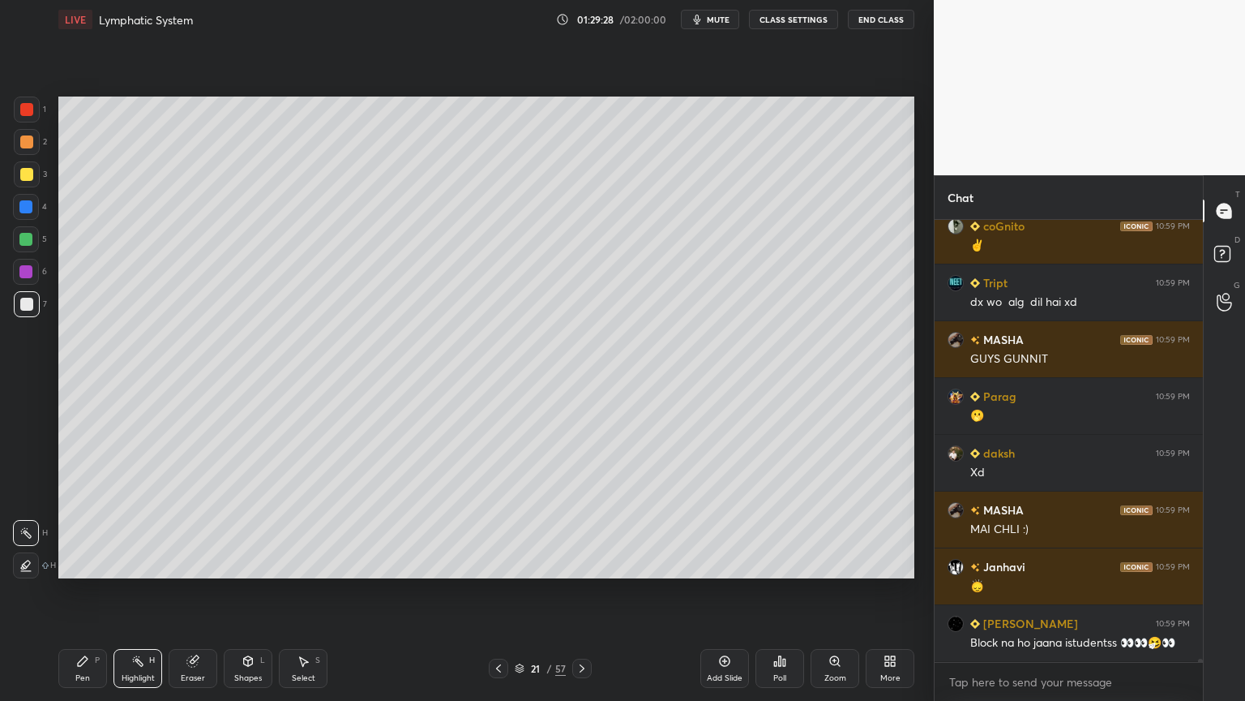
click at [584, 550] on icon at bounding box center [582, 668] width 13 height 13
click at [505, 550] on div at bounding box center [498, 667] width 19 height 19
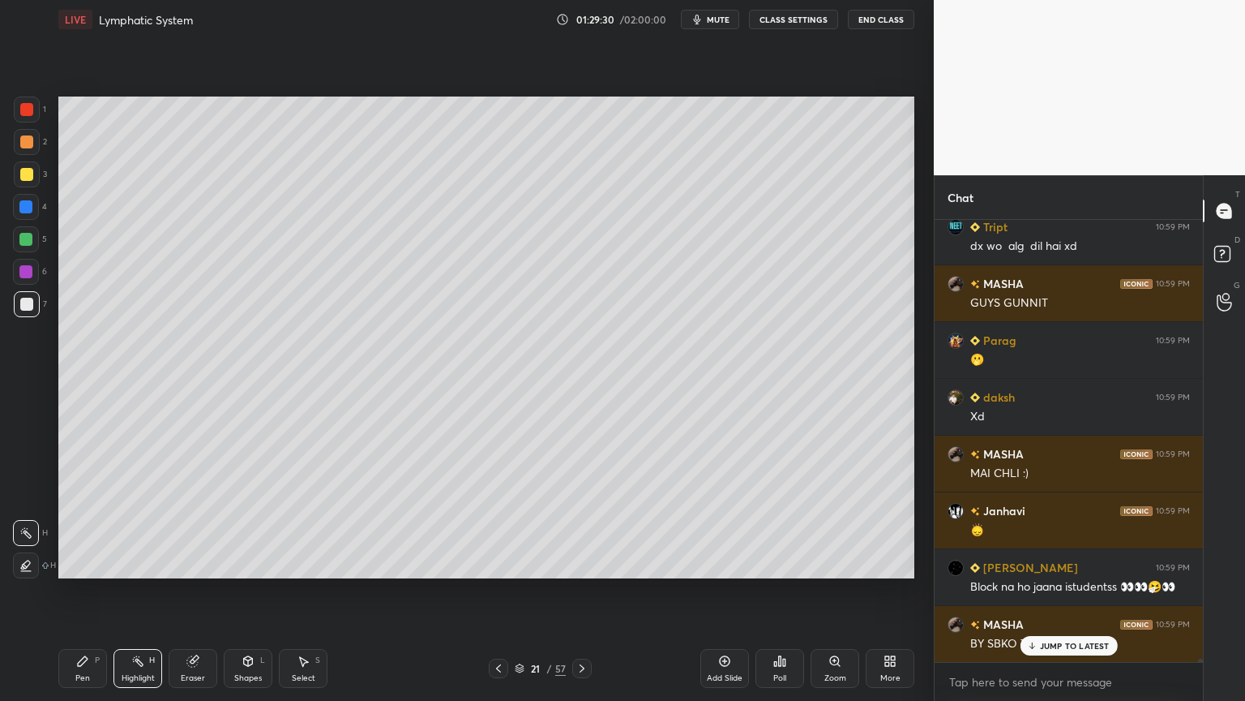
drag, startPoint x: 496, startPoint y: 662, endPoint x: 498, endPoint y: 671, distance: 9.1
click at [497, 550] on icon at bounding box center [498, 668] width 13 height 13
click at [32, 109] on div at bounding box center [27, 109] width 26 height 26
click at [31, 110] on div at bounding box center [26, 109] width 13 height 13
drag, startPoint x: 88, startPoint y: 662, endPoint x: 97, endPoint y: 578, distance: 84.9
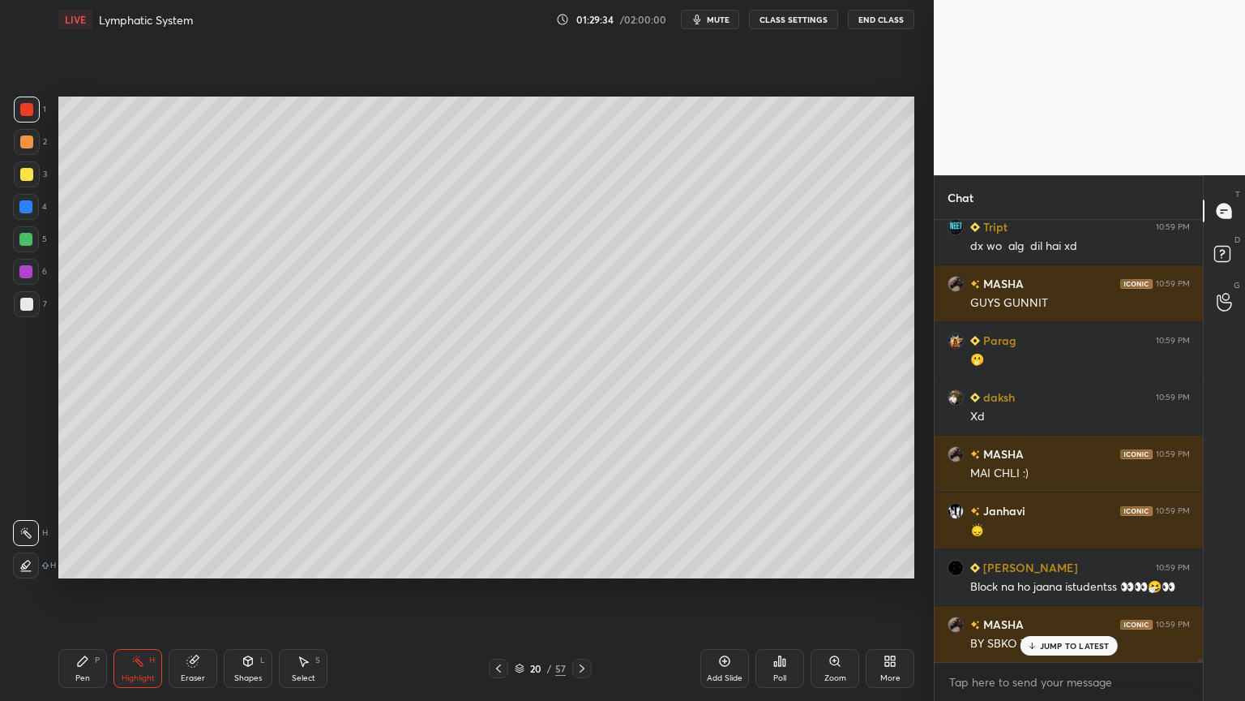
click at [93, 550] on div "Pen P" at bounding box center [82, 668] width 49 height 39
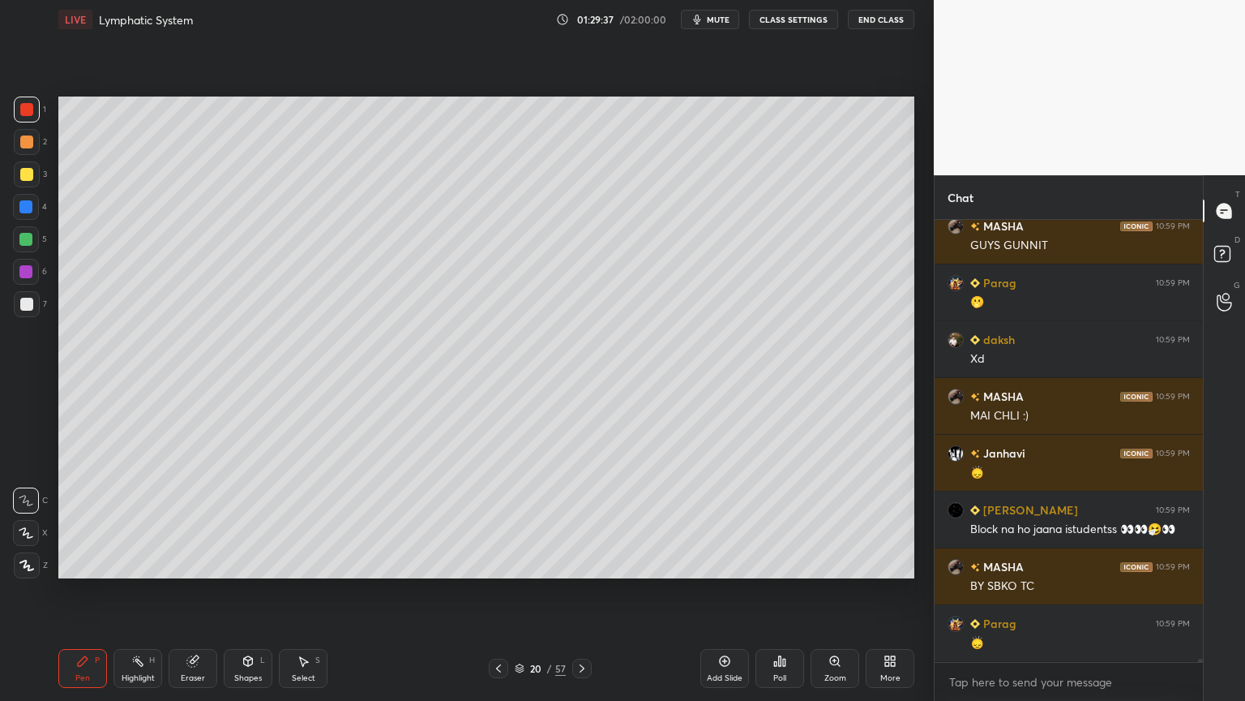
click at [20, 550] on icon at bounding box center [26, 564] width 15 height 11
drag, startPoint x: 23, startPoint y: 564, endPoint x: 28, endPoint y: 557, distance: 8.8
click at [24, 550] on icon at bounding box center [26, 564] width 15 height 11
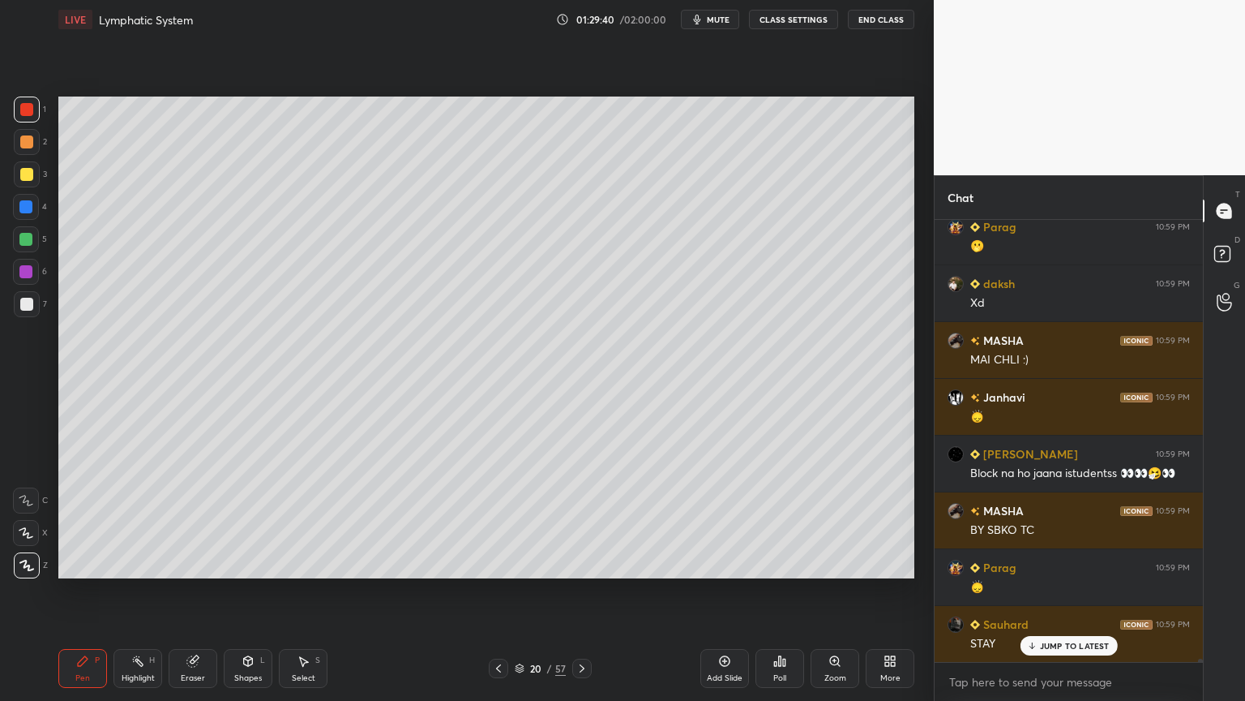
scroll to position [67932, 0]
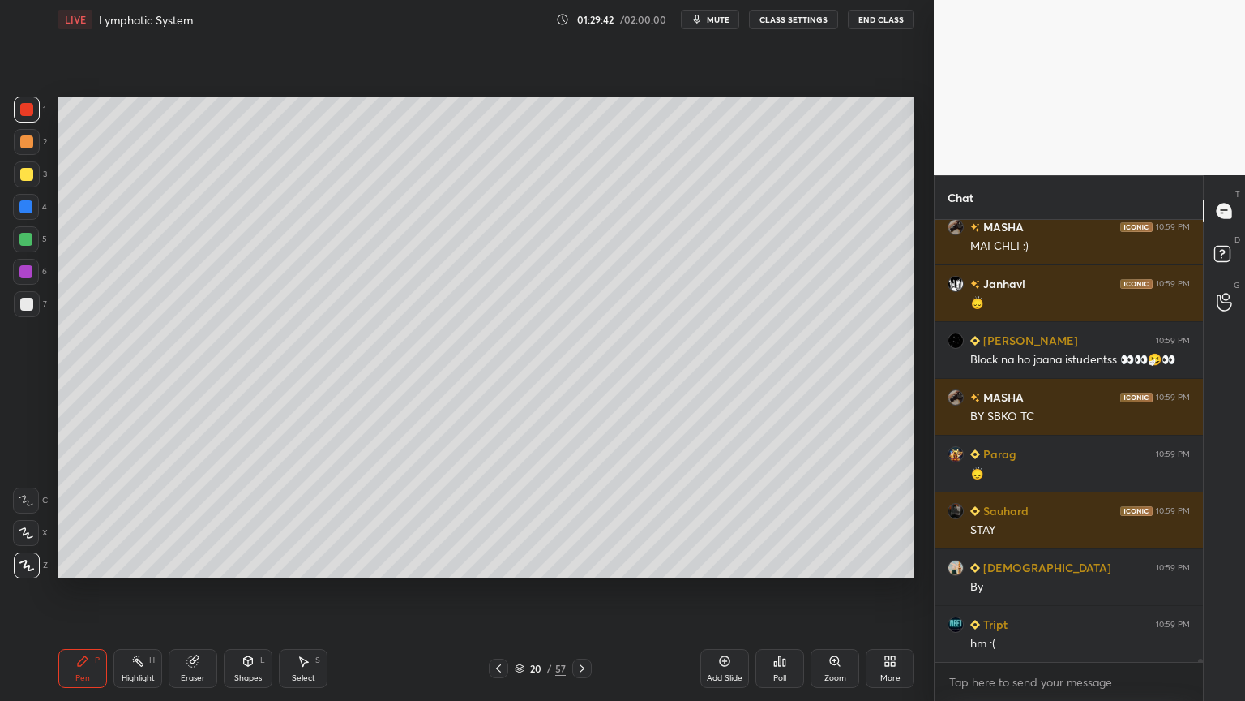
drag, startPoint x: 581, startPoint y: 671, endPoint x: 576, endPoint y: 658, distance: 13.1
click at [582, 550] on icon at bounding box center [582, 668] width 13 height 13
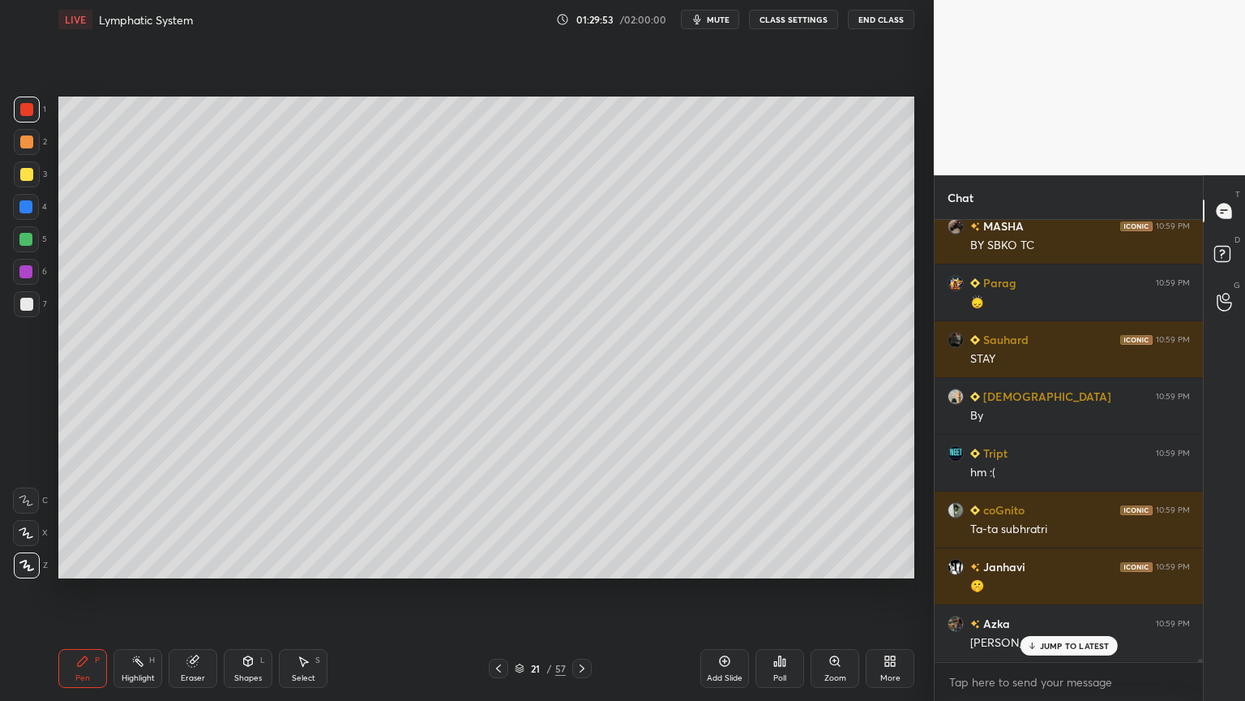
scroll to position [68215, 0]
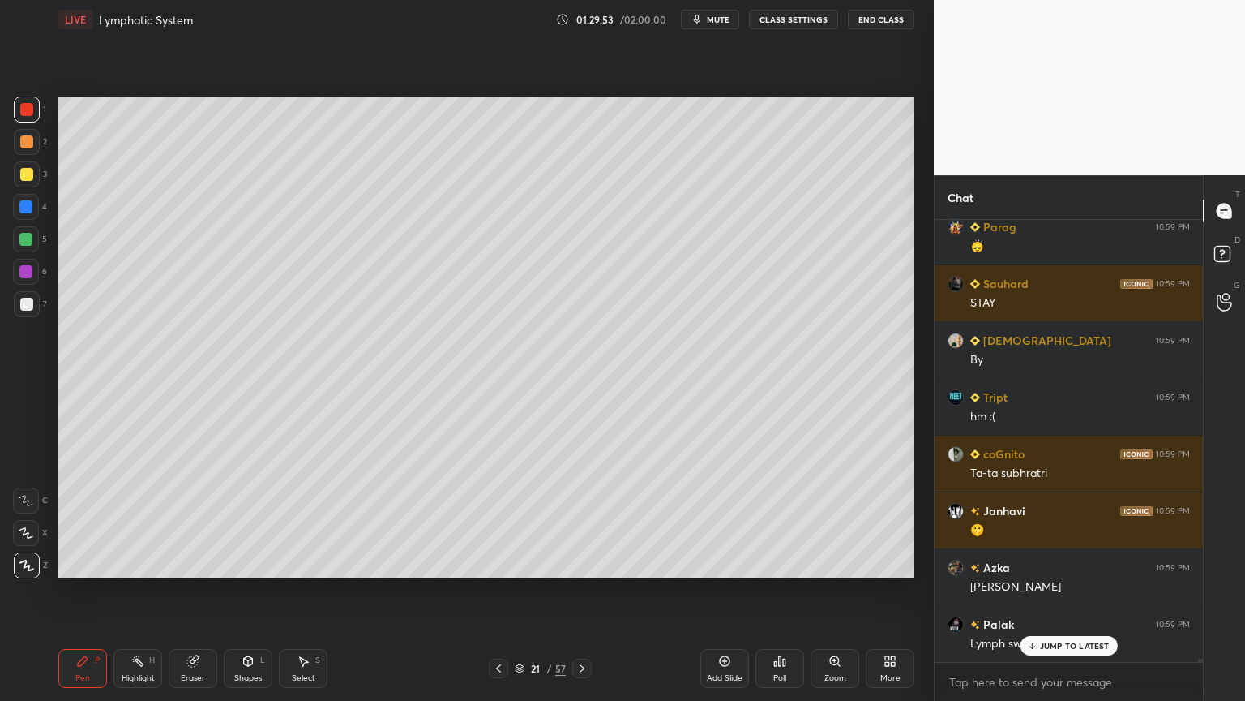
click at [580, 550] on icon at bounding box center [582, 668] width 13 height 13
click at [498, 550] on icon at bounding box center [498, 668] width 13 height 13
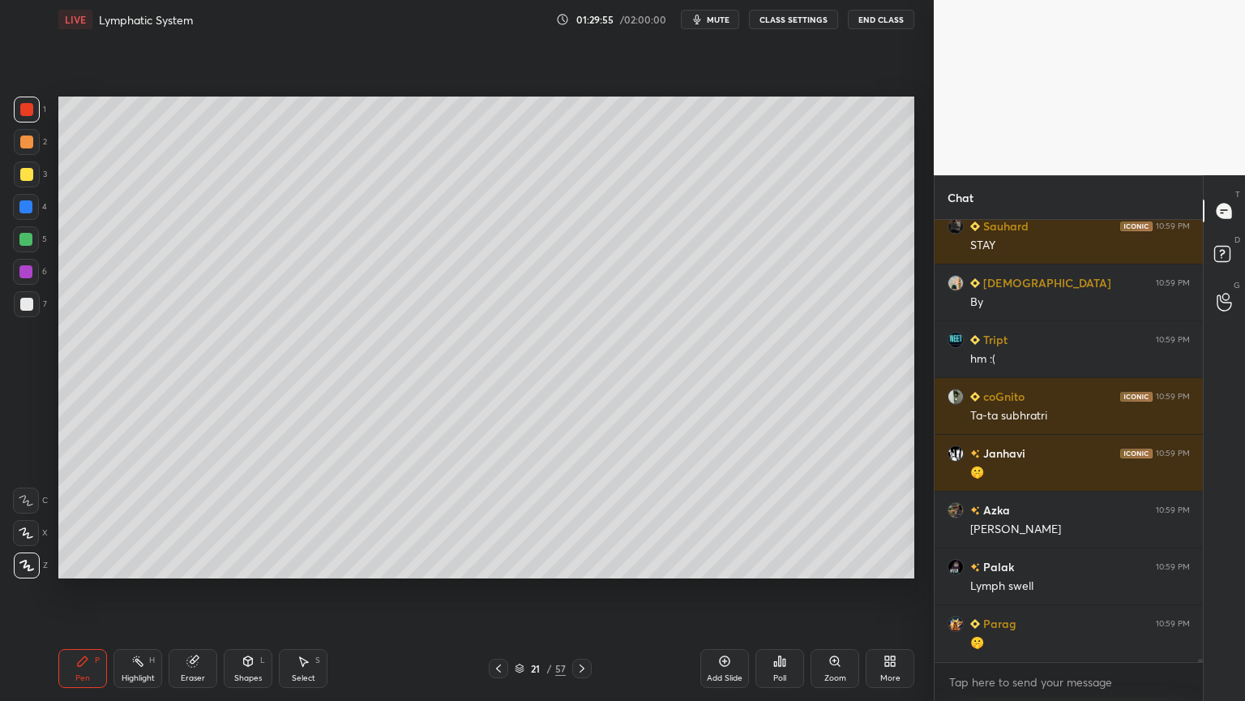
click at [497, 550] on icon at bounding box center [498, 668] width 13 height 13
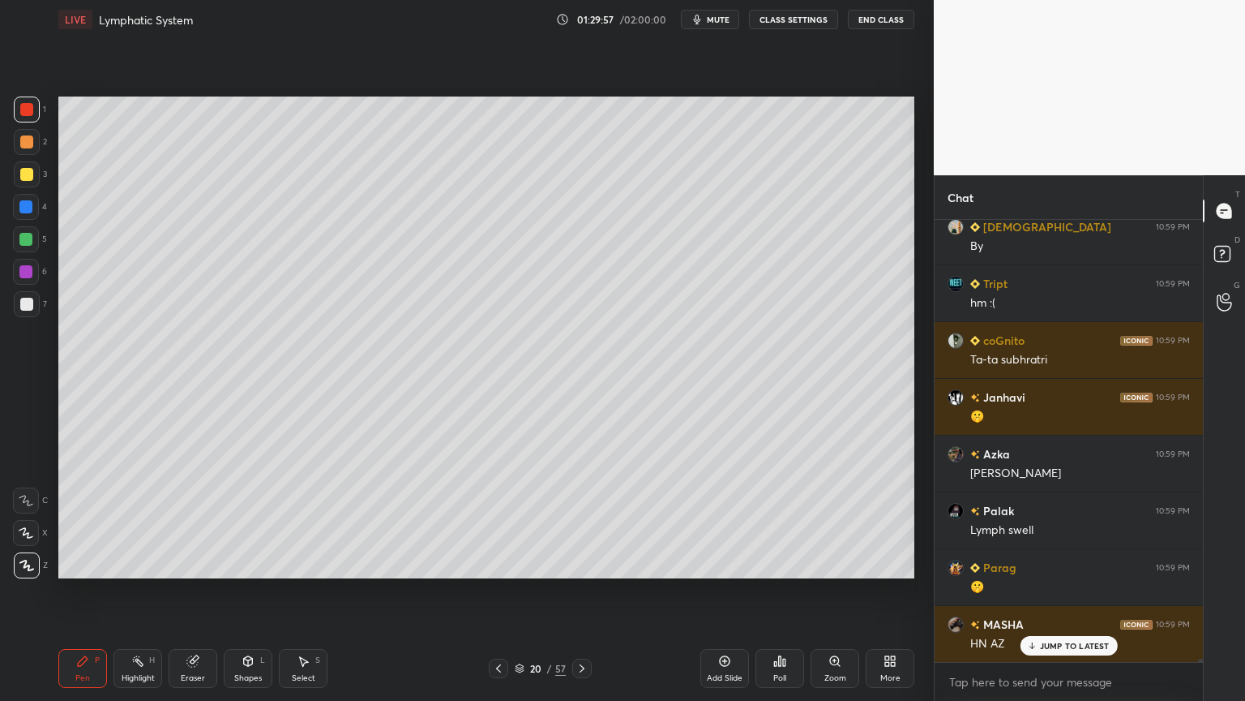
drag, startPoint x: 28, startPoint y: 107, endPoint x: 55, endPoint y: 112, distance: 27.2
click at [42, 111] on div "1" at bounding box center [30, 109] width 32 height 26
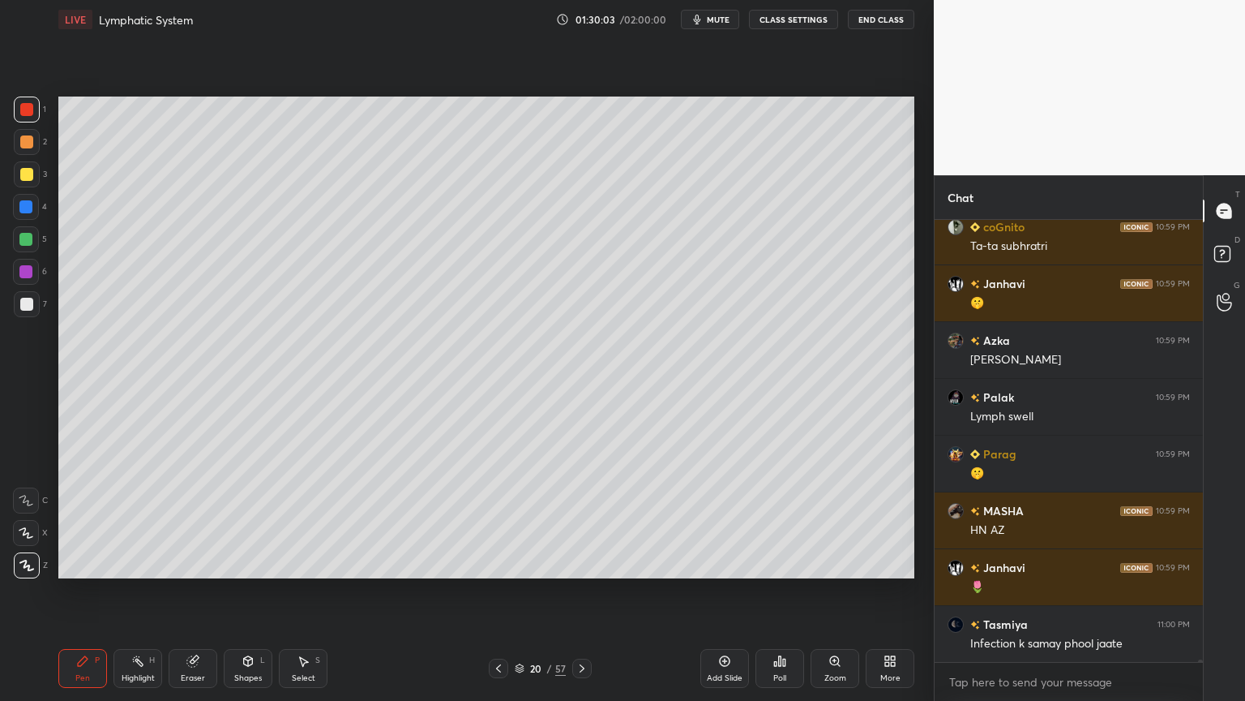
scroll to position [68500, 0]
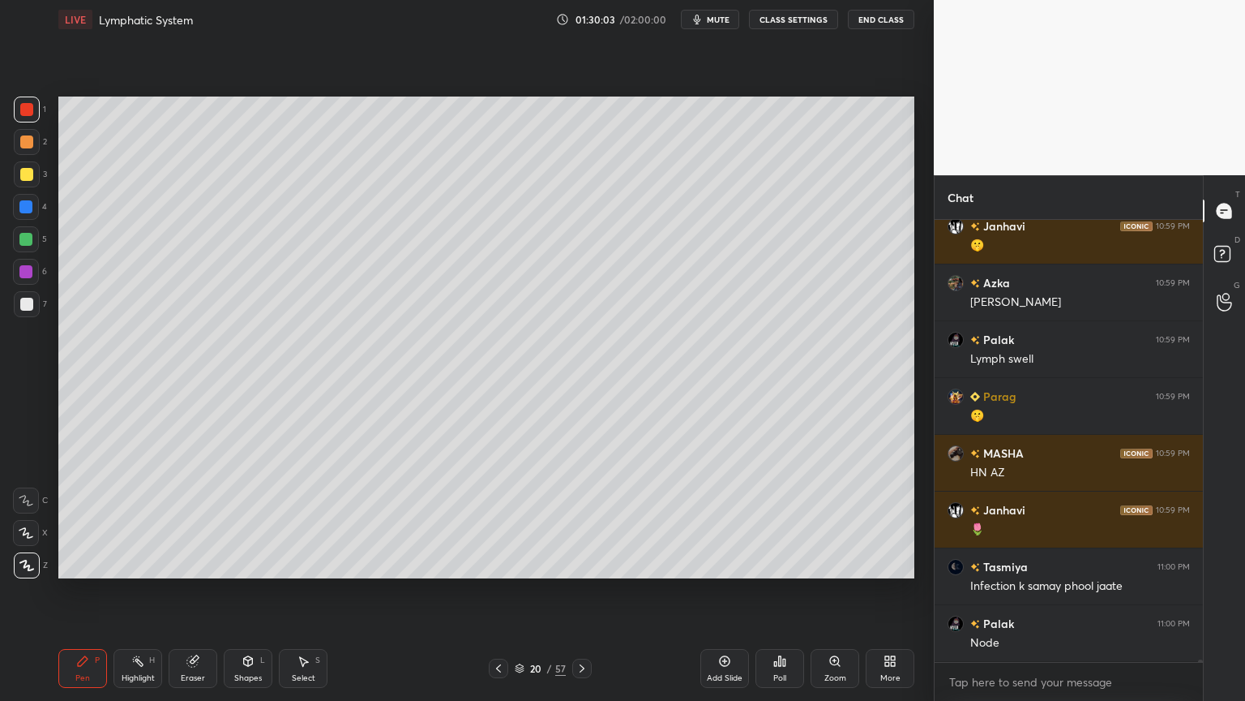
click at [135, 550] on div "Highlight H" at bounding box center [138, 668] width 49 height 39
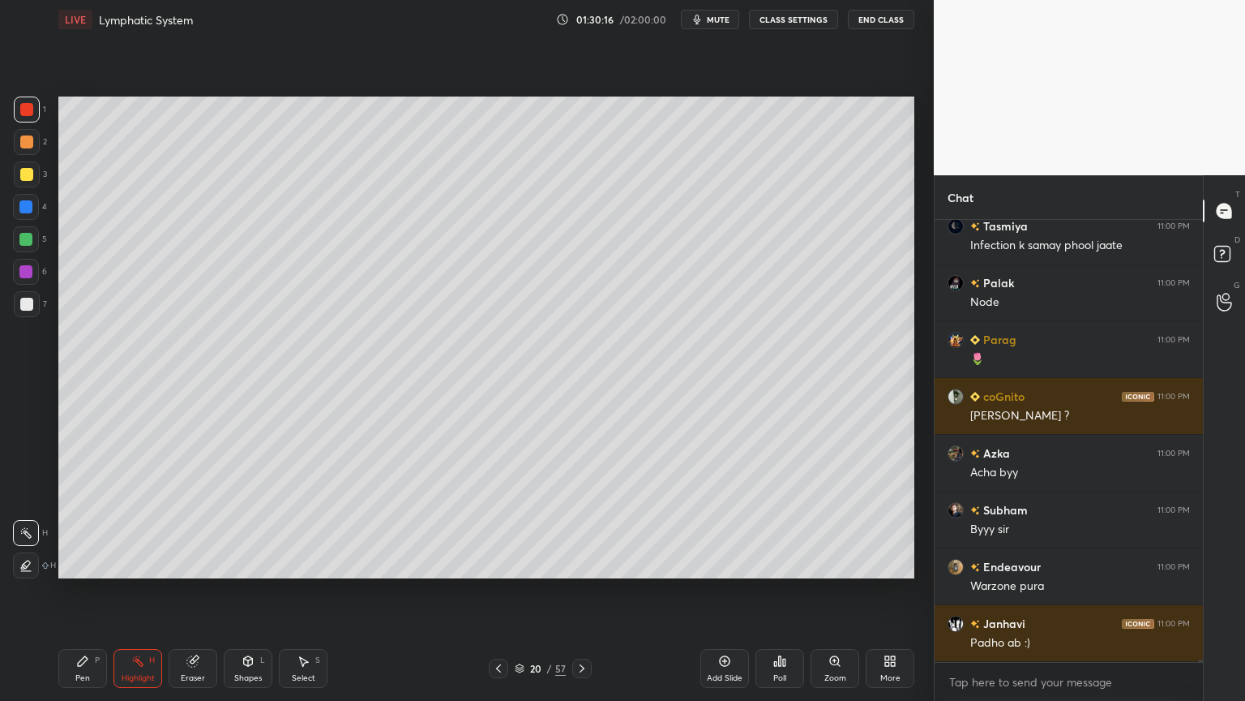
scroll to position [68879, 0]
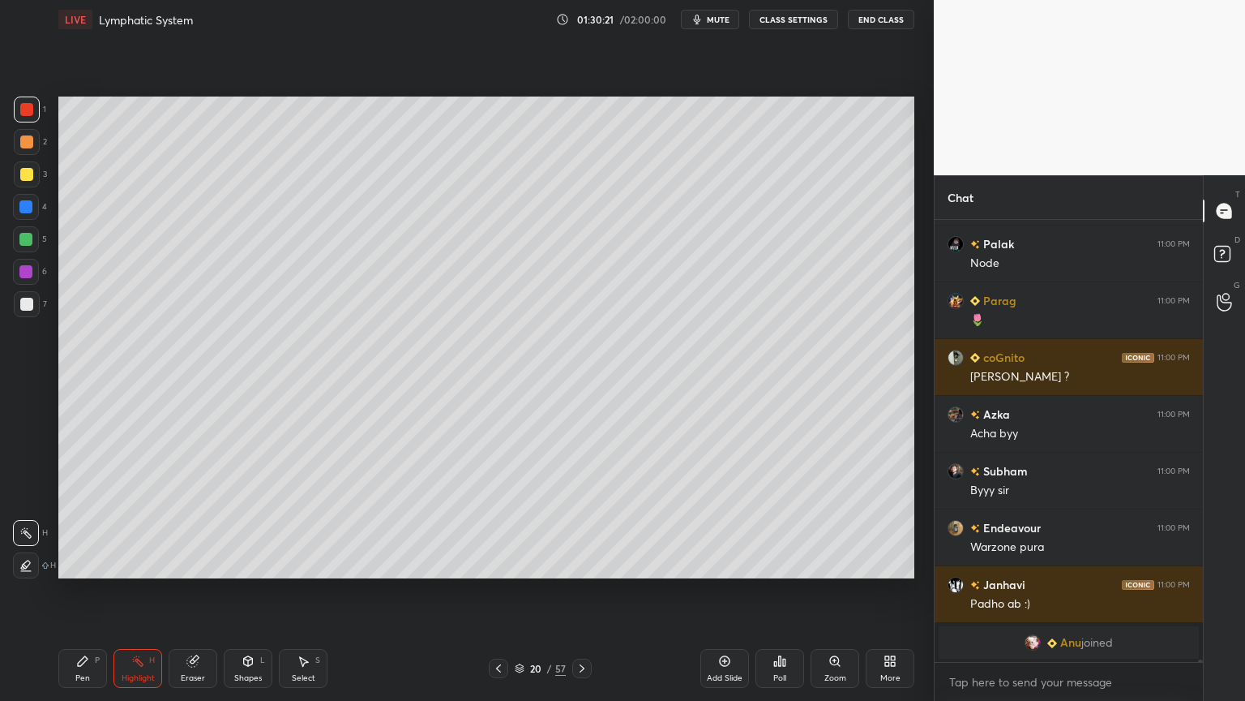
click at [26, 178] on div at bounding box center [26, 174] width 13 height 13
click at [31, 178] on div at bounding box center [26, 174] width 13 height 13
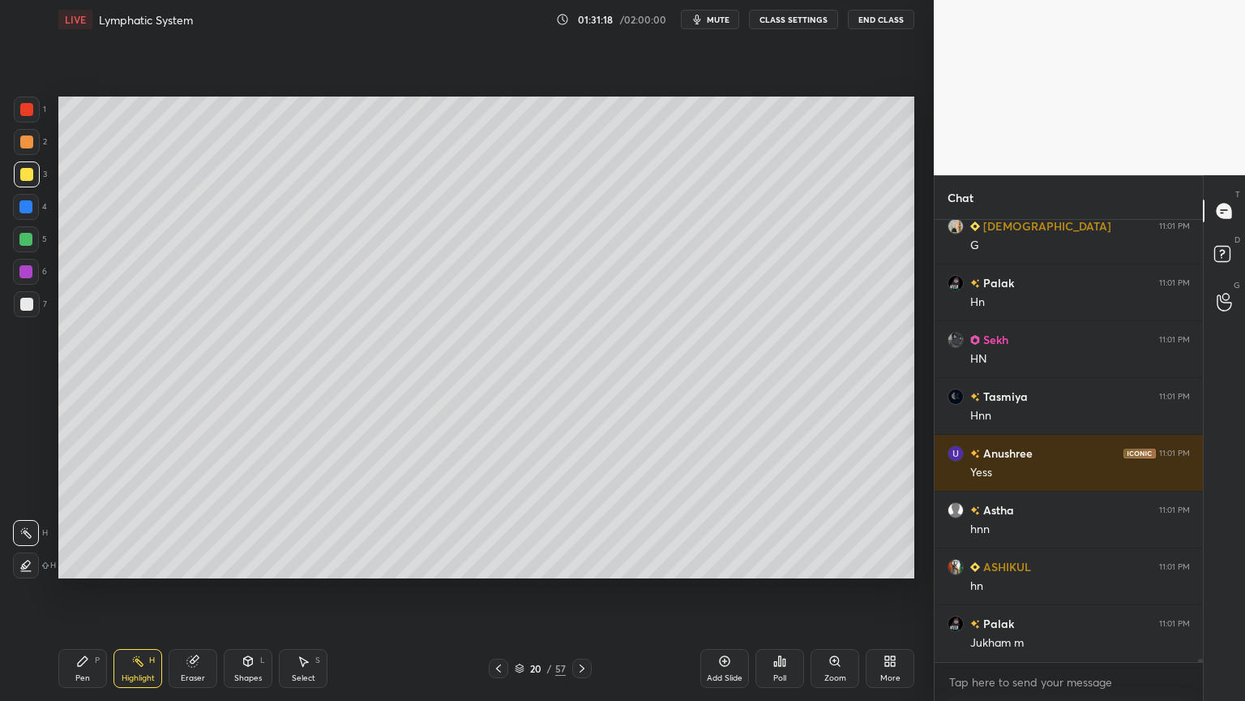
scroll to position [65796, 0]
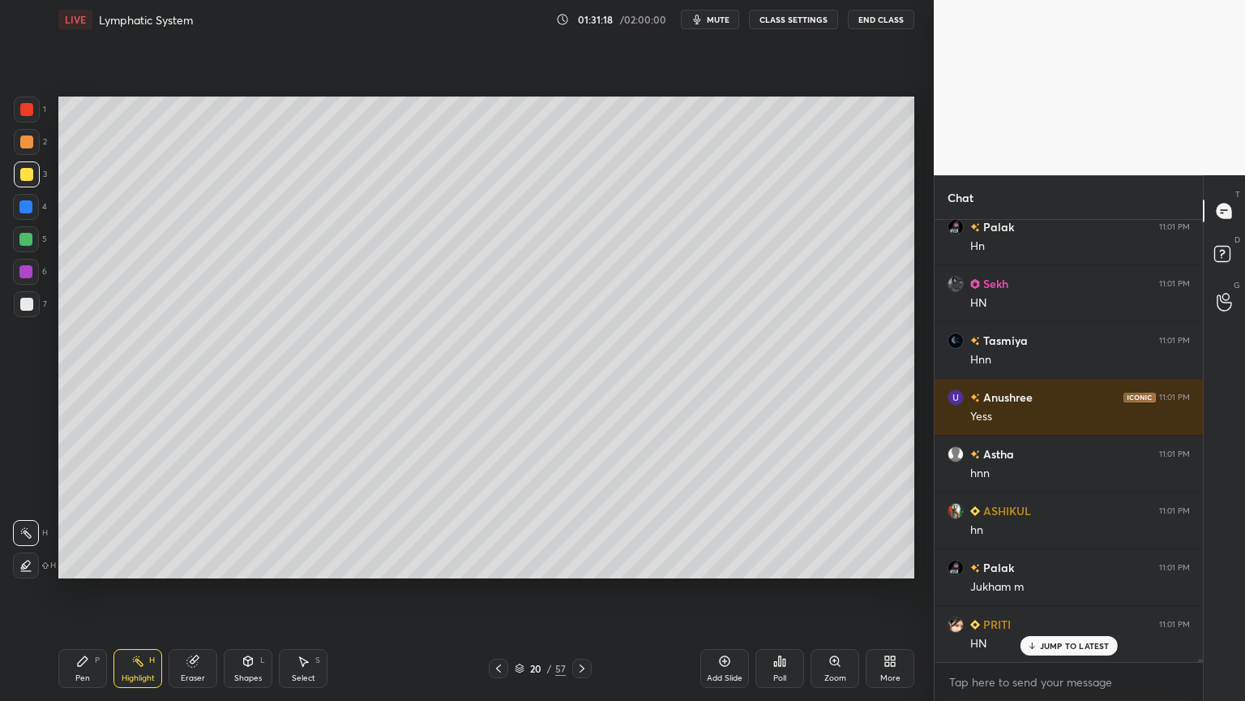
drag, startPoint x: 516, startPoint y: 671, endPoint x: 493, endPoint y: 675, distance: 23.2
click at [493, 550] on div "20 / 57" at bounding box center [540, 667] width 103 height 19
click at [492, 550] on icon at bounding box center [498, 668] width 13 height 13
click at [581, 550] on icon at bounding box center [582, 668] width 13 height 13
click at [584, 550] on icon at bounding box center [582, 668] width 13 height 13
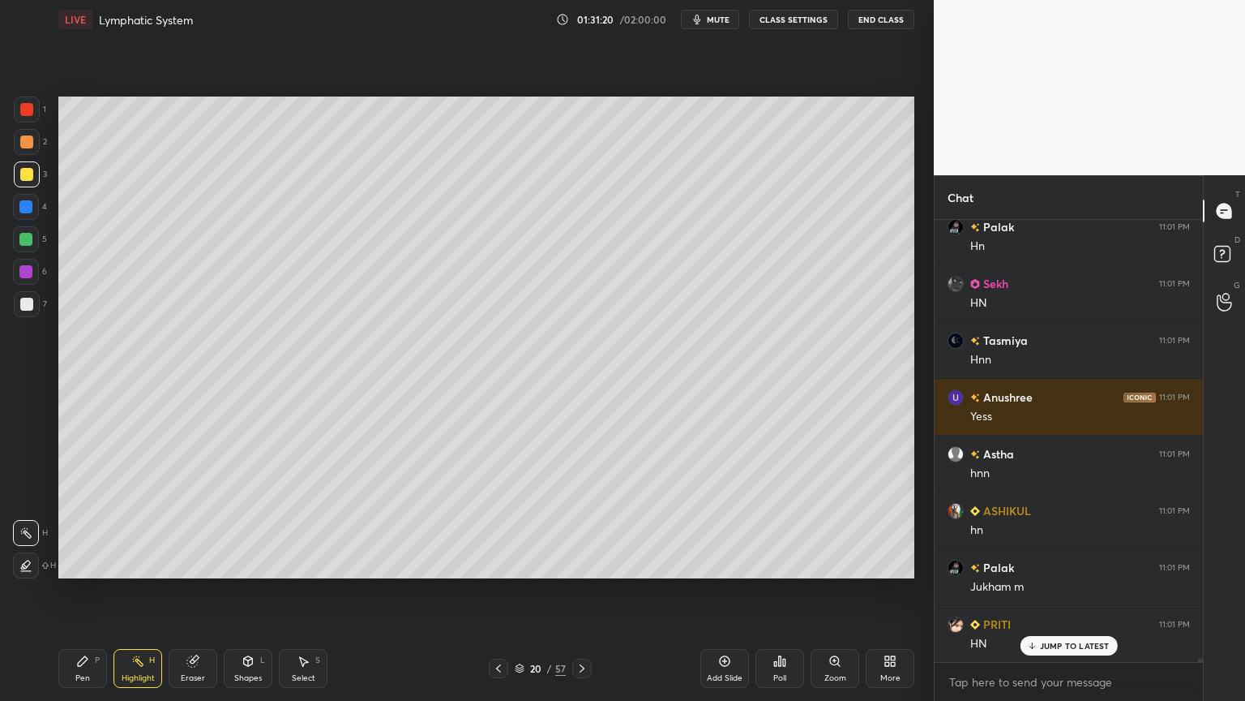
click at [581, 550] on icon at bounding box center [582, 668] width 13 height 13
click at [495, 550] on icon at bounding box center [498, 668] width 13 height 13
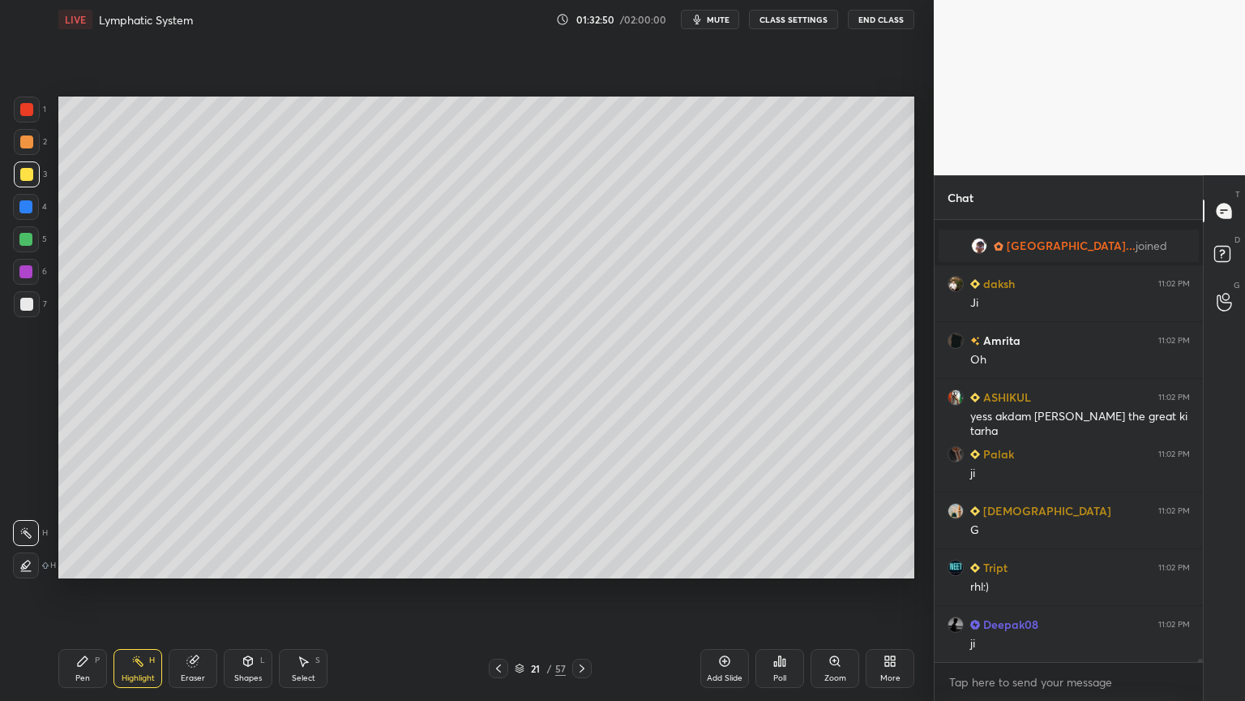
scroll to position [66476, 0]
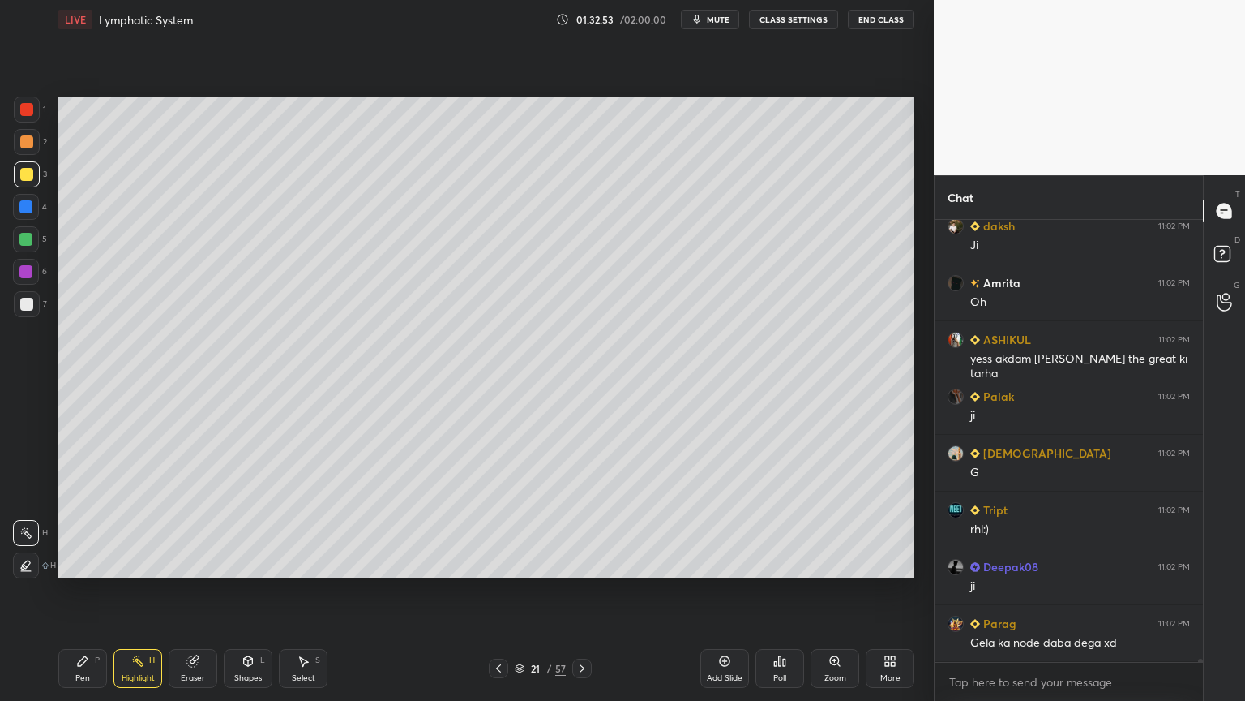
click at [501, 550] on icon at bounding box center [498, 668] width 13 height 13
click at [585, 550] on div at bounding box center [581, 667] width 19 height 19
click at [584, 550] on icon at bounding box center [582, 668] width 13 height 13
click at [27, 240] on div at bounding box center [25, 239] width 13 height 13
drag, startPoint x: 29, startPoint y: 241, endPoint x: 31, endPoint y: 230, distance: 10.7
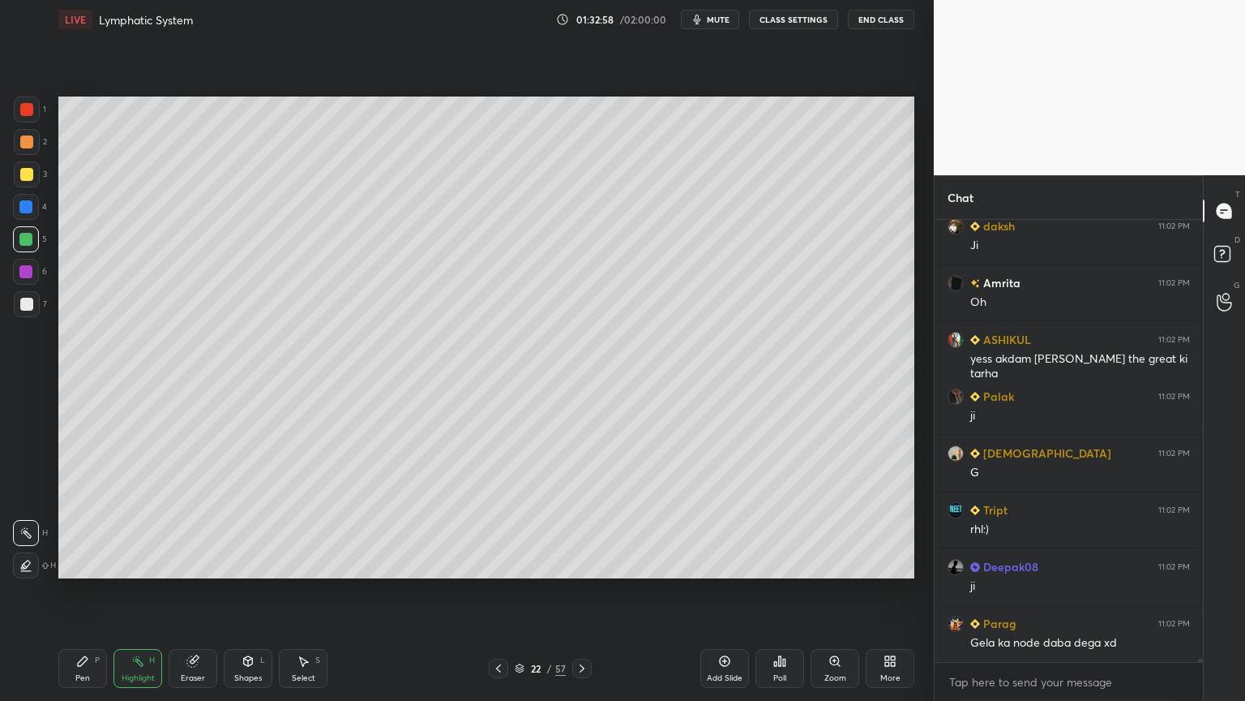
click at [29, 237] on div at bounding box center [25, 239] width 13 height 13
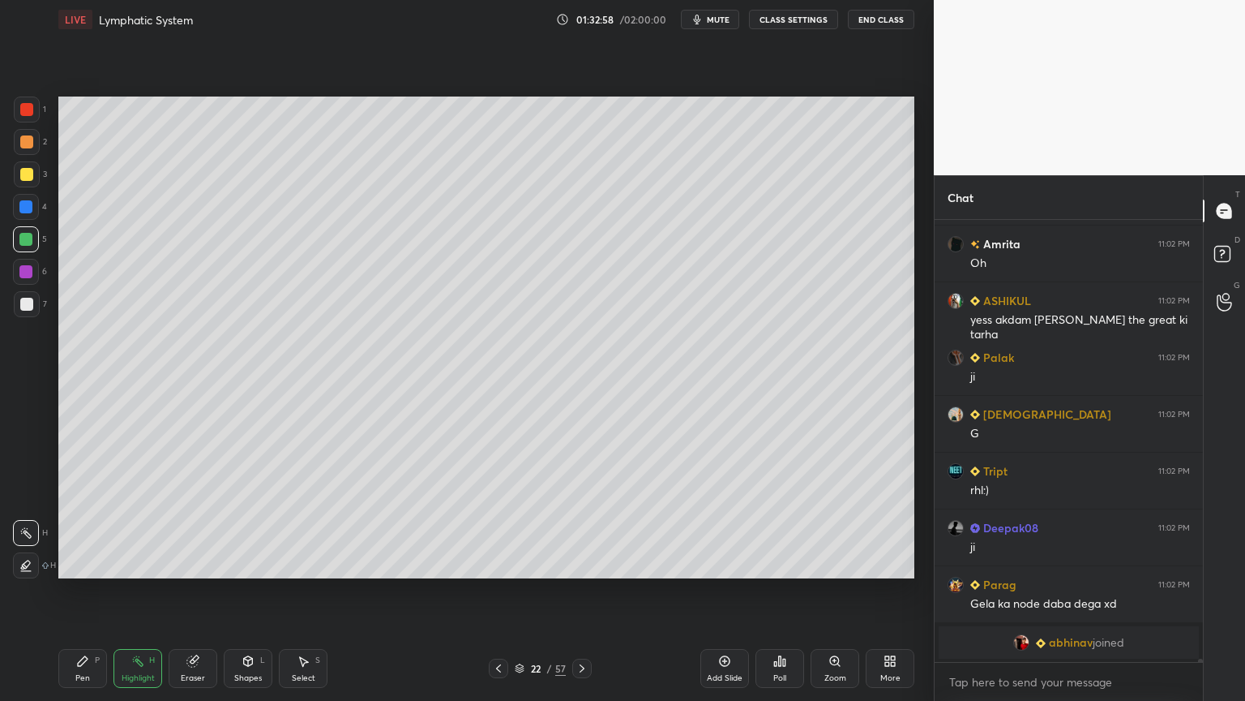
click at [26, 172] on div at bounding box center [26, 174] width 13 height 13
drag, startPoint x: 75, startPoint y: 670, endPoint x: 71, endPoint y: 649, distance: 21.3
click at [72, 550] on div "Pen P" at bounding box center [82, 668] width 49 height 39
click at [28, 550] on icon at bounding box center [26, 565] width 13 height 10
drag, startPoint x: 28, startPoint y: 230, endPoint x: 39, endPoint y: 226, distance: 11.3
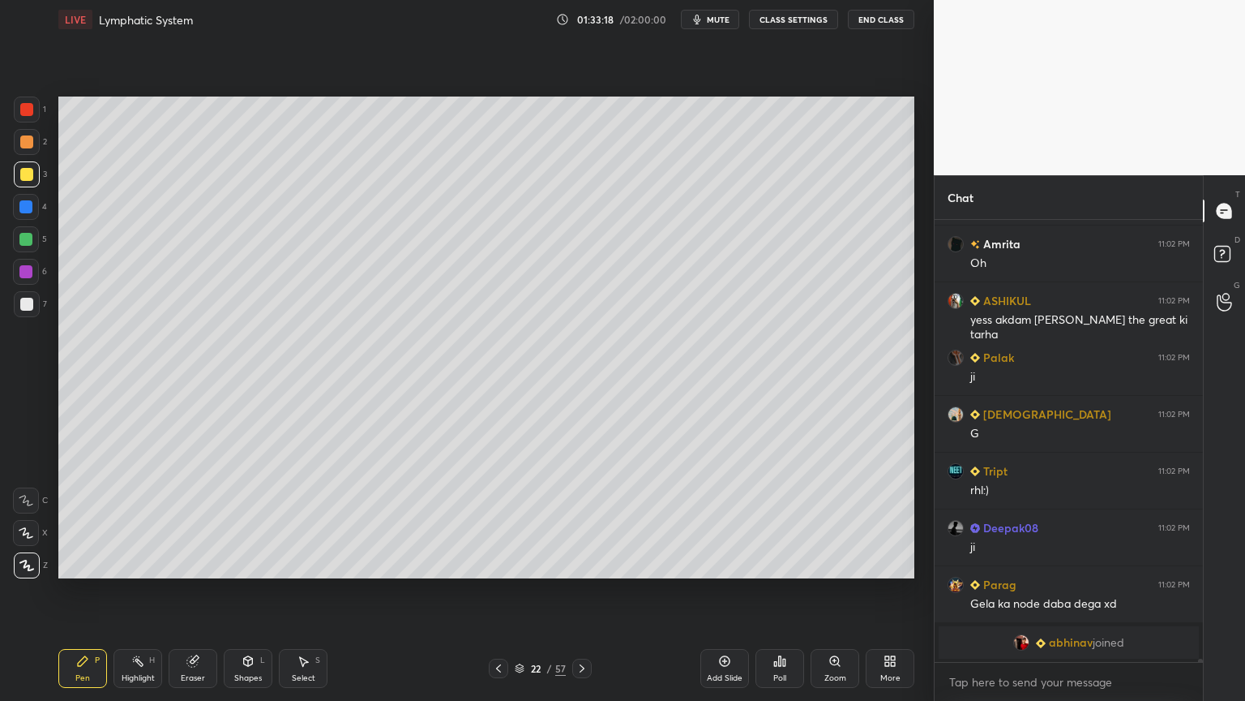
click at [30, 230] on div at bounding box center [26, 239] width 26 height 26
click at [28, 498] on icon at bounding box center [26, 500] width 15 height 11
click at [29, 499] on icon at bounding box center [26, 500] width 15 height 11
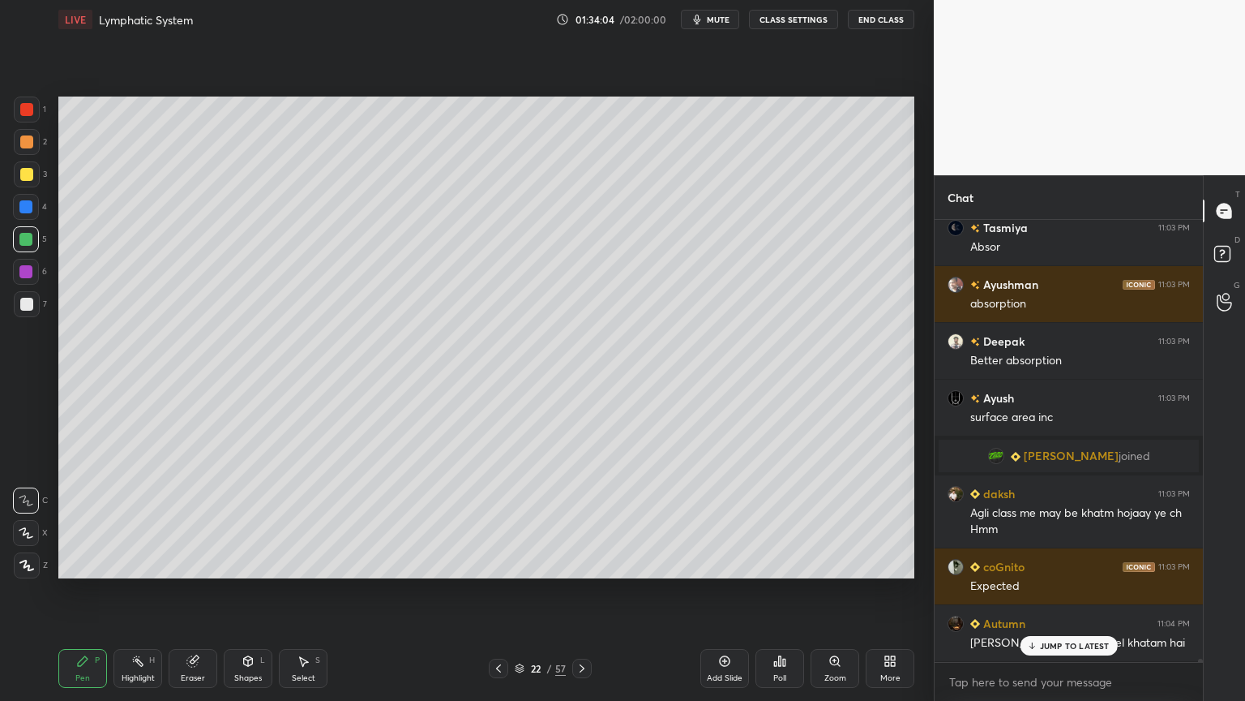
scroll to position [66879, 0]
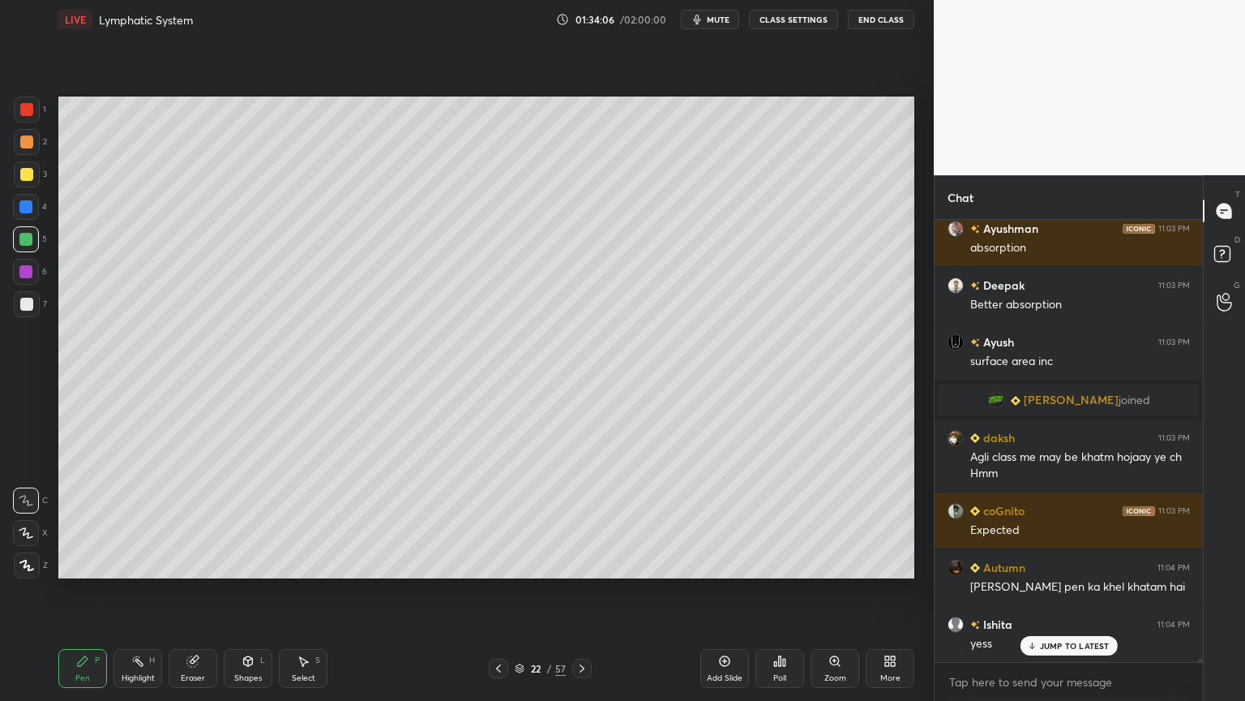
drag, startPoint x: 30, startPoint y: 567, endPoint x: 45, endPoint y: 593, distance: 30.9
click at [32, 550] on icon at bounding box center [26, 564] width 15 height 11
click at [80, 550] on icon at bounding box center [82, 660] width 13 height 13
click at [84, 550] on icon at bounding box center [82, 660] width 13 height 13
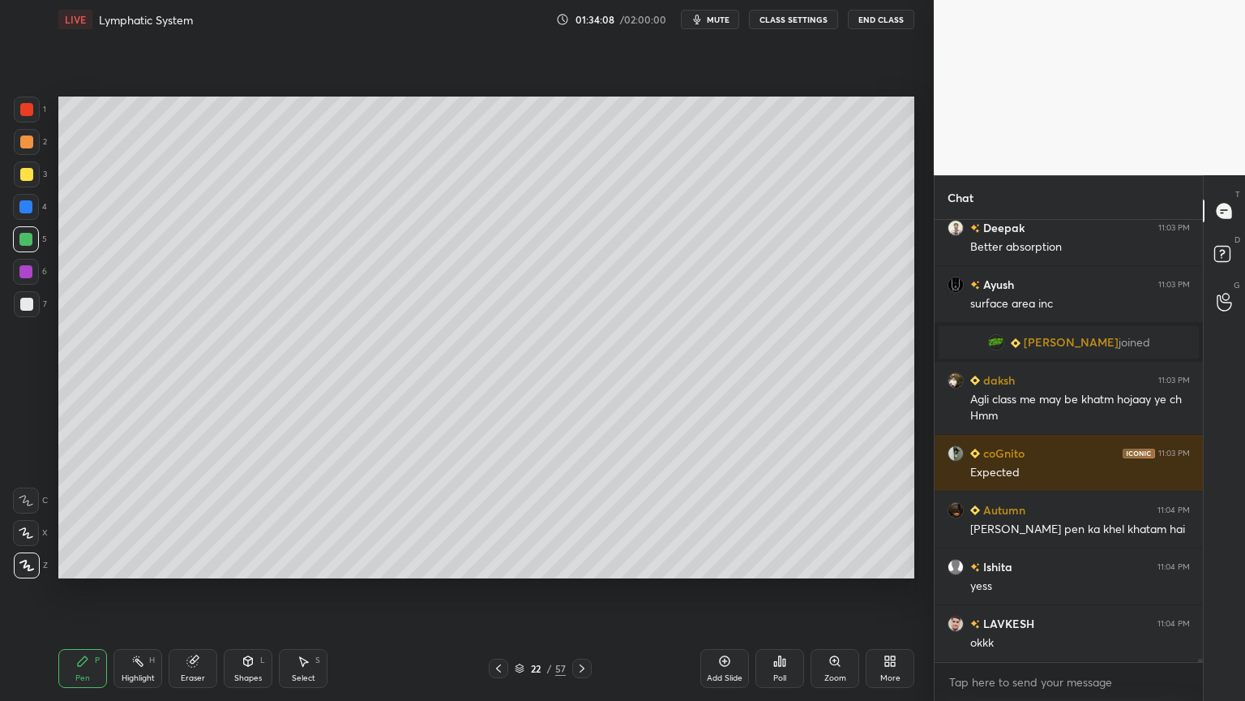
click at [71, 550] on div "Pen P" at bounding box center [82, 668] width 49 height 39
click at [76, 550] on div "Pen P" at bounding box center [82, 668] width 49 height 39
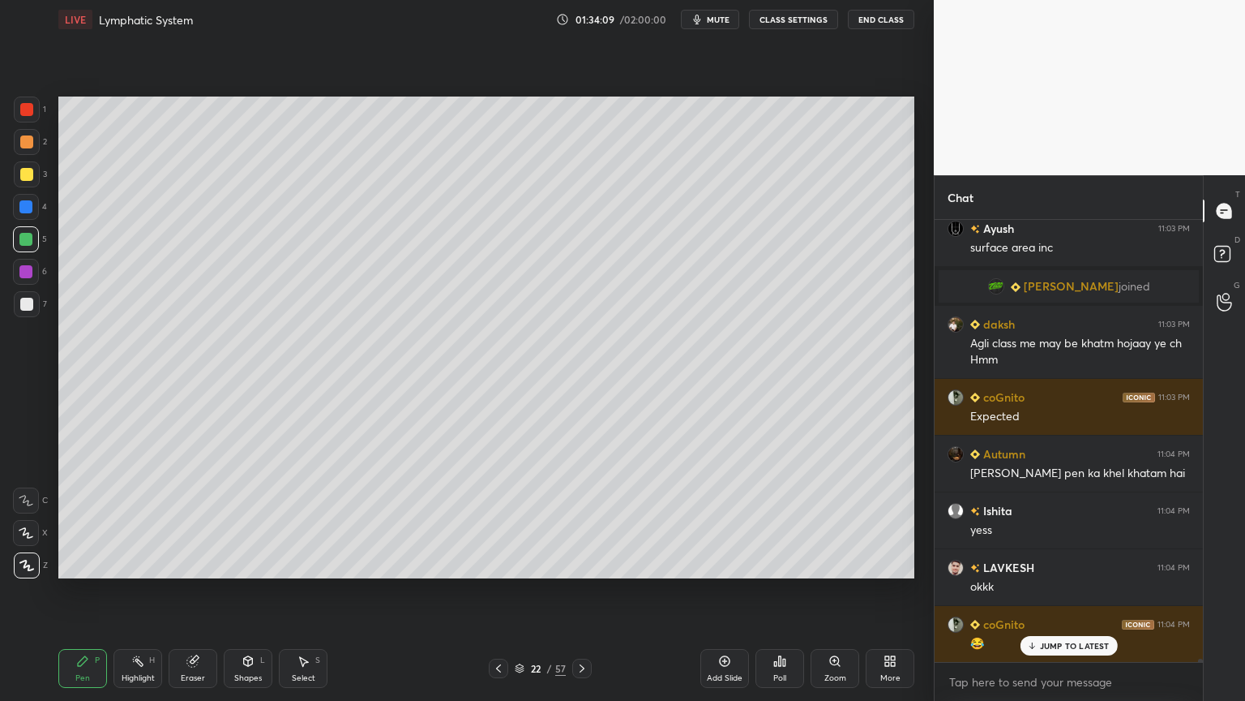
click at [19, 246] on div at bounding box center [26, 239] width 26 height 26
click at [139, 550] on div "Highlight H" at bounding box center [138, 668] width 49 height 39
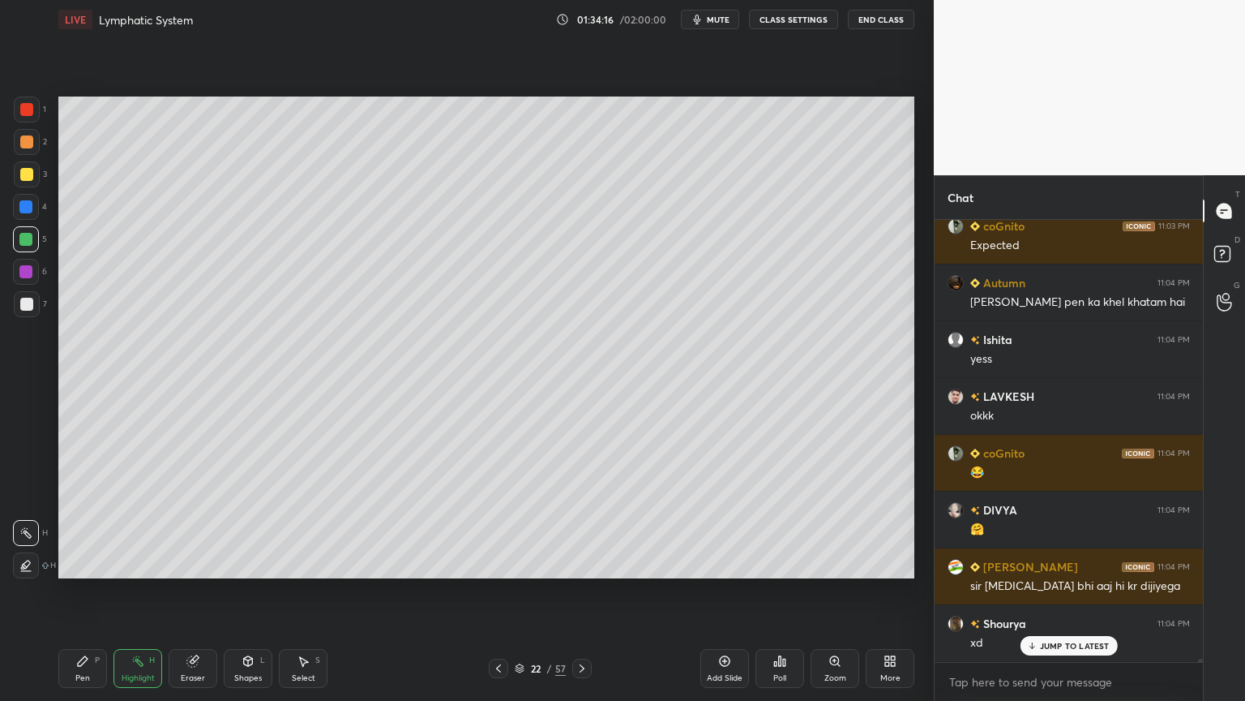
scroll to position [67220, 0]
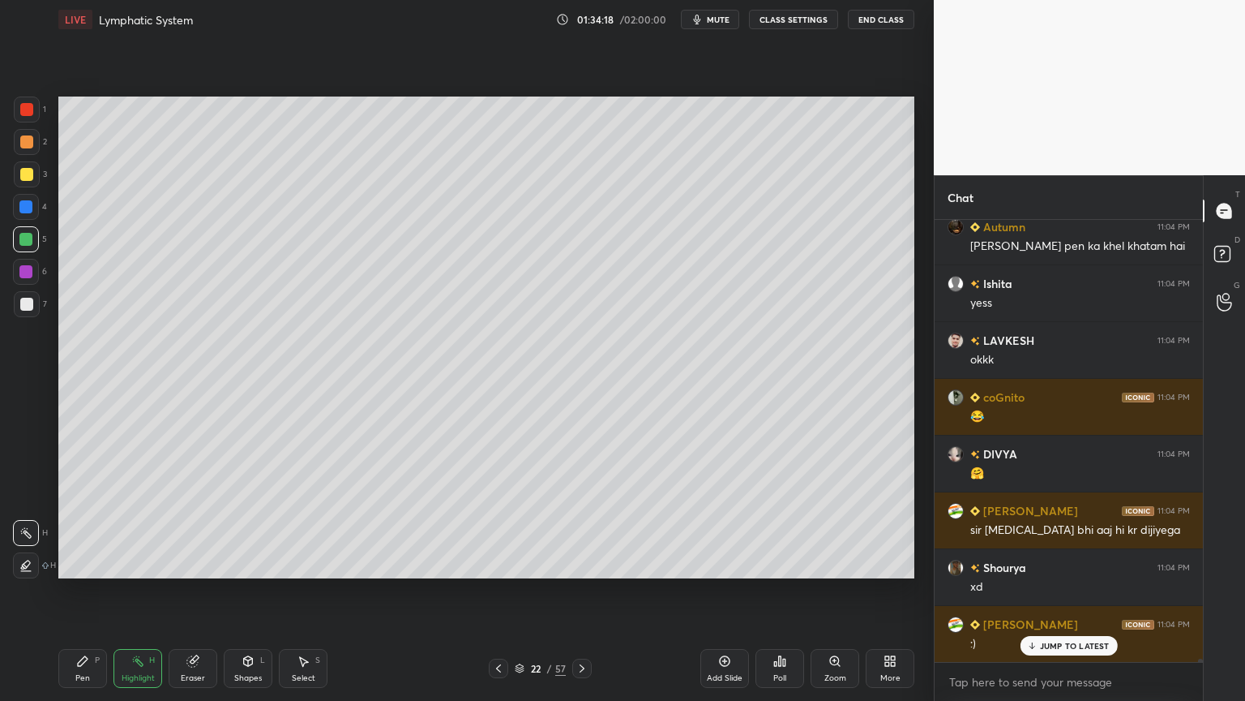
click at [26, 550] on icon at bounding box center [25, 565] width 13 height 13
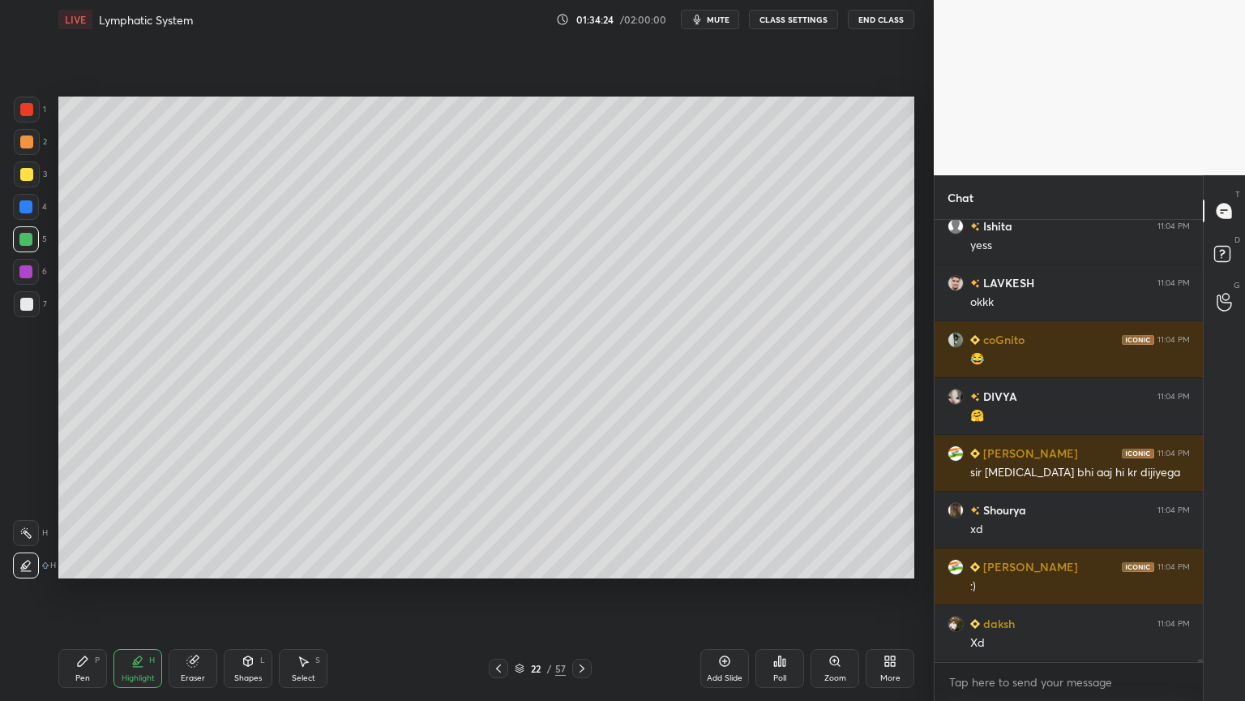
click at [298, 550] on div "Select S" at bounding box center [303, 668] width 49 height 39
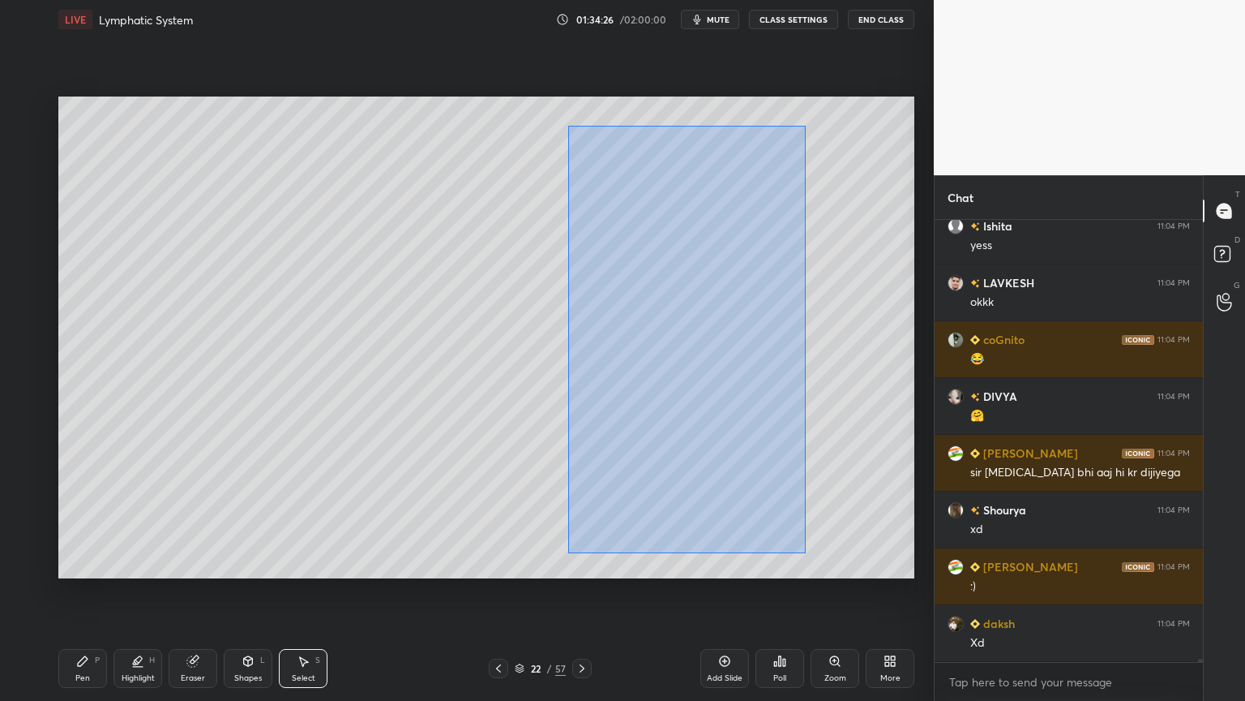
drag, startPoint x: 574, startPoint y: 133, endPoint x: 807, endPoint y: 545, distance: 473.1
click at [808, 550] on div "0 ° Undo Copy Duplicate Duplicate to new slide Delete" at bounding box center [486, 337] width 856 height 482
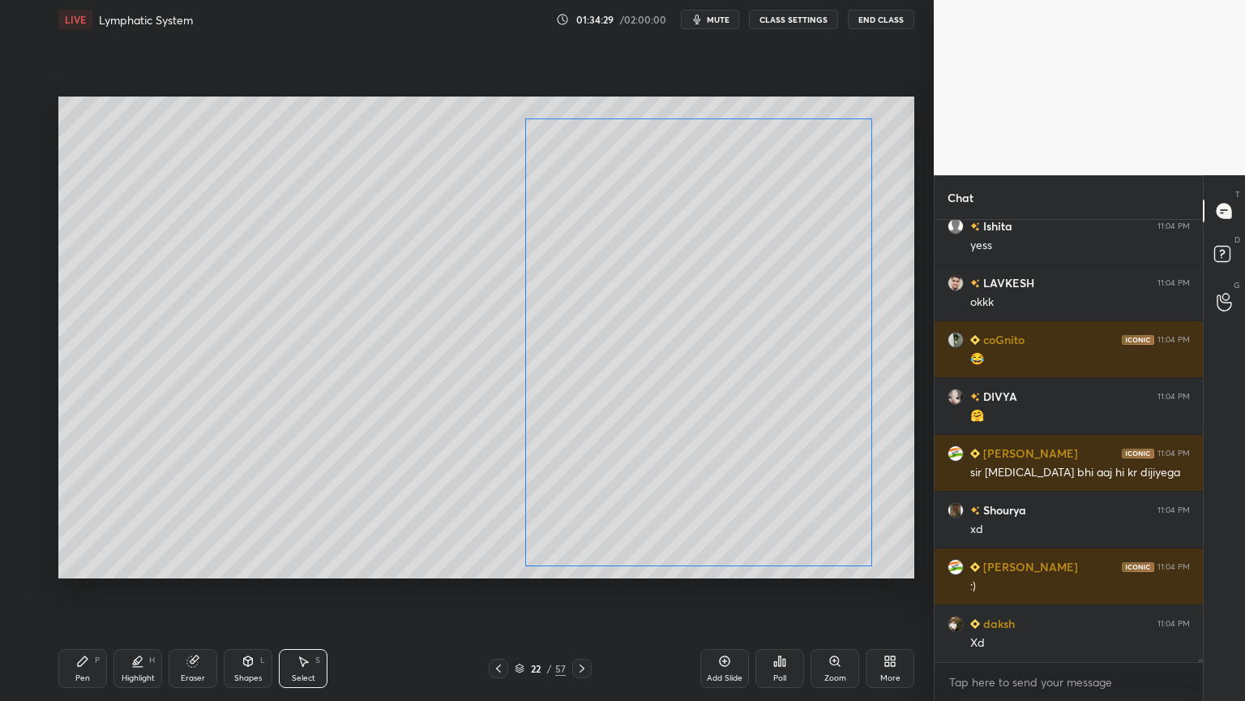
drag, startPoint x: 695, startPoint y: 343, endPoint x: 774, endPoint y: 348, distance: 79.6
click at [782, 347] on div "0 ° Undo Copy Duplicate Duplicate to new slide Delete" at bounding box center [486, 337] width 856 height 482
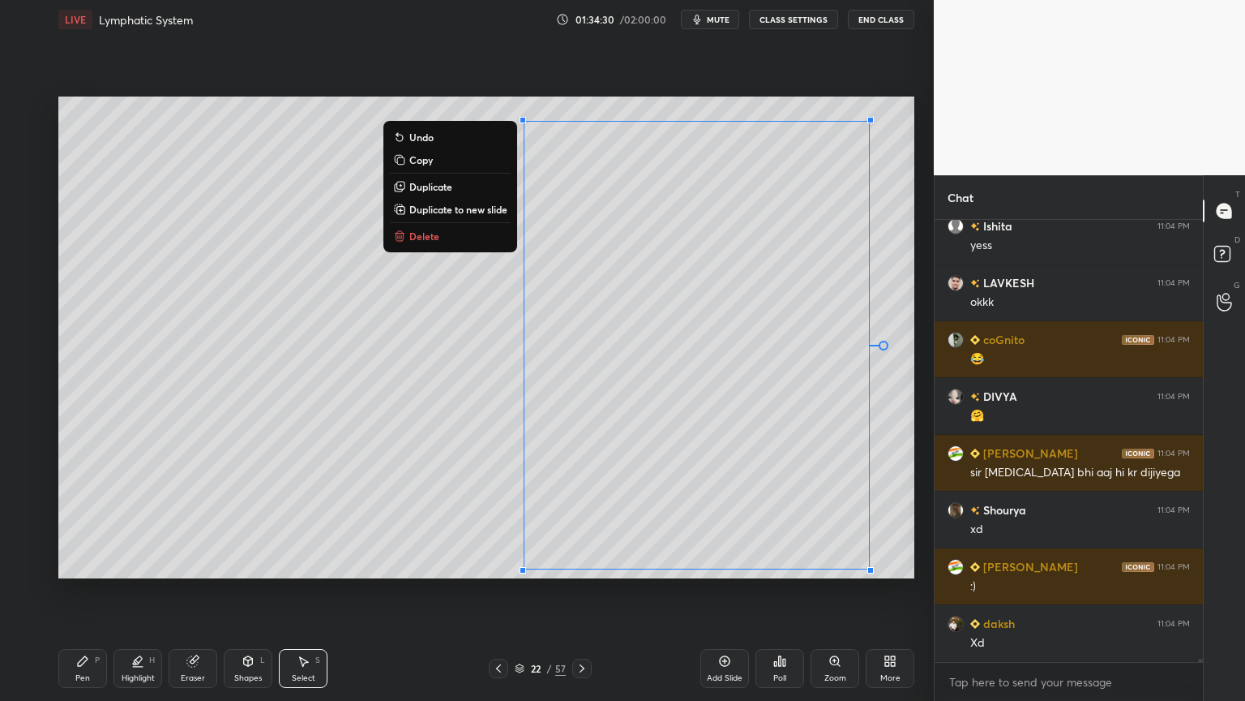
click at [439, 450] on div "0 ° Undo Copy Duplicate Duplicate to new slide Delete" at bounding box center [486, 337] width 856 height 482
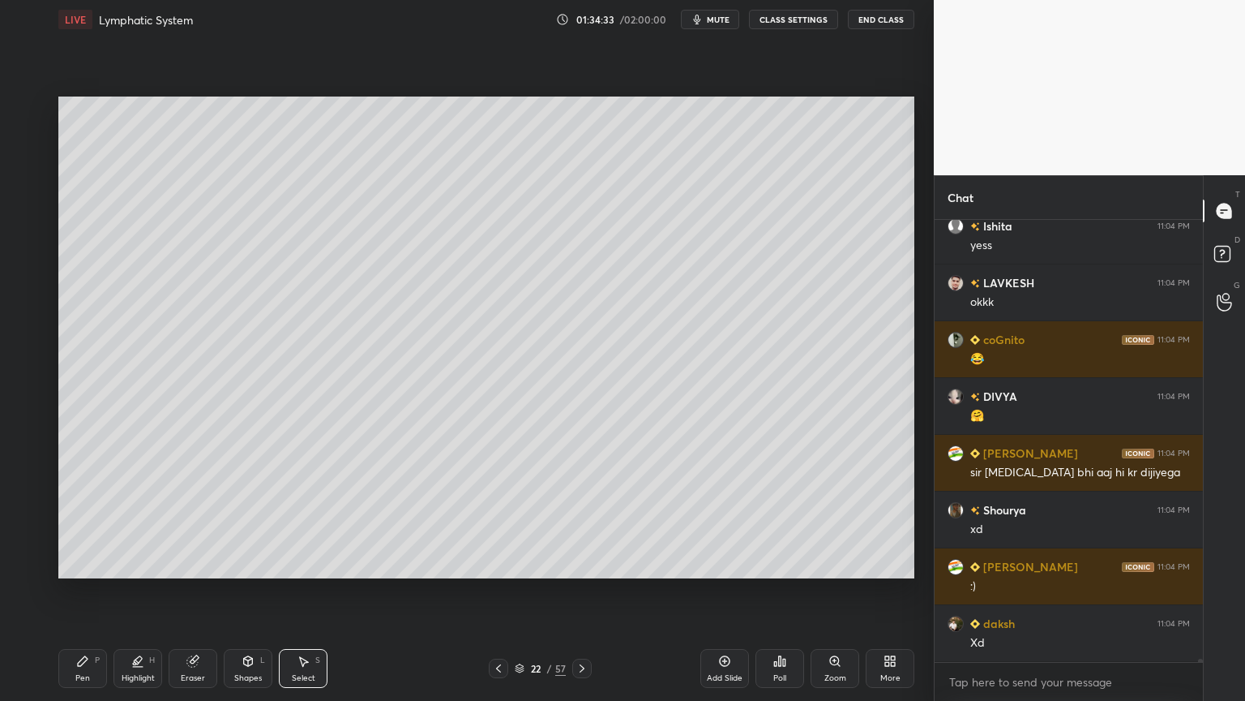
click at [188, 550] on div "Eraser" at bounding box center [193, 668] width 49 height 39
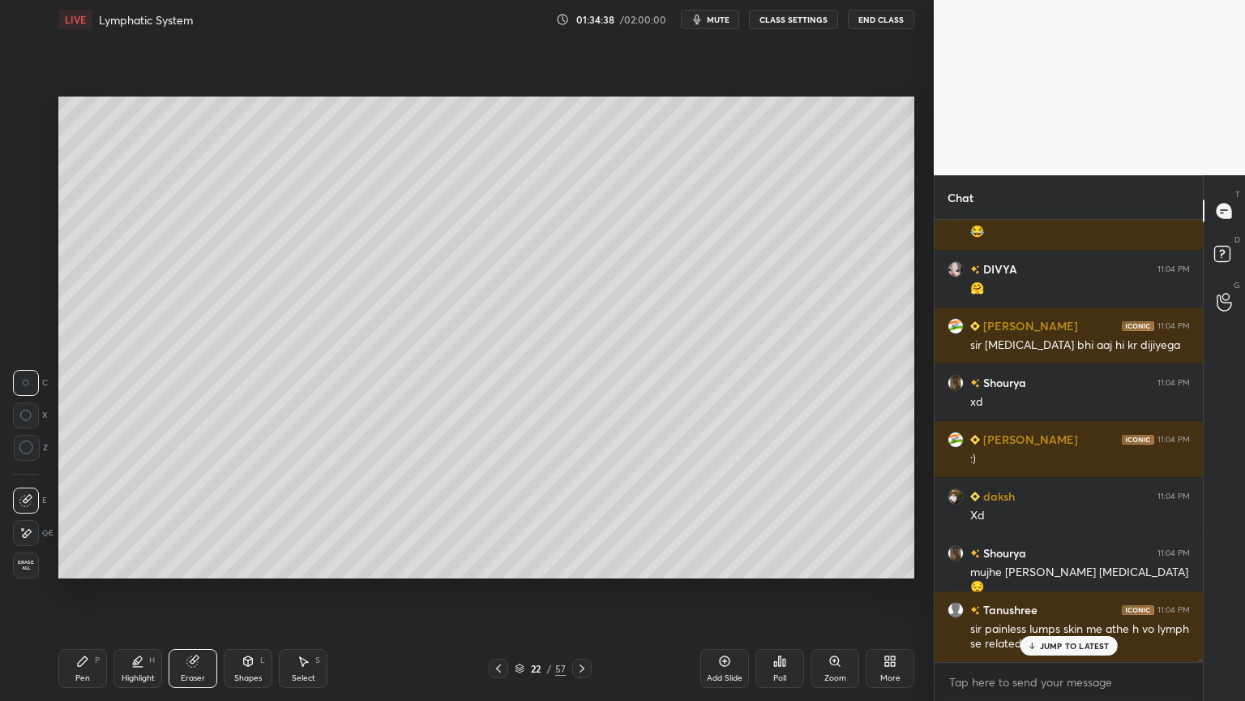
scroll to position [67462, 0]
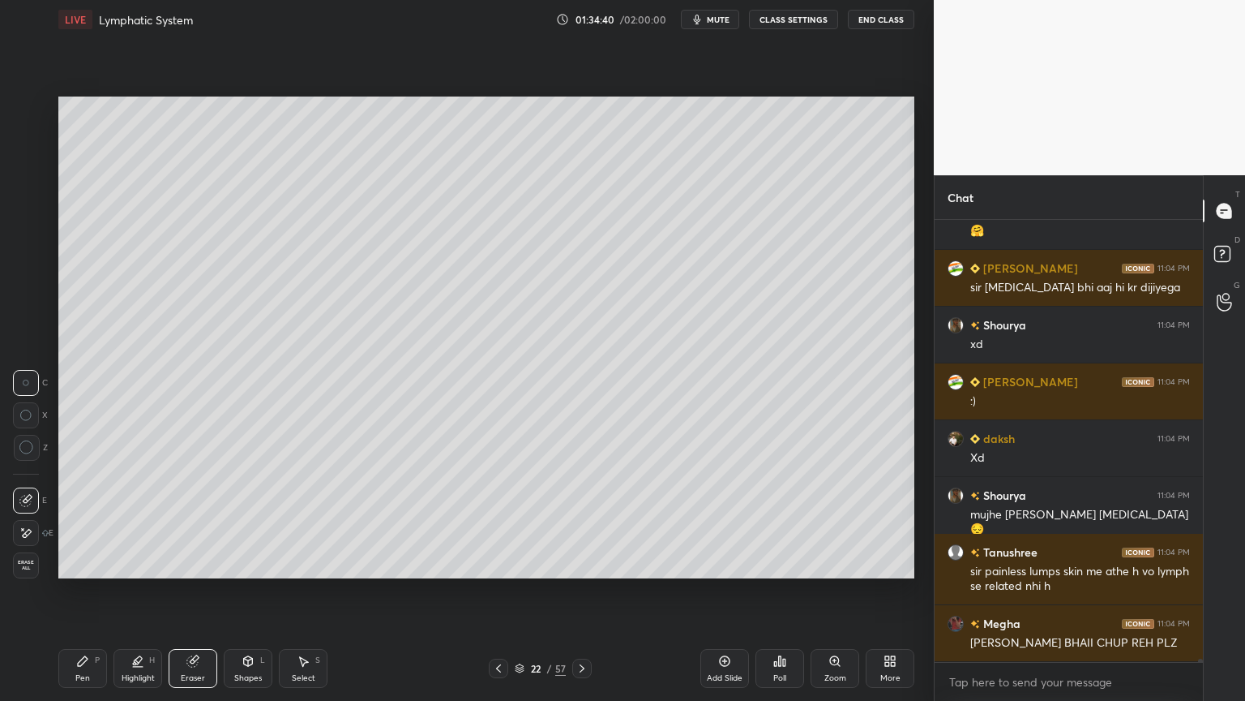
click at [80, 550] on icon at bounding box center [83, 661] width 10 height 10
drag, startPoint x: 88, startPoint y: 656, endPoint x: 79, endPoint y: 641, distance: 17.5
click at [83, 550] on icon at bounding box center [82, 660] width 13 height 13
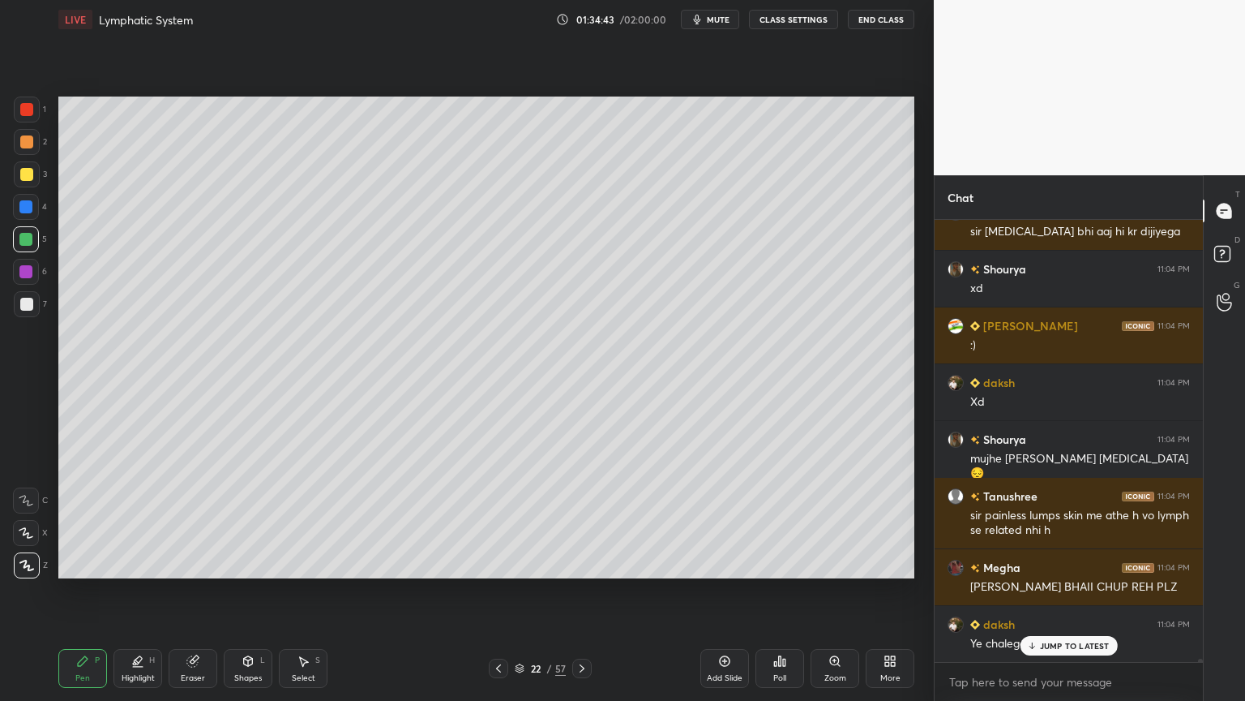
click at [26, 107] on div at bounding box center [26, 109] width 13 height 13
click at [26, 110] on div at bounding box center [26, 109] width 13 height 13
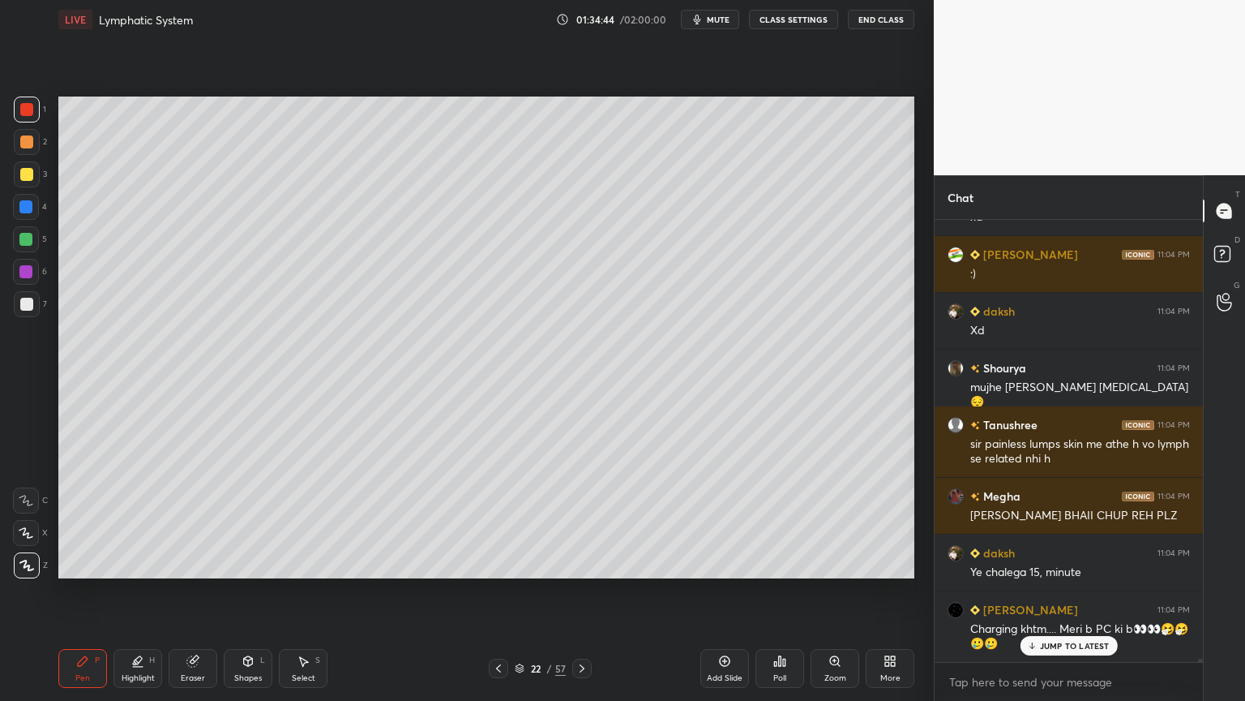
scroll to position [67661, 0]
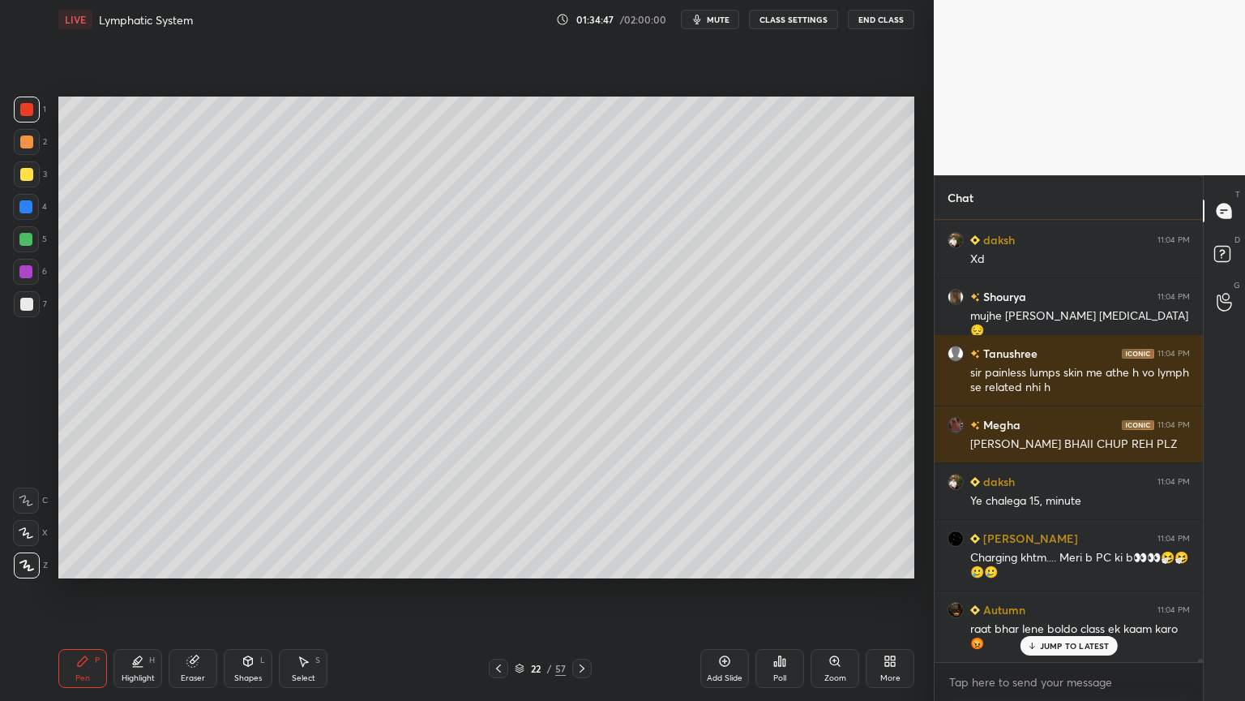
drag, startPoint x: 29, startPoint y: 179, endPoint x: 44, endPoint y: 173, distance: 16.0
click at [32, 178] on div at bounding box center [26, 174] width 13 height 13
click at [23, 112] on div at bounding box center [26, 109] width 13 height 13
click at [22, 114] on div at bounding box center [26, 109] width 13 height 13
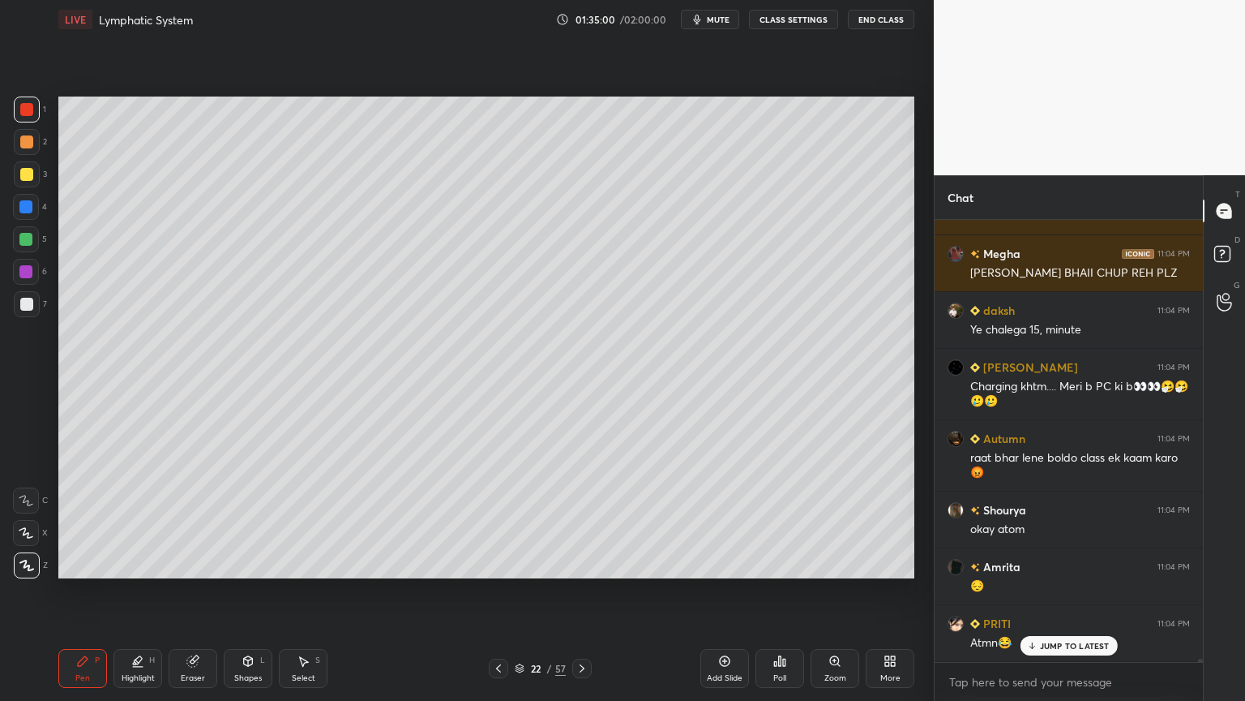
scroll to position [67888, 0]
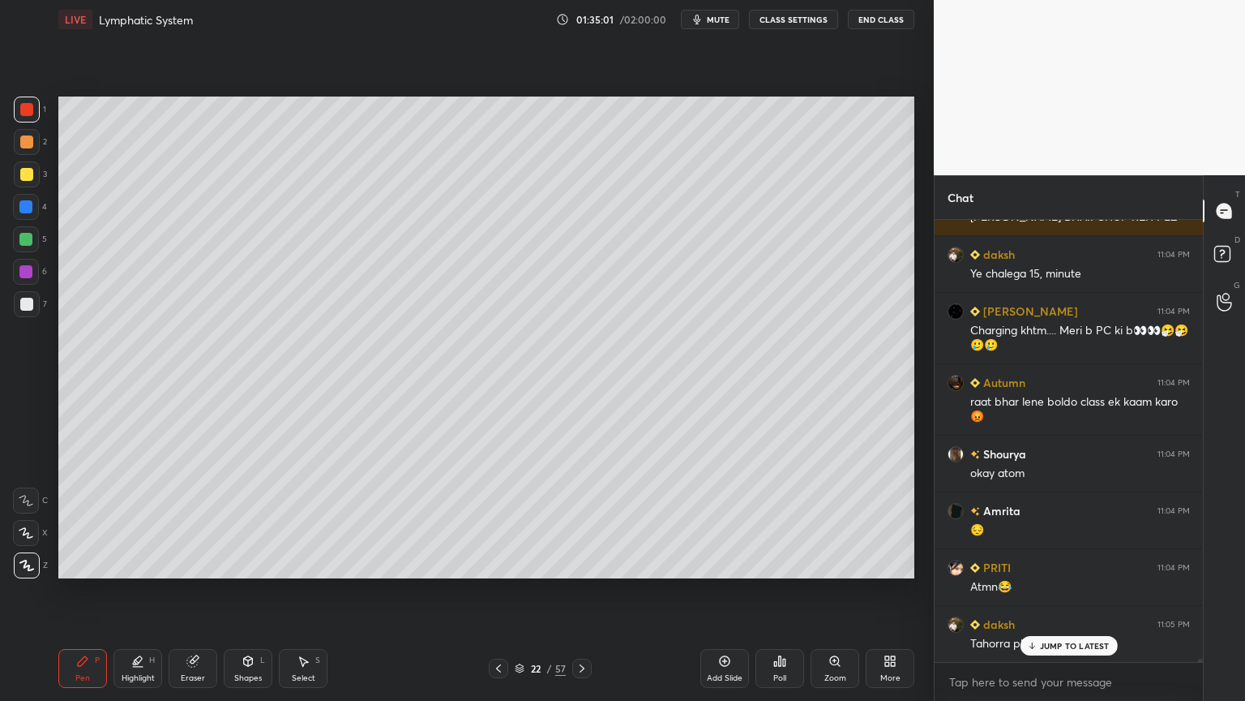
drag, startPoint x: 32, startPoint y: 212, endPoint x: 58, endPoint y: 206, distance: 25.8
click at [36, 212] on div at bounding box center [26, 207] width 26 height 26
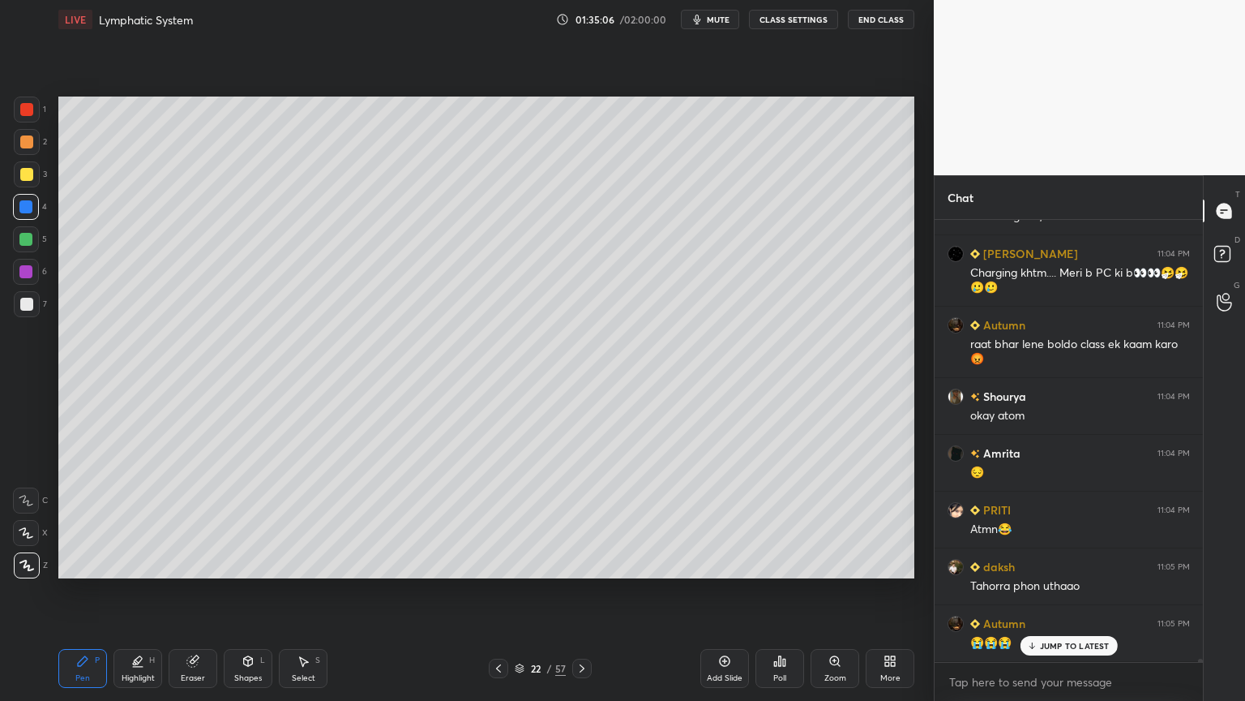
scroll to position [68001, 0]
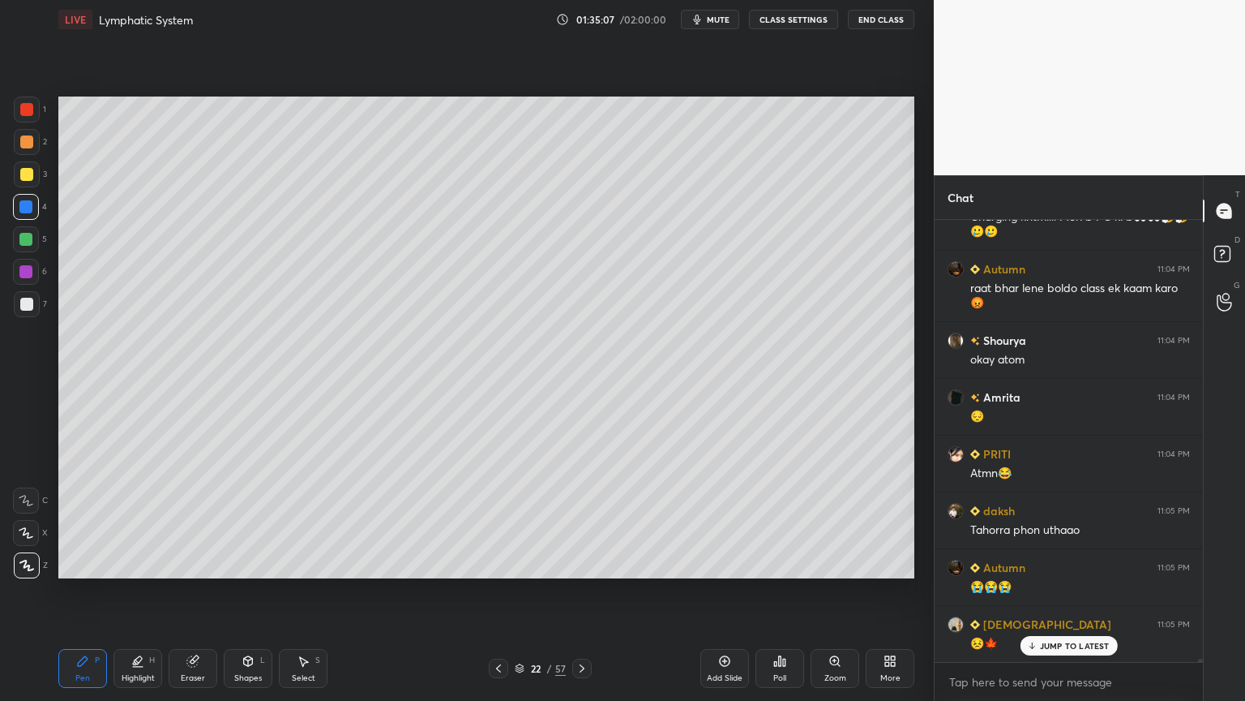
drag, startPoint x: 30, startPoint y: 113, endPoint x: 33, endPoint y: 121, distance: 8.7
click at [28, 114] on div at bounding box center [26, 109] width 13 height 13
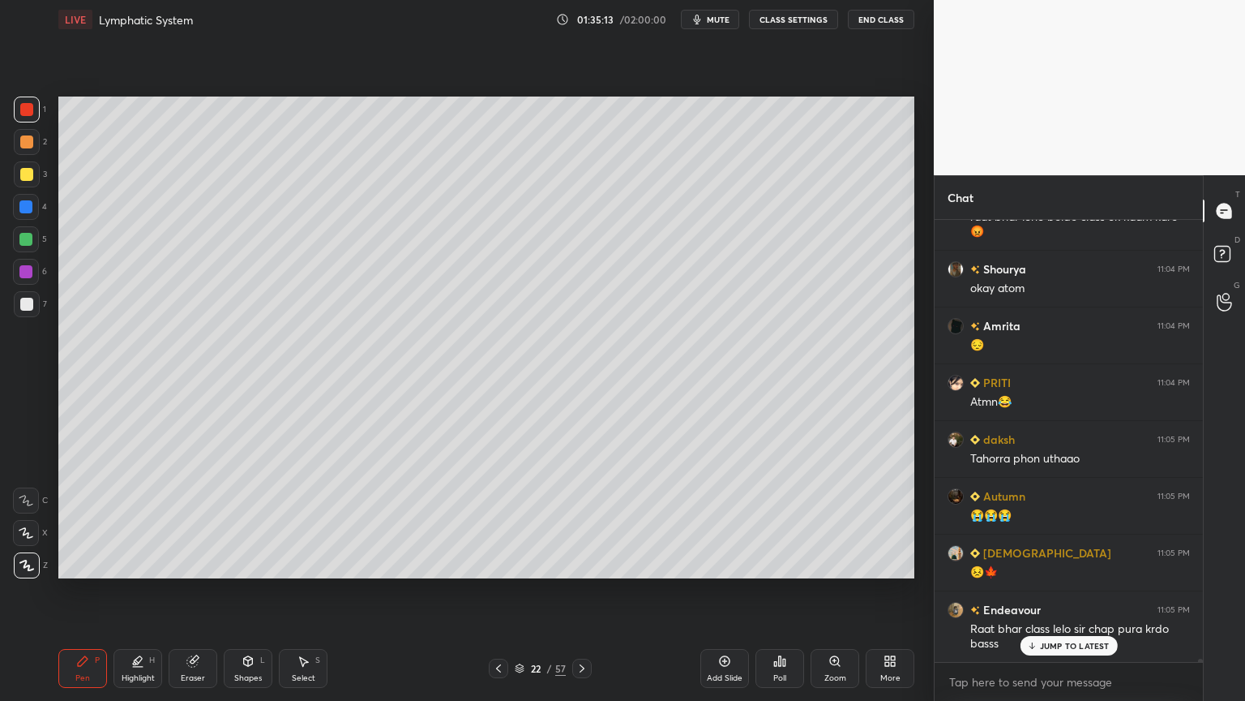
click at [26, 205] on div at bounding box center [25, 206] width 13 height 13
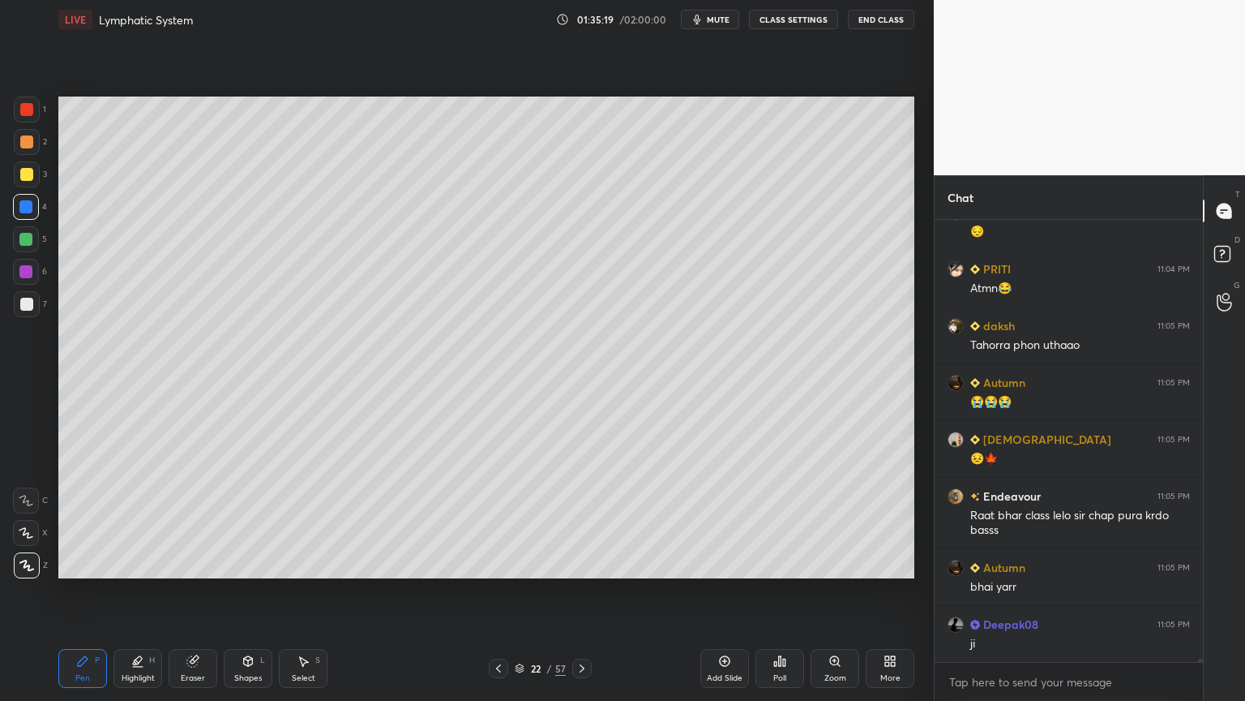
scroll to position [68244, 0]
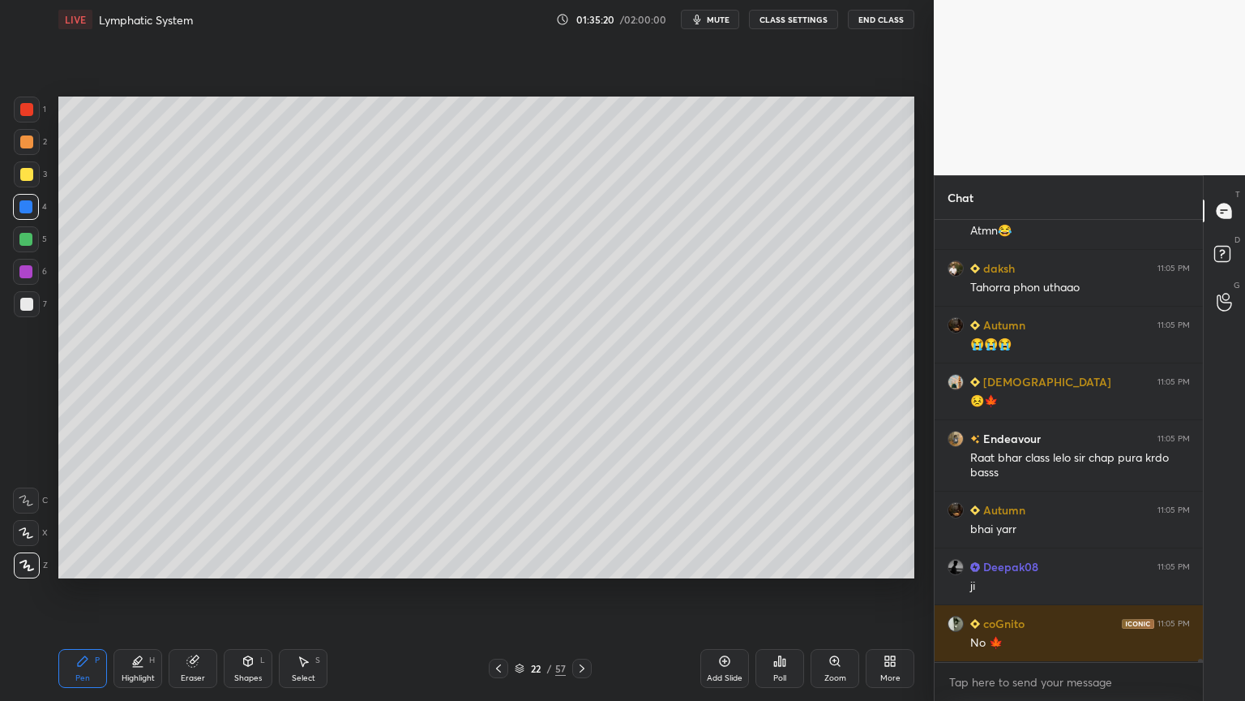
click at [28, 238] on div at bounding box center [25, 239] width 13 height 13
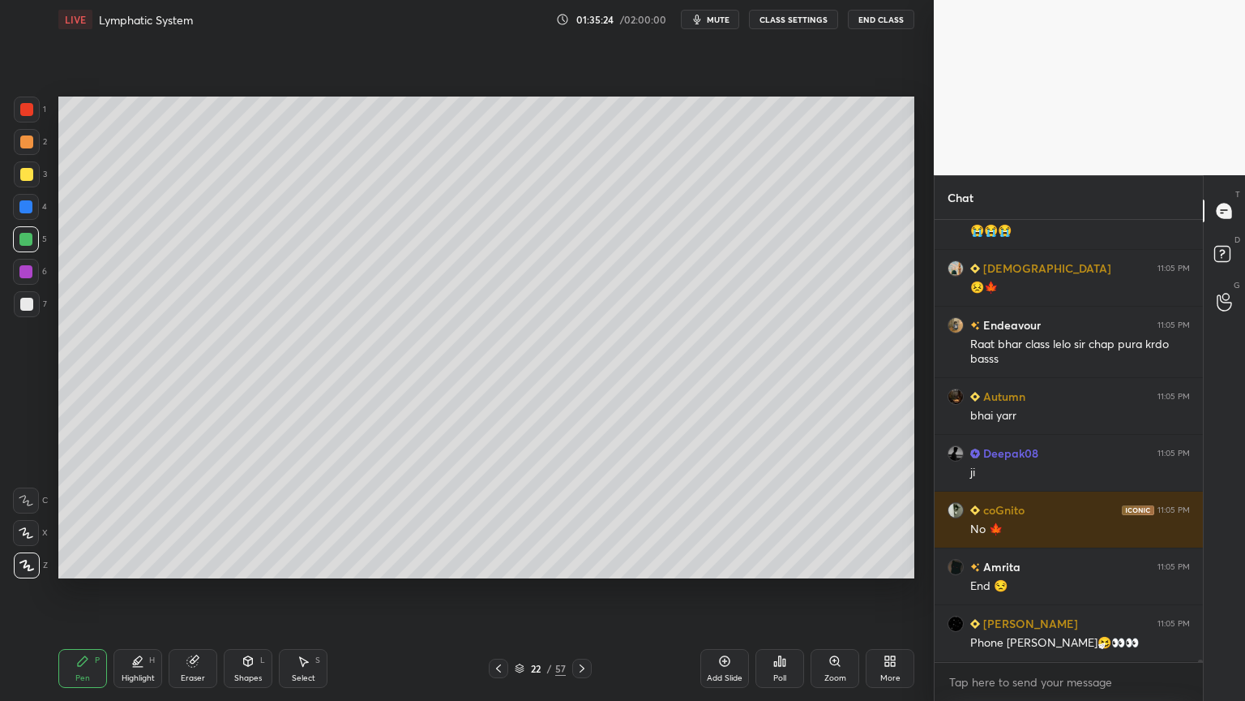
scroll to position [68413, 0]
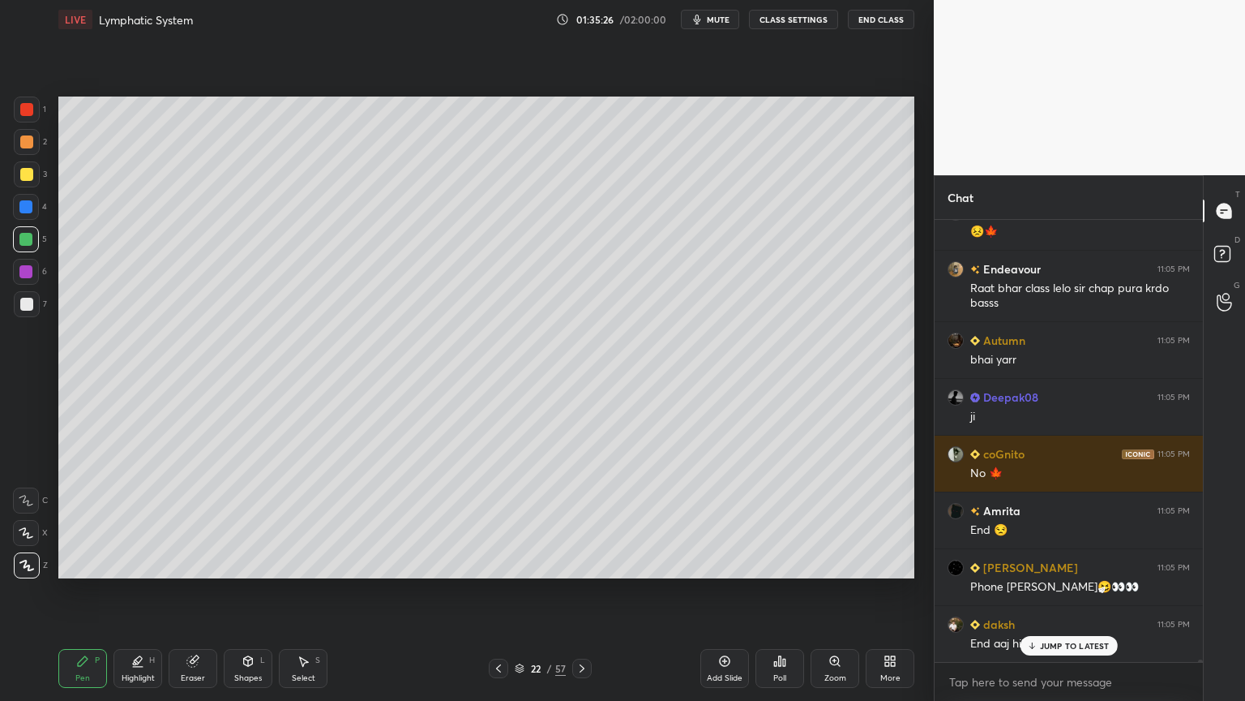
drag, startPoint x: 20, startPoint y: 211, endPoint x: 28, endPoint y: 213, distance: 8.5
click at [25, 211] on div at bounding box center [25, 206] width 13 height 13
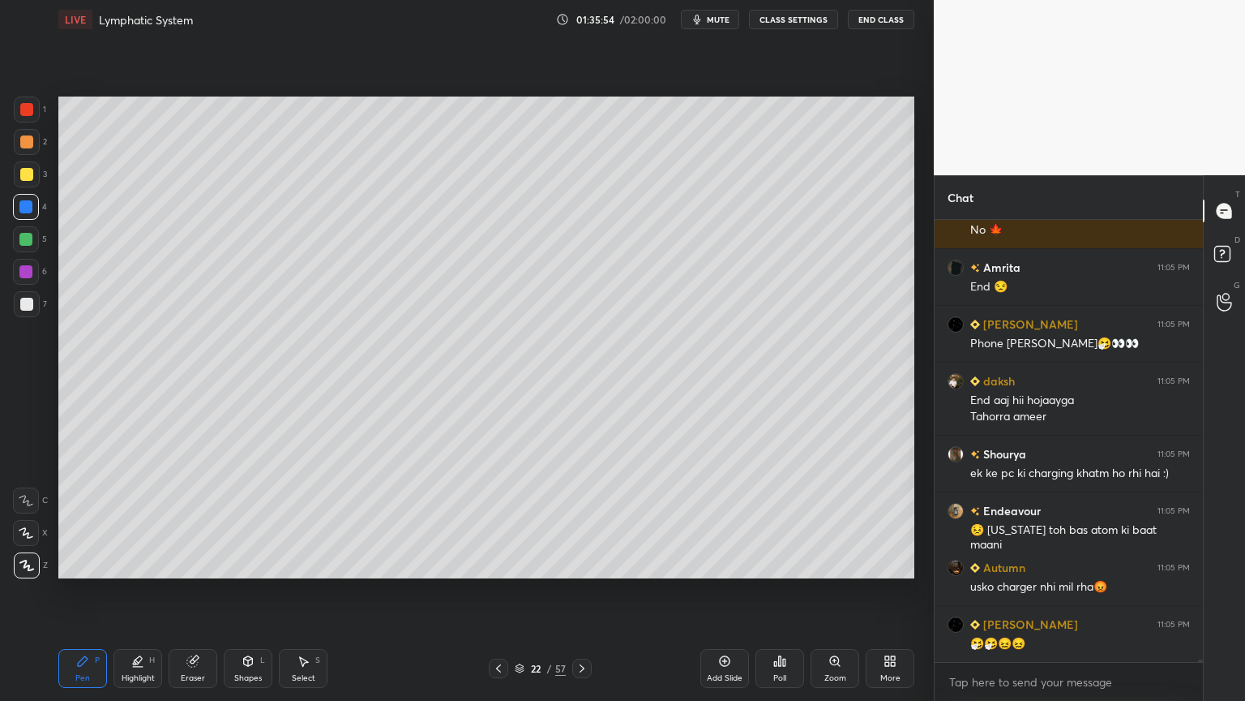
scroll to position [68714, 0]
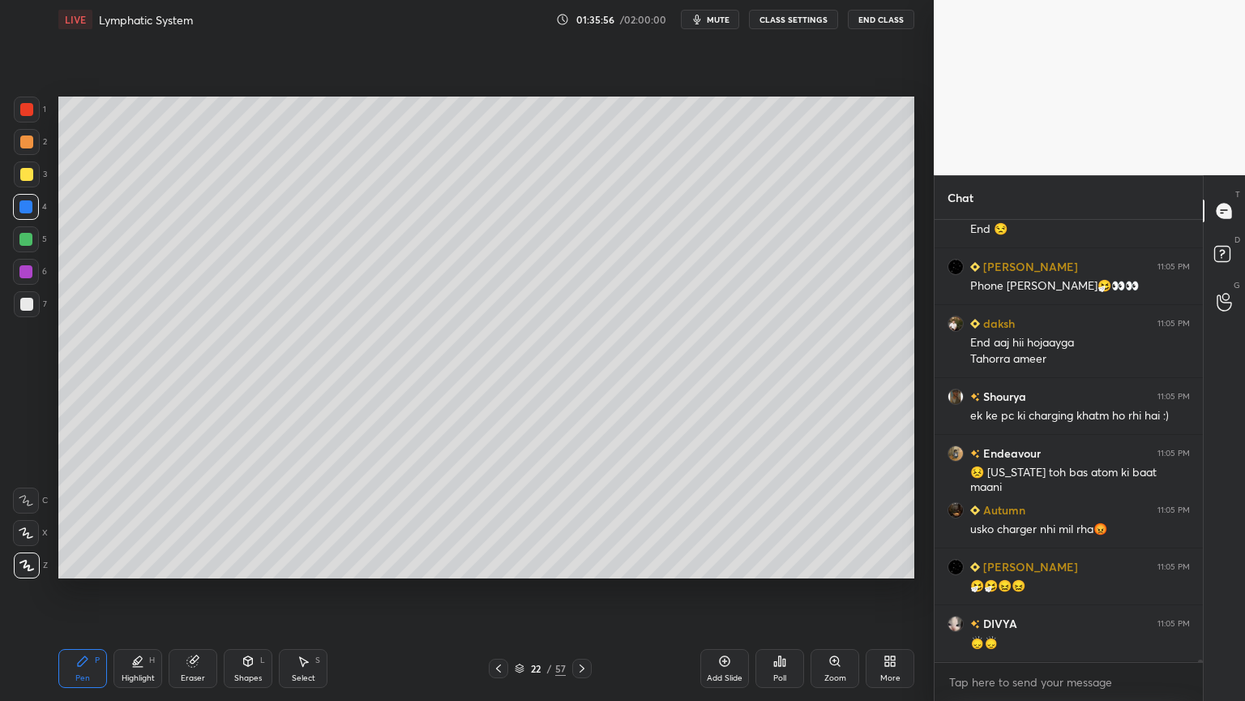
drag, startPoint x: 32, startPoint y: 136, endPoint x: 44, endPoint y: 172, distance: 37.4
click at [29, 137] on div at bounding box center [27, 142] width 26 height 26
drag, startPoint x: 28, startPoint y: 298, endPoint x: 54, endPoint y: 288, distance: 27.3
click at [33, 299] on div at bounding box center [27, 304] width 26 height 26
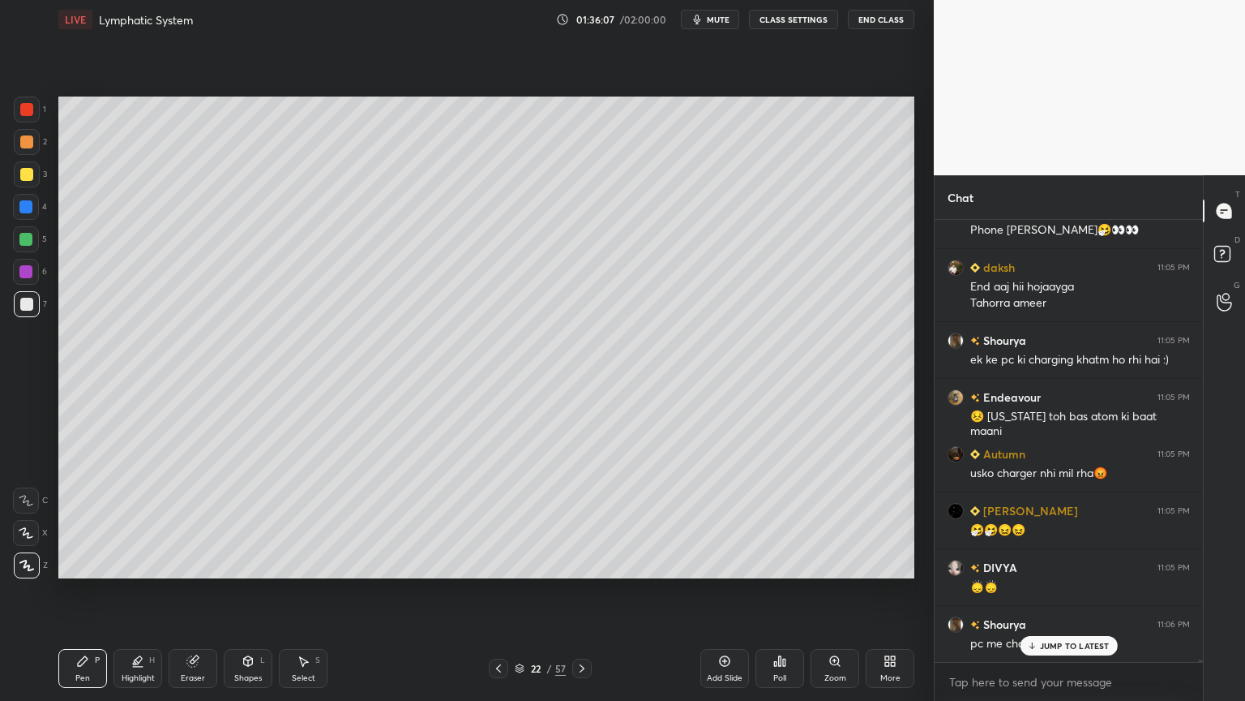
click at [15, 283] on div at bounding box center [26, 272] width 26 height 26
click at [20, 308] on div at bounding box center [26, 304] width 13 height 13
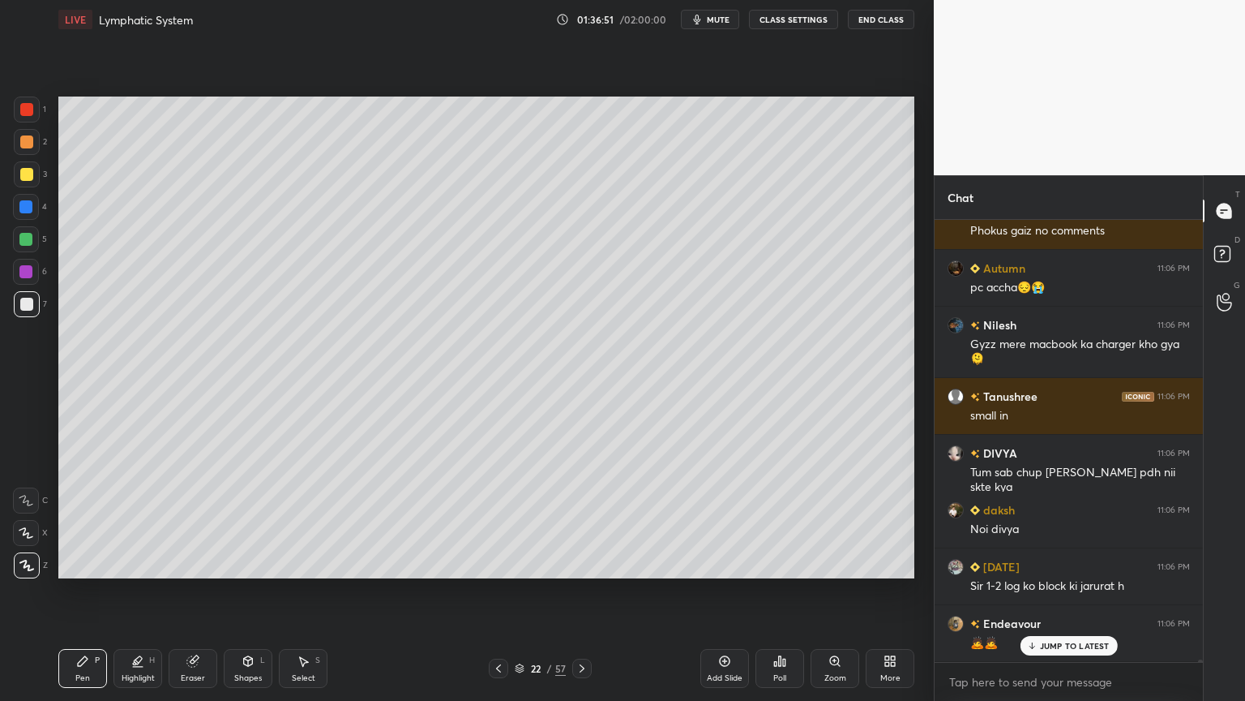
scroll to position [69295, 0]
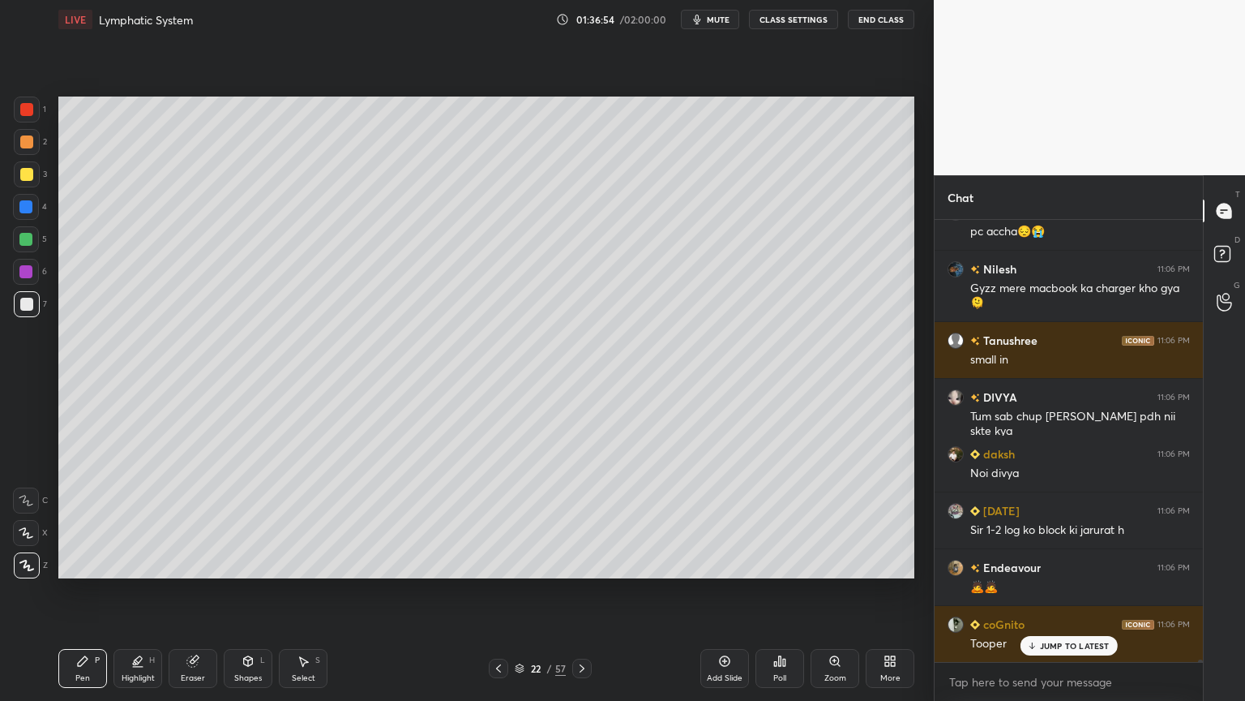
click at [496, 550] on icon at bounding box center [498, 668] width 13 height 13
click at [578, 550] on icon at bounding box center [582, 668] width 13 height 13
click at [188, 550] on icon at bounding box center [192, 660] width 13 height 13
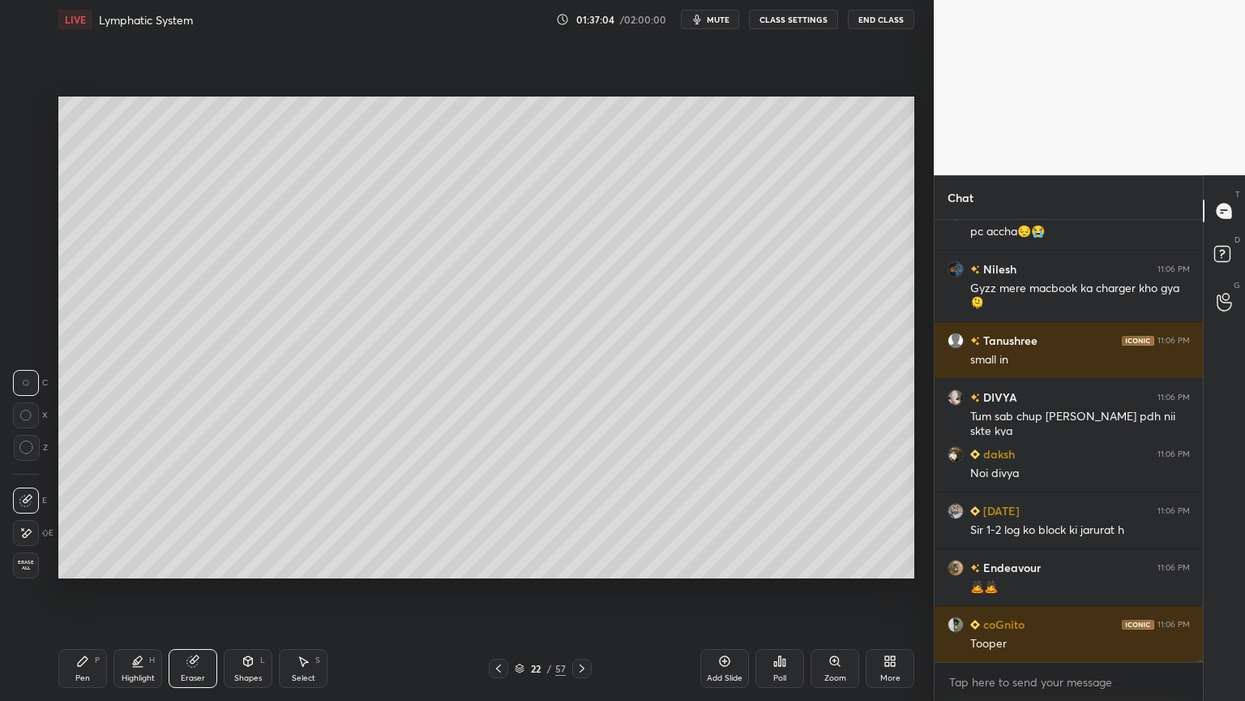
scroll to position [69353, 0]
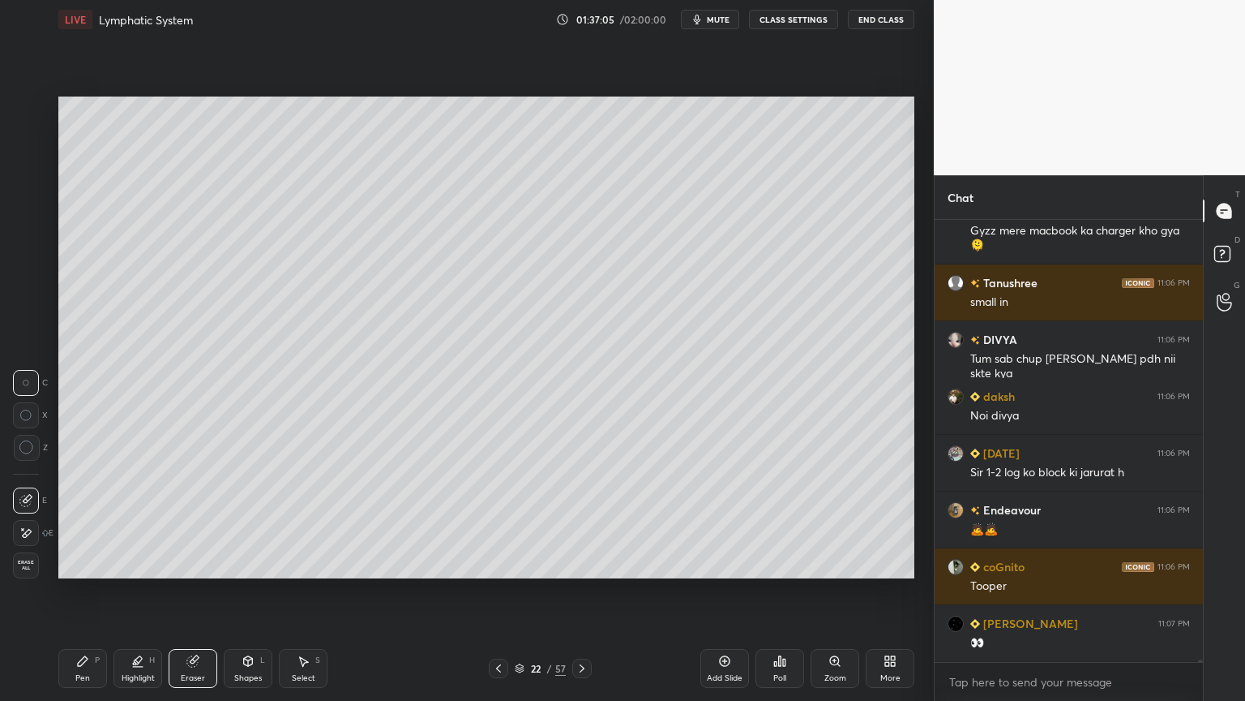
click at [91, 550] on div "Pen P" at bounding box center [82, 668] width 49 height 39
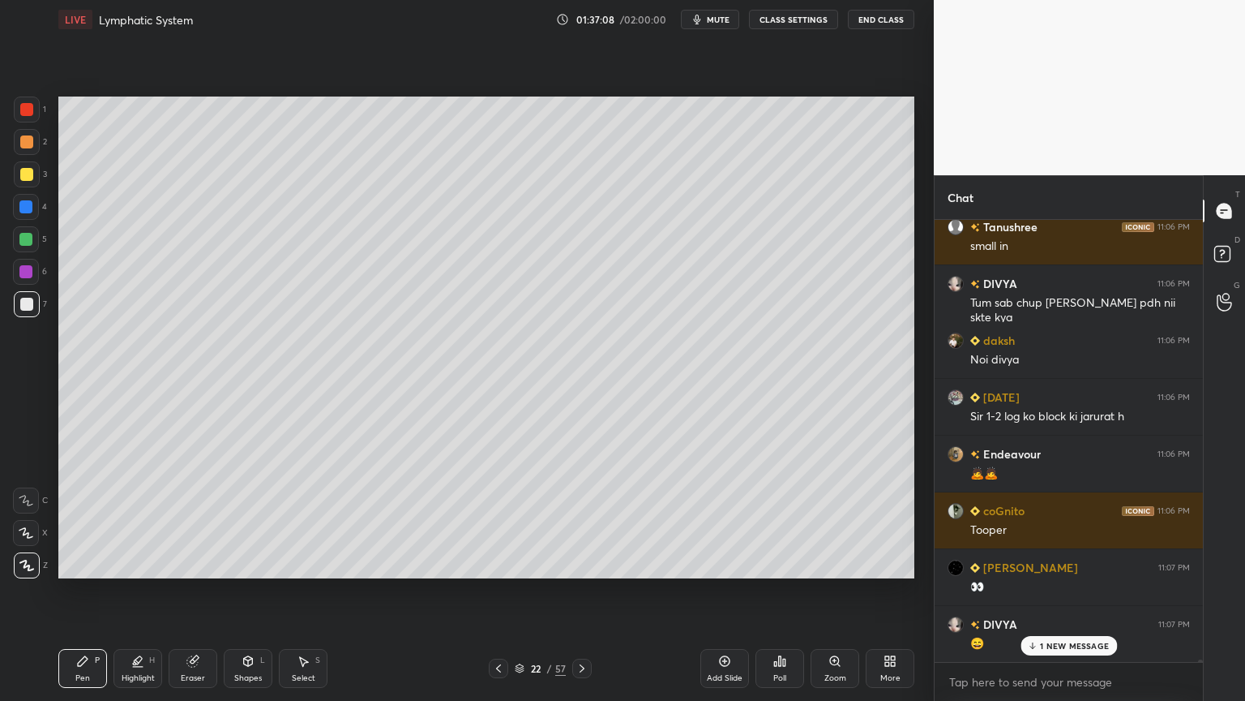
scroll to position [69466, 0]
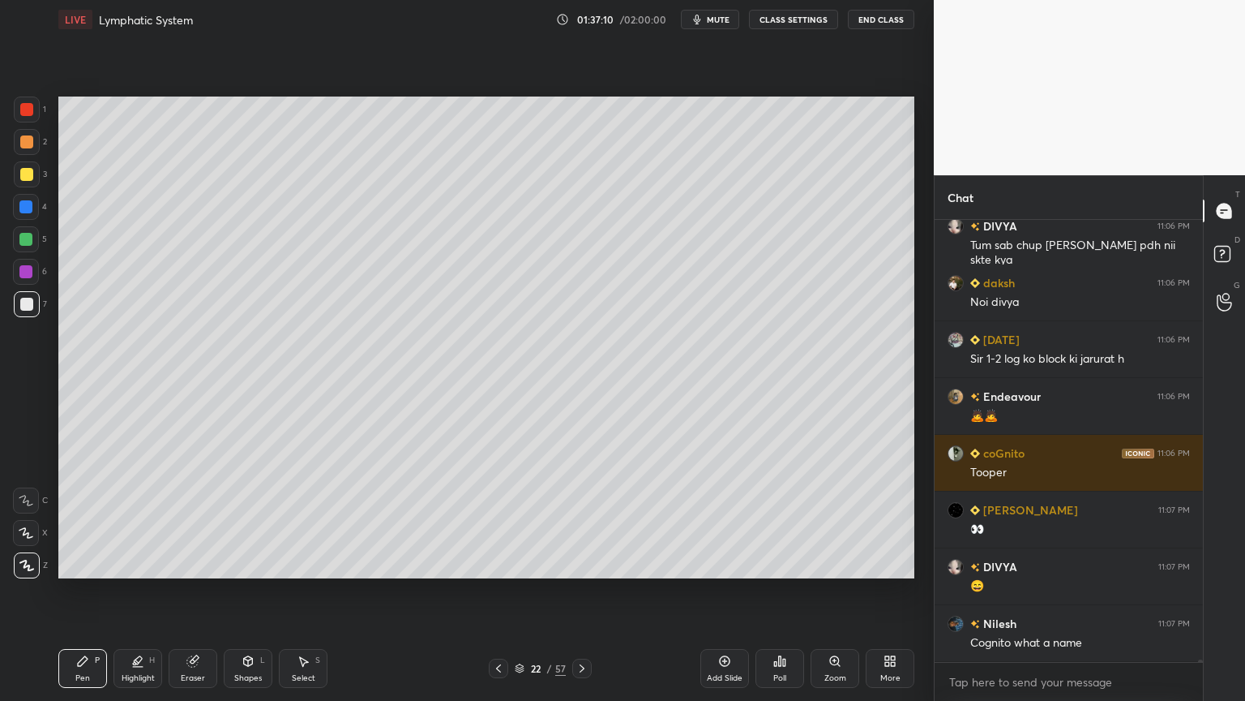
click at [498, 550] on icon at bounding box center [498, 668] width 13 height 13
click at [584, 550] on icon at bounding box center [582, 668] width 13 height 13
click at [496, 550] on icon at bounding box center [498, 668] width 13 height 13
click at [499, 550] on div "Pen P Highlight H Eraser Shapes L Select S 21 / 57 Add Slide Poll Zoom More" at bounding box center [486, 668] width 856 height 65
drag, startPoint x: 509, startPoint y: 639, endPoint x: 497, endPoint y: 593, distance: 47.0
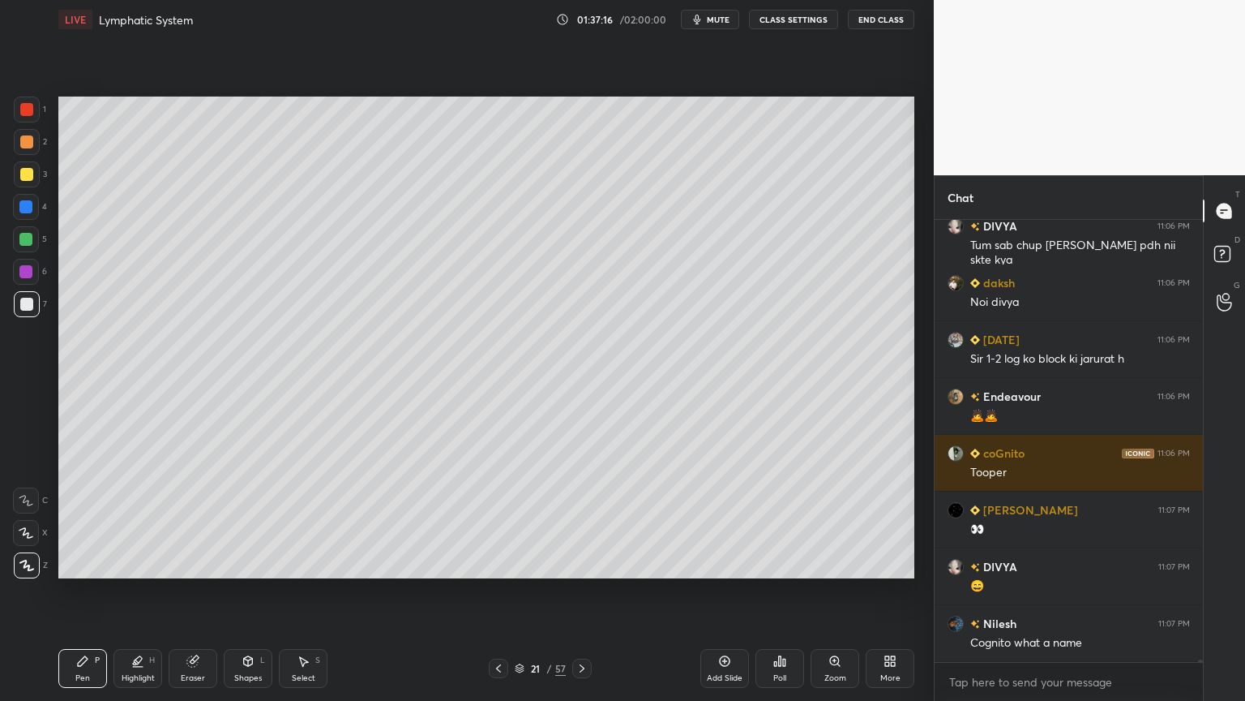
click at [494, 550] on div "LIVE Lymphatic System 01:37:16 / 02:00:00 mute CLASS SETTINGS End Class Setting…" at bounding box center [486, 350] width 869 height 701
click at [582, 550] on icon at bounding box center [582, 668] width 13 height 13
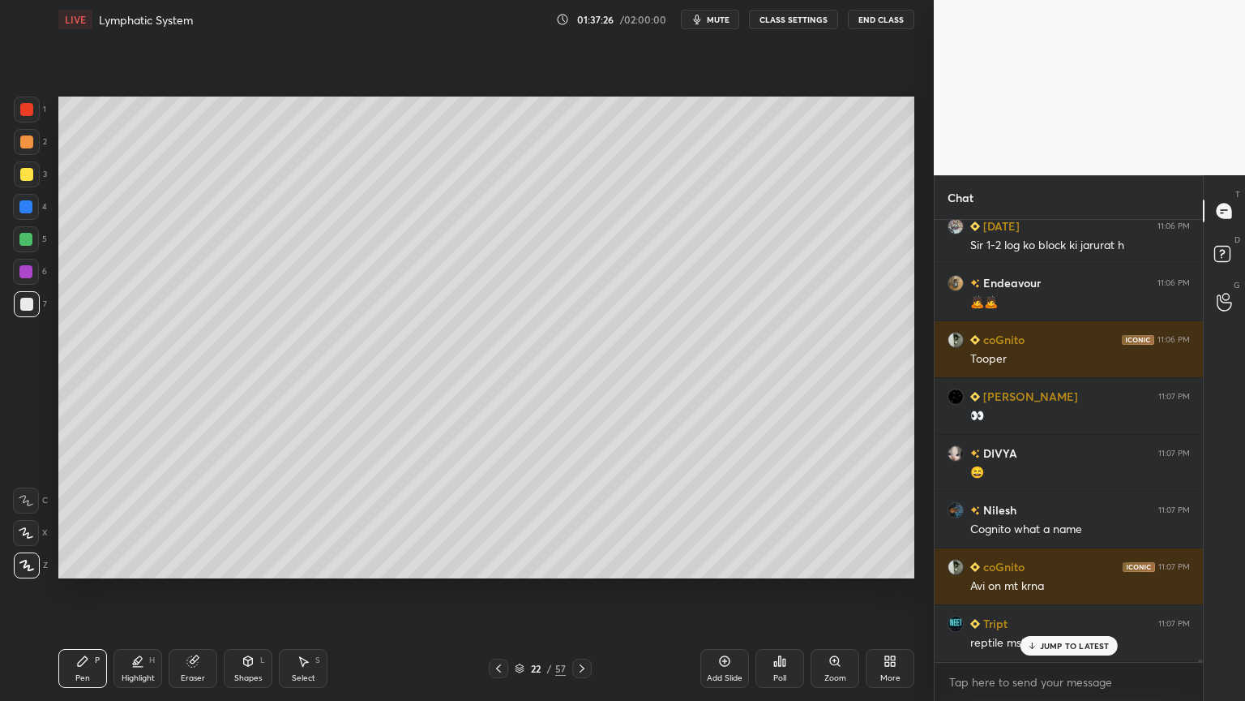
scroll to position [69636, 0]
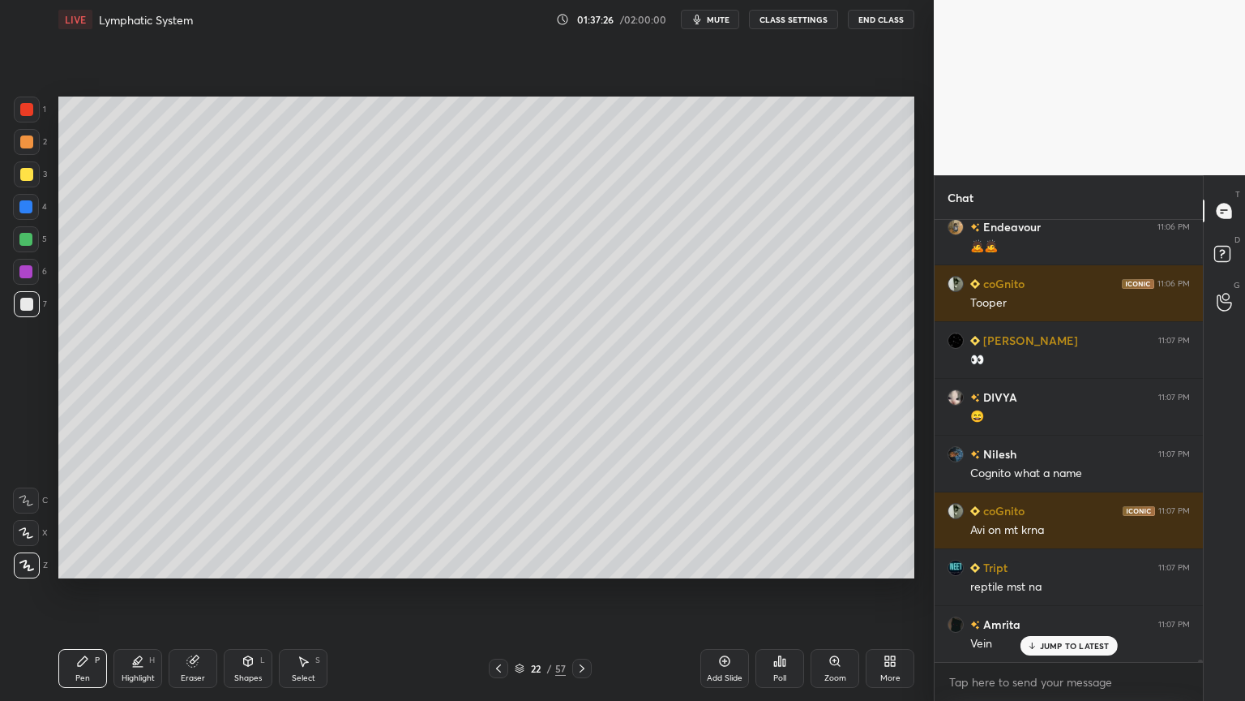
click at [25, 212] on div at bounding box center [26, 207] width 26 height 26
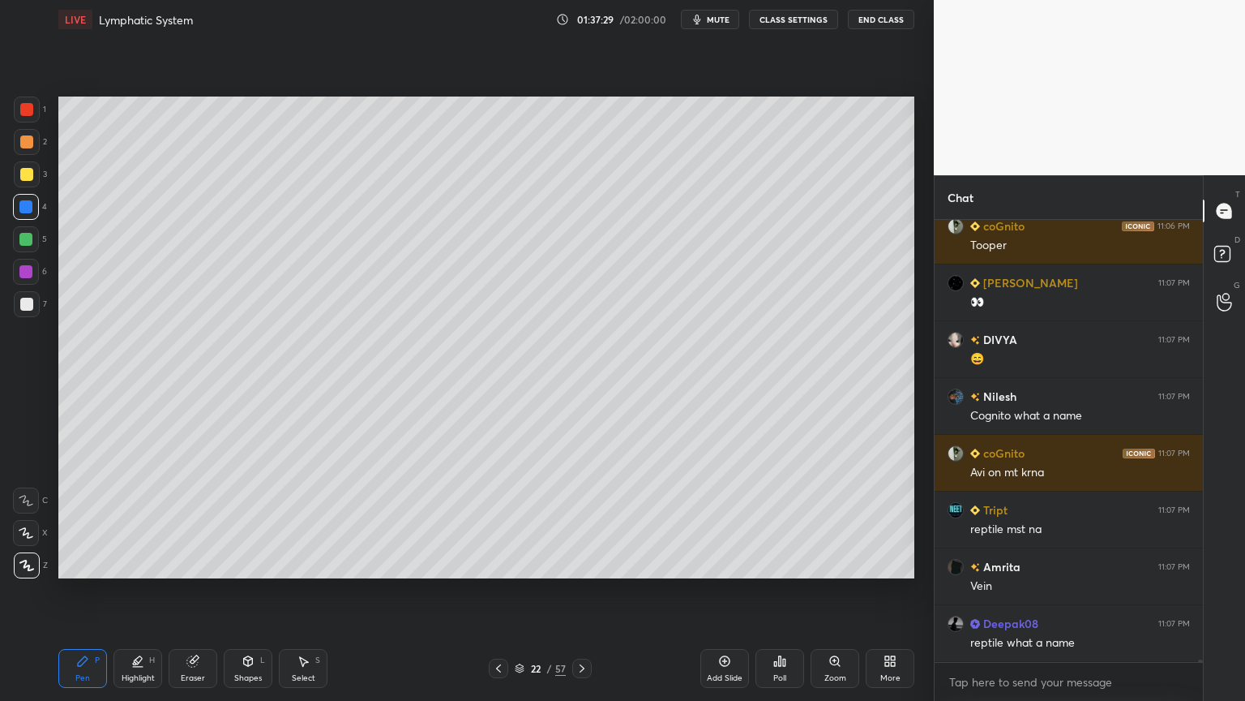
click at [22, 210] on div at bounding box center [25, 206] width 13 height 13
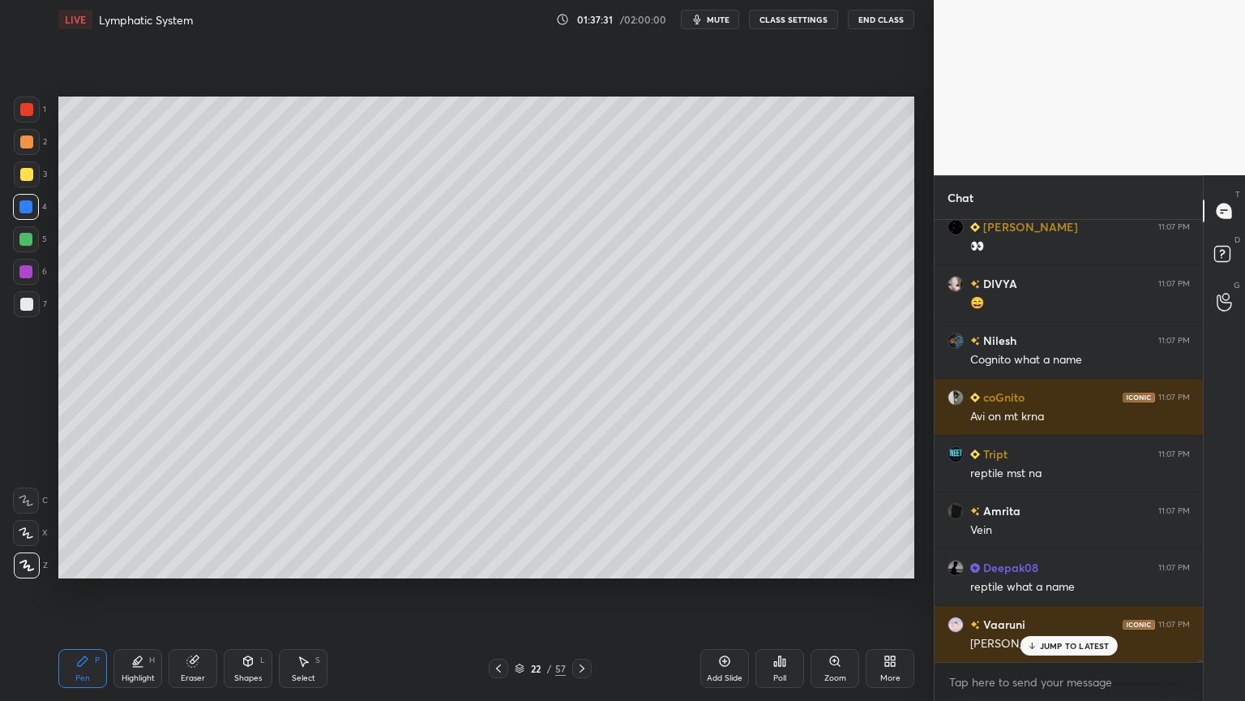
drag, startPoint x: 39, startPoint y: 109, endPoint x: 29, endPoint y: 114, distance: 11.3
click at [29, 113] on div at bounding box center [27, 109] width 26 height 26
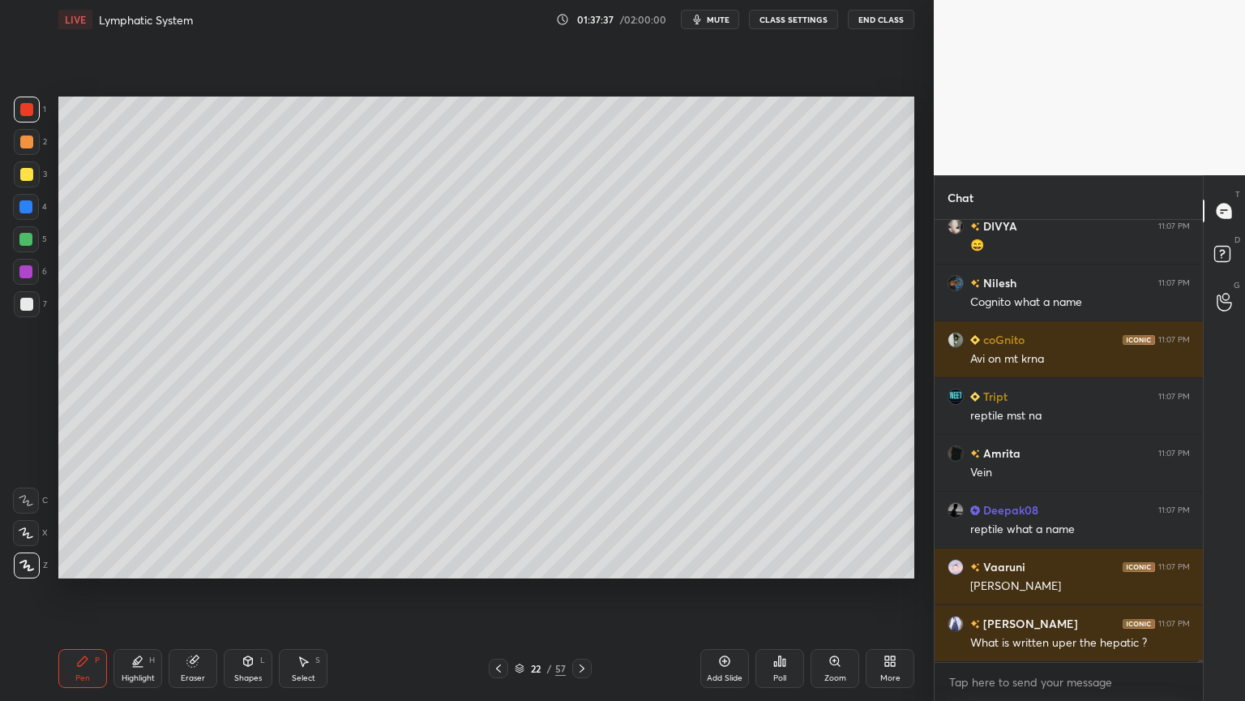
click at [39, 169] on div "3" at bounding box center [30, 174] width 33 height 26
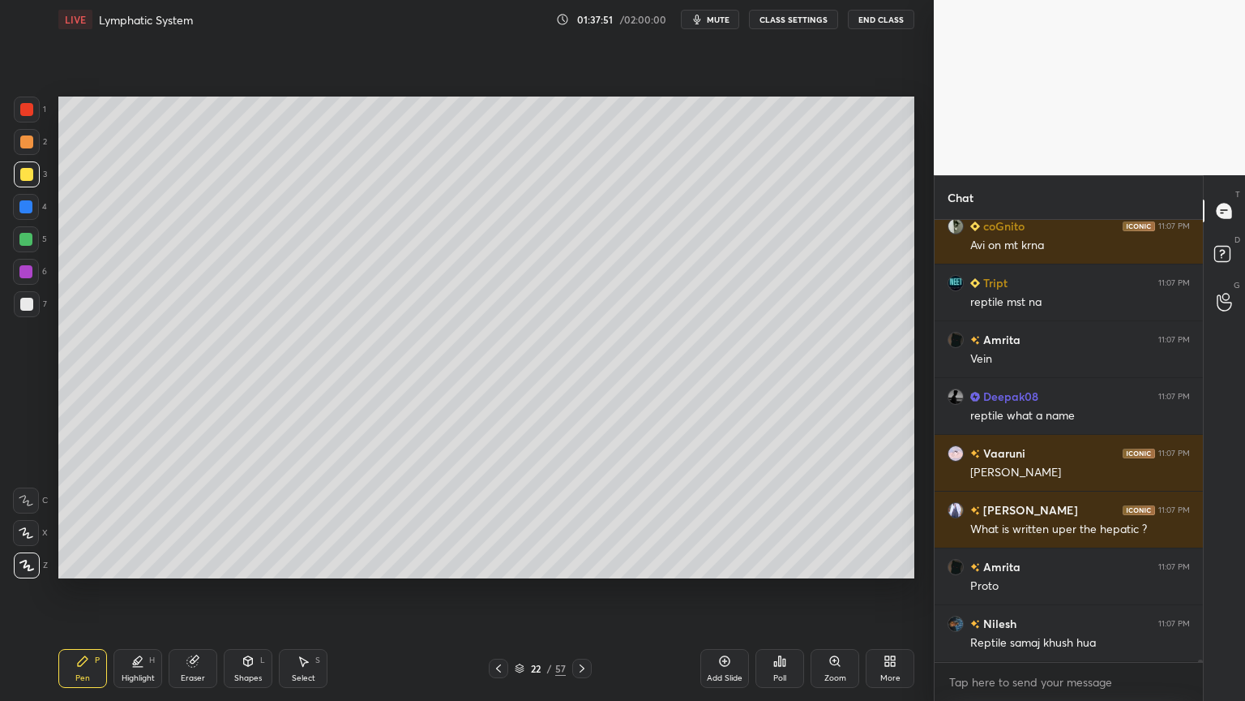
scroll to position [69976, 0]
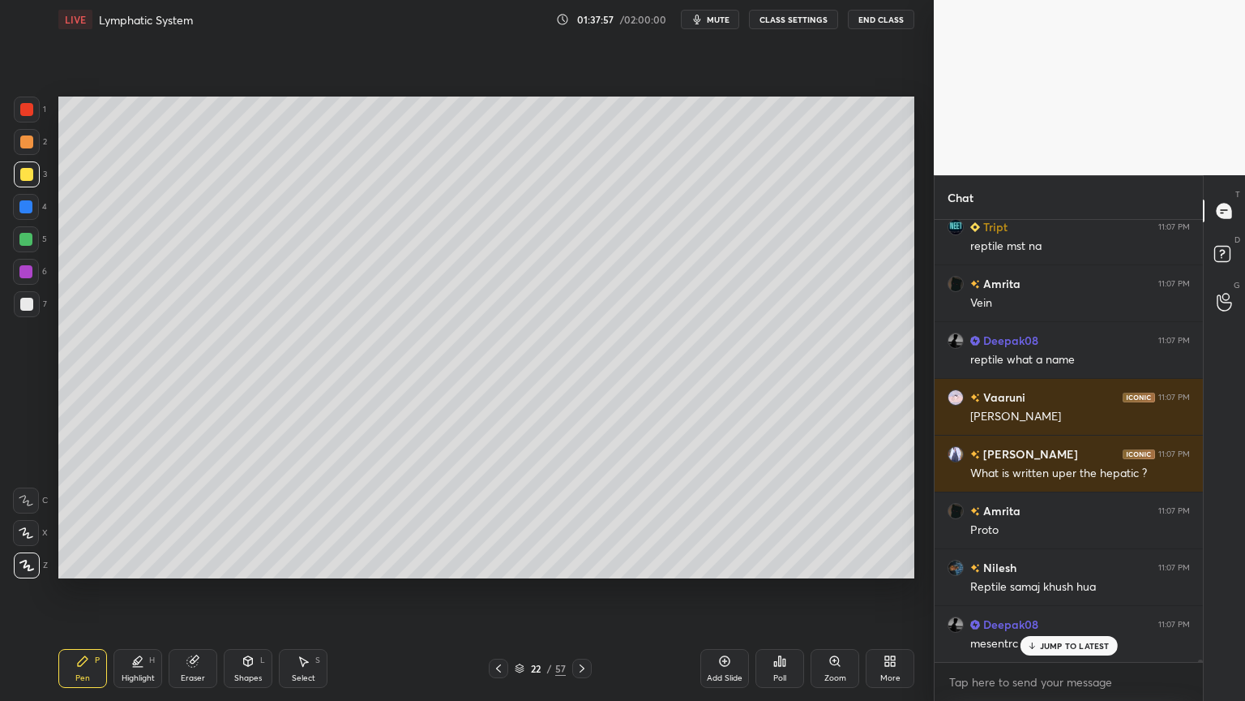
drag, startPoint x: 28, startPoint y: 138, endPoint x: 41, endPoint y: 143, distance: 14.6
click at [29, 136] on div at bounding box center [26, 141] width 13 height 13
click at [33, 143] on div at bounding box center [27, 142] width 26 height 26
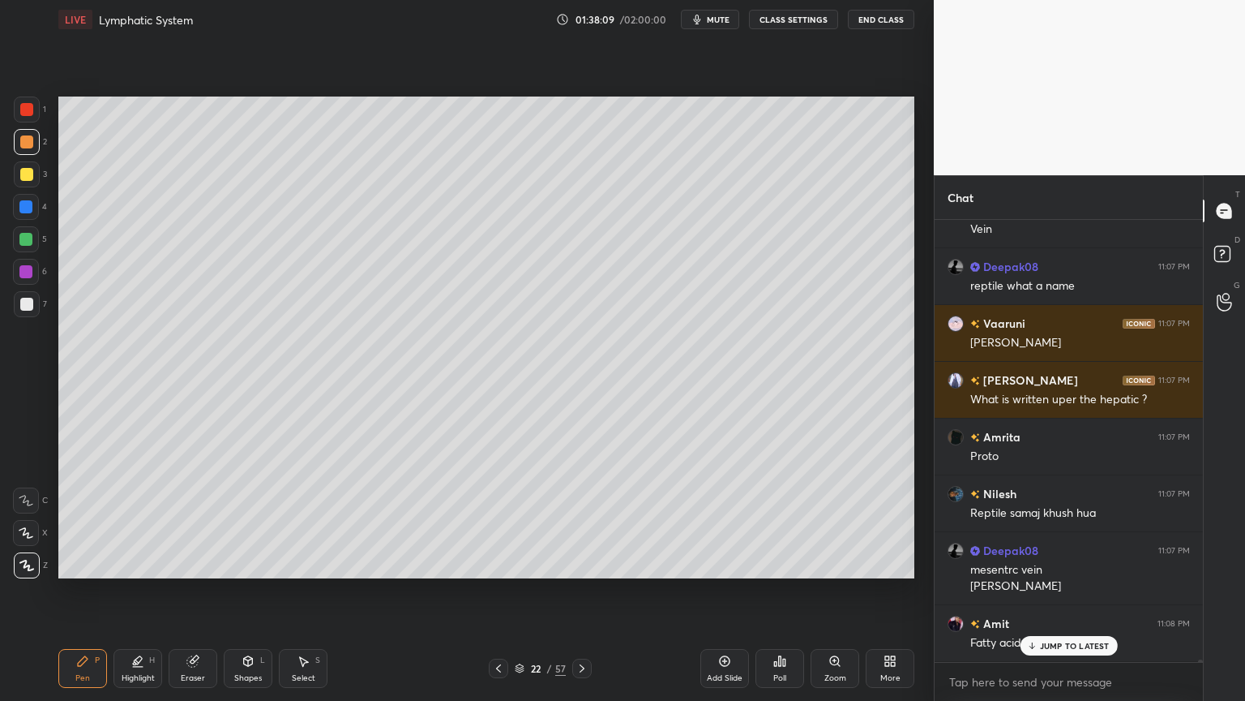
scroll to position [70106, 0]
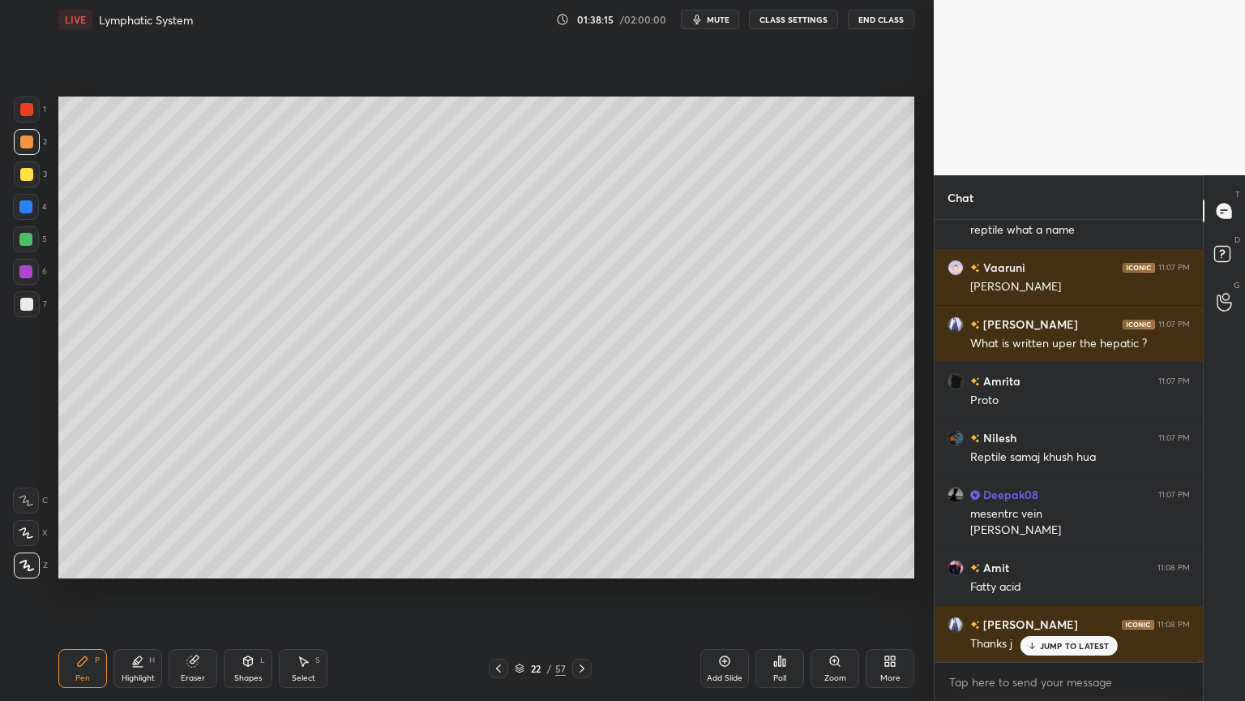
click at [132, 550] on div "Highlight H" at bounding box center [138, 668] width 49 height 39
click at [32, 535] on icon at bounding box center [25, 532] width 13 height 13
drag, startPoint x: 30, startPoint y: 104, endPoint x: 23, endPoint y: 108, distance: 8.3
click at [31, 103] on div at bounding box center [26, 109] width 13 height 13
drag, startPoint x: 23, startPoint y: 108, endPoint x: 48, endPoint y: 120, distance: 27.9
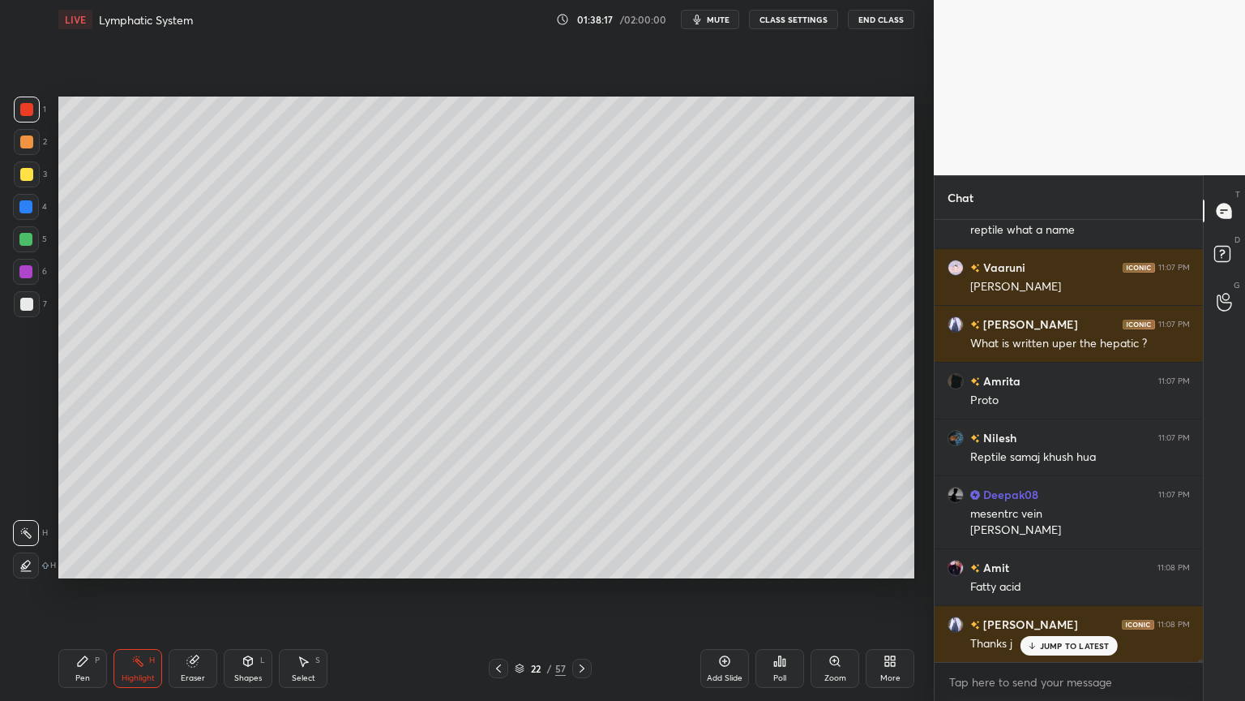
click at [25, 110] on div at bounding box center [26, 109] width 13 height 13
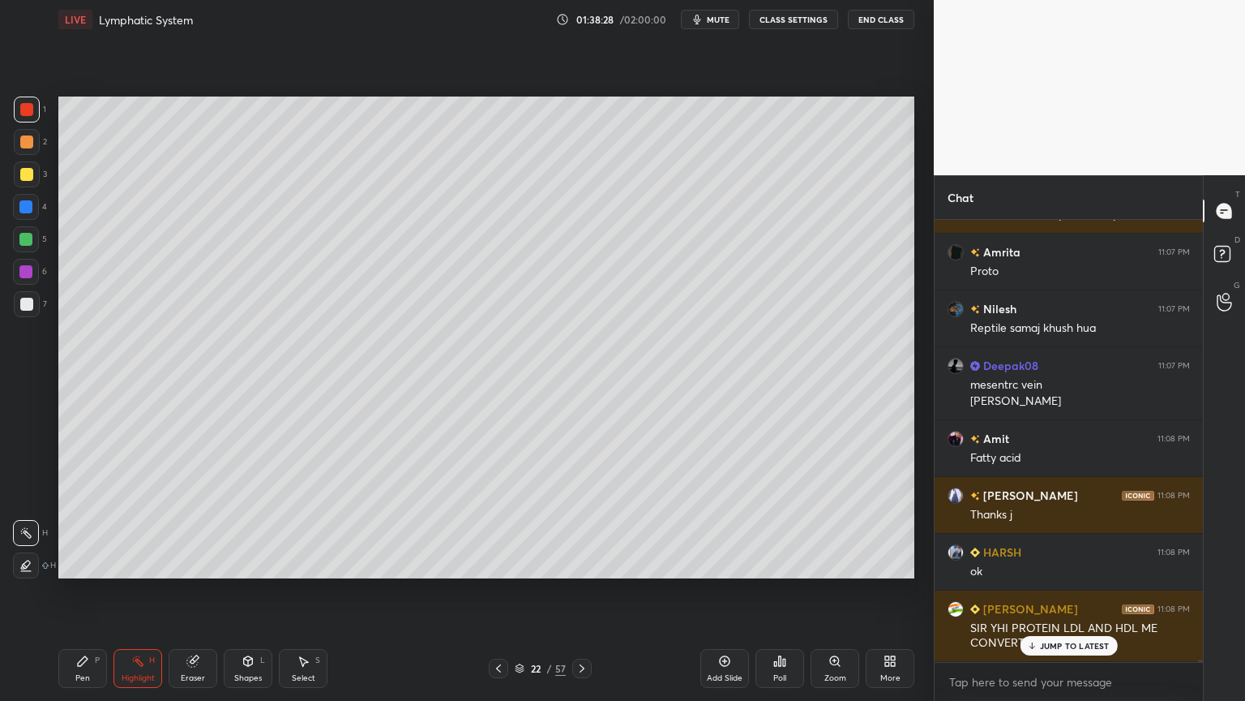
scroll to position [70291, 0]
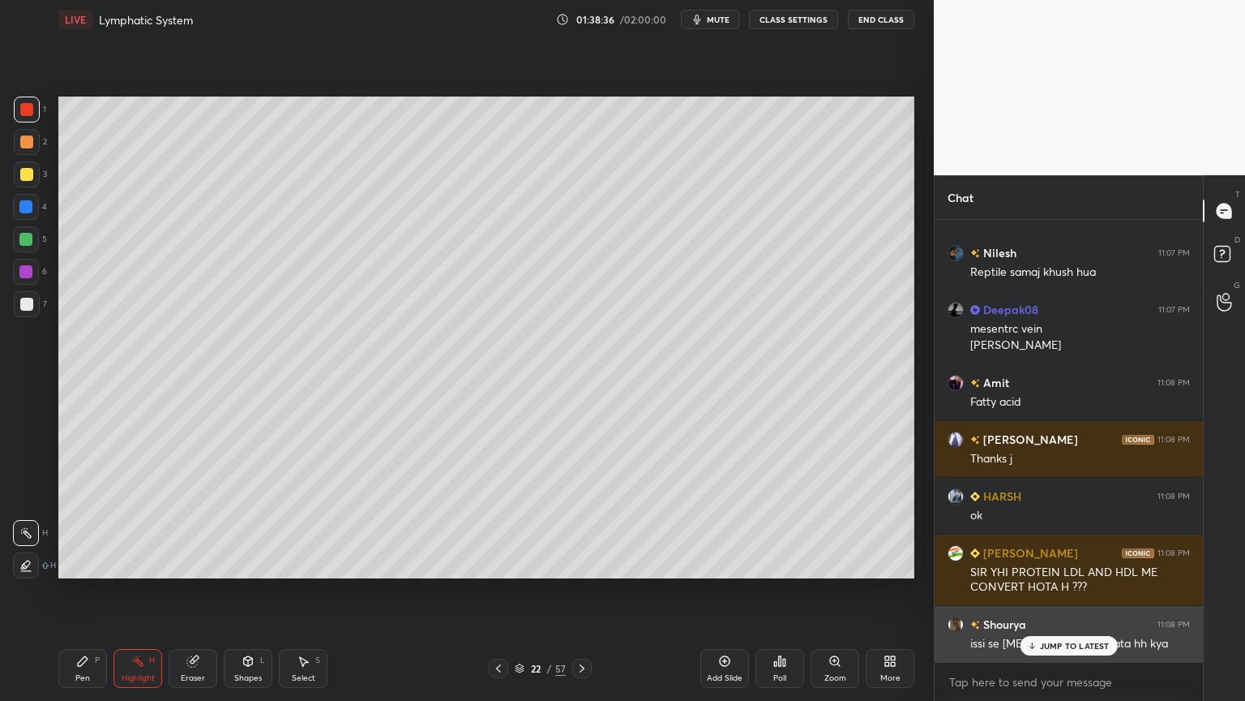
click at [1080, 550] on p "JUMP TO LATEST" at bounding box center [1075, 646] width 70 height 10
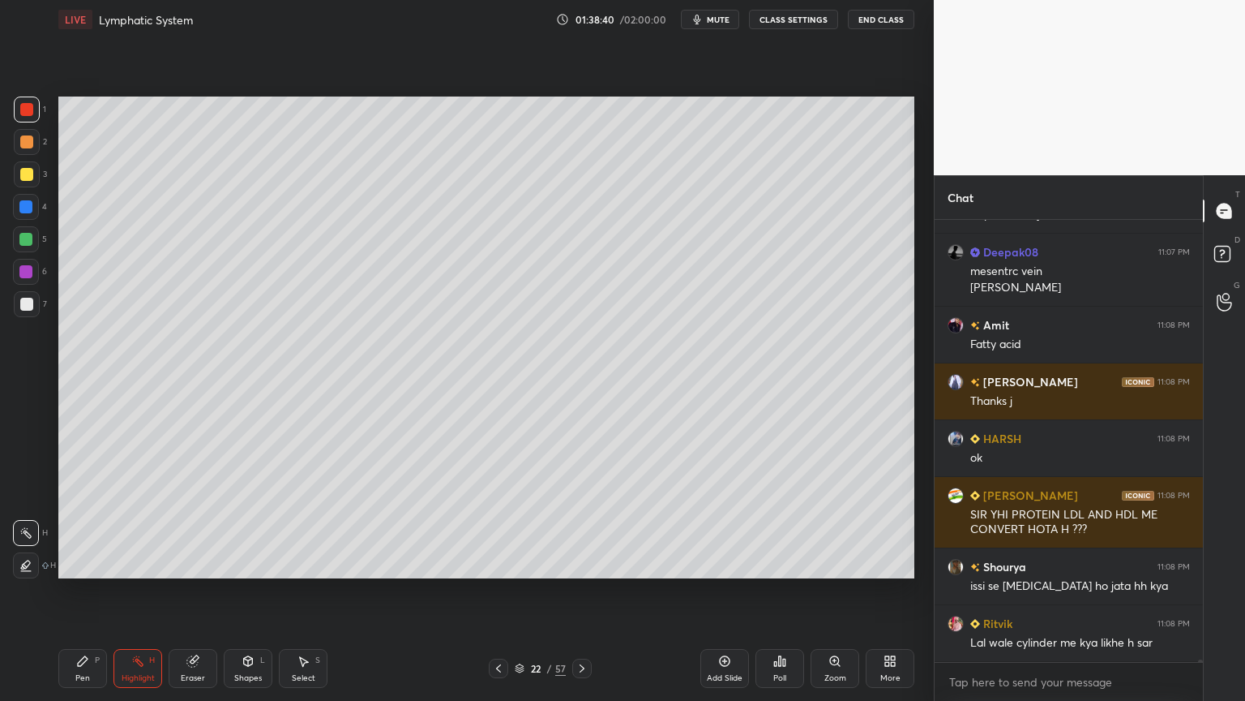
scroll to position [70404, 0]
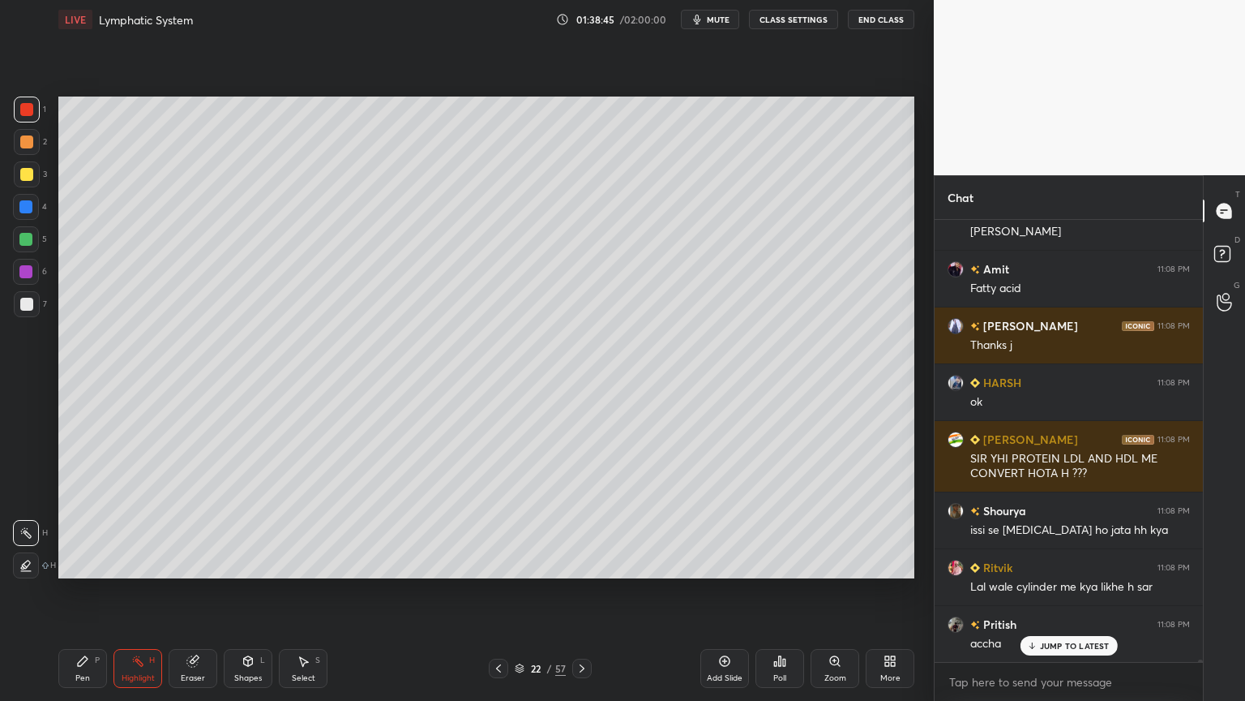
click at [24, 208] on div at bounding box center [25, 206] width 13 height 13
drag, startPoint x: 29, startPoint y: 103, endPoint x: 42, endPoint y: 134, distance: 33.4
click at [33, 114] on div at bounding box center [27, 109] width 26 height 26
click at [84, 550] on icon at bounding box center [83, 661] width 10 height 10
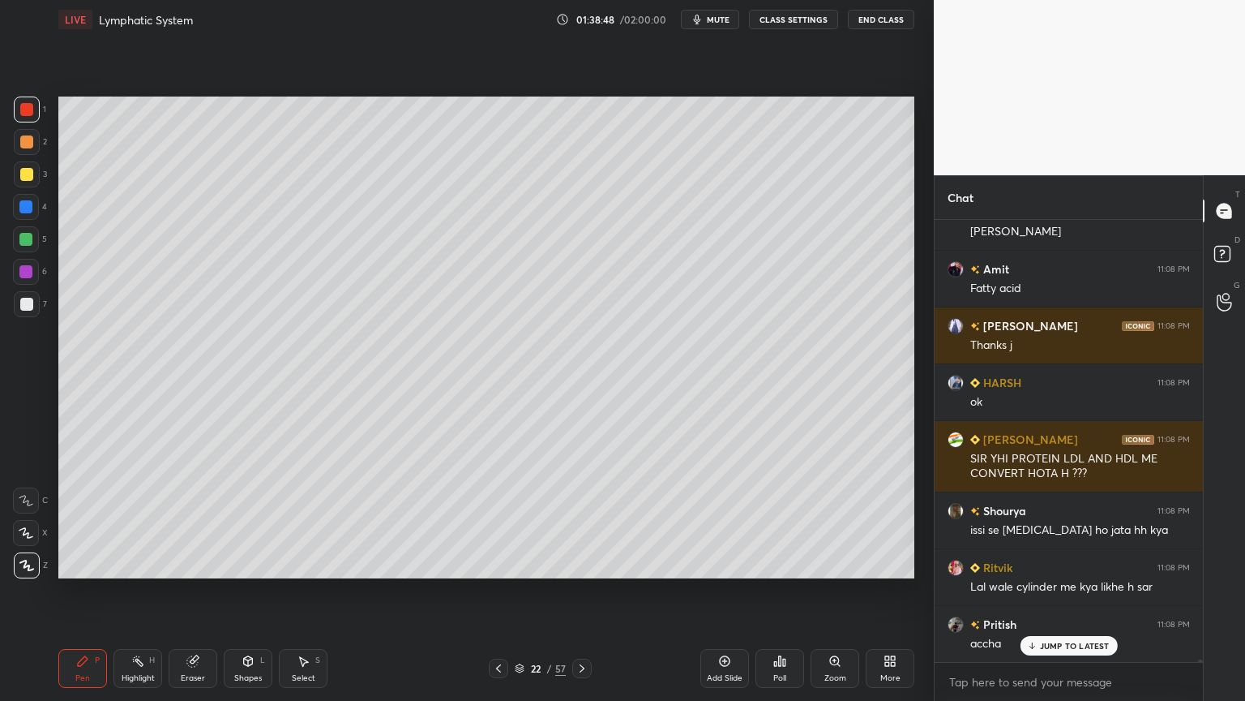
drag, startPoint x: 27, startPoint y: 505, endPoint x: 35, endPoint y: 483, distance: 23.3
click at [26, 502] on icon at bounding box center [26, 500] width 15 height 11
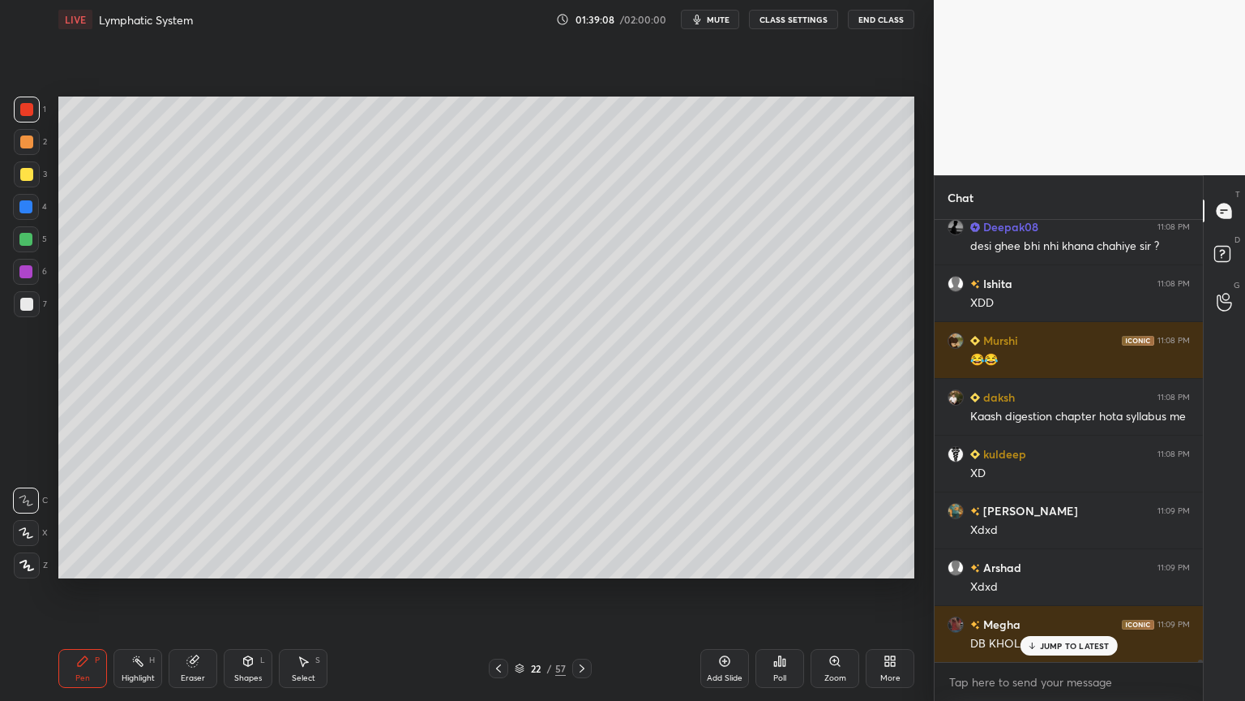
scroll to position [70916, 0]
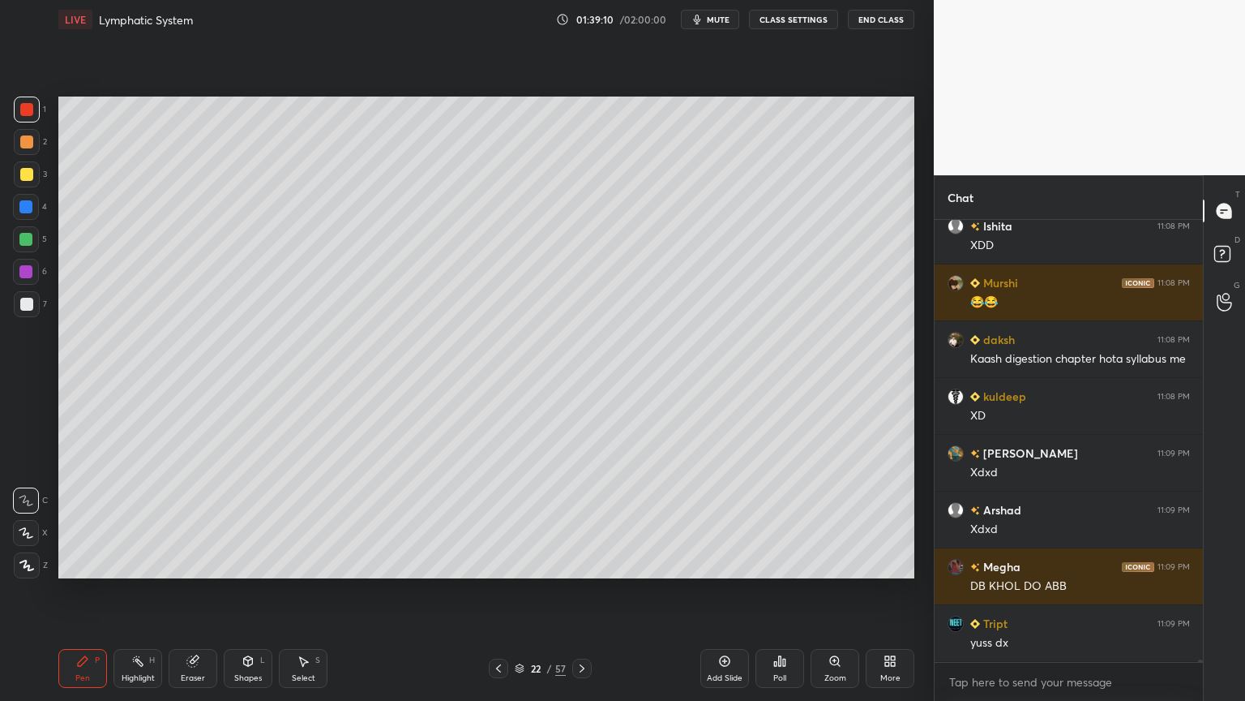
drag, startPoint x: 499, startPoint y: 669, endPoint x: 499, endPoint y: 681, distance: 12.2
click at [499, 550] on icon at bounding box center [498, 668] width 13 height 13
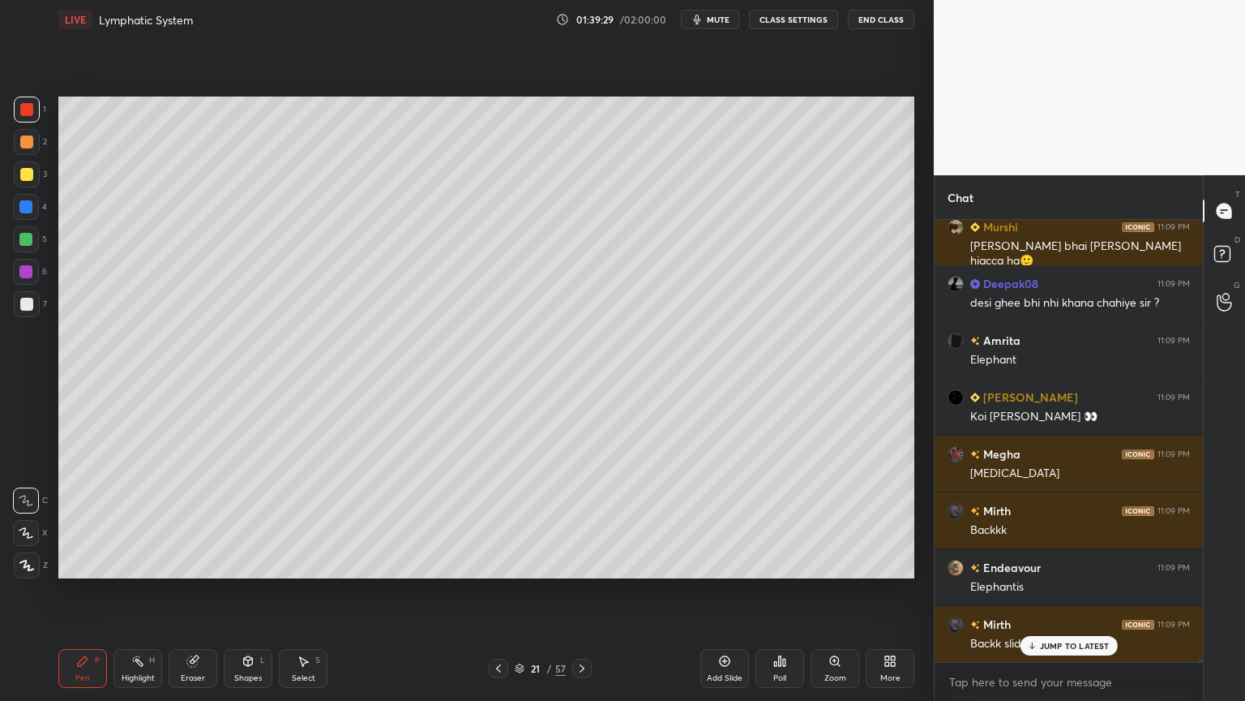
scroll to position [71597, 0]
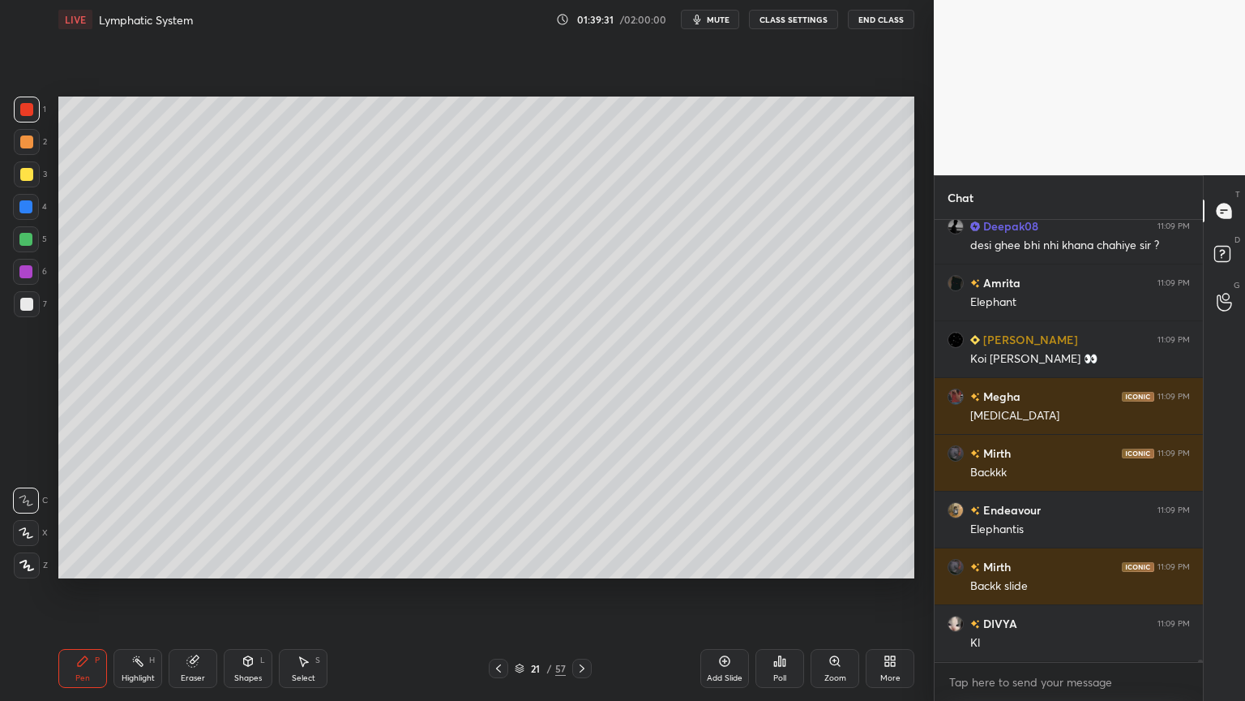
click at [580, 550] on icon at bounding box center [582, 668] width 13 height 13
click at [579, 550] on icon at bounding box center [582, 668] width 13 height 13
click at [499, 550] on div at bounding box center [498, 667] width 19 height 19
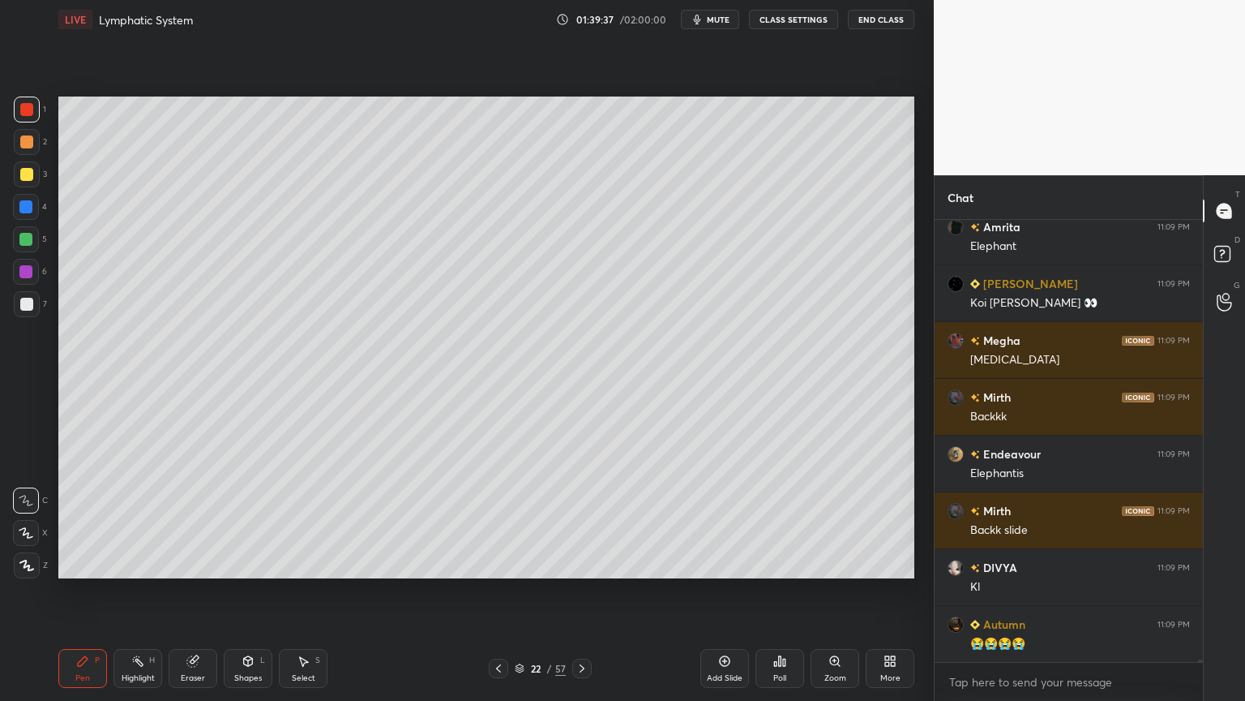
scroll to position [71710, 0]
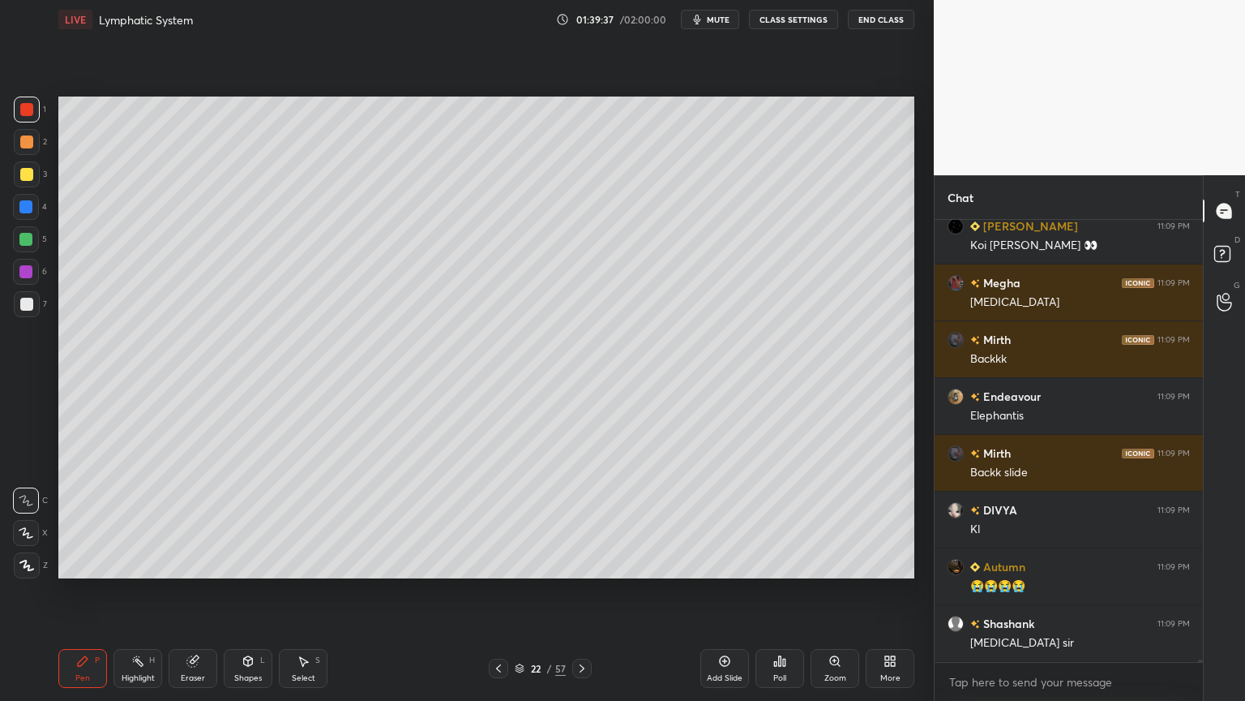
click at [730, 19] on span "mute" at bounding box center [718, 19] width 23 height 11
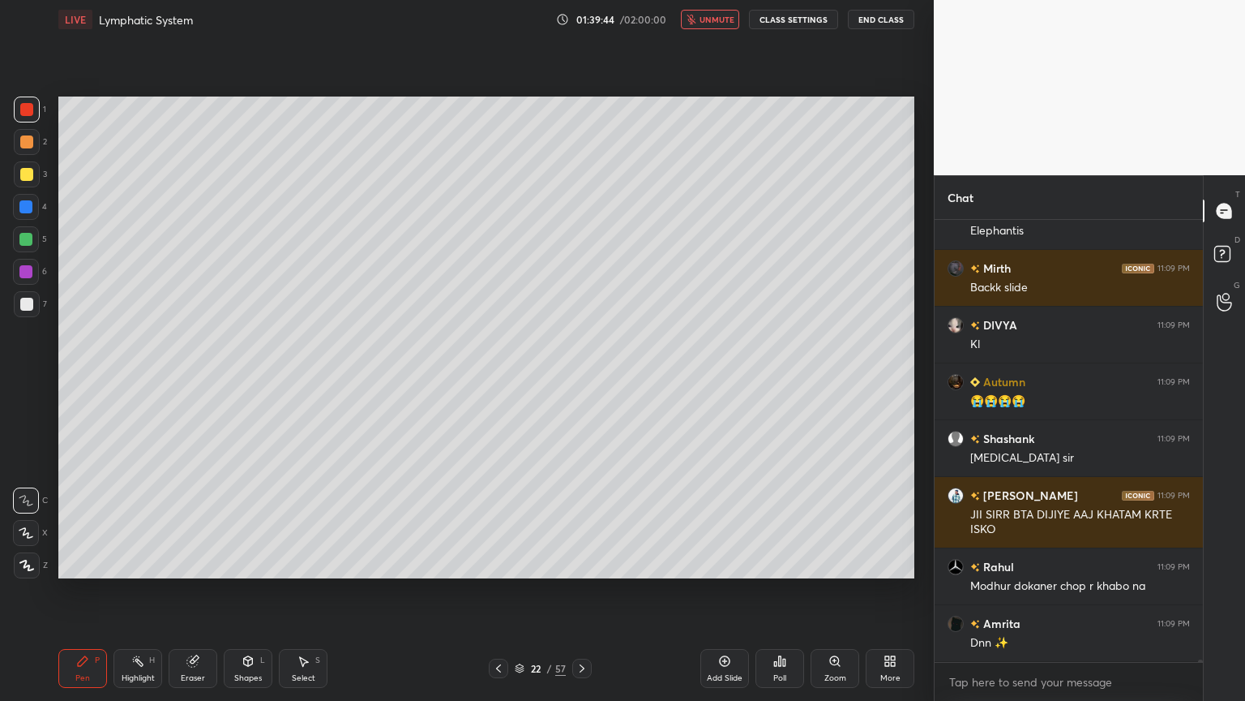
scroll to position [71951, 0]
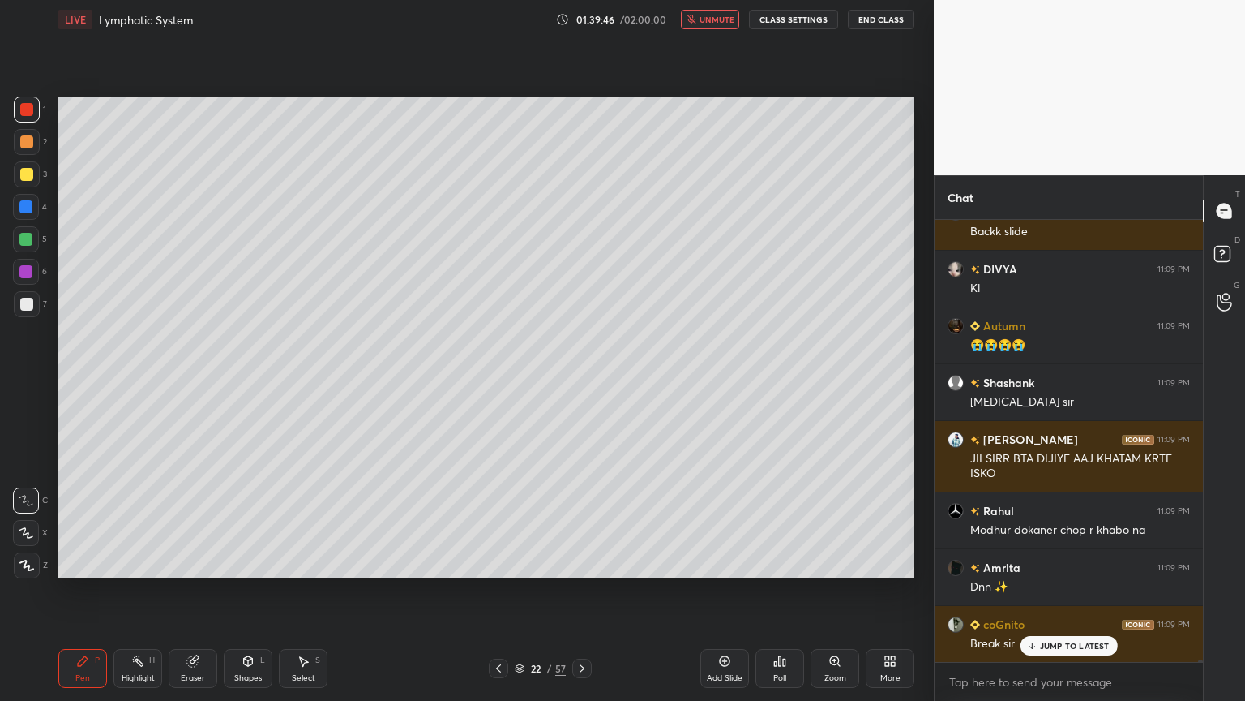
click at [726, 17] on span "unmute" at bounding box center [717, 19] width 35 height 11
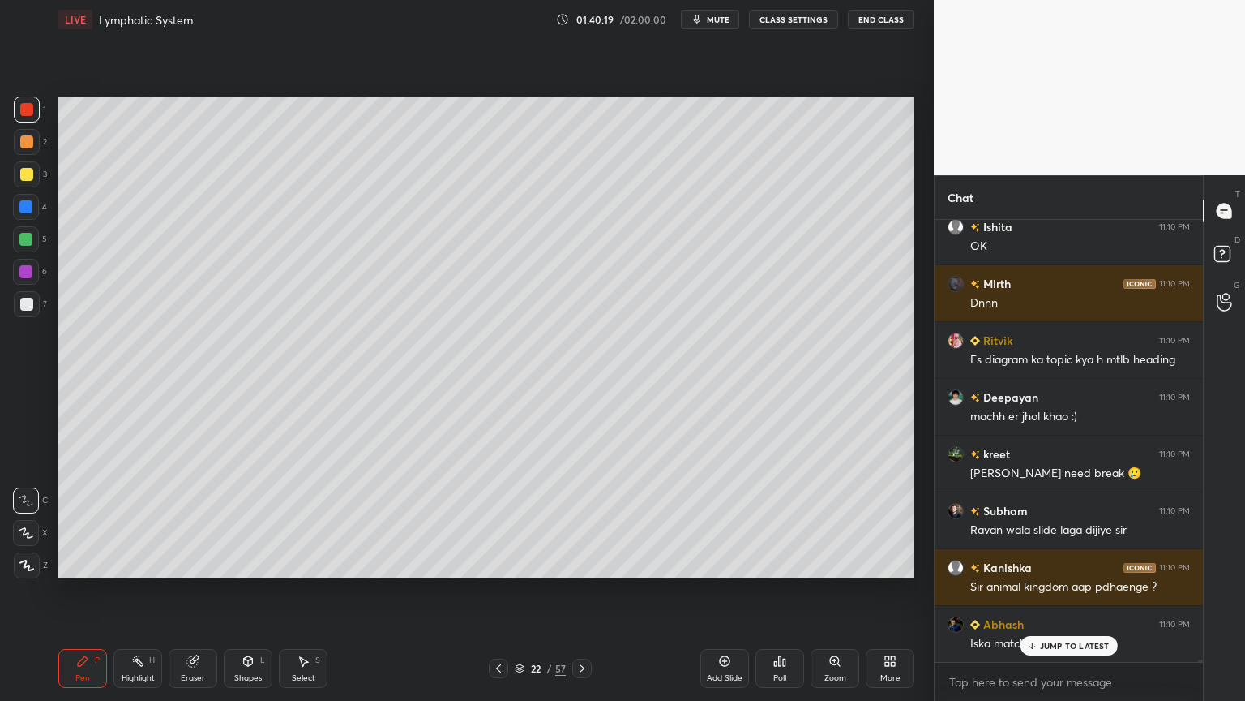
scroll to position [72719, 0]
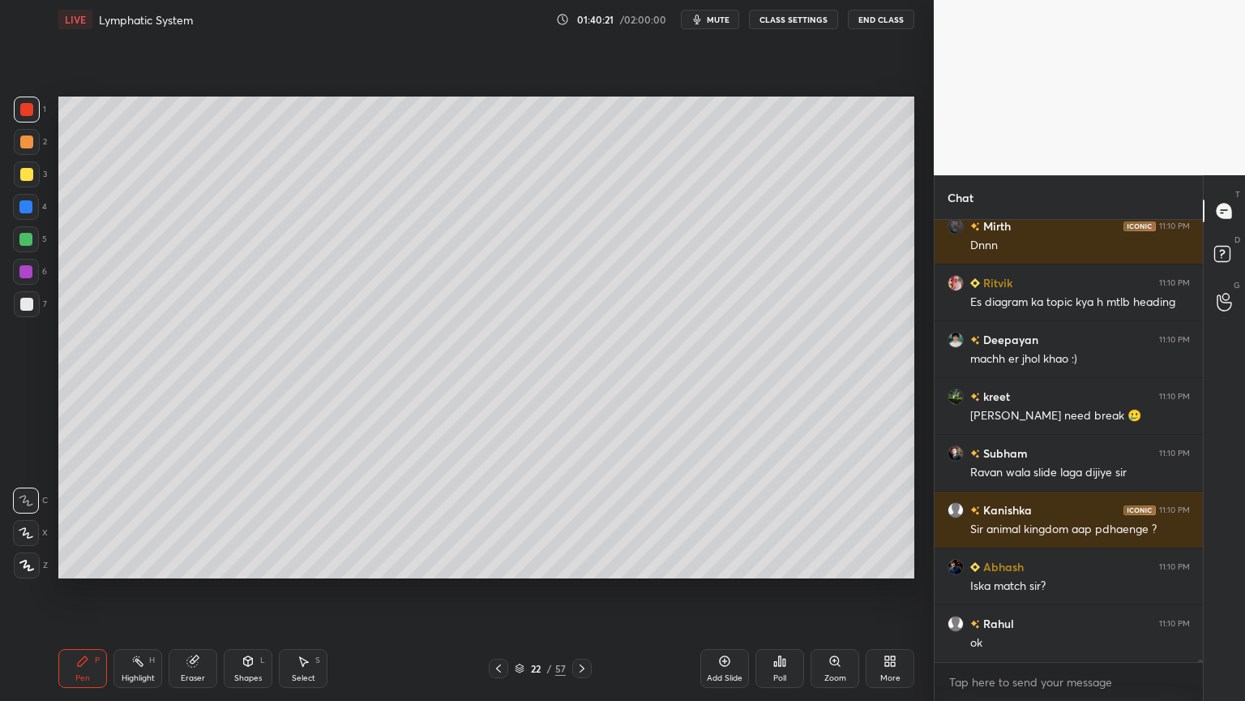
click at [725, 19] on span "mute" at bounding box center [718, 19] width 23 height 11
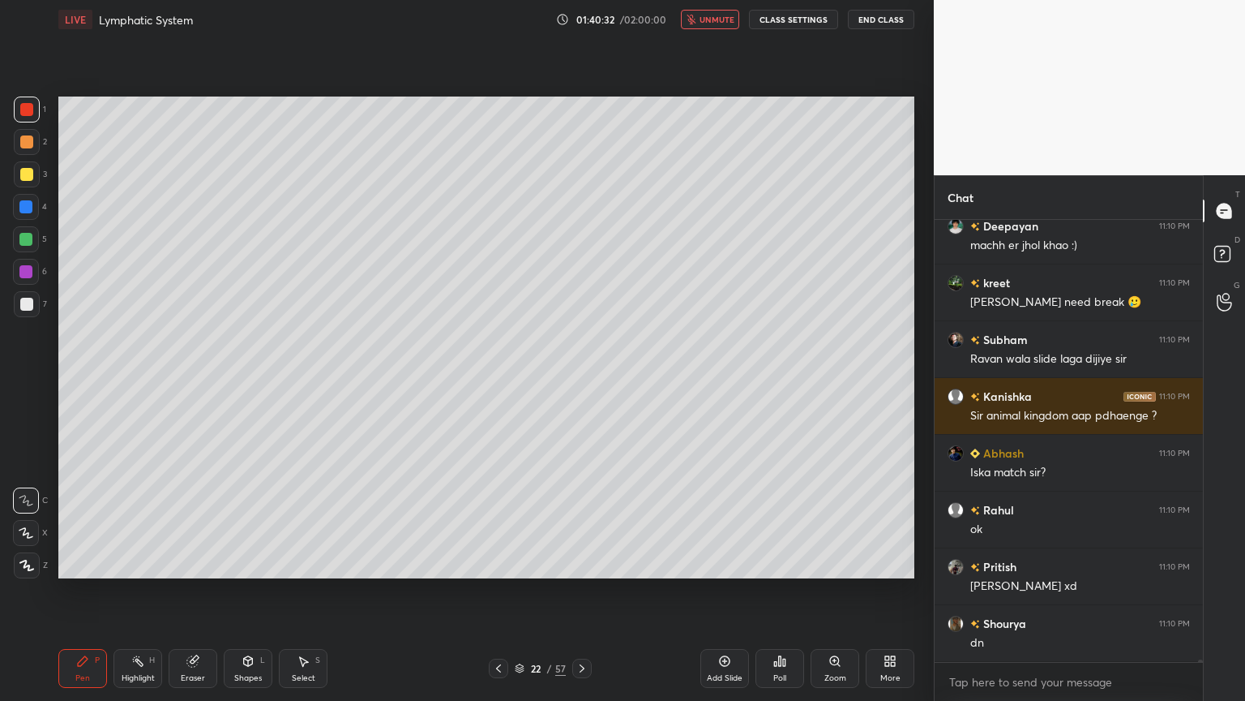
scroll to position [72888, 0]
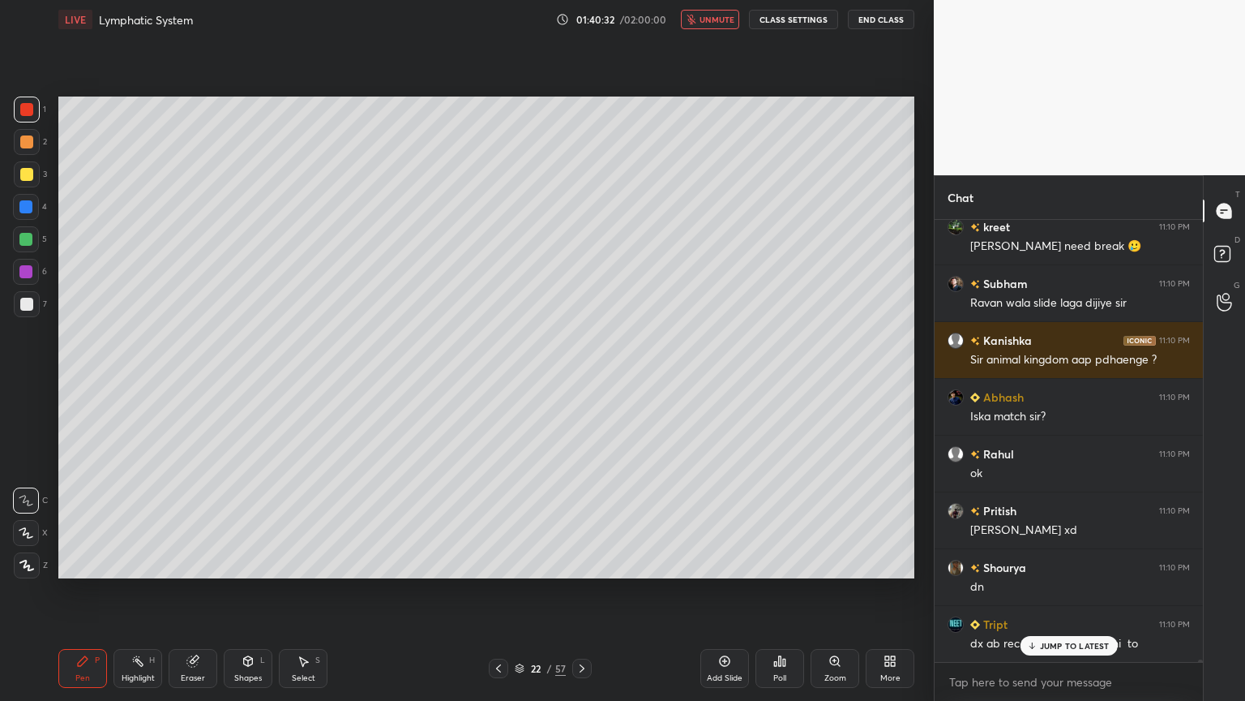
drag, startPoint x: 715, startPoint y: 21, endPoint x: 723, endPoint y: 22, distance: 8.1
click at [717, 22] on span "unmute" at bounding box center [717, 19] width 35 height 11
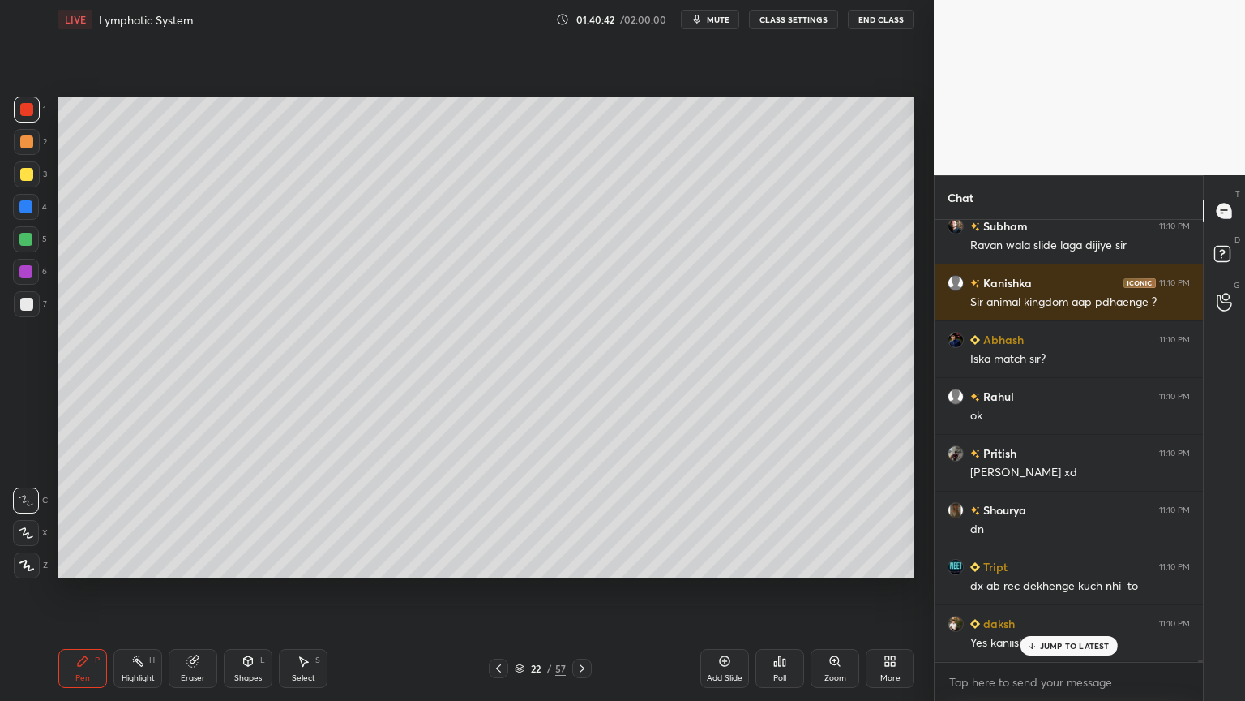
scroll to position [73002, 0]
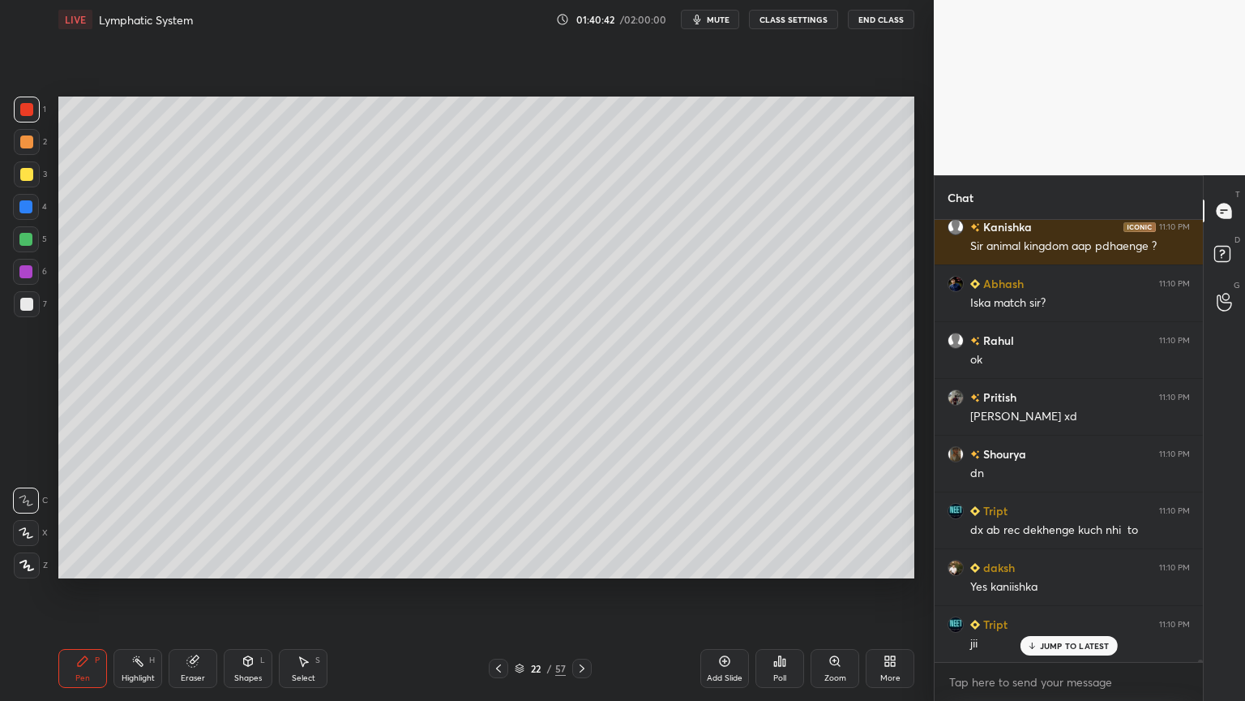
click at [721, 17] on span "mute" at bounding box center [718, 19] width 23 height 11
click at [724, 19] on span "unmute" at bounding box center [717, 19] width 35 height 11
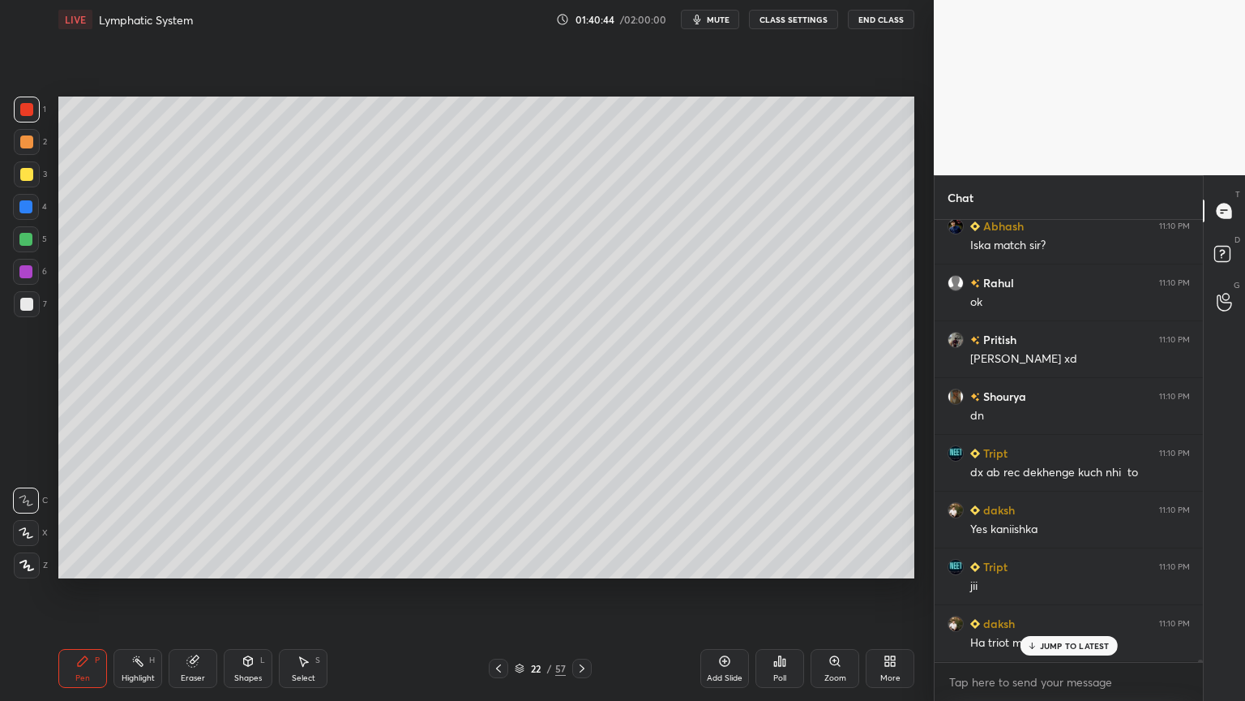
scroll to position [73115, 0]
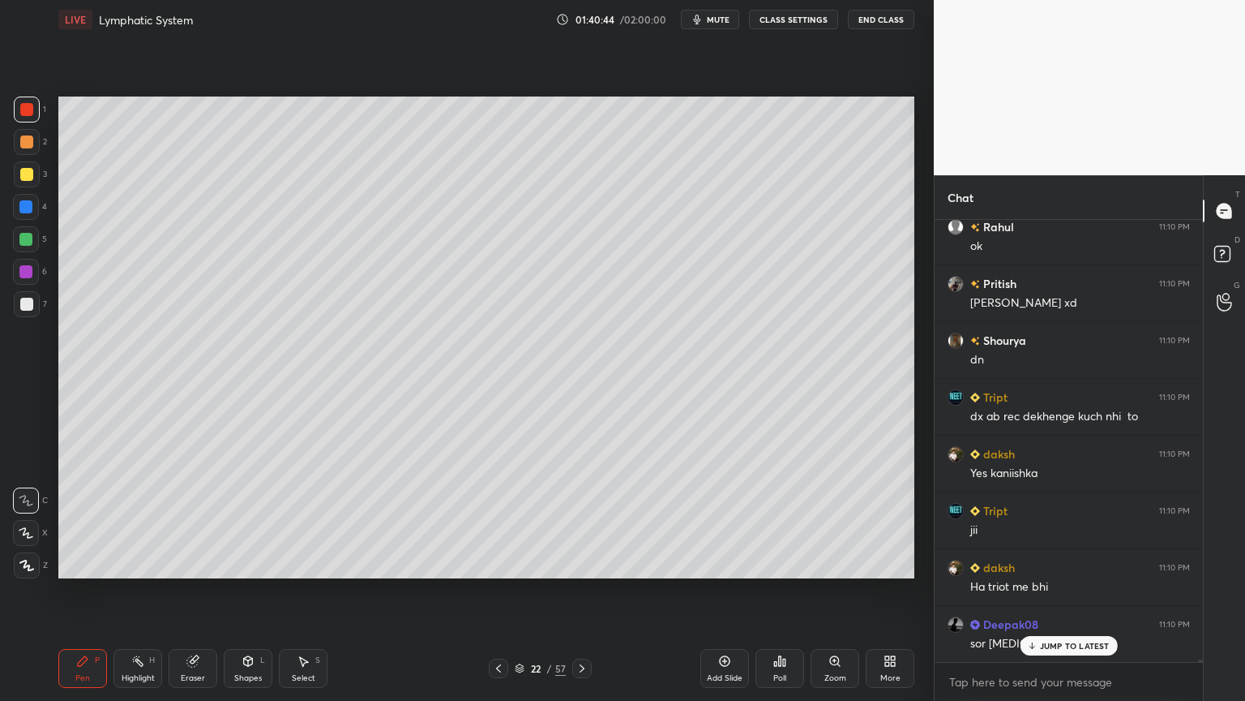
click at [728, 20] on span "mute" at bounding box center [718, 19] width 23 height 11
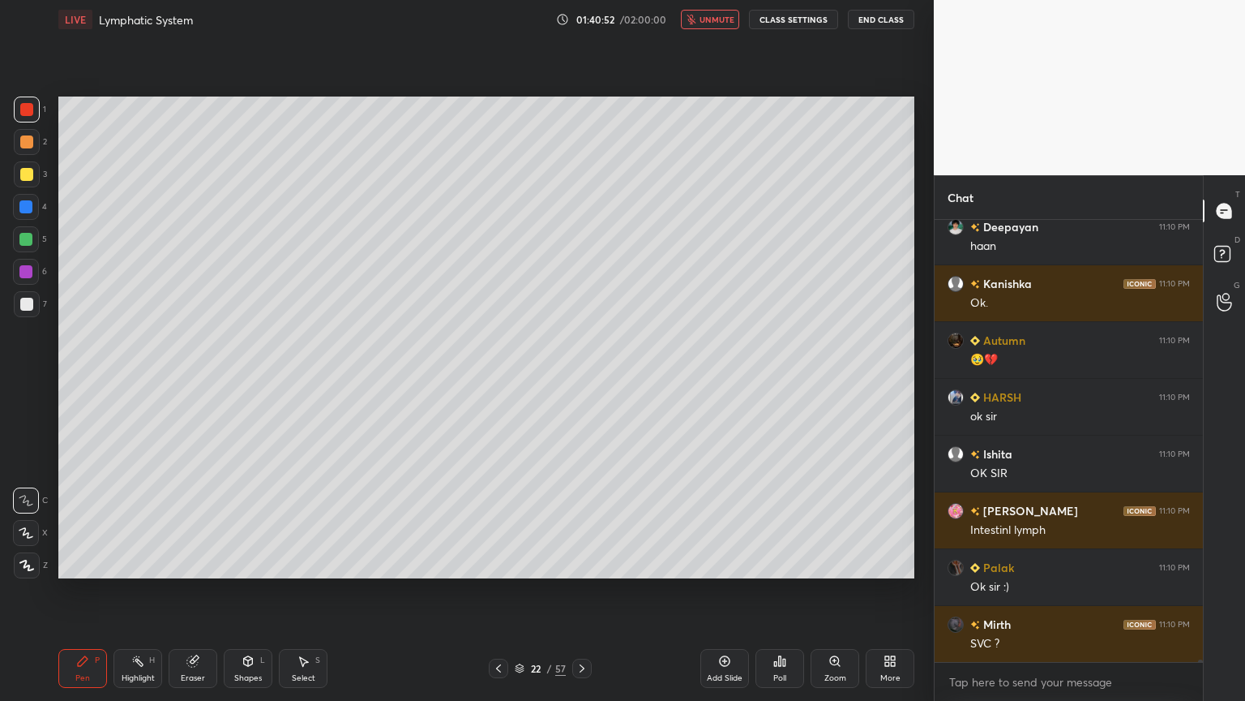
scroll to position [73627, 0]
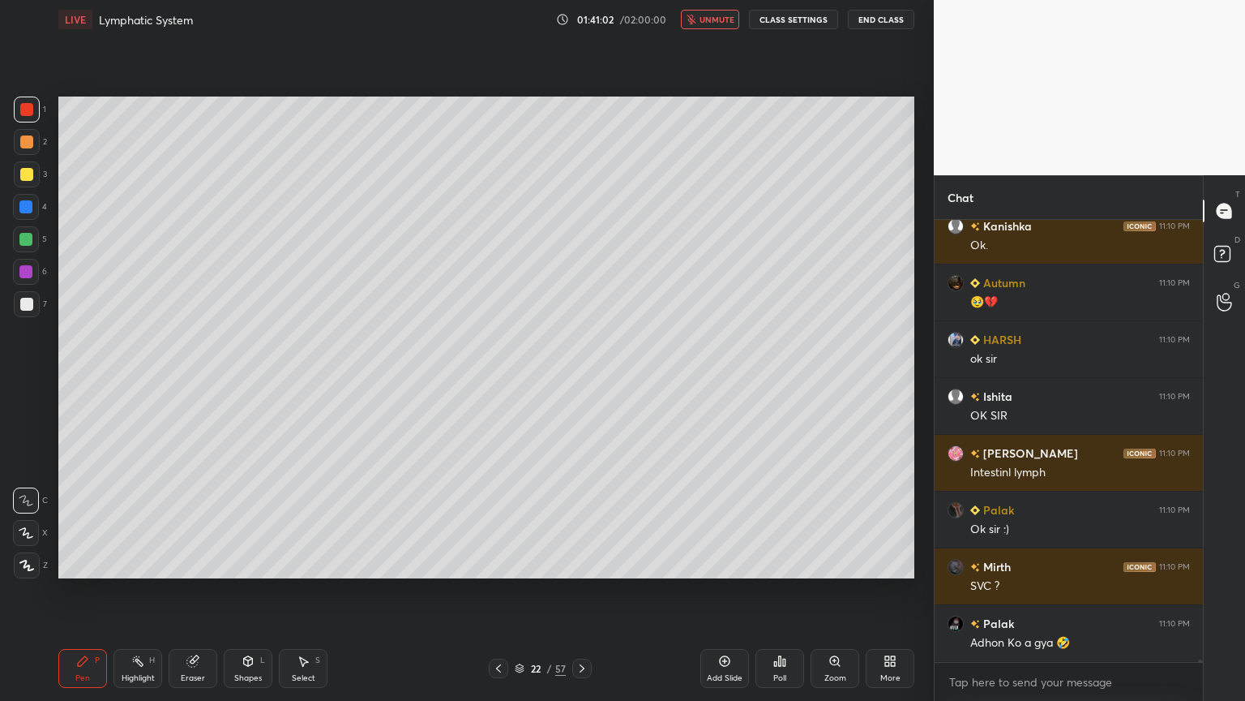
click at [195, 550] on div "Eraser" at bounding box center [193, 668] width 49 height 39
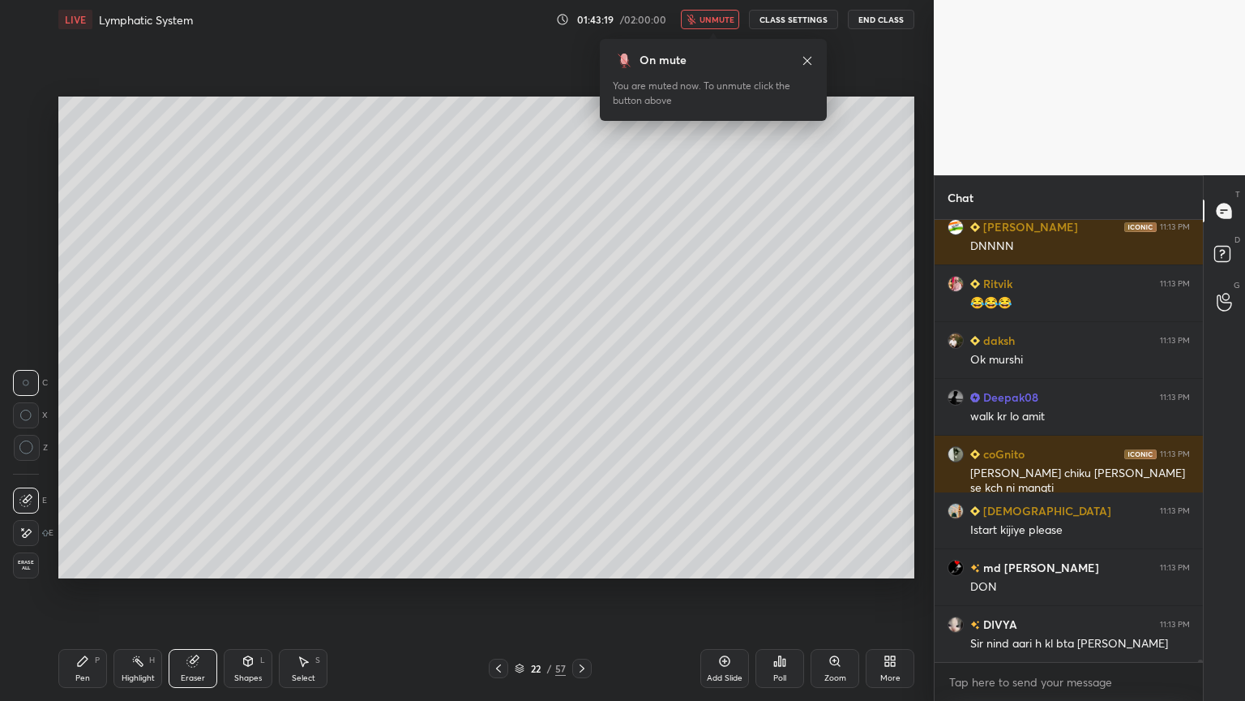
scroll to position [77483, 0]
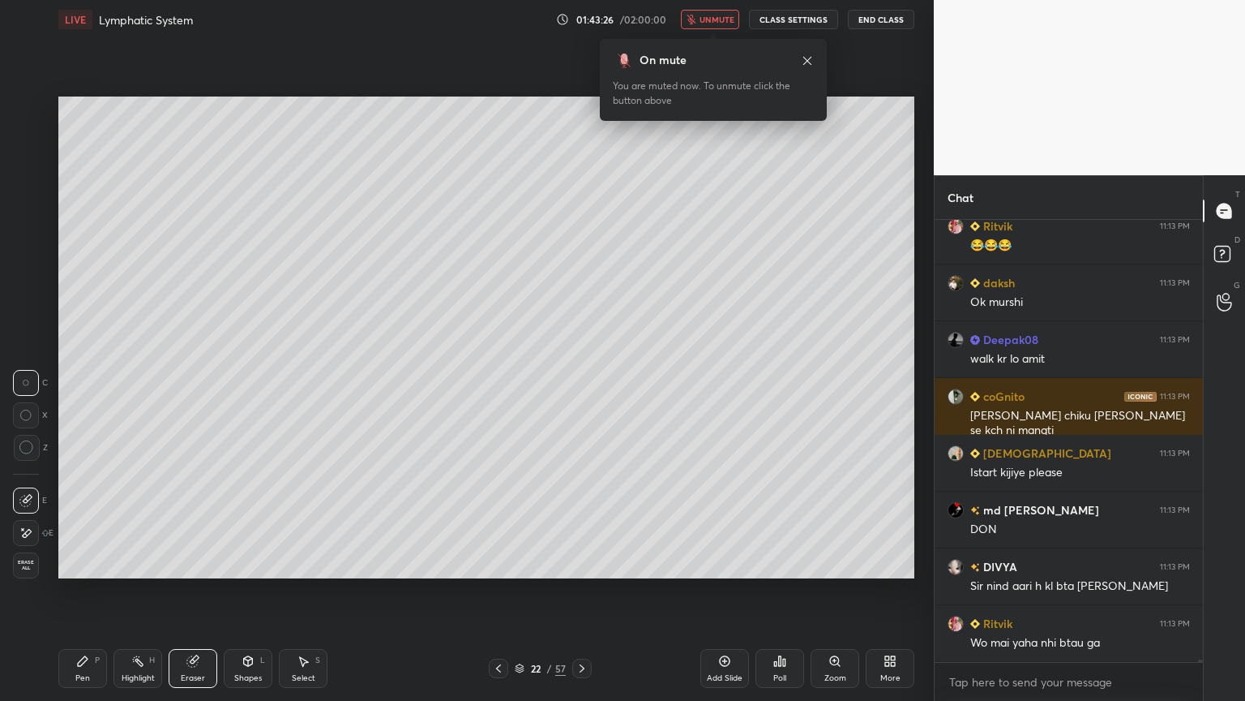
click at [726, 22] on span "unmute" at bounding box center [717, 19] width 35 height 11
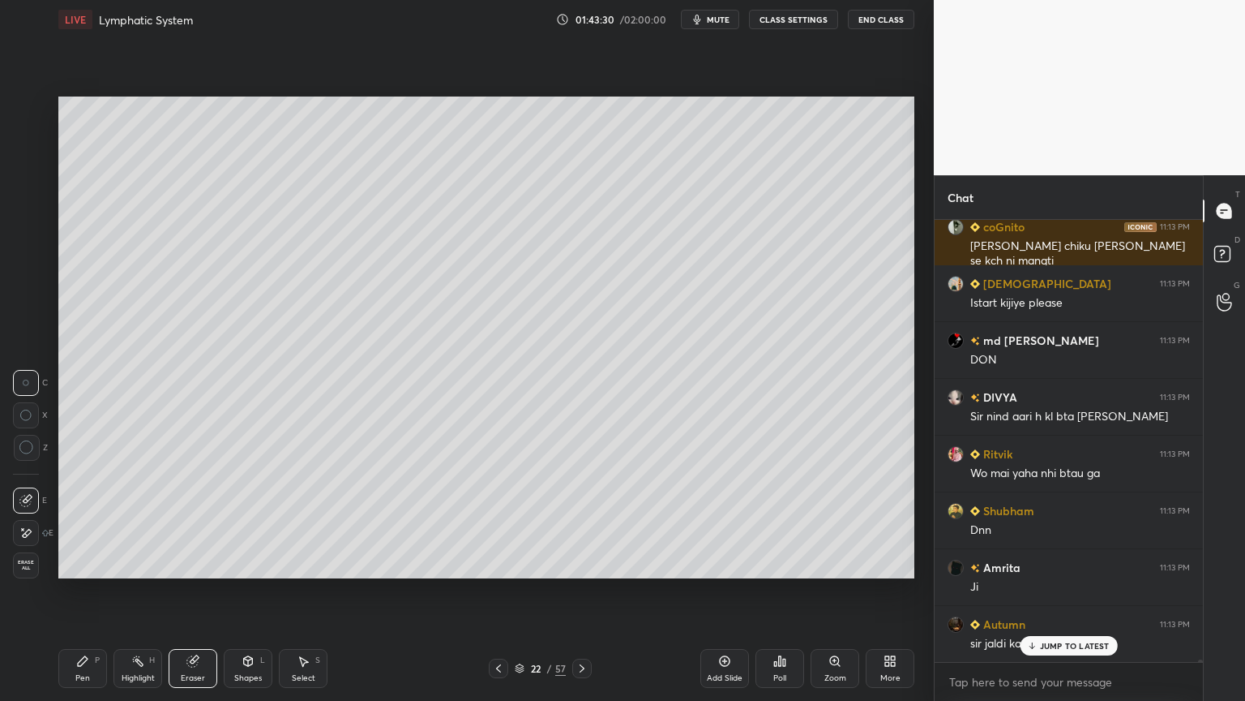
scroll to position [77710, 0]
click at [728, 550] on icon at bounding box center [724, 660] width 13 height 13
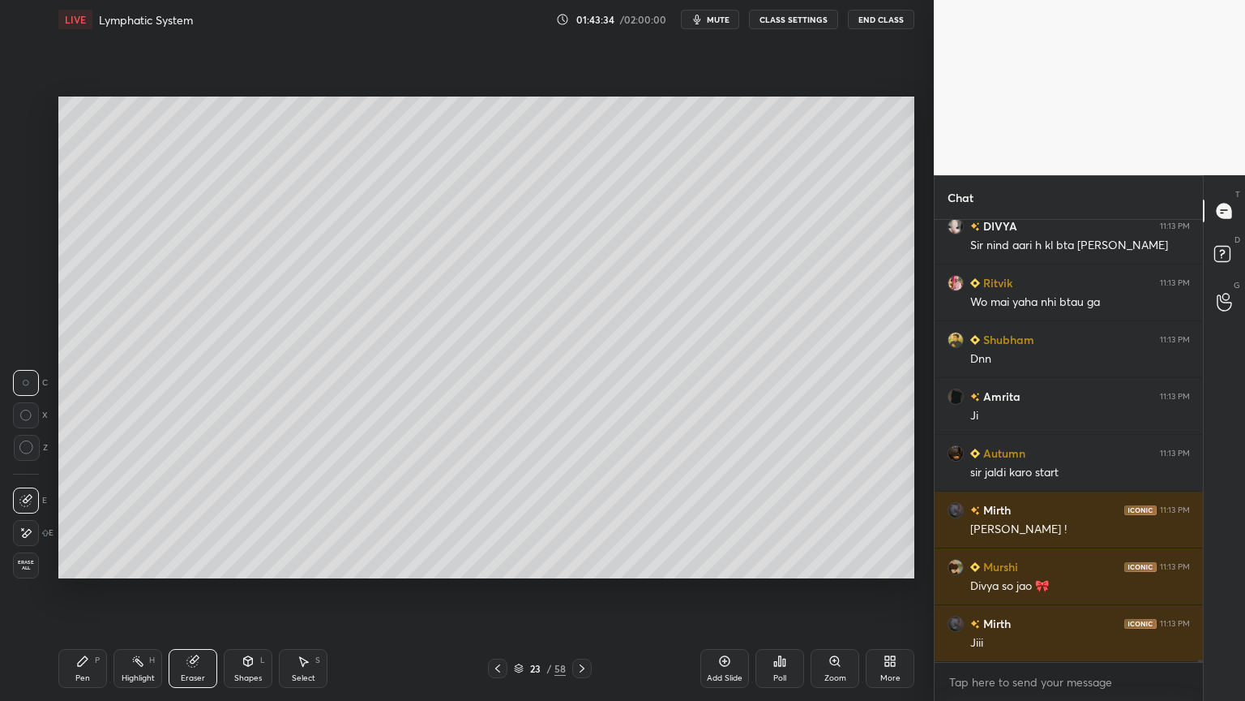
scroll to position [77880, 0]
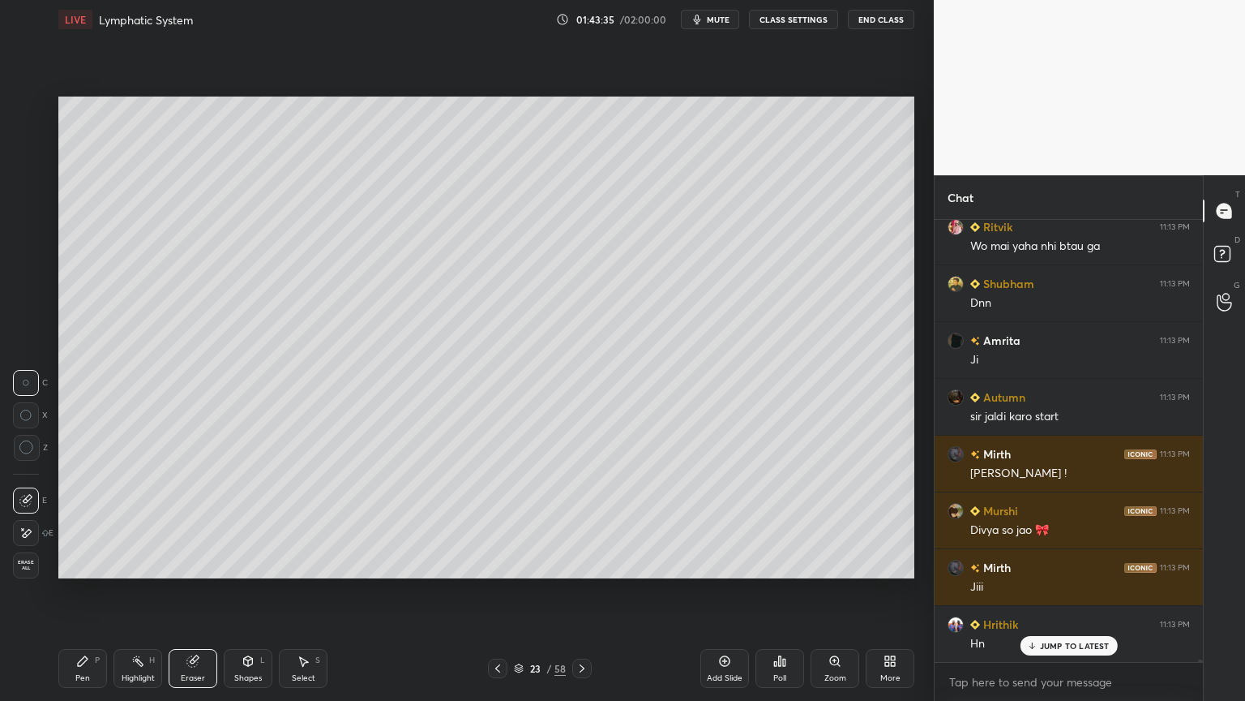
click at [497, 550] on icon at bounding box center [497, 668] width 13 height 13
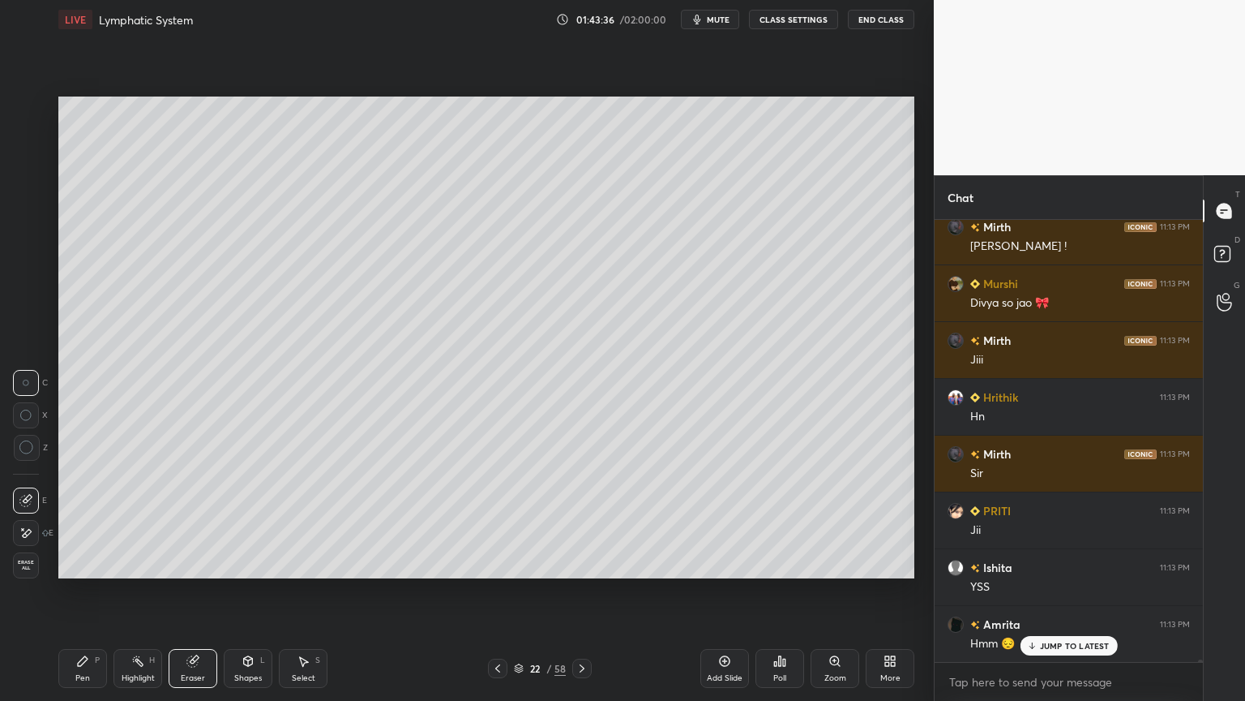
click at [784, 550] on icon at bounding box center [784, 661] width 2 height 7
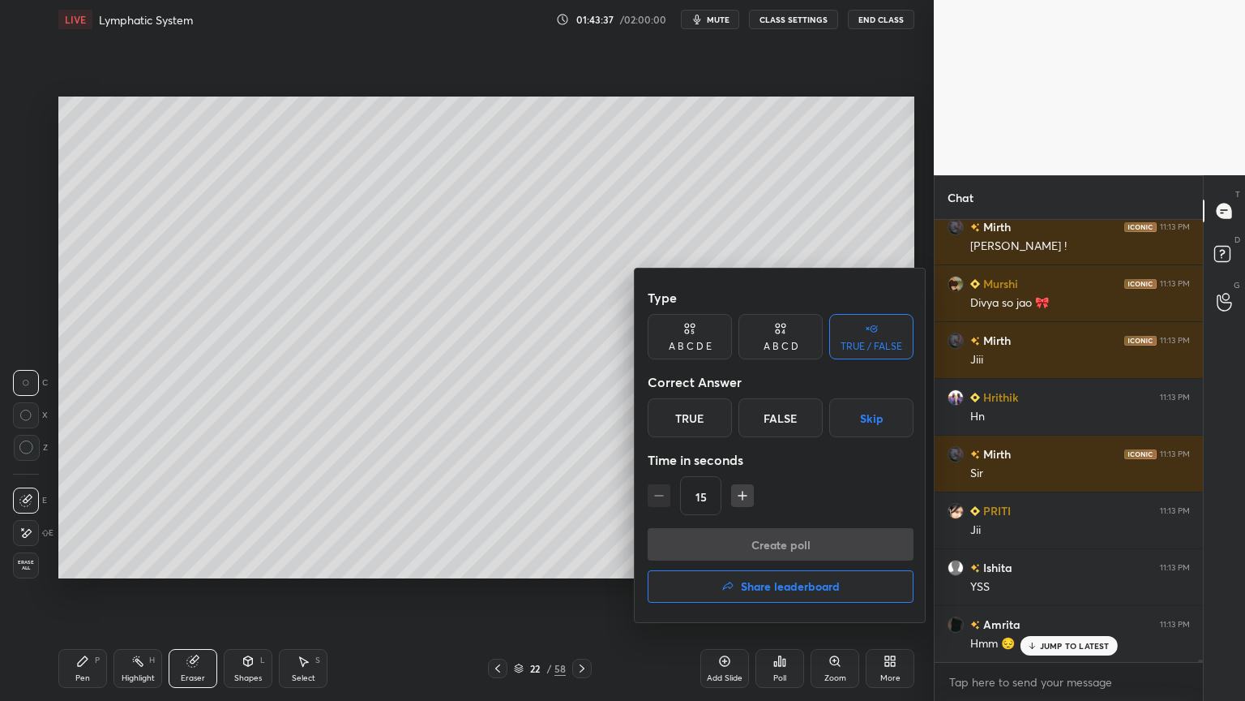
scroll to position [78220, 0]
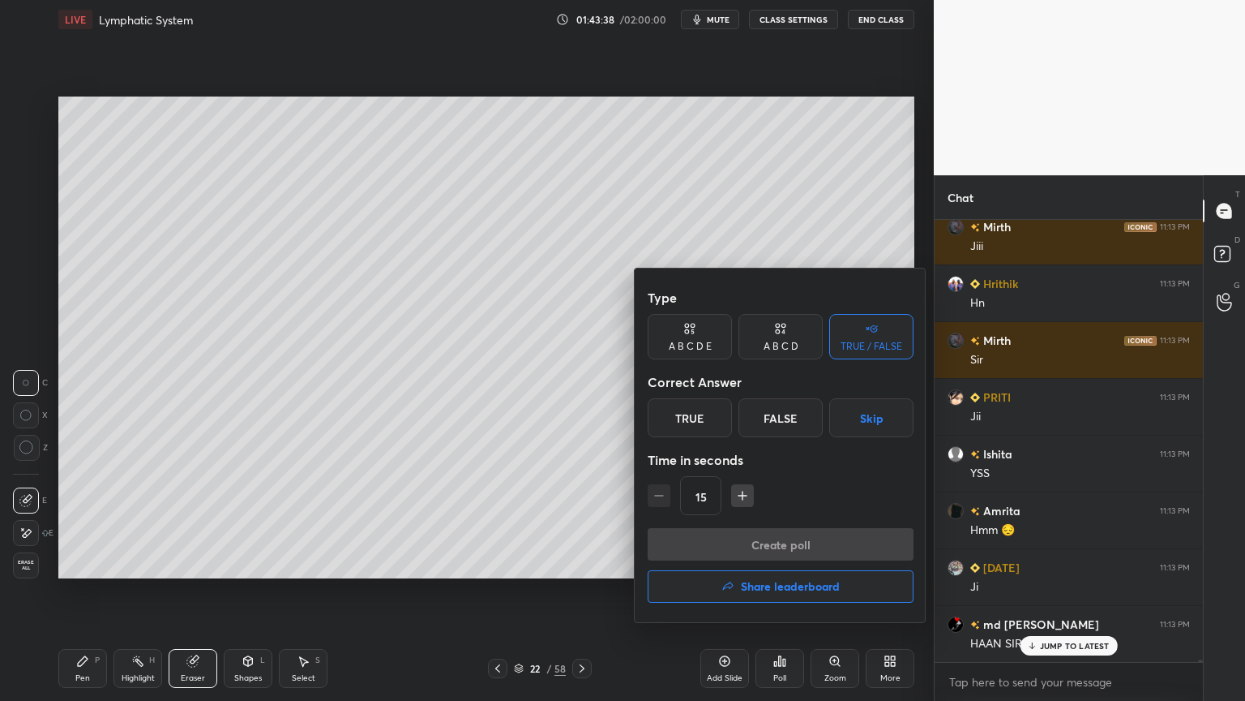
drag, startPoint x: 867, startPoint y: 417, endPoint x: 869, endPoint y: 428, distance: 11.6
click at [871, 415] on button "Skip" at bounding box center [871, 417] width 84 height 39
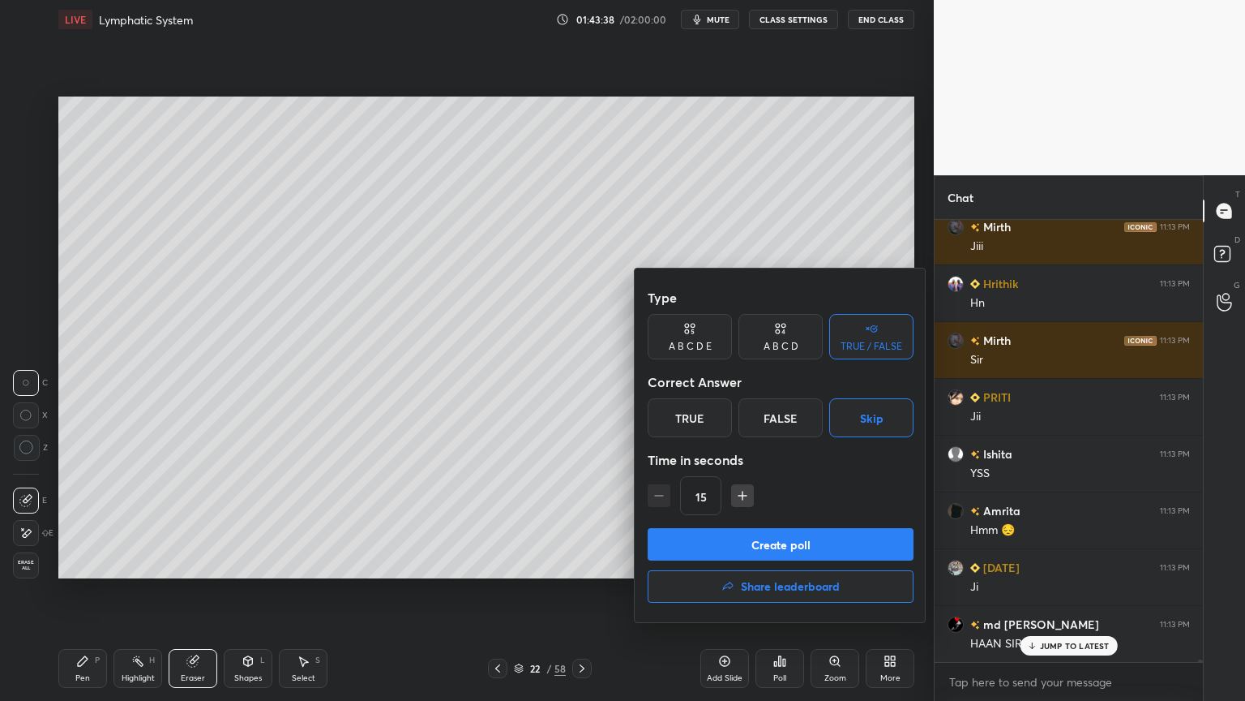
click at [829, 550] on button "Create poll" at bounding box center [781, 544] width 266 height 32
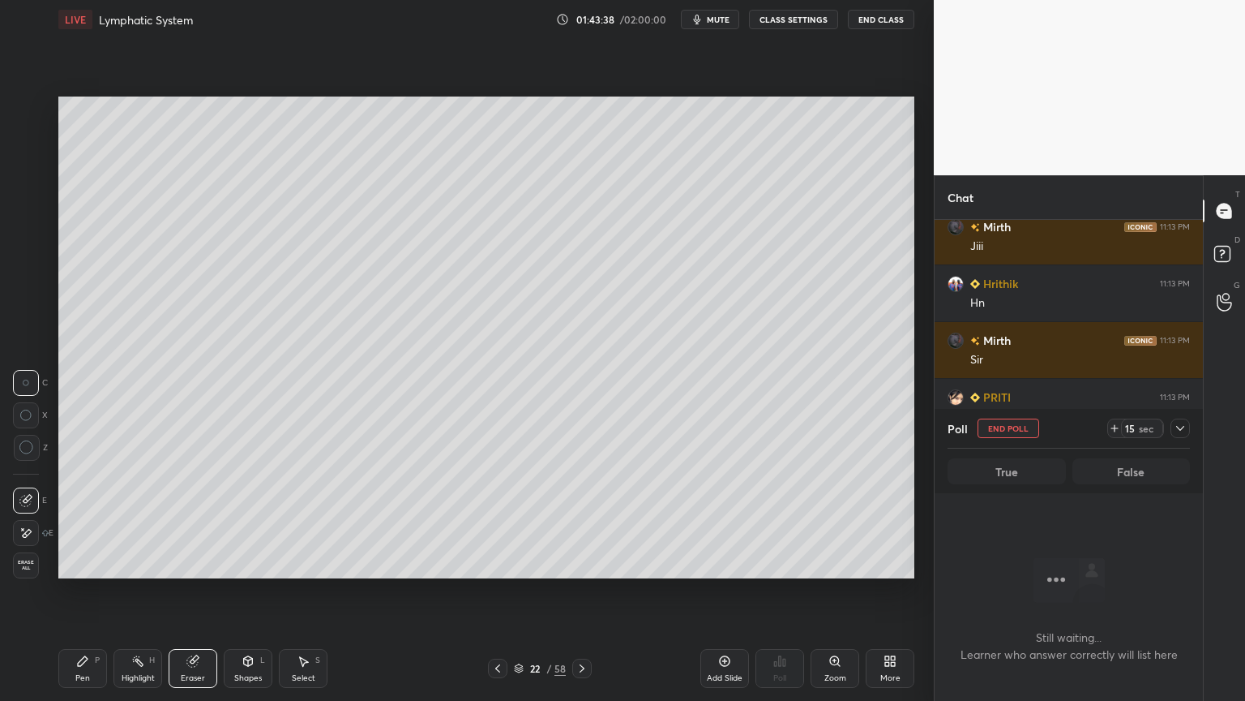
scroll to position [5, 5]
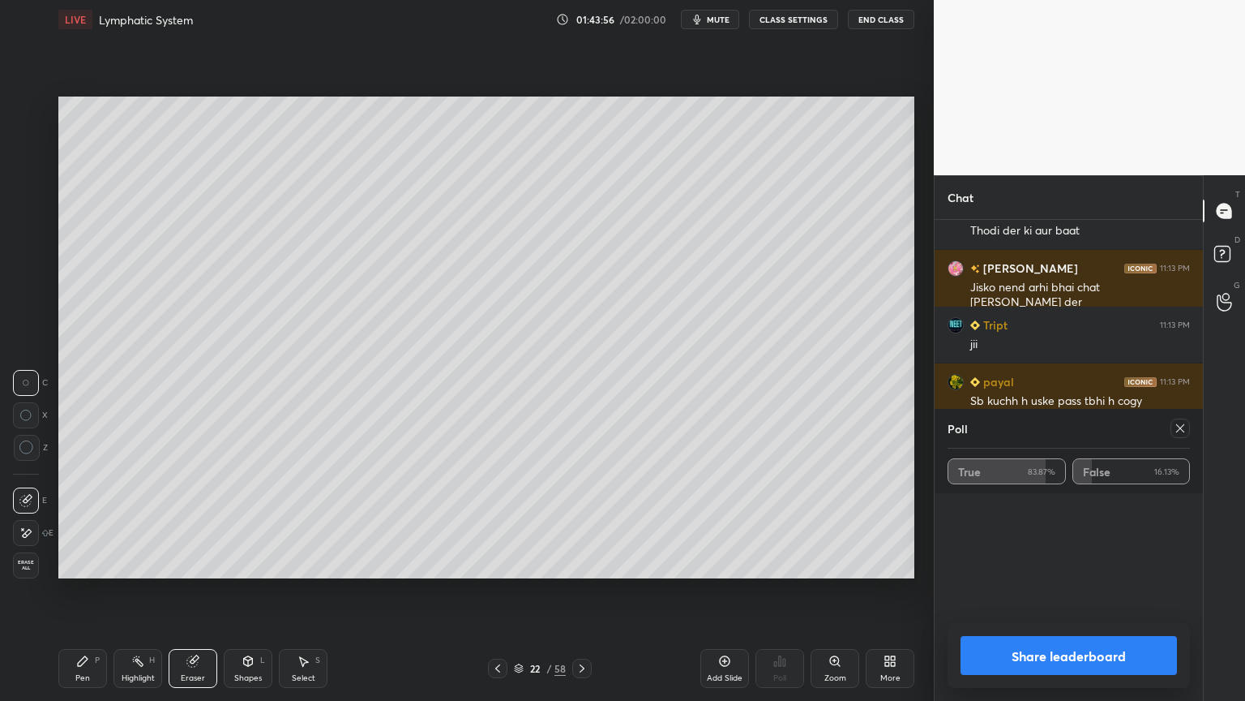
click at [1179, 427] on icon at bounding box center [1180, 428] width 13 height 13
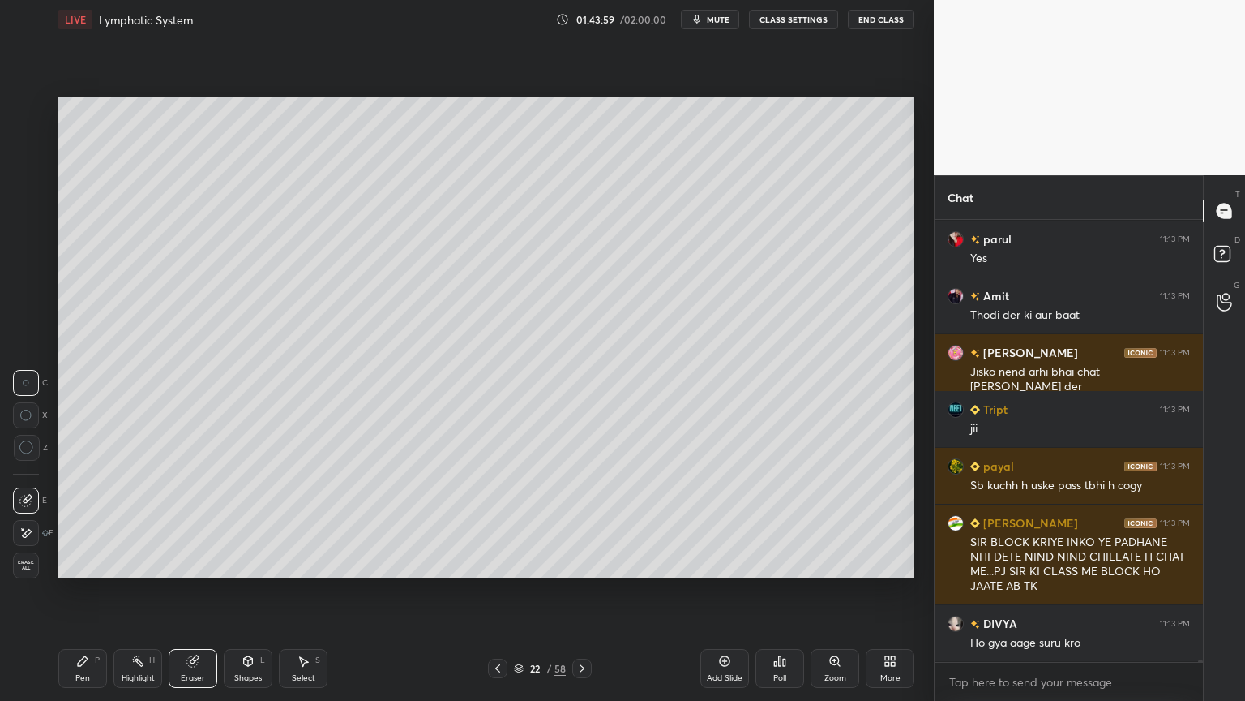
click at [726, 550] on icon at bounding box center [724, 660] width 5 height 5
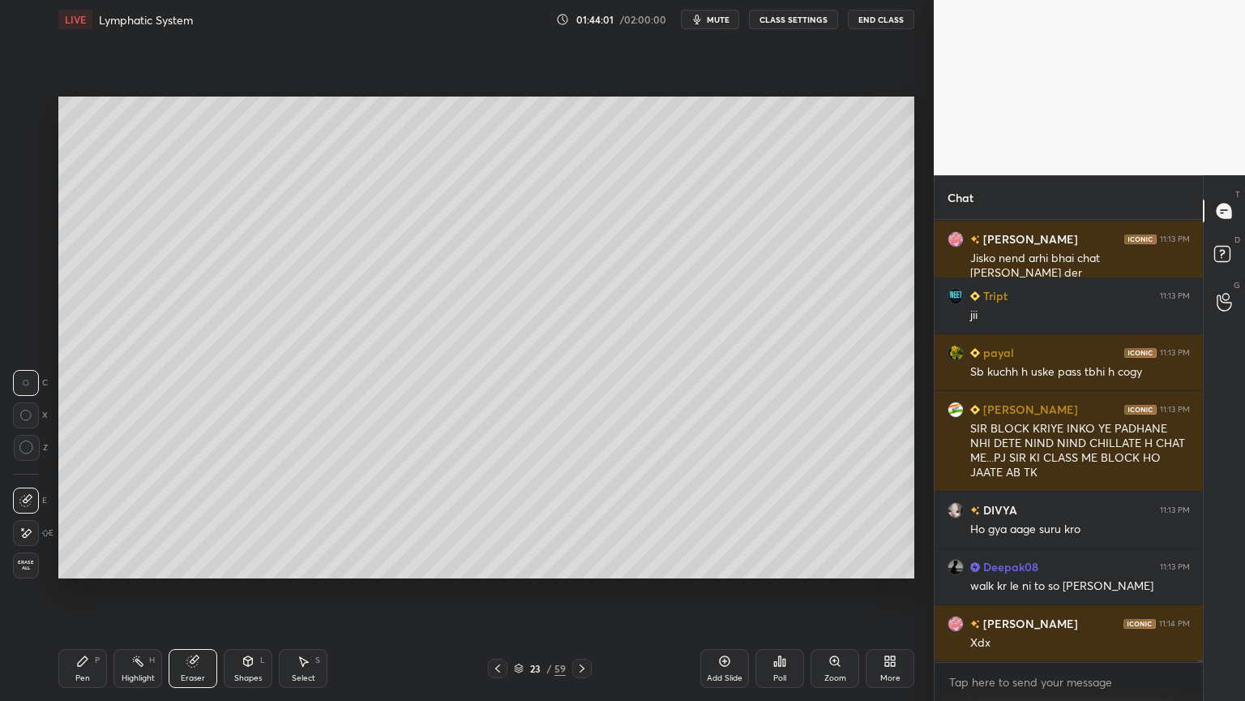
click at [88, 550] on div "Pen P" at bounding box center [82, 668] width 49 height 39
drag, startPoint x: 84, startPoint y: 663, endPoint x: 54, endPoint y: 593, distance: 76.7
click at [84, 550] on div "Pen P" at bounding box center [82, 668] width 49 height 39
click at [25, 304] on div at bounding box center [26, 304] width 13 height 13
drag, startPoint x: 27, startPoint y: 305, endPoint x: 39, endPoint y: 286, distance: 22.3
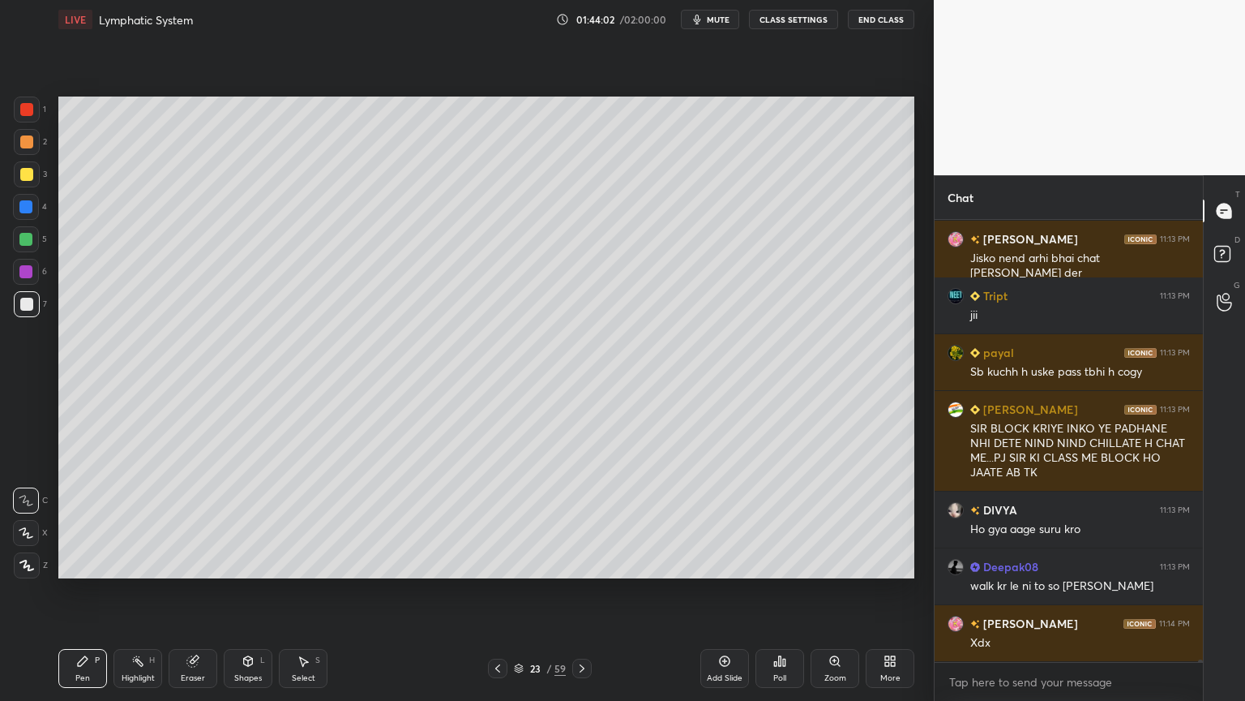
click at [28, 305] on div at bounding box center [26, 304] width 13 height 13
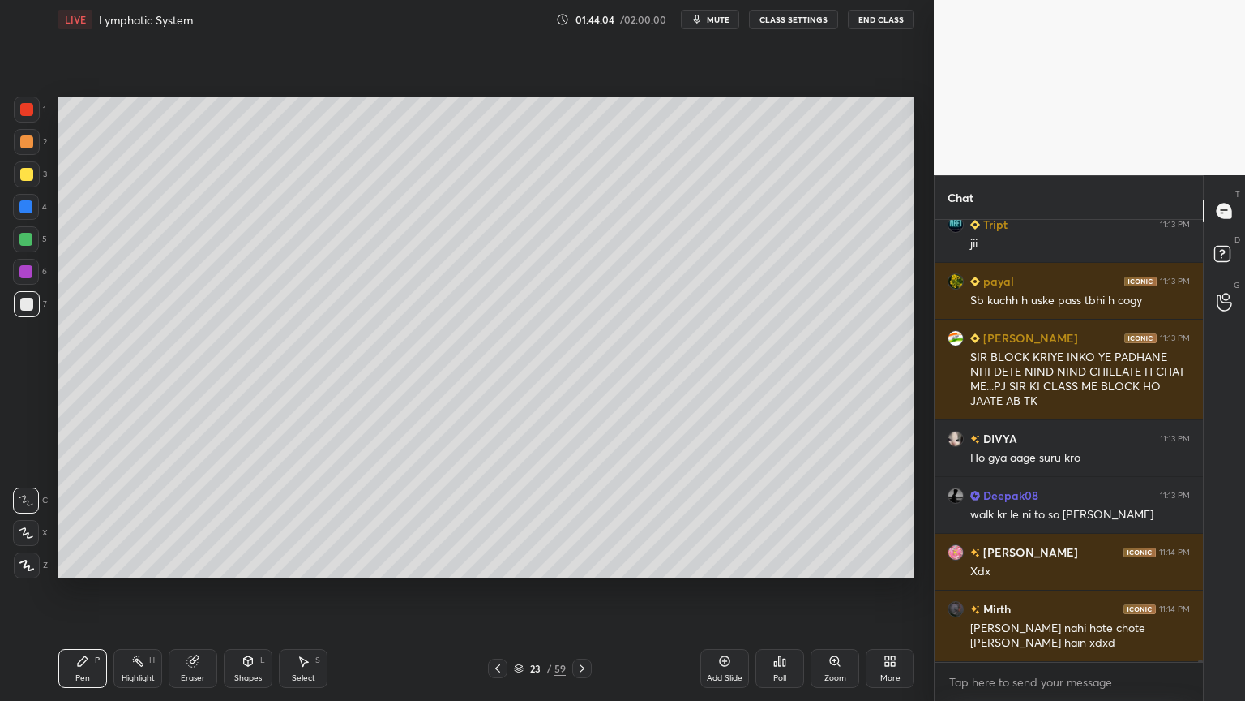
click at [440, 110] on div "Setting up your live class Poll for secs No correct answer Start poll" at bounding box center [486, 337] width 869 height 597
click at [28, 550] on icon at bounding box center [26, 564] width 15 height 11
drag, startPoint x: 28, startPoint y: 564, endPoint x: 34, endPoint y: 571, distance: 9.2
click at [28, 550] on icon at bounding box center [26, 564] width 15 height 11
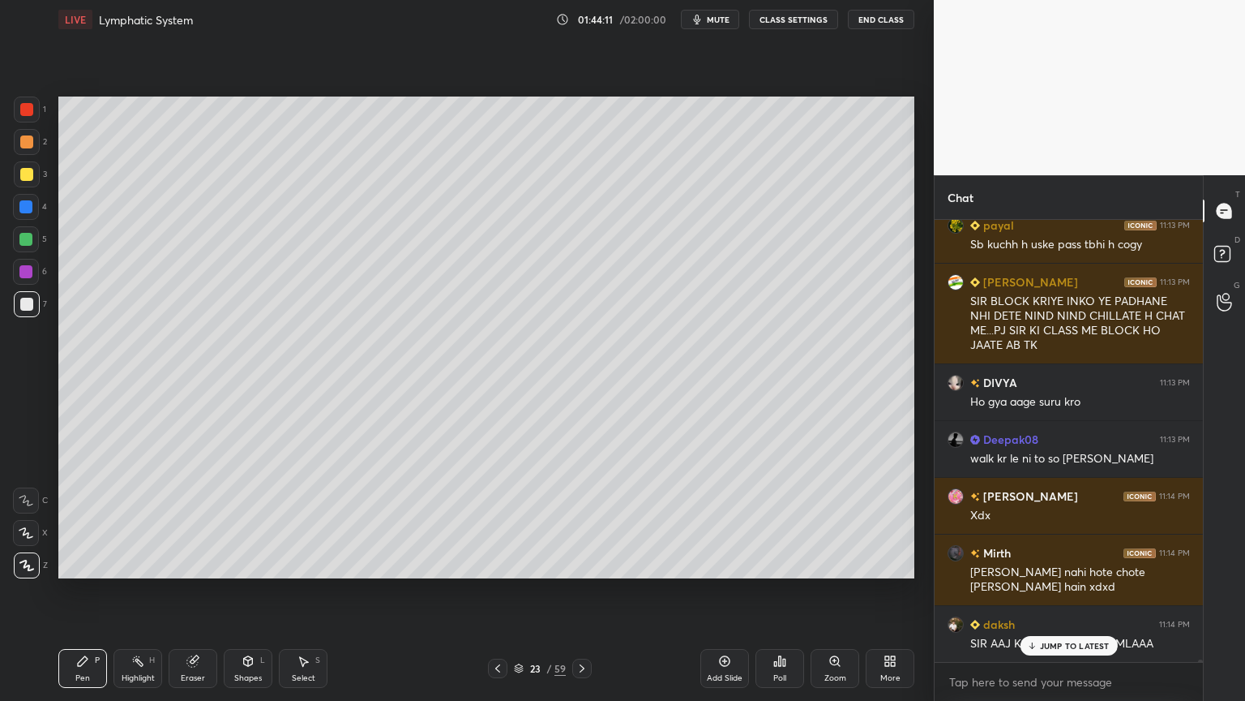
drag, startPoint x: 247, startPoint y: 668, endPoint x: 242, endPoint y: 645, distance: 24.2
click at [250, 550] on div "Shapes L" at bounding box center [248, 668] width 49 height 39
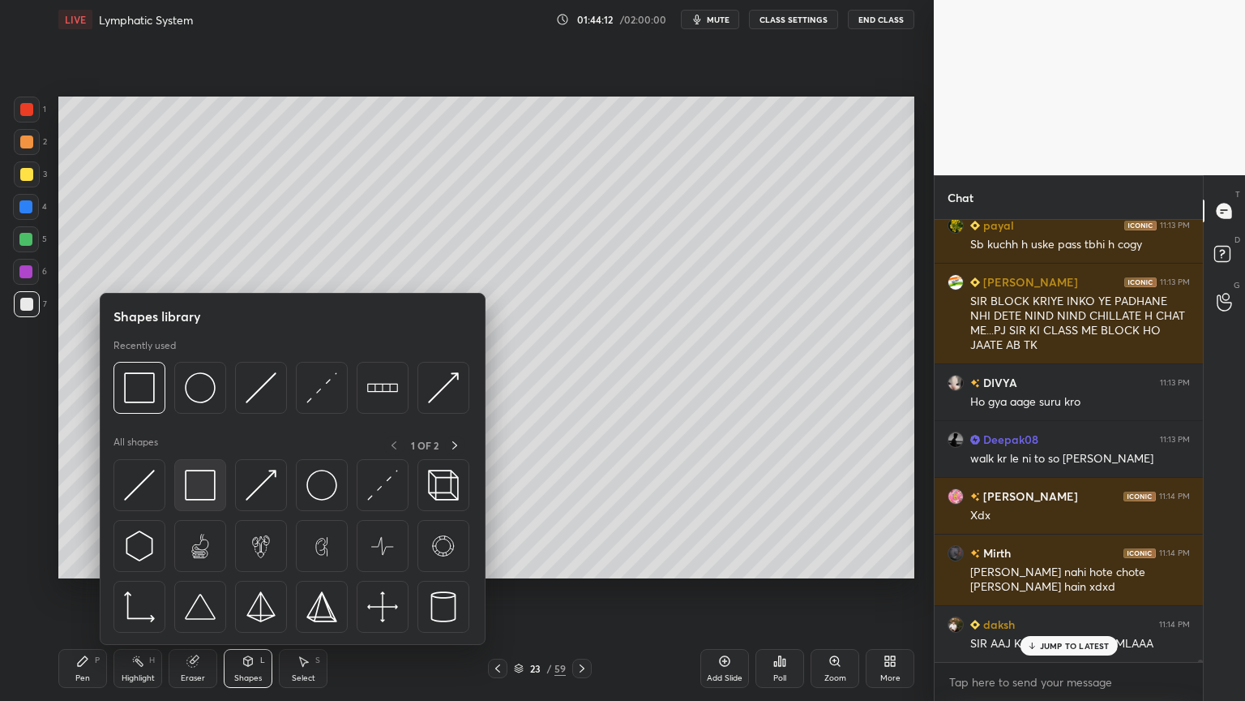
click at [208, 499] on img at bounding box center [200, 484] width 31 height 31
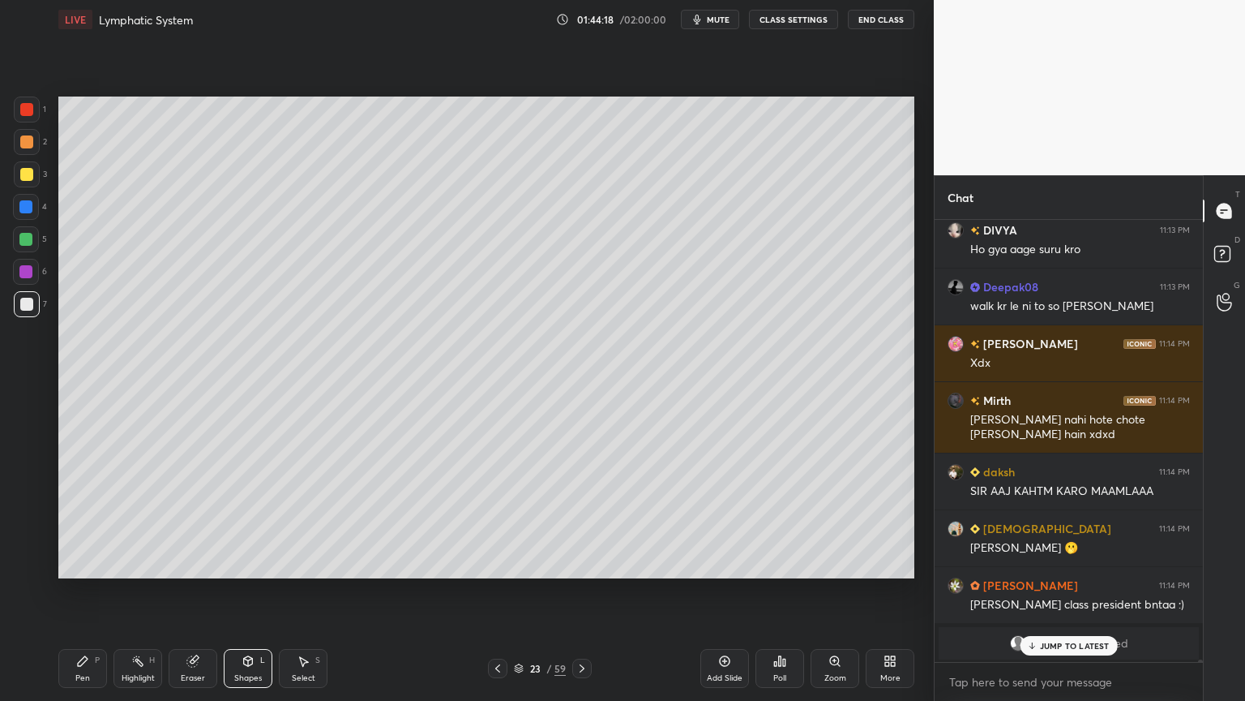
drag, startPoint x: 22, startPoint y: 172, endPoint x: 30, endPoint y: 175, distance: 8.7
click at [24, 172] on div at bounding box center [26, 174] width 13 height 13
click at [30, 175] on div at bounding box center [26, 174] width 13 height 13
click at [92, 550] on div "Pen P" at bounding box center [82, 668] width 49 height 39
click at [88, 550] on div "Pen P" at bounding box center [82, 668] width 49 height 39
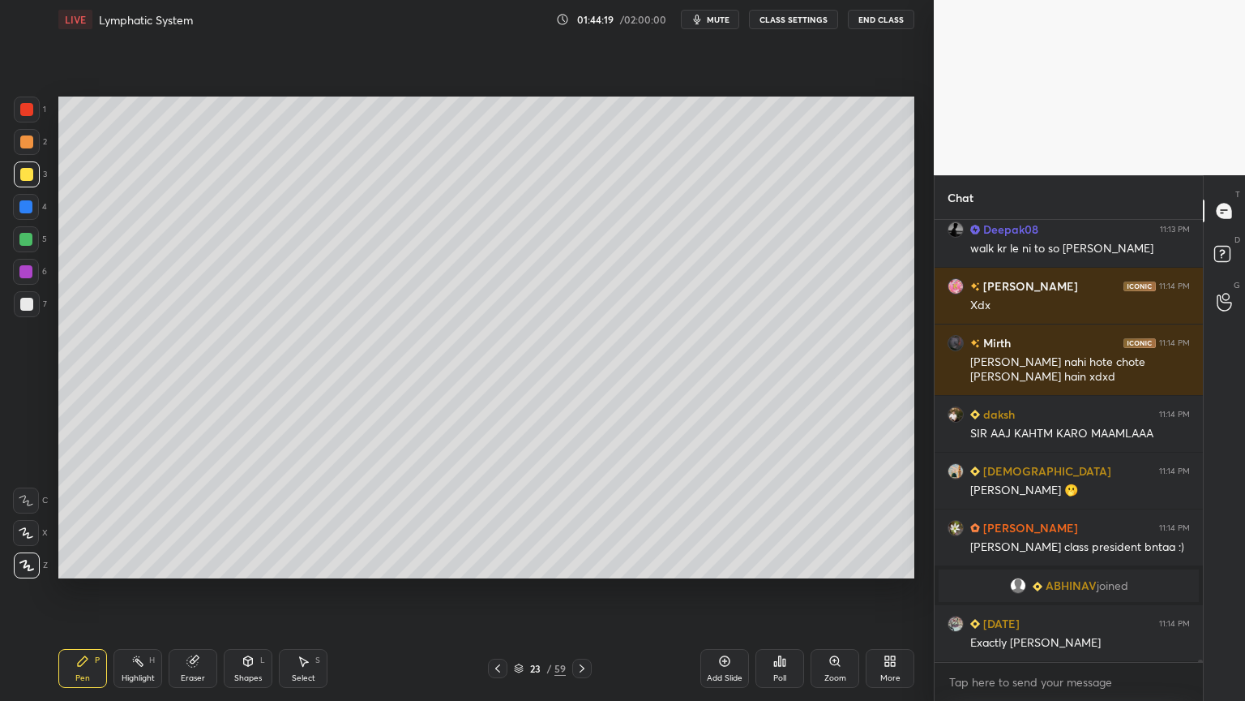
drag, startPoint x: 24, startPoint y: 529, endPoint x: 27, endPoint y: 518, distance: 11.8
click at [26, 530] on icon at bounding box center [26, 532] width 15 height 11
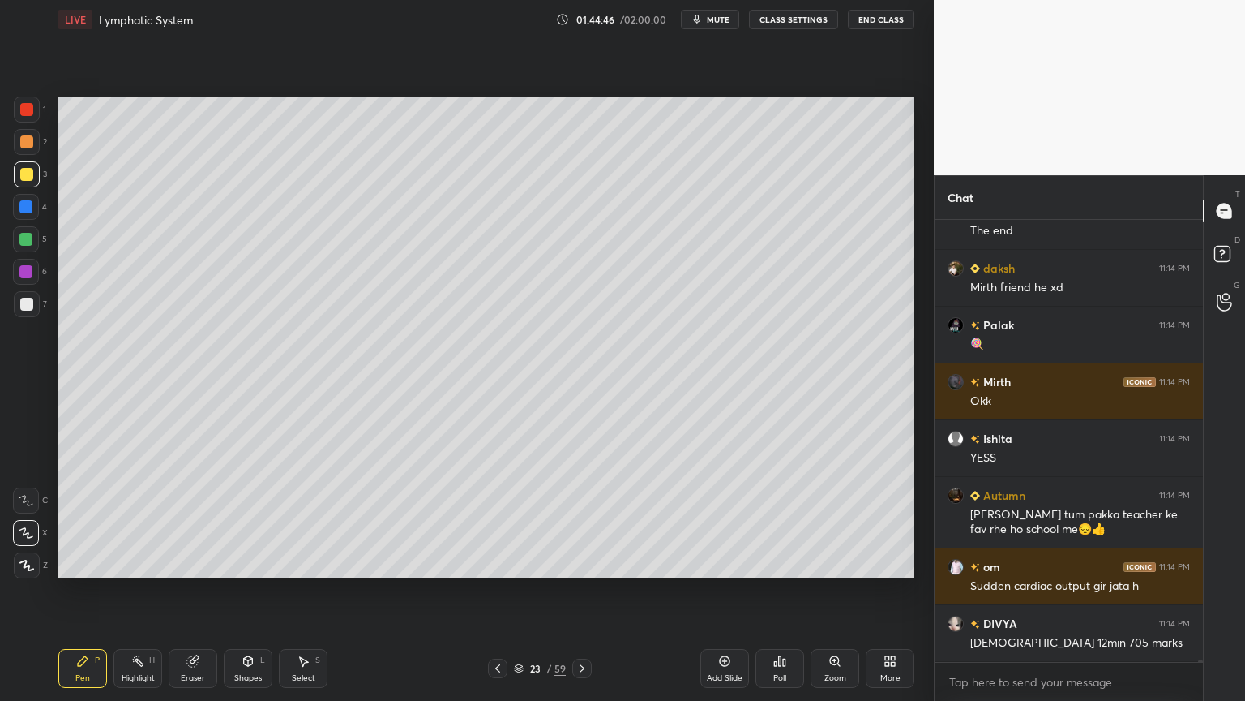
click at [28, 304] on div at bounding box center [26, 304] width 13 height 13
click at [25, 302] on div at bounding box center [26, 304] width 13 height 13
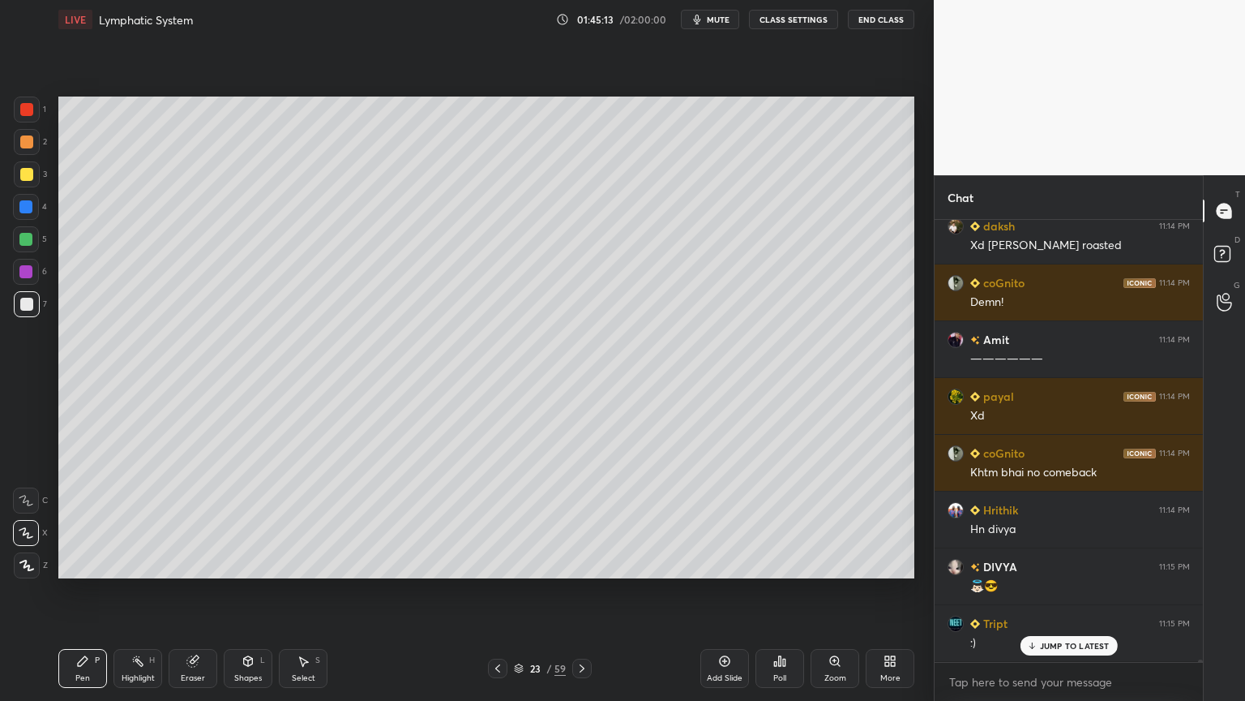
scroll to position [80659, 0]
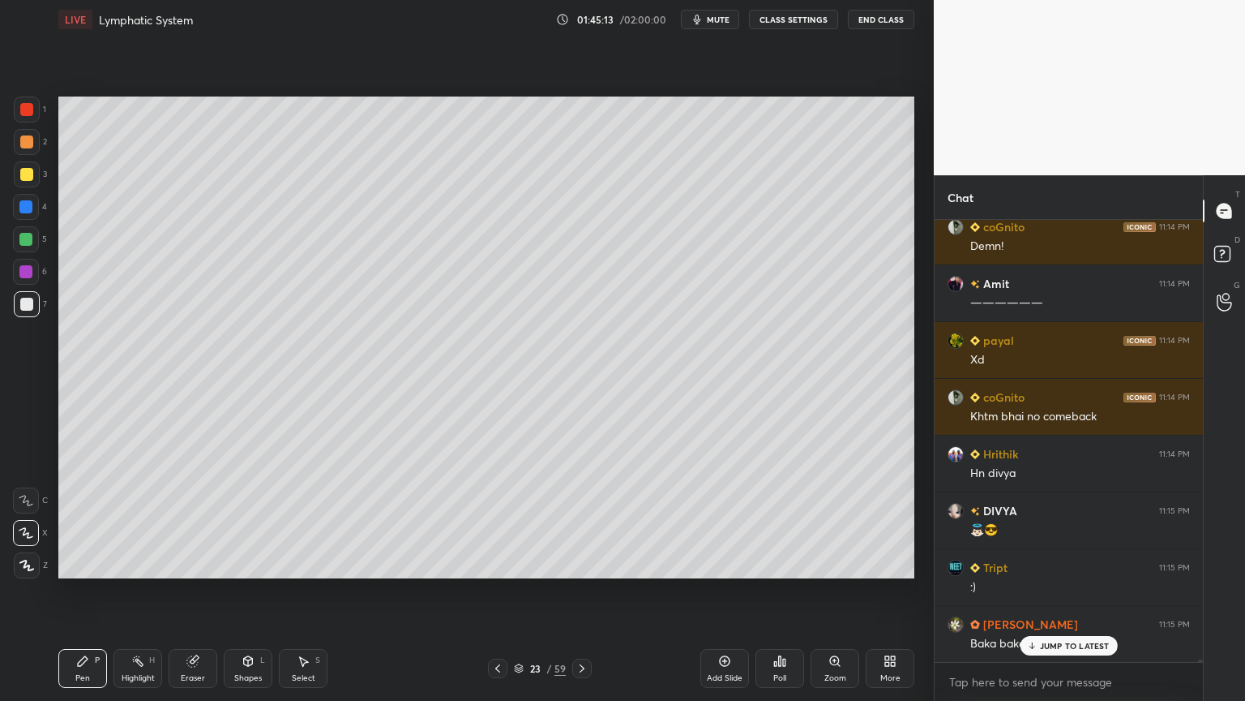
drag, startPoint x: 246, startPoint y: 662, endPoint x: 246, endPoint y: 654, distance: 8.1
click at [248, 550] on icon at bounding box center [248, 660] width 13 height 13
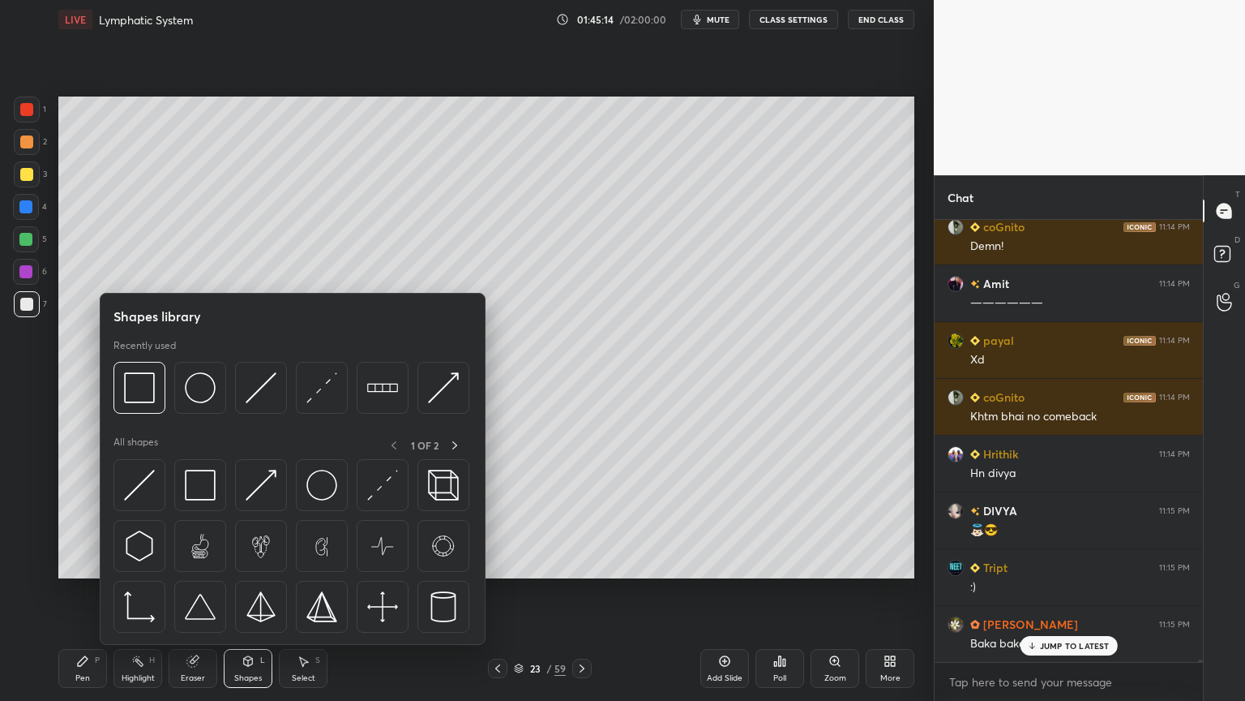
scroll to position [80730, 0]
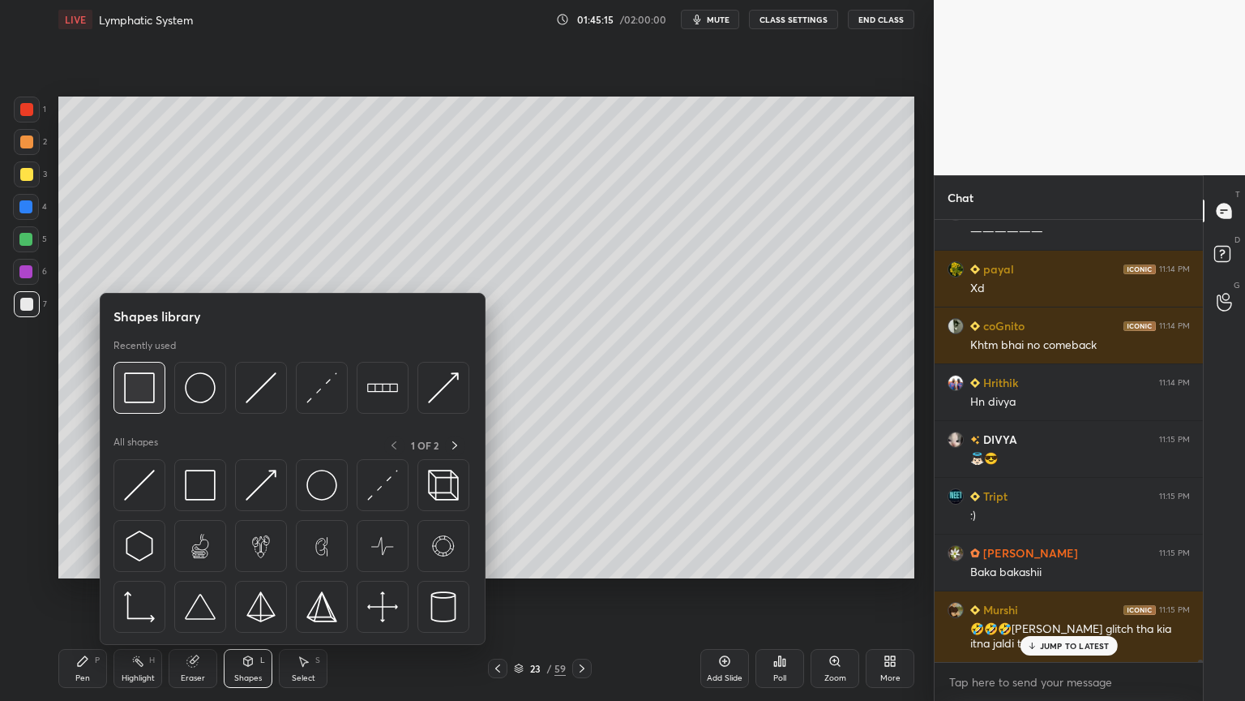
click at [150, 392] on img at bounding box center [139, 387] width 31 height 31
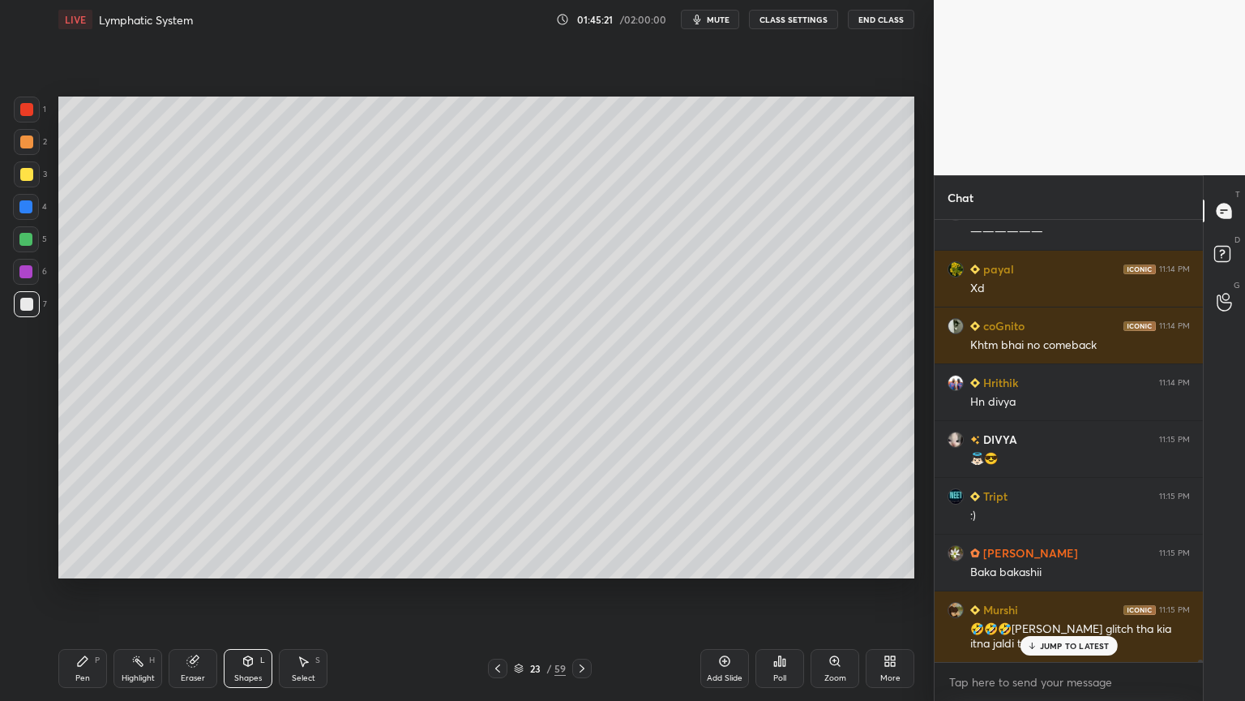
click at [89, 550] on div "Pen P" at bounding box center [82, 668] width 49 height 39
click at [88, 550] on div "Pen P" at bounding box center [82, 668] width 49 height 39
click at [22, 176] on div at bounding box center [26, 174] width 13 height 13
click at [22, 178] on div at bounding box center [26, 174] width 13 height 13
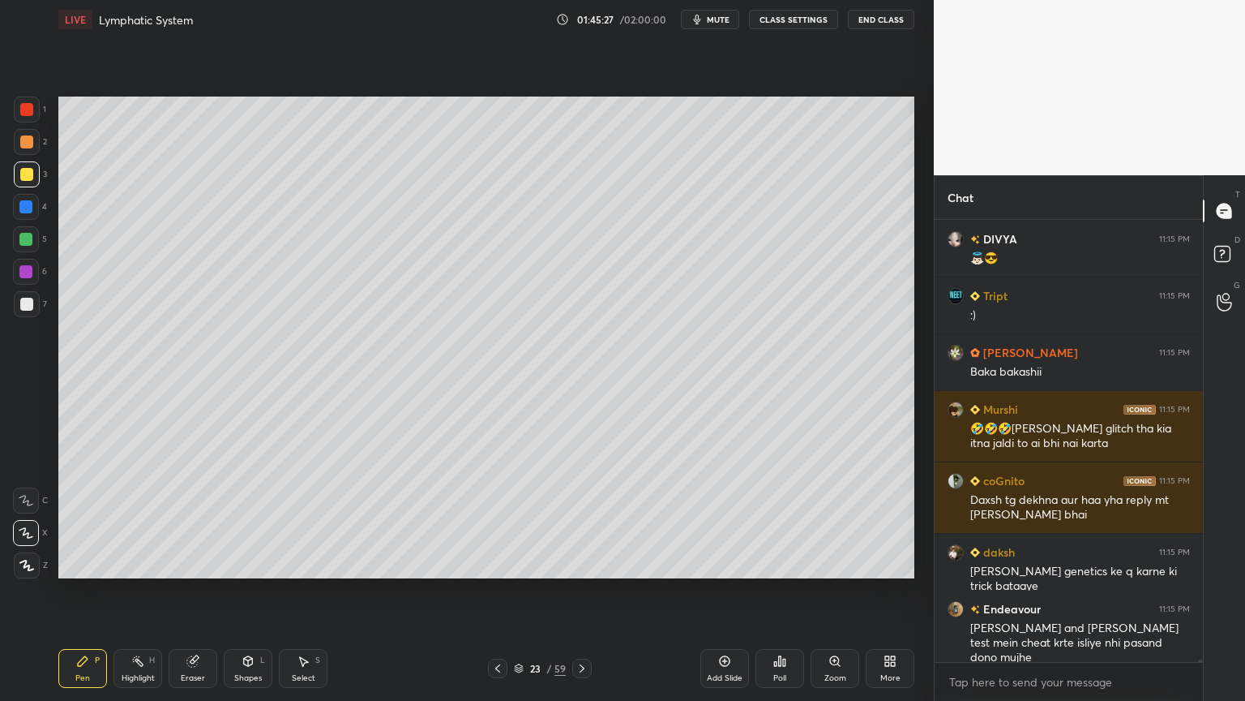
scroll to position [80986, 0]
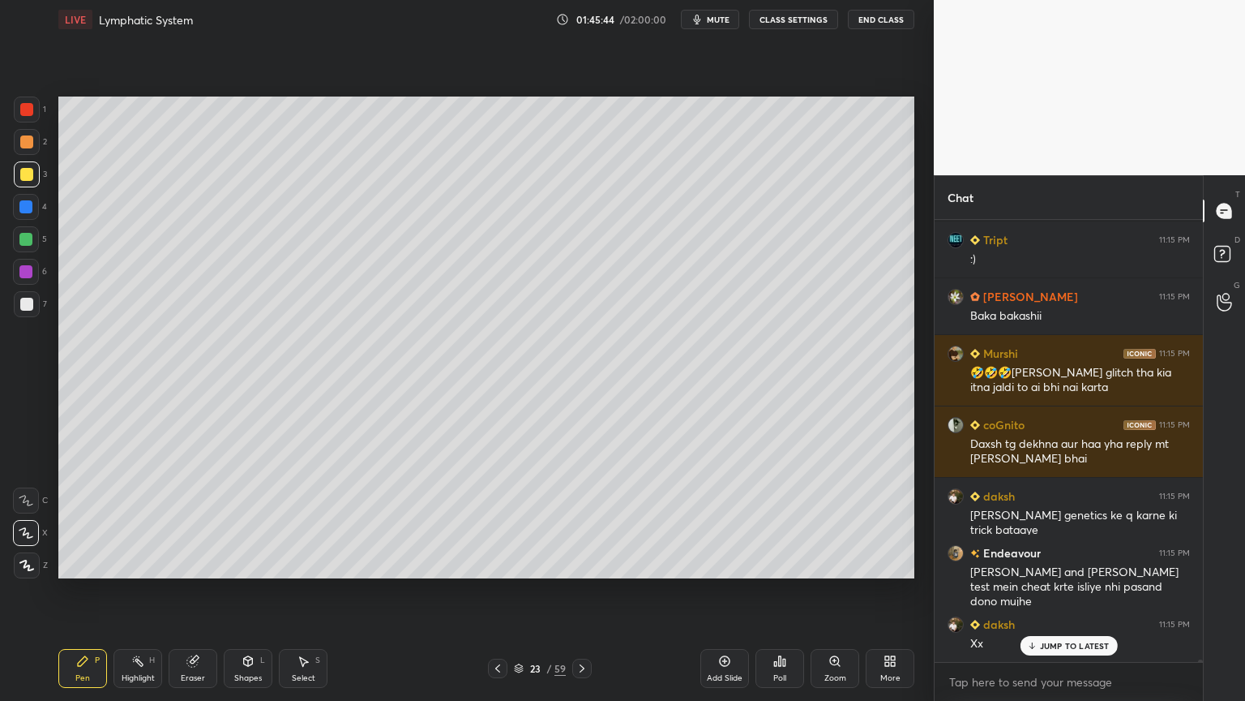
click at [34, 302] on div at bounding box center [27, 304] width 26 height 26
click at [35, 308] on div at bounding box center [27, 304] width 26 height 26
click at [30, 541] on div at bounding box center [26, 533] width 26 height 26
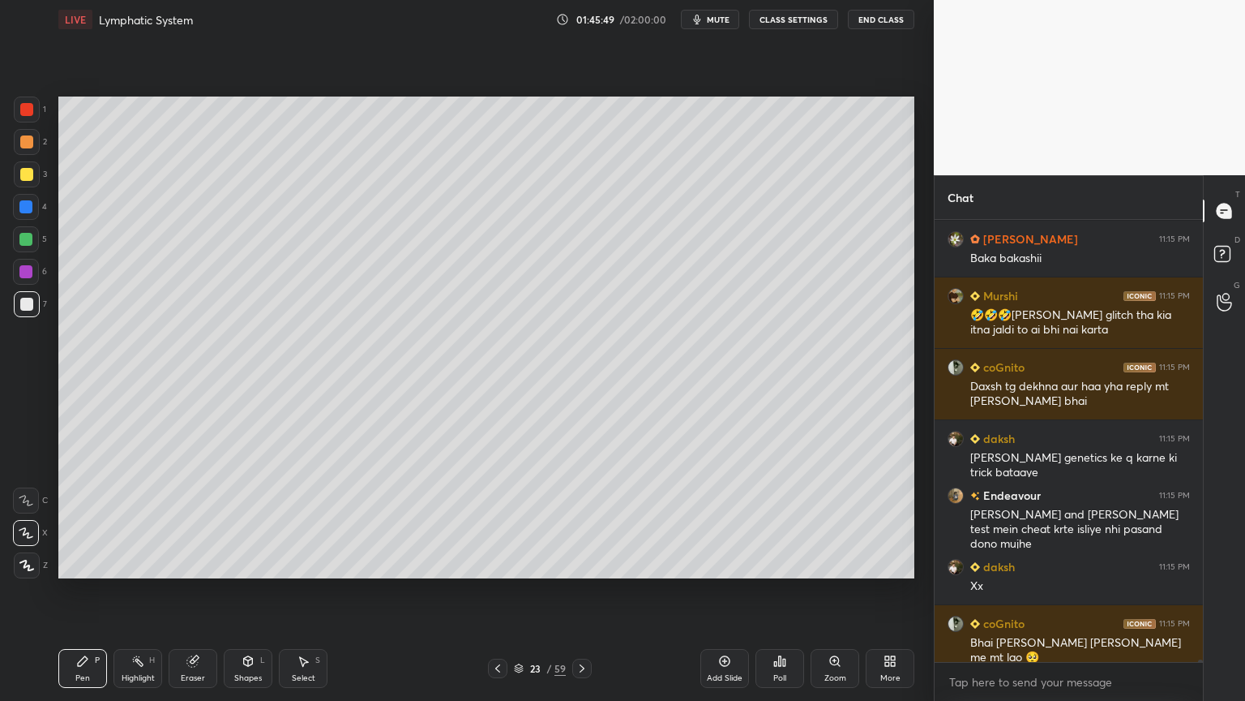
click at [198, 550] on div "Eraser" at bounding box center [193, 668] width 49 height 39
click at [83, 550] on div "Pen P Highlight H Eraser Shapes L Select S 23 / 59 Add Slide Poll Zoom More" at bounding box center [486, 668] width 856 height 65
click at [78, 550] on div "Pen" at bounding box center [82, 678] width 15 height 8
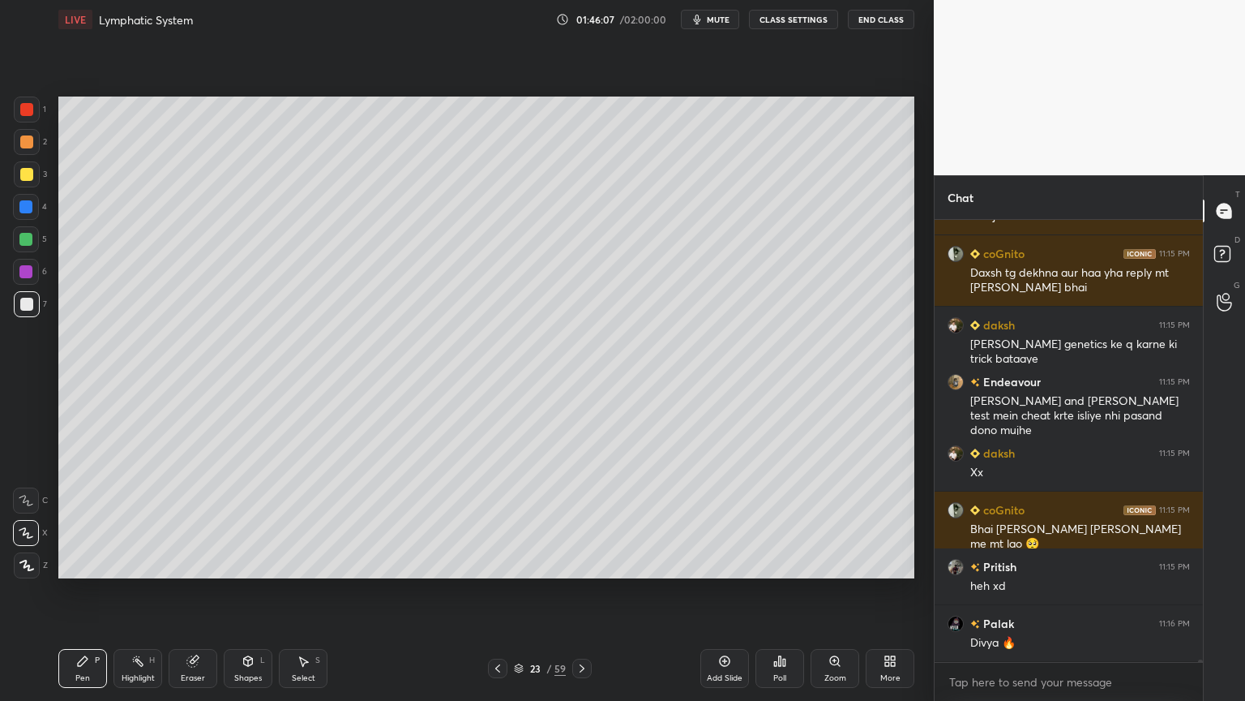
scroll to position [81213, 0]
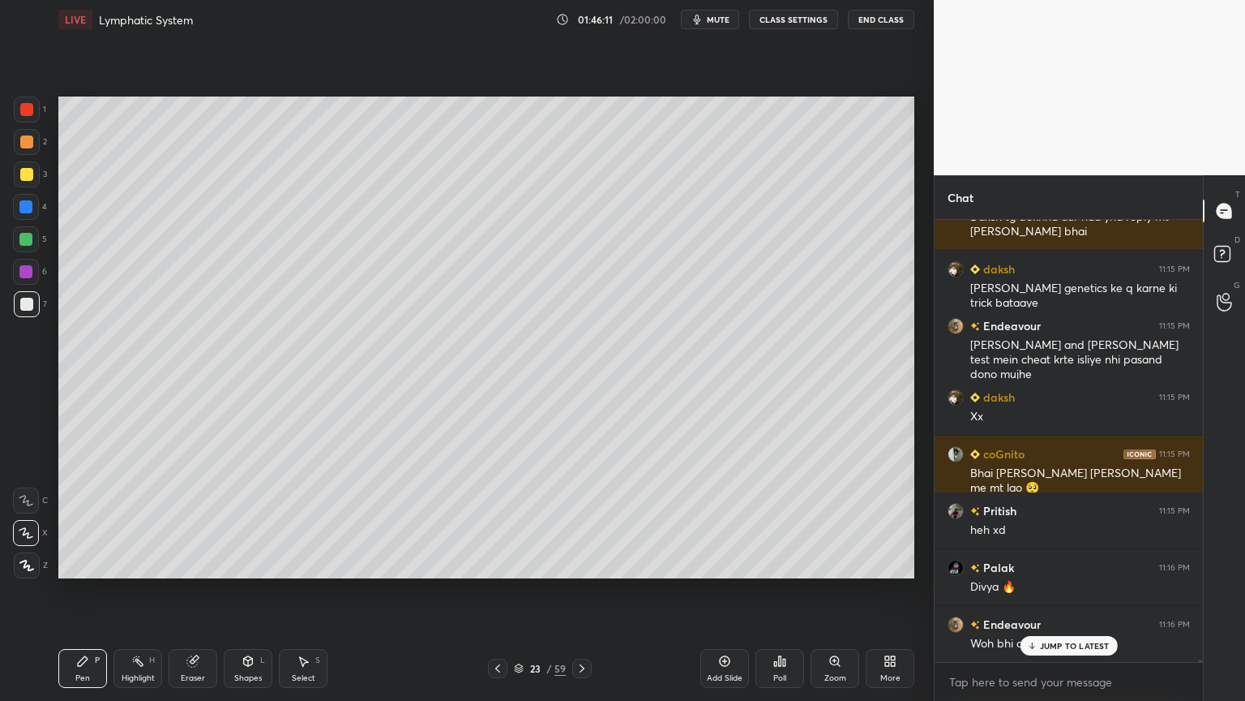
drag, startPoint x: 15, startPoint y: 181, endPoint x: 27, endPoint y: 171, distance: 15.6
click at [25, 171] on div at bounding box center [27, 174] width 26 height 26
click at [24, 174] on div at bounding box center [26, 174] width 13 height 13
click at [27, 109] on div at bounding box center [26, 109] width 13 height 13
click at [27, 169] on div at bounding box center [26, 174] width 13 height 13
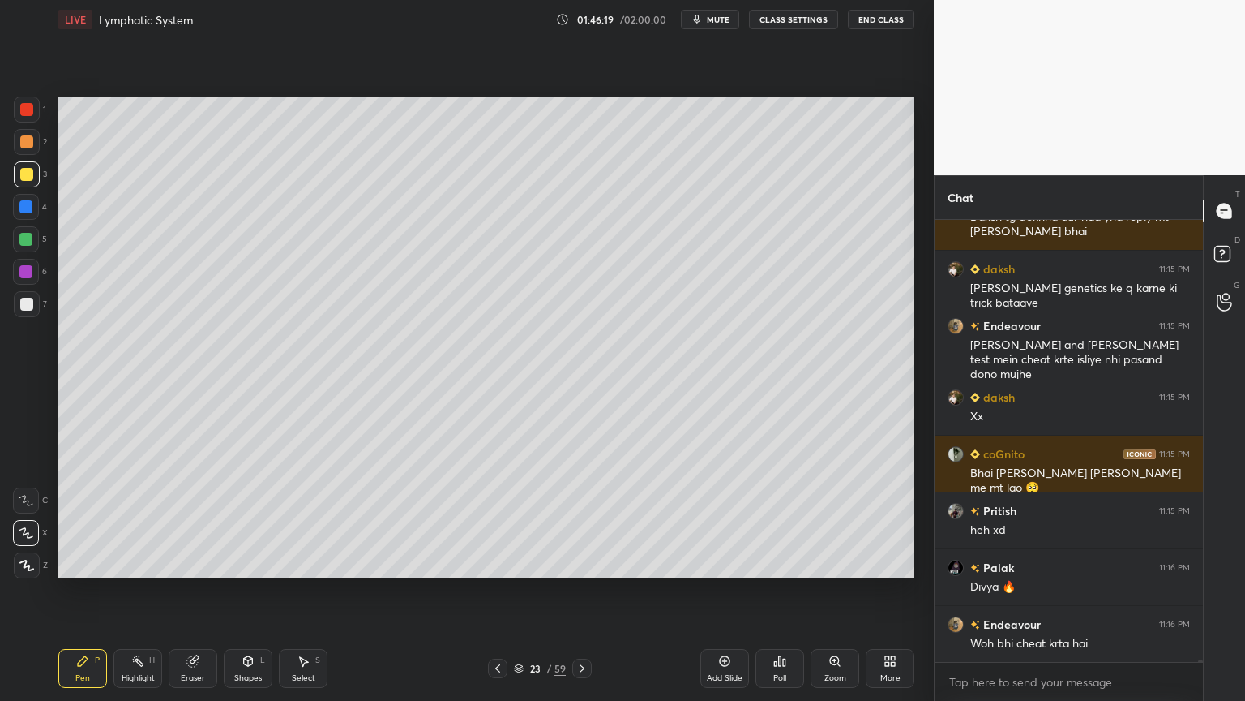
scroll to position [81271, 0]
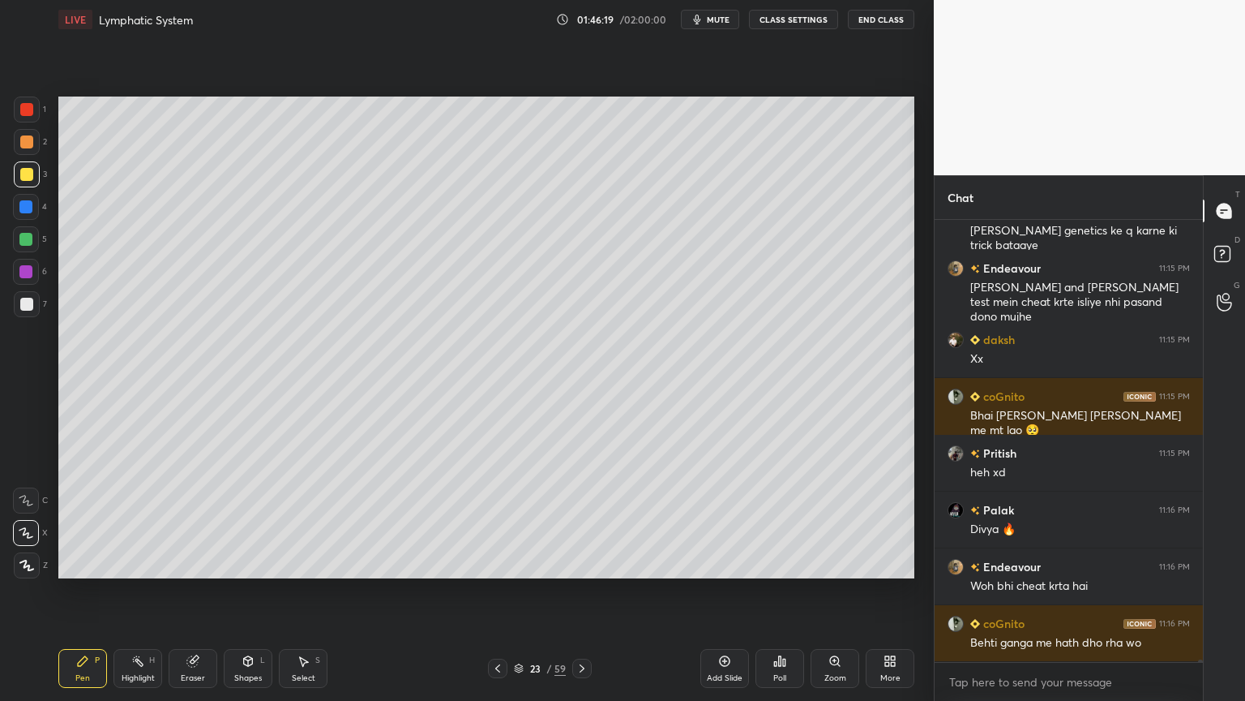
click at [39, 110] on div at bounding box center [27, 109] width 26 height 26
click at [146, 550] on div "Highlight H" at bounding box center [138, 668] width 49 height 39
click at [32, 550] on div at bounding box center [26, 565] width 26 height 26
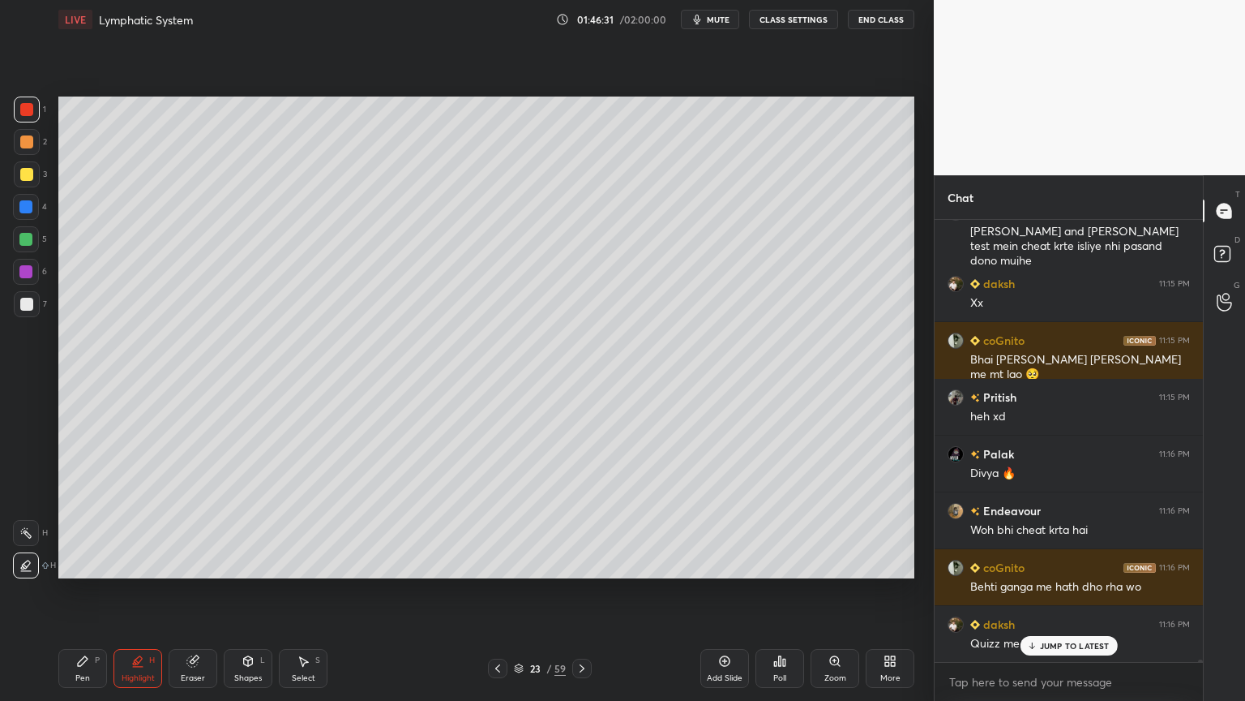
click at [187, 550] on div "Eraser" at bounding box center [193, 678] width 24 height 8
click at [196, 550] on div "Eraser" at bounding box center [193, 668] width 49 height 39
drag, startPoint x: 86, startPoint y: 672, endPoint x: 65, endPoint y: 608, distance: 67.4
click at [82, 550] on div "Pen" at bounding box center [82, 678] width 15 height 8
drag, startPoint x: 28, startPoint y: 208, endPoint x: 37, endPoint y: 212, distance: 9.8
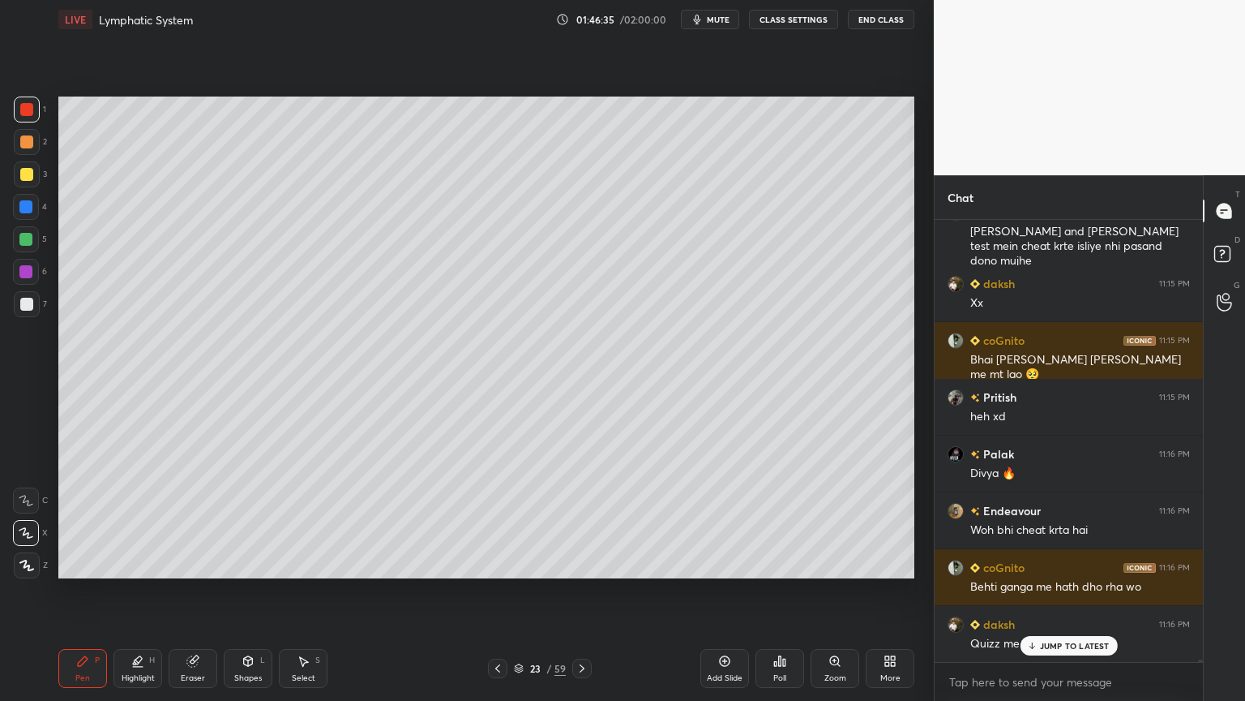
click at [26, 209] on div at bounding box center [25, 206] width 13 height 13
click at [28, 110] on div at bounding box center [26, 109] width 13 height 13
click at [28, 246] on div at bounding box center [26, 239] width 26 height 26
click at [31, 243] on div at bounding box center [26, 239] width 26 height 26
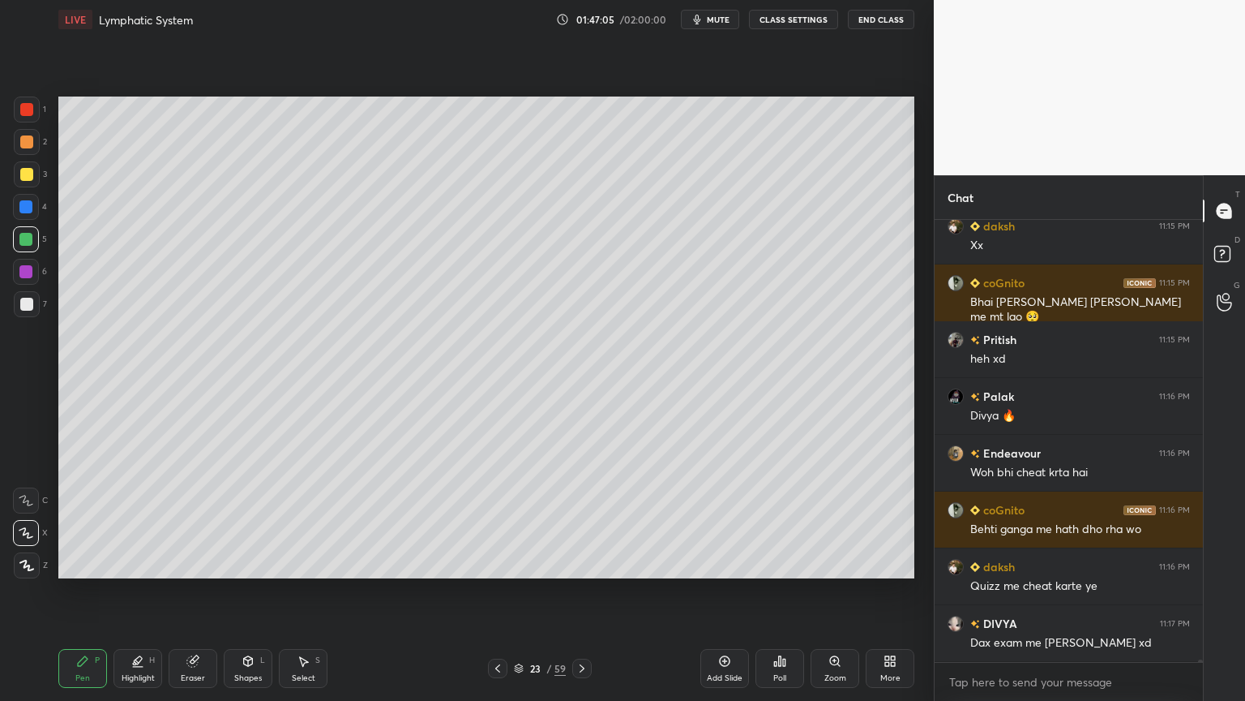
click at [22, 200] on div at bounding box center [25, 206] width 13 height 13
click at [21, 172] on div at bounding box center [26, 174] width 13 height 13
click at [31, 550] on icon at bounding box center [26, 564] width 15 height 11
click at [251, 550] on icon at bounding box center [248, 661] width 9 height 10
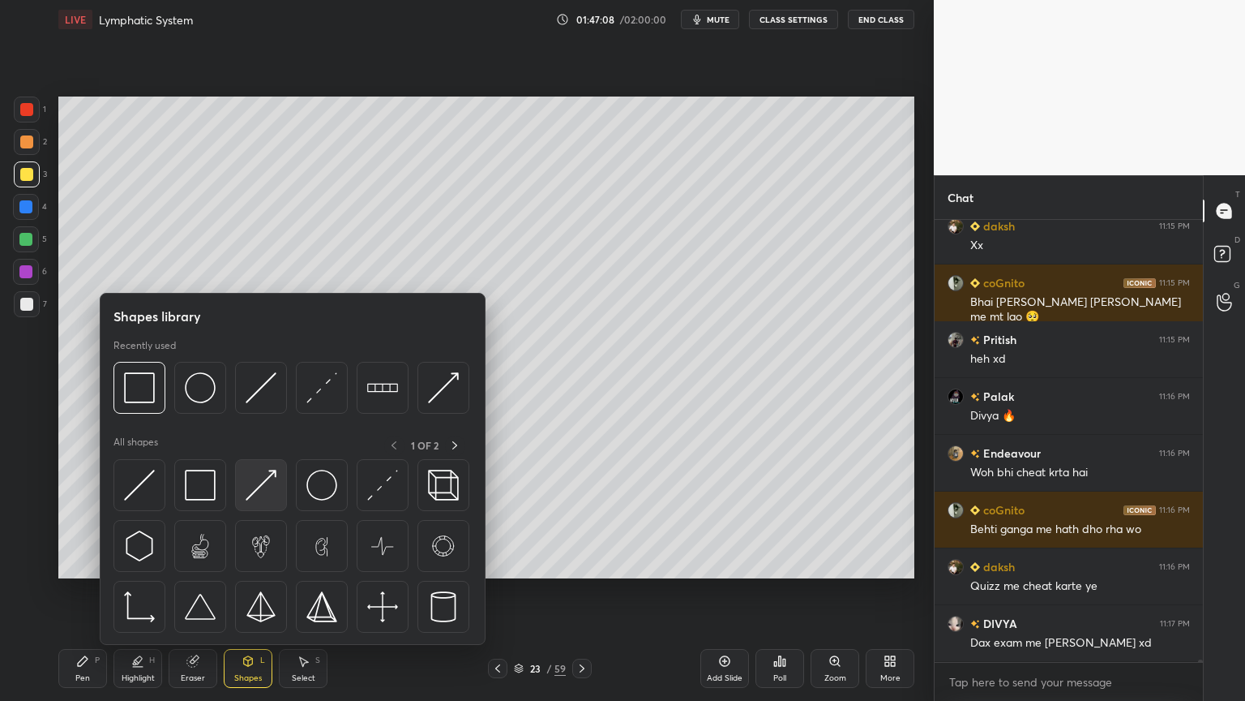
click at [268, 485] on img at bounding box center [261, 484] width 31 height 31
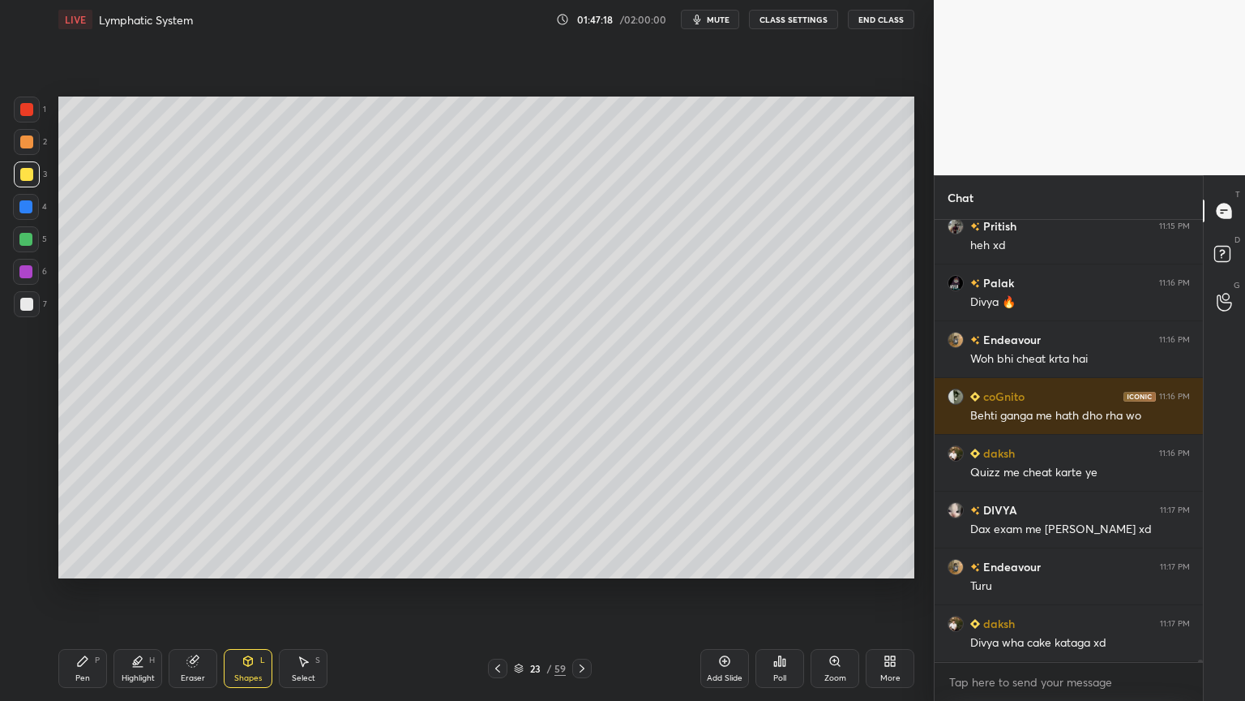
scroll to position [81554, 0]
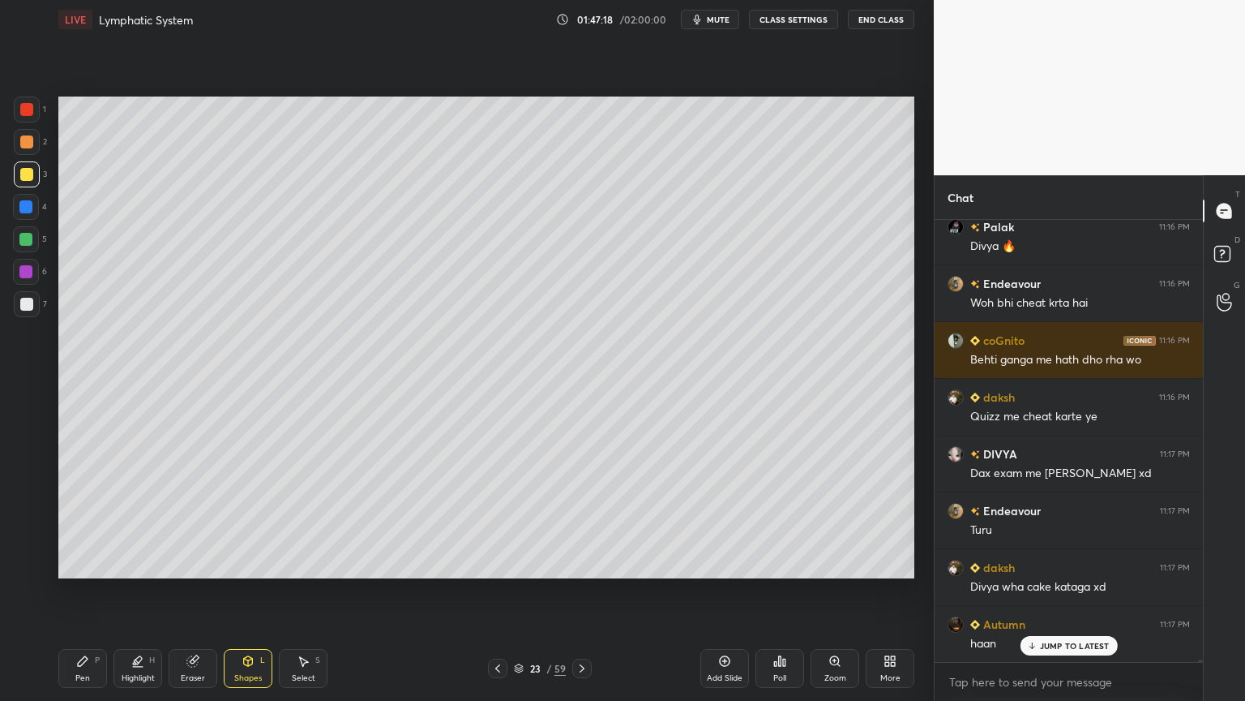
click at [144, 550] on div "Highlight H" at bounding box center [138, 668] width 49 height 39
drag, startPoint x: 144, startPoint y: 670, endPoint x: 120, endPoint y: 636, distance: 41.2
click at [143, 550] on div "Highlight H" at bounding box center [138, 668] width 49 height 39
click at [32, 541] on div at bounding box center [26, 533] width 26 height 26
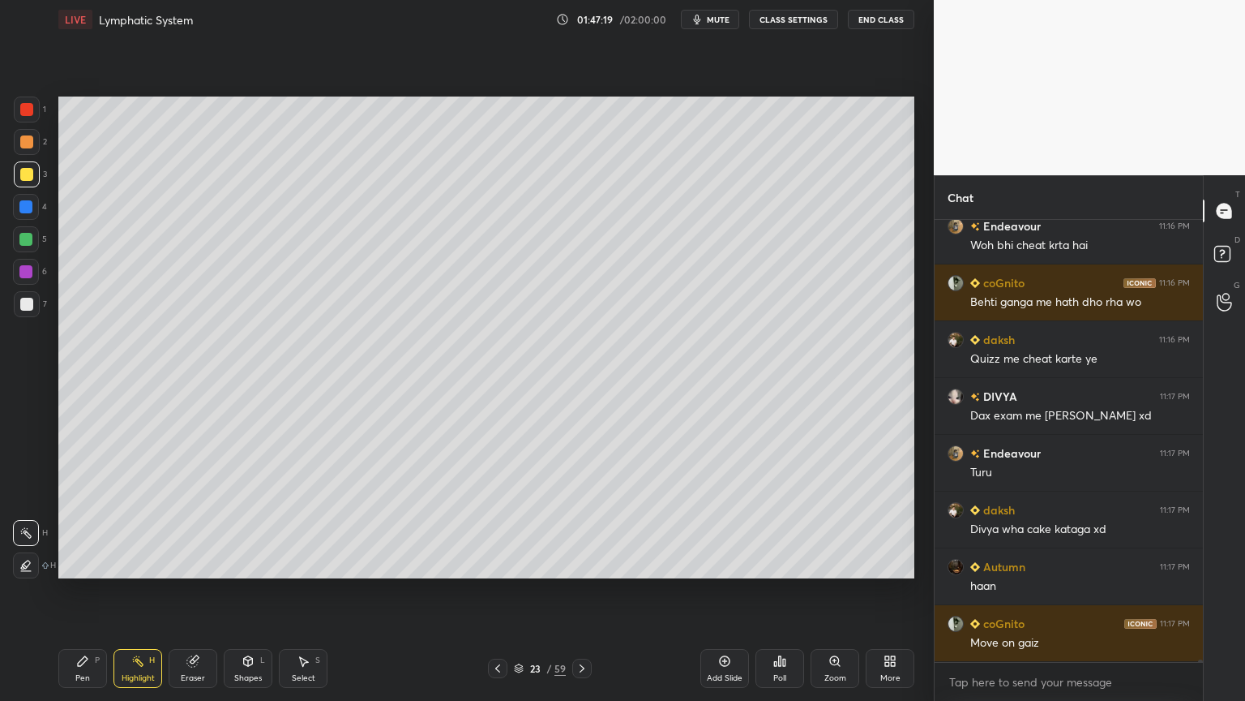
click at [30, 542] on div at bounding box center [26, 533] width 26 height 26
drag, startPoint x: 23, startPoint y: 309, endPoint x: 27, endPoint y: 341, distance: 32.7
click at [25, 311] on div at bounding box center [27, 304] width 26 height 26
click at [85, 550] on div "Pen P" at bounding box center [82, 668] width 49 height 39
click at [86, 550] on div "Pen P" at bounding box center [82, 668] width 49 height 39
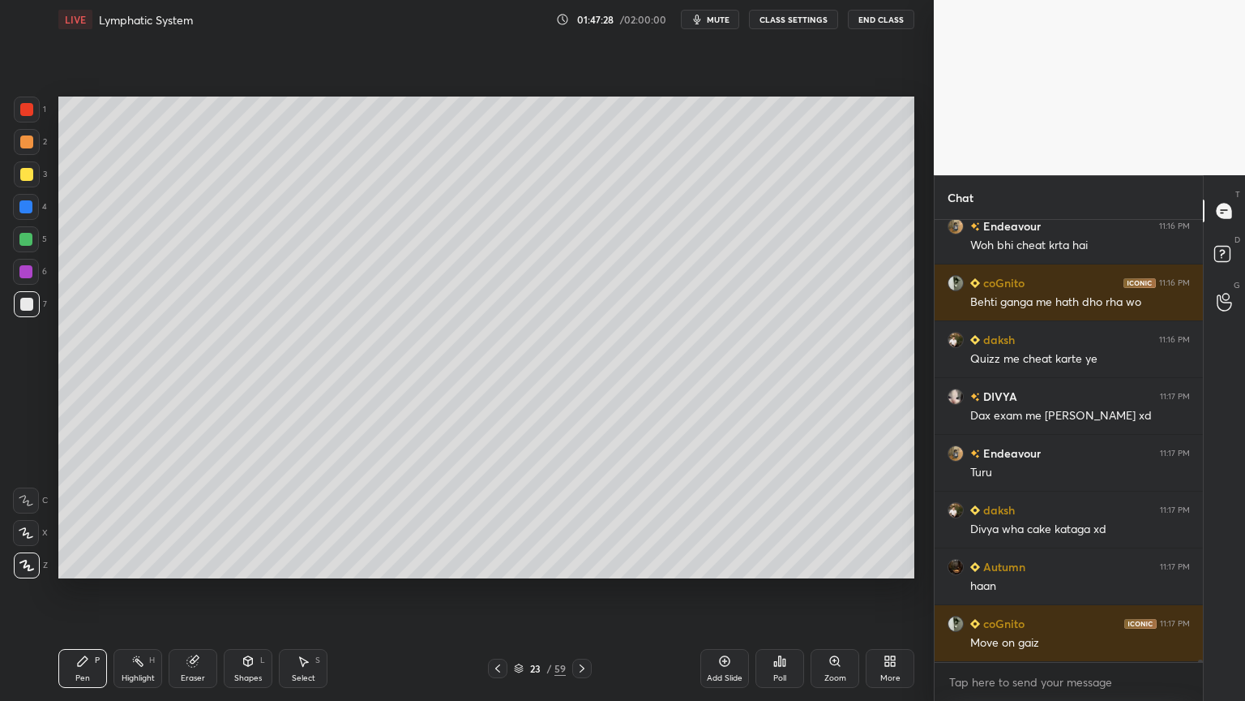
click at [30, 550] on icon at bounding box center [26, 564] width 15 height 11
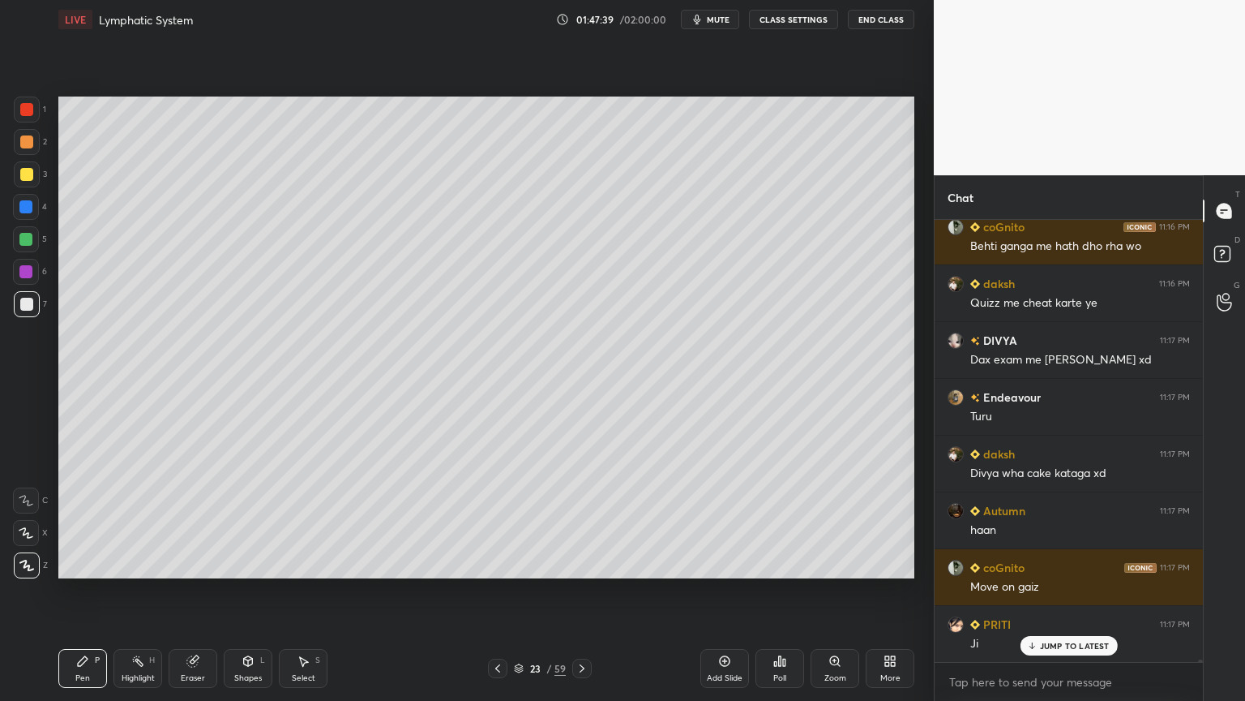
click at [188, 550] on div "Eraser" at bounding box center [193, 668] width 49 height 39
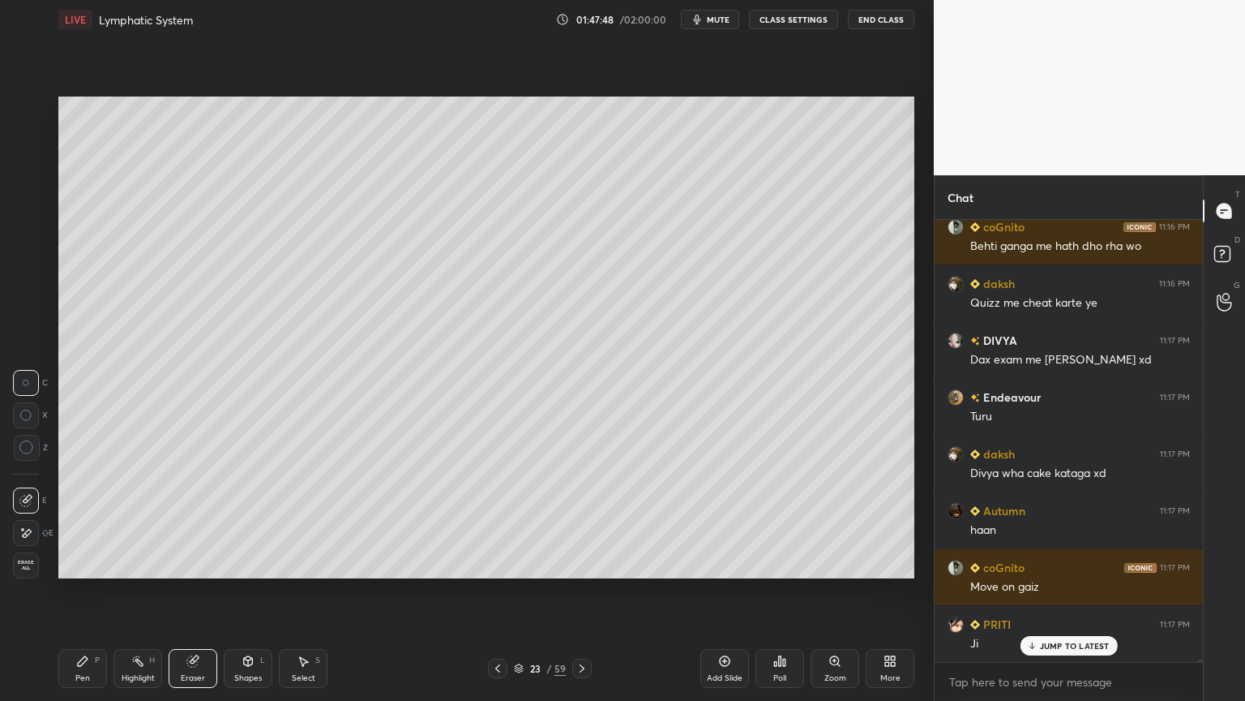
click at [75, 550] on div "Pen P" at bounding box center [82, 668] width 49 height 39
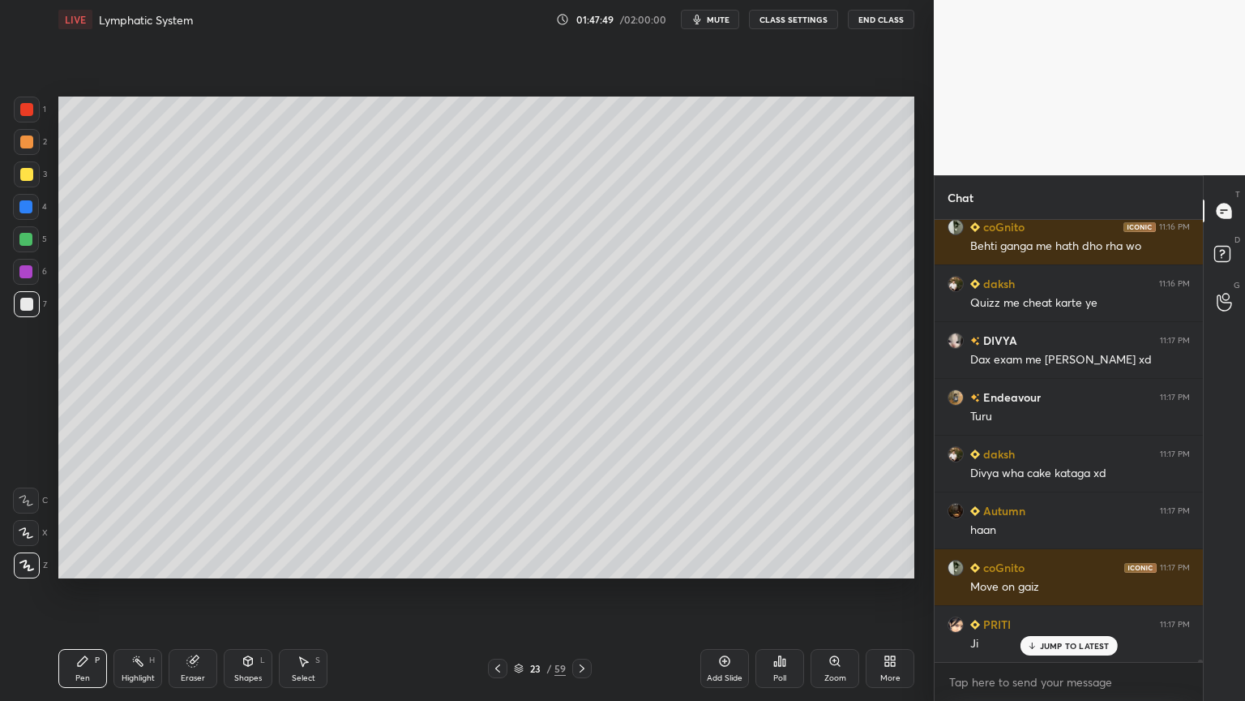
click at [23, 174] on div at bounding box center [26, 174] width 13 height 13
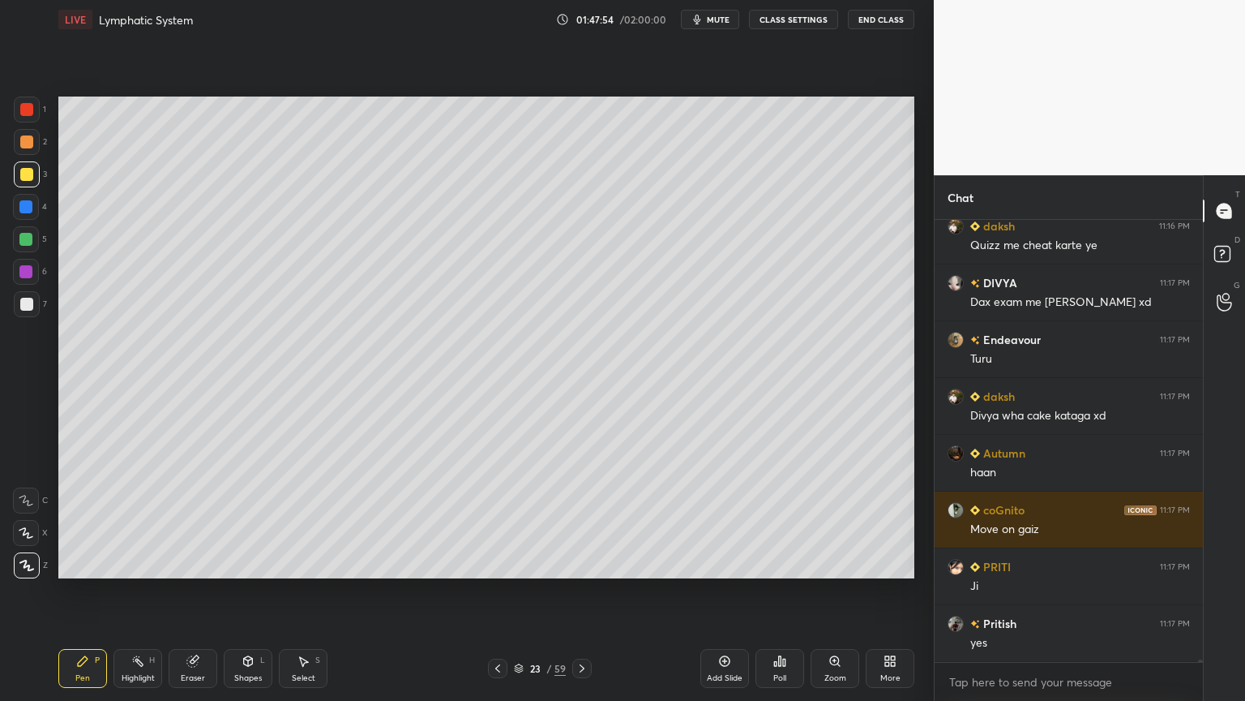
scroll to position [81796, 0]
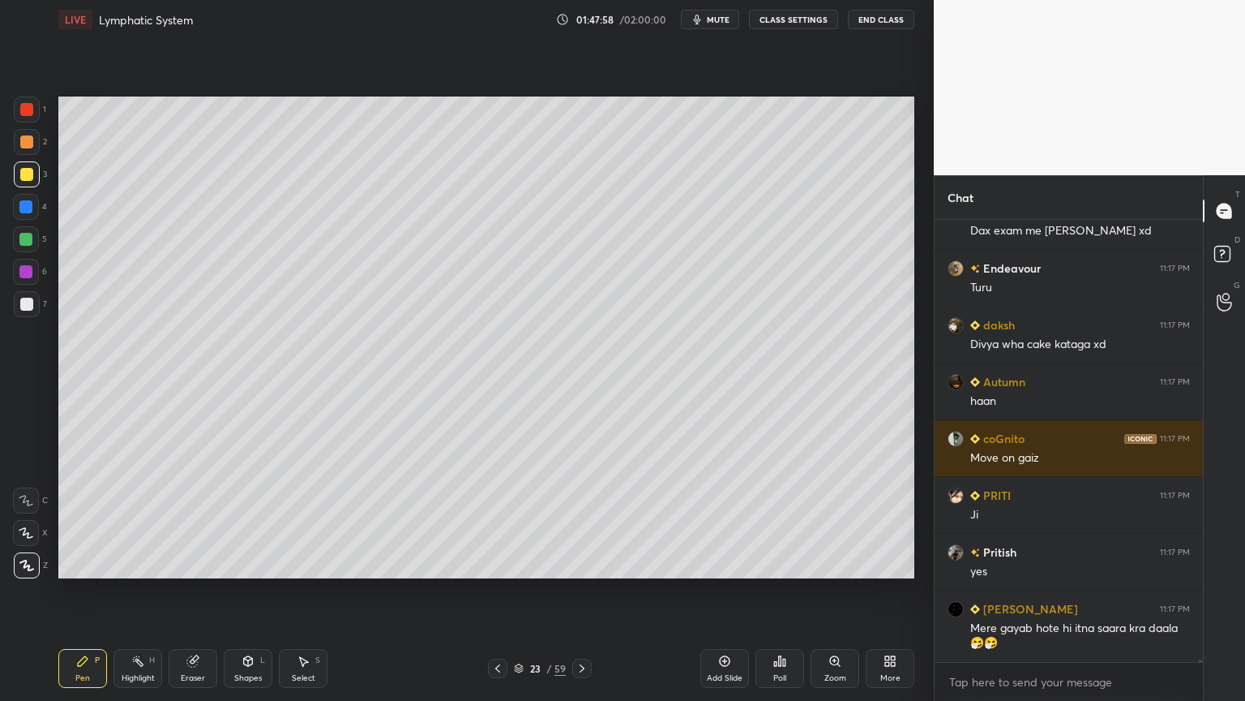
click at [136, 550] on div "Highlight H" at bounding box center [138, 668] width 49 height 39
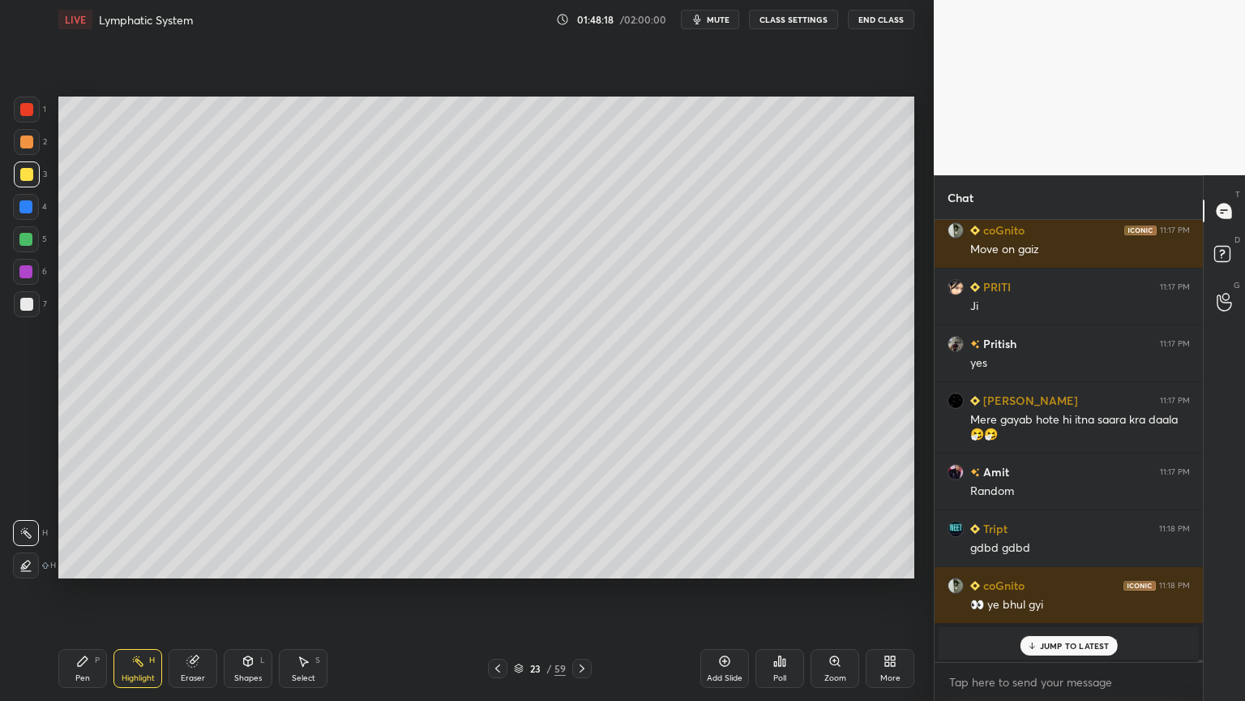
scroll to position [77413, 0]
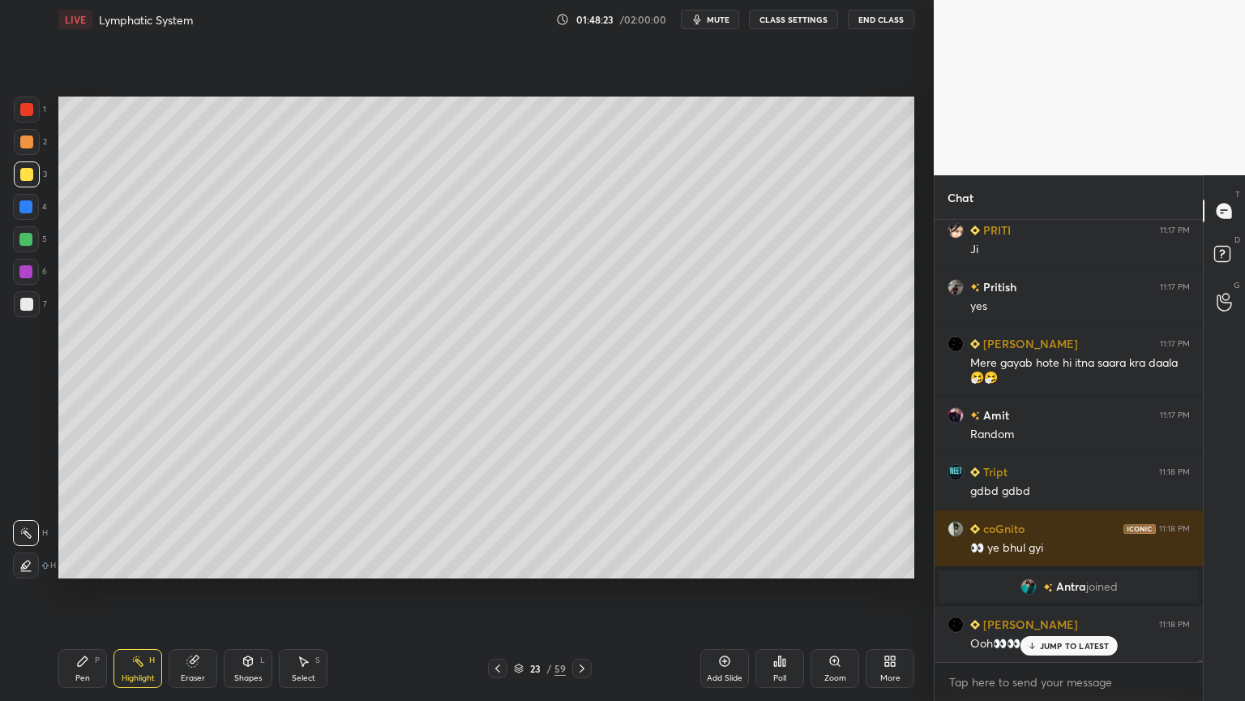
click at [88, 550] on div "Pen P" at bounding box center [82, 668] width 49 height 39
click at [15, 180] on div at bounding box center [27, 174] width 26 height 26
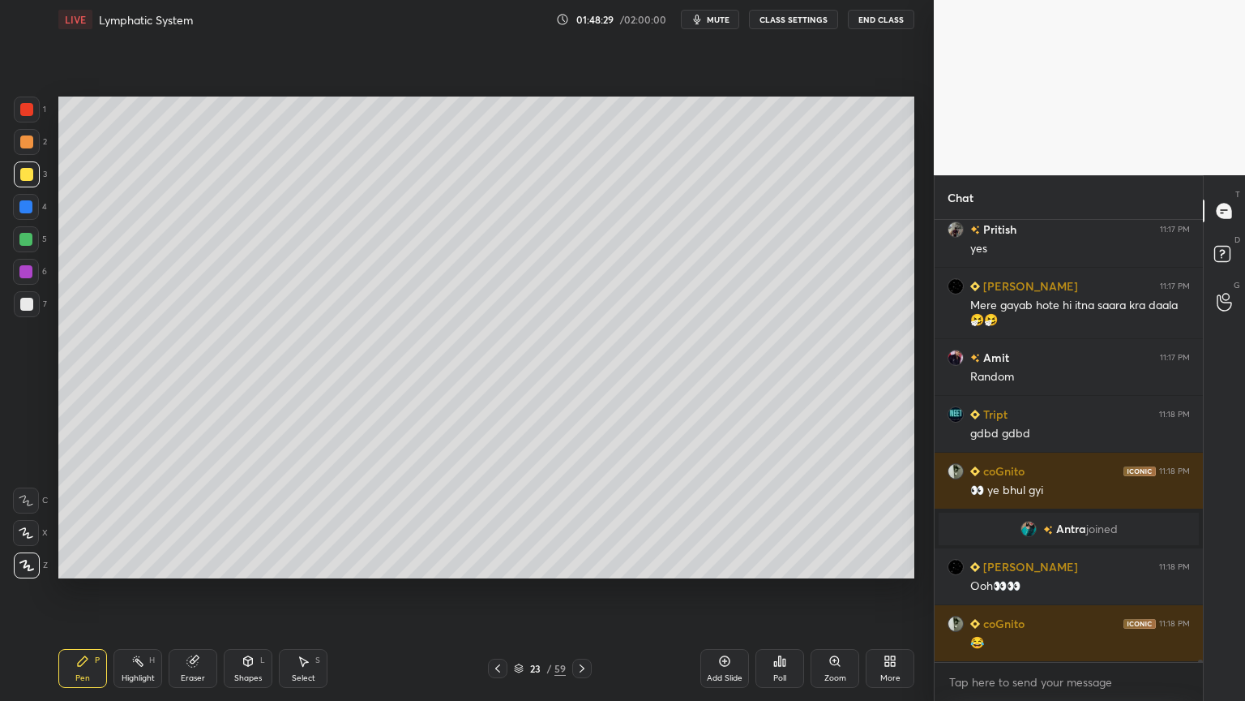
drag, startPoint x: 26, startPoint y: 535, endPoint x: 34, endPoint y: 524, distance: 13.9
click at [27, 538] on icon at bounding box center [26, 532] width 15 height 11
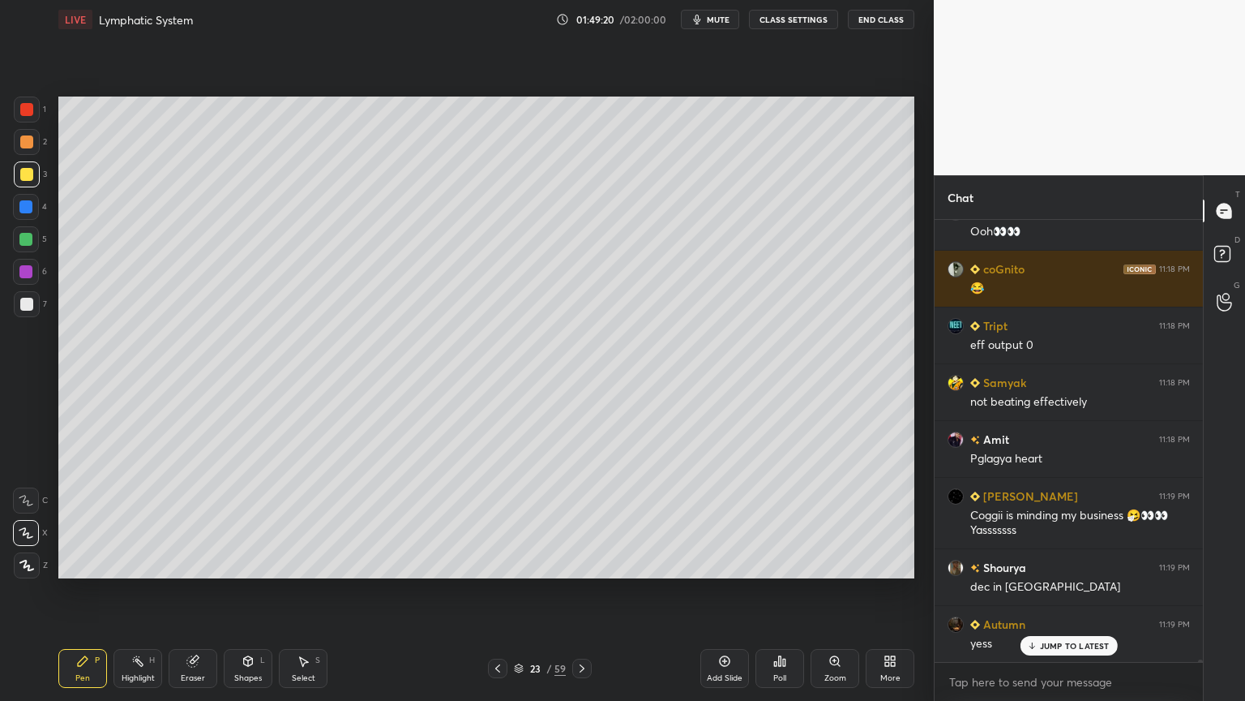
scroll to position [77882, 0]
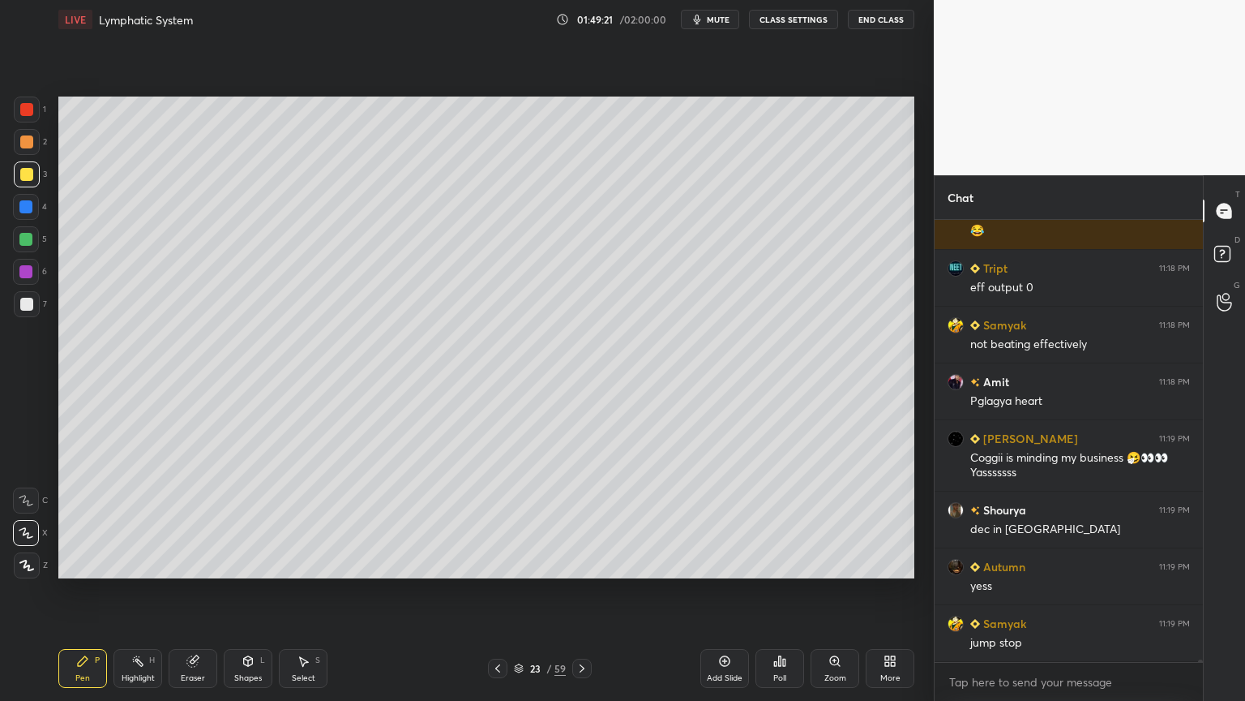
click at [23, 269] on div at bounding box center [25, 271] width 13 height 13
click at [25, 261] on div at bounding box center [26, 272] width 26 height 26
click at [24, 240] on div at bounding box center [25, 239] width 13 height 13
click at [27, 137] on div at bounding box center [26, 141] width 13 height 13
click at [26, 141] on div at bounding box center [26, 141] width 13 height 13
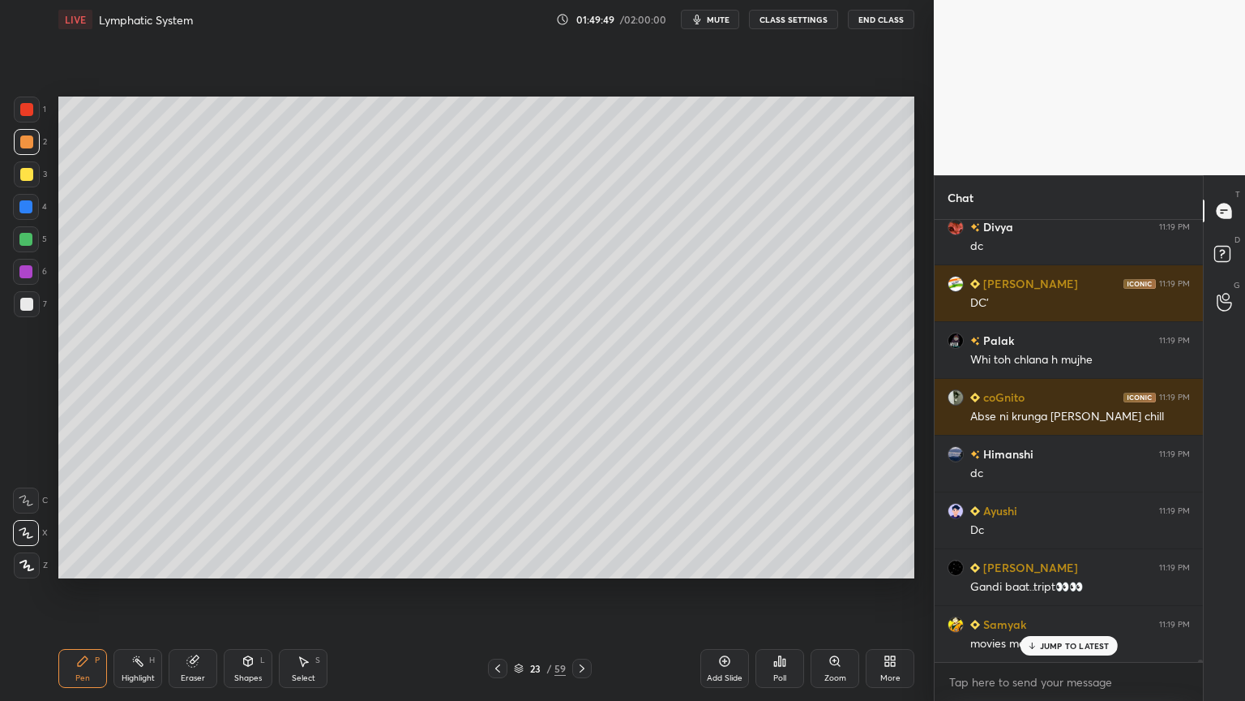
scroll to position [80551, 0]
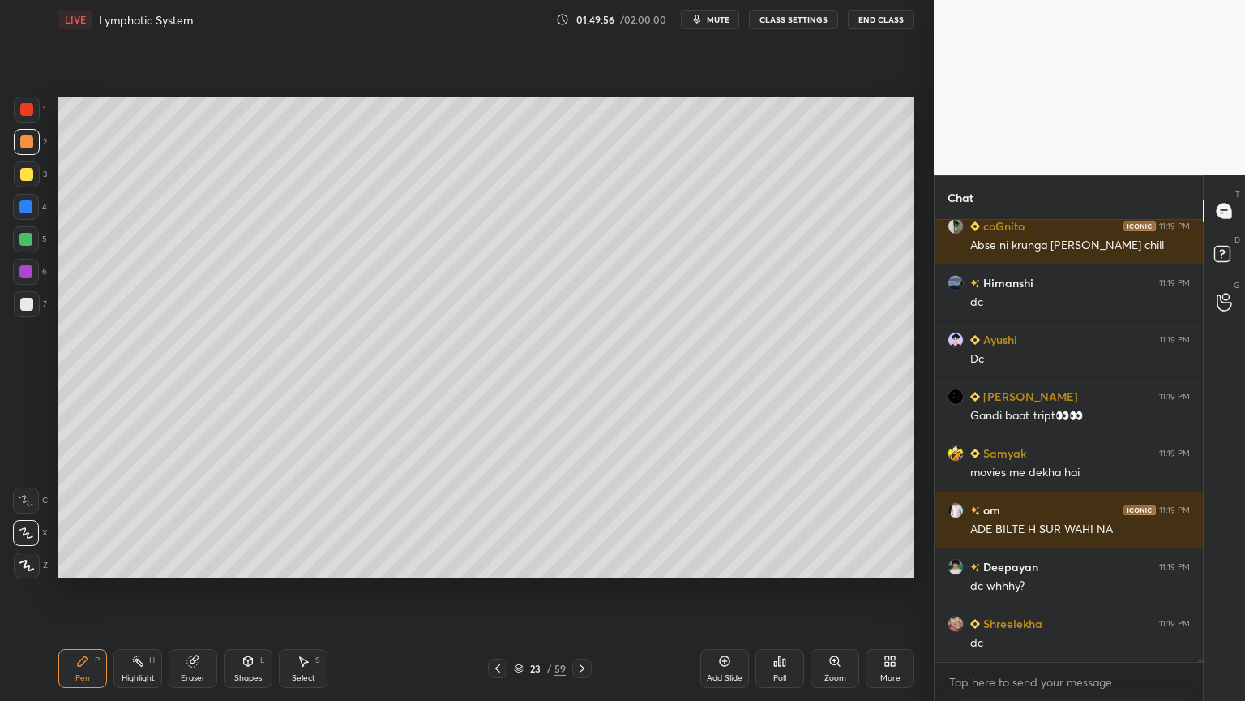
click at [141, 550] on div "Highlight H" at bounding box center [138, 668] width 49 height 39
click at [146, 550] on div "Highlight H" at bounding box center [138, 668] width 49 height 39
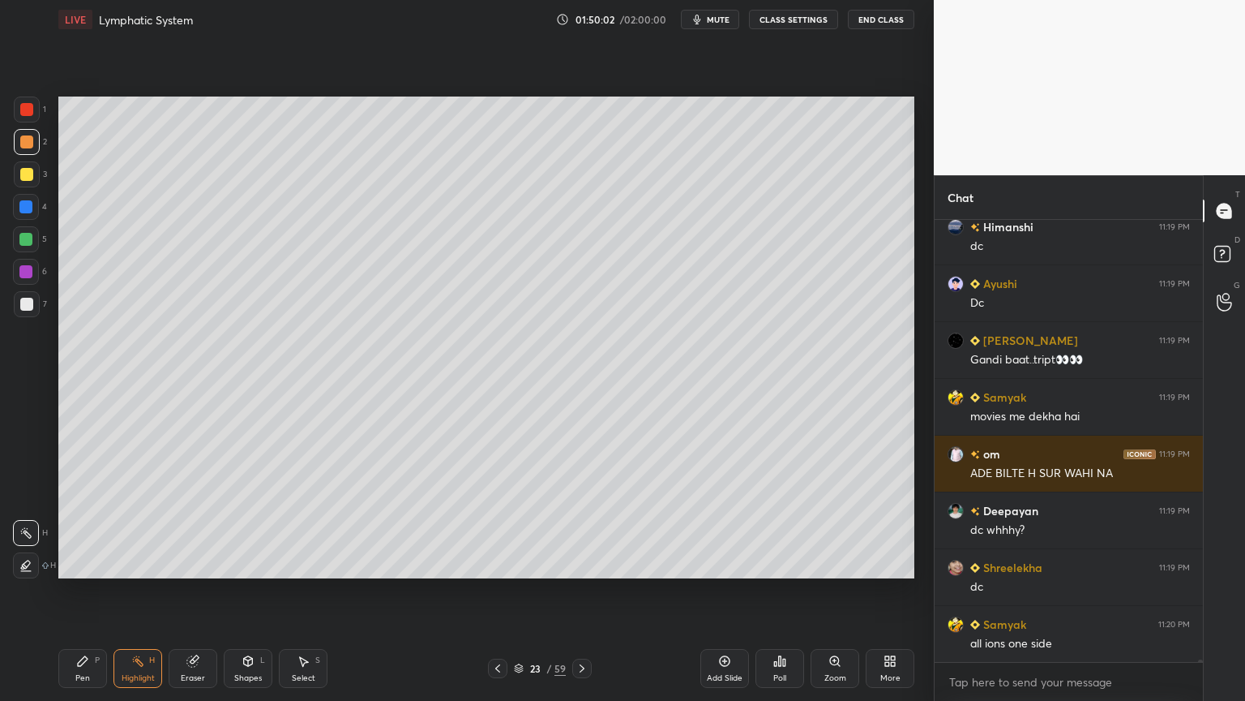
scroll to position [80665, 0]
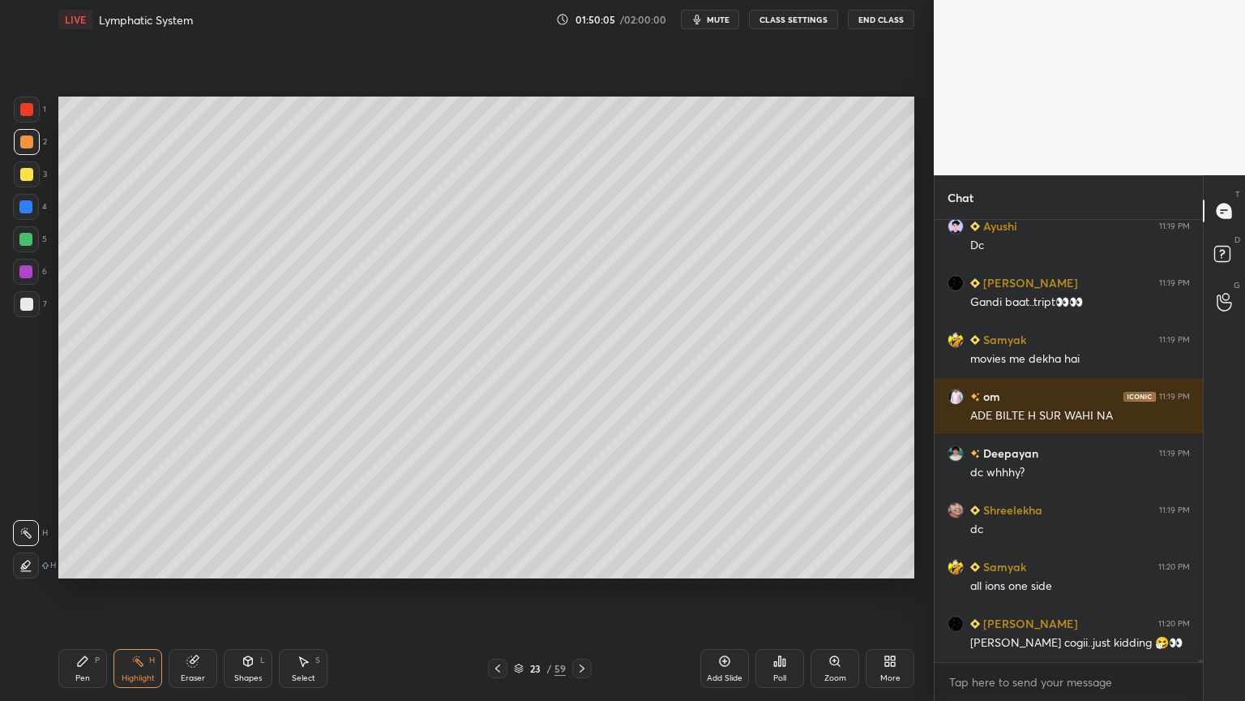
click at [465, 550] on div "Setting up your live class Poll for secs No correct answer Start poll" at bounding box center [486, 337] width 869 height 597
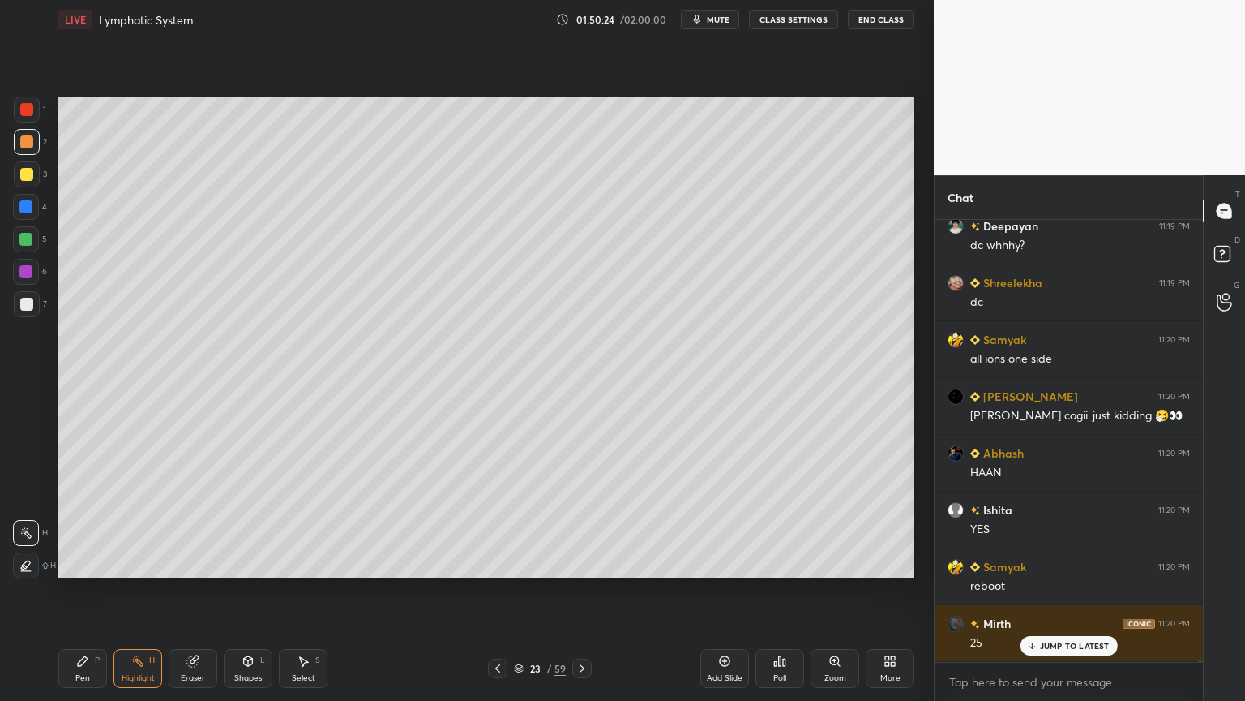
scroll to position [80948, 0]
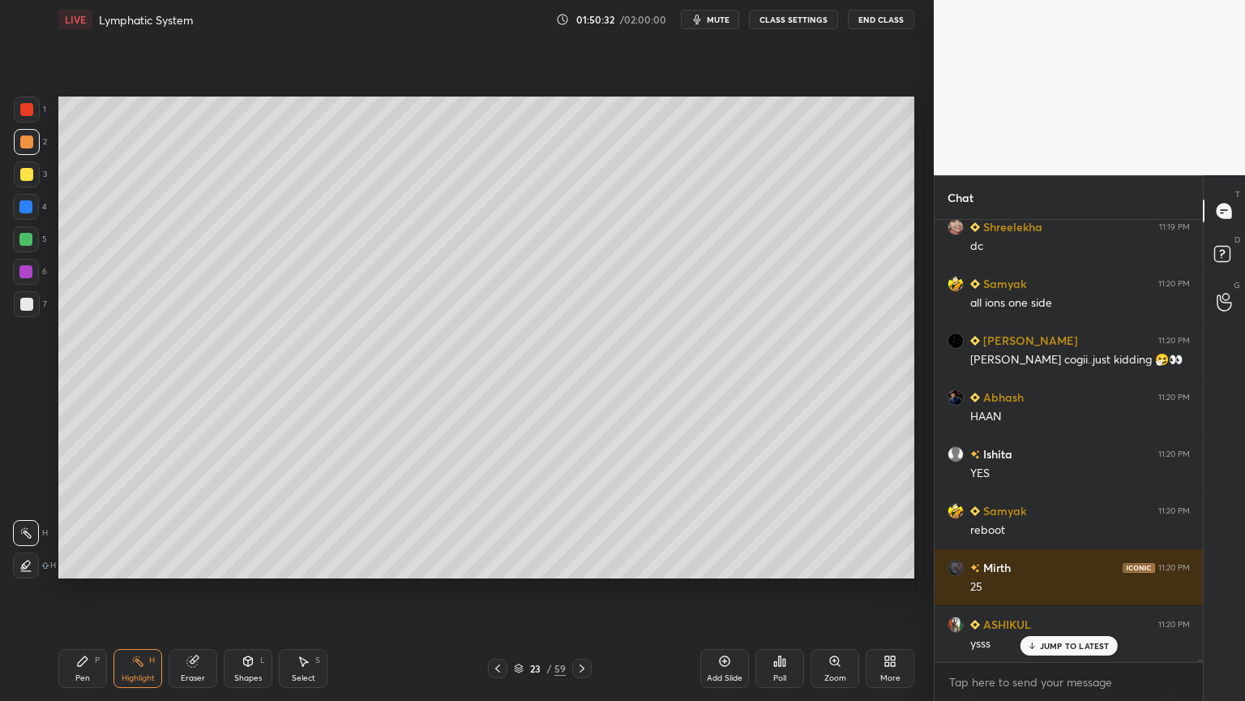
drag, startPoint x: 191, startPoint y: 665, endPoint x: 191, endPoint y: 654, distance: 10.6
click at [189, 550] on icon at bounding box center [192, 660] width 13 height 13
click at [24, 532] on icon at bounding box center [25, 533] width 13 height 14
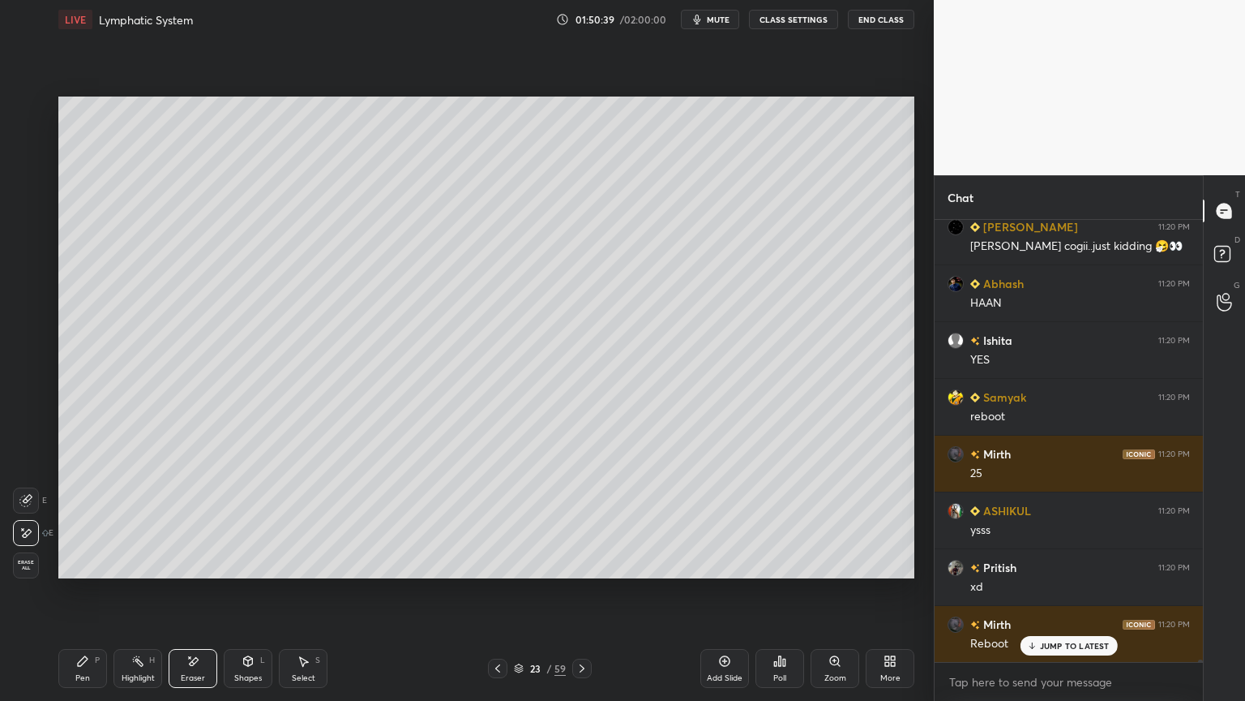
scroll to position [81119, 0]
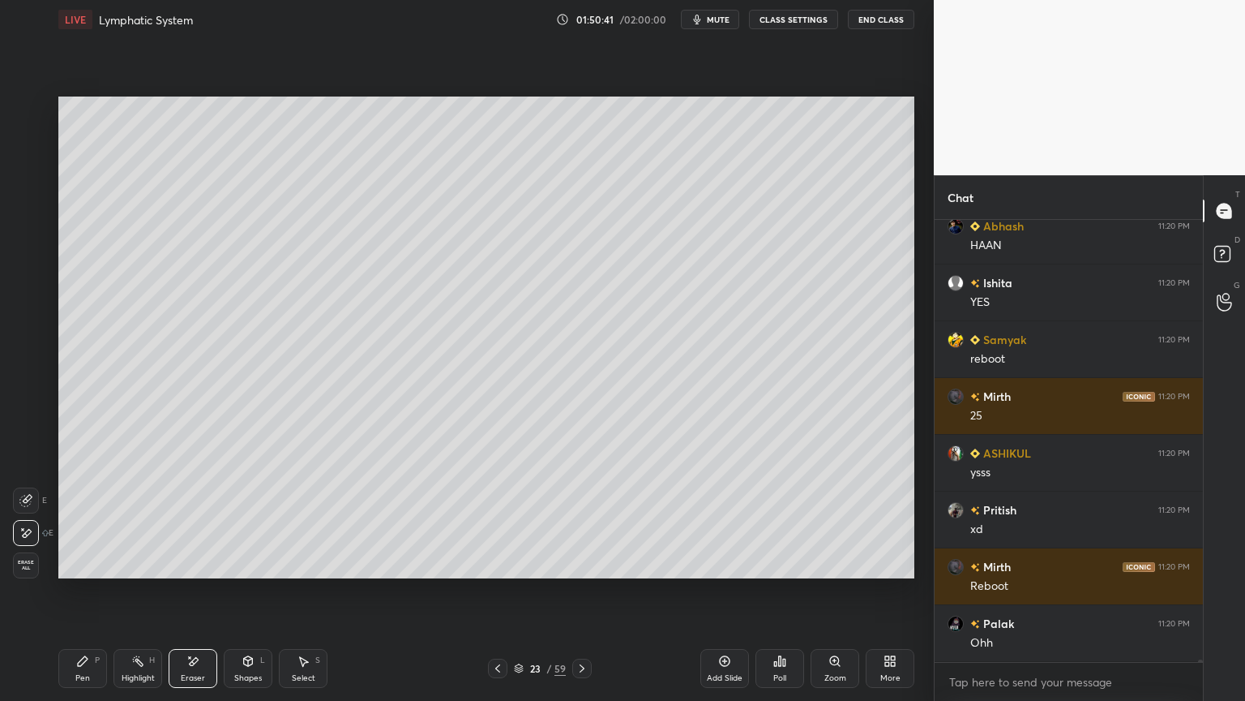
click at [77, 550] on div "Pen P" at bounding box center [82, 668] width 49 height 39
click at [71, 550] on div "Pen P" at bounding box center [82, 668] width 49 height 39
click at [28, 178] on div at bounding box center [27, 174] width 26 height 26
click at [26, 178] on div at bounding box center [26, 174] width 13 height 13
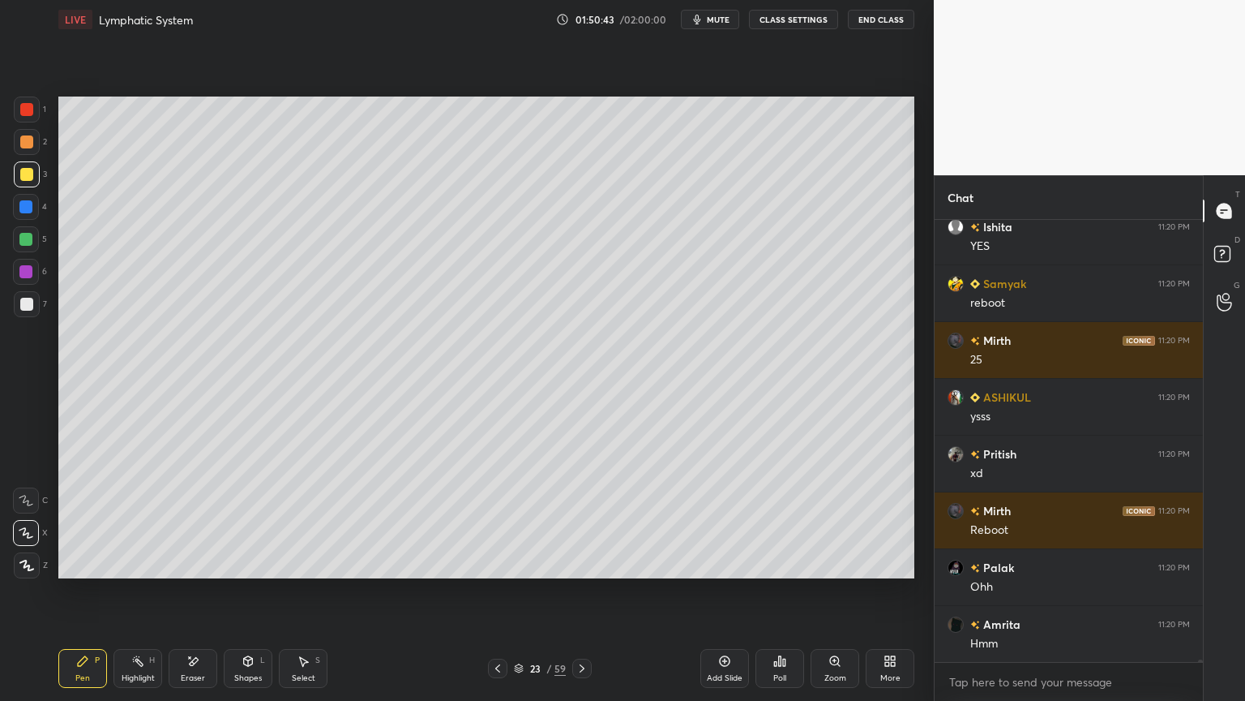
scroll to position [81232, 0]
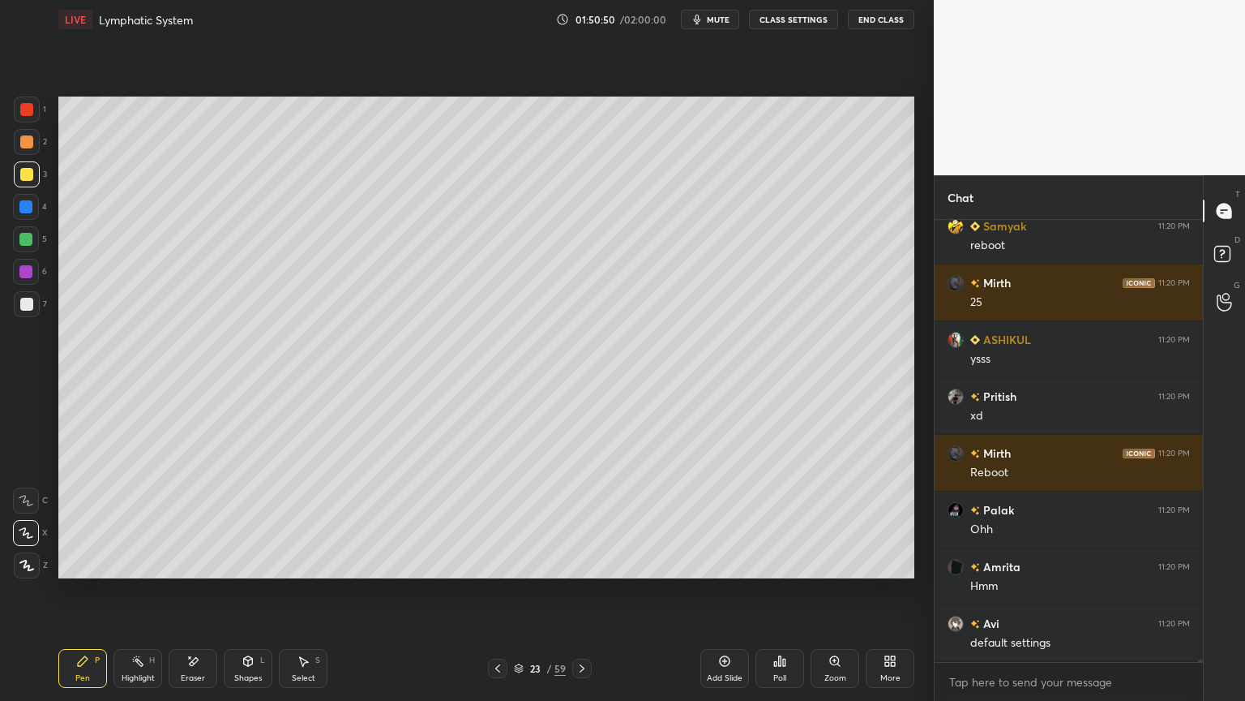
click at [23, 310] on div at bounding box center [26, 304] width 13 height 13
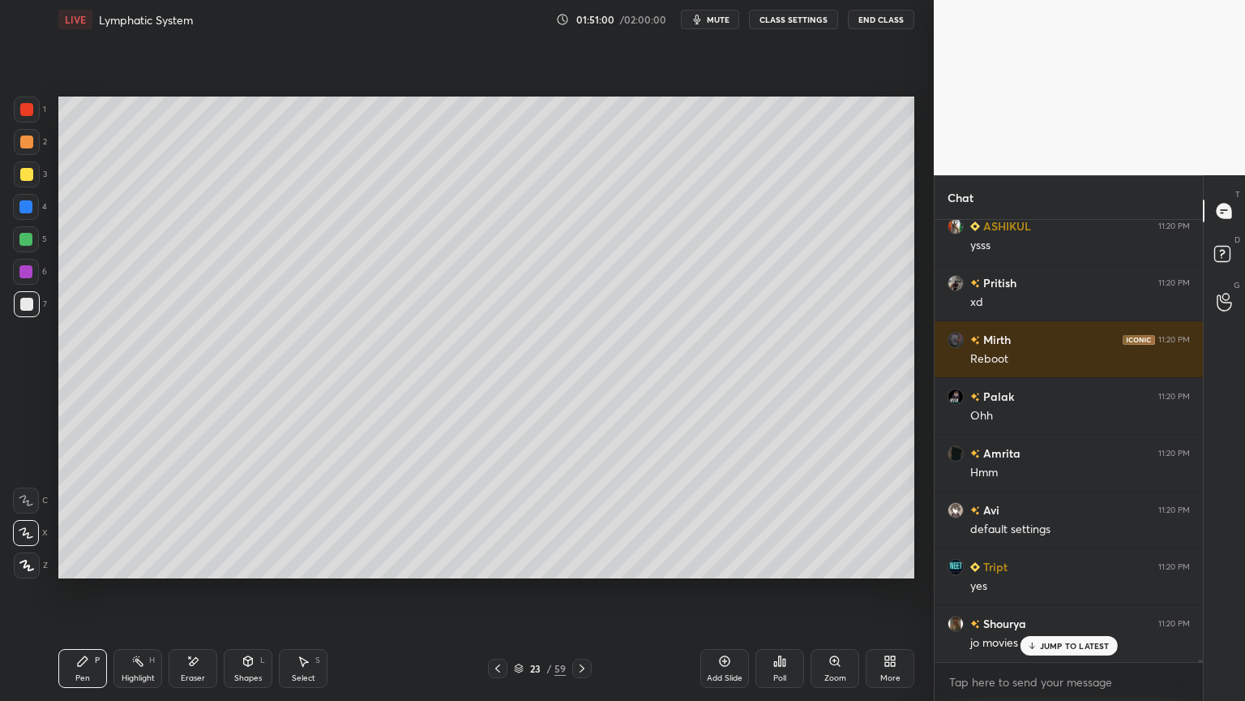
scroll to position [81402, 0]
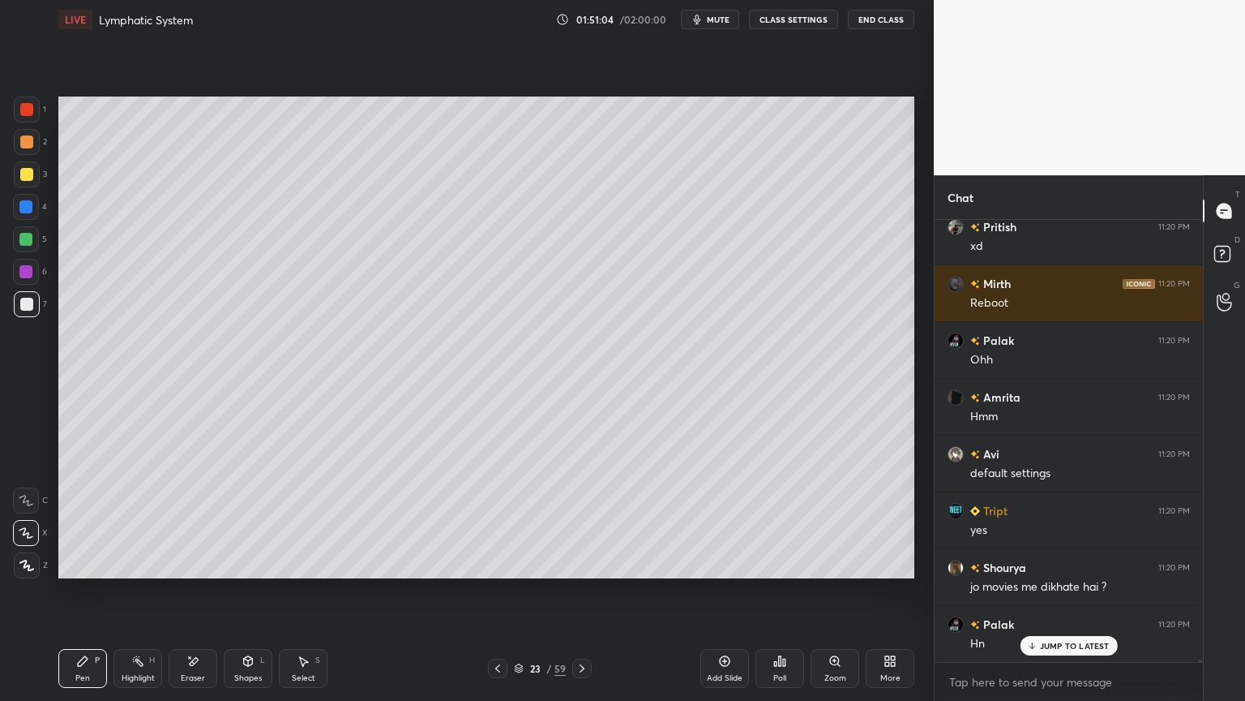
click at [26, 146] on div at bounding box center [27, 142] width 26 height 26
drag, startPoint x: 29, startPoint y: 144, endPoint x: 53, endPoint y: 165, distance: 31.6
click at [29, 149] on div at bounding box center [27, 142] width 26 height 26
drag, startPoint x: 252, startPoint y: 664, endPoint x: 249, endPoint y: 645, distance: 18.9
click at [251, 550] on icon at bounding box center [248, 660] width 13 height 13
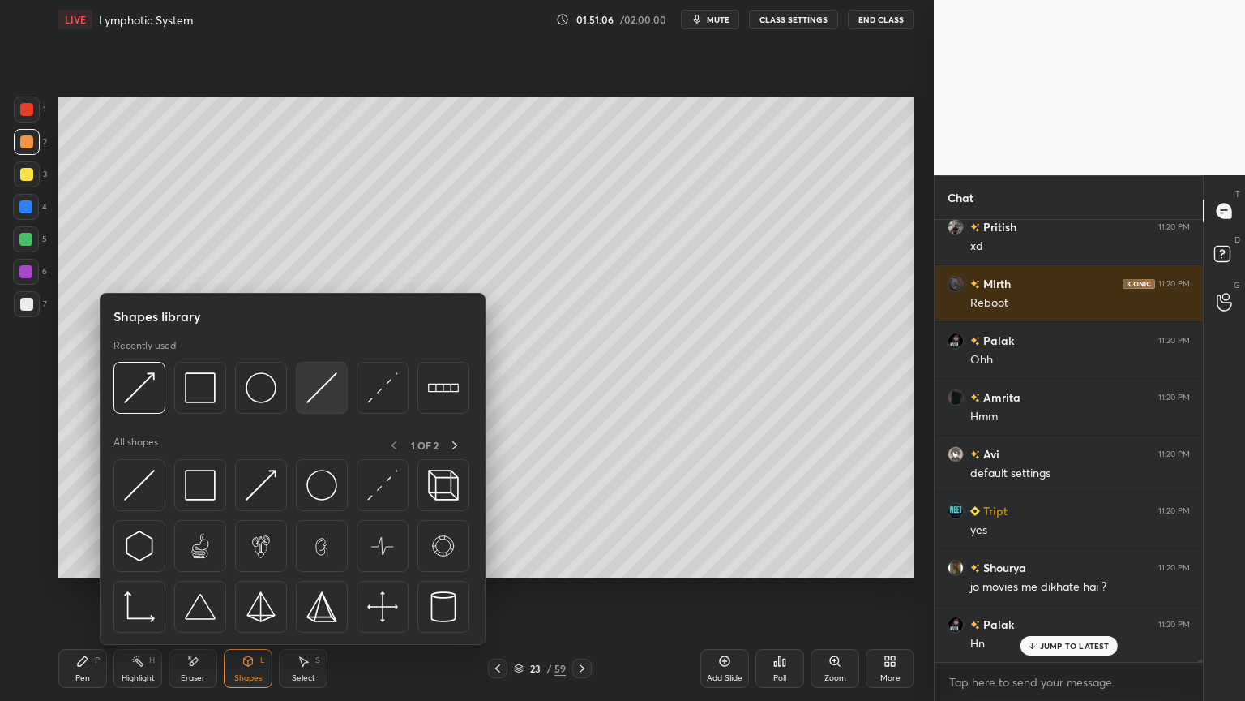
scroll to position [81459, 0]
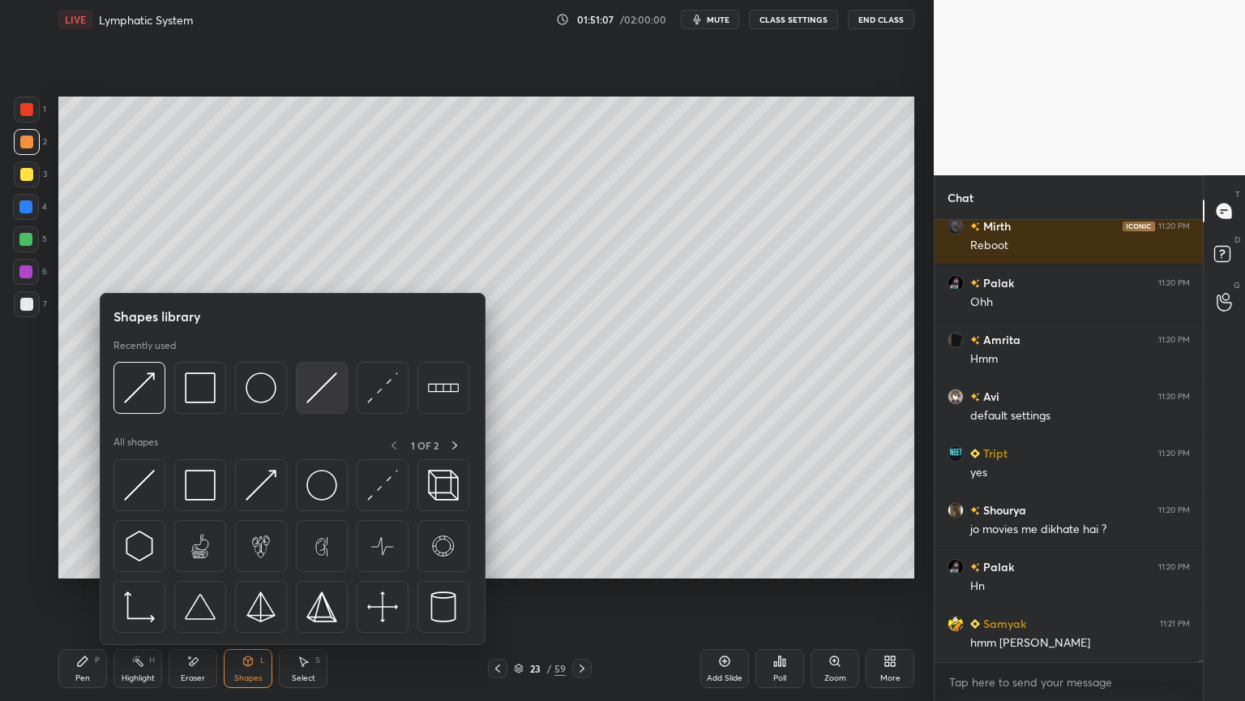
click at [317, 394] on img at bounding box center [321, 387] width 31 height 31
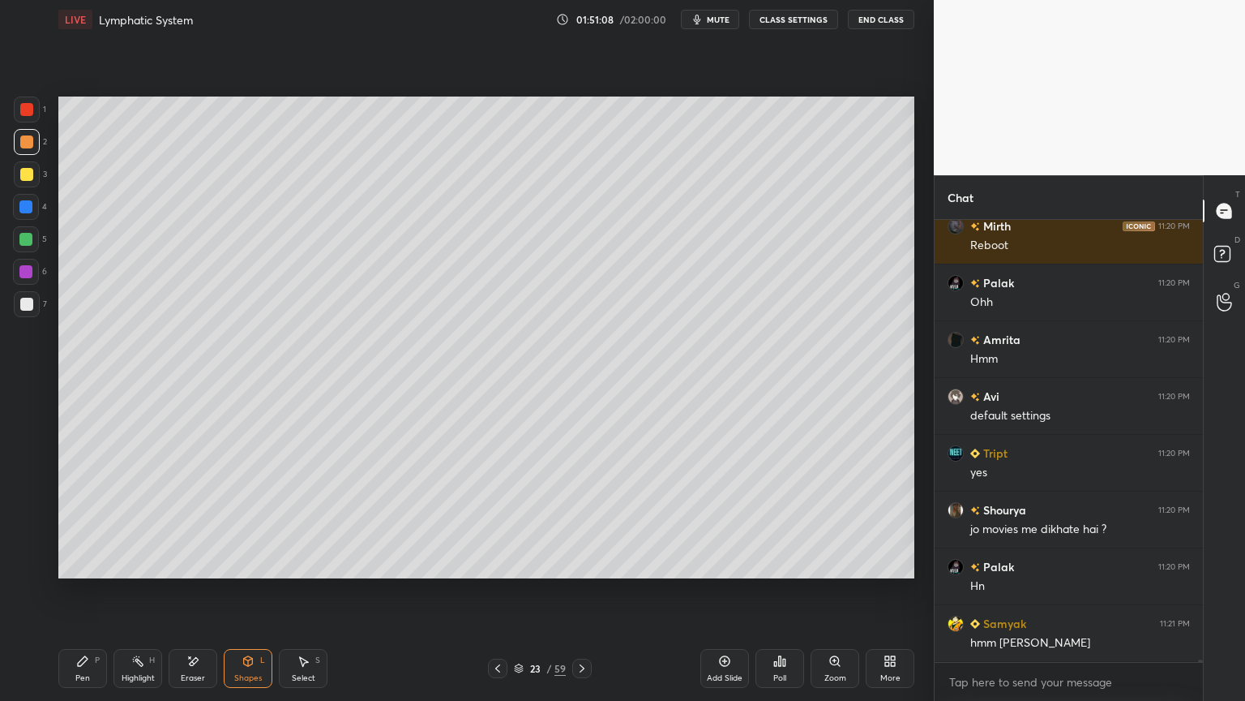
click at [21, 240] on div at bounding box center [25, 239] width 13 height 13
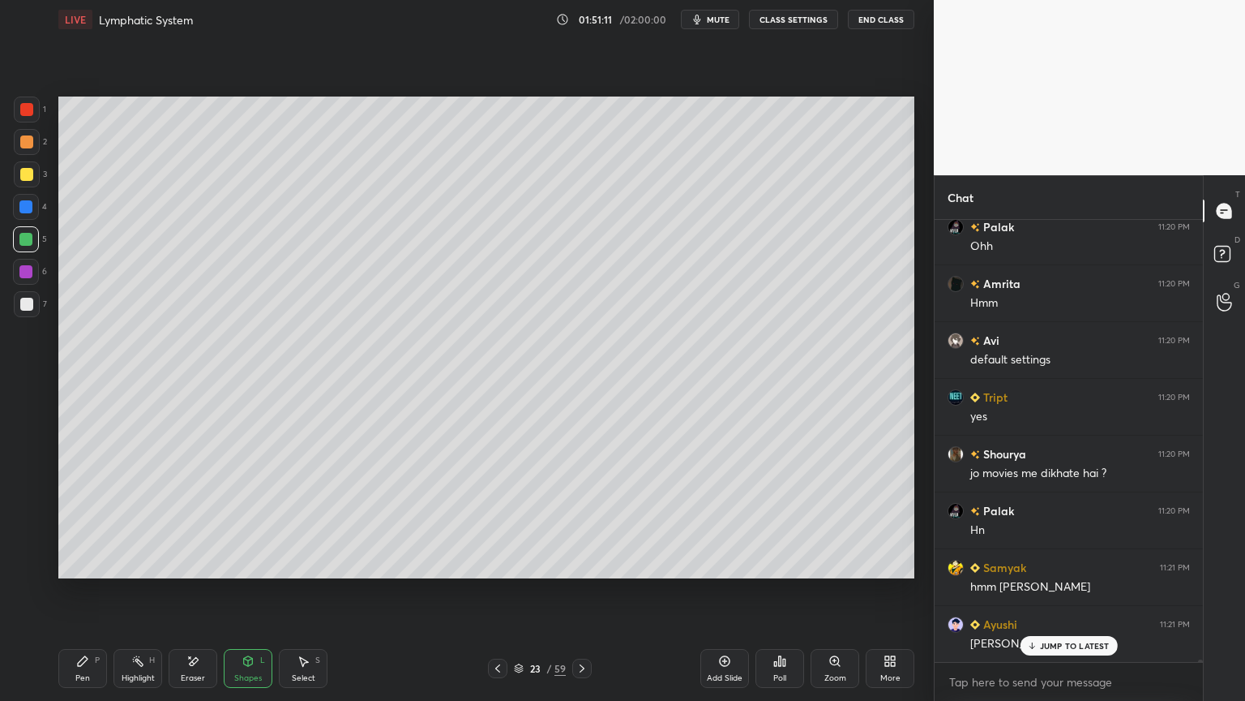
drag, startPoint x: 128, startPoint y: 676, endPoint x: 129, endPoint y: 652, distance: 24.3
click at [126, 550] on div "Highlight" at bounding box center [138, 678] width 33 height 8
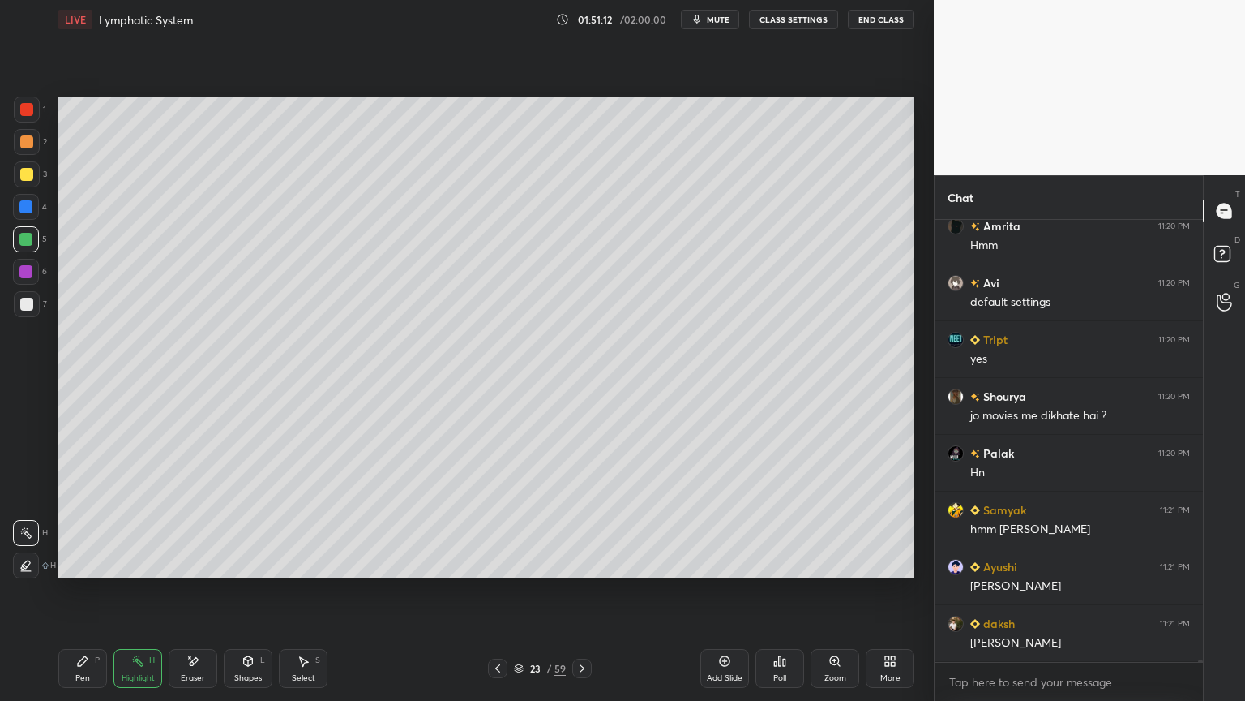
click at [87, 550] on icon at bounding box center [82, 660] width 13 height 13
click at [91, 550] on div "Pen P" at bounding box center [82, 668] width 49 height 39
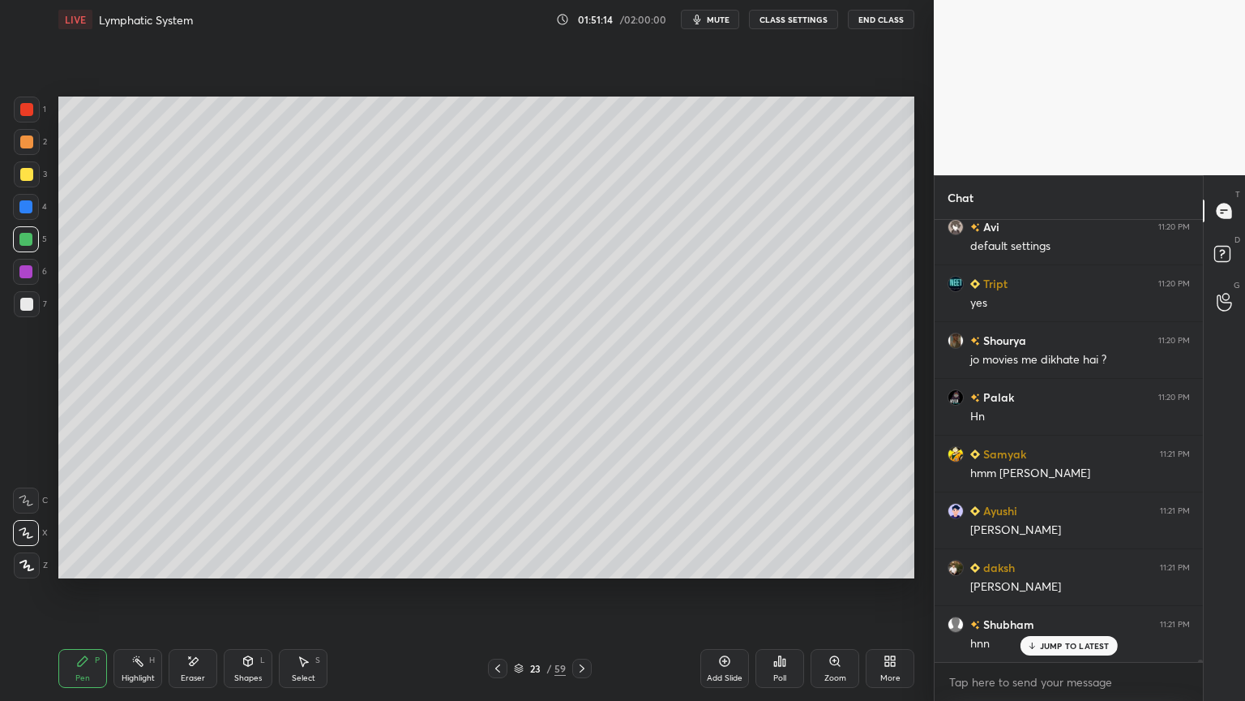
scroll to position [81686, 0]
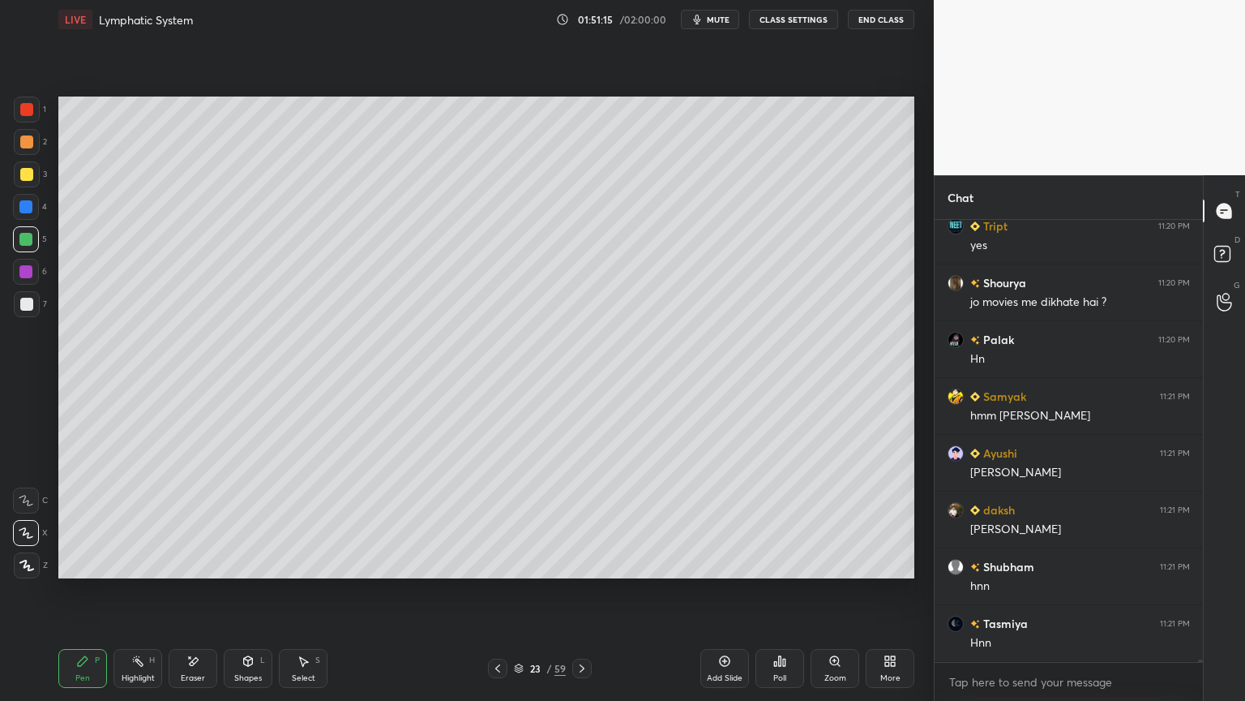
click at [195, 550] on div "Eraser" at bounding box center [193, 668] width 49 height 39
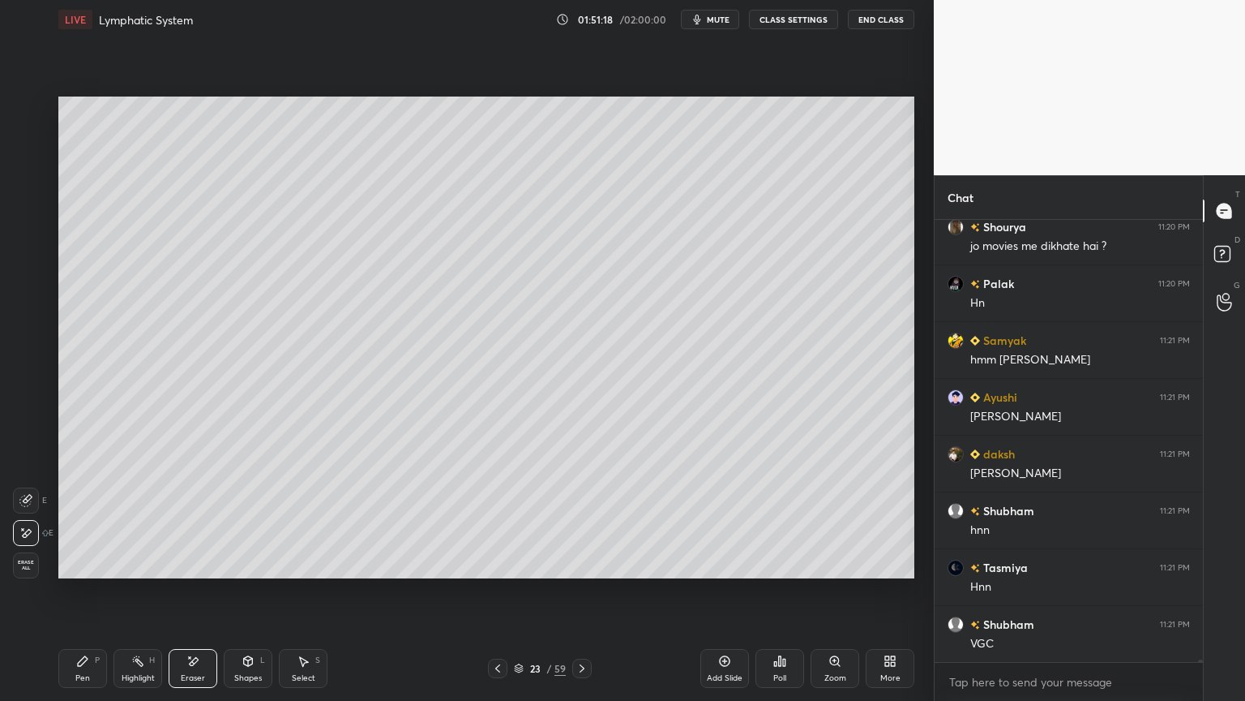
scroll to position [81800, 0]
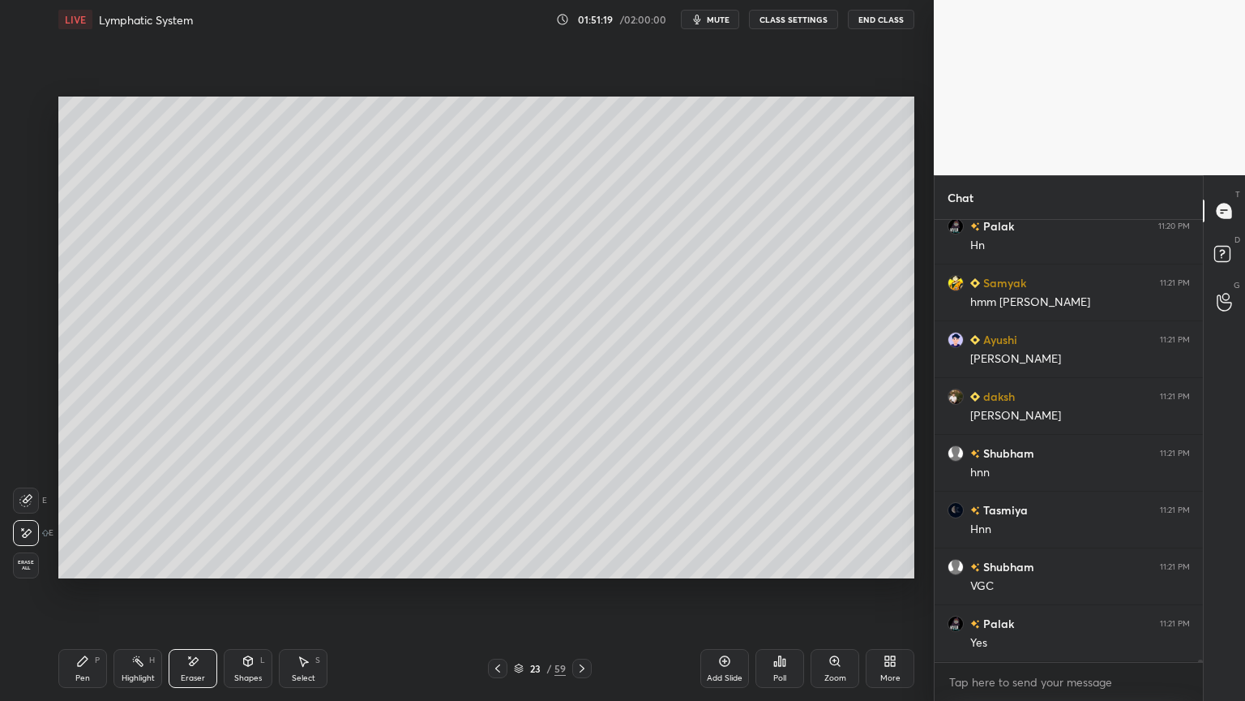
click at [36, 503] on div at bounding box center [26, 500] width 26 height 26
click at [26, 507] on div at bounding box center [26, 500] width 26 height 26
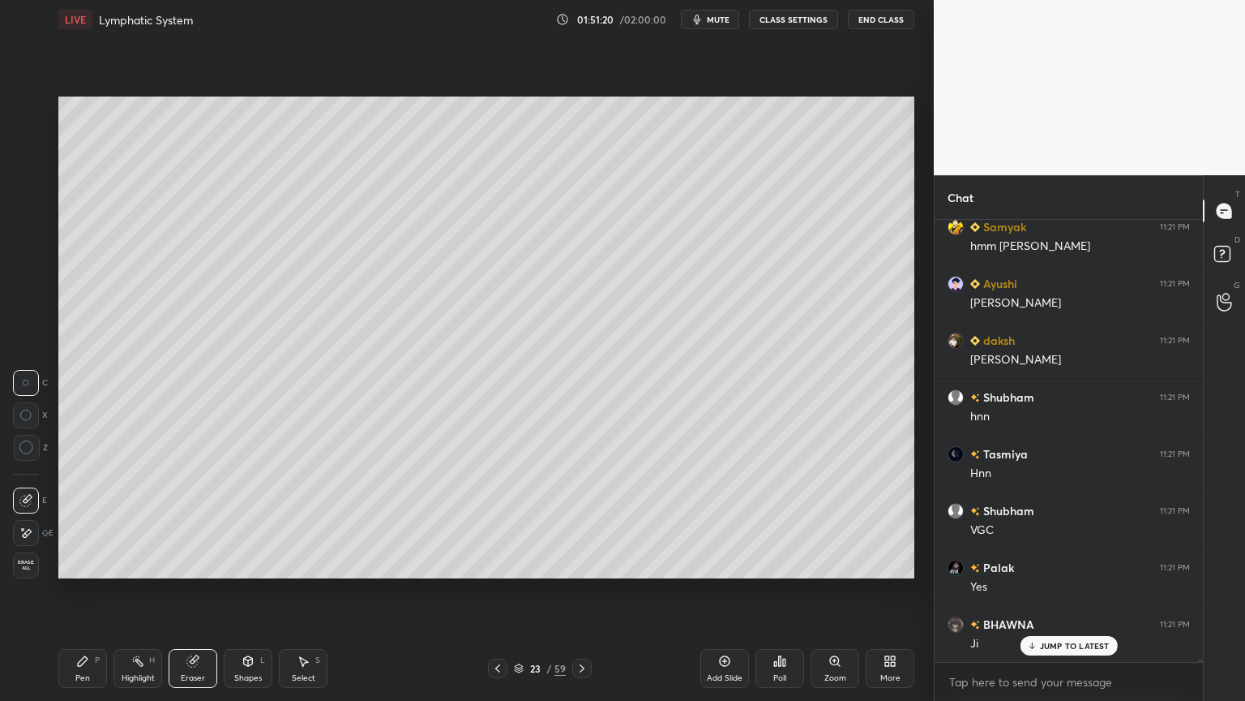
scroll to position [81913, 0]
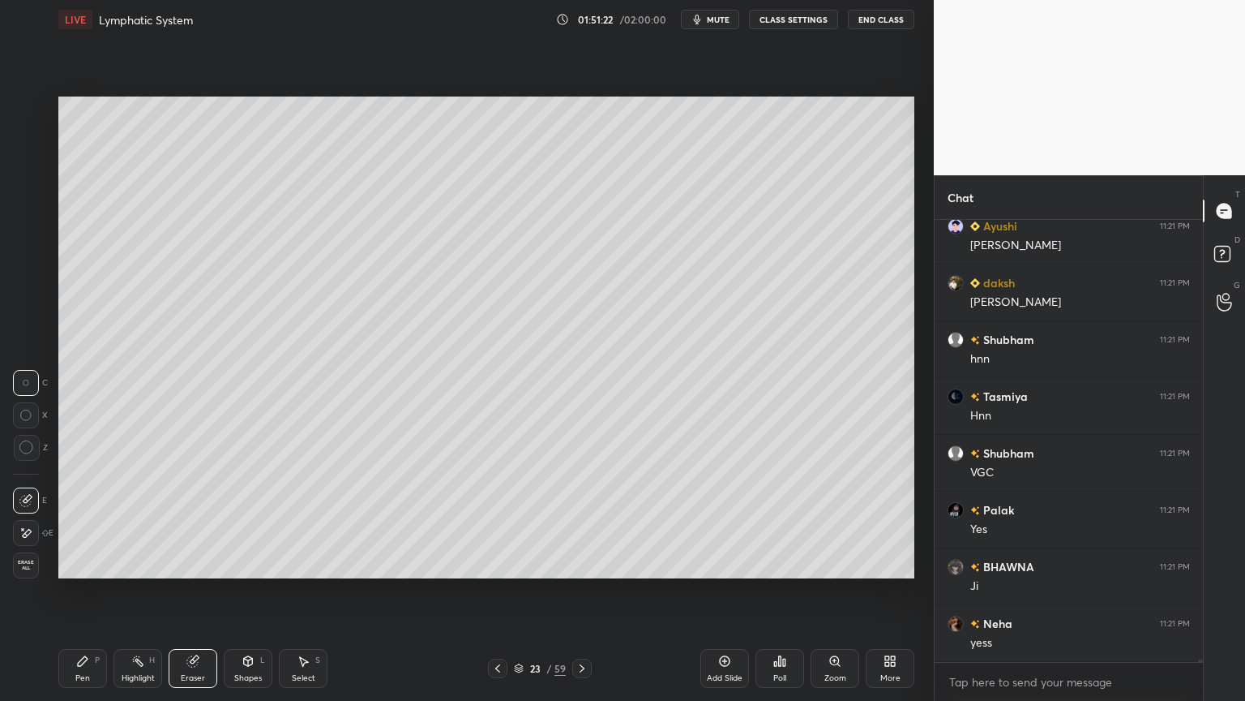
click at [95, 550] on div "Pen P" at bounding box center [82, 668] width 49 height 39
click at [16, 250] on div at bounding box center [26, 239] width 26 height 26
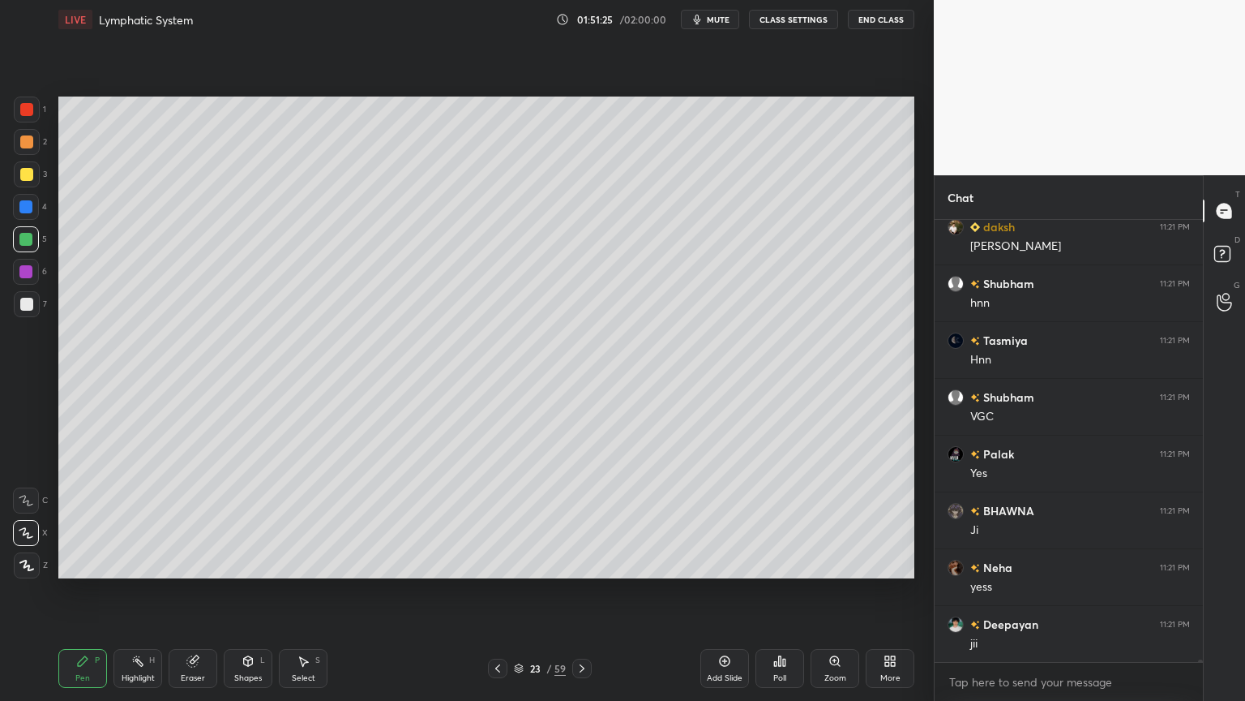
scroll to position [82027, 0]
click at [20, 146] on div at bounding box center [26, 141] width 13 height 13
click at [27, 146] on div at bounding box center [26, 141] width 13 height 13
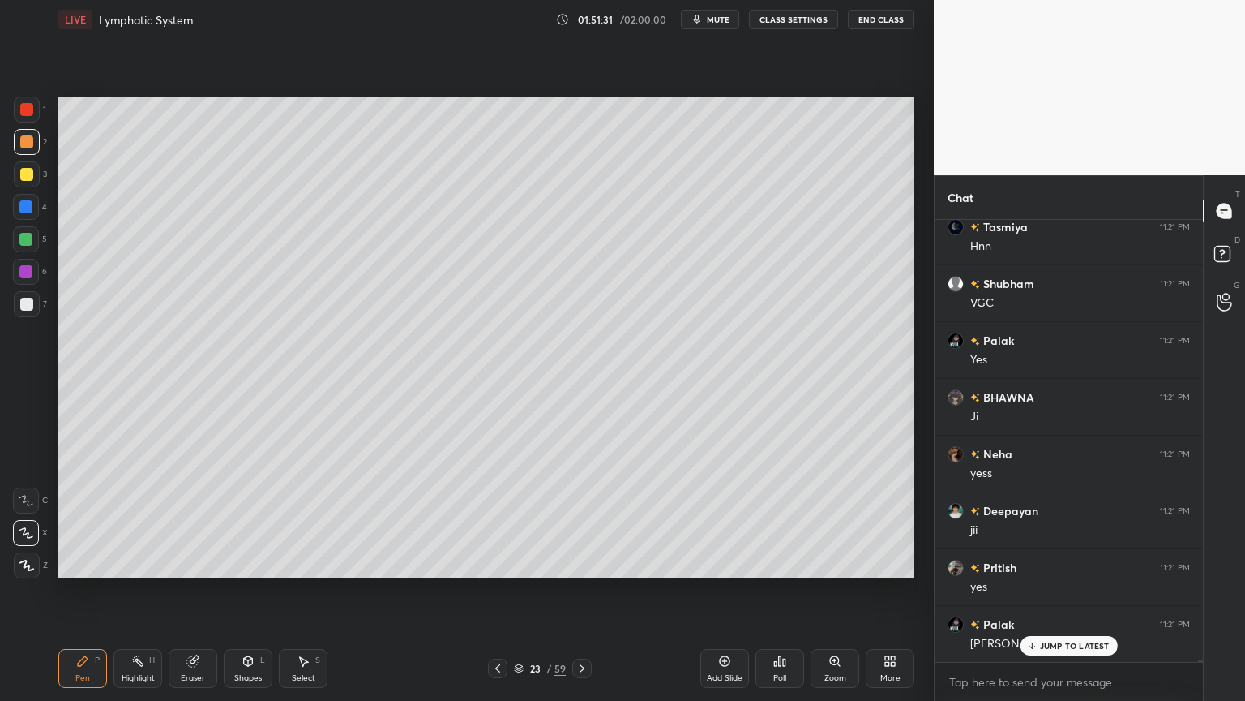
scroll to position [82140, 0]
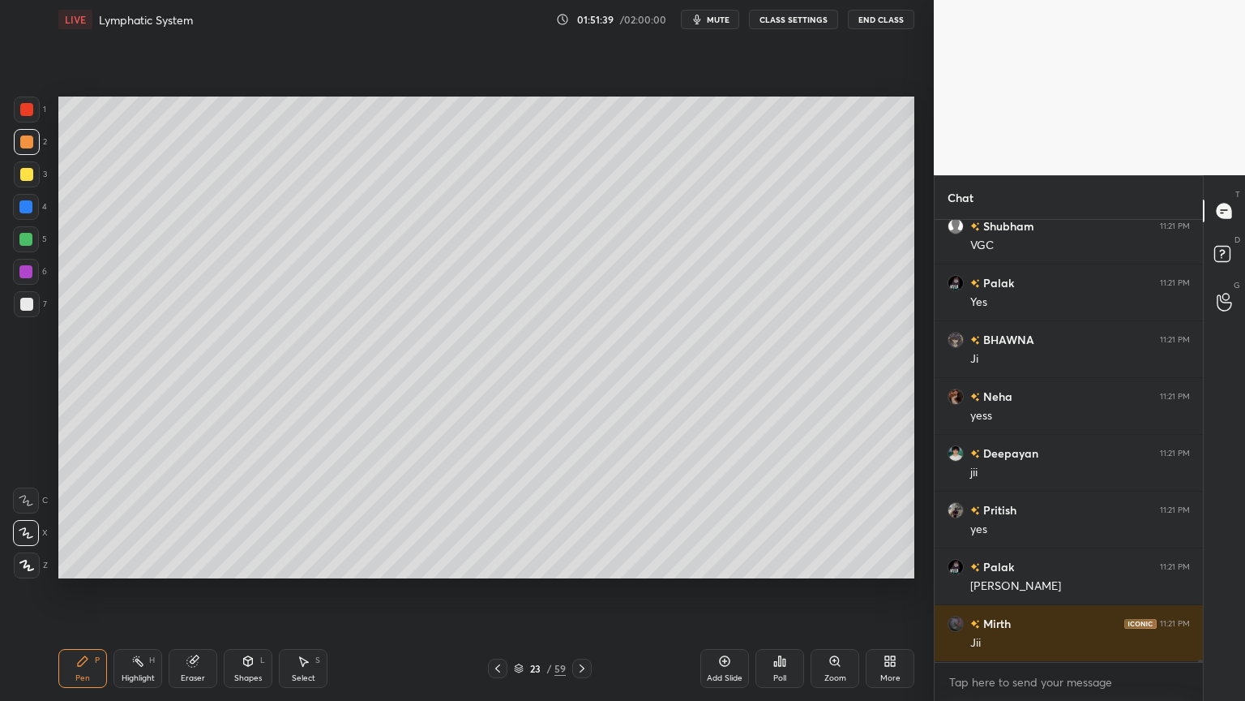
click at [139, 550] on icon at bounding box center [137, 660] width 13 height 13
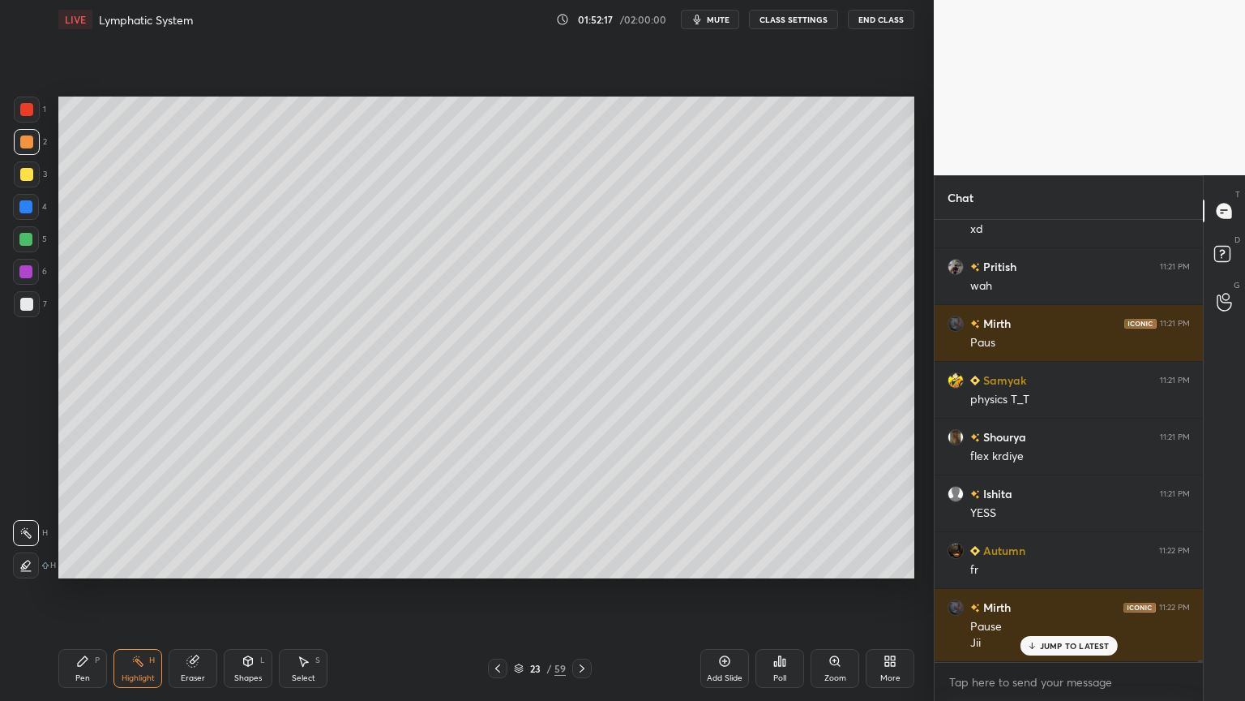
scroll to position [82893, 0]
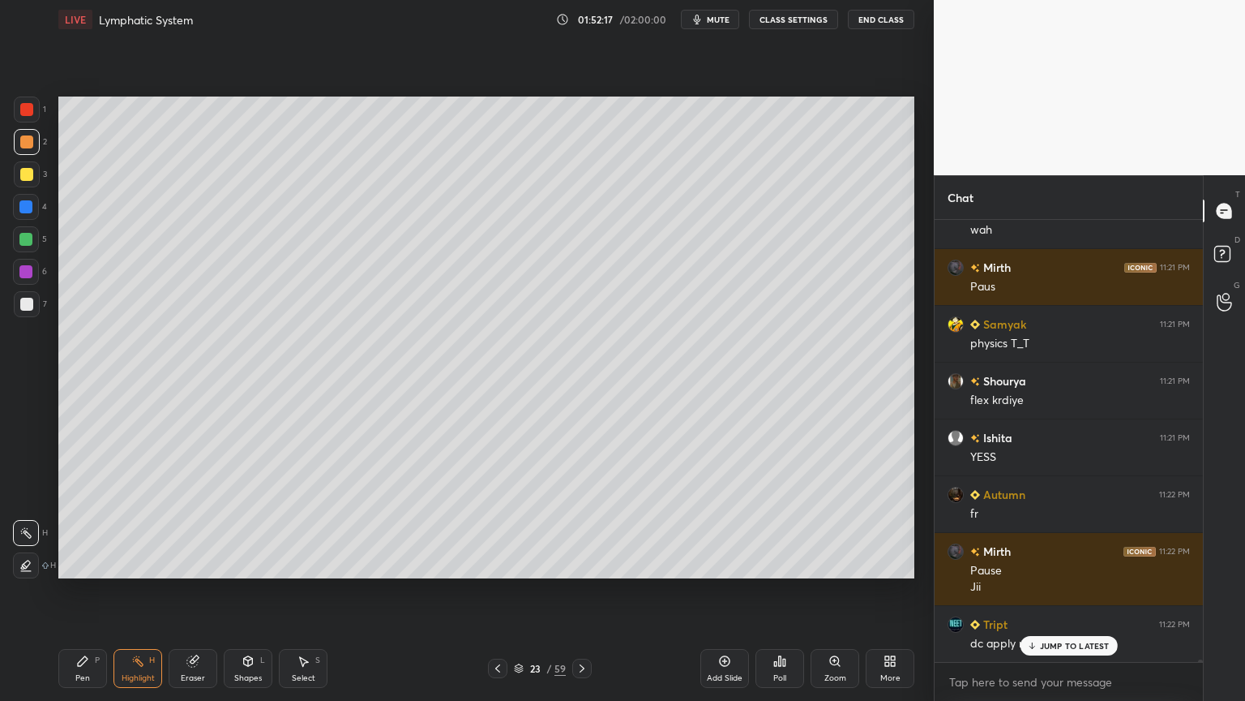
drag, startPoint x: 201, startPoint y: 665, endPoint x: 218, endPoint y: 593, distance: 73.4
click at [206, 550] on div "Eraser" at bounding box center [193, 668] width 49 height 39
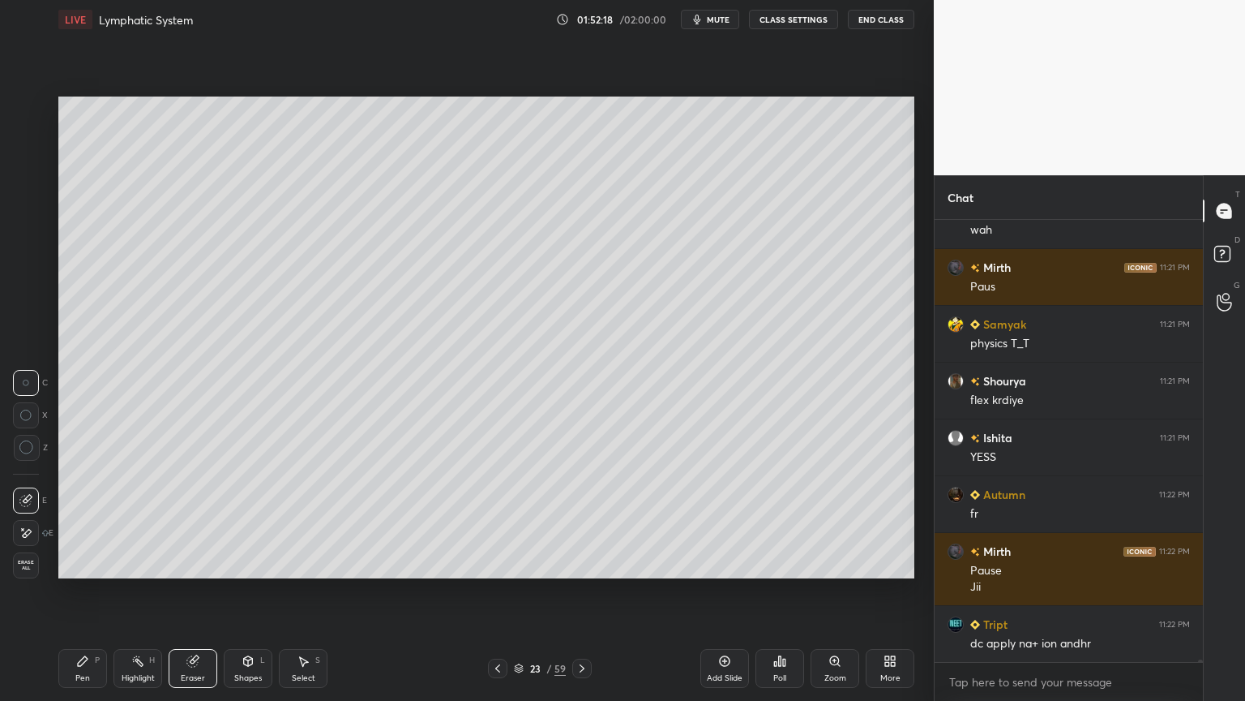
scroll to position [82951, 0]
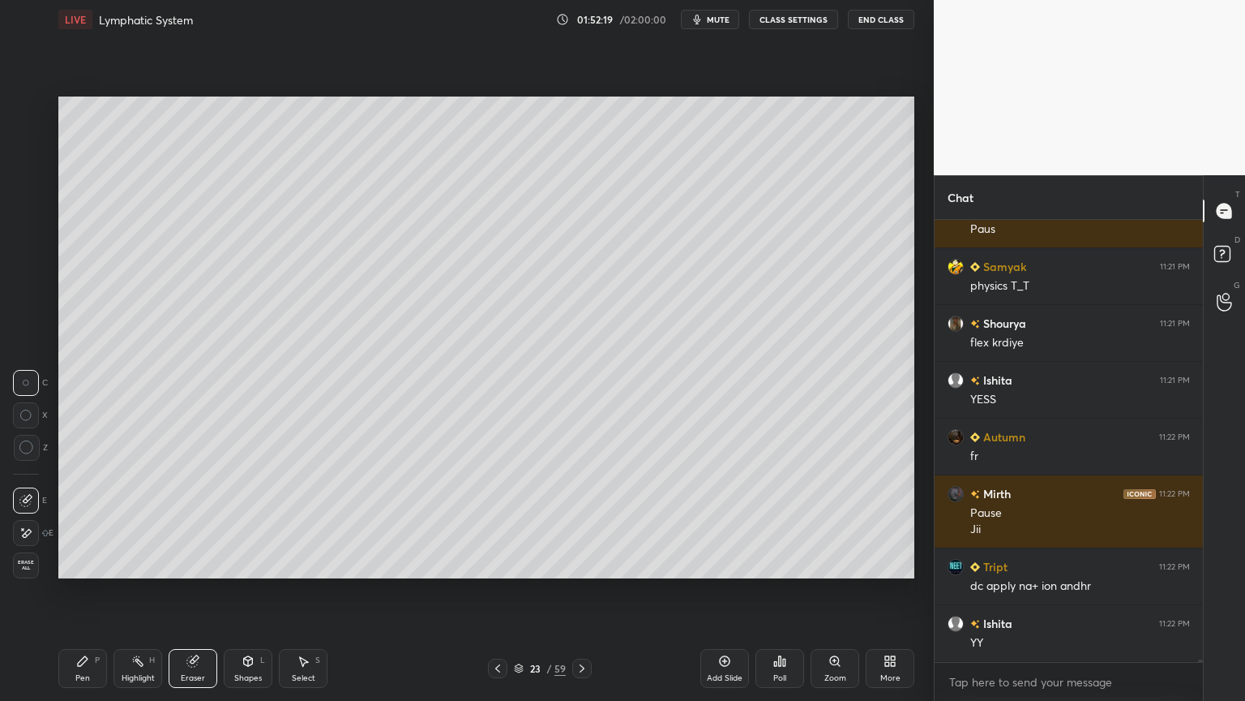
click at [89, 550] on div "Pen P" at bounding box center [82, 668] width 49 height 39
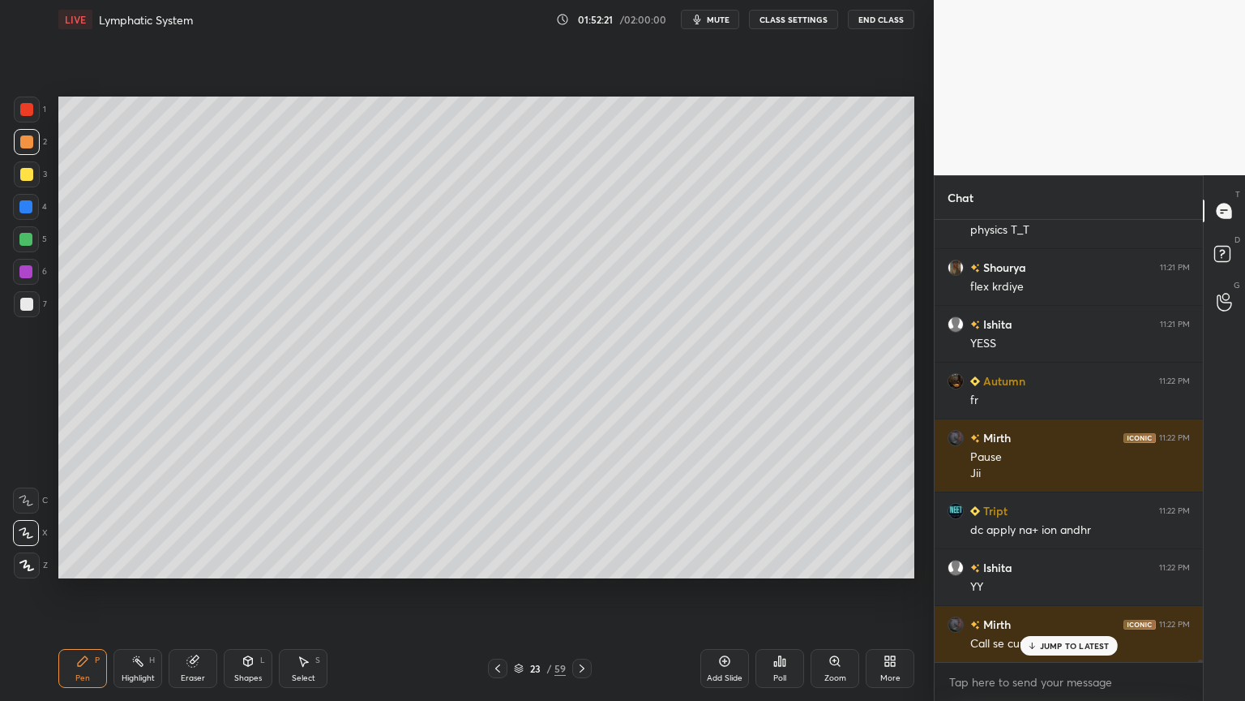
click at [134, 550] on div "Highlight H" at bounding box center [138, 668] width 49 height 39
drag, startPoint x: 142, startPoint y: 662, endPoint x: 175, endPoint y: 615, distance: 58.3
click at [148, 550] on div "Highlight H" at bounding box center [138, 668] width 49 height 39
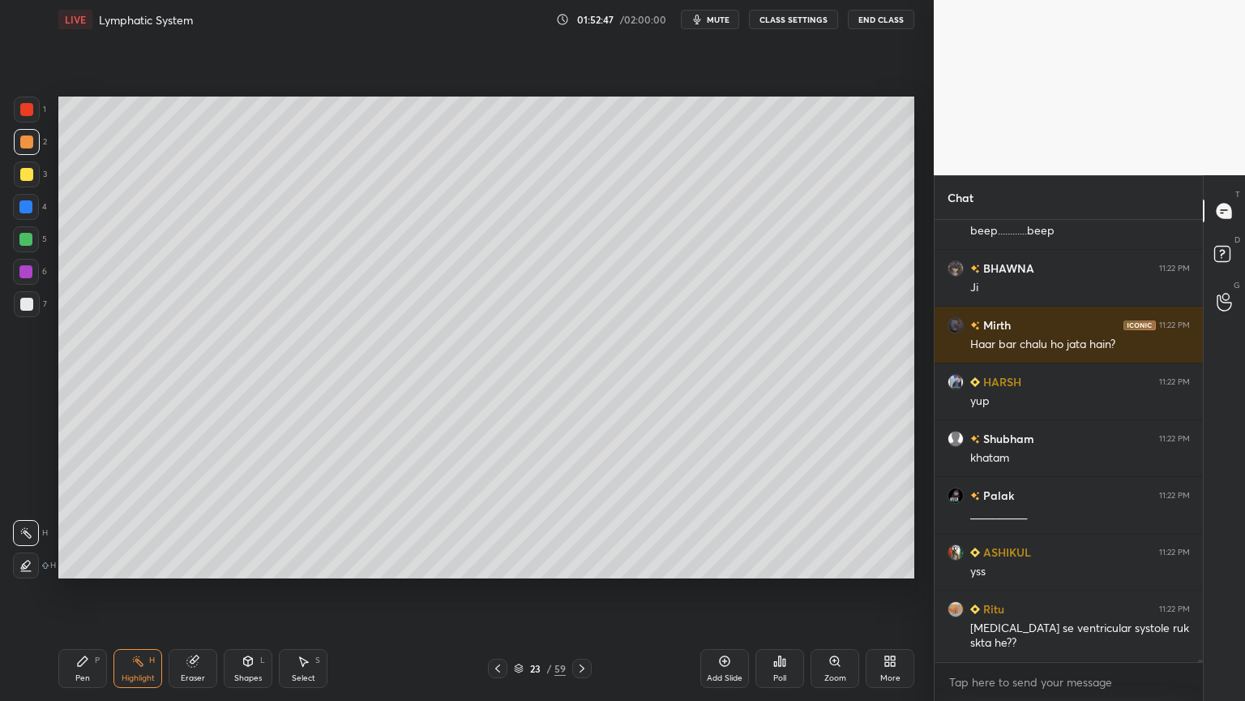
scroll to position [83873, 0]
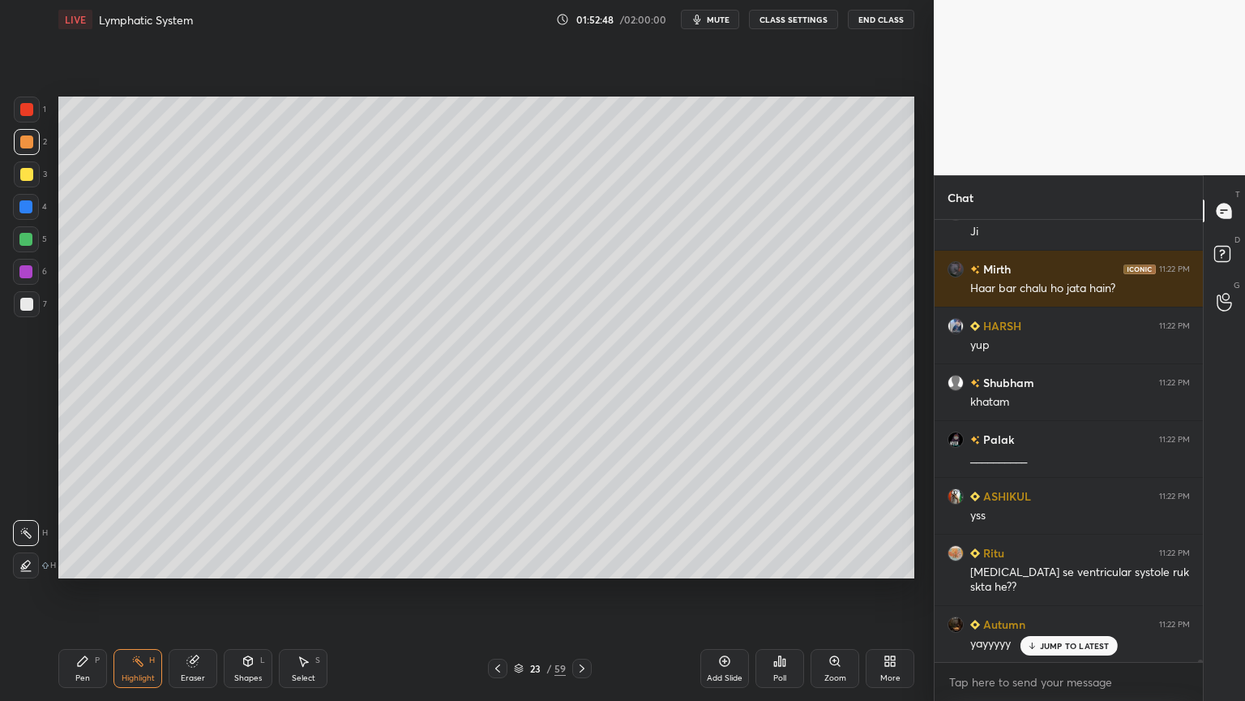
click at [799, 21] on button "CLASS SETTINGS" at bounding box center [793, 19] width 89 height 19
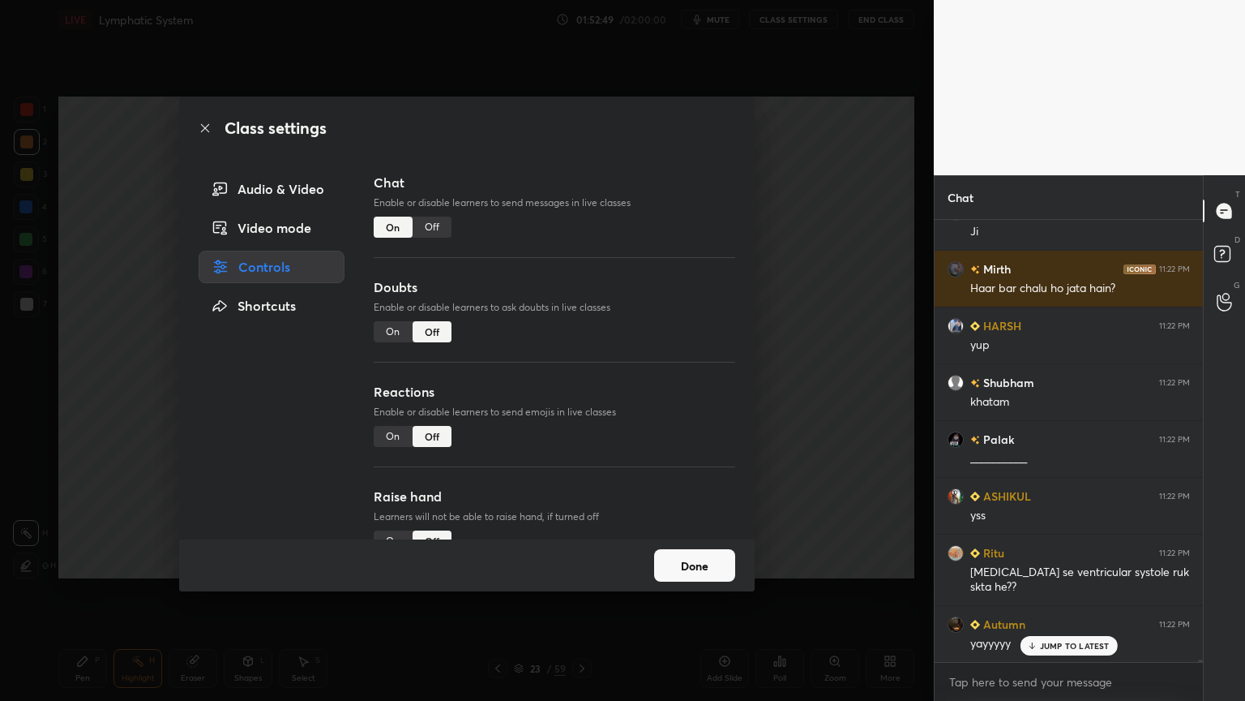
drag, startPoint x: 381, startPoint y: 336, endPoint x: 392, endPoint y: 344, distance: 13.9
click at [383, 336] on div "On" at bounding box center [393, 331] width 39 height 21
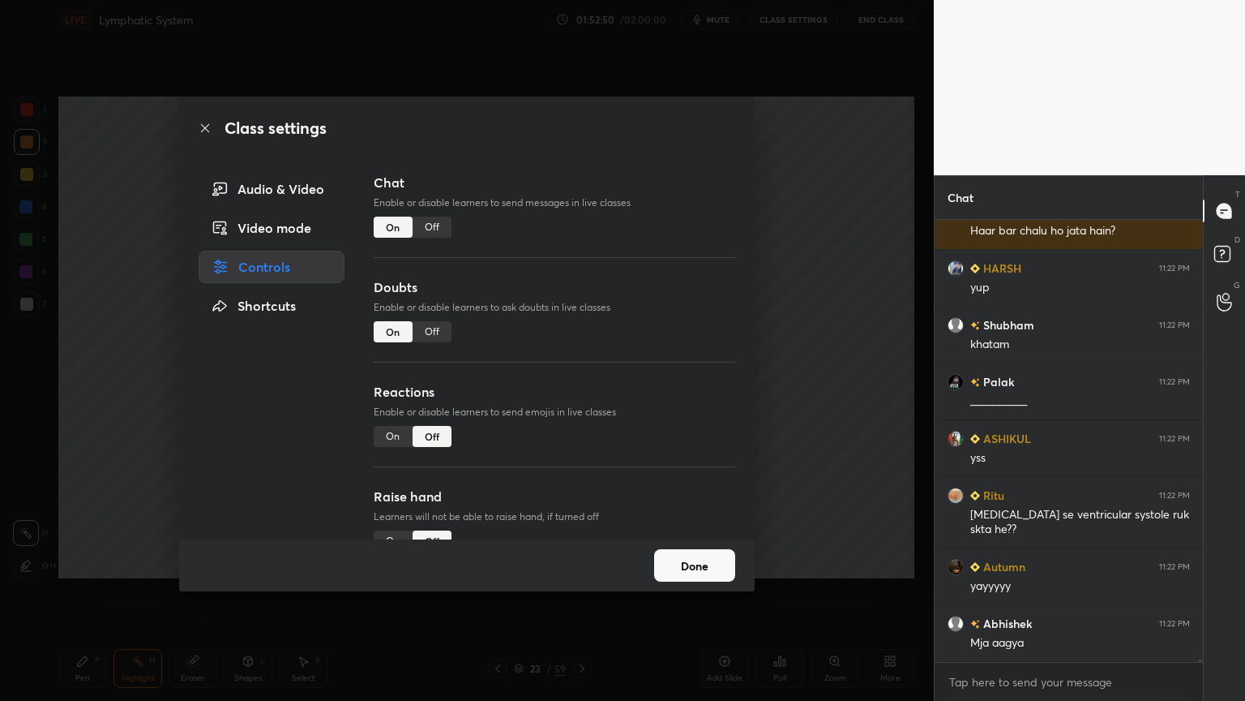
click at [397, 438] on div "On" at bounding box center [393, 436] width 39 height 21
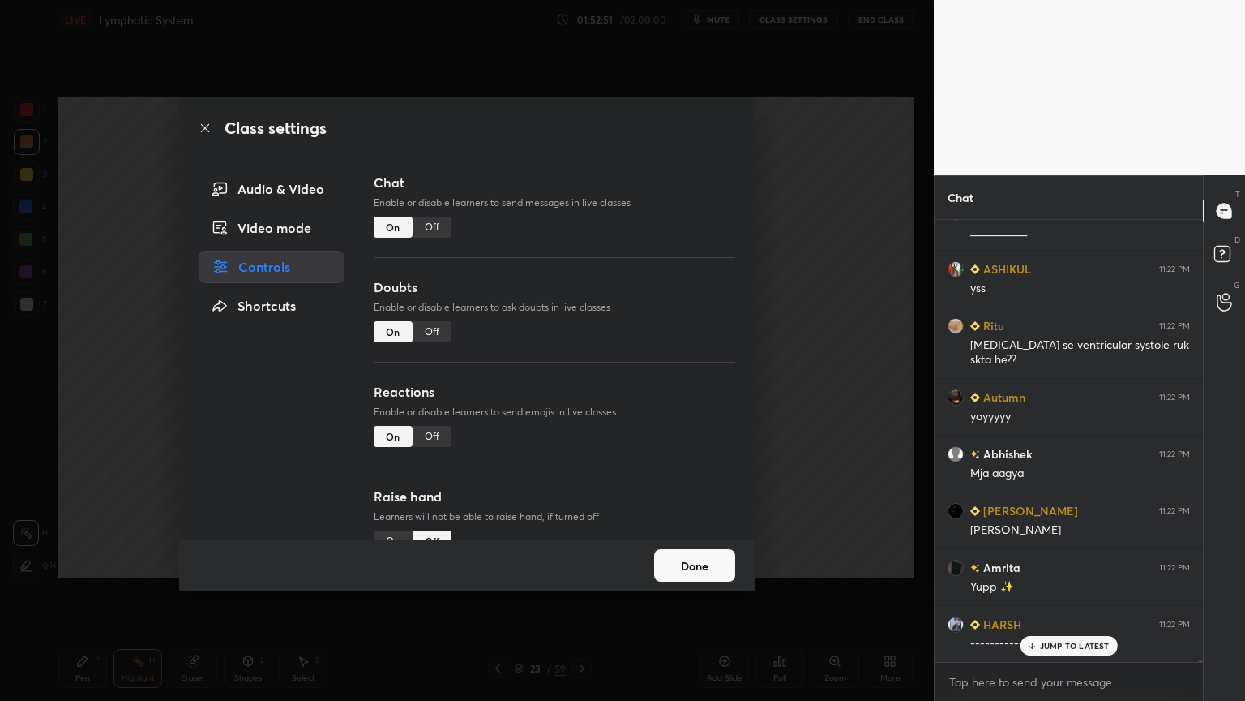
drag, startPoint x: 732, startPoint y: 407, endPoint x: 733, endPoint y: 418, distance: 10.6
click at [735, 424] on div "Chat Enable or disable learners to send messages in live classes On Off Doubts …" at bounding box center [554, 356] width 401 height 366
click at [733, 440] on div "Chat Enable or disable learners to send messages in live classes On Off Doubts …" at bounding box center [554, 356] width 401 height 366
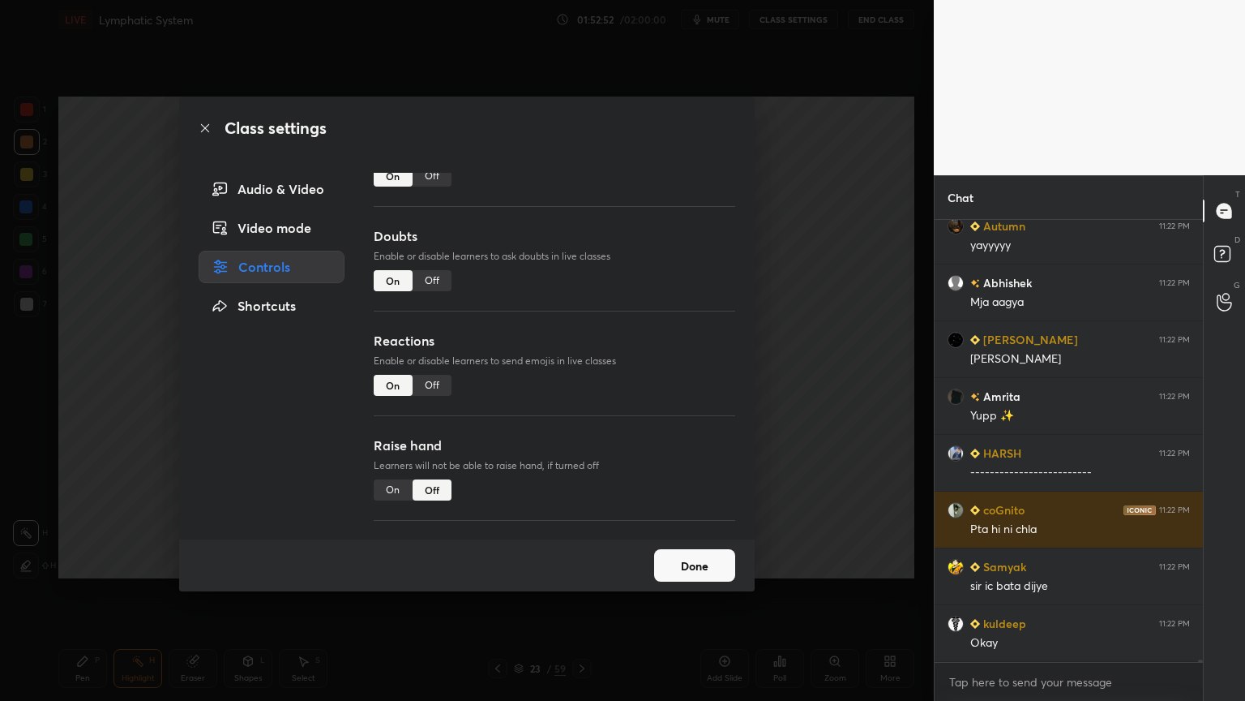
scroll to position [92, 0]
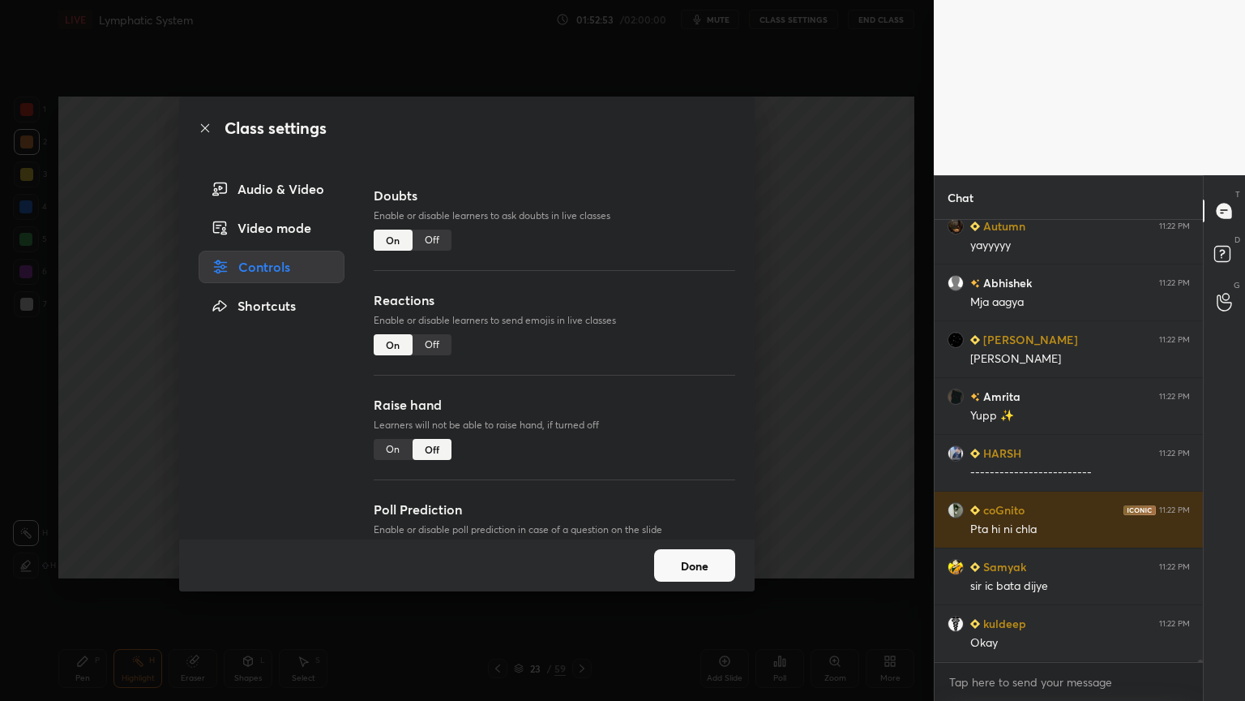
click at [390, 453] on div "On" at bounding box center [393, 449] width 39 height 21
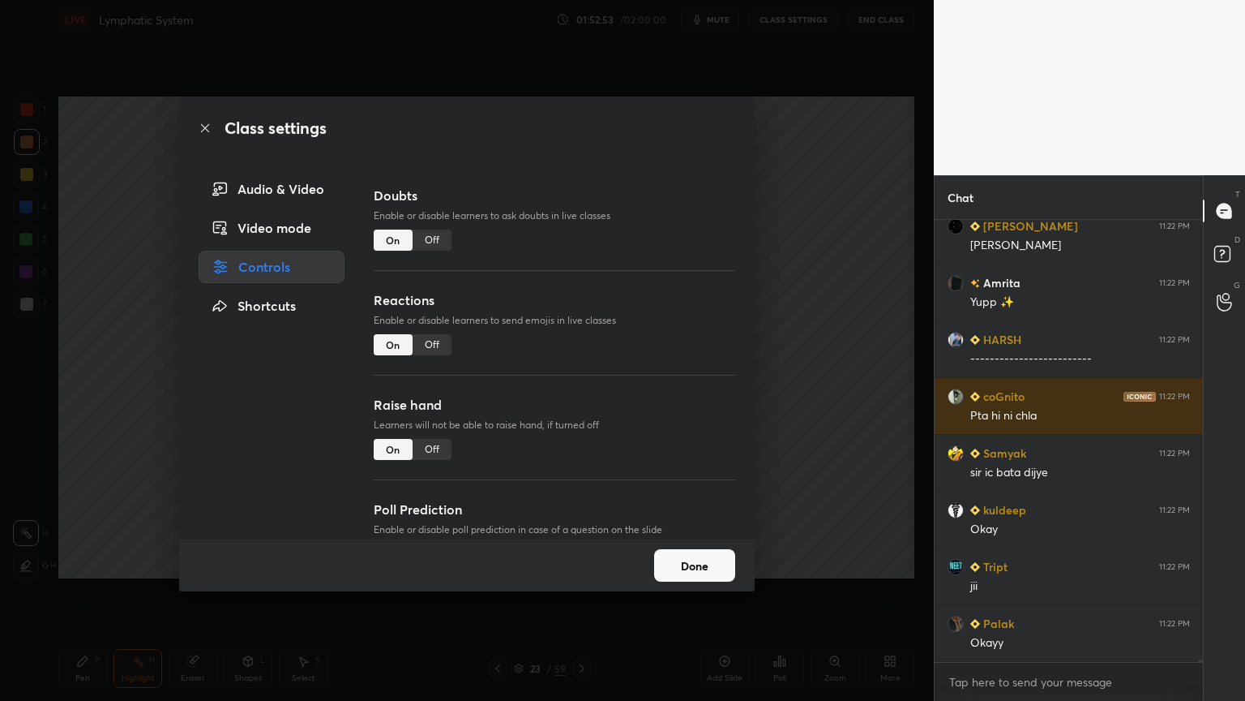
click at [705, 550] on button "Done" at bounding box center [694, 565] width 81 height 32
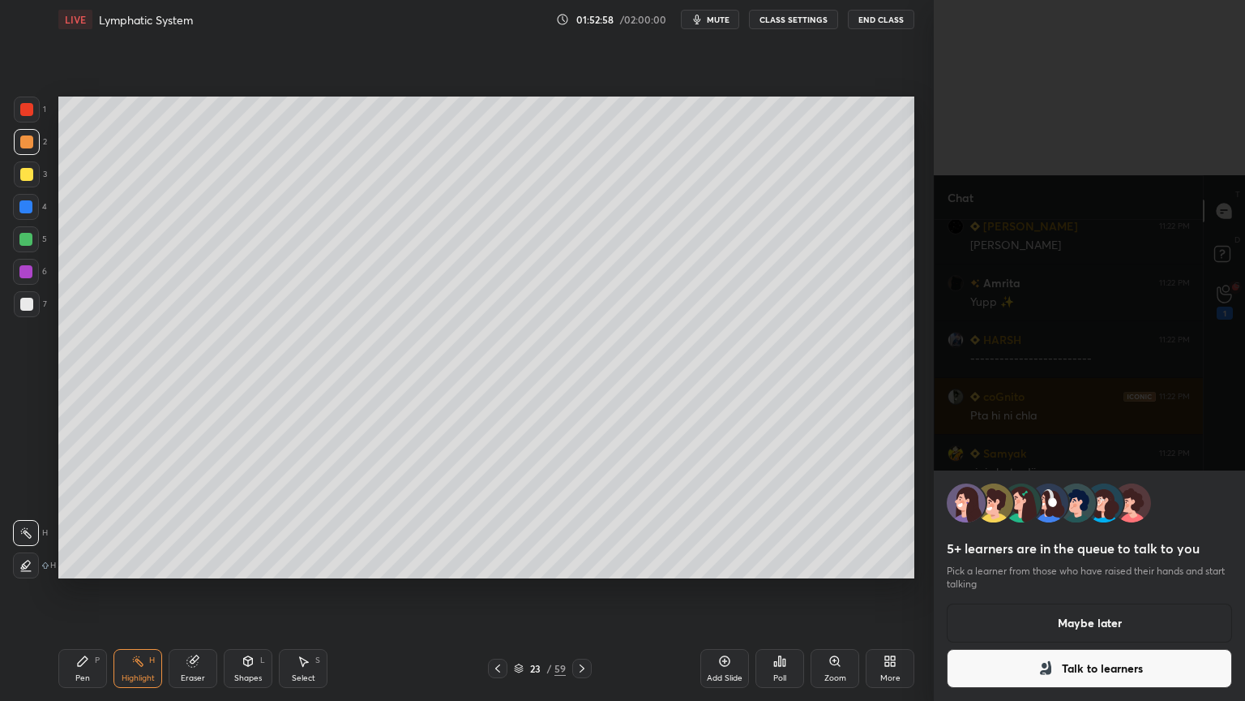
click at [1020, 550] on button "Talk to learners" at bounding box center [1089, 668] width 285 height 39
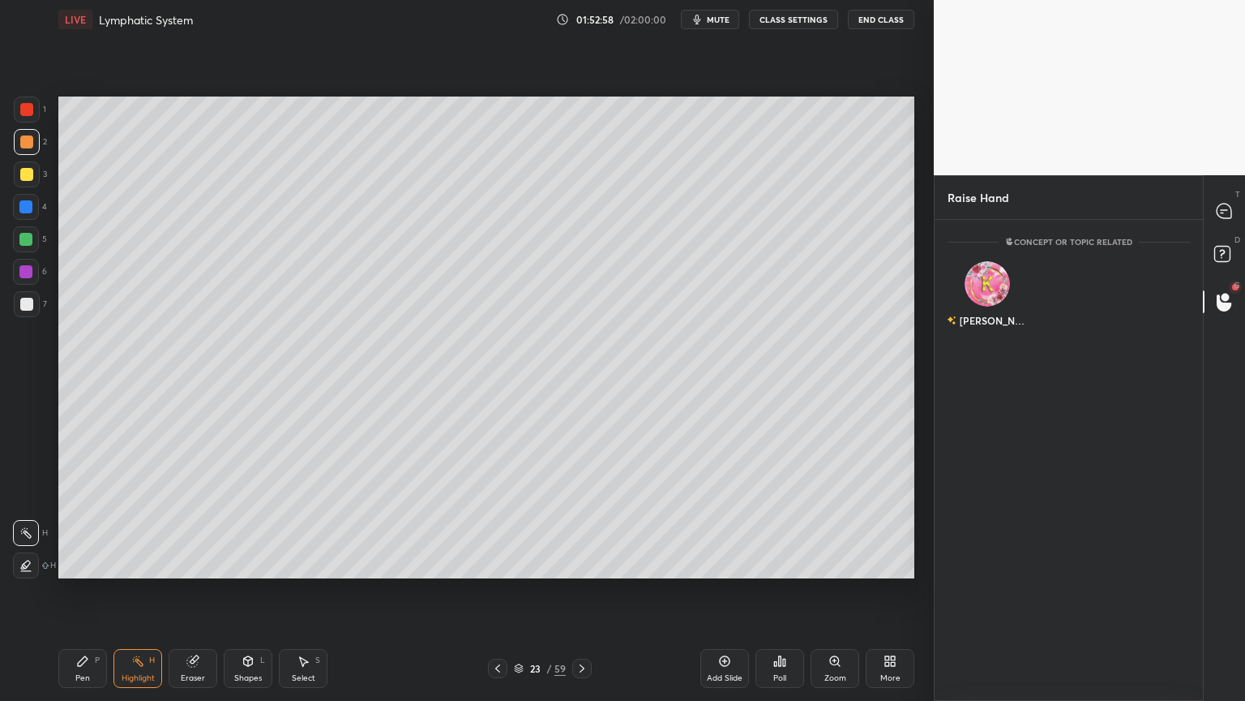
scroll to position [5, 5]
click at [1217, 207] on icon at bounding box center [1224, 211] width 17 height 17
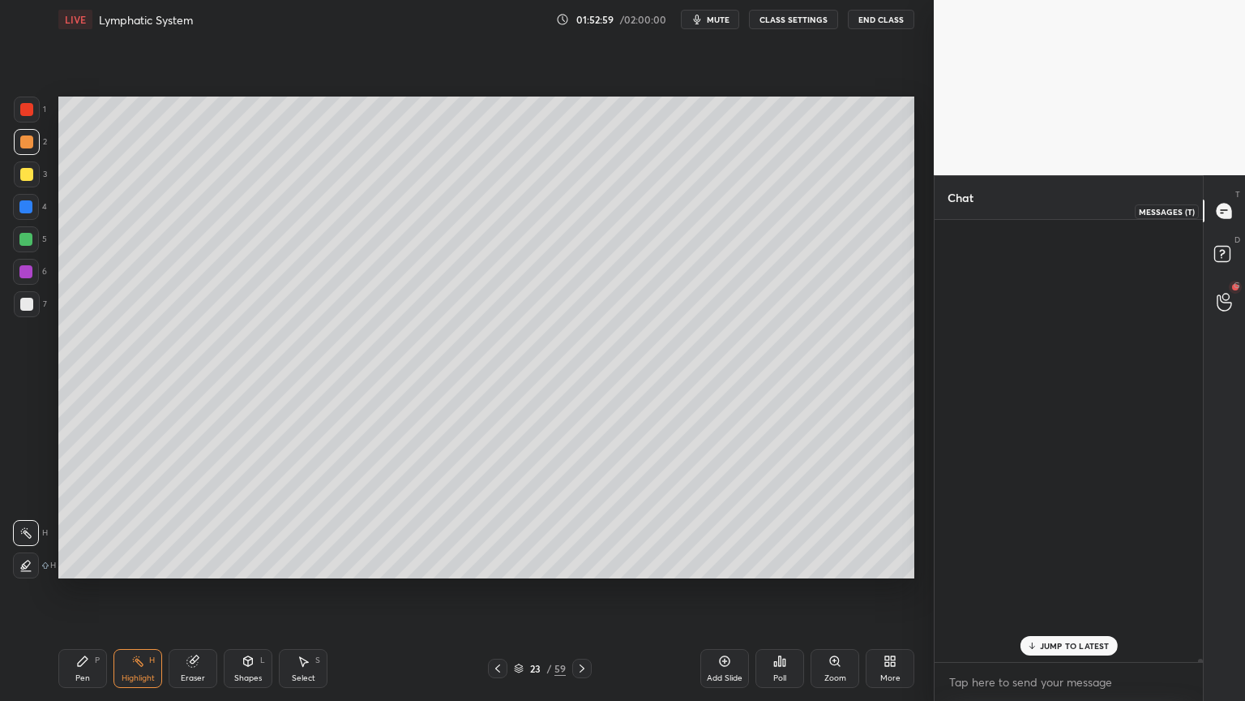
scroll to position [437, 264]
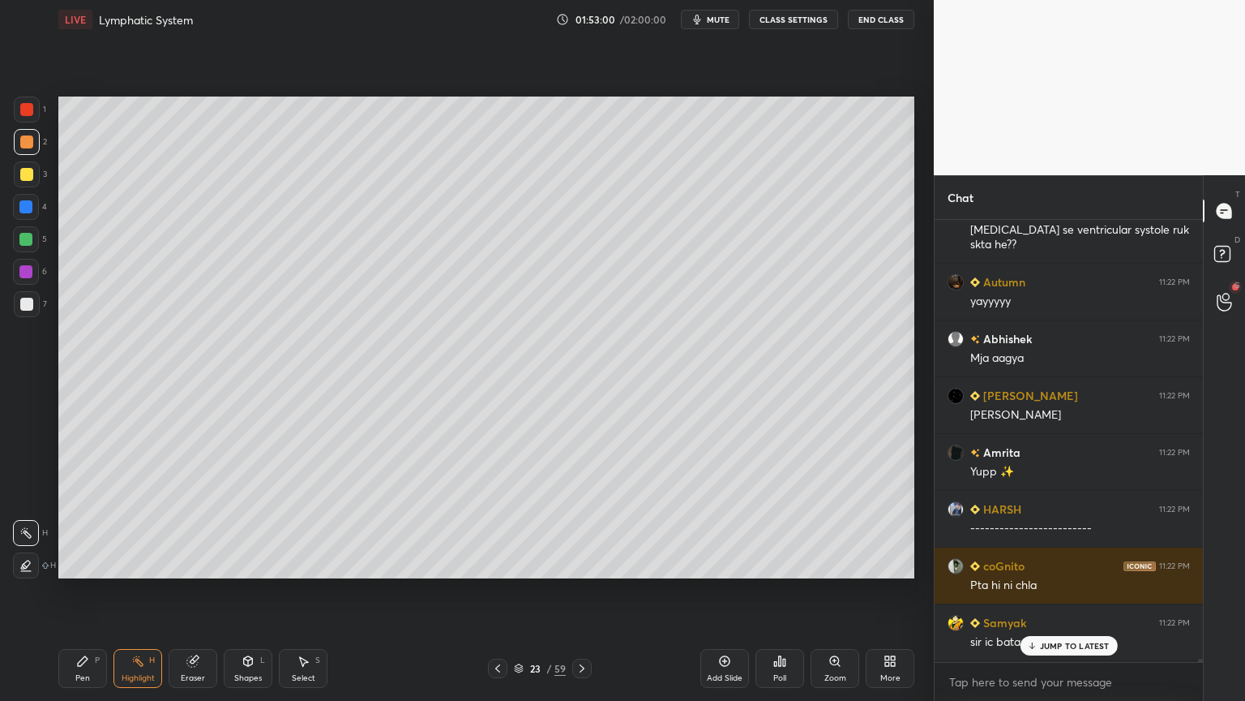
click at [1080, 550] on div "JUMP TO LATEST" at bounding box center [1068, 645] width 97 height 19
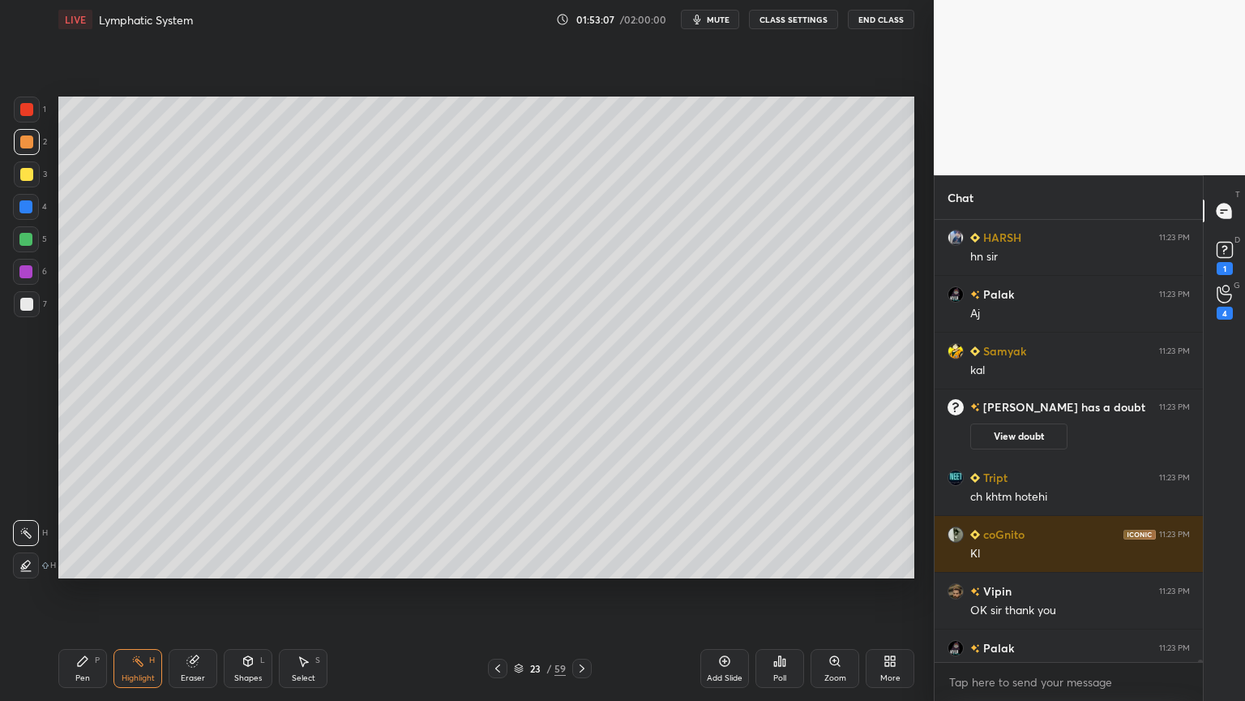
scroll to position [83178, 0]
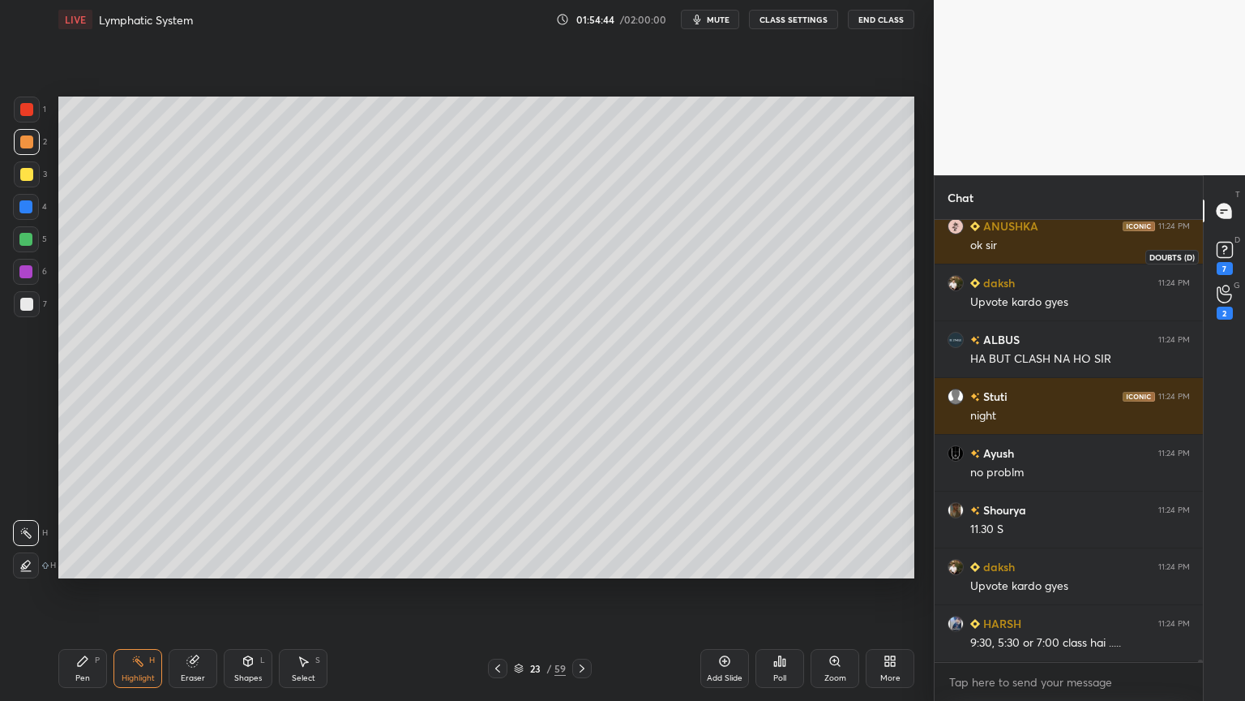
click at [1222, 258] on icon at bounding box center [1225, 250] width 24 height 24
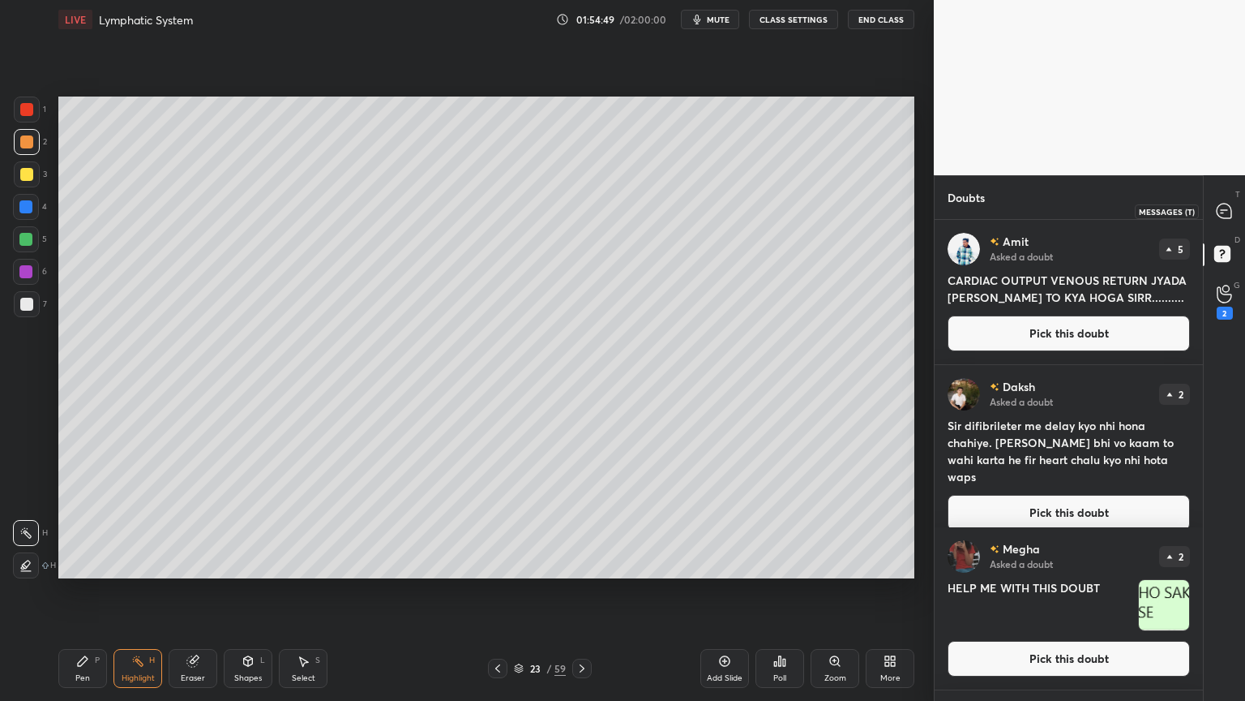
click at [1226, 211] on icon at bounding box center [1224, 211] width 15 height 15
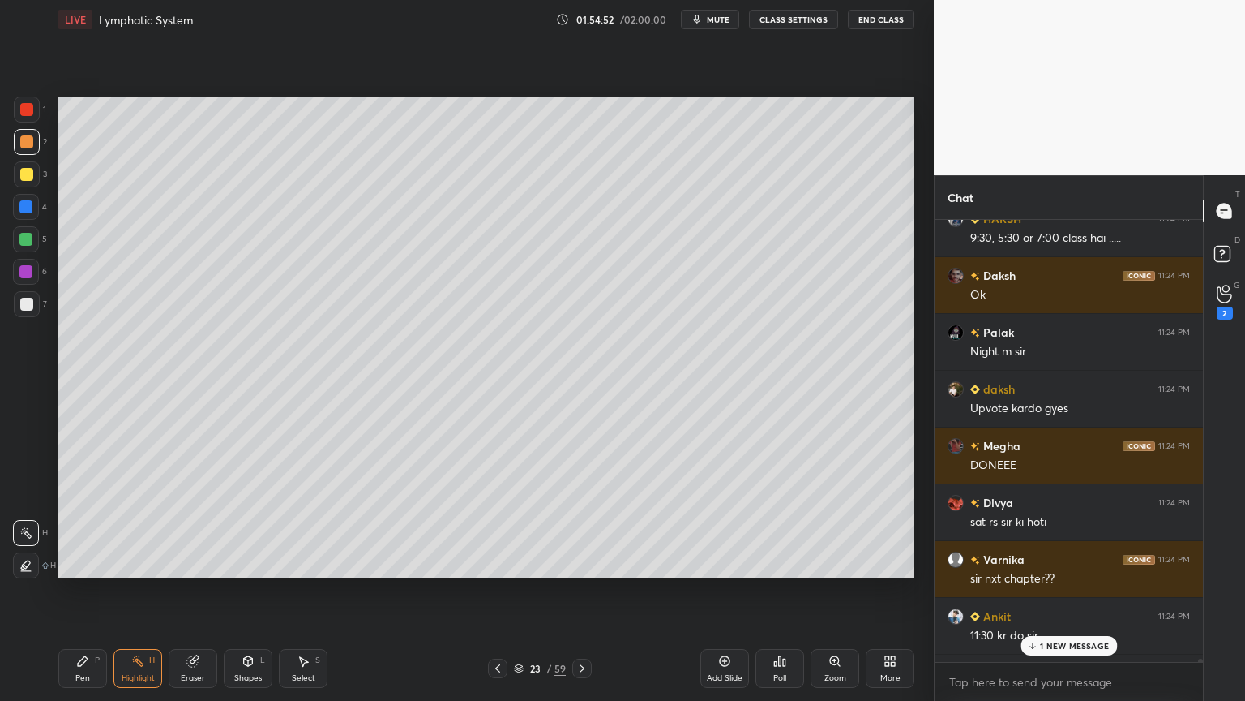
drag, startPoint x: 581, startPoint y: 668, endPoint x: 569, endPoint y: 658, distance: 15.5
click at [581, 550] on div "Pen P Highlight H Eraser Shapes L Select S 23 / 59 Add Slide Poll Zoom More" at bounding box center [486, 668] width 856 height 65
drag, startPoint x: 1230, startPoint y: 290, endPoint x: 1238, endPoint y: 292, distance: 8.3
click at [1232, 292] on div "2" at bounding box center [1225, 301] width 32 height 29
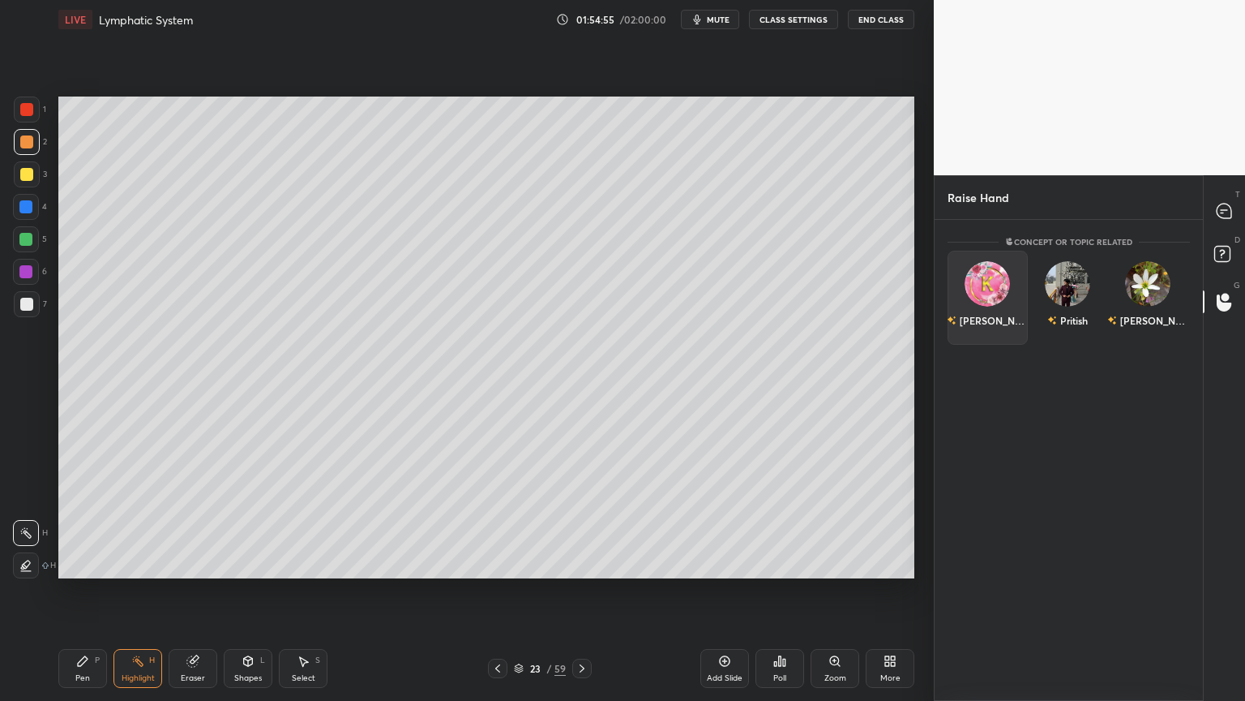
click at [994, 314] on div "Khushbu" at bounding box center [994, 320] width 68 height 15
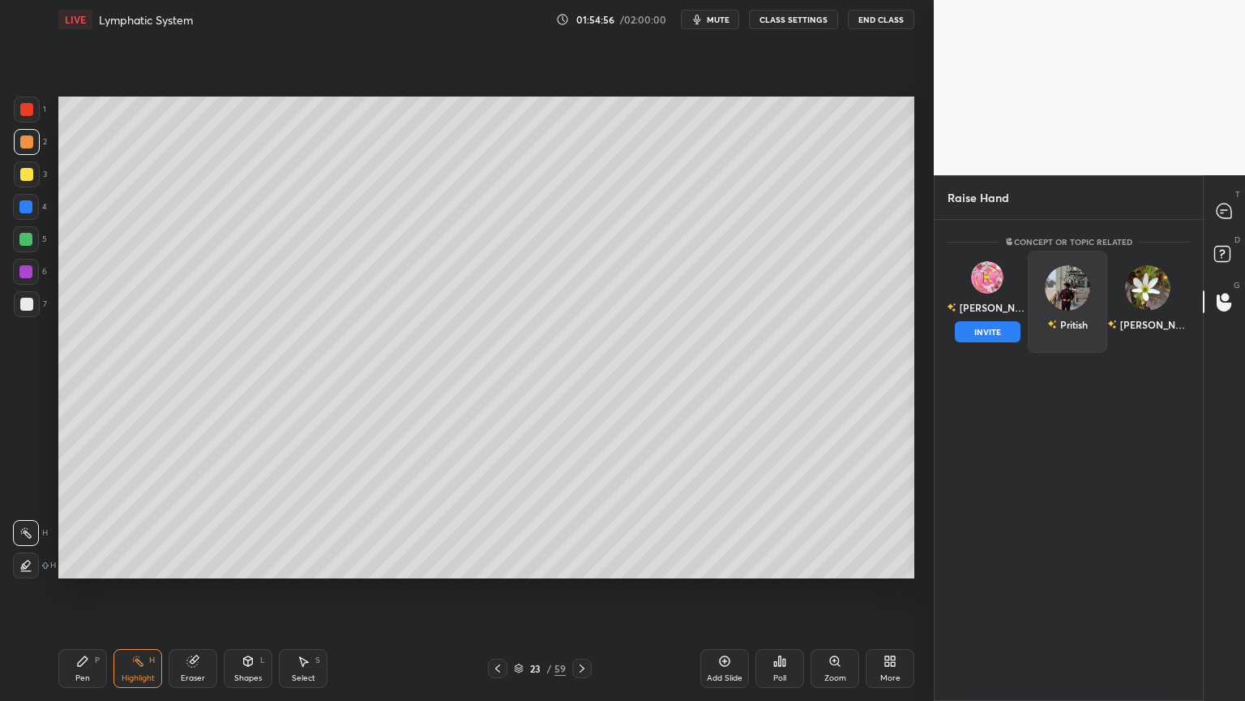
click at [989, 333] on button "INVITE" at bounding box center [988, 331] width 66 height 21
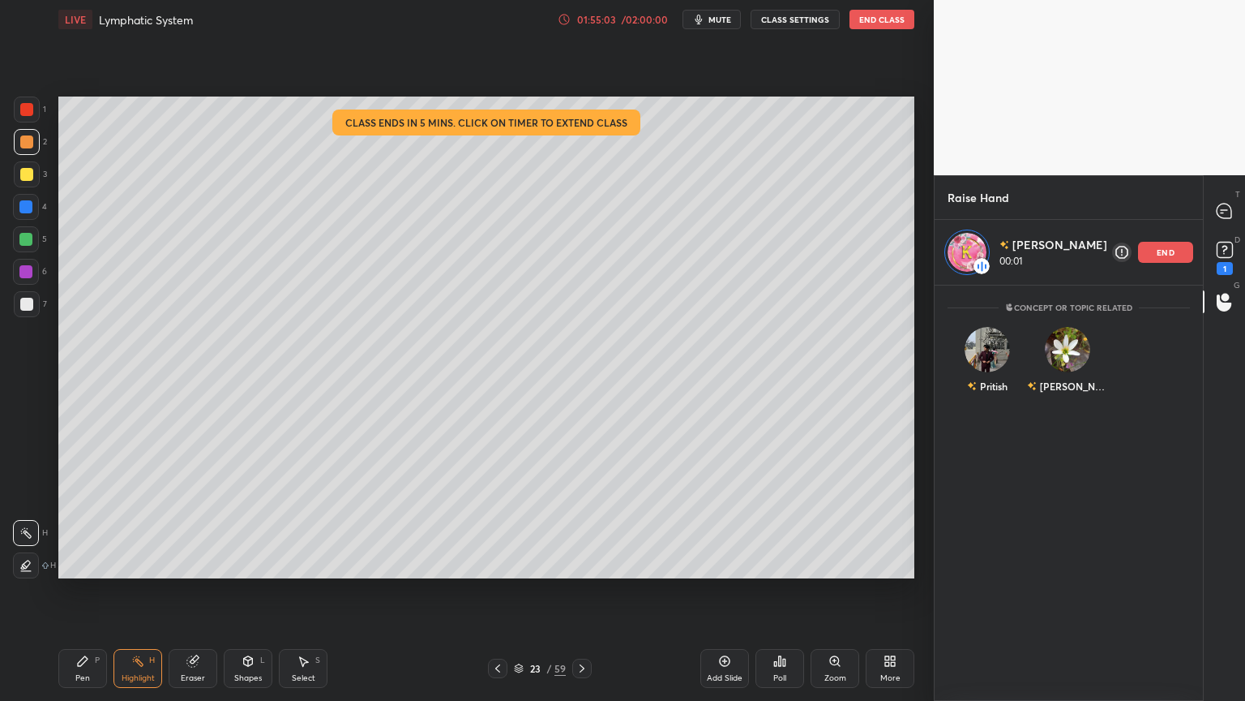
click at [657, 20] on div "/ 02:00:00" at bounding box center [644, 20] width 50 height 10
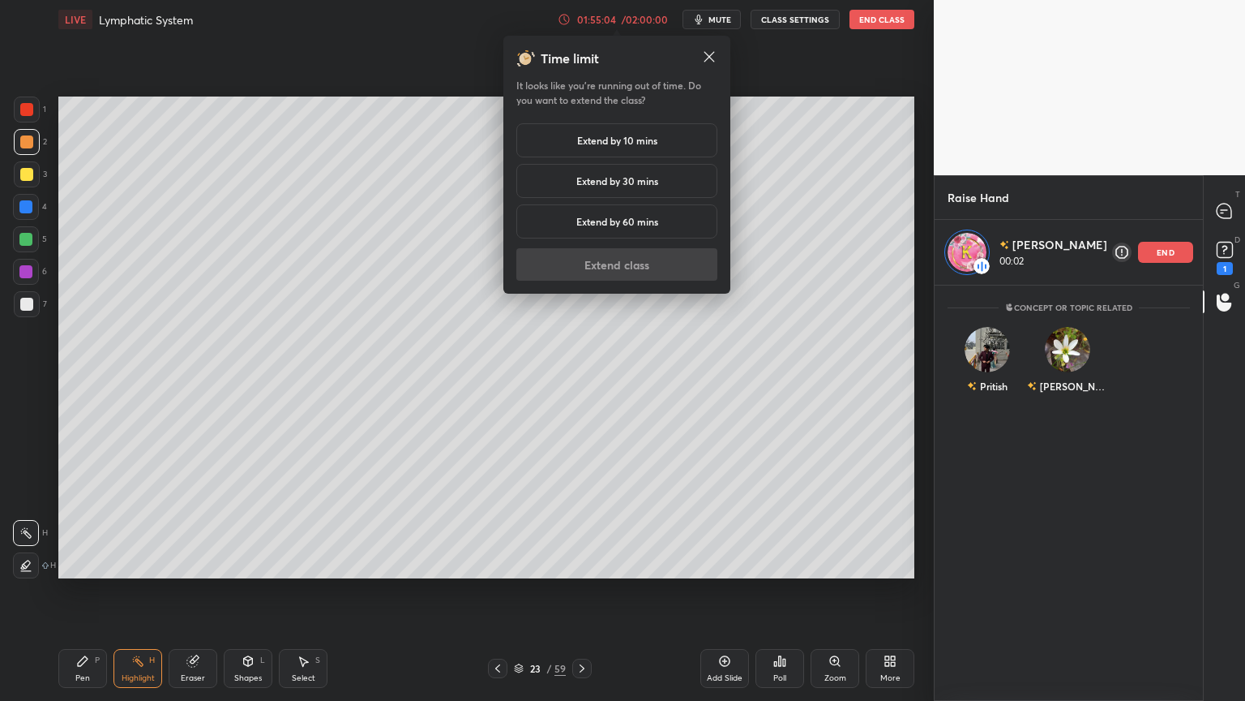
click at [641, 139] on h5 "Extend by 10 mins" at bounding box center [617, 140] width 80 height 15
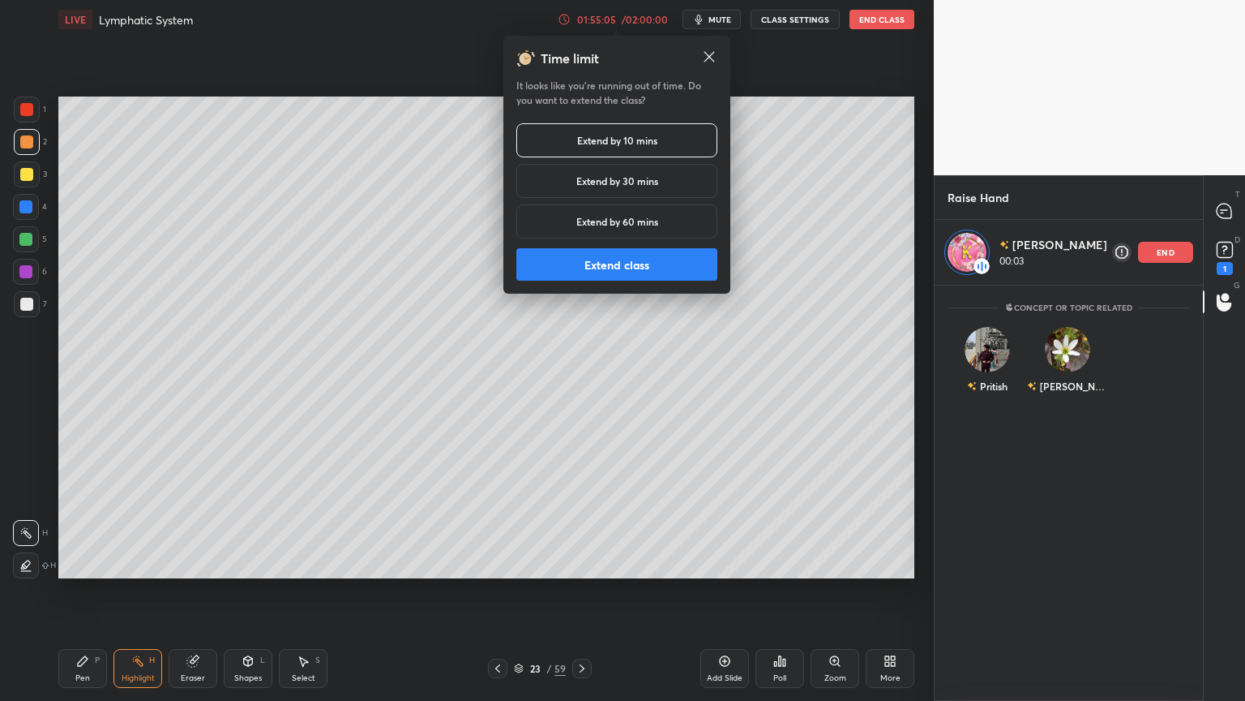
click at [602, 274] on button "Extend class" at bounding box center [616, 264] width 201 height 32
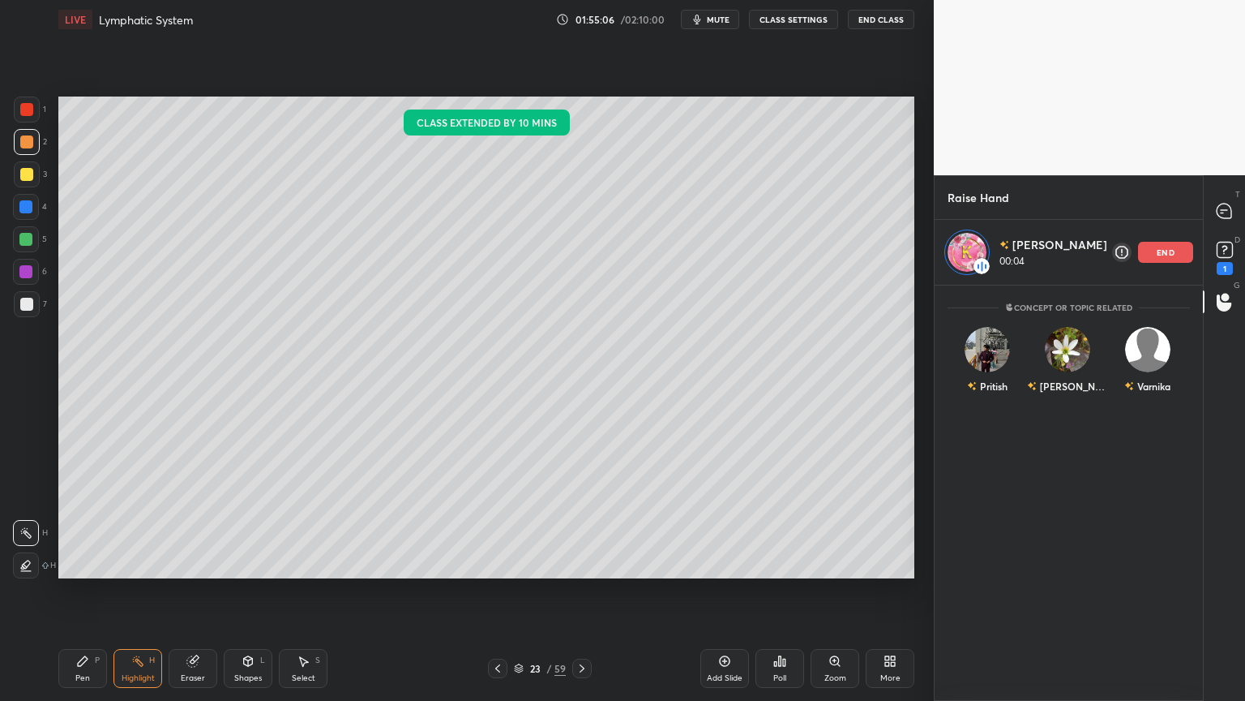
click at [720, 19] on span "mute" at bounding box center [718, 19] width 23 height 11
click at [723, 24] on span "unmute" at bounding box center [717, 19] width 35 height 11
click at [723, 25] on button "mute" at bounding box center [710, 19] width 58 height 19
click at [726, 24] on span "unmute" at bounding box center [717, 19] width 35 height 11
drag, startPoint x: 1175, startPoint y: 248, endPoint x: 1148, endPoint y: 255, distance: 27.5
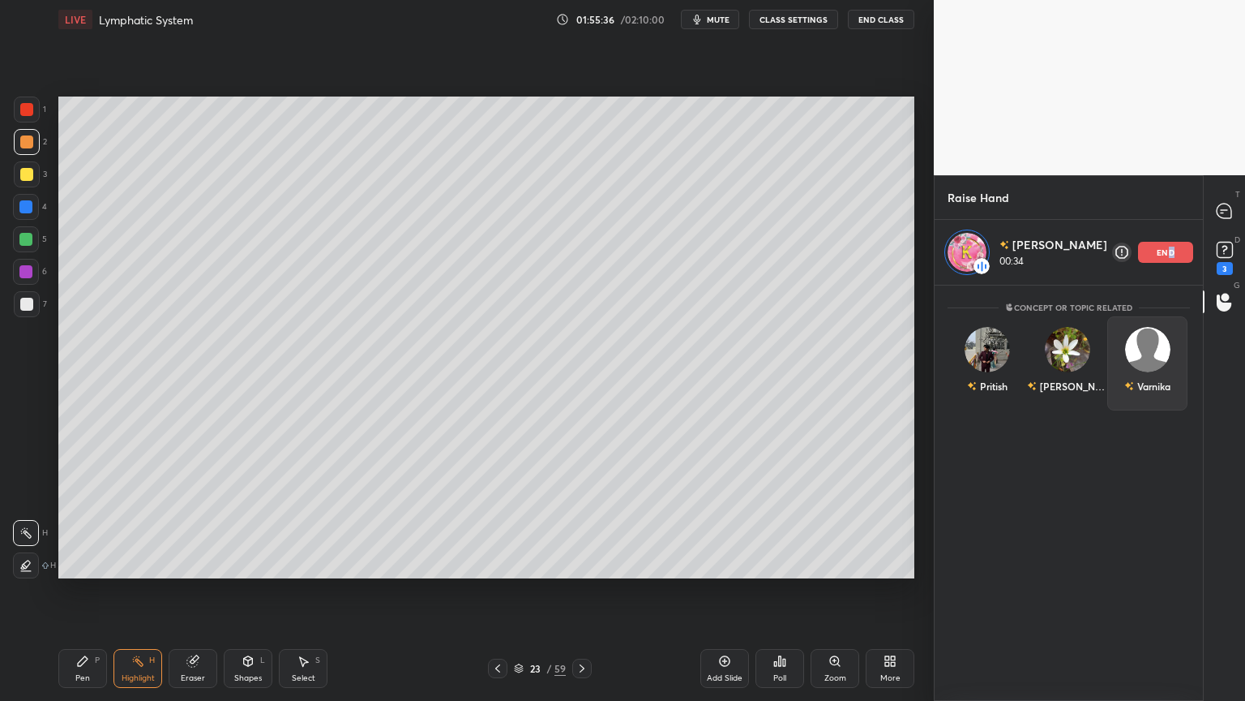
click at [1167, 250] on div "end" at bounding box center [1165, 252] width 55 height 21
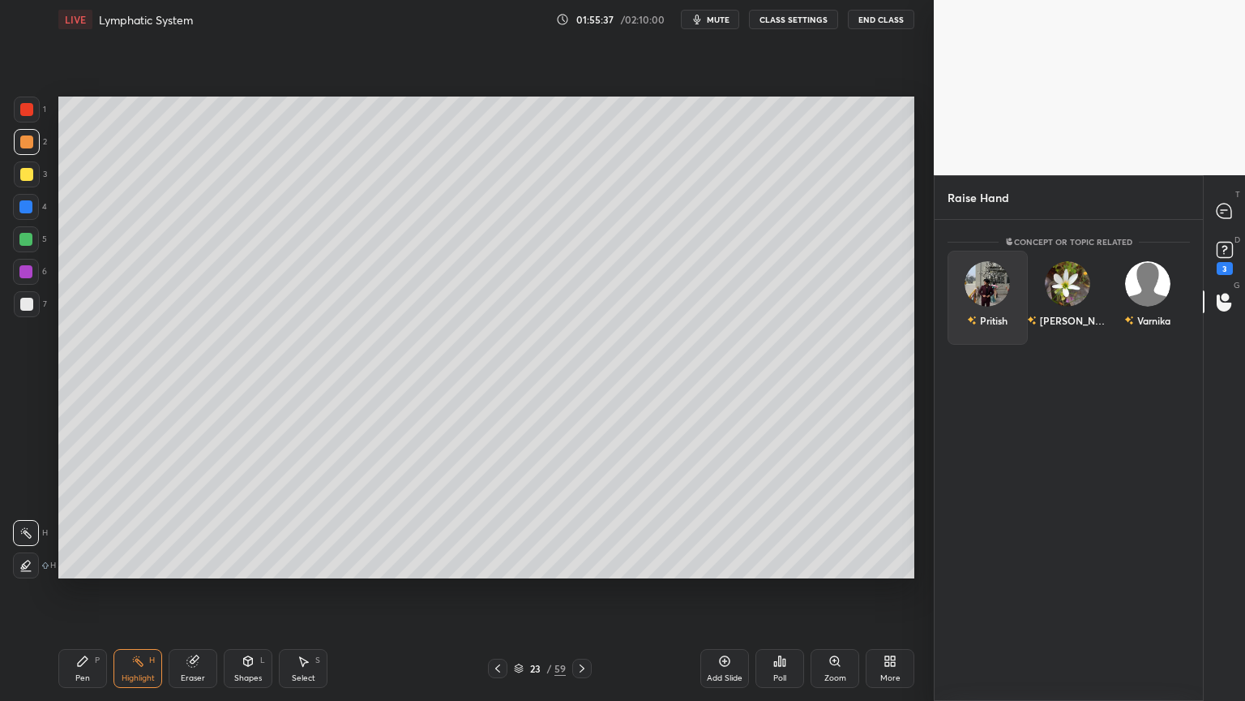
click at [1008, 317] on div "Pritish" at bounding box center [988, 298] width 80 height 94
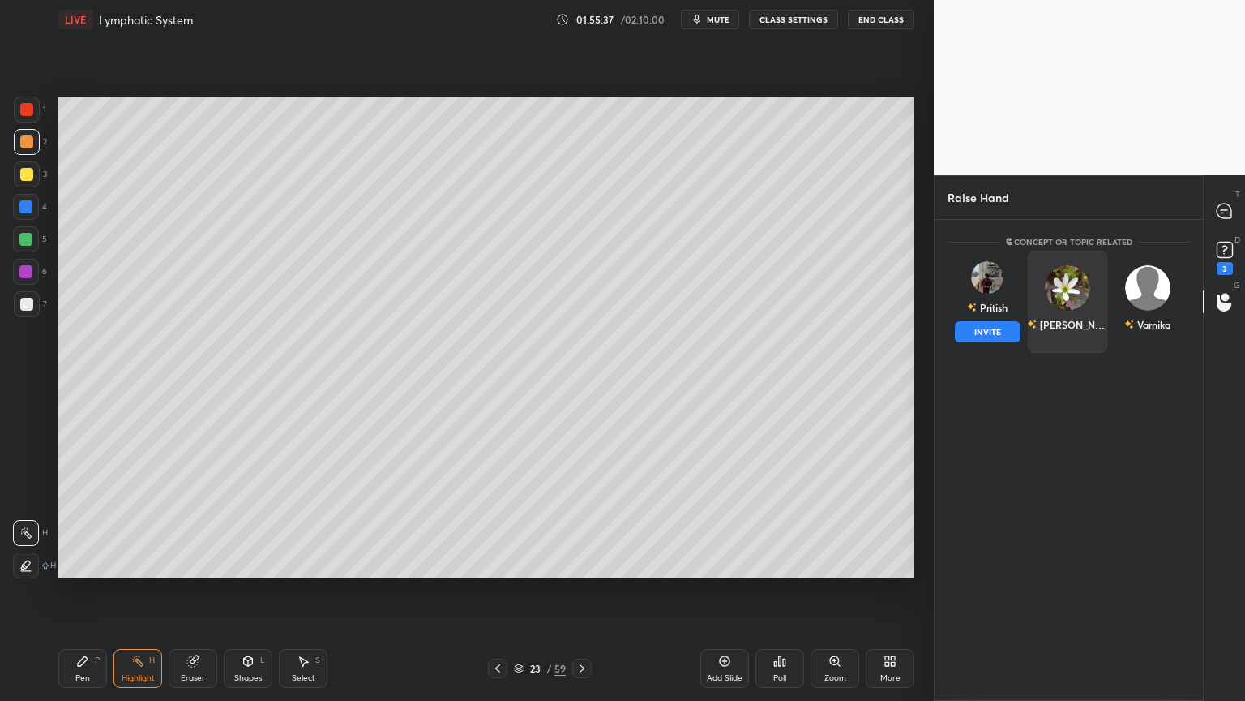
click at [1002, 330] on button "INVITE" at bounding box center [988, 331] width 66 height 21
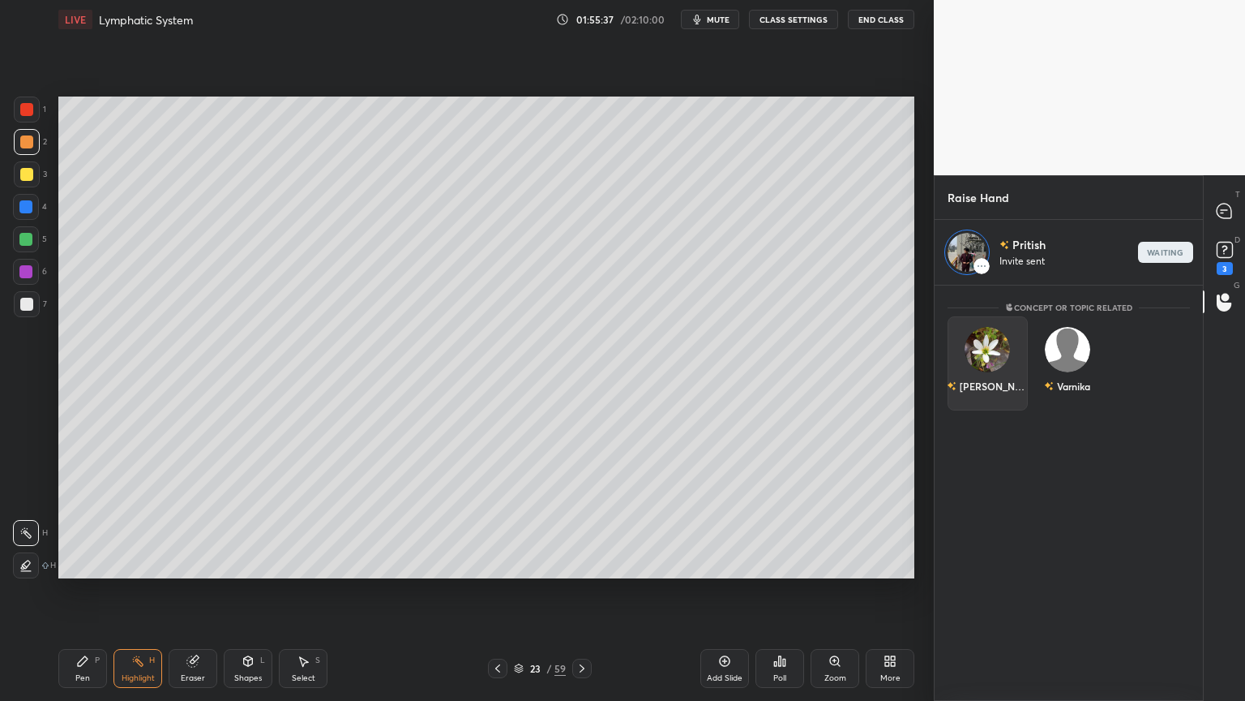
scroll to position [411, 264]
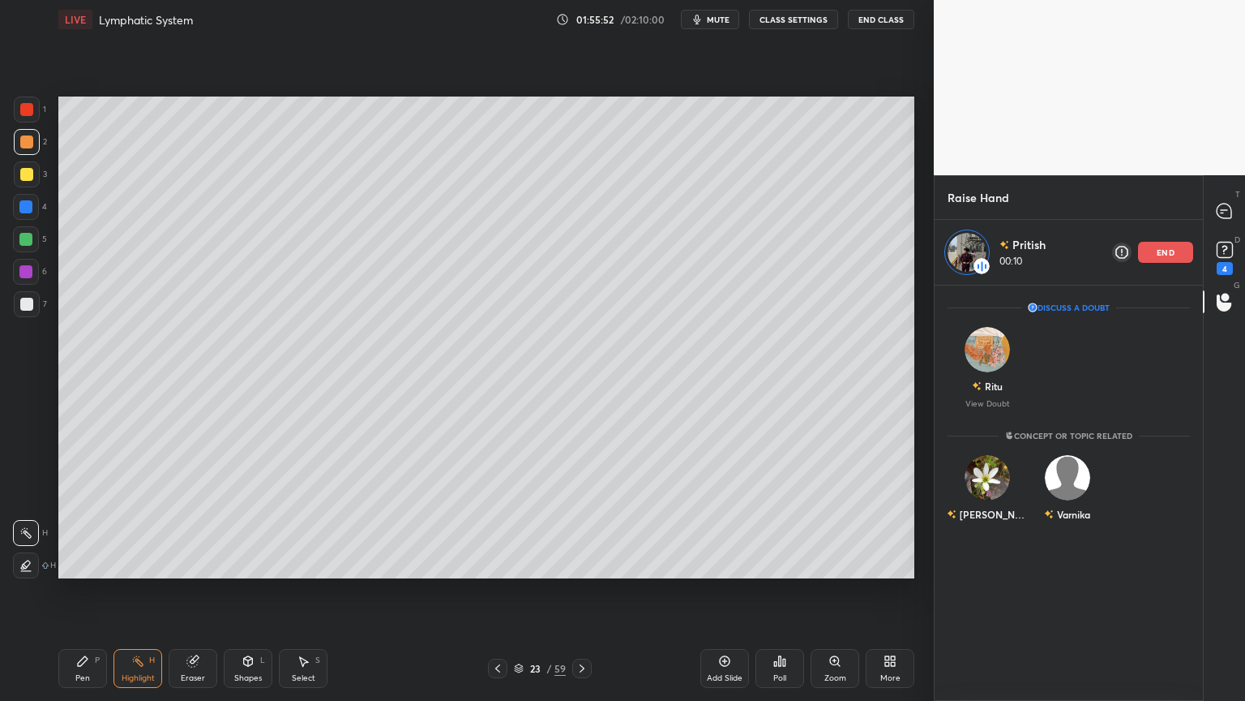
click at [497, 550] on div at bounding box center [497, 667] width 19 height 19
click at [499, 550] on icon at bounding box center [497, 668] width 13 height 13
click at [501, 550] on icon at bounding box center [497, 668] width 13 height 13
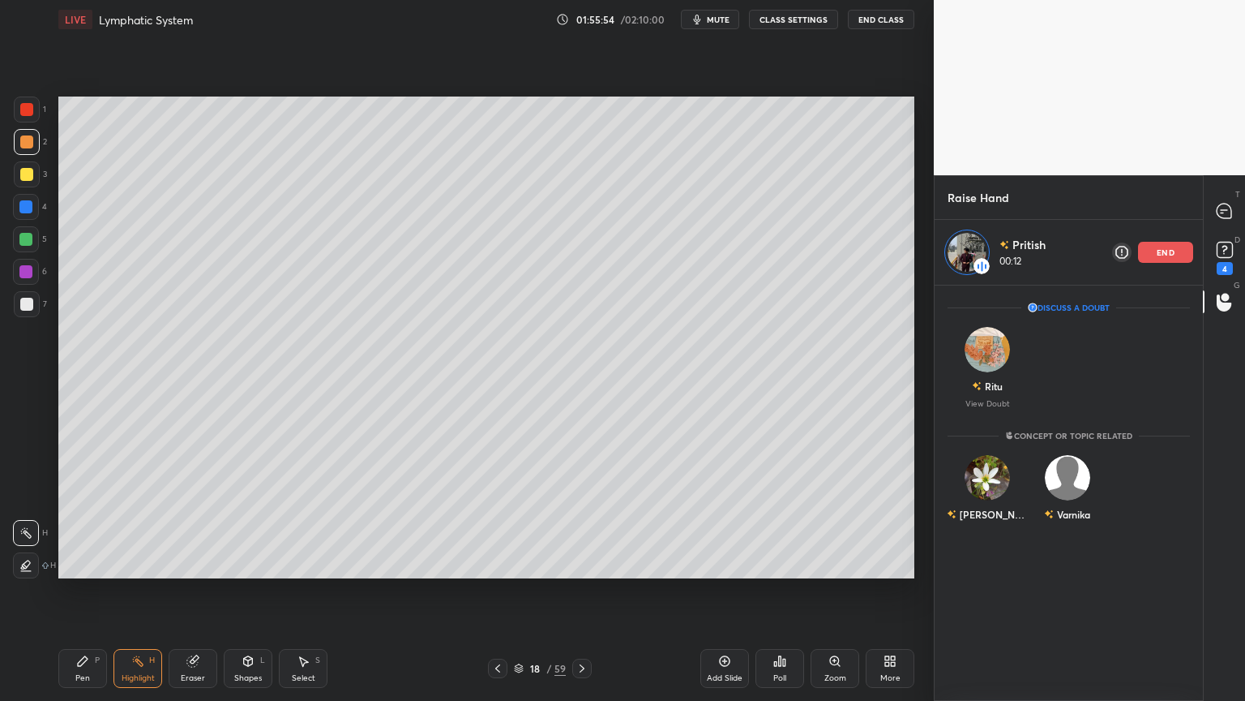
click at [502, 550] on icon at bounding box center [497, 668] width 13 height 13
click at [587, 550] on icon at bounding box center [582, 668] width 13 height 13
click at [500, 550] on icon at bounding box center [497, 668] width 13 height 13
drag, startPoint x: 99, startPoint y: 659, endPoint x: 102, endPoint y: 650, distance: 9.5
click at [101, 550] on div "Pen P" at bounding box center [82, 668] width 49 height 39
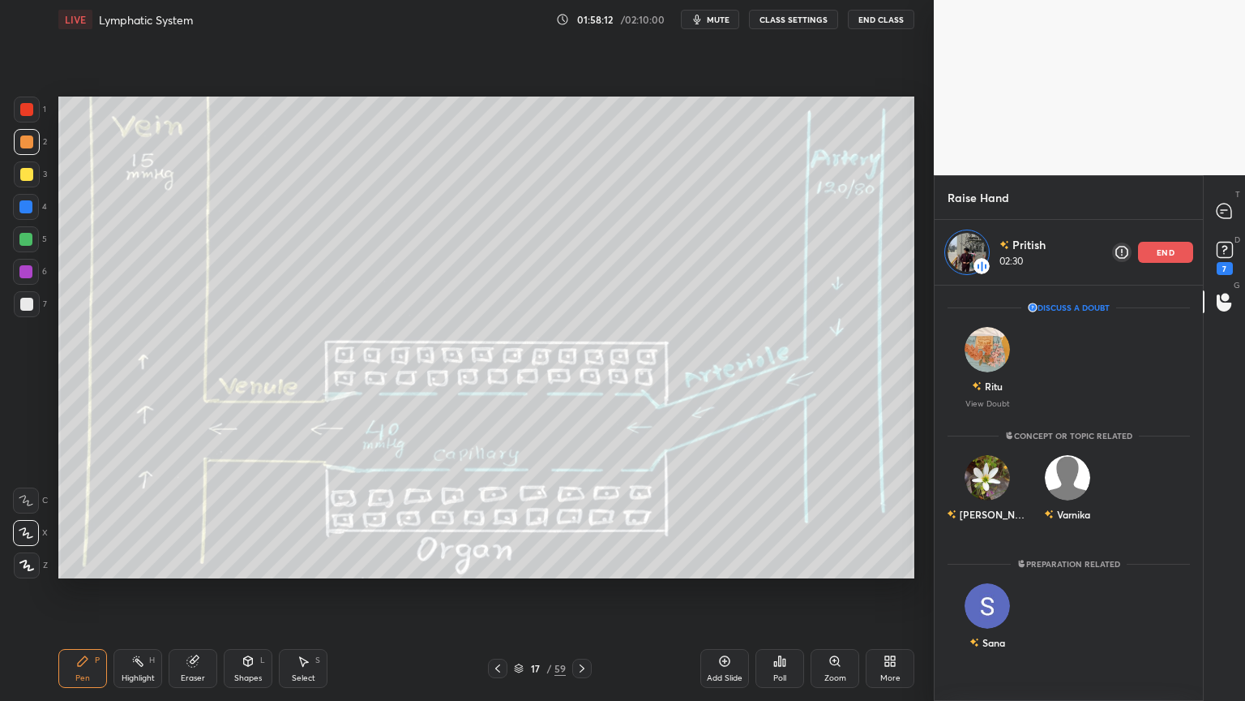
click at [138, 550] on div "Setting up your live class Poll for secs No correct answer Start poll" at bounding box center [486, 337] width 869 height 597
click at [587, 550] on icon at bounding box center [582, 668] width 13 height 13
click at [585, 550] on icon at bounding box center [582, 668] width 13 height 13
click at [584, 550] on icon at bounding box center [582, 668] width 13 height 13
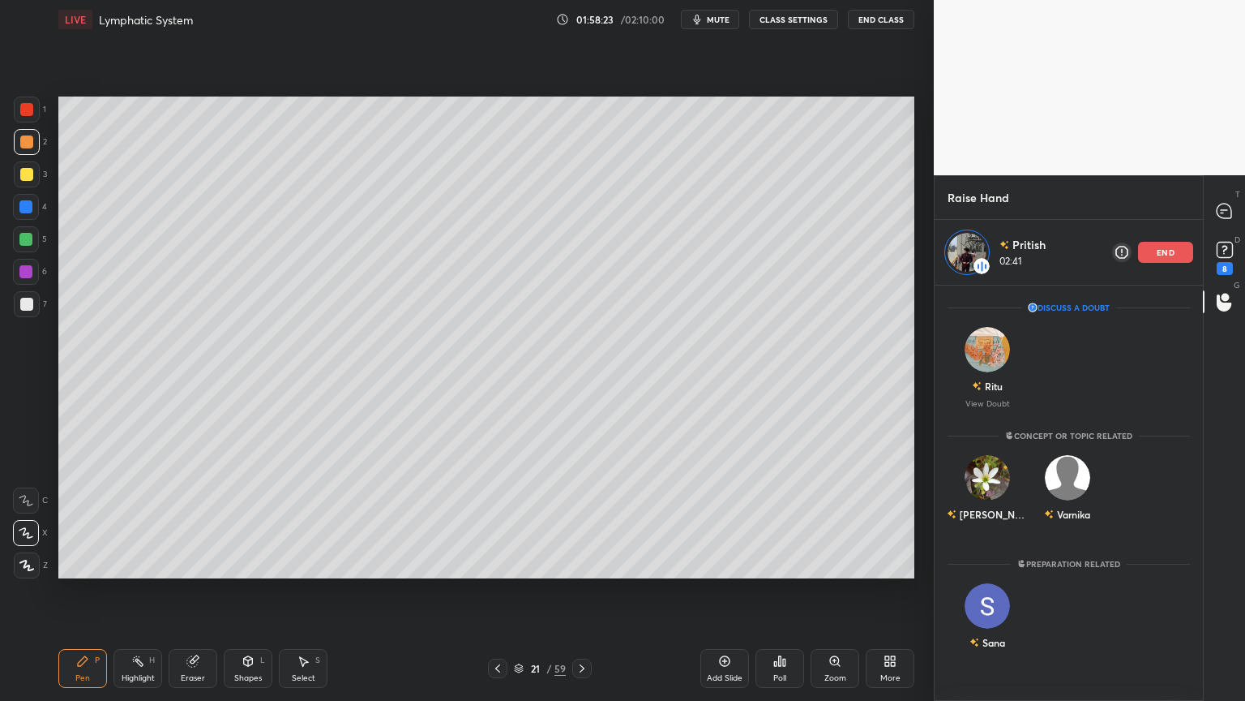
click at [583, 550] on icon at bounding box center [582, 668] width 13 height 13
click at [585, 550] on icon at bounding box center [582, 668] width 13 height 13
click at [500, 550] on icon at bounding box center [497, 668] width 13 height 13
click at [1235, 212] on div at bounding box center [1225, 210] width 32 height 29
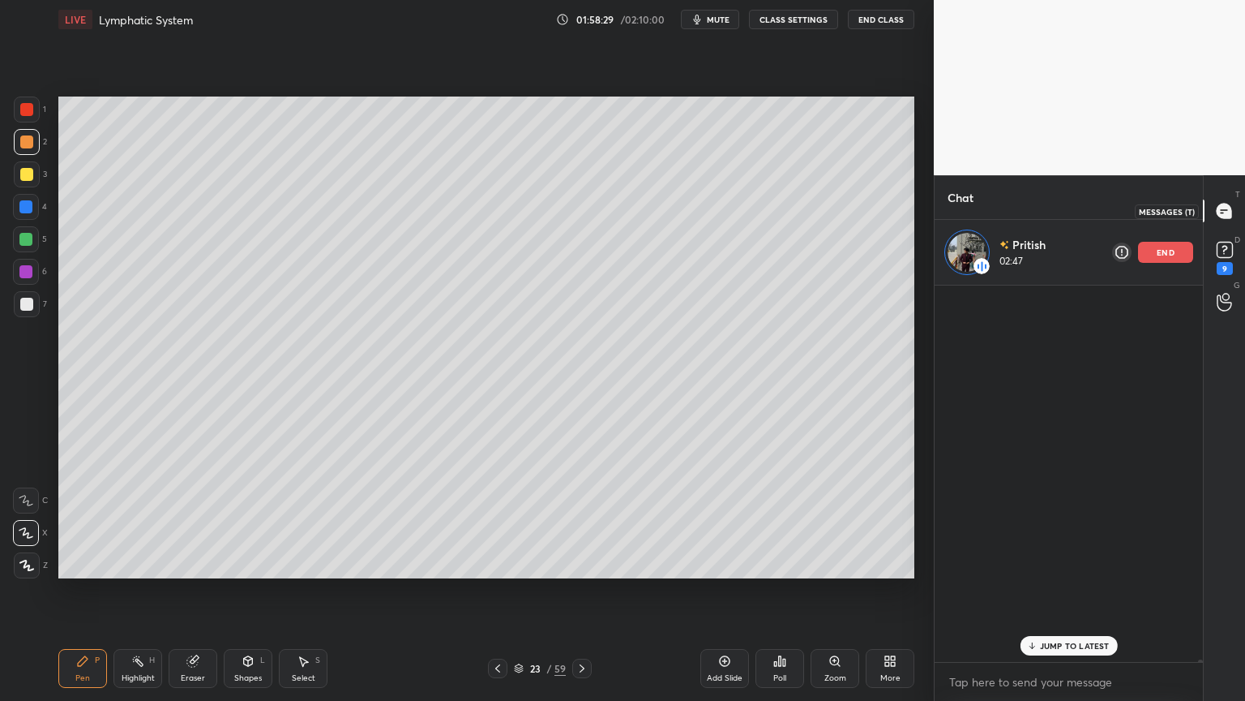
scroll to position [371, 264]
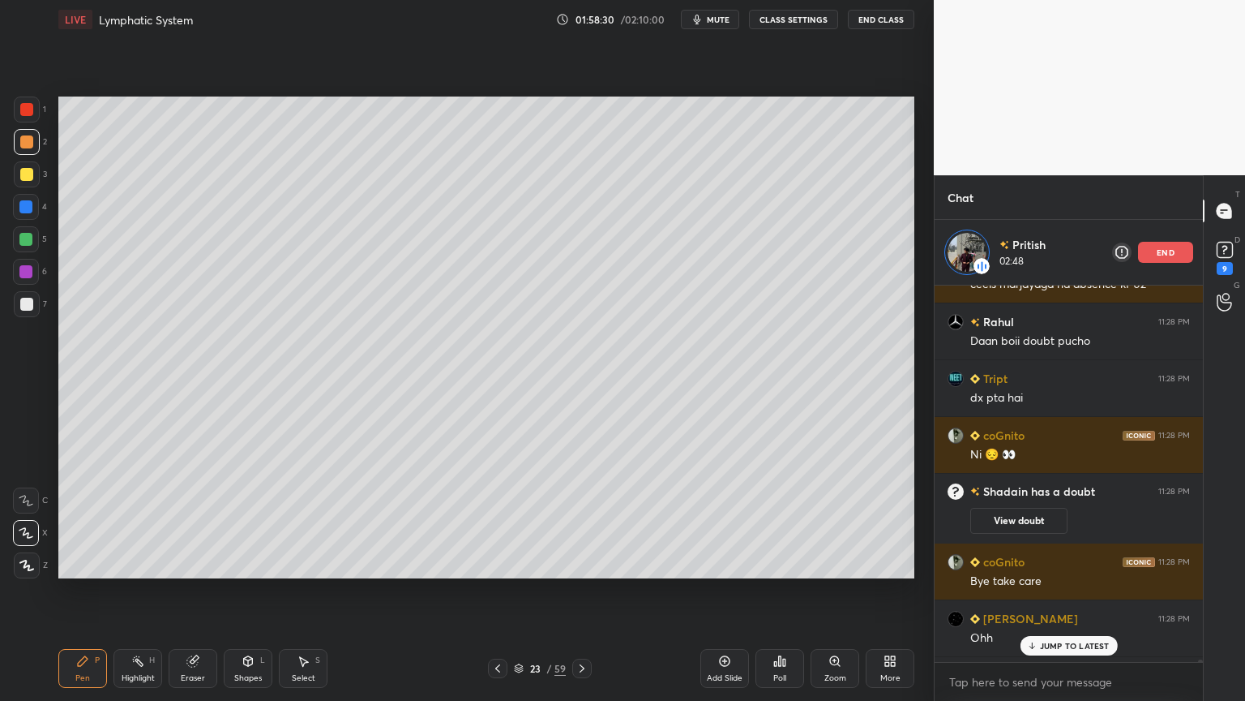
click at [1070, 550] on p "JUMP TO LATEST" at bounding box center [1075, 646] width 70 height 10
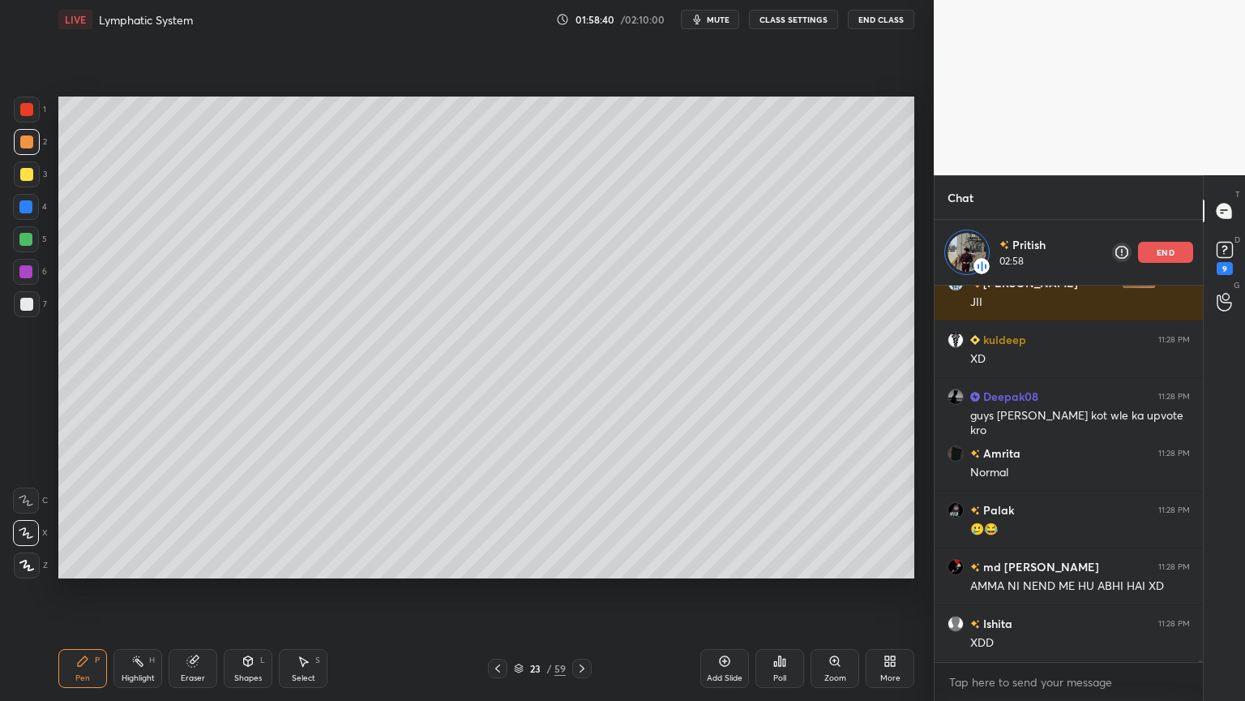
scroll to position [95866, 0]
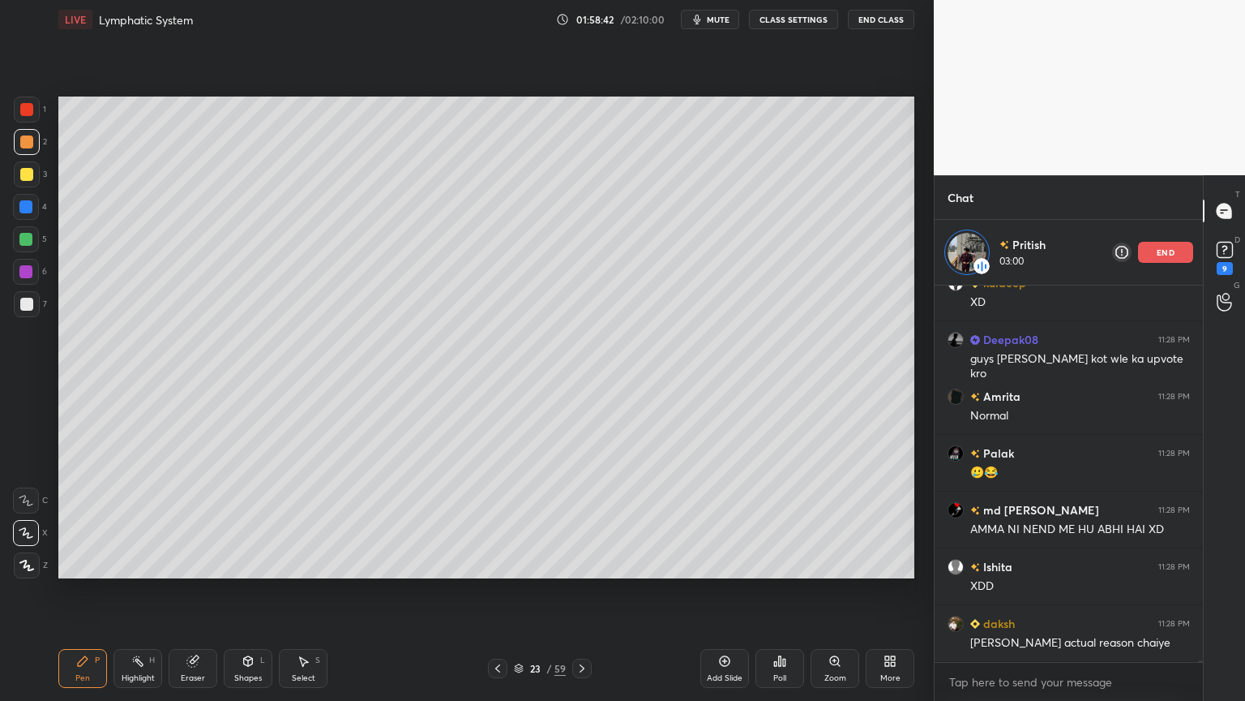
click at [1172, 248] on p "end" at bounding box center [1166, 252] width 18 height 8
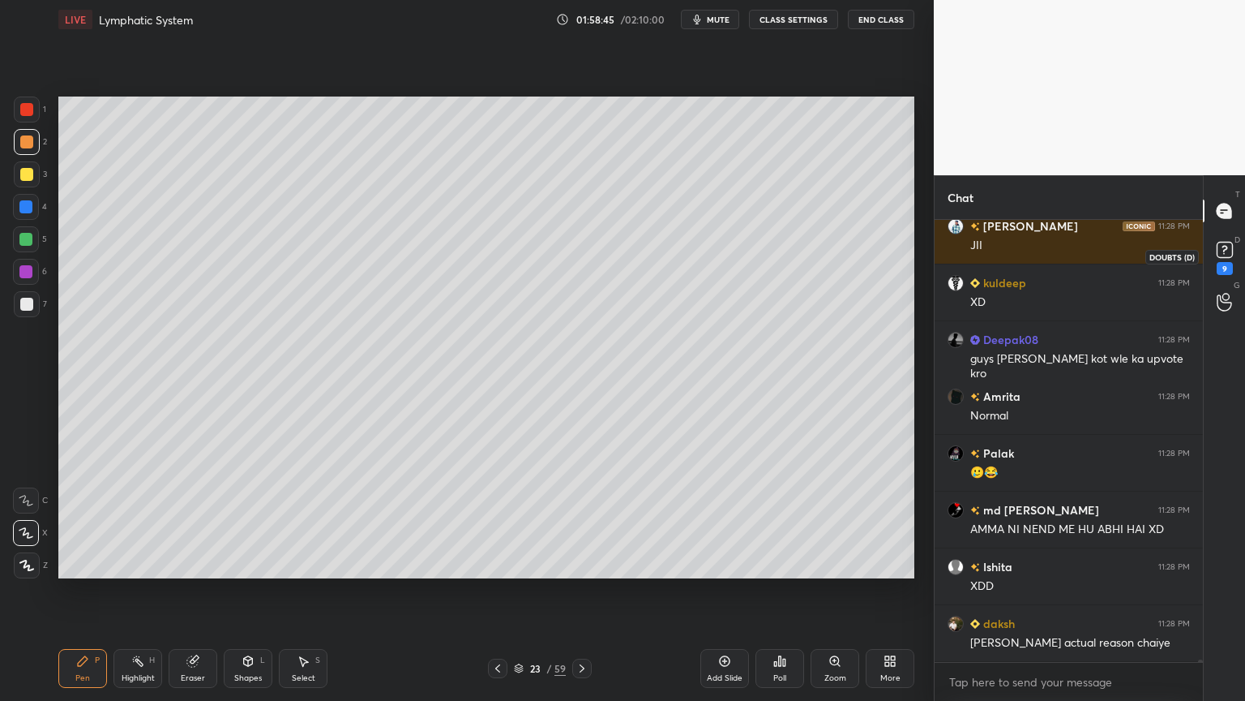
click at [1232, 257] on icon at bounding box center [1225, 250] width 24 height 24
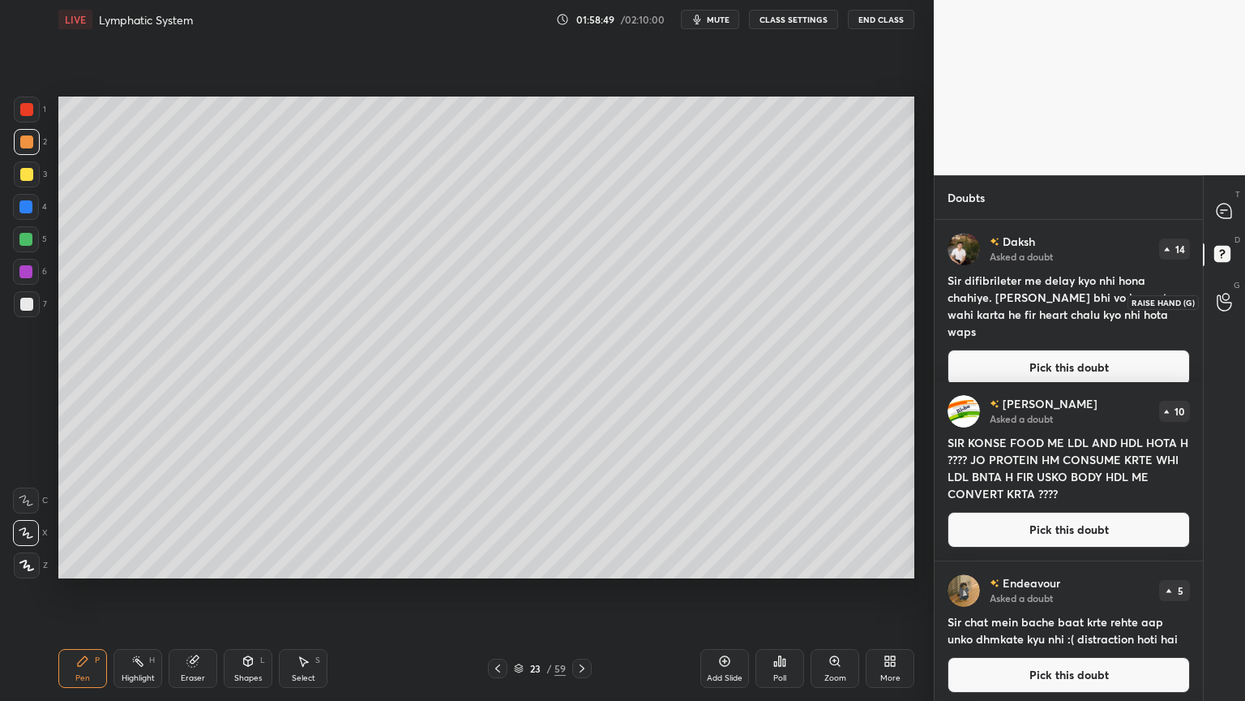
drag, startPoint x: 1228, startPoint y: 297, endPoint x: 1209, endPoint y: 297, distance: 18.6
click at [1223, 295] on icon at bounding box center [1224, 302] width 15 height 19
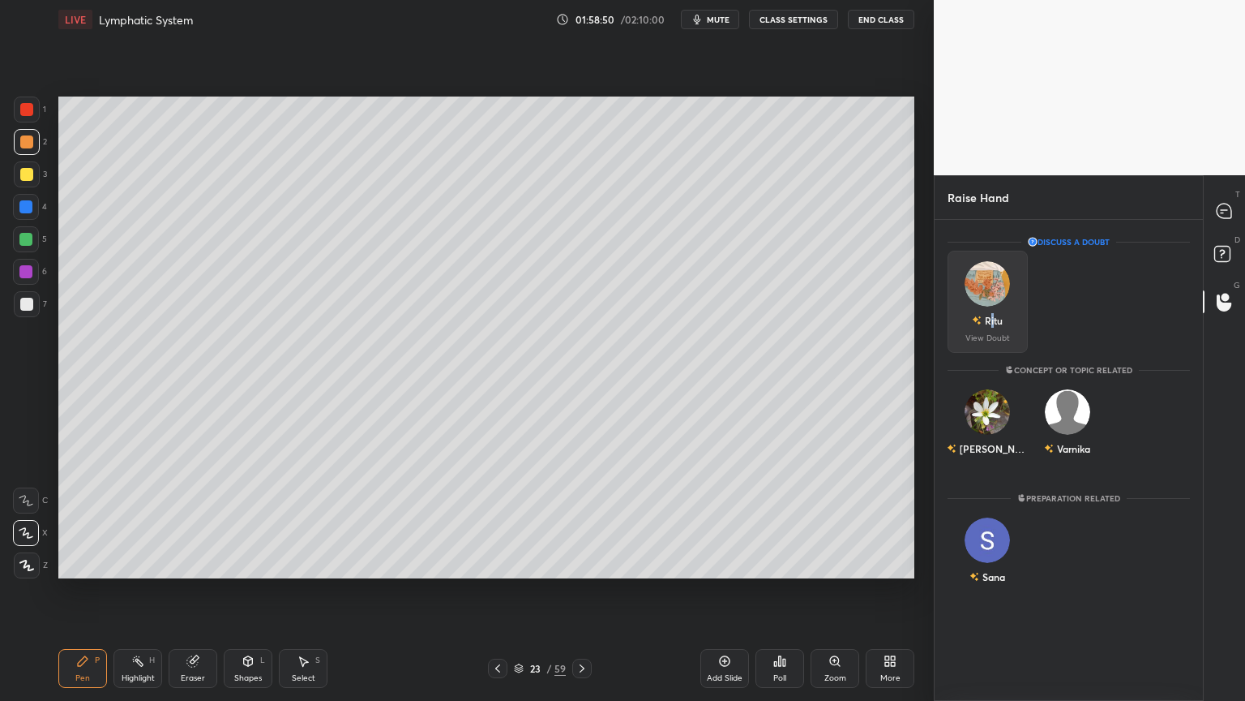
click at [994, 313] on div "Ritu" at bounding box center [994, 320] width 18 height 15
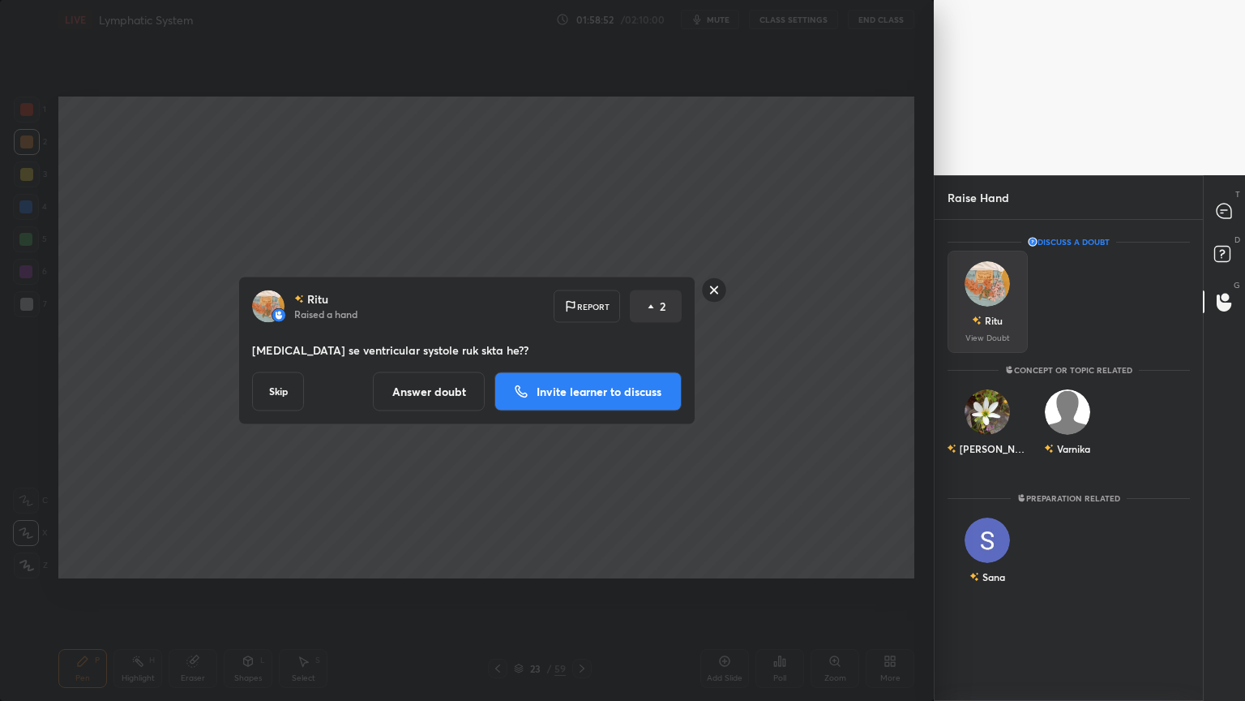
click at [1005, 303] on div "Ritu View Doubt" at bounding box center [988, 302] width 80 height 102
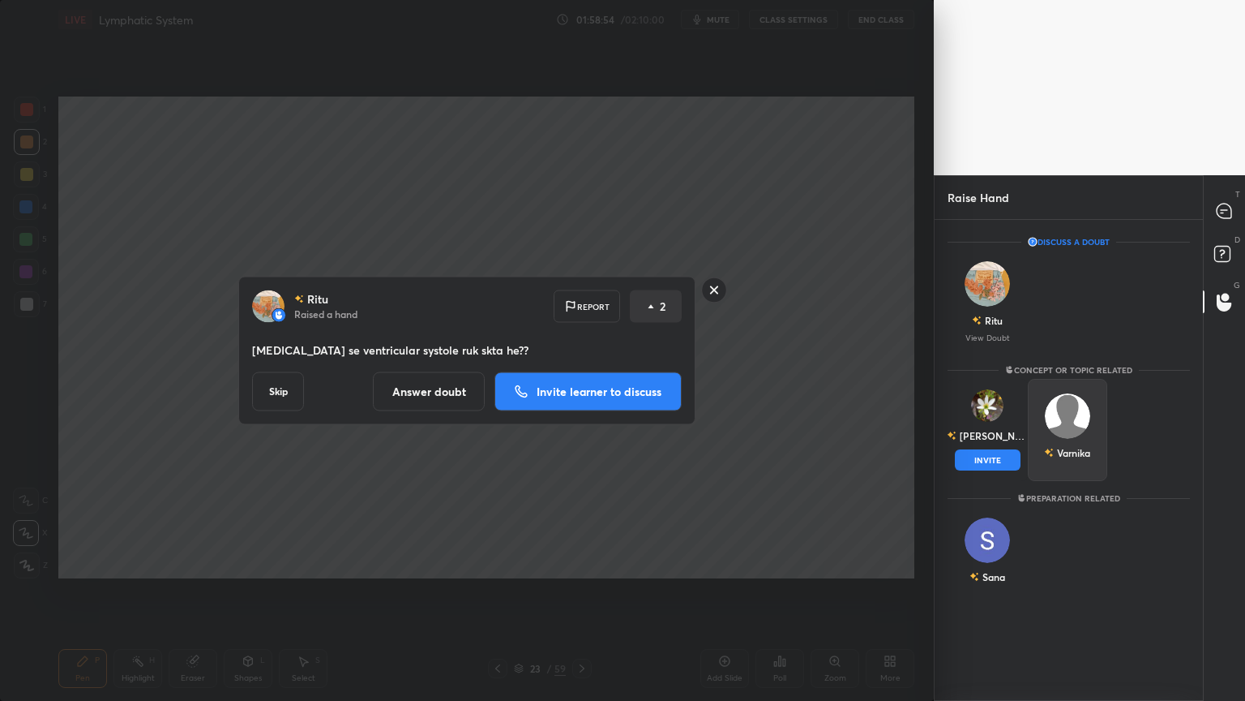
click at [992, 464] on button "INVITE" at bounding box center [988, 459] width 66 height 21
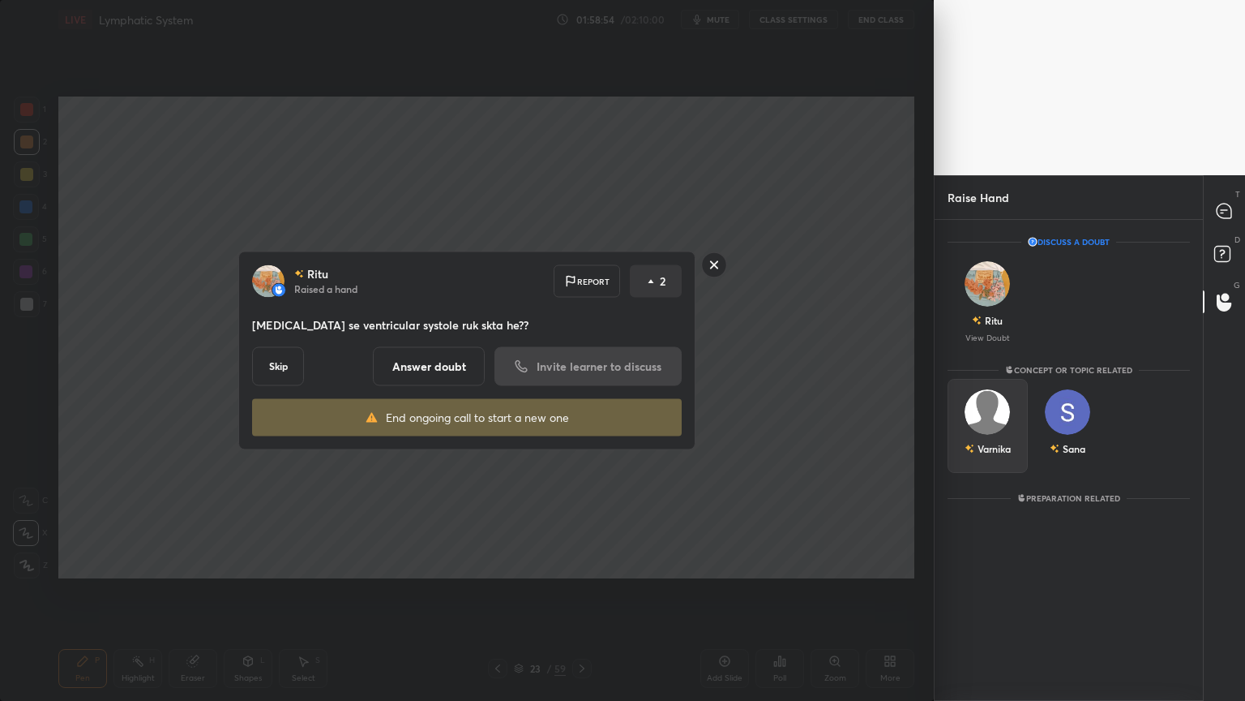
scroll to position [411, 264]
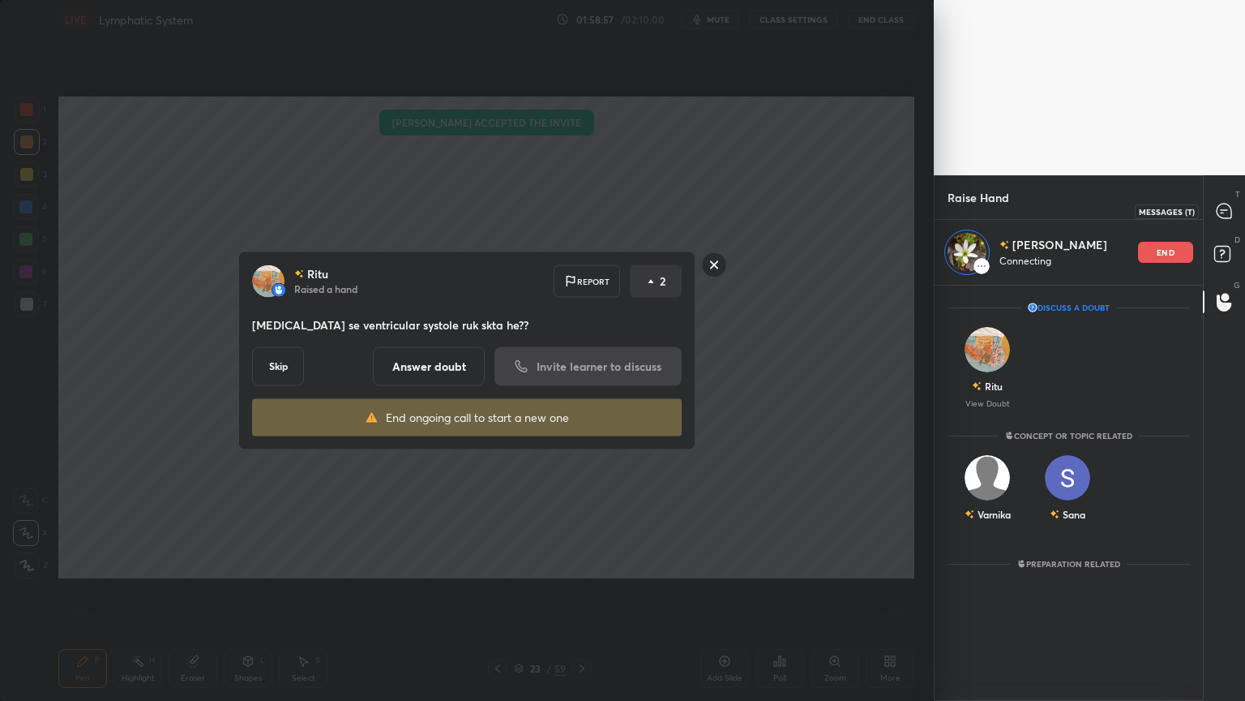
drag, startPoint x: 1232, startPoint y: 204, endPoint x: 1217, endPoint y: 206, distance: 15.6
click at [1228, 204] on icon at bounding box center [1224, 211] width 17 height 17
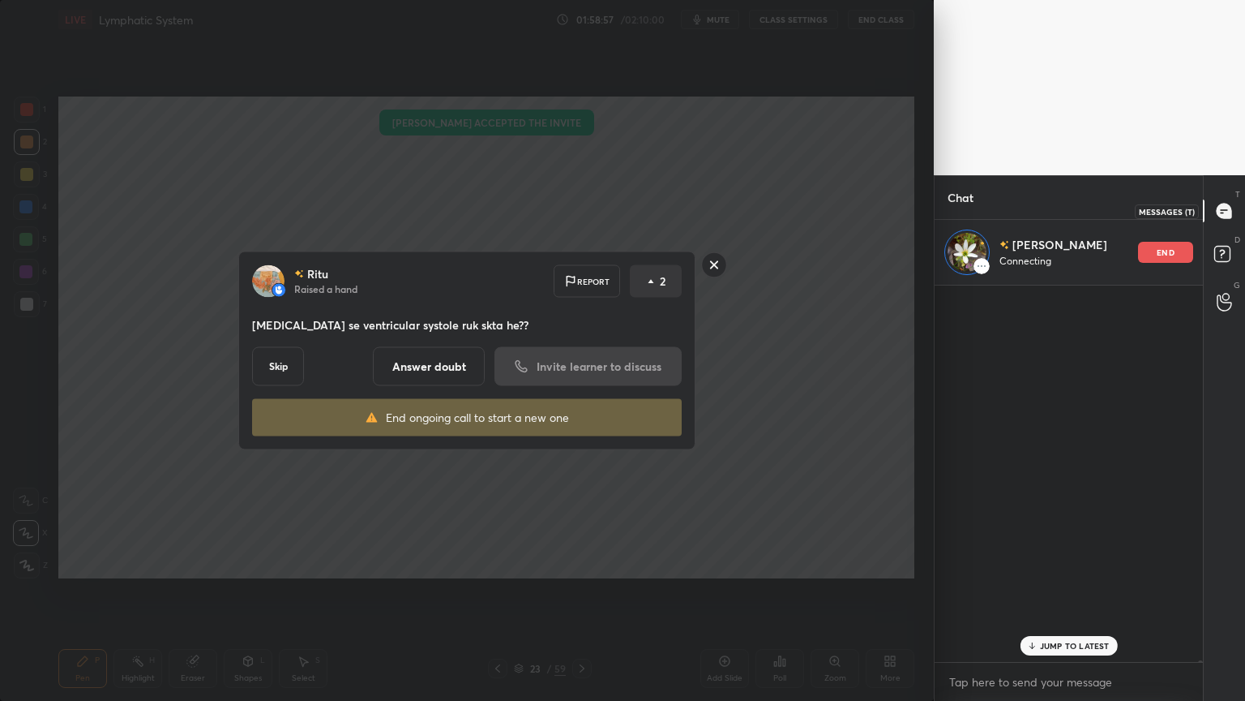
scroll to position [371, 264]
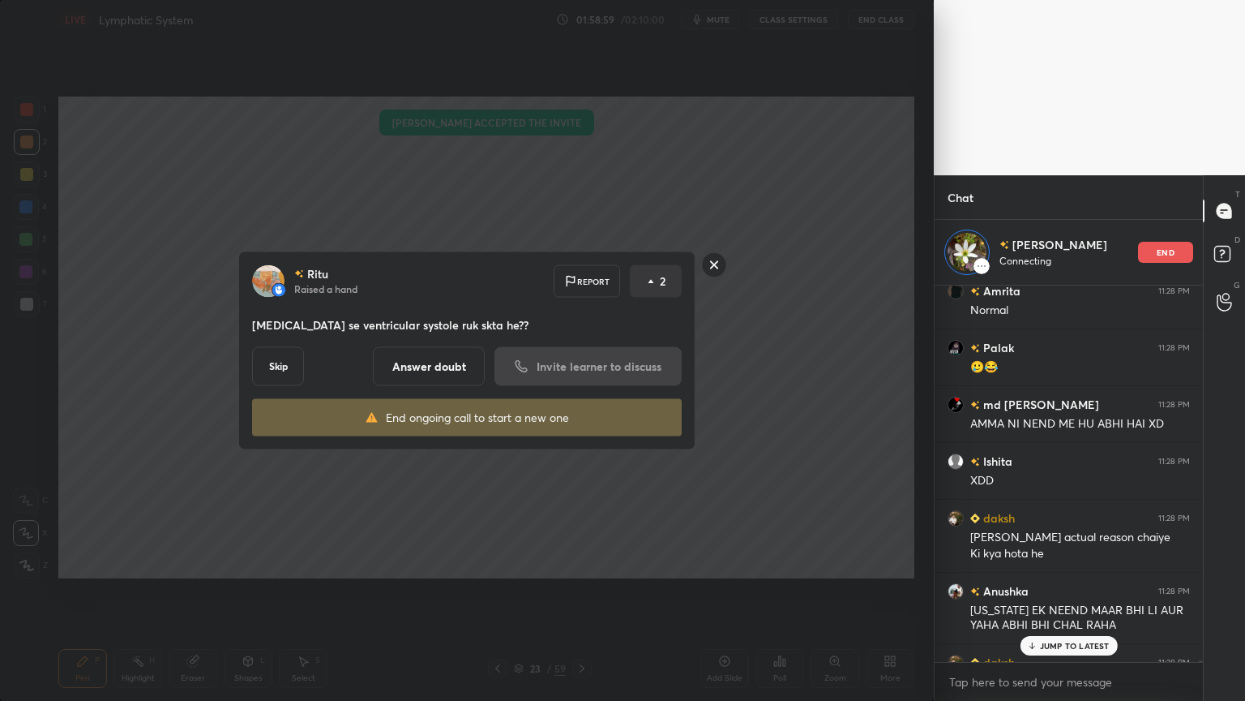
click at [722, 254] on icon at bounding box center [714, 265] width 26 height 26
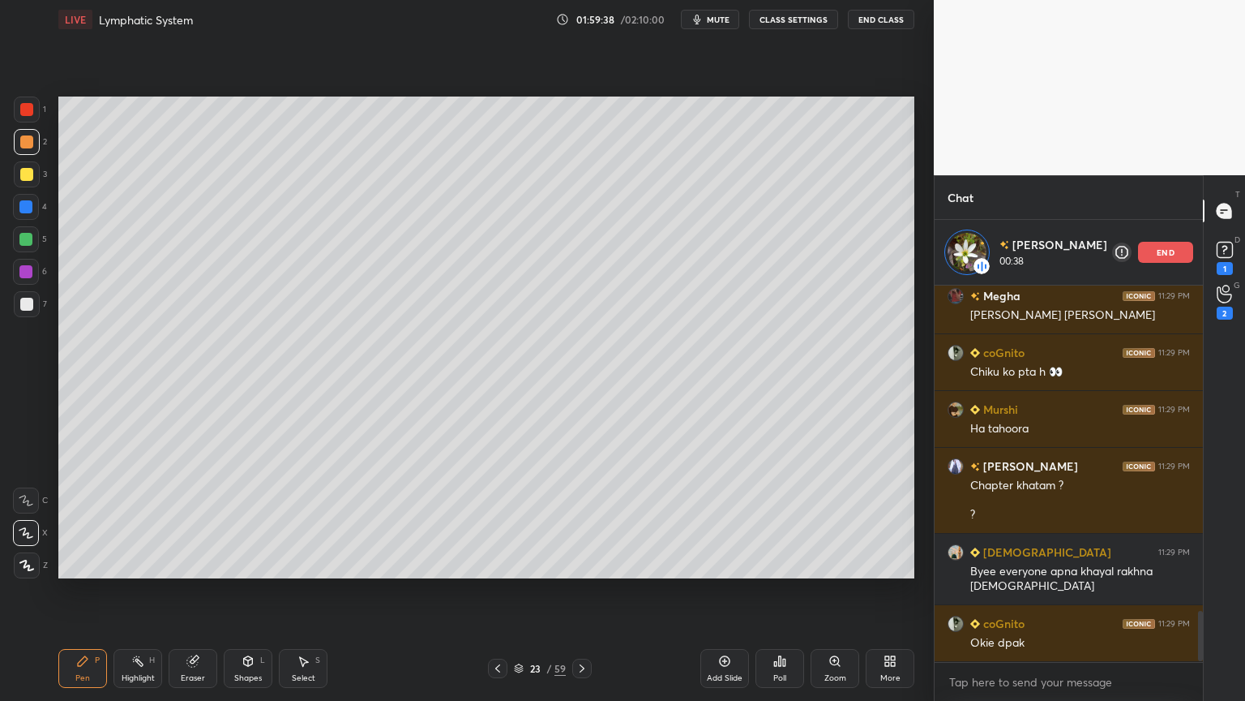
scroll to position [2476, 0]
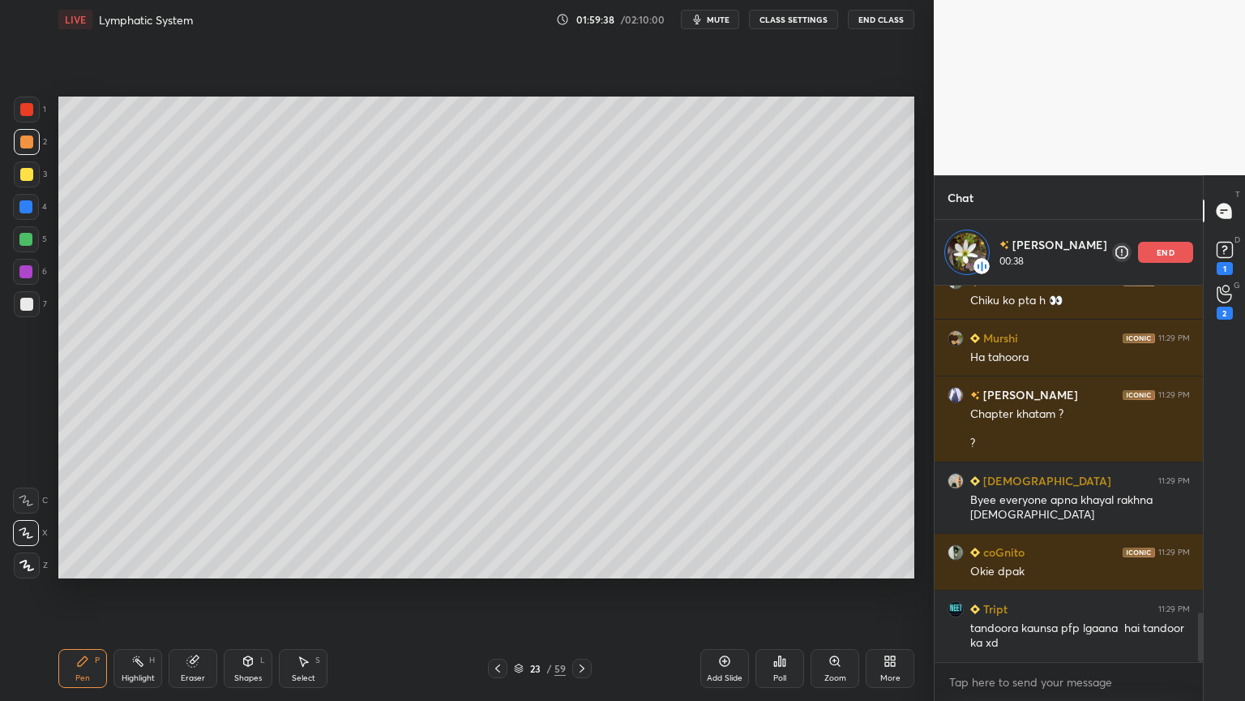
drag, startPoint x: 139, startPoint y: 670, endPoint x: 152, endPoint y: 663, distance: 14.5
click at [149, 550] on div "Highlight H" at bounding box center [138, 668] width 49 height 39
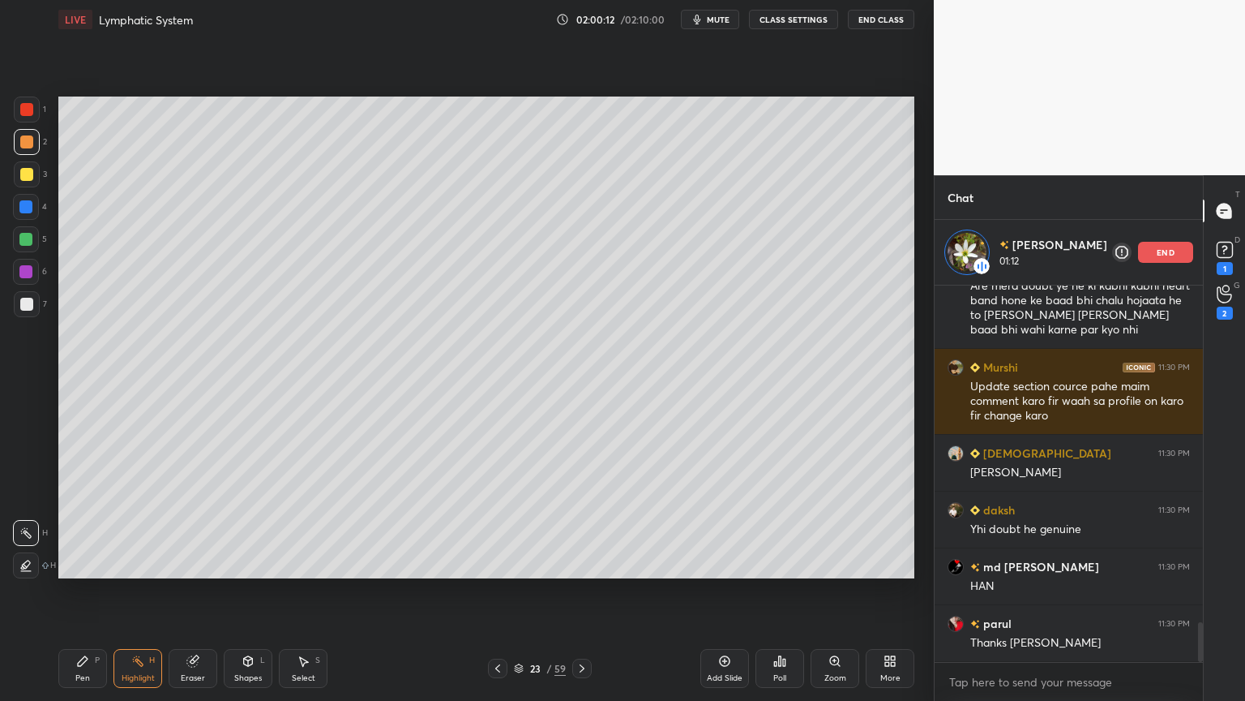
scroll to position [3293, 0]
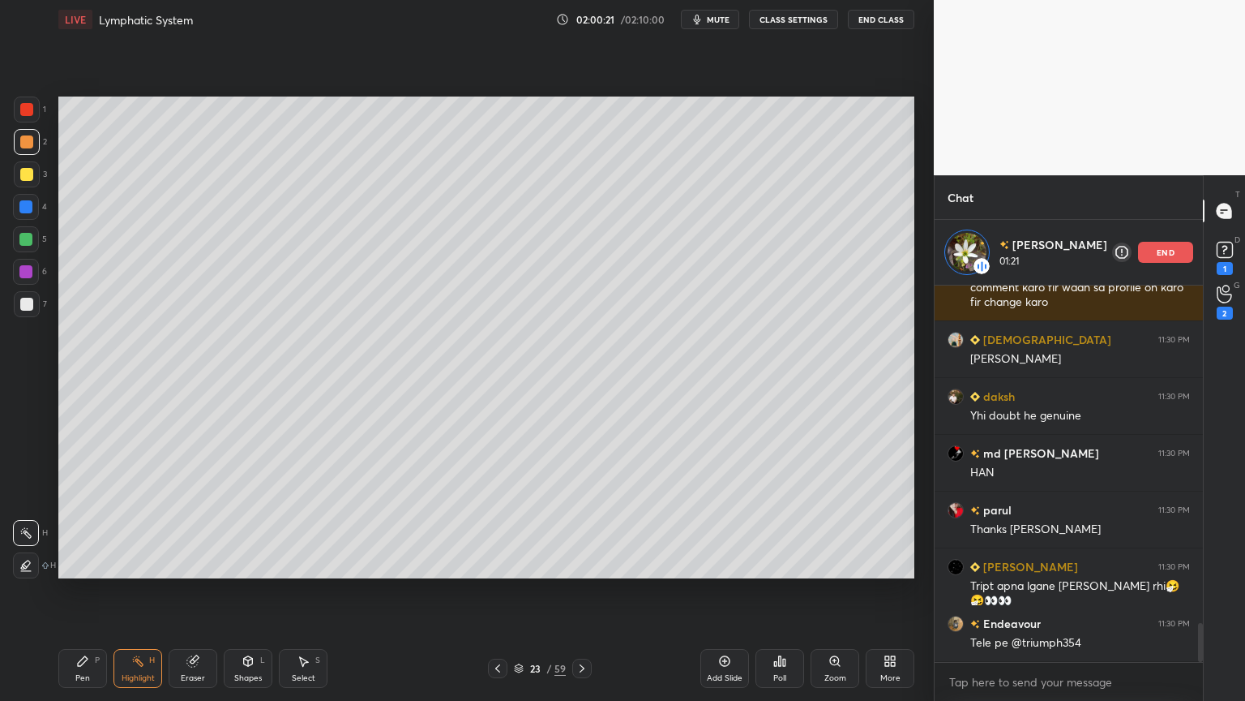
click at [571, 550] on div "Setting up your live class Poll for secs No correct answer Start poll" at bounding box center [486, 337] width 869 height 597
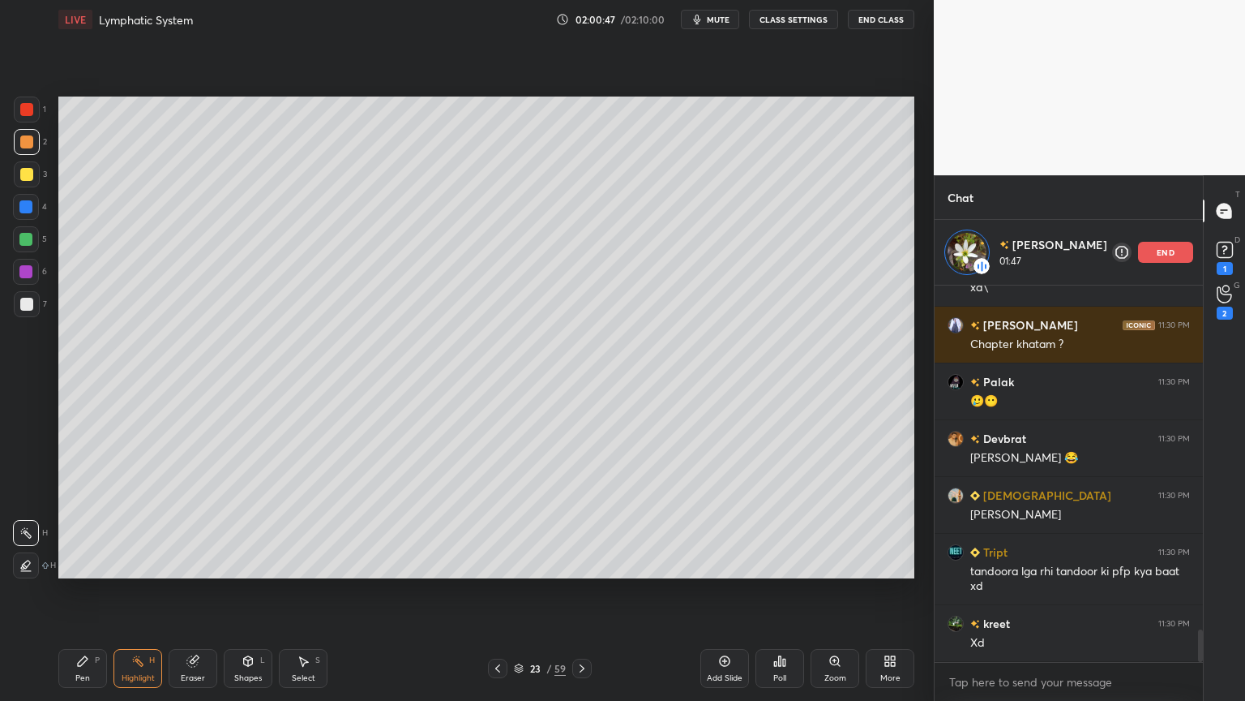
scroll to position [4117, 0]
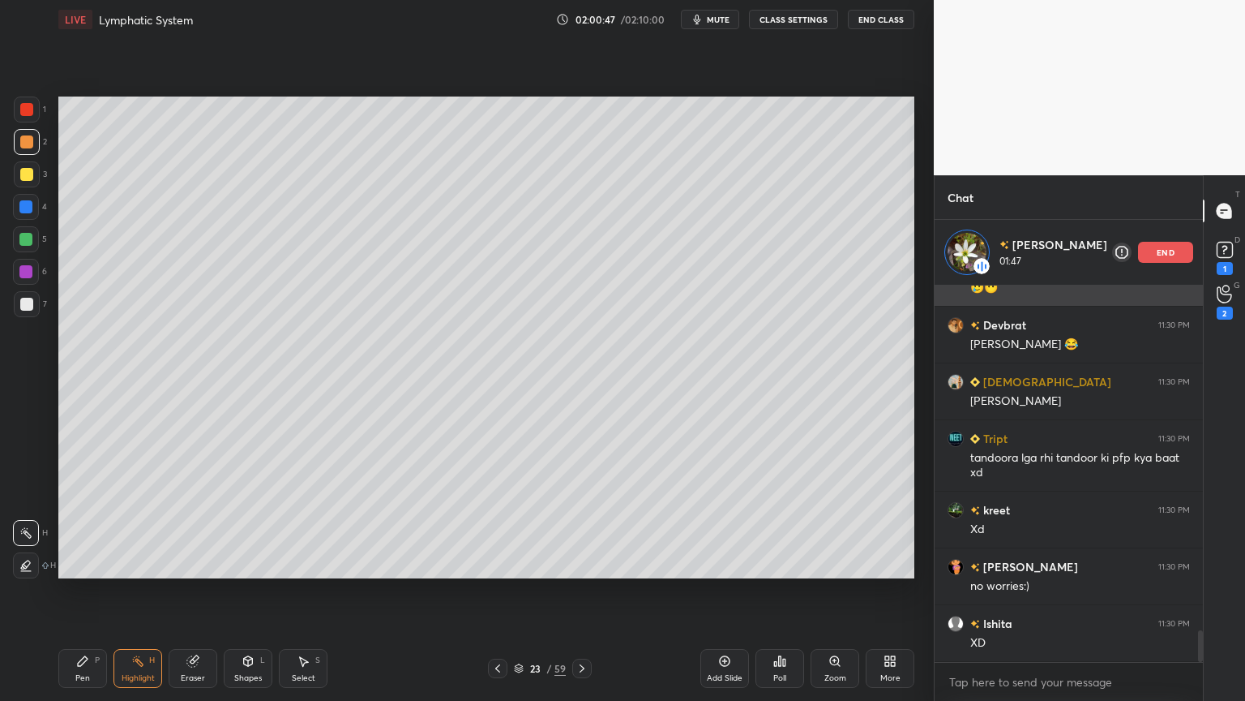
drag, startPoint x: 1174, startPoint y: 253, endPoint x: 1160, endPoint y: 259, distance: 15.2
click at [1168, 257] on div "end" at bounding box center [1165, 252] width 55 height 21
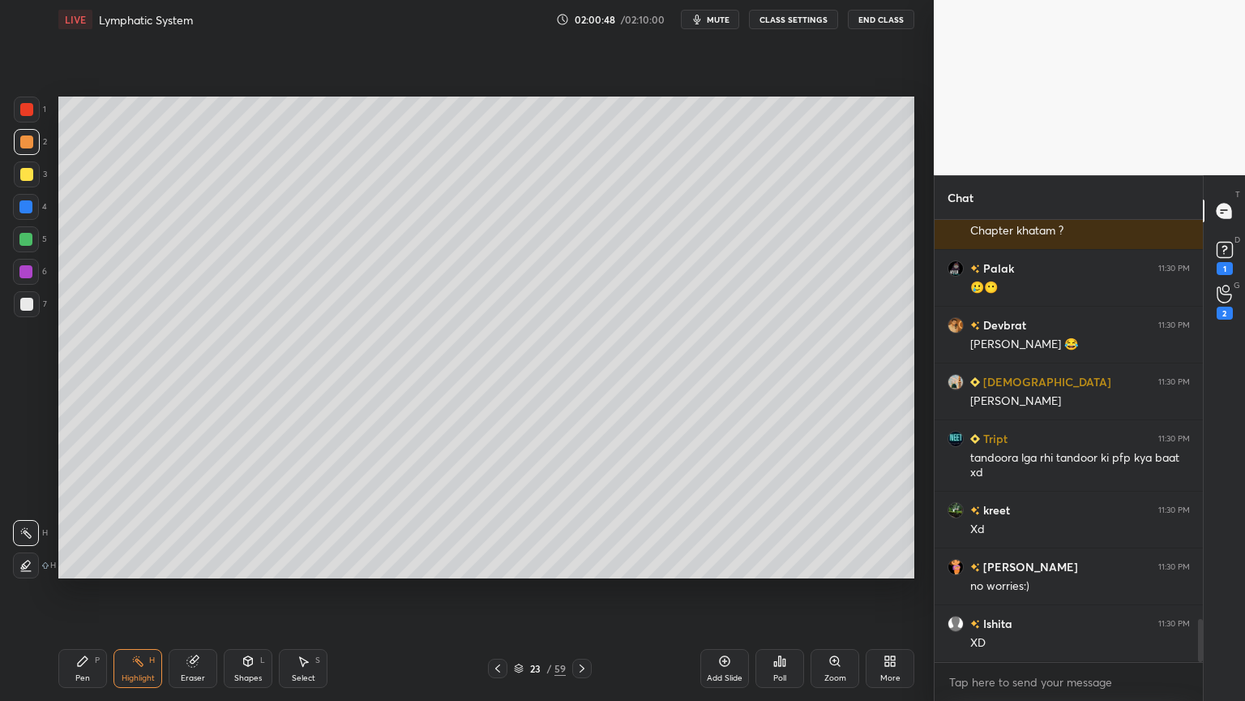
scroll to position [4108, 0]
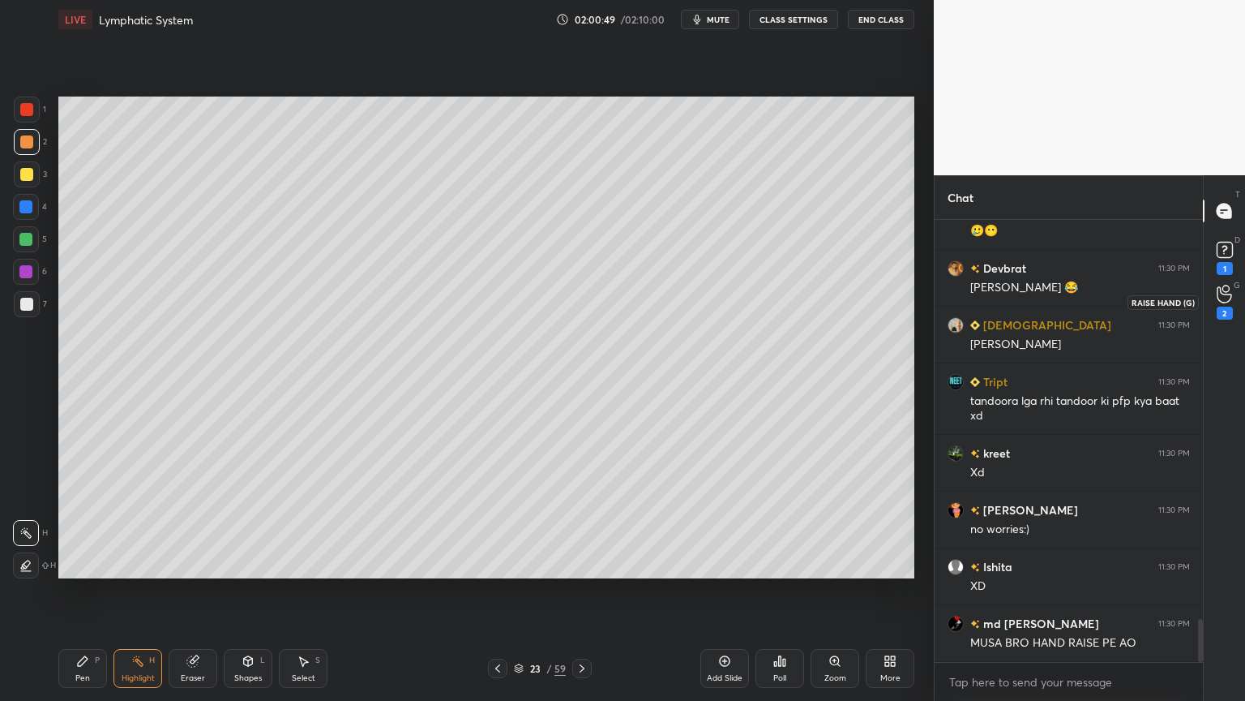
click at [1231, 300] on icon at bounding box center [1224, 294] width 15 height 19
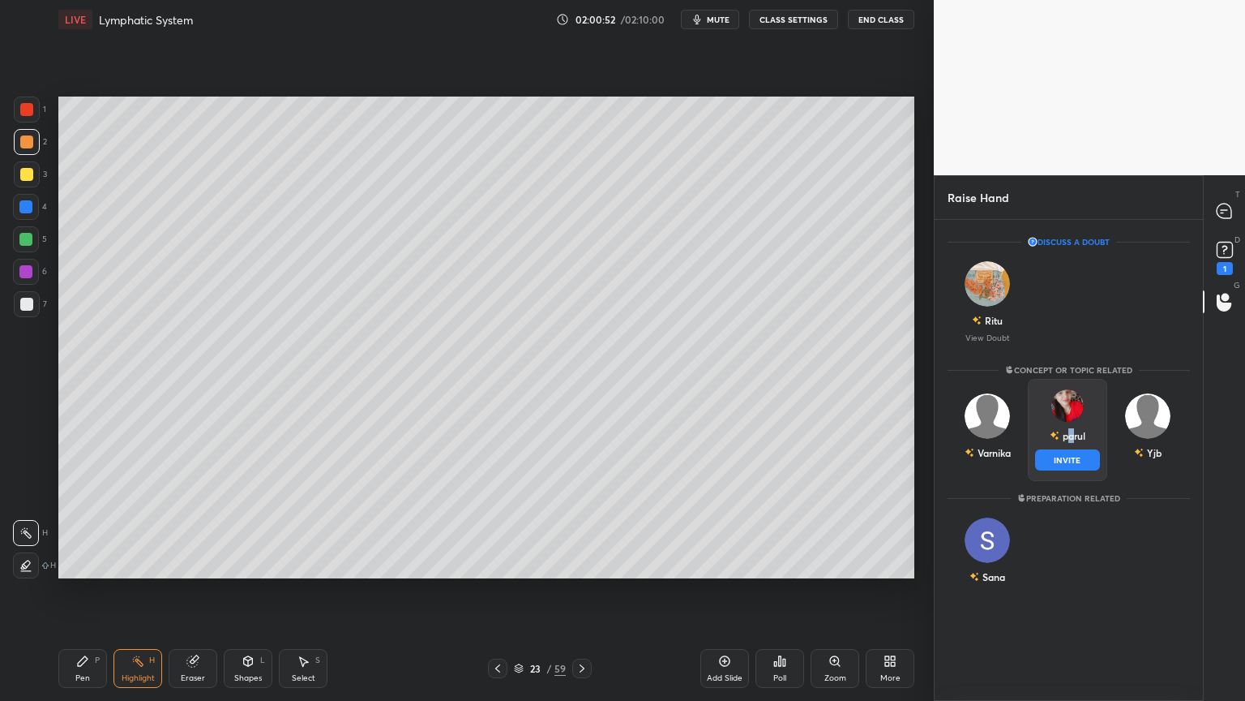
click at [1072, 433] on div "parul" at bounding box center [1068, 436] width 36 height 28
click at [1052, 456] on button "INVITE" at bounding box center [1068, 459] width 66 height 21
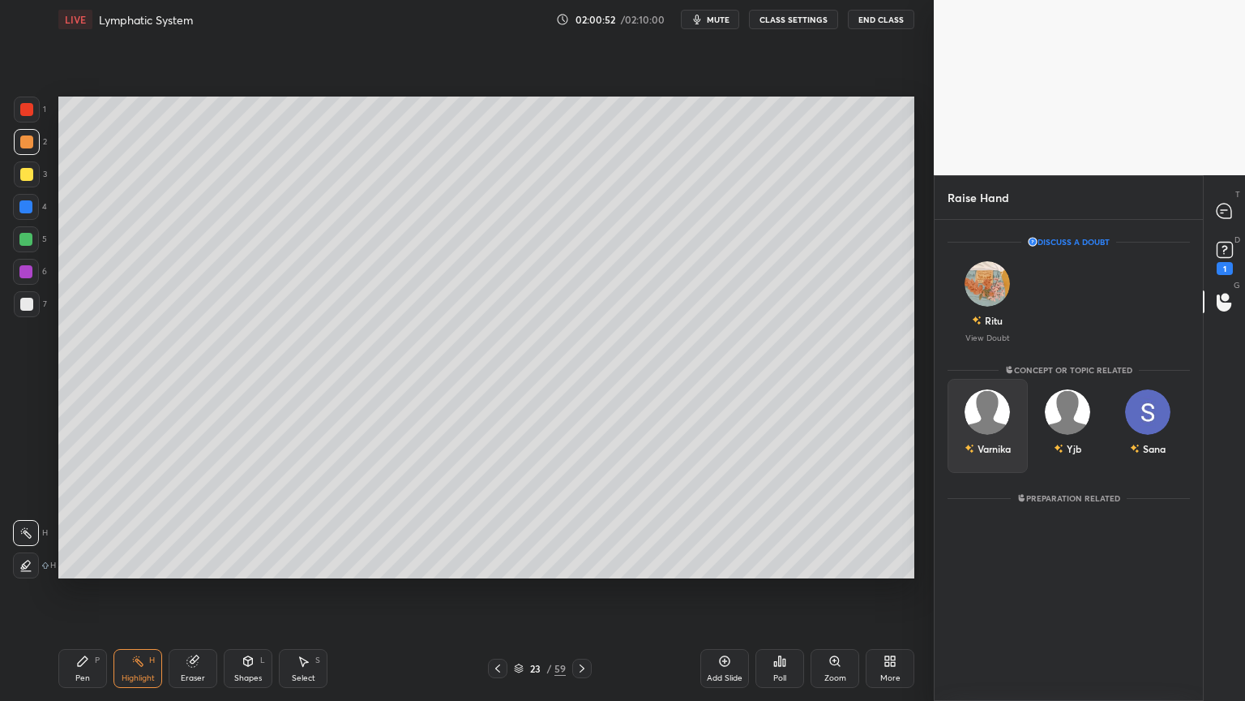
scroll to position [411, 264]
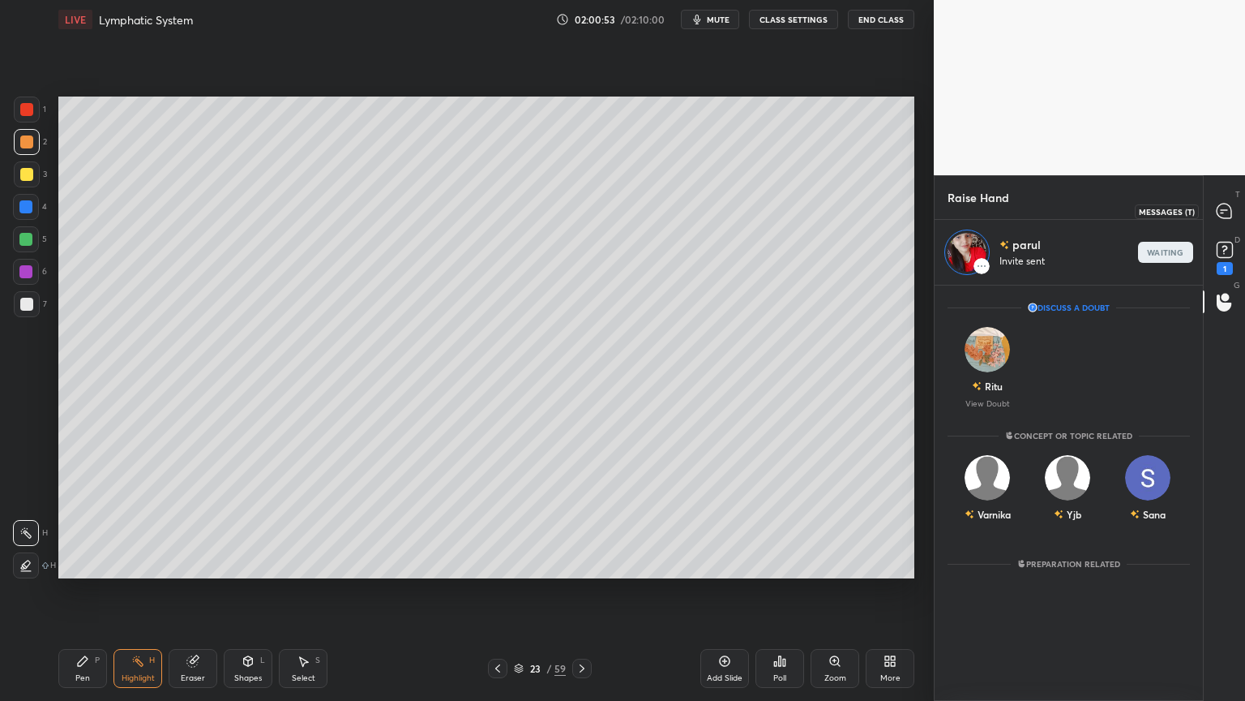
click at [1228, 212] on icon at bounding box center [1224, 211] width 15 height 15
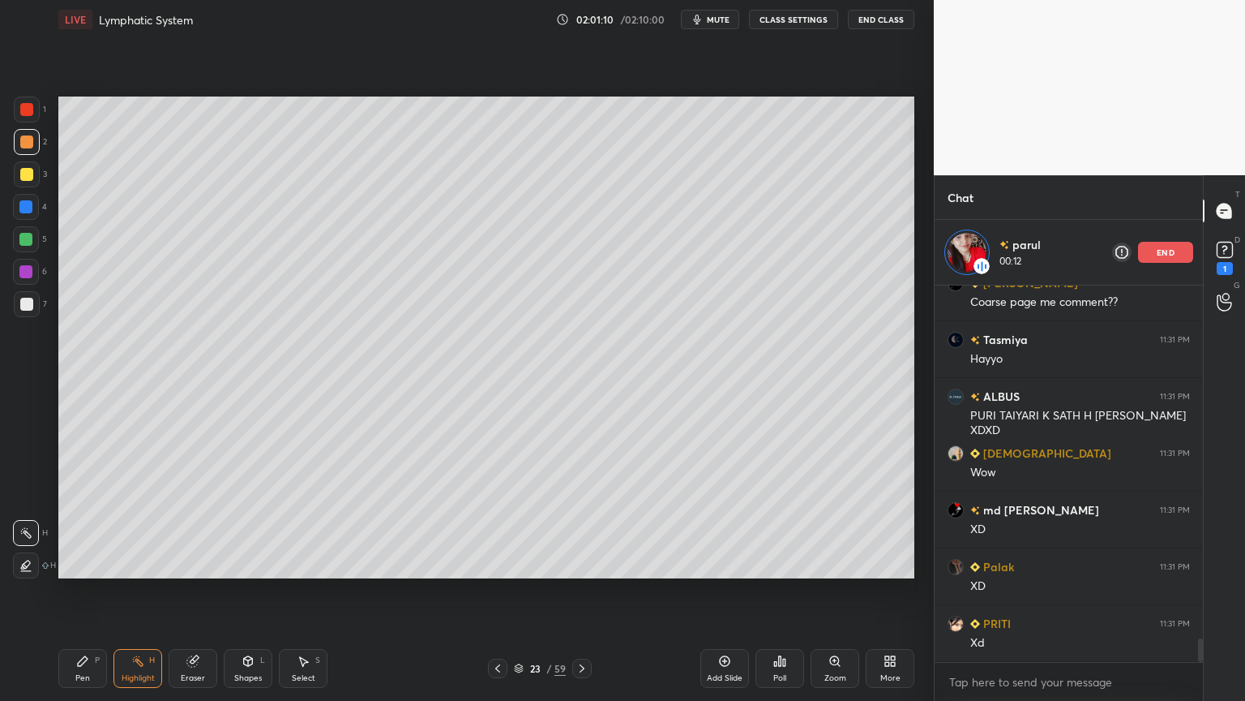
scroll to position [5758, 0]
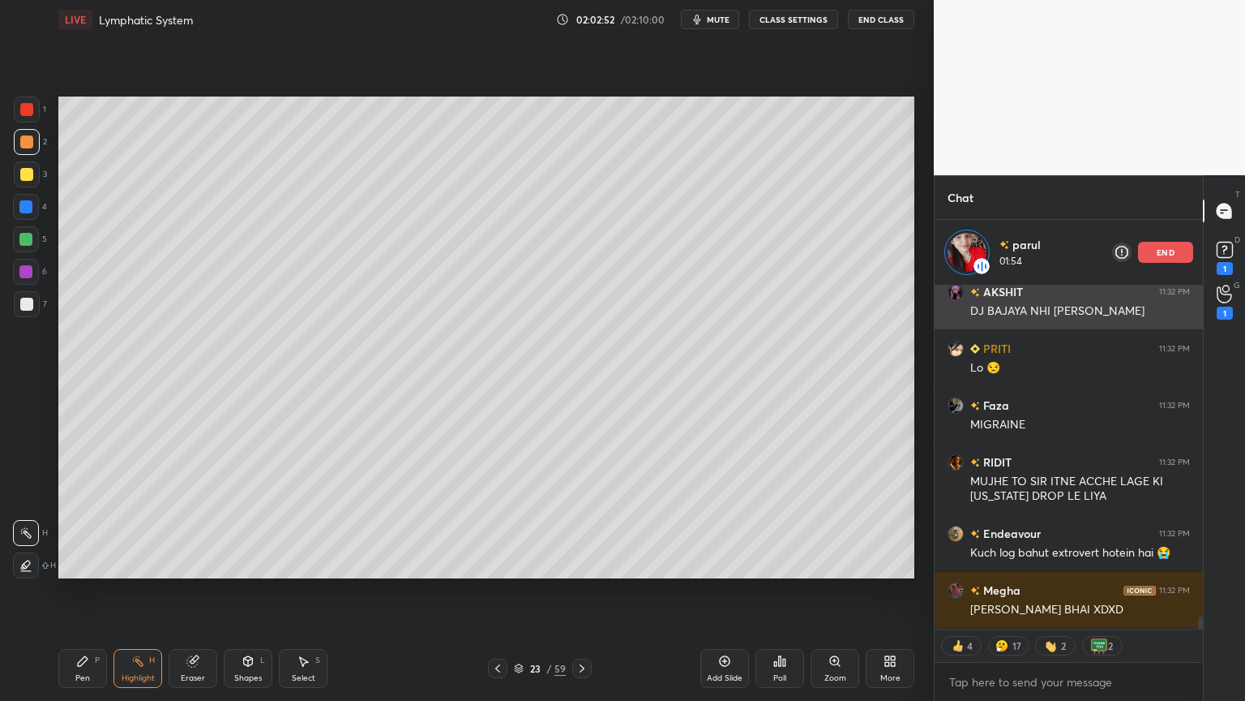
click at [1166, 255] on p "end" at bounding box center [1166, 252] width 18 height 8
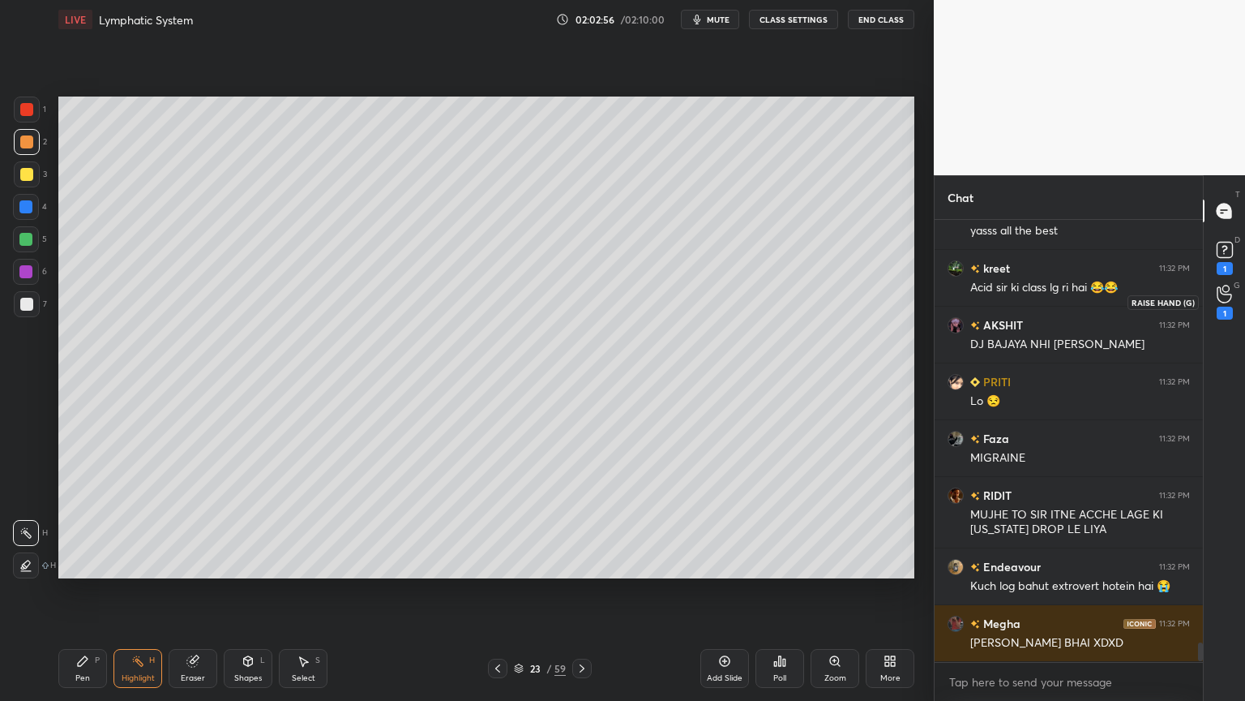
click at [1223, 298] on icon at bounding box center [1224, 294] width 15 height 19
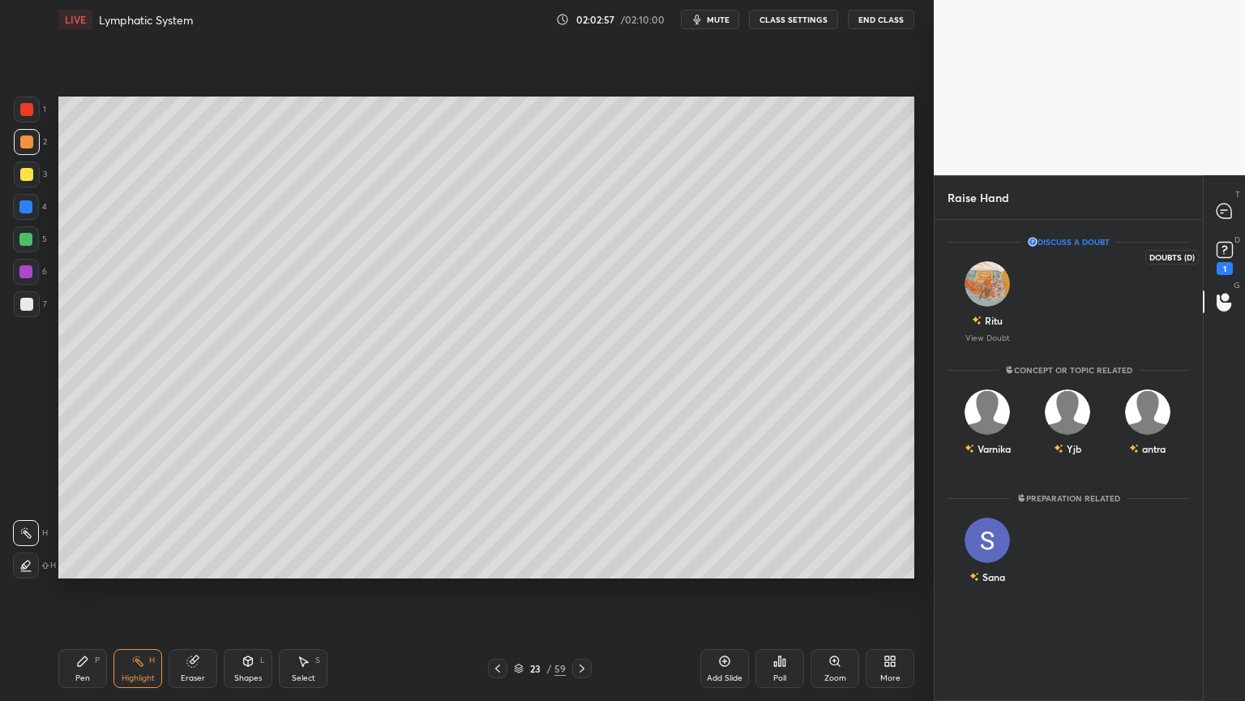
click at [1228, 256] on icon at bounding box center [1225, 250] width 24 height 24
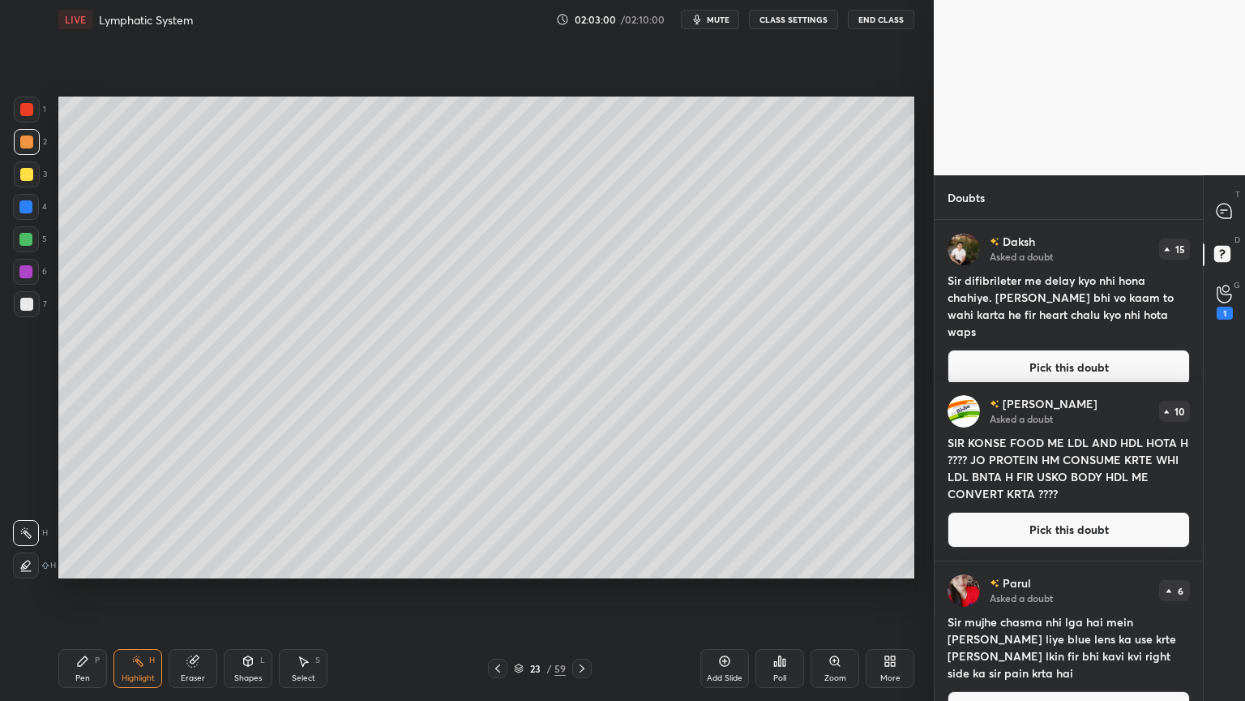
click at [579, 550] on div at bounding box center [581, 667] width 19 height 19
click at [581, 550] on icon at bounding box center [582, 668] width 13 height 13
click at [582, 550] on icon at bounding box center [582, 668] width 13 height 13
click at [1078, 349] on button "Pick this doubt" at bounding box center [1069, 367] width 242 height 36
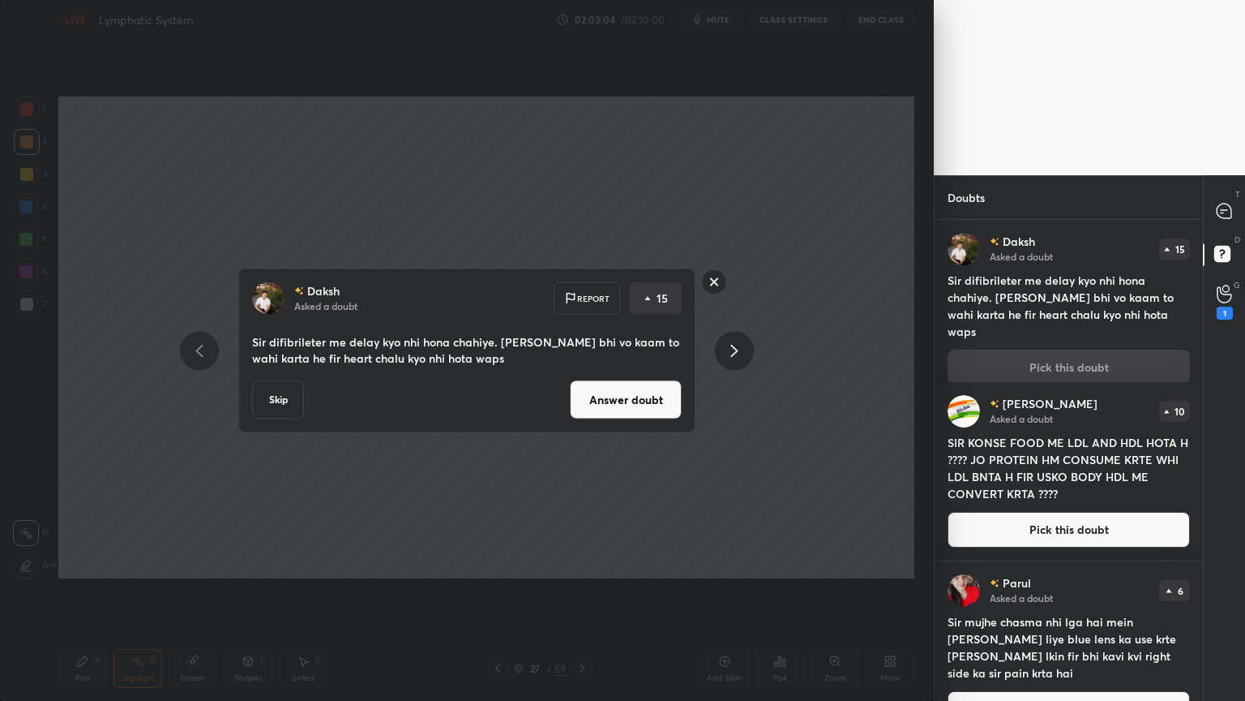
drag, startPoint x: 650, startPoint y: 405, endPoint x: 665, endPoint y: 395, distance: 18.0
click at [655, 407] on button "Answer doubt" at bounding box center [626, 399] width 112 height 39
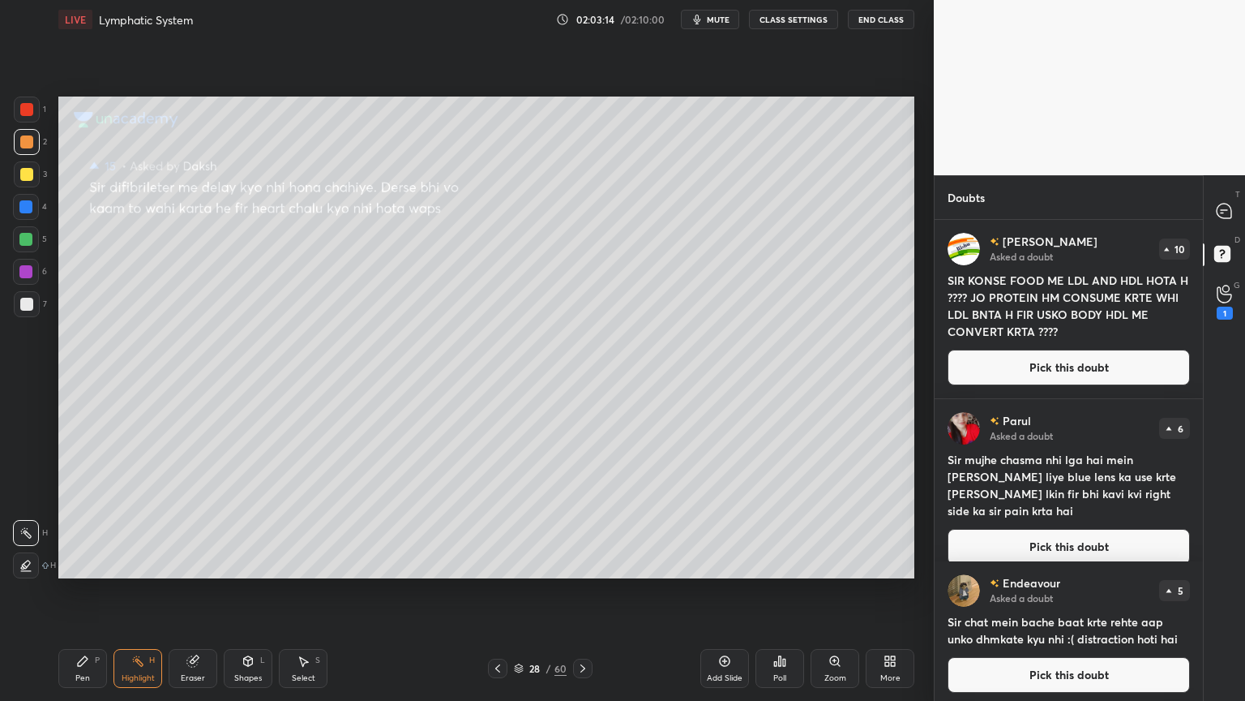
click at [1198, 229] on div "Rishu Asked a doubt 10 SIR KONSE FOOD ME LDL AND HDL HOTA H ???? JO PROTEIN HM …" at bounding box center [1069, 309] width 268 height 178
drag, startPoint x: 1219, startPoint y: 214, endPoint x: 1215, endPoint y: 223, distance: 10.2
click at [1217, 212] on icon at bounding box center [1224, 211] width 15 height 15
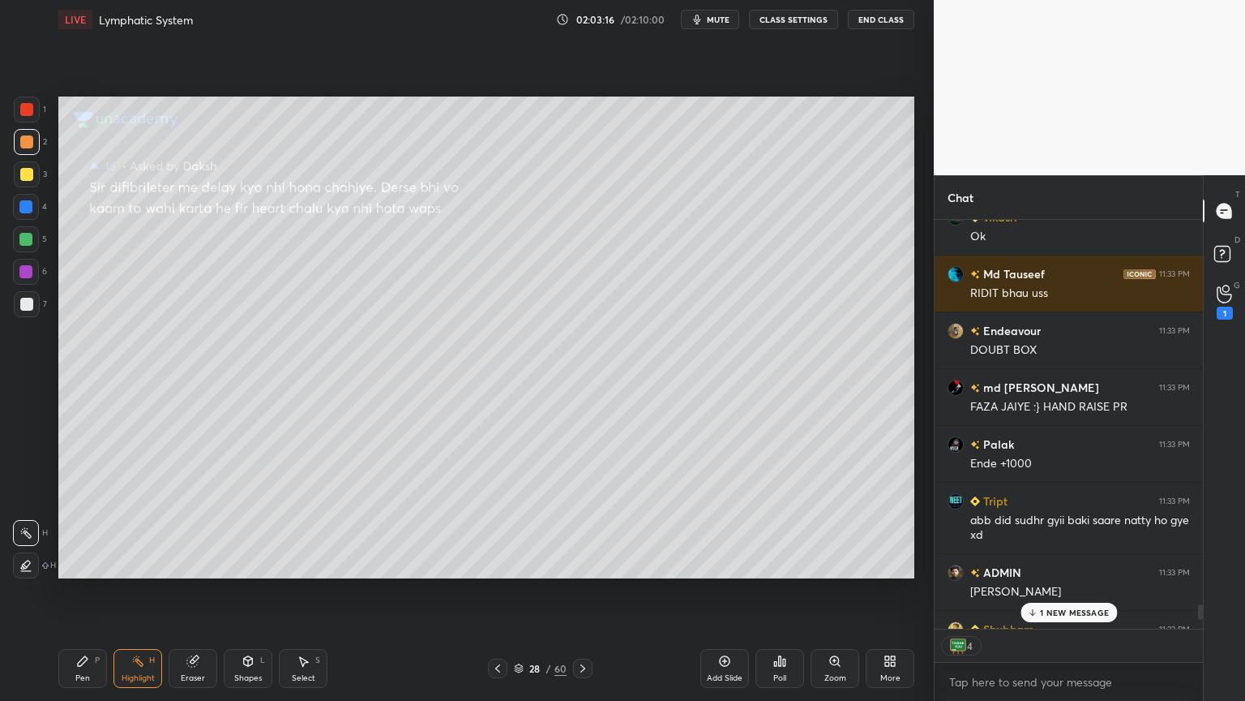
click at [1063, 550] on p "1 NEW MESSAGE" at bounding box center [1074, 612] width 69 height 10
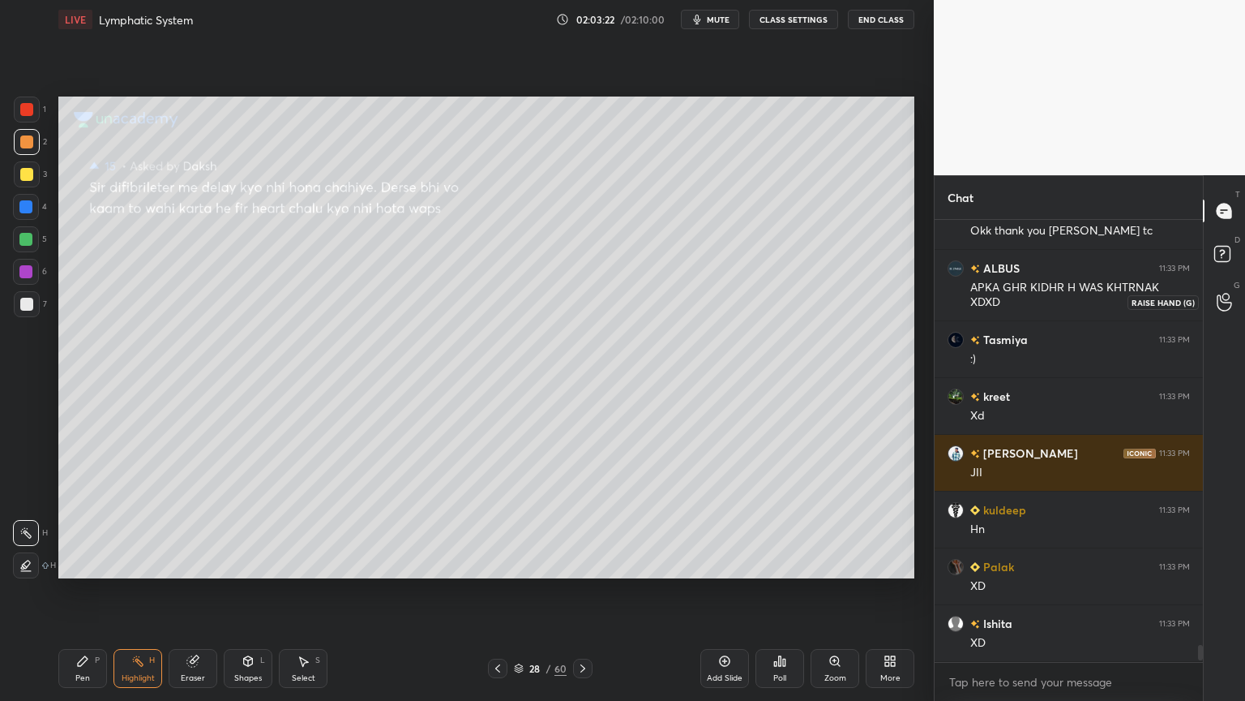
click at [1236, 298] on div at bounding box center [1225, 301] width 32 height 29
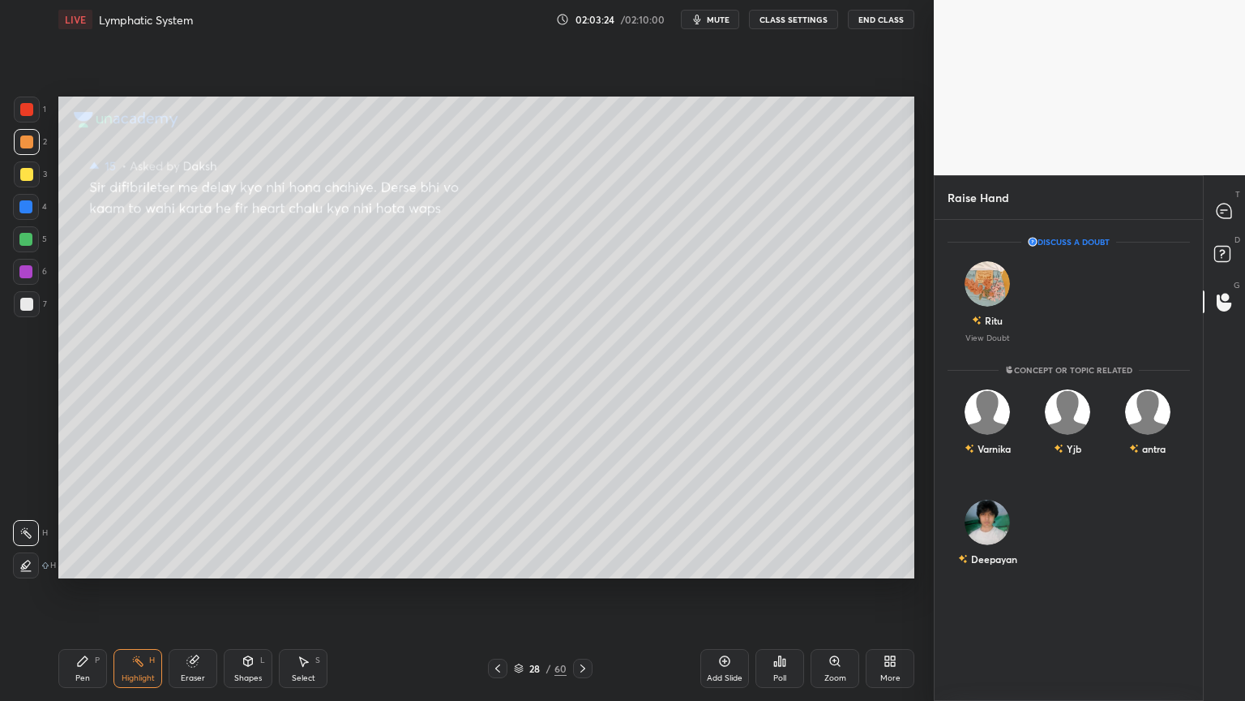
drag, startPoint x: 1206, startPoint y: 255, endPoint x: 1215, endPoint y: 250, distance: 9.5
click at [1210, 253] on div "D Doubts (D)" at bounding box center [1224, 256] width 41 height 45
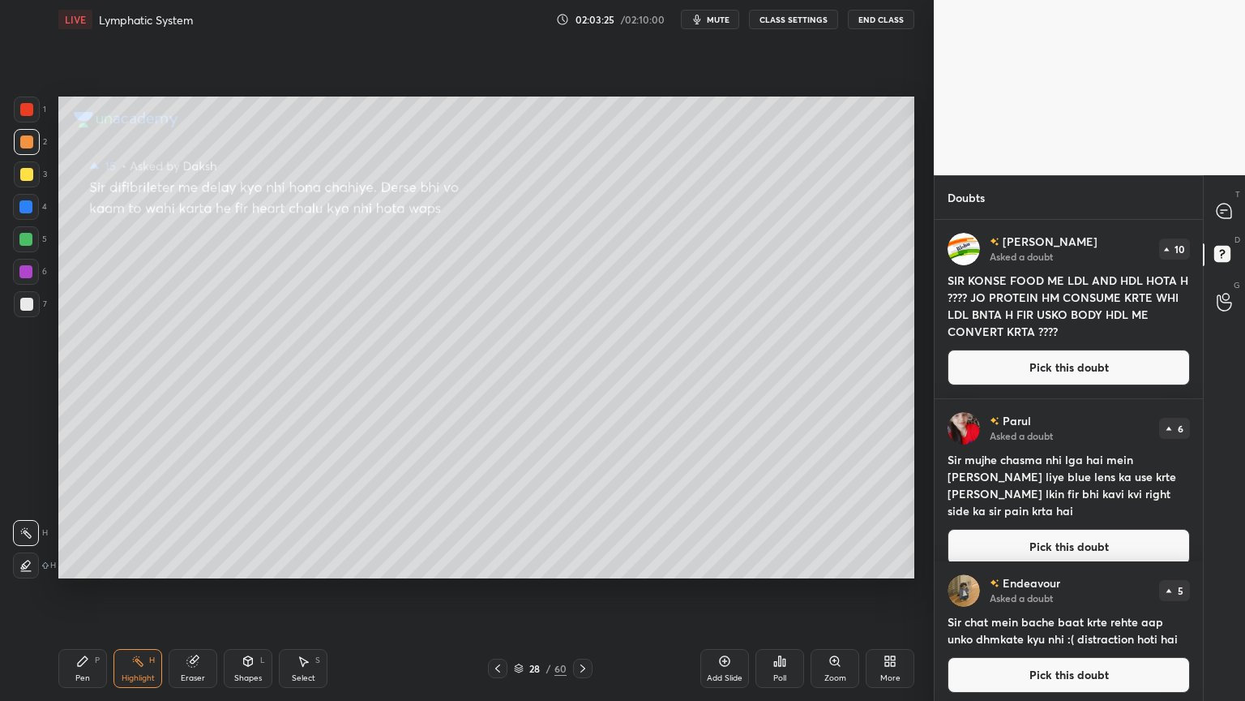
click at [1082, 371] on button "Pick this doubt" at bounding box center [1069, 367] width 242 height 36
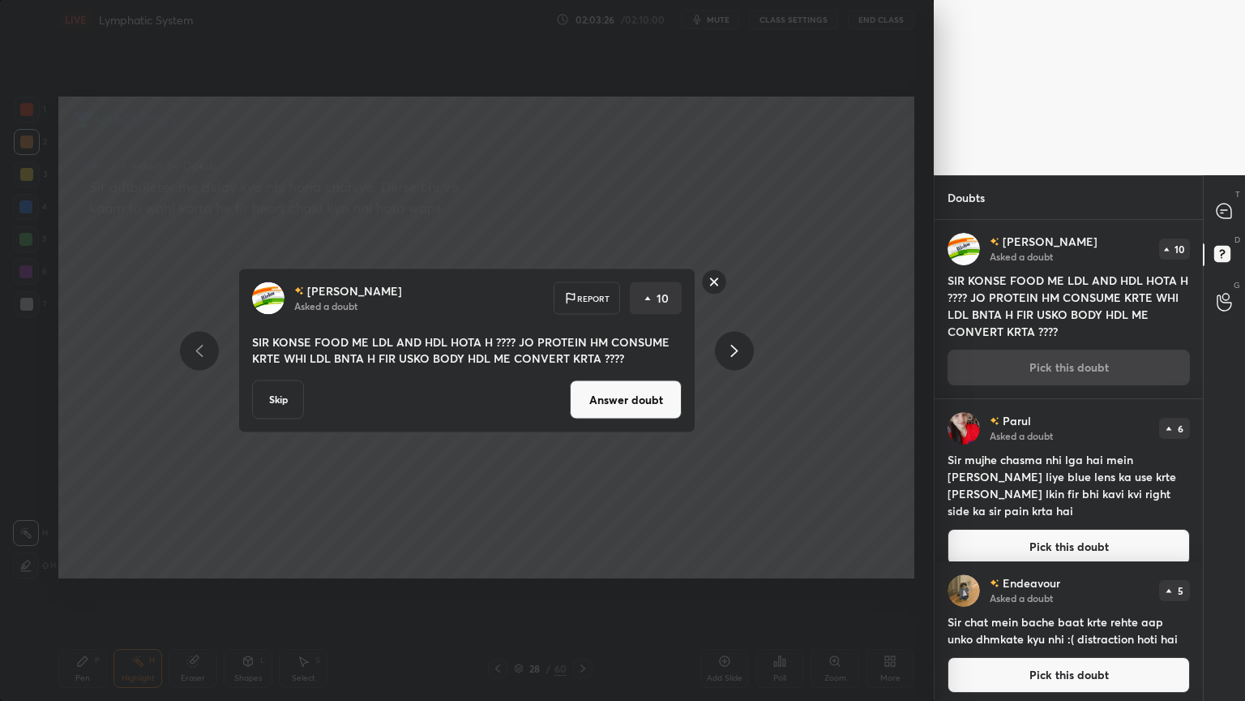
click at [636, 418] on button "Answer doubt" at bounding box center [626, 399] width 112 height 39
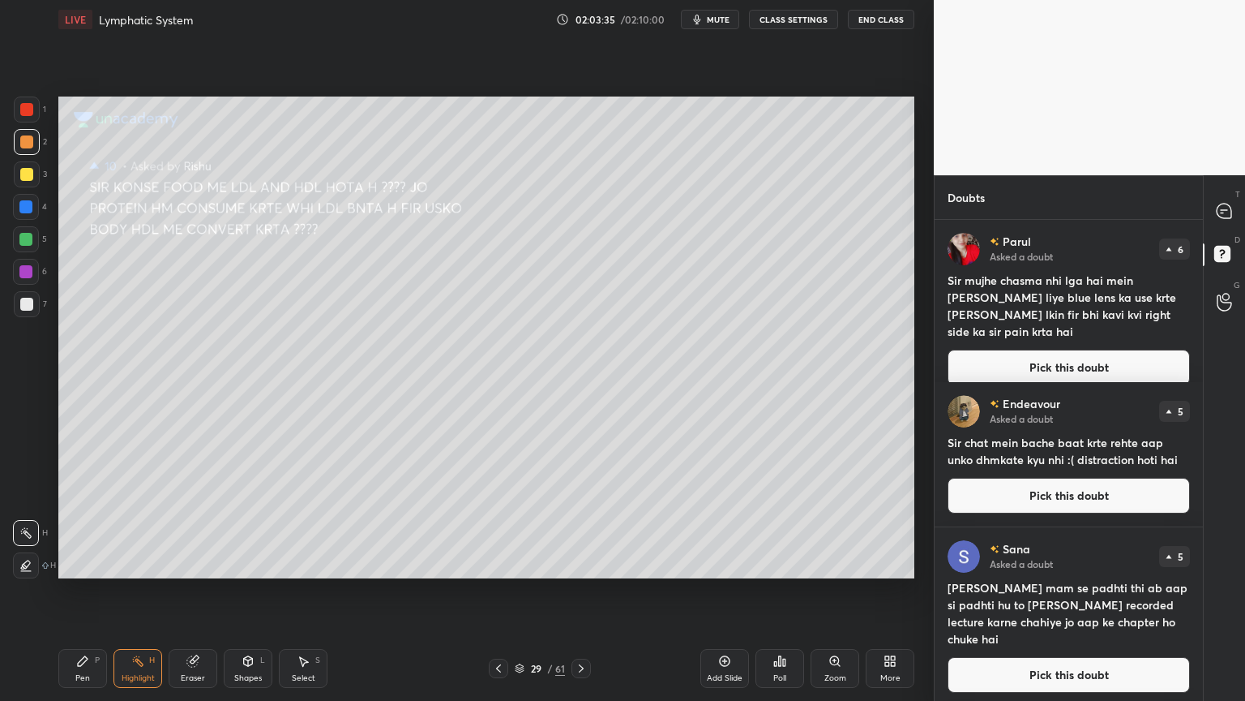
click at [1060, 349] on button "Pick this doubt" at bounding box center [1069, 367] width 242 height 36
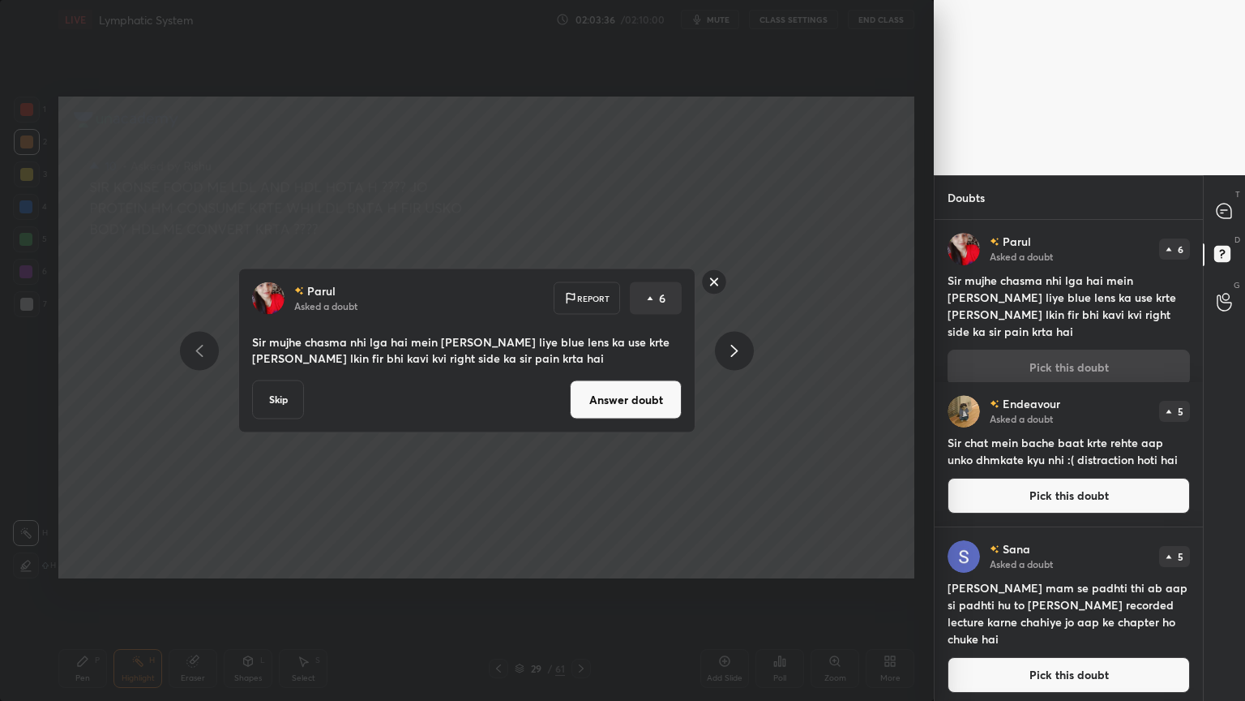
click at [667, 408] on button "Answer doubt" at bounding box center [626, 399] width 112 height 39
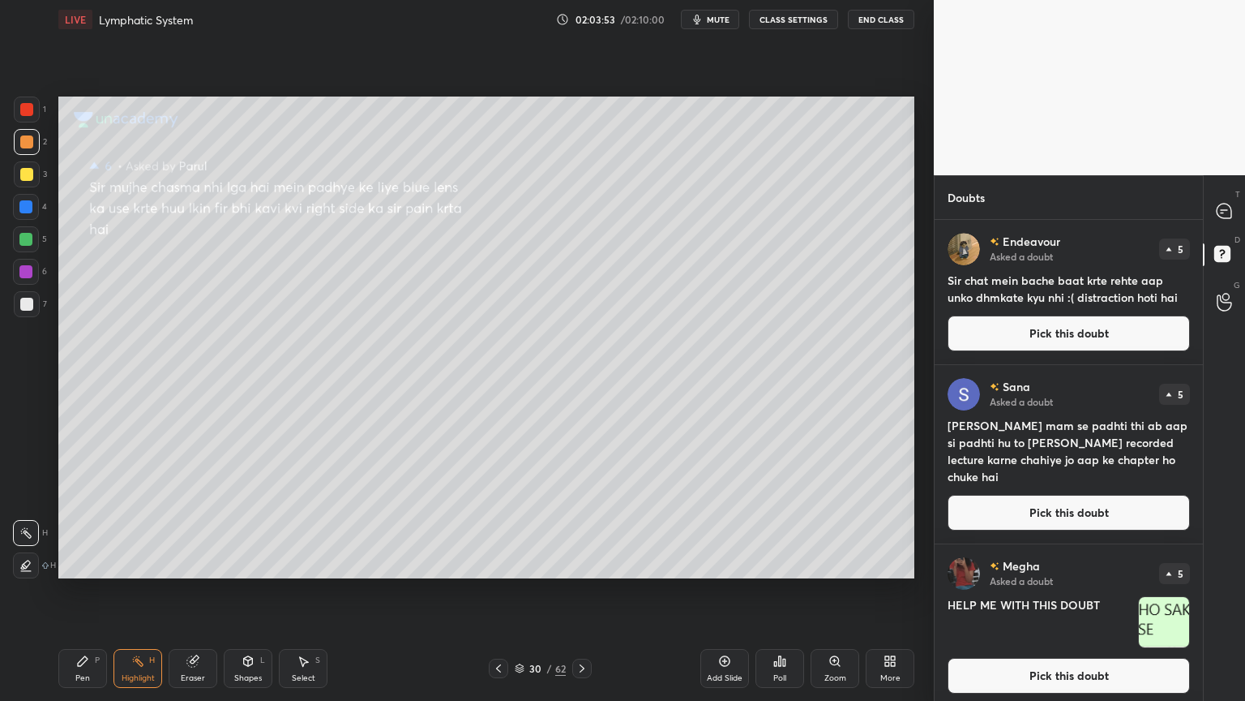
click at [1042, 322] on button "Pick this doubt" at bounding box center [1069, 333] width 242 height 36
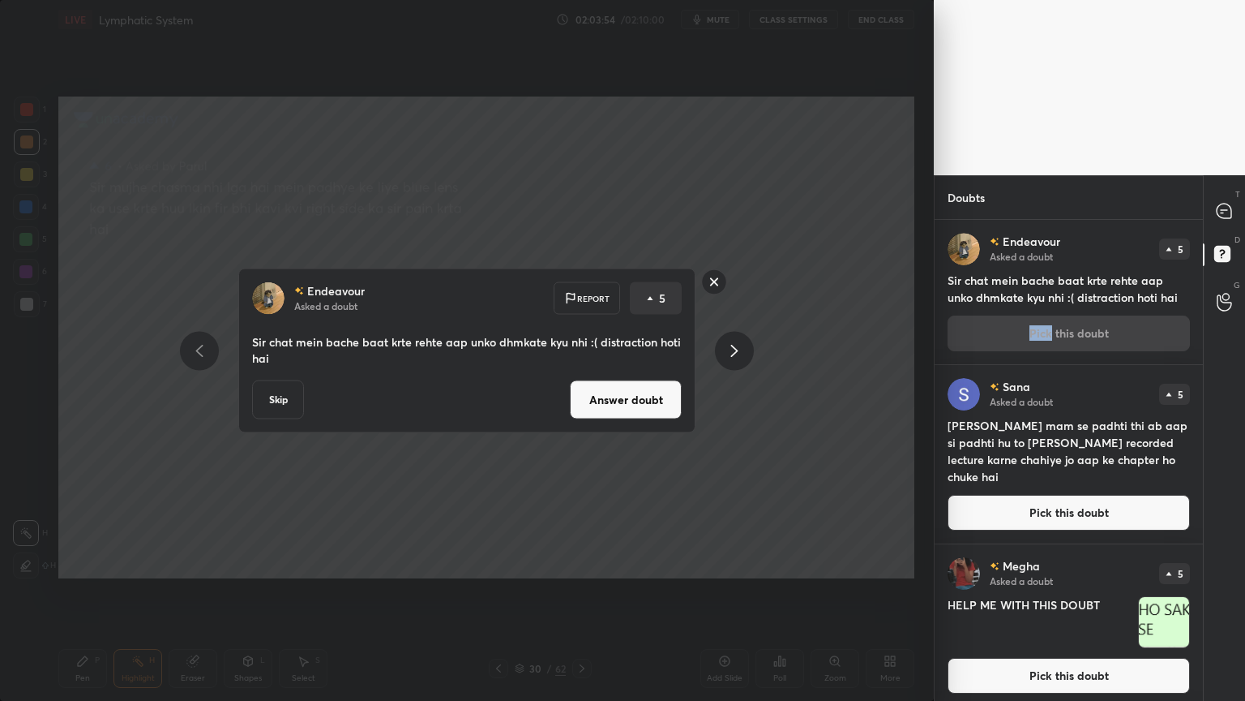
drag, startPoint x: 1042, startPoint y: 322, endPoint x: 1033, endPoint y: 318, distance: 9.8
click at [1041, 319] on div "Endeavour Asked a doubt 5 Sir chat mein bache baat krte rehte aap unko dhmkate …" at bounding box center [1069, 292] width 268 height 144
click at [669, 404] on button "Answer doubt" at bounding box center [626, 399] width 112 height 39
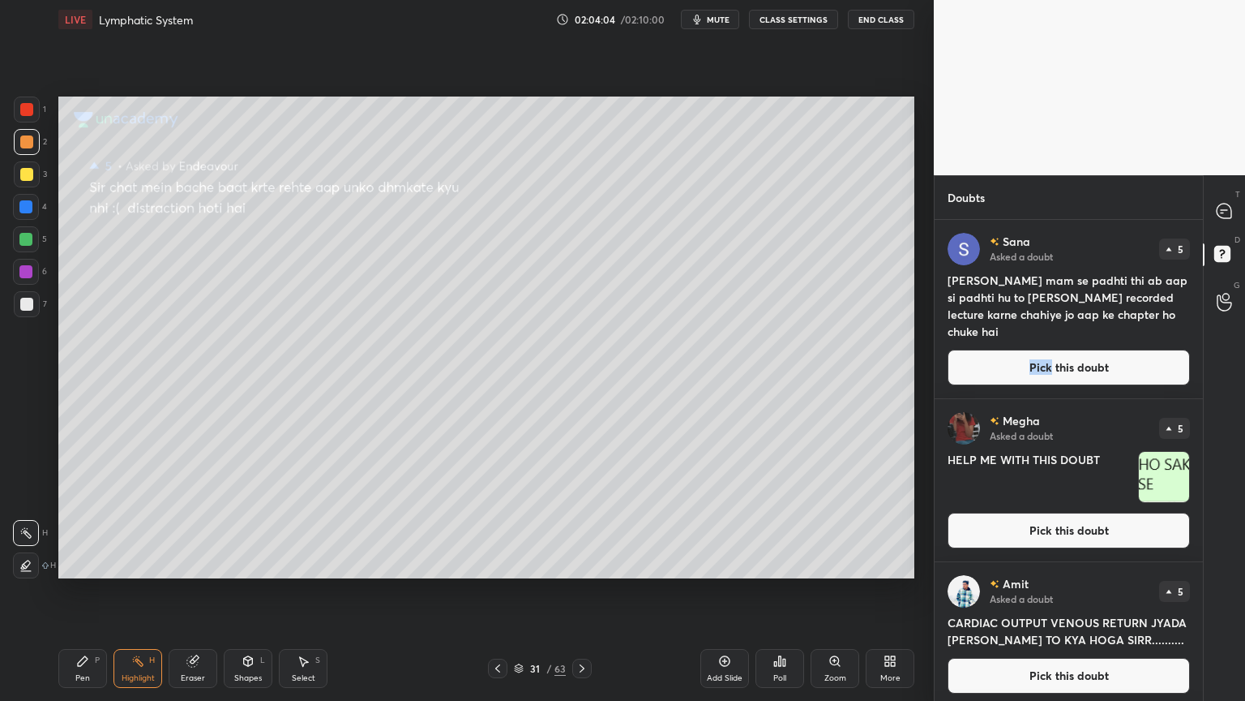
click at [1072, 357] on button "Pick this doubt" at bounding box center [1069, 367] width 242 height 36
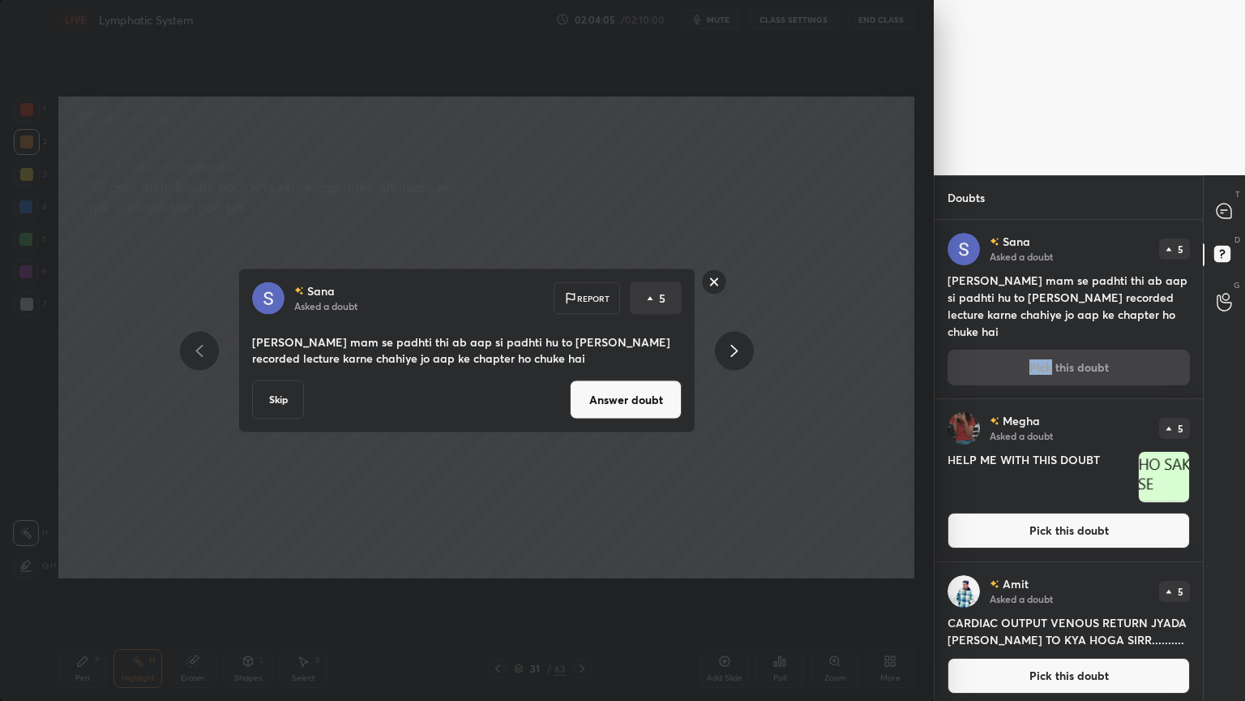
click at [658, 399] on button "Answer doubt" at bounding box center [626, 399] width 112 height 39
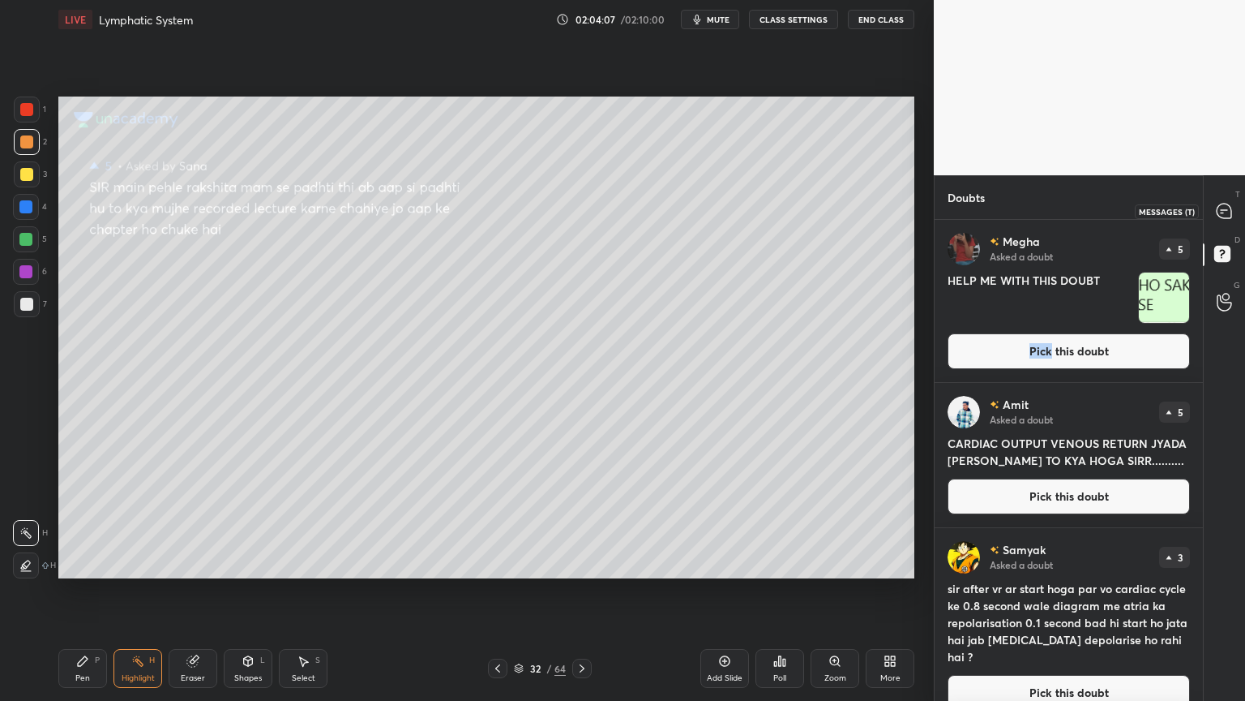
click at [1231, 207] on icon at bounding box center [1224, 211] width 17 height 17
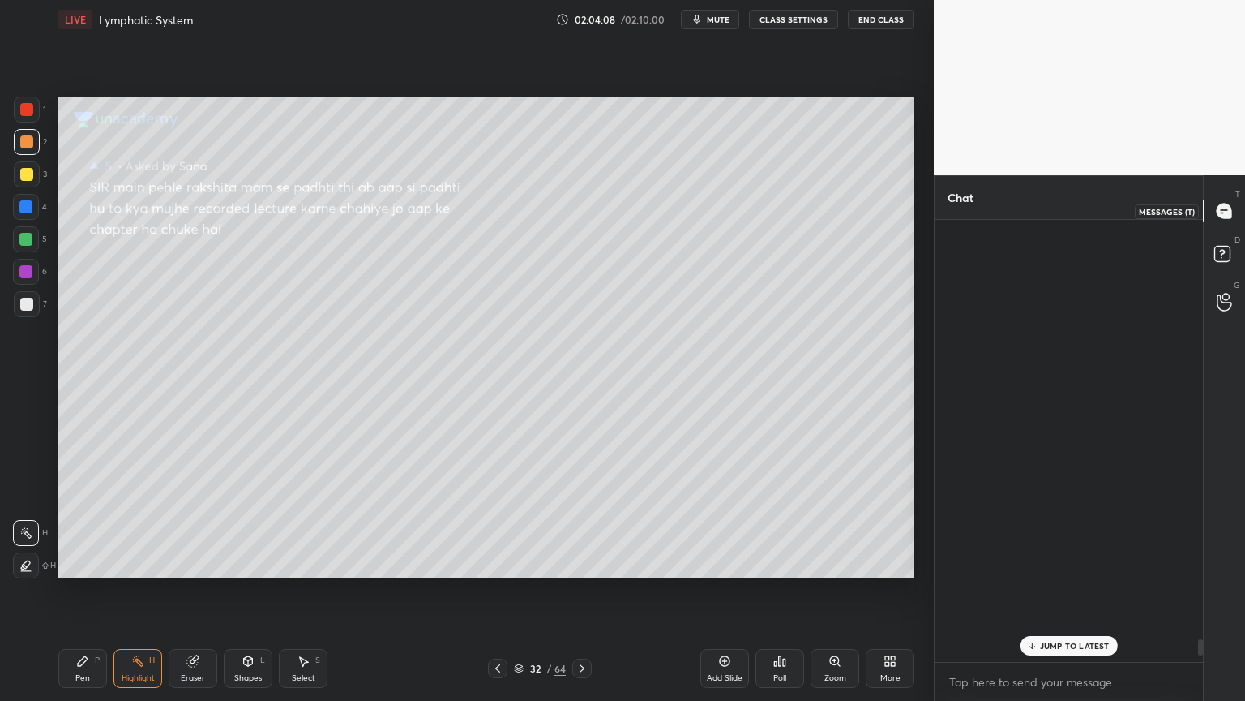
scroll to position [437, 264]
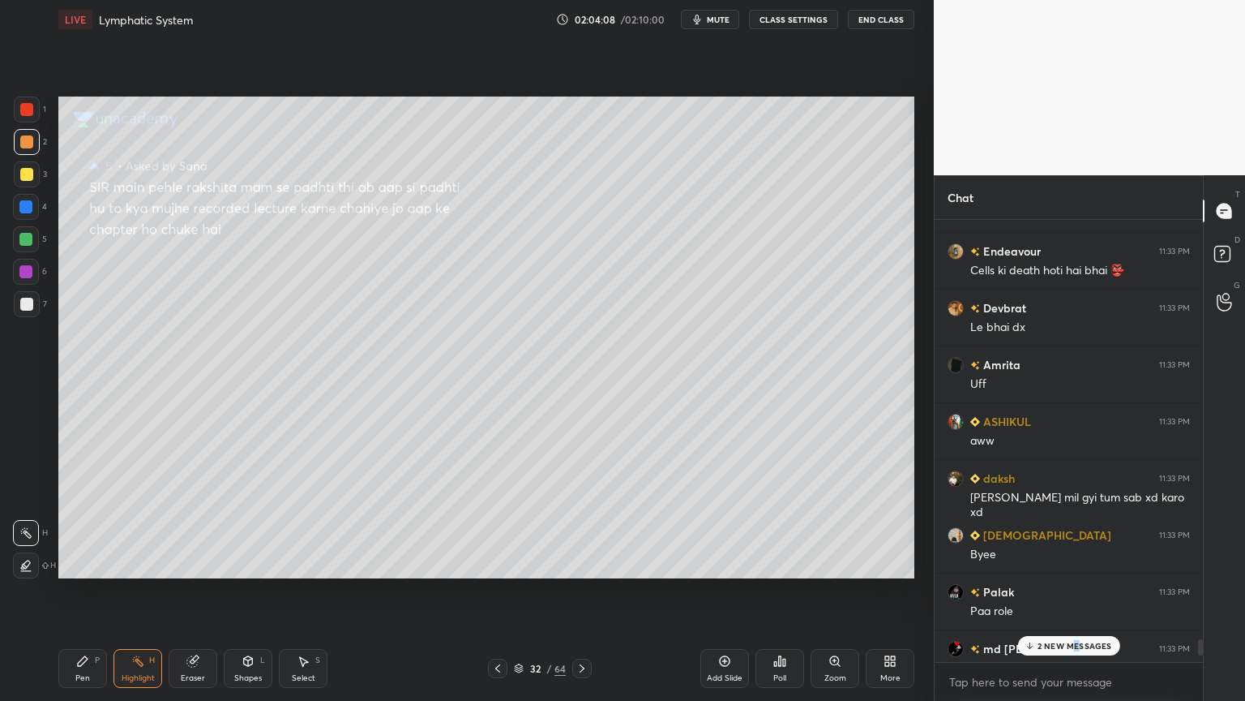
click at [1077, 550] on p "2 NEW MESSAGES" at bounding box center [1075, 646] width 75 height 10
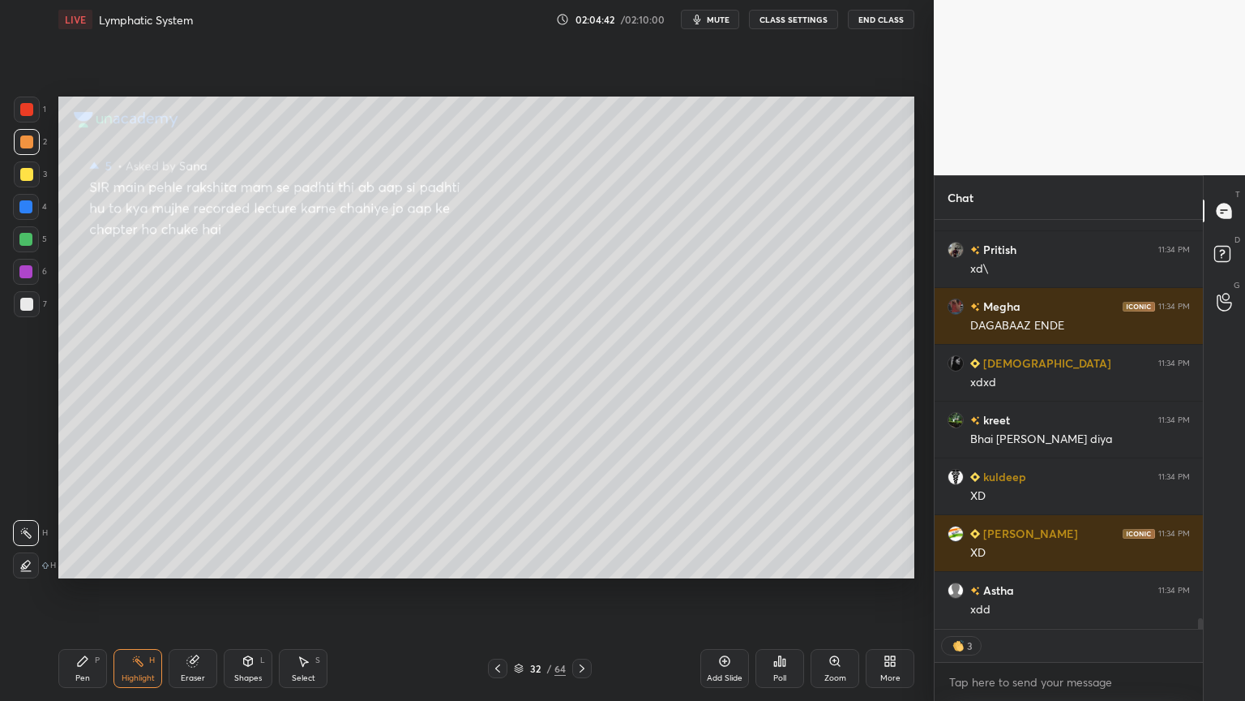
scroll to position [14954, 0]
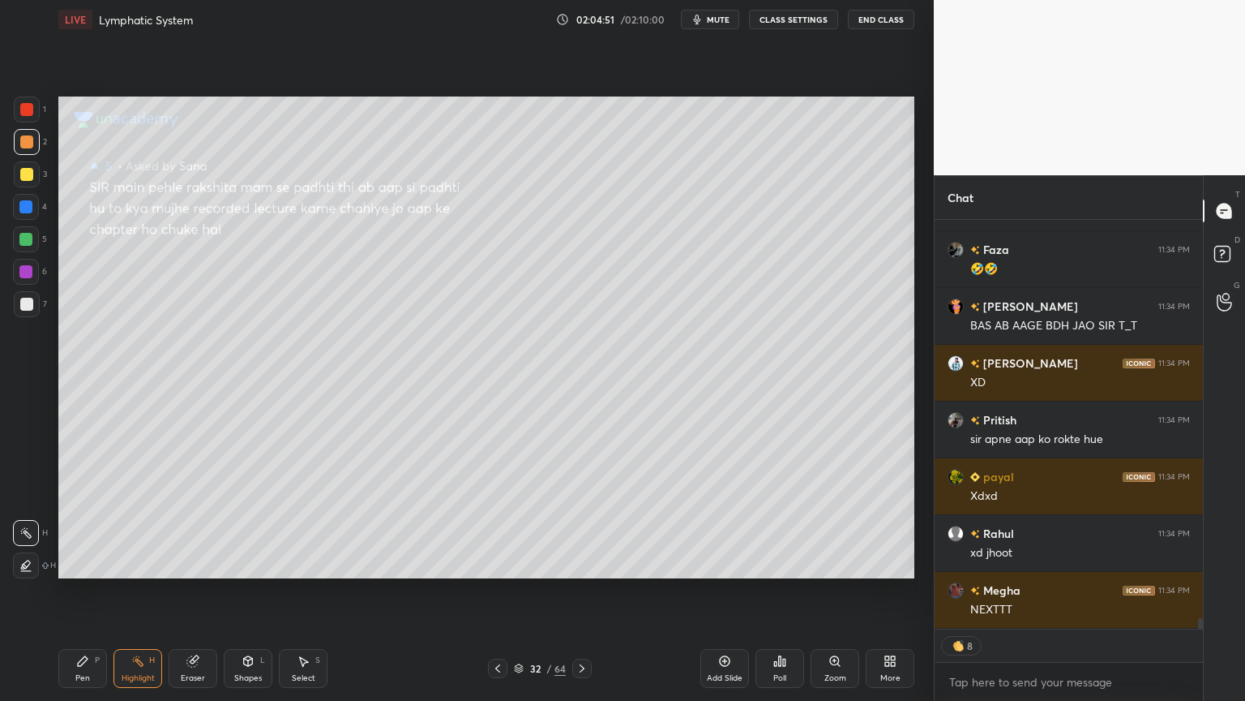
click at [208, 550] on div "Eraser" at bounding box center [193, 668] width 49 height 39
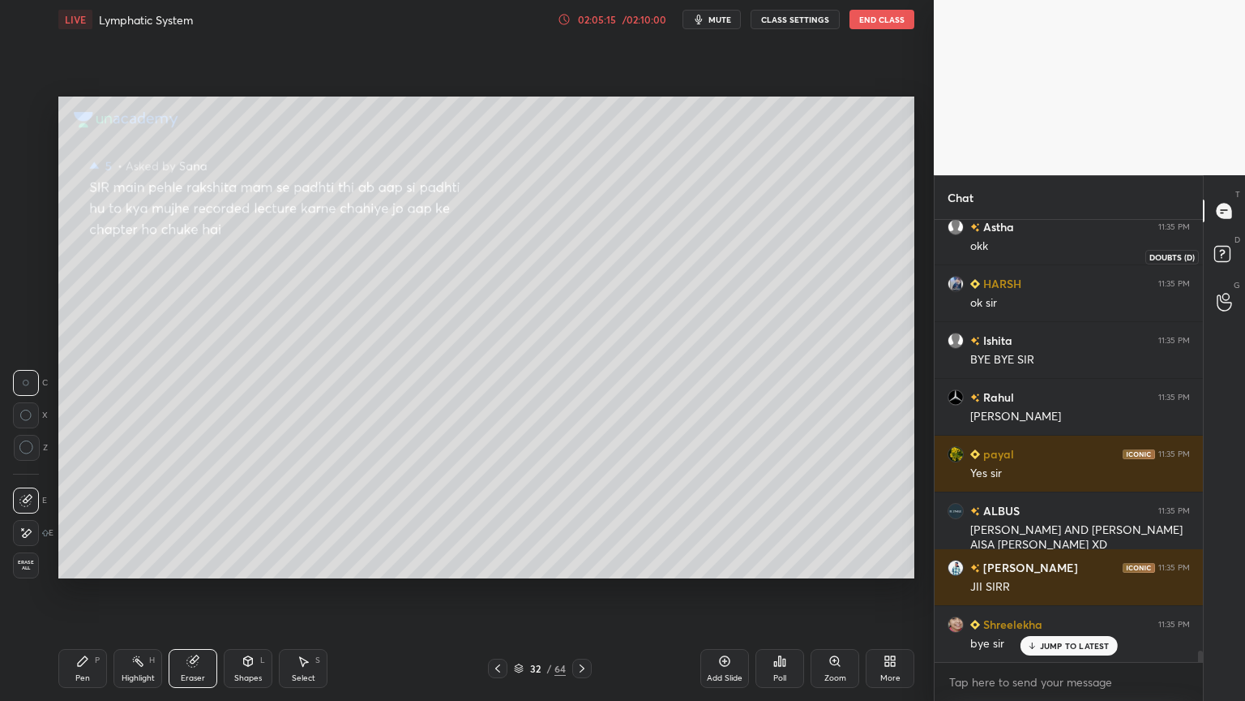
click at [1223, 255] on rect at bounding box center [1222, 253] width 15 height 15
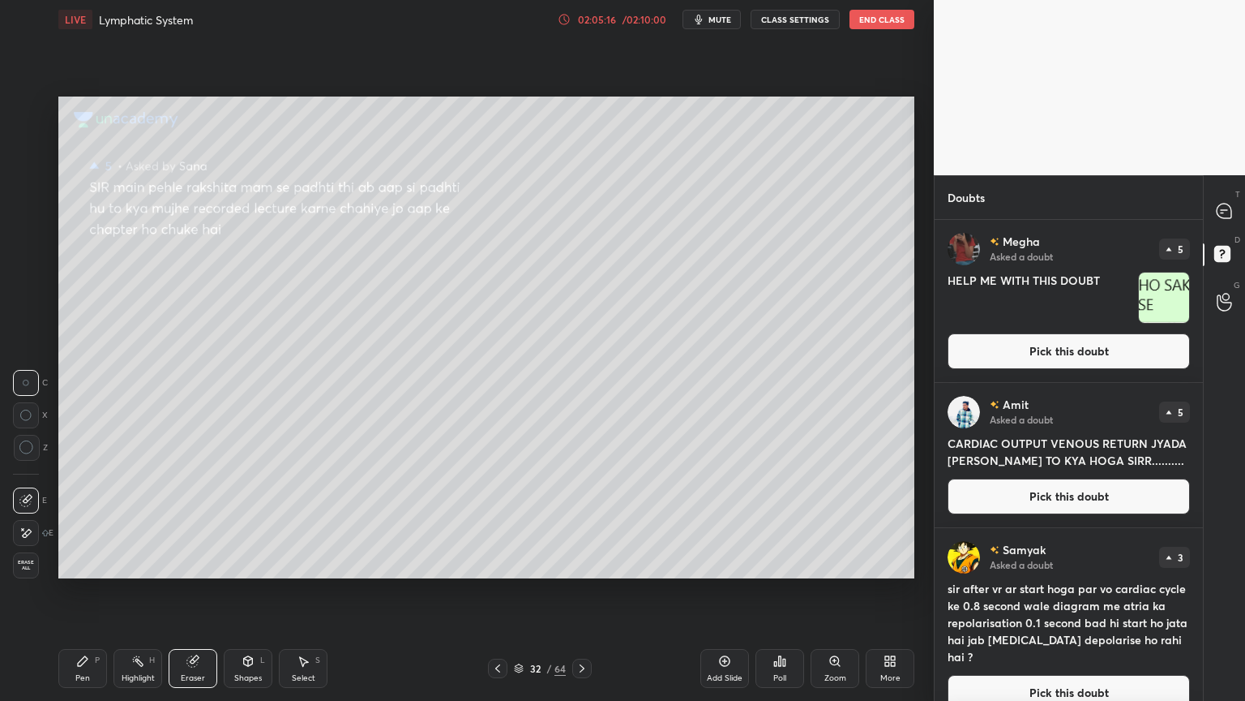
click at [1116, 352] on button "Pick this doubt" at bounding box center [1069, 351] width 242 height 36
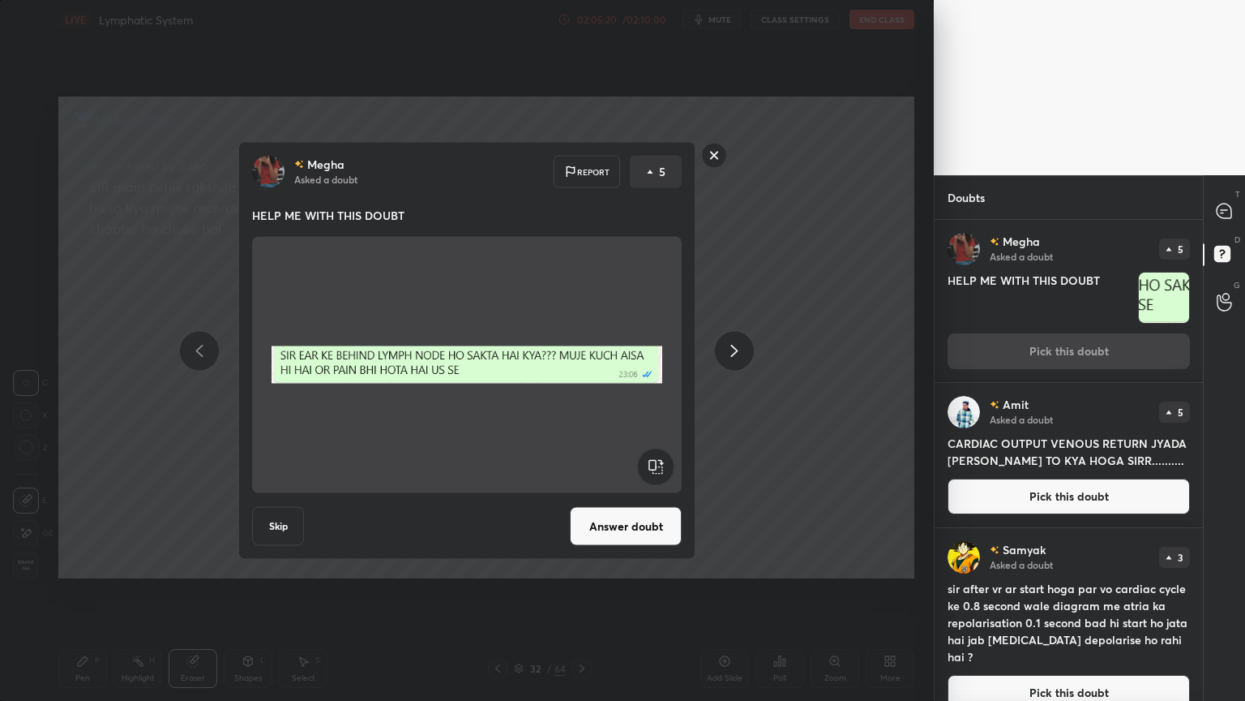
click at [711, 153] on rect at bounding box center [714, 155] width 25 height 25
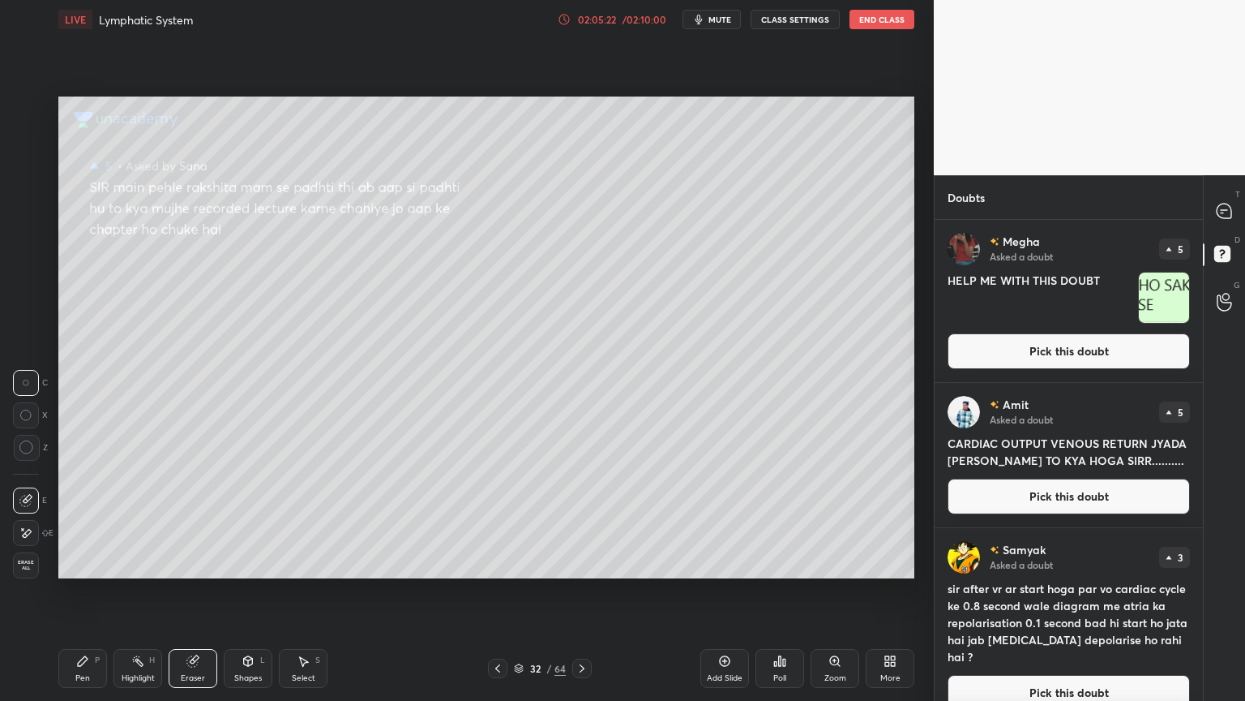
drag, startPoint x: 1000, startPoint y: 344, endPoint x: 962, endPoint y: 342, distance: 38.1
click at [999, 344] on button "Pick this doubt" at bounding box center [1069, 351] width 242 height 36
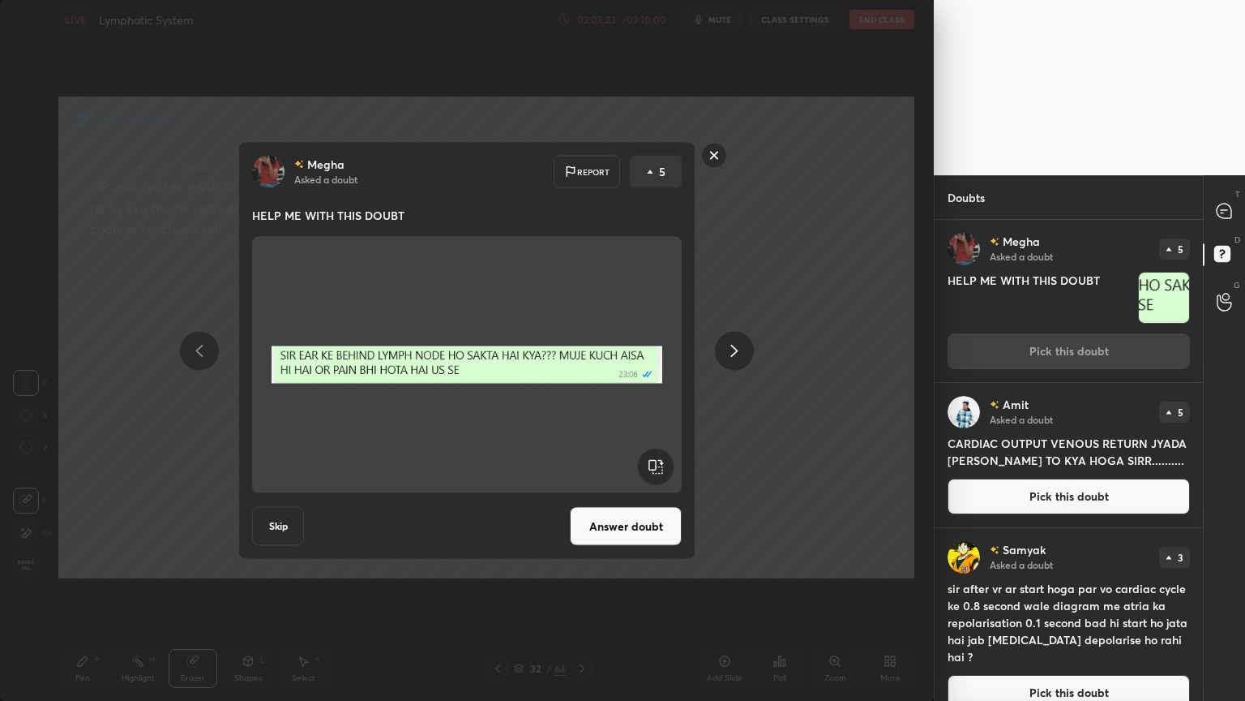
click at [606, 535] on button "Answer doubt" at bounding box center [626, 526] width 112 height 39
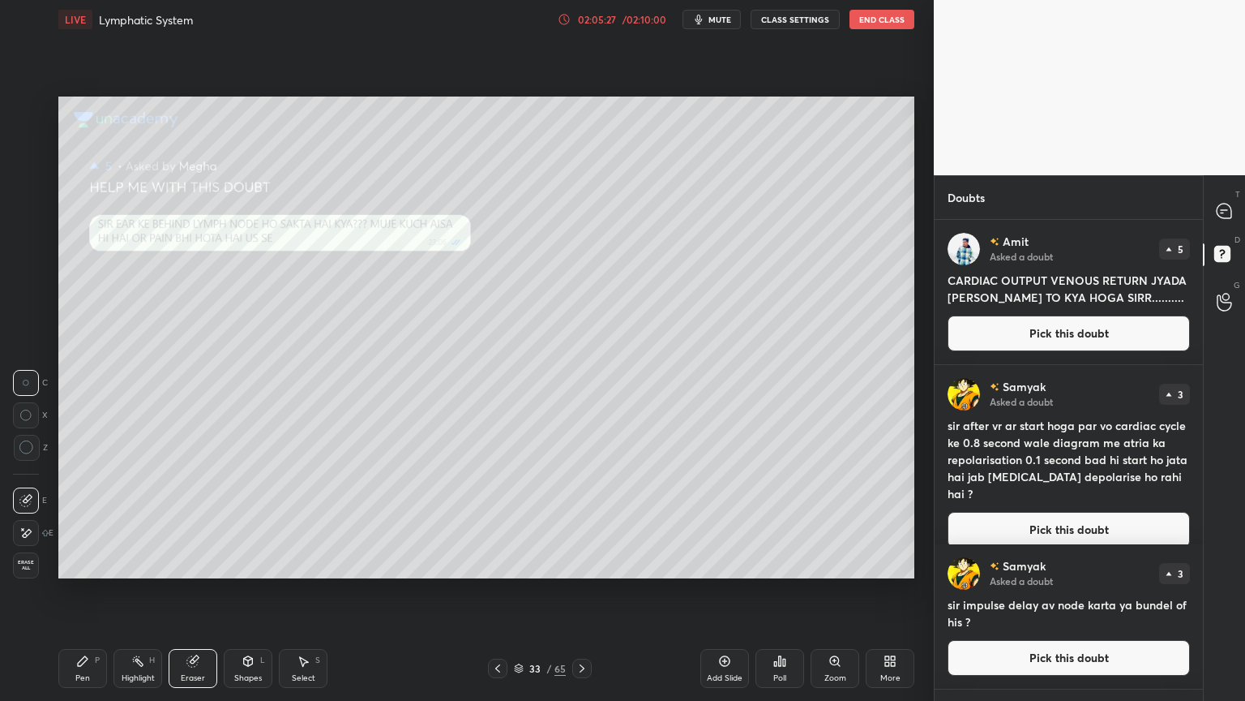
click at [1043, 331] on button "Pick this doubt" at bounding box center [1069, 333] width 242 height 36
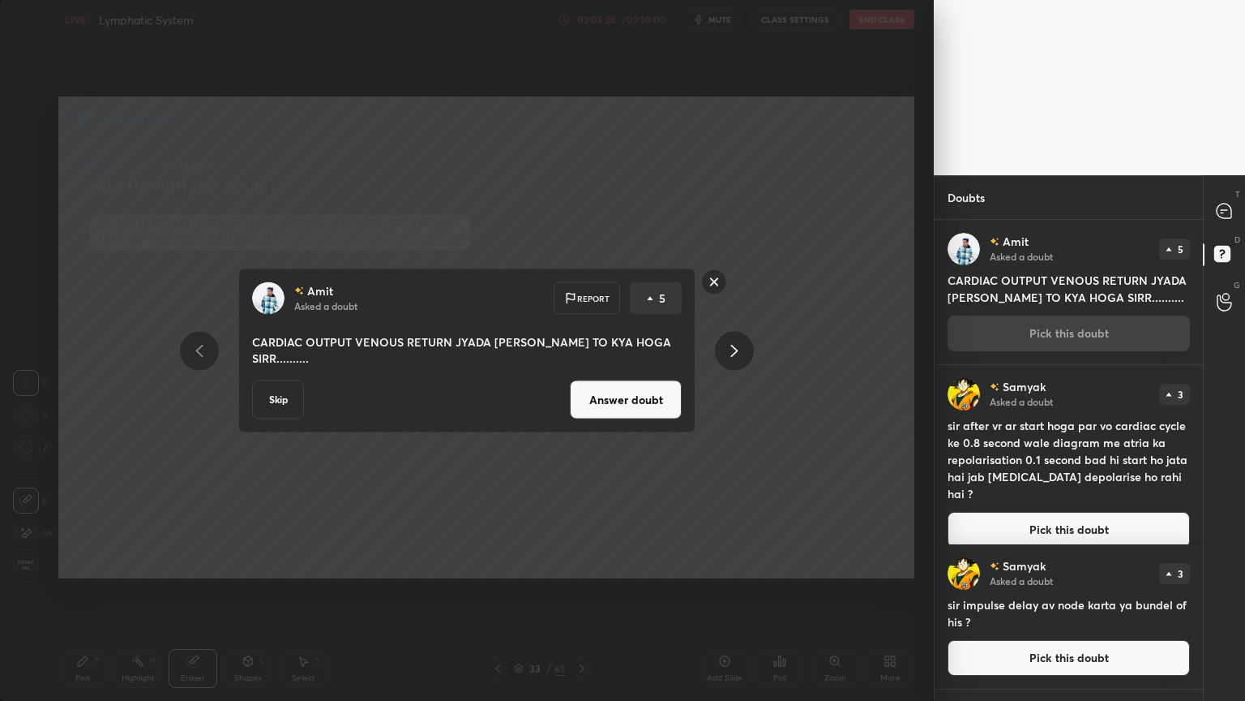
click at [679, 396] on button "Answer doubt" at bounding box center [626, 399] width 112 height 39
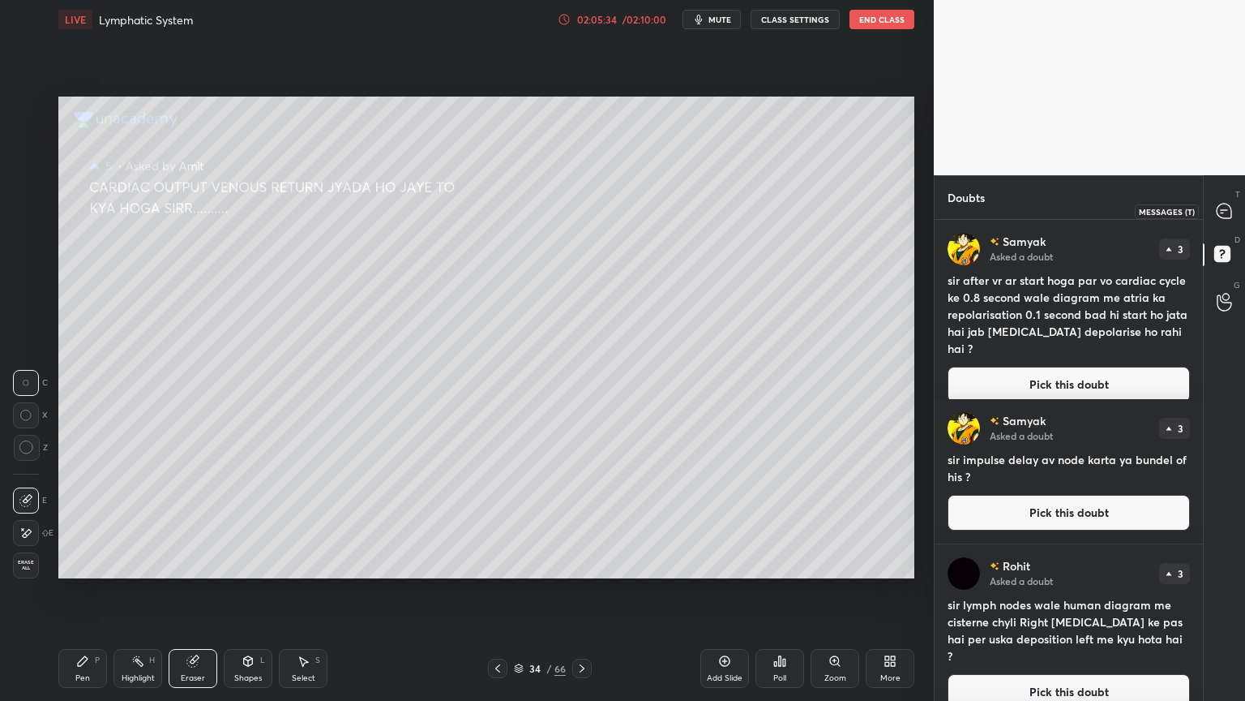
click at [1232, 216] on icon at bounding box center [1224, 211] width 17 height 17
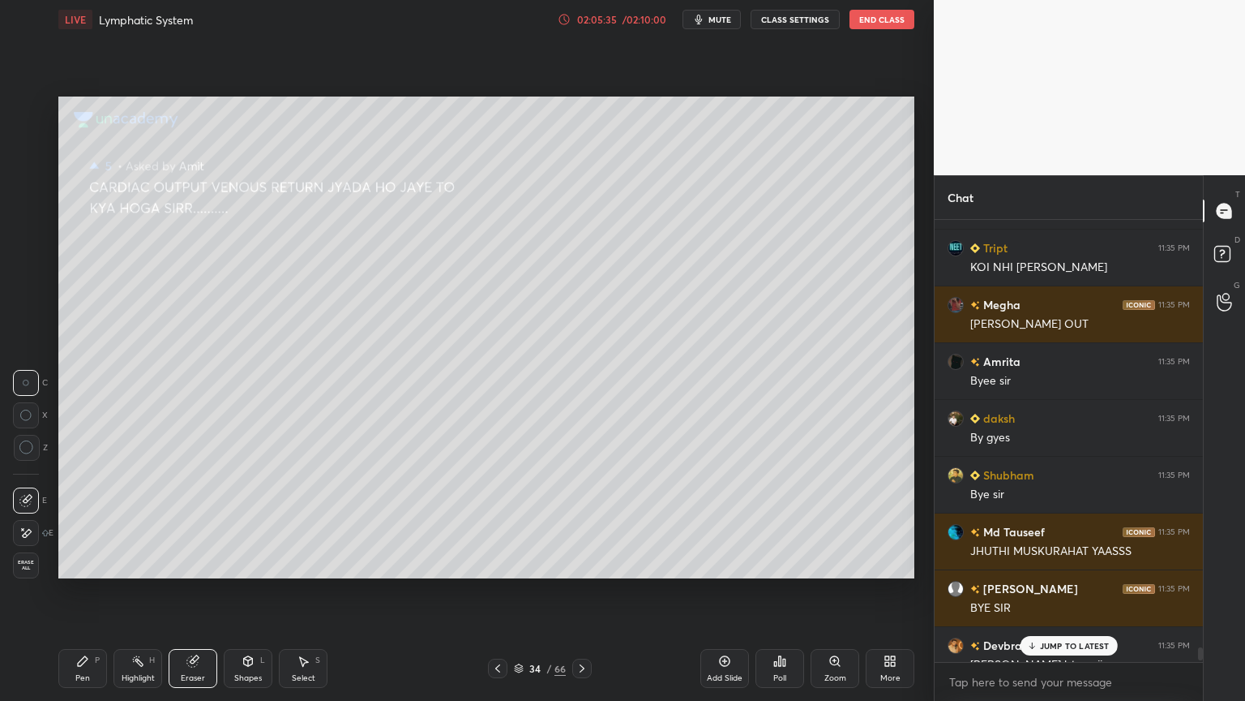
click at [1232, 216] on icon at bounding box center [1224, 211] width 17 height 17
click at [1069, 550] on p "JUMP TO LATEST" at bounding box center [1075, 646] width 70 height 10
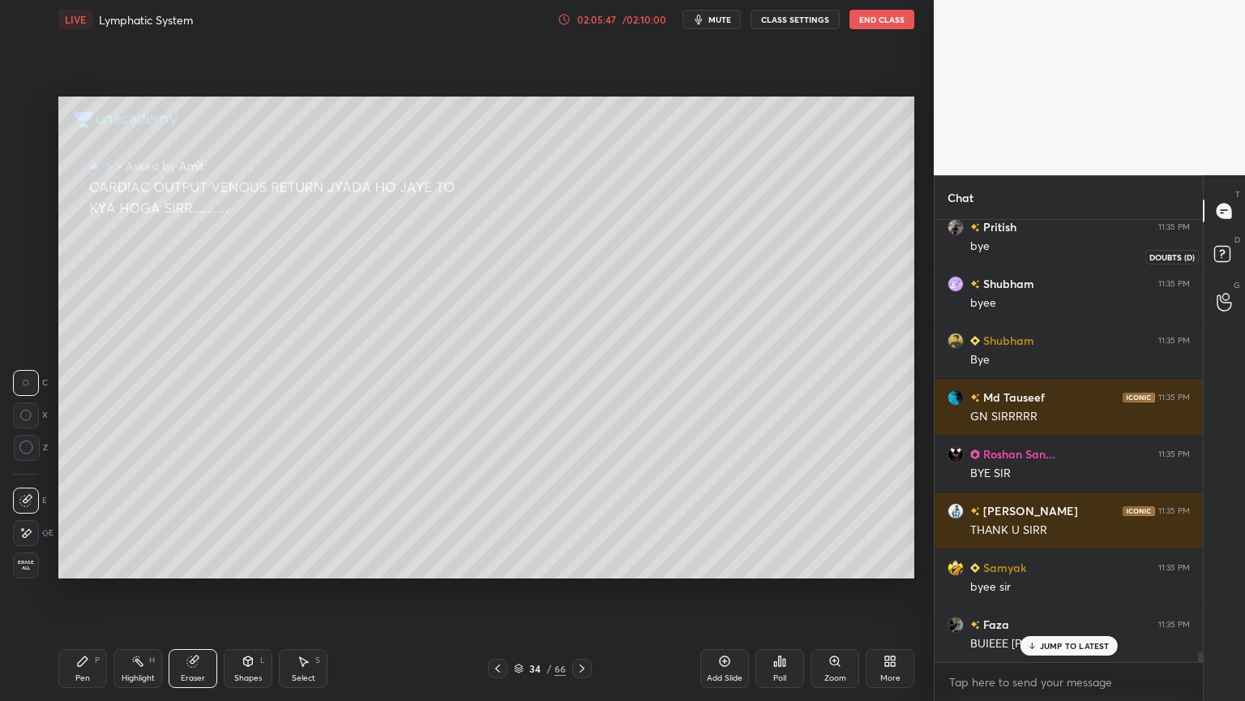
click at [1232, 248] on icon at bounding box center [1224, 256] width 29 height 29
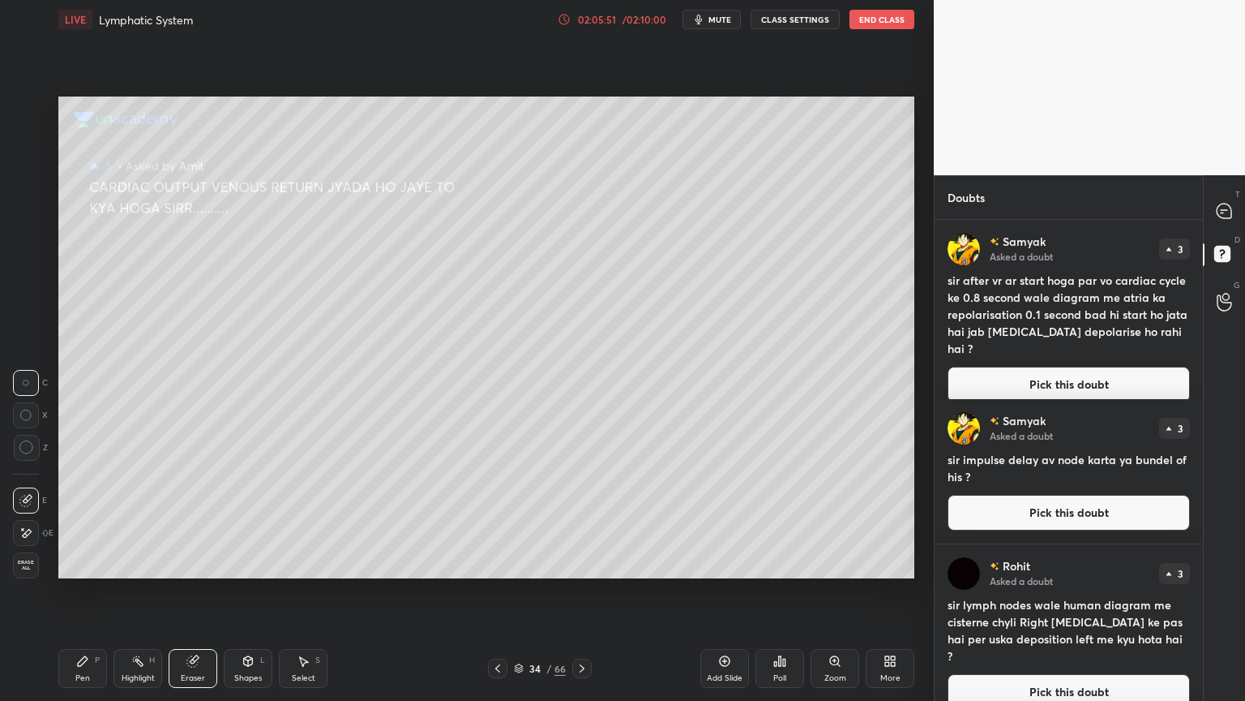
click at [1029, 509] on button "Pick this doubt" at bounding box center [1069, 513] width 242 height 36
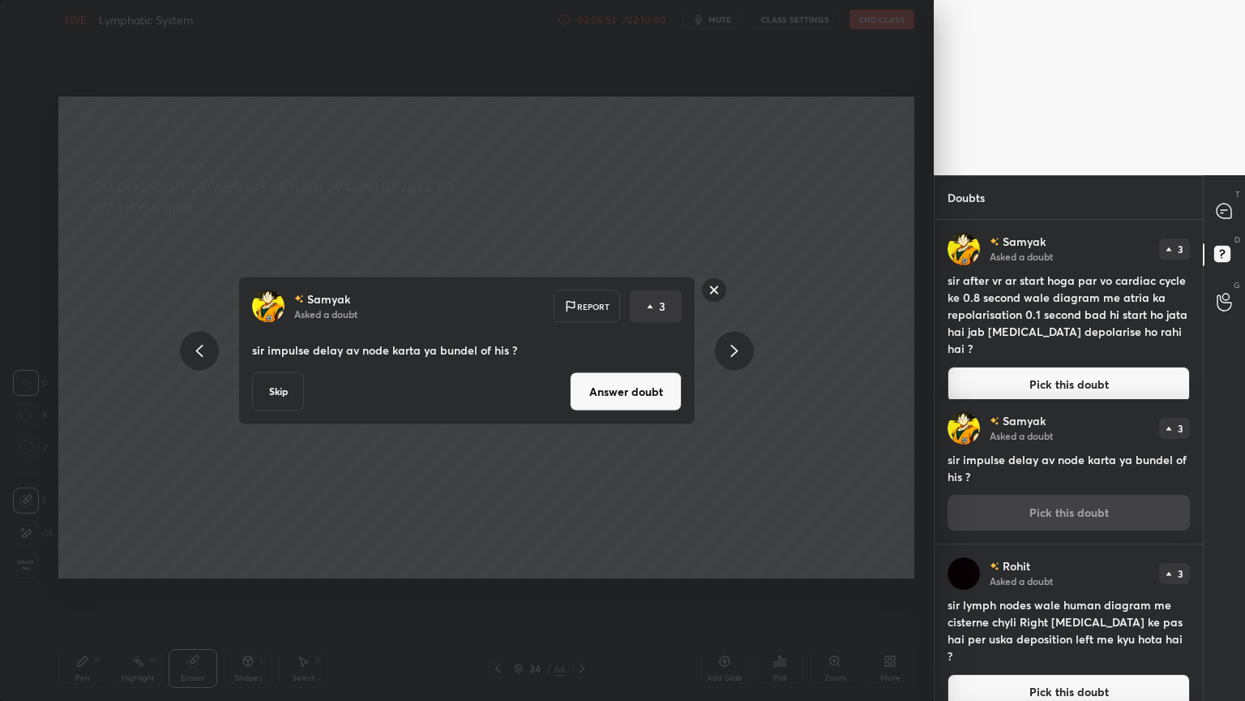
click at [649, 393] on button "Answer doubt" at bounding box center [626, 391] width 112 height 39
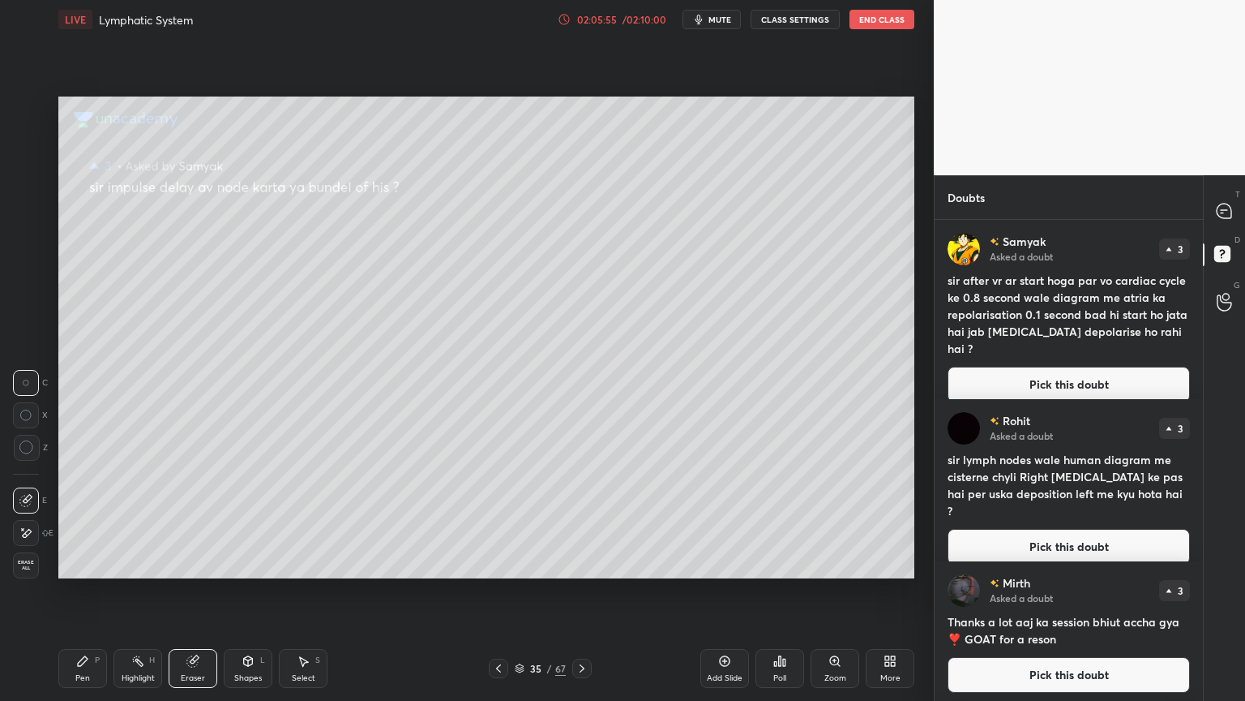
click at [78, 550] on icon at bounding box center [82, 660] width 13 height 13
drag, startPoint x: 26, startPoint y: 175, endPoint x: 36, endPoint y: 175, distance: 9.7
click at [24, 174] on div at bounding box center [26, 174] width 13 height 13
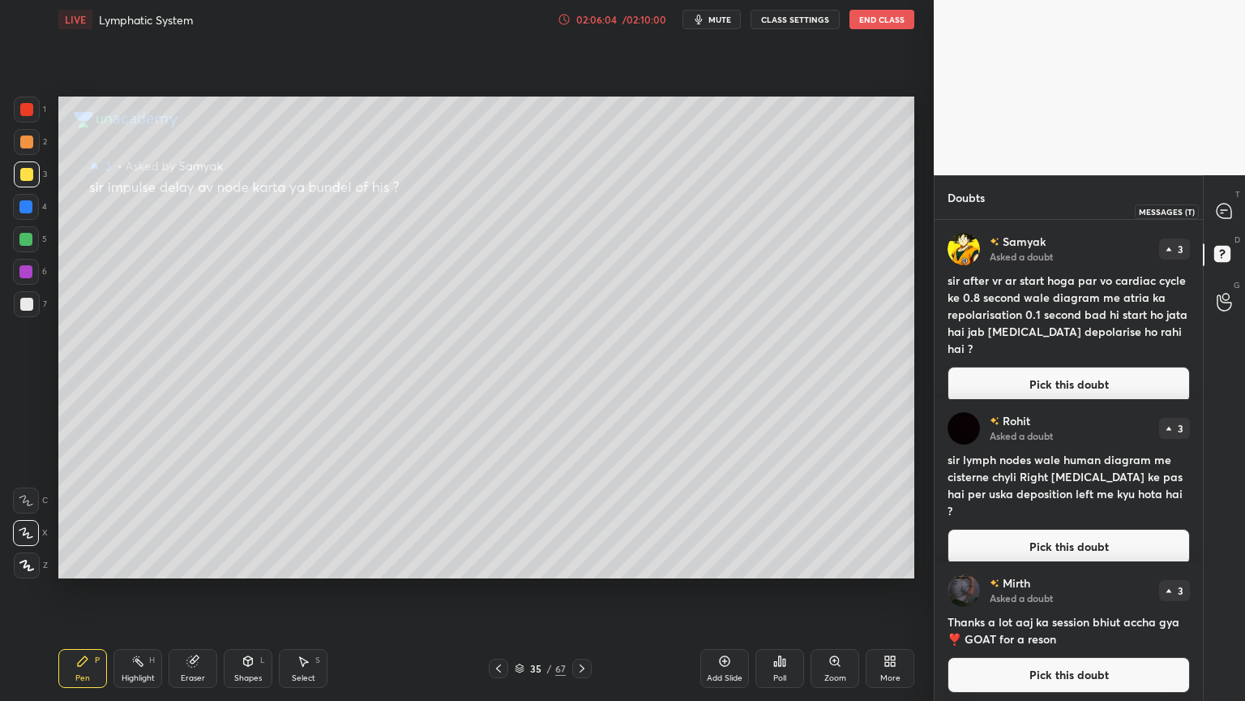
drag, startPoint x: 1228, startPoint y: 211, endPoint x: 1219, endPoint y: 210, distance: 8.1
click at [1222, 210] on icon at bounding box center [1224, 211] width 17 height 17
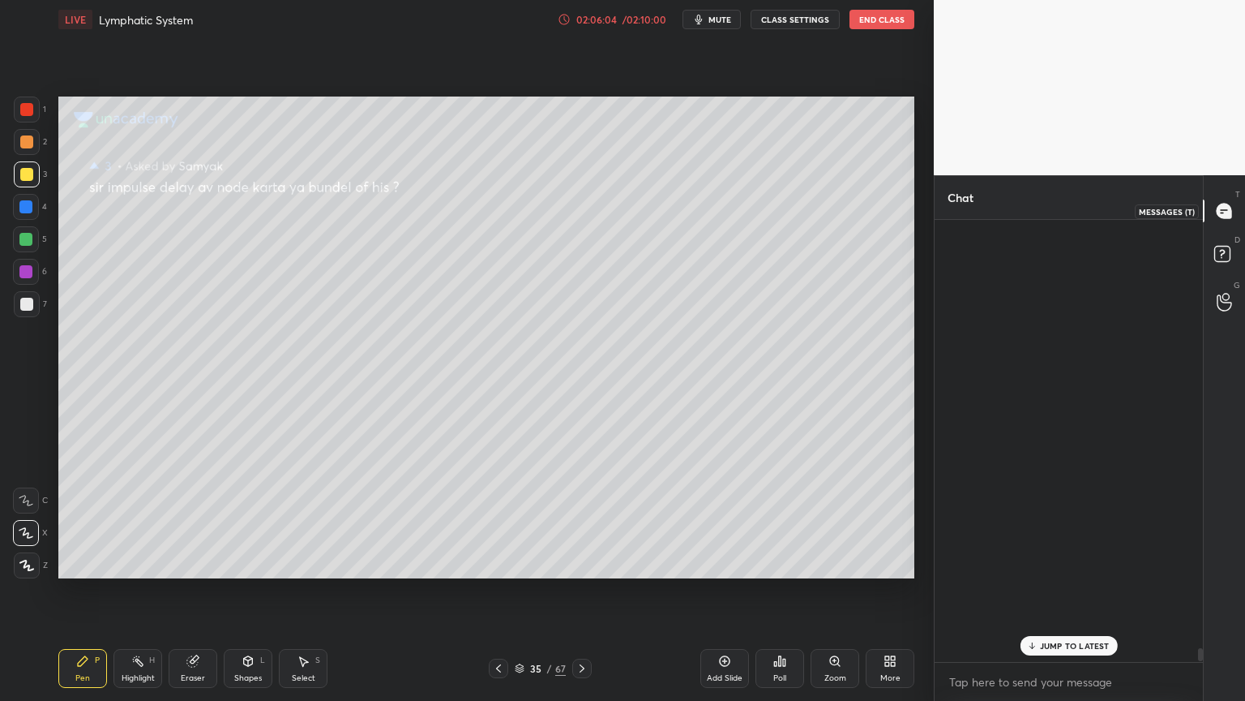
scroll to position [437, 264]
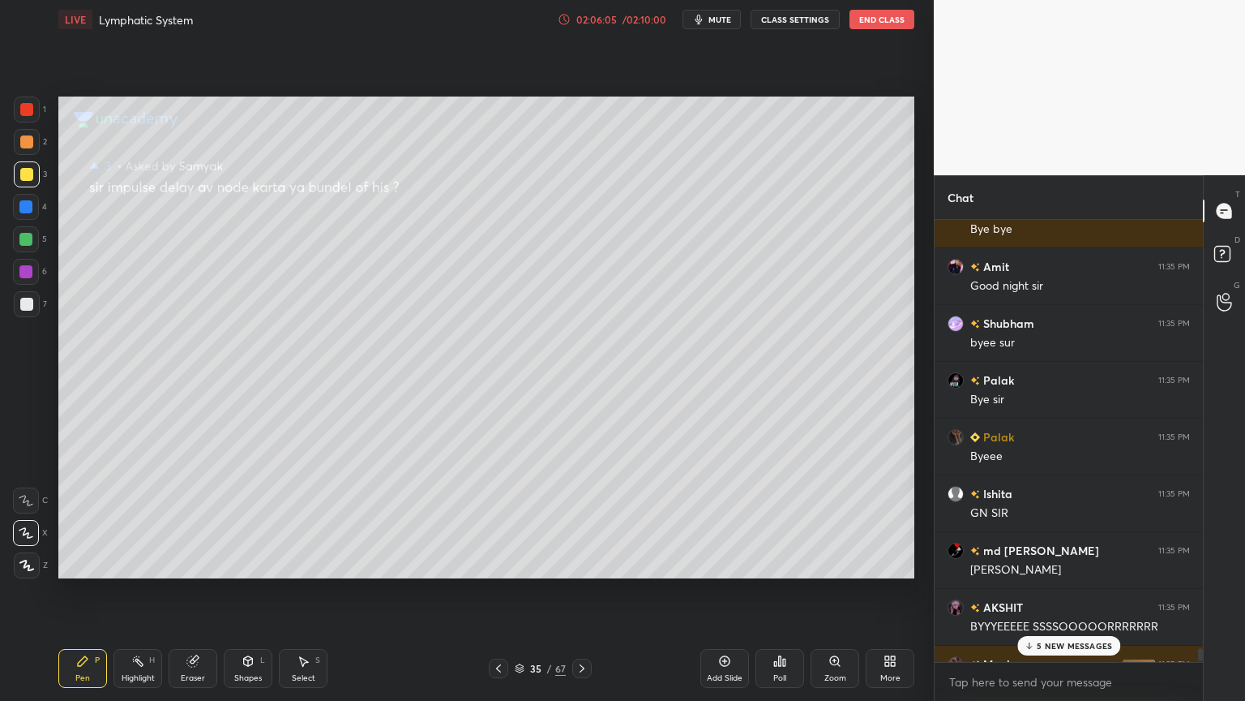
click at [876, 22] on button "End Class" at bounding box center [882, 19] width 65 height 19
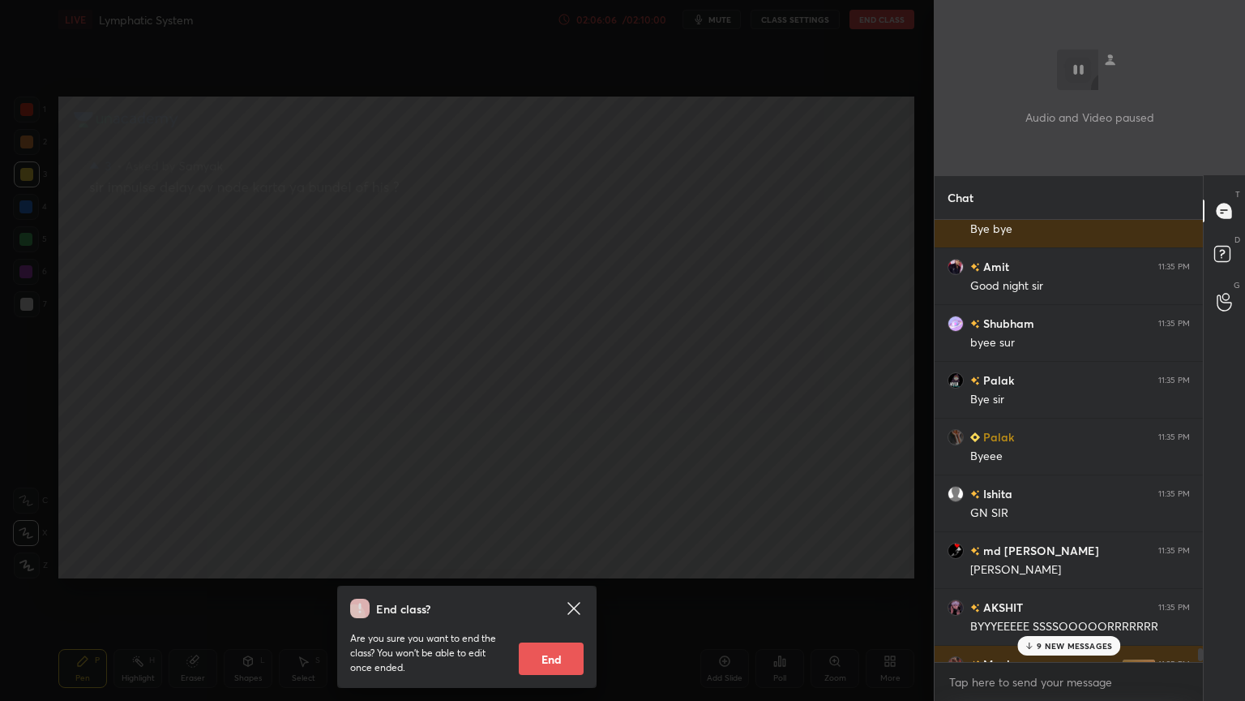
click at [545, 550] on button "End" at bounding box center [551, 658] width 65 height 32
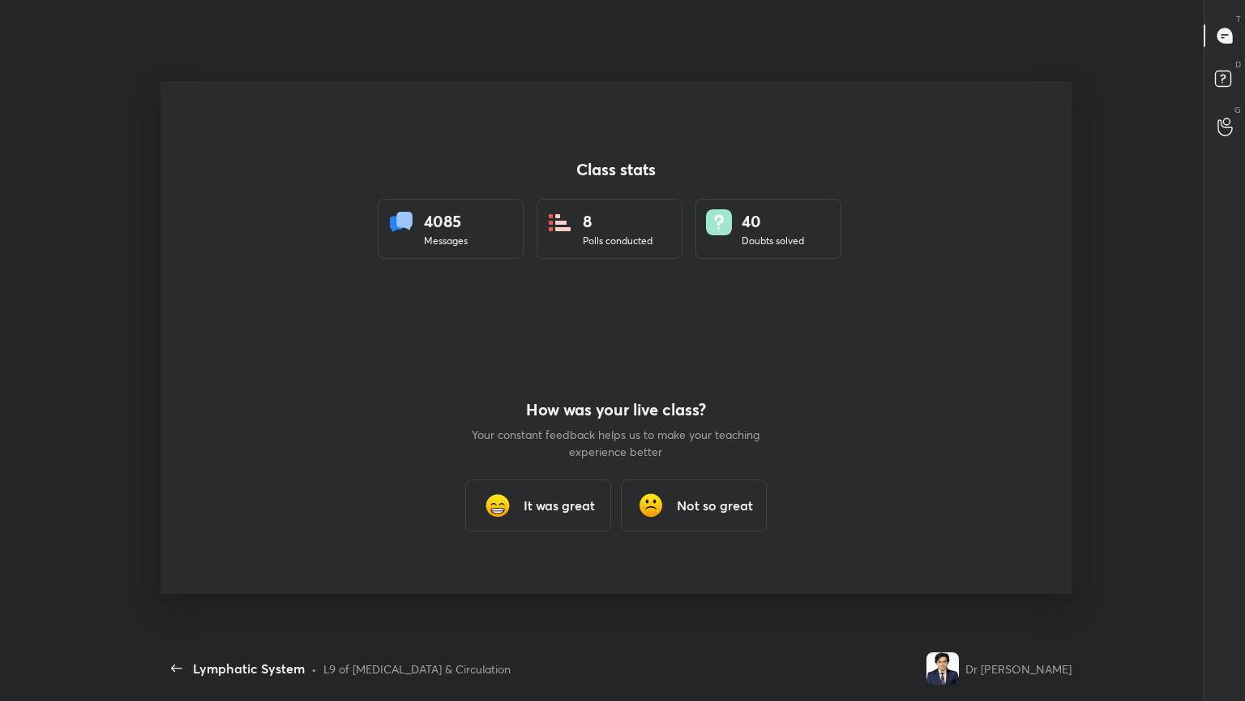
scroll to position [80481, 79983]
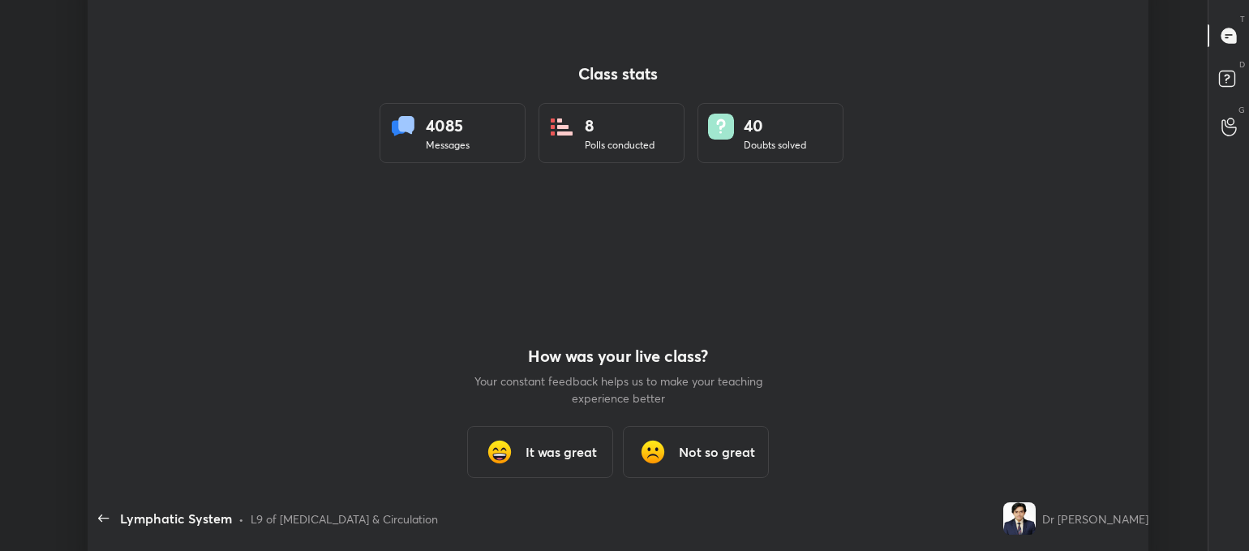
type textarea "x"
